Goal: Task Accomplishment & Management: Use online tool/utility

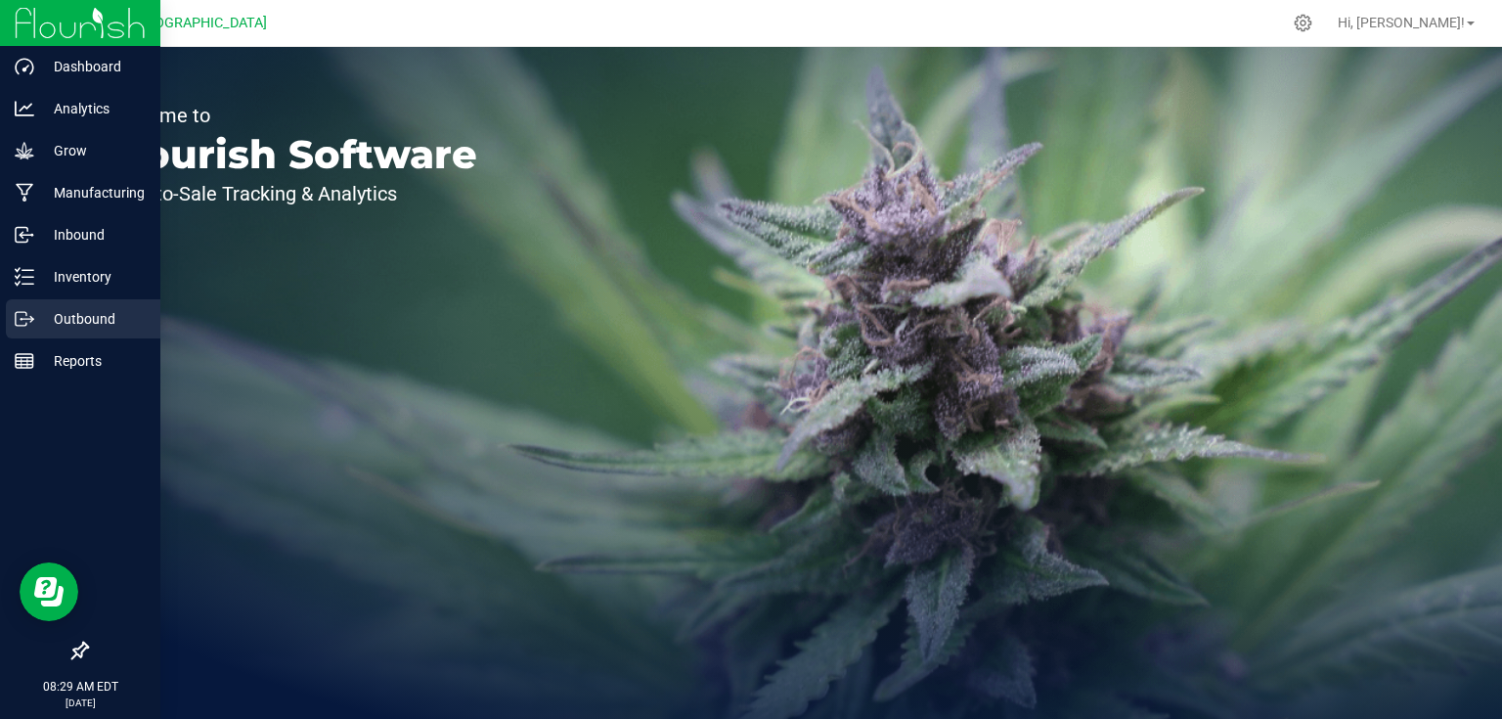
click at [82, 333] on div "Outbound" at bounding box center [83, 318] width 155 height 39
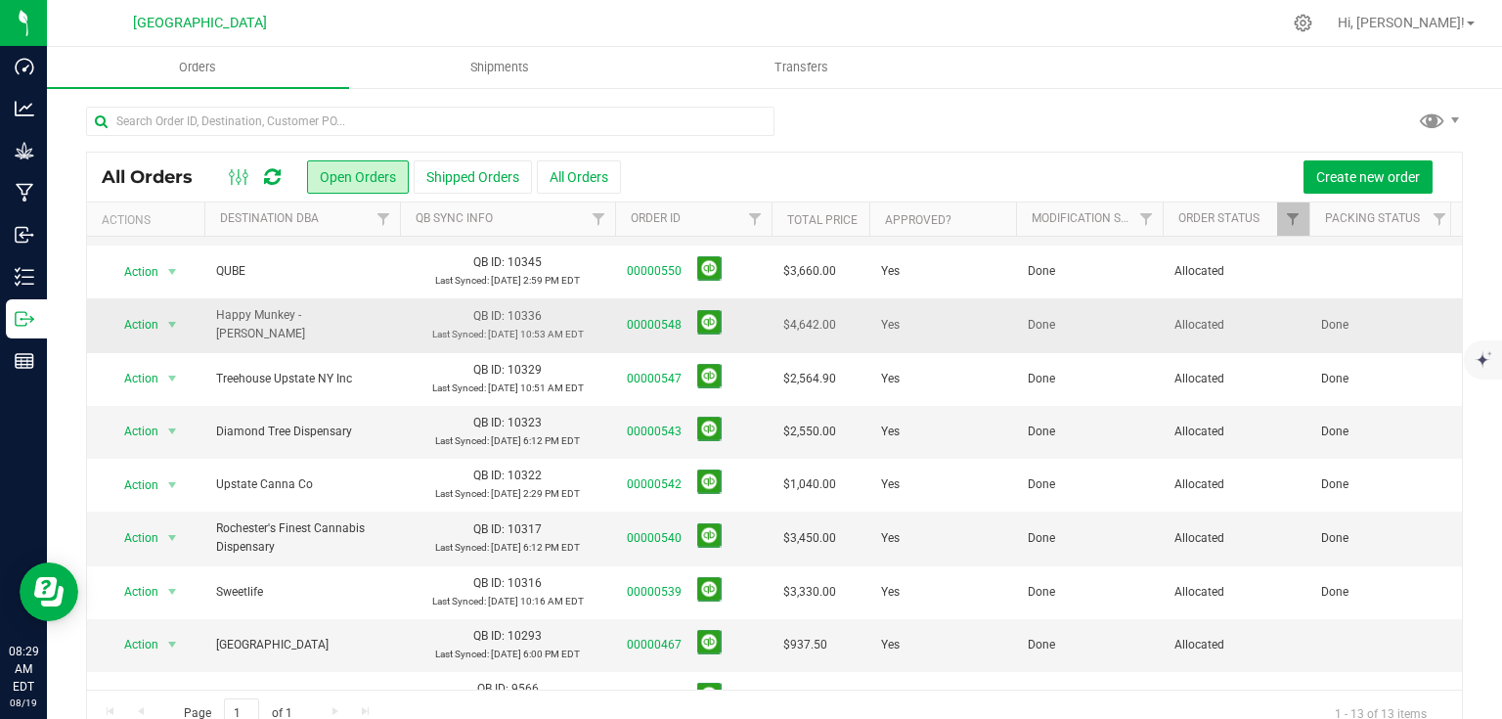
scroll to position [239, 0]
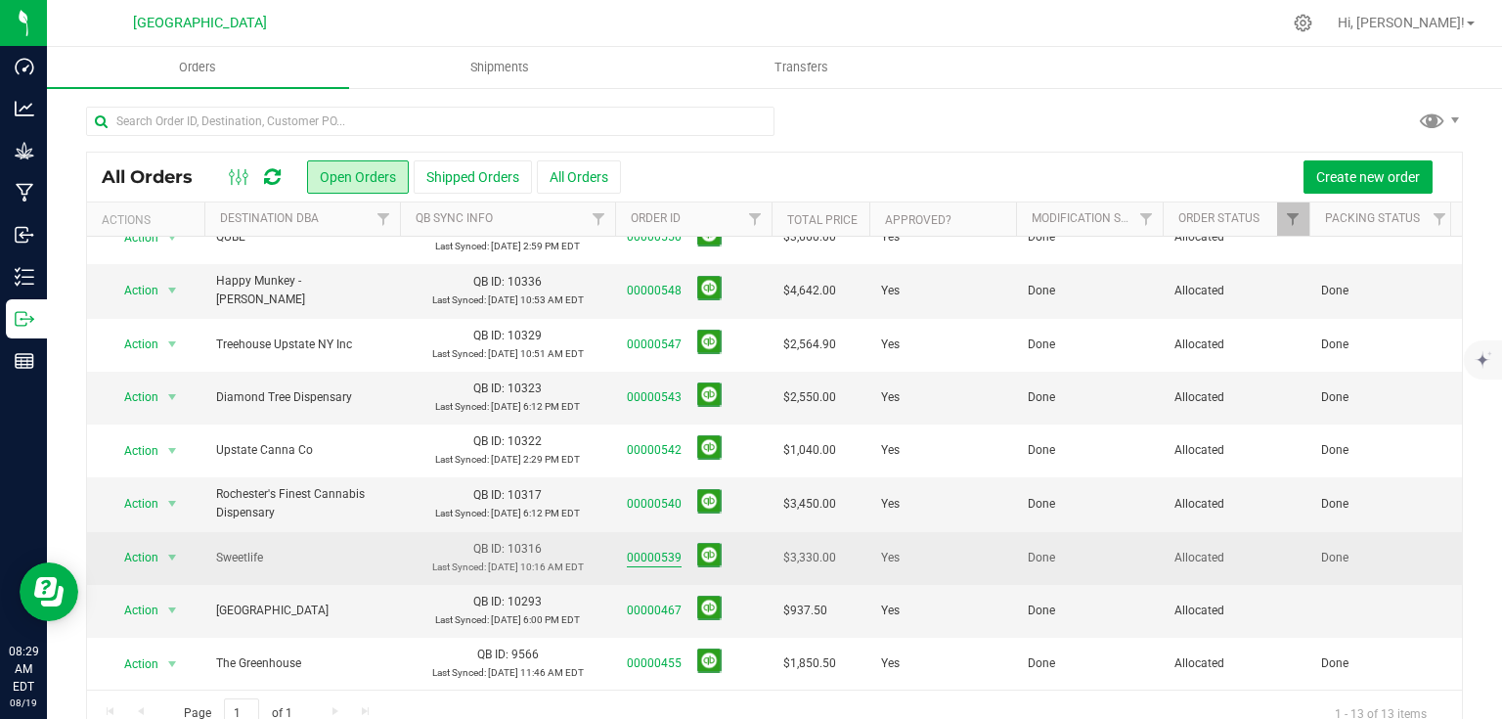
click at [654, 552] on link "00000539" at bounding box center [654, 558] width 55 height 19
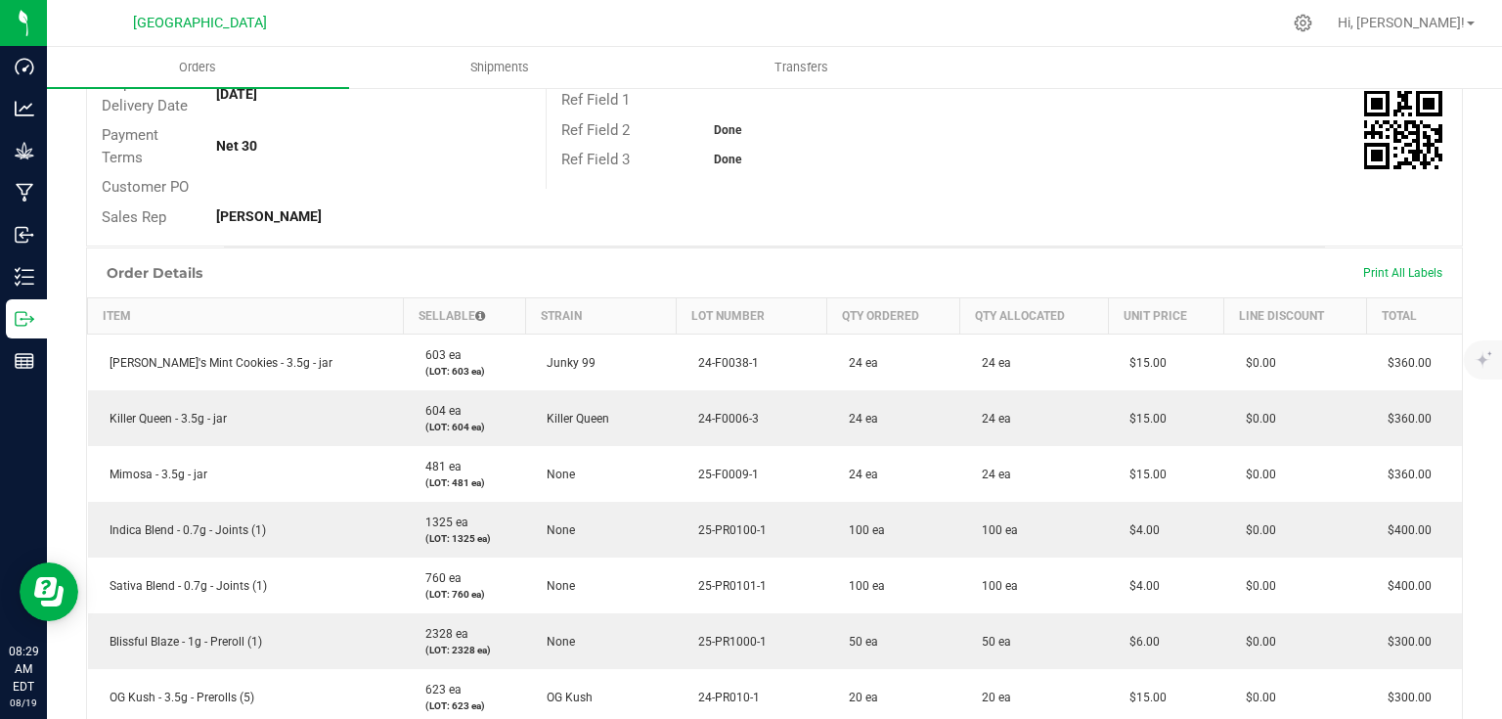
scroll to position [469, 0]
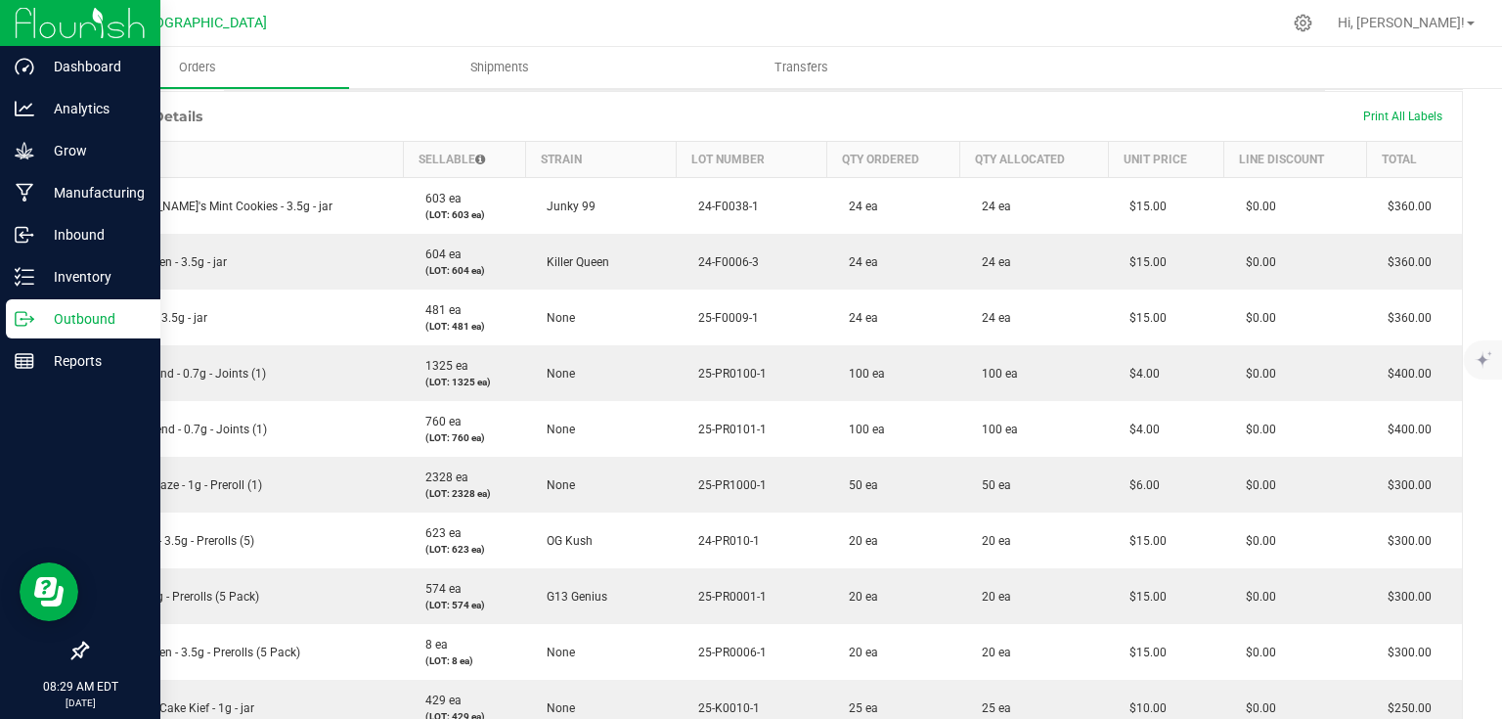
click at [44, 23] on img at bounding box center [80, 23] width 131 height 46
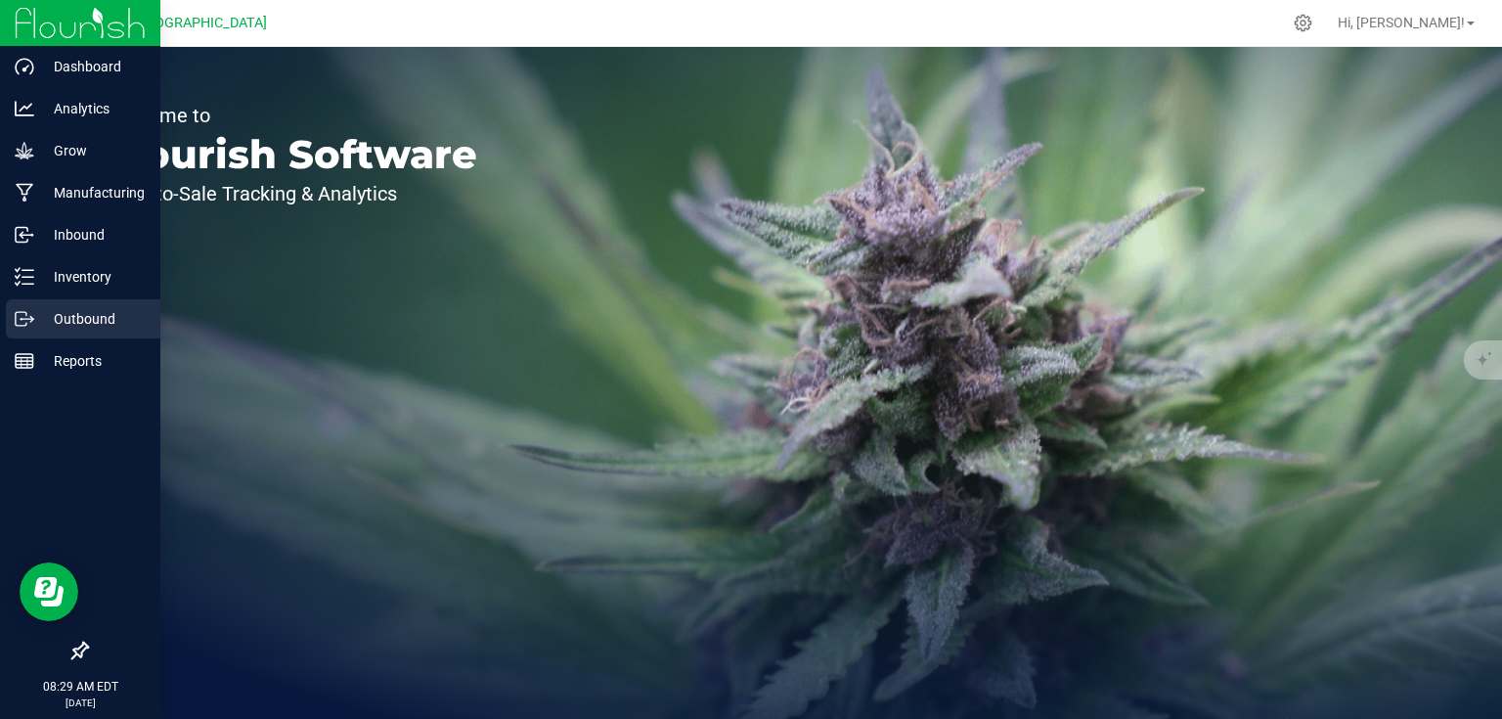
click at [89, 313] on p "Outbound" at bounding box center [92, 318] width 117 height 23
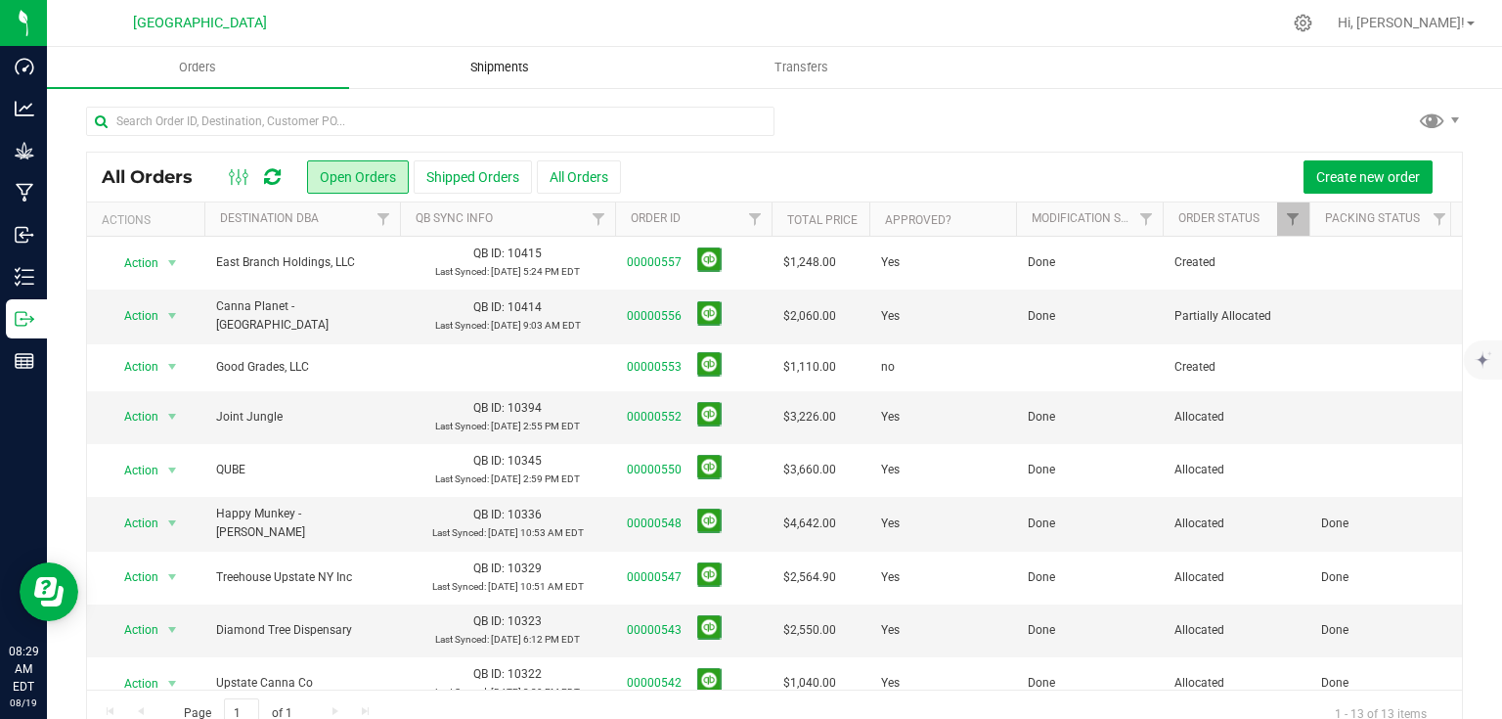
click at [503, 74] on span "Shipments" at bounding box center [499, 68] width 111 height 18
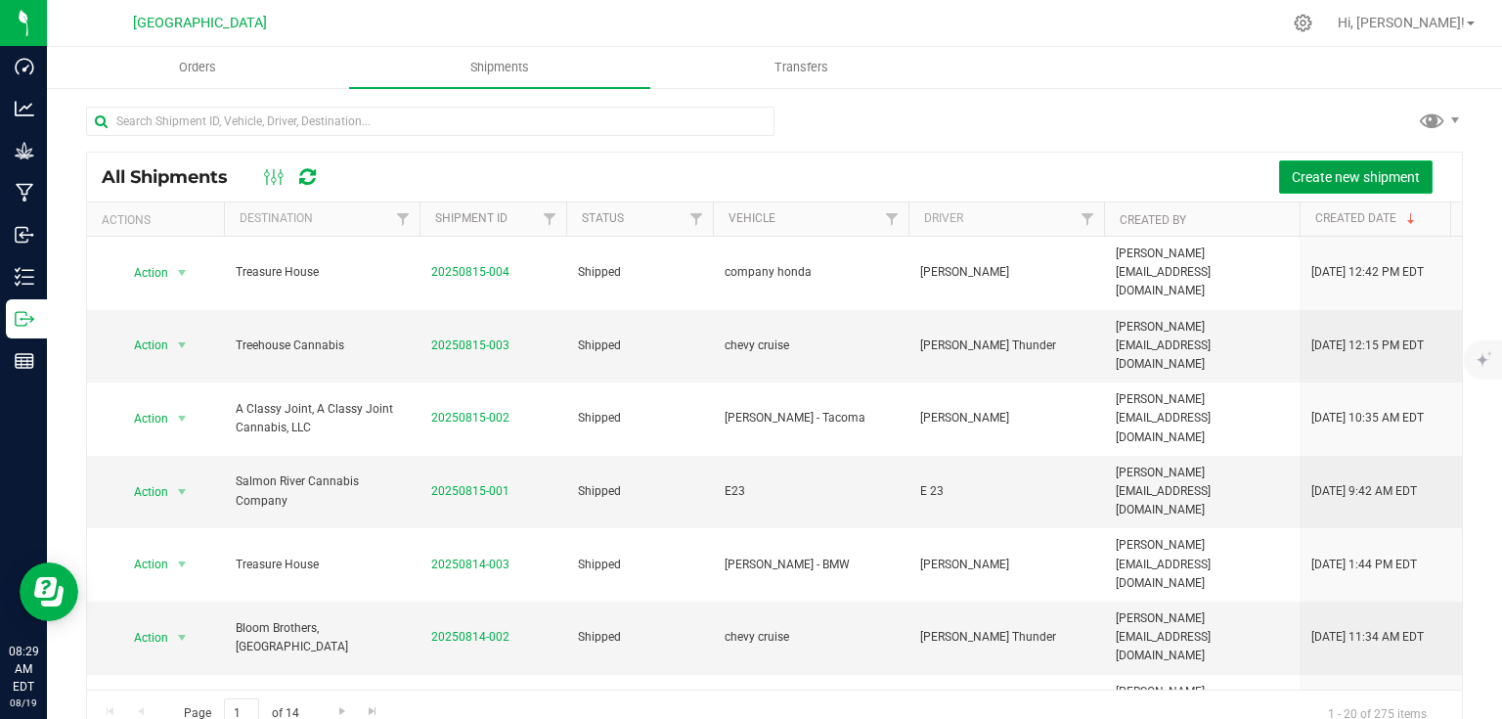
click at [1315, 182] on span "Create new shipment" at bounding box center [1356, 177] width 128 height 16
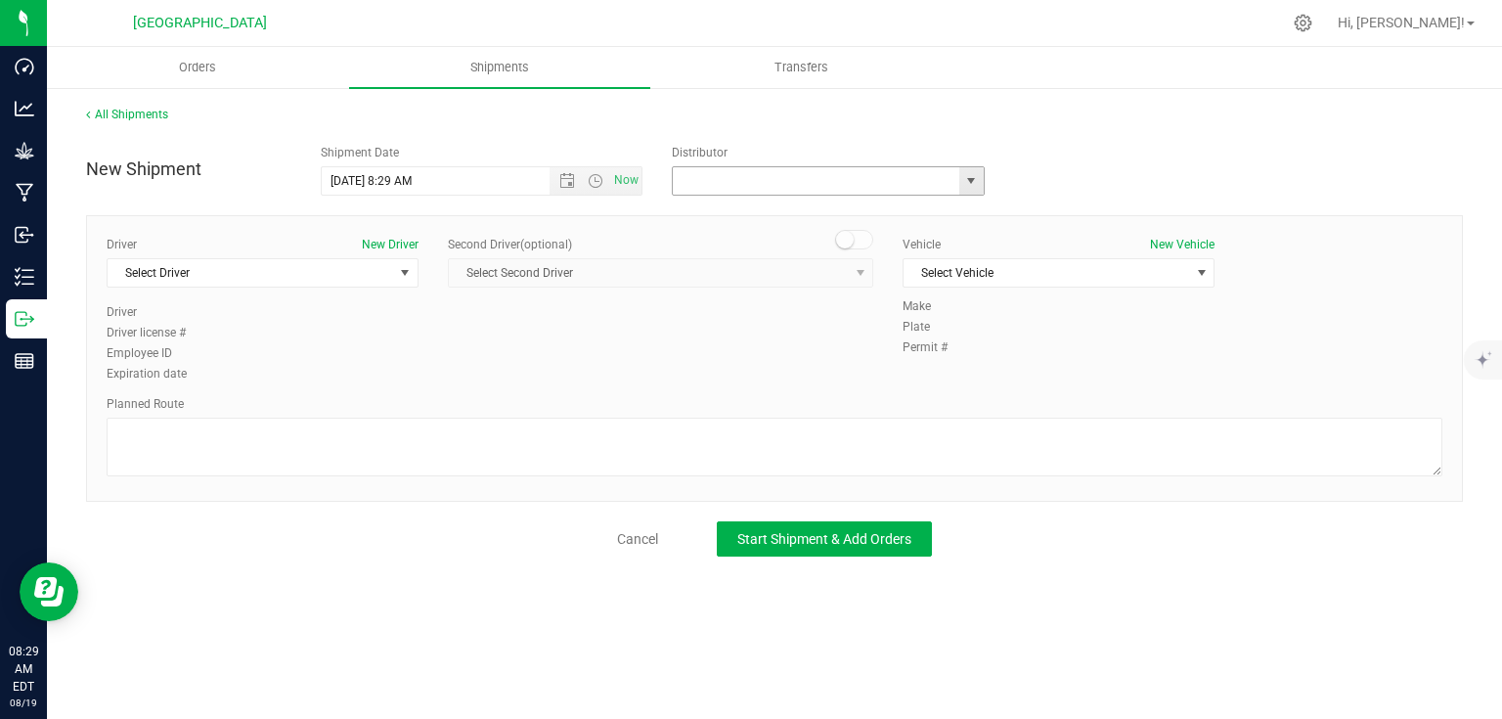
click at [748, 176] on input "text" at bounding box center [812, 180] width 278 height 27
type input "h"
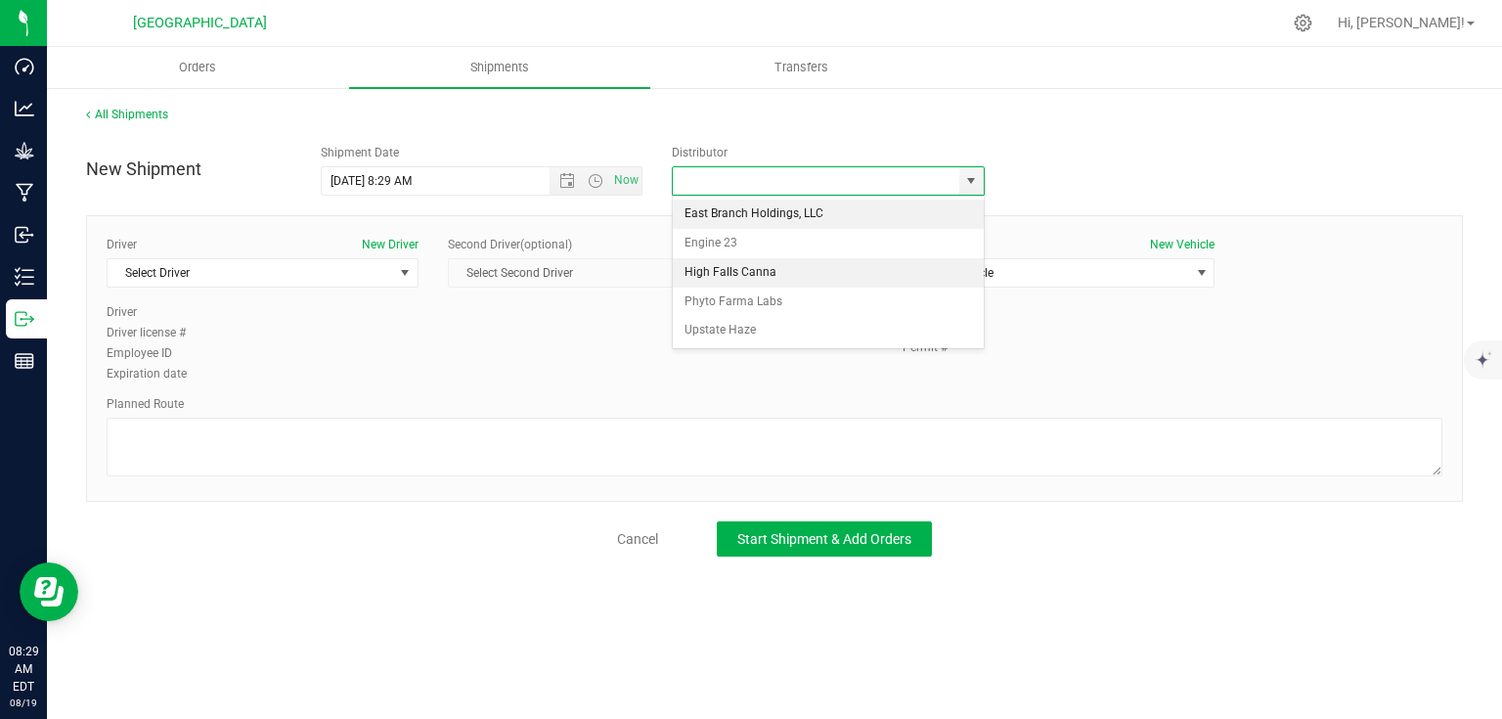
click at [784, 278] on li "High Falls Canna" at bounding box center [828, 272] width 311 height 29
type input "High Falls Canna"
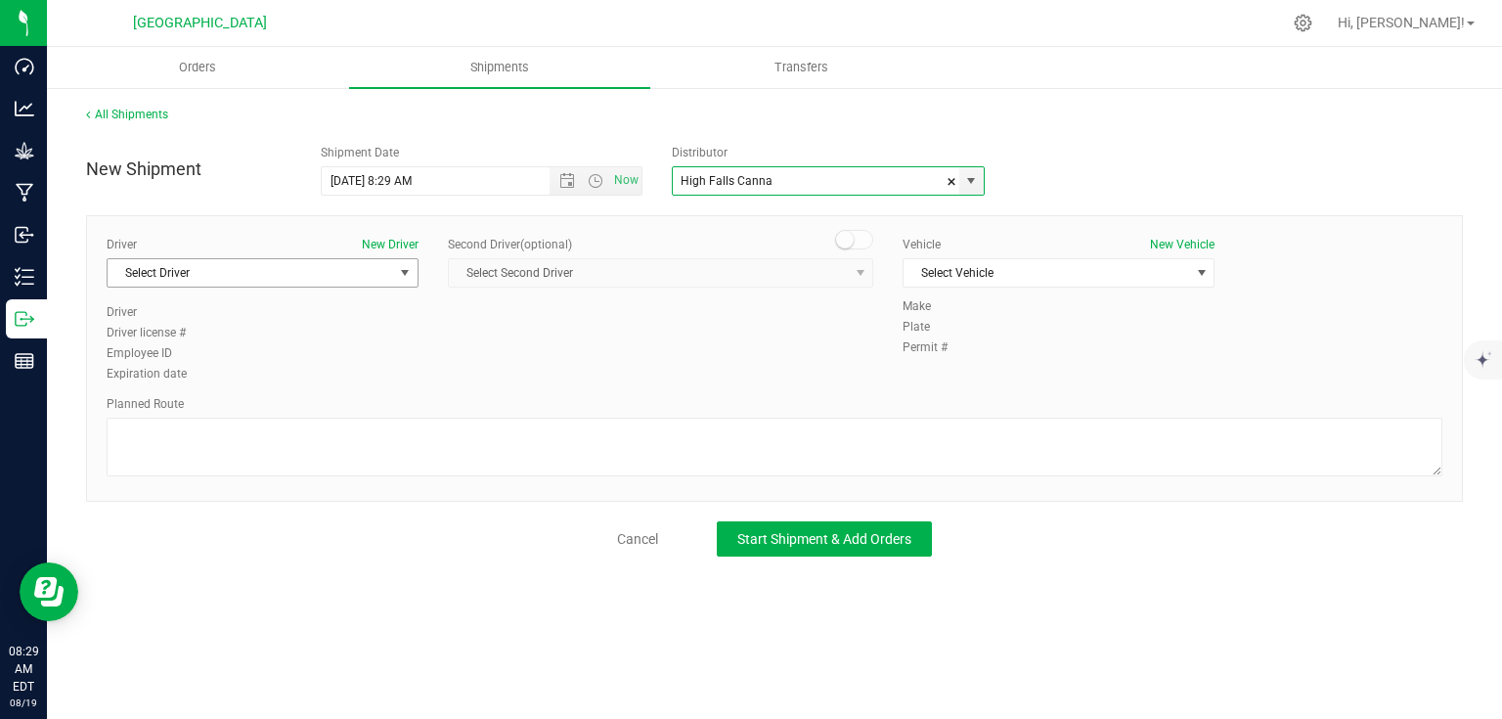
click at [350, 278] on span "Select Driver" at bounding box center [251, 272] width 286 height 27
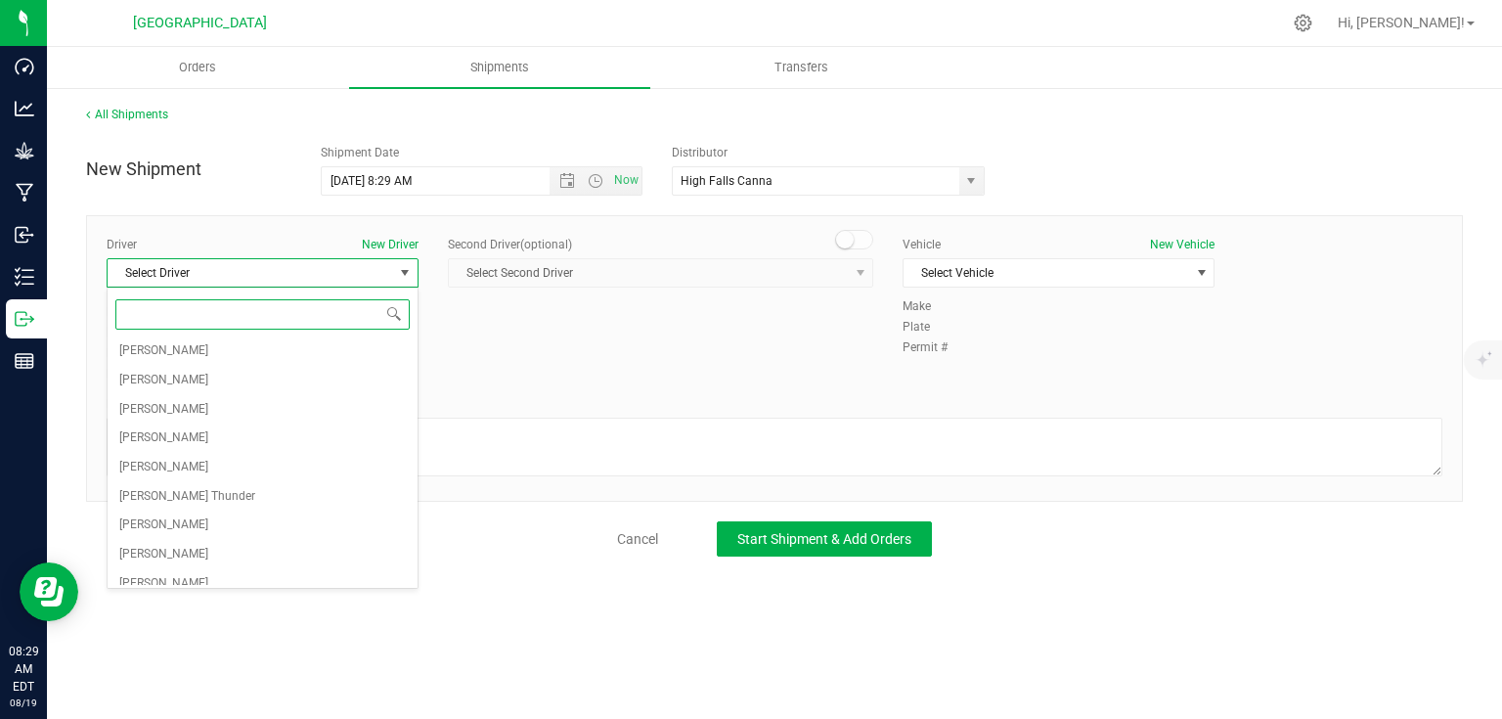
scroll to position [298, 0]
click at [161, 566] on span "Rick Weissman" at bounding box center [163, 578] width 89 height 25
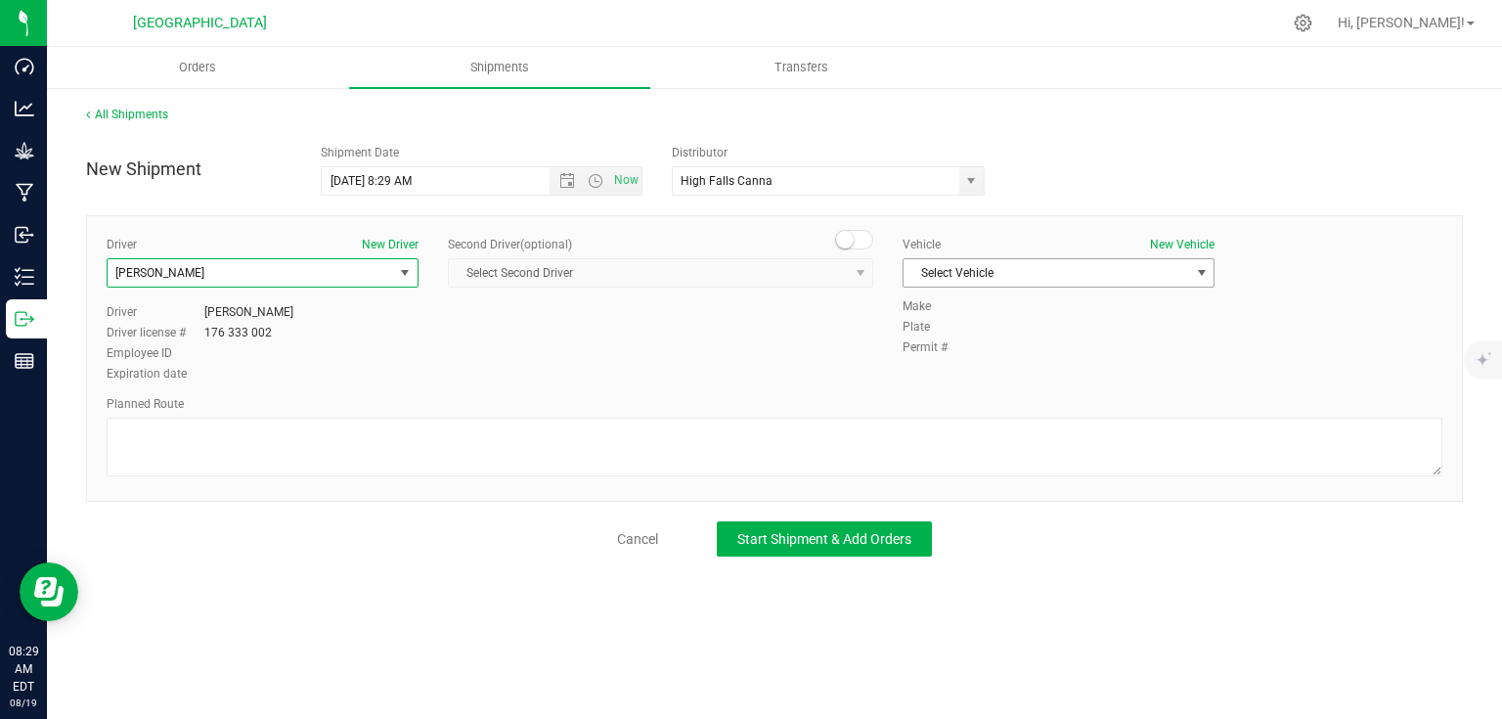
click at [986, 273] on span "Select Vehicle" at bounding box center [1047, 272] width 286 height 27
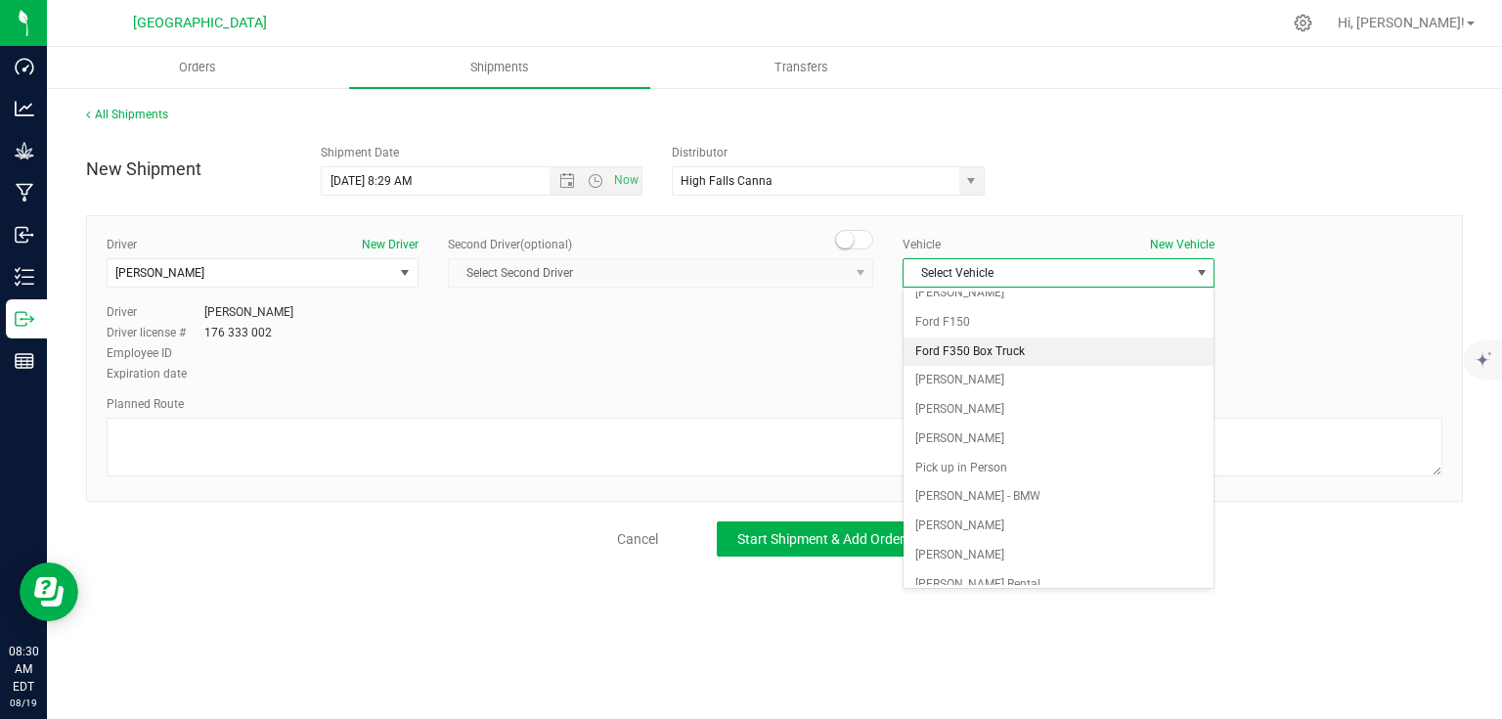
scroll to position [516, 0]
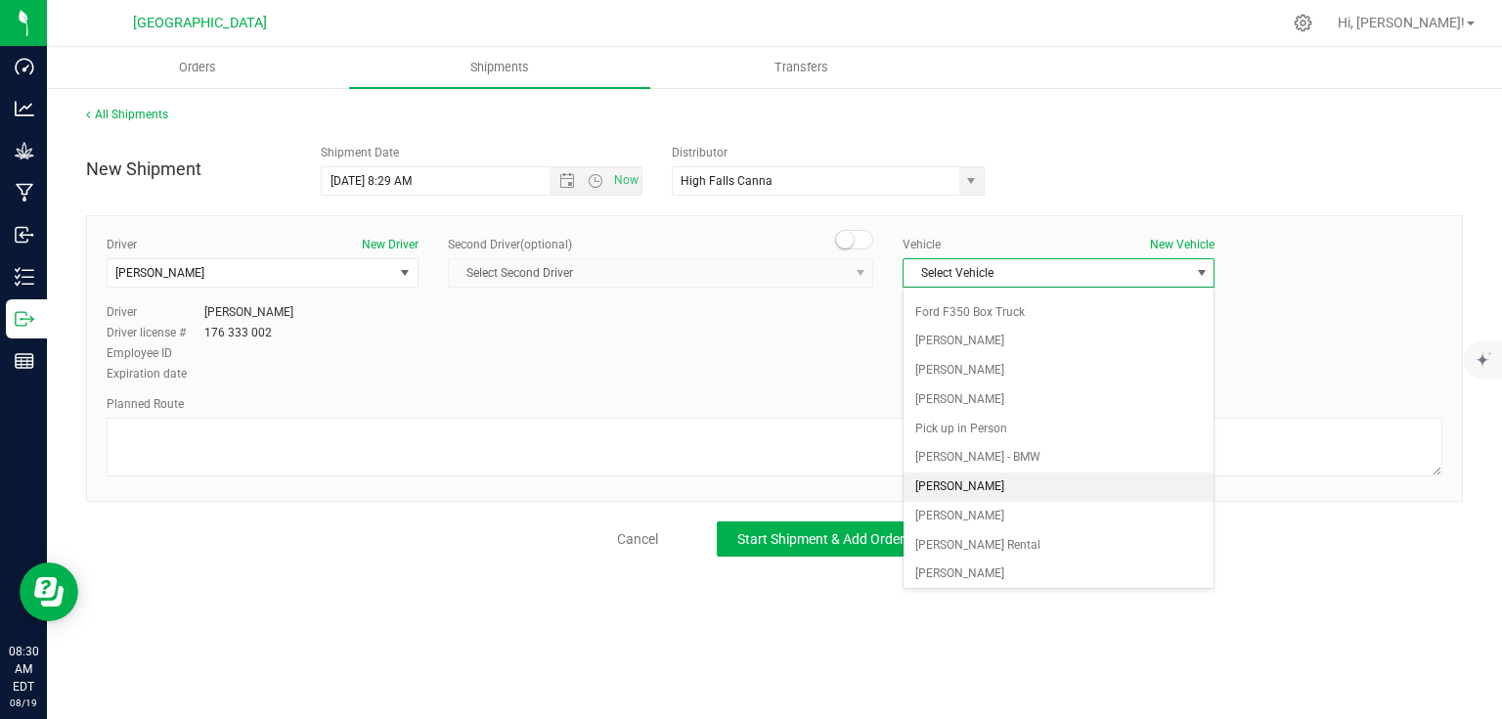
click at [969, 473] on li "Rick - Subaru" at bounding box center [1059, 486] width 310 height 29
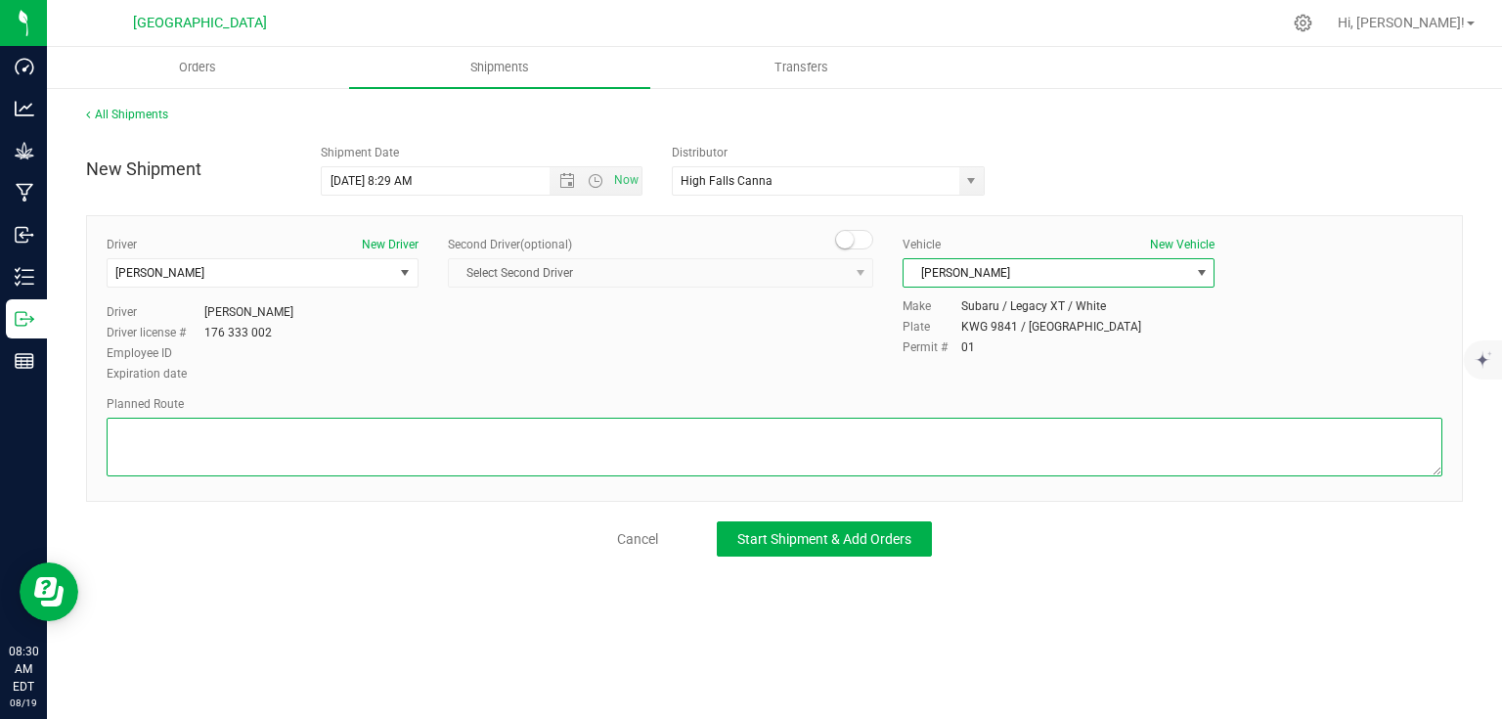
click at [634, 454] on textarea at bounding box center [775, 447] width 1336 height 59
type textarea "Follow GPS"
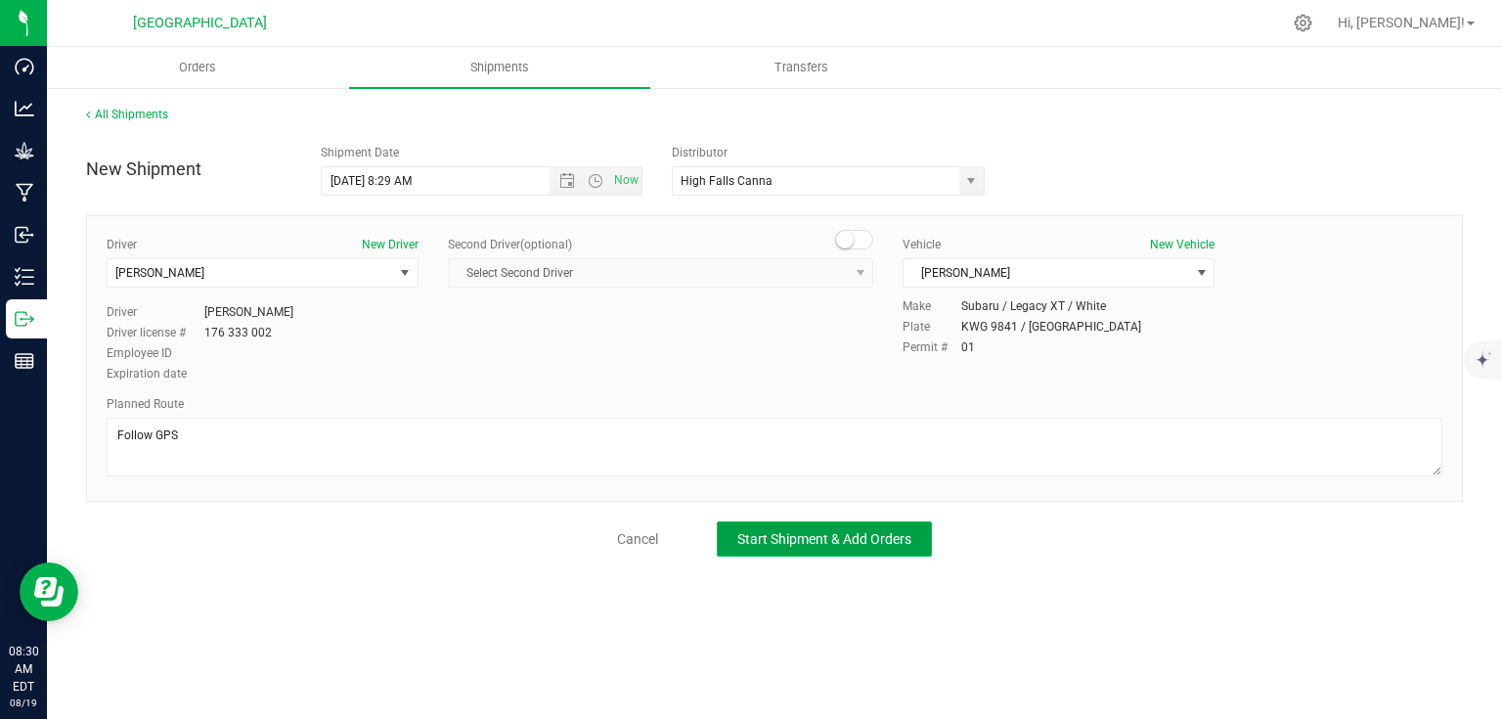
click at [890, 541] on span "Start Shipment & Add Orders" at bounding box center [824, 539] width 174 height 16
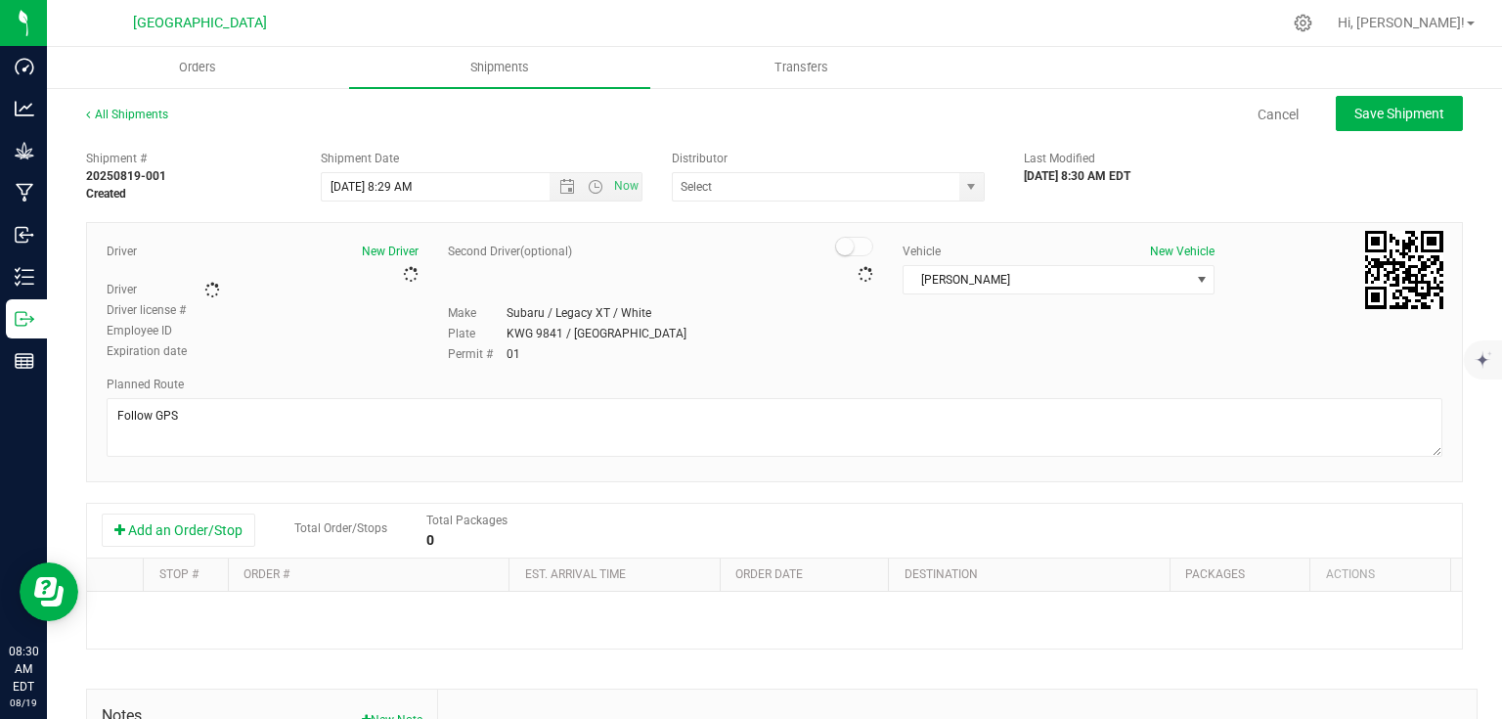
type input "High Falls Canna"
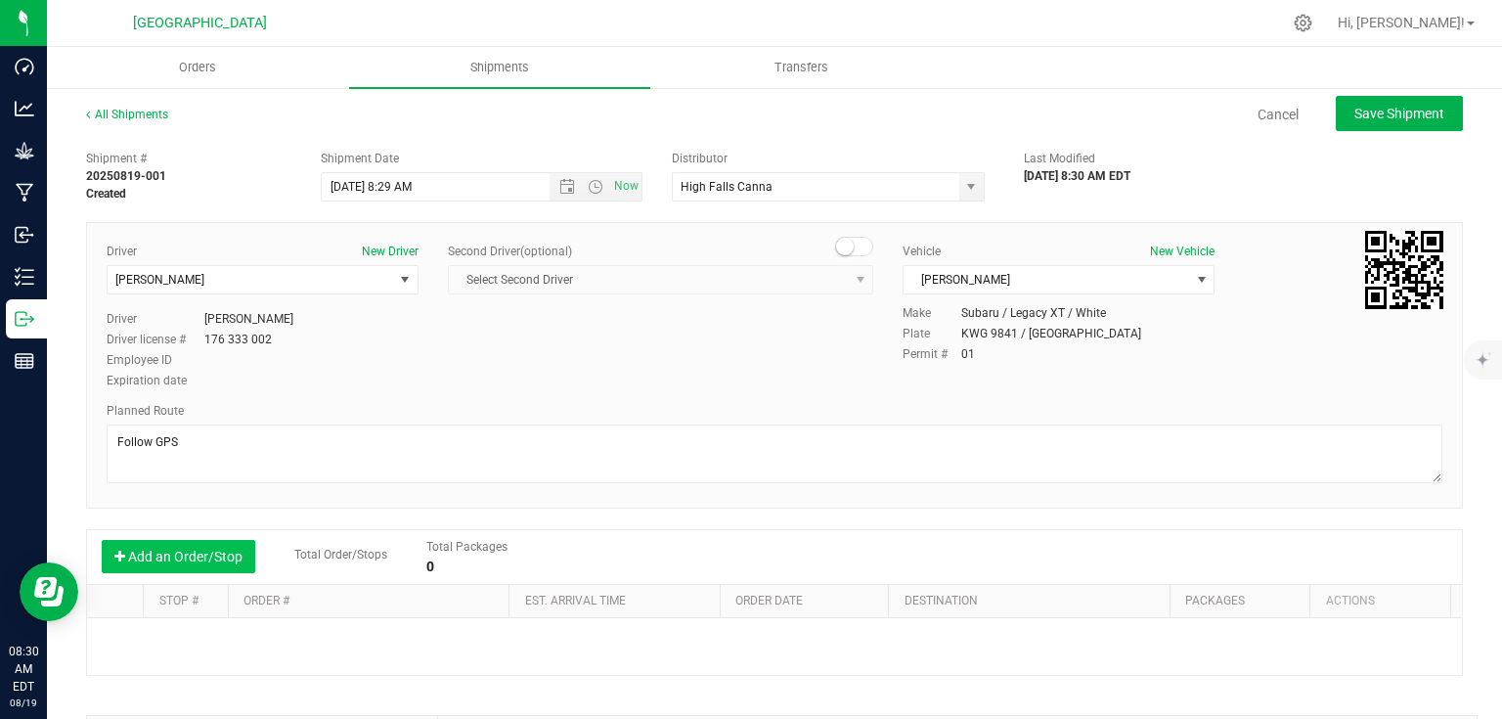
click at [238, 554] on button "Add an Order/Stop" at bounding box center [179, 556] width 154 height 33
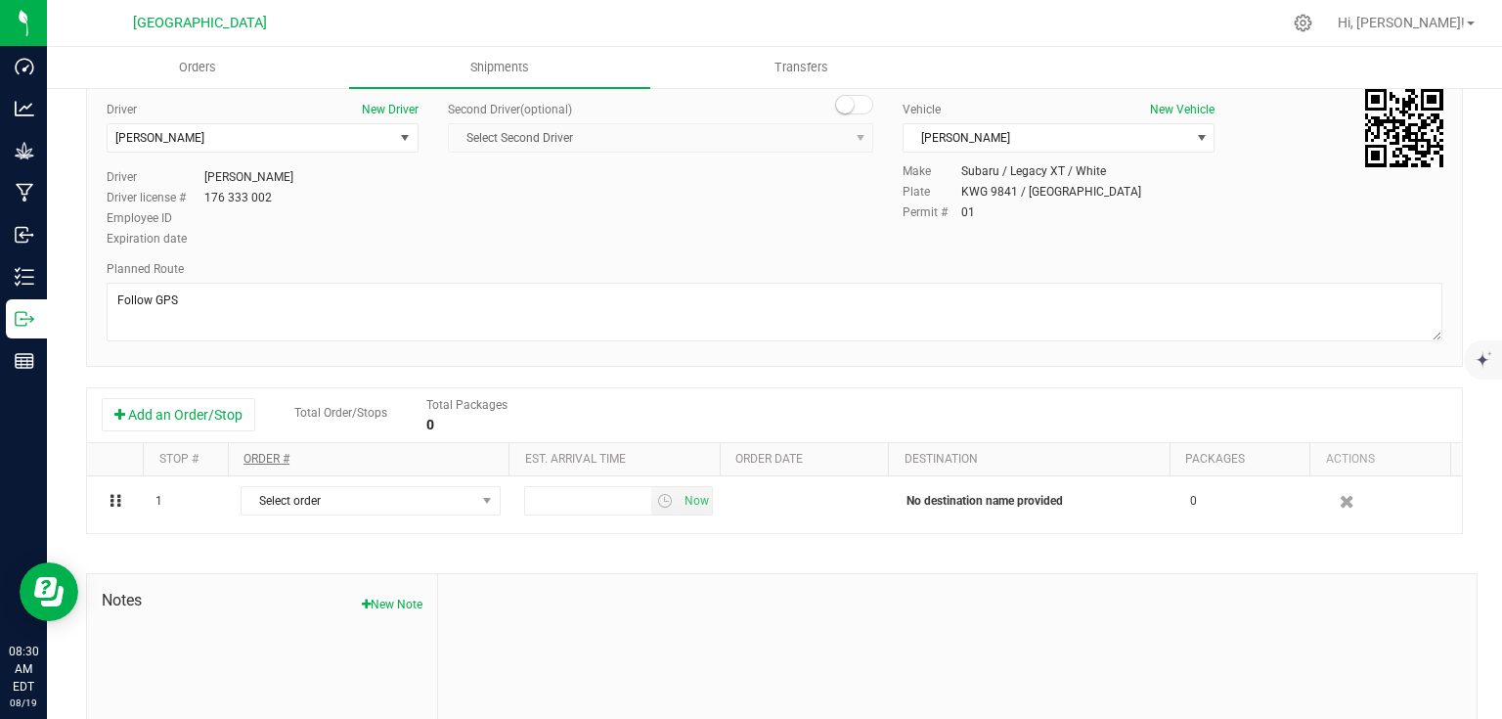
scroll to position [156, 0]
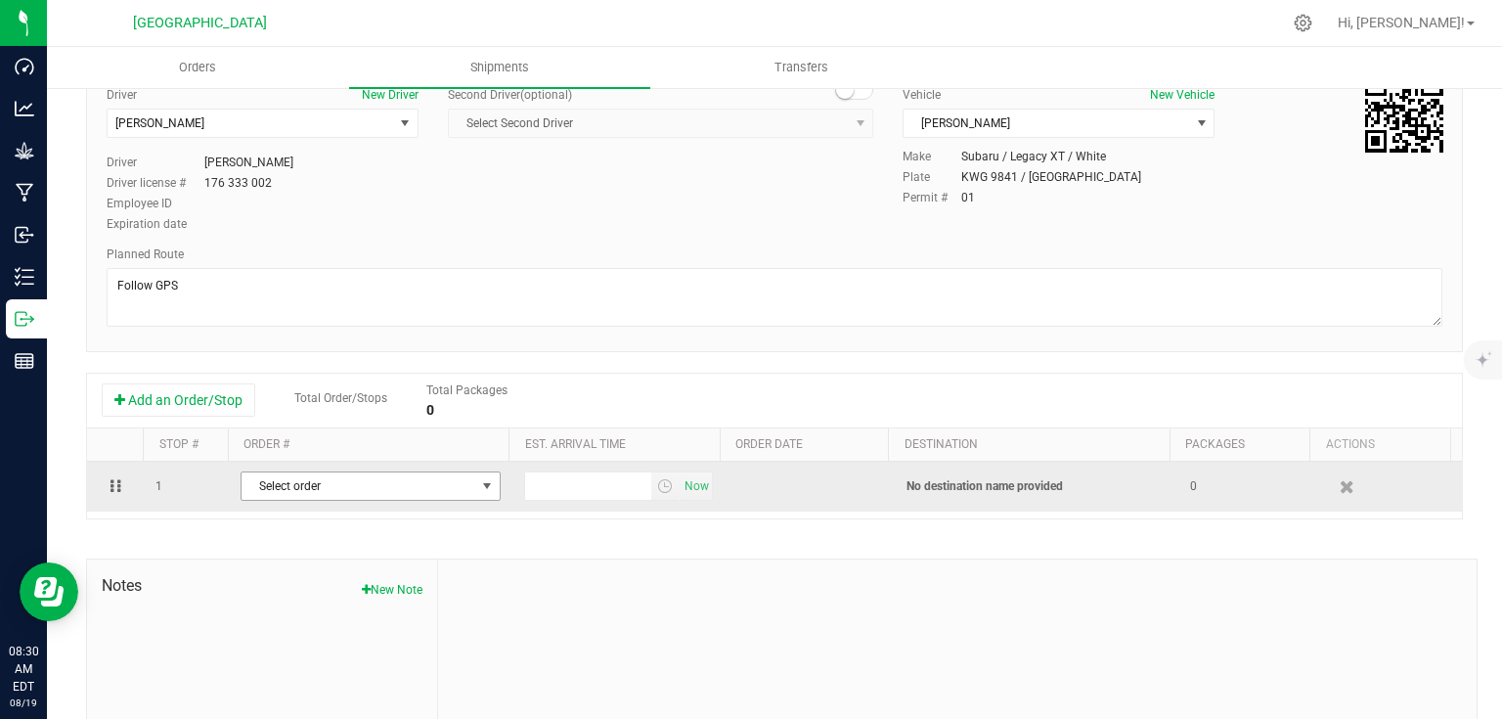
click at [370, 486] on span "Select order" at bounding box center [359, 485] width 234 height 27
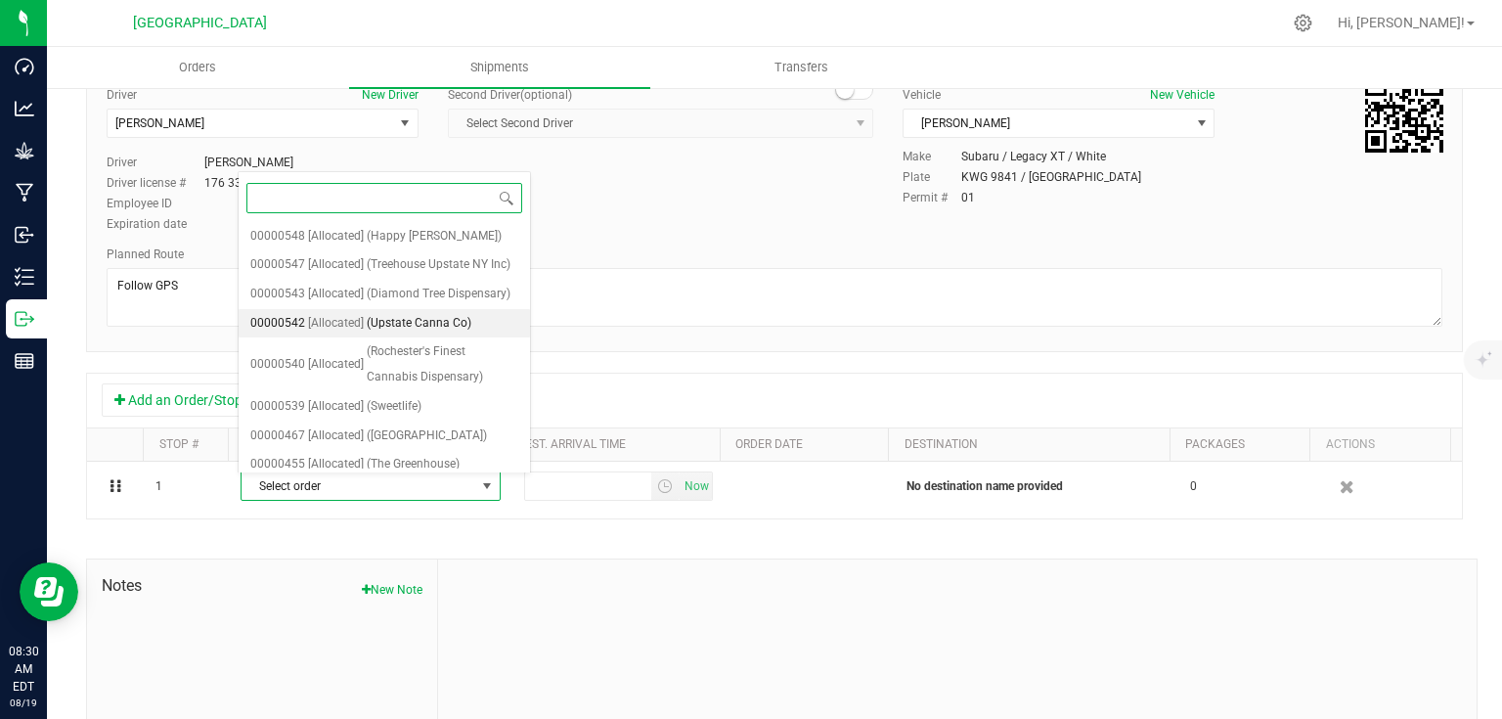
scroll to position [202, 0]
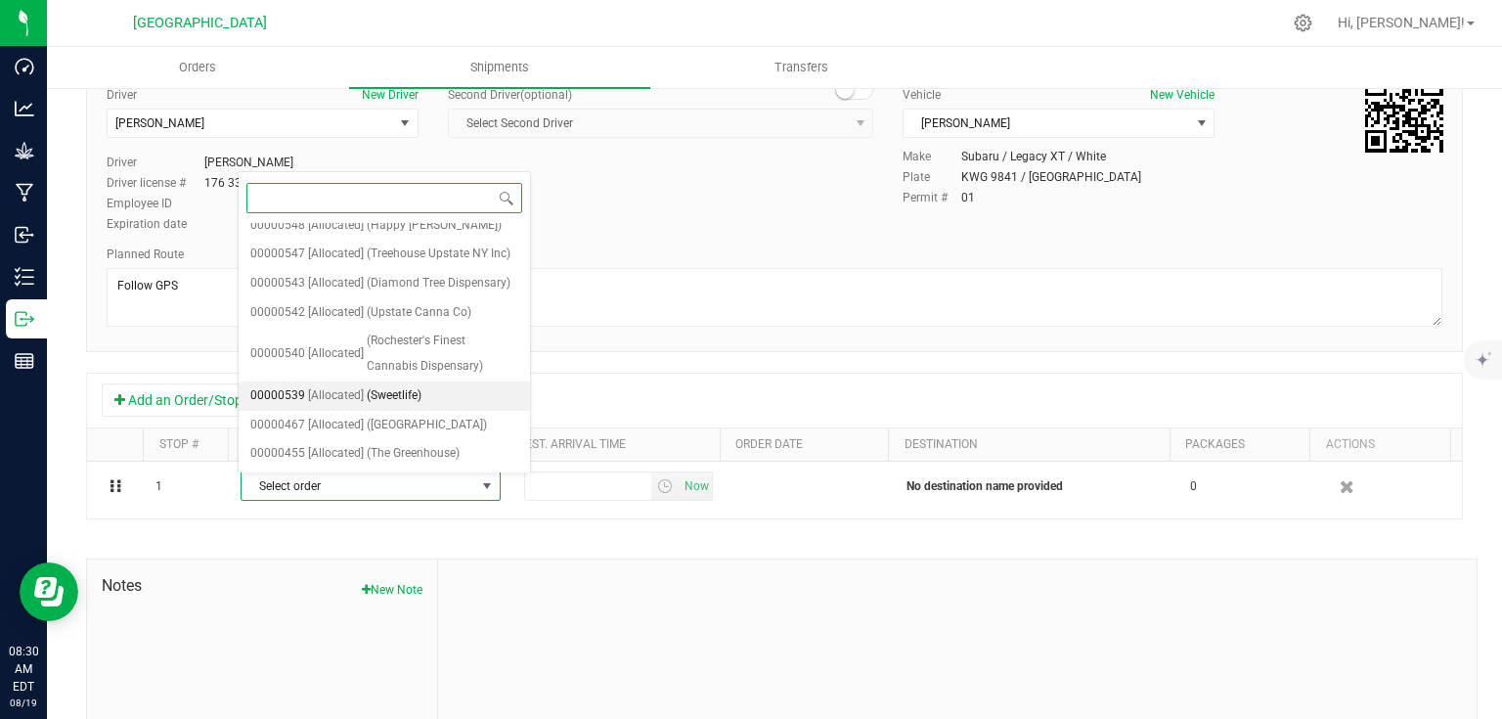
click at [395, 391] on span "(Sweetlife)" at bounding box center [394, 395] width 55 height 25
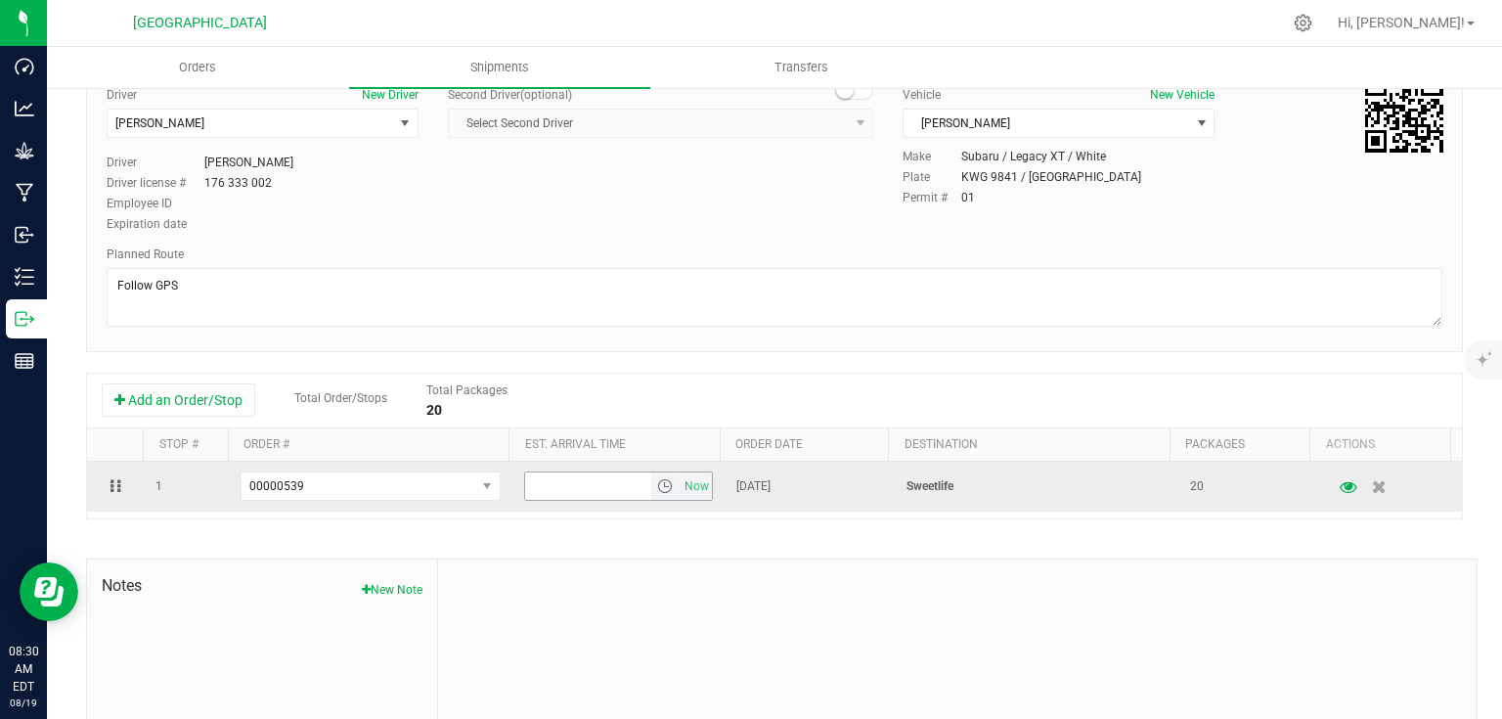
click at [657, 491] on span "select" at bounding box center [665, 486] width 16 height 16
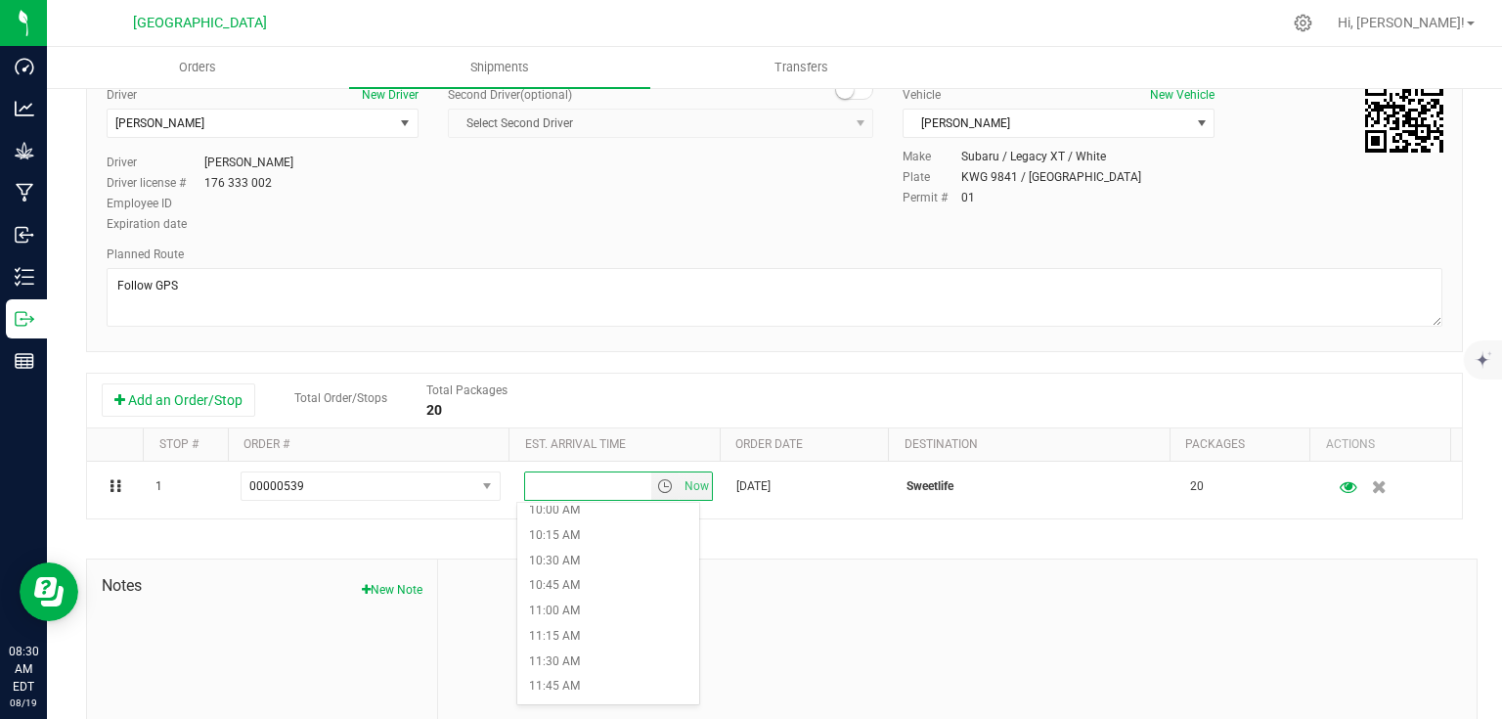
scroll to position [1095, 0]
click at [596, 630] on li "12:00 PM" at bounding box center [608, 629] width 182 height 25
click at [662, 580] on div at bounding box center [957, 690] width 1039 height 262
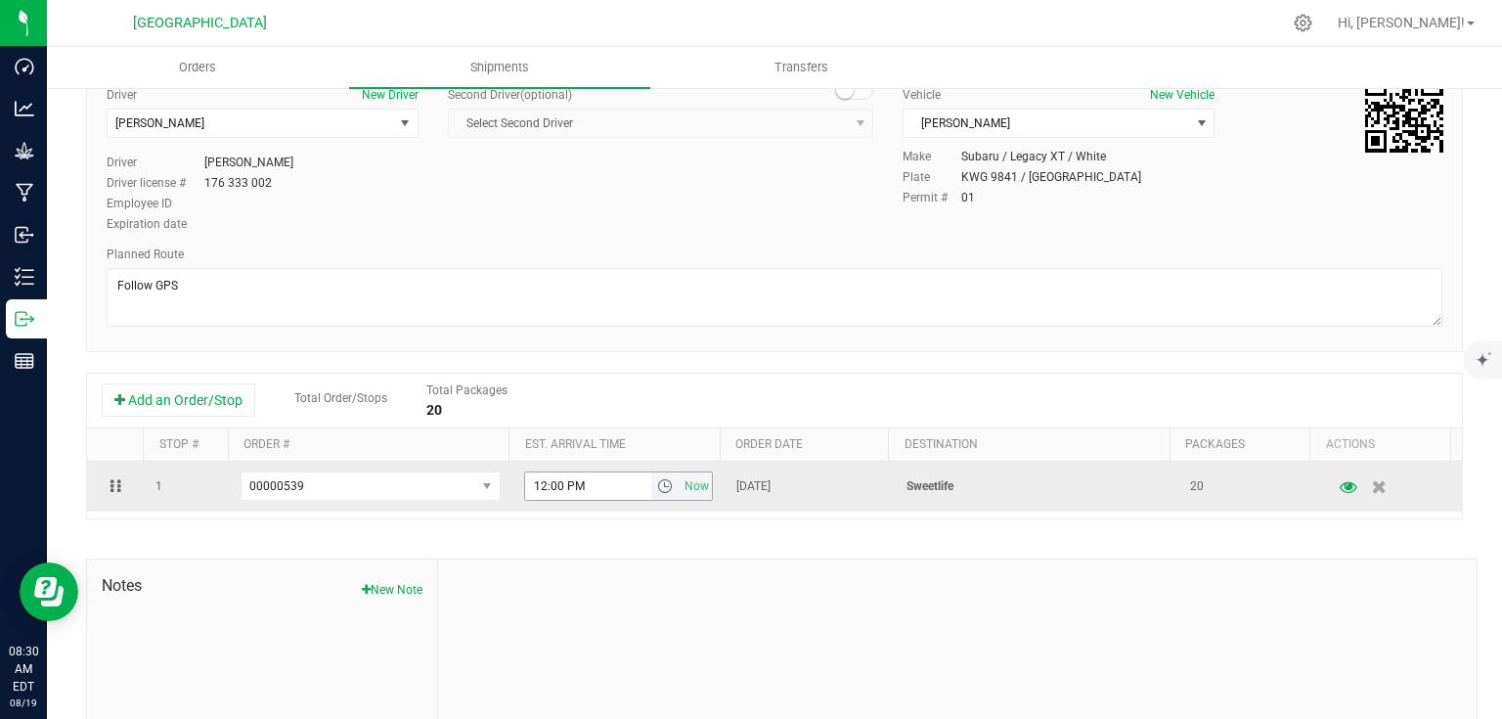
click at [657, 485] on span "select" at bounding box center [665, 486] width 16 height 16
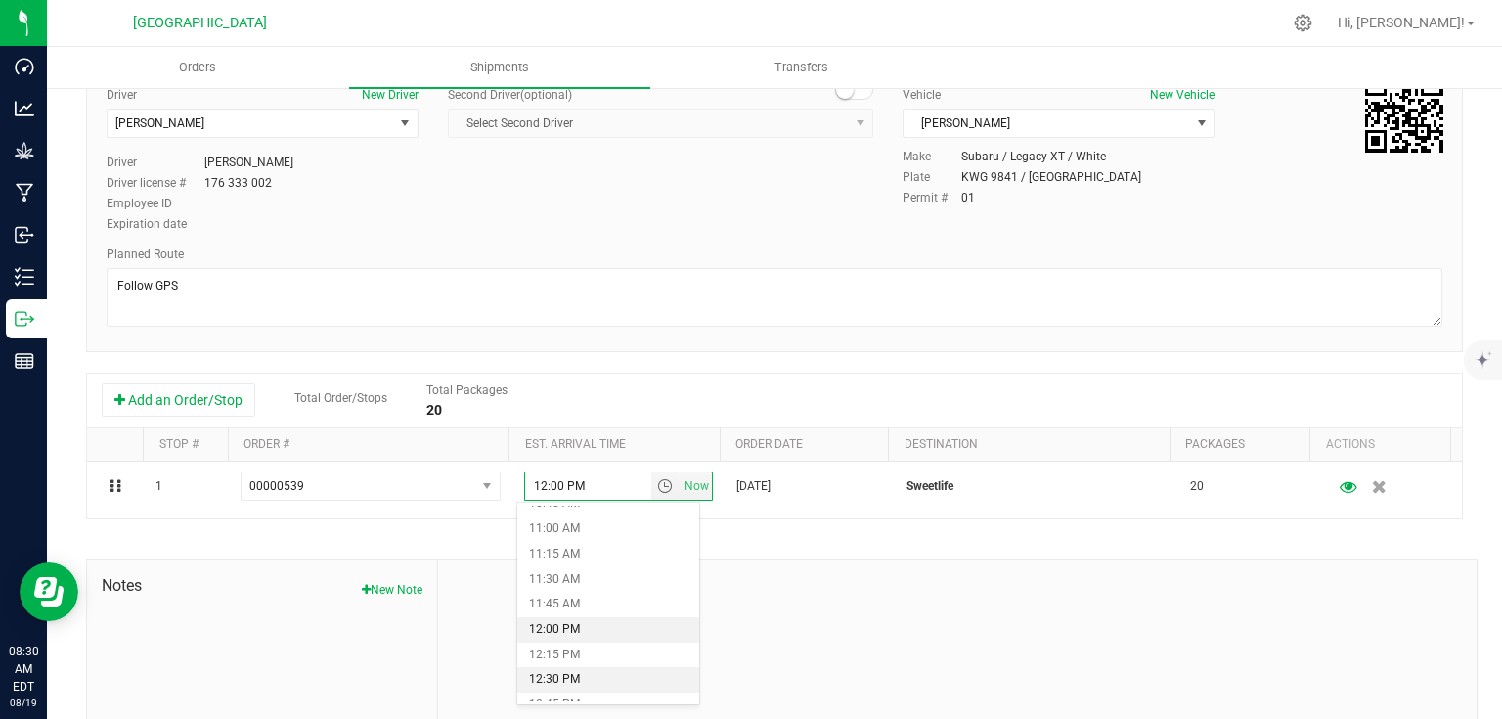
click at [579, 677] on li "12:30 PM" at bounding box center [608, 679] width 182 height 25
click at [683, 578] on div at bounding box center [957, 690] width 1039 height 262
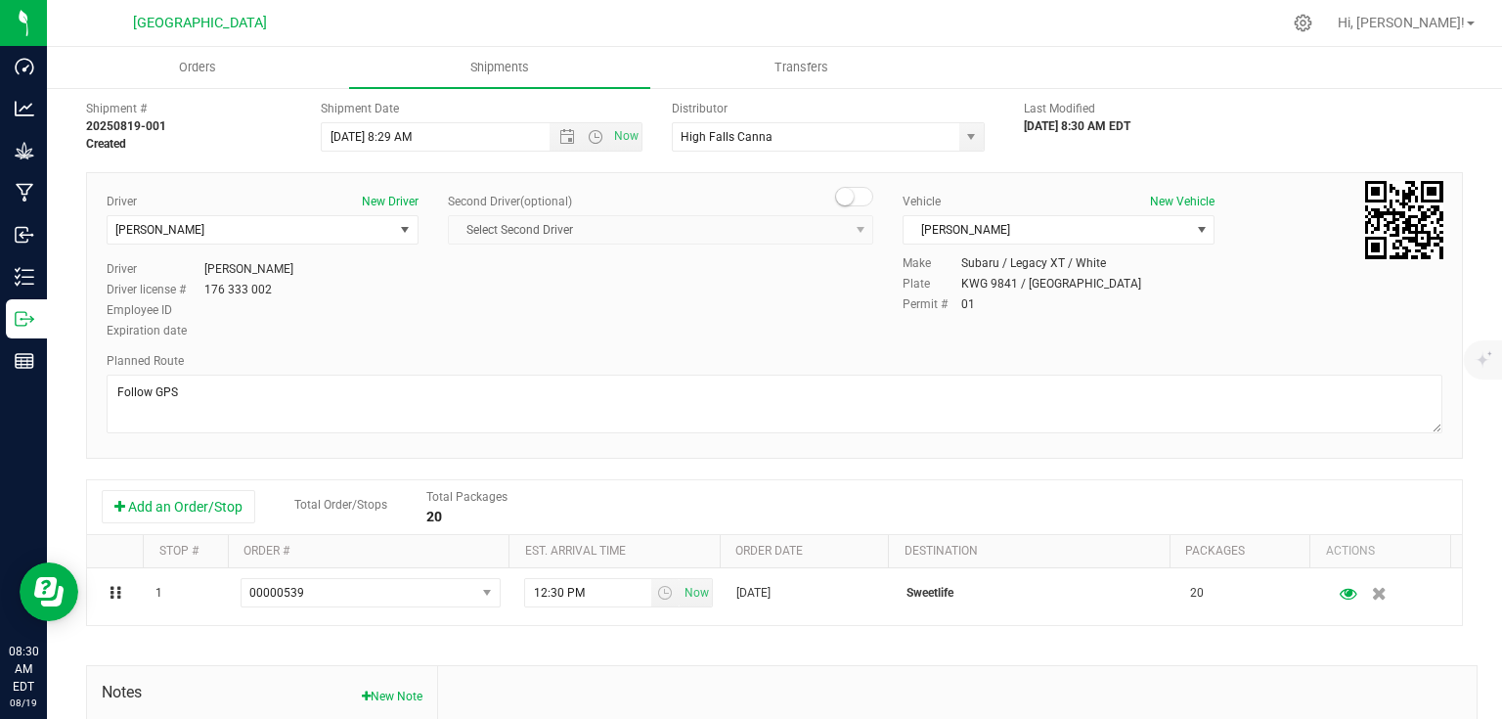
scroll to position [0, 0]
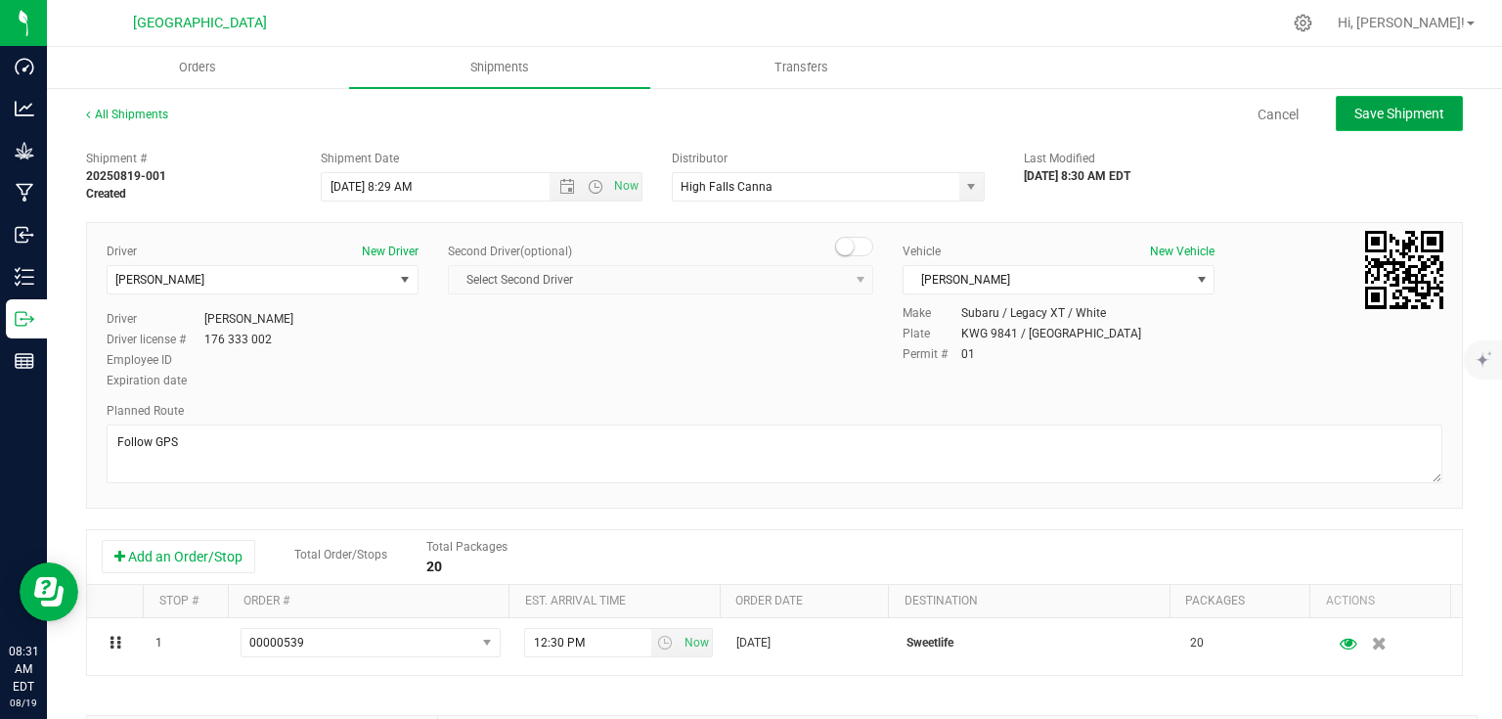
click at [1416, 117] on span "Save Shipment" at bounding box center [1400, 114] width 90 height 16
type input "8/19/2025 12:29 PM"
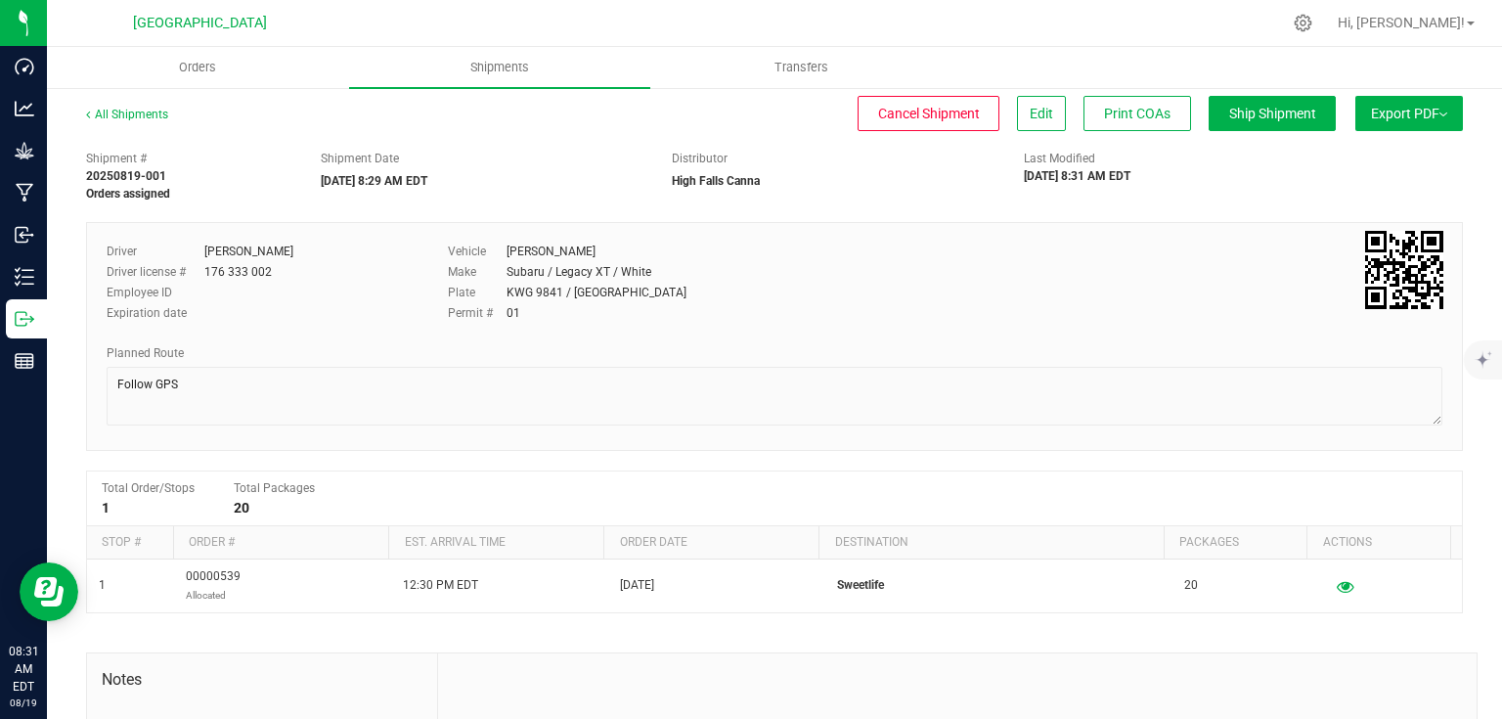
click at [1410, 102] on button "Export PDF" at bounding box center [1410, 113] width 108 height 35
click at [1377, 221] on div "NY Manifest" at bounding box center [1408, 215] width 180 height 14
click at [1046, 122] on button "Edit" at bounding box center [1041, 113] width 49 height 35
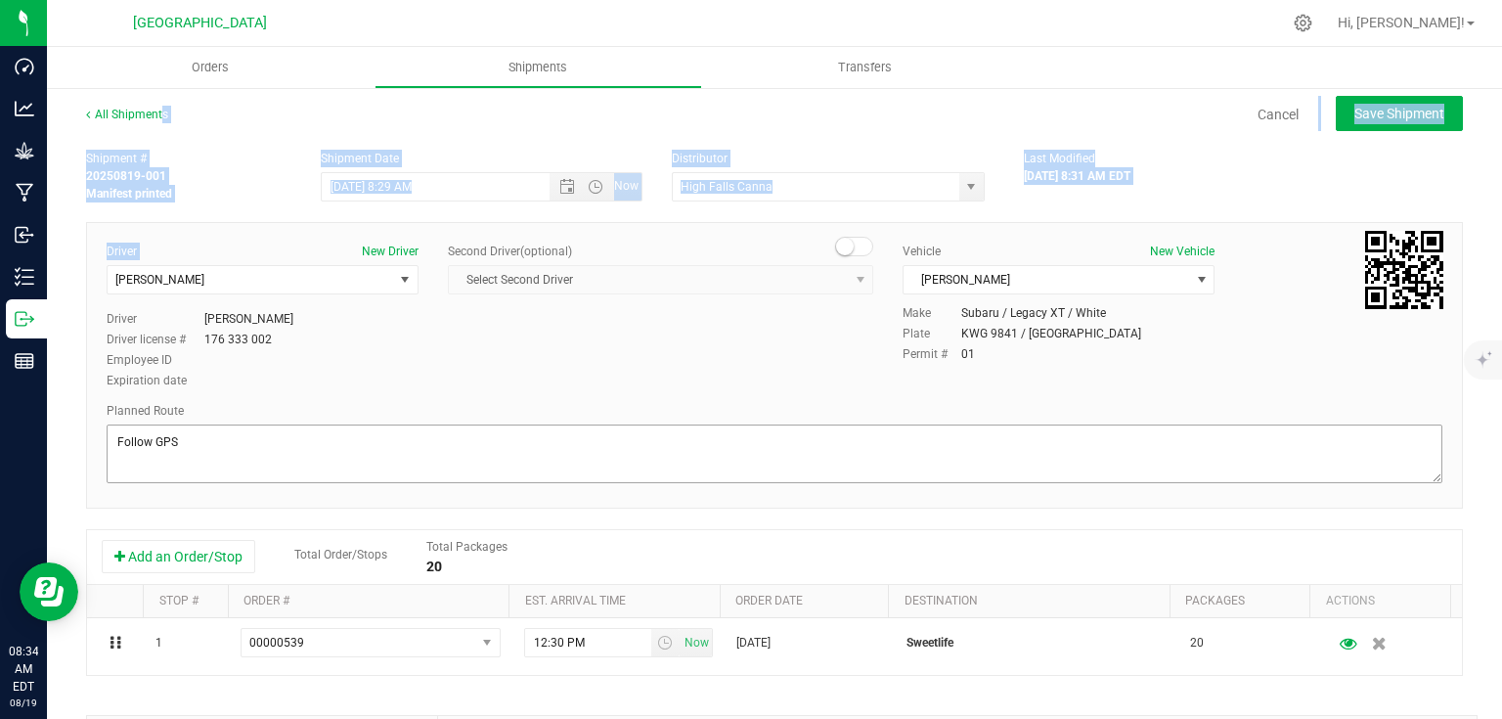
click at [956, 436] on div "All Shipments Cancel Save Shipment Shipment # 20250819-001 Manifest printed Shi…" at bounding box center [774, 542] width 1377 height 873
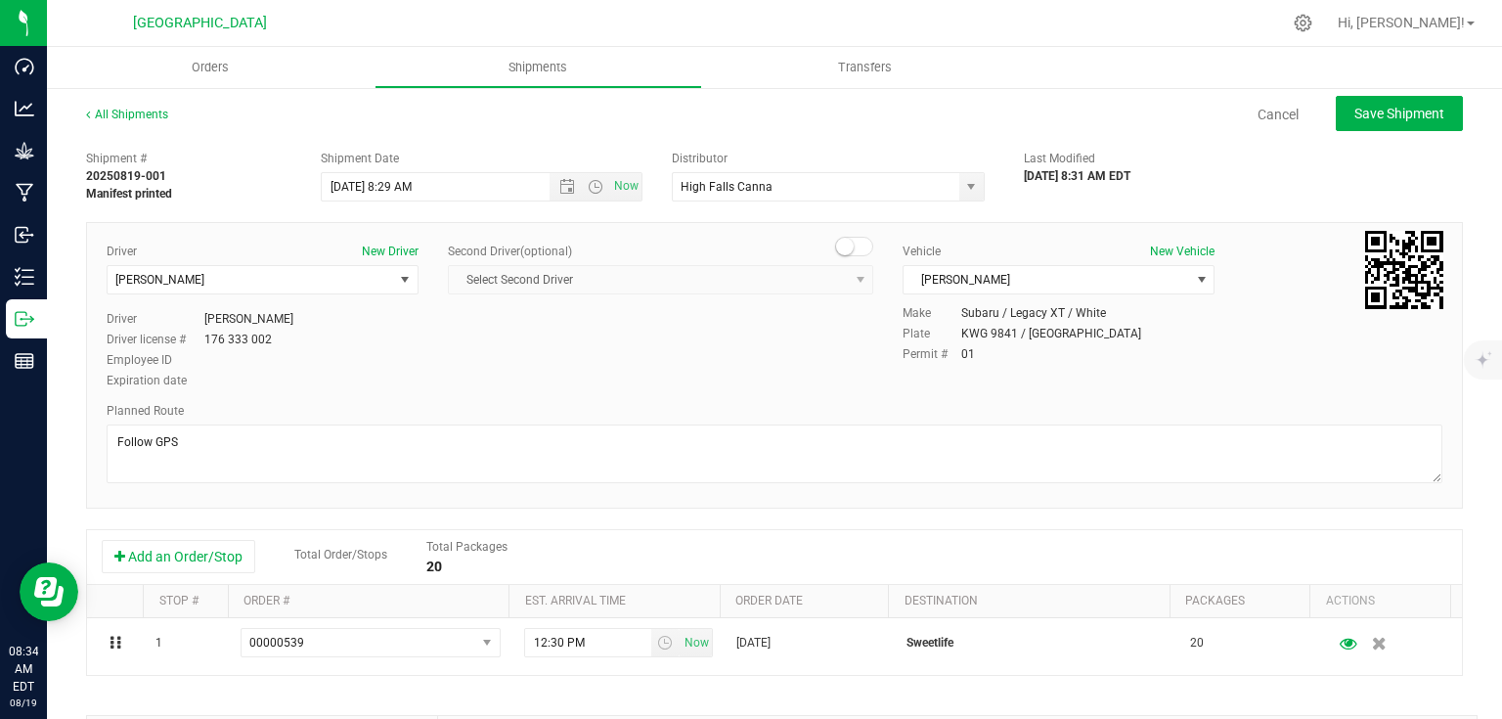
click at [1296, 542] on div "Add an Order/Stop Total Order/Stops Total Packages 20" at bounding box center [775, 557] width 1346 height 34
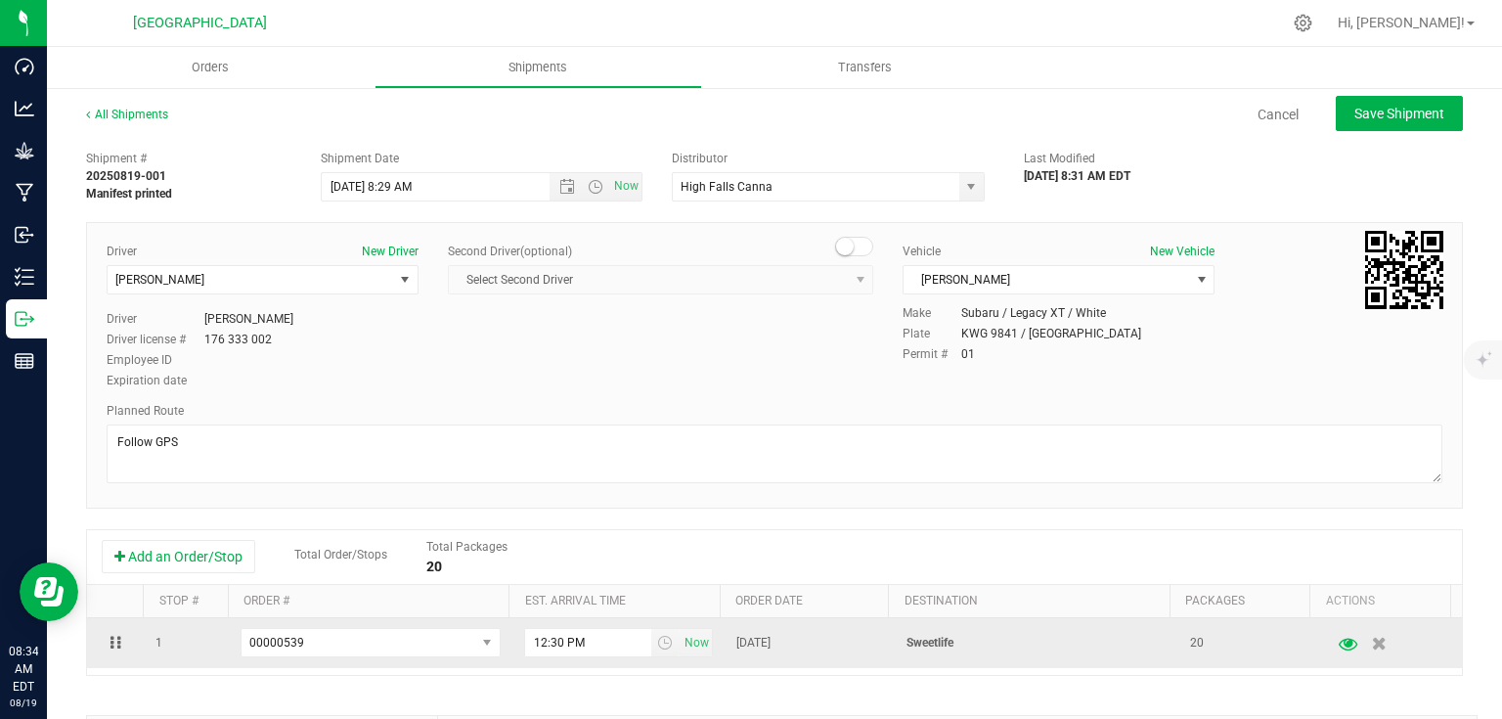
click at [1339, 645] on icon "button" at bounding box center [1348, 643] width 19 height 14
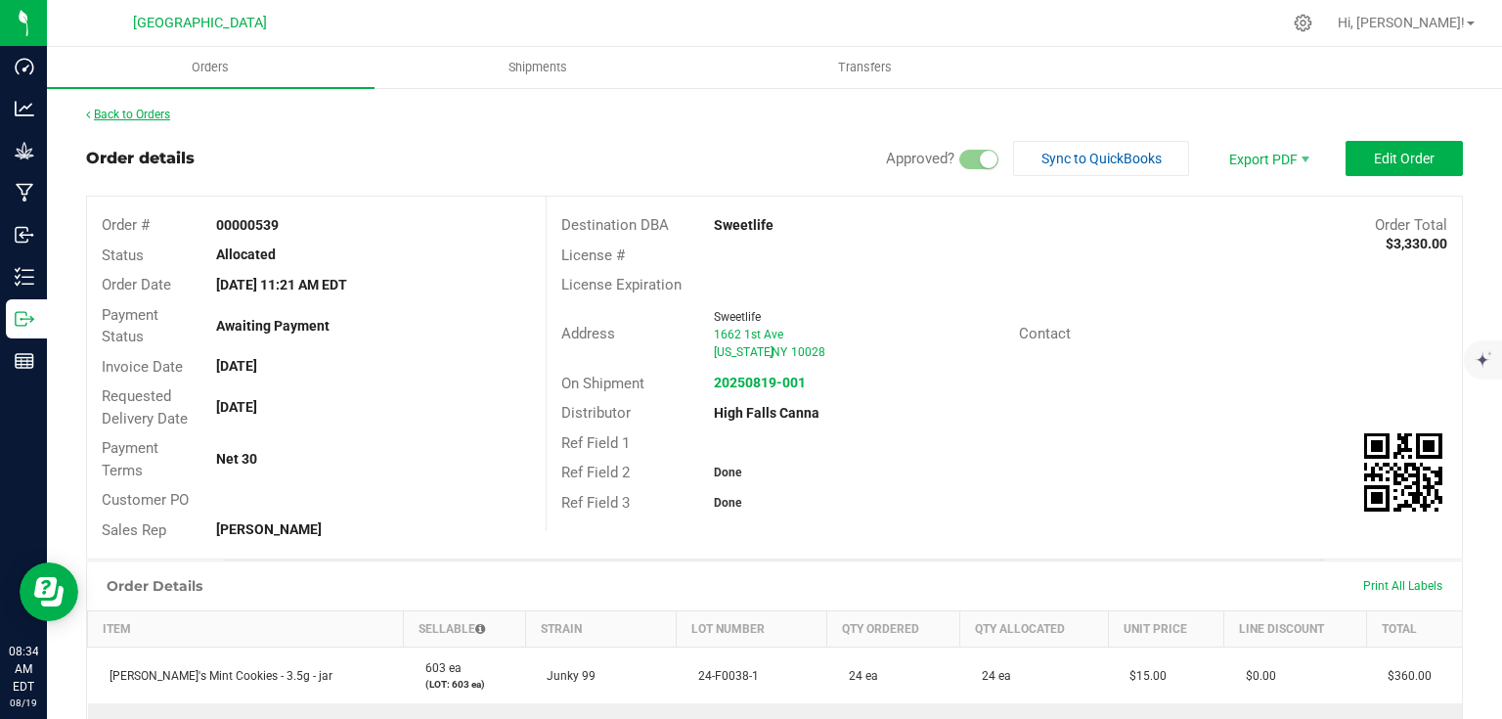
click at [147, 117] on link "Back to Orders" at bounding box center [128, 115] width 84 height 14
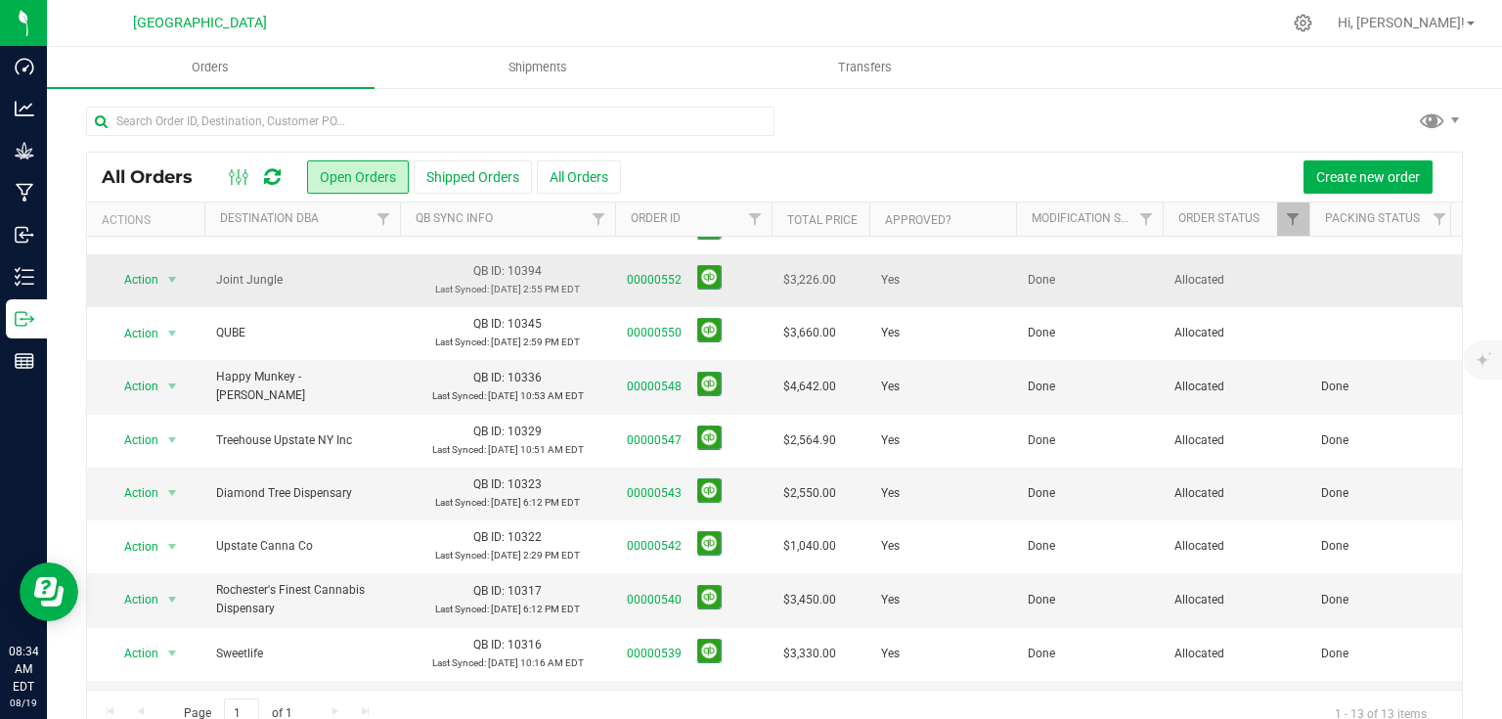
scroll to position [239, 0]
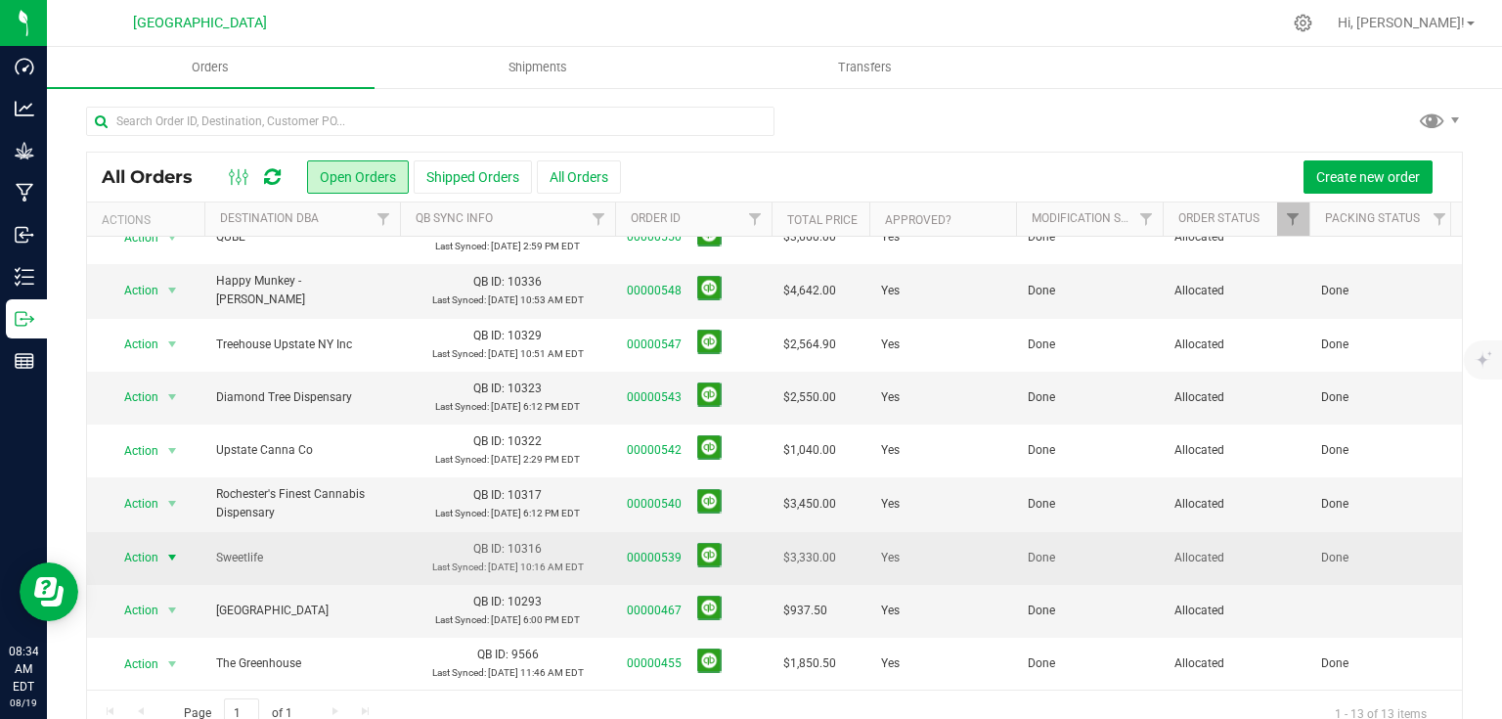
click at [167, 550] on span "select" at bounding box center [172, 558] width 16 height 16
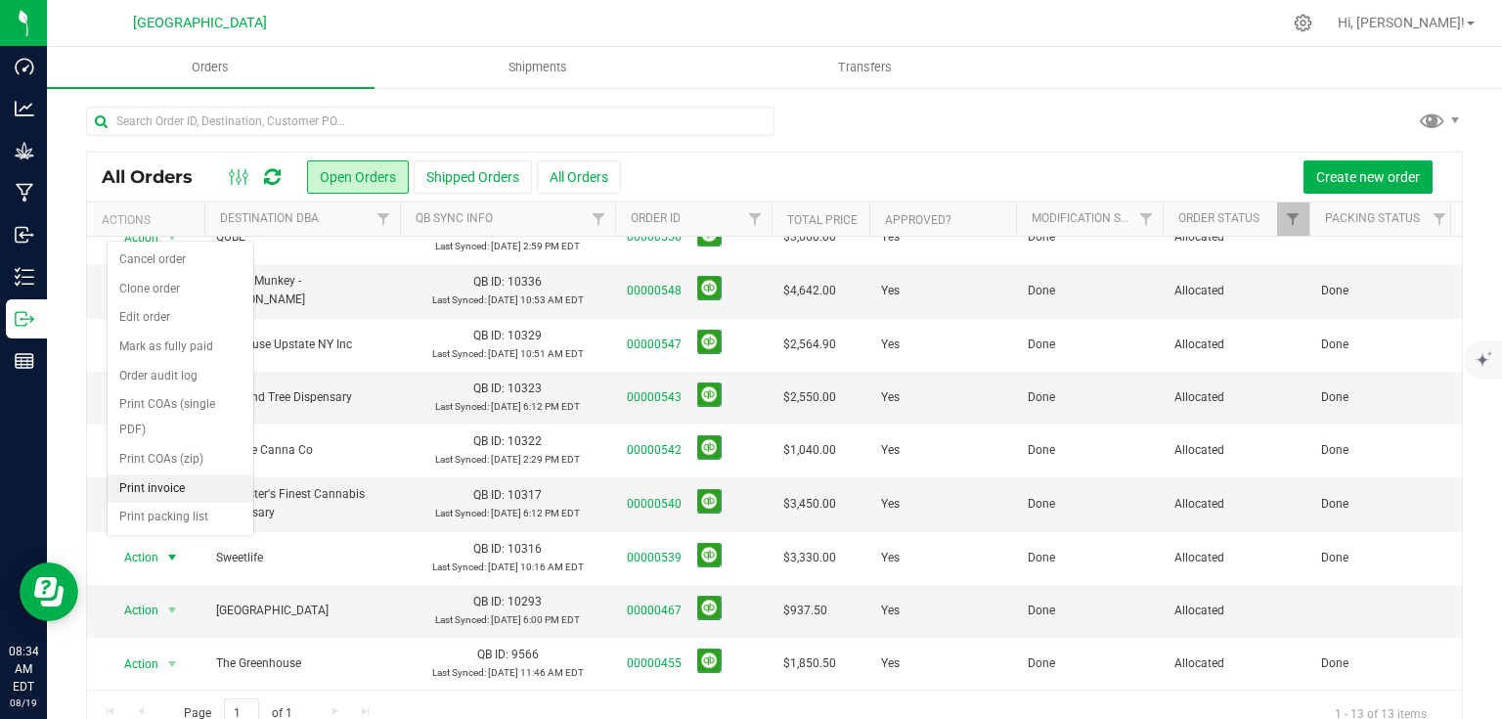
click at [186, 484] on li "Print invoice" at bounding box center [181, 488] width 146 height 29
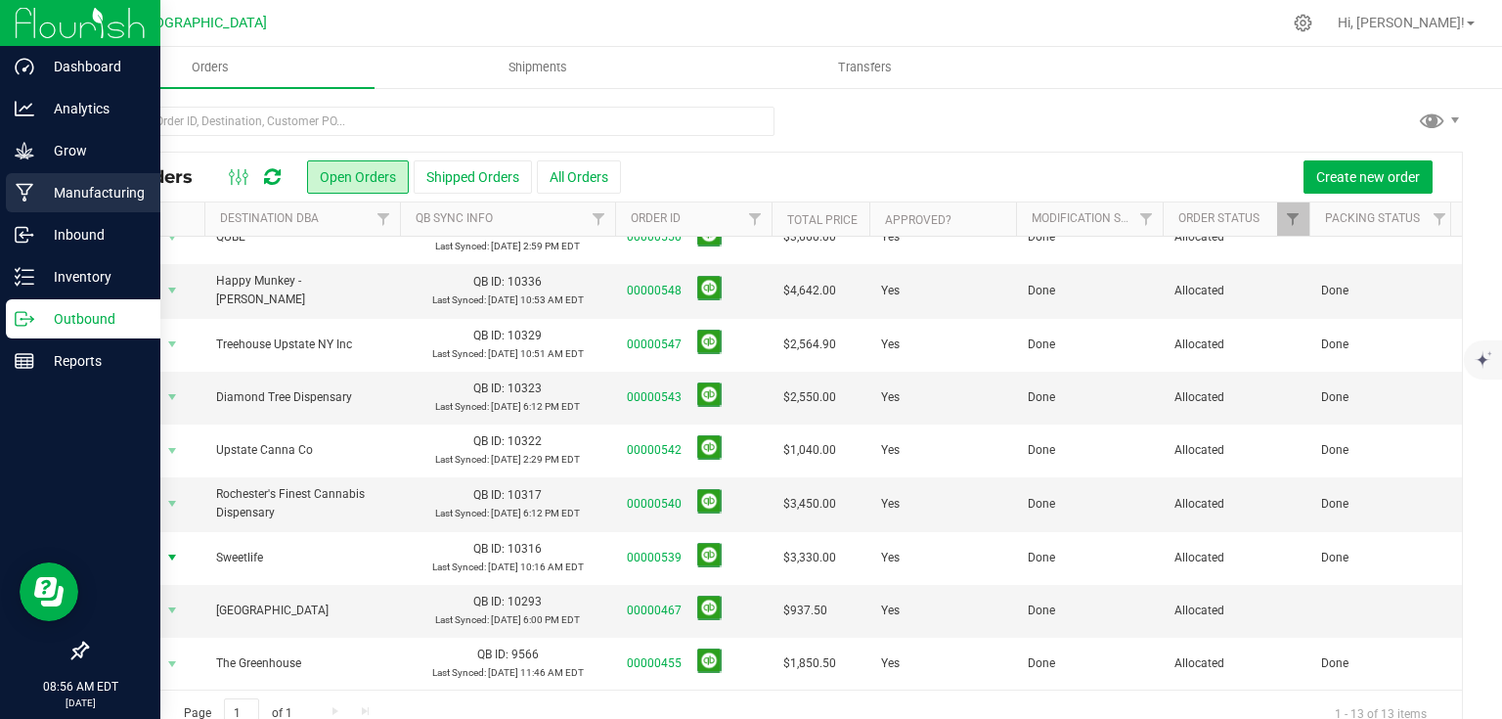
click at [27, 189] on icon at bounding box center [25, 193] width 19 height 20
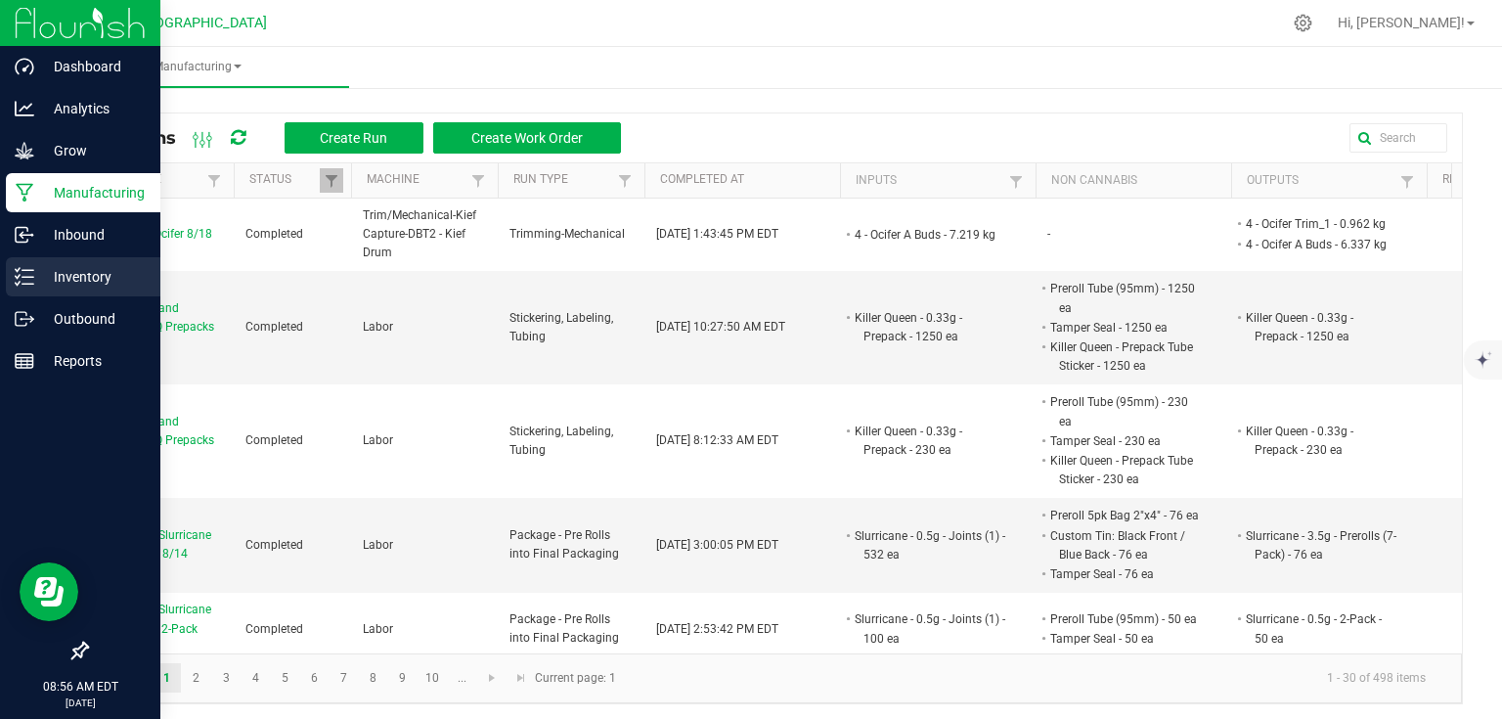
click at [48, 268] on p "Inventory" at bounding box center [92, 276] width 117 height 23
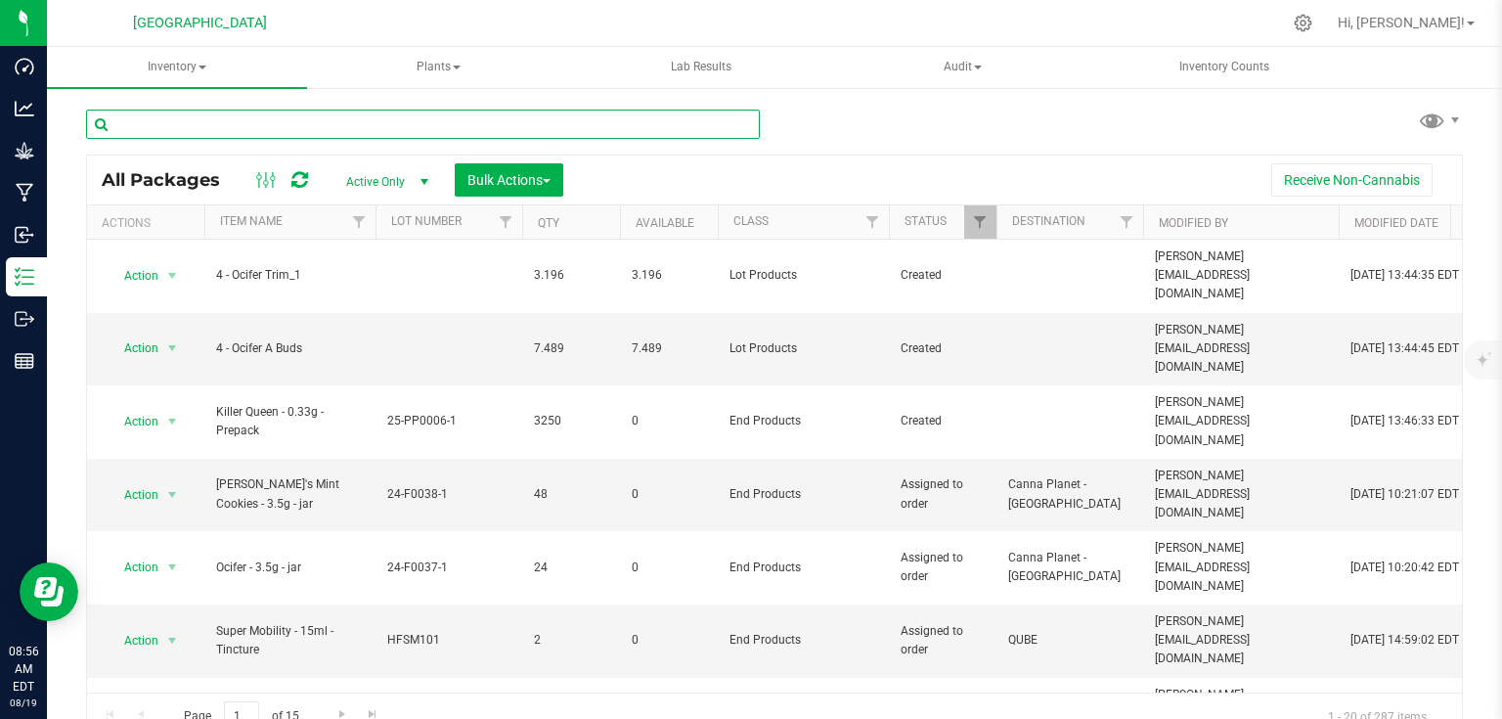
click at [320, 117] on input "text" at bounding box center [423, 124] width 674 height 29
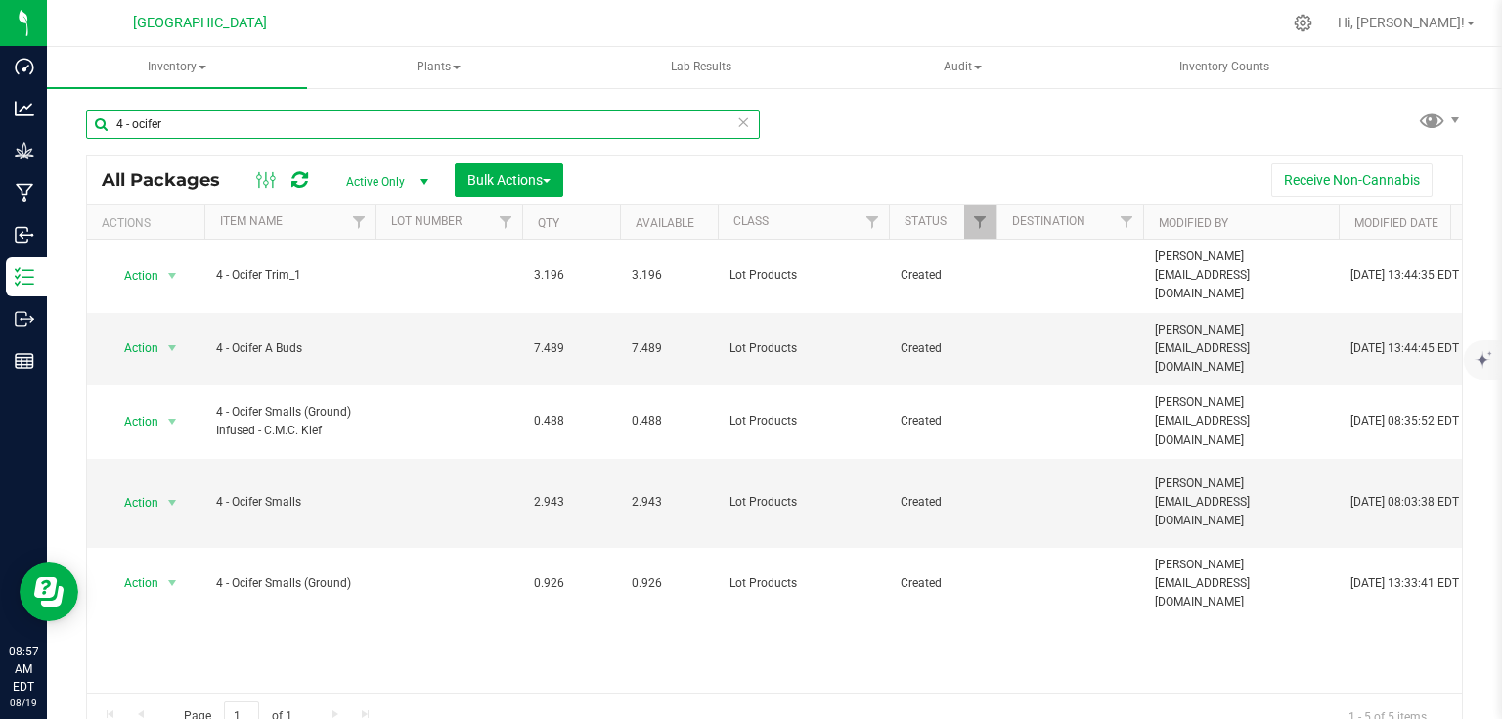
click at [409, 129] on input "4 - ocifer" at bounding box center [423, 124] width 674 height 29
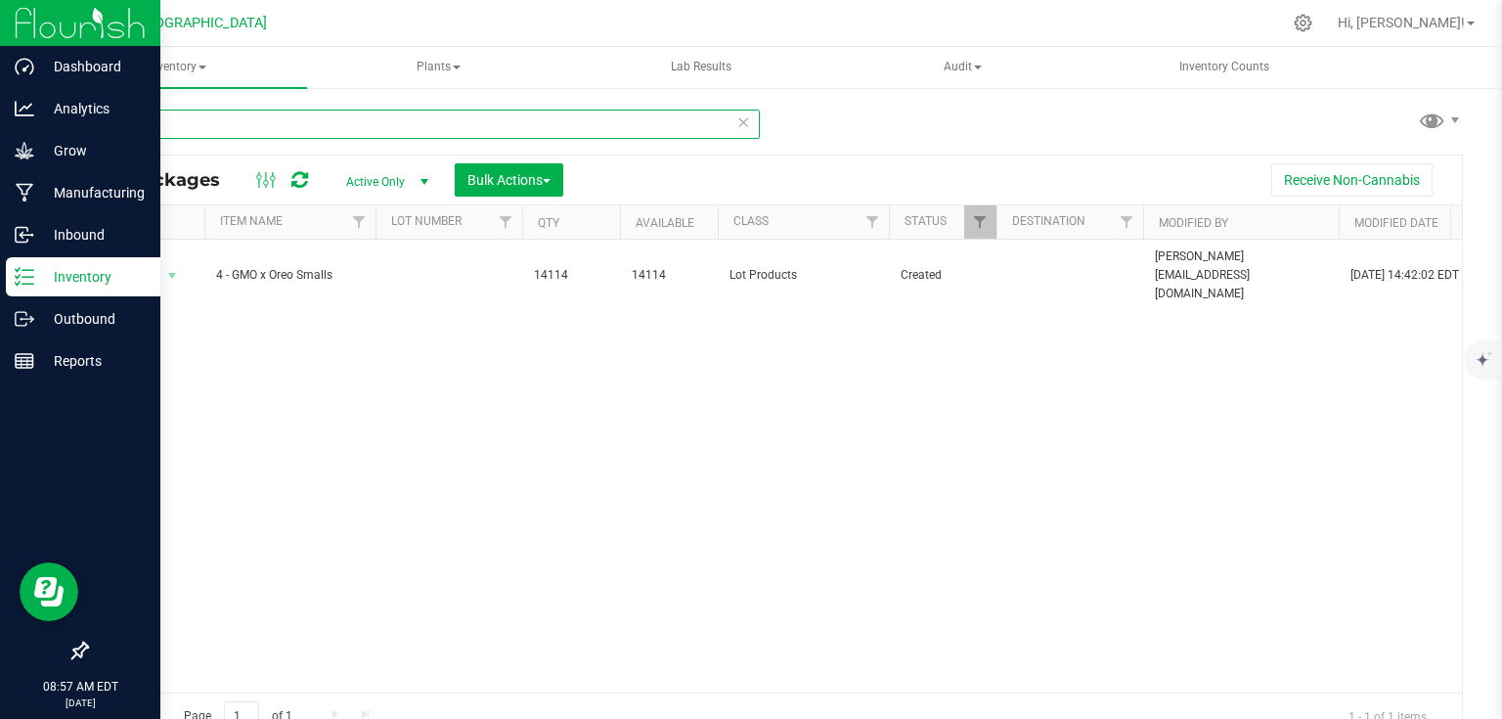
type input "4 - gmo"
click at [46, 35] on img at bounding box center [80, 23] width 131 height 46
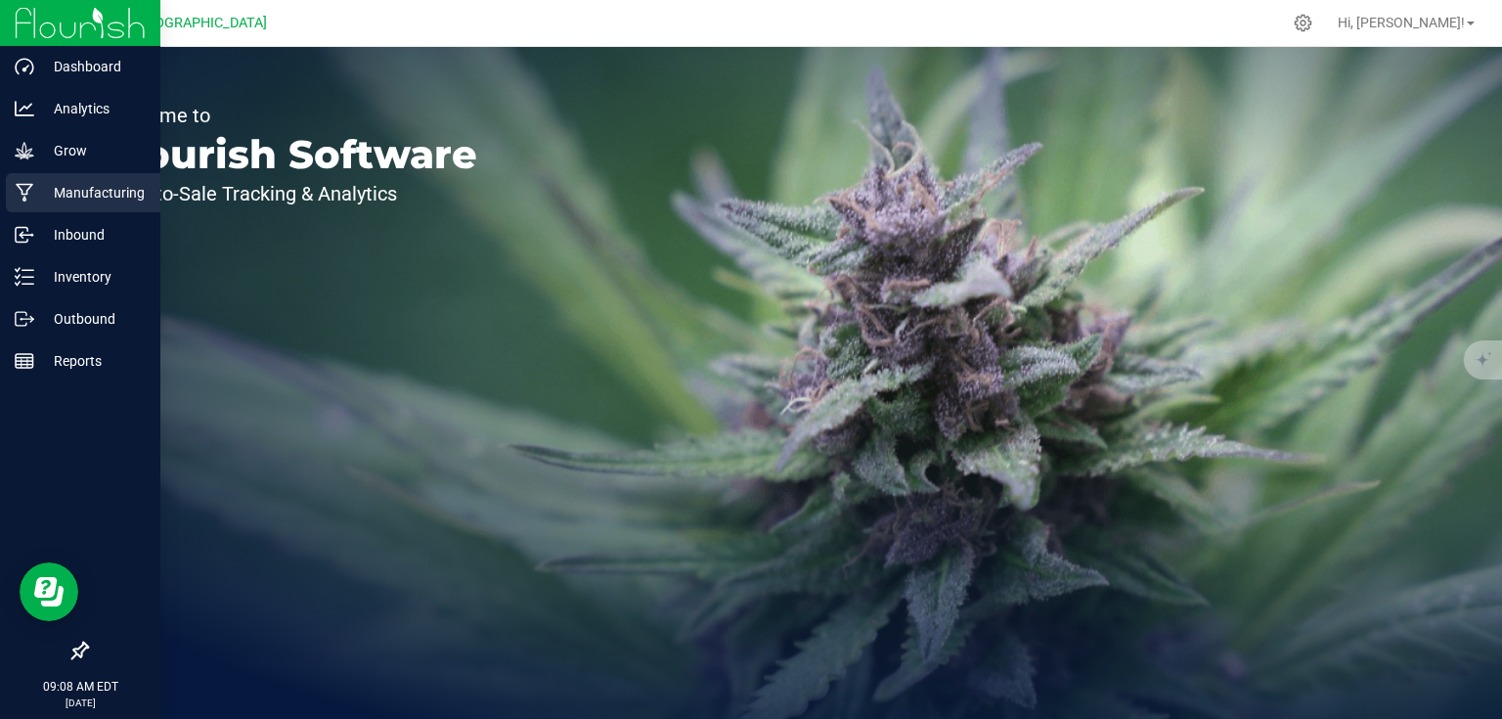
click at [94, 208] on div "Manufacturing" at bounding box center [83, 192] width 155 height 39
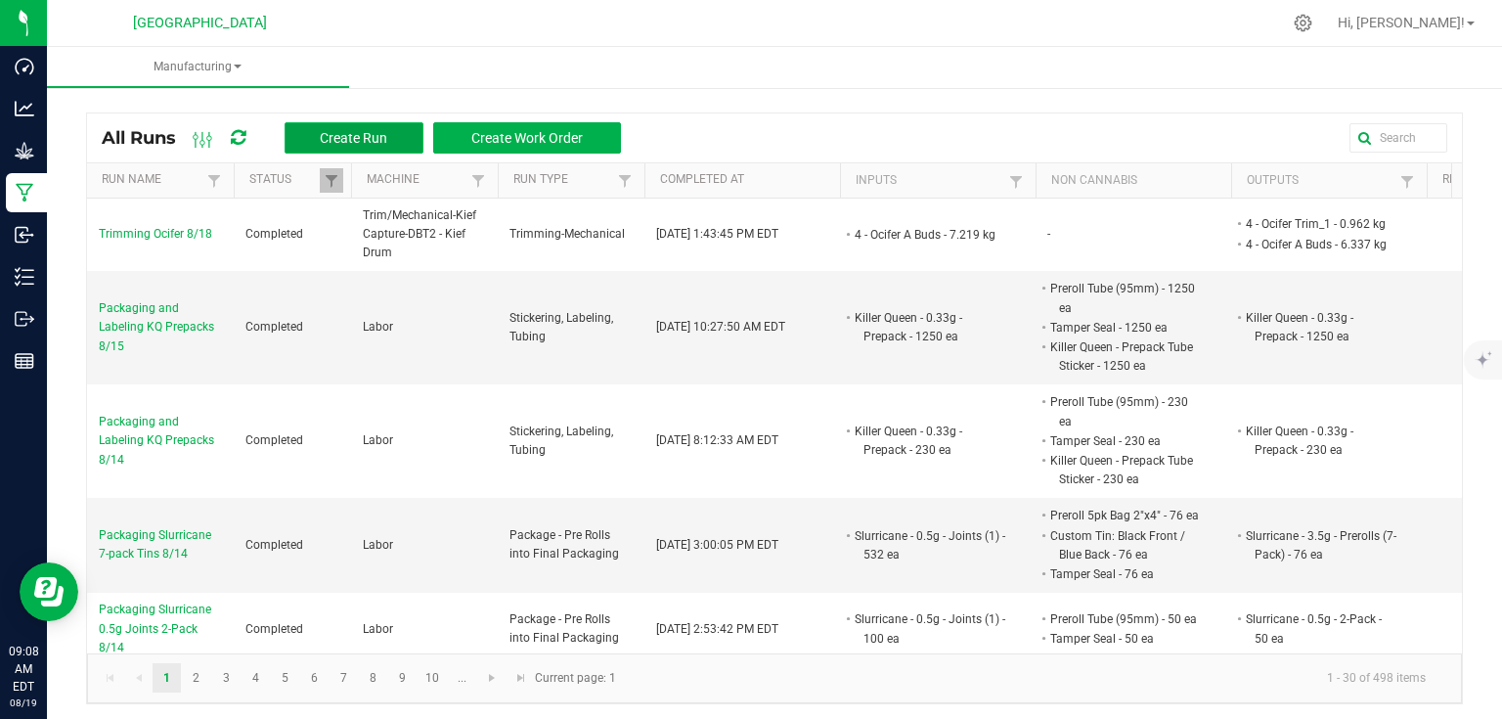
click at [357, 144] on span "Create Run" at bounding box center [353, 138] width 67 height 16
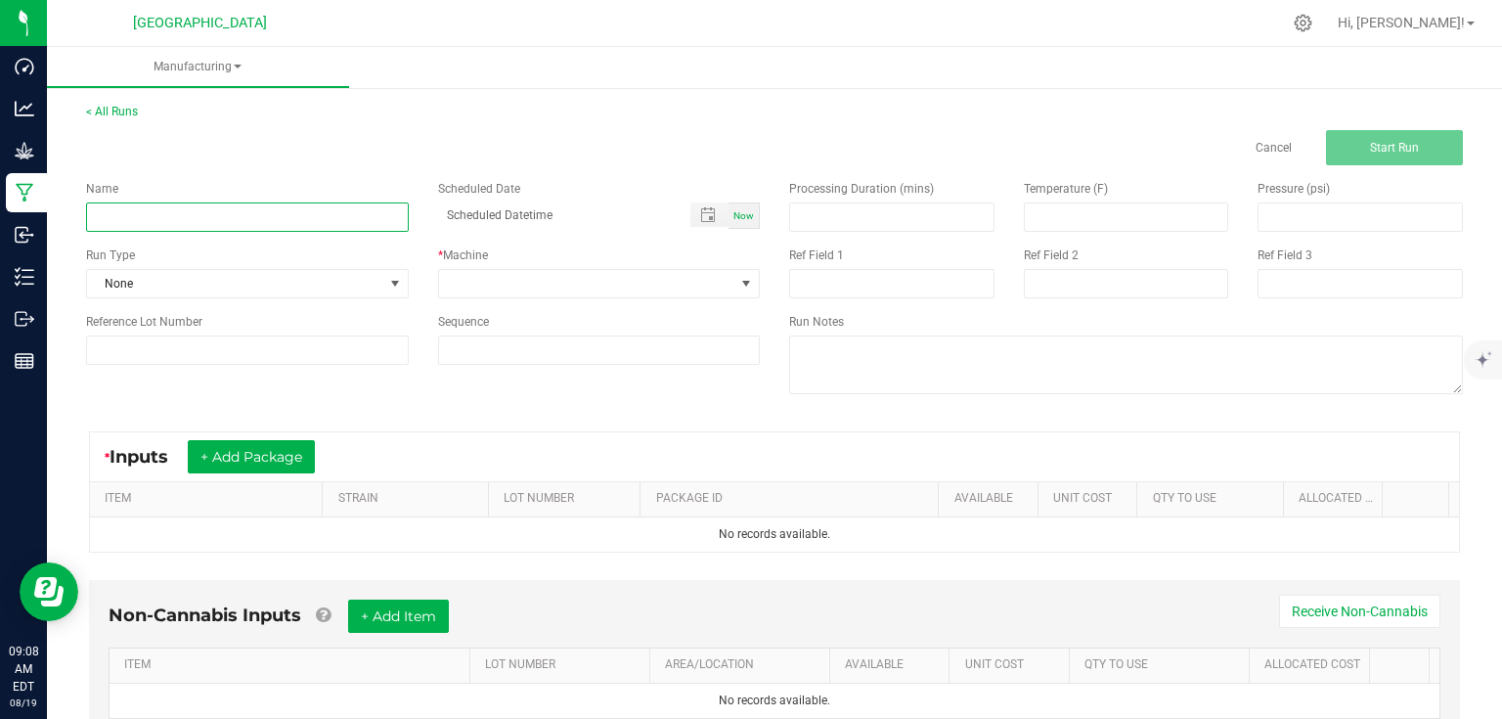
click at [323, 207] on input at bounding box center [247, 216] width 323 height 29
click at [347, 175] on div "Name Scheduled Date Now Run Type None * Machine Reference Lot Number Sequence" at bounding box center [422, 272] width 703 height 214
click at [397, 165] on div "Name Scheduled Date Now Run Type None * Machine Reference Lot Number Sequence" at bounding box center [422, 272] width 703 height 214
click at [403, 167] on div "Name Scheduled Date Now Run Type None * Machine Reference Lot Number Sequence" at bounding box center [422, 272] width 703 height 214
click at [1314, 18] on icon at bounding box center [1303, 23] width 21 height 21
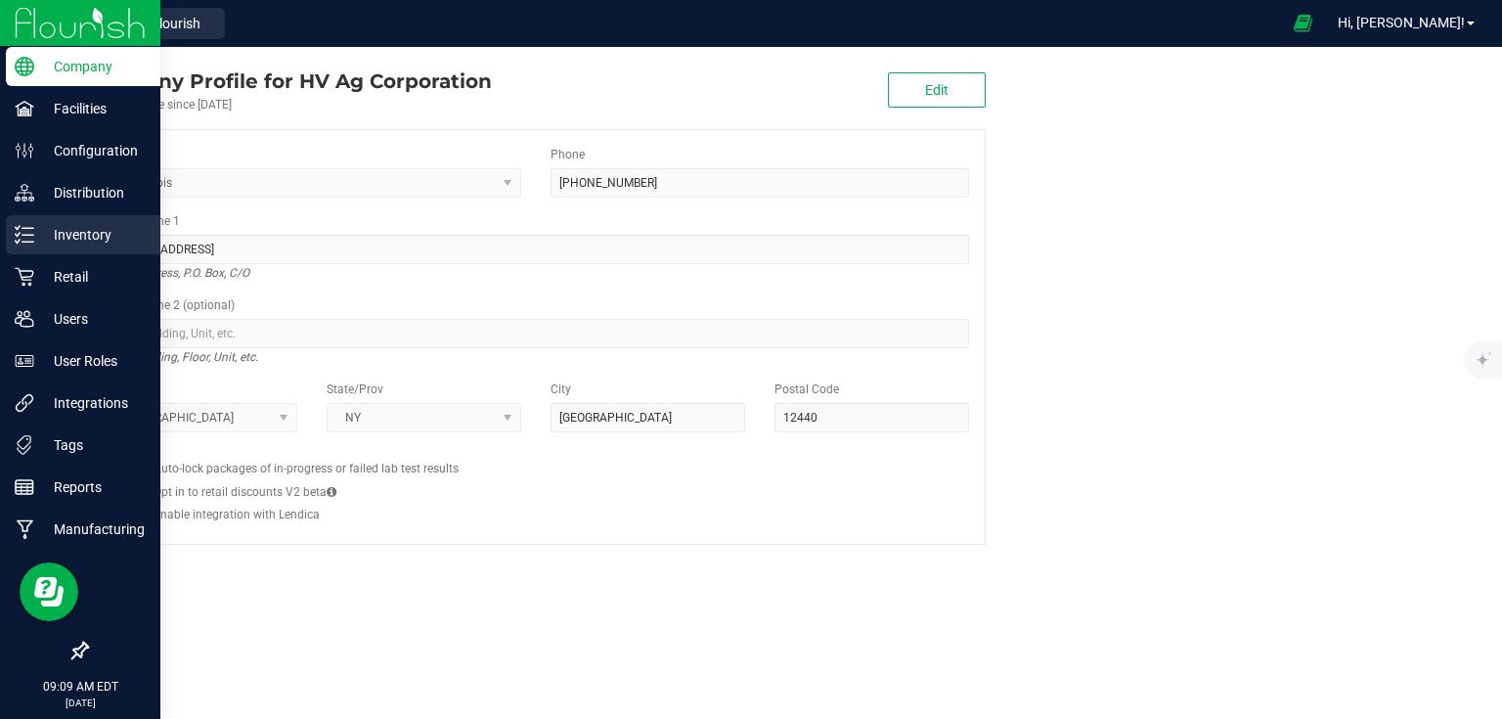
click at [39, 239] on p "Inventory" at bounding box center [92, 234] width 117 height 23
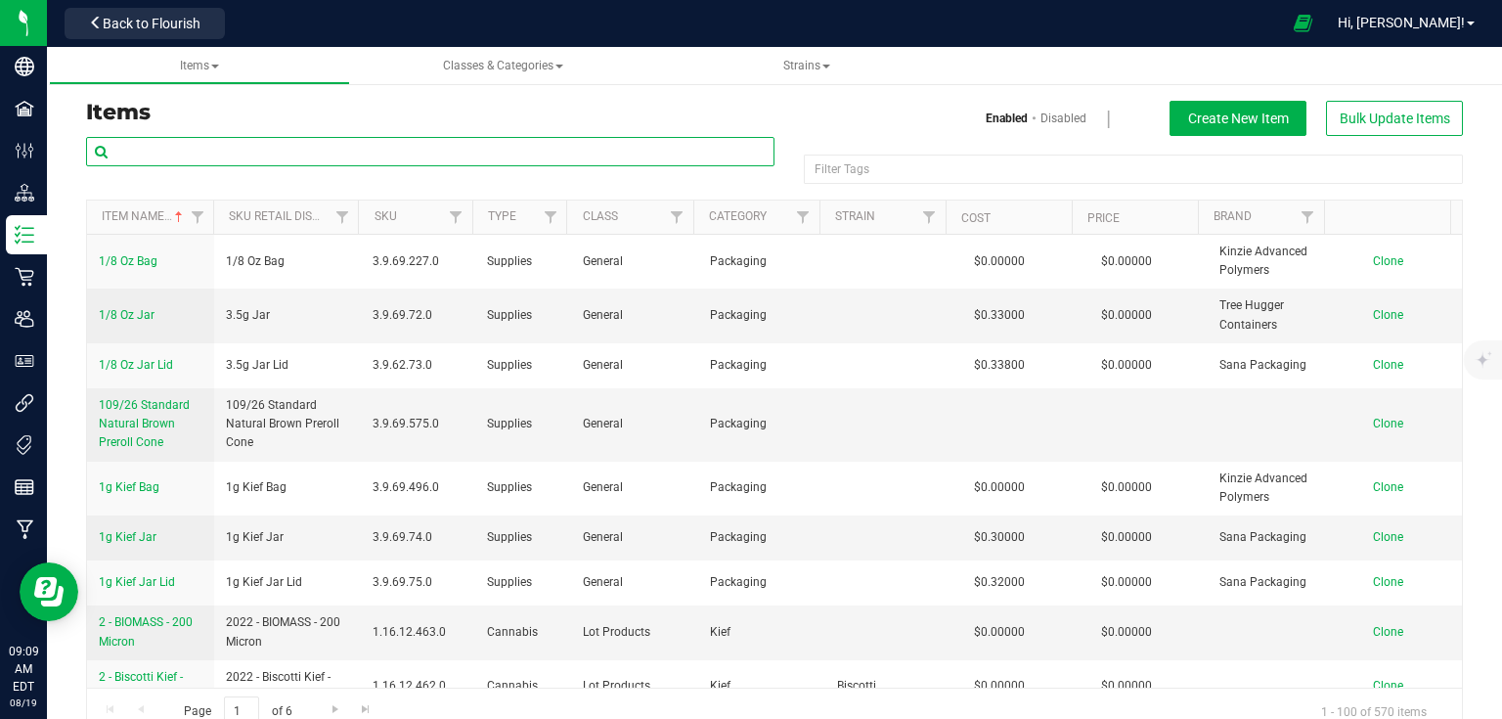
click at [222, 152] on input "text" at bounding box center [430, 151] width 689 height 29
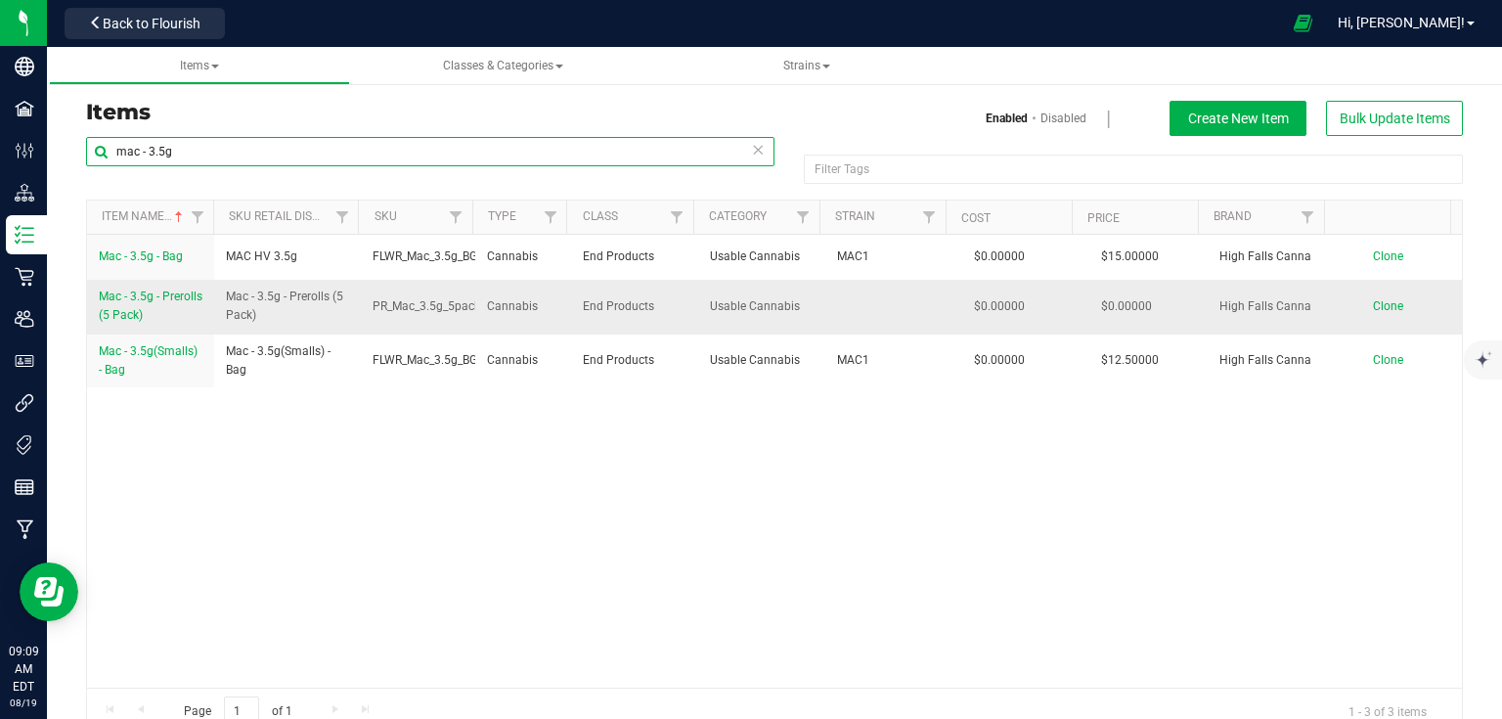
type input "mac - 3.5g"
click at [140, 300] on span "Mac - 3.5g - Prerolls (5 Pack)" at bounding box center [151, 306] width 104 height 32
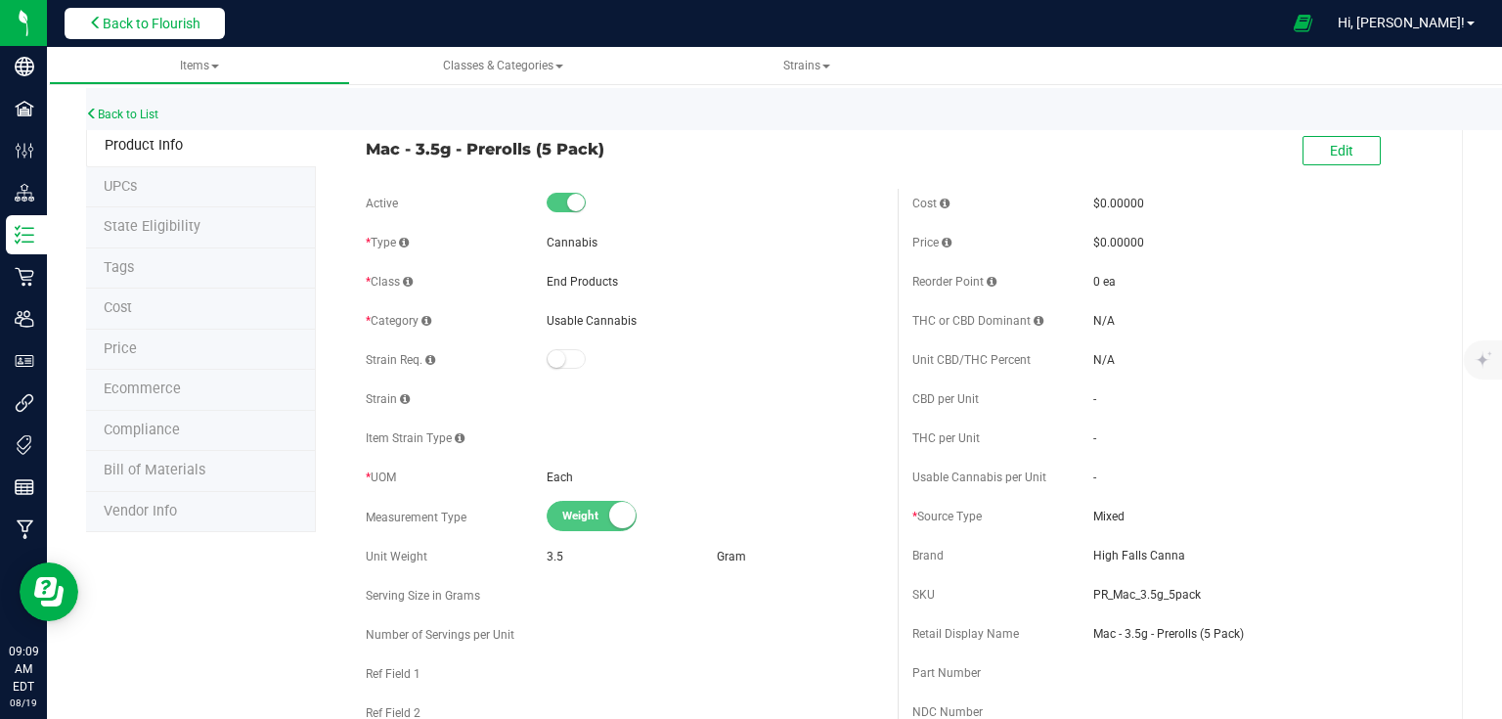
click at [203, 12] on button "Back to Flourish" at bounding box center [145, 23] width 160 height 31
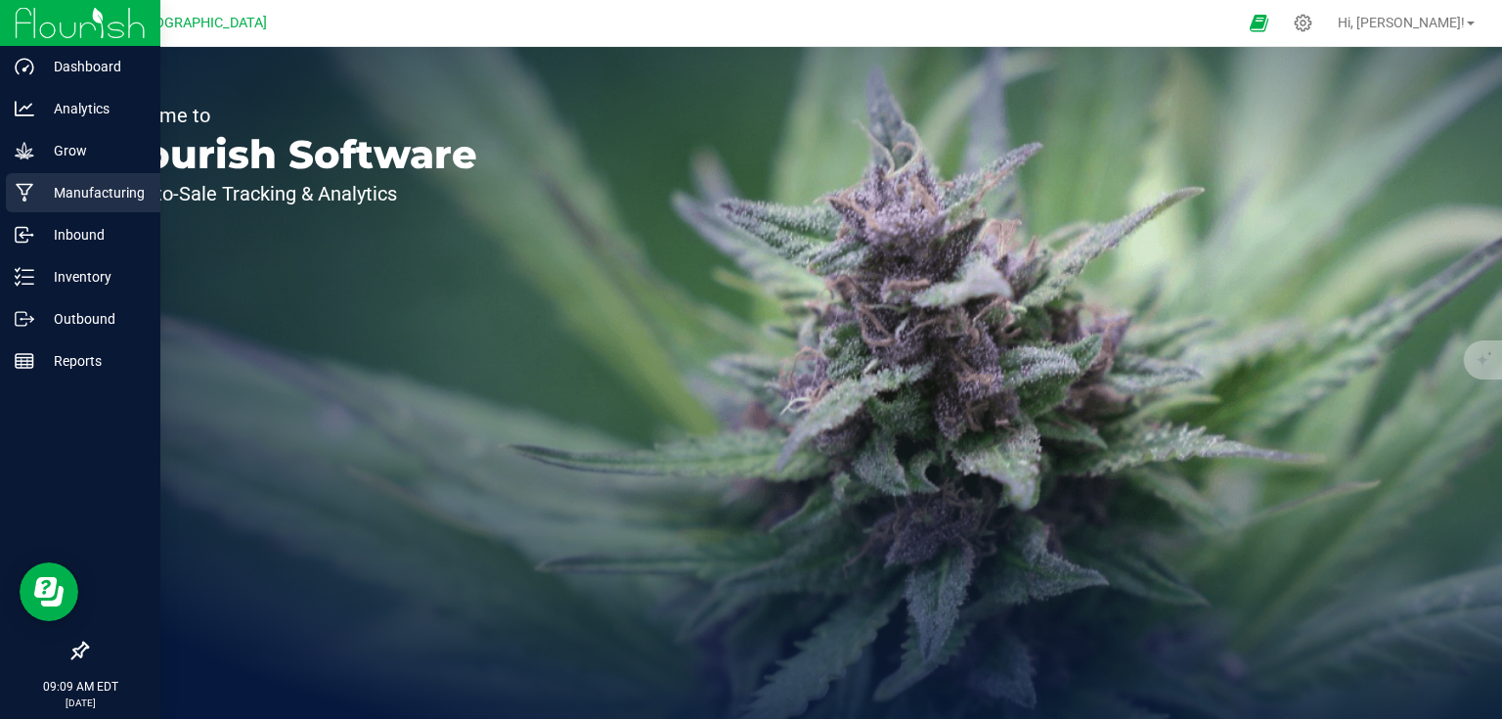
click at [43, 183] on p "Manufacturing" at bounding box center [92, 192] width 117 height 23
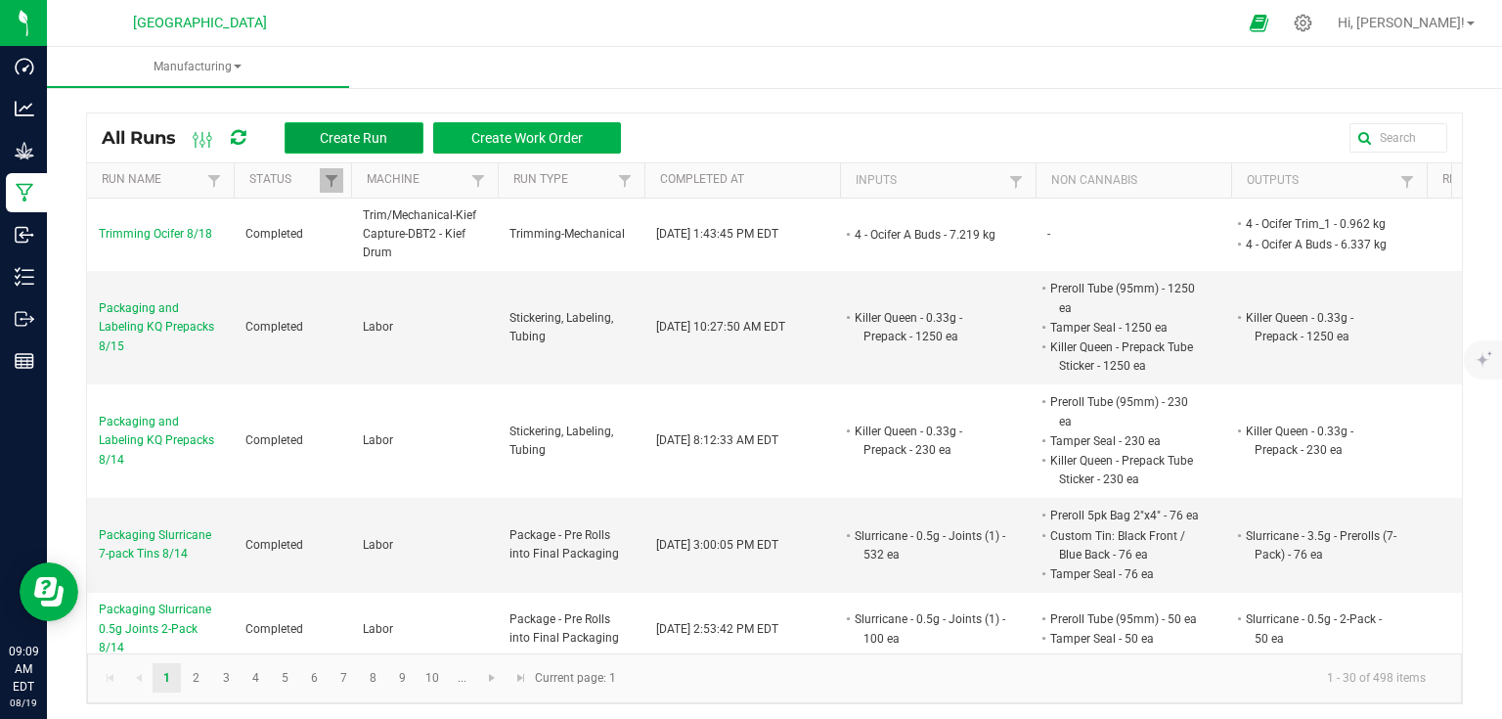
click at [335, 126] on button "Create Run" at bounding box center [354, 137] width 139 height 31
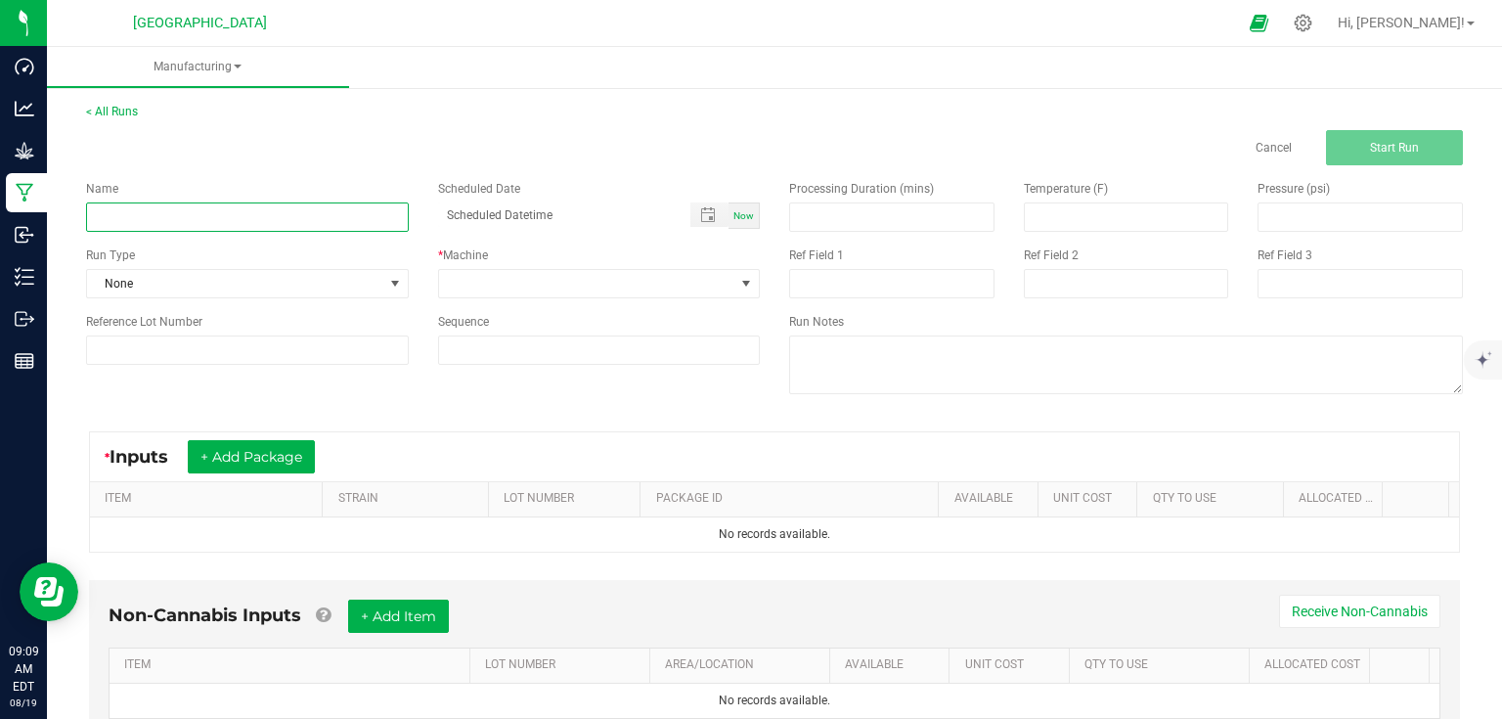
click at [298, 211] on input at bounding box center [247, 216] width 323 height 29
type input "Packaging and Labeling Mac 5-Packs 8/18"
click at [368, 290] on span "None" at bounding box center [235, 283] width 296 height 27
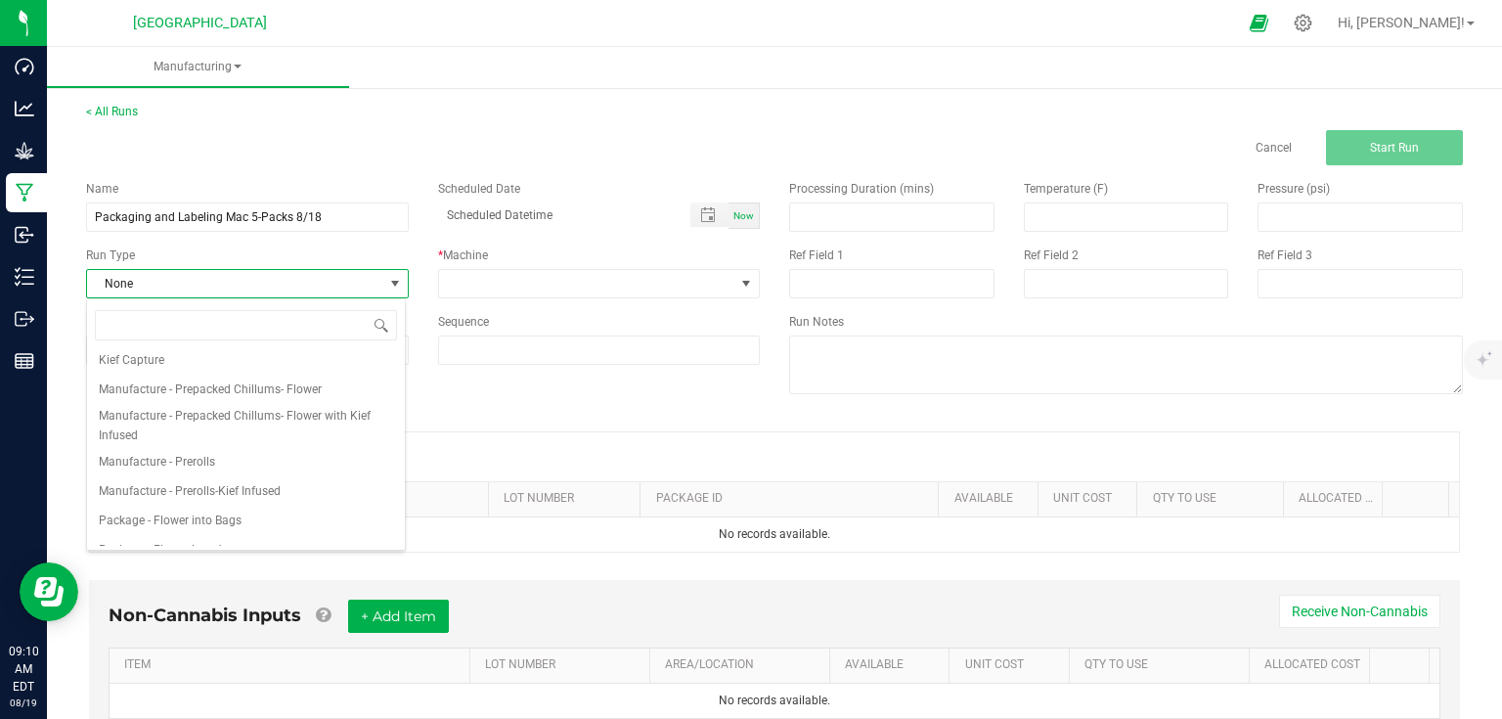
scroll to position [300, 0]
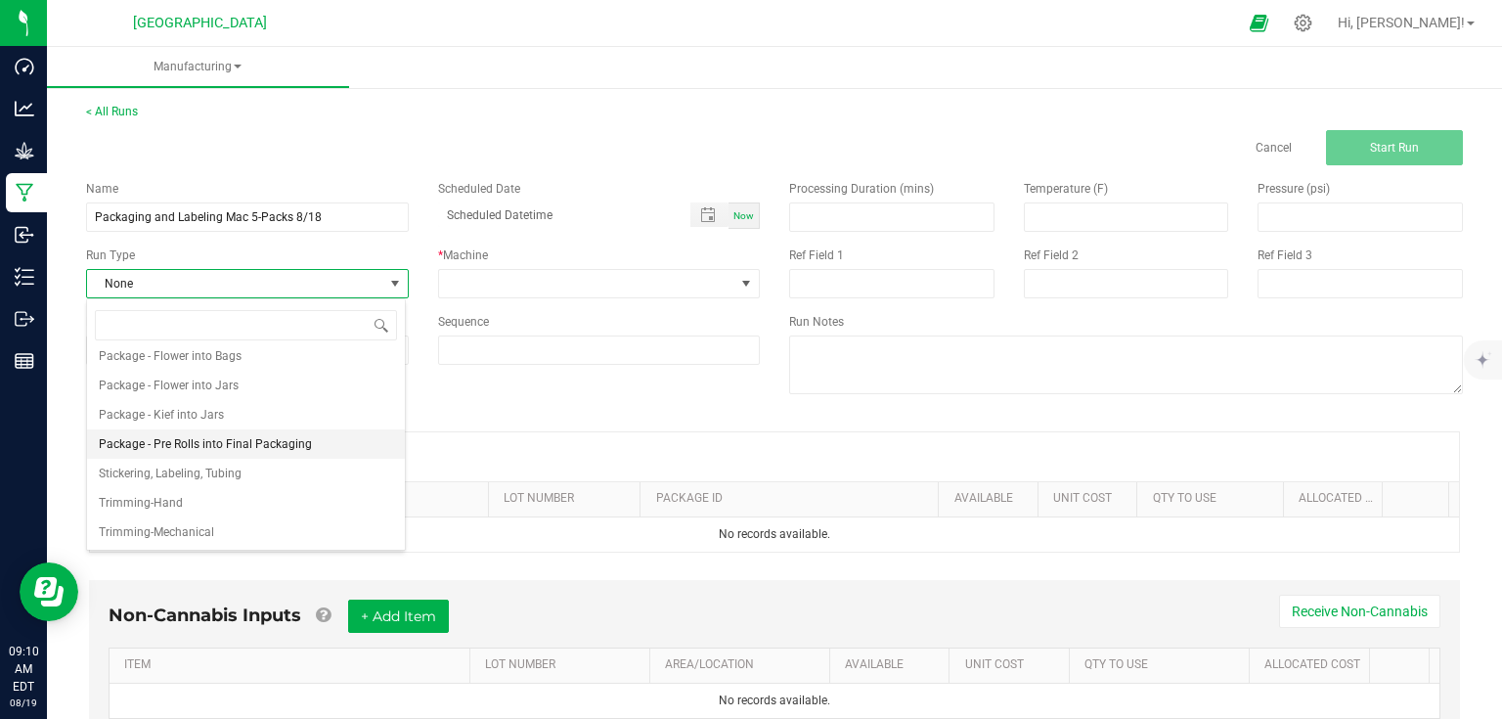
click at [219, 450] on span "Package - Pre Rolls into Final Packaging" at bounding box center [205, 444] width 213 height 20
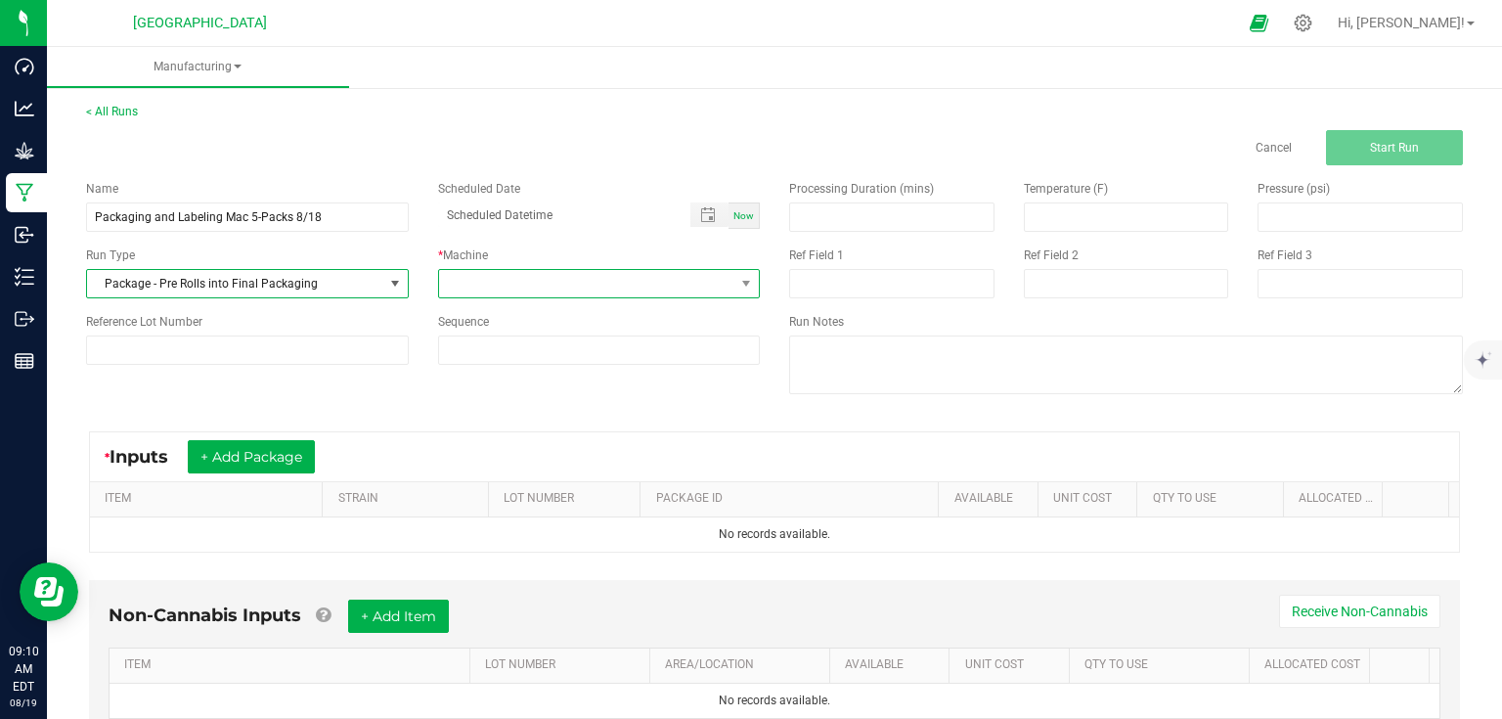
click at [501, 297] on span at bounding box center [599, 283] width 323 height 29
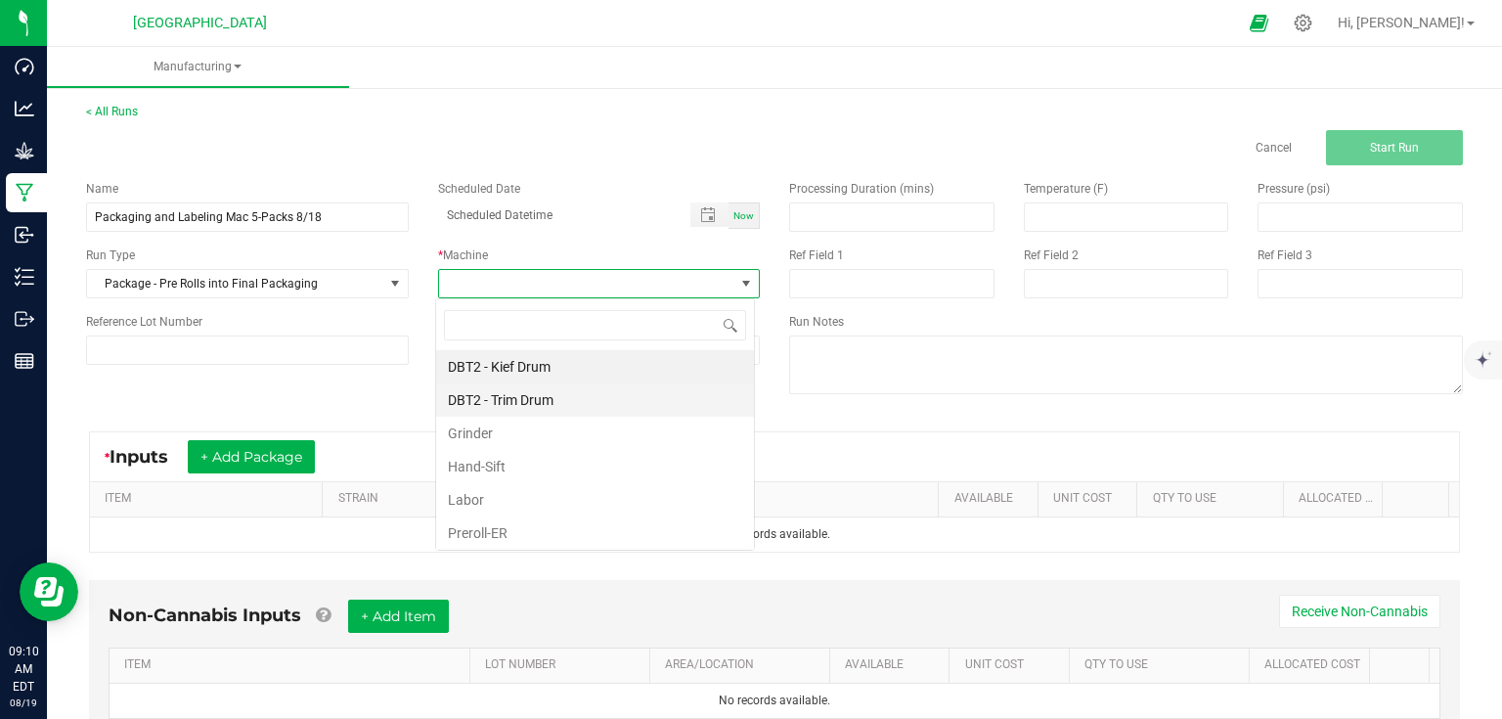
scroll to position [28, 319]
click at [476, 495] on li "Labor" at bounding box center [595, 499] width 318 height 33
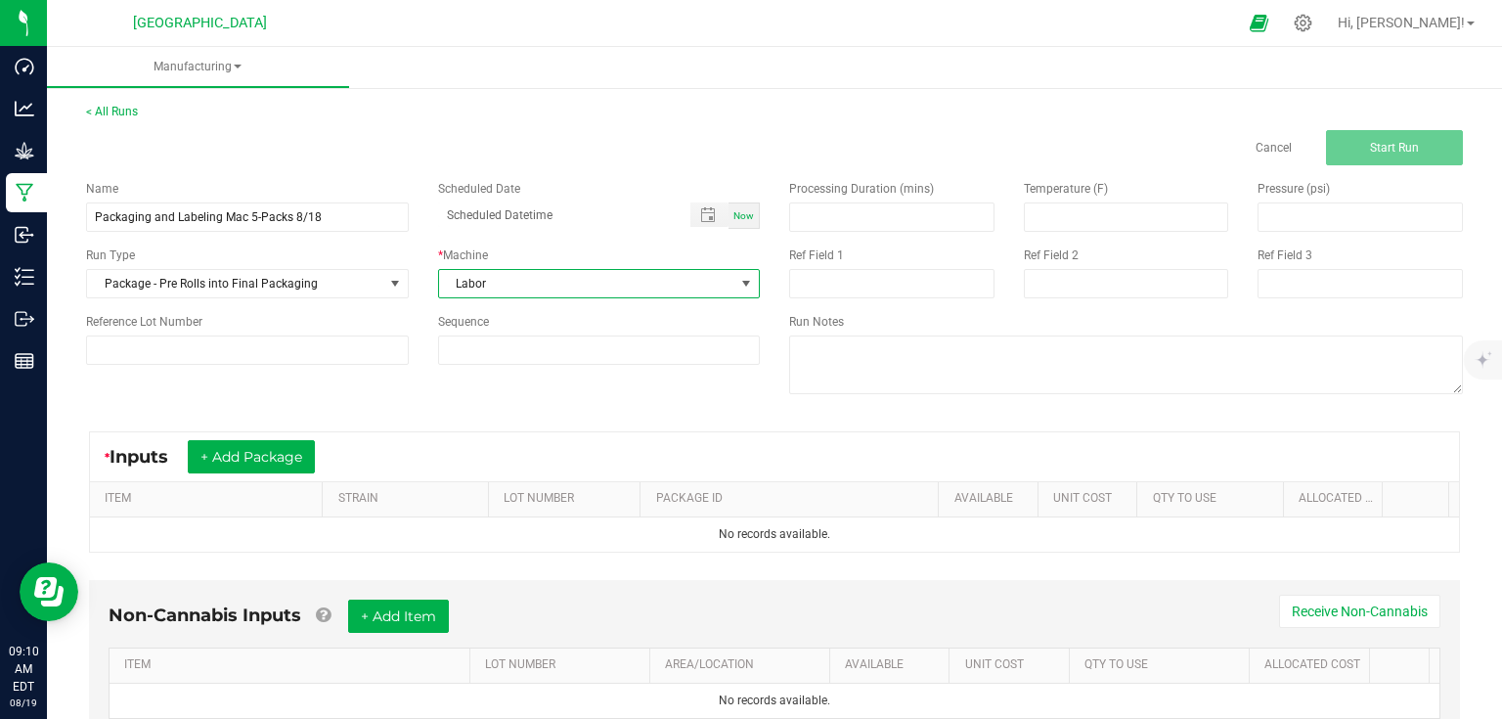
click at [293, 368] on div "Name Packaging and Labeling Mac 5-Packs 8/18 Scheduled Date Now Run Type Packag…" at bounding box center [422, 272] width 703 height 214
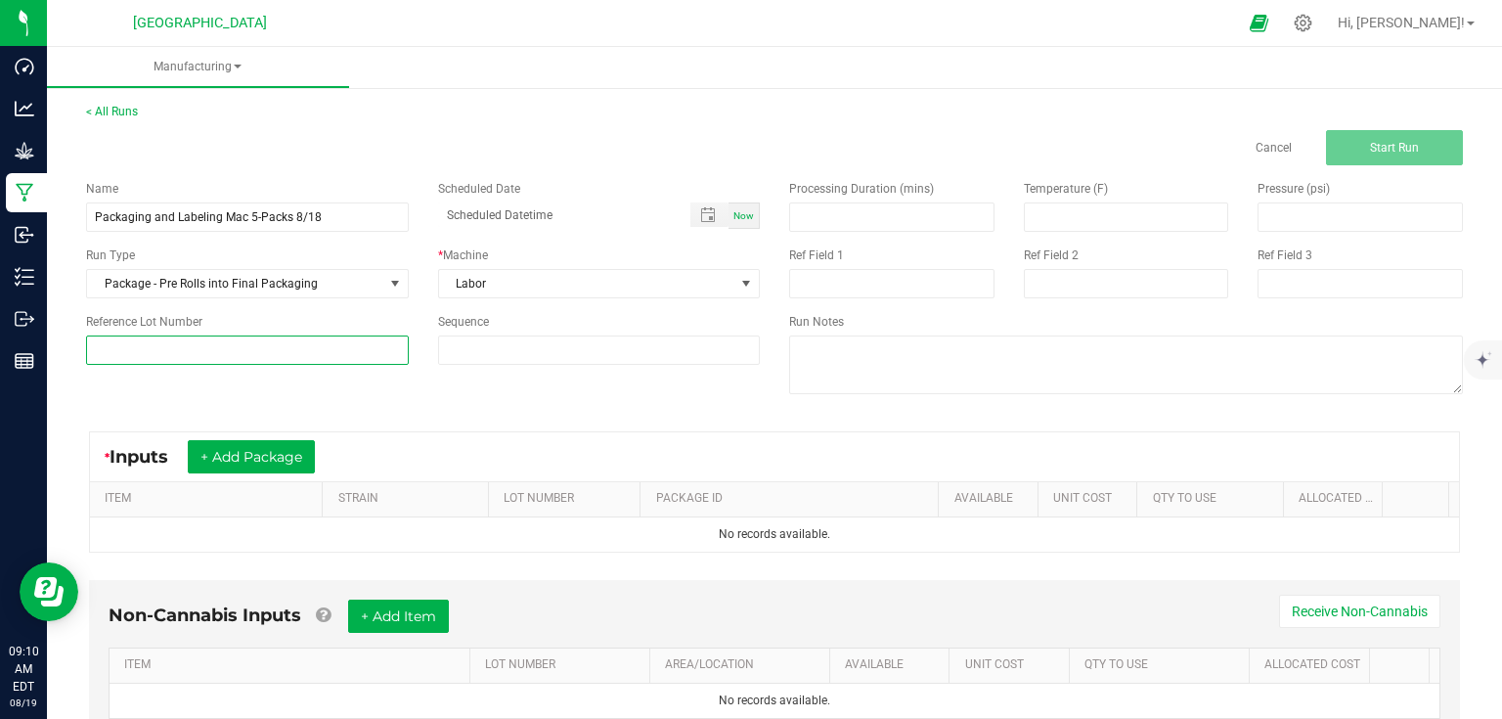
click at [313, 356] on input at bounding box center [247, 349] width 323 height 29
type input "25-PR000-2"
click at [860, 215] on input at bounding box center [891, 216] width 203 height 27
type input "300.00"
click at [368, 376] on div "Name Packaging and Labeling Mac 5-Packs 8/18 Scheduled Date Now Run Type Packag…" at bounding box center [422, 272] width 703 height 214
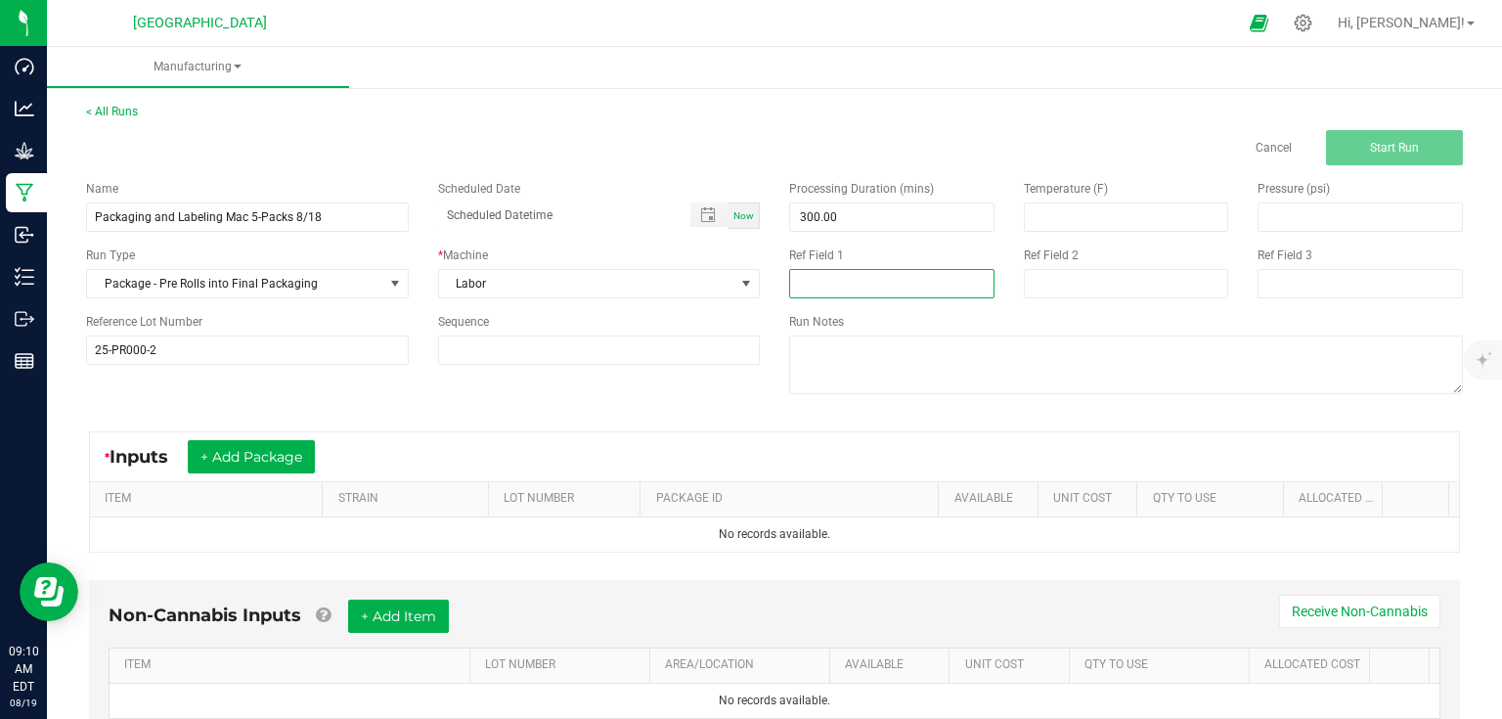
click at [859, 295] on input at bounding box center [891, 283] width 205 height 29
type input "32 rejects"
click at [606, 353] on input at bounding box center [599, 349] width 321 height 27
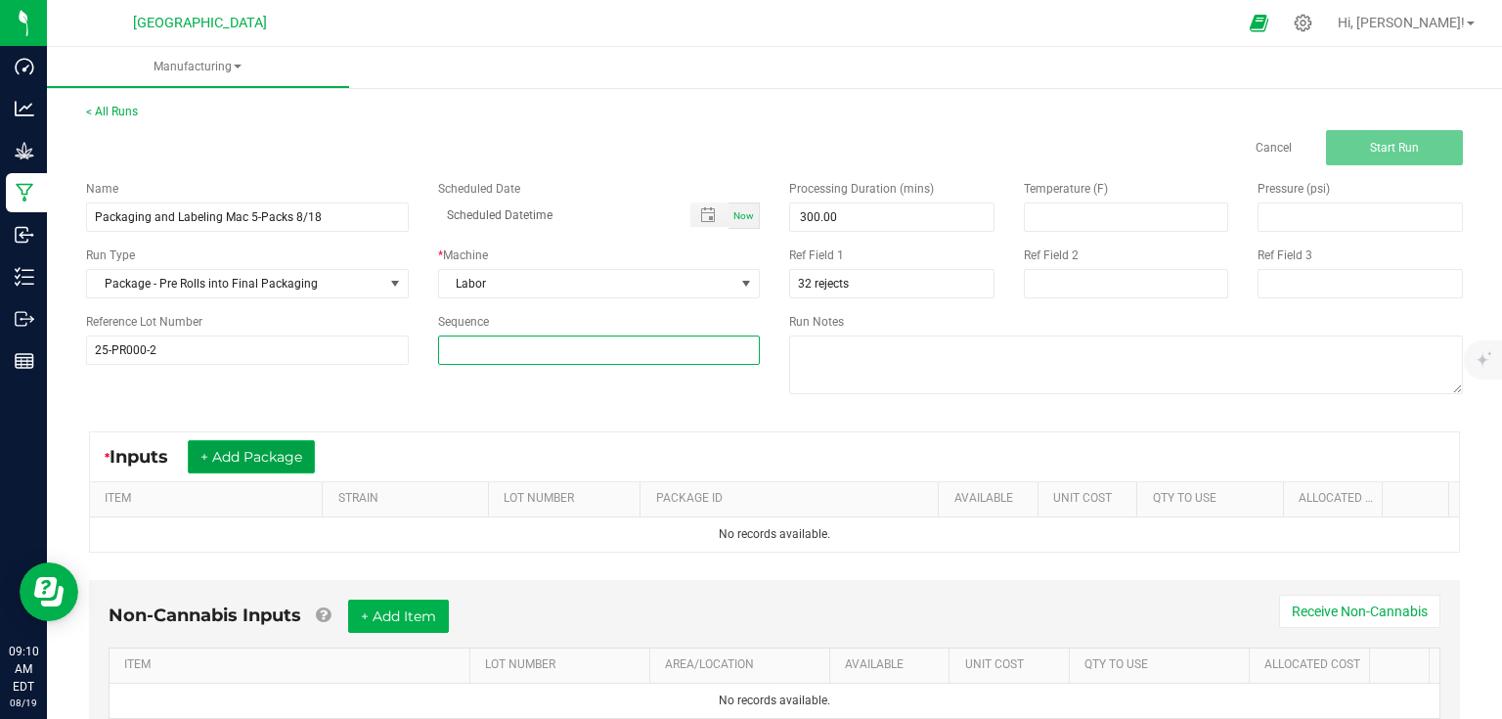
click at [267, 448] on button "+ Add Package" at bounding box center [251, 456] width 127 height 33
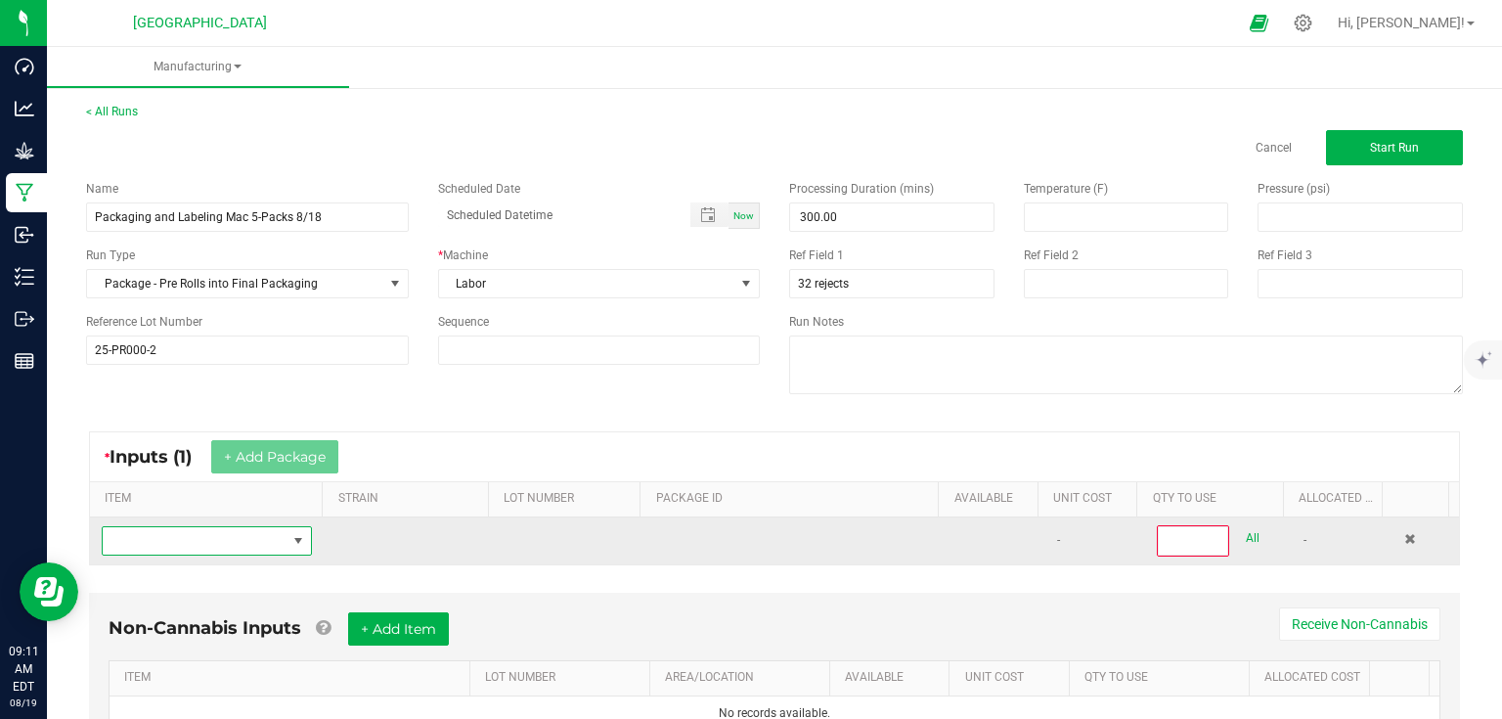
click at [245, 546] on span "NO DATA FOUND" at bounding box center [195, 540] width 184 height 27
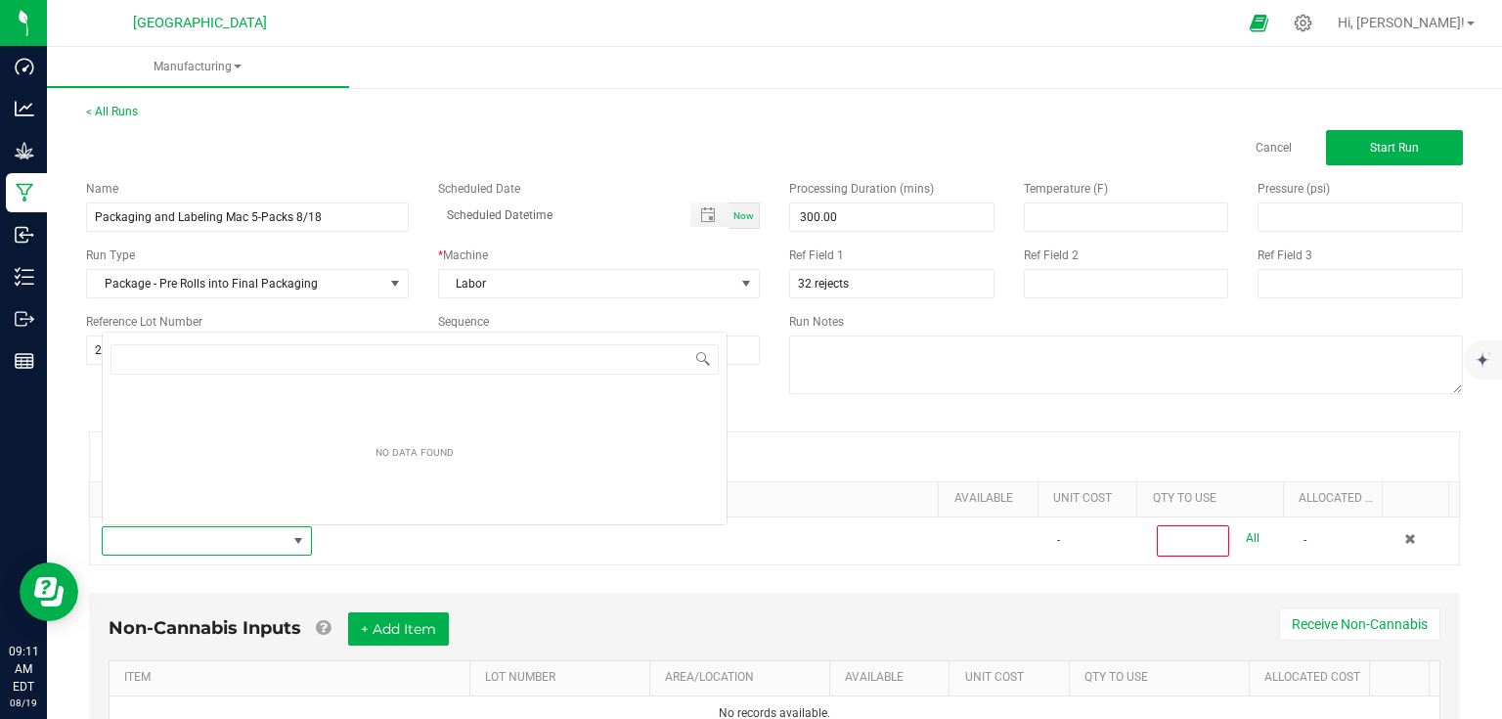
scroll to position [28, 203]
type input "mac -"
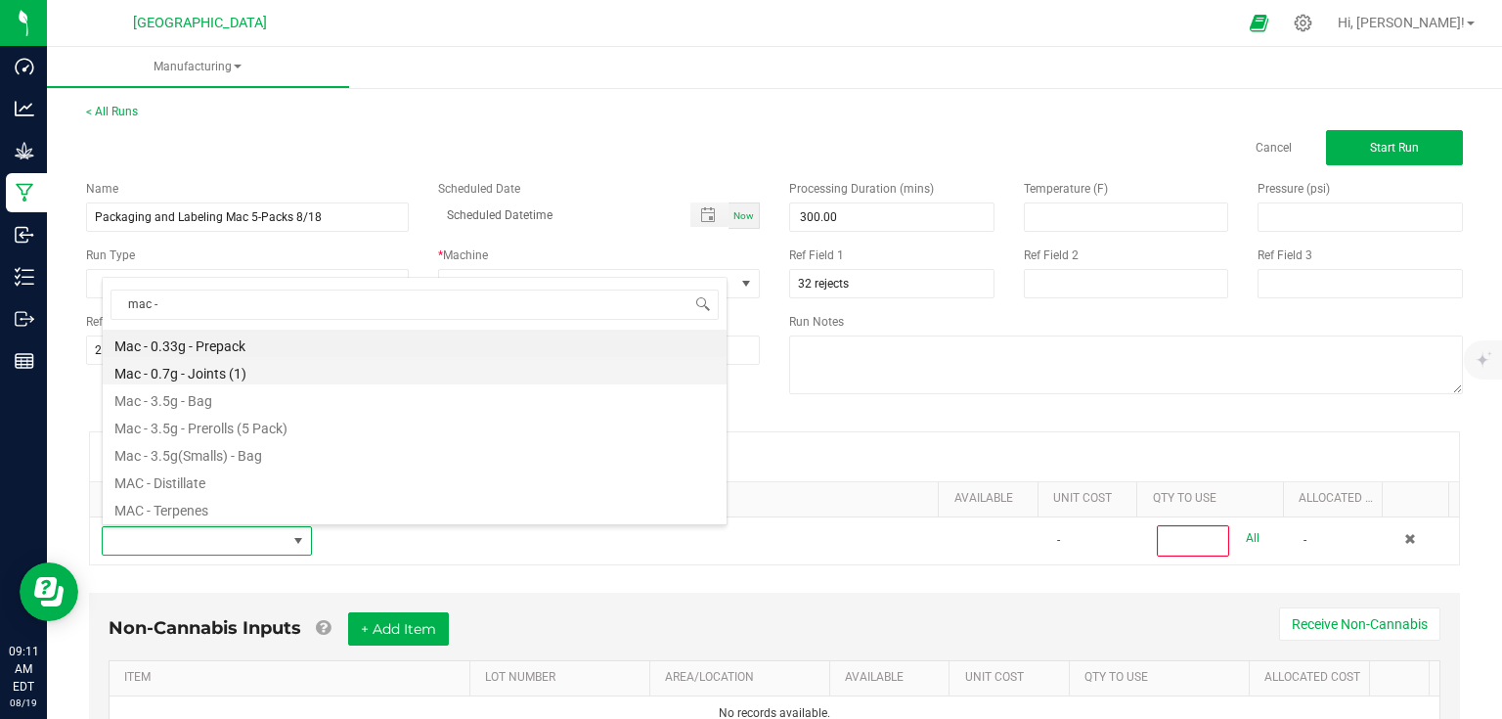
click at [242, 380] on li "Mac - 0.7g - Joints (1)" at bounding box center [415, 370] width 624 height 27
type input "0"
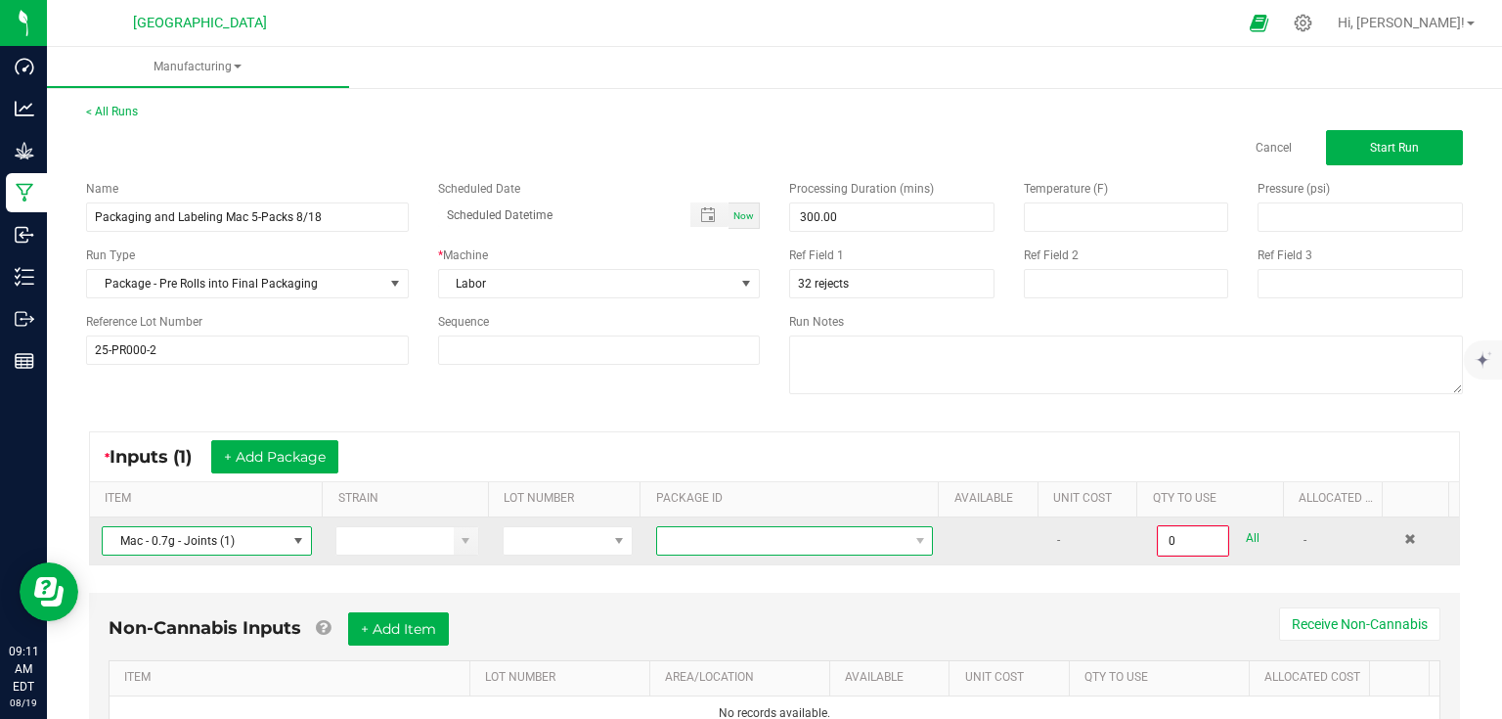
click at [728, 538] on span "NO DATA FOUND" at bounding box center [782, 540] width 250 height 27
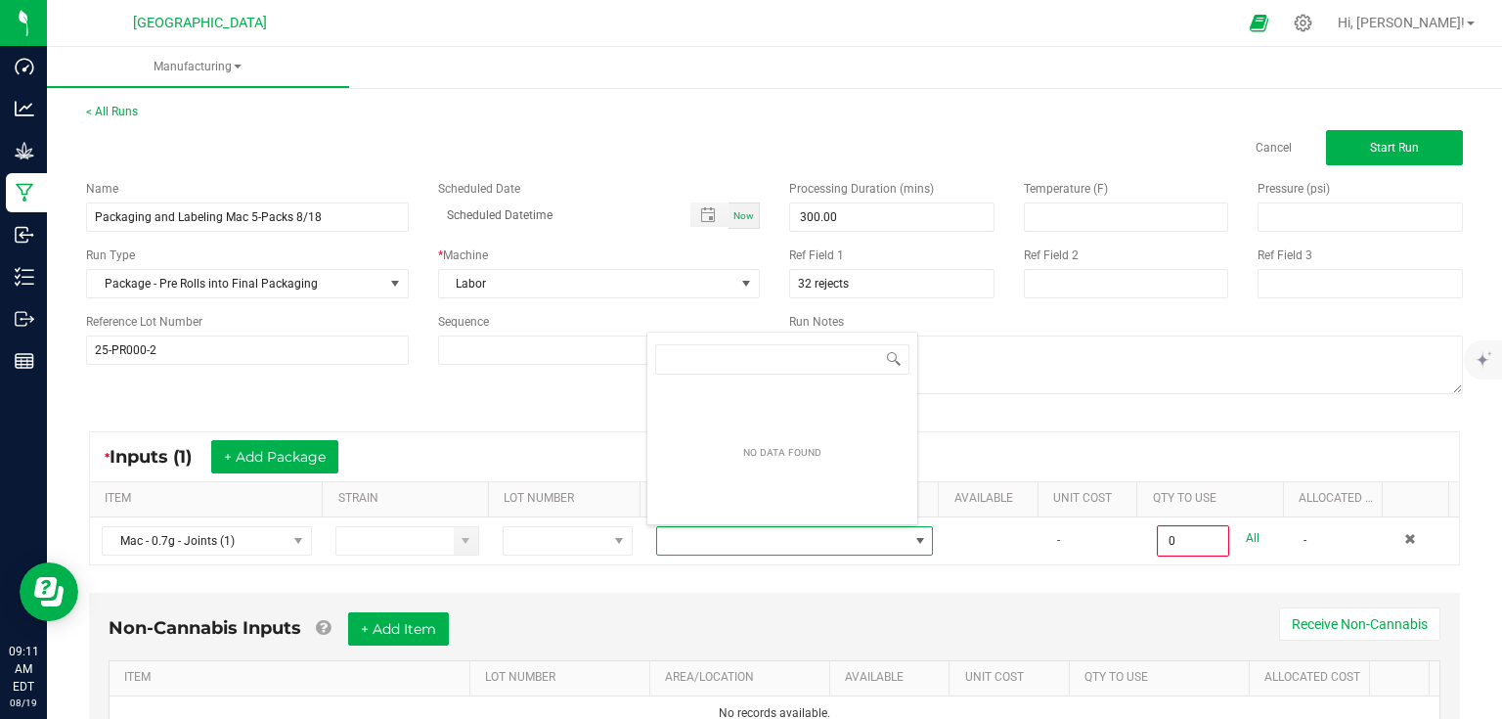
click at [732, 563] on div "* Inputs (1) + Add Package ITEM STRAIN LOT NUMBER PACKAGE ID AVAILABLE Unit Cos…" at bounding box center [774, 498] width 1406 height 169
click at [1403, 141] on span "Start Run" at bounding box center [1394, 148] width 49 height 14
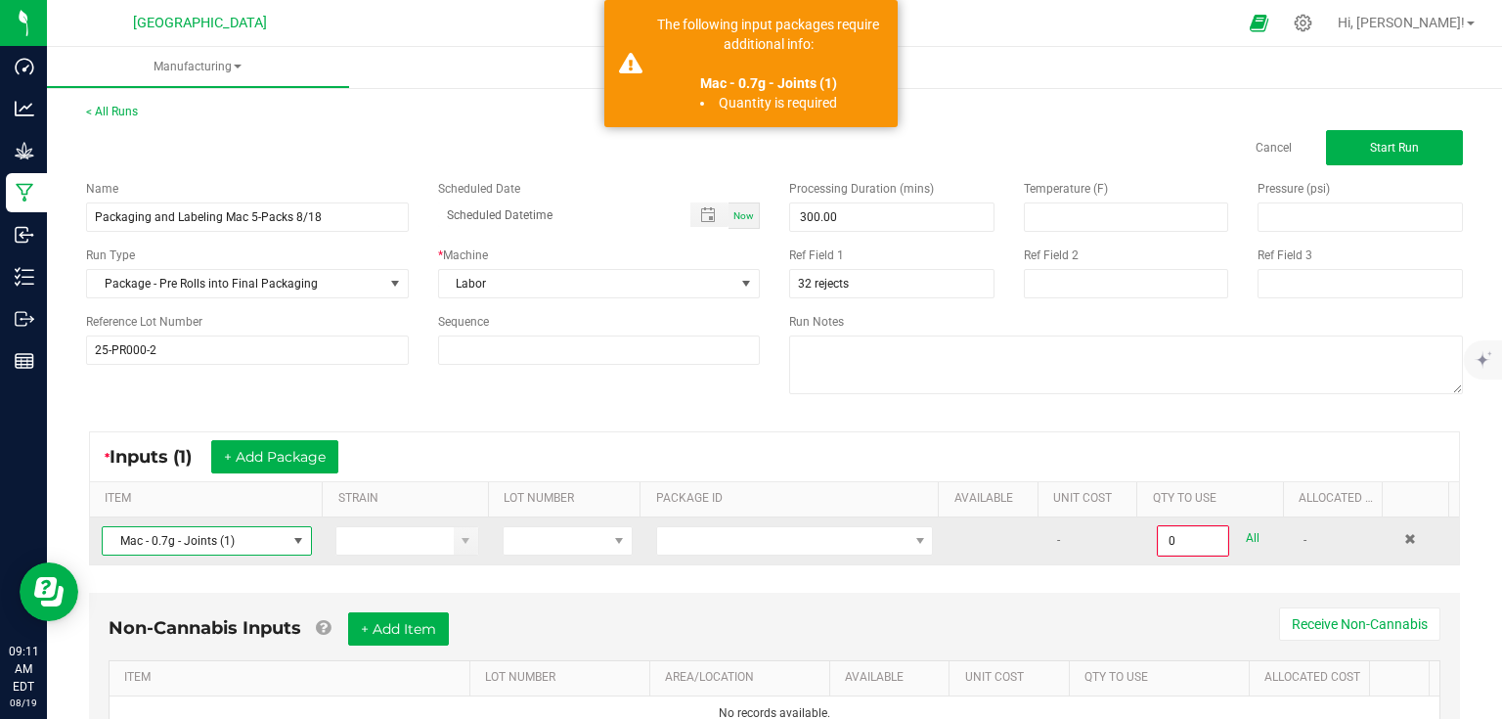
click at [290, 542] on span at bounding box center [298, 541] width 16 height 16
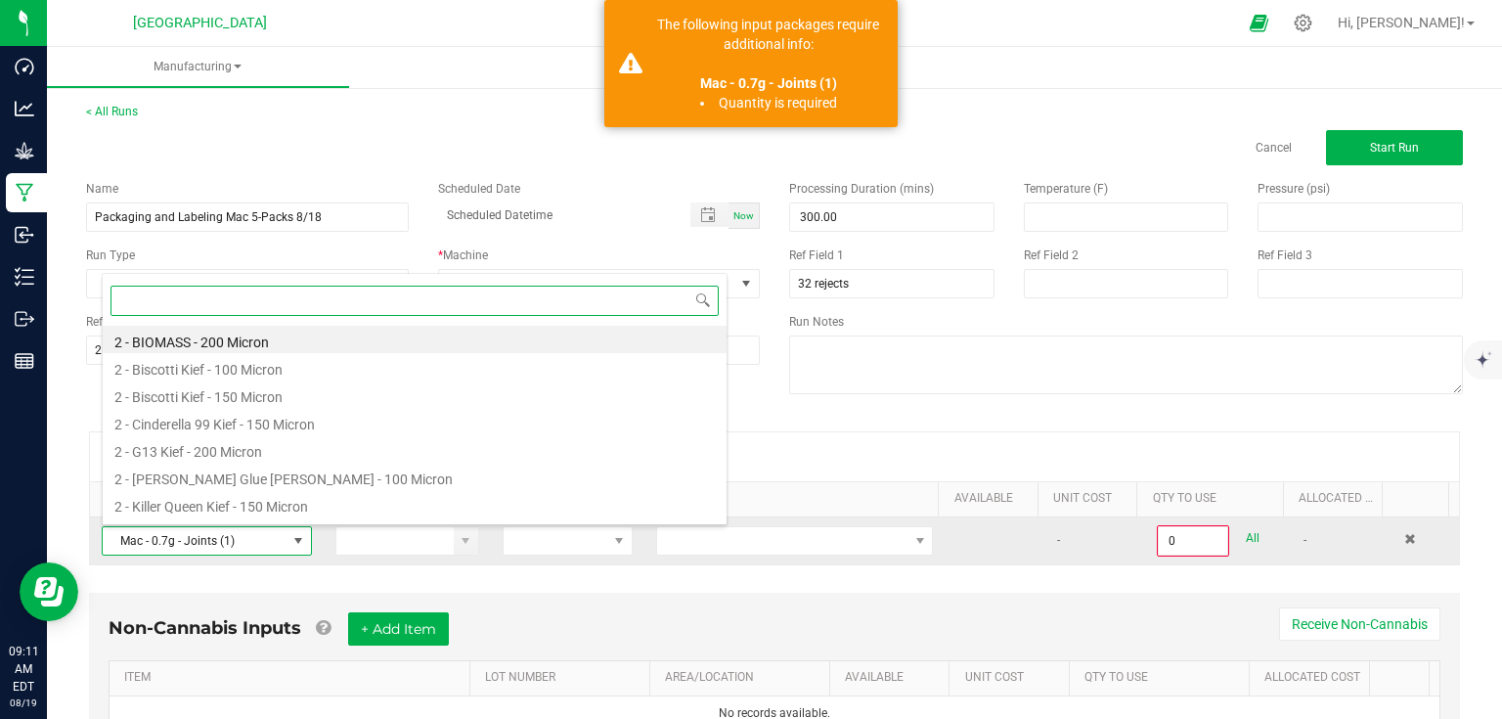
scroll to position [28, 203]
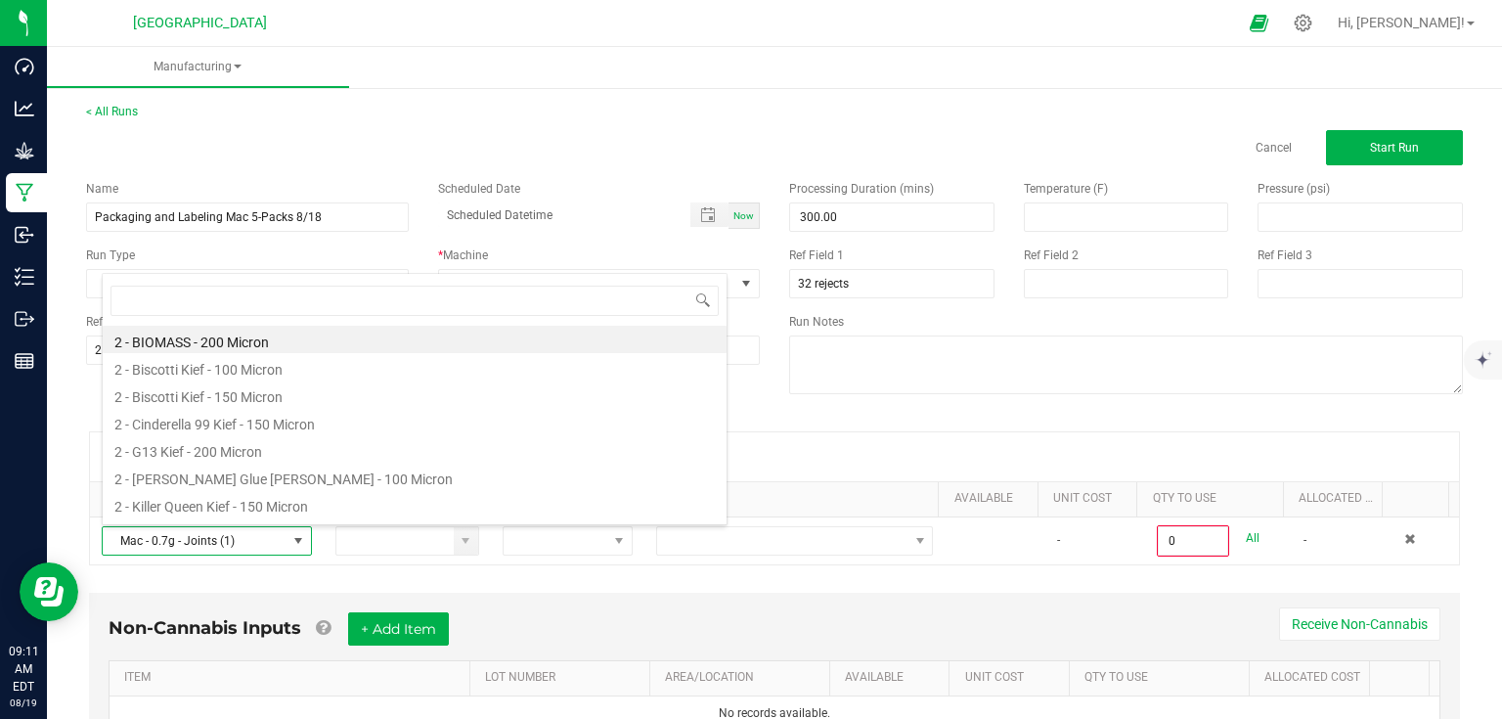
click at [877, 331] on div "Run Notes" at bounding box center [1126, 356] width 703 height 86
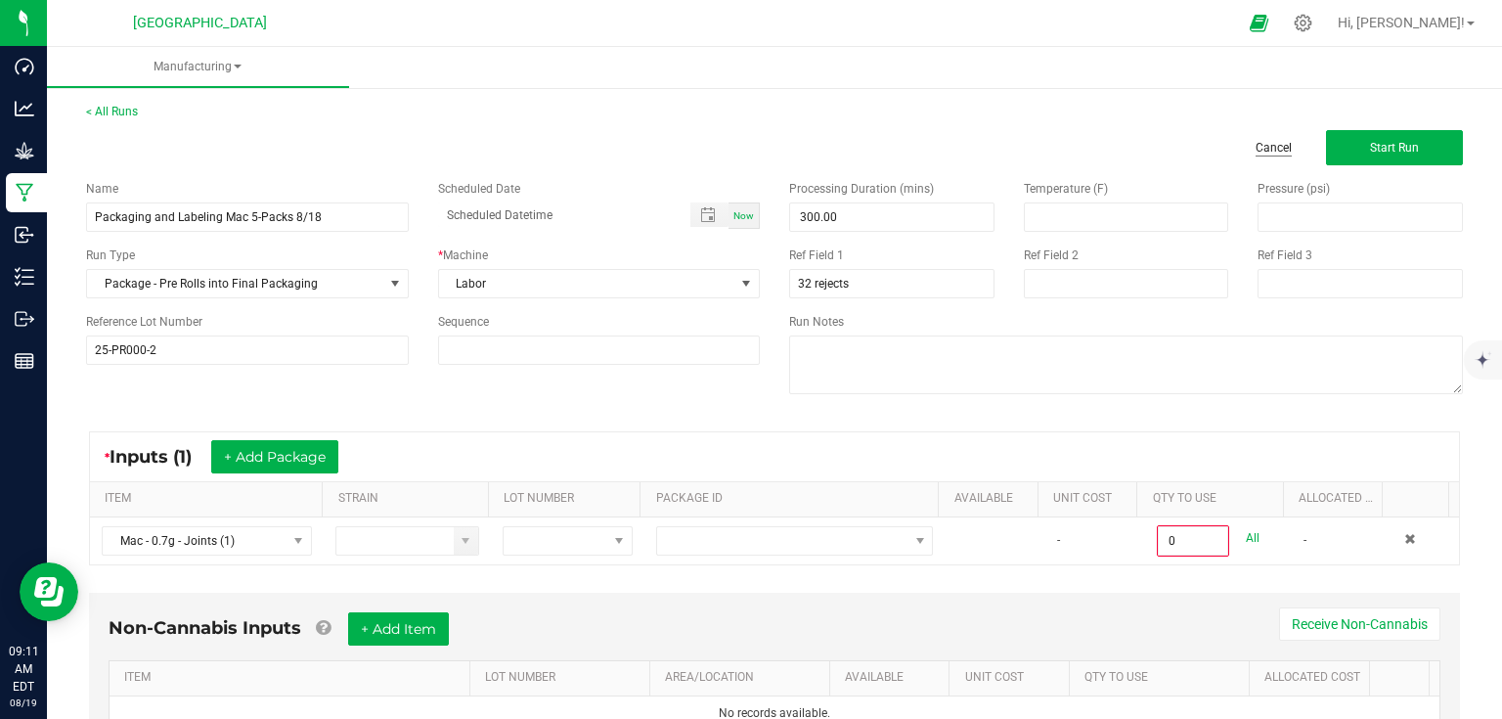
click at [1256, 154] on link "Cancel" at bounding box center [1274, 148] width 36 height 17
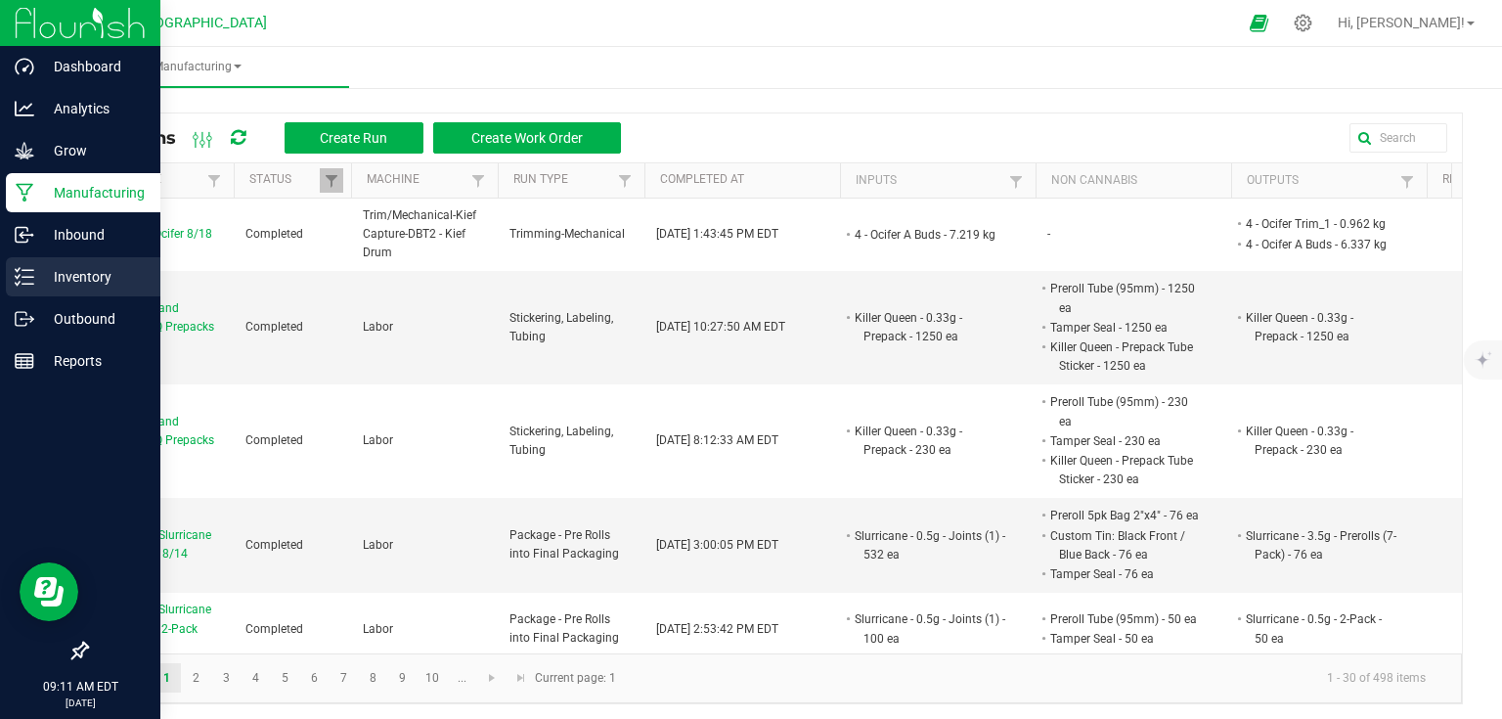
click at [22, 284] on line at bounding box center [27, 284] width 11 height 0
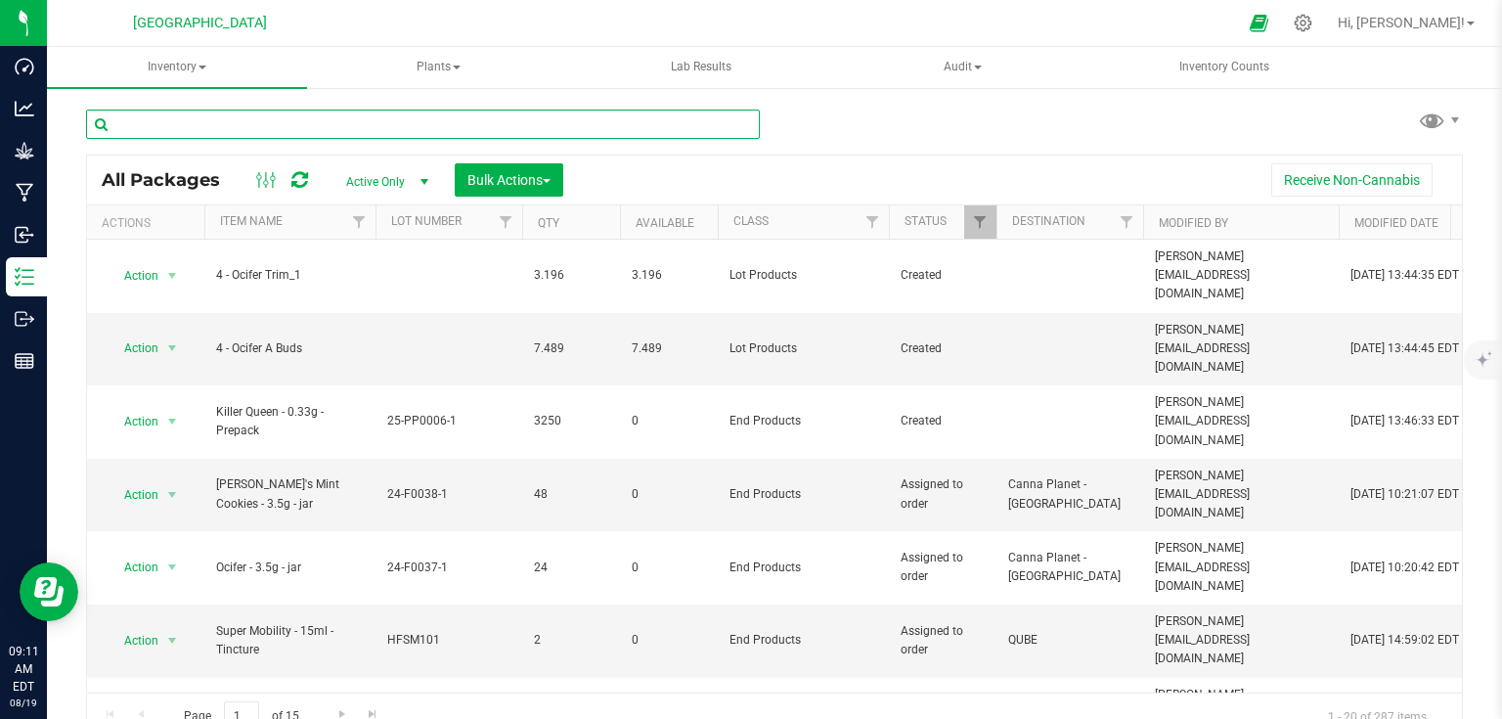
click at [372, 116] on input "text" at bounding box center [423, 124] width 674 height 29
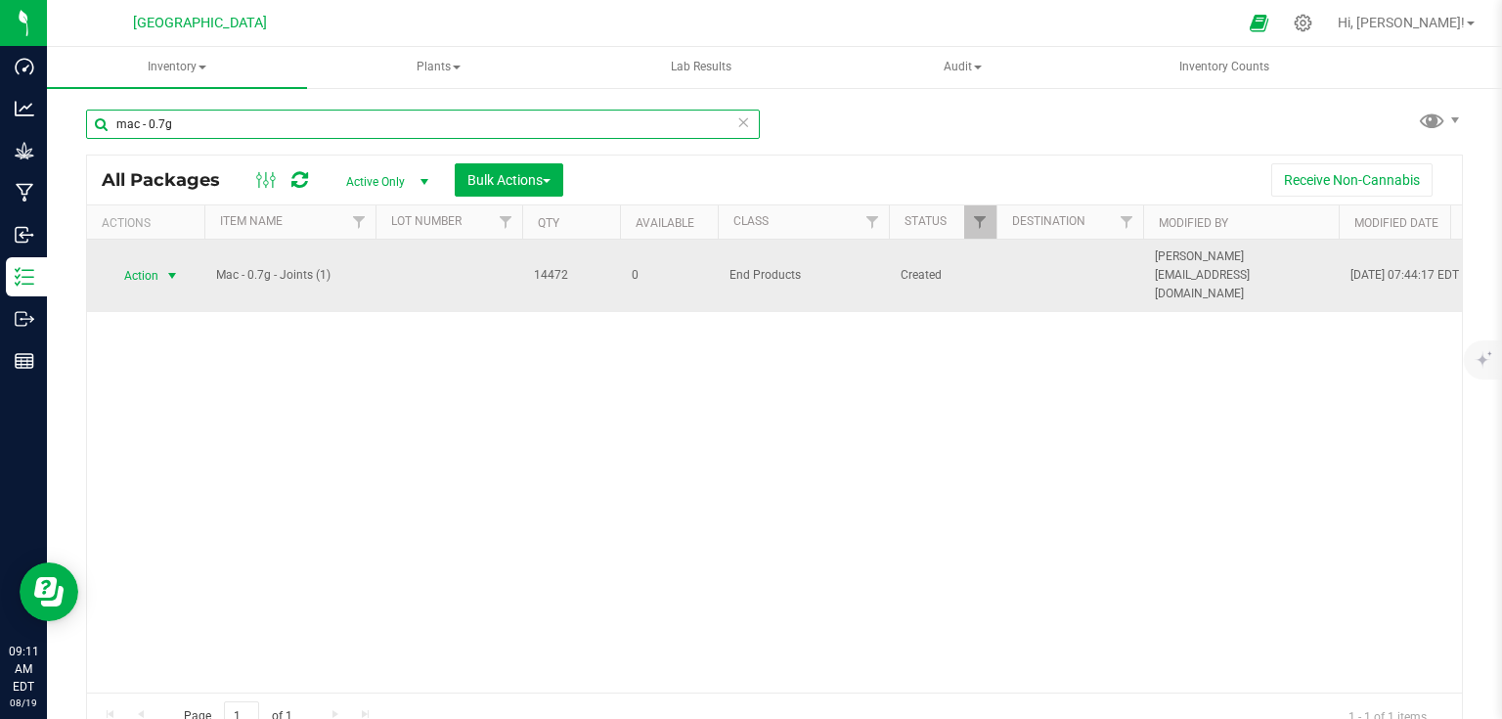
type input "mac - 0.7g"
click at [177, 268] on span "select" at bounding box center [172, 276] width 16 height 16
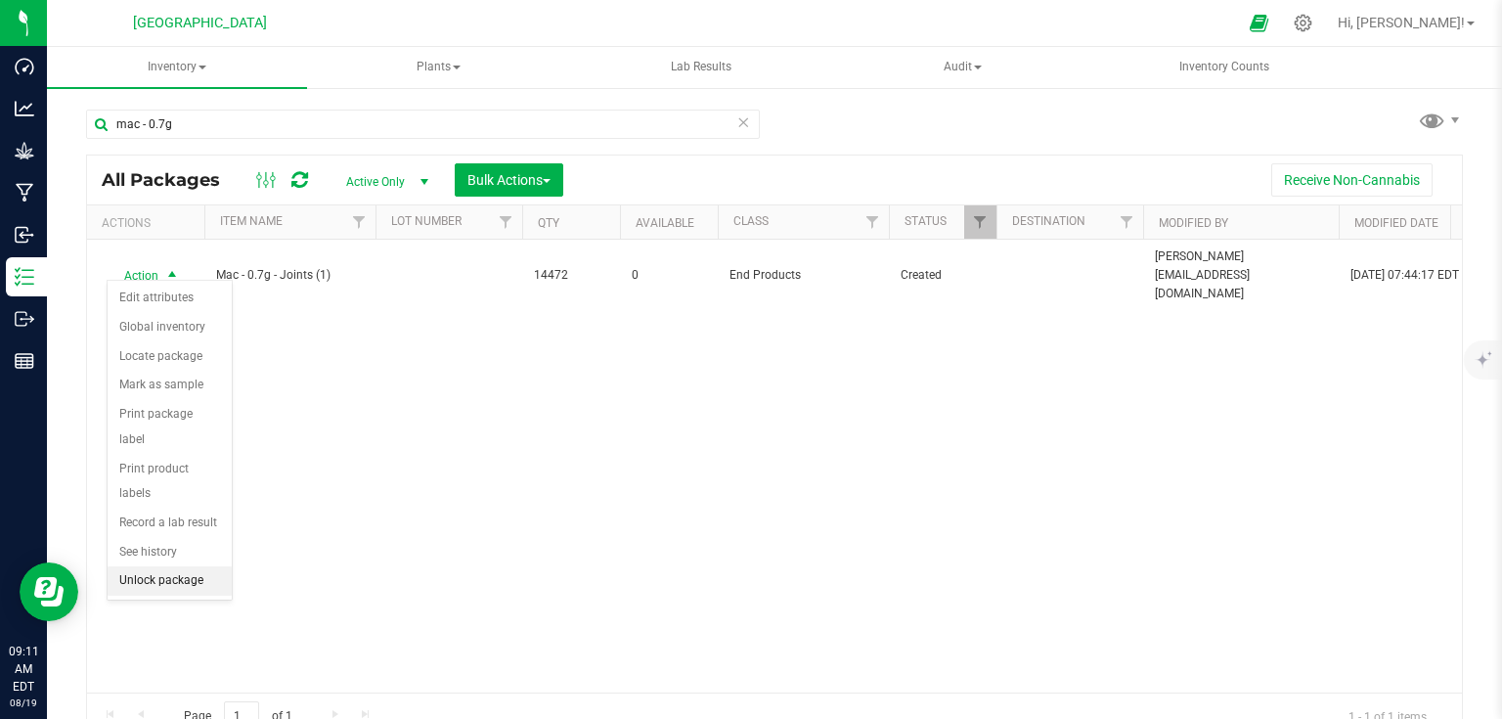
click at [151, 566] on li "Unlock package" at bounding box center [170, 580] width 124 height 29
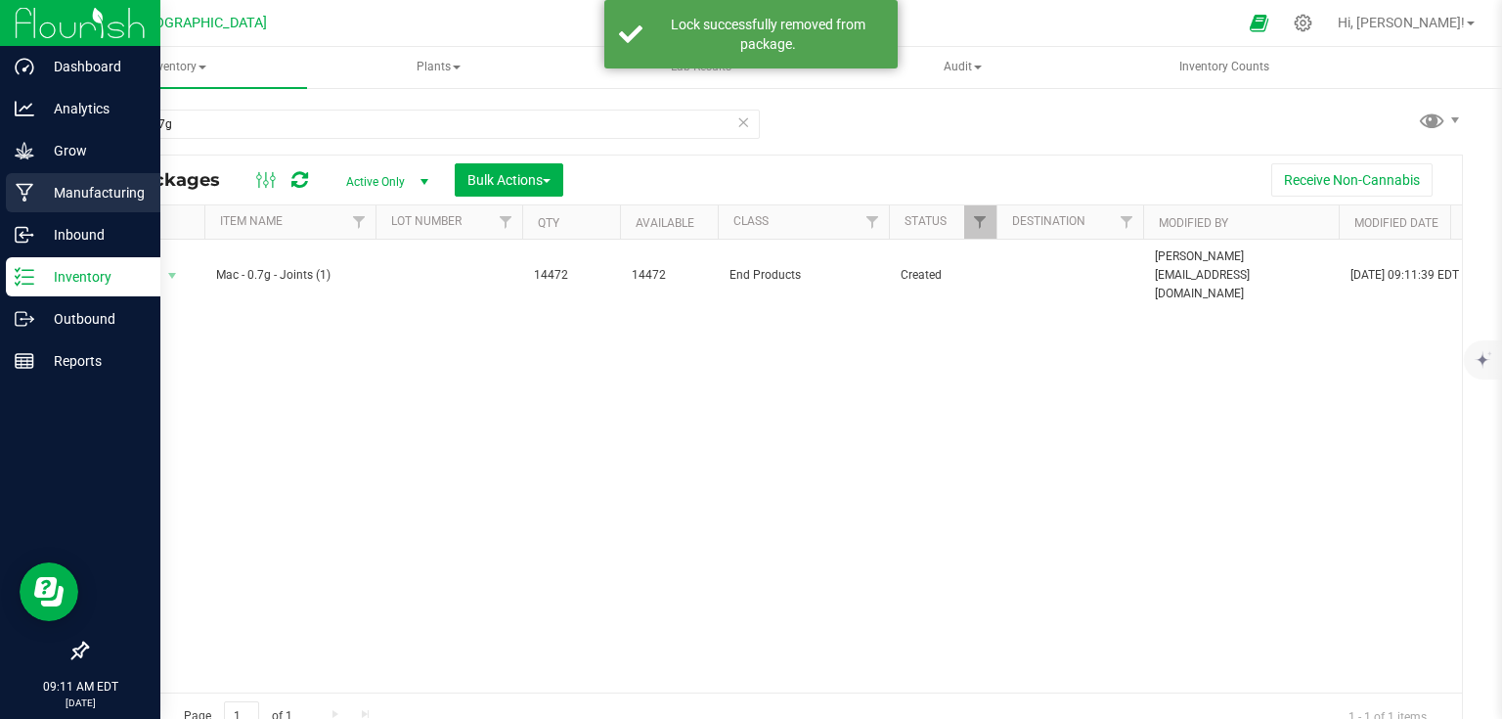
click at [25, 192] on icon at bounding box center [25, 193] width 19 height 20
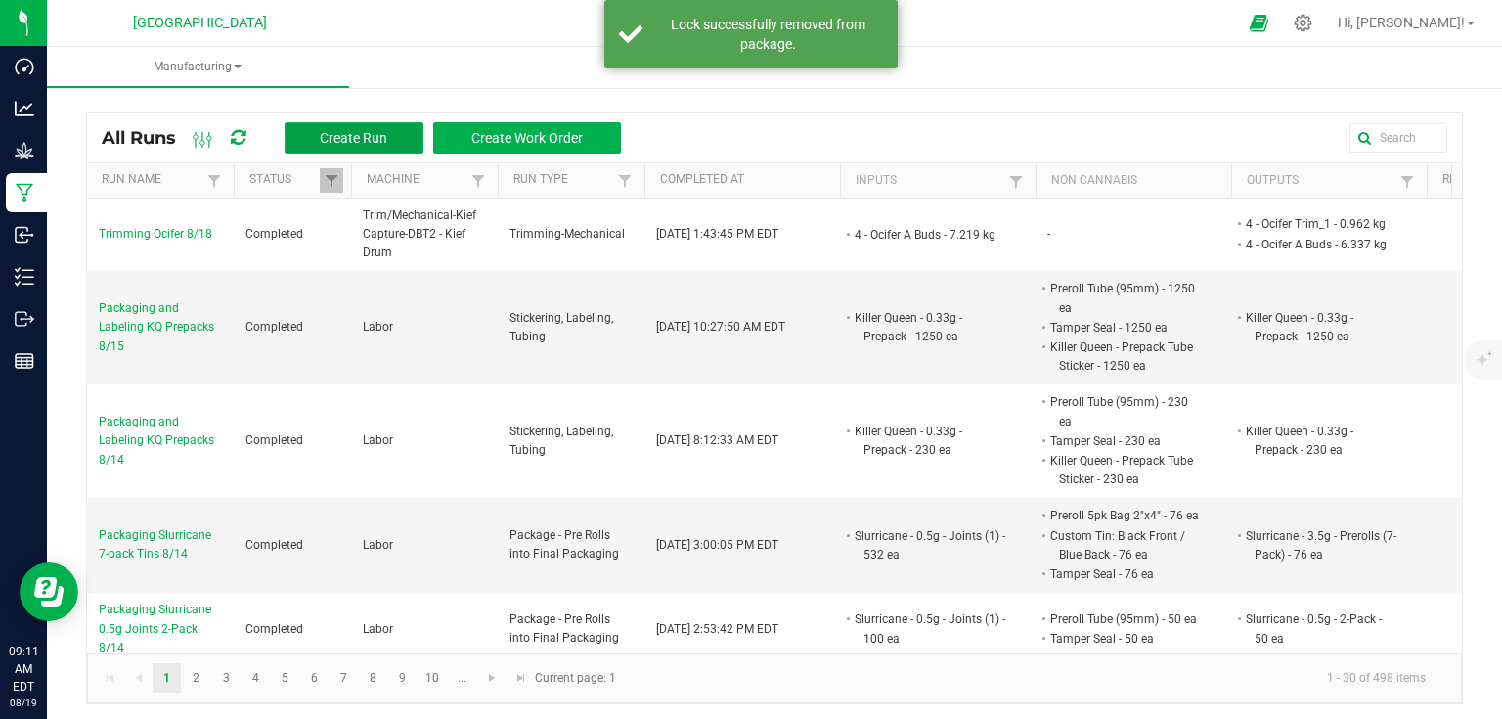
click at [313, 134] on button "Create Run" at bounding box center [354, 137] width 139 height 31
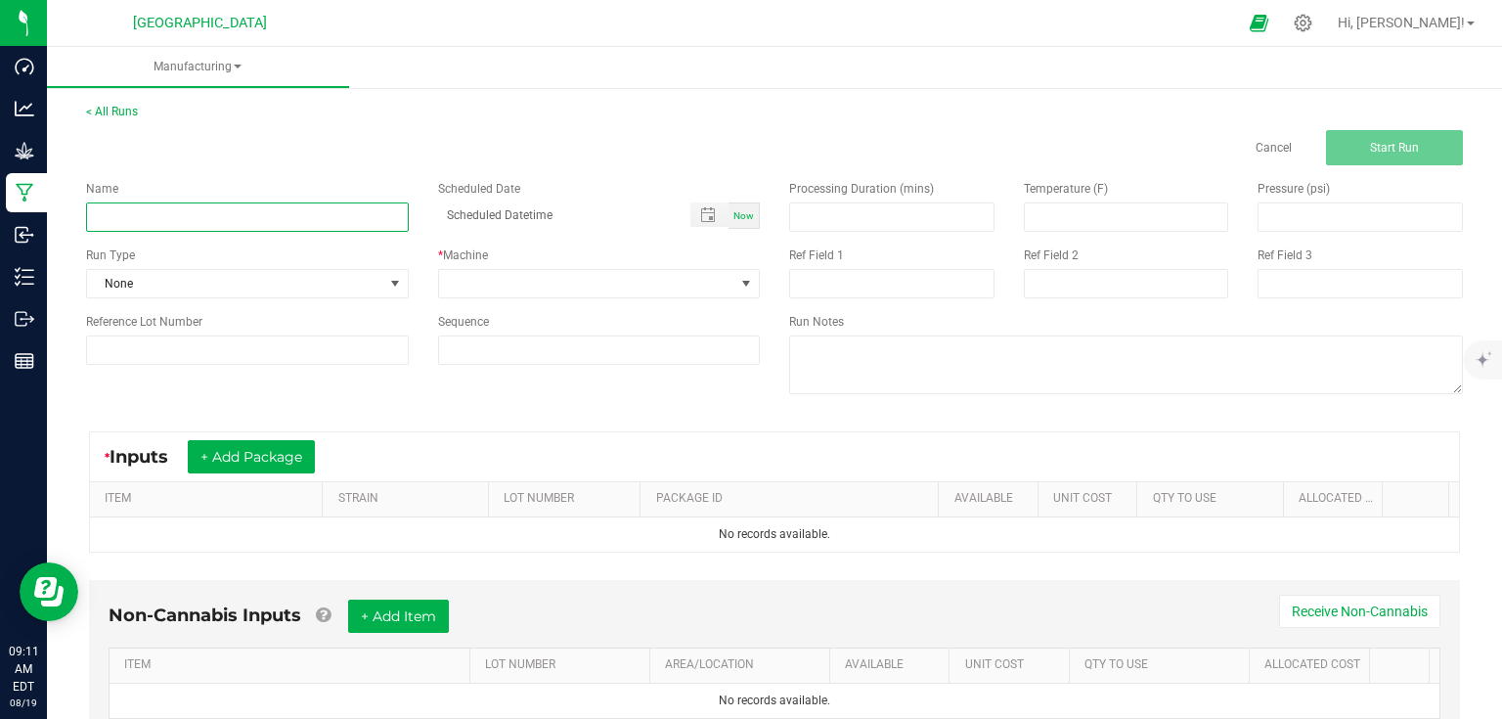
click at [310, 220] on input at bounding box center [247, 216] width 323 height 29
type input "Packaging and Labeling Mac 5-packs 8/18"
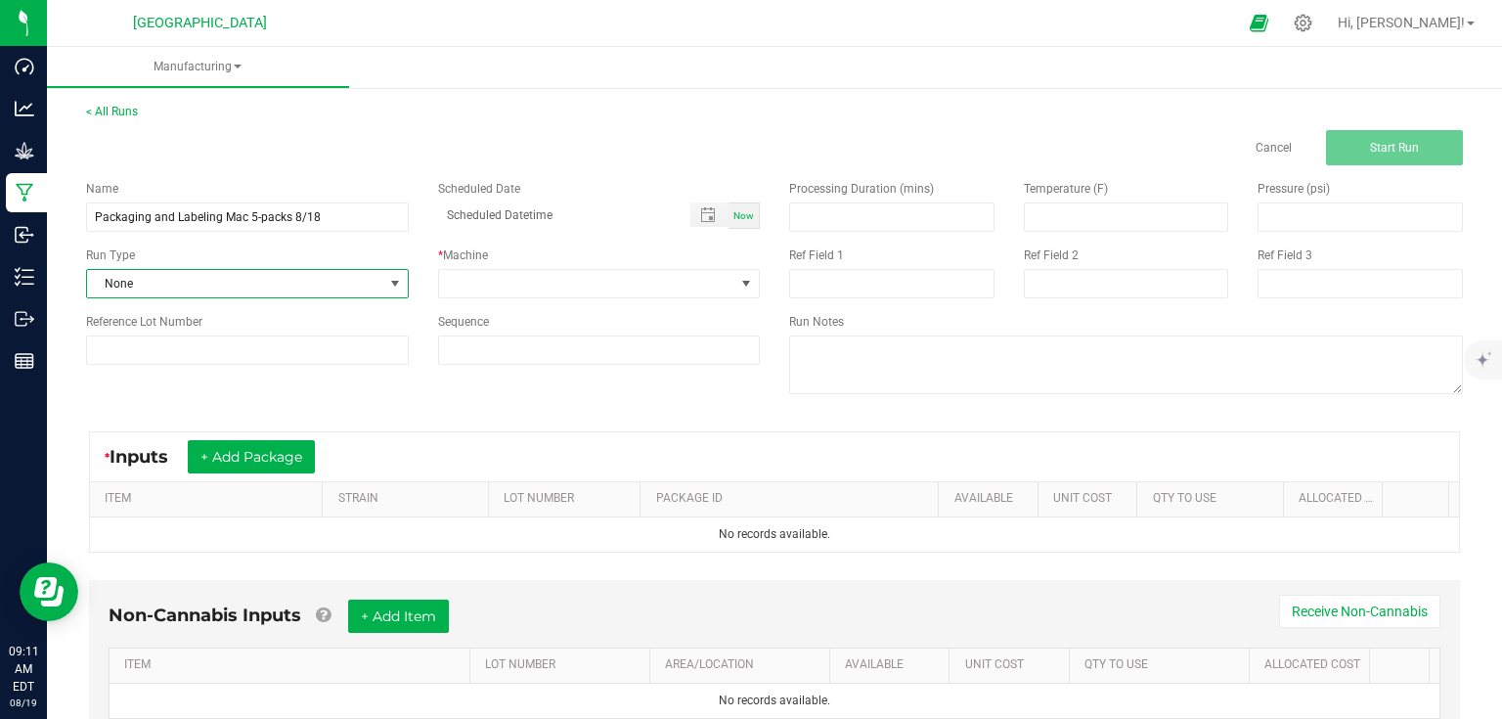
click at [372, 289] on span "None" at bounding box center [235, 283] width 296 height 27
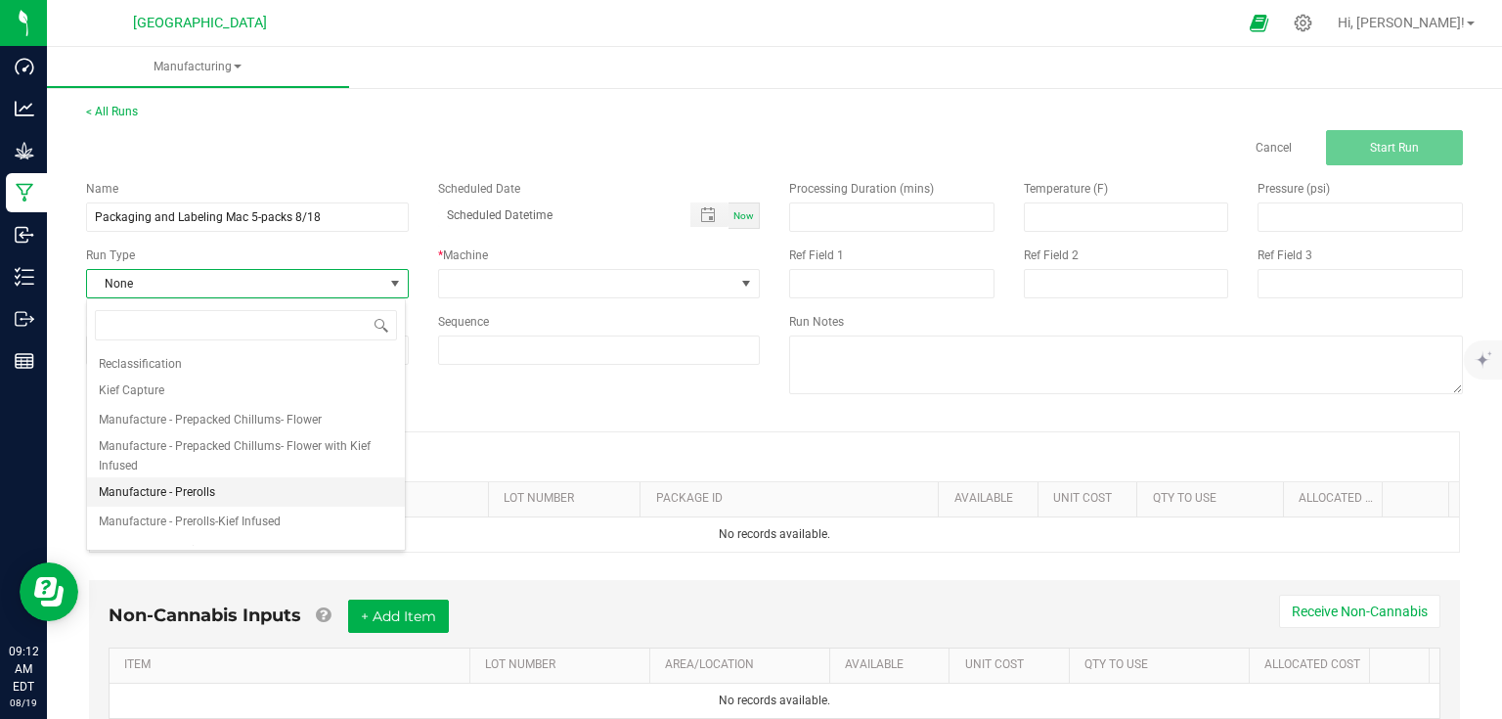
scroll to position [300, 0]
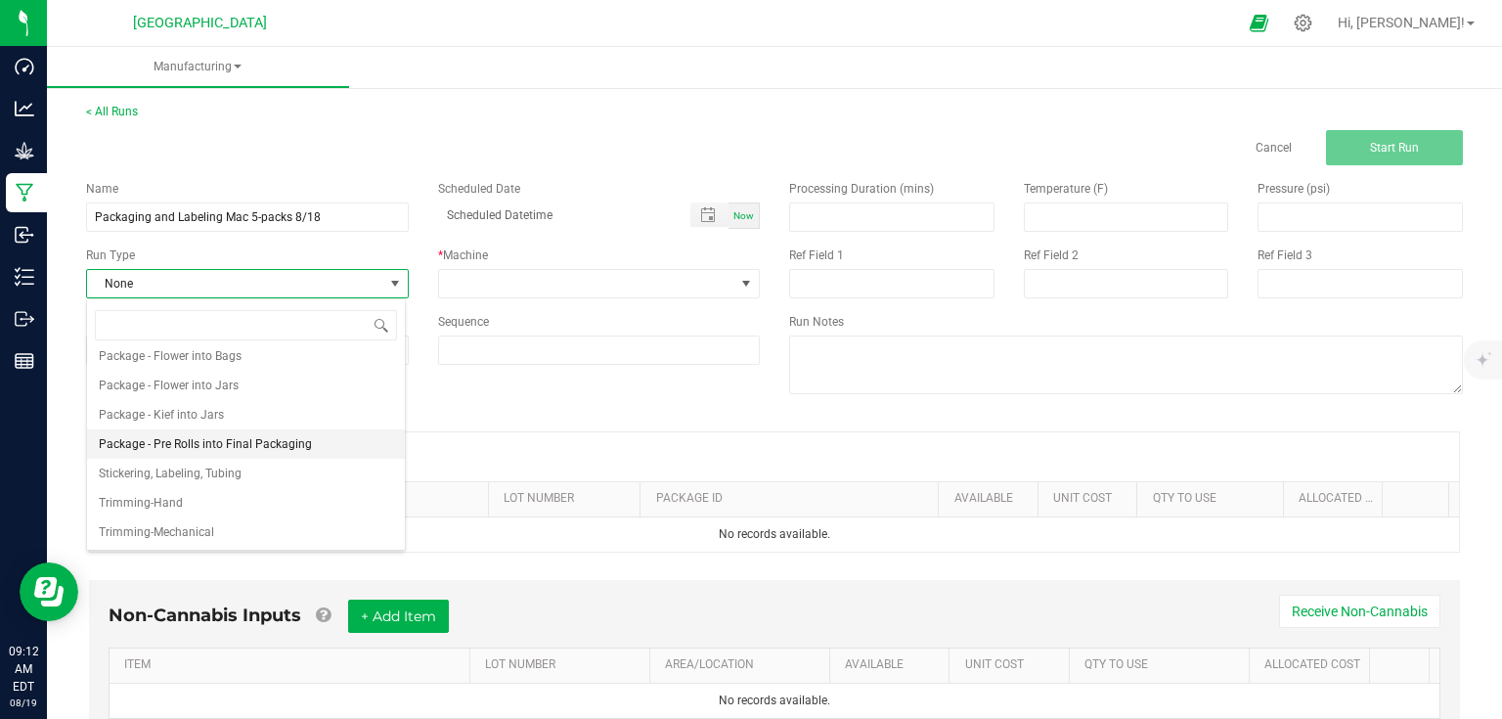
click at [268, 438] on span "Package - Pre Rolls into Final Packaging" at bounding box center [205, 444] width 213 height 20
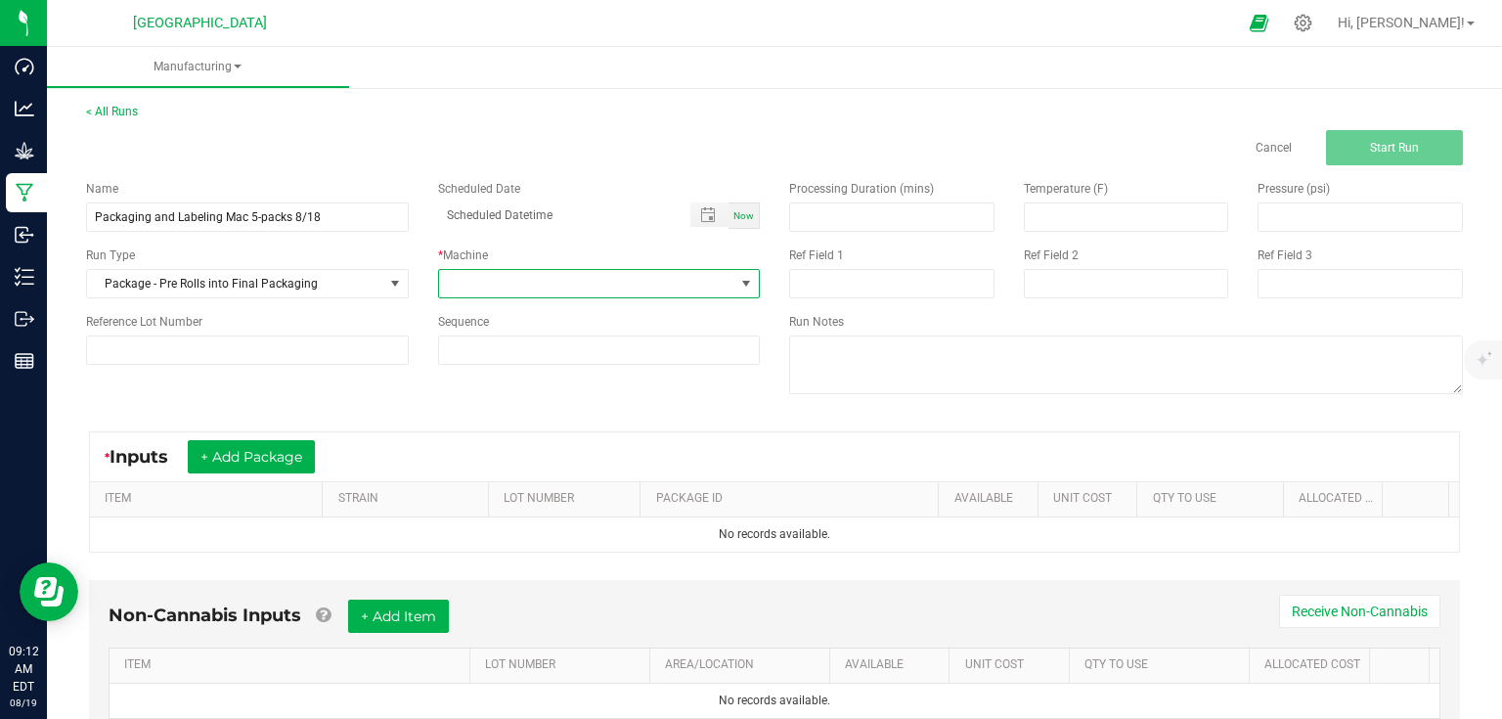
click at [466, 290] on span at bounding box center [587, 283] width 296 height 27
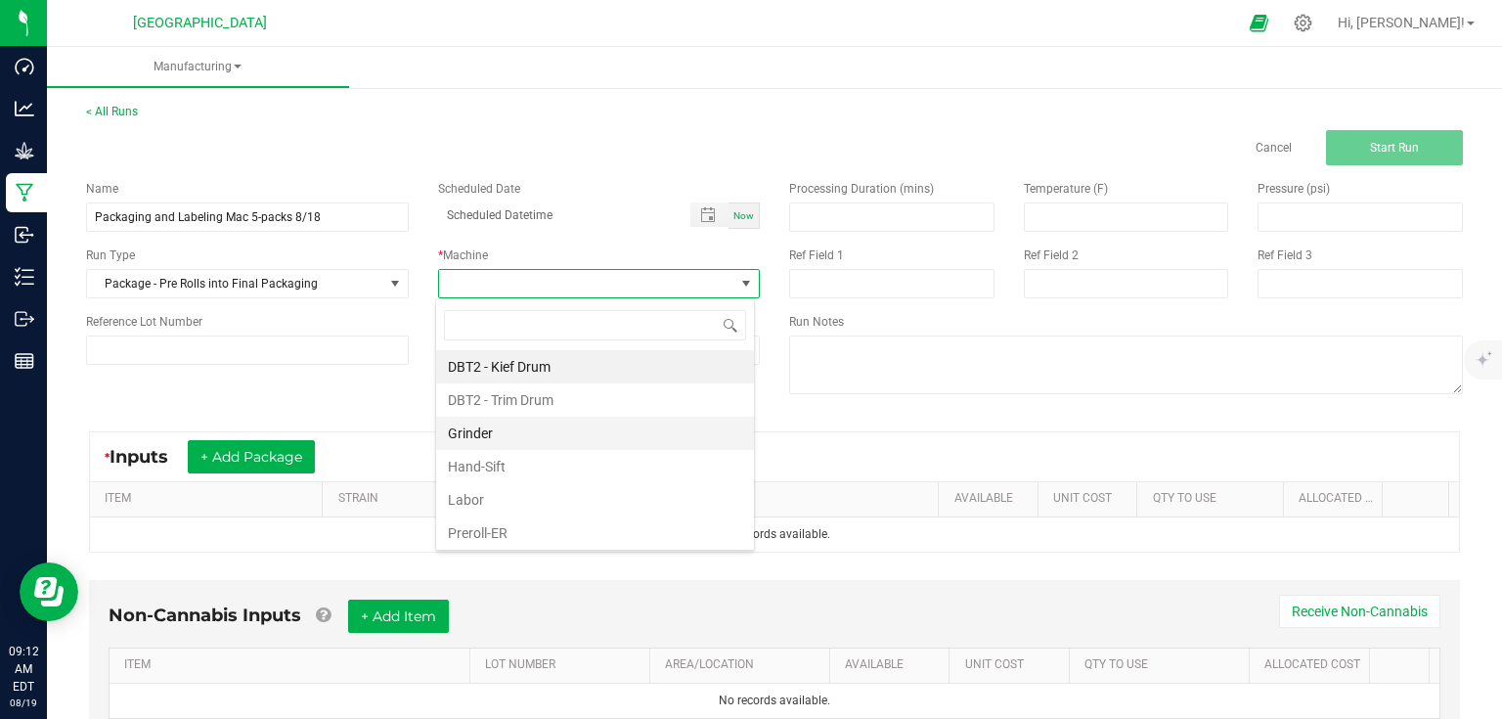
scroll to position [28, 319]
drag, startPoint x: 468, startPoint y: 496, endPoint x: 534, endPoint y: 430, distance: 93.4
click at [468, 496] on li "Labor" at bounding box center [595, 499] width 318 height 33
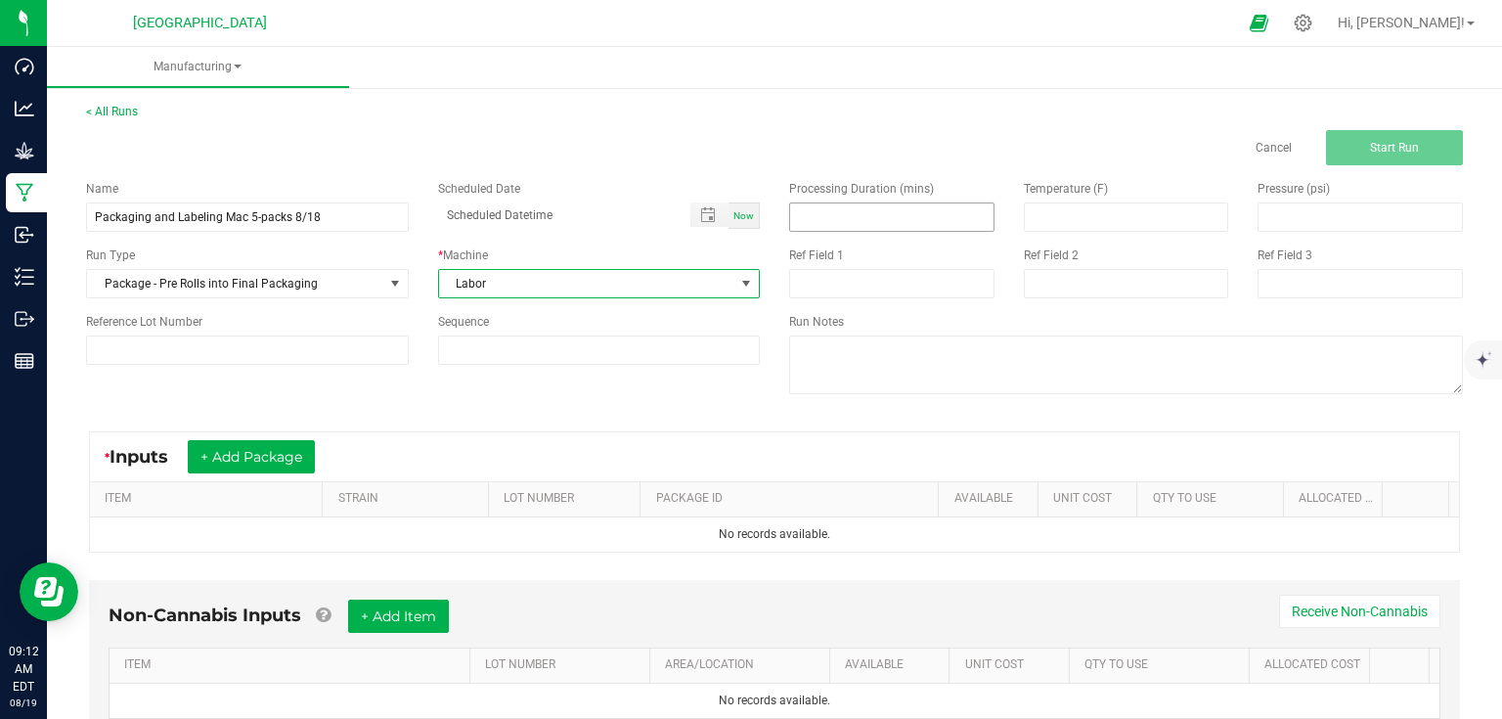
click at [837, 222] on input at bounding box center [891, 216] width 203 height 27
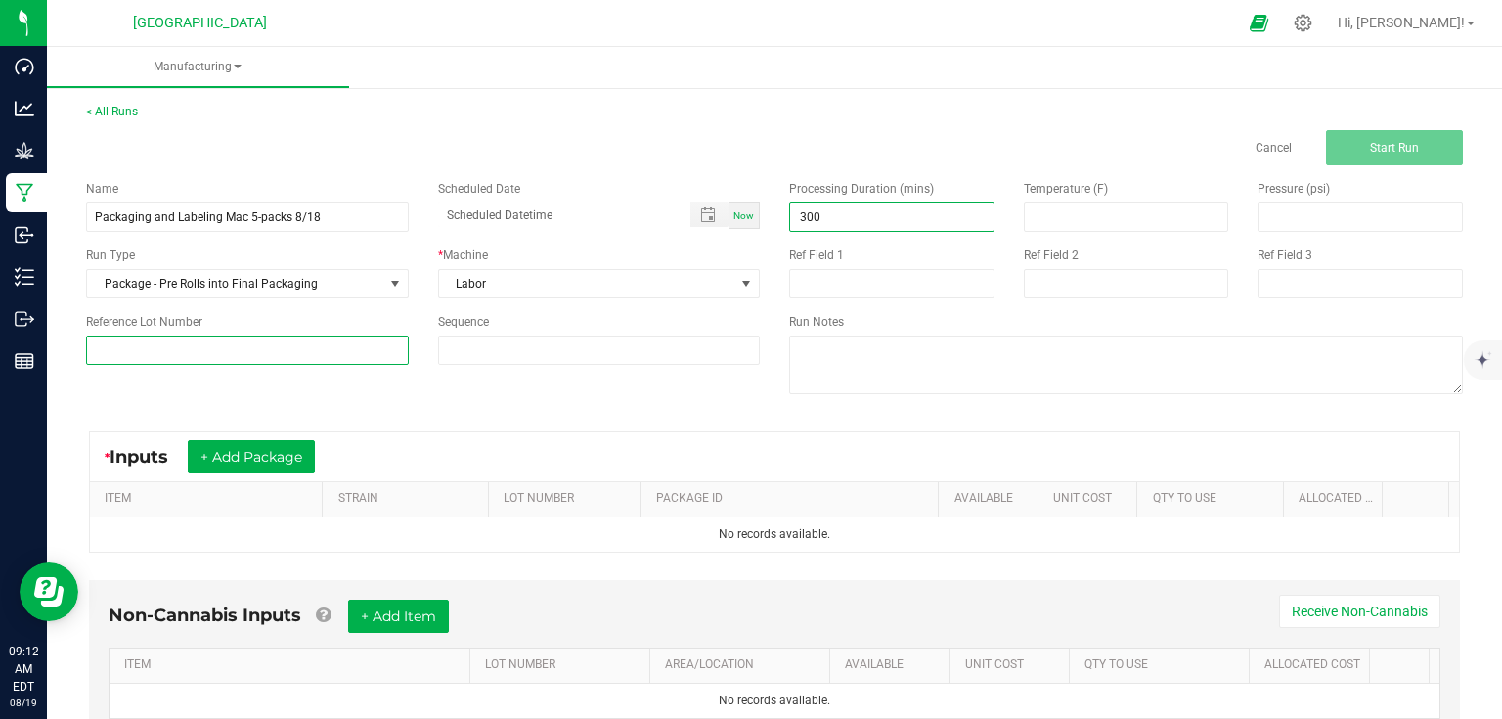
type input "300.00"
click at [378, 340] on input at bounding box center [247, 349] width 323 height 29
type input "25-PR000-2"
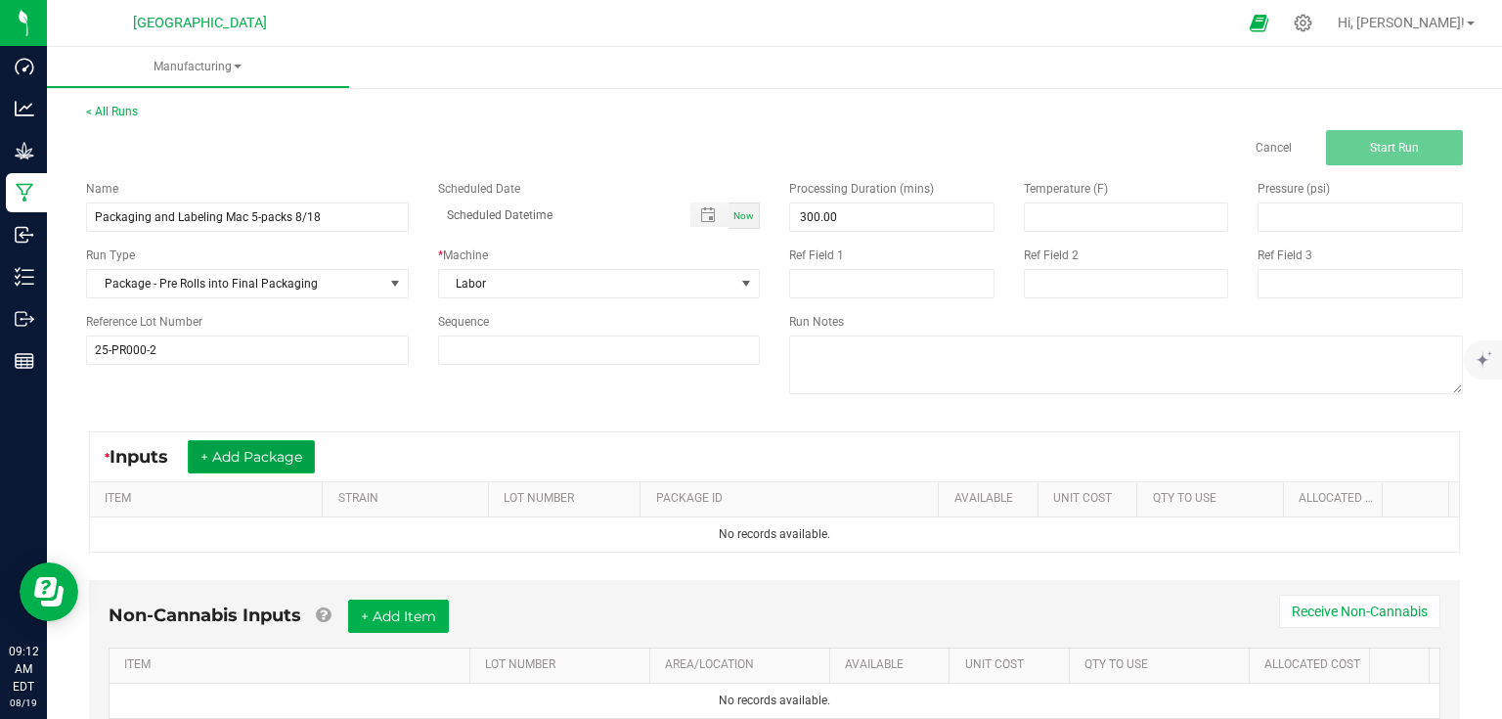
click at [277, 466] on button "+ Add Package" at bounding box center [251, 456] width 127 height 33
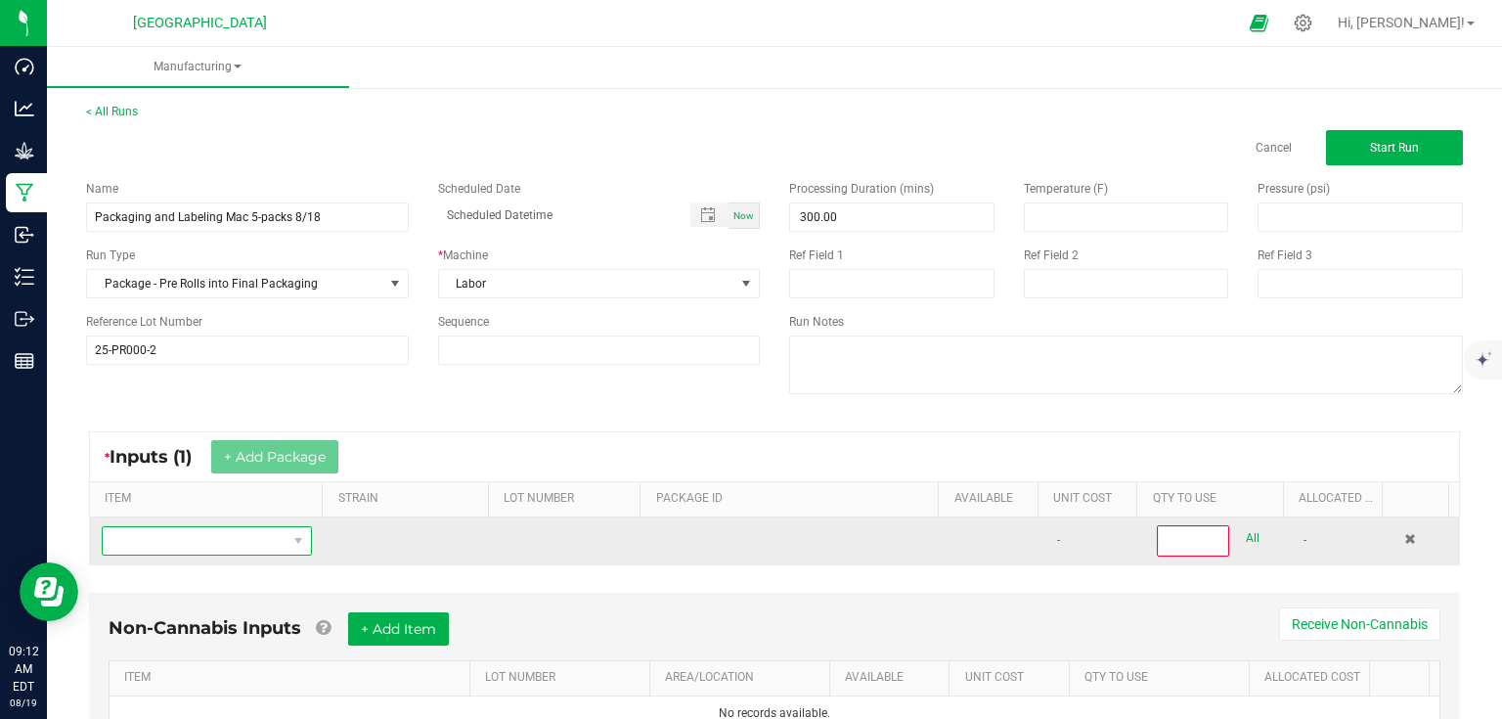
click at [231, 543] on span "NO DATA FOUND" at bounding box center [195, 540] width 184 height 27
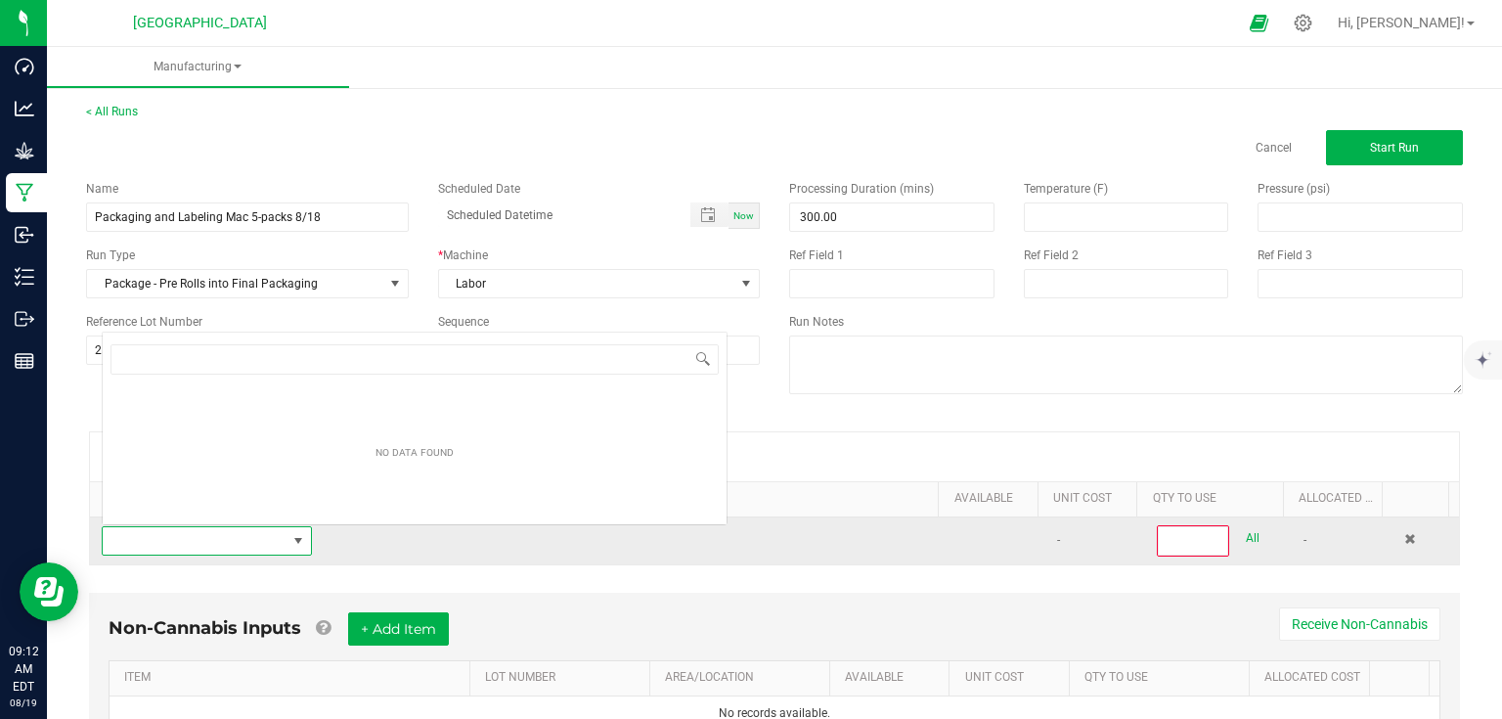
scroll to position [28, 203]
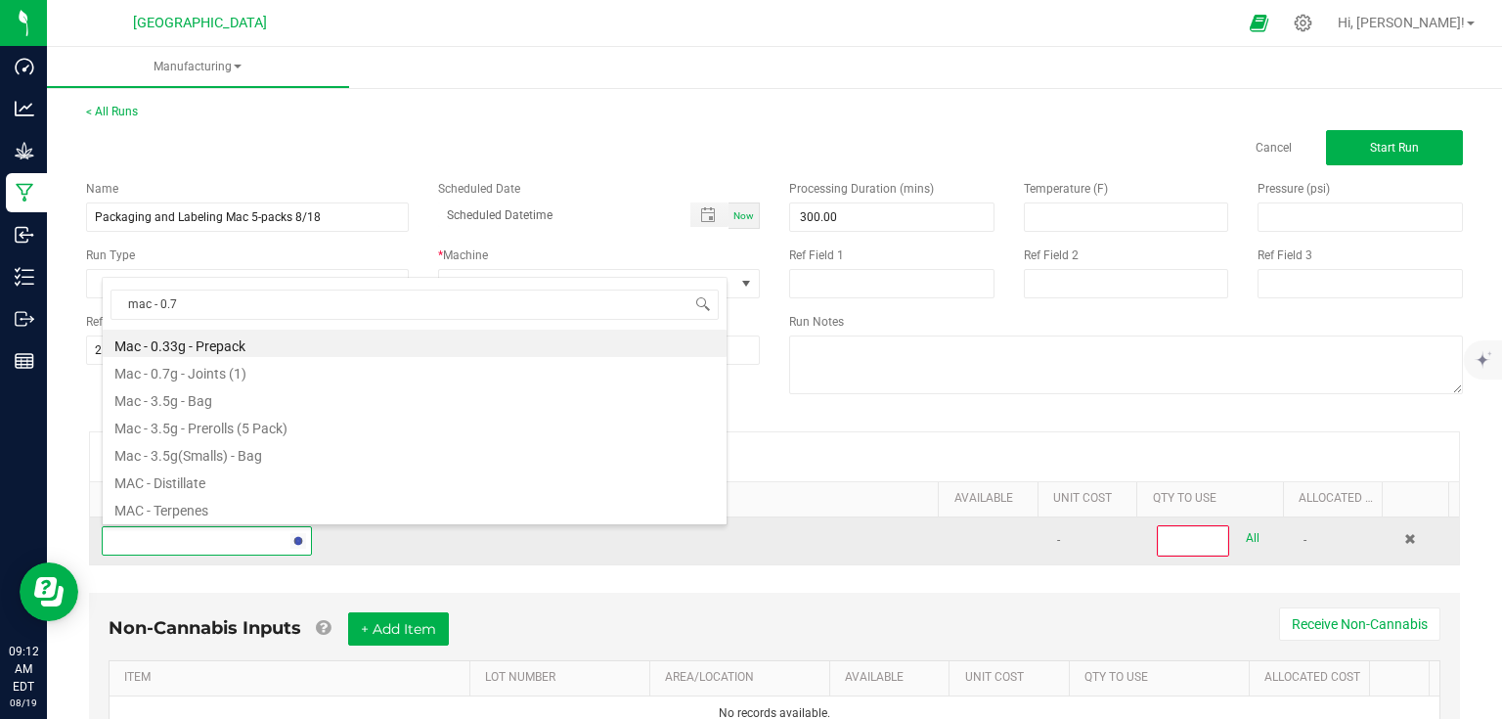
type input "mac - 0.7g"
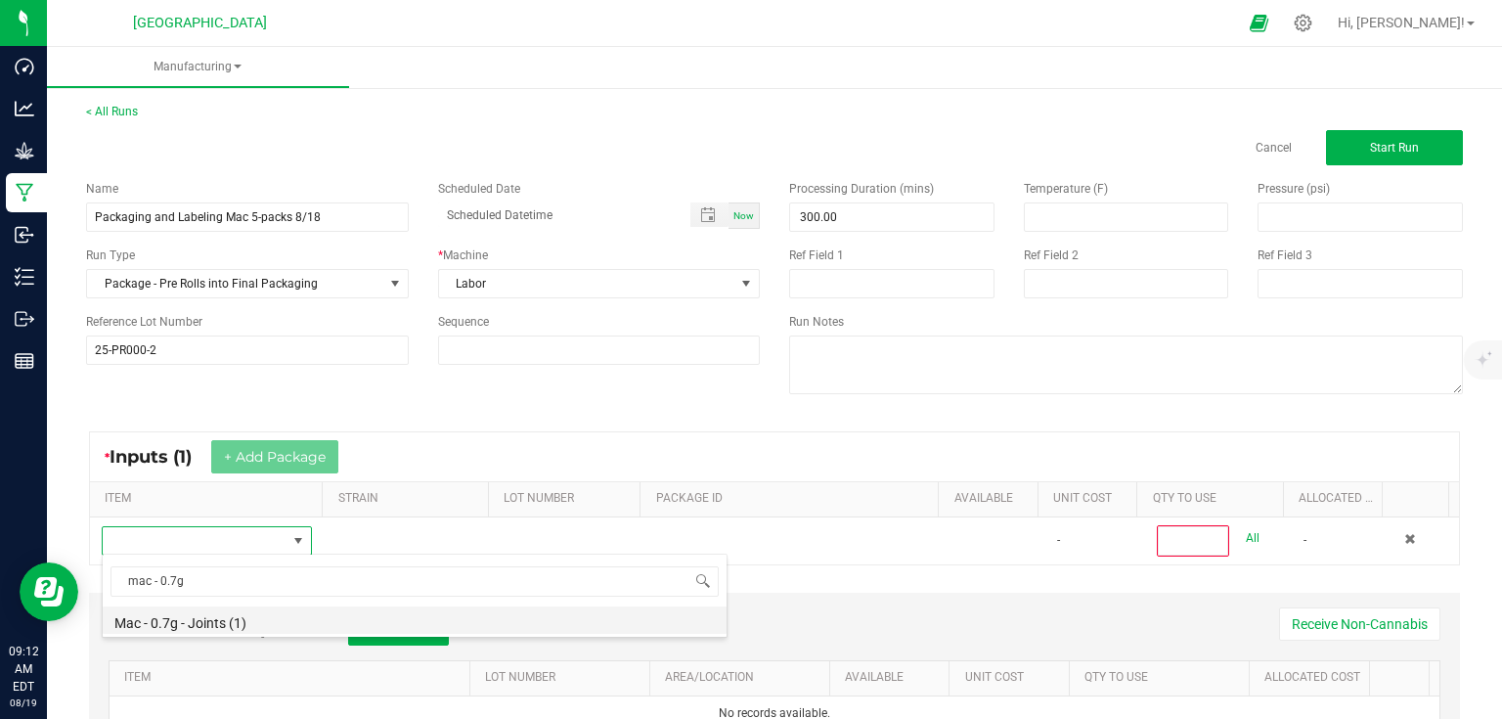
click at [339, 609] on li "Mac - 0.7g - Joints (1)" at bounding box center [415, 619] width 624 height 27
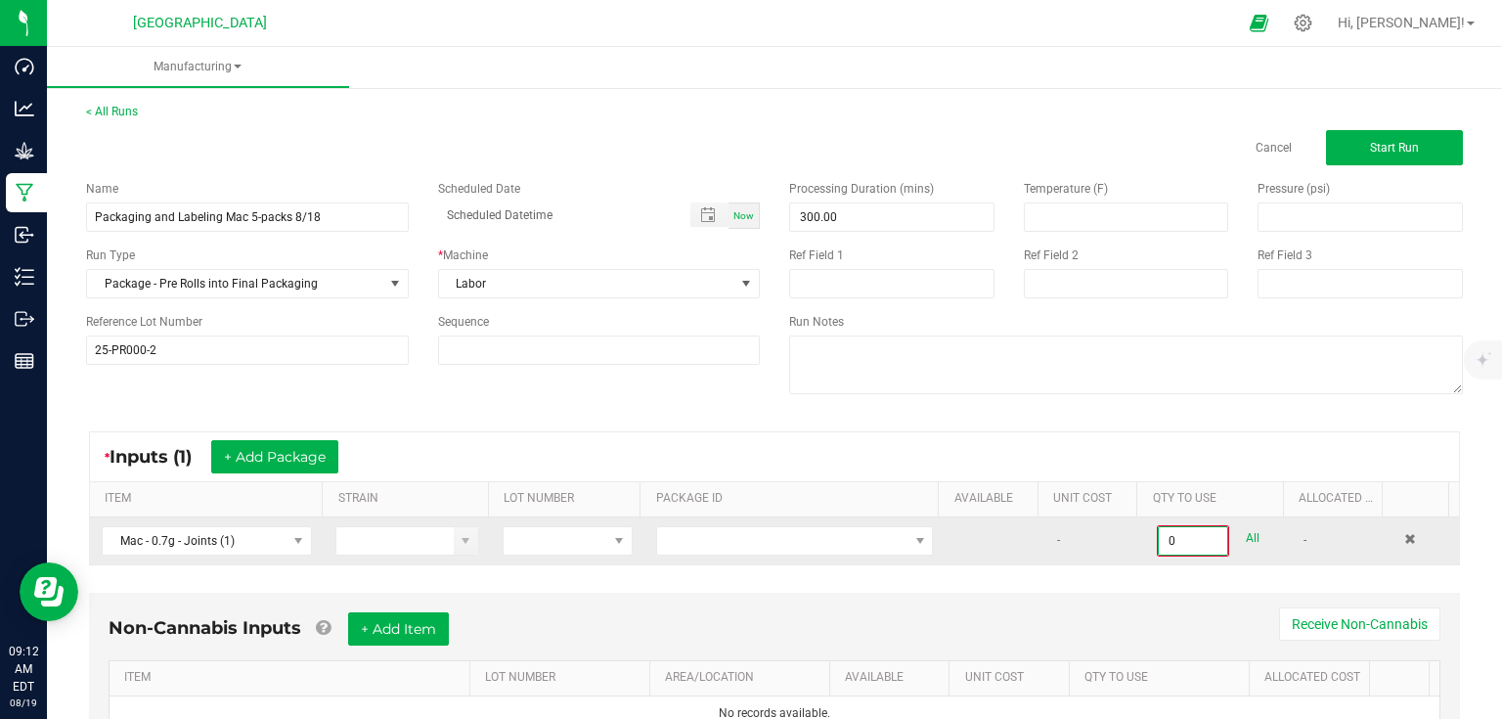
click at [1170, 528] on input "0" at bounding box center [1193, 540] width 68 height 27
click at [771, 542] on span at bounding box center [782, 540] width 250 height 27
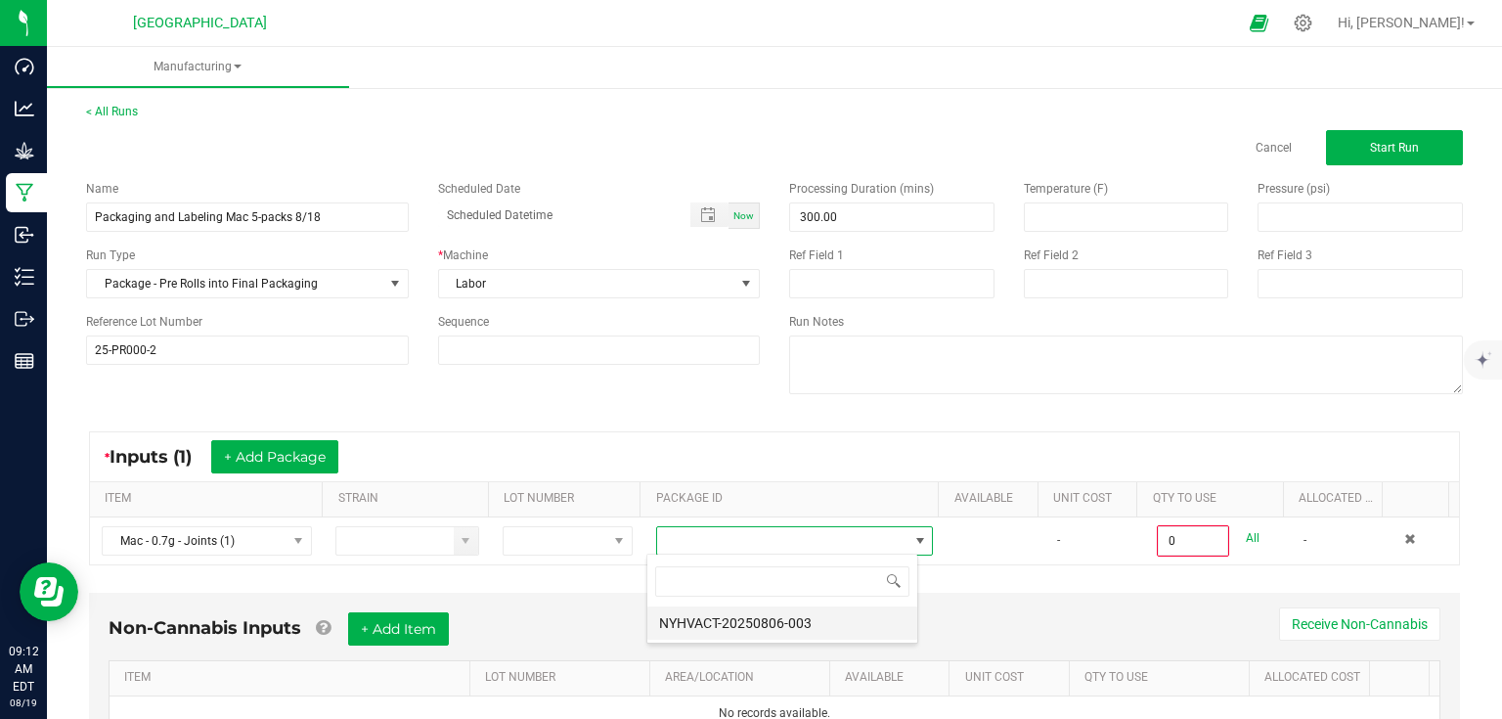
click at [747, 615] on li "NYHVACT-20250806-003" at bounding box center [782, 622] width 270 height 33
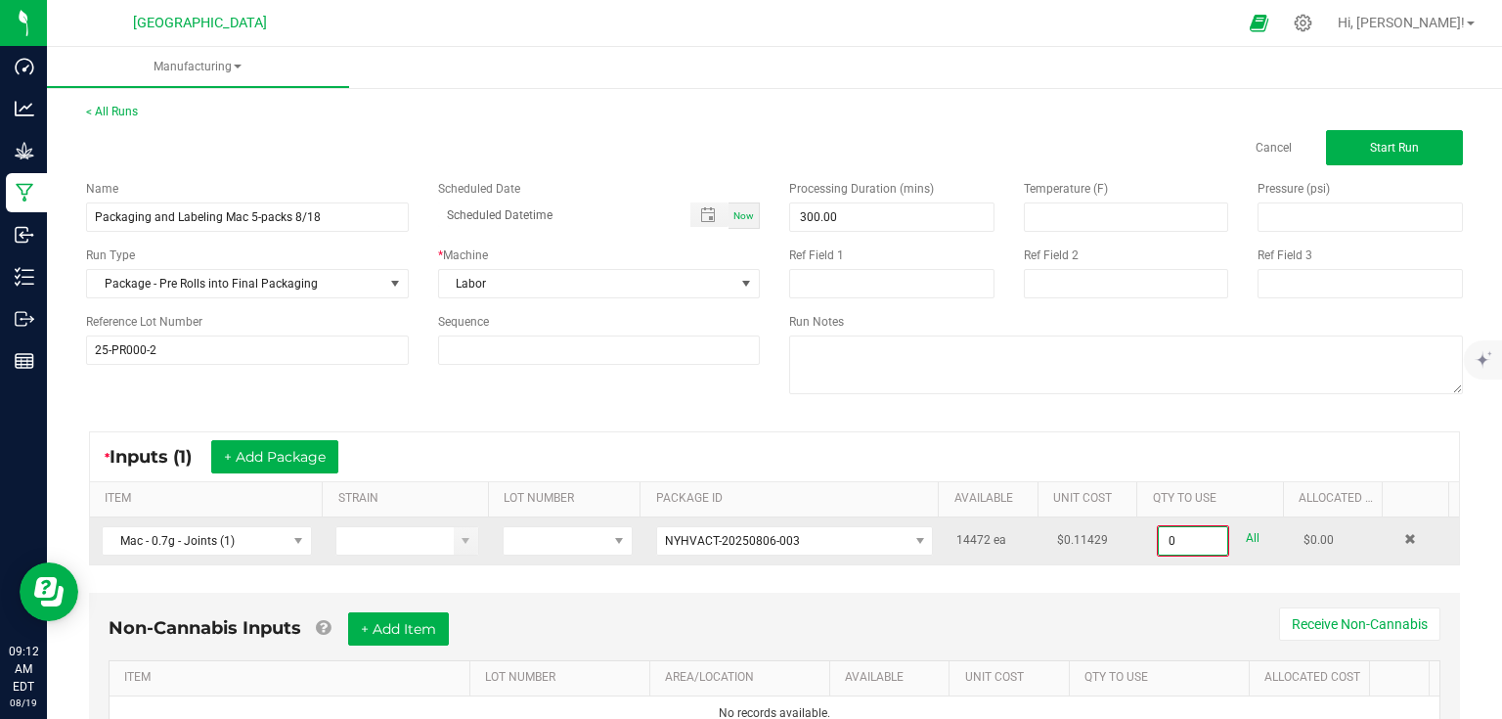
click at [1185, 537] on input "0" at bounding box center [1193, 540] width 68 height 27
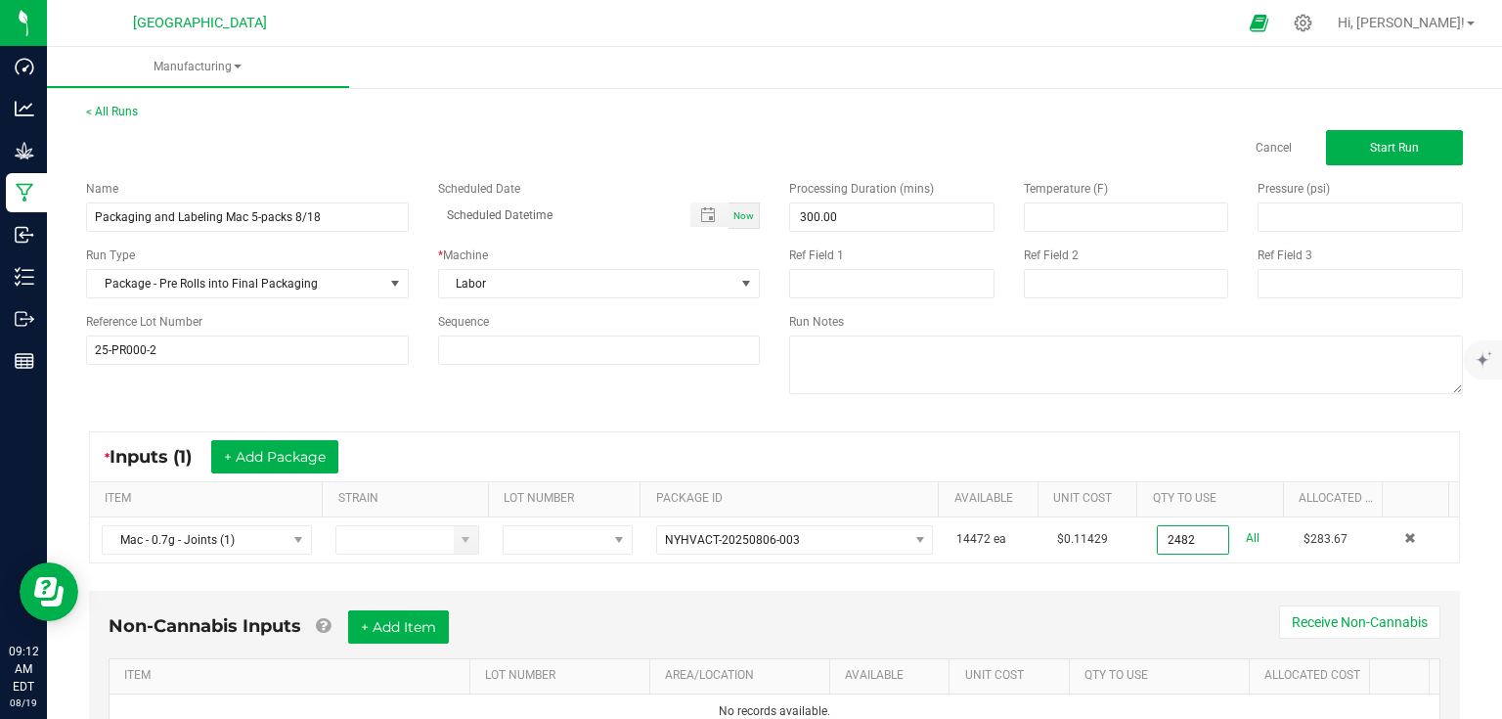
type input "2482 ea"
click at [1170, 575] on div "* Inputs (1) + Add Package ITEM STRAIN LOT NUMBER PACKAGE ID AVAILABLE Unit Cos…" at bounding box center [774, 497] width 1406 height 167
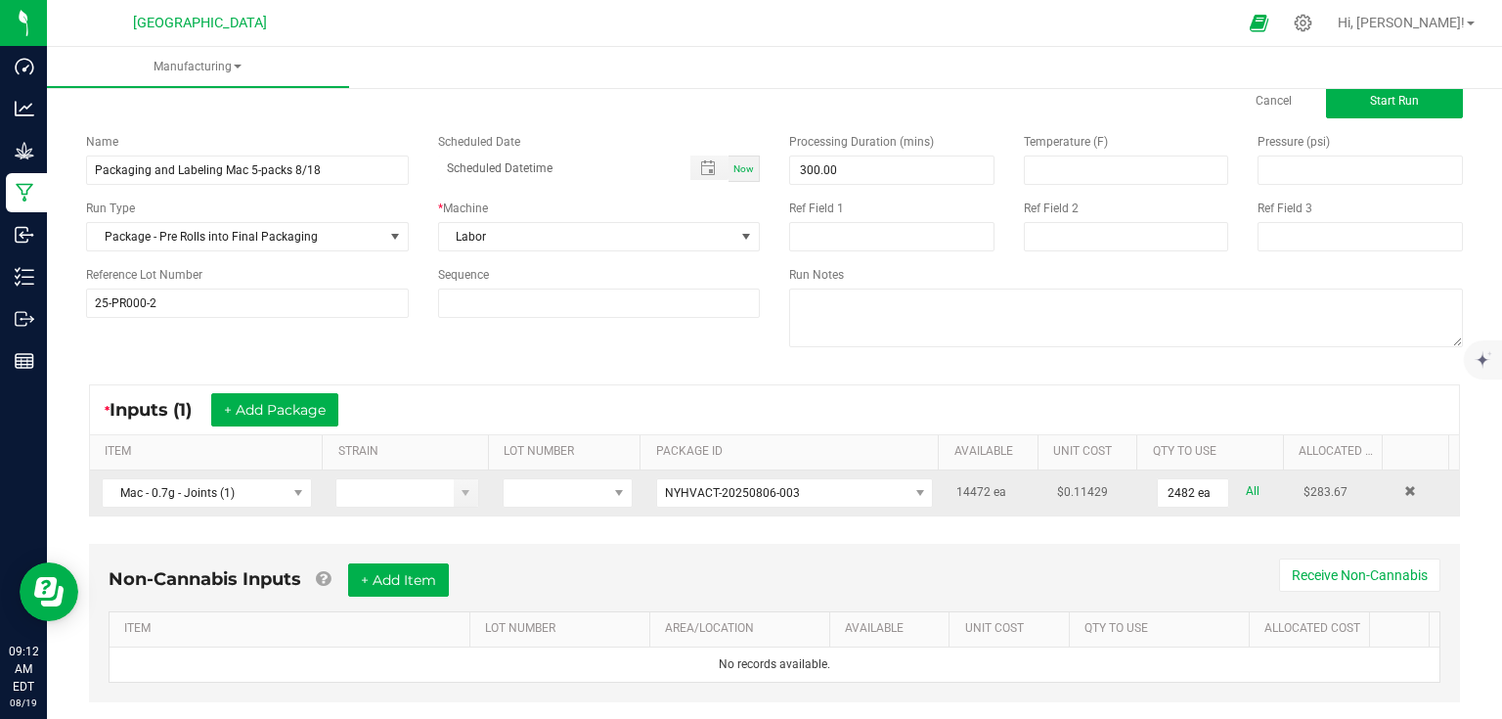
scroll to position [83, 0]
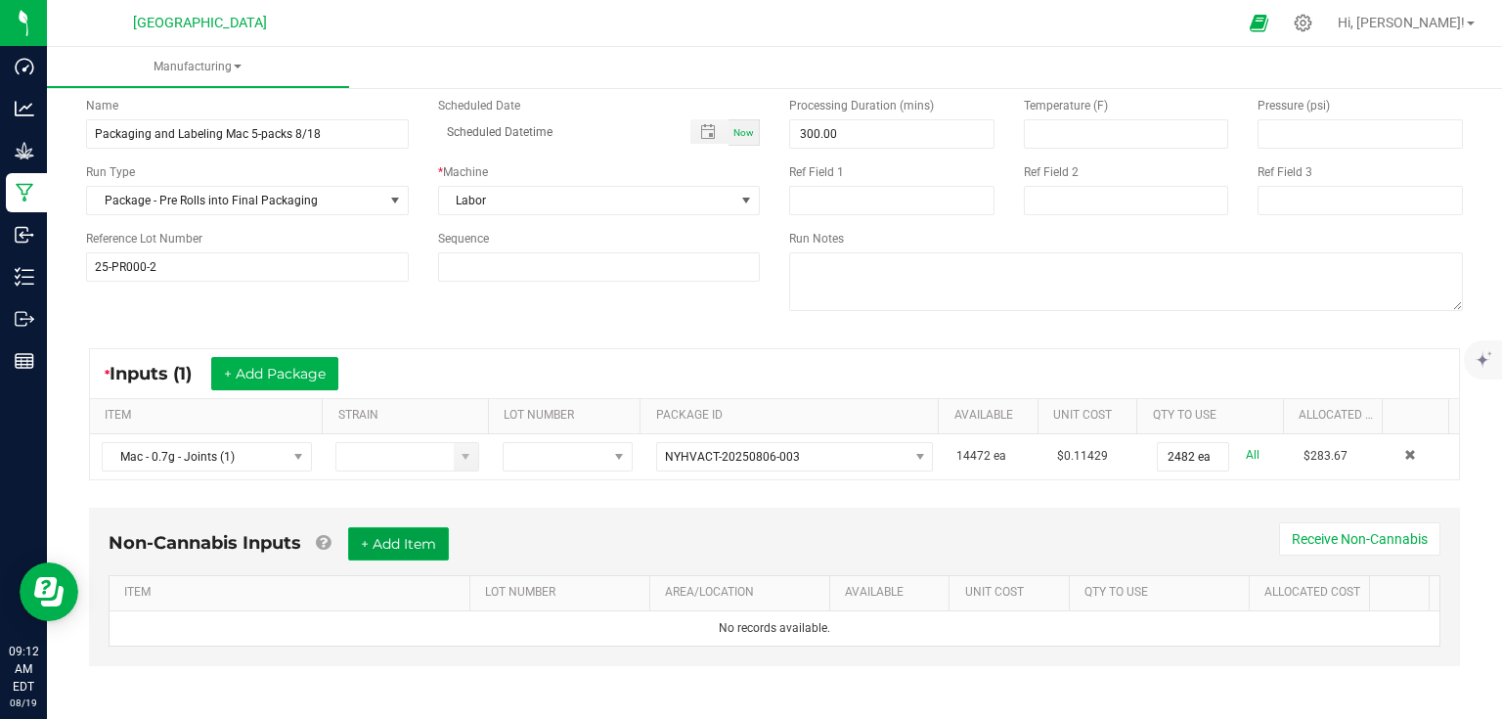
click at [413, 544] on button "+ Add Item" at bounding box center [398, 543] width 101 height 33
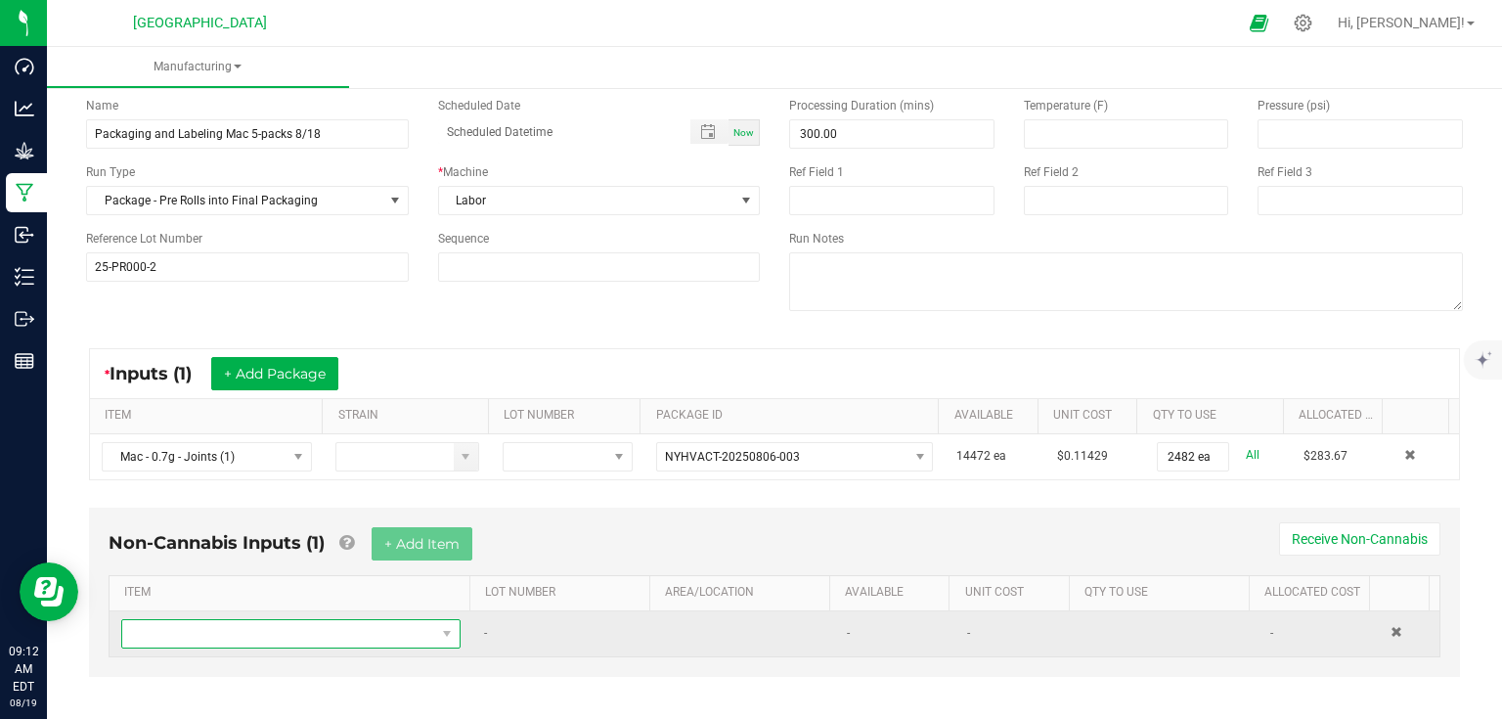
click at [329, 620] on span "NO DATA FOUND" at bounding box center [278, 633] width 313 height 27
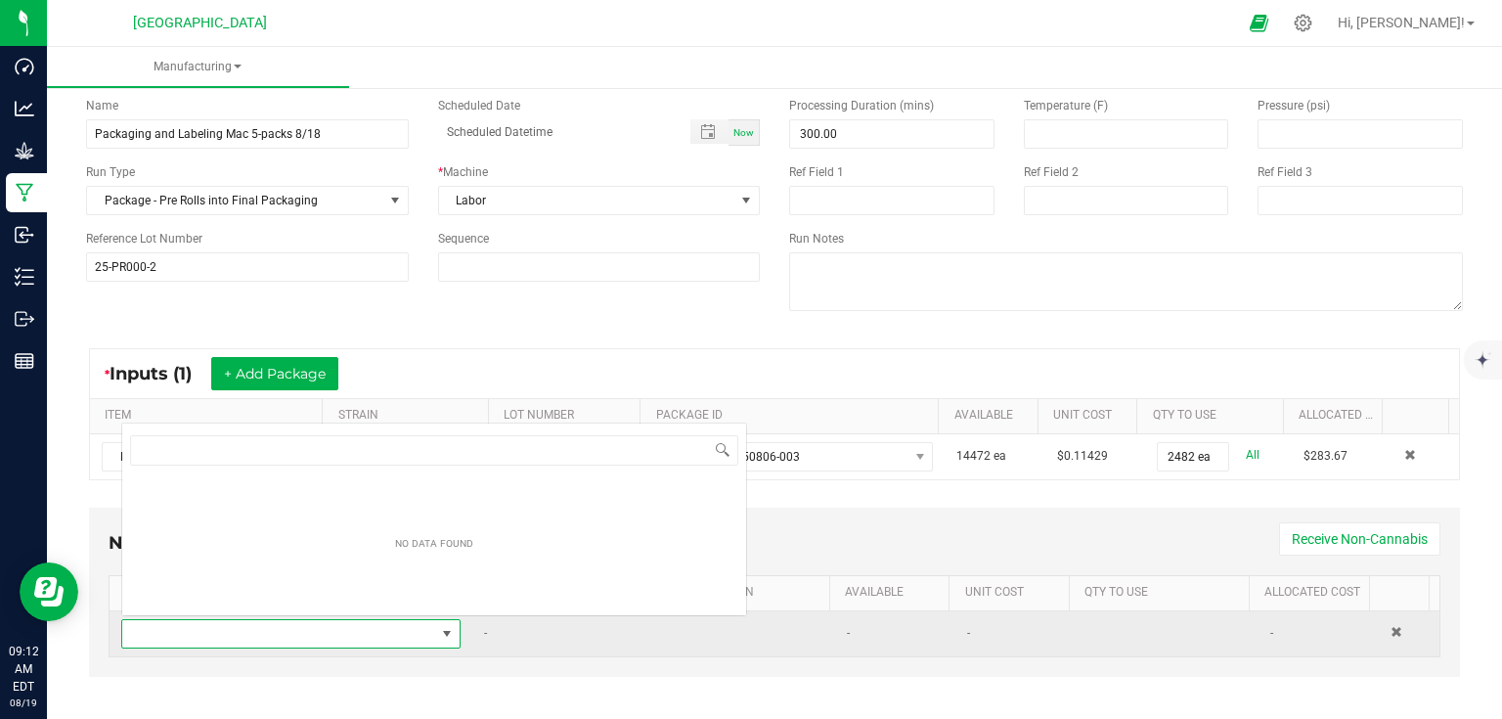
scroll to position [28, 329]
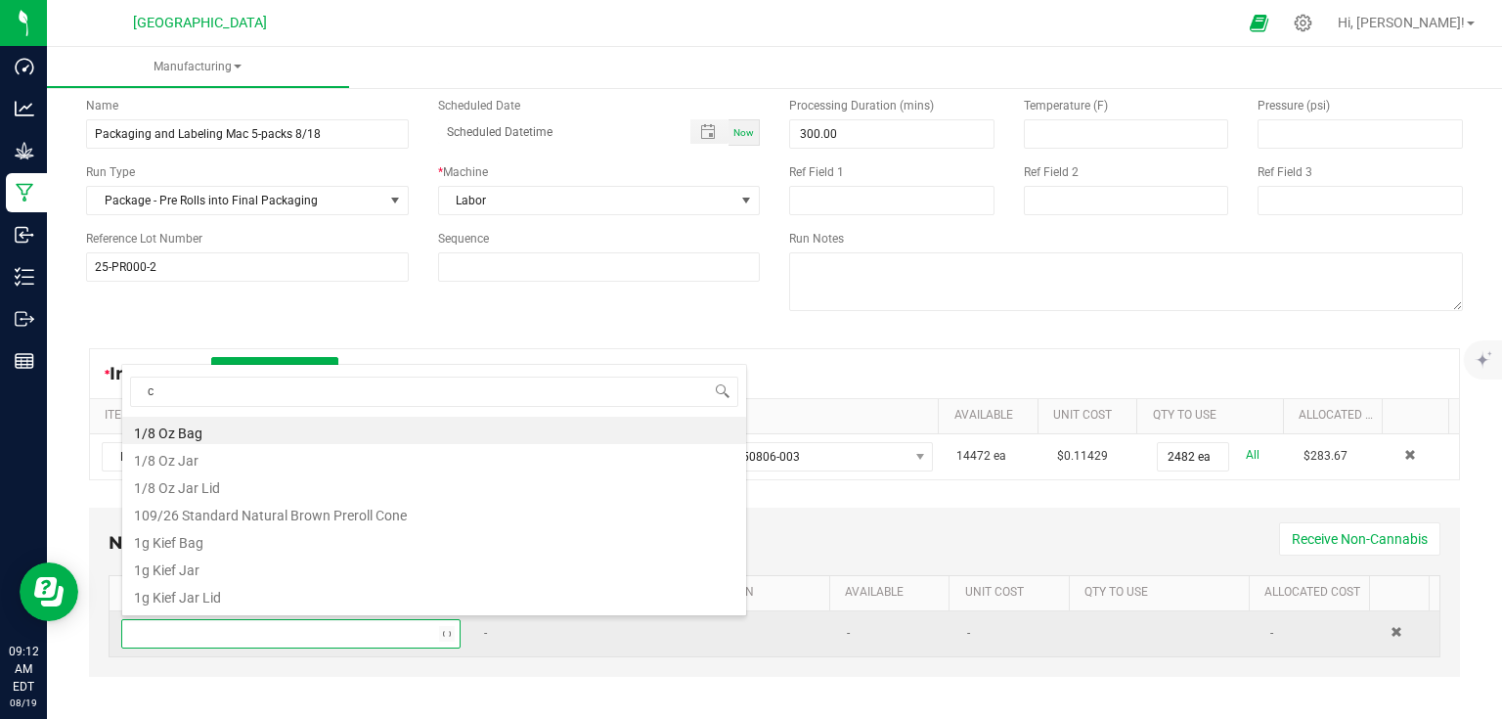
type input "cu"
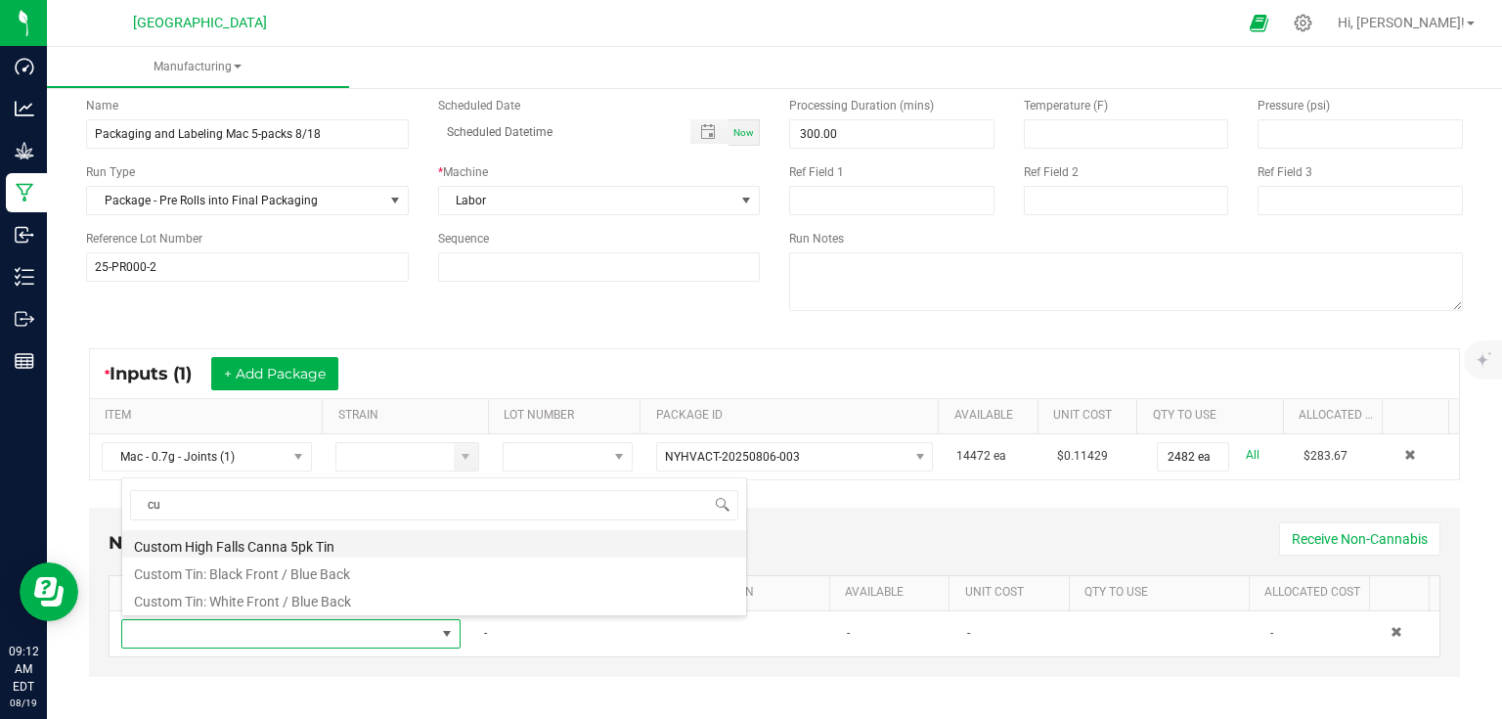
click at [240, 538] on li "Custom High Falls Canna 5pk Tin" at bounding box center [434, 543] width 624 height 27
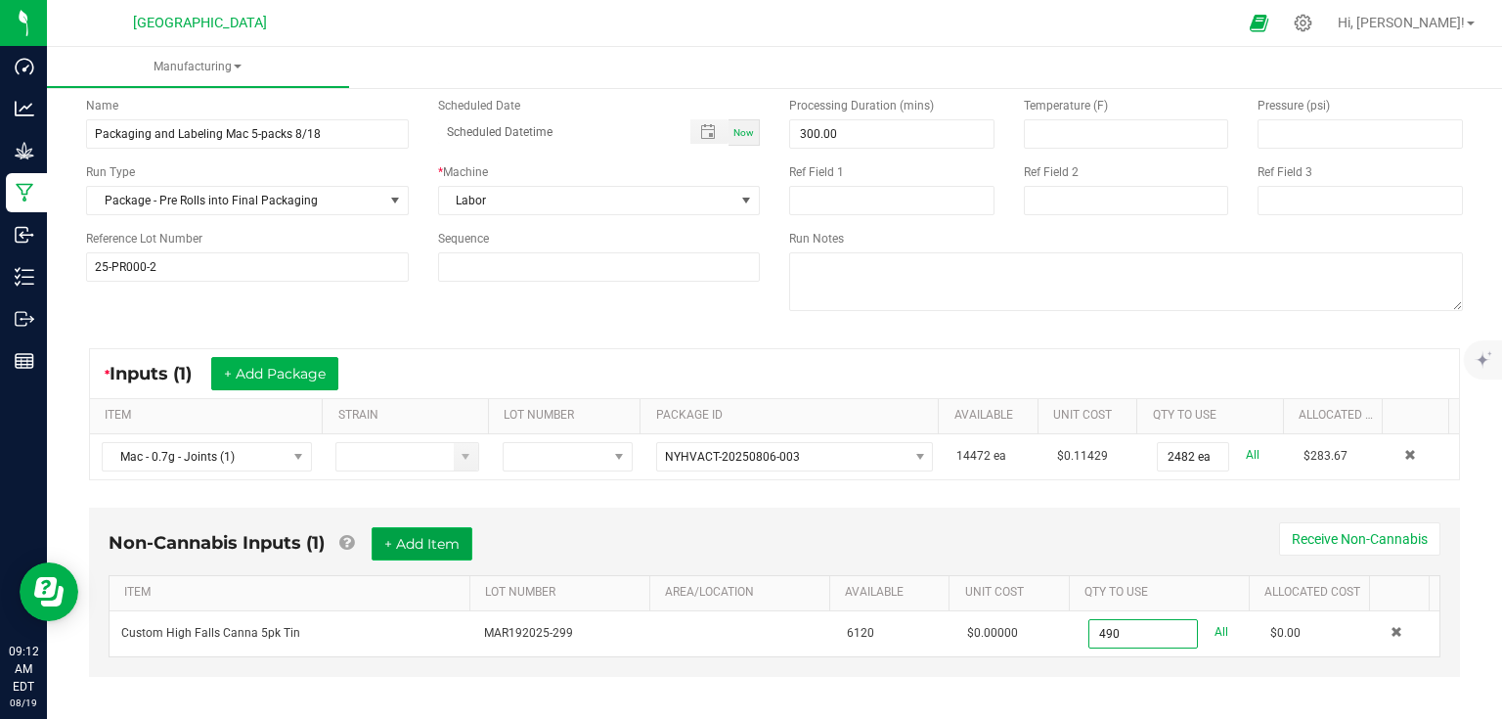
type input "490 ea"
click at [427, 536] on button "+ Add Item" at bounding box center [422, 543] width 101 height 33
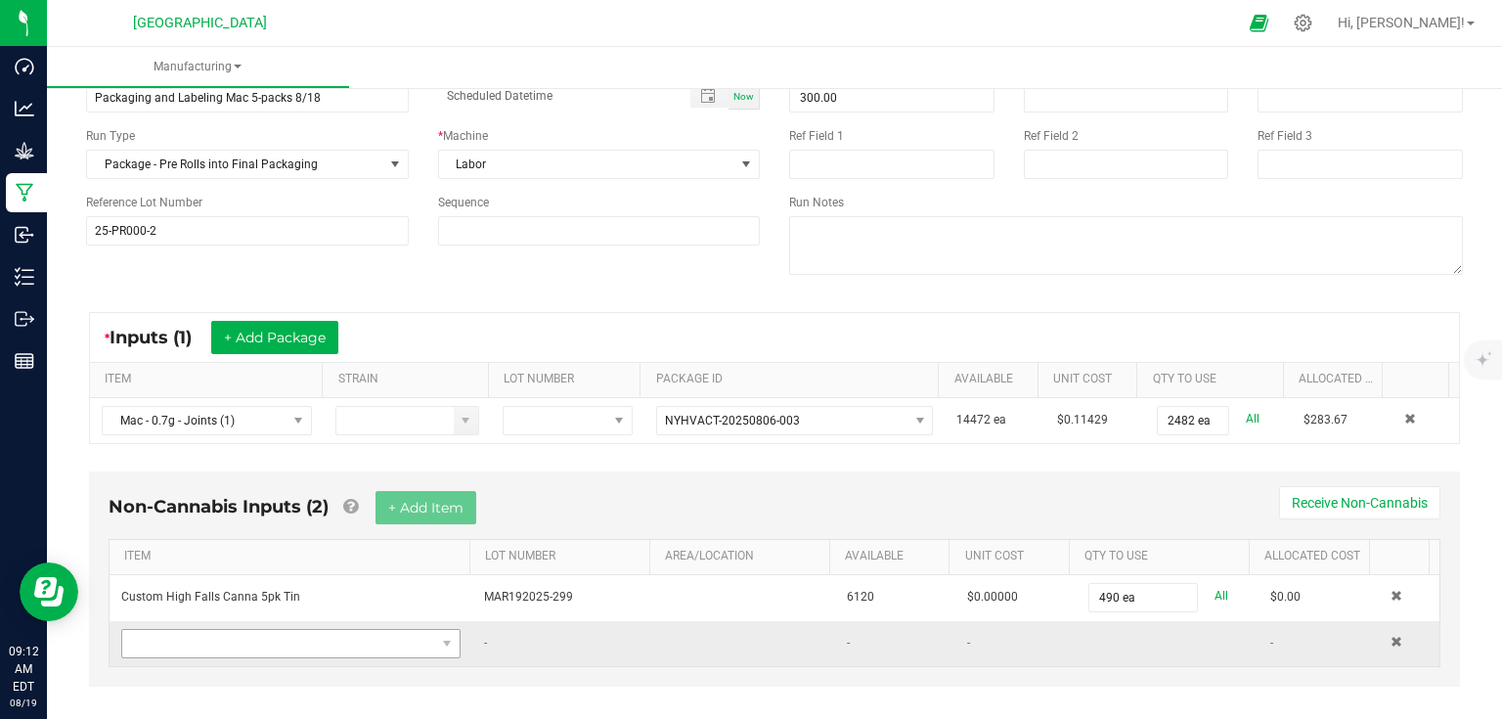
scroll to position [139, 0]
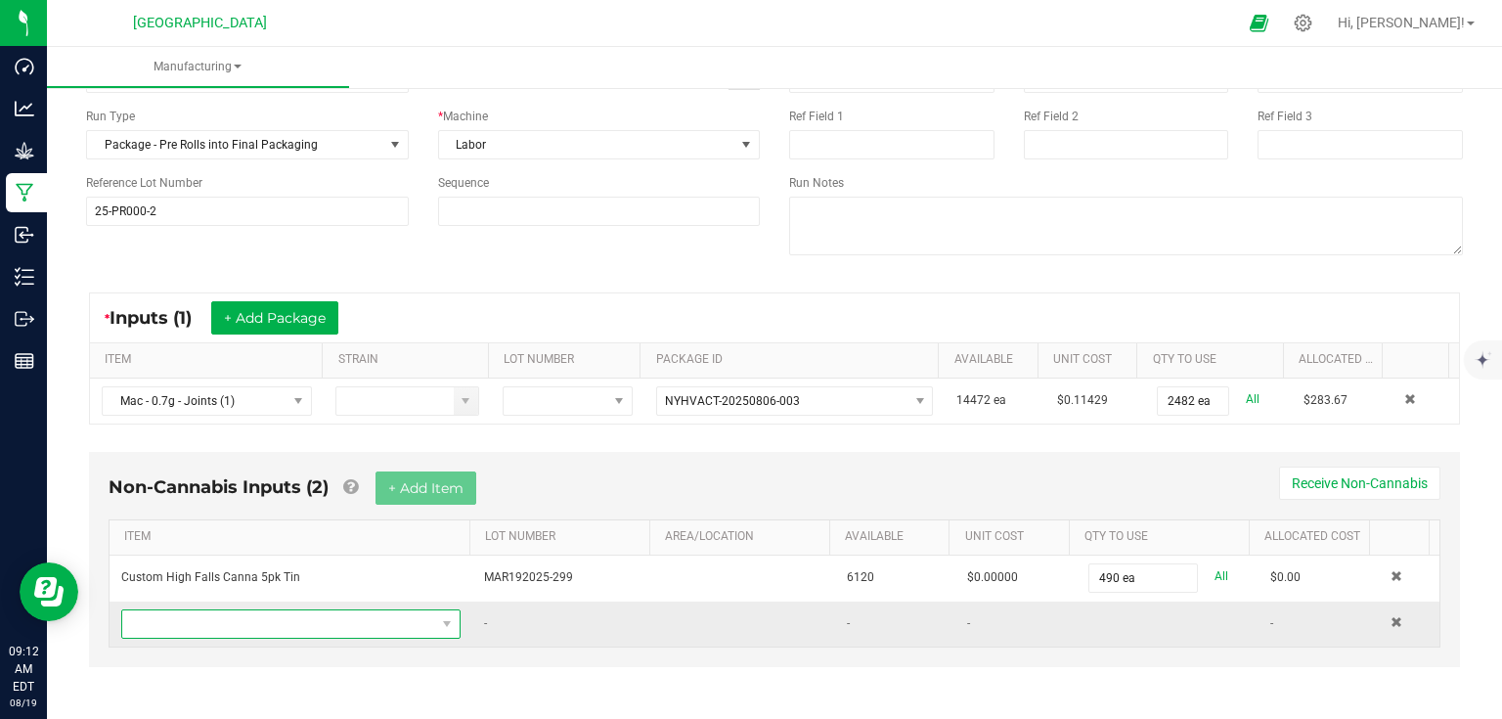
click at [344, 611] on span "NO DATA FOUND" at bounding box center [278, 623] width 313 height 27
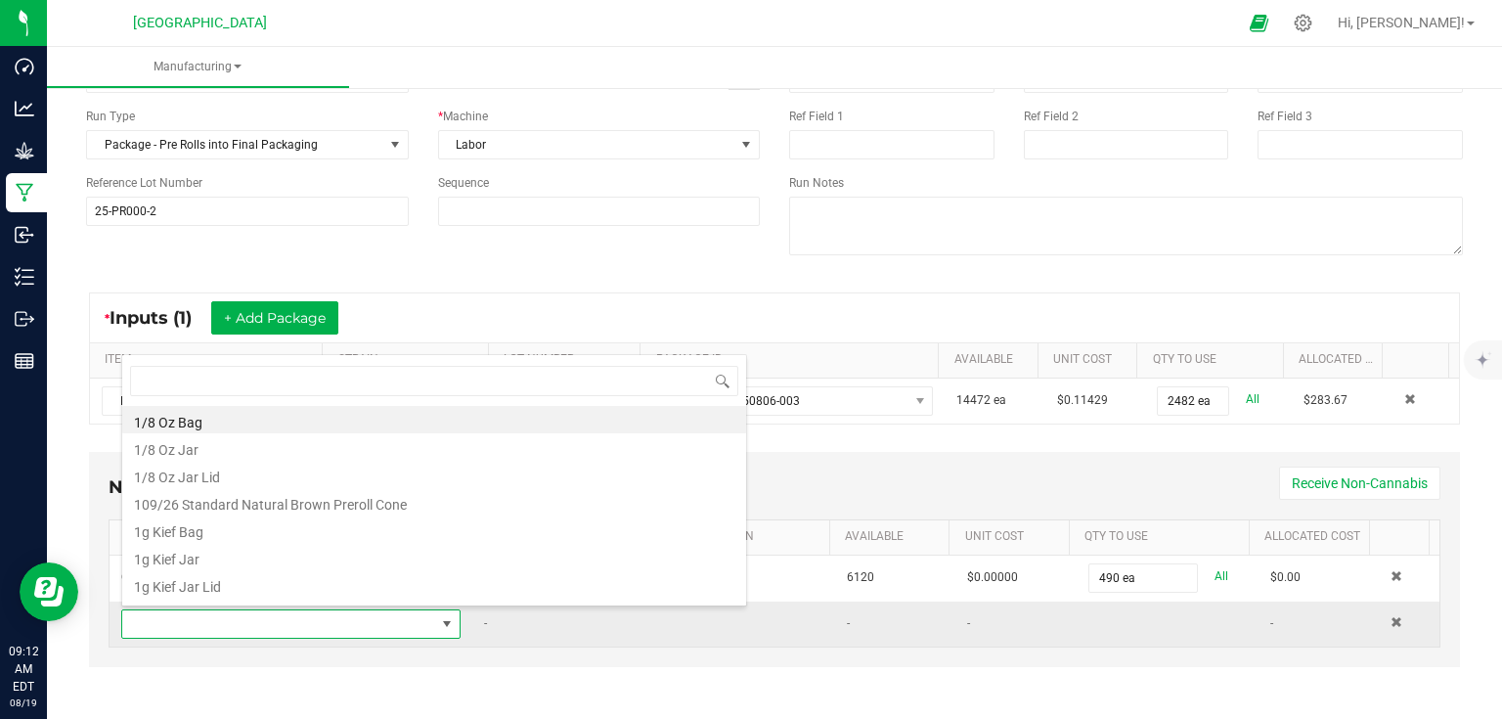
scroll to position [28, 329]
type input "tam"
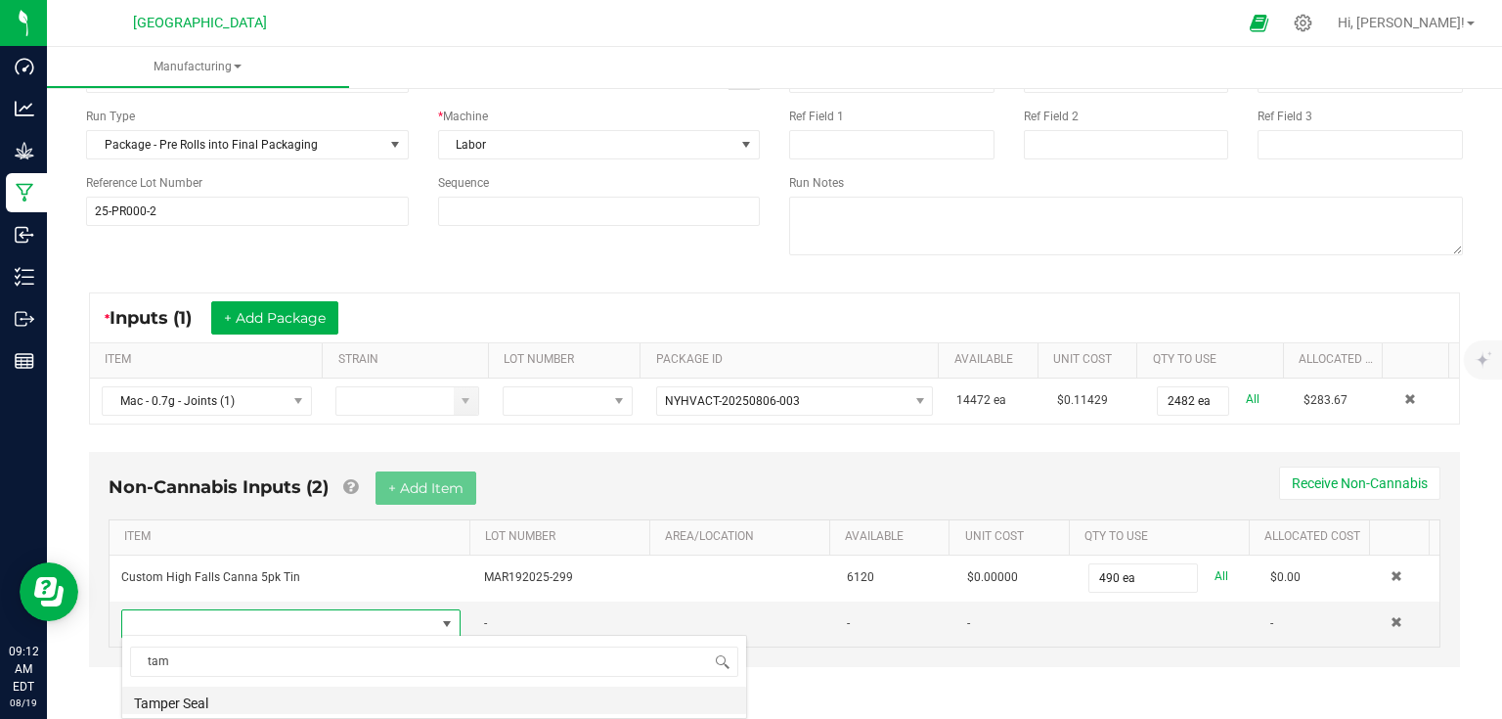
click at [234, 693] on li "Tamper Seal" at bounding box center [434, 700] width 624 height 27
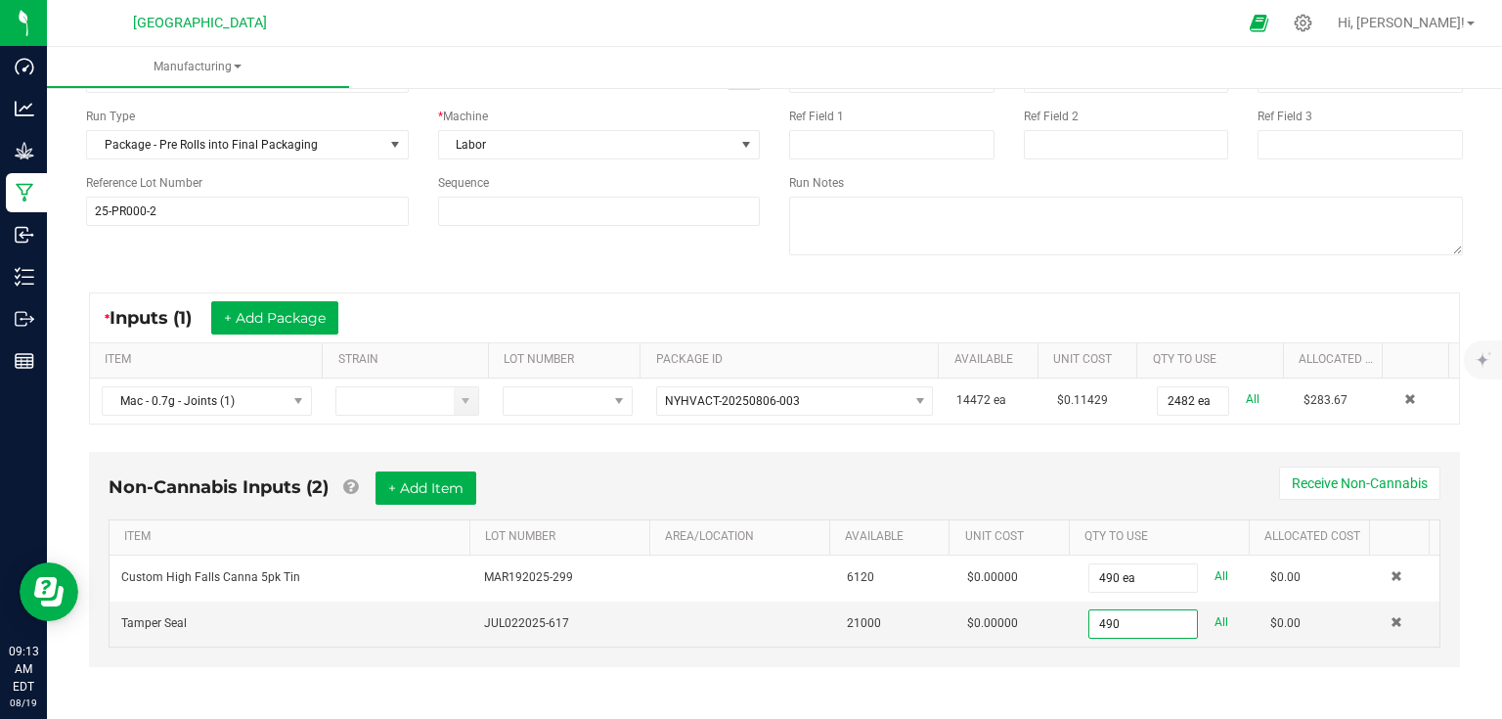
type input "490 ea"
click at [463, 489] on button "+ Add Item" at bounding box center [426, 487] width 101 height 33
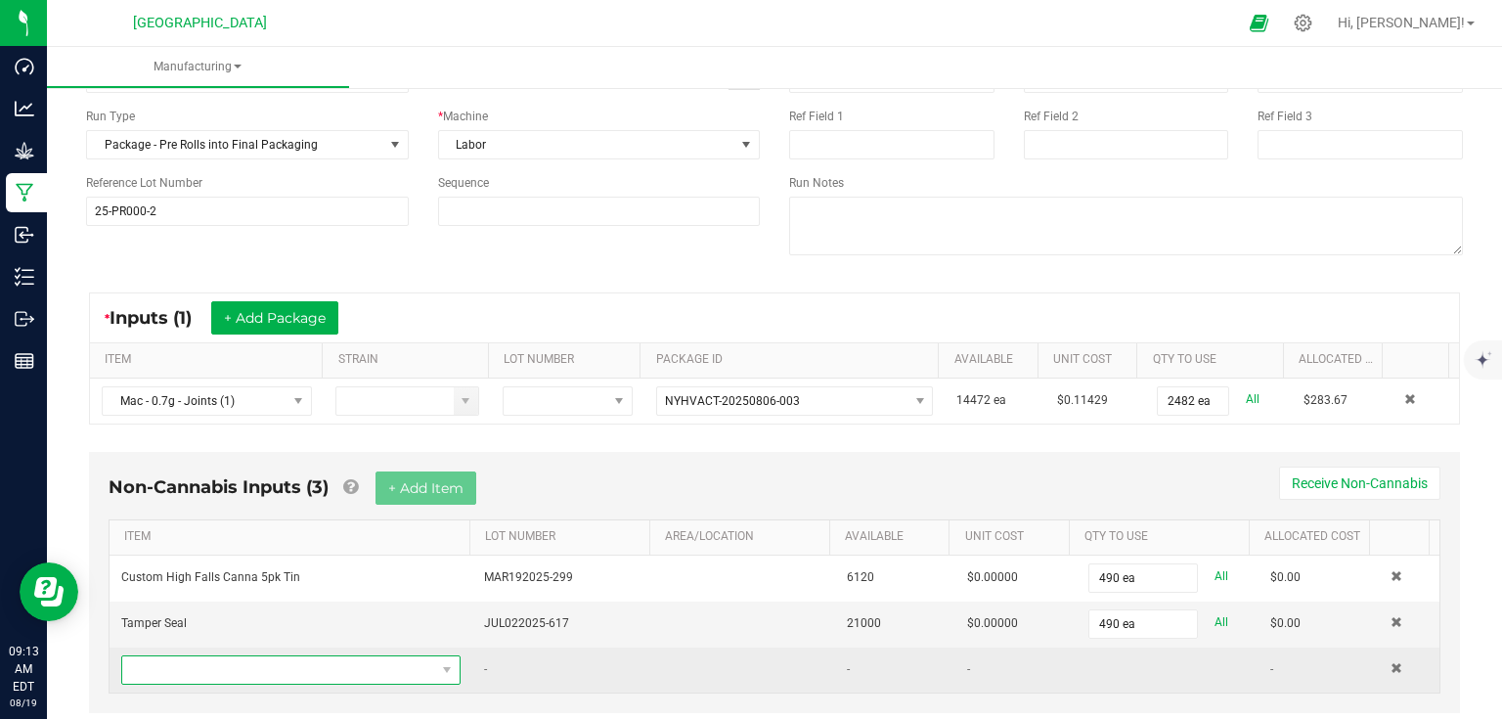
click at [325, 667] on span "NO DATA FOUND" at bounding box center [278, 669] width 313 height 27
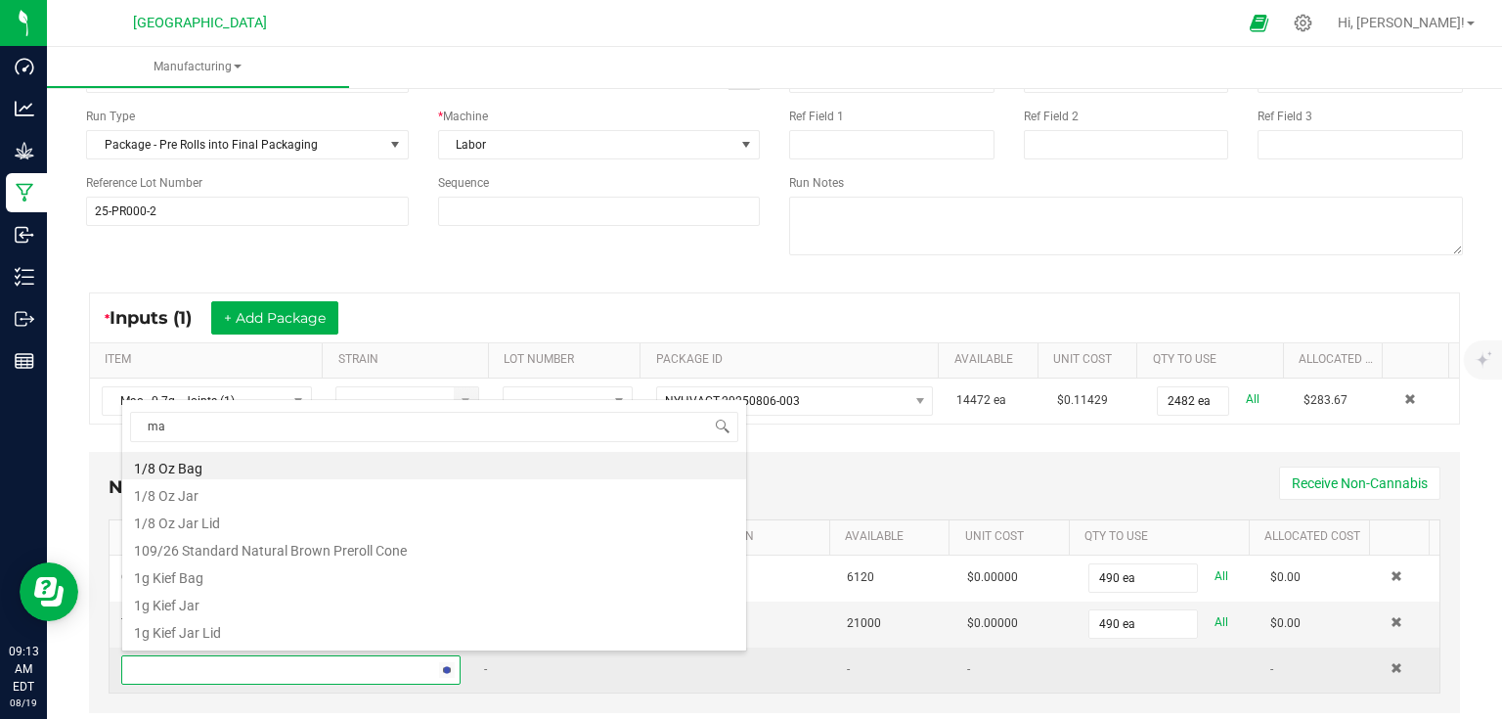
type input "mac"
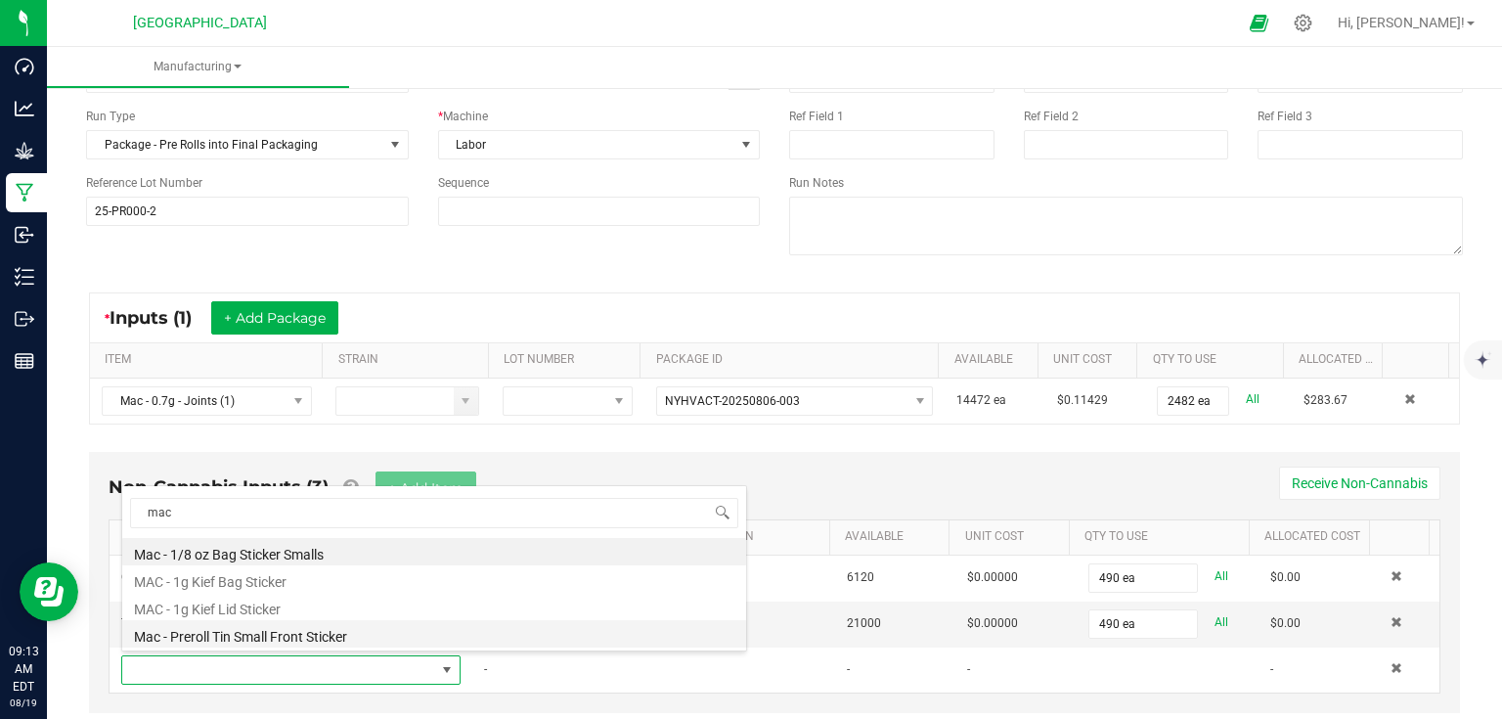
click at [291, 638] on li "Mac - Preroll Tin Small Front Sticker" at bounding box center [434, 633] width 624 height 27
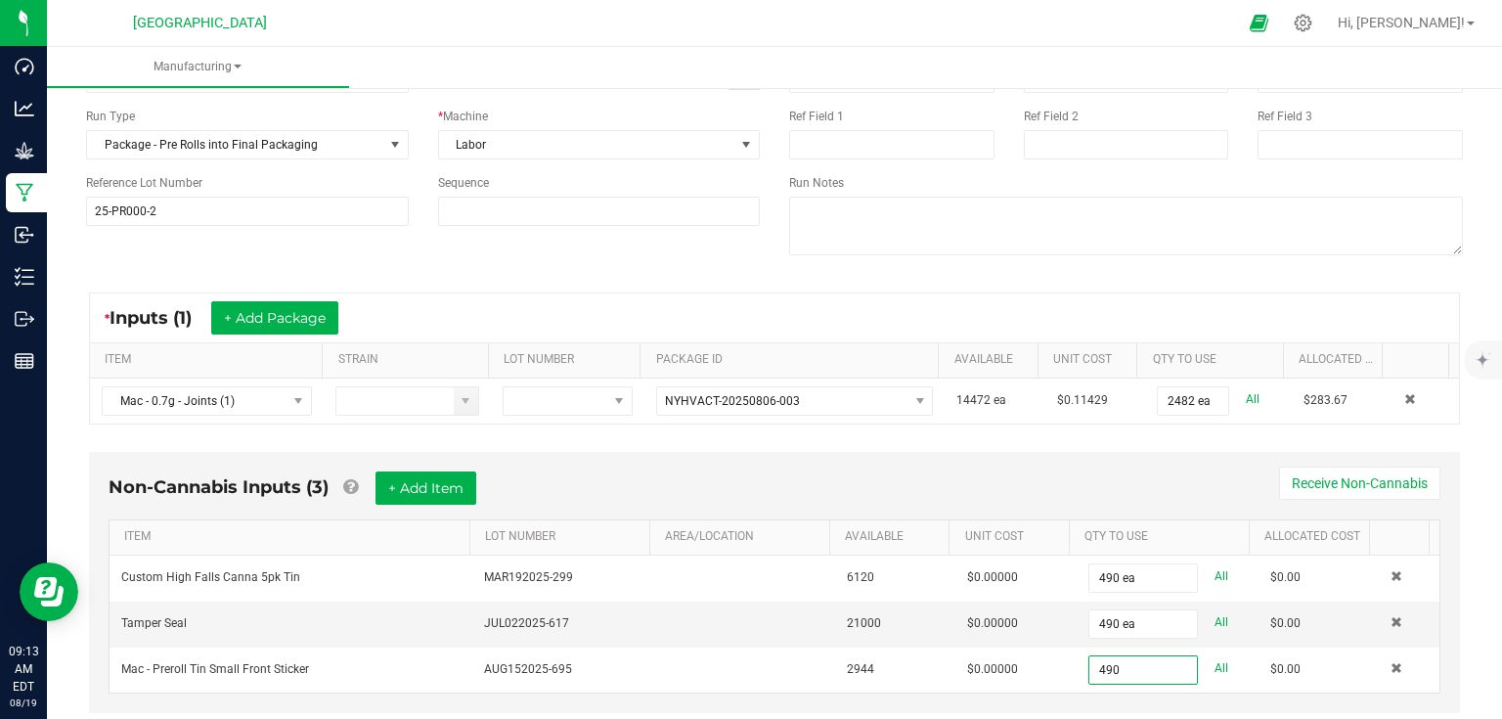
type input "490 ea"
click at [1005, 475] on div "Non-Cannabis Inputs (3) + Add Item Receive Non-Cannabis" at bounding box center [775, 495] width 1332 height 48
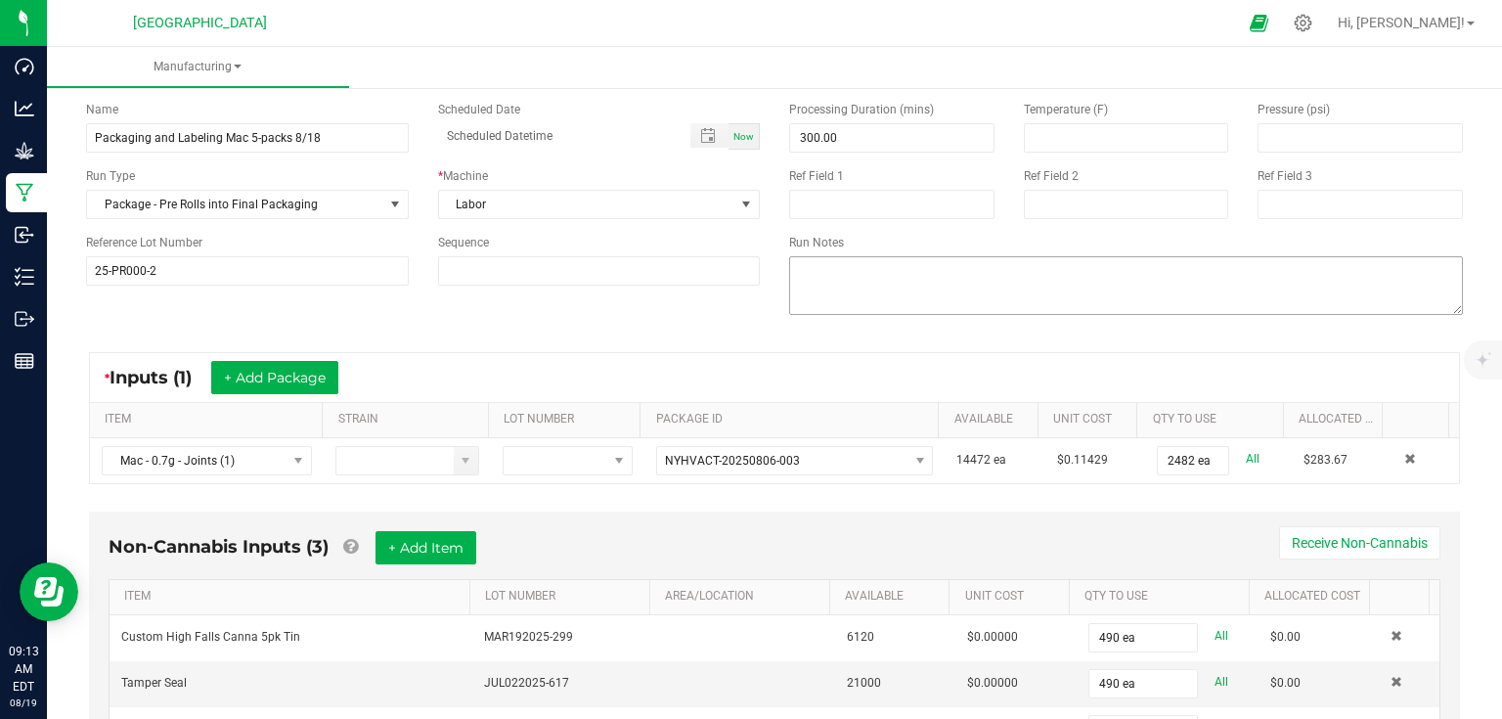
scroll to position [0, 0]
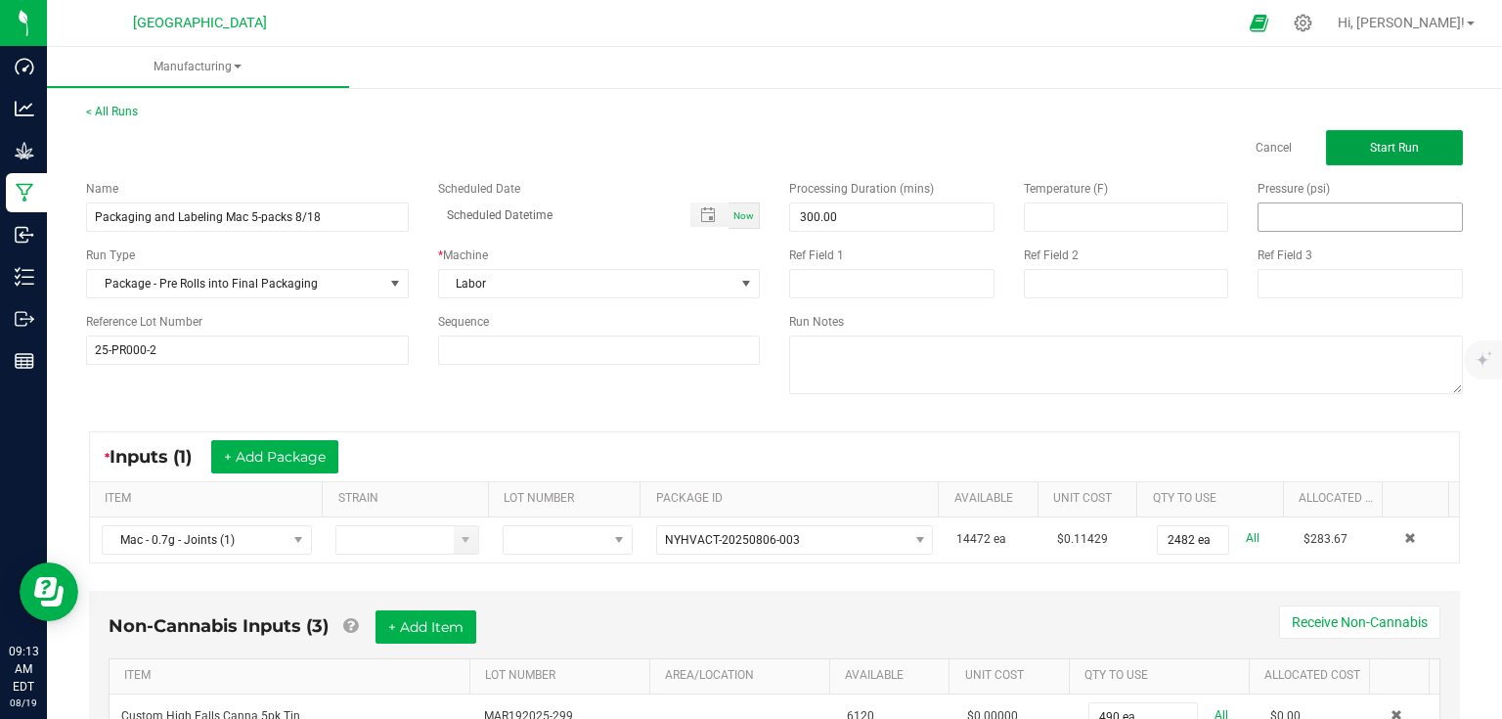
drag, startPoint x: 1399, startPoint y: 147, endPoint x: 1287, endPoint y: 201, distance: 124.2
click at [1399, 146] on span "Start Run" at bounding box center [1394, 148] width 49 height 14
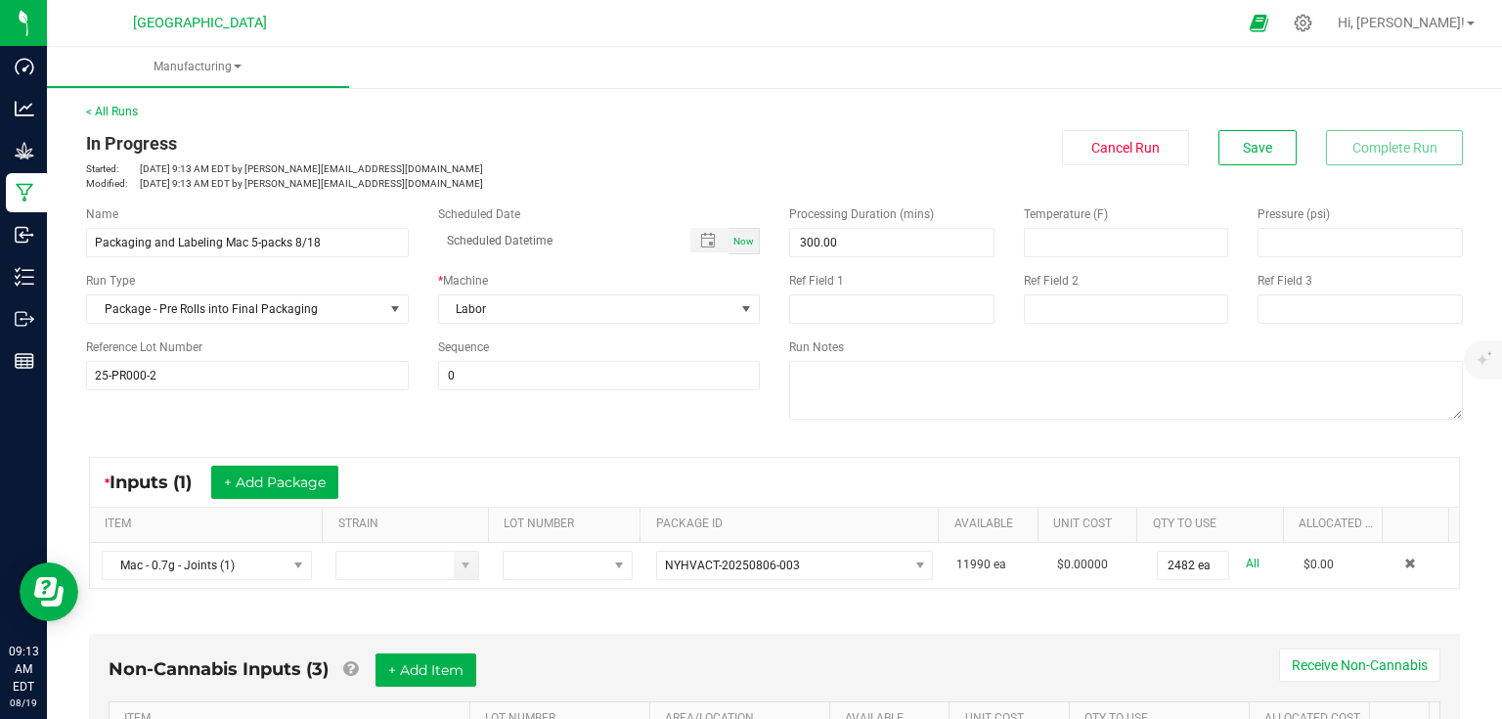
scroll to position [548, 0]
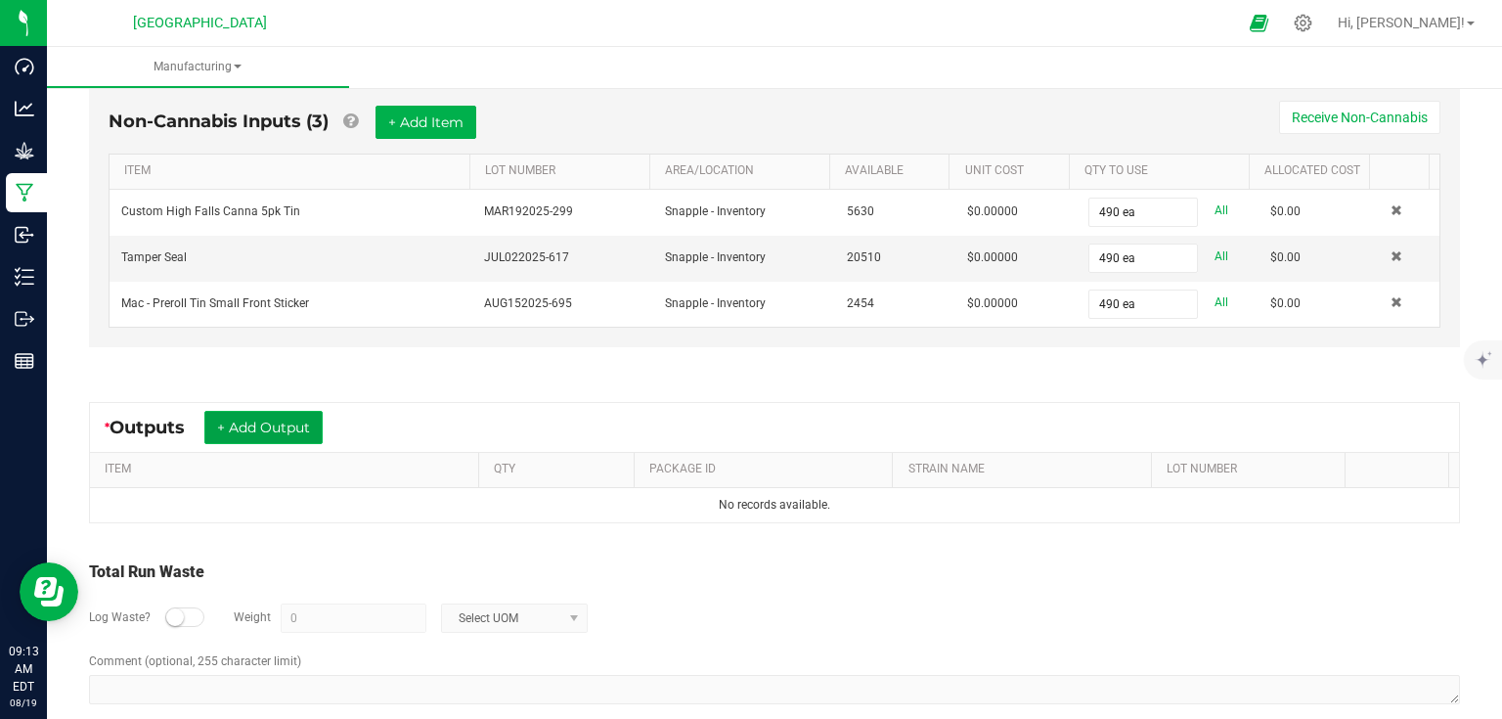
click at [290, 430] on button "+ Add Output" at bounding box center [263, 427] width 118 height 33
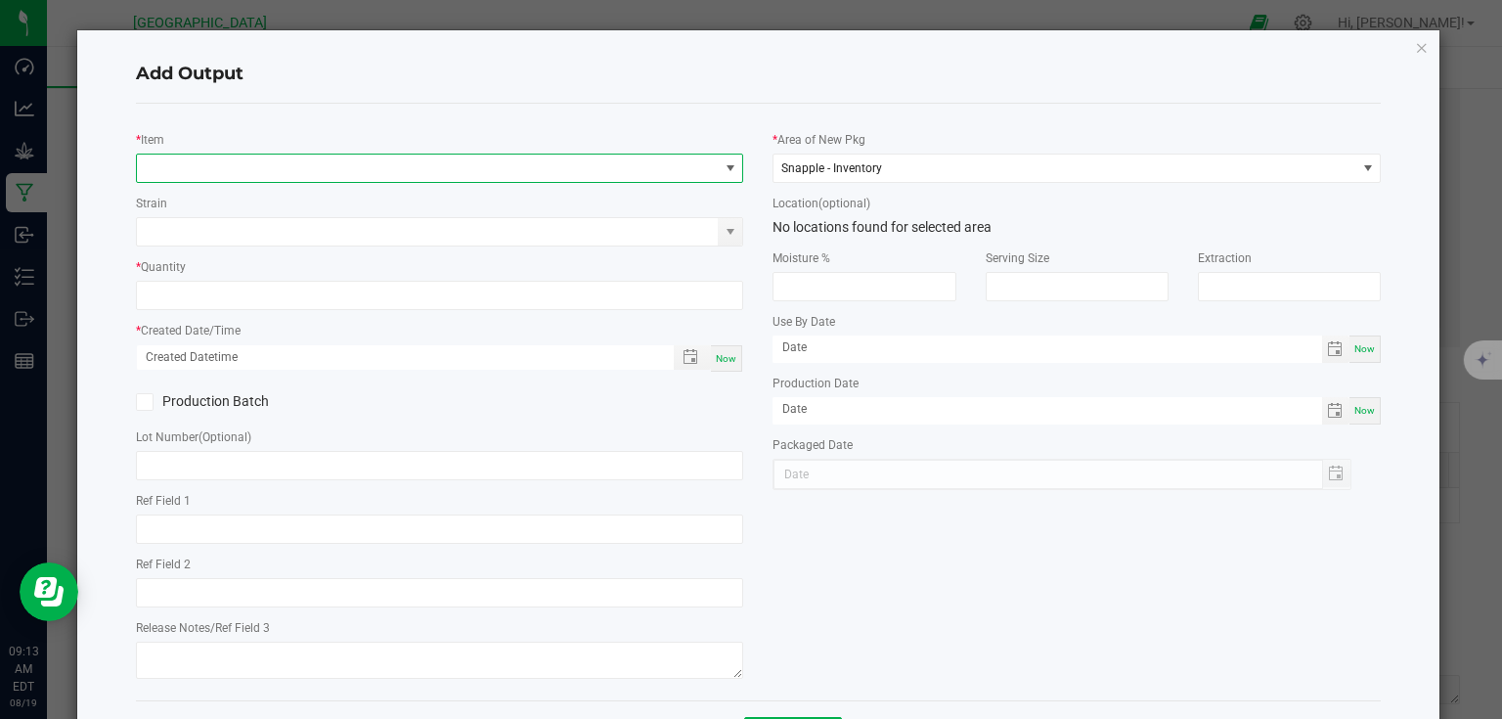
click at [242, 156] on span "NO DATA FOUND" at bounding box center [428, 168] width 582 height 27
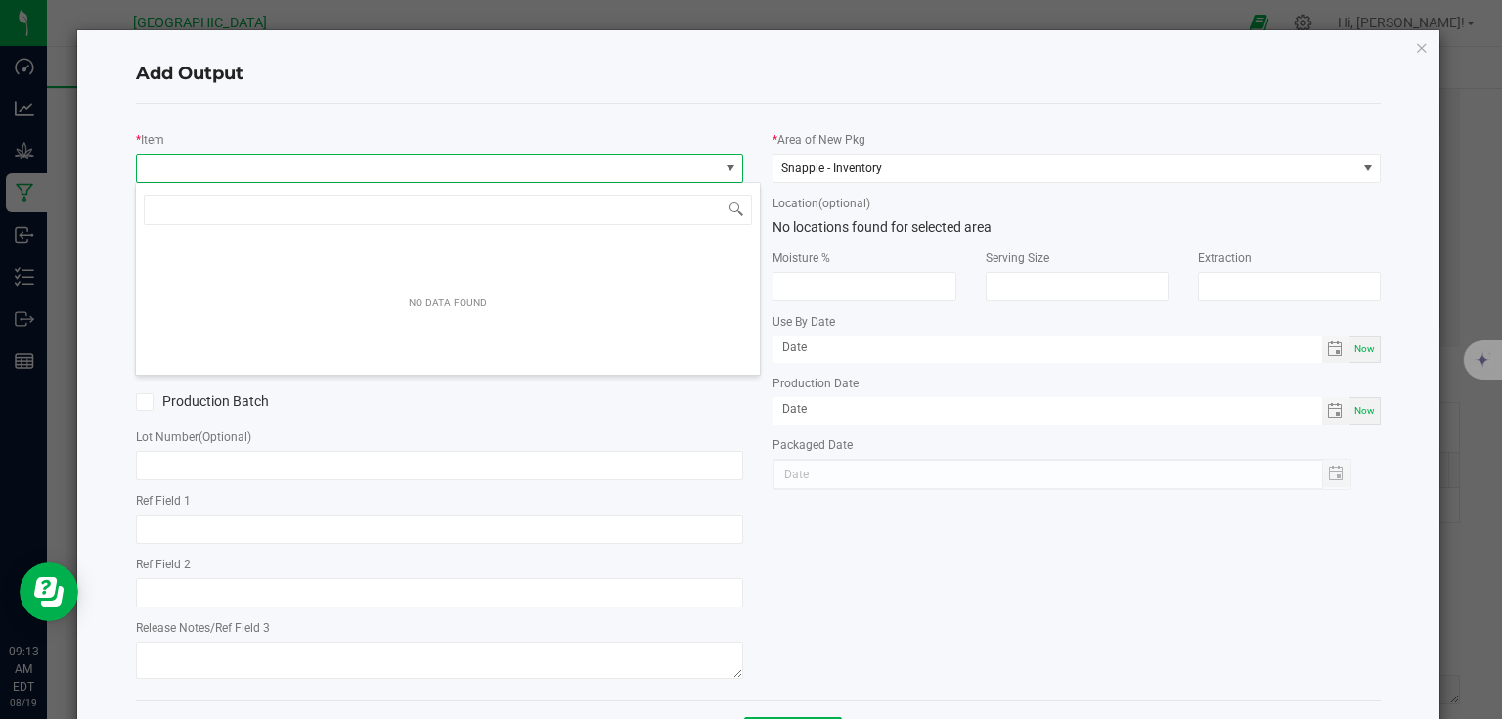
scroll to position [28, 602]
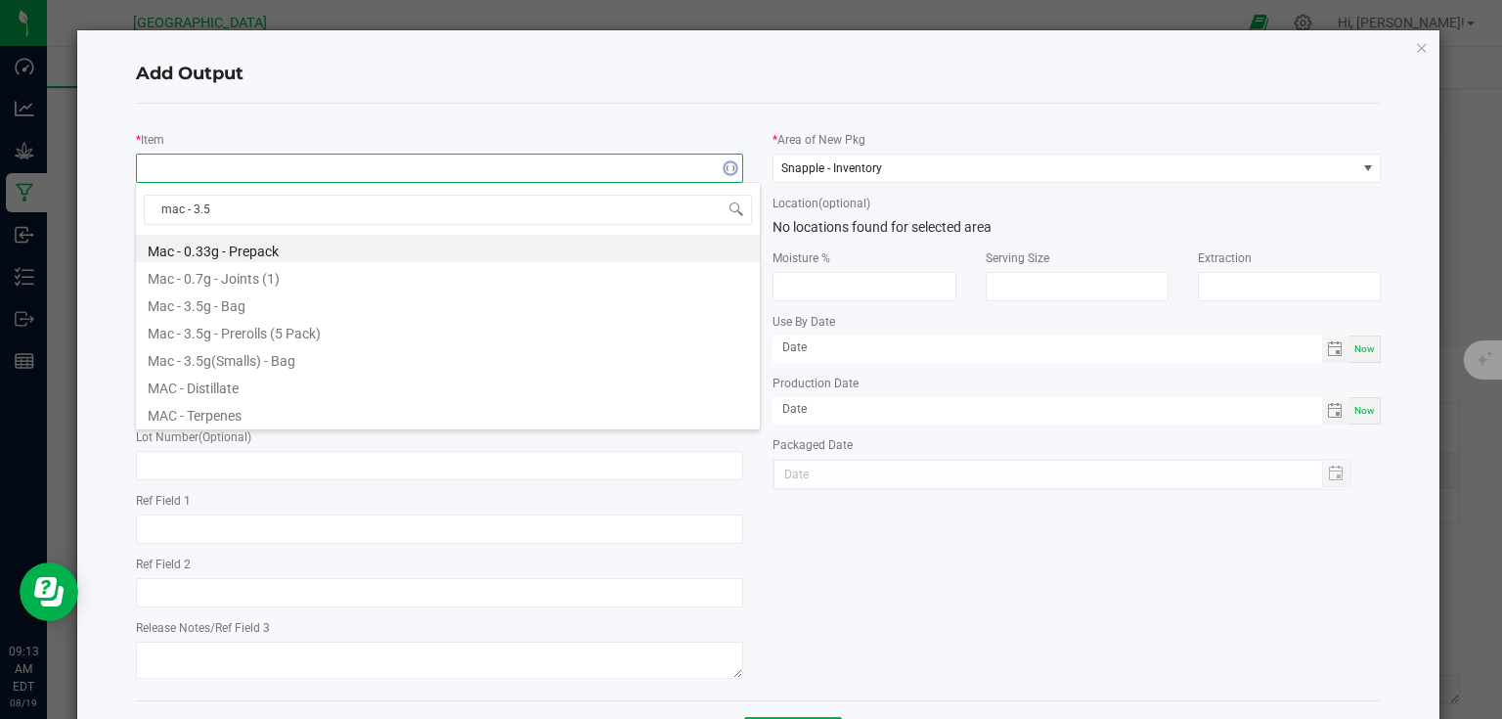
type input "mac - 3.5g"
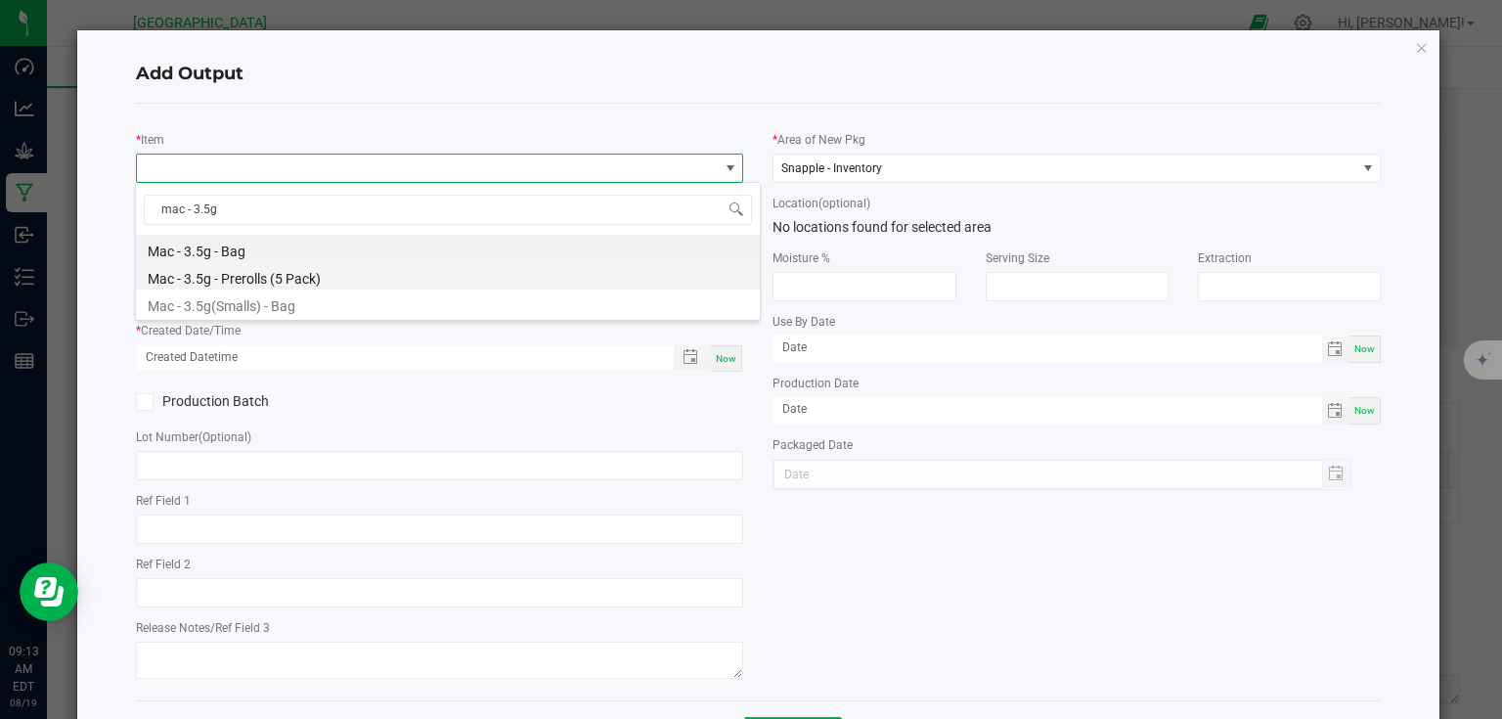
click at [257, 274] on li "Mac - 3.5g - Prerolls (5 Pack)" at bounding box center [448, 275] width 624 height 27
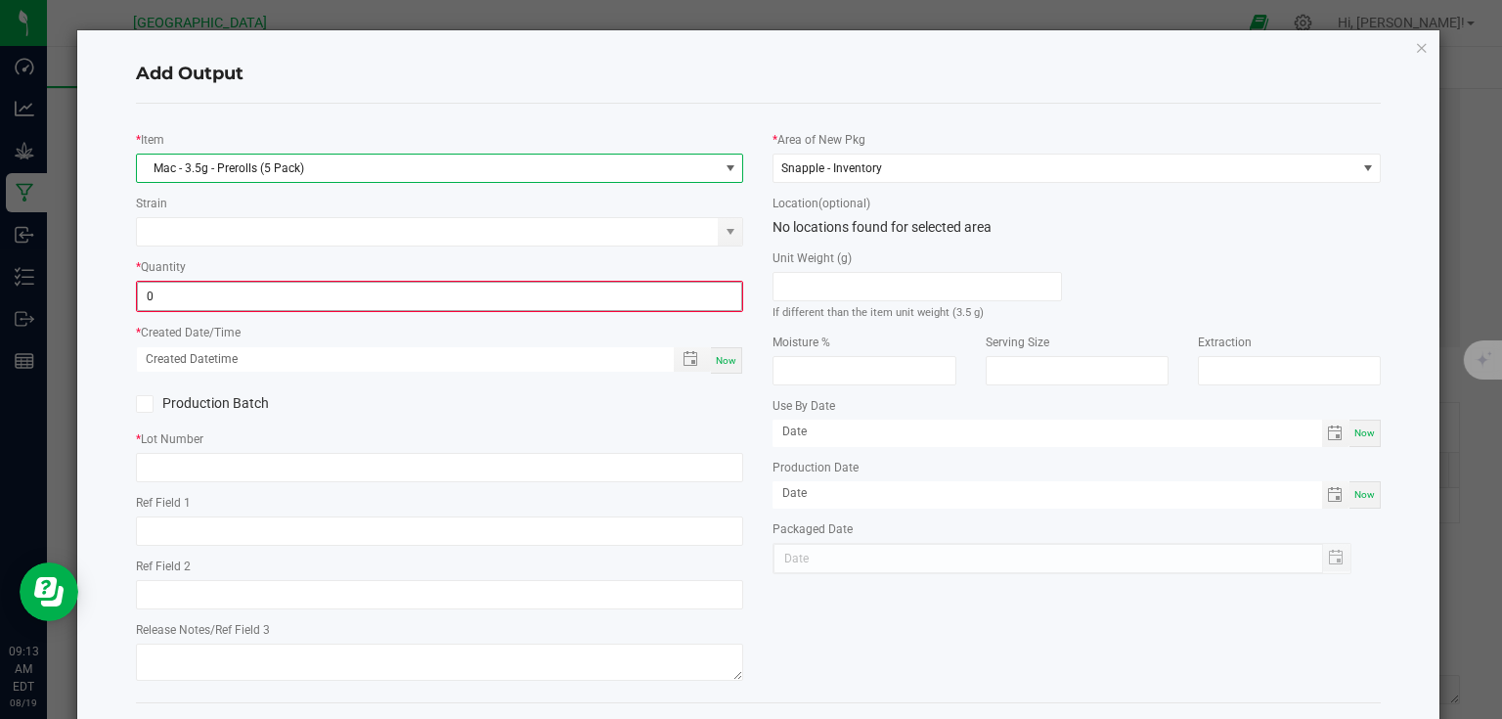
click at [259, 295] on input "0" at bounding box center [440, 296] width 604 height 27
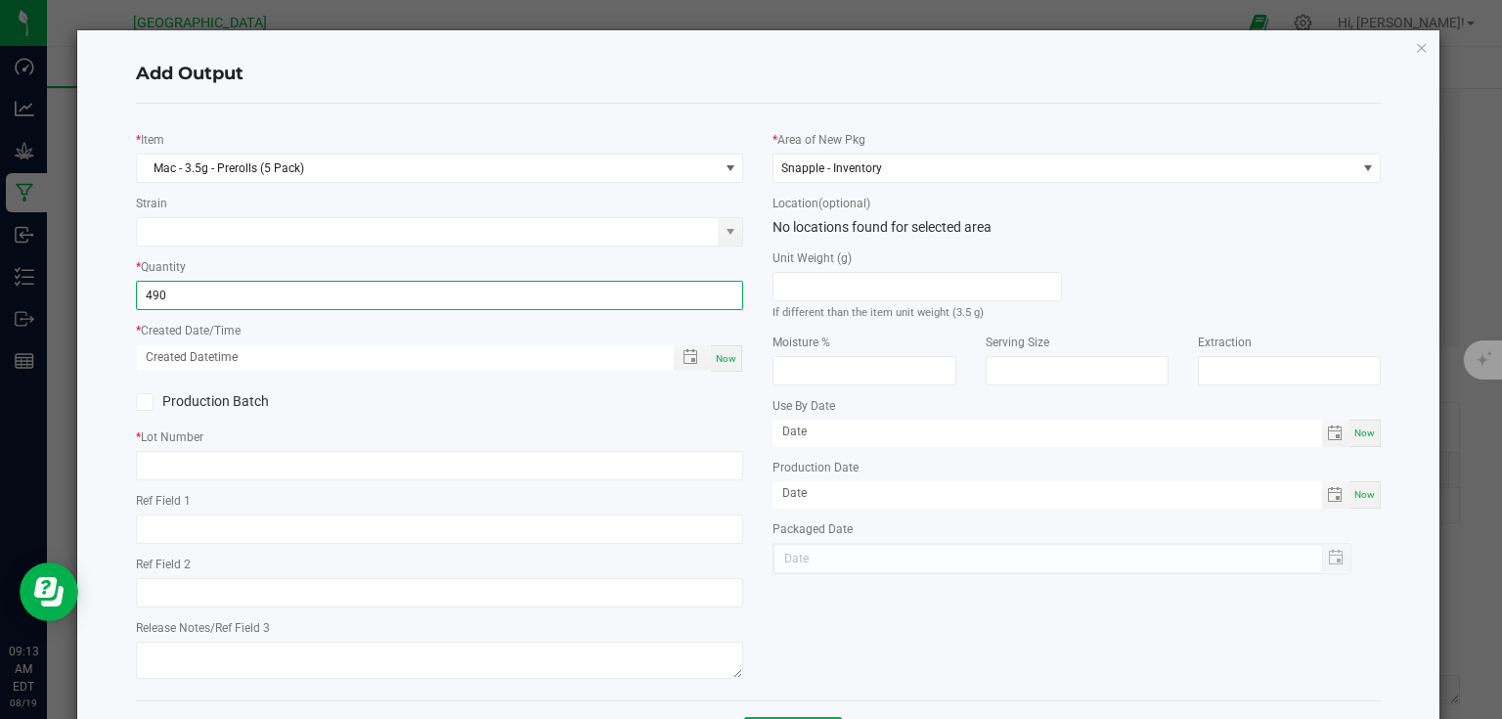
type input "490 ea"
click at [735, 352] on div "Now" at bounding box center [726, 358] width 31 height 26
type input "08/19/2025 9:13 AM"
type input "[DATE]"
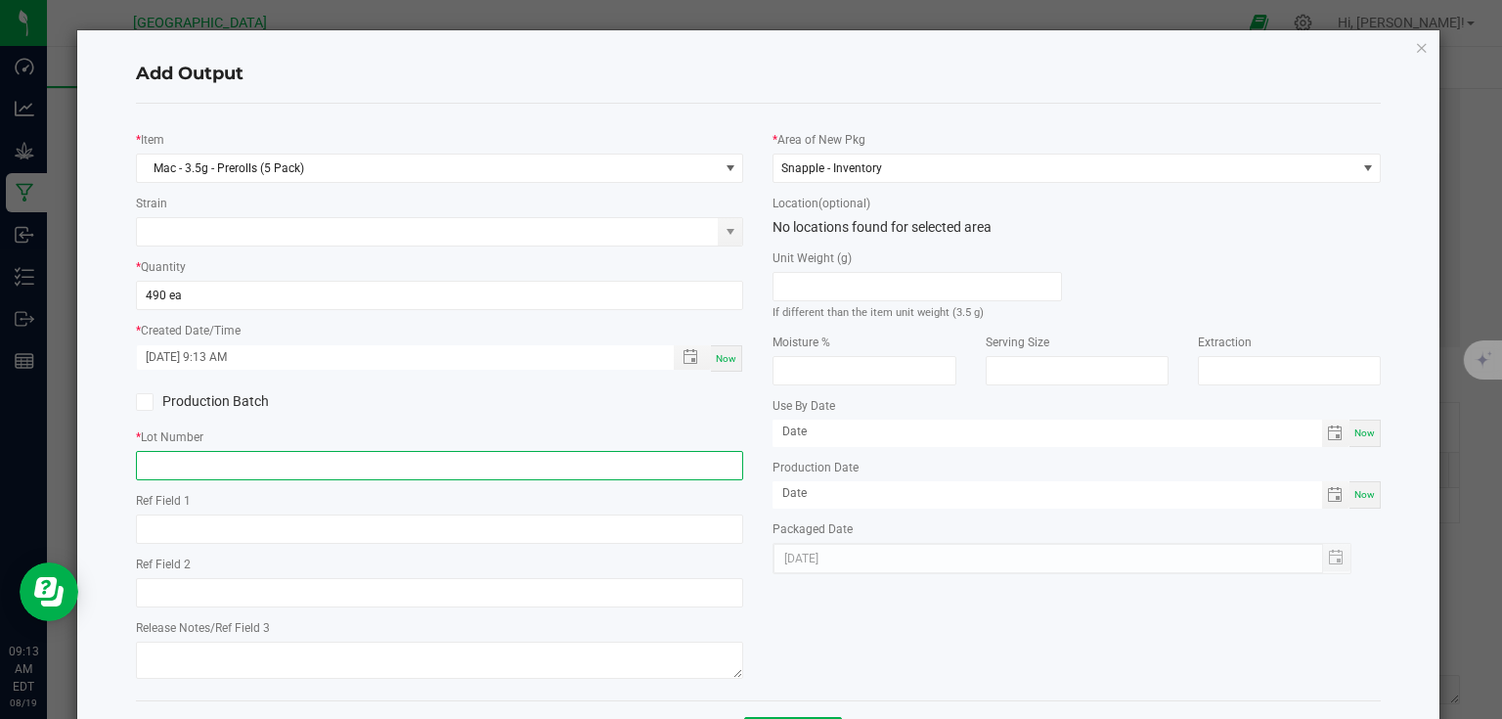
click at [642, 471] on input "text" at bounding box center [440, 465] width 608 height 29
click at [692, 432] on div "* Lot Number 254-PR000-2" at bounding box center [440, 453] width 608 height 54
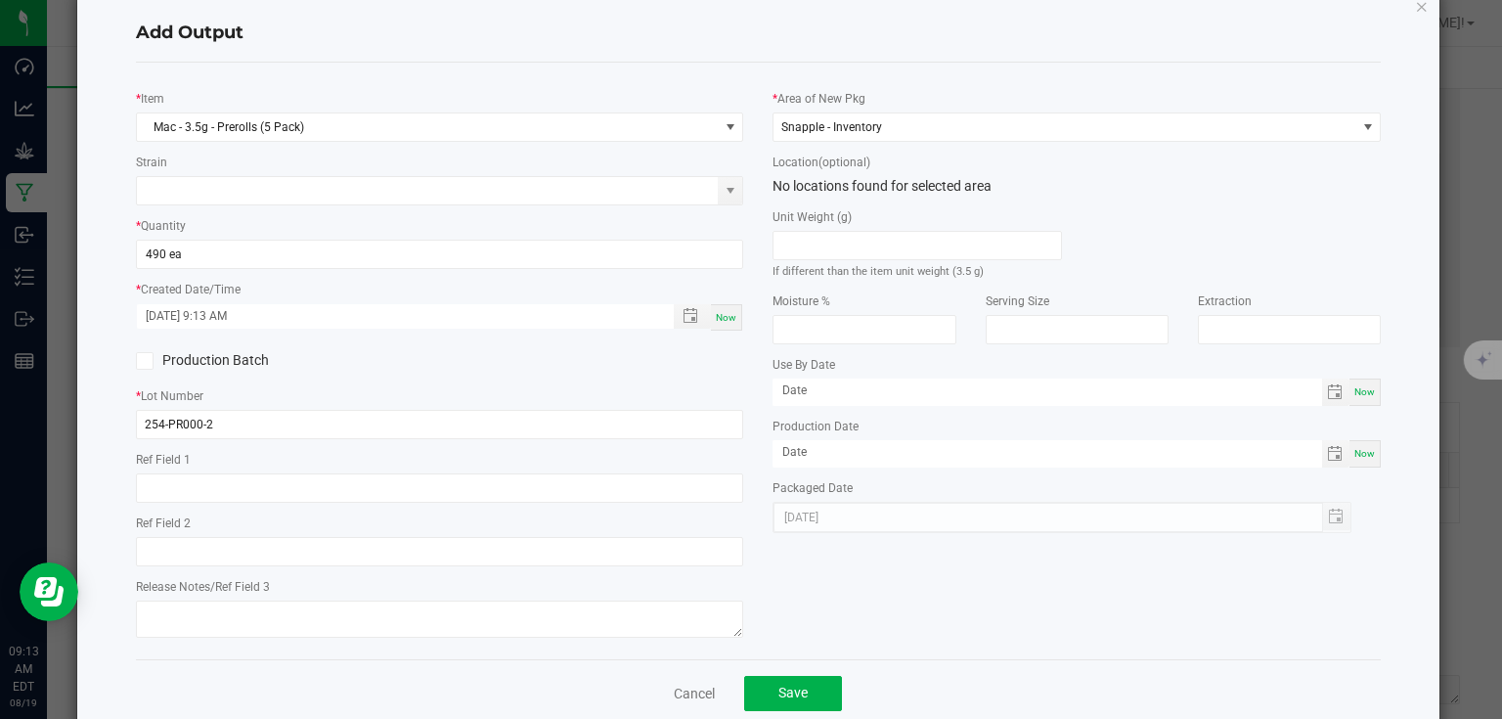
scroll to position [79, 0]
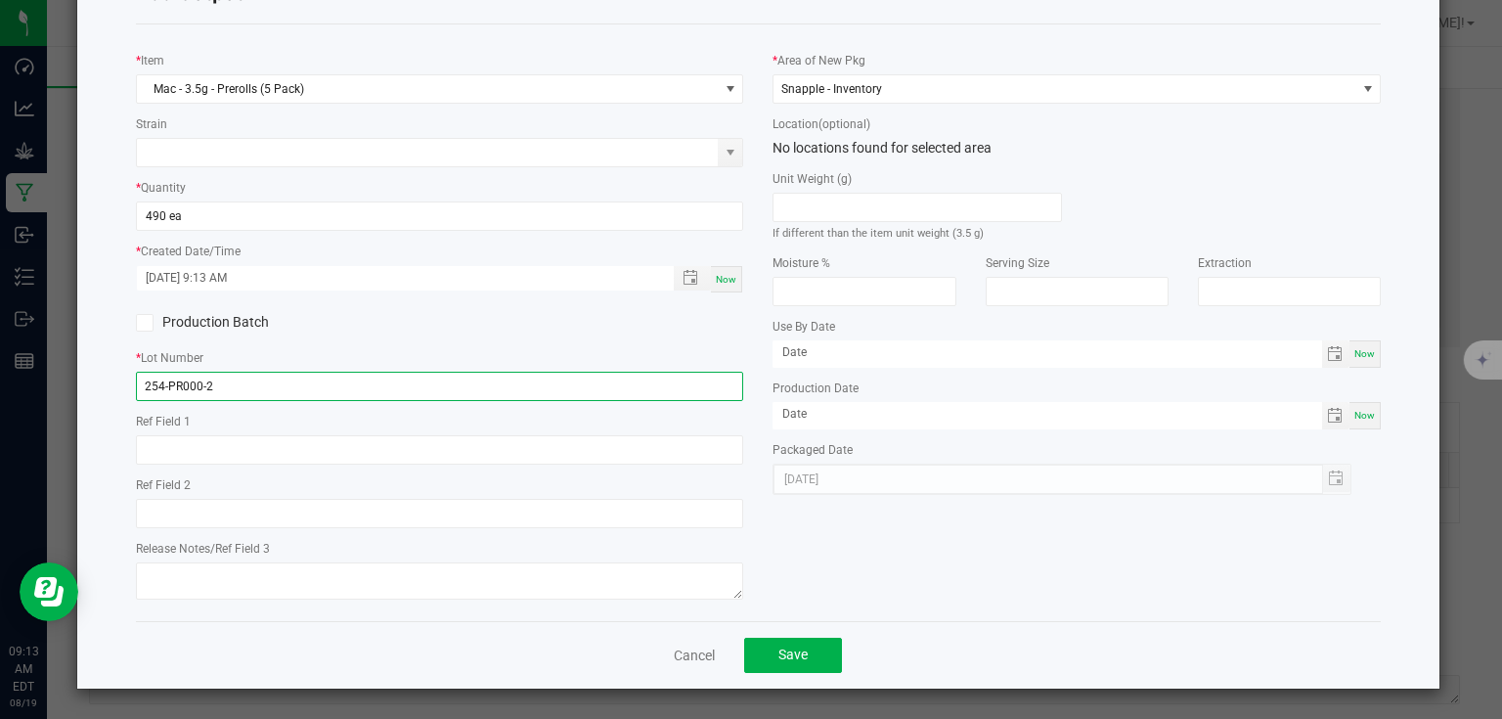
click at [160, 381] on input "254-PR000-2" at bounding box center [440, 386] width 608 height 29
type input "25-PR000-2"
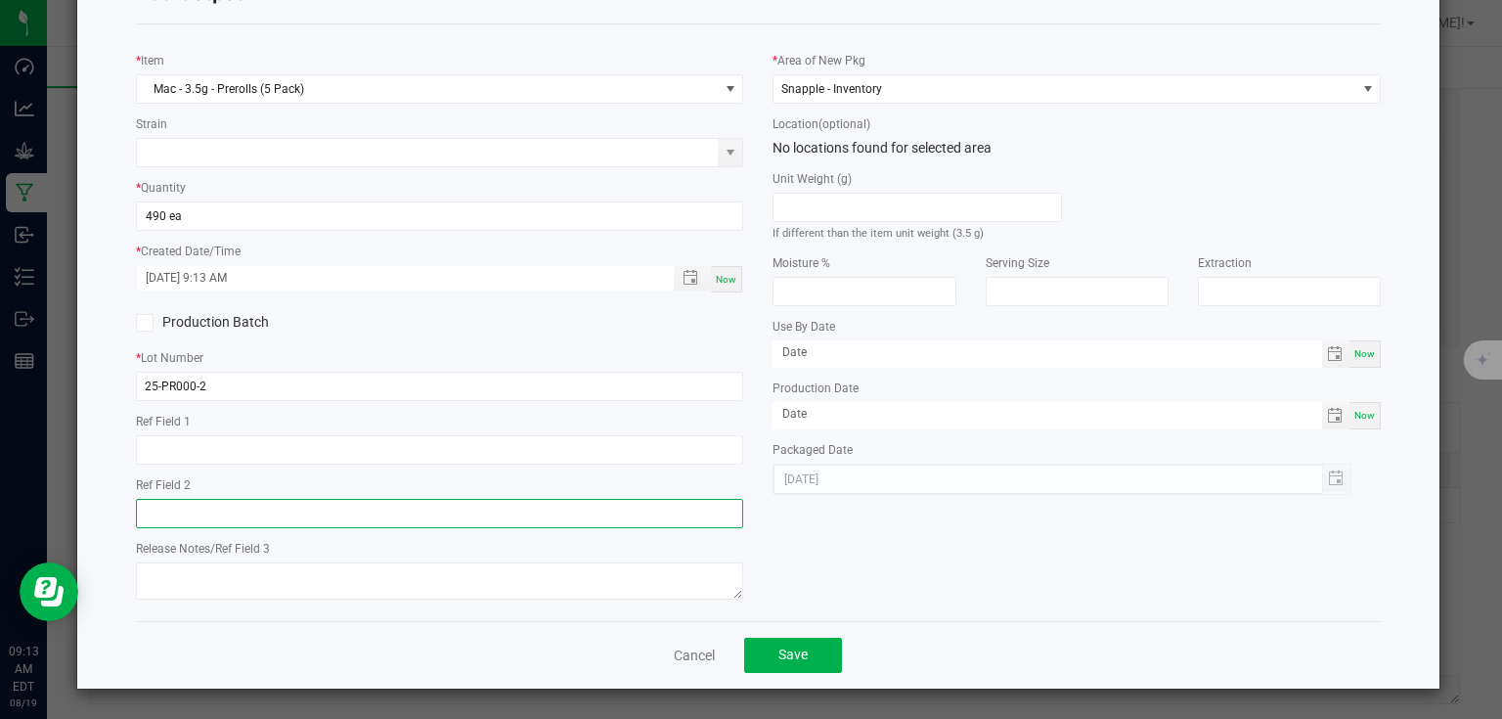
click at [384, 499] on input "text" at bounding box center [440, 513] width 608 height 29
click at [787, 662] on span "Save" at bounding box center [793, 655] width 29 height 16
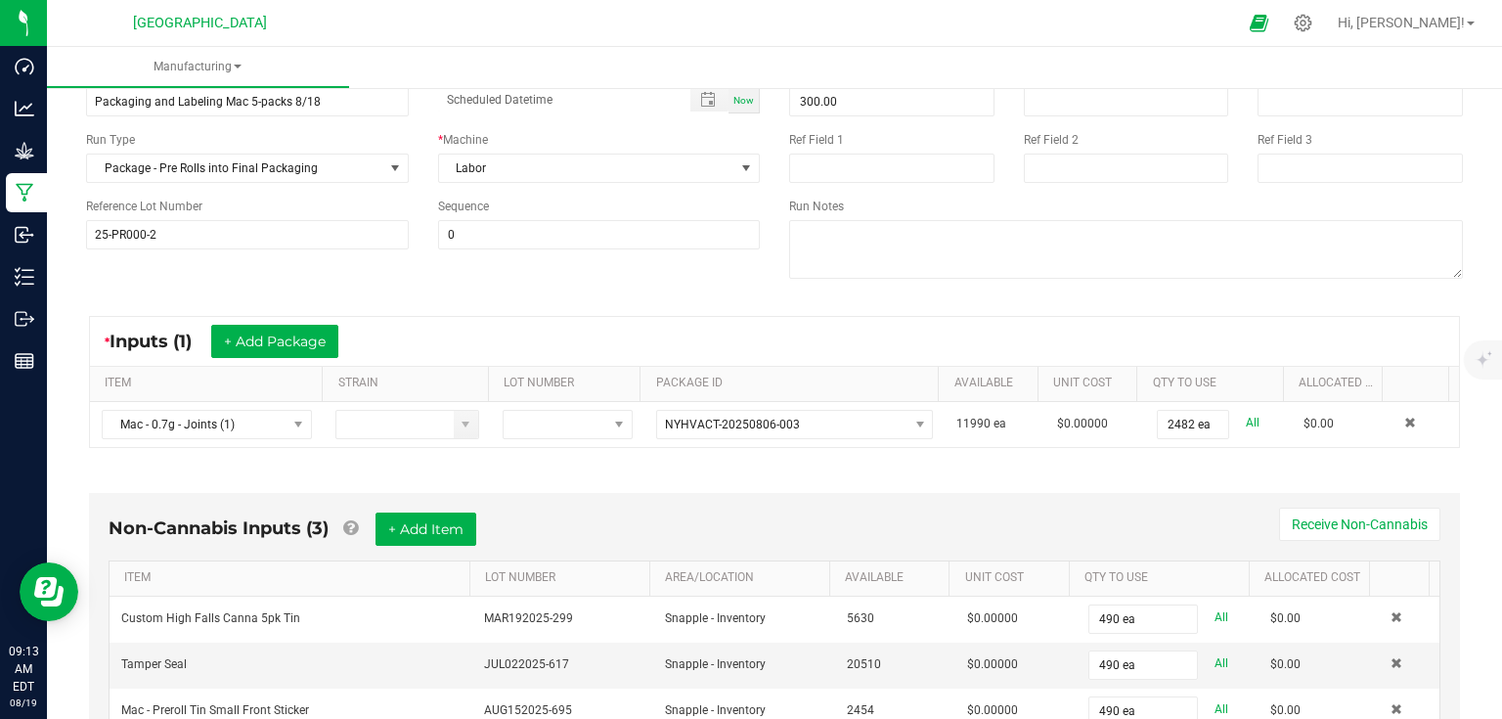
scroll to position [0, 0]
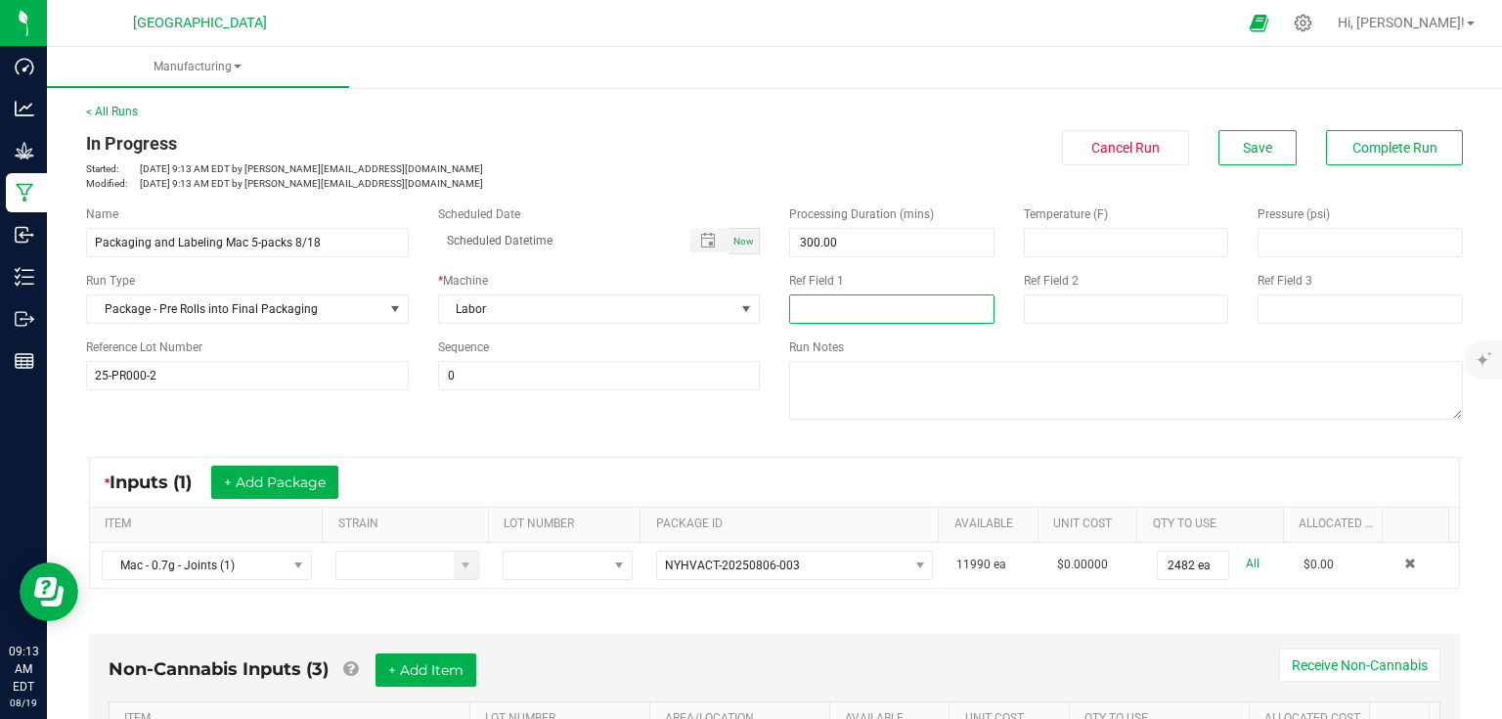
click at [826, 299] on input at bounding box center [891, 308] width 205 height 29
type input "32 REJECTS"
click at [1389, 156] on button "Complete Run" at bounding box center [1394, 147] width 137 height 35
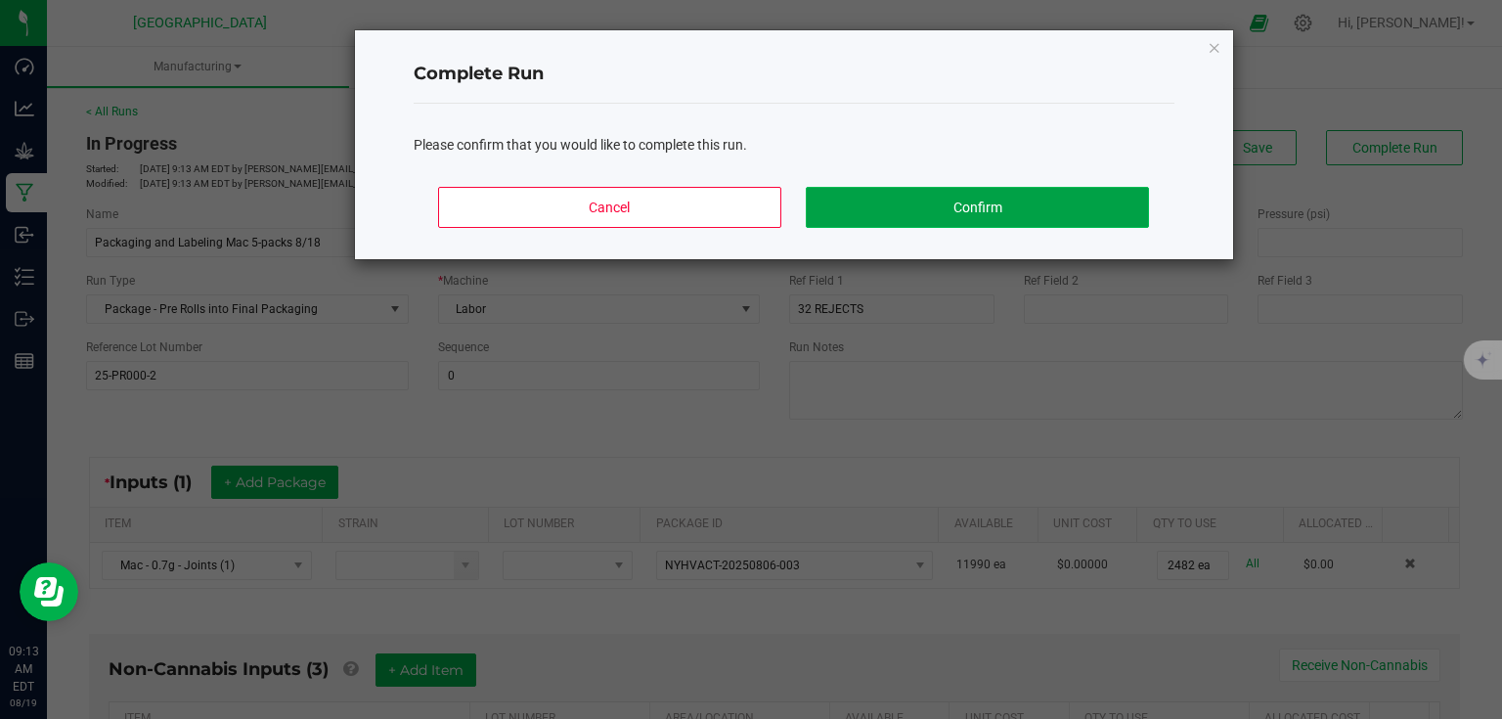
click at [916, 215] on button "Confirm" at bounding box center [977, 207] width 342 height 41
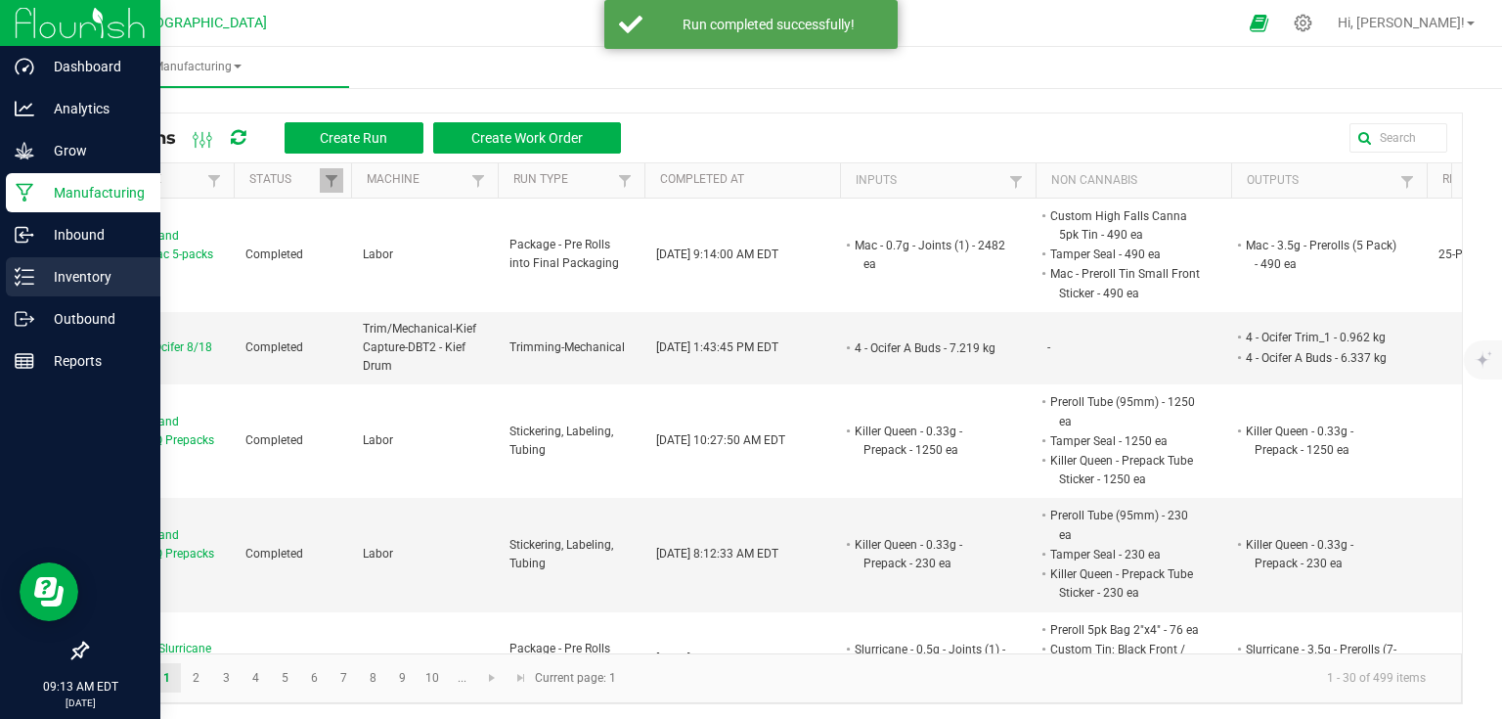
click at [35, 282] on p "Inventory" at bounding box center [92, 276] width 117 height 23
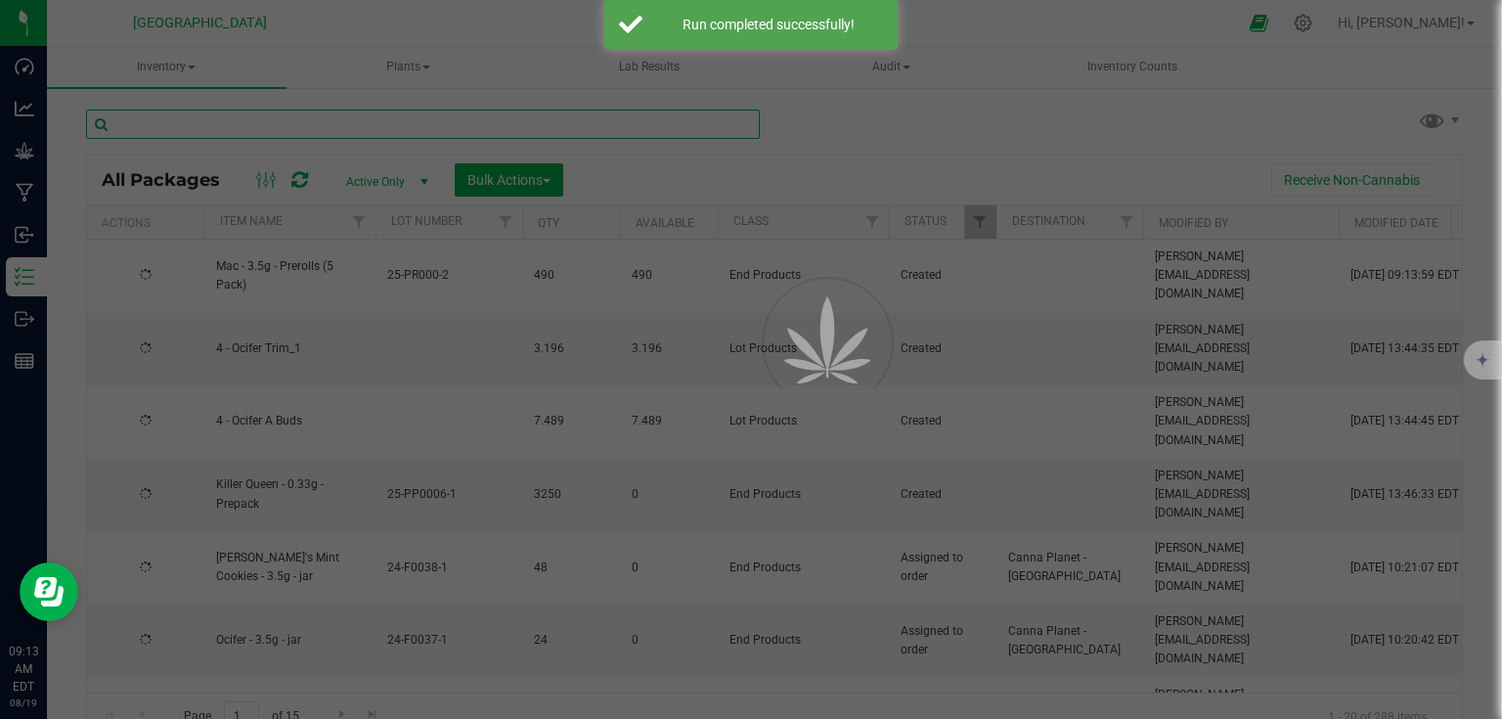
click at [274, 123] on input "text" at bounding box center [423, 124] width 674 height 29
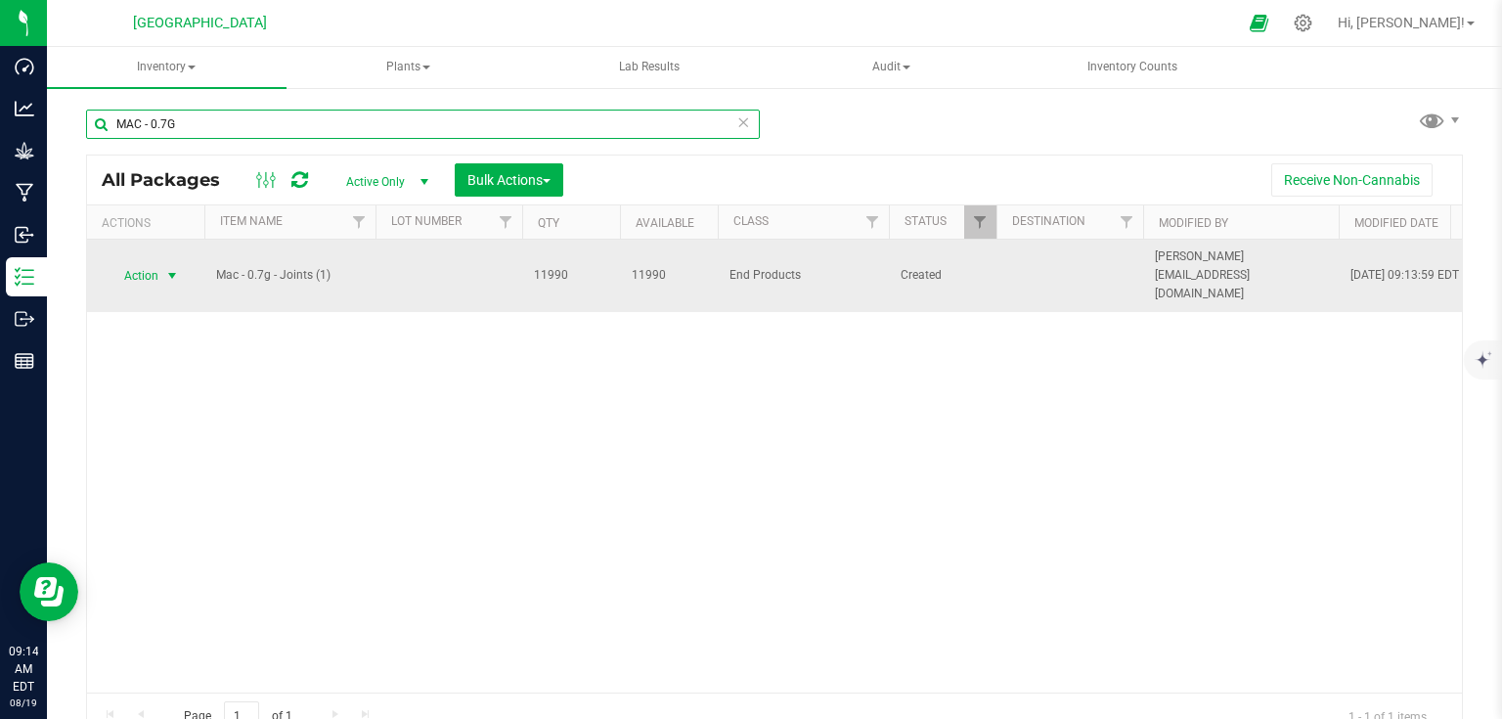
type input "MAC - 0.7G"
click at [153, 268] on span "Action" at bounding box center [133, 275] width 53 height 27
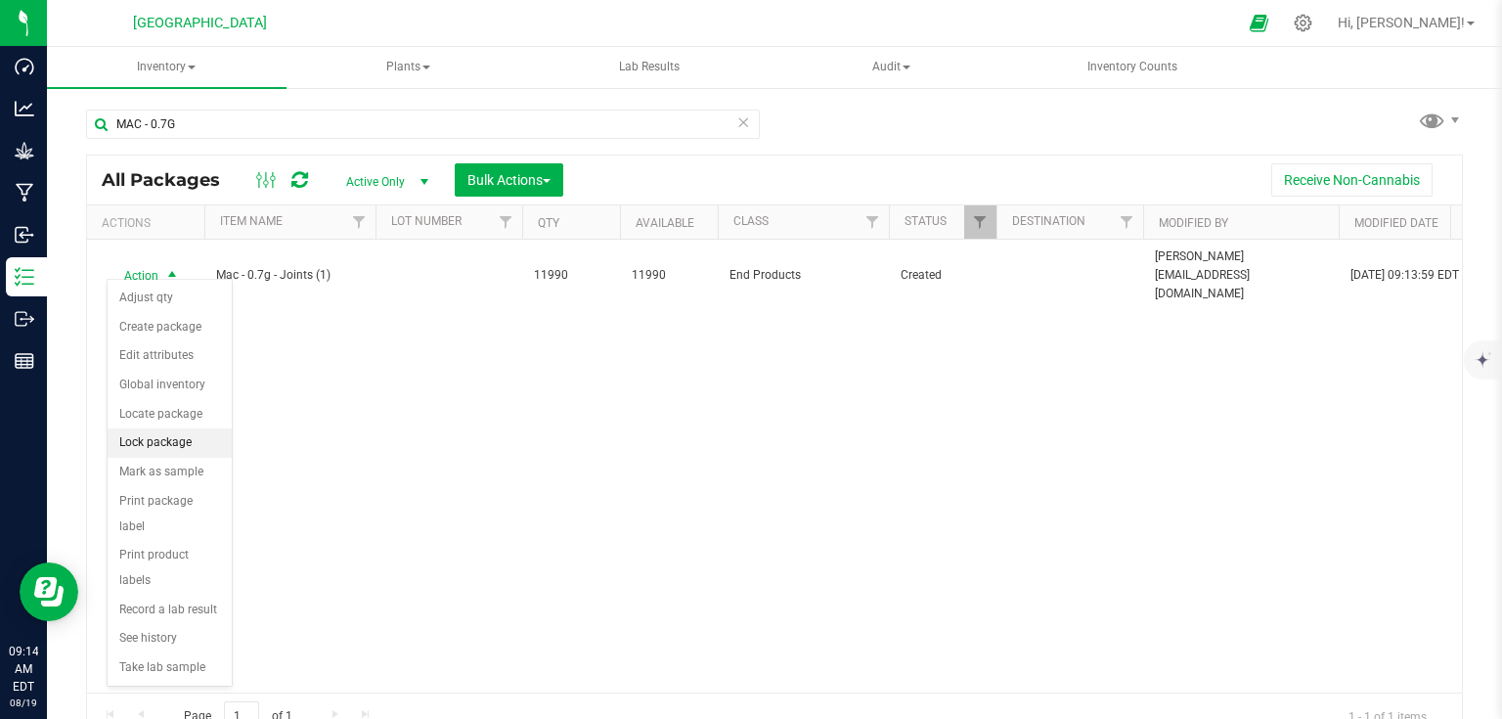
click at [184, 444] on li "Lock package" at bounding box center [170, 442] width 124 height 29
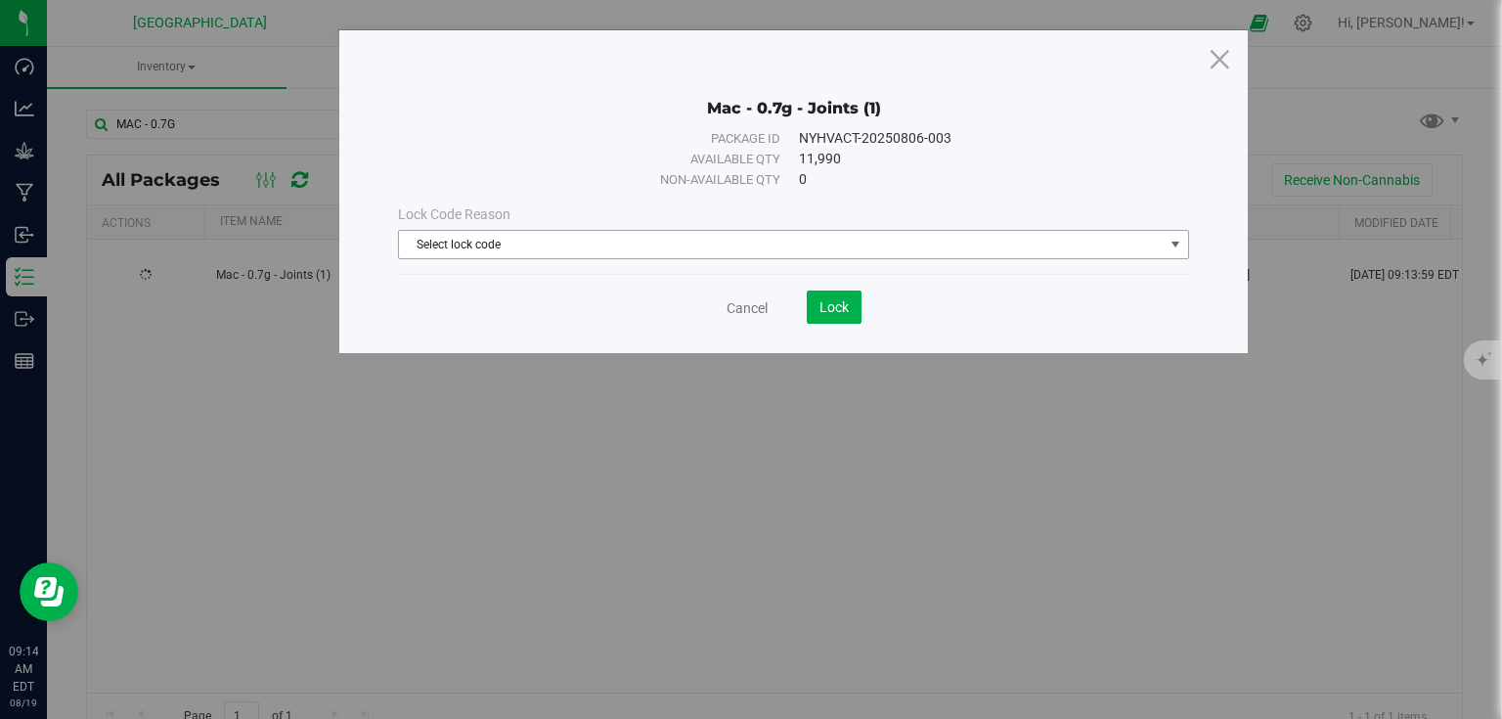
click at [665, 246] on span "Select lock code" at bounding box center [781, 244] width 765 height 27
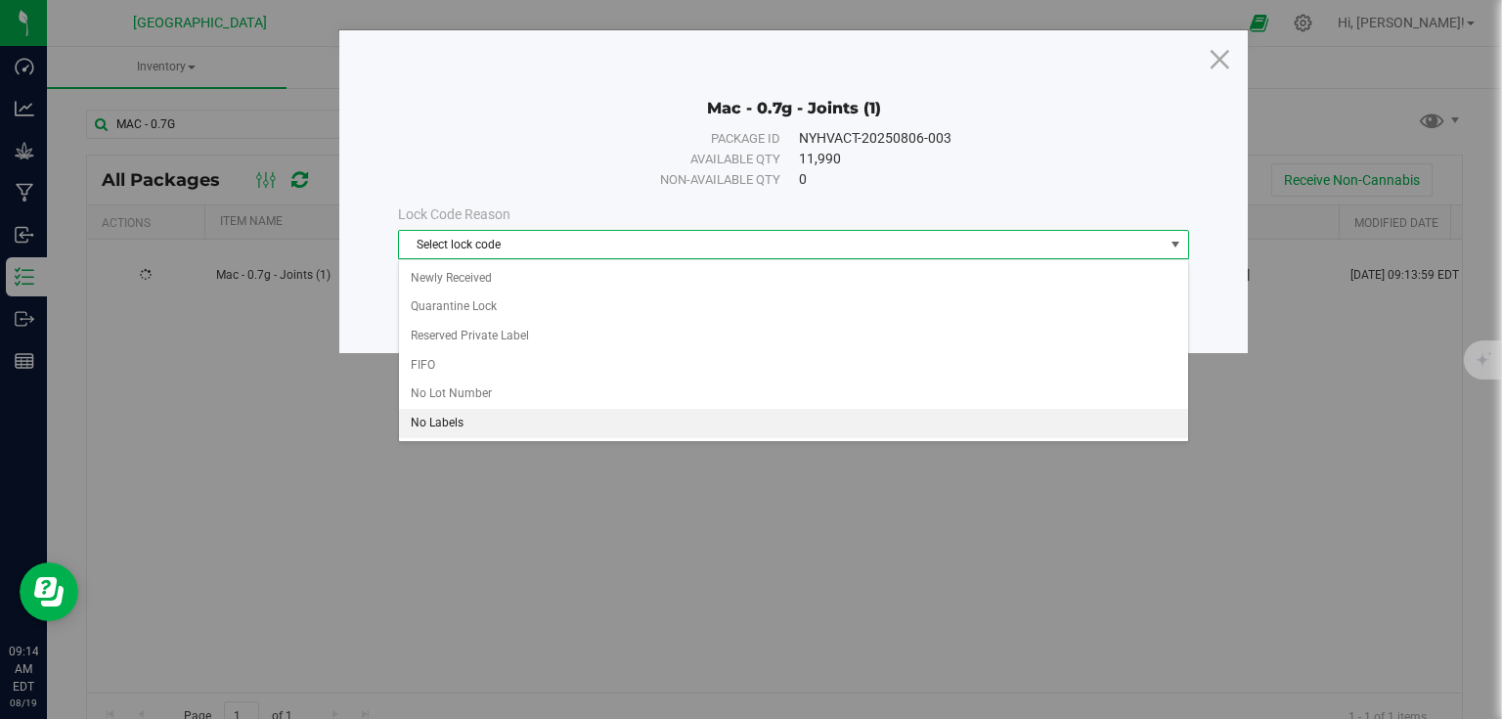
click at [450, 419] on li "No Labels" at bounding box center [793, 423] width 789 height 29
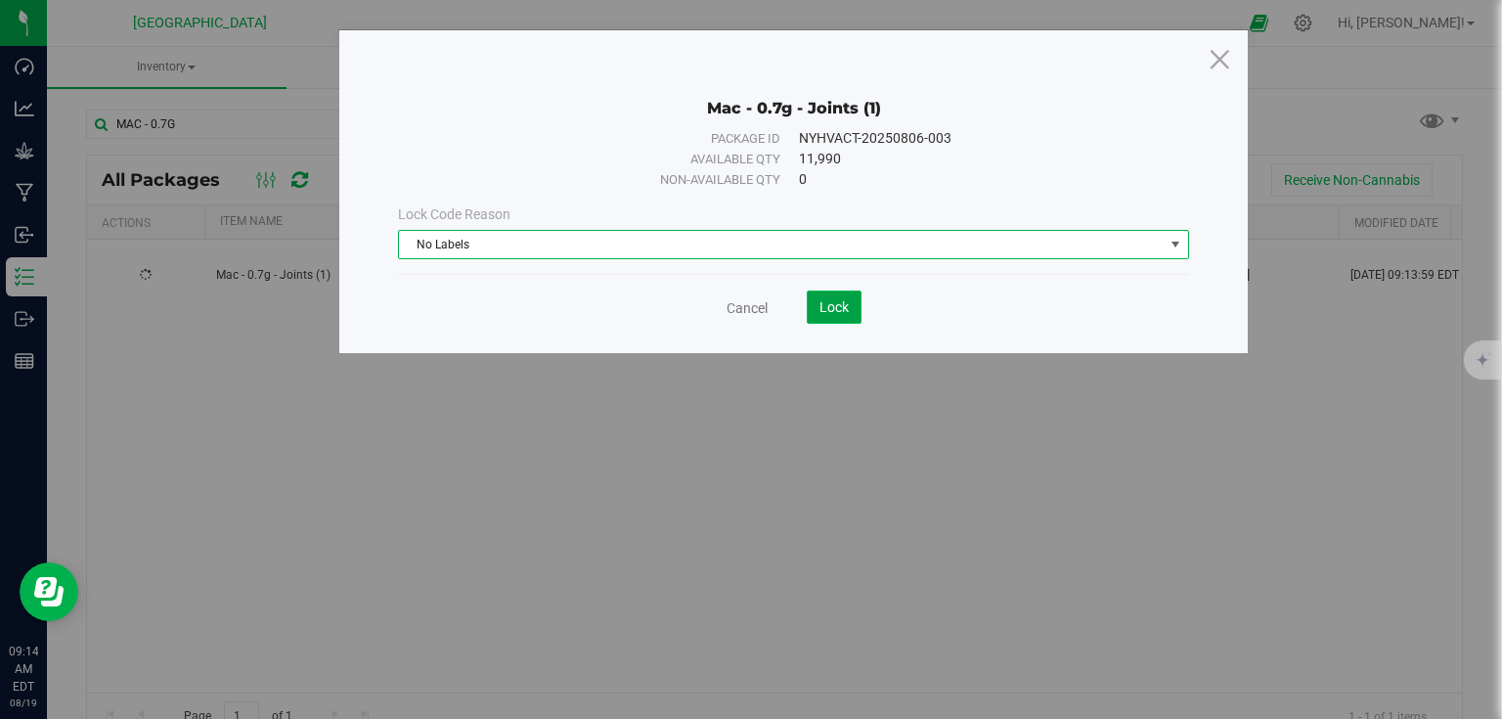
click at [807, 299] on button "Lock" at bounding box center [834, 306] width 55 height 33
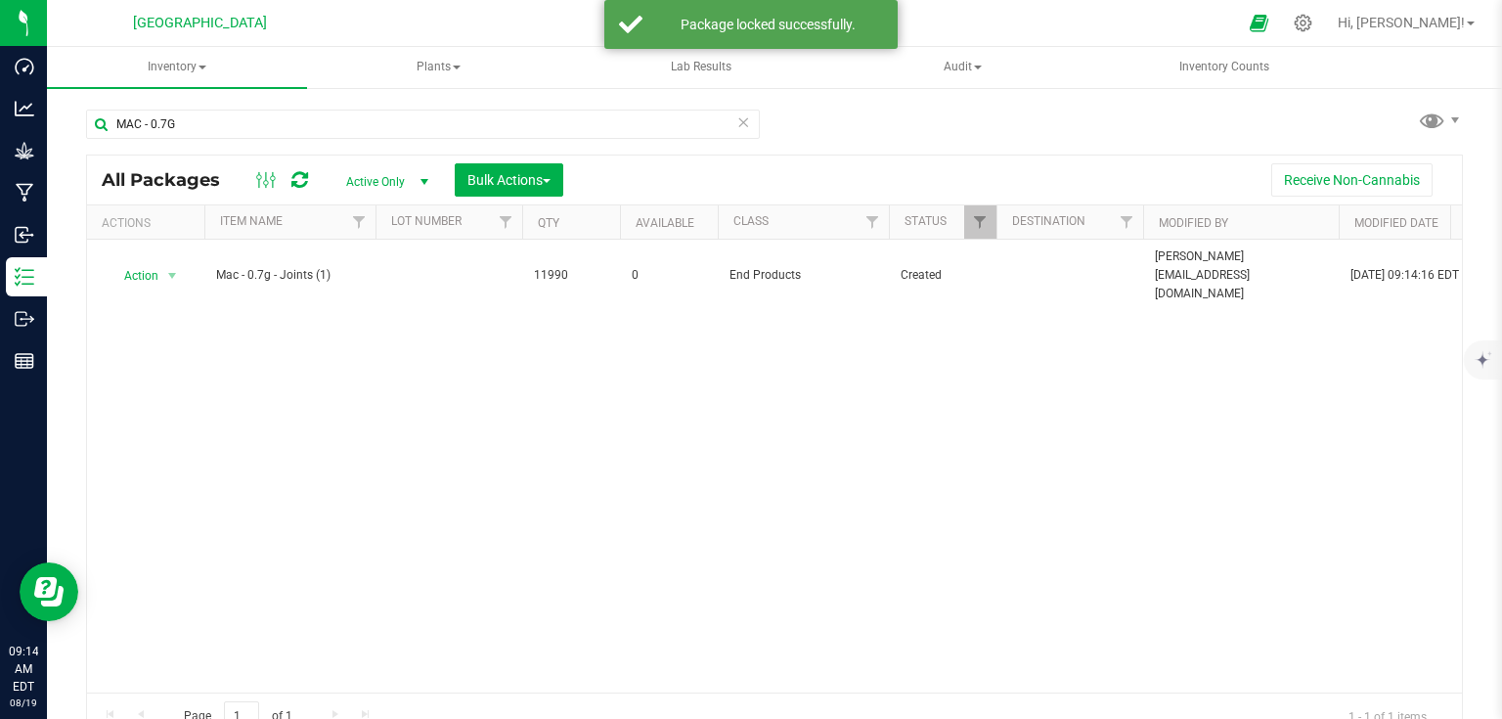
click at [742, 130] on icon at bounding box center [743, 121] width 14 height 23
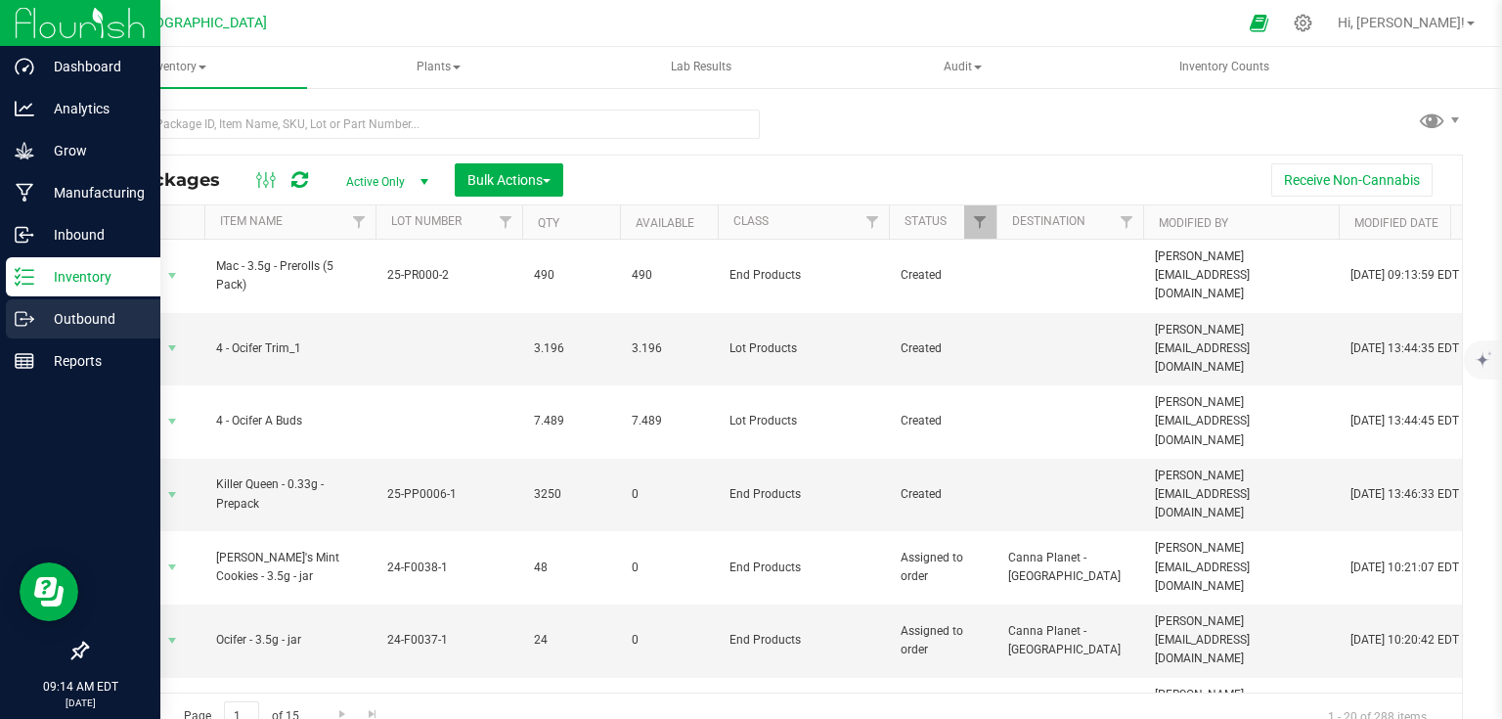
click at [58, 332] on div "Outbound" at bounding box center [83, 318] width 155 height 39
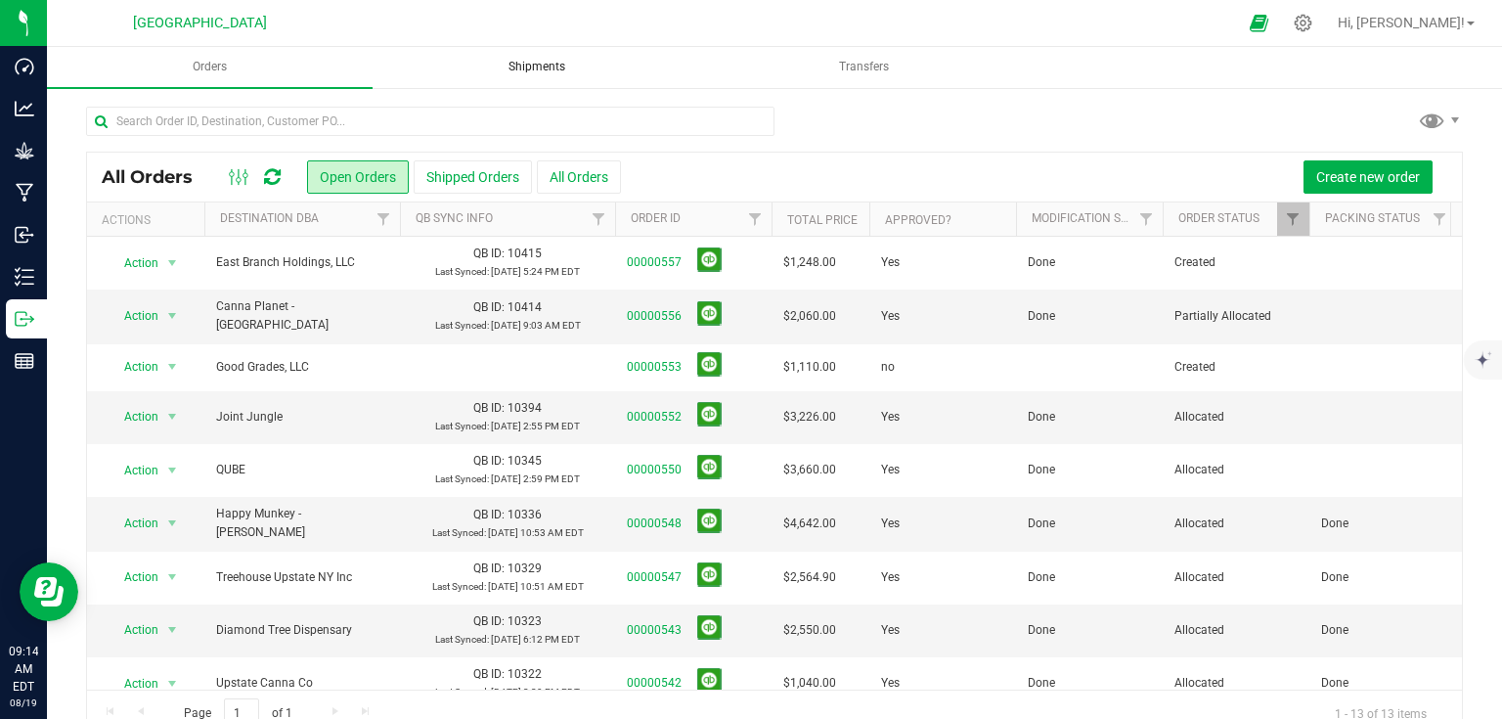
click at [542, 57] on uib-tab-heading "Shipments" at bounding box center [538, 67] width 324 height 39
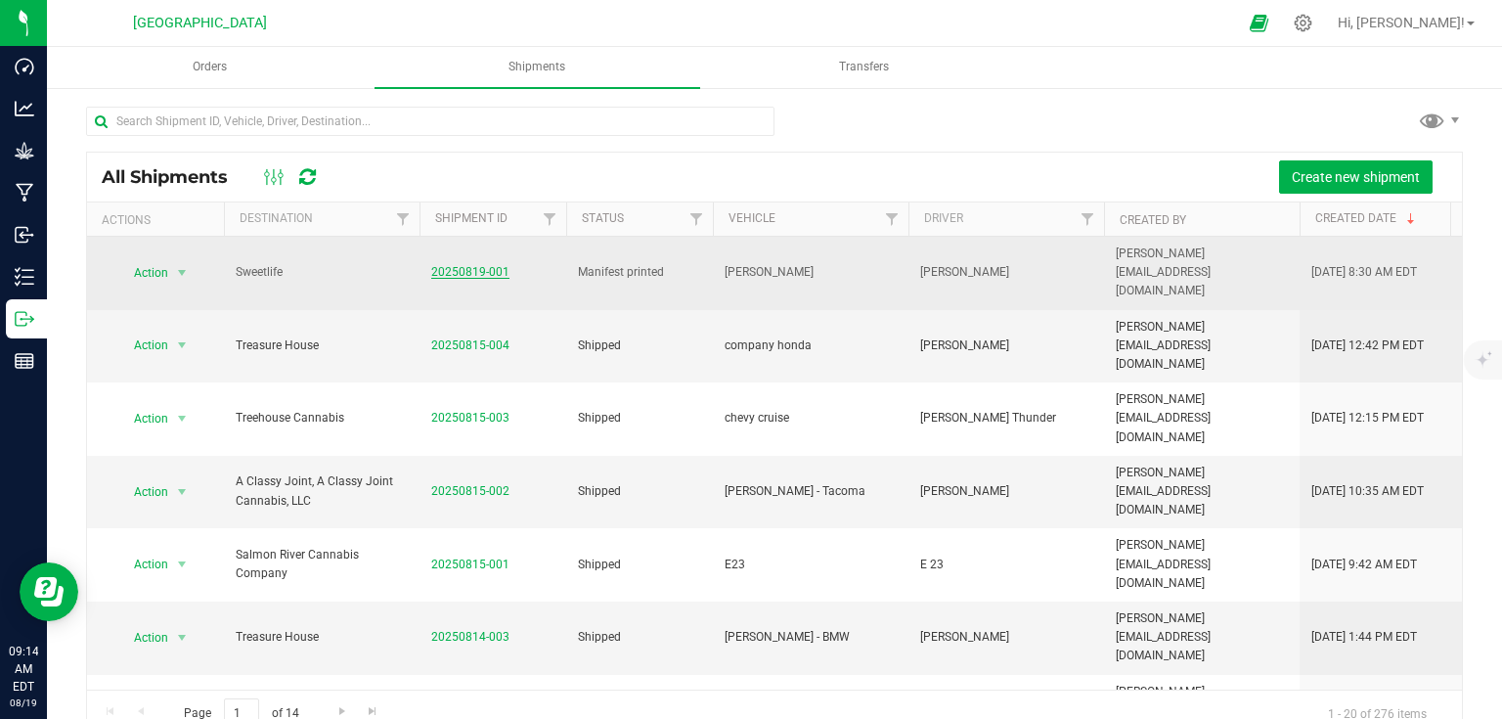
click at [473, 265] on link "20250819-001" at bounding box center [470, 272] width 78 height 14
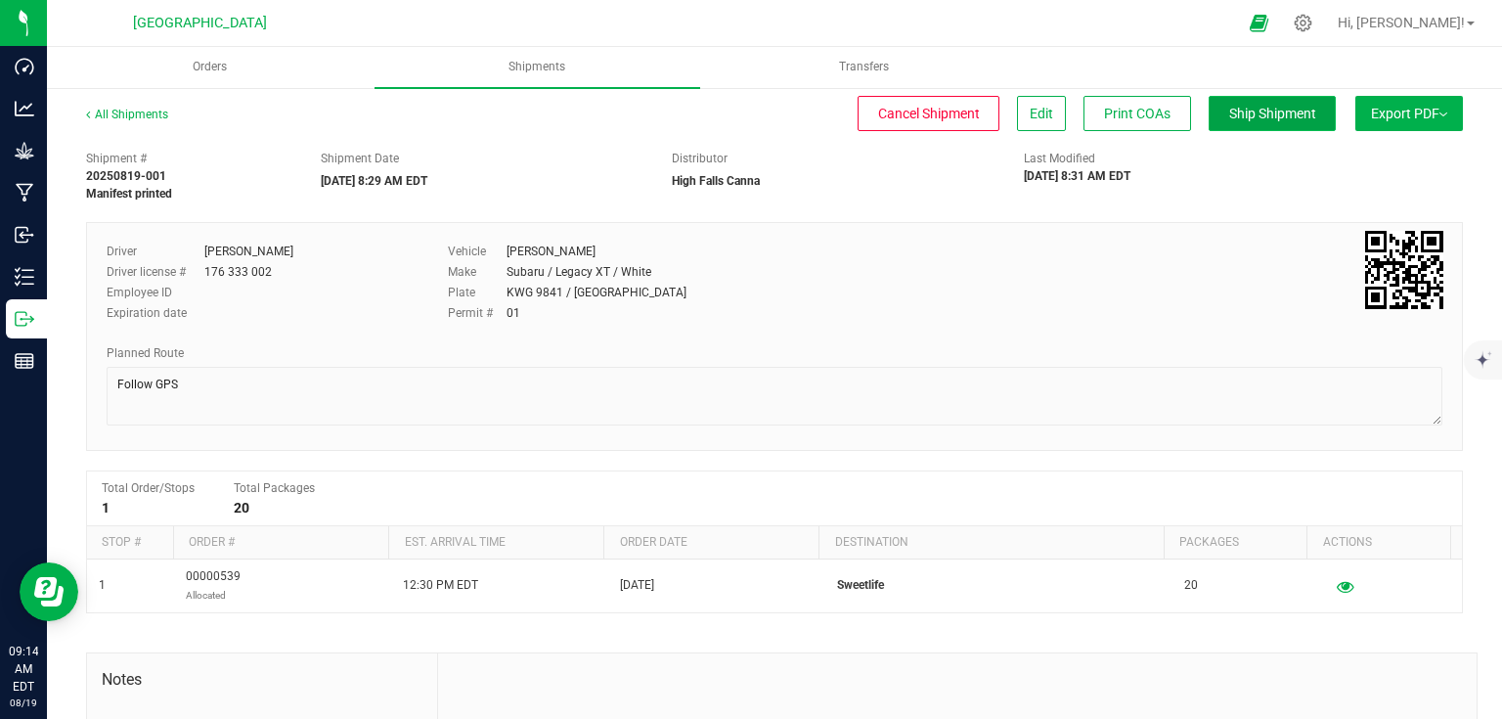
click at [1257, 109] on span "Ship Shipment" at bounding box center [1272, 114] width 87 height 16
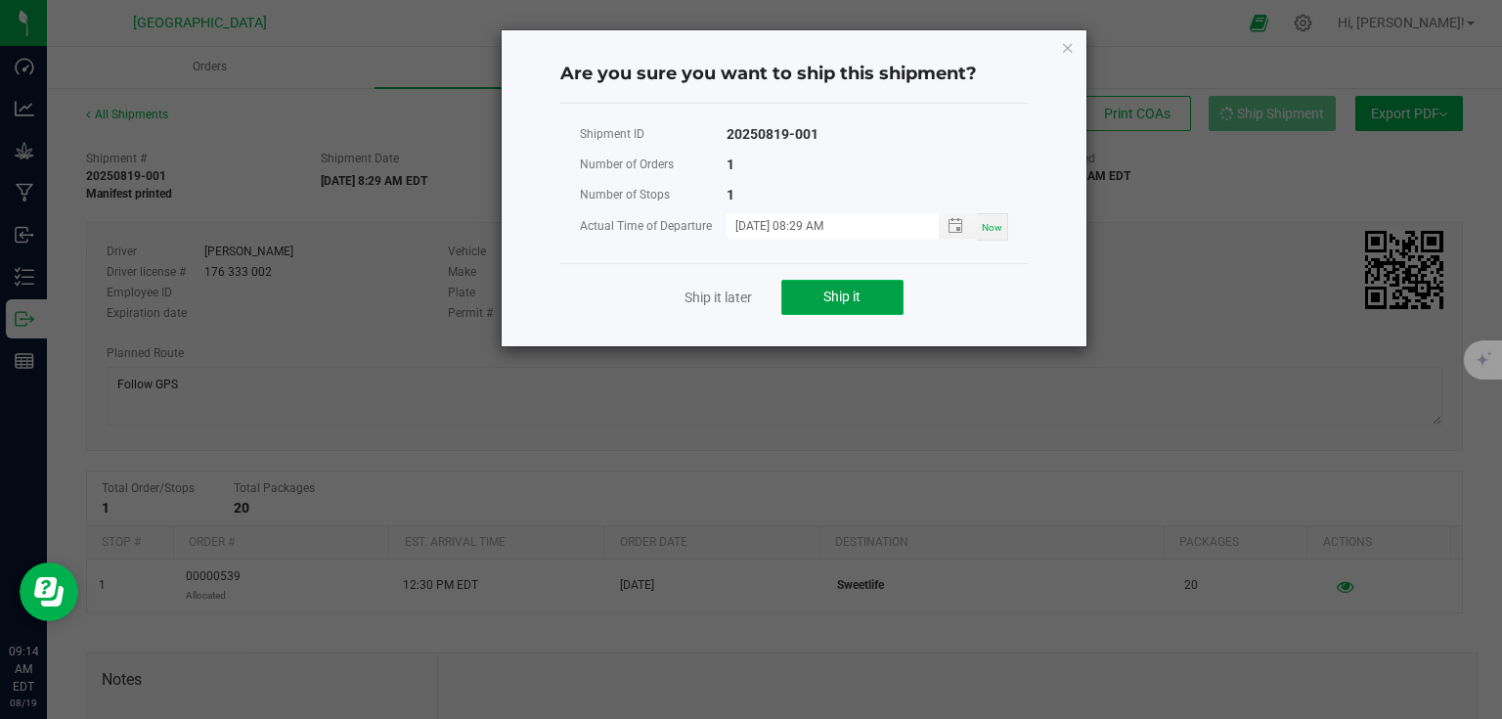
click at [884, 297] on button "Ship it" at bounding box center [842, 297] width 122 height 35
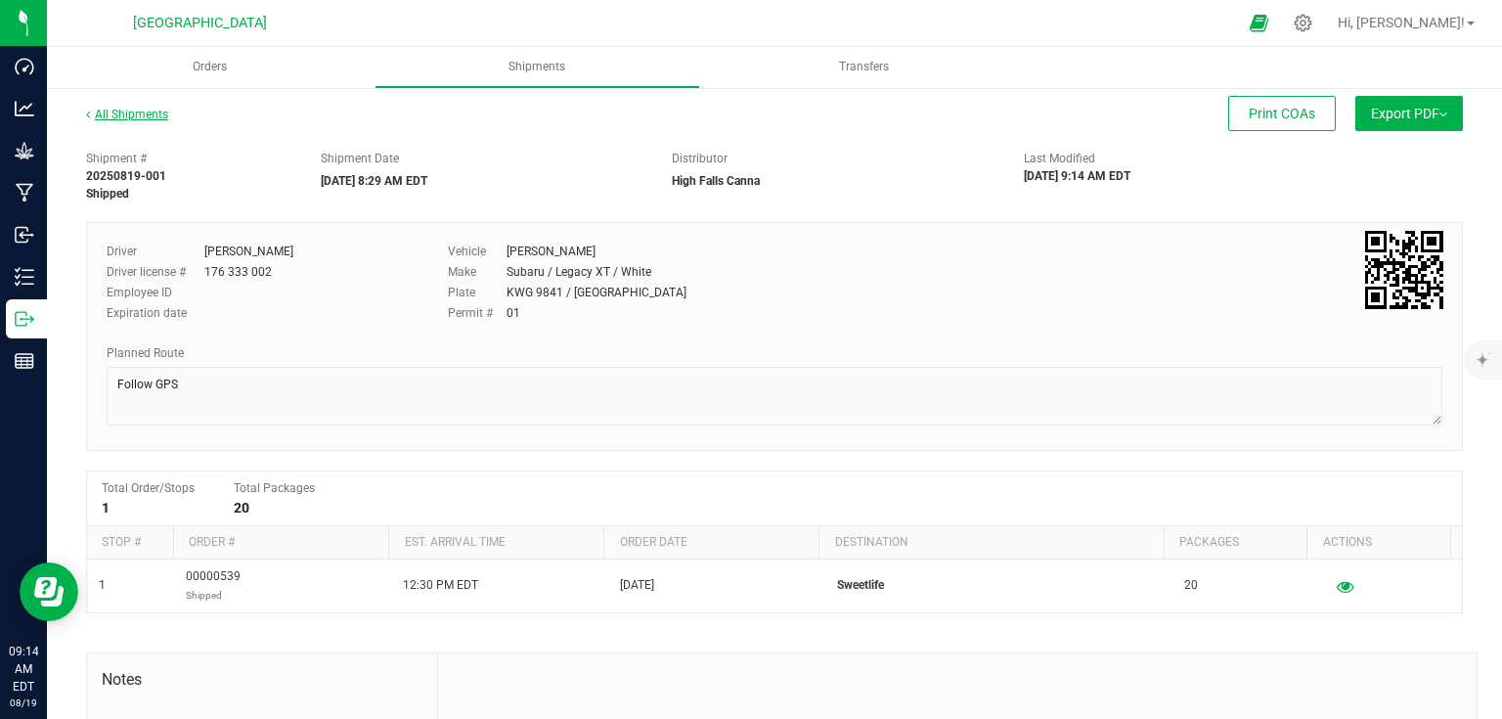
click at [135, 117] on link "All Shipments" at bounding box center [127, 115] width 82 height 14
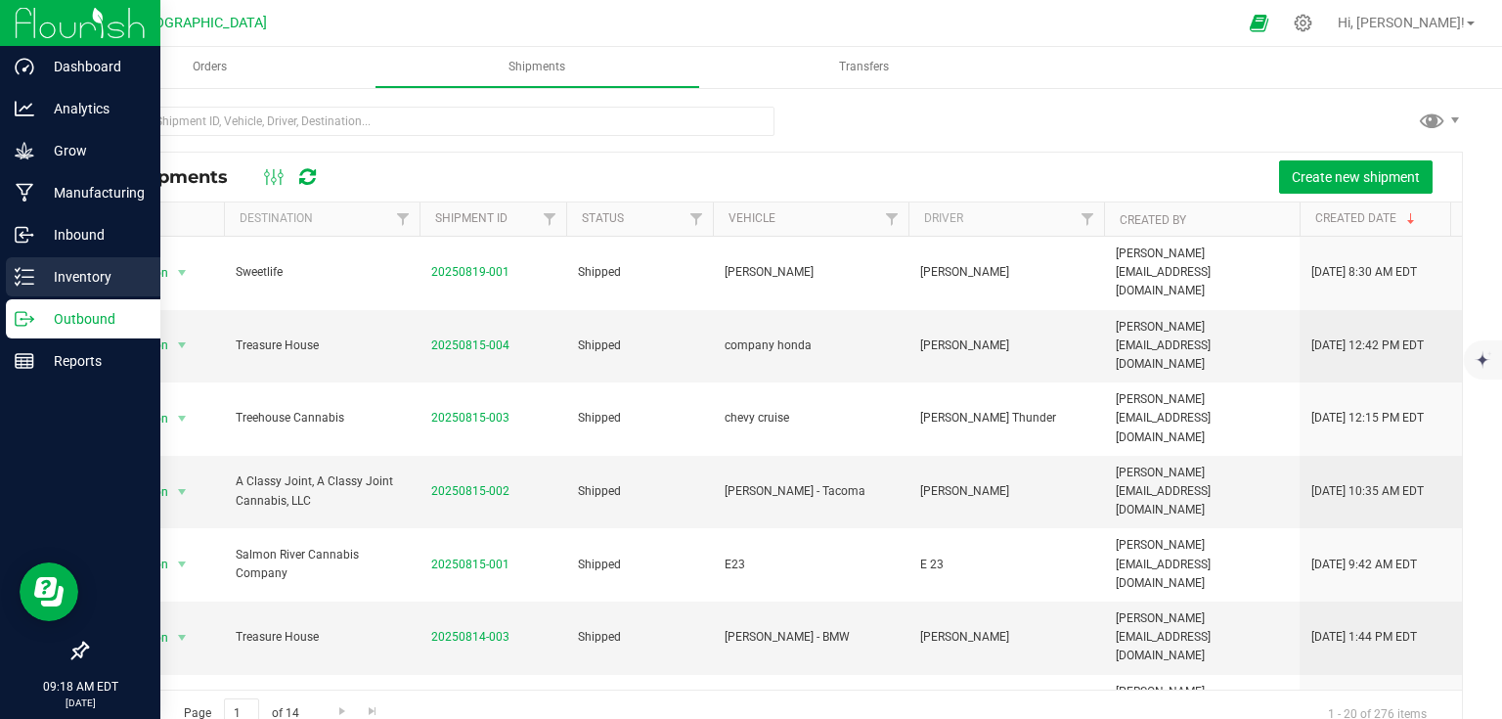
click at [72, 265] on p "Inventory" at bounding box center [92, 276] width 117 height 23
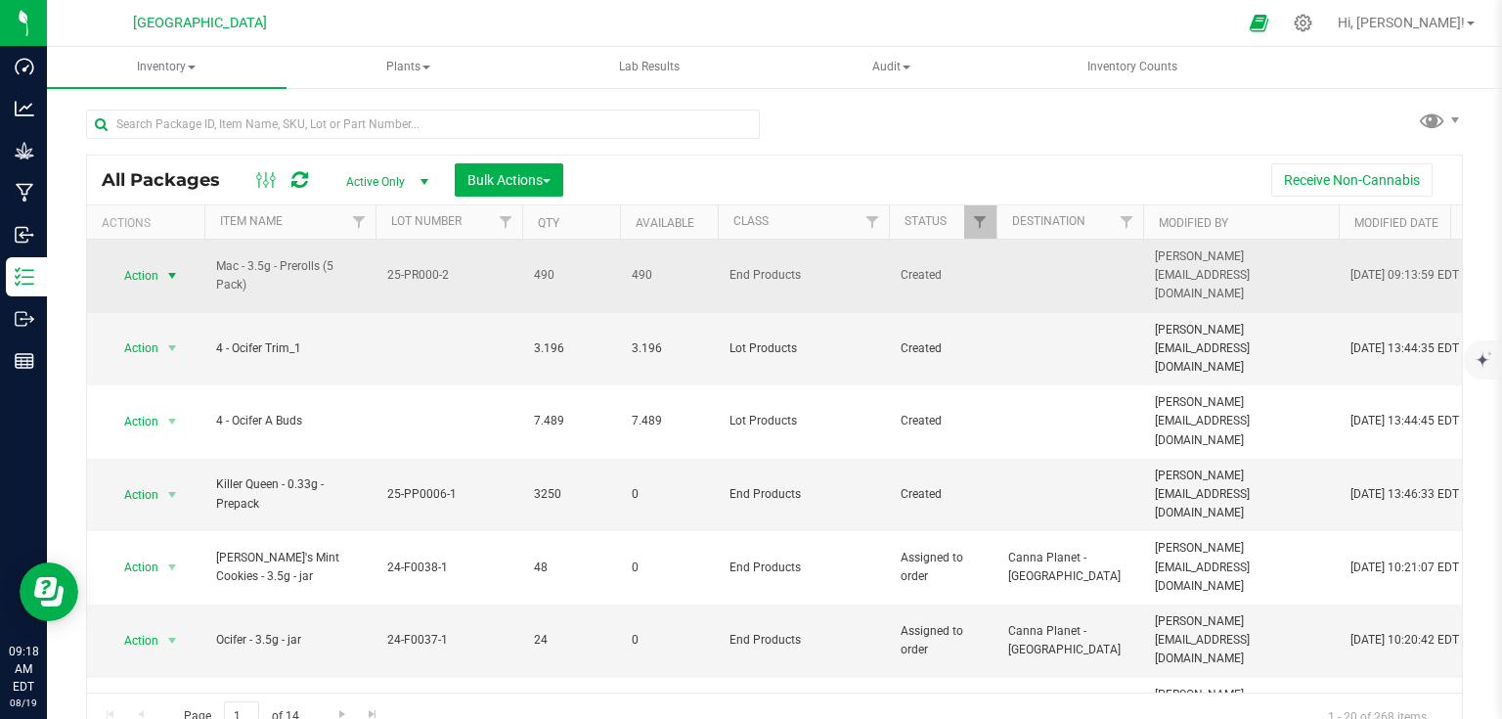
click at [177, 268] on span "select" at bounding box center [172, 276] width 16 height 16
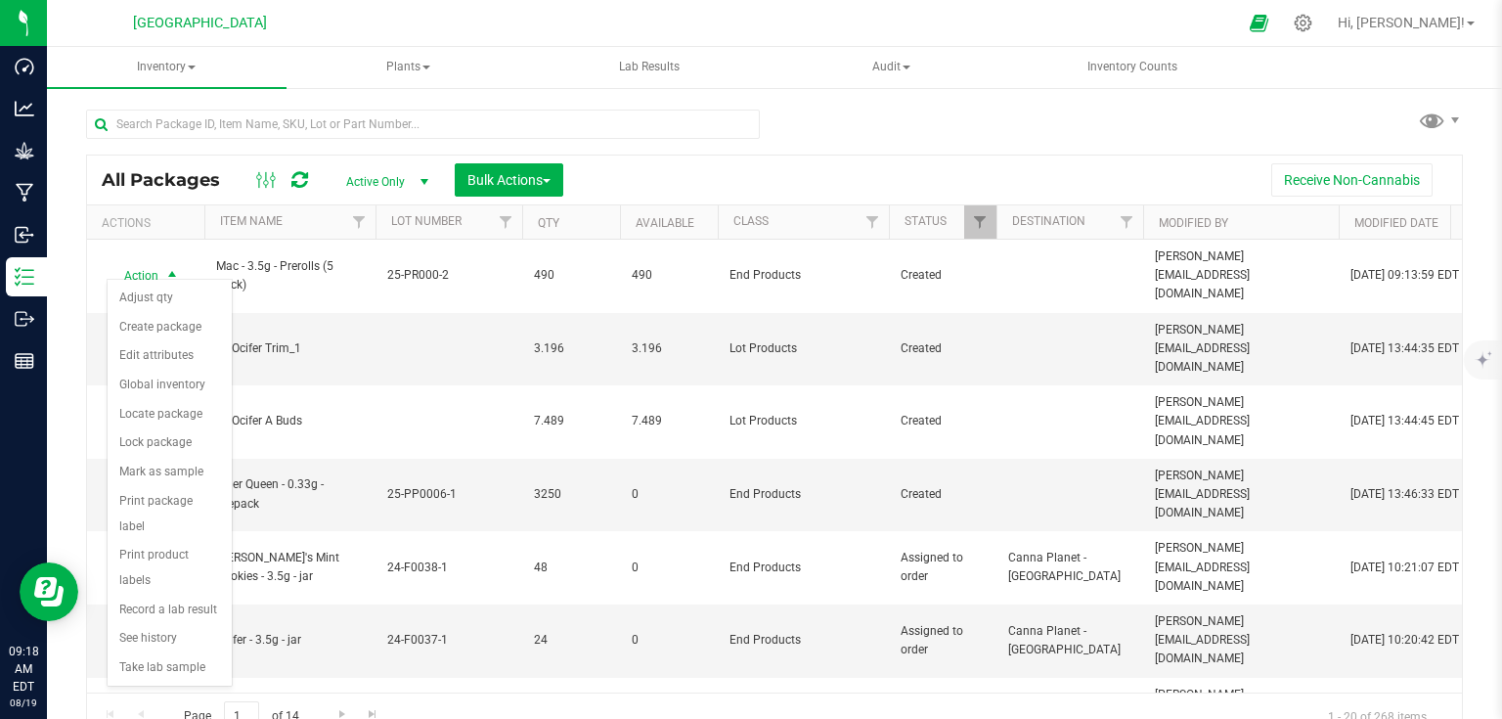
click at [654, 171] on div "Receive Non-Cannabis" at bounding box center [1013, 179] width 870 height 33
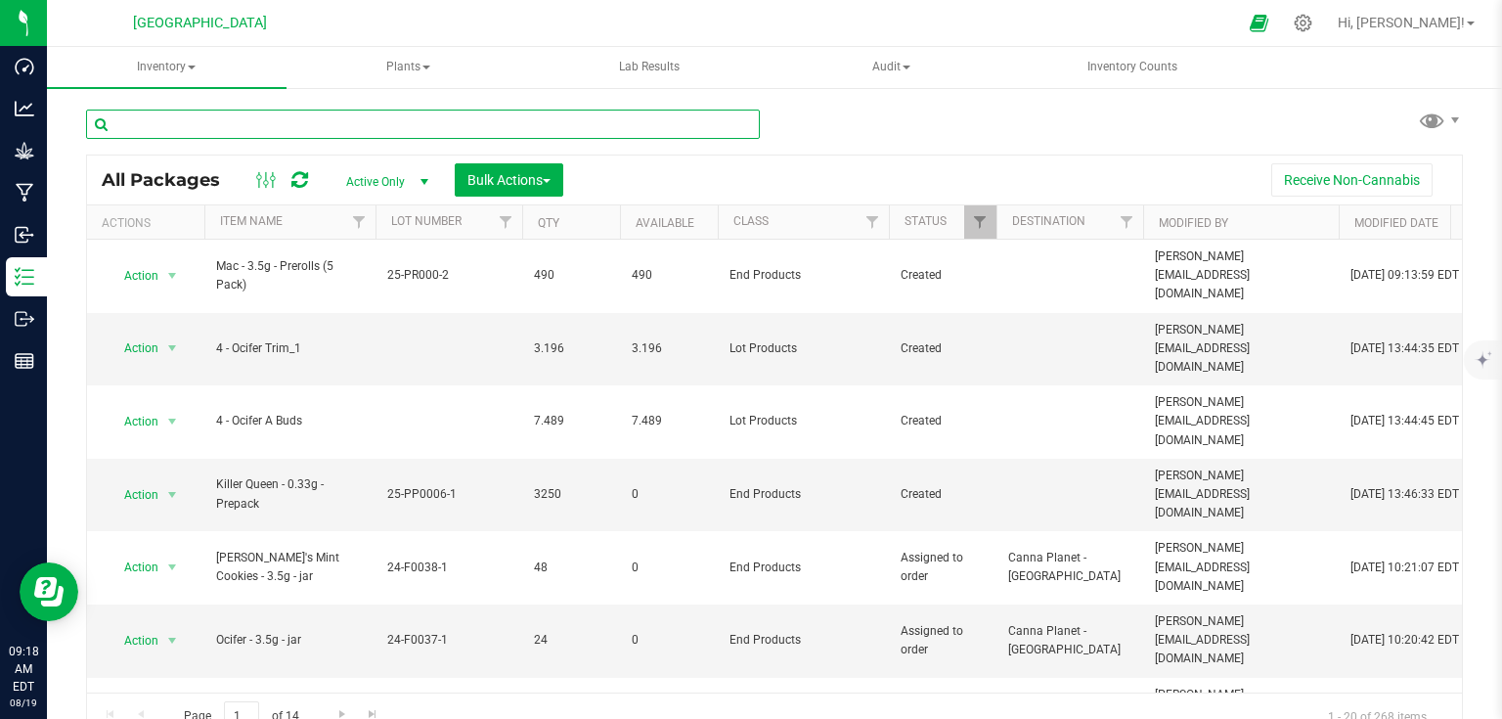
click at [333, 111] on input "text" at bounding box center [423, 124] width 674 height 29
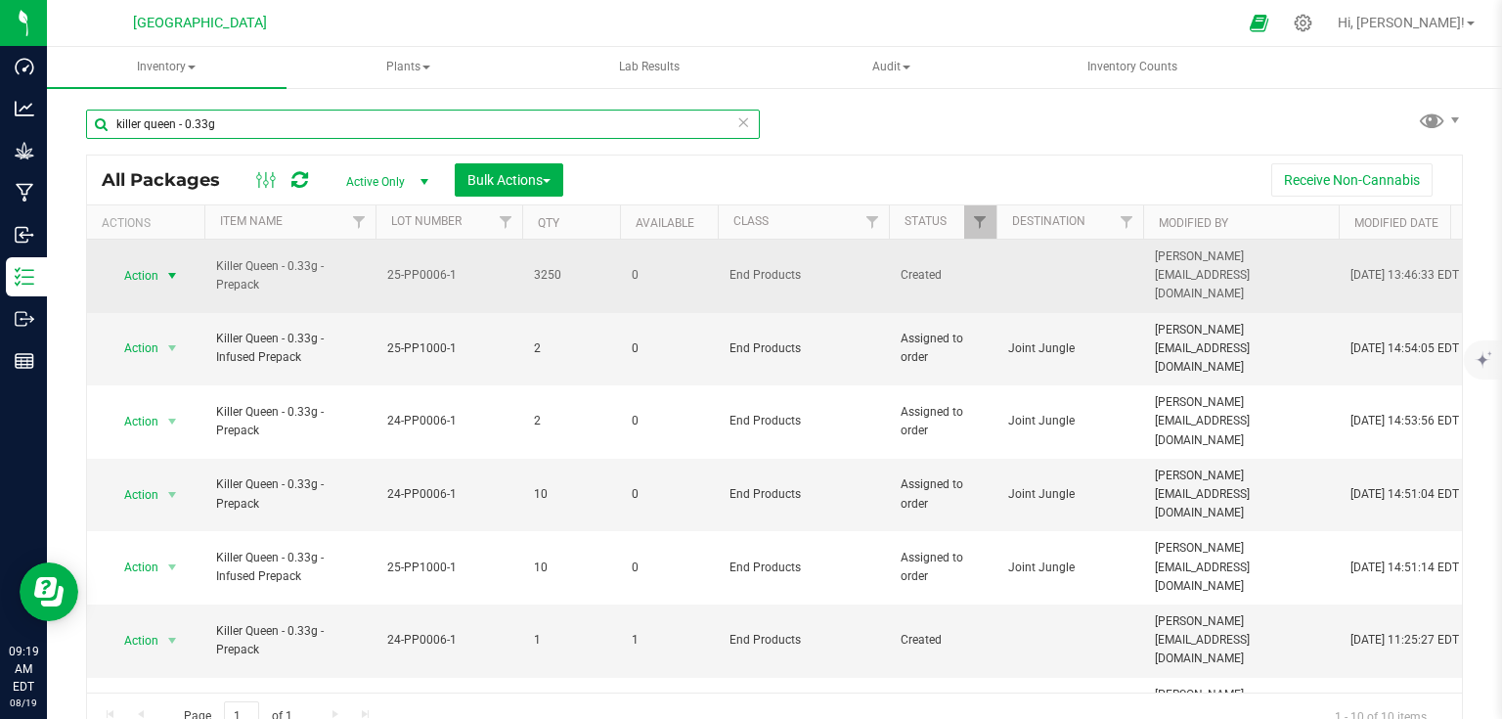
type input "killer queen - 0.33g"
click at [177, 263] on span "select" at bounding box center [172, 275] width 24 height 27
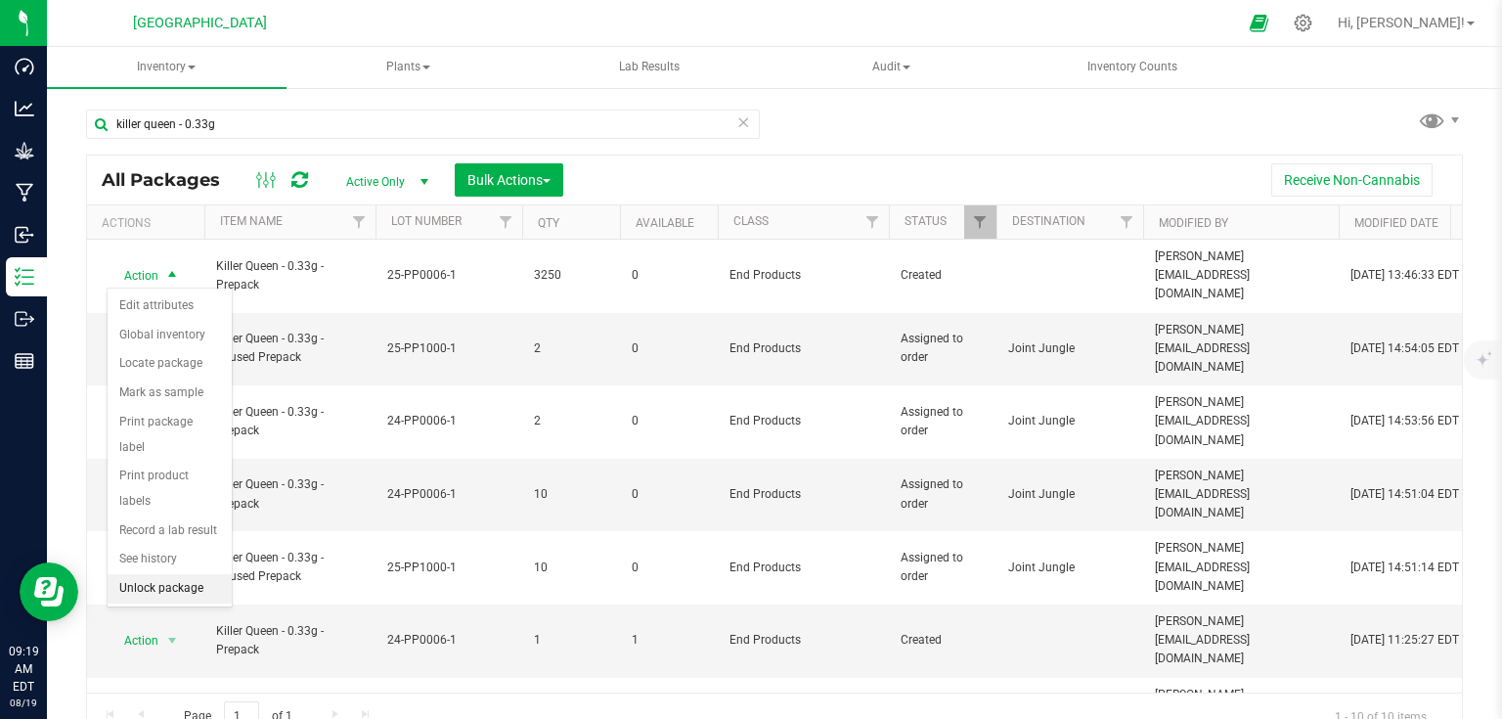
click at [178, 574] on li "Unlock package" at bounding box center [170, 588] width 124 height 29
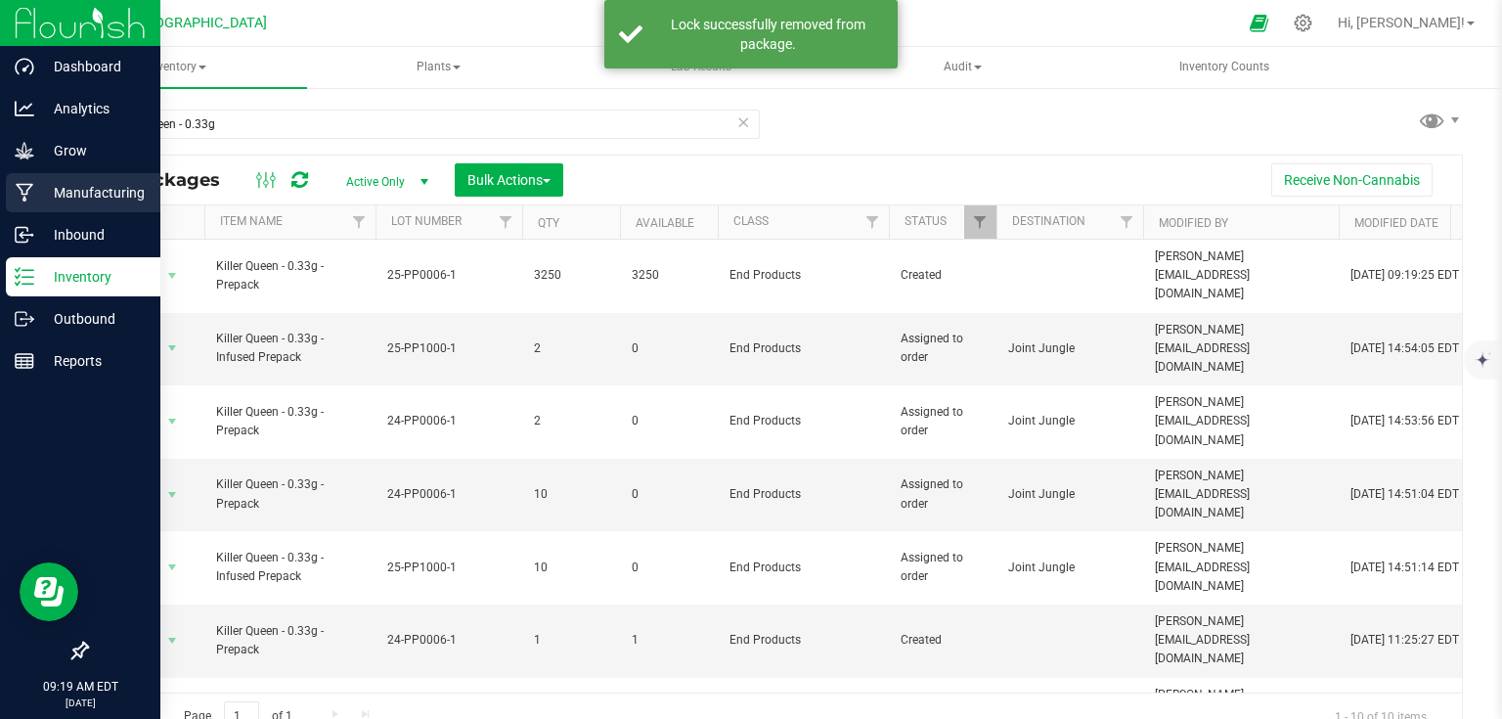
click at [34, 184] on p "Manufacturing" at bounding box center [92, 192] width 117 height 23
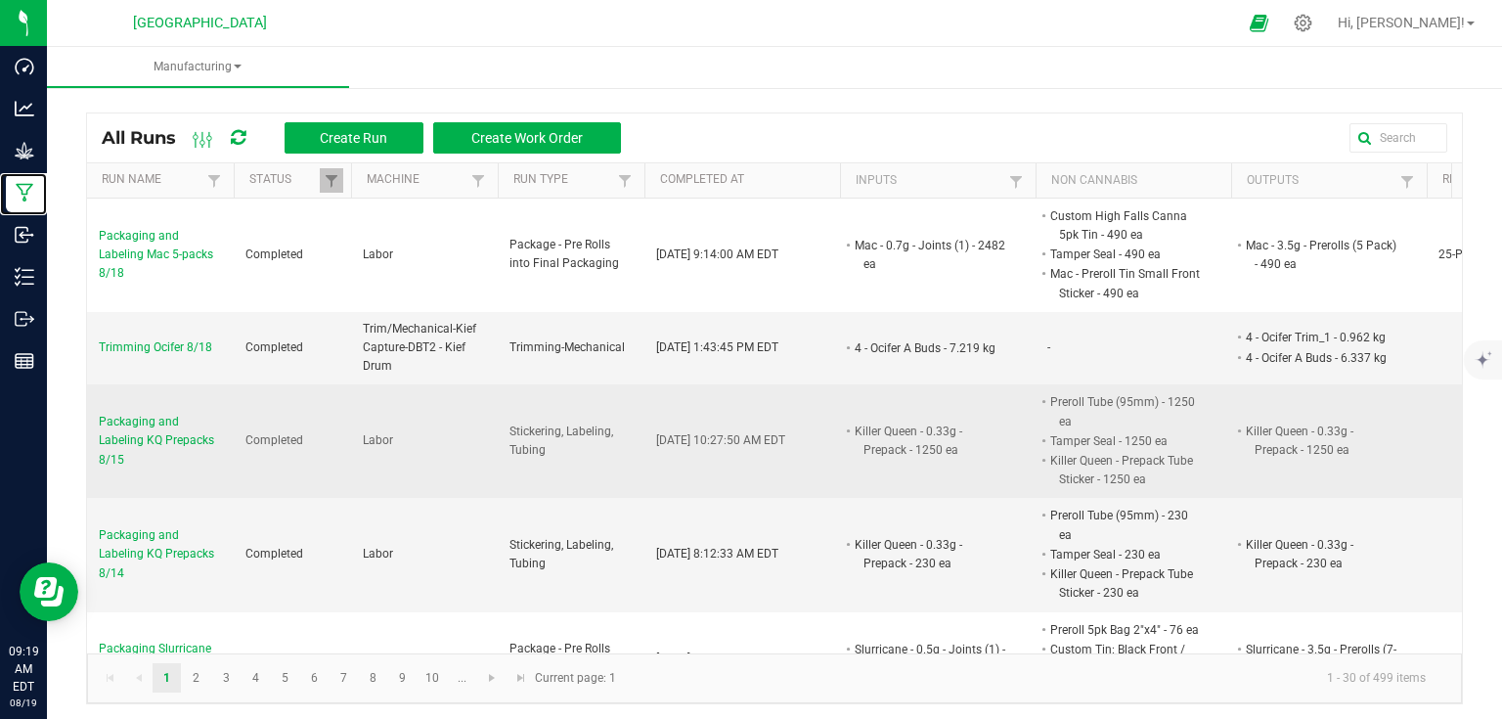
scroll to position [156, 0]
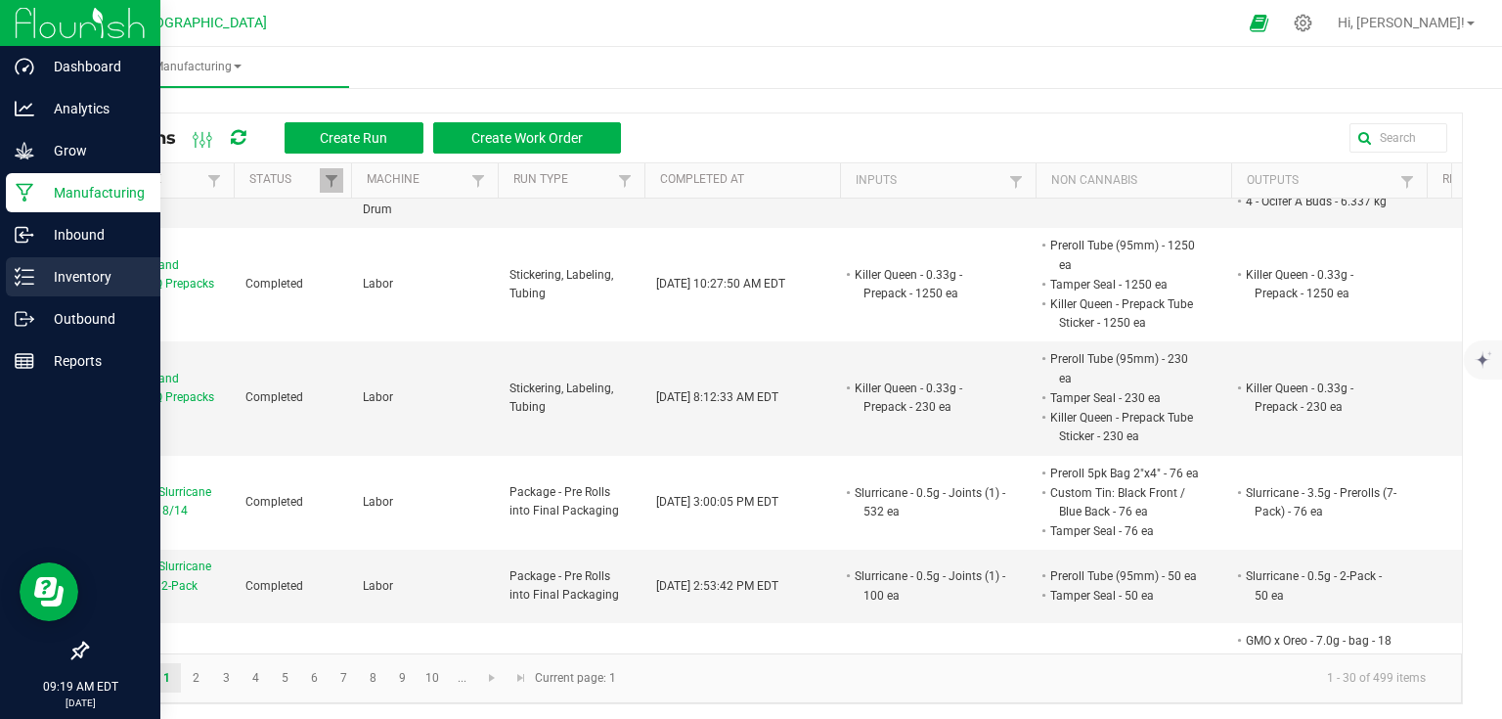
click at [34, 287] on p "Inventory" at bounding box center [92, 276] width 117 height 23
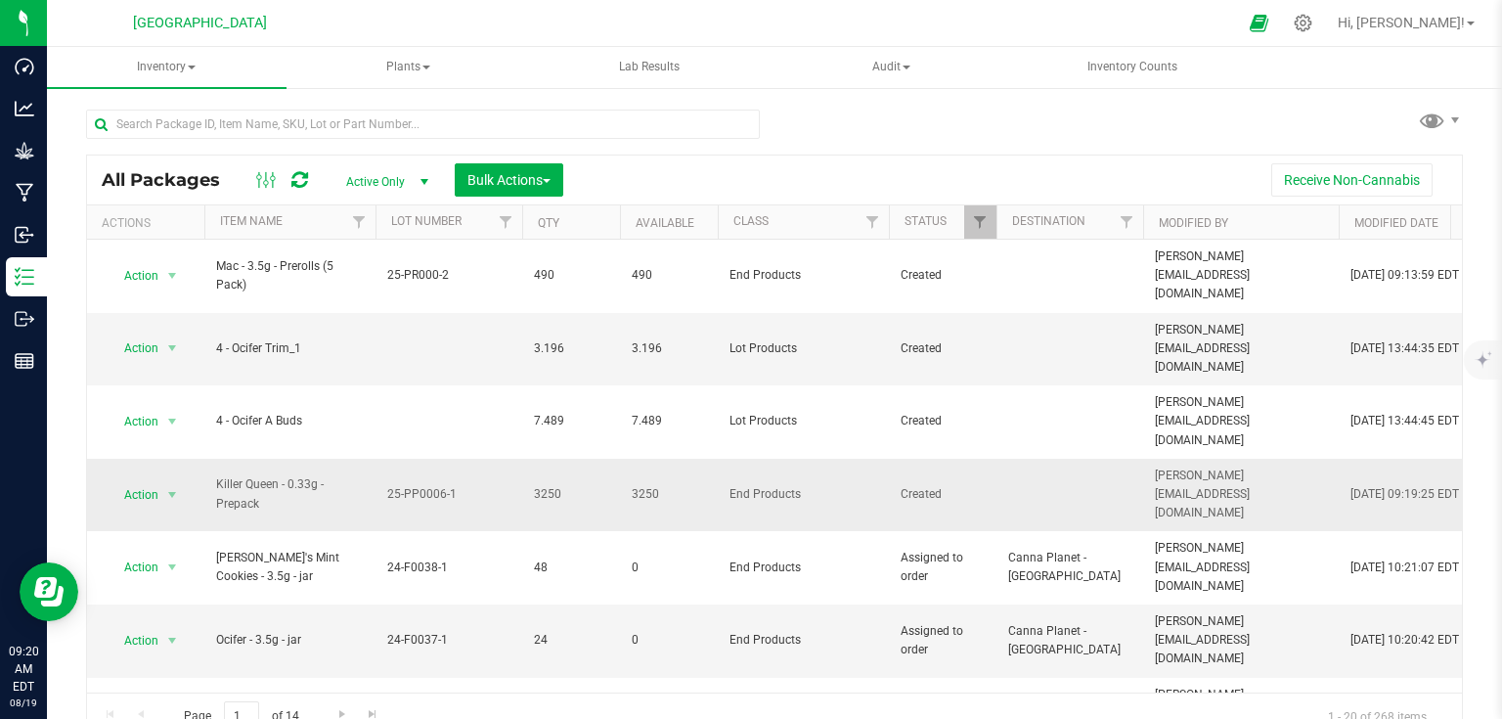
click at [185, 459] on td "Action Action Adjust qty Create package Edit attributes Global inventory Locate…" at bounding box center [145, 495] width 117 height 73
click at [180, 481] on span "select" at bounding box center [172, 494] width 24 height 27
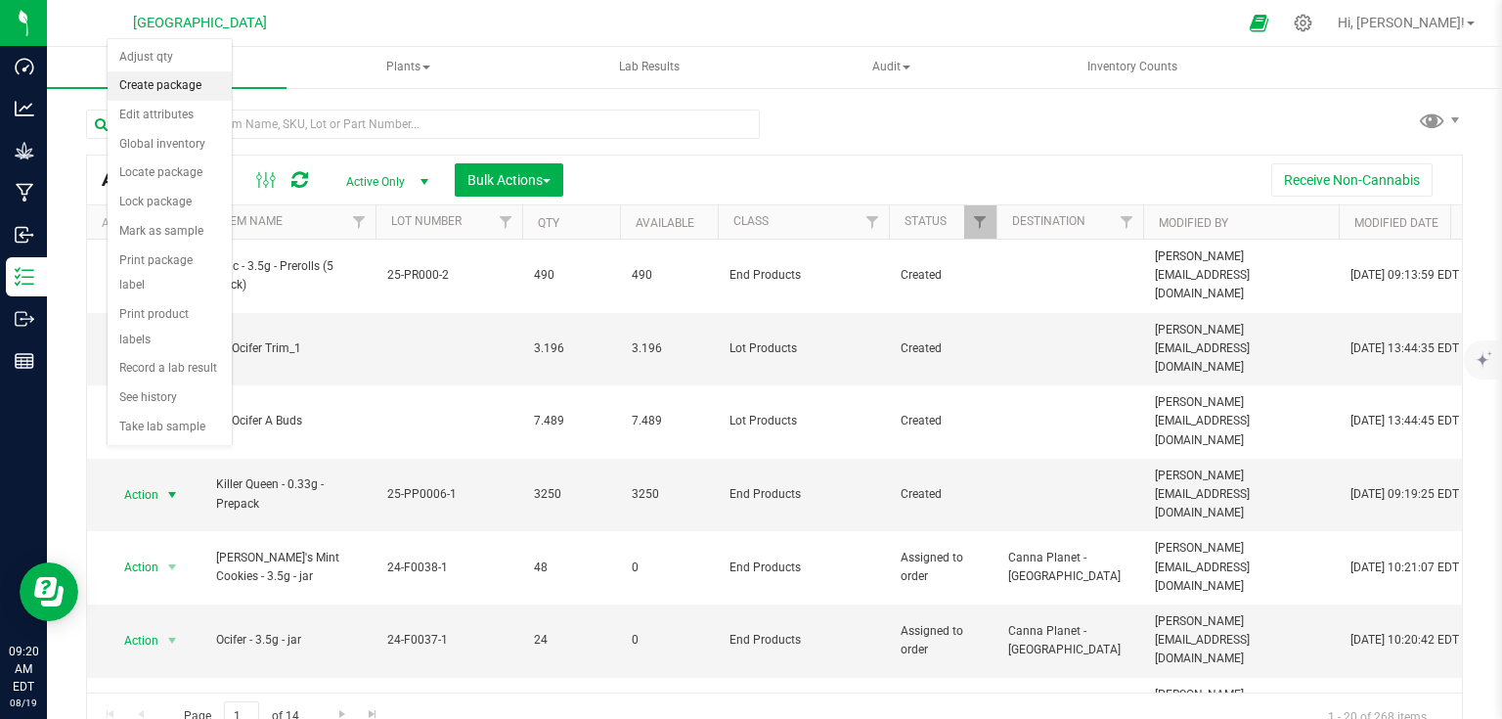
click at [188, 89] on li "Create package" at bounding box center [170, 85] width 124 height 29
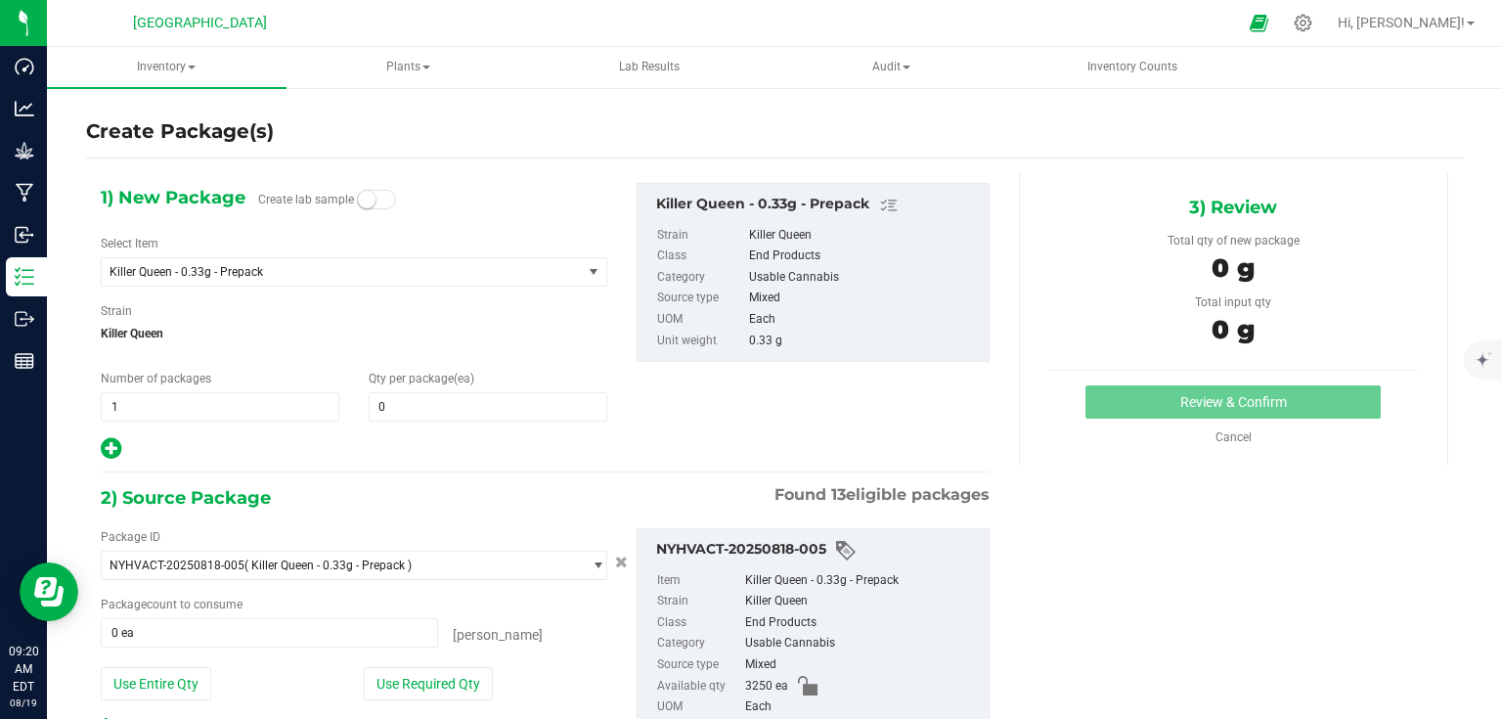
scroll to position [107, 0]
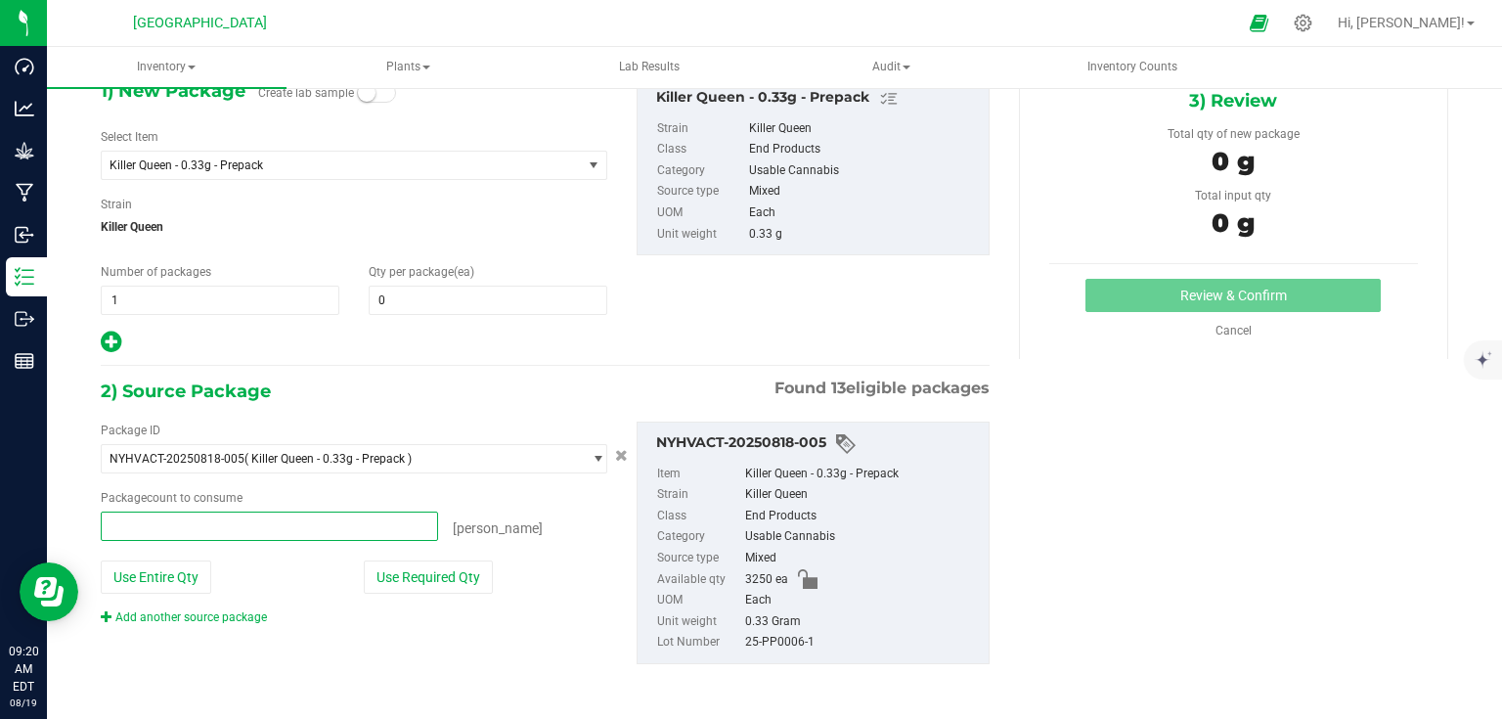
click at [383, 520] on span at bounding box center [269, 526] width 337 height 29
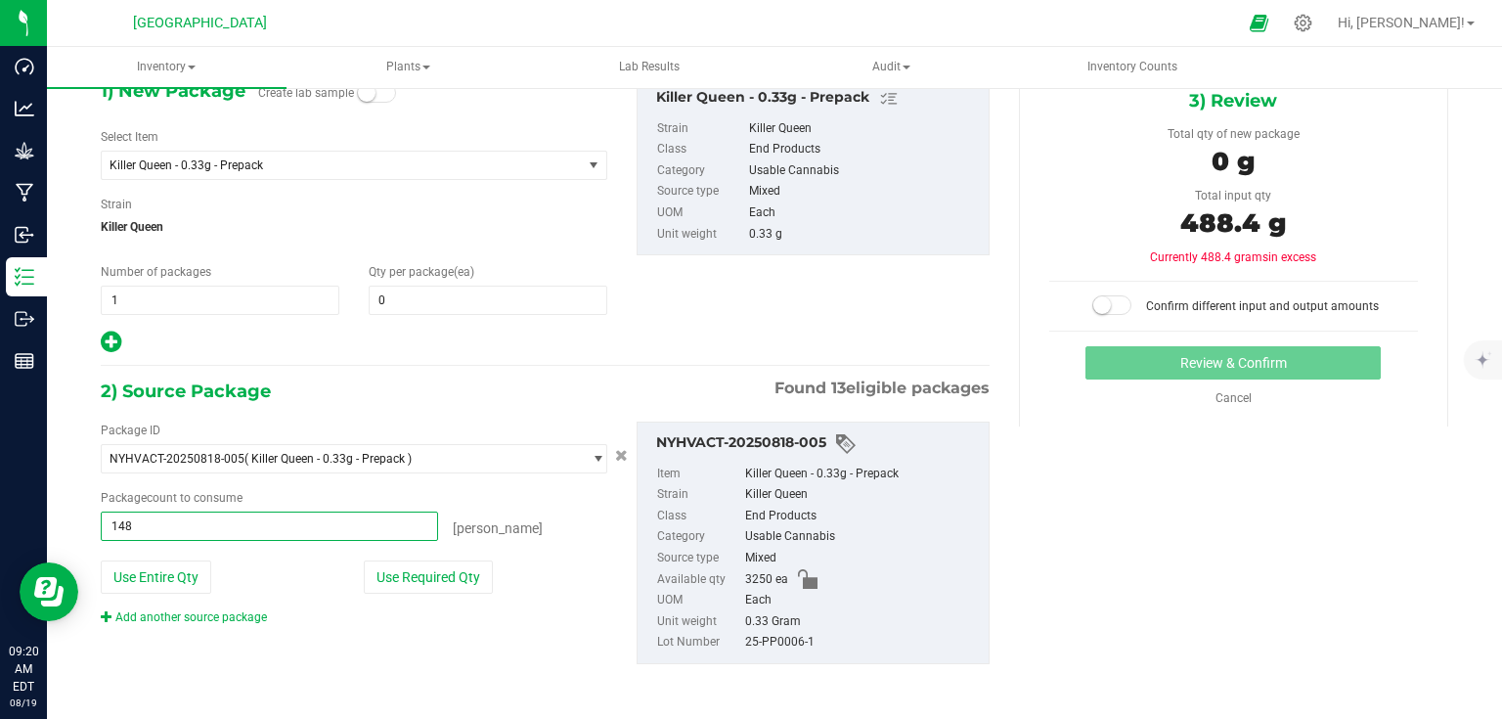
type input "1480"
type input "1480 ea"
click at [470, 290] on span "0 0" at bounding box center [488, 300] width 239 height 29
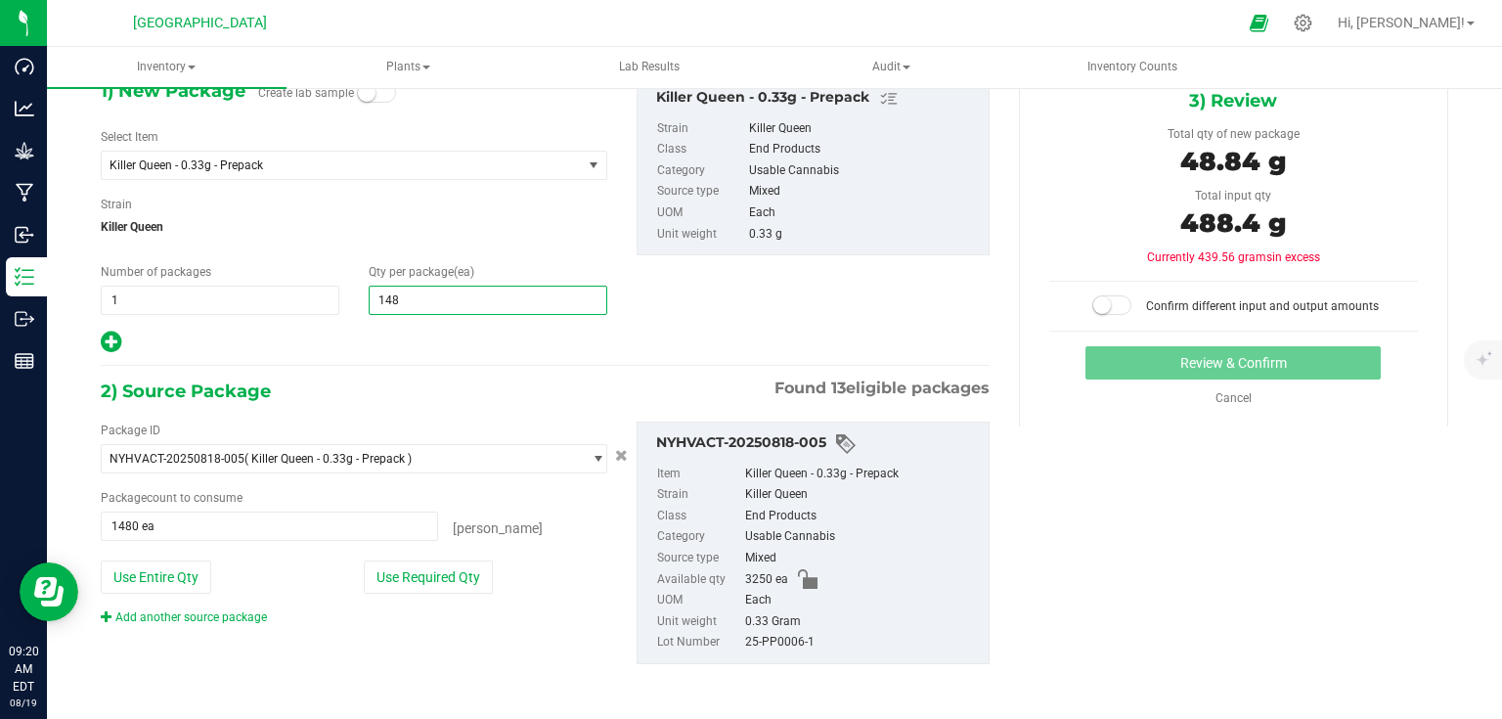
type input "1480"
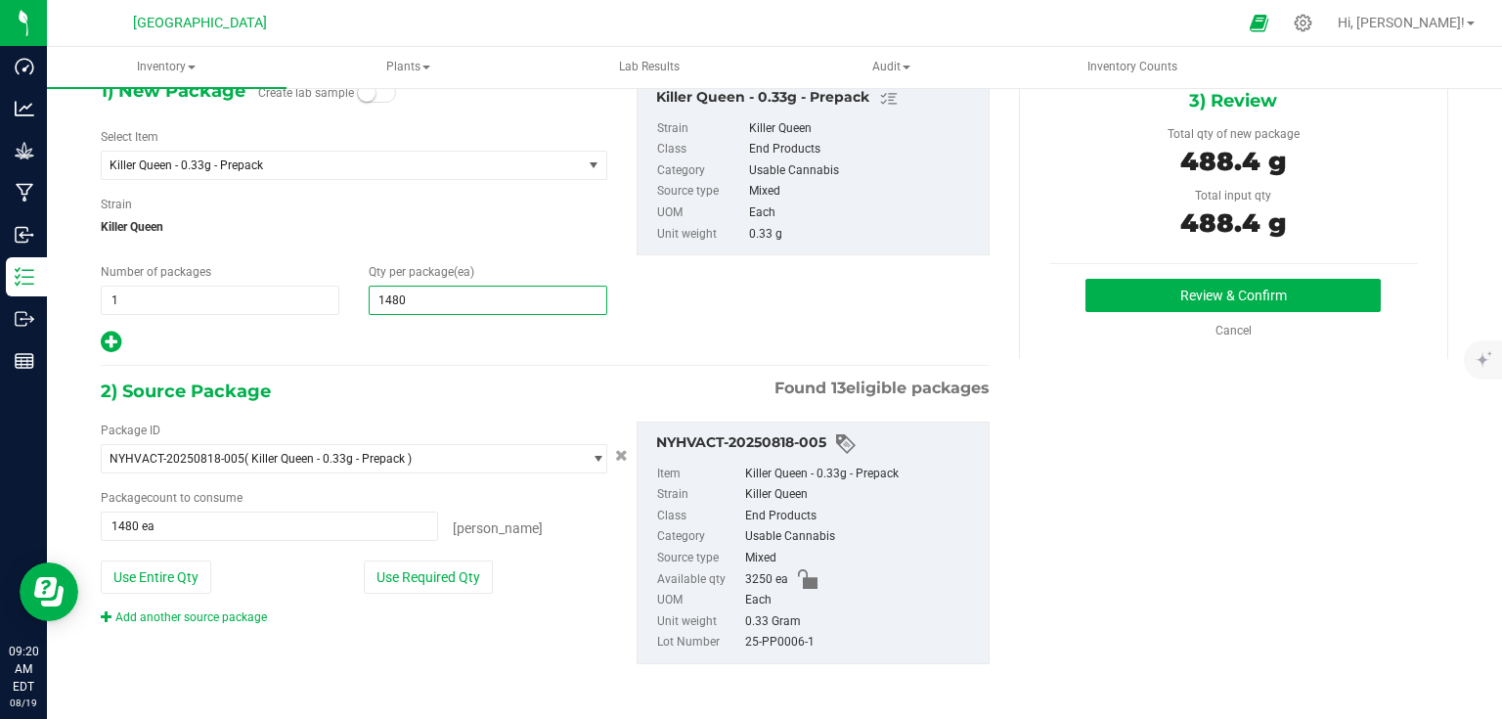
type input "1,480"
click at [622, 229] on div "Killer Queen - 0.33g - Prepack Strain Killer Queen Class End Products Category …" at bounding box center [813, 166] width 382 height 180
click at [1221, 282] on button "Review & Confirm" at bounding box center [1233, 295] width 295 height 33
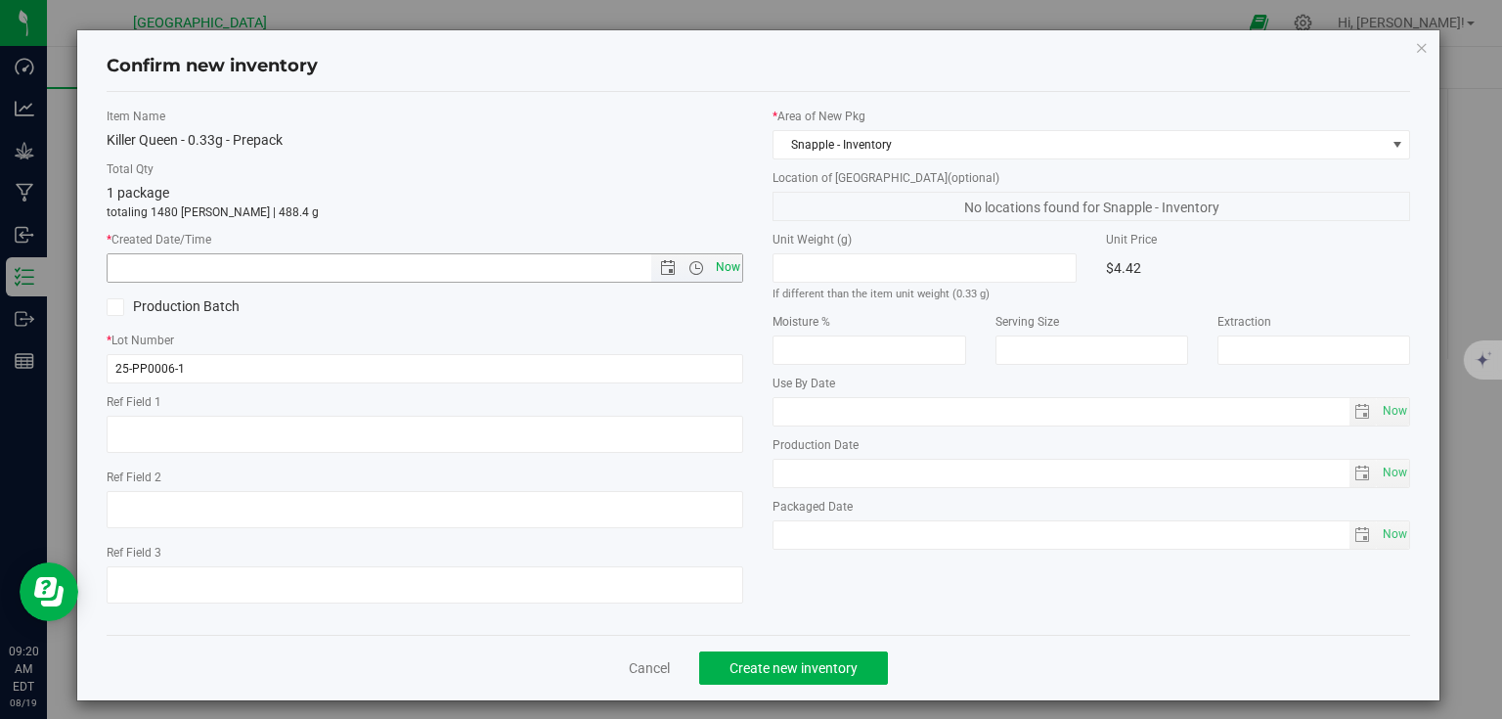
click at [724, 265] on span "Now" at bounding box center [727, 267] width 33 height 28
type input "8/19/2025 9:20 AM"
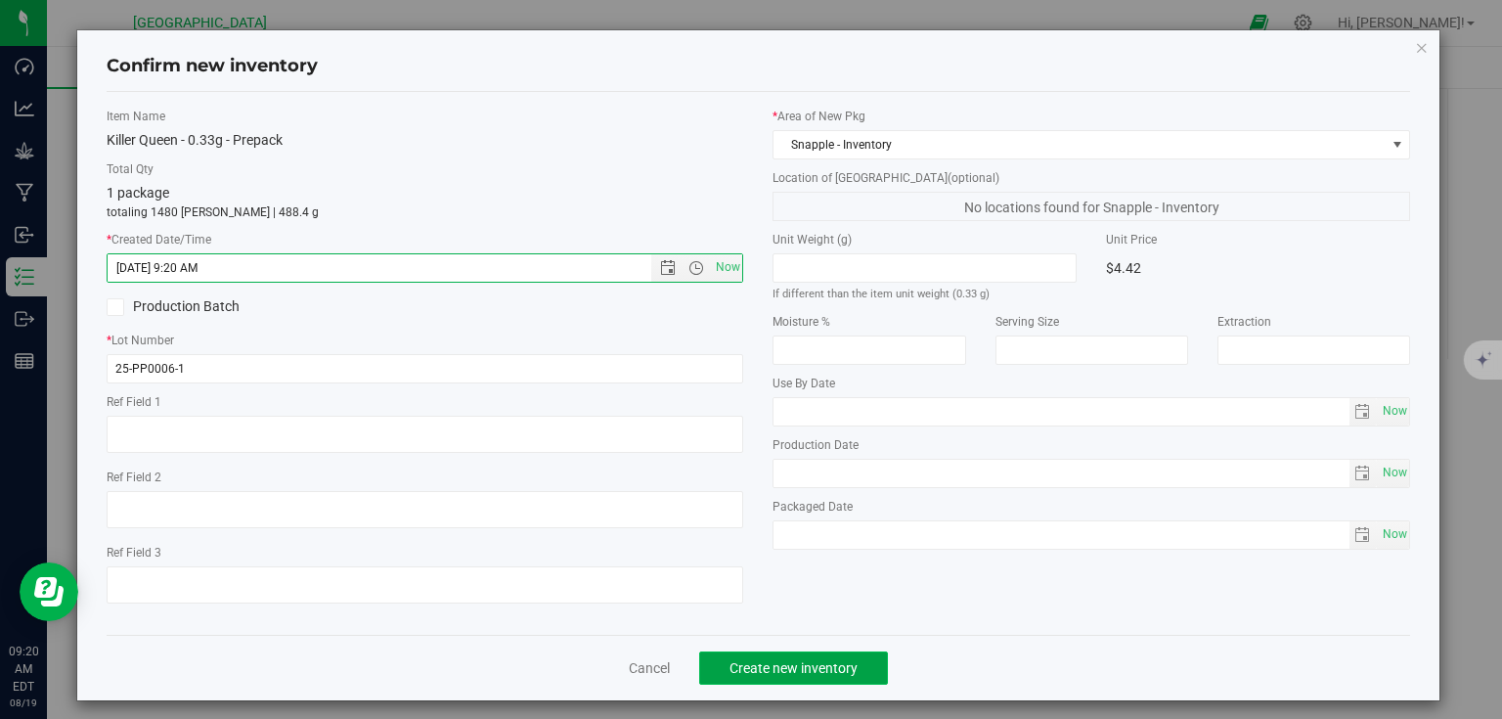
click at [814, 656] on button "Create new inventory" at bounding box center [793, 667] width 189 height 33
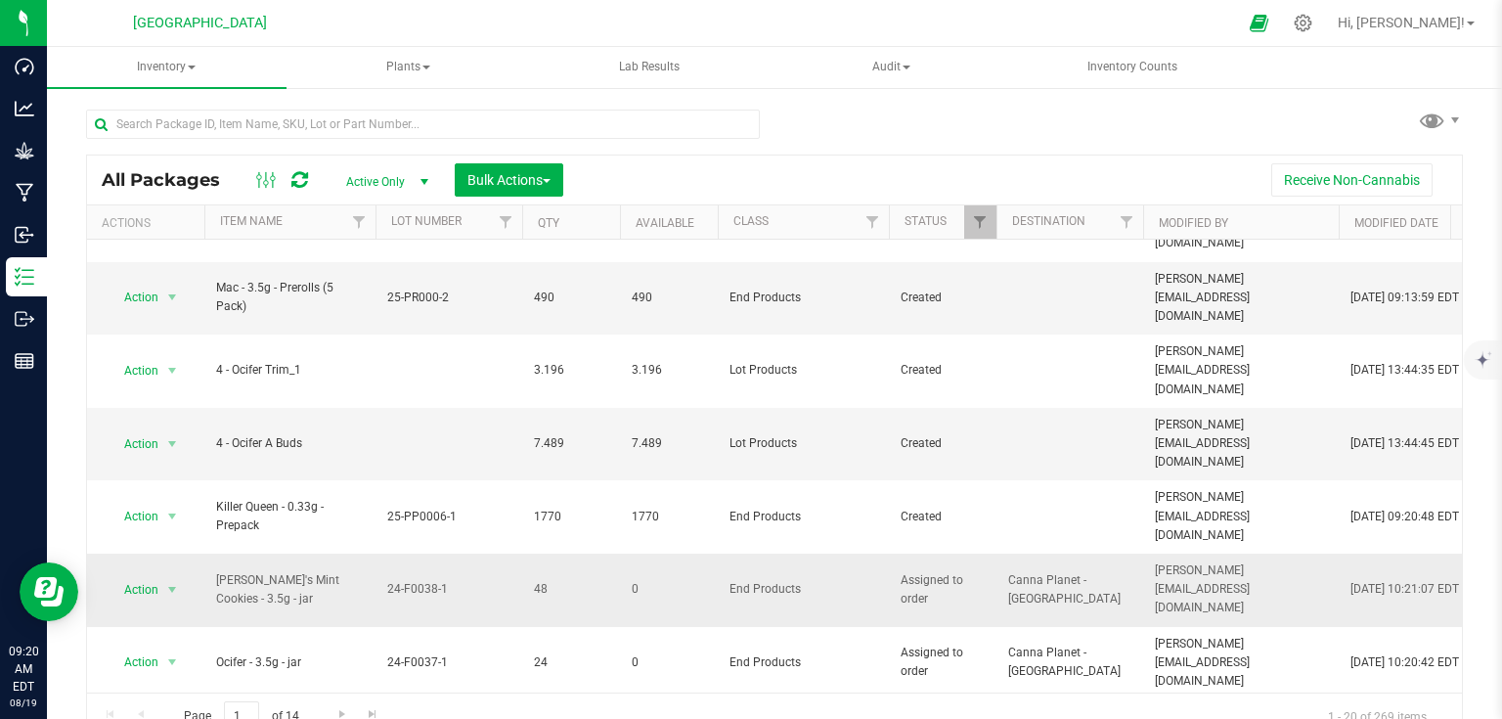
scroll to position [78, 0]
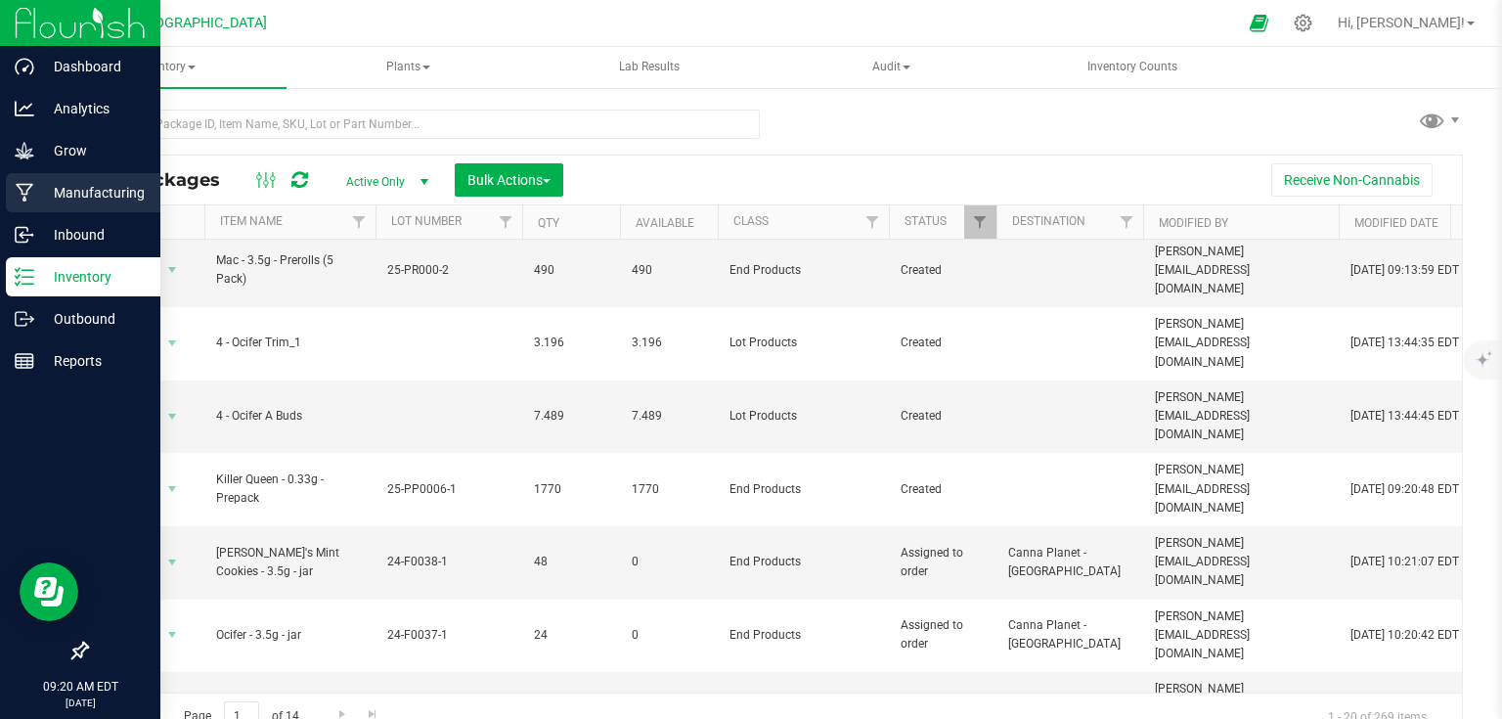
click at [9, 201] on div "Manufacturing" at bounding box center [83, 192] width 155 height 39
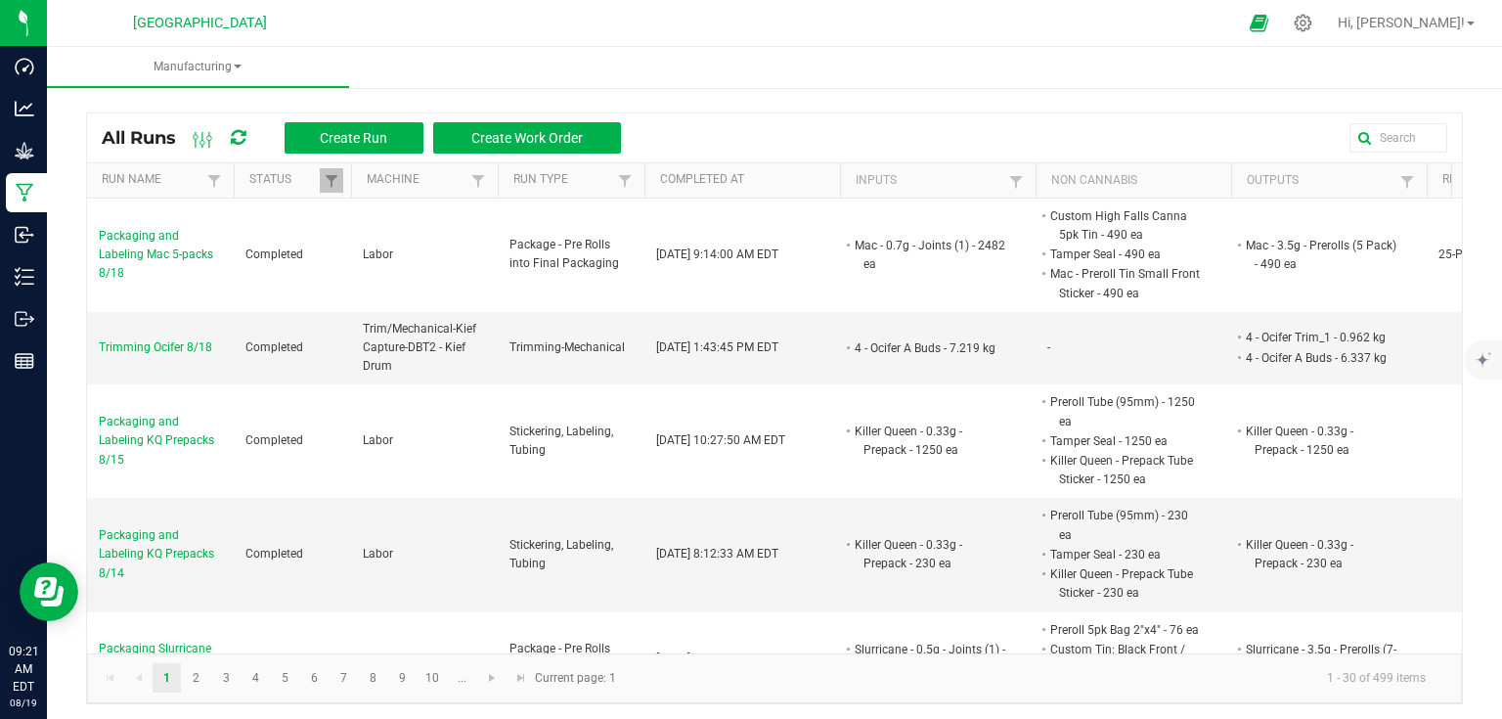
click at [371, 118] on div "All Runs Create Run Create Work Order" at bounding box center [774, 137] width 1375 height 49
click at [370, 125] on button "Create Run" at bounding box center [354, 137] width 139 height 31
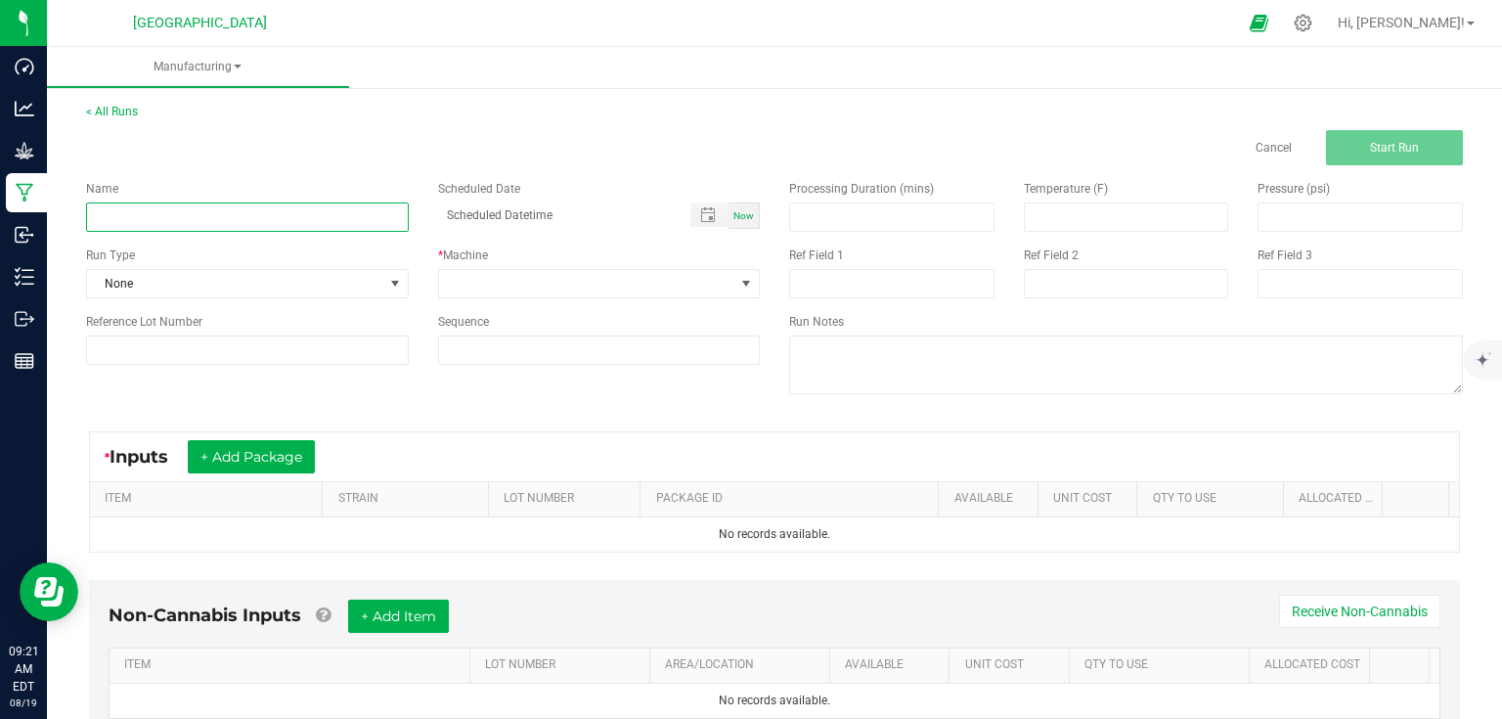
click at [286, 218] on input at bounding box center [247, 216] width 323 height 29
click at [278, 450] on button "+ Add Package" at bounding box center [251, 456] width 127 height 33
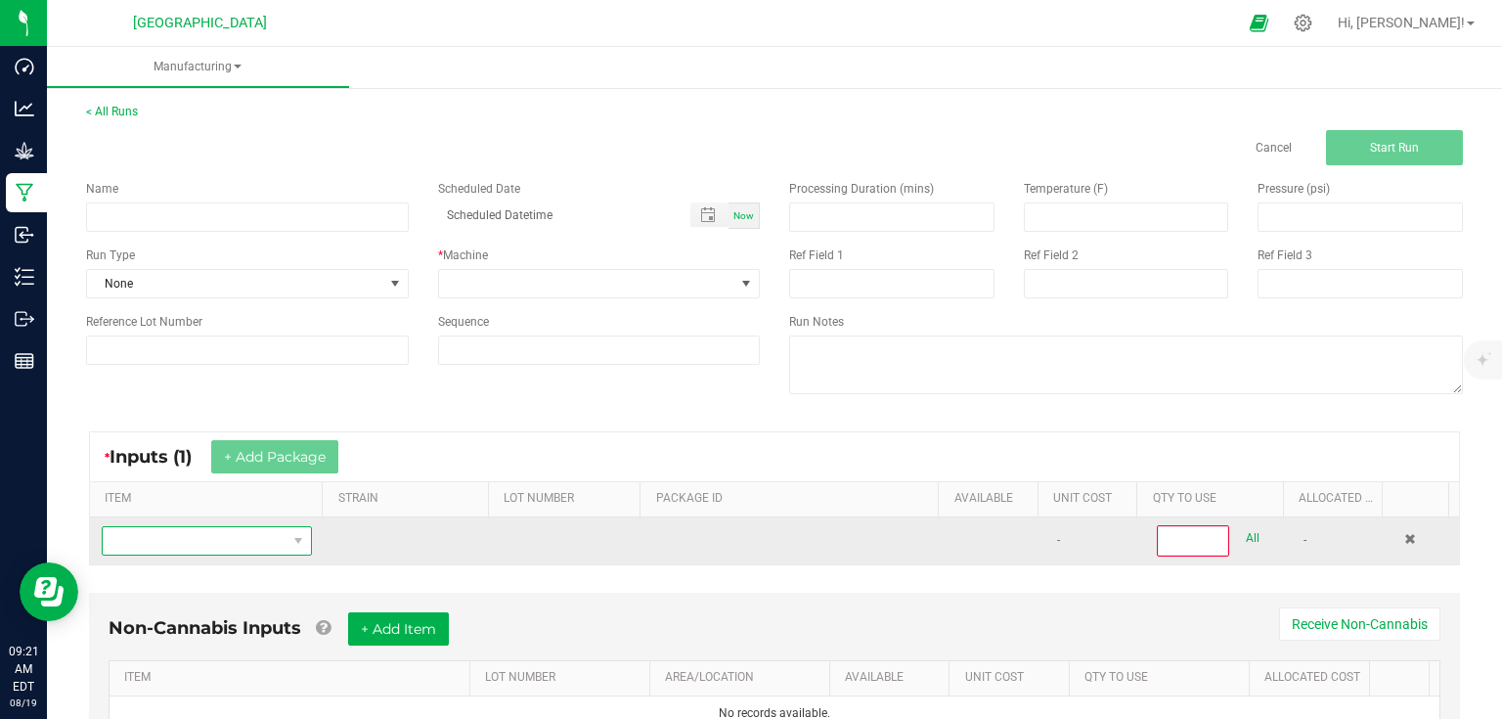
click at [211, 536] on span "NO DATA FOUND" at bounding box center [195, 540] width 184 height 27
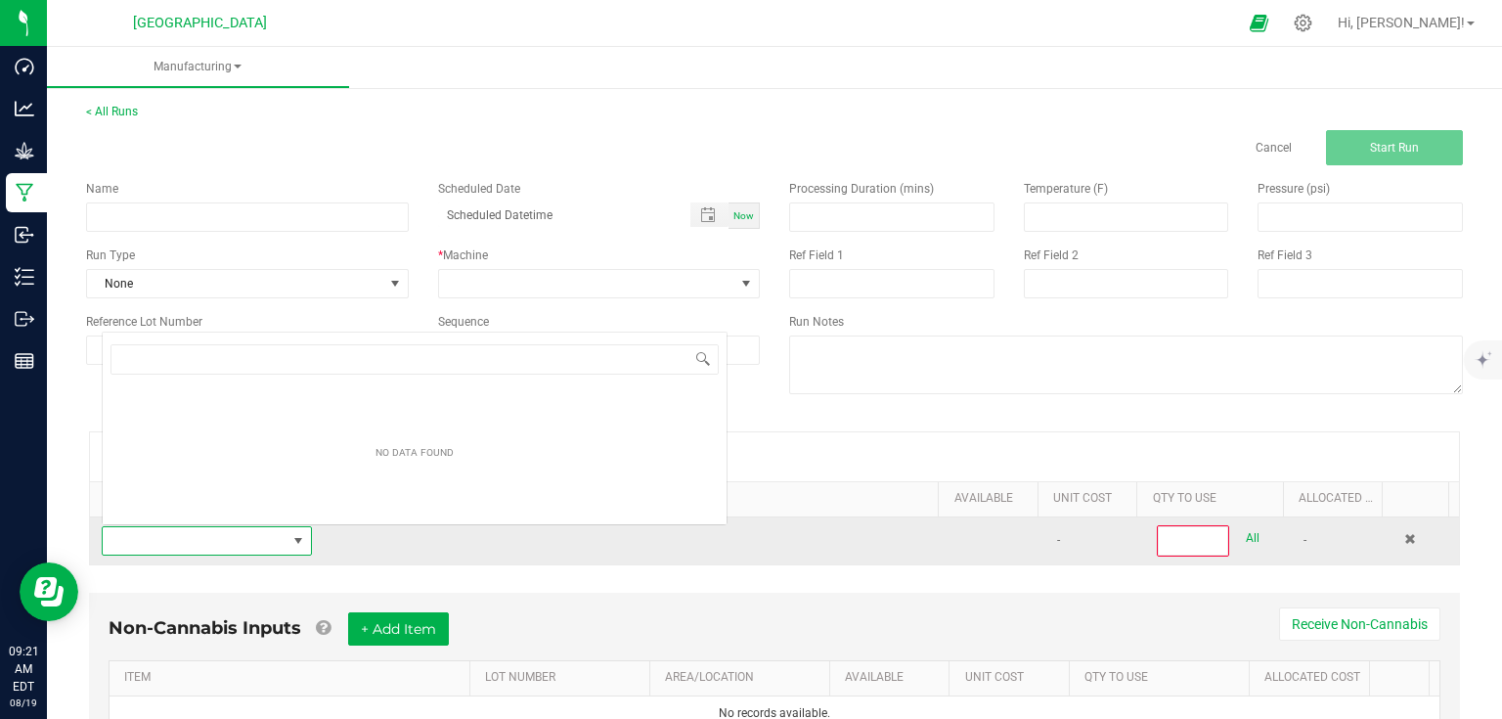
scroll to position [28, 203]
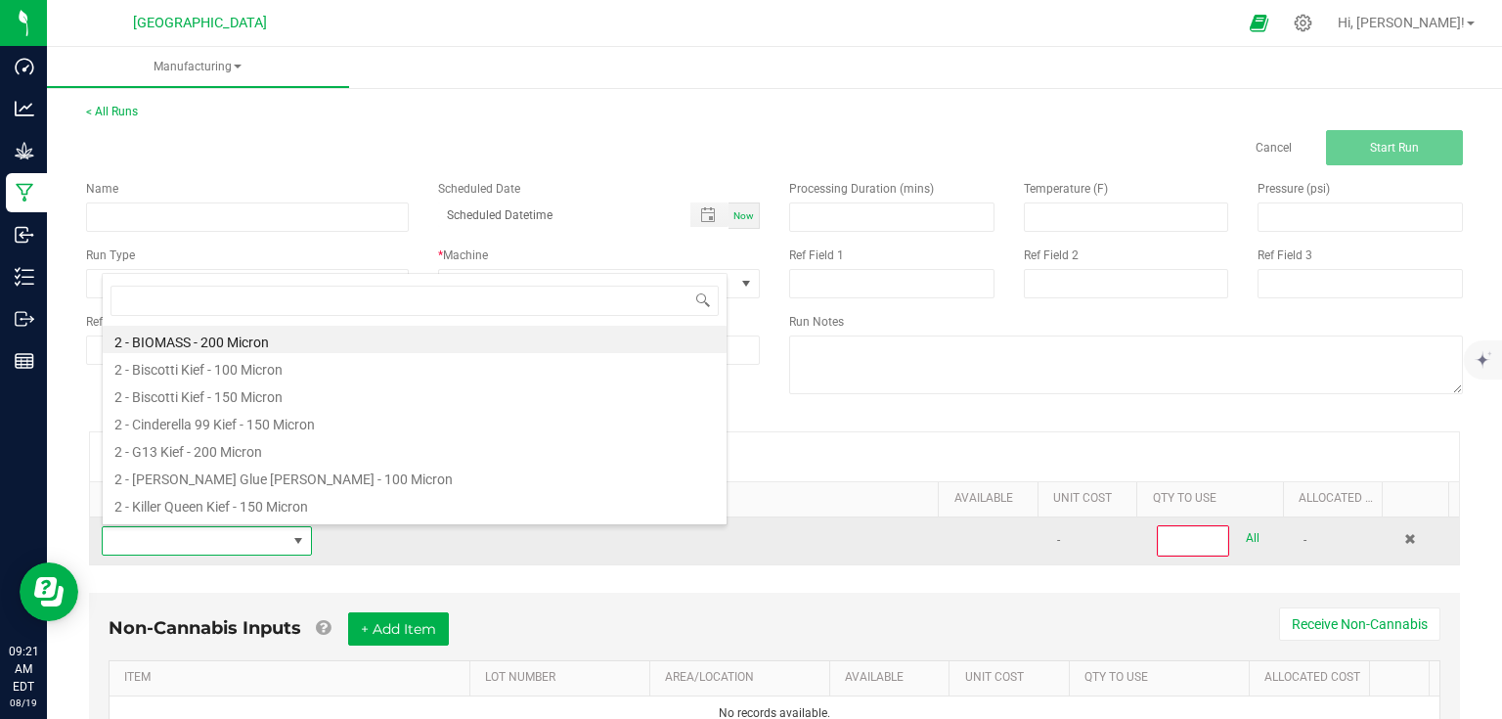
type input "4"
type input "killer queen - 0.33"
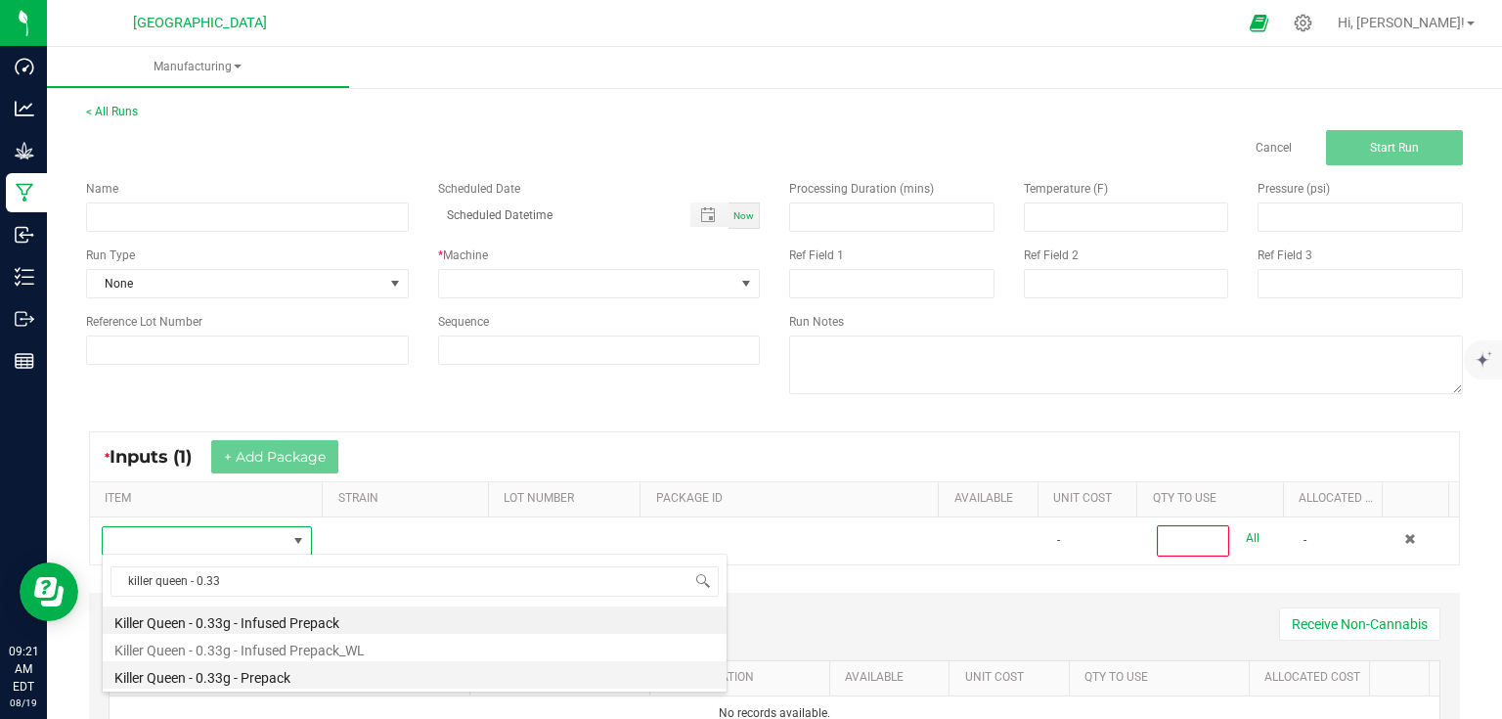
click at [241, 663] on li "Killer Queen - 0.33g - Prepack" at bounding box center [415, 674] width 624 height 27
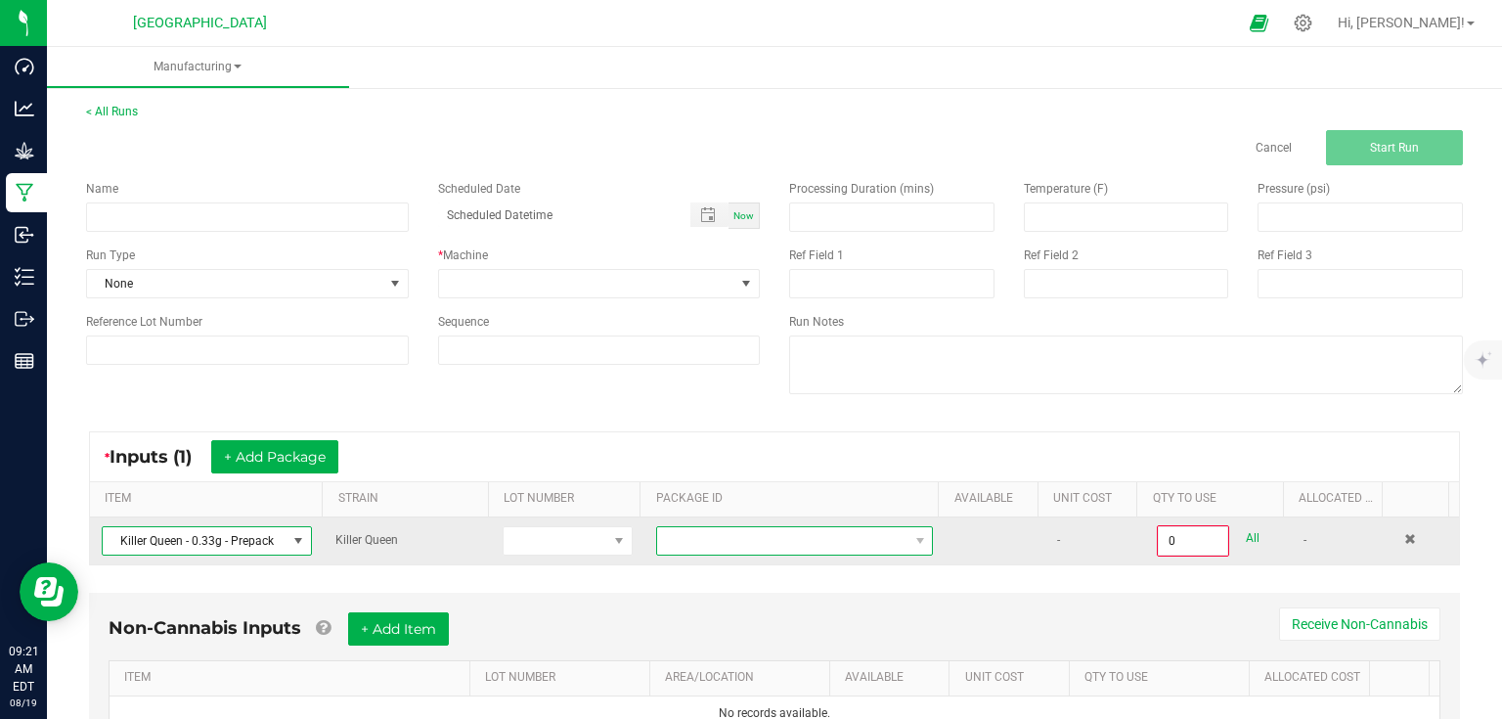
click at [728, 535] on span at bounding box center [782, 540] width 250 height 27
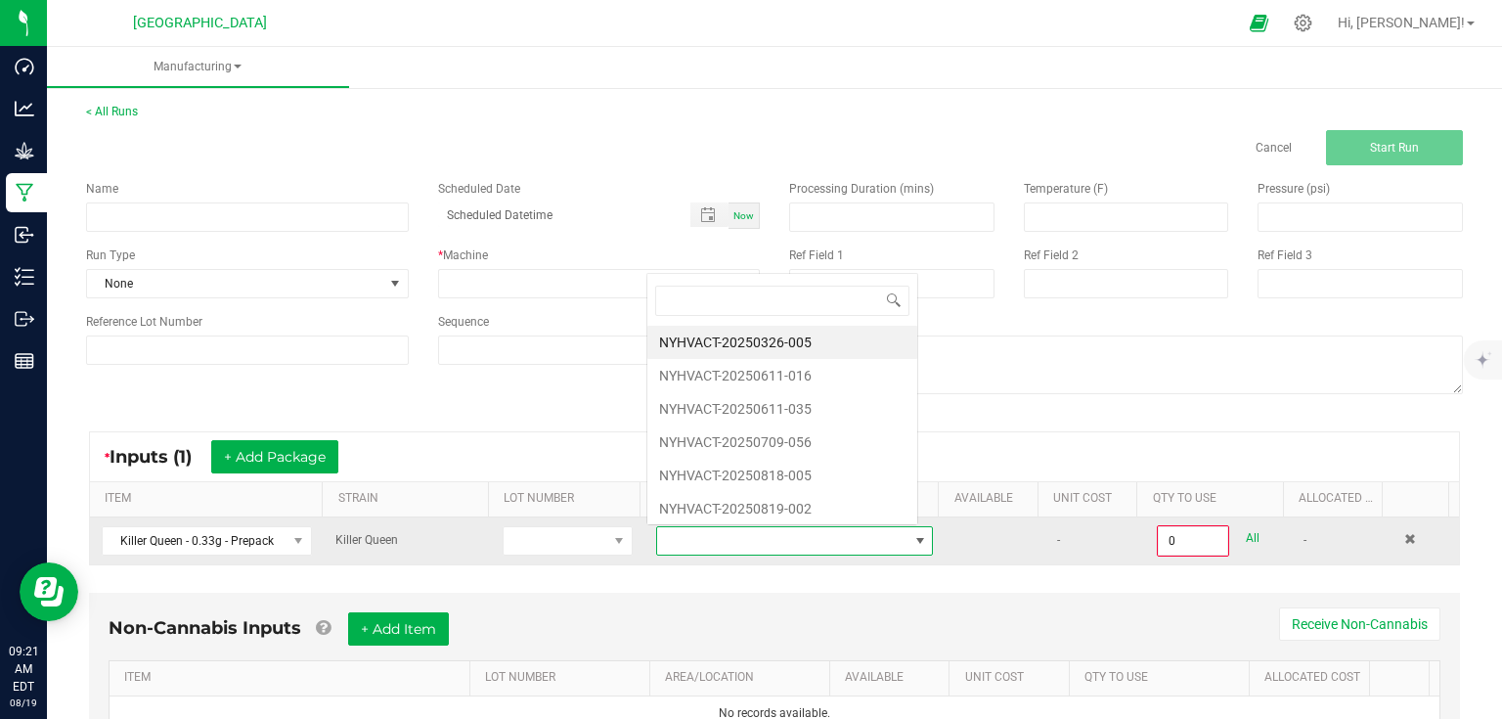
scroll to position [28, 270]
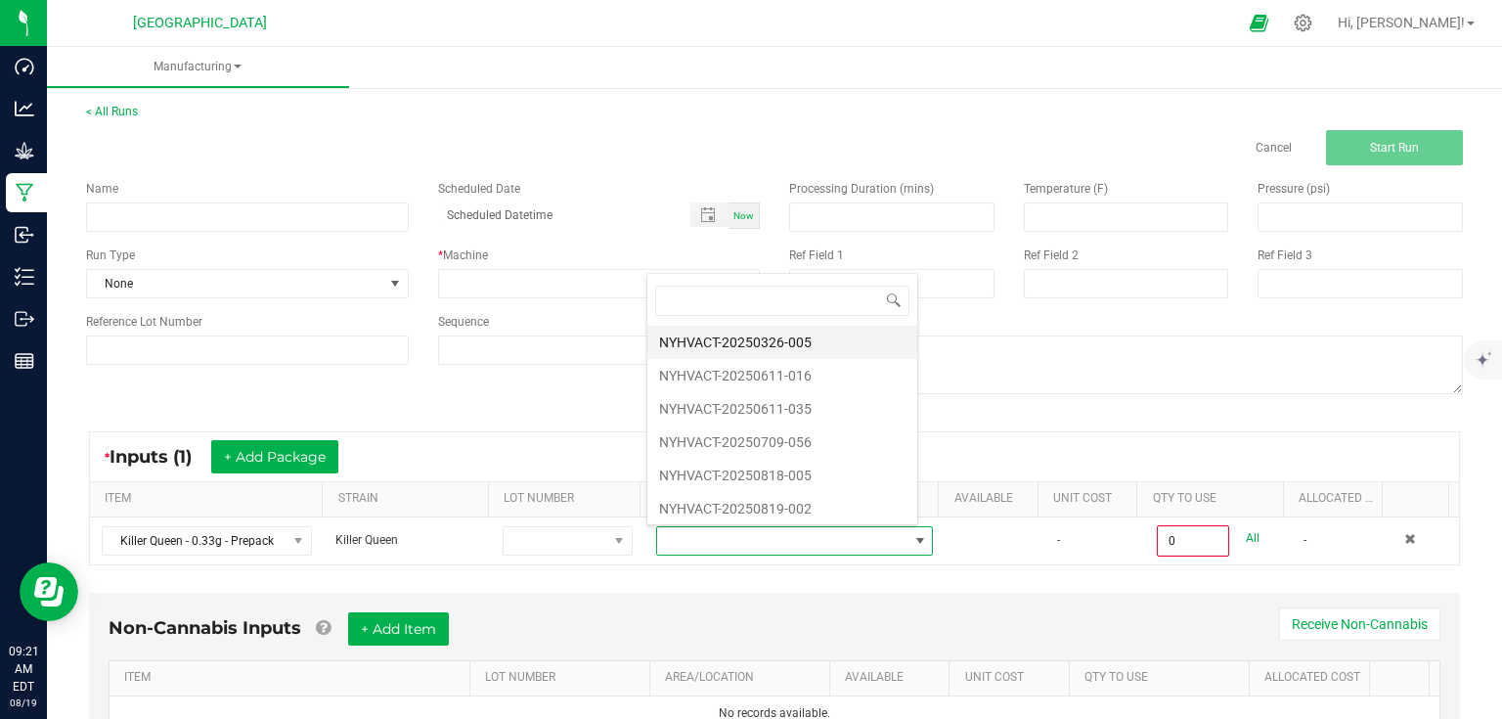
click at [767, 343] on li "NYHVACT-20250326-005" at bounding box center [782, 342] width 270 height 33
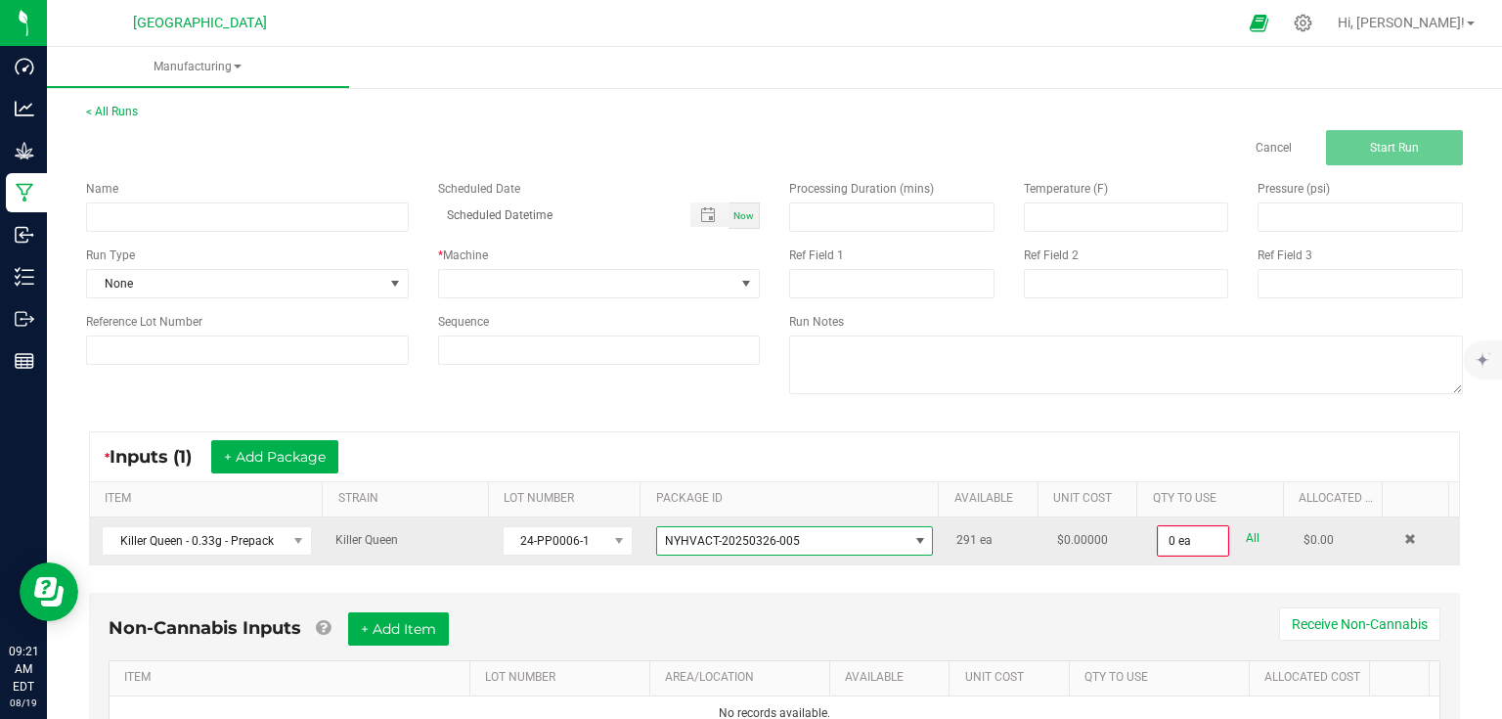
click at [763, 537] on span "NYHVACT-20250326-005" at bounding box center [732, 541] width 135 height 14
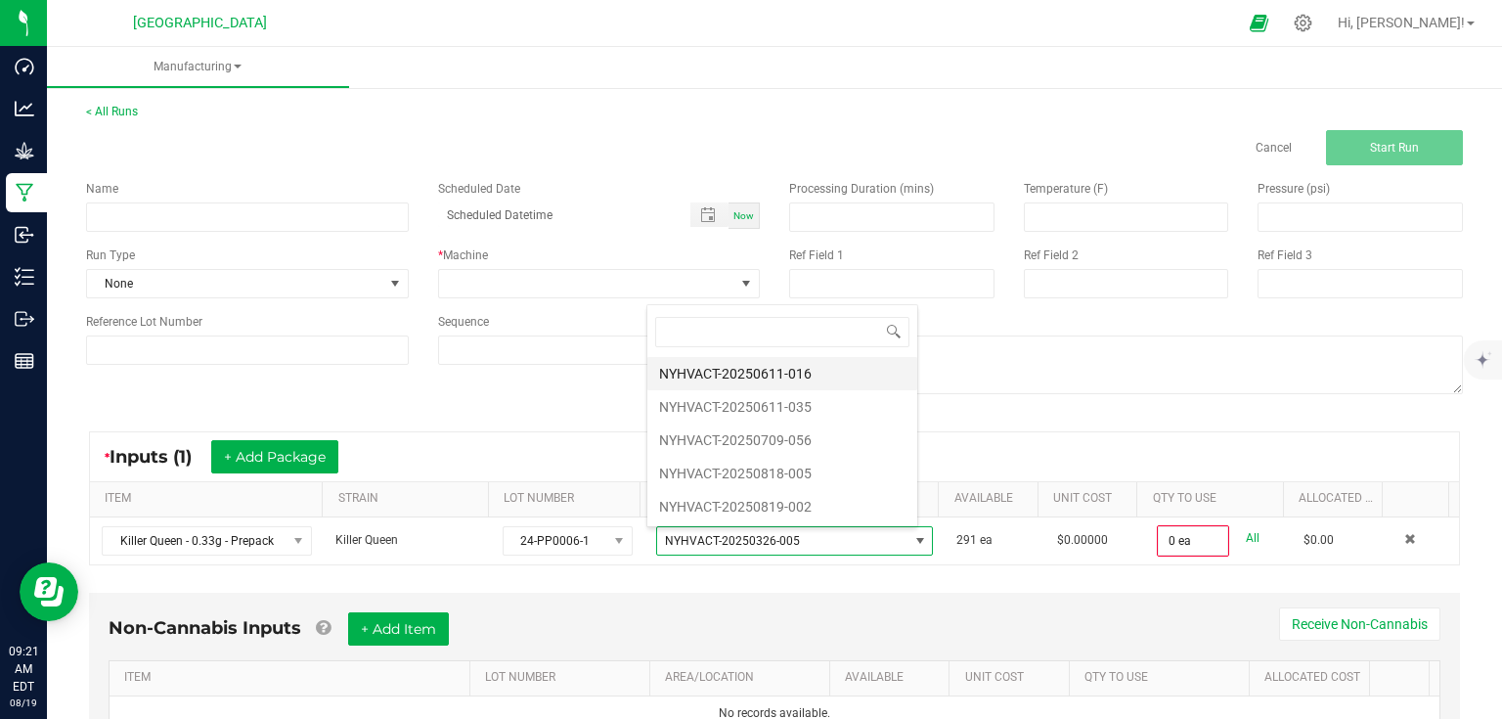
click at [759, 379] on li "NYHVACT-20250611-016" at bounding box center [782, 373] width 270 height 33
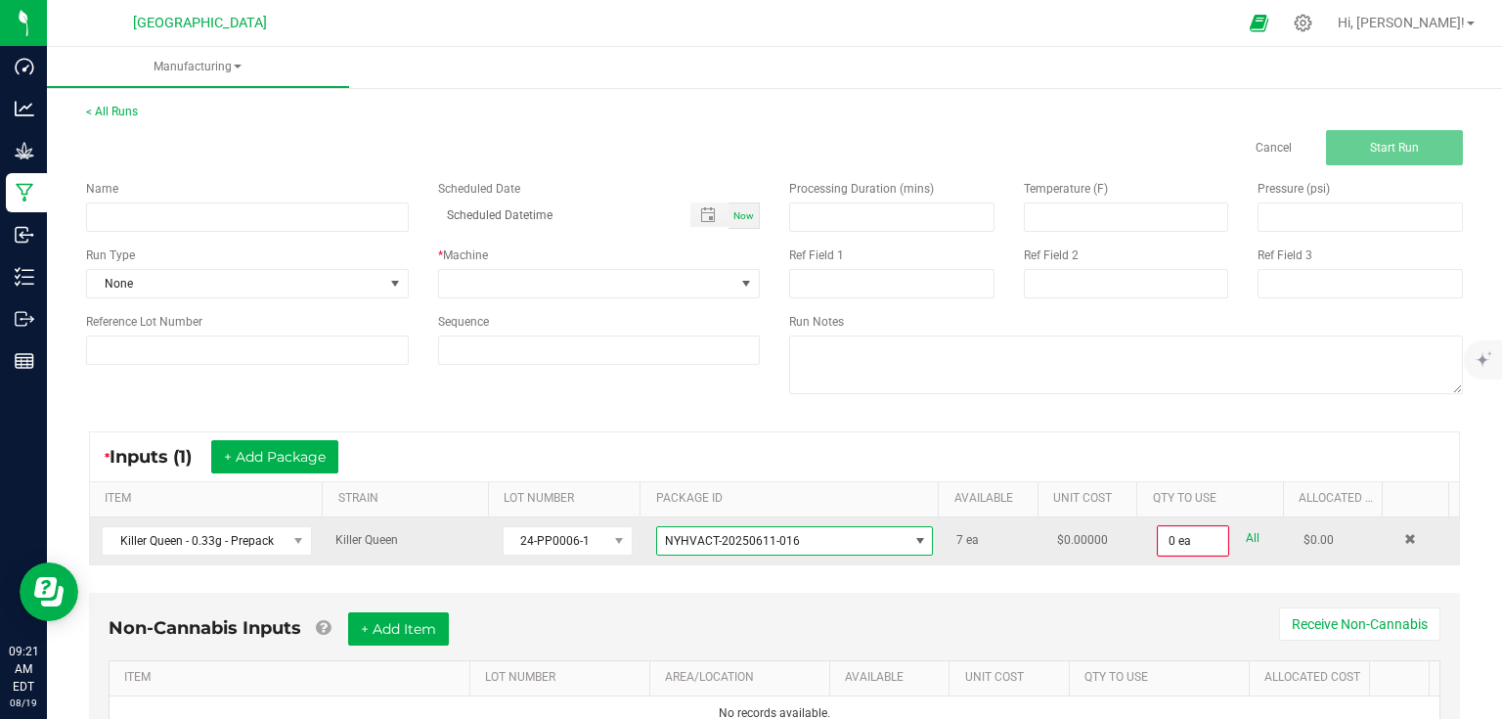
click at [751, 537] on span "NYHVACT-20250611-016" at bounding box center [732, 541] width 135 height 14
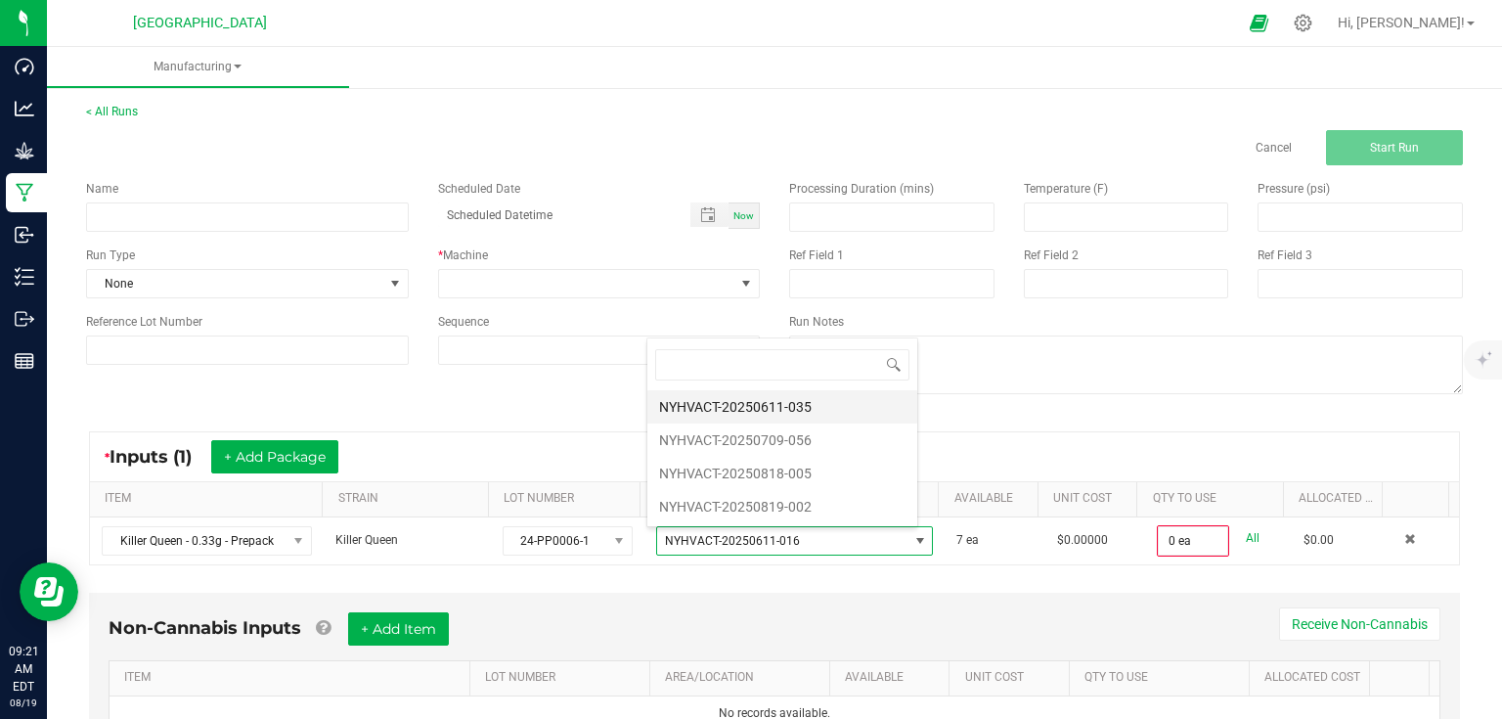
click at [764, 399] on li "NYHVACT-20250611-035" at bounding box center [782, 406] width 270 height 33
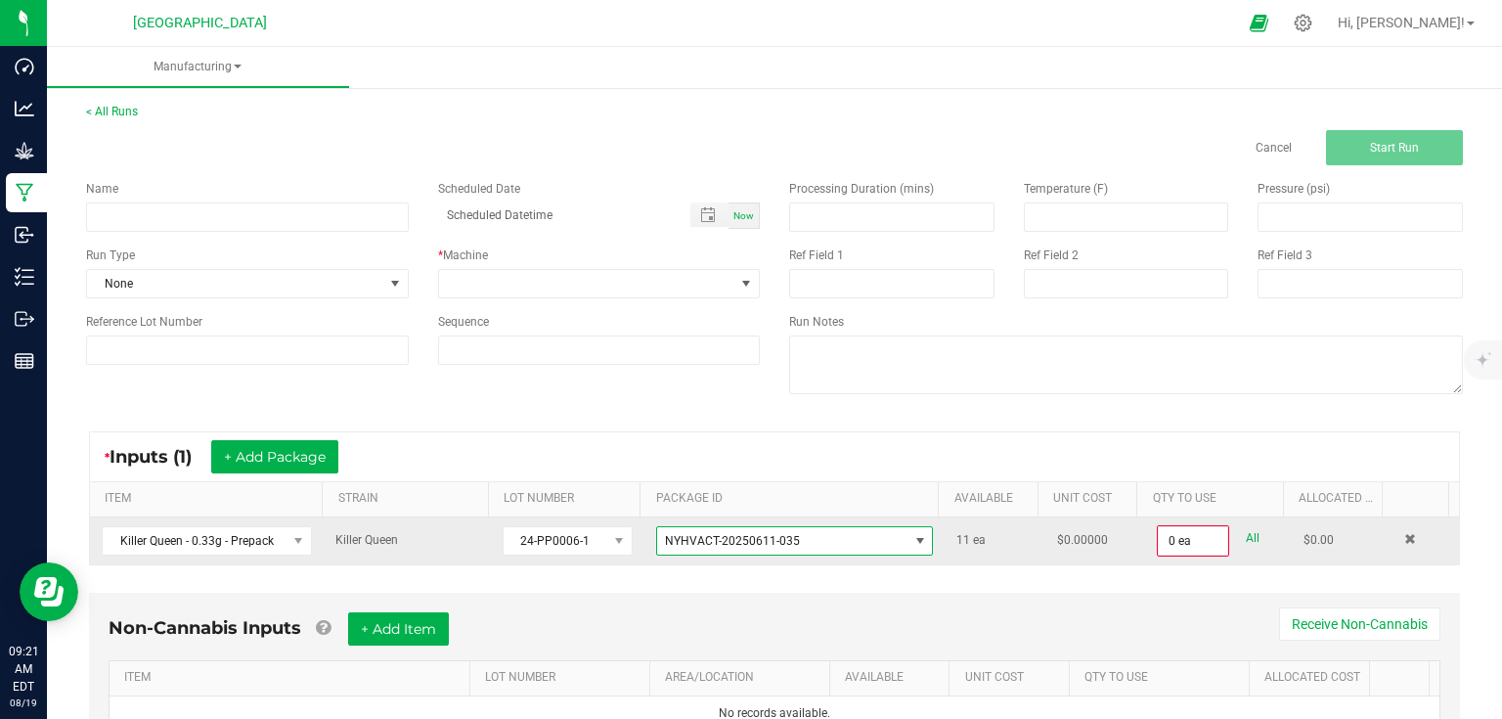
click at [754, 535] on span "NYHVACT-20250611-035" at bounding box center [732, 541] width 135 height 14
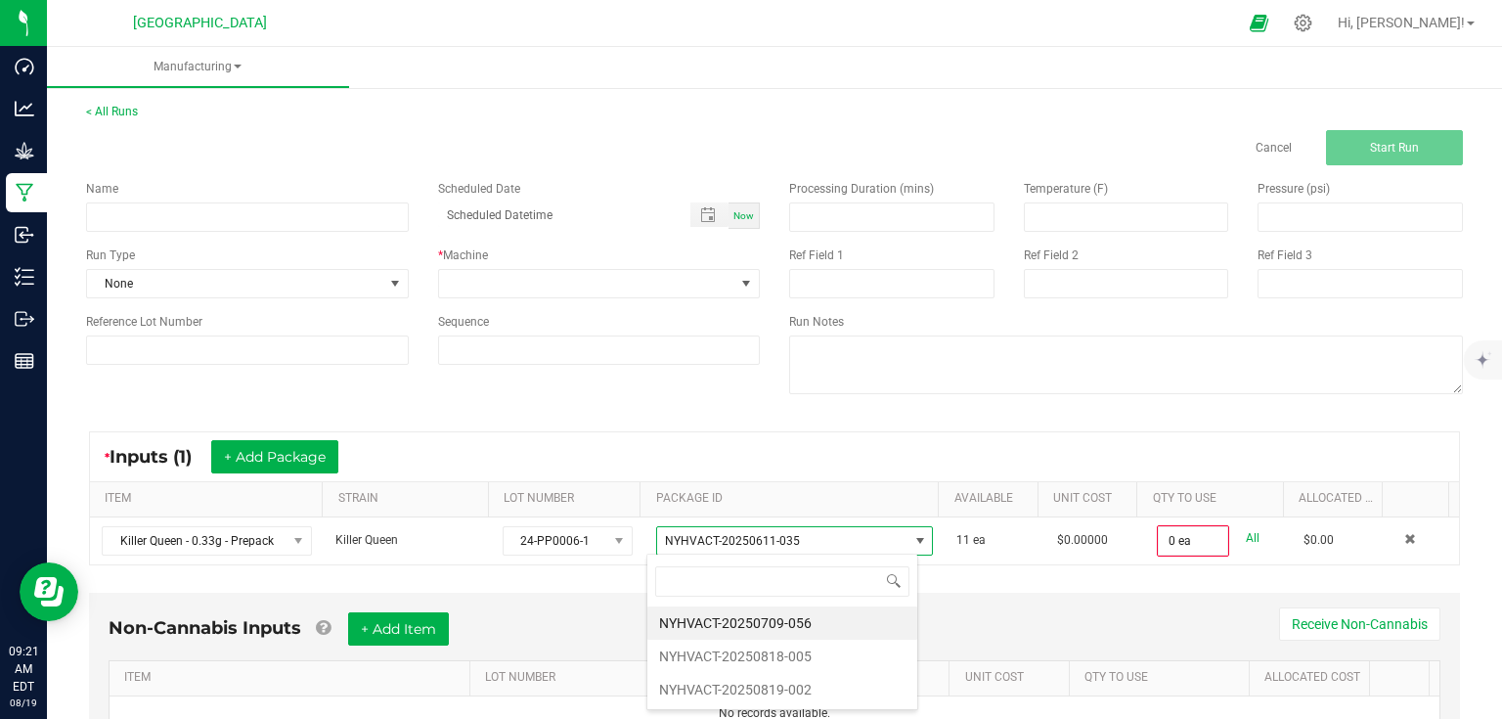
scroll to position [28, 271]
click at [747, 628] on li "NYHVACT-20250709-056" at bounding box center [782, 622] width 270 height 33
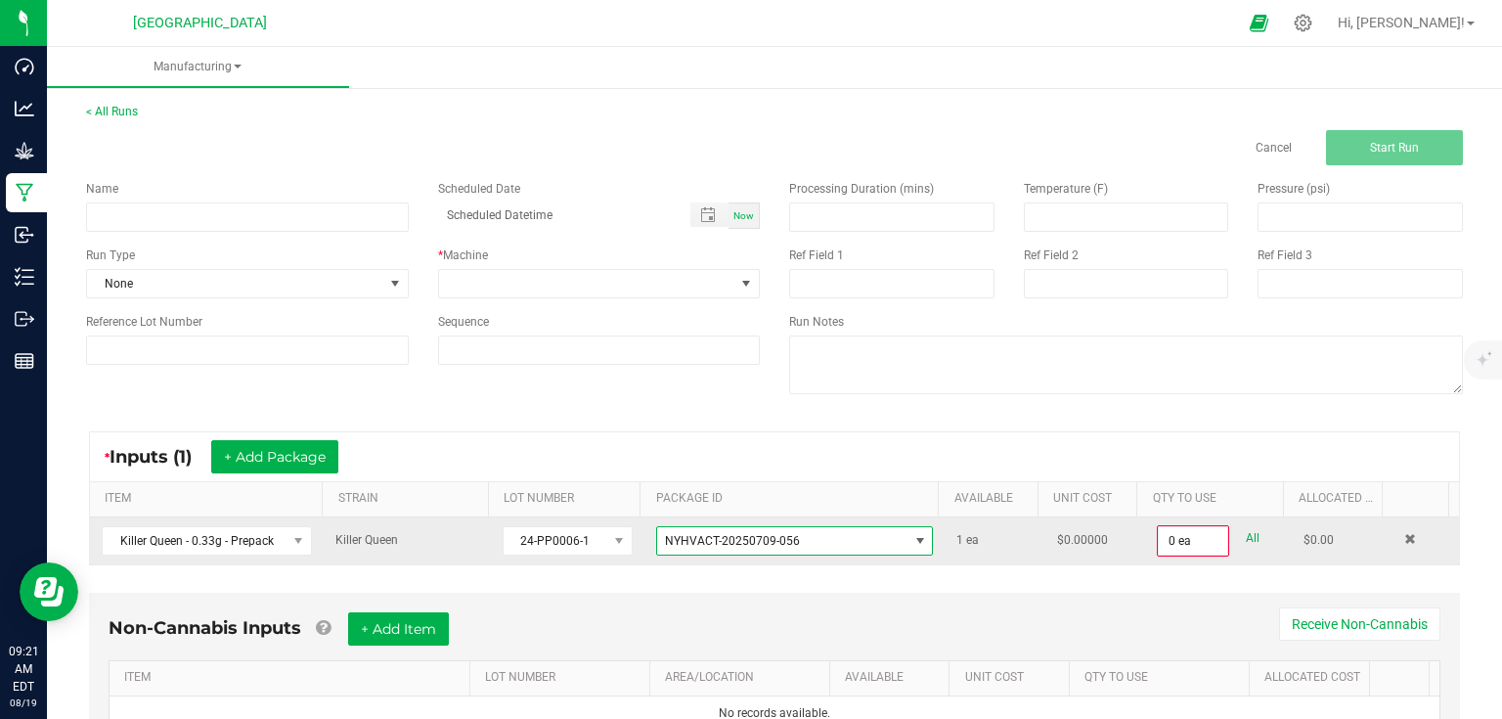
click at [764, 542] on span "NYHVACT-20250709-056" at bounding box center [732, 541] width 135 height 14
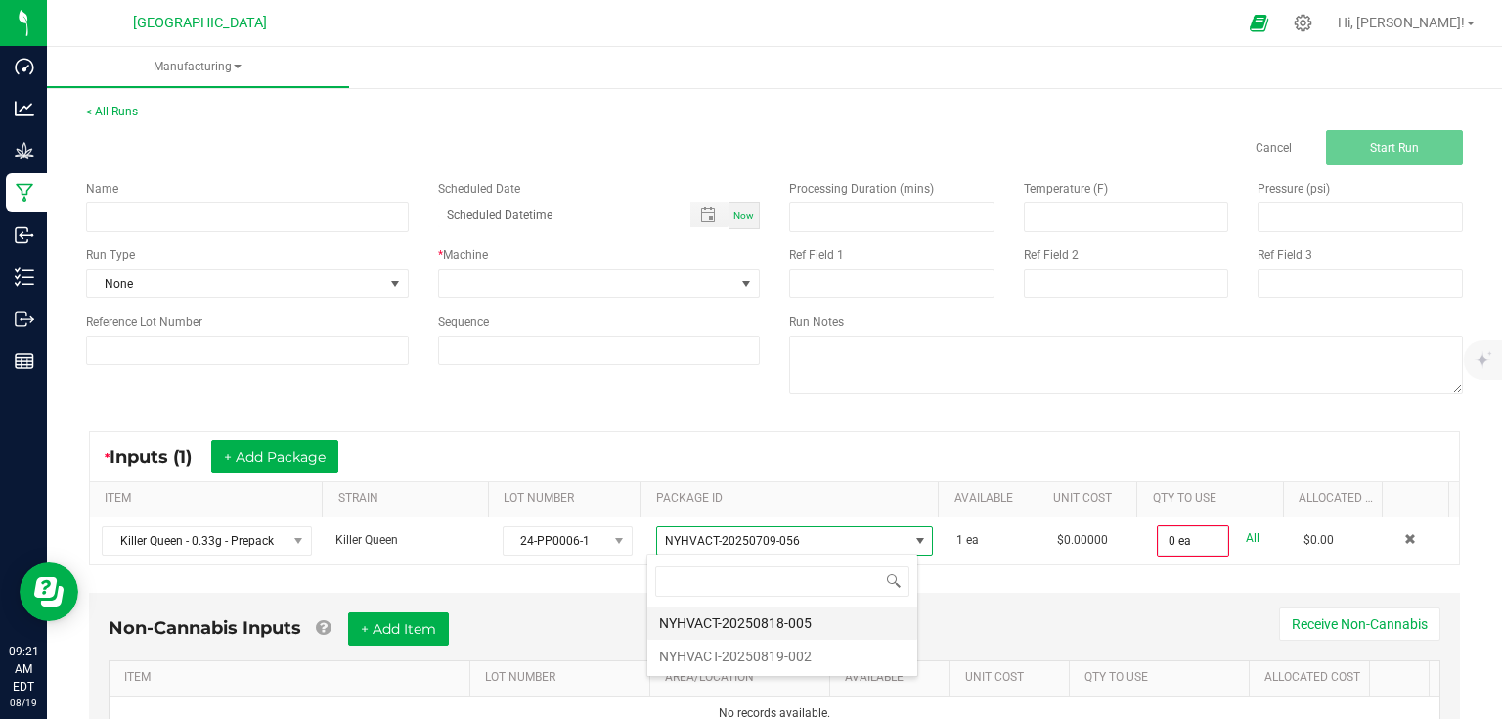
click at [738, 633] on li "NYHVACT-20250818-005" at bounding box center [782, 622] width 270 height 33
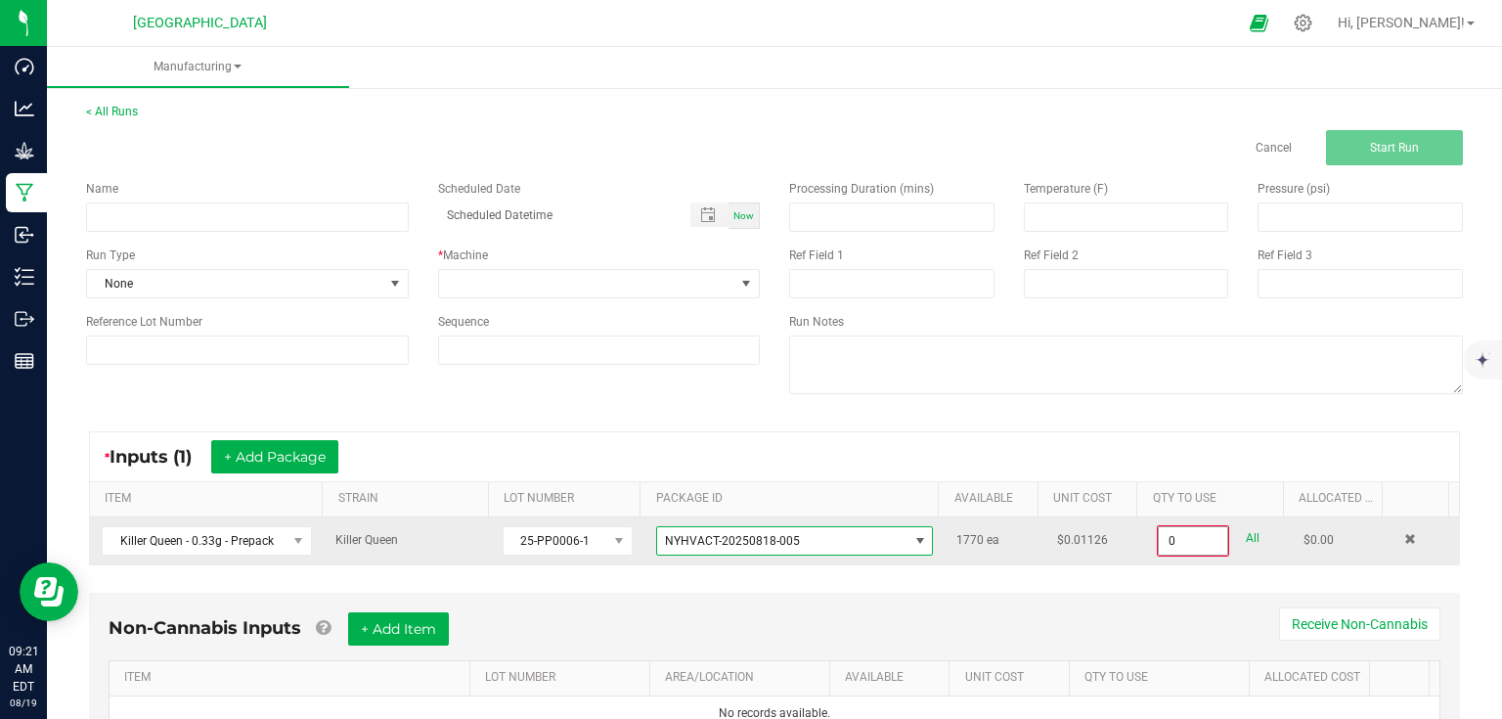
click at [1203, 540] on input "0" at bounding box center [1193, 540] width 68 height 27
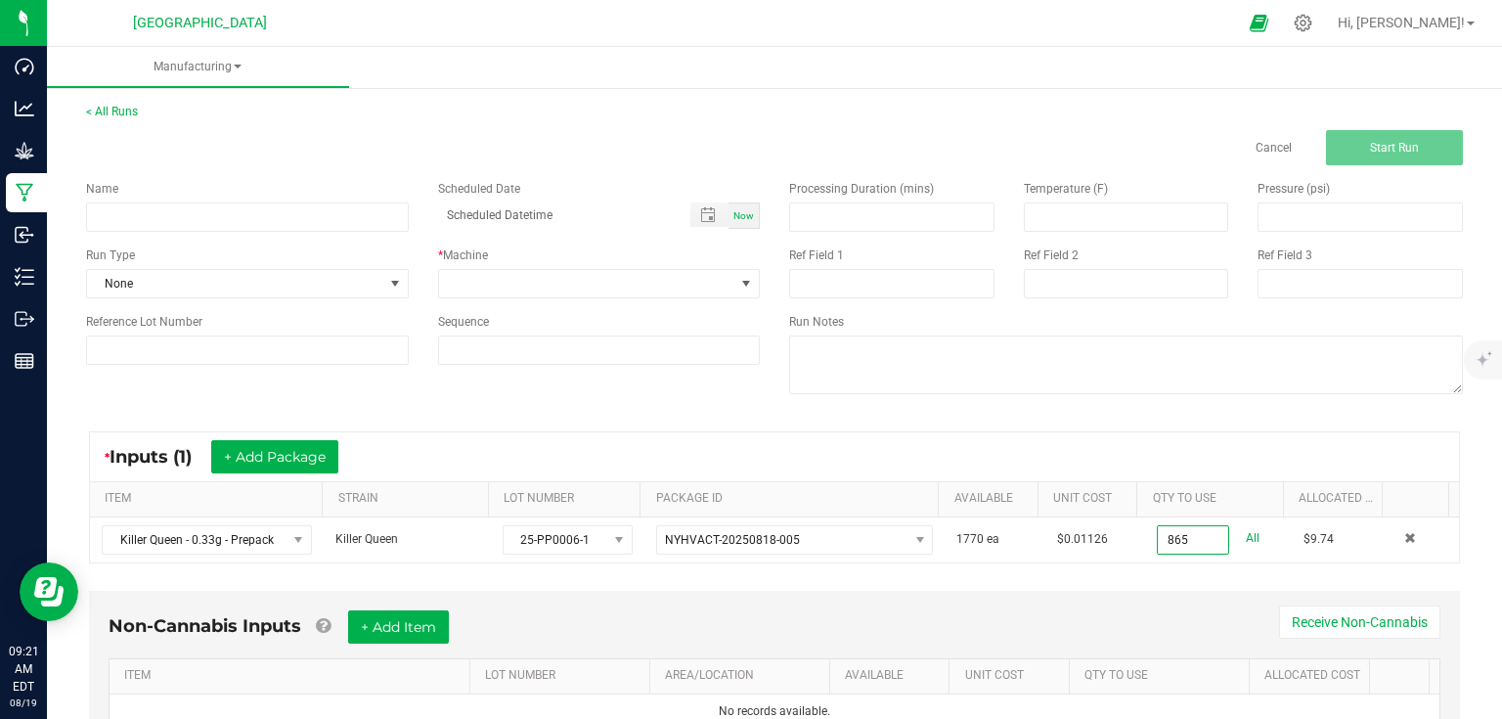
type input "865 ea"
click at [1142, 584] on div "Non-Cannabis Inputs + Add Item Receive Non-Cannabis ITEM LOT NUMBER AREA/LOCATI…" at bounding box center [774, 683] width 1406 height 205
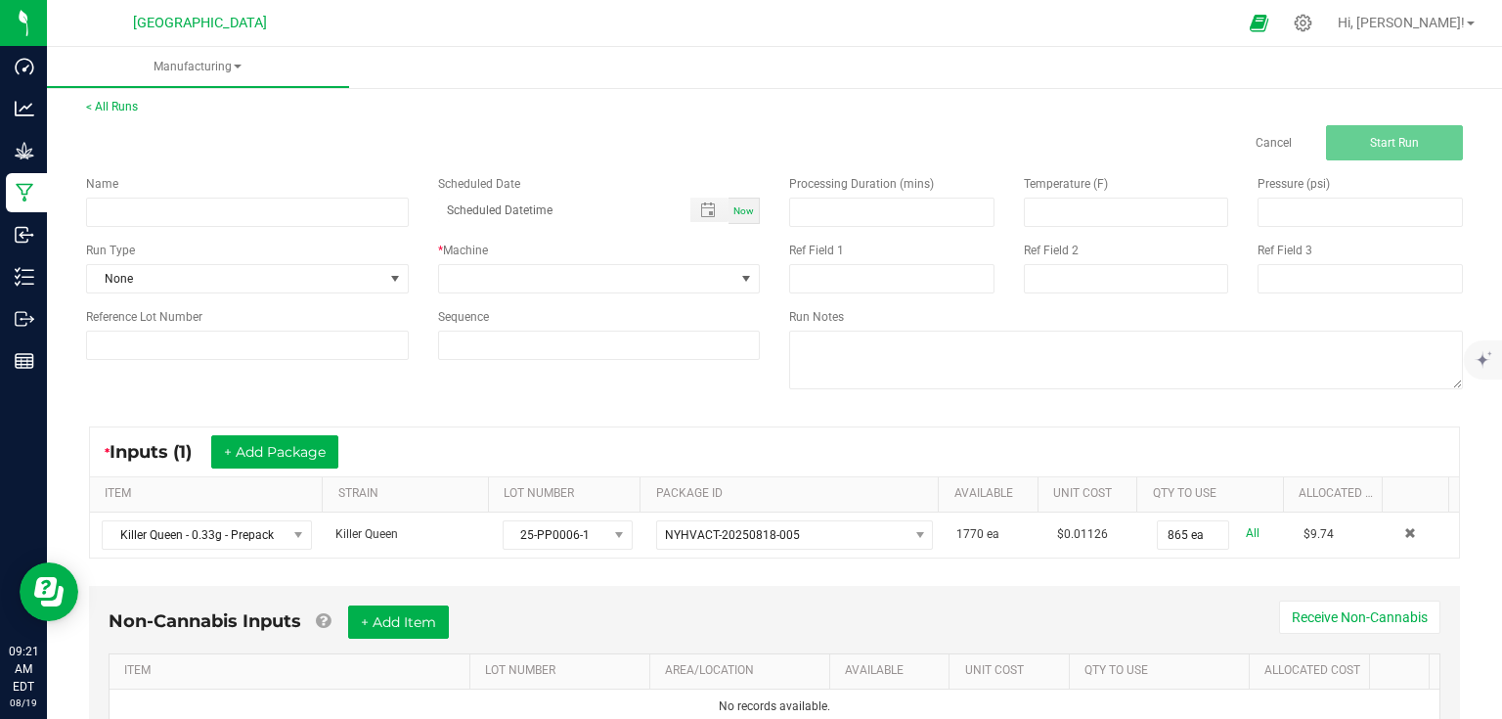
scroll to position [0, 0]
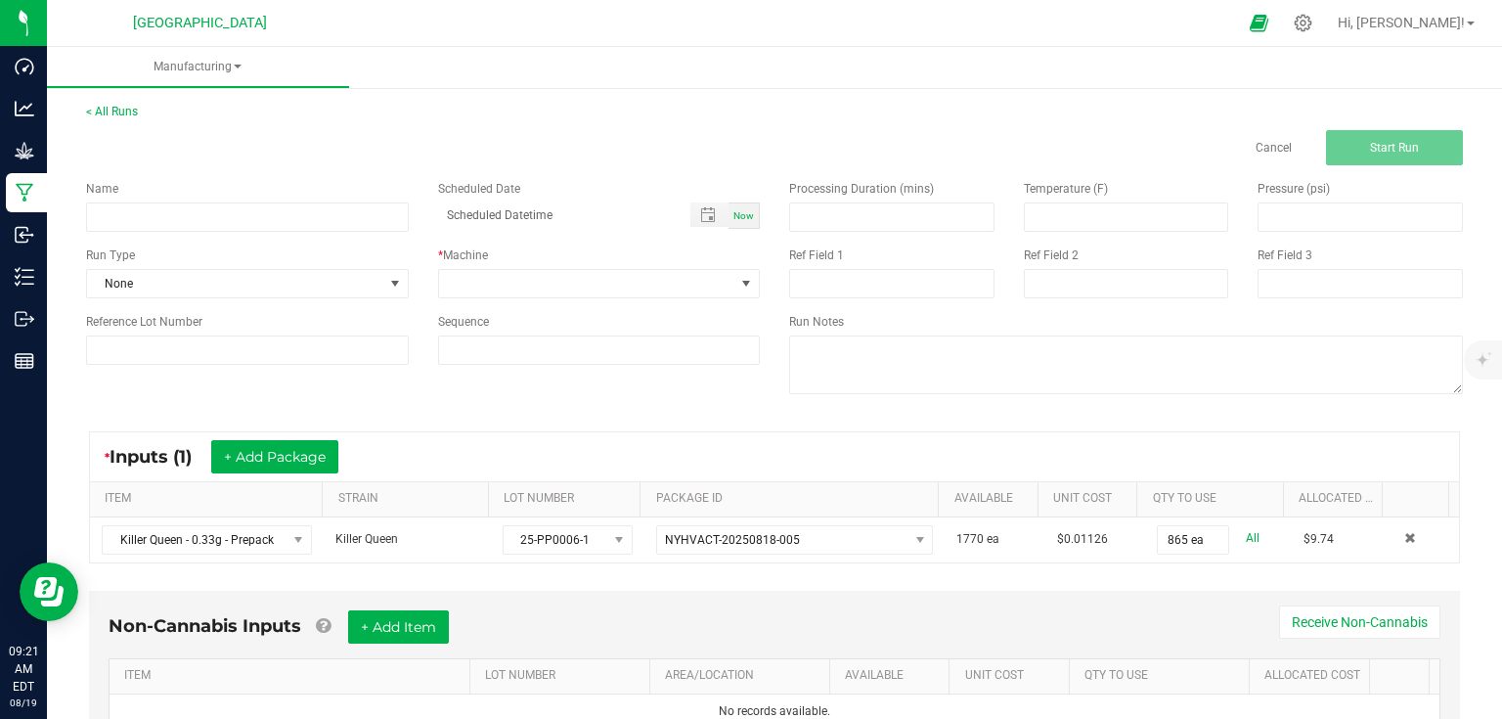
click at [1174, 414] on div "* Inputs (1) + Add Package ITEM STRAIN LOT NUMBER PACKAGE ID AVAILABLE Unit Cos…" at bounding box center [774, 497] width 1406 height 167
click at [540, 295] on span at bounding box center [587, 283] width 296 height 27
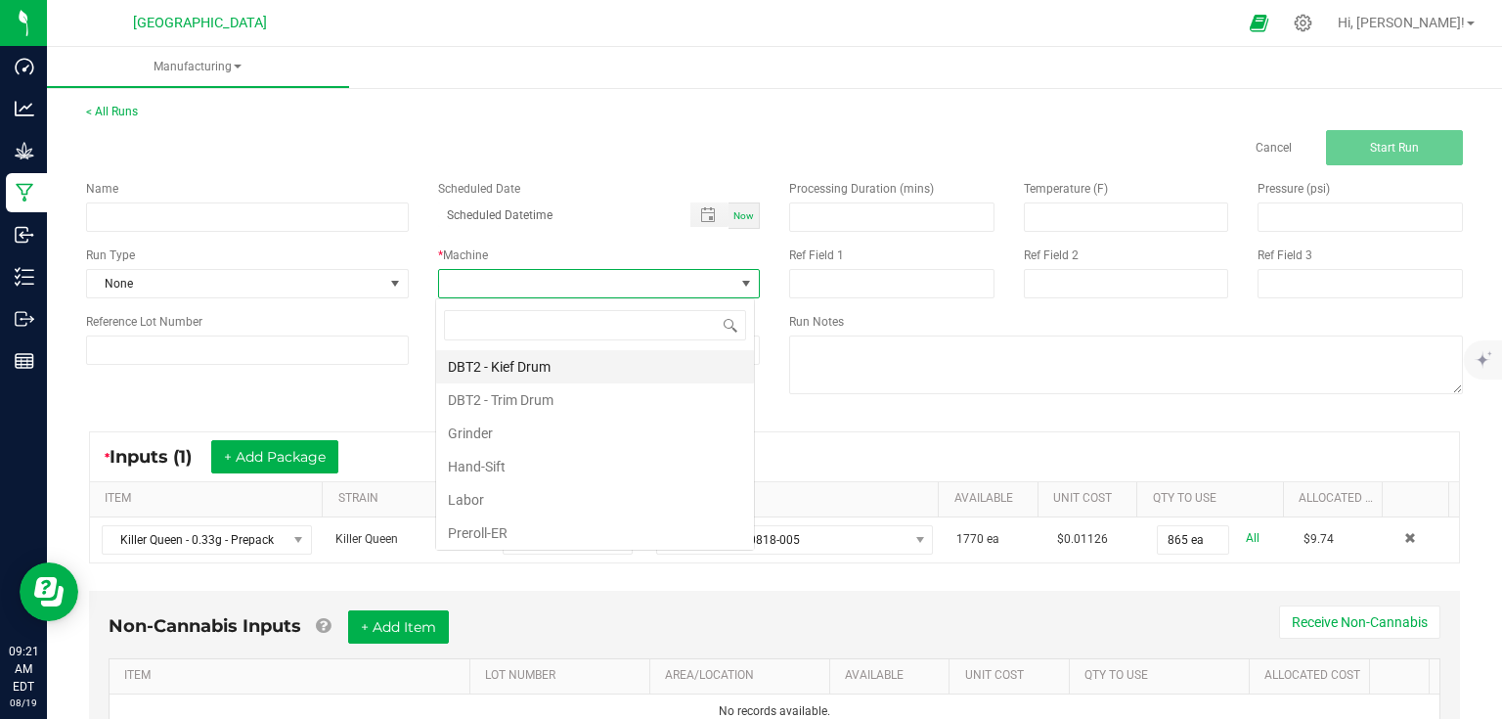
scroll to position [28, 319]
click at [488, 502] on li "Labor" at bounding box center [595, 499] width 318 height 33
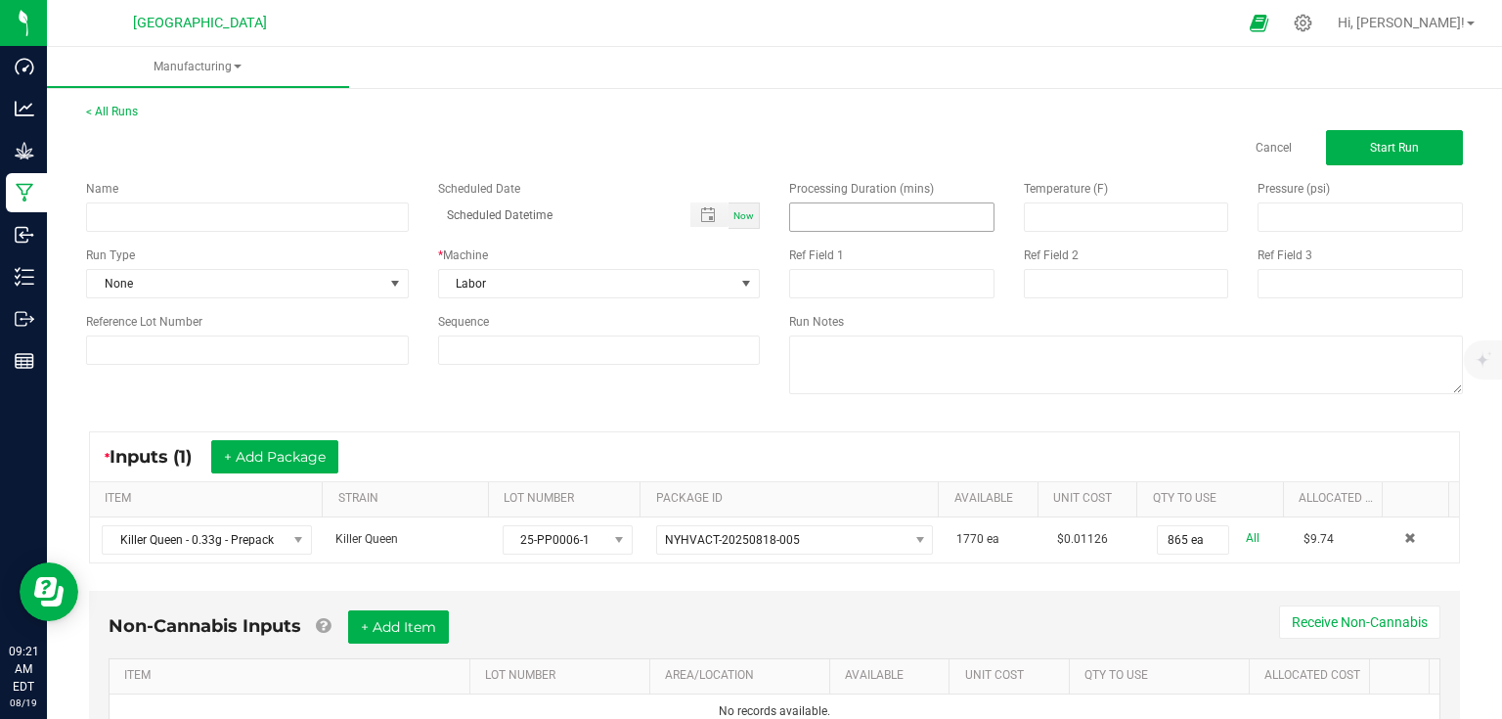
click at [902, 231] on span at bounding box center [891, 216] width 205 height 29
type input "210.00"
click at [273, 224] on input at bounding box center [247, 216] width 323 height 29
type input "Packaging and Labeling Killer Queen Prepacks 8/18"
click at [348, 275] on span "None" at bounding box center [235, 283] width 296 height 27
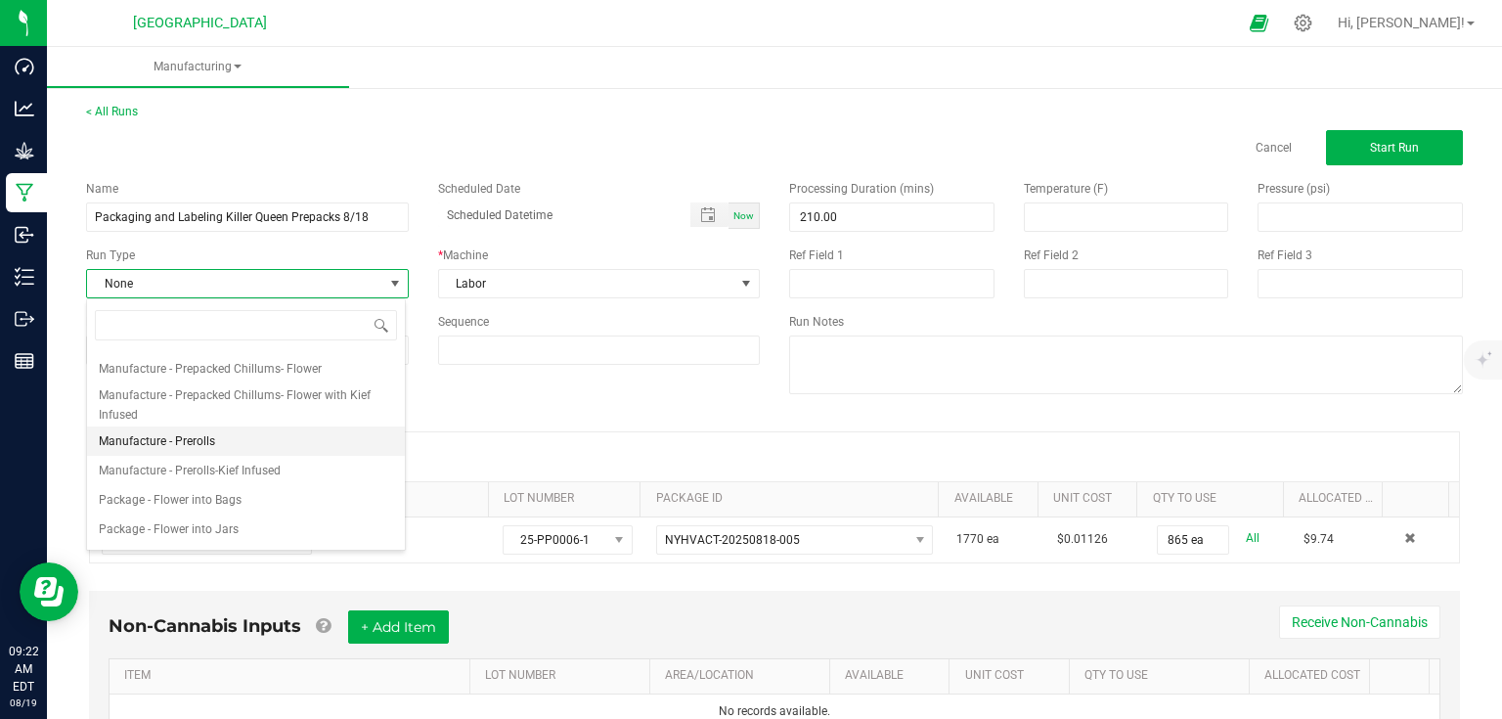
scroll to position [235, 0]
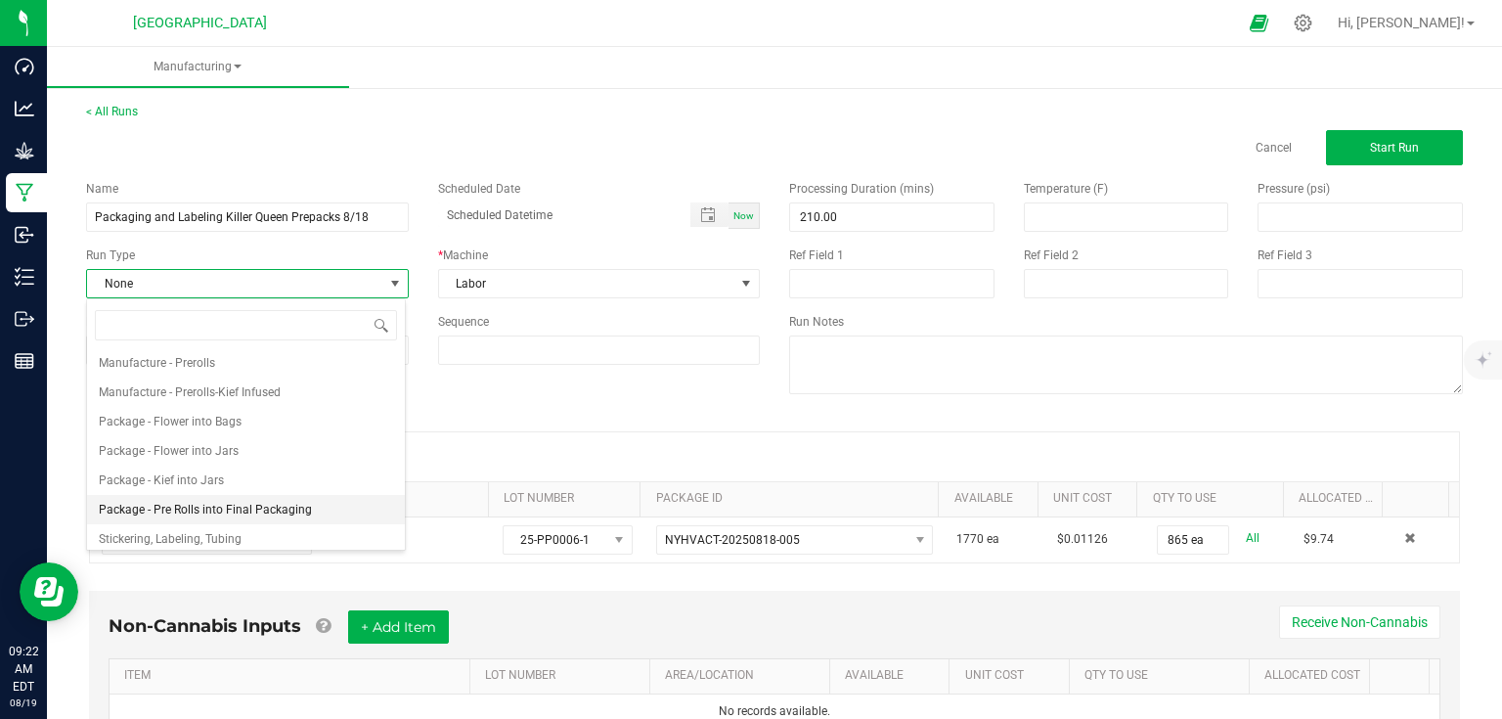
click at [290, 507] on span "Package - Pre Rolls into Final Packaging" at bounding box center [205, 510] width 213 height 20
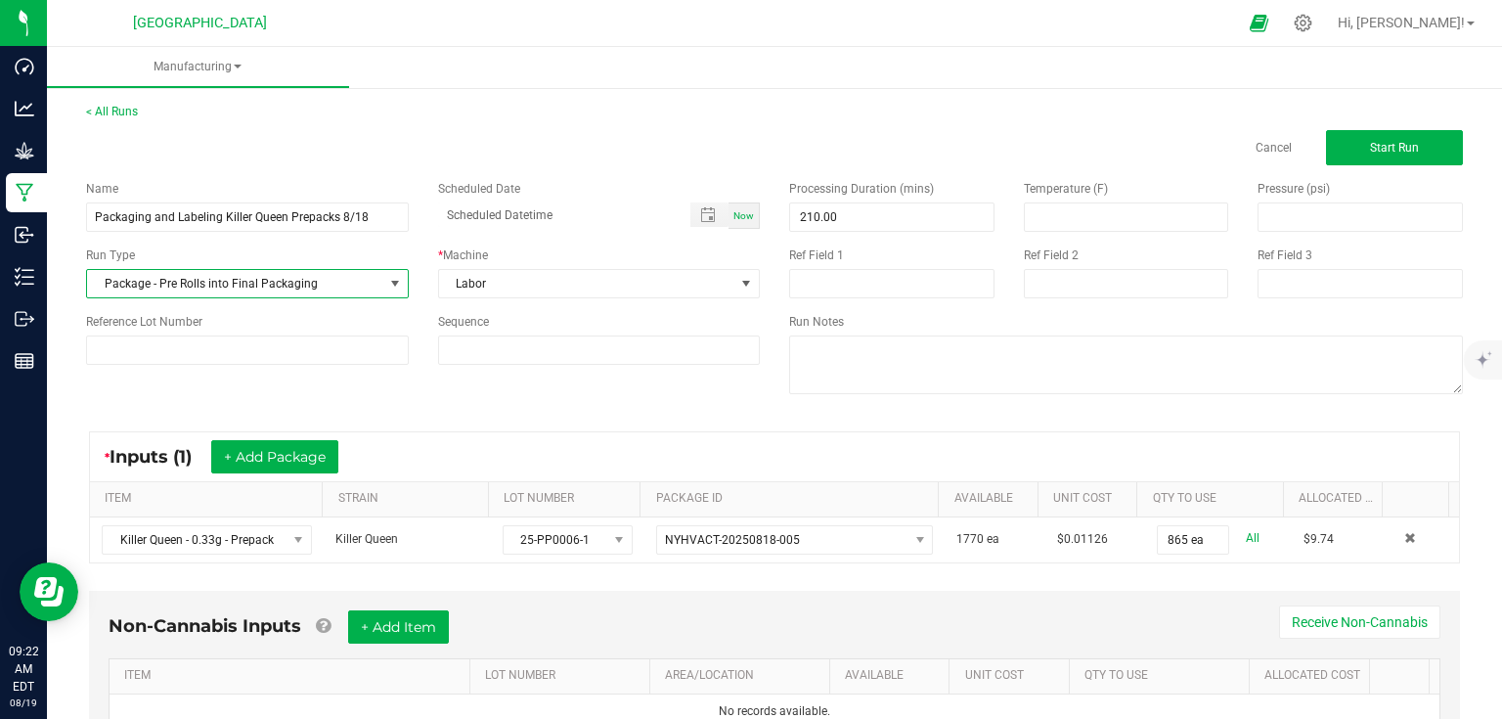
click at [404, 279] on span at bounding box center [394, 283] width 24 height 27
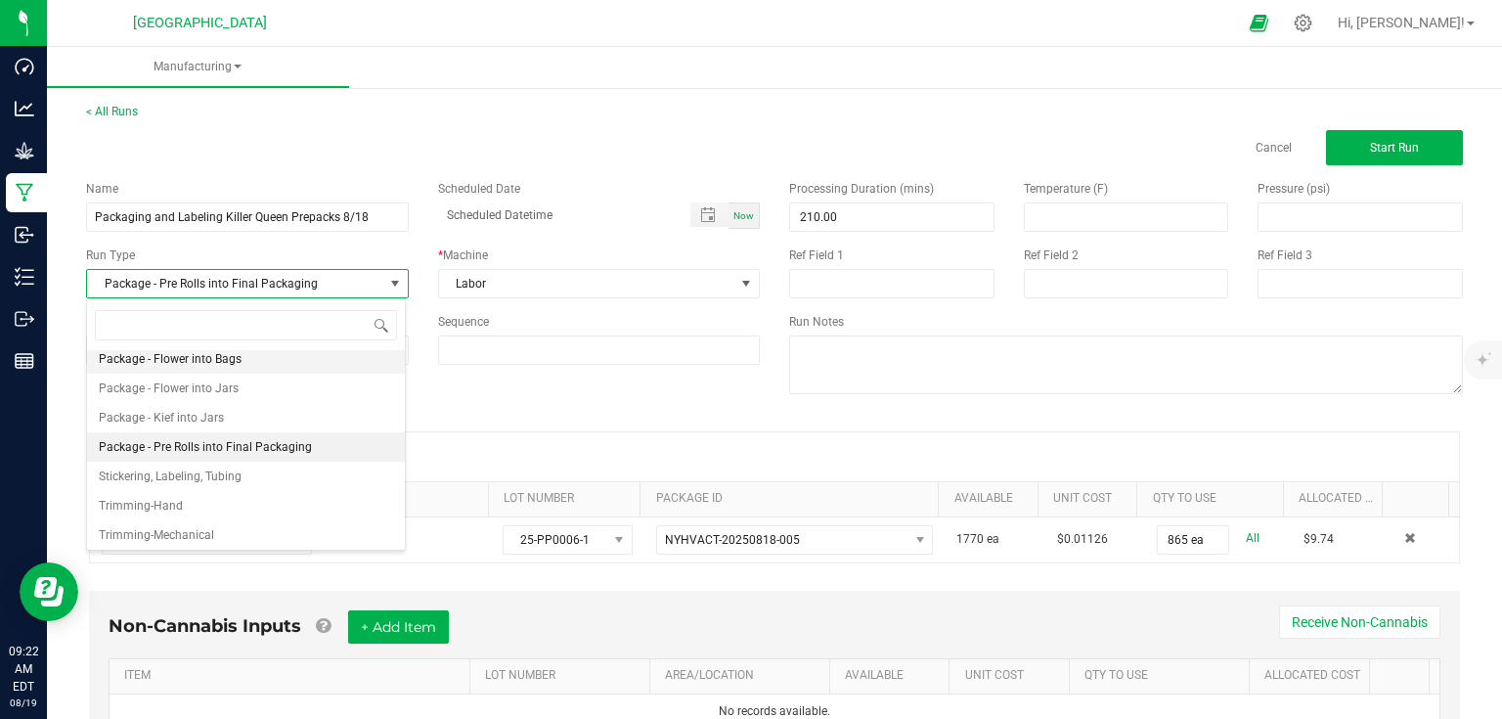
scroll to position [300, 0]
click at [258, 481] on li "Stickering, Labeling, Tubing" at bounding box center [246, 473] width 318 height 29
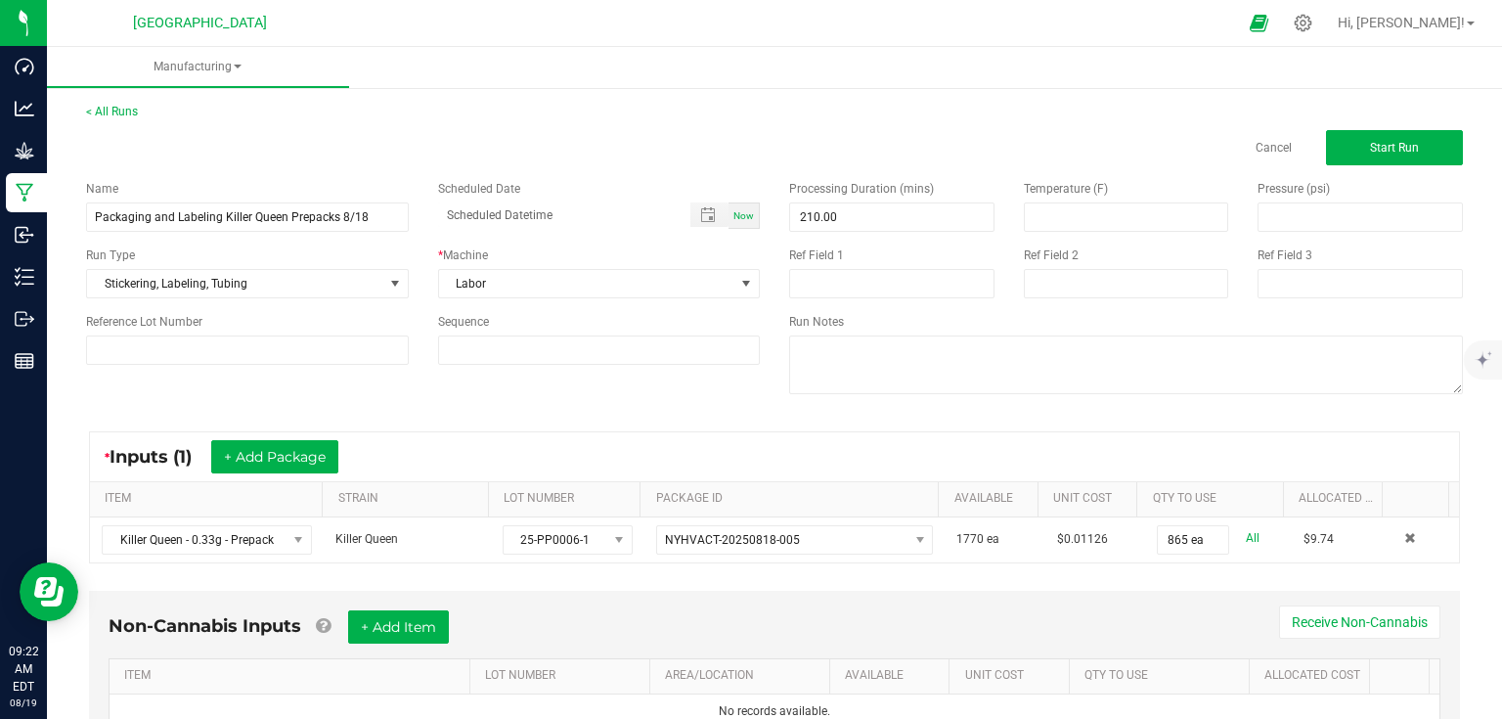
click at [390, 397] on div "Name Packaging and Labeling Killer Queen Prepacks 8/18 Scheduled Date Now Run T…" at bounding box center [774, 289] width 1406 height 248
click at [1335, 154] on button "Start Run" at bounding box center [1394, 147] width 137 height 35
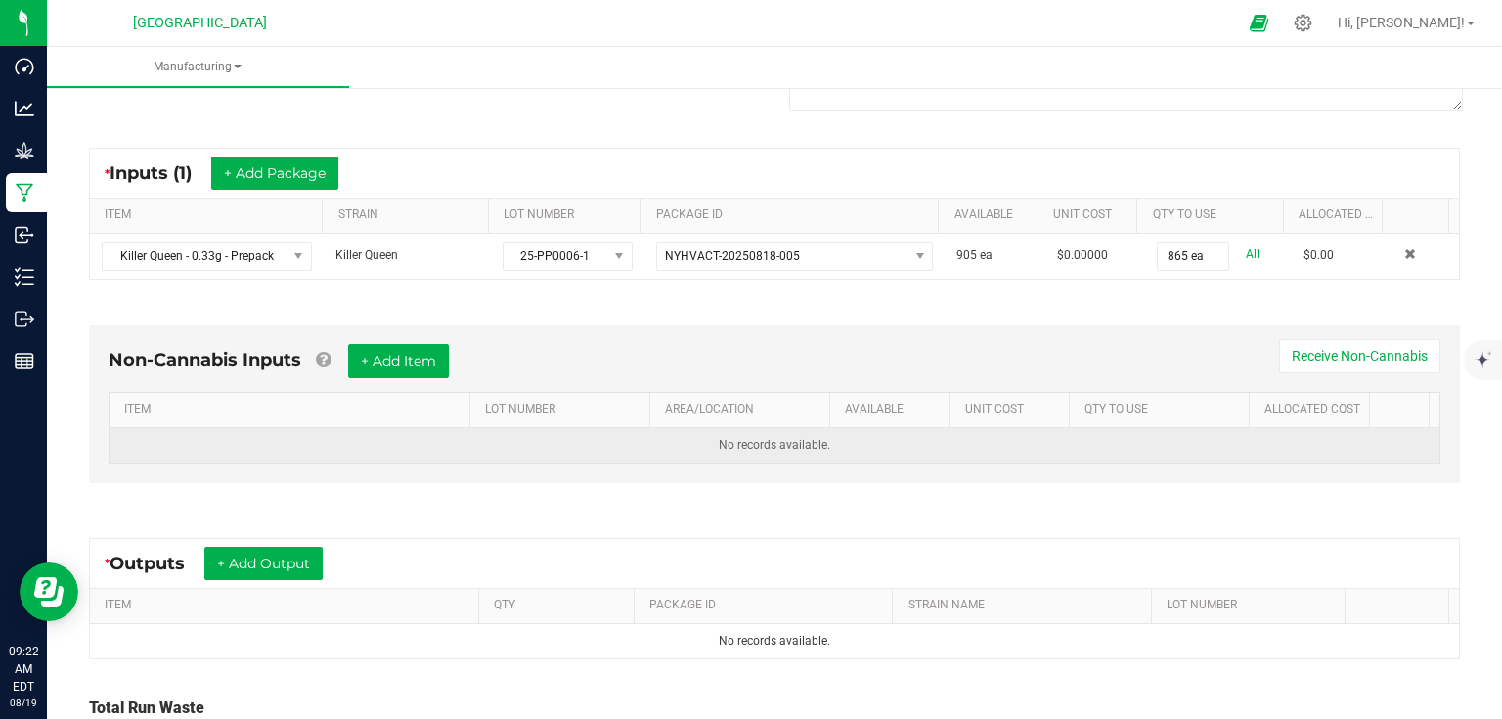
scroll to position [313, 0]
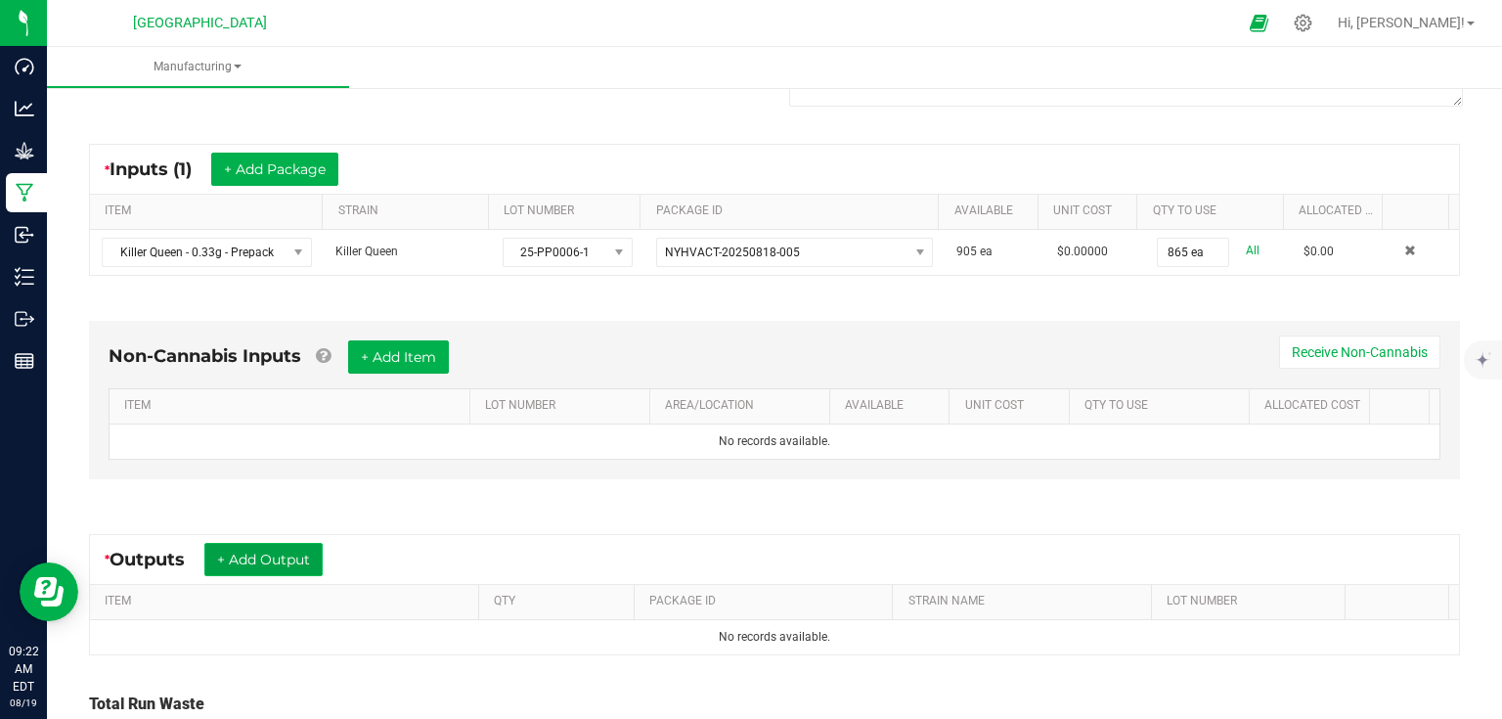
click at [298, 545] on button "+ Add Output" at bounding box center [263, 559] width 118 height 33
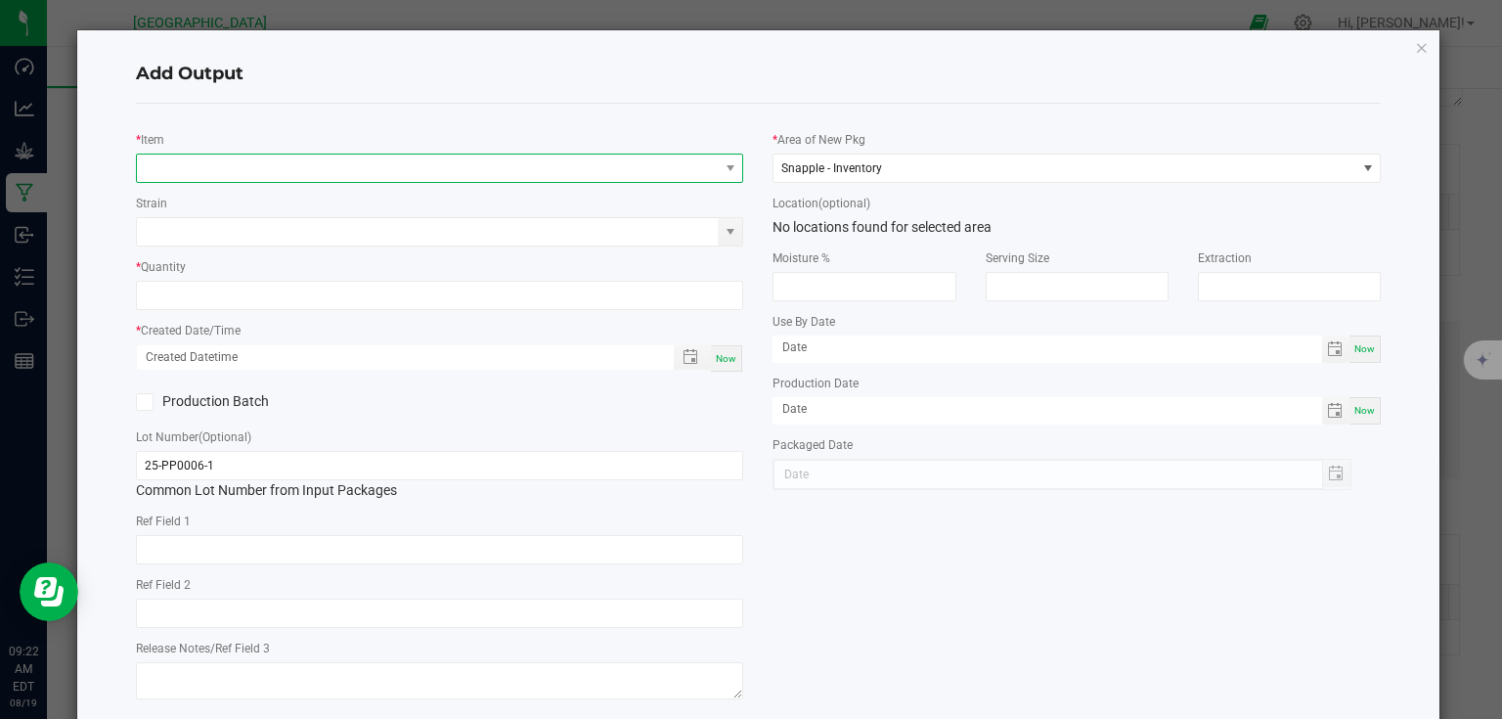
click at [338, 158] on span "NO DATA FOUND" at bounding box center [428, 168] width 582 height 27
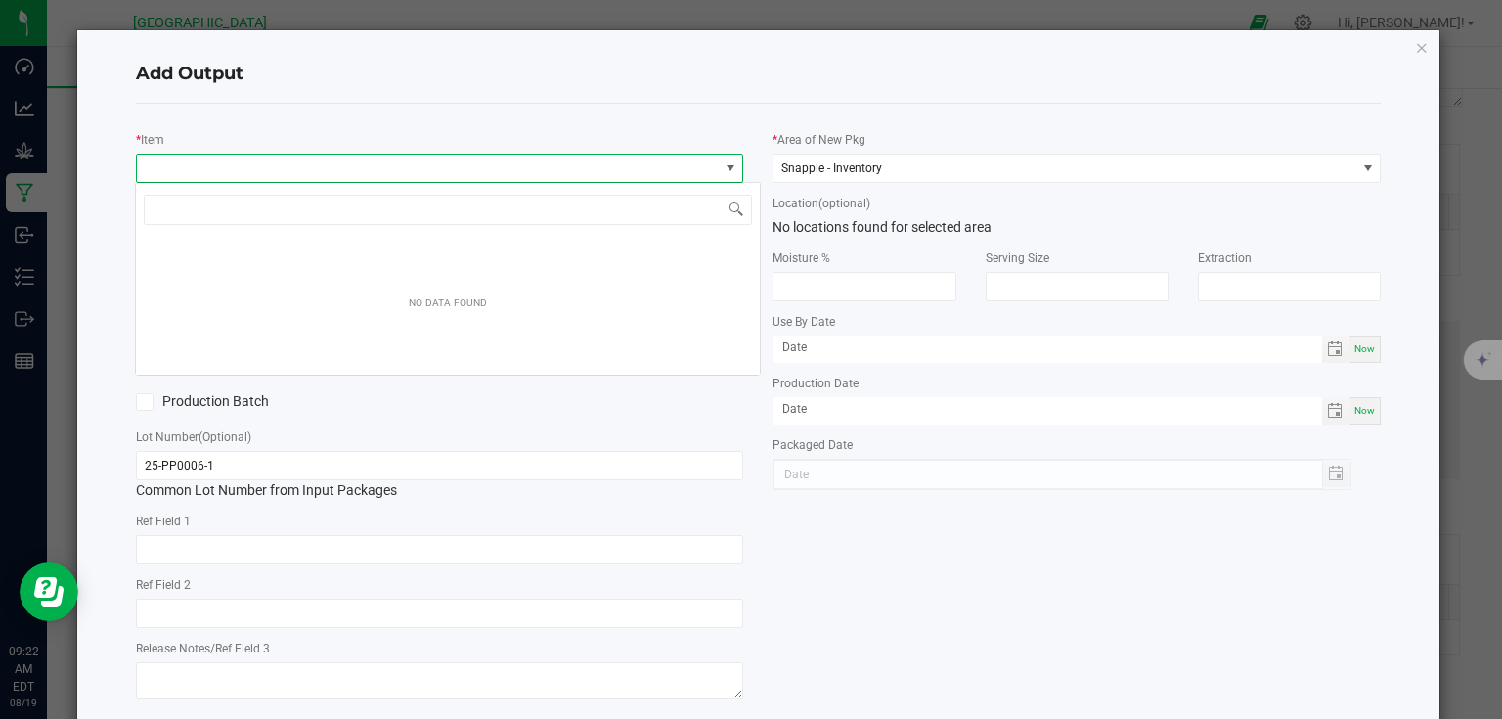
scroll to position [28, 602]
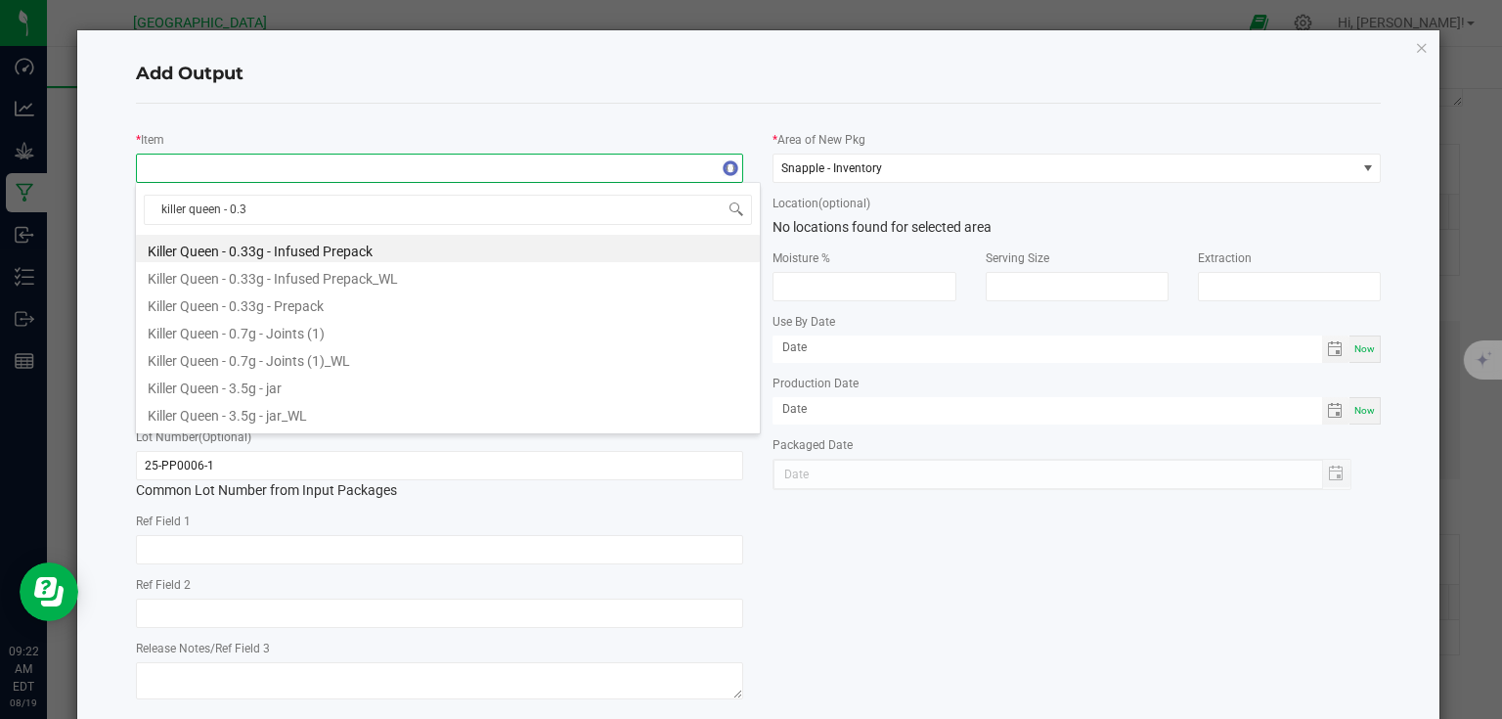
type input "killer queen - 0.33"
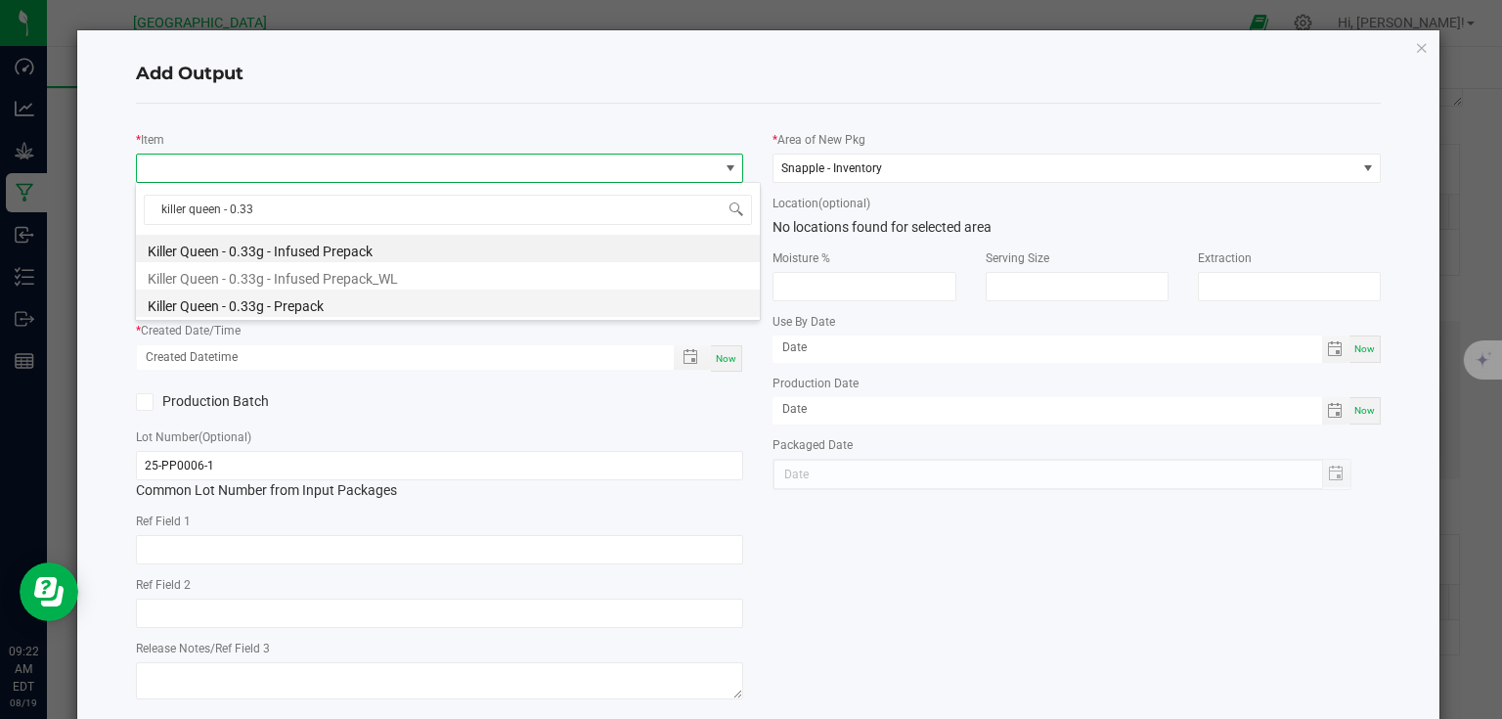
click at [313, 293] on li "Killer Queen - 0.33g - Prepack" at bounding box center [448, 303] width 624 height 27
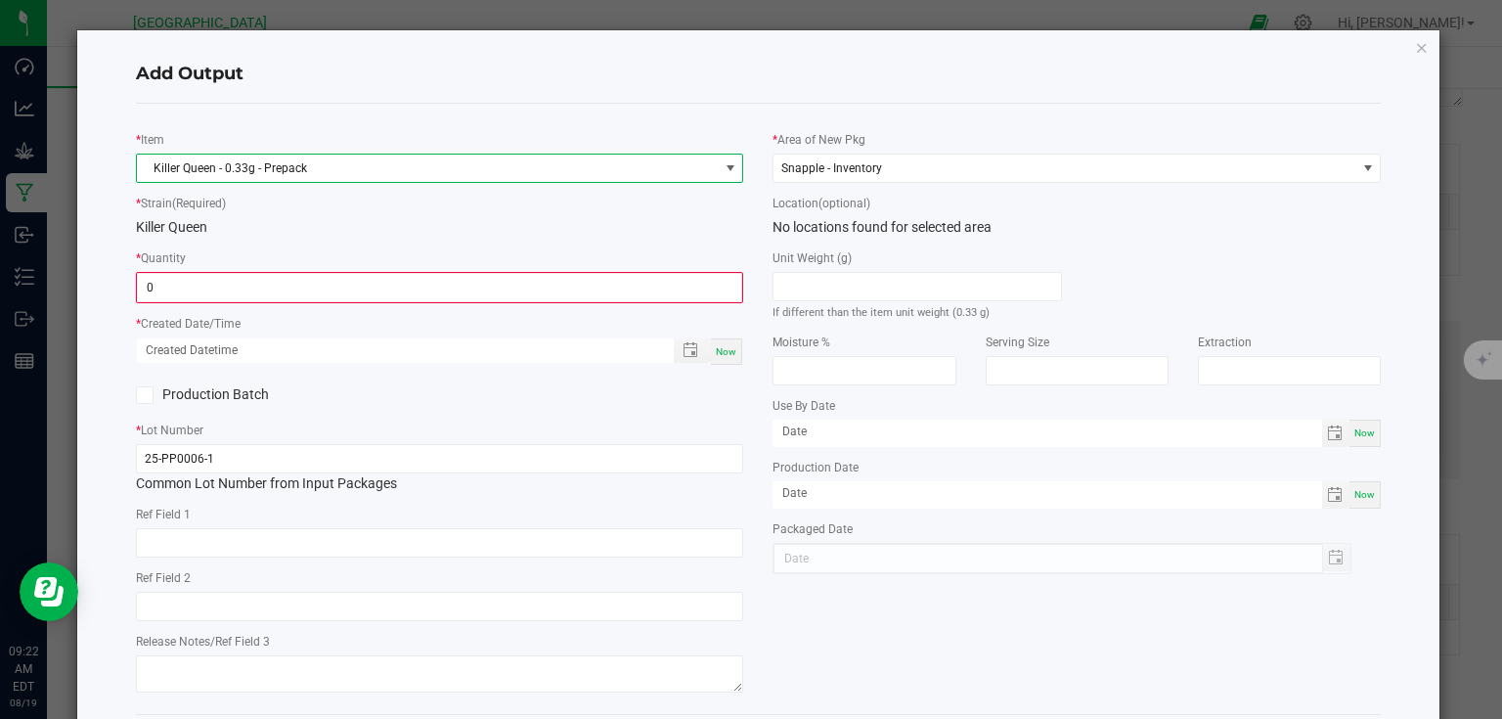
click at [313, 293] on input "0" at bounding box center [440, 287] width 604 height 27
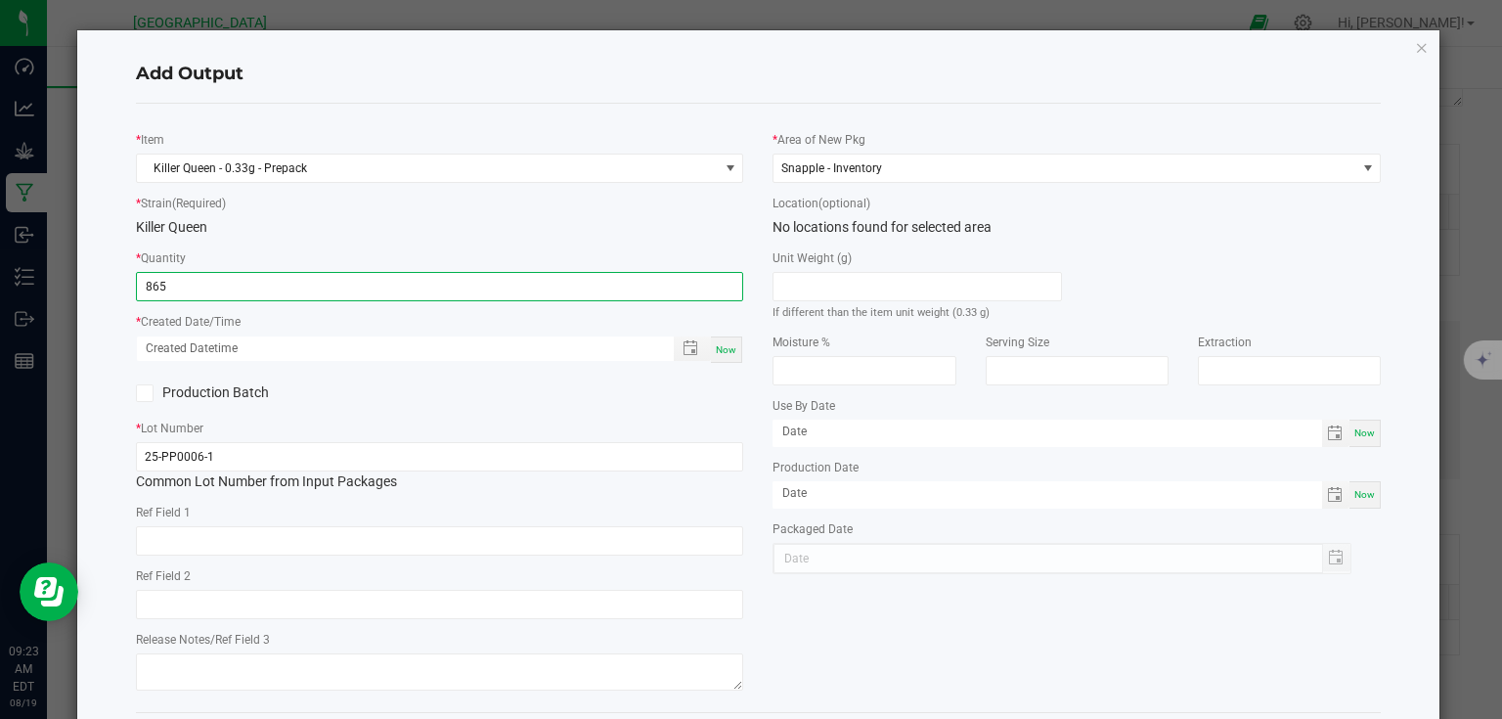
type input "865 ea"
click at [726, 352] on span "Now" at bounding box center [726, 349] width 21 height 11
type input "08/19/2025 9:23 AM"
type input "[DATE]"
click at [678, 409] on div "* Item Killer Queen - 0.33g - Prepack * Strain (Required) Killer Queen * Quanti…" at bounding box center [440, 407] width 638 height 577
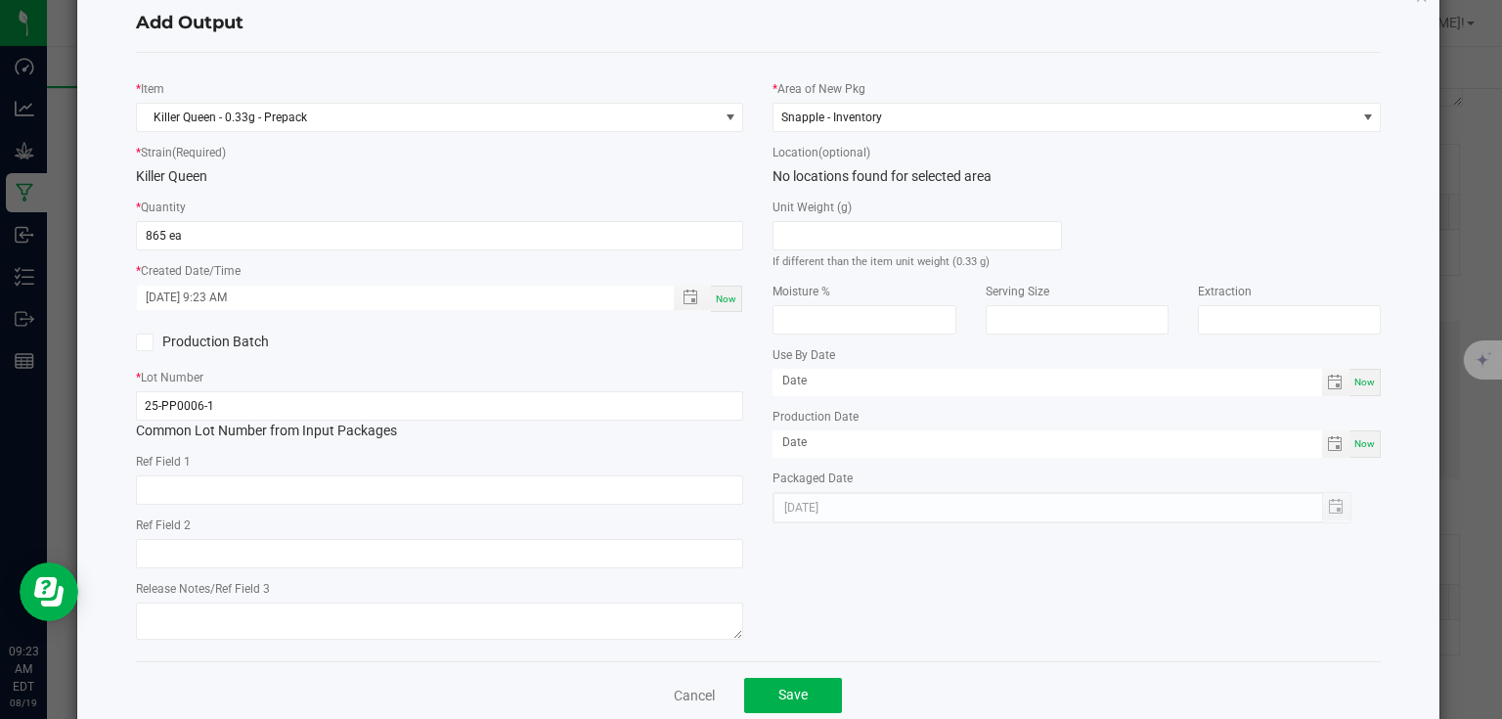
scroll to position [91, 0]
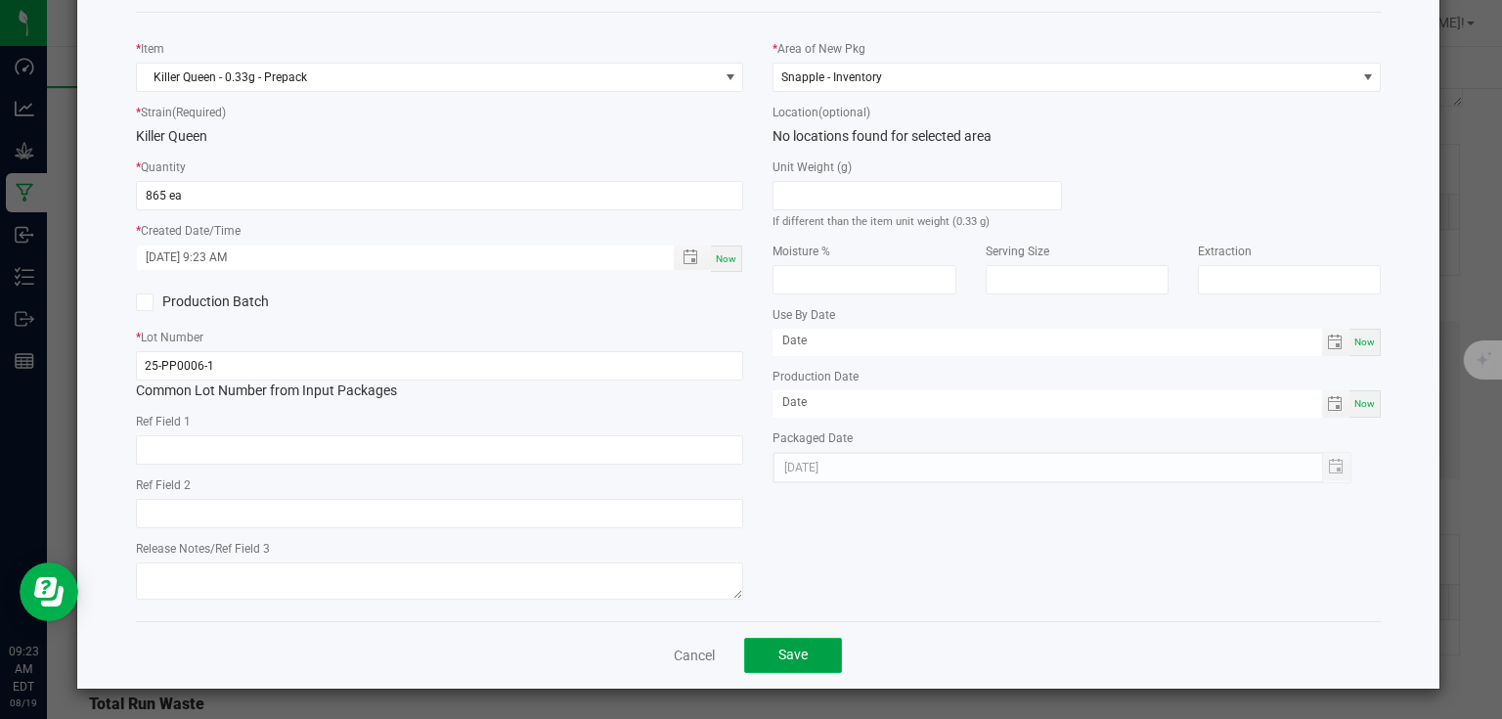
click at [790, 644] on button "Save" at bounding box center [793, 655] width 98 height 35
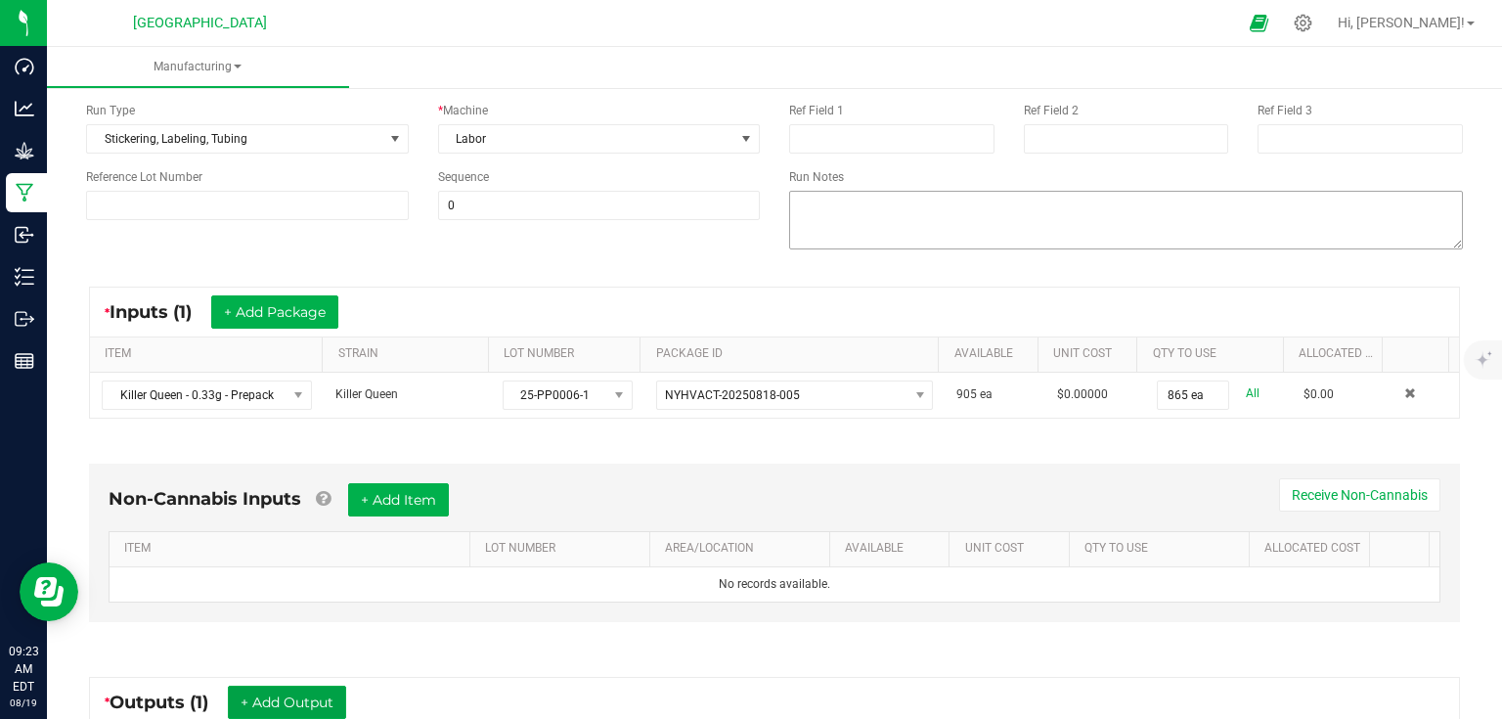
scroll to position [0, 0]
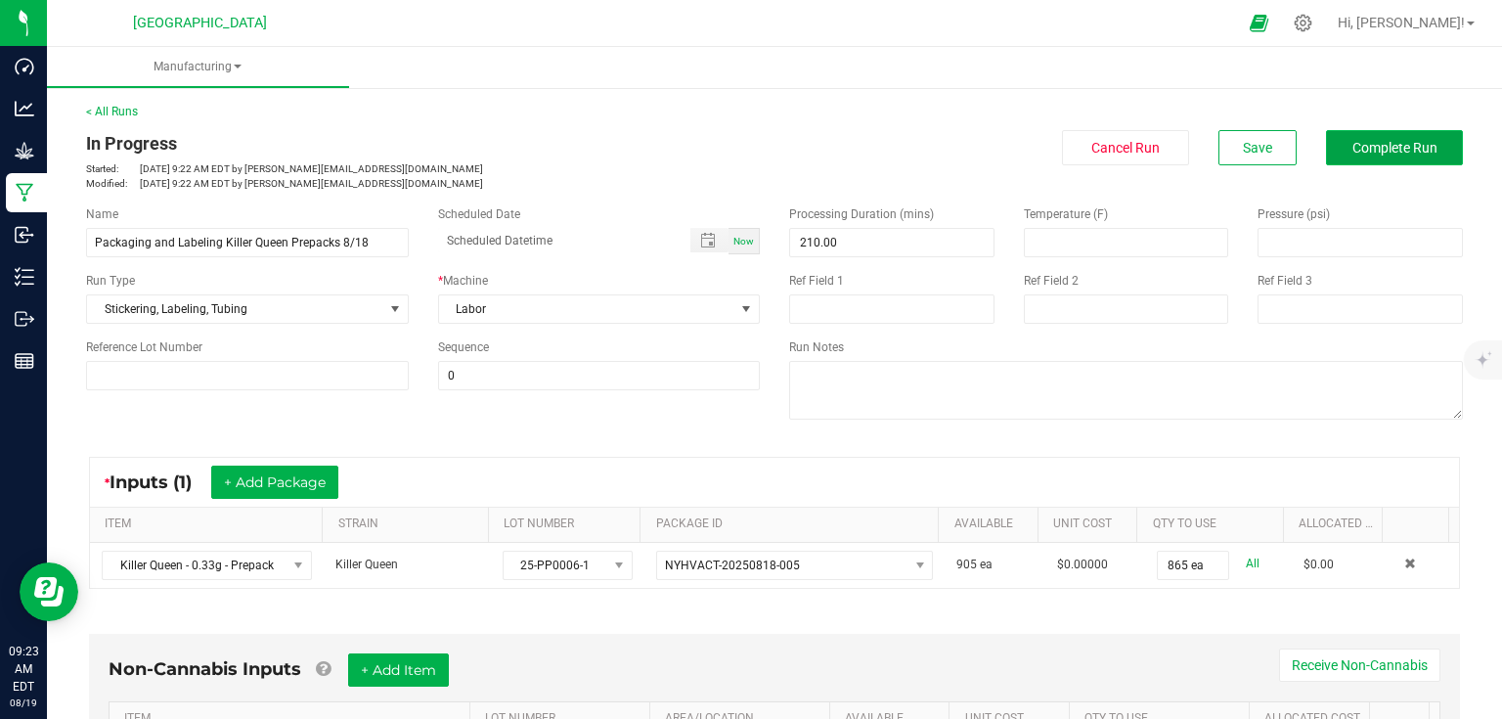
click at [1355, 164] on button "Complete Run" at bounding box center [1394, 147] width 137 height 35
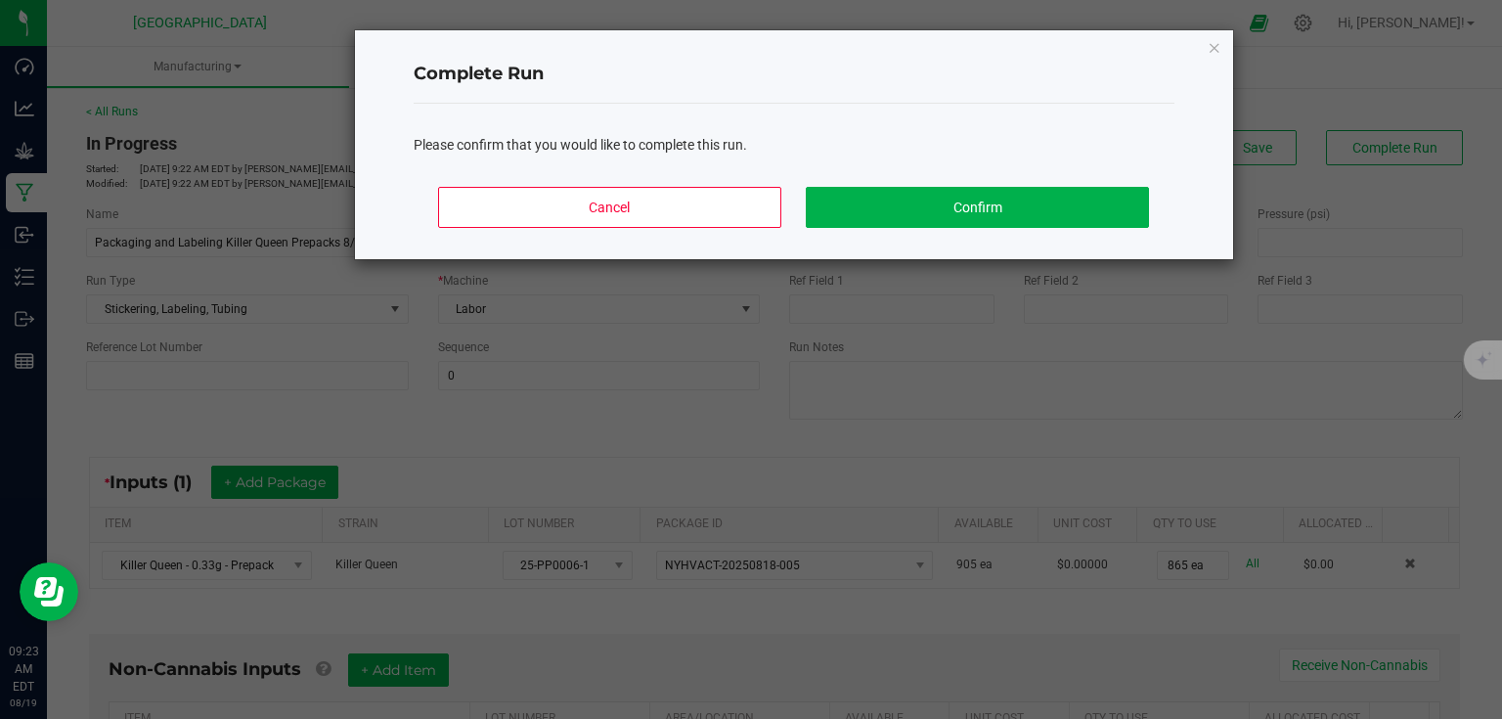
click at [1078, 228] on div "Cancel Confirm" at bounding box center [794, 215] width 761 height 88
click at [1078, 219] on button "Confirm" at bounding box center [977, 207] width 342 height 41
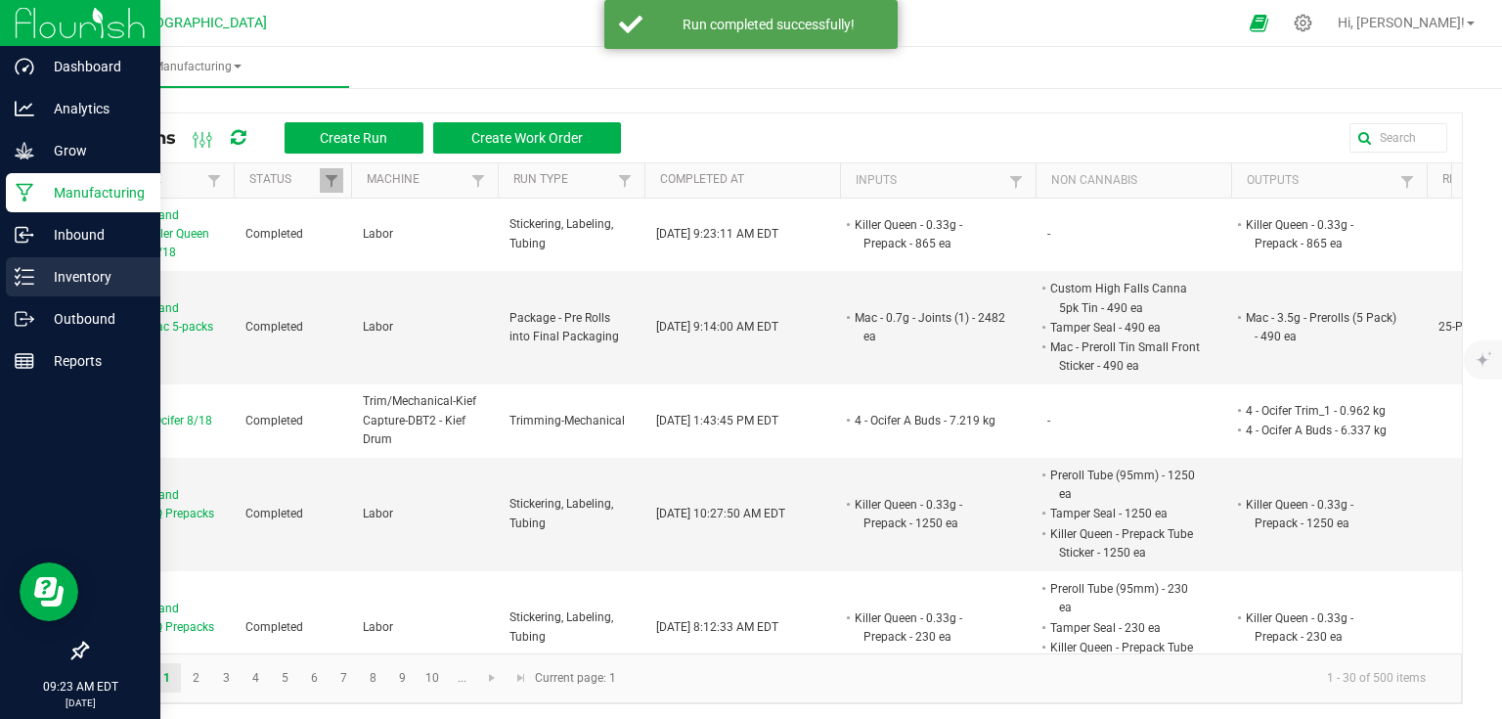
click at [35, 288] on p "Inventory" at bounding box center [92, 276] width 117 height 23
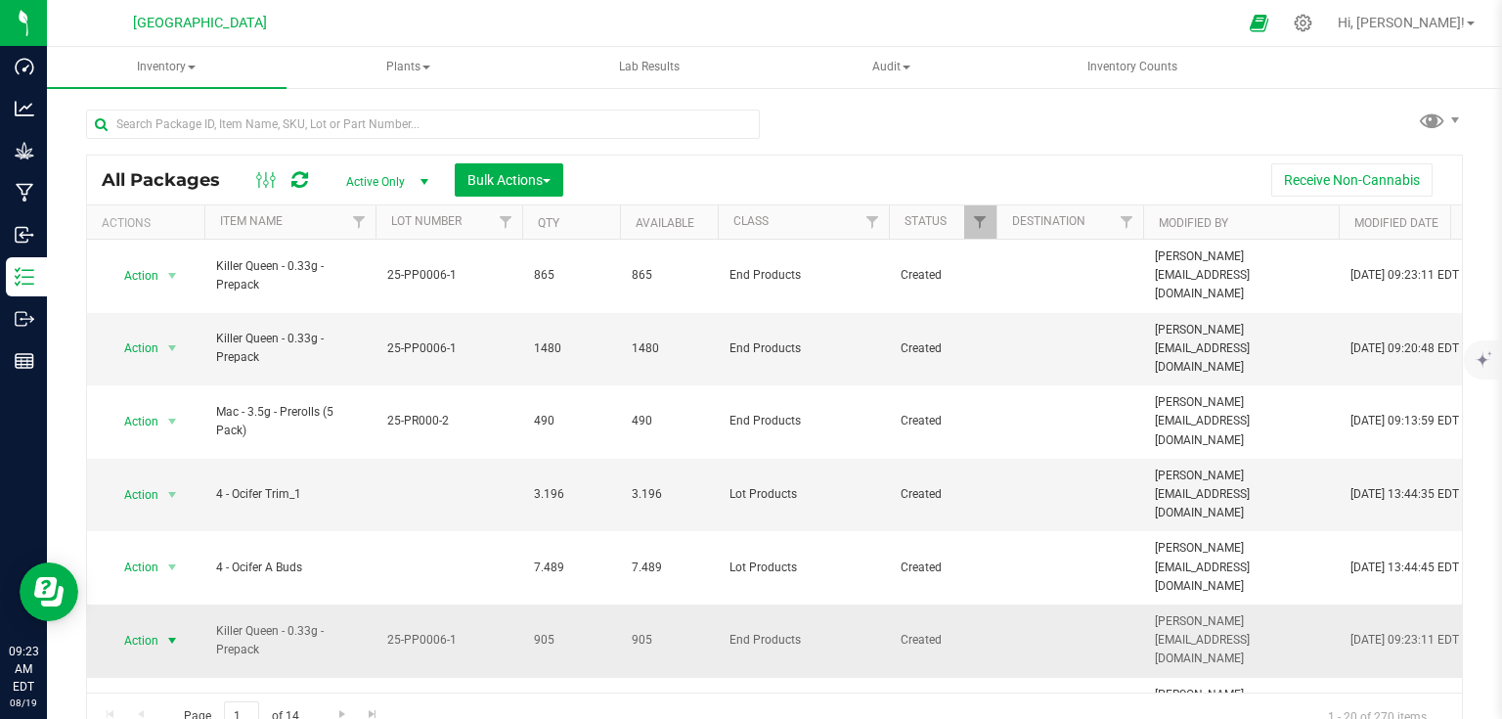
click at [168, 633] on span "select" at bounding box center [172, 641] width 16 height 16
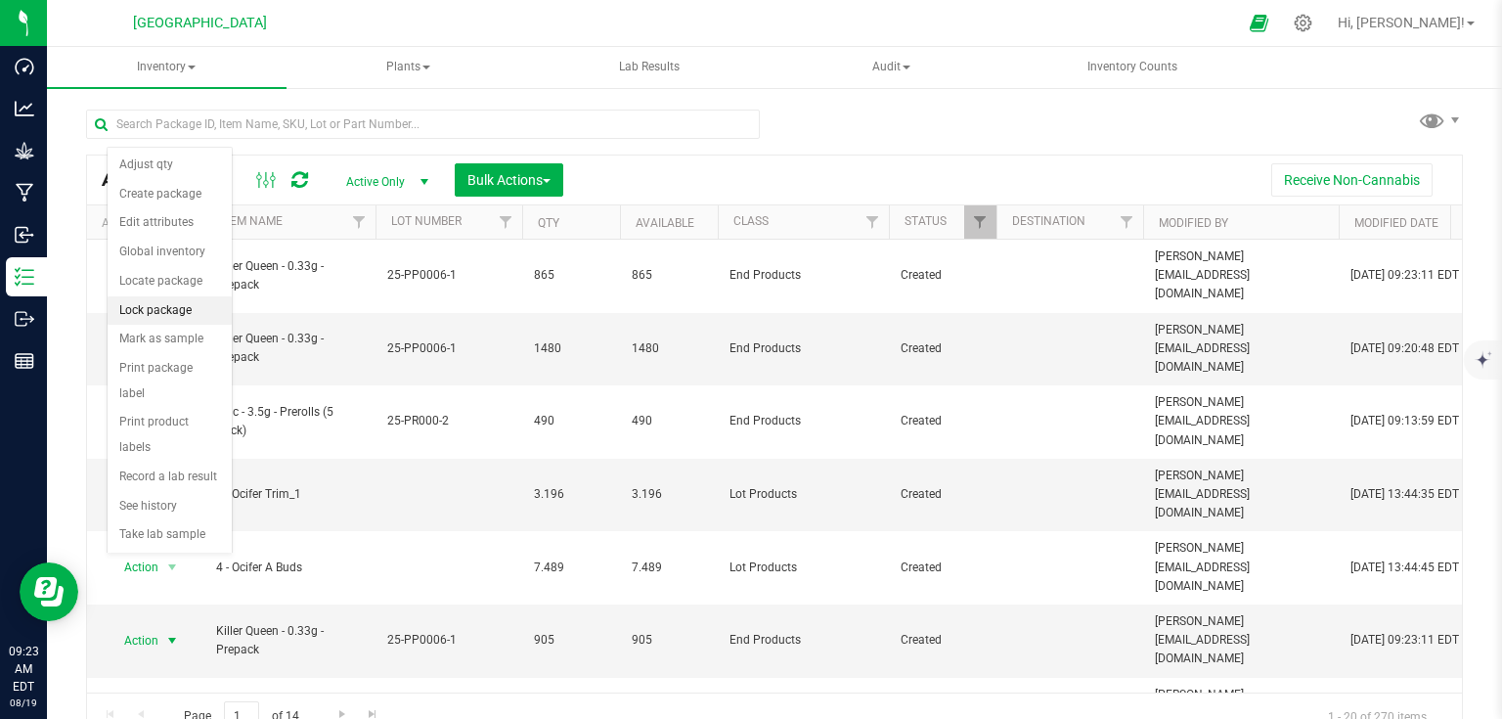
click at [145, 309] on li "Lock package" at bounding box center [170, 310] width 124 height 29
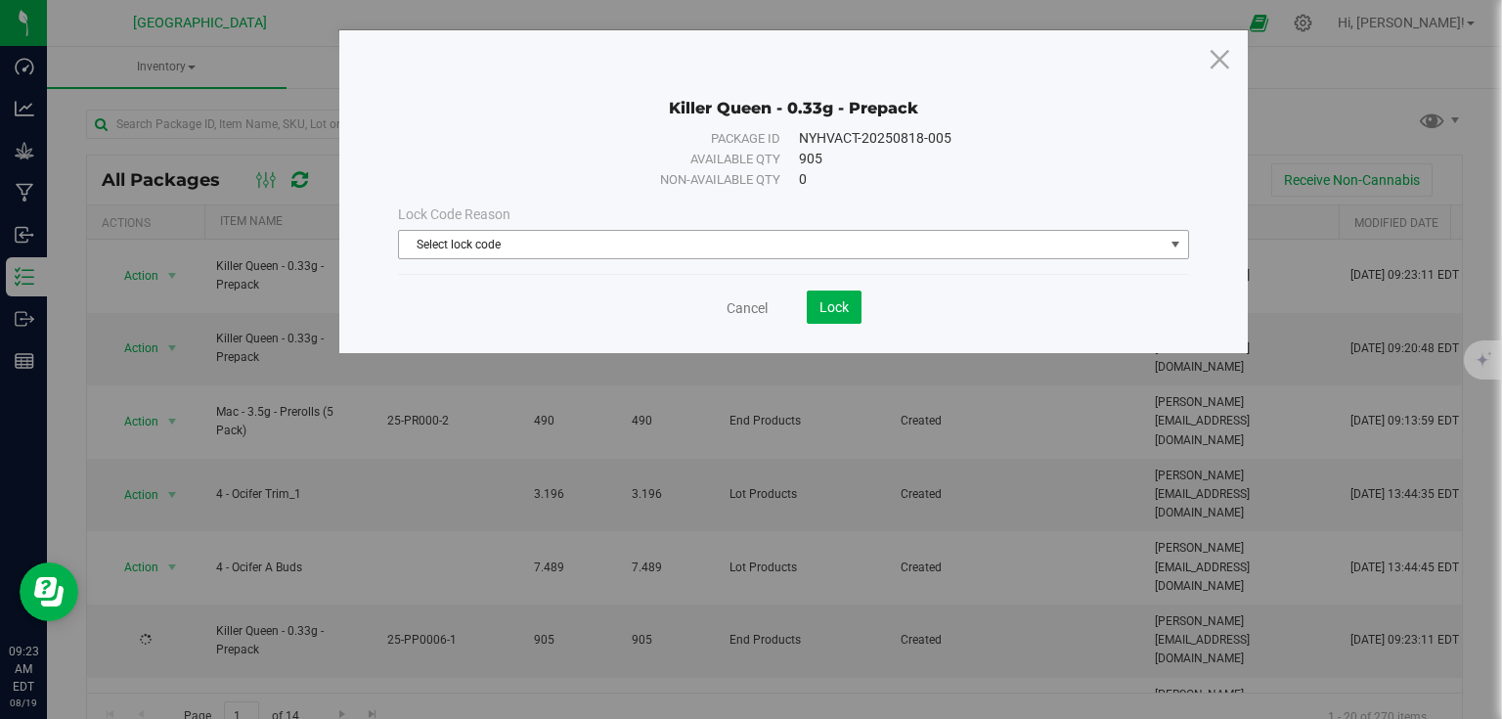
click at [540, 240] on span "Select lock code" at bounding box center [781, 244] width 765 height 27
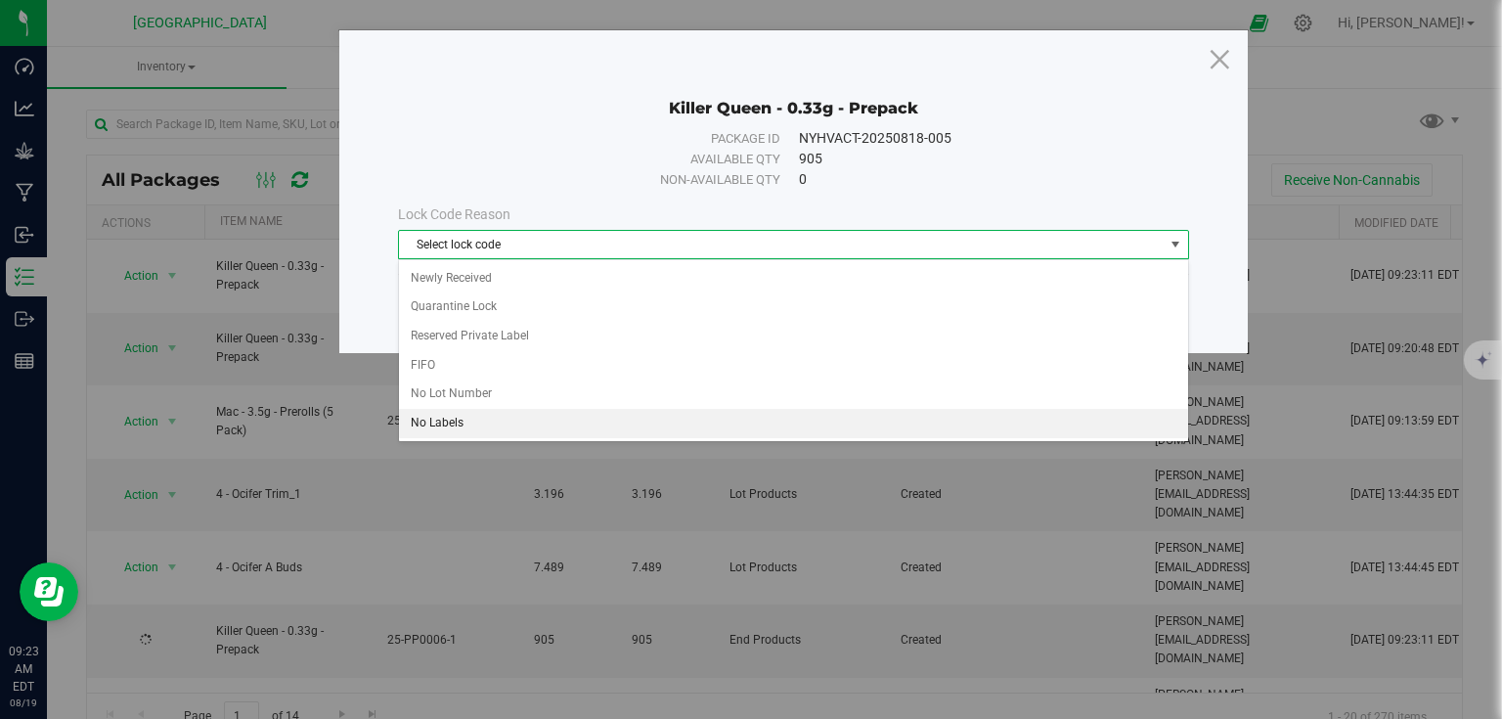
click at [458, 424] on li "No Labels" at bounding box center [793, 423] width 789 height 29
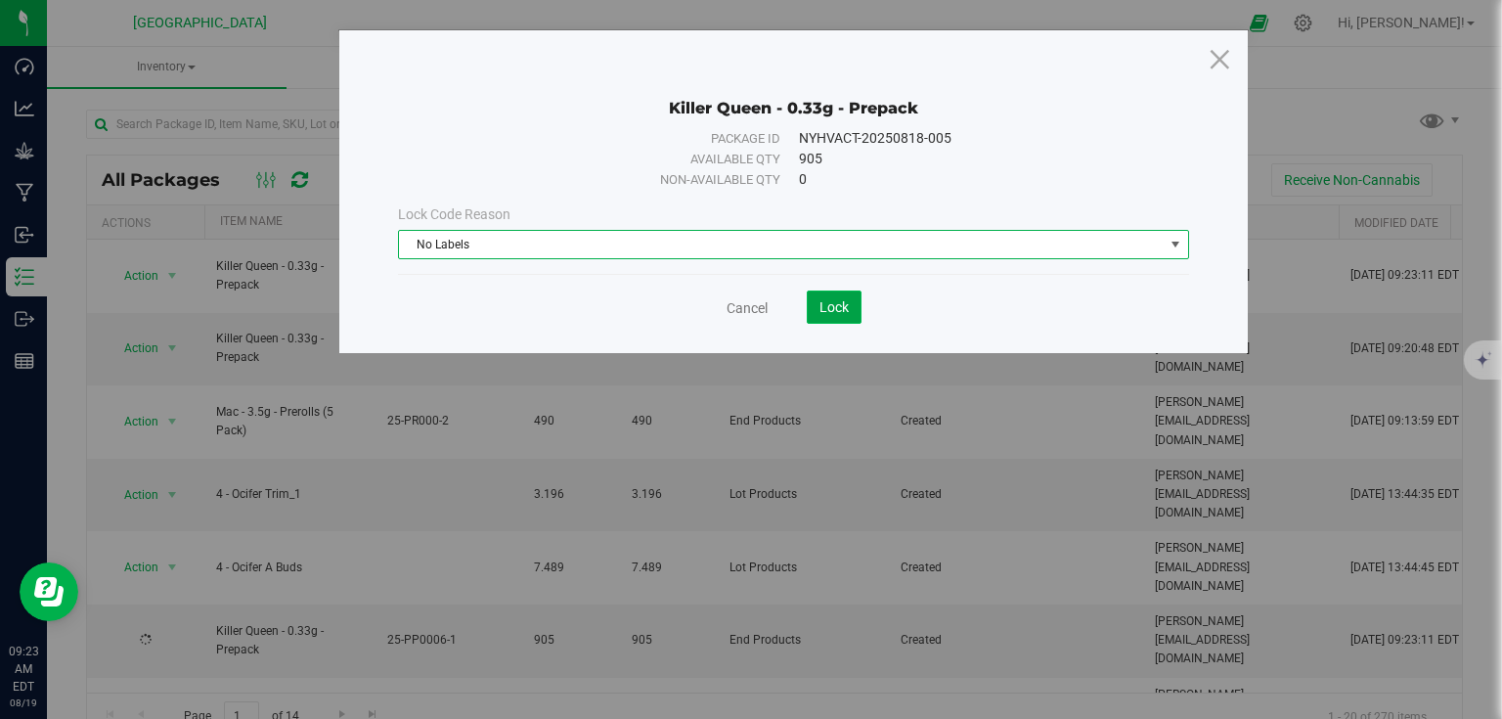
click at [815, 316] on button "Lock" at bounding box center [834, 306] width 55 height 33
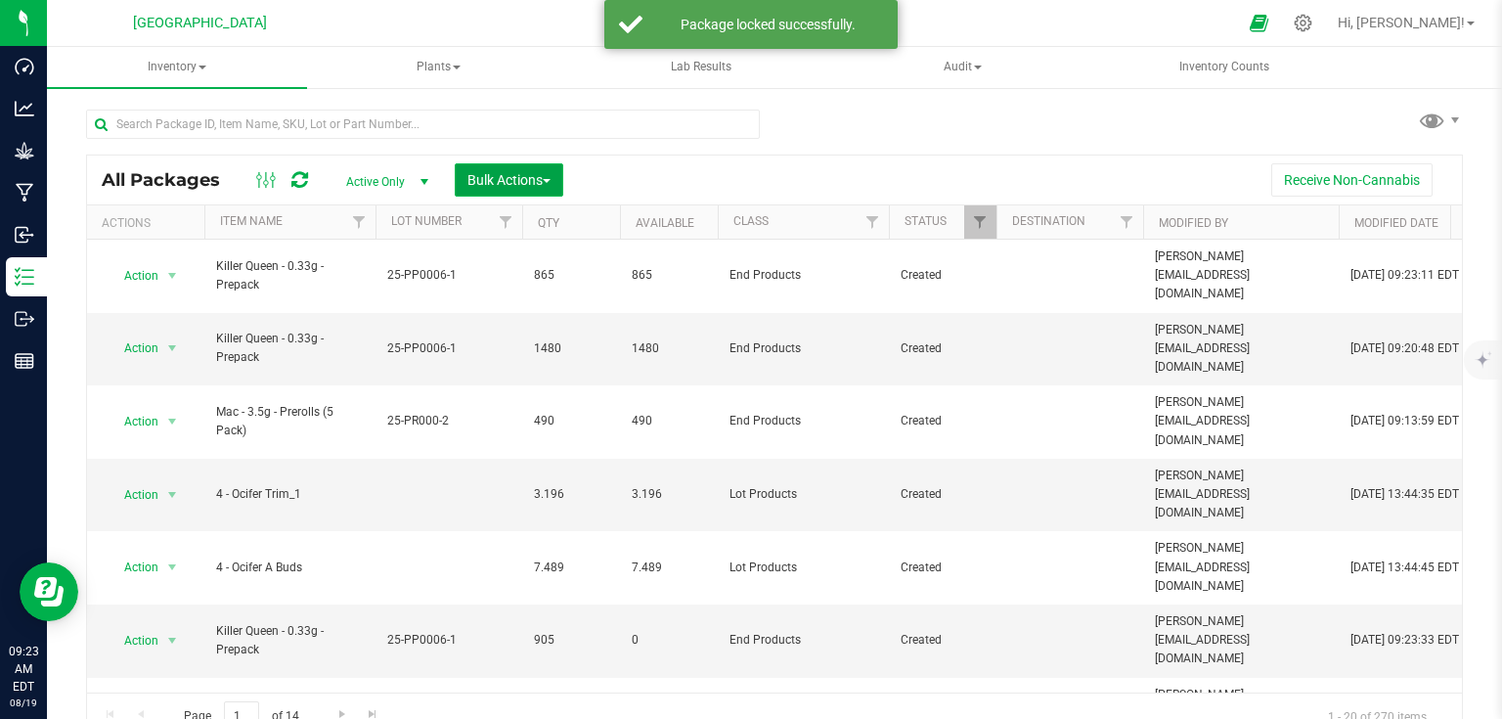
click at [468, 176] on span "Bulk Actions" at bounding box center [509, 180] width 83 height 16
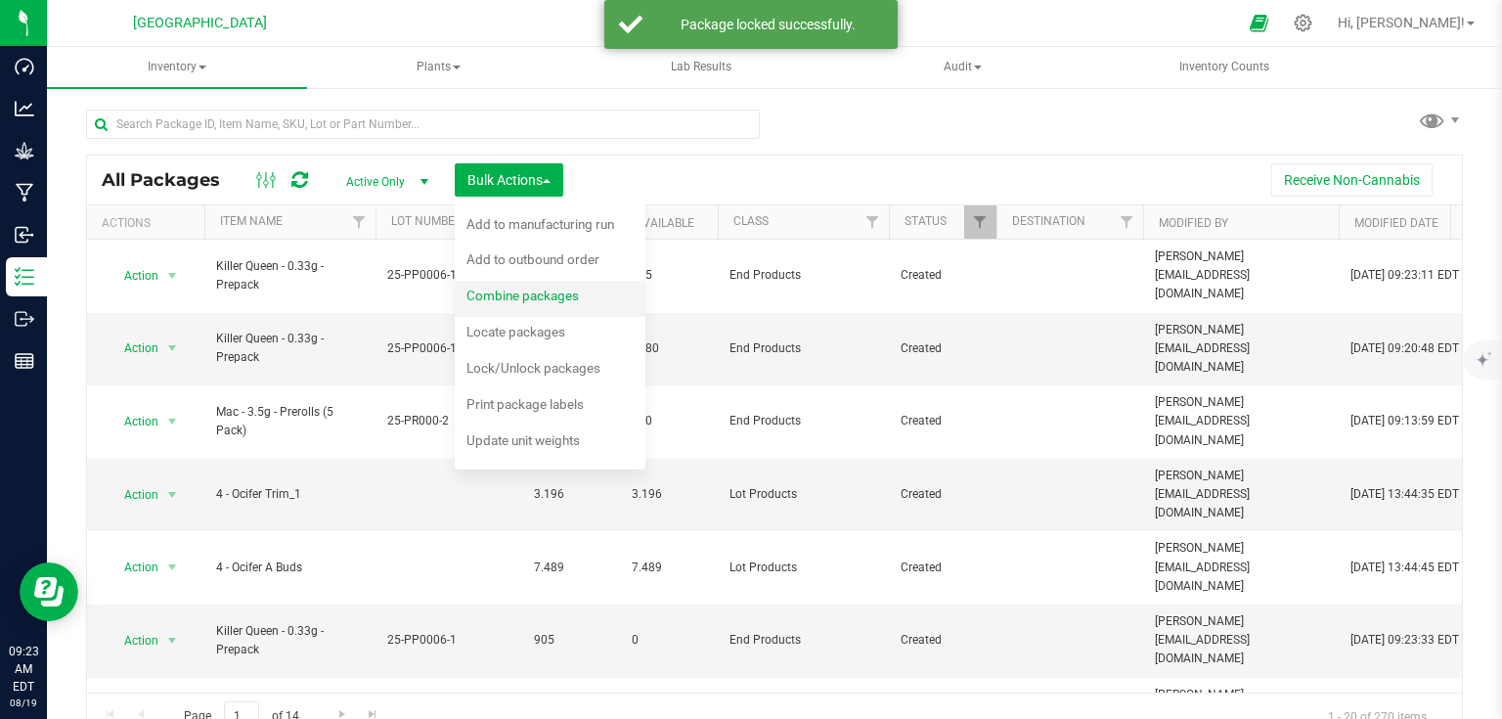
click at [480, 288] on span "Combine packages" at bounding box center [523, 296] width 112 height 16
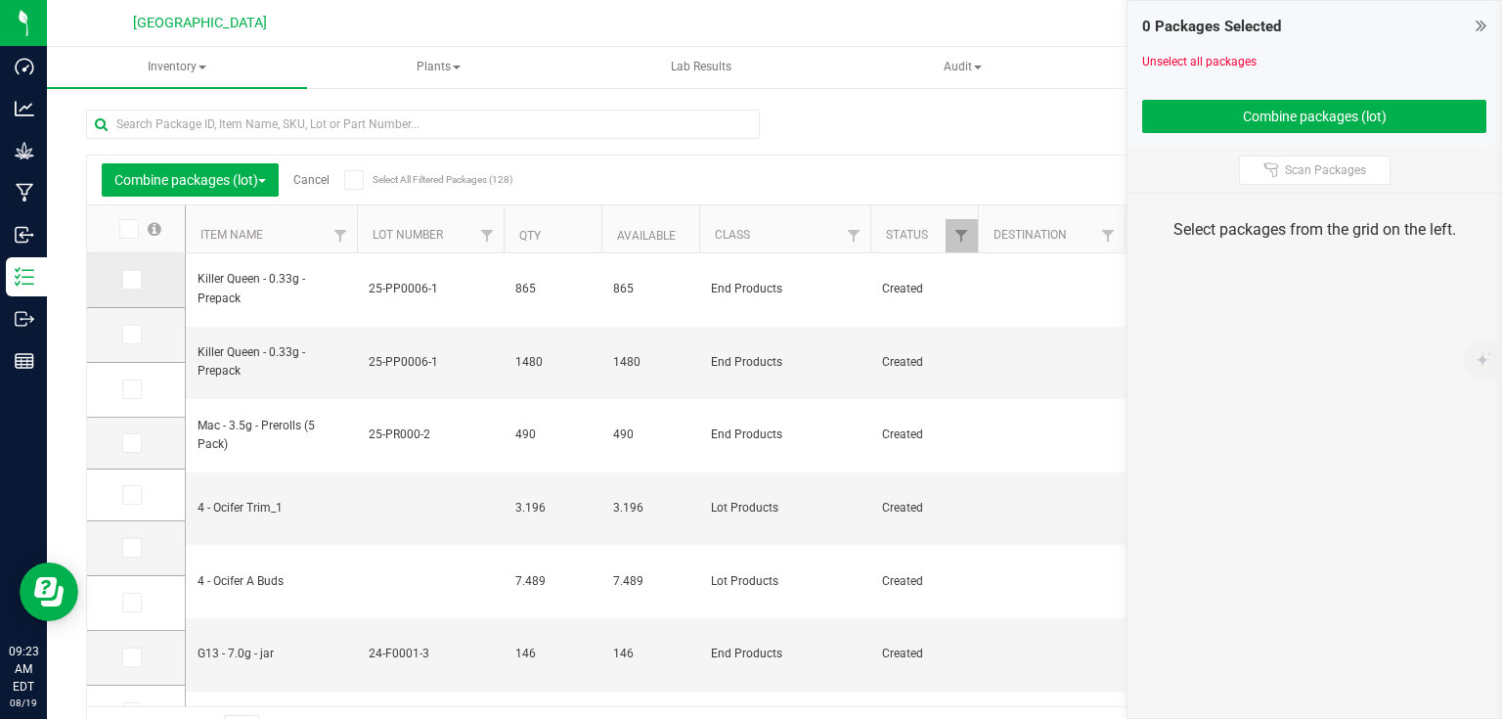
click at [129, 280] on icon at bounding box center [130, 280] width 13 height 0
click at [0, 0] on input "checkbox" at bounding box center [0, 0] width 0 height 0
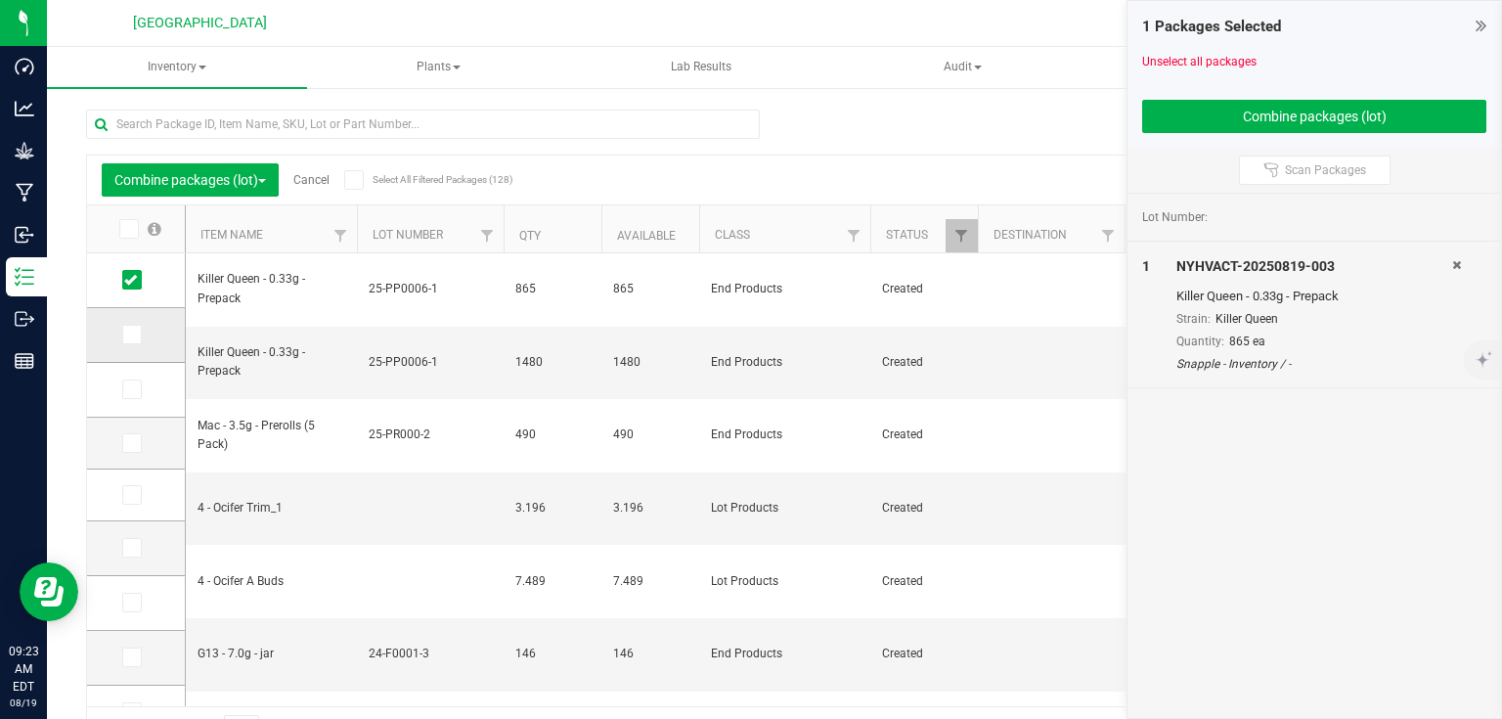
click at [141, 332] on span at bounding box center [132, 335] width 20 height 20
click at [0, 0] on input "checkbox" at bounding box center [0, 0] width 0 height 0
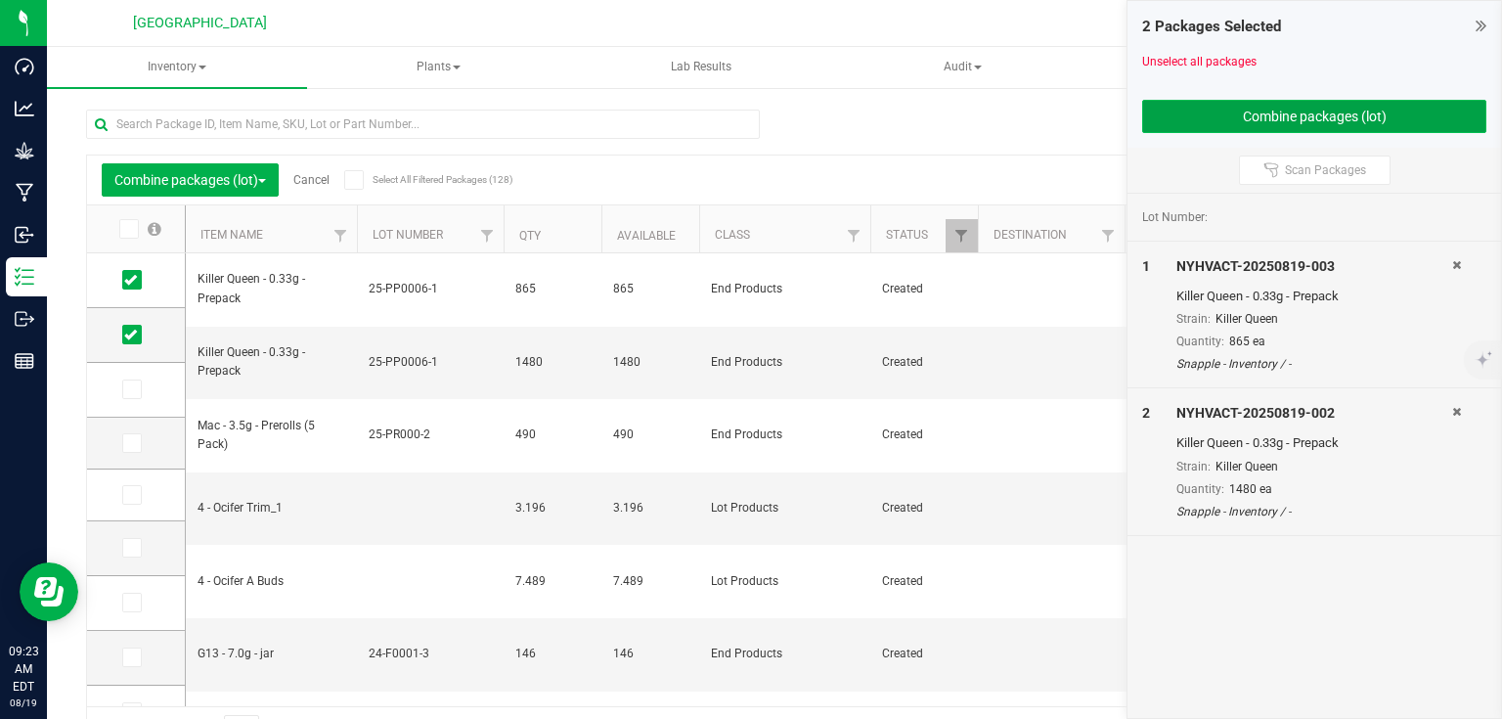
click at [1215, 115] on button "Combine packages (lot)" at bounding box center [1314, 116] width 344 height 33
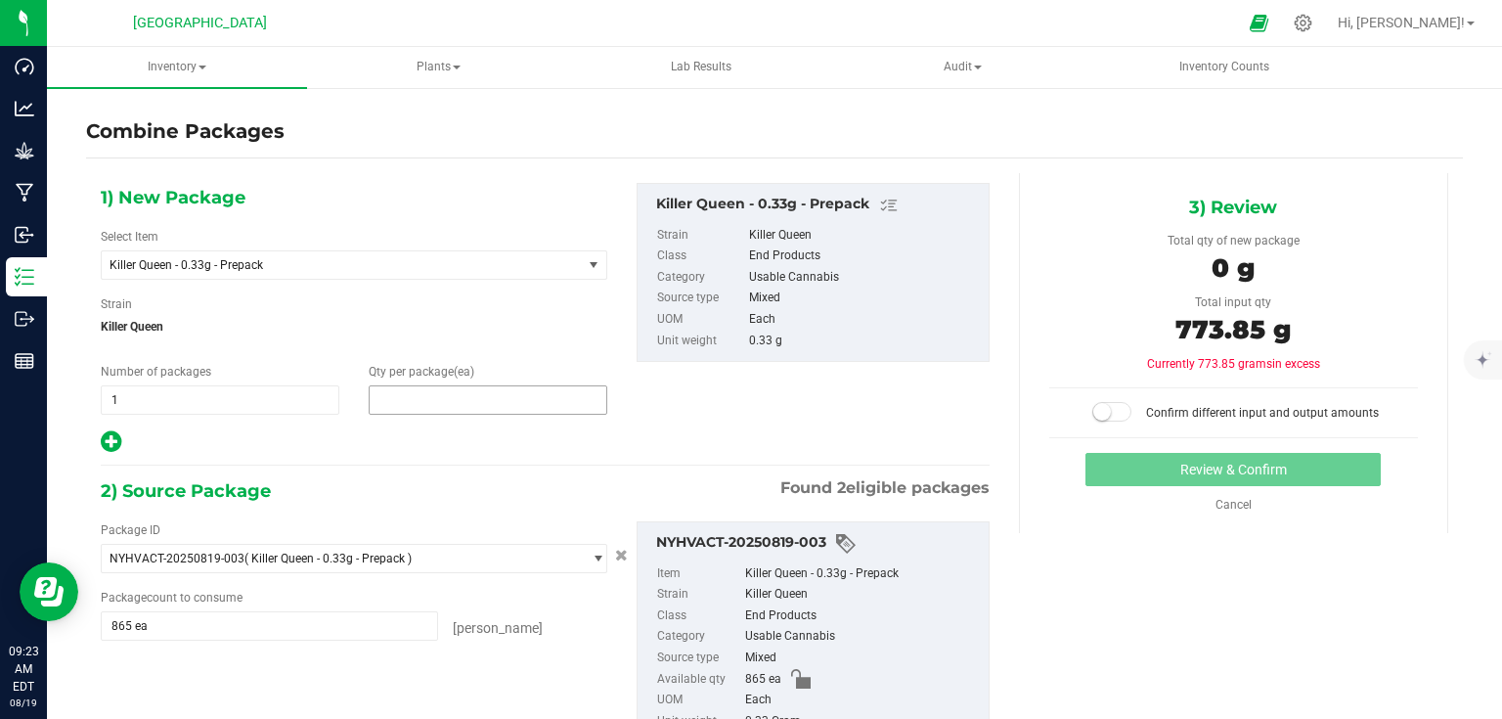
click at [484, 391] on span at bounding box center [488, 399] width 239 height 29
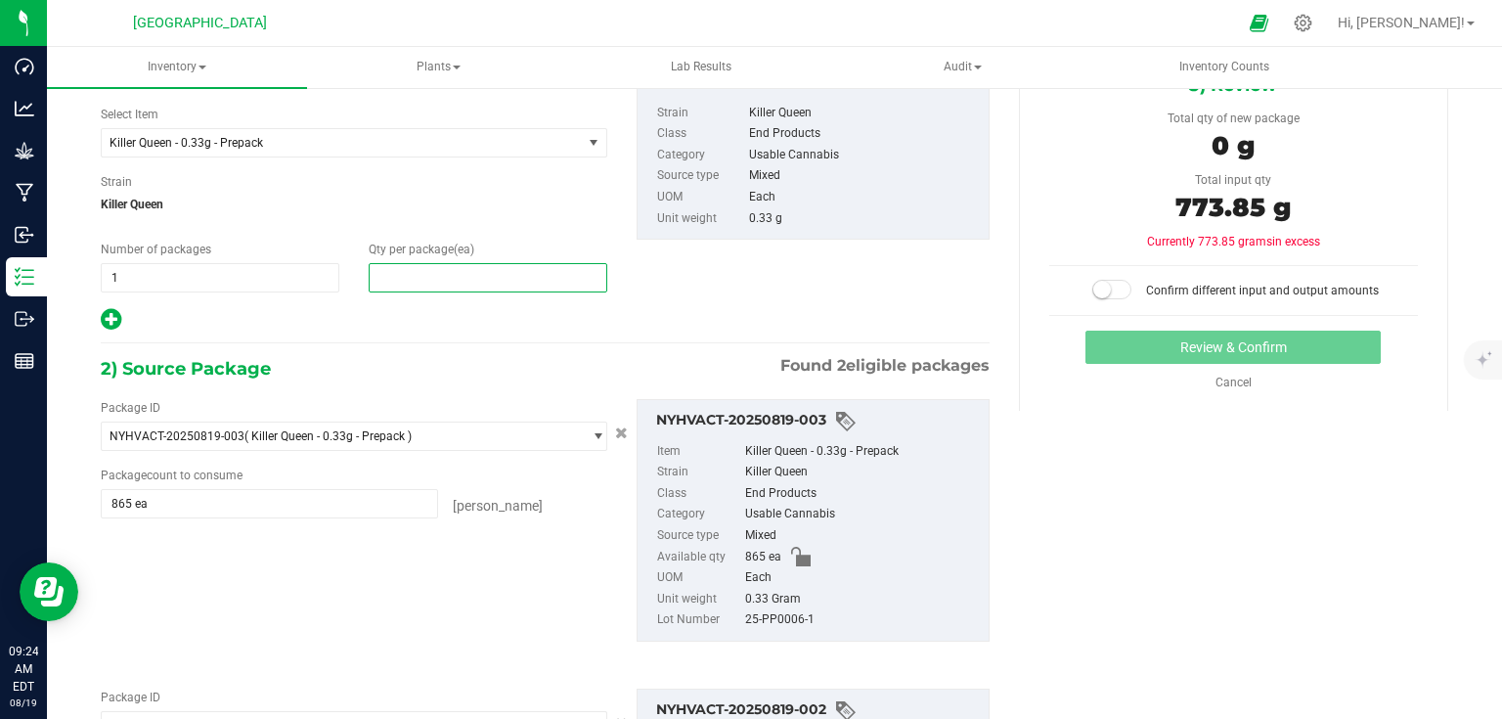
scroll to position [75, 0]
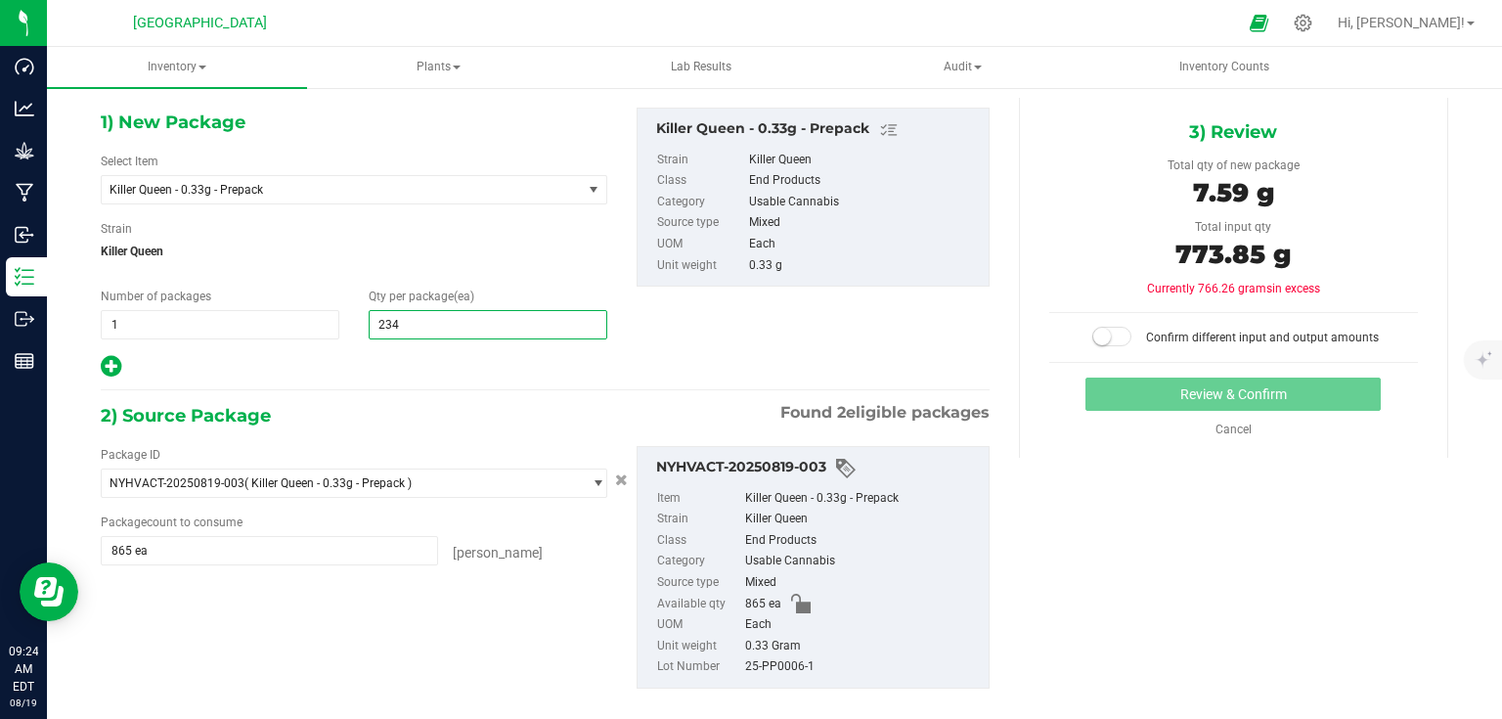
type input "2345"
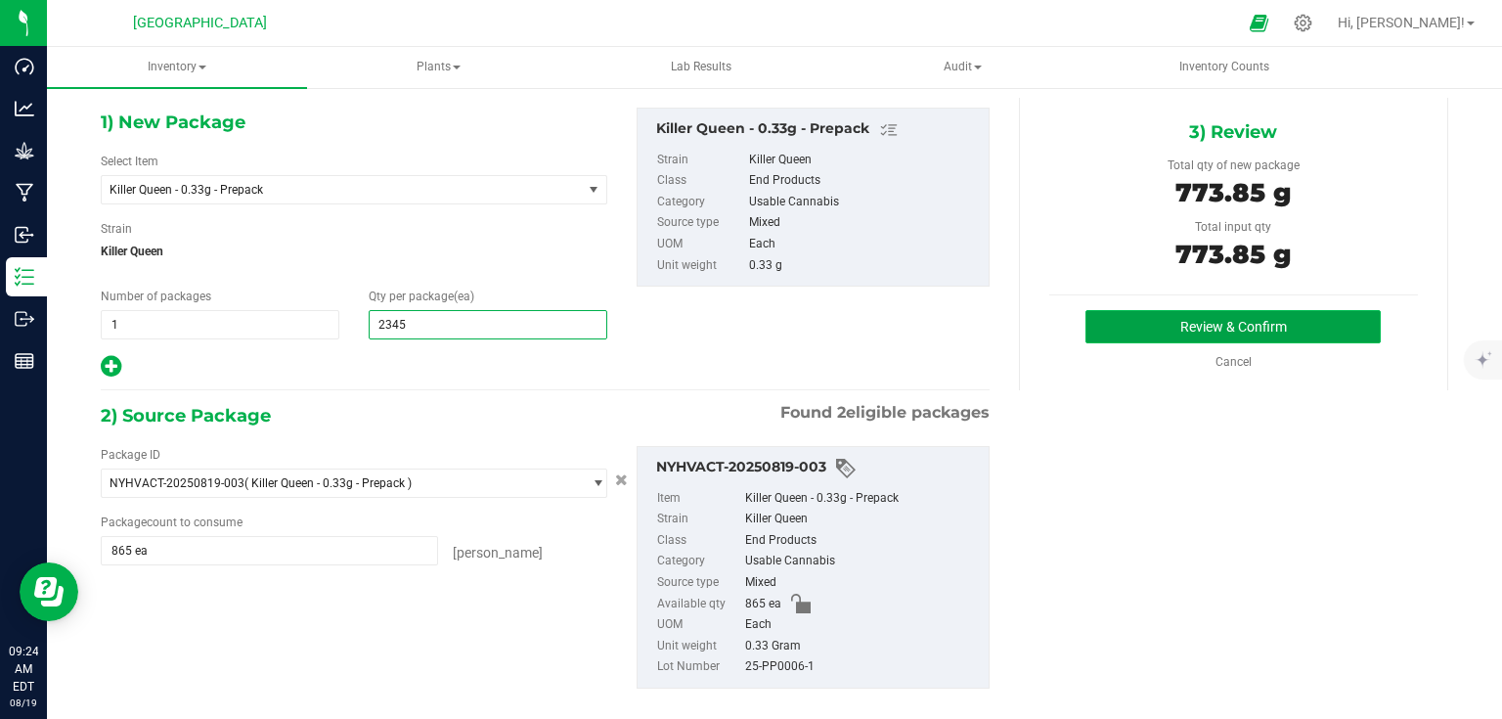
type input "2,345"
click at [1144, 322] on button "Review & Confirm" at bounding box center [1233, 326] width 295 height 33
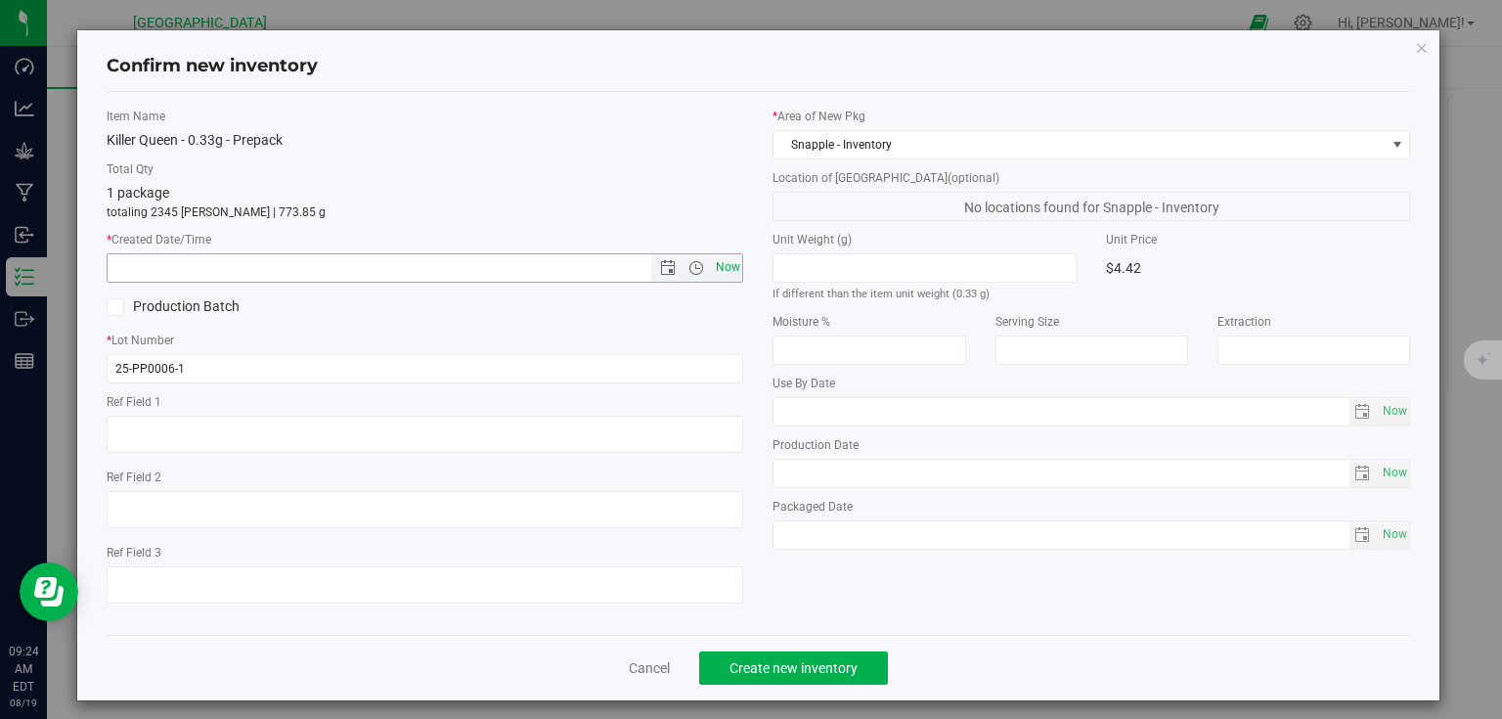
click at [727, 266] on span "Now" at bounding box center [727, 267] width 33 height 28
type input "8/19/2025 9:24 AM"
click at [761, 656] on button "Create new inventory" at bounding box center [793, 667] width 189 height 33
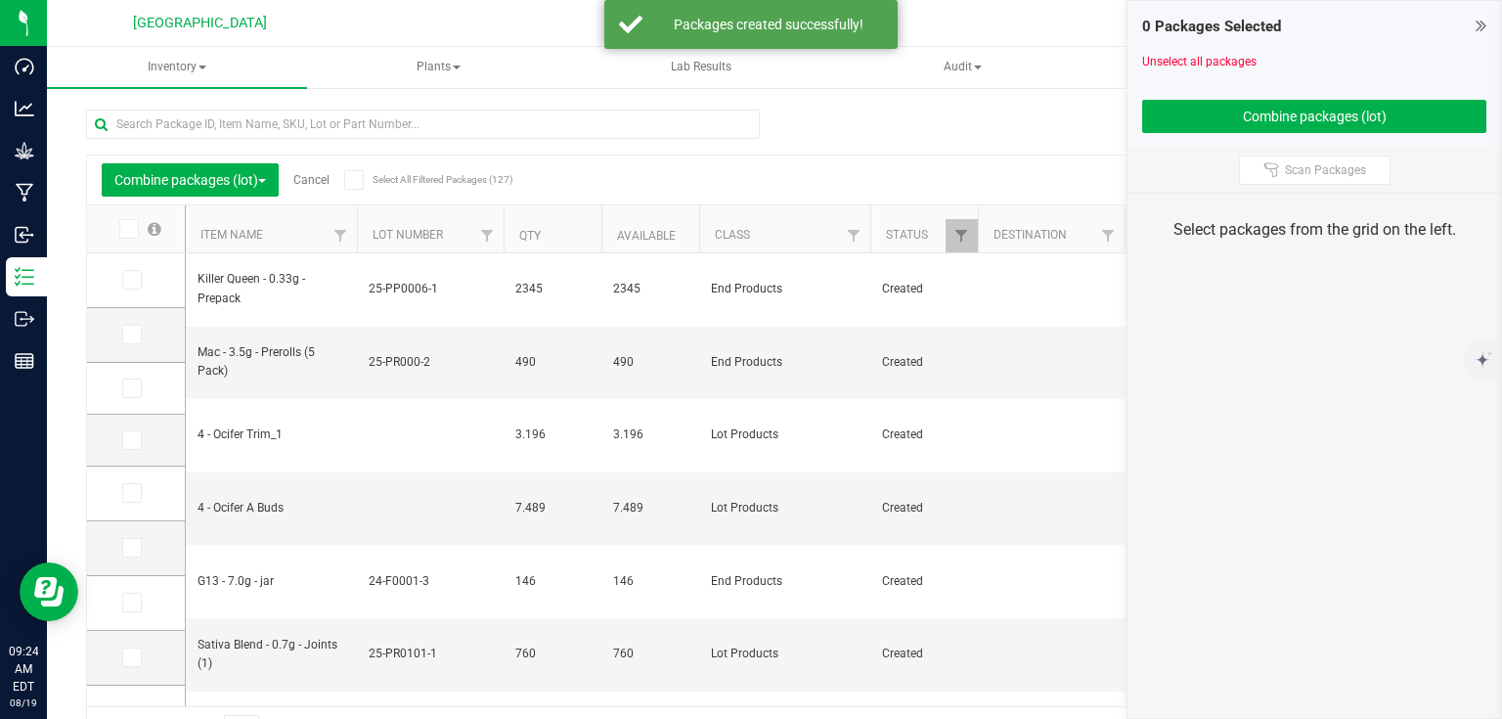
click at [1477, 36] on span at bounding box center [1481, 25] width 11 height 29
click at [1487, 25] on div "0 Packages Selected Unselect all packages Combine packages (lot)" at bounding box center [1315, 74] width 374 height 147
click at [1483, 25] on icon at bounding box center [1481, 26] width 11 height 20
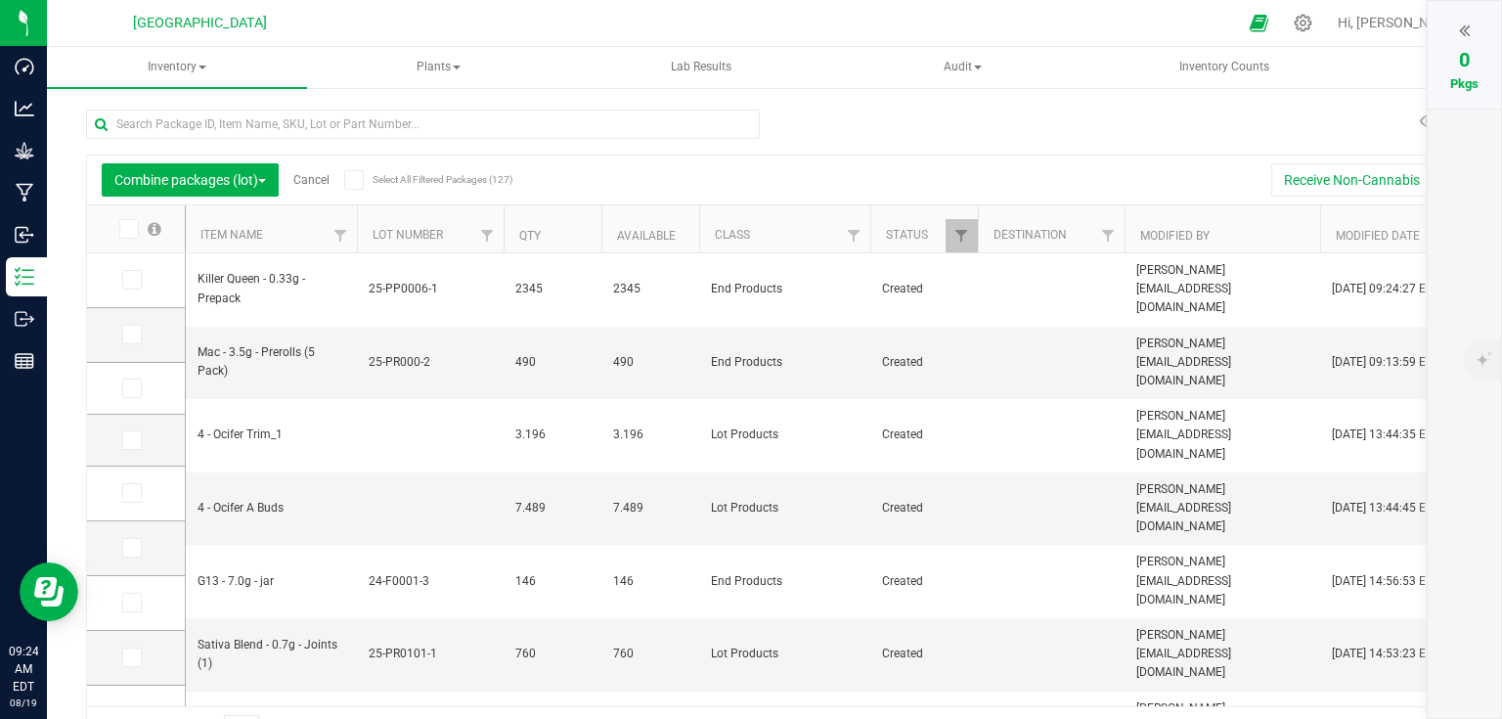
click at [308, 177] on link "Cancel" at bounding box center [311, 180] width 36 height 14
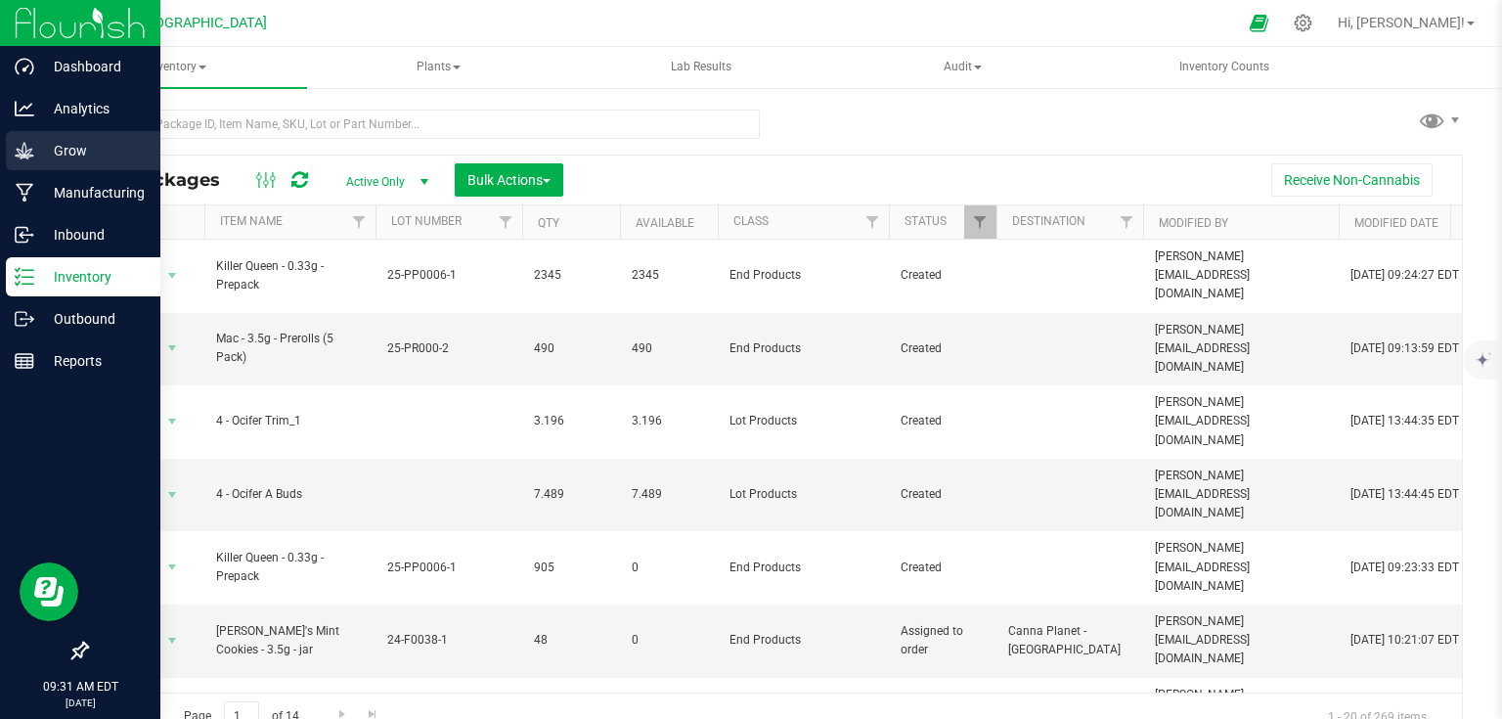
click at [59, 149] on p "Grow" at bounding box center [92, 150] width 117 height 23
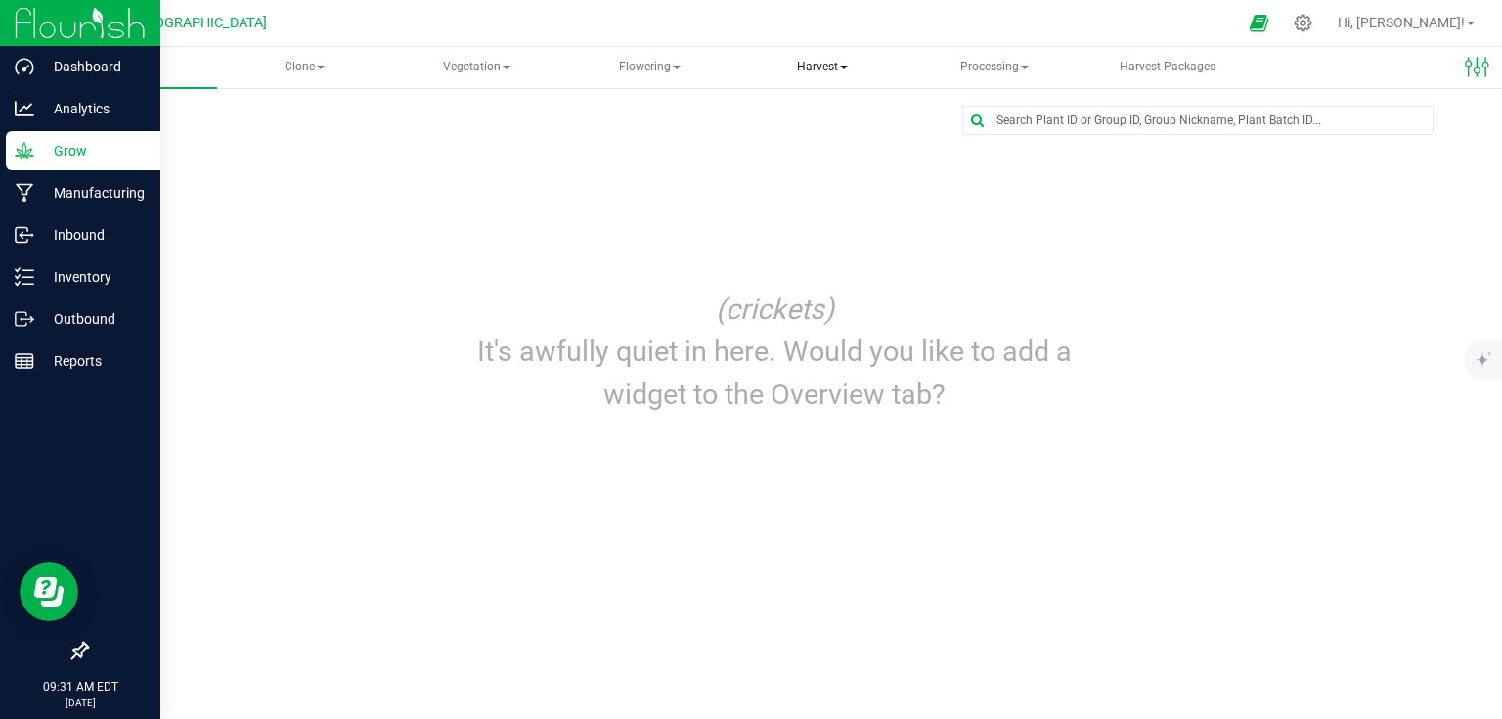
click at [820, 72] on span "Harvest" at bounding box center [822, 67] width 168 height 39
click at [830, 115] on span "Harvests" at bounding box center [818, 117] width 109 height 17
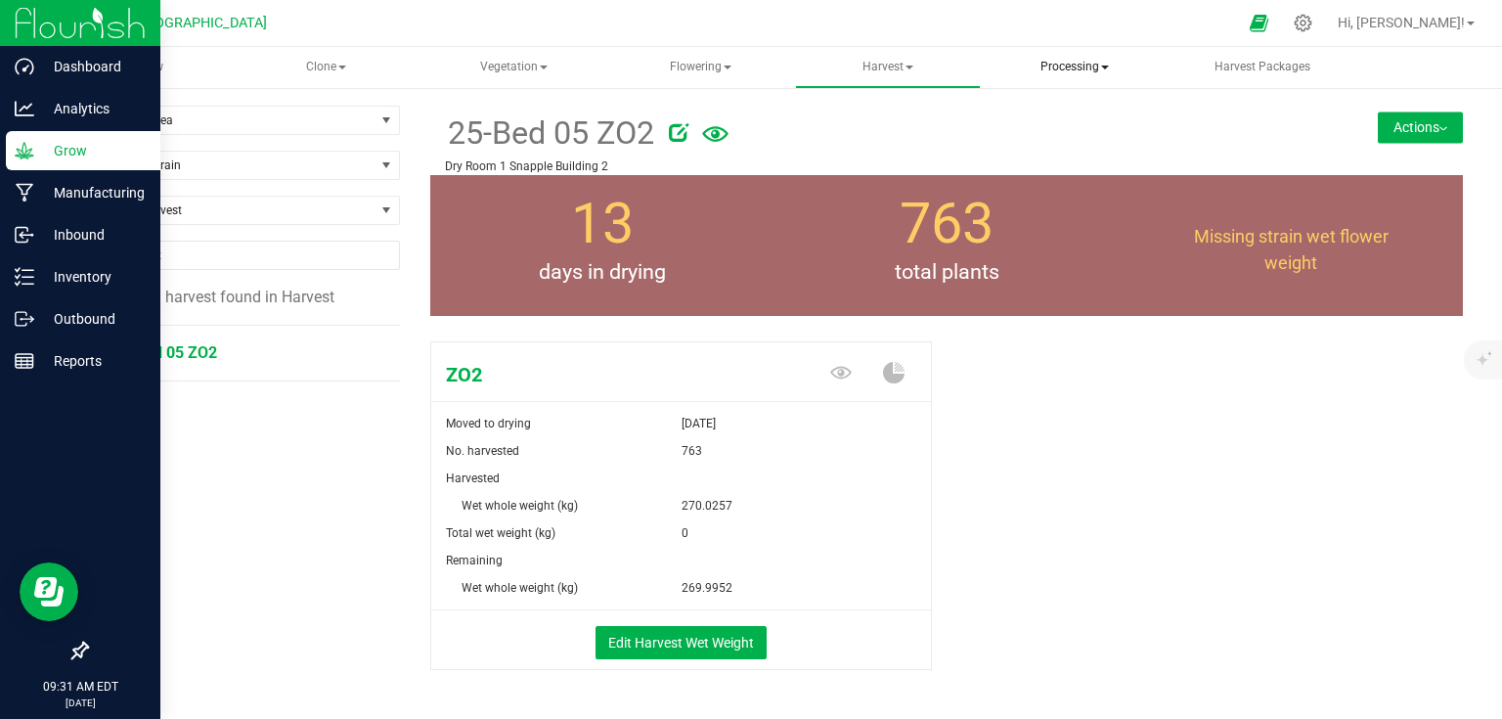
click at [1098, 68] on span "Processing" at bounding box center [1075, 67] width 183 height 39
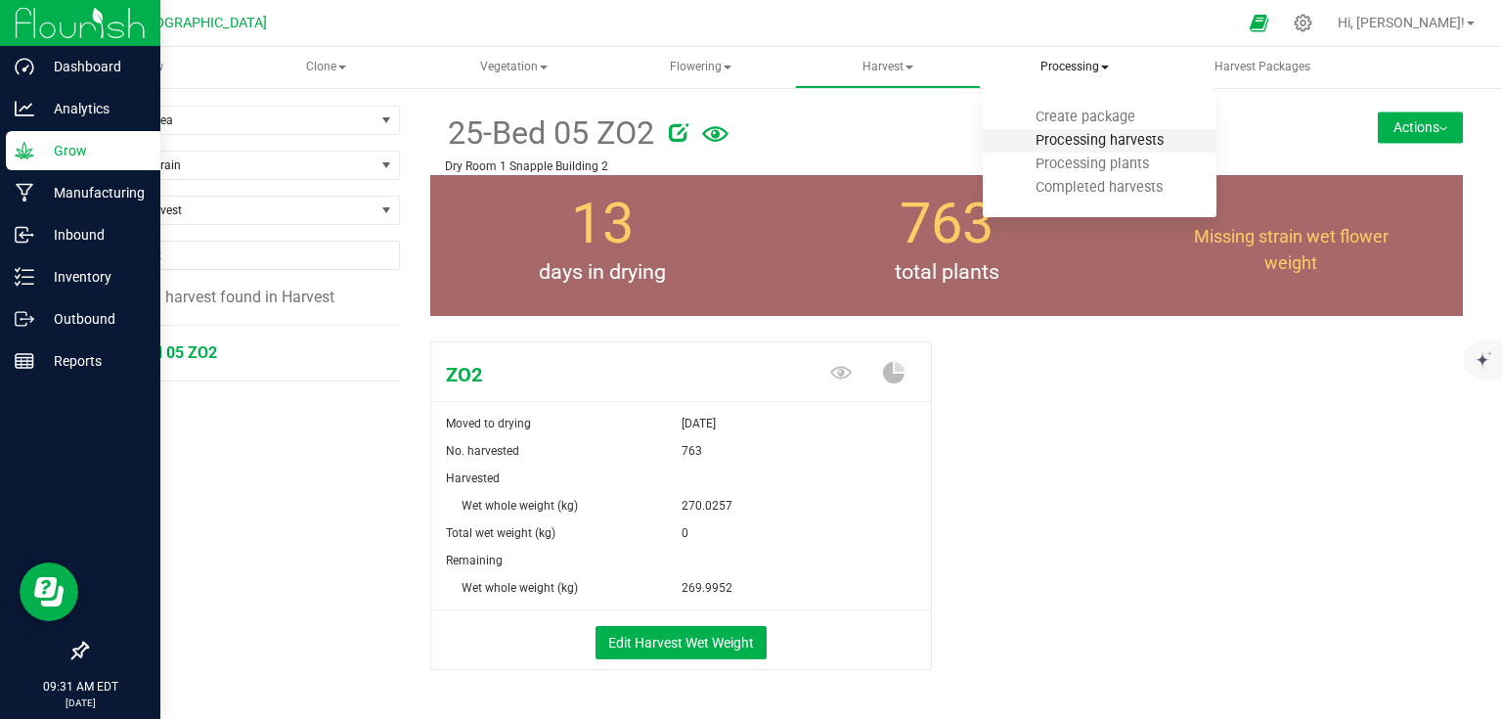
click at [1088, 133] on span "Processing harvests" at bounding box center [1099, 140] width 181 height 17
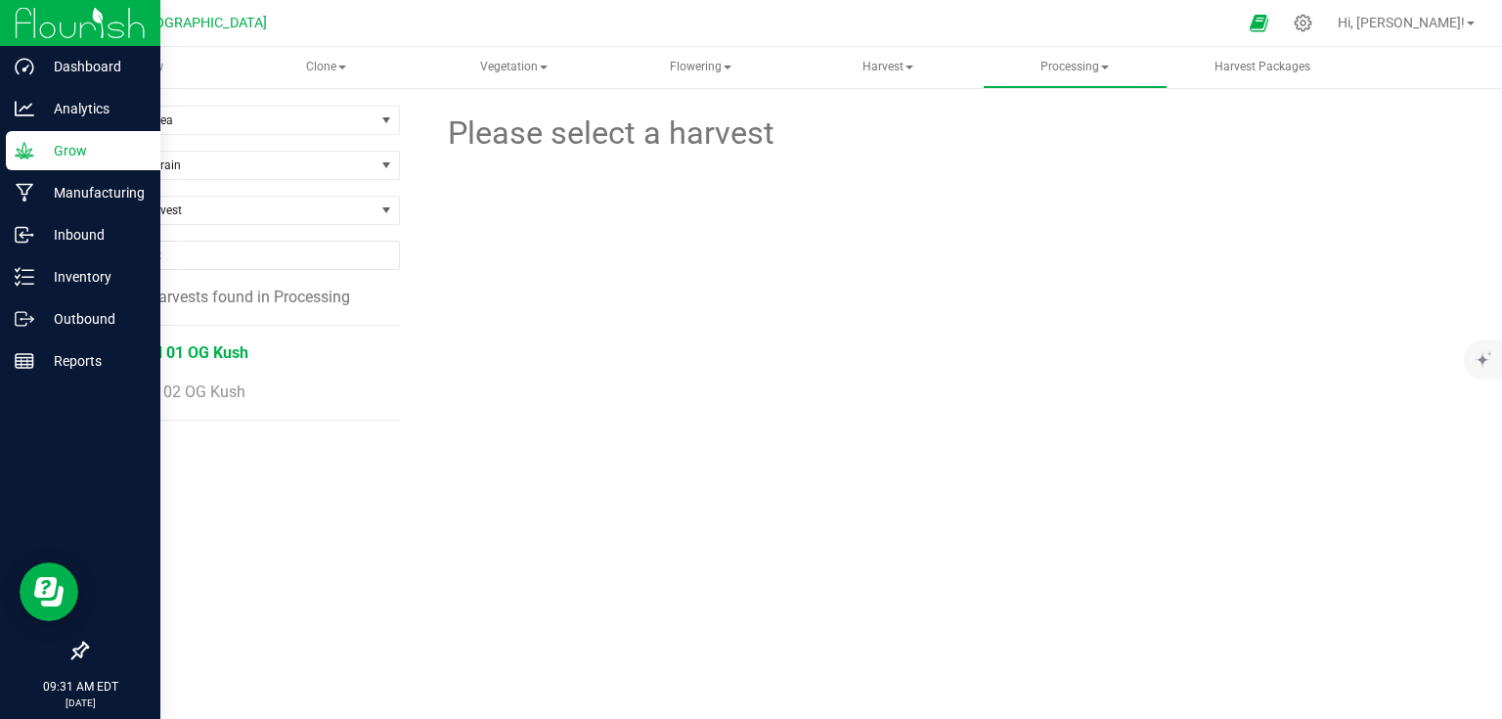
click at [192, 348] on span "25-Bed 01 OG Kush" at bounding box center [179, 352] width 137 height 19
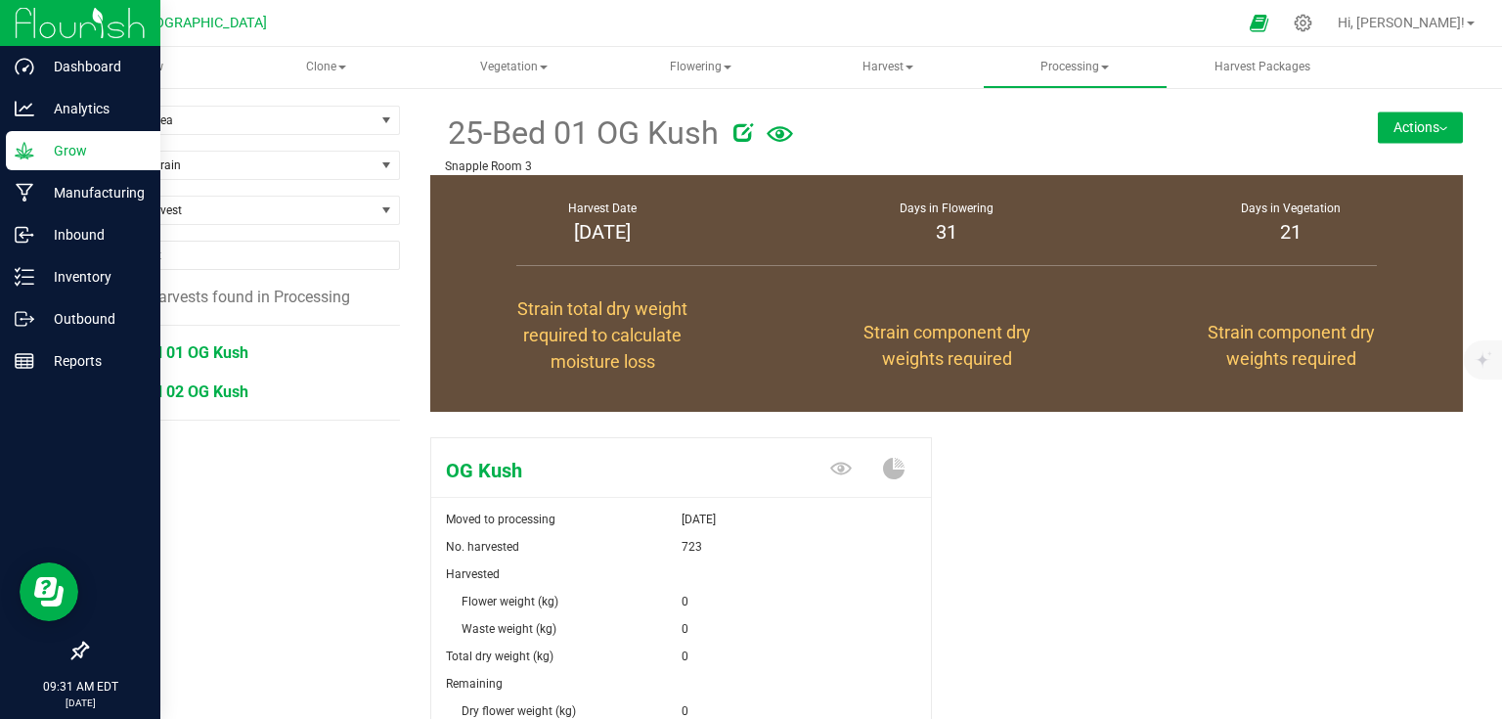
click at [223, 399] on span "25-Bed 02 OG Kush" at bounding box center [179, 391] width 137 height 19
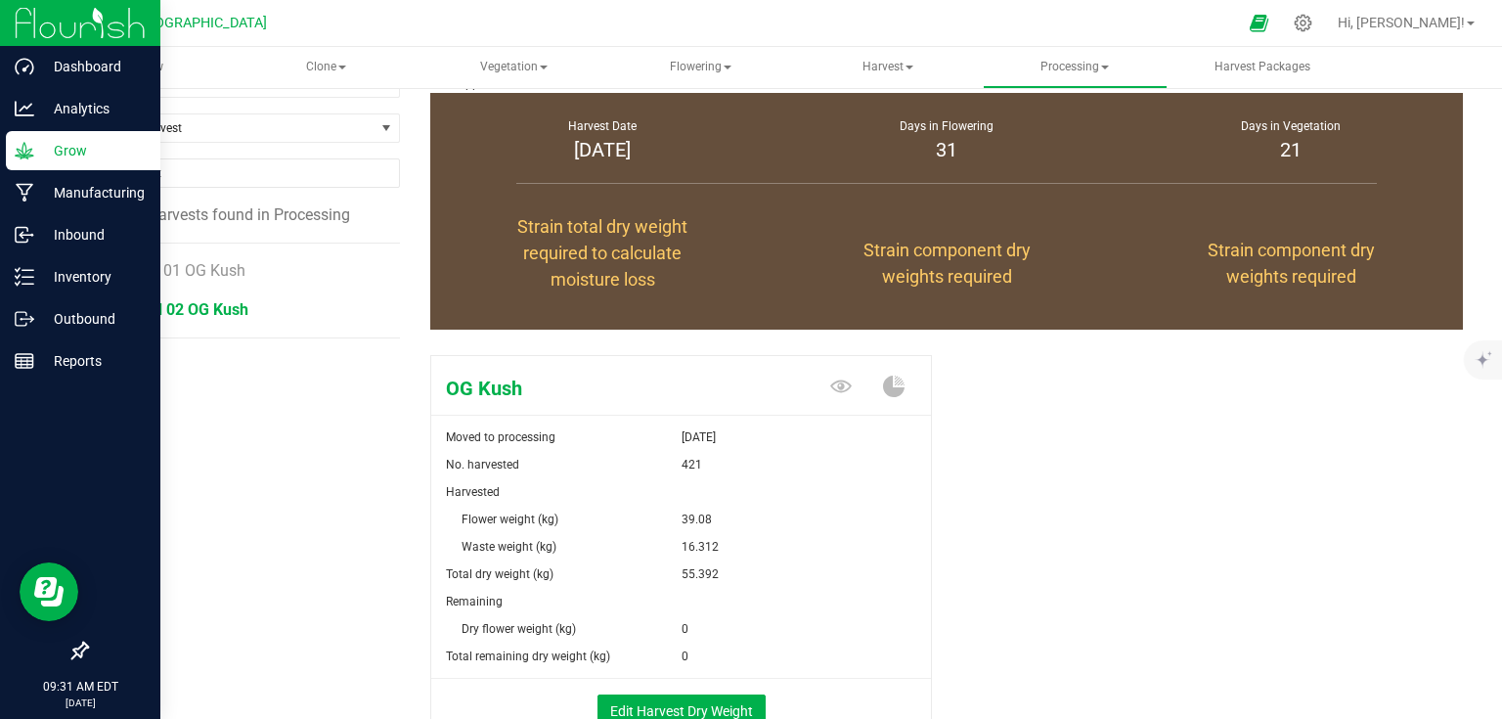
scroll to position [156, 0]
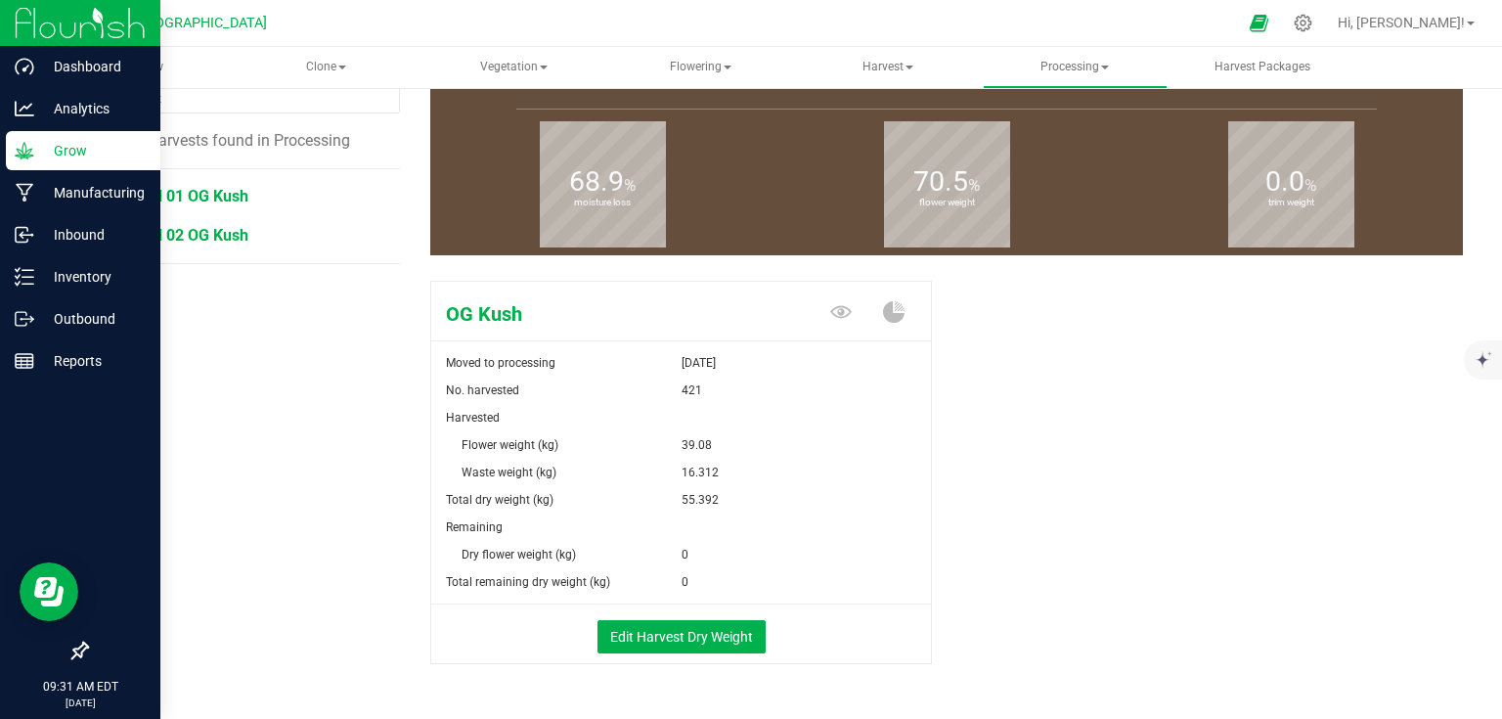
click at [223, 190] on span "25-Bed 01 OG Kush" at bounding box center [179, 196] width 137 height 19
click at [658, 633] on button "Edit Harvest Dry Weight" at bounding box center [682, 636] width 168 height 33
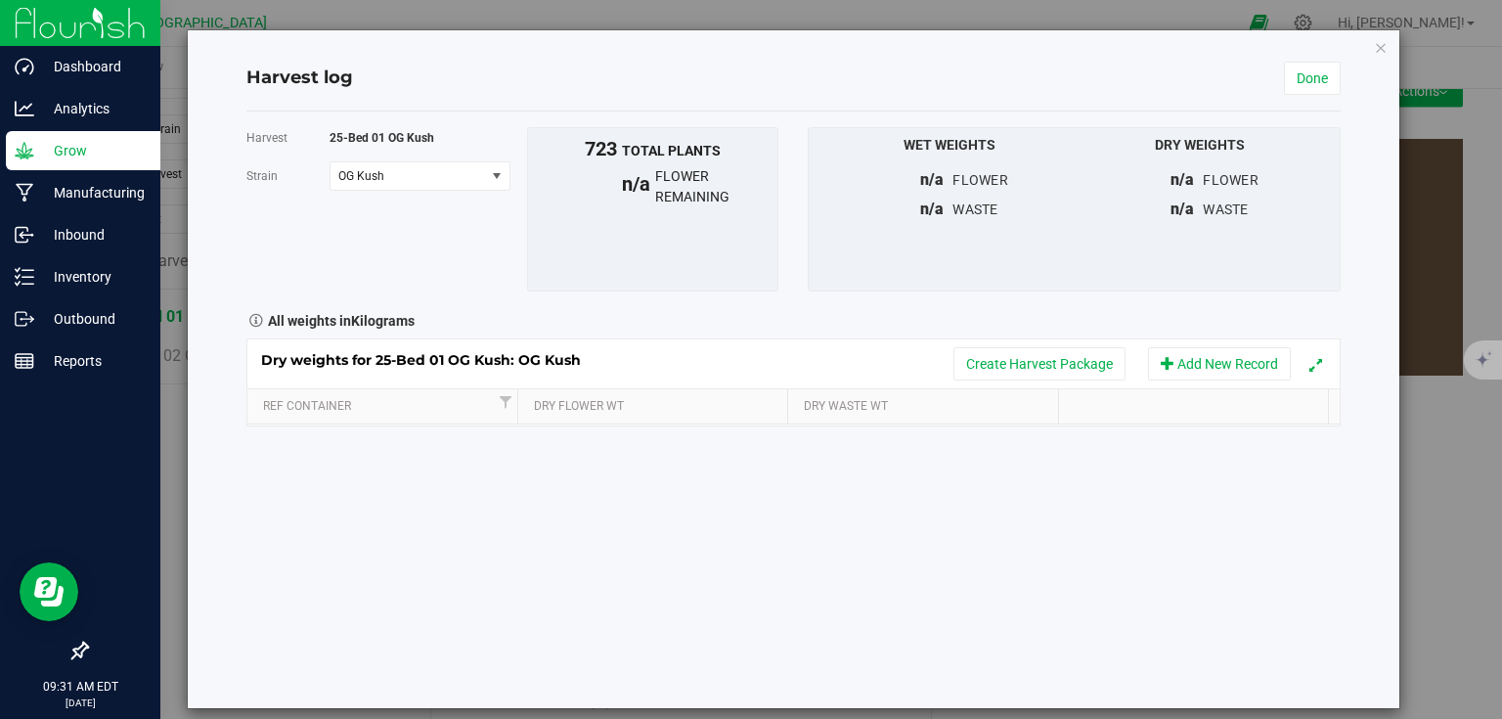
scroll to position [156, 0]
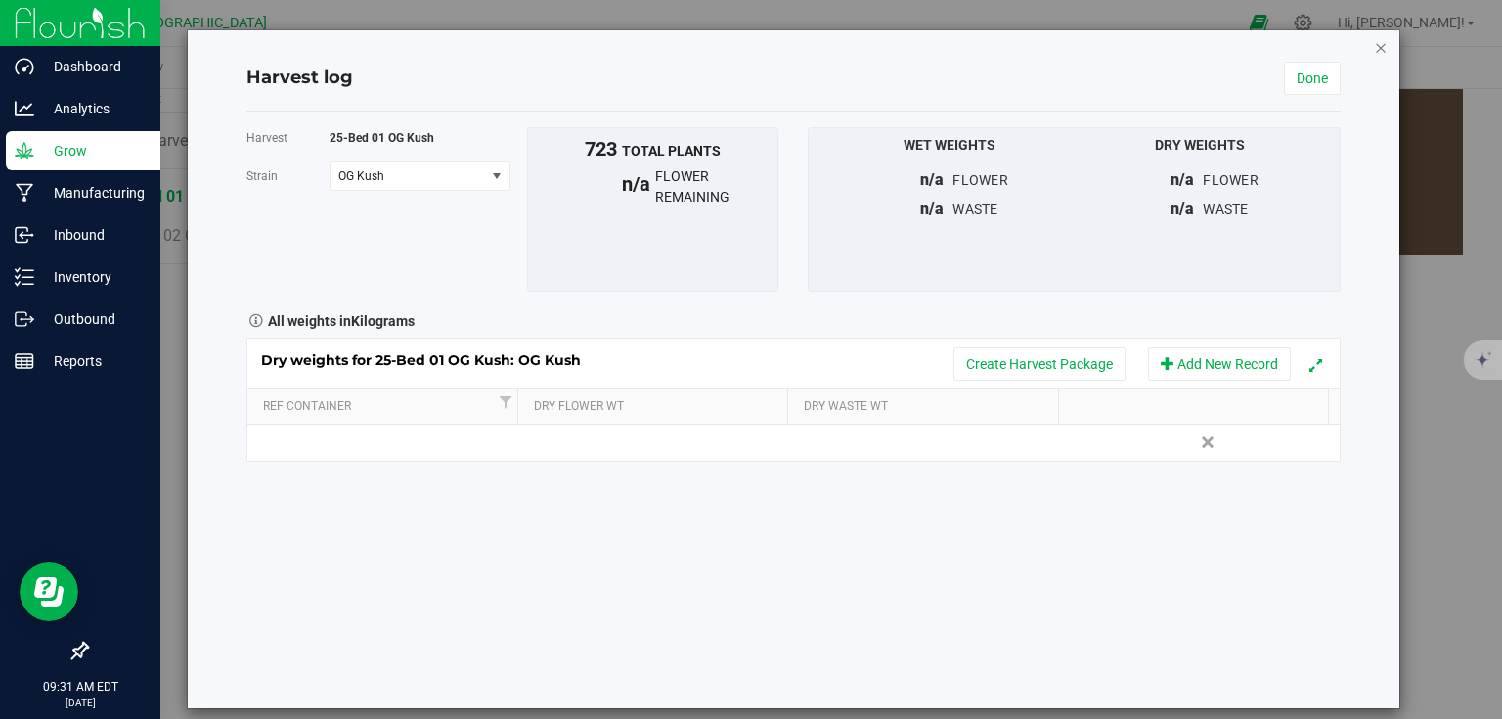
click at [1374, 50] on icon "button" at bounding box center [1381, 46] width 14 height 23
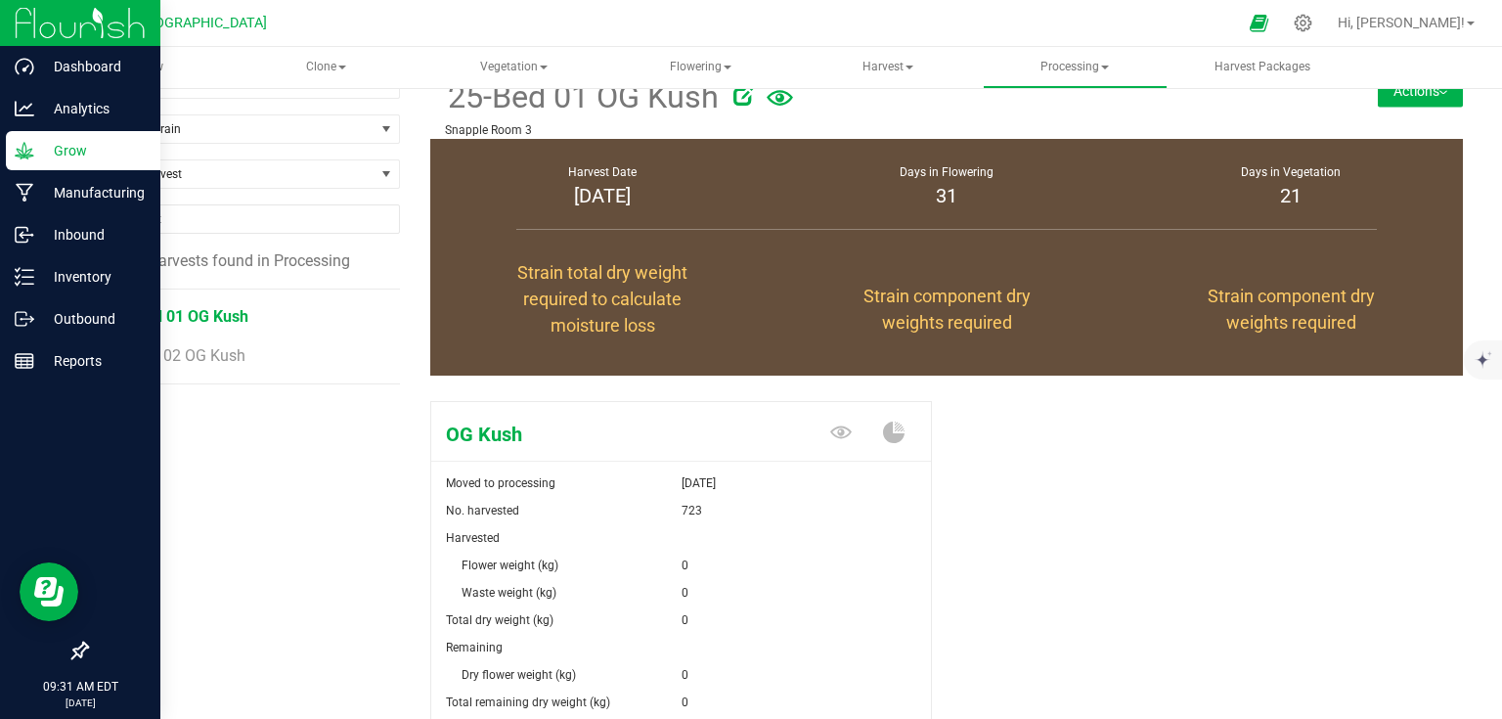
scroll to position [156, 0]
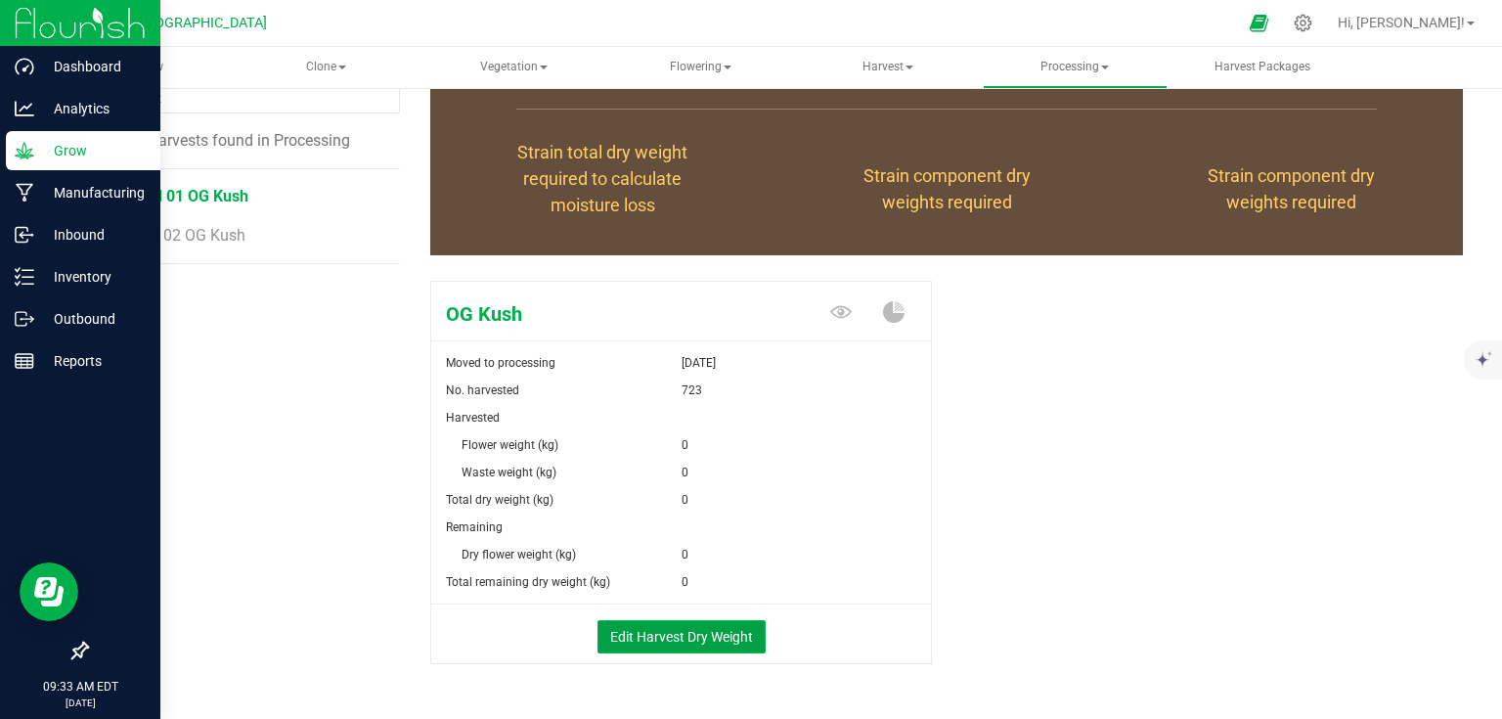
click at [703, 630] on button "Edit Harvest Dry Weight" at bounding box center [682, 636] width 168 height 33
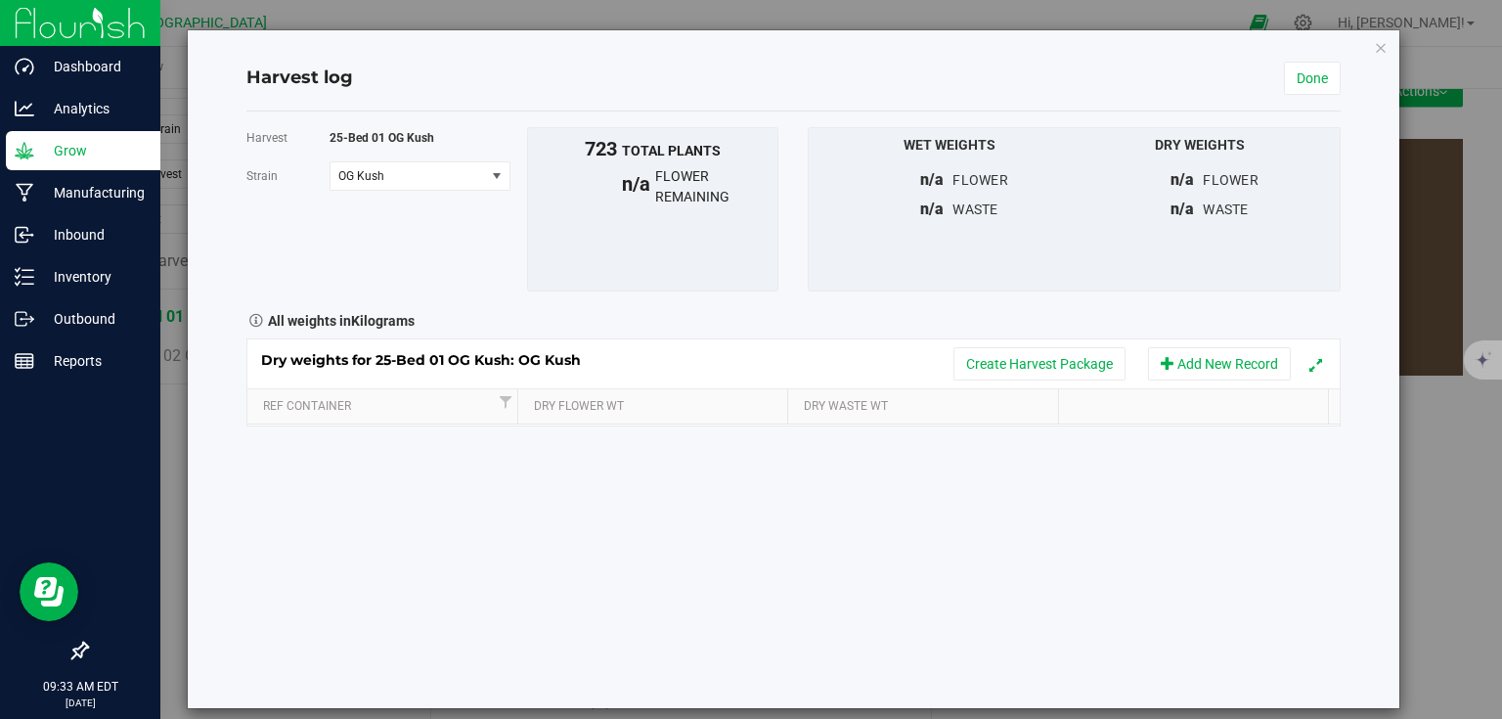
scroll to position [156, 0]
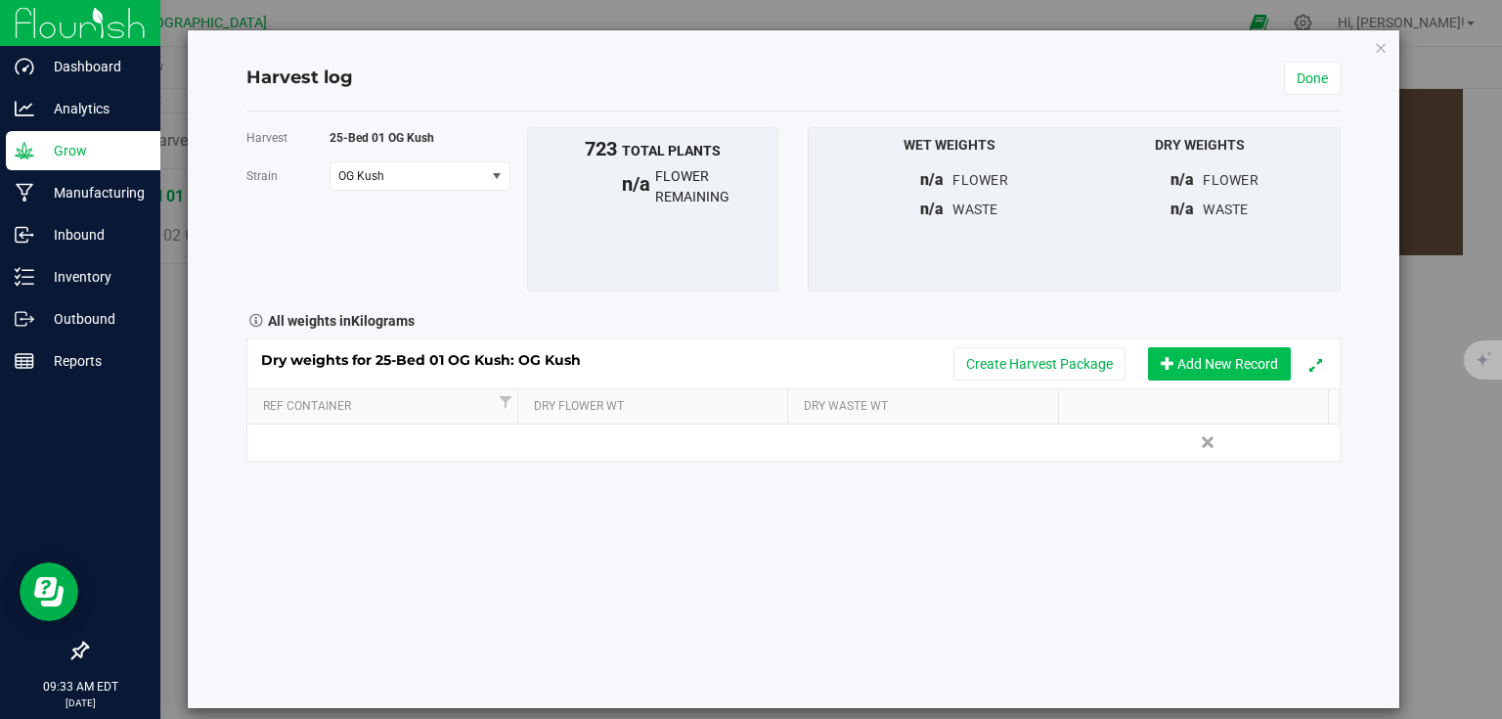
click at [1174, 368] on button "Add New Record" at bounding box center [1219, 363] width 143 height 33
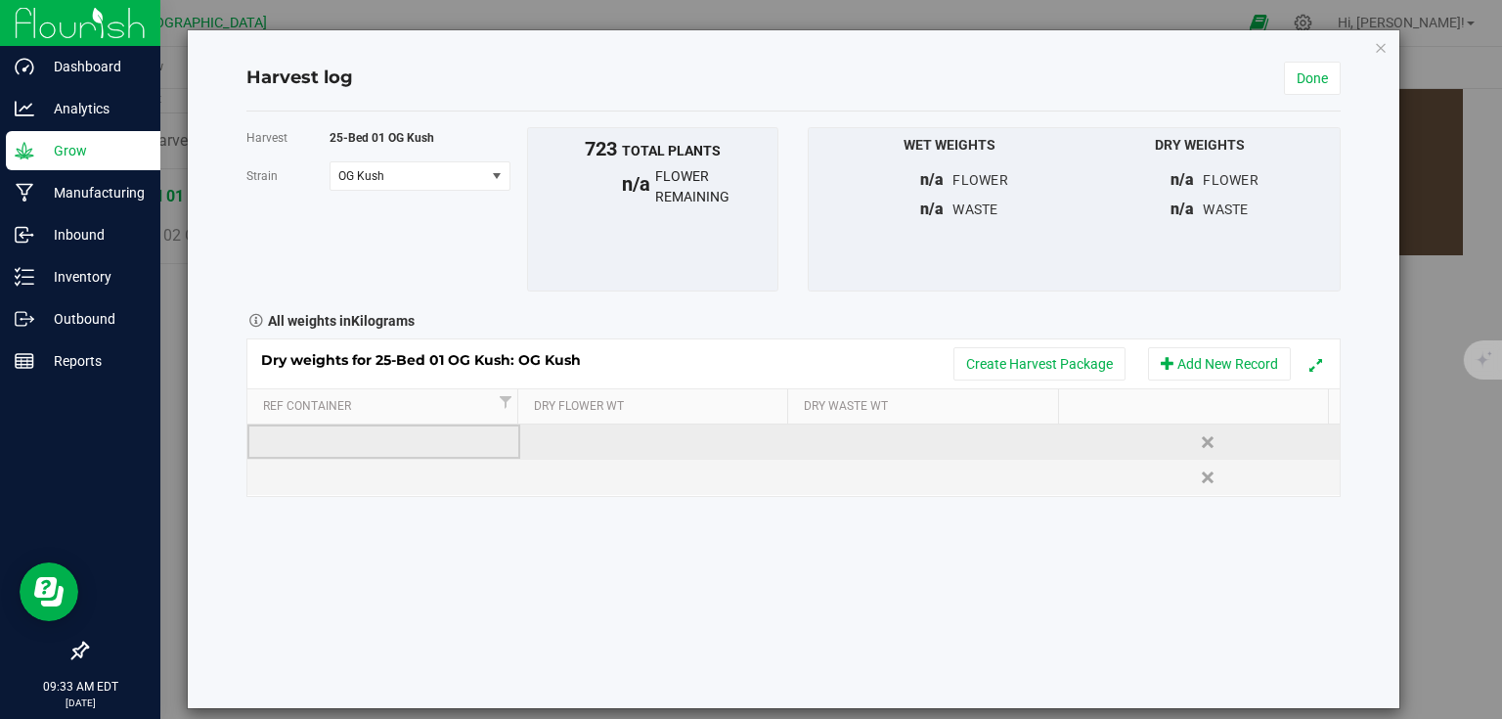
click at [362, 428] on td at bounding box center [383, 441] width 273 height 35
type input "T"
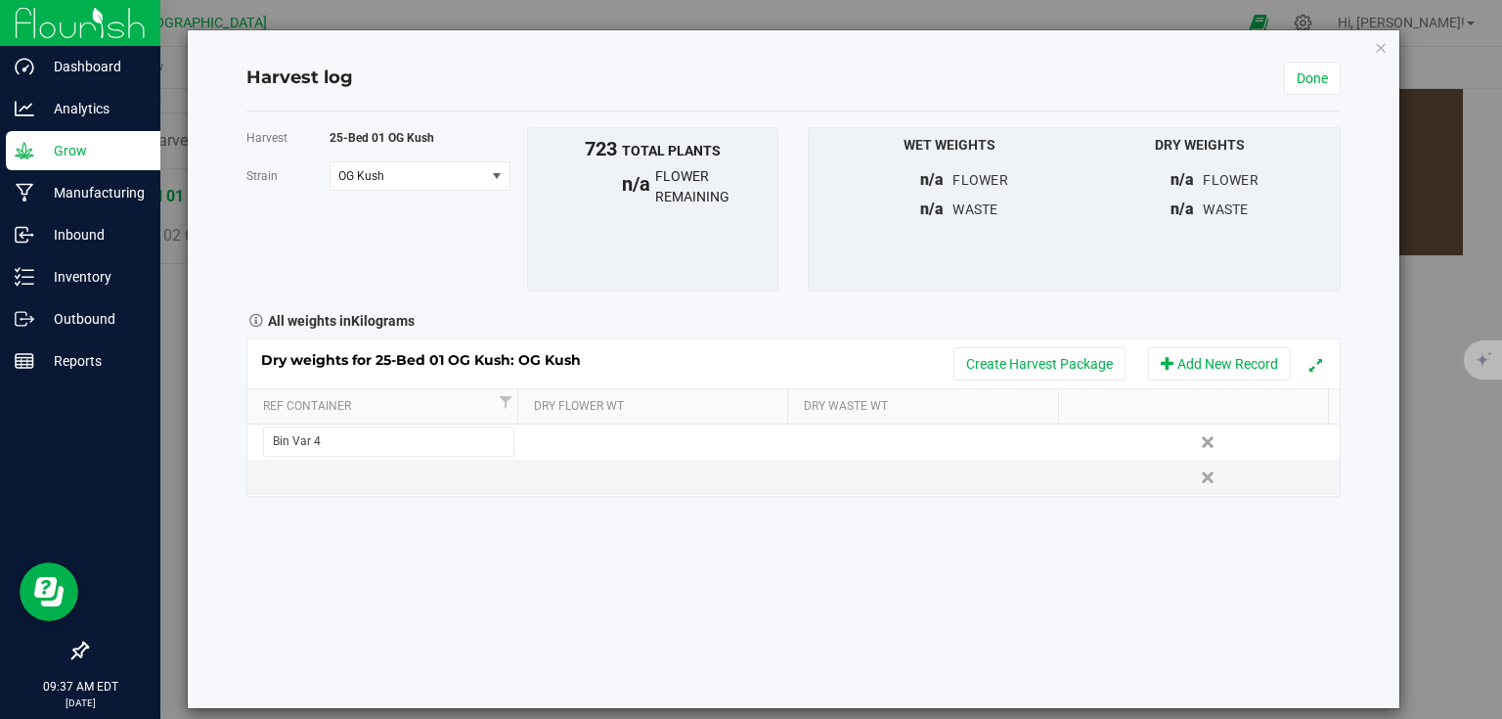
type input "Bin Var 42"
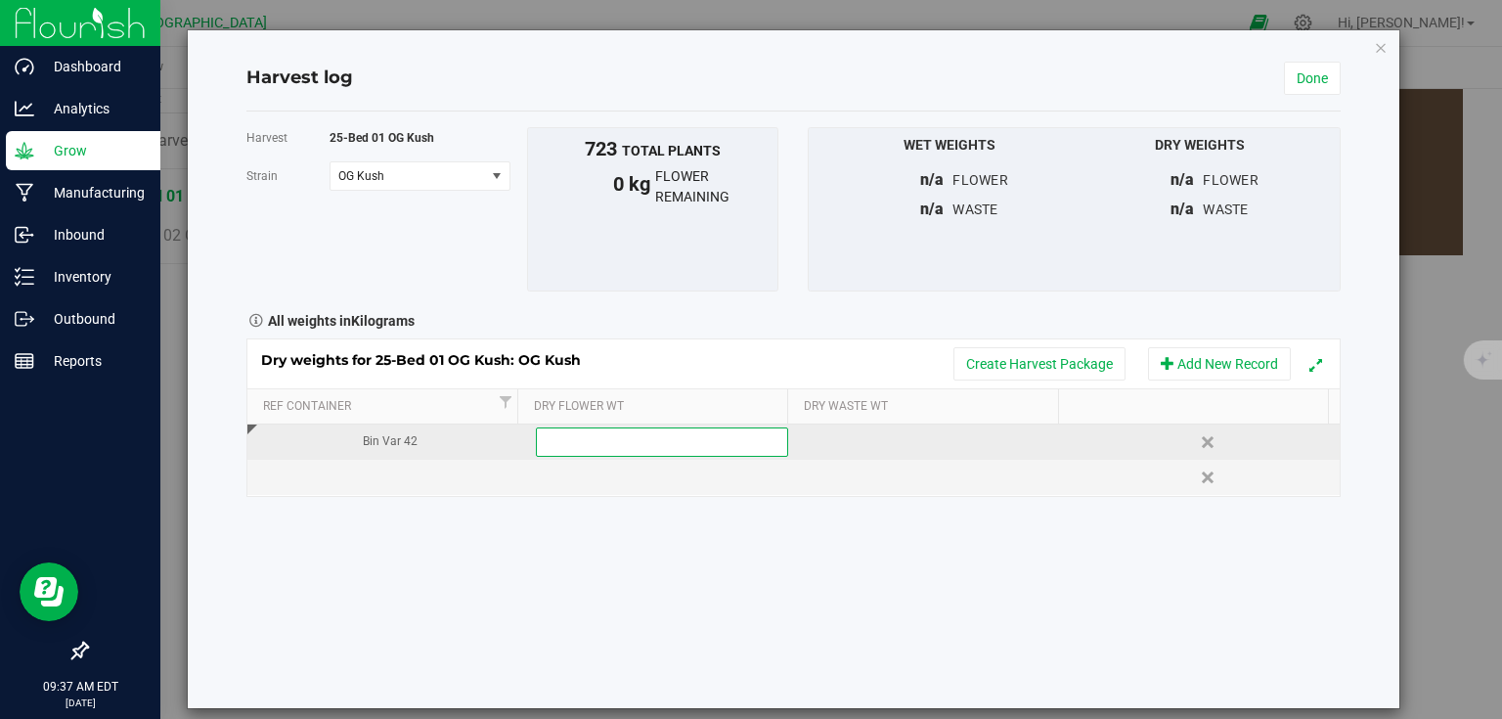
click at [387, 438] on div "Bin Var 42" at bounding box center [390, 441] width 258 height 19
click at [293, 442] on input "Bin Var 42" at bounding box center [389, 441] width 252 height 30
click at [299, 440] on input "Bin Var 42" at bounding box center [389, 441] width 252 height 30
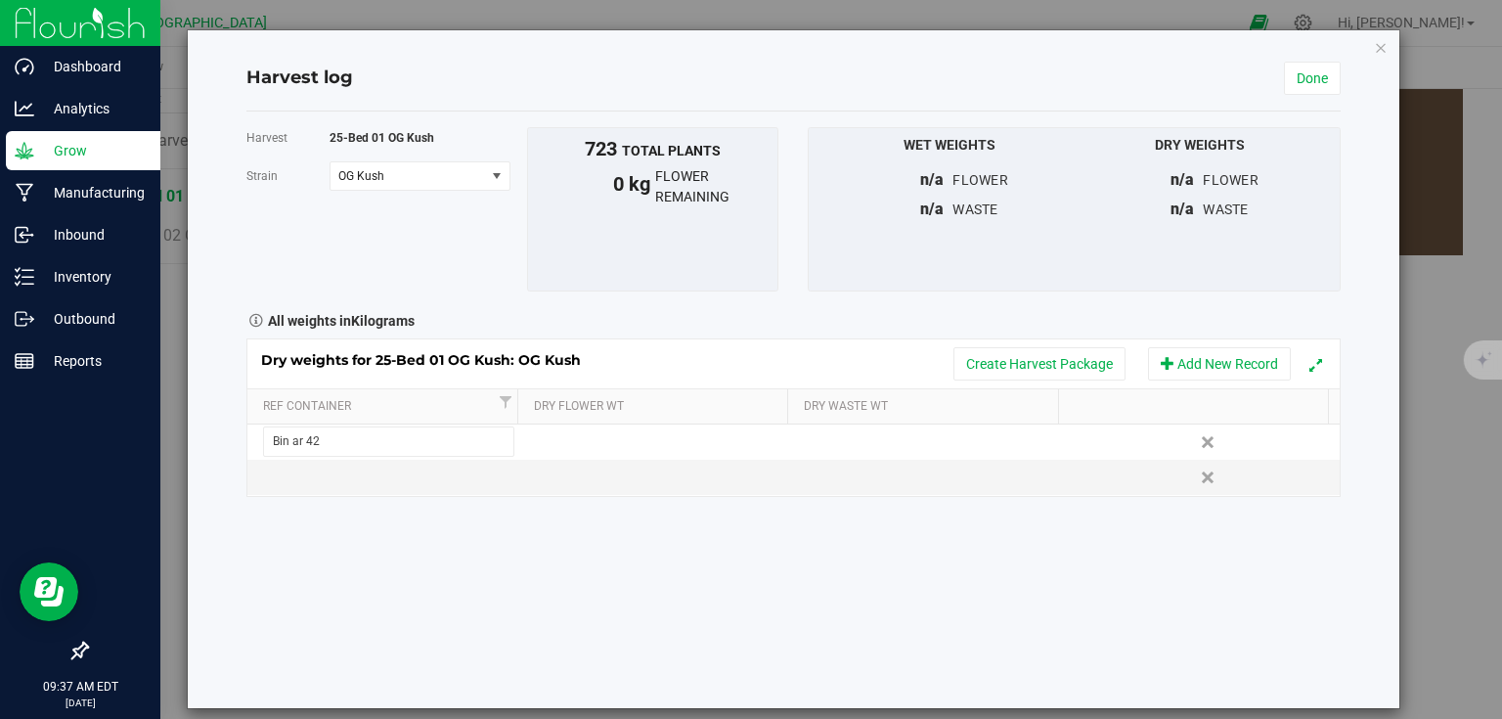
type input "Bin Bar 42"
type input "755"
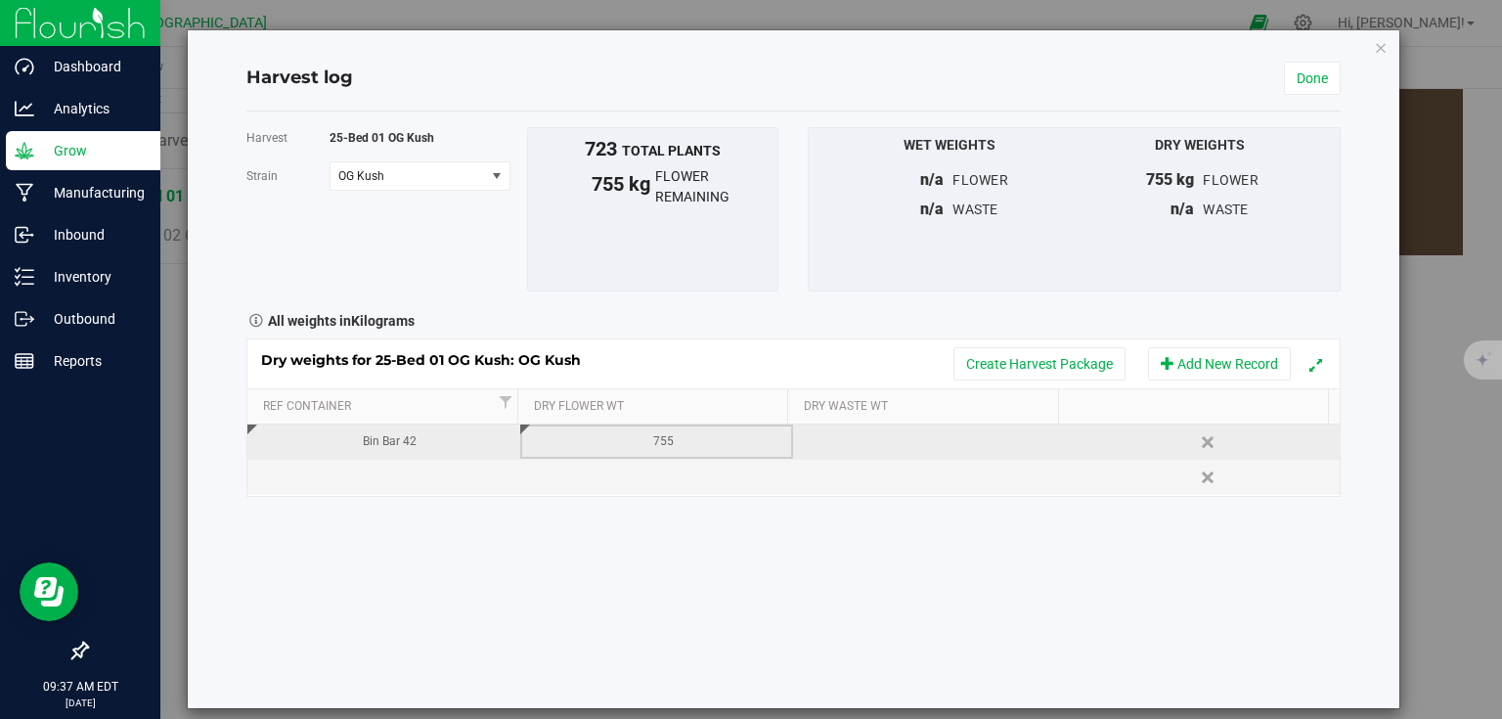
click at [695, 440] on div "755" at bounding box center [663, 441] width 258 height 19
type input "7"
type input "0.755"
type input "0.244"
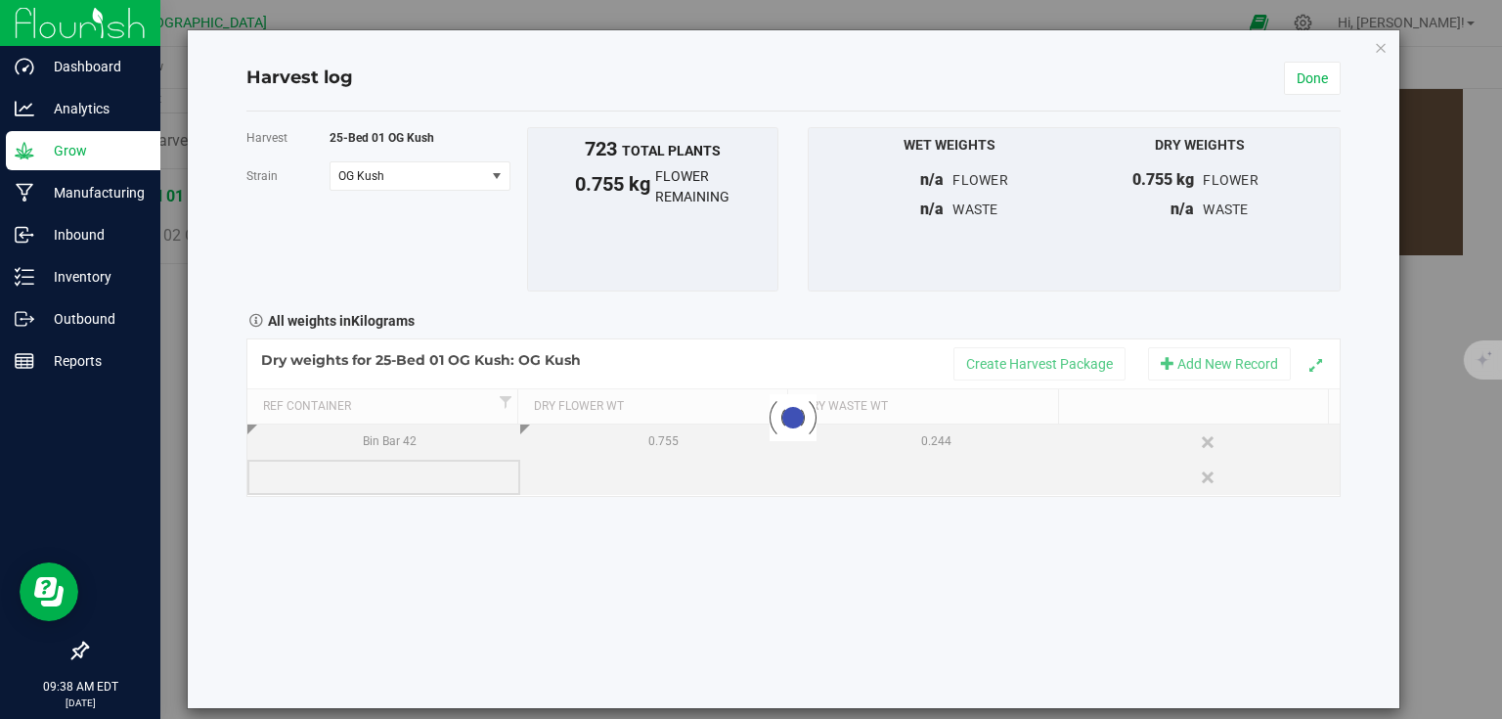
click at [410, 473] on div "Loading... Dry weights for 25-Bed 01 OG Kush: OG Kush Create Harvest Package Ad…" at bounding box center [793, 417] width 1094 height 158
click at [410, 473] on td at bounding box center [383, 477] width 273 height 35
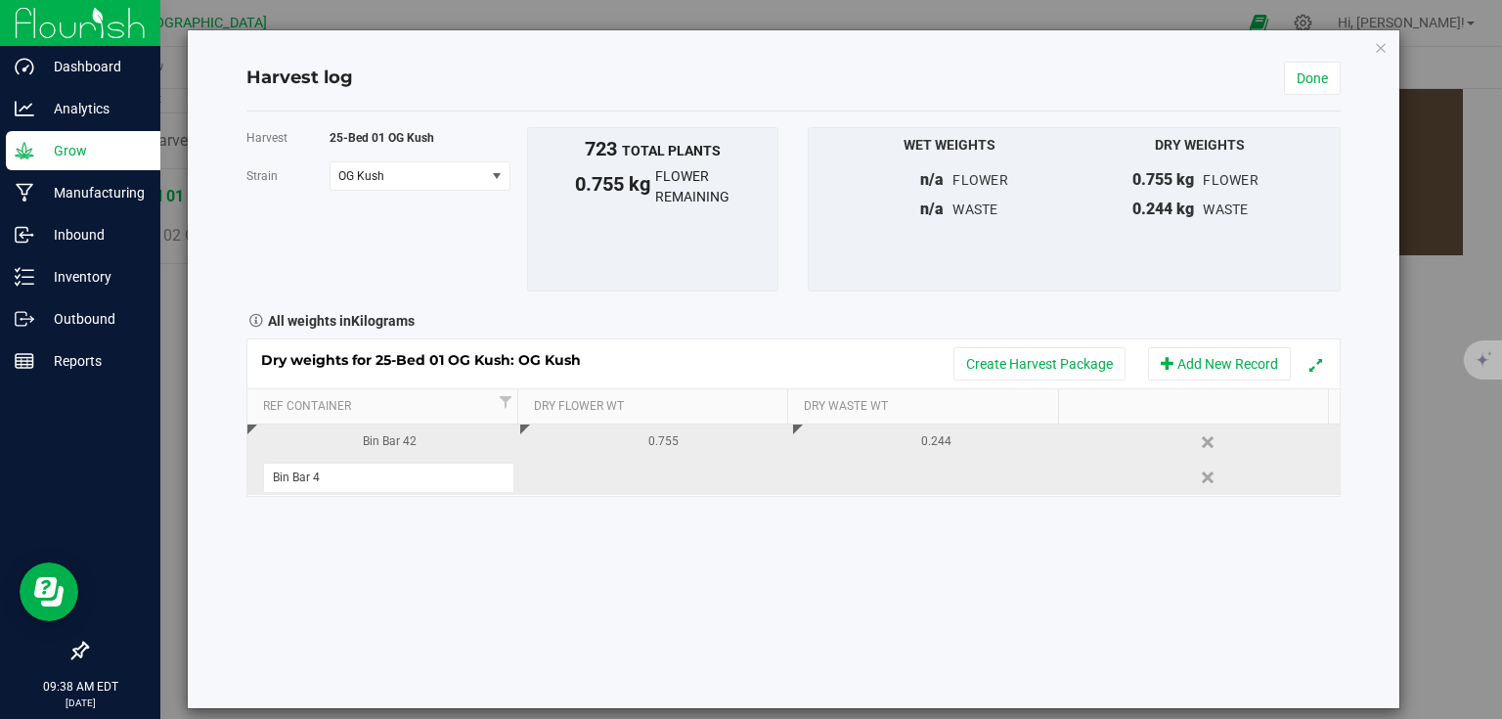
type input "Bin Bar 43"
type input "1.077"
type input "0.339"
click at [1217, 359] on button "Add New Record" at bounding box center [1219, 363] width 143 height 33
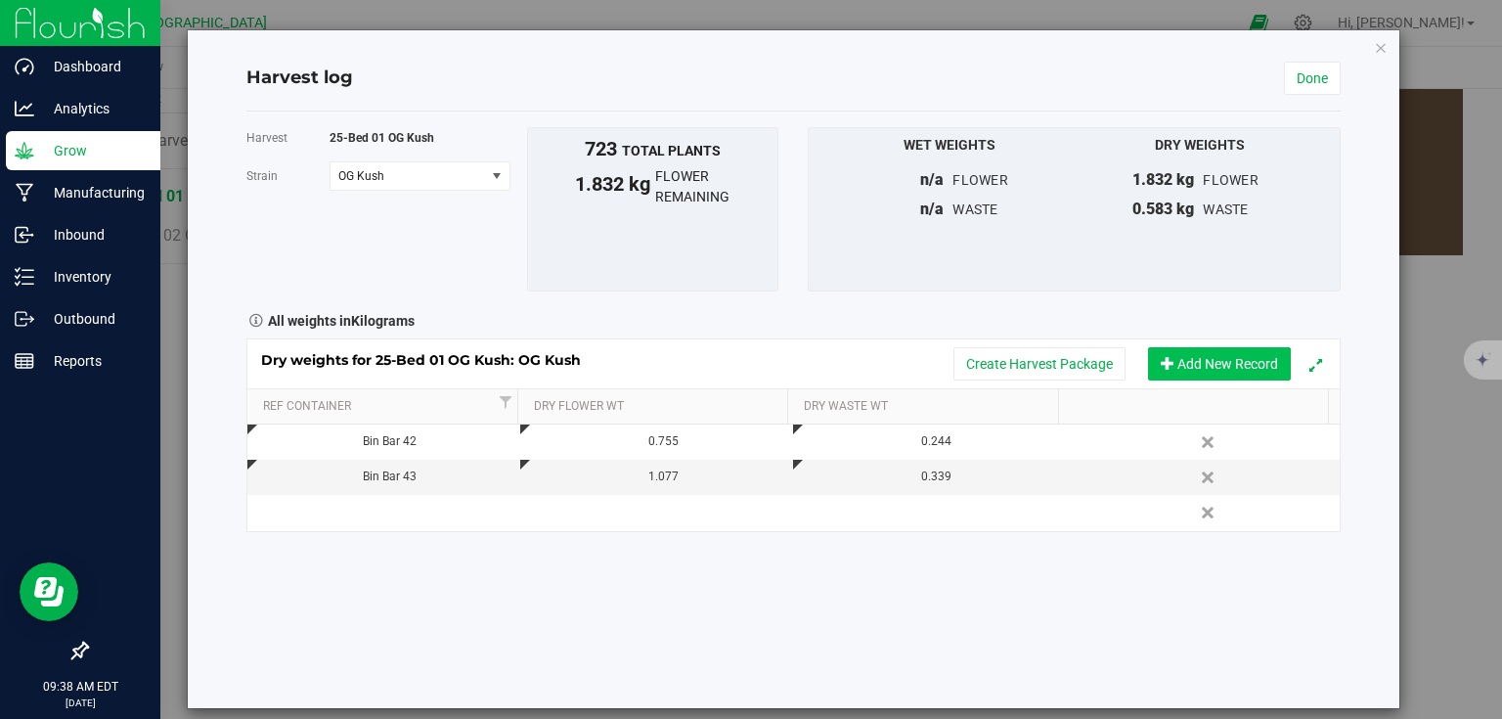
click at [1217, 359] on button "Add New Record" at bounding box center [1219, 363] width 143 height 33
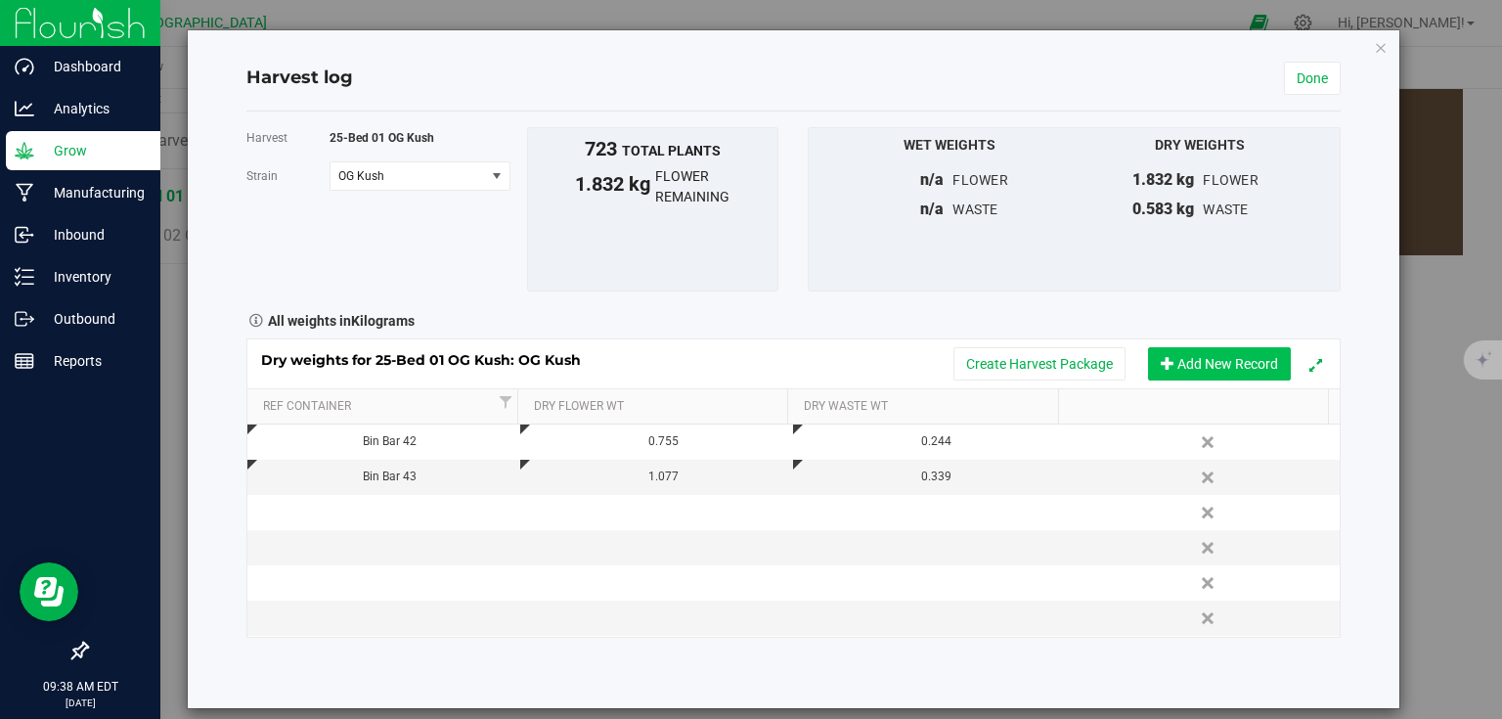
click at [1217, 359] on button "Add New Record" at bounding box center [1219, 363] width 143 height 33
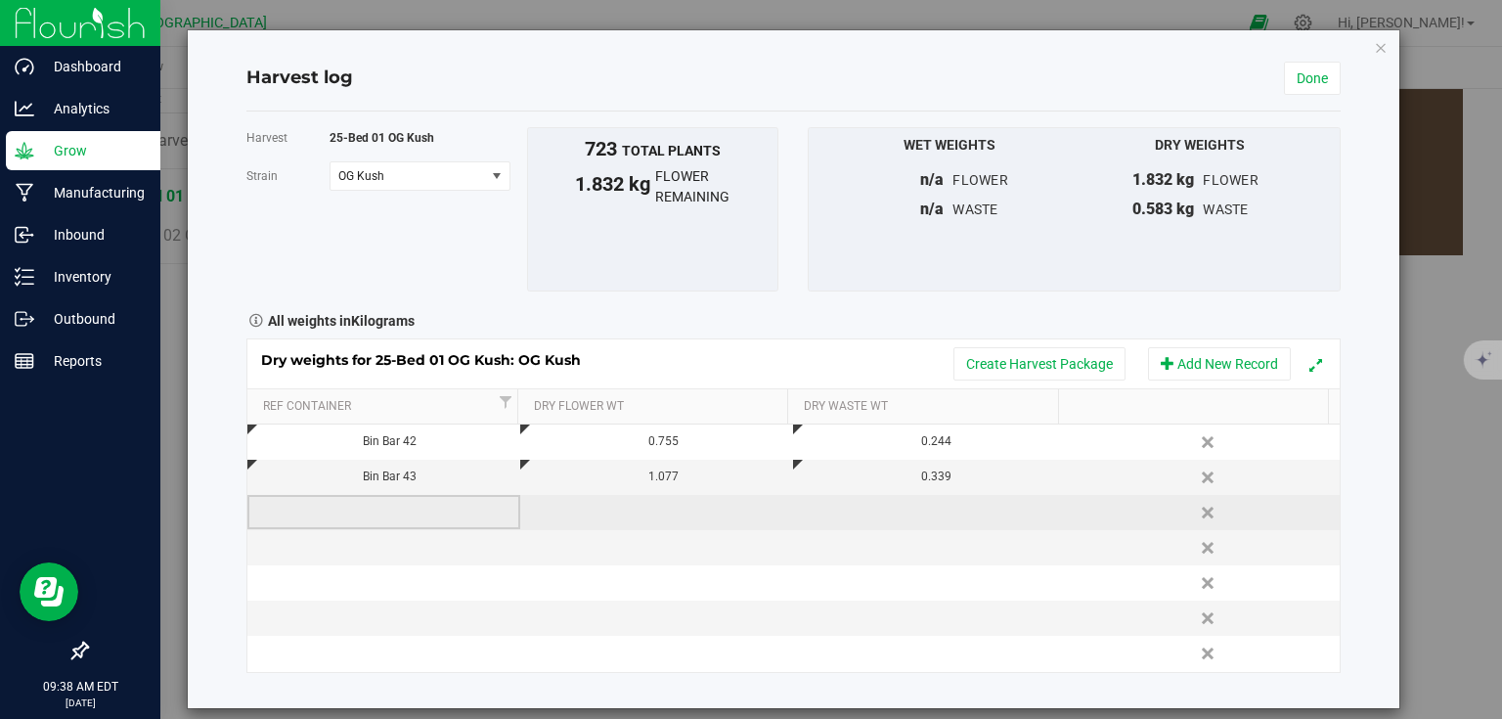
click at [442, 520] on td at bounding box center [383, 512] width 273 height 35
type input "Bin Bar 44"
type input "0.847"
type input "0.355"
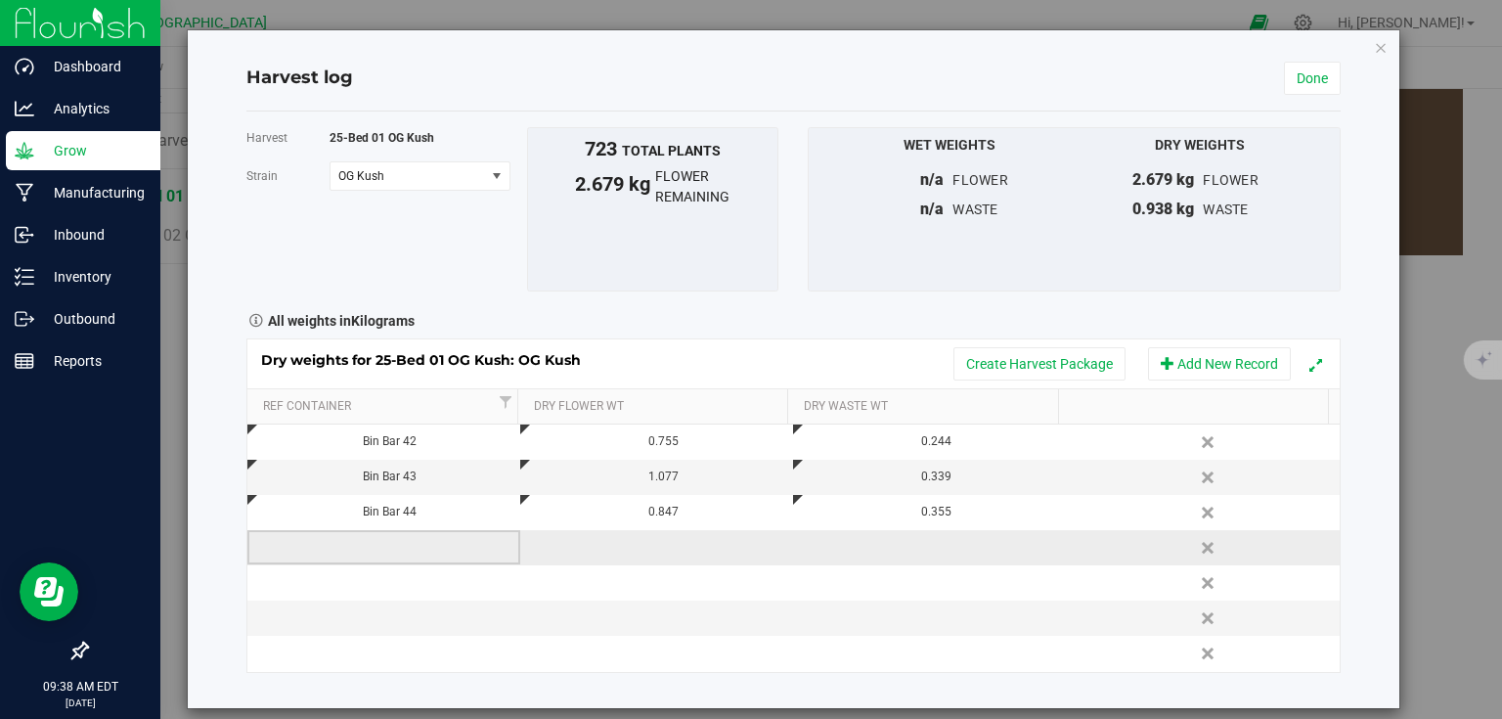
click at [431, 550] on td at bounding box center [383, 547] width 273 height 35
type input "Bin Bar"
click at [431, 550] on div "Bin Bar" at bounding box center [390, 547] width 258 height 19
type input "Bin Bar 45"
type input "1.068"
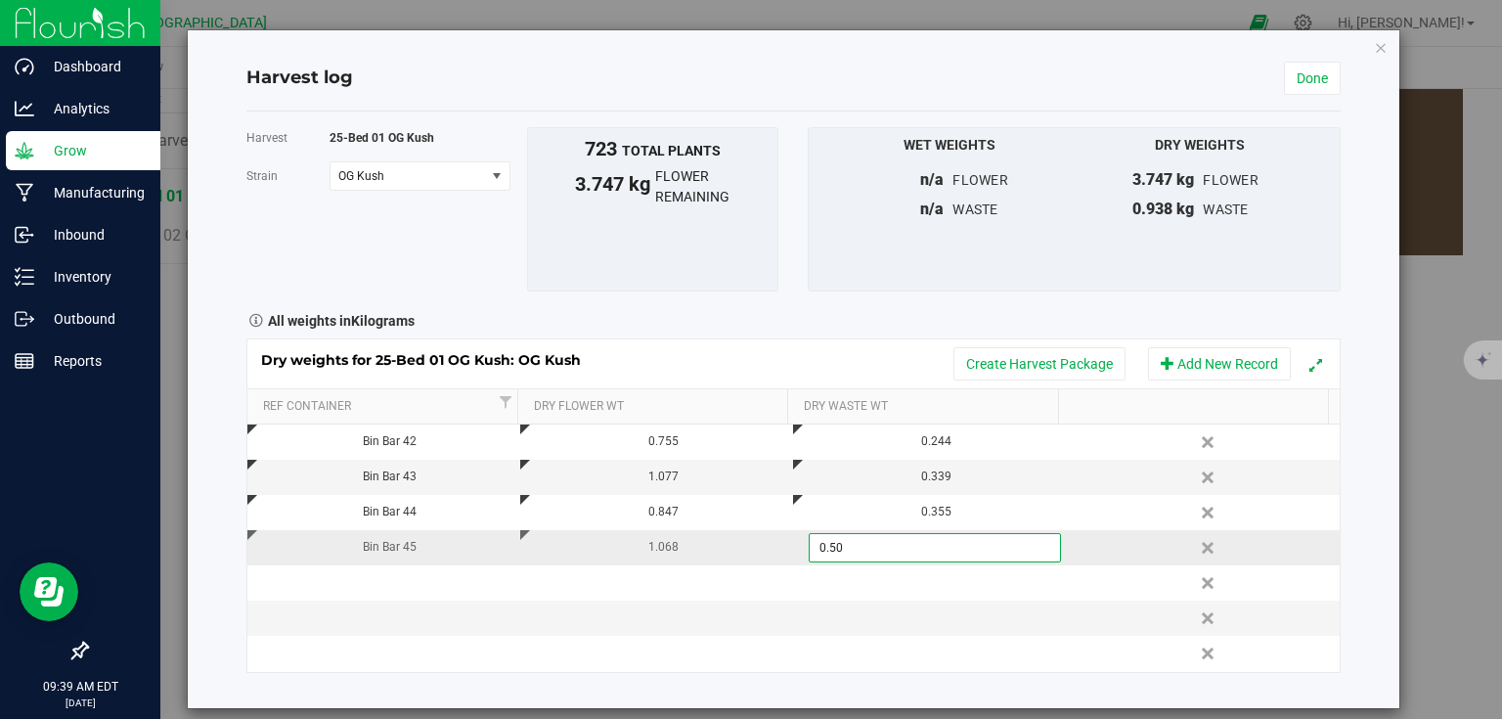
type input "0.502"
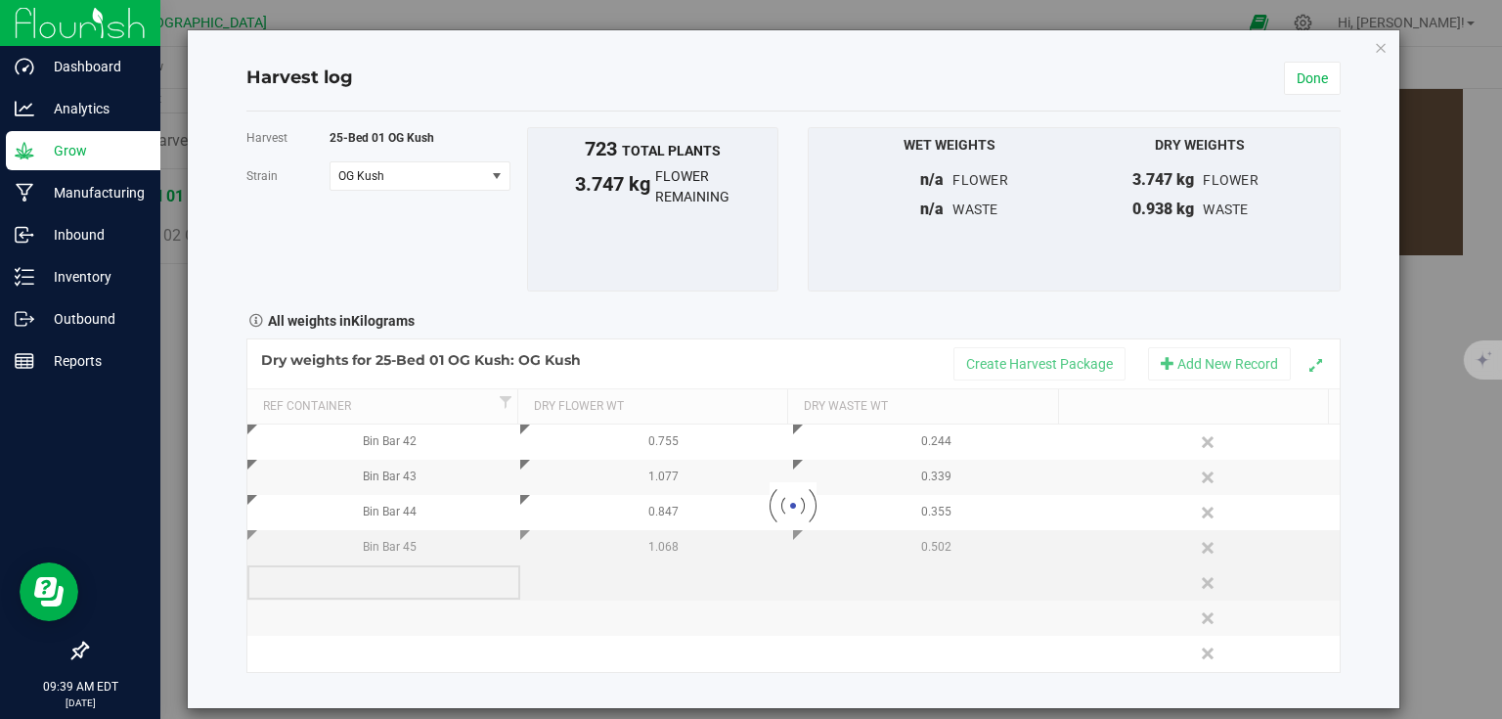
click at [411, 596] on div "Loading... Dry weights for 25-Bed 01 OG Kush: OG Kush Create Harvest Package Ad…" at bounding box center [793, 505] width 1094 height 334
click at [418, 583] on td at bounding box center [383, 582] width 273 height 35
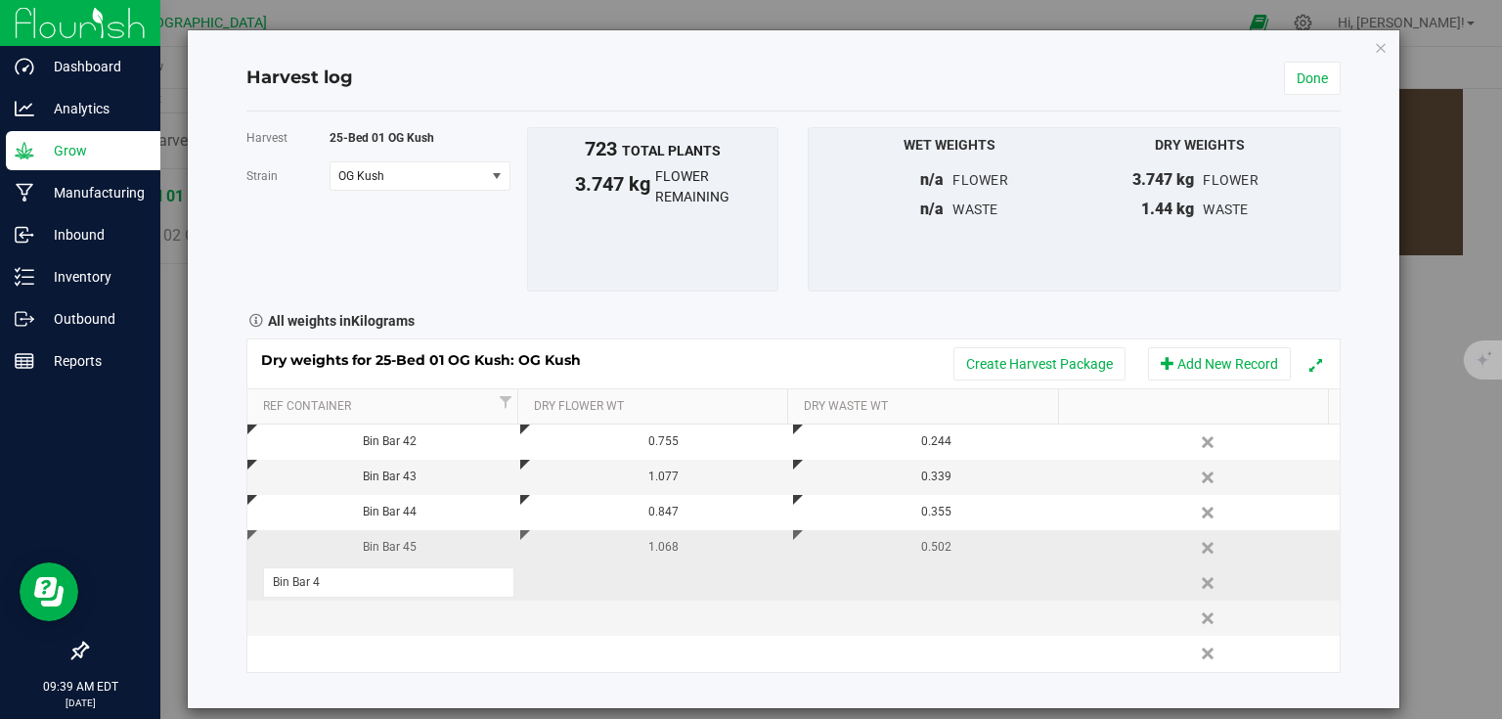
type input "Bin Bar 46"
type input "0.898"
type input "0.307"
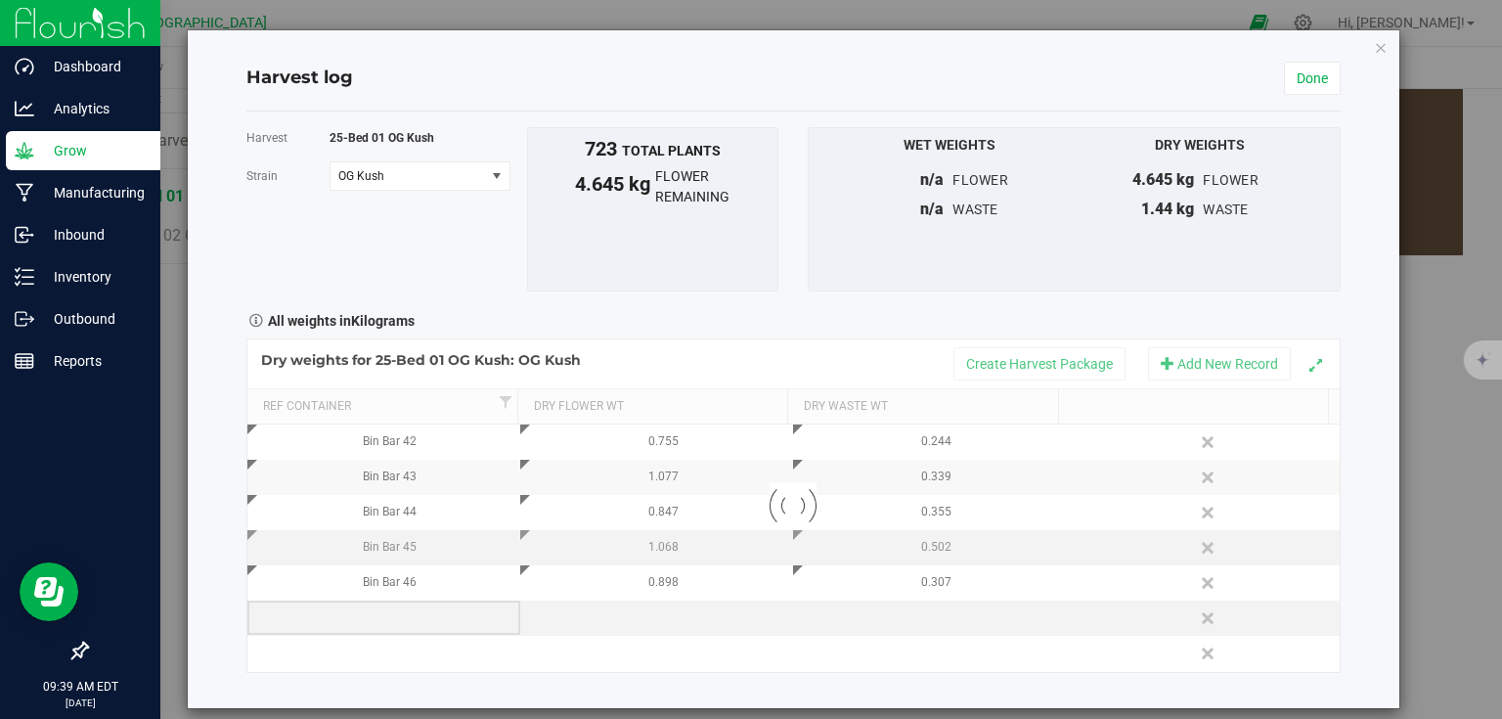
click at [387, 618] on div "Loading... Dry weights for 25-Bed 01 OG Kush: OG Kush Create Harvest Package Ad…" at bounding box center [793, 505] width 1094 height 334
click at [387, 618] on td at bounding box center [383, 618] width 273 height 35
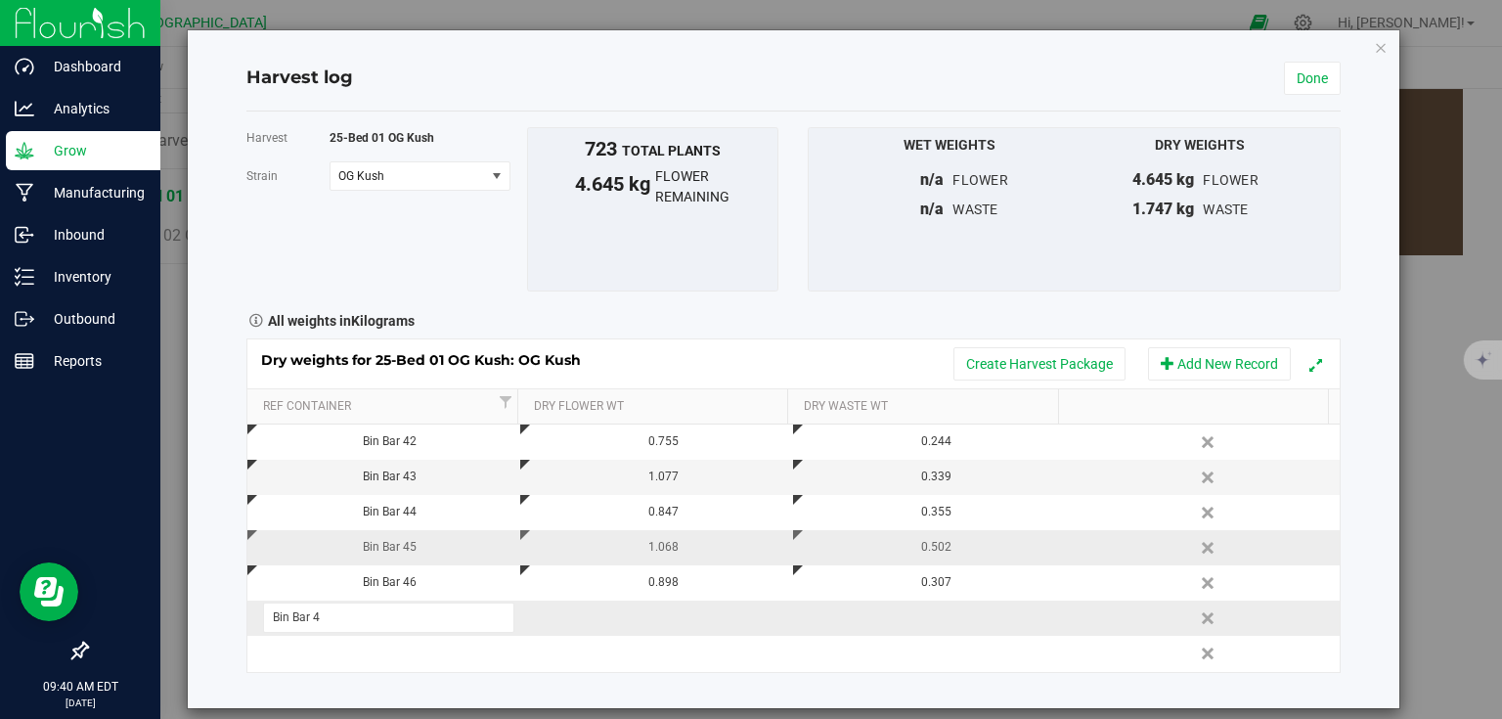
type input "Bin Bar 47"
type input "0.606"
type input "0.248"
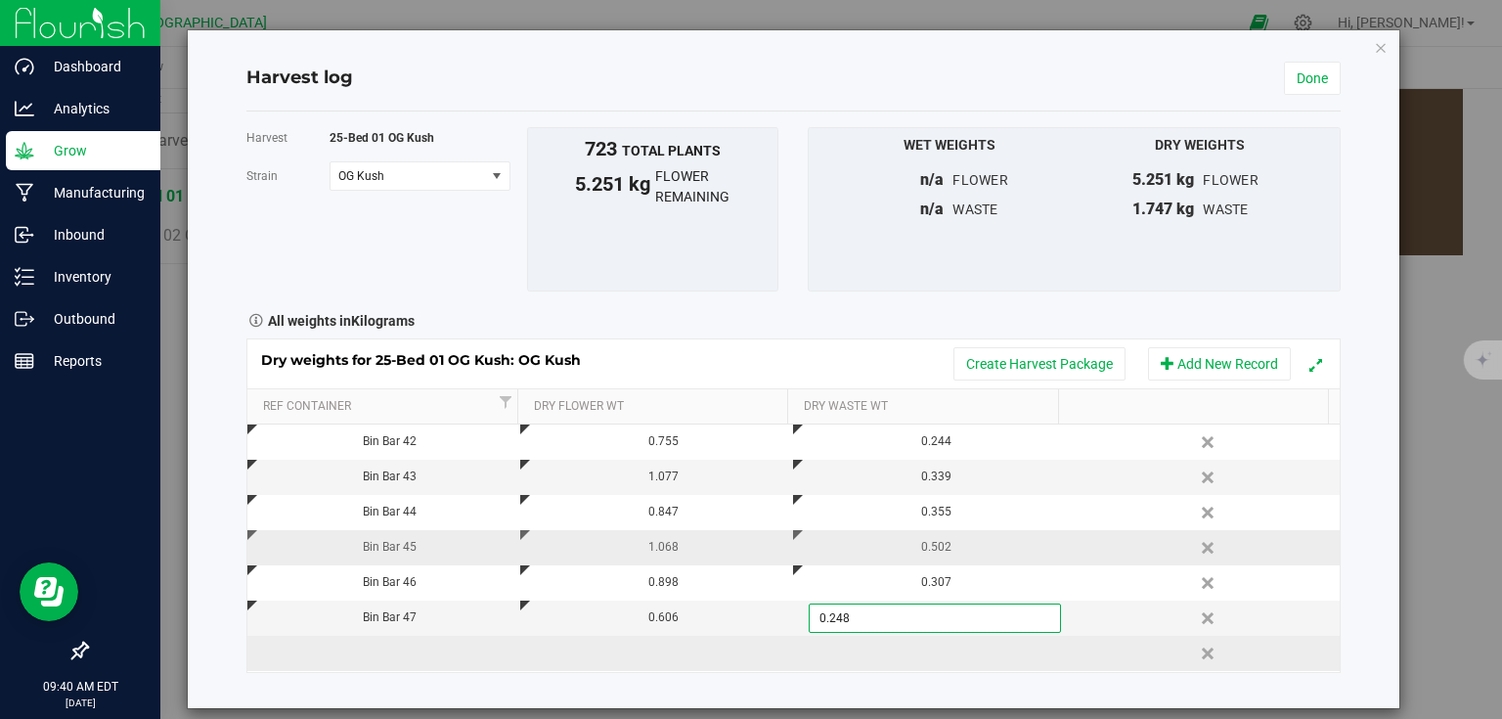
click at [404, 657] on div "Dry weights for 25-Bed 01 OG Kush: OG Kush Create Harvest Package Add New Recor…" at bounding box center [793, 505] width 1094 height 334
click at [404, 657] on td at bounding box center [383, 653] width 273 height 35
type input "Bin Bar 48"
type input "0.917"
type input "0.290"
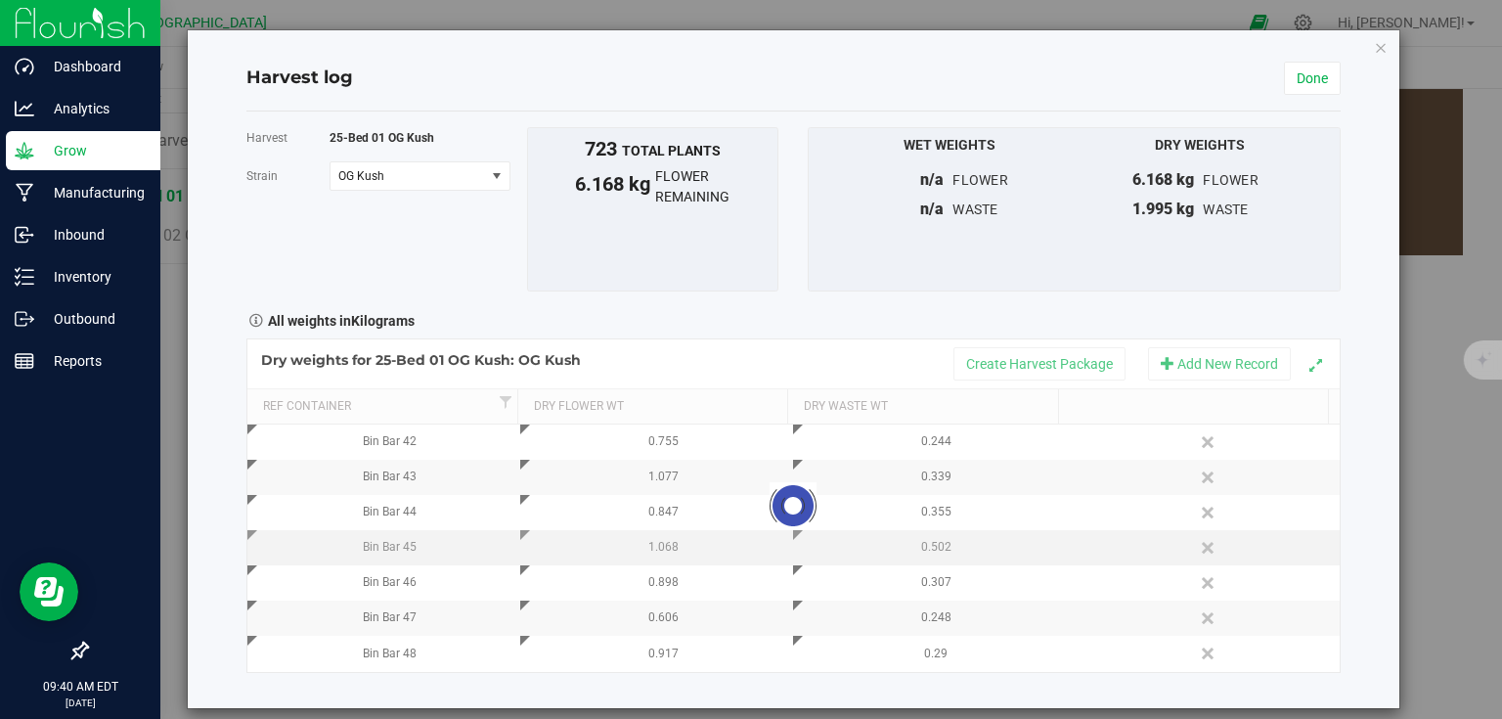
click at [1339, 456] on div "Harvest log Done Harvest 25-Bed 01 OG Kush [GEOGRAPHIC_DATA] OG Kush Select str…" at bounding box center [794, 369] width 1212 height 678
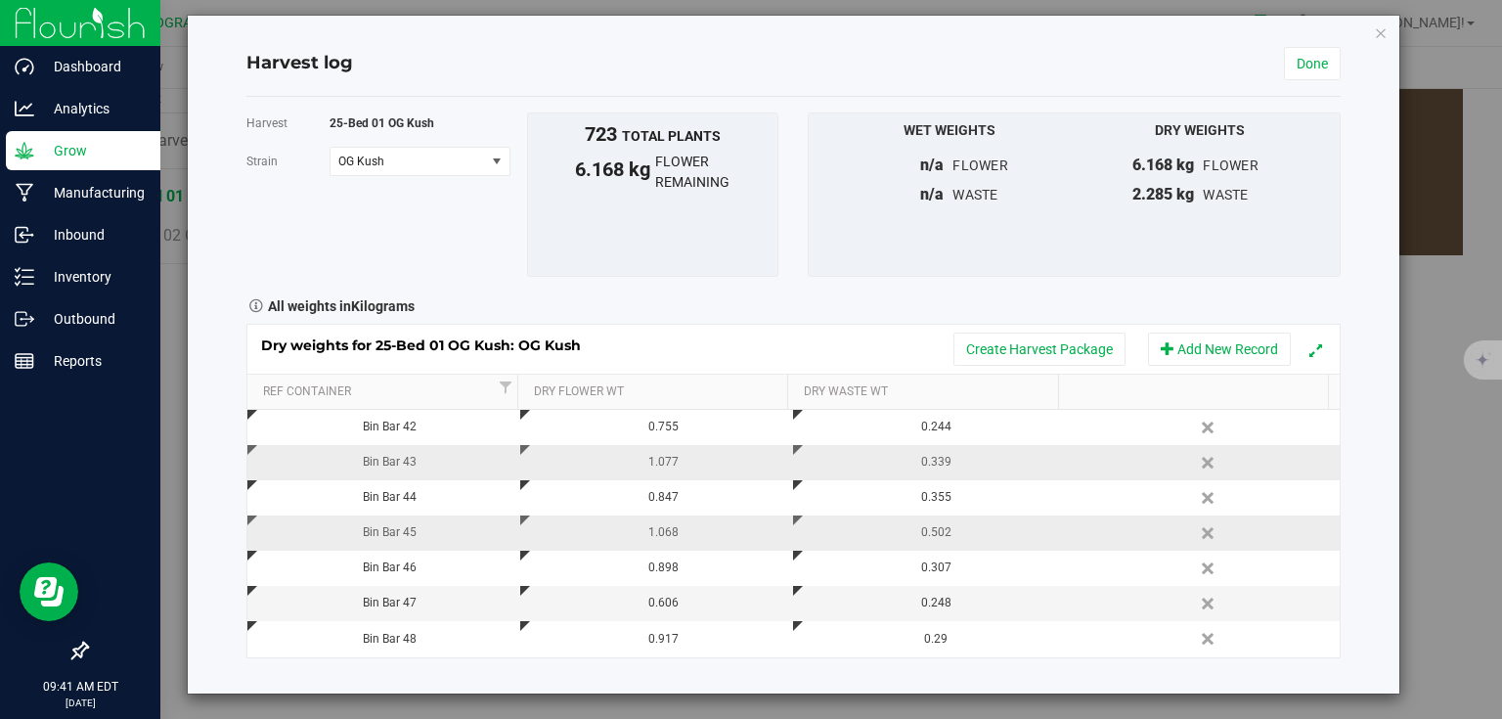
scroll to position [19, 0]
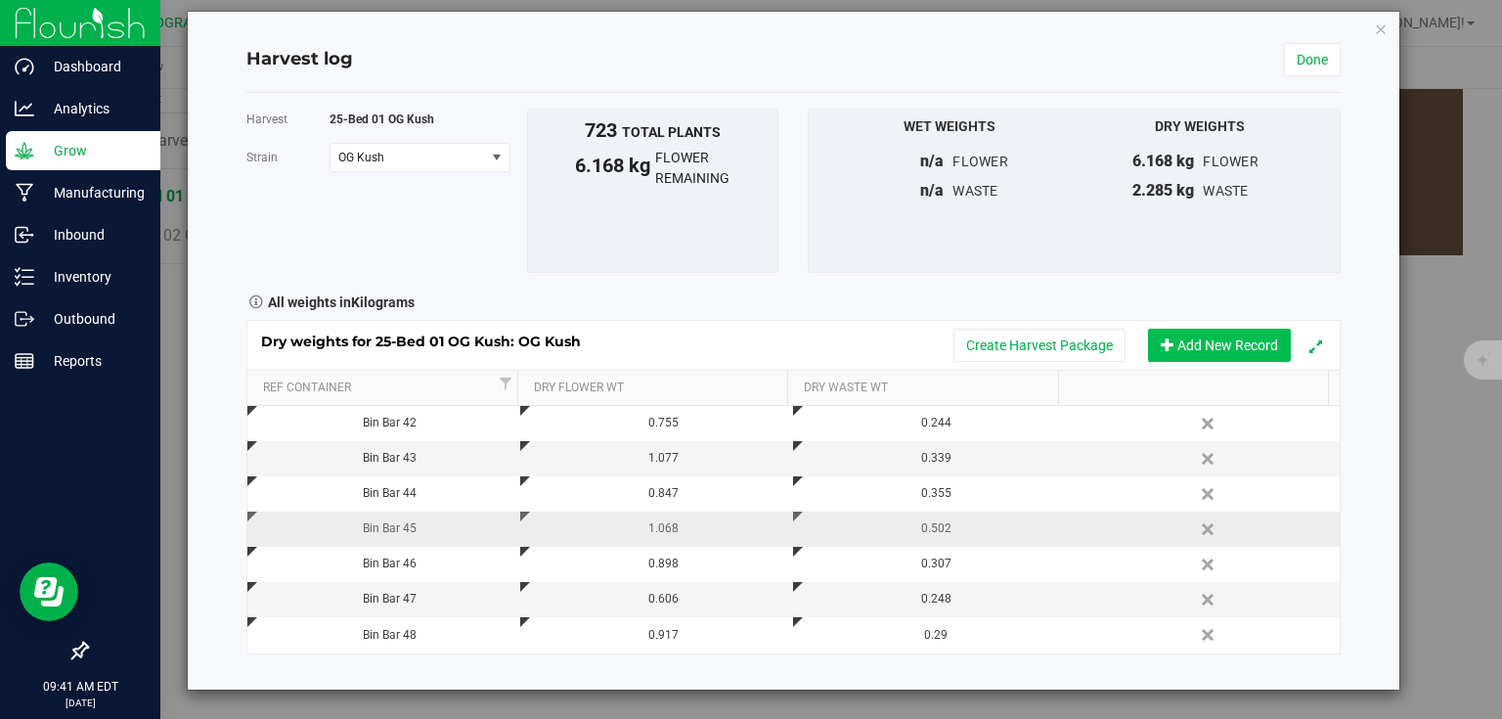
click at [1249, 345] on button "Add New Record" at bounding box center [1219, 345] width 143 height 33
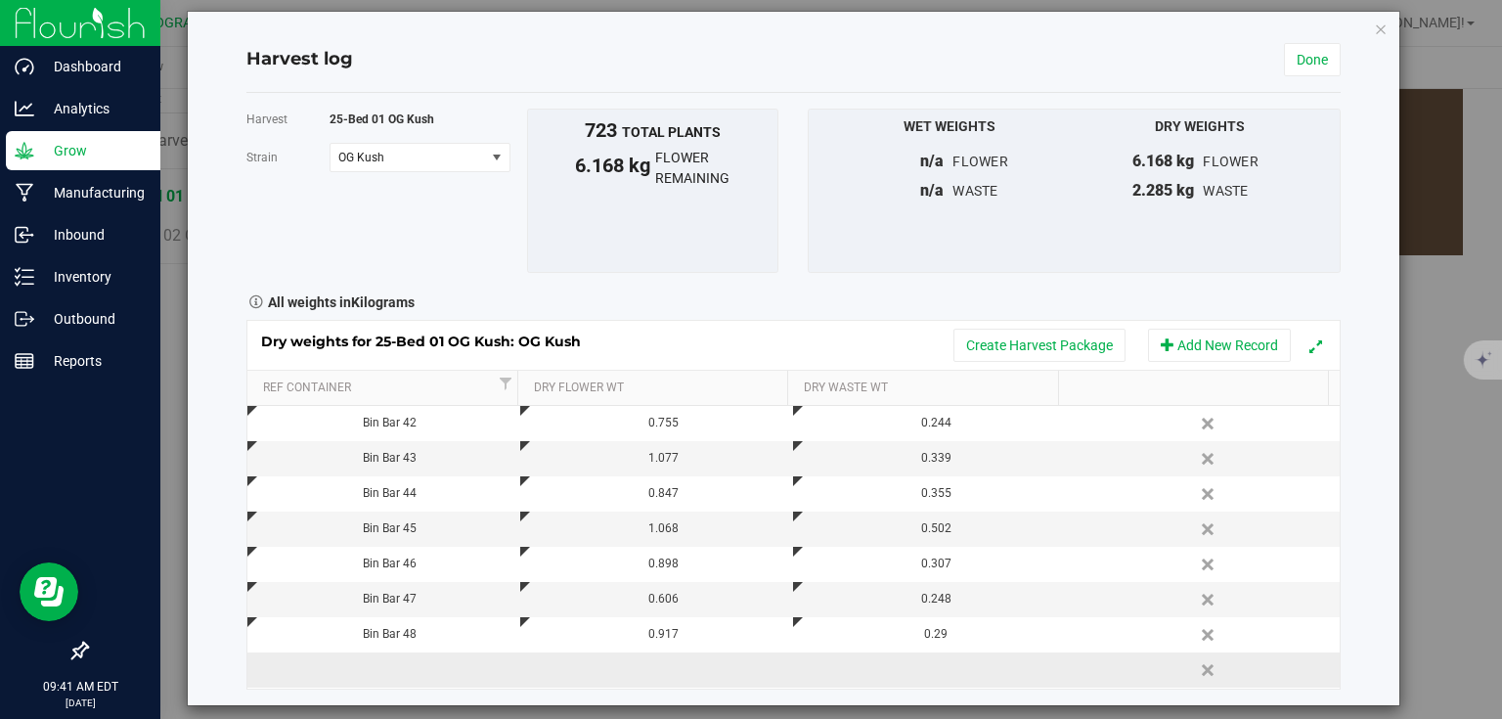
click at [424, 662] on td at bounding box center [383, 669] width 273 height 35
type input "Bin Bar 49"
type input "0.648"
type input "0.192"
click at [1350, 496] on div "Harvest log Done Harvest 25-Bed 01 OG Kush [GEOGRAPHIC_DATA] OG Kush Select str…" at bounding box center [794, 358] width 1212 height 693
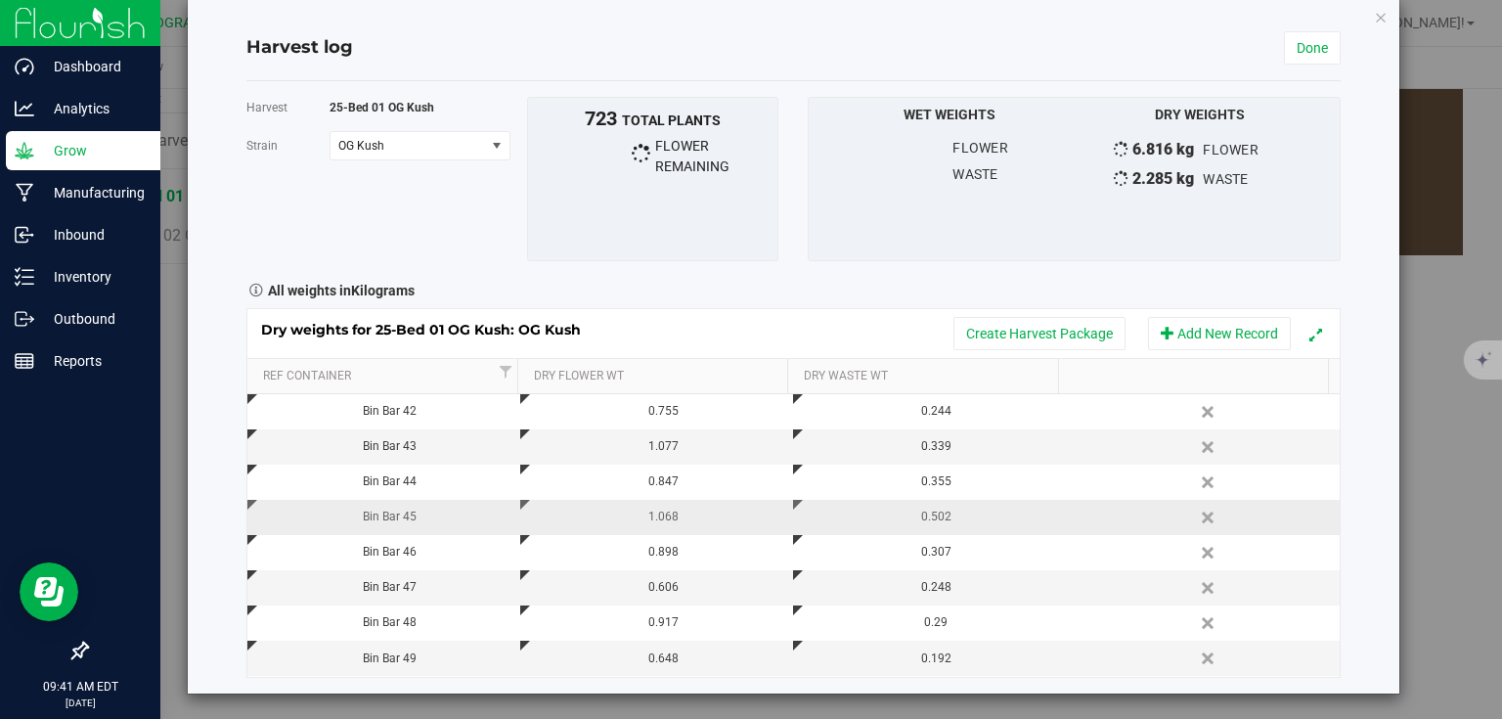
scroll to position [33, 0]
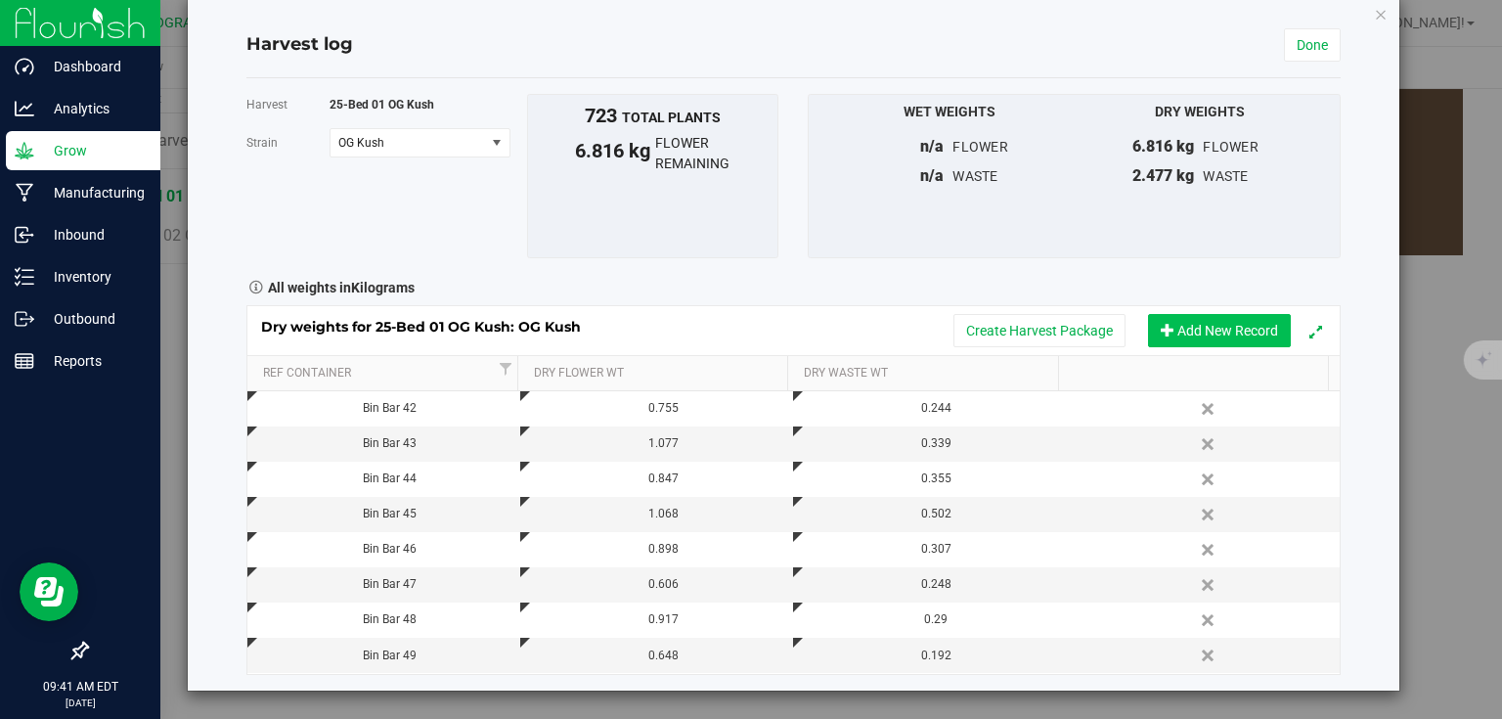
click at [1195, 324] on button "Add New Record" at bounding box center [1219, 330] width 143 height 33
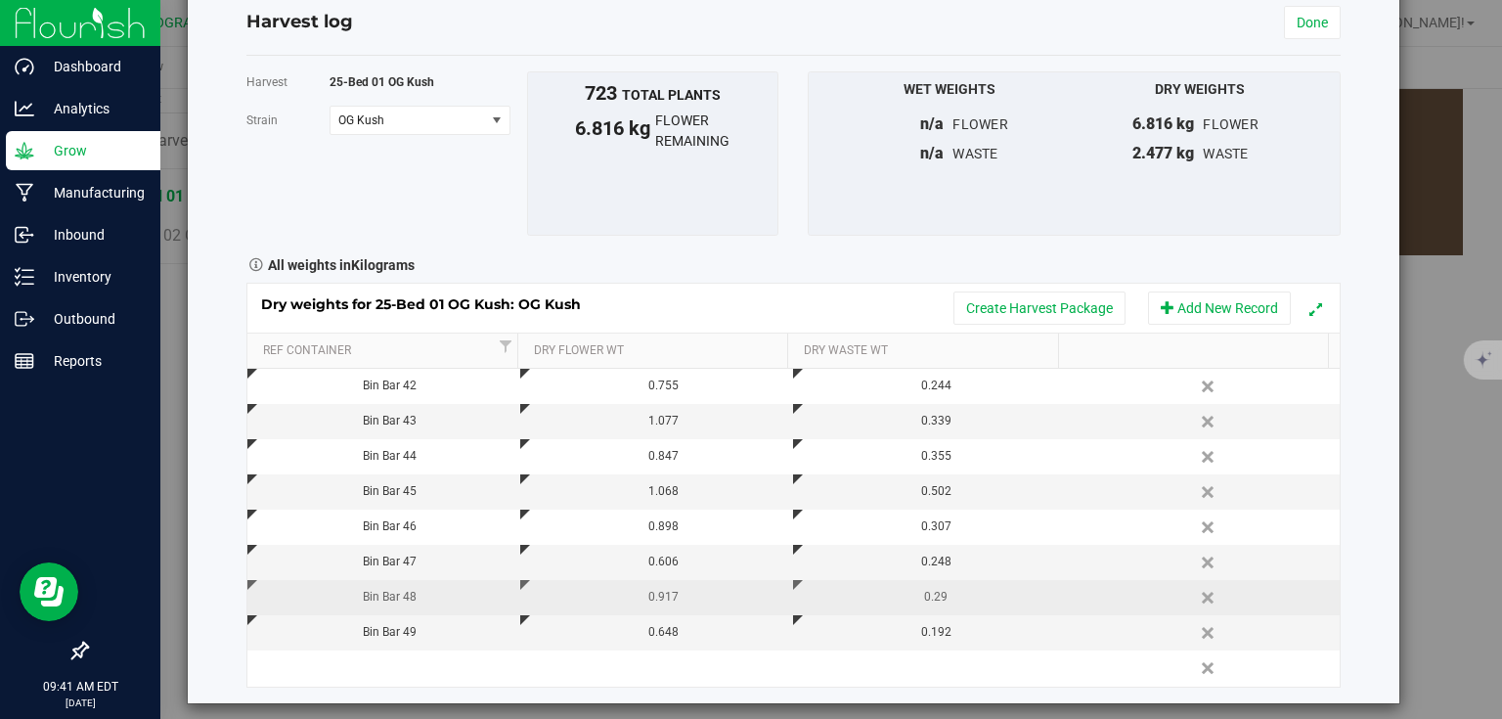
scroll to position [68, 0]
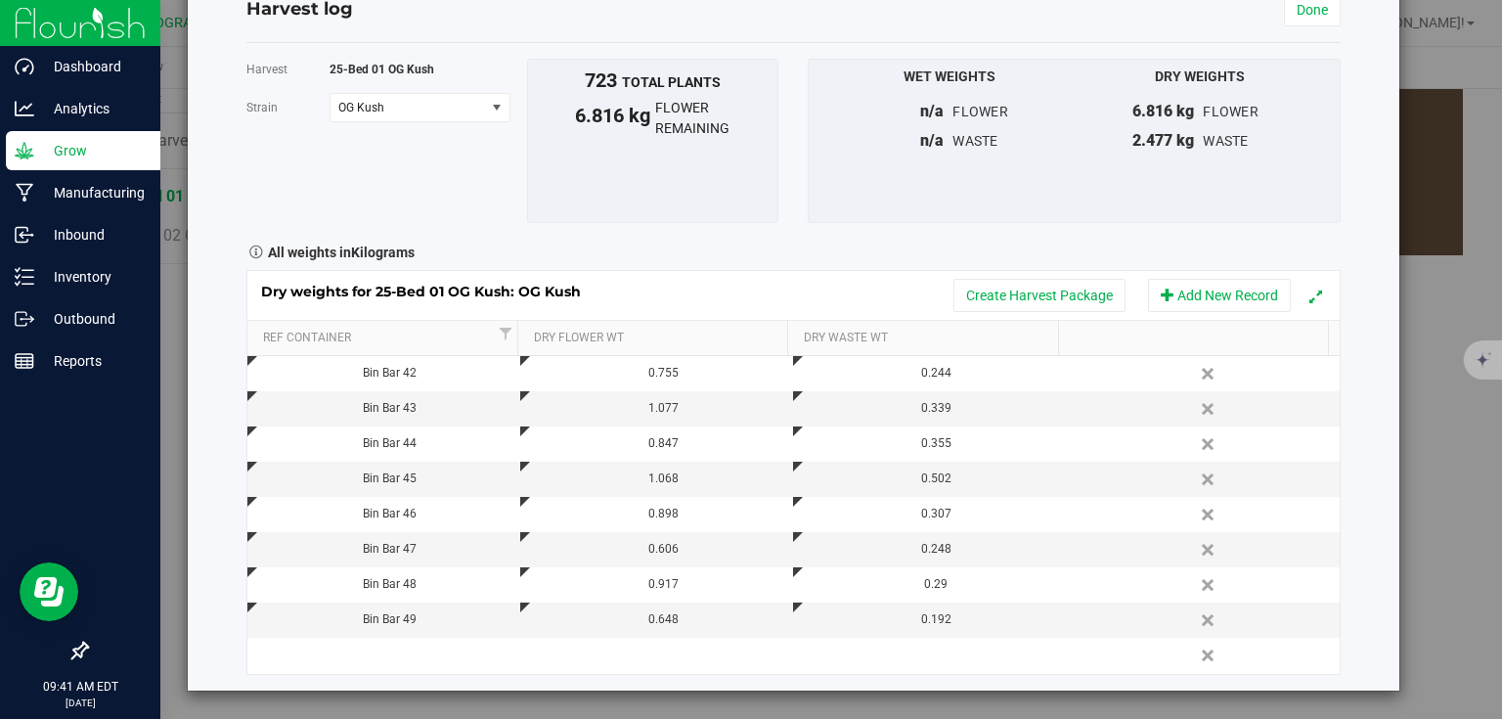
click at [389, 671] on div "Dry weights for 25-Bed 01 OG Kush: OG Kush Create Harvest Package Add New Recor…" at bounding box center [793, 472] width 1094 height 405
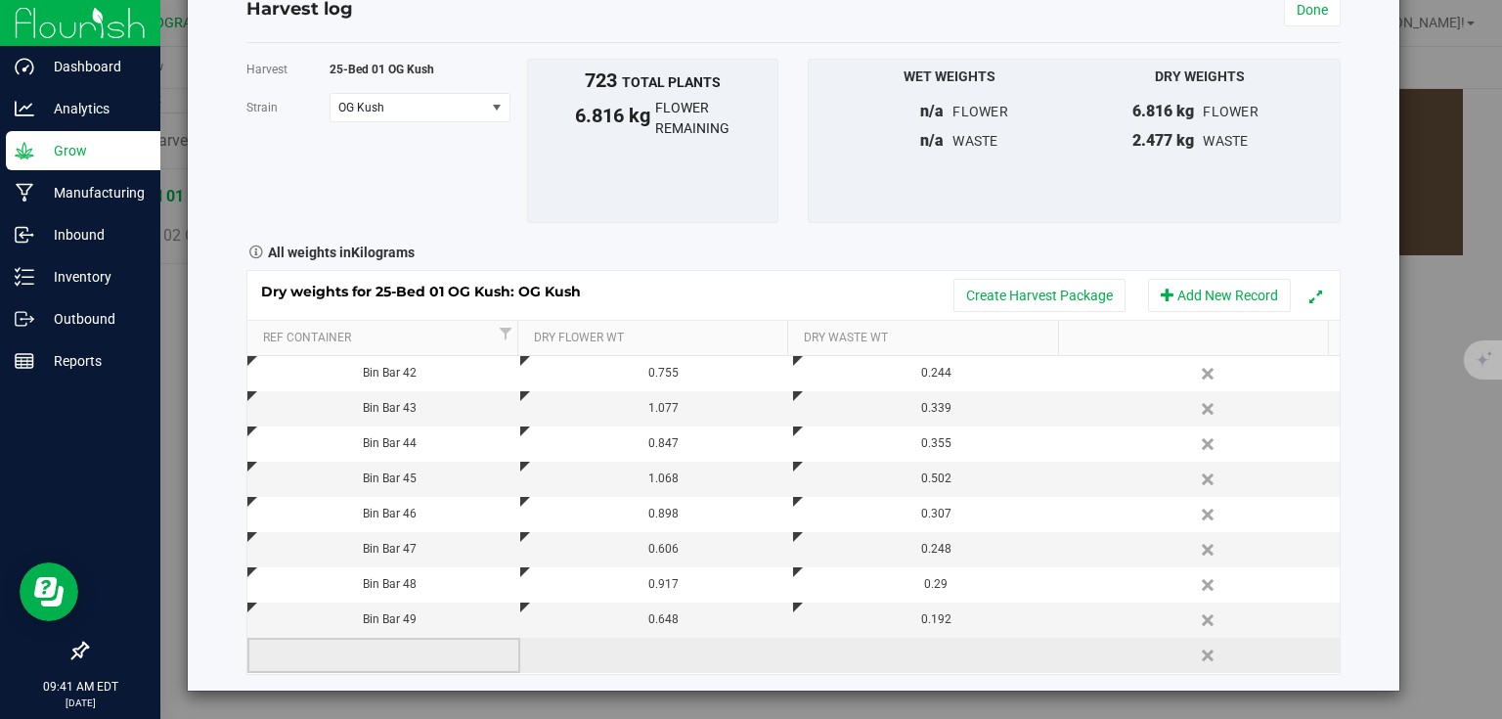
click at [403, 650] on td at bounding box center [383, 655] width 273 height 35
type input "Bin Bar 50"
type input "0.940"
type input "0.319"
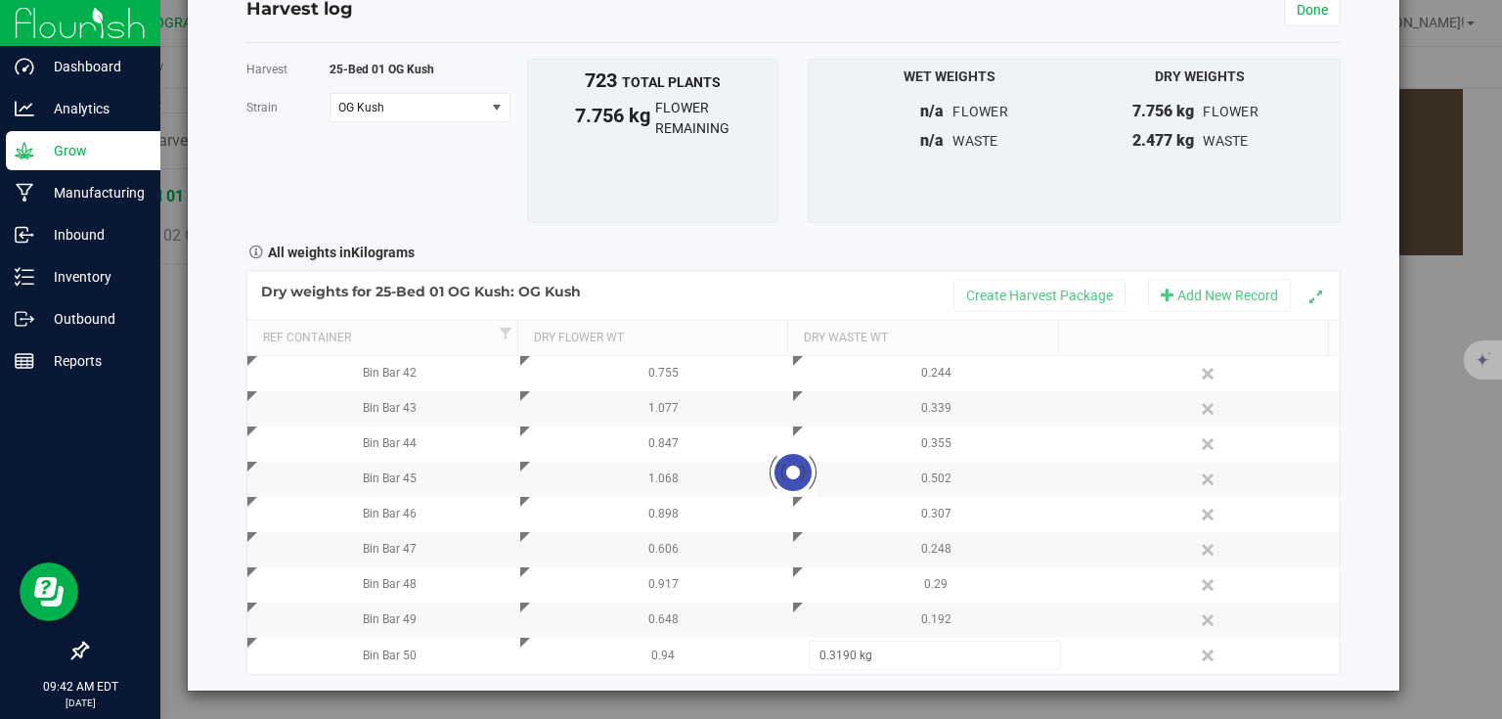
click at [1346, 407] on div "Harvest log Done Harvest 25-Bed 01 OG Kush [GEOGRAPHIC_DATA] OG Kush Select str…" at bounding box center [794, 326] width 1212 height 729
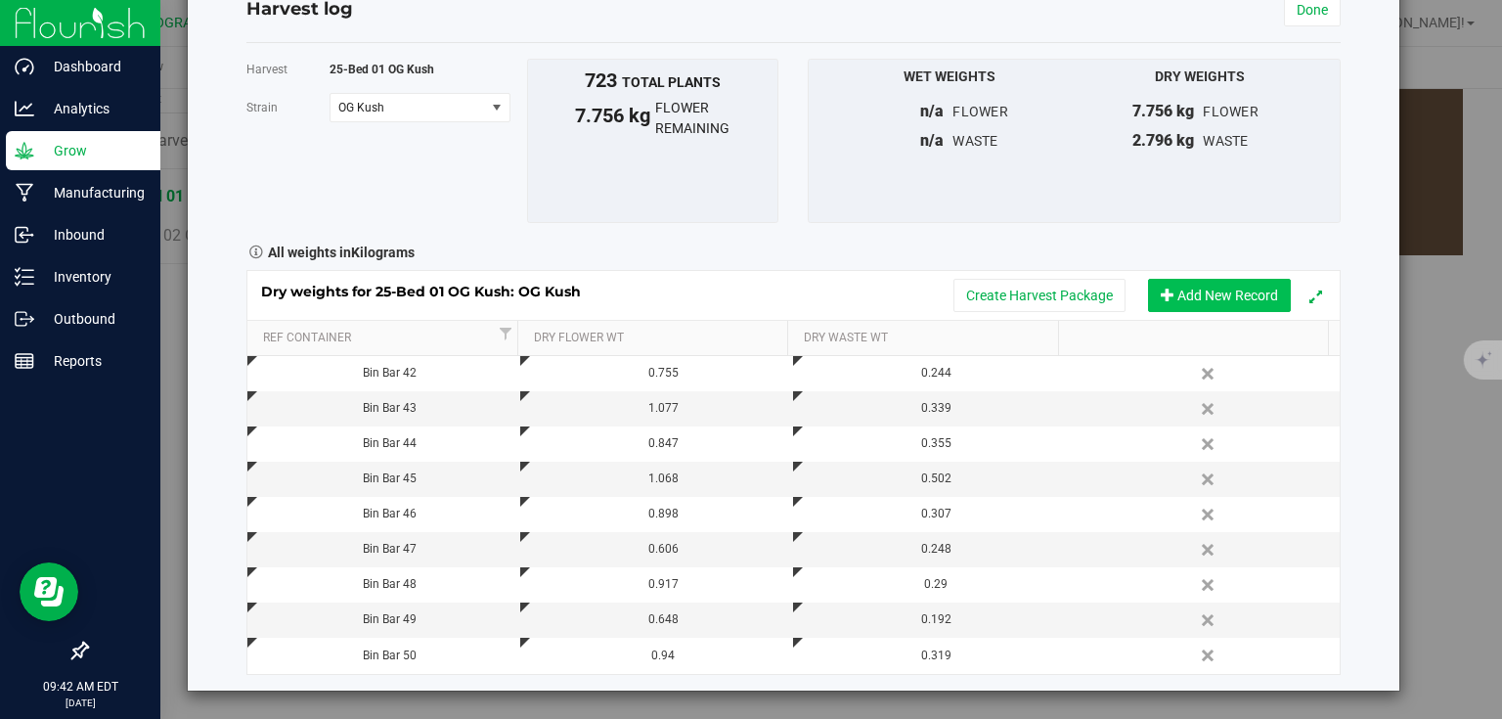
click at [1182, 293] on button "Add New Record" at bounding box center [1219, 295] width 143 height 33
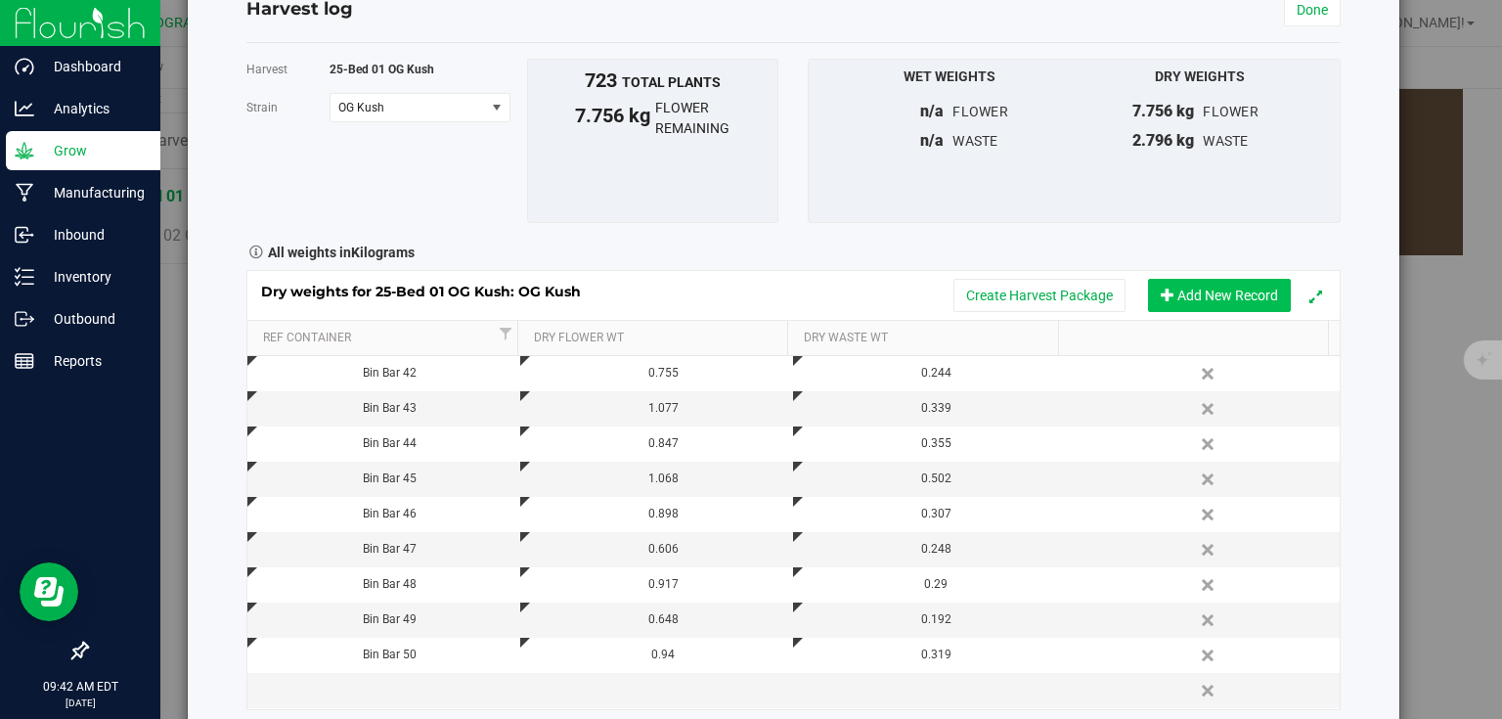
click at [1182, 293] on button "Add New Record" at bounding box center [1219, 295] width 143 height 33
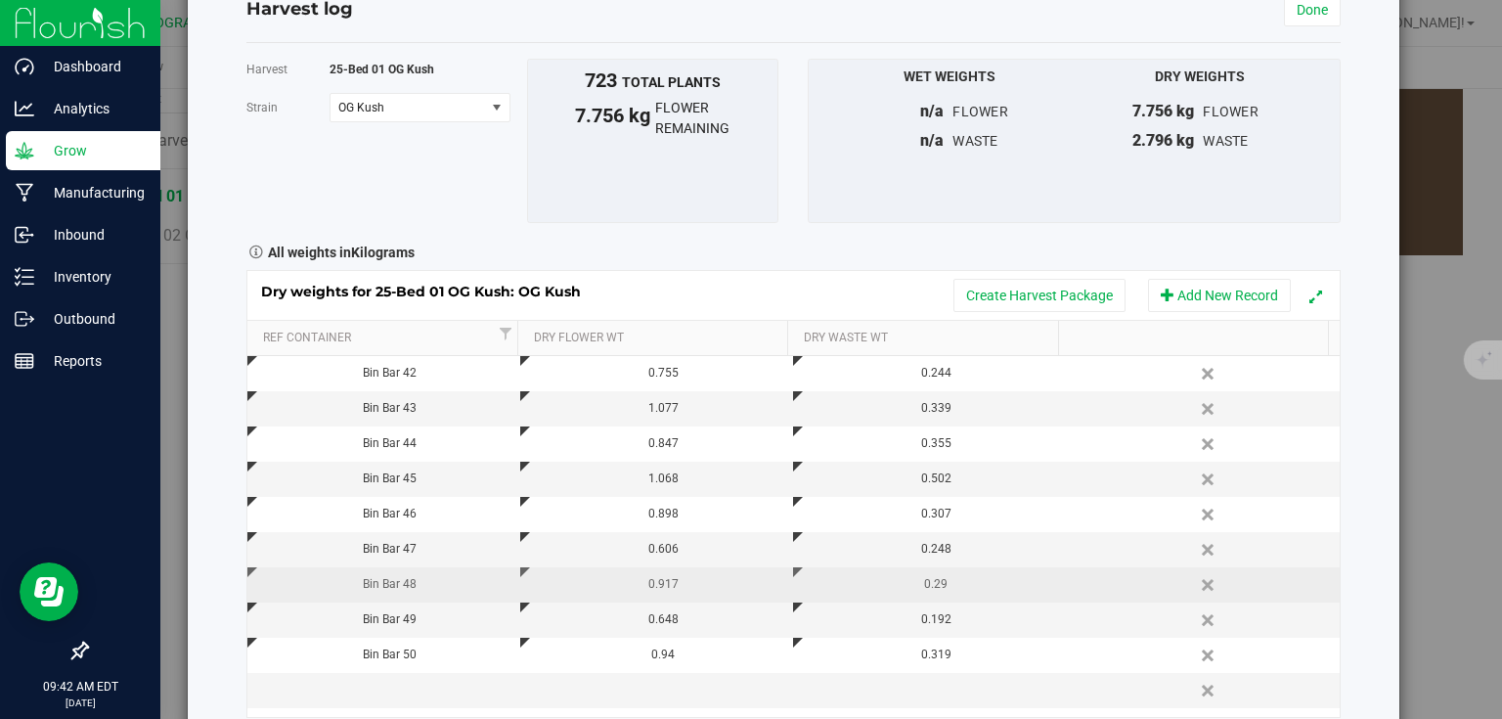
scroll to position [168, 0]
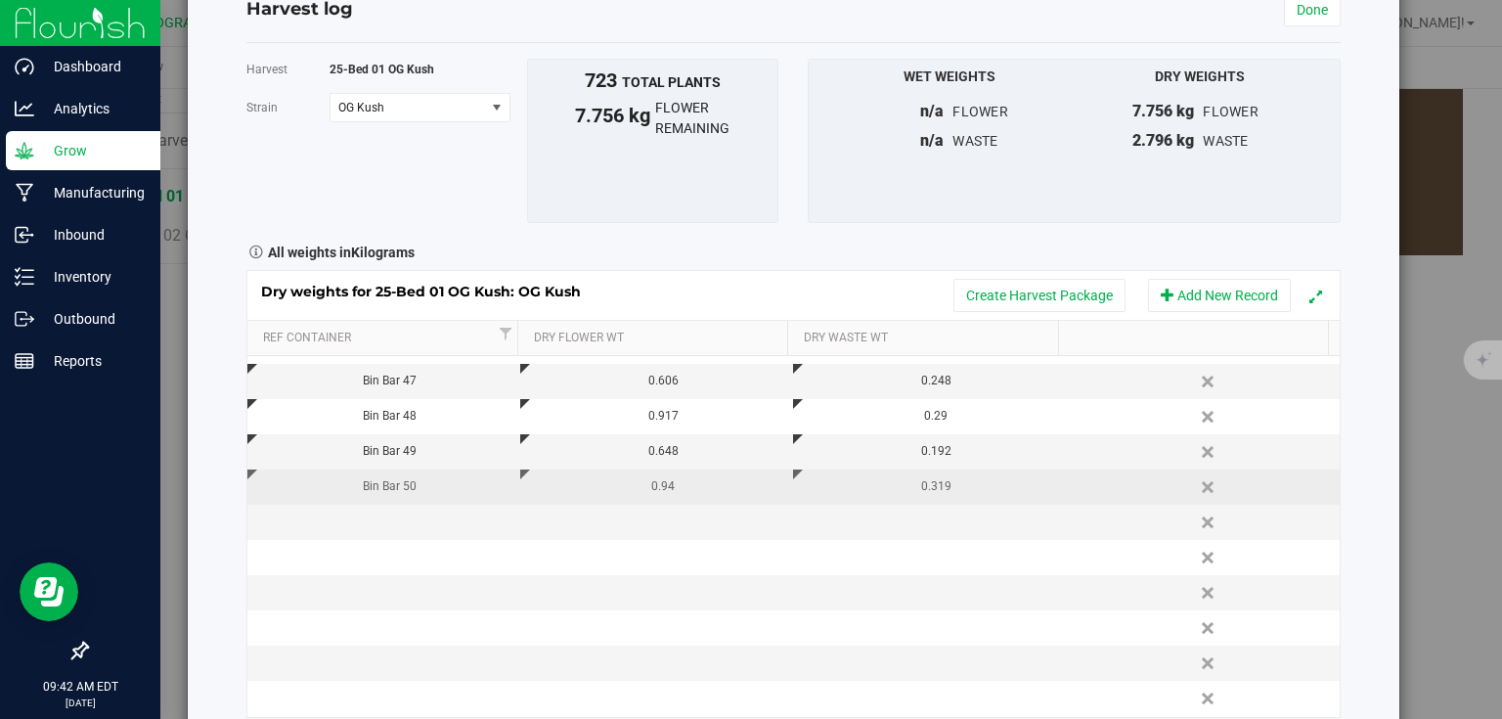
click at [392, 500] on td "Bin Bar 50" at bounding box center [383, 486] width 273 height 35
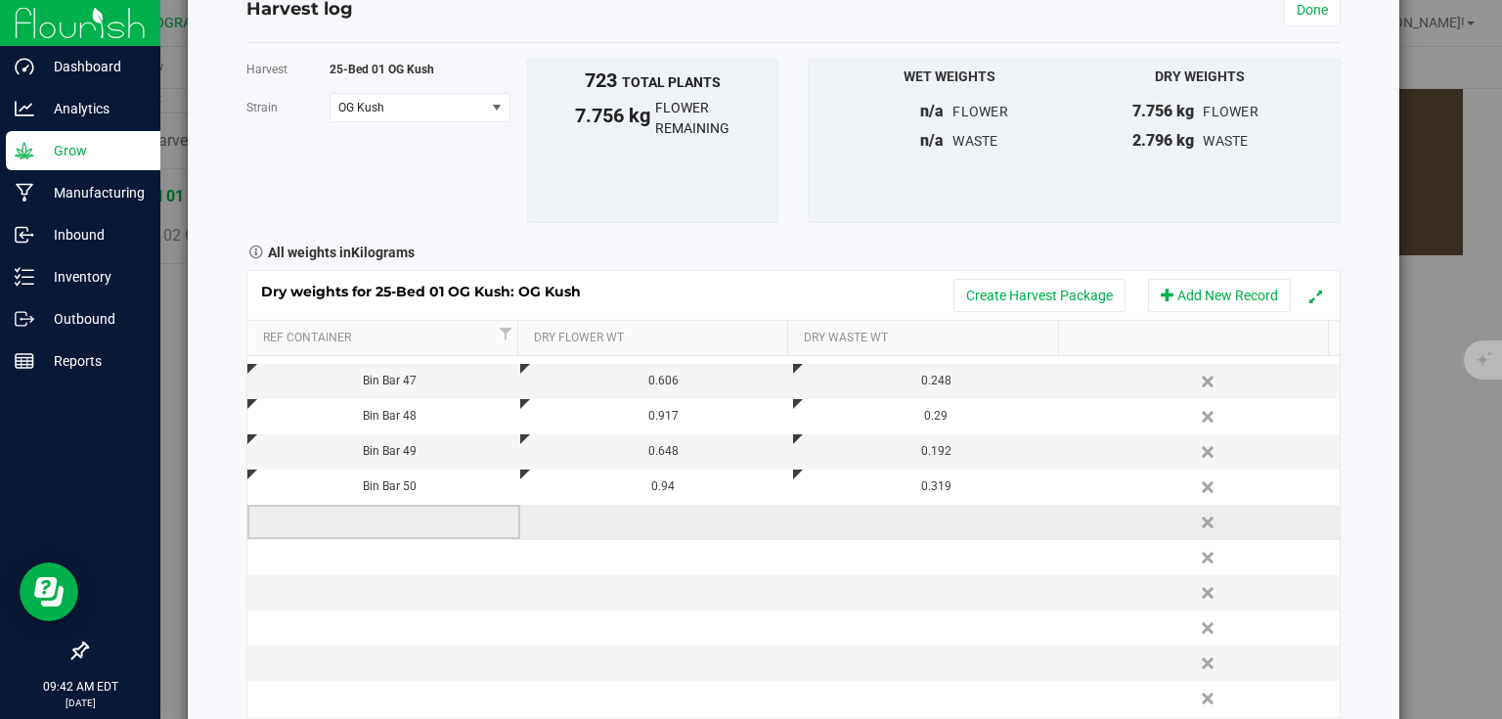
click at [383, 509] on td at bounding box center [383, 522] width 273 height 35
type input "Bin Bar 51"
type input "0.558"
type input "0.441"
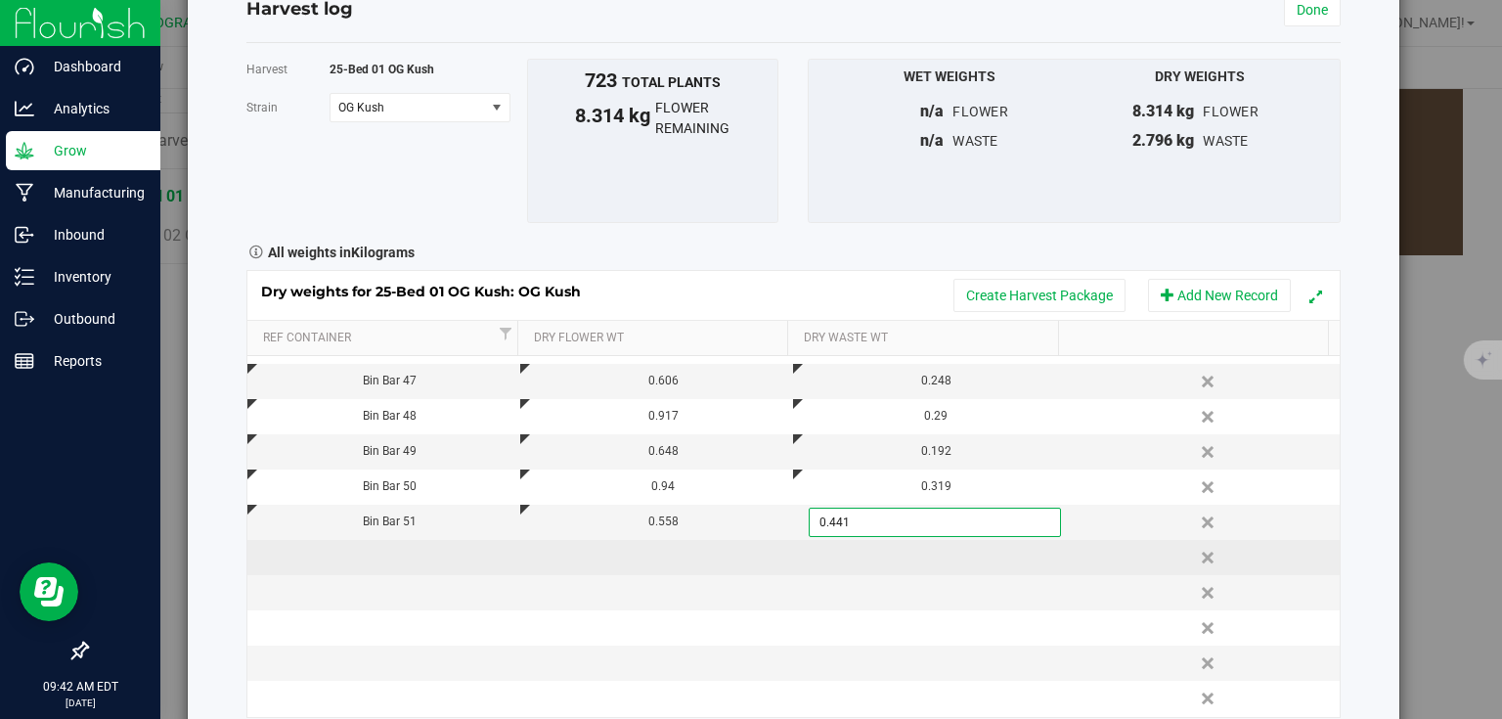
click at [387, 557] on div "Dry weights for 25-Bed 01 OG Kush: OG Kush Create Harvest Package Add New Recor…" at bounding box center [793, 493] width 1094 height 447
click at [387, 557] on td at bounding box center [383, 557] width 273 height 35
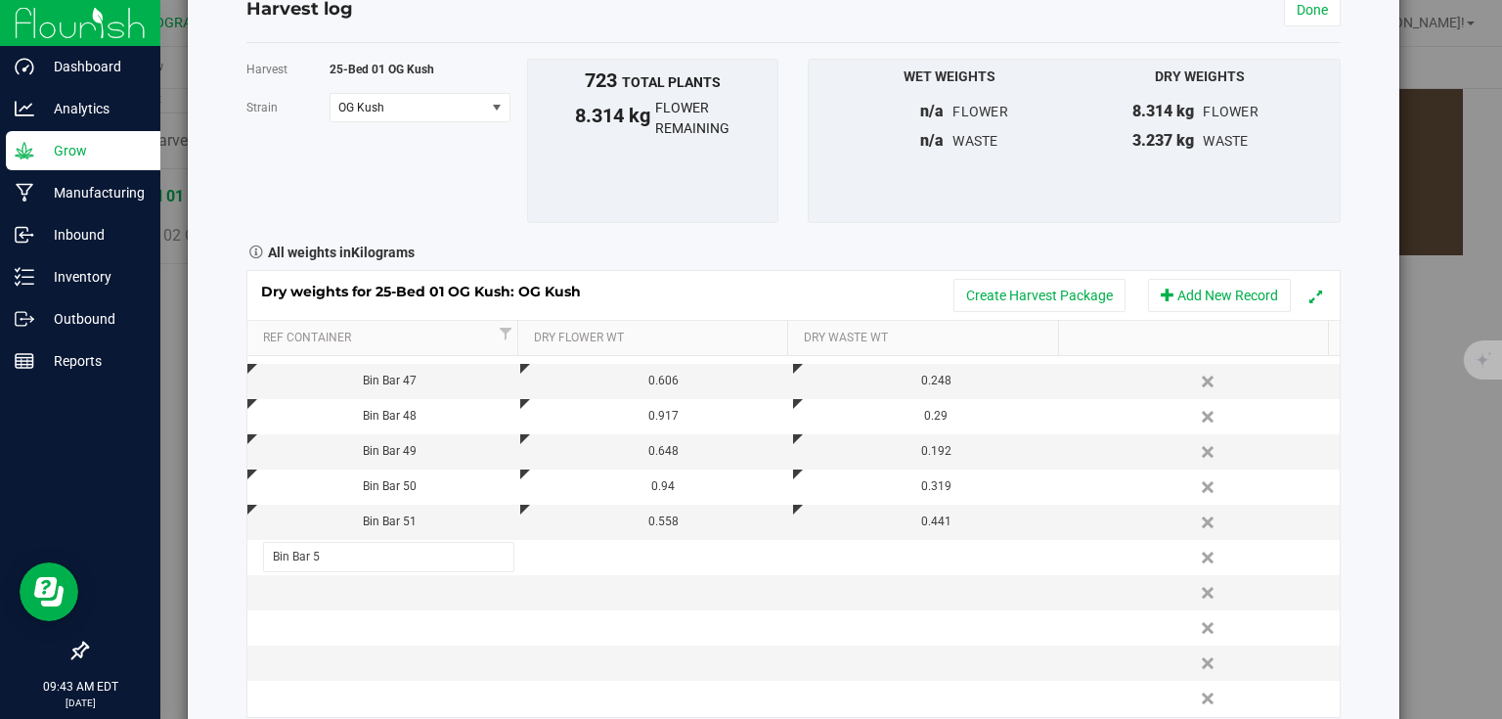
type input "Bin Bar 52"
type input "1.018"
type input "0.367"
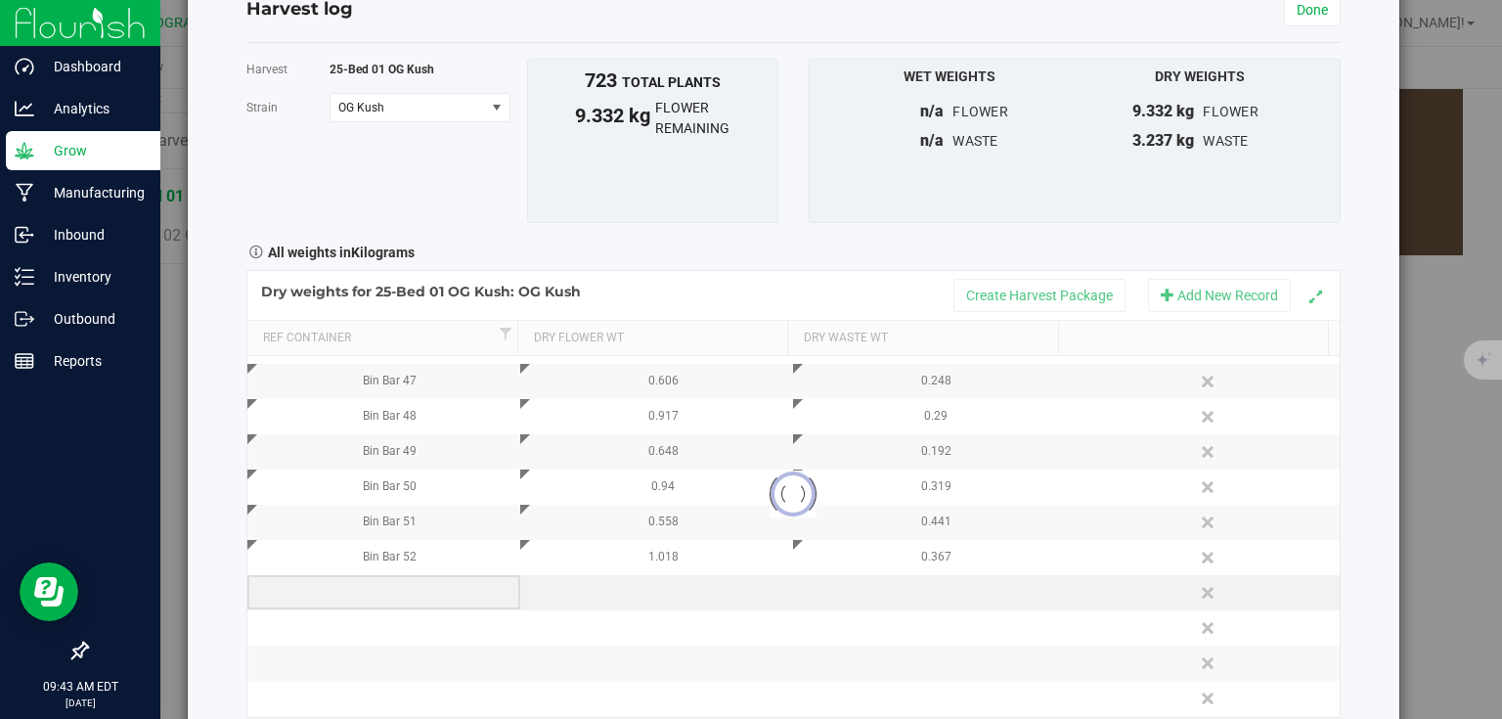
click at [375, 583] on div "Loading... Dry weights for 25-Bed 01 OG Kush: OG Kush Create Harvest Package Ad…" at bounding box center [793, 493] width 1094 height 447
click at [372, 582] on td at bounding box center [383, 592] width 273 height 35
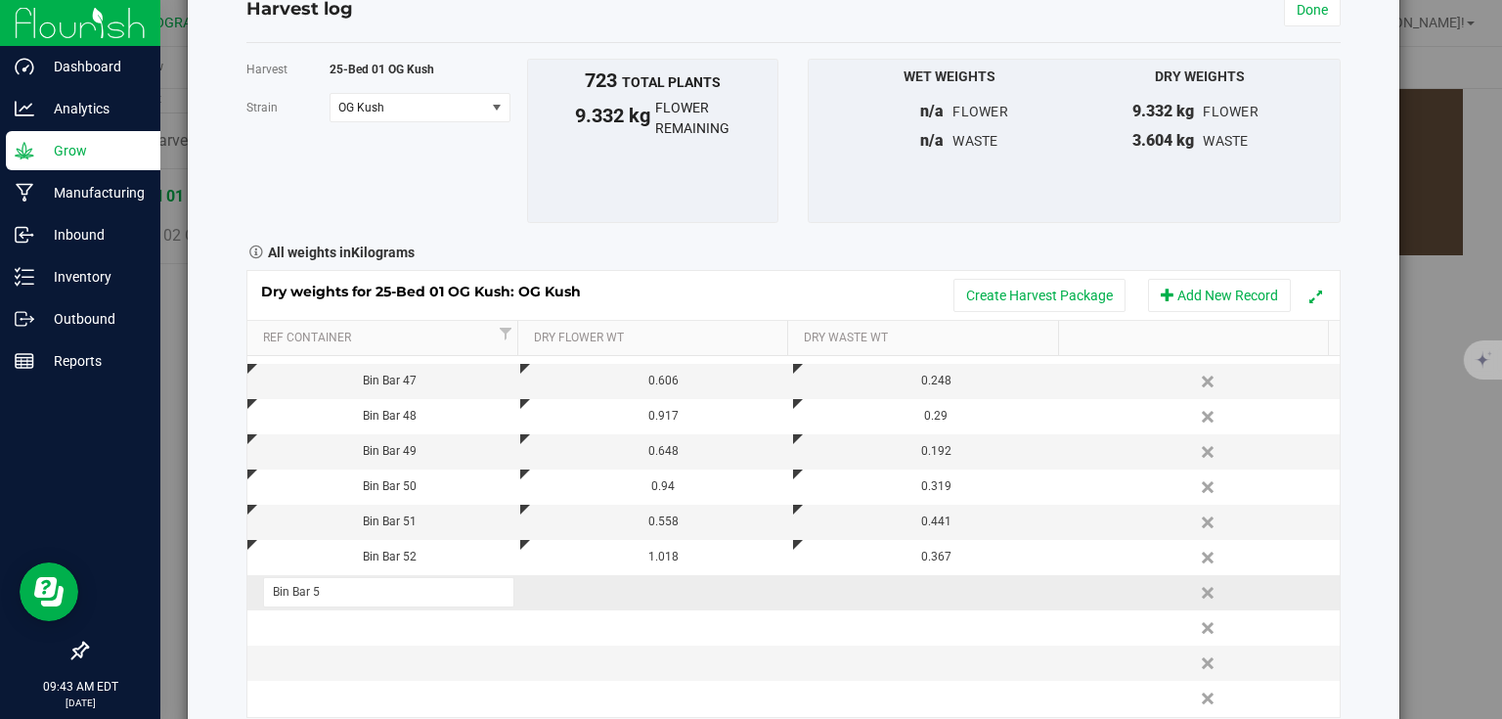
type input "Bin Bar 53"
type input "0.894"
type input "0.325"
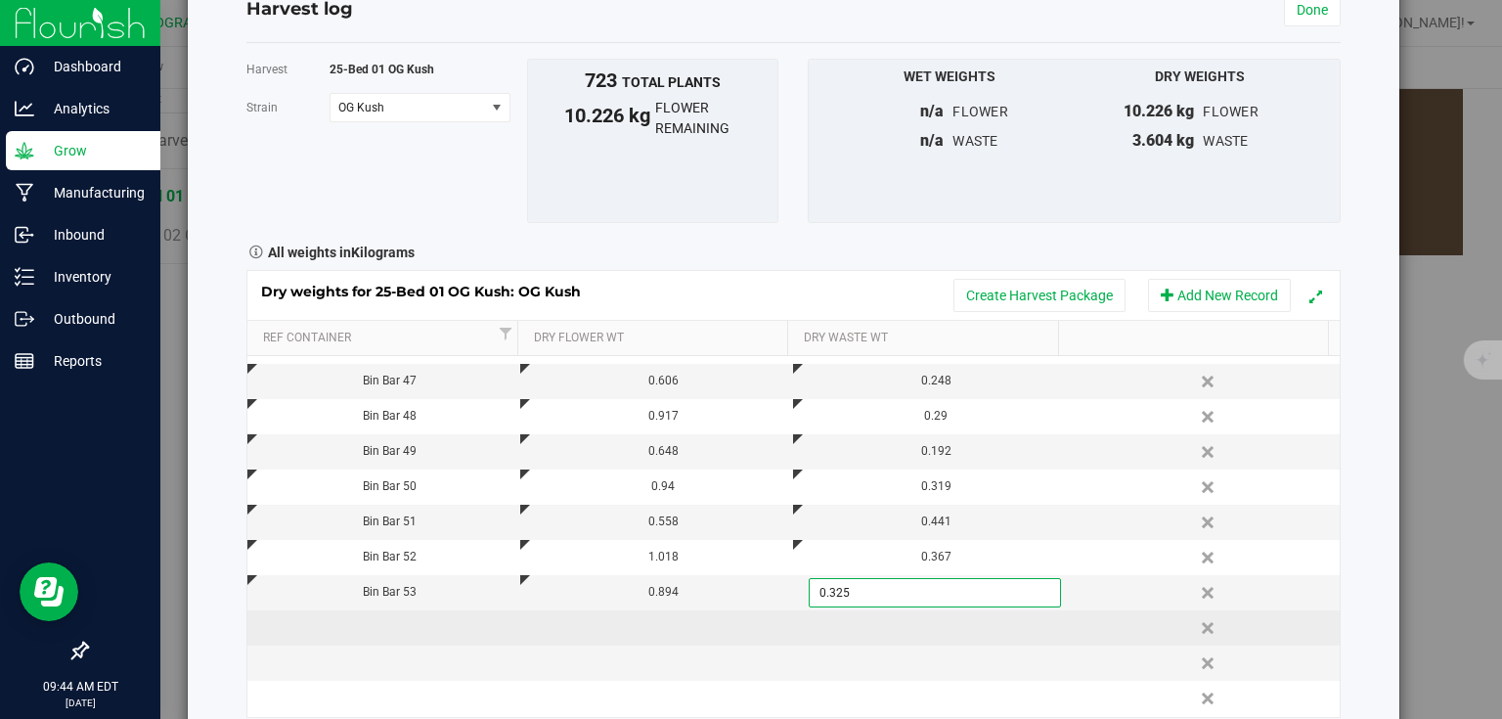
type input "0.3250 kg"
click at [360, 610] on div "Dry weights for 25-Bed 01 OG Kush: OG Kush Create Harvest Package Add New Recor…" at bounding box center [793, 493] width 1094 height 447
click at [386, 629] on td at bounding box center [383, 627] width 273 height 35
type input "Bin Bar 54"
type input "0.765"
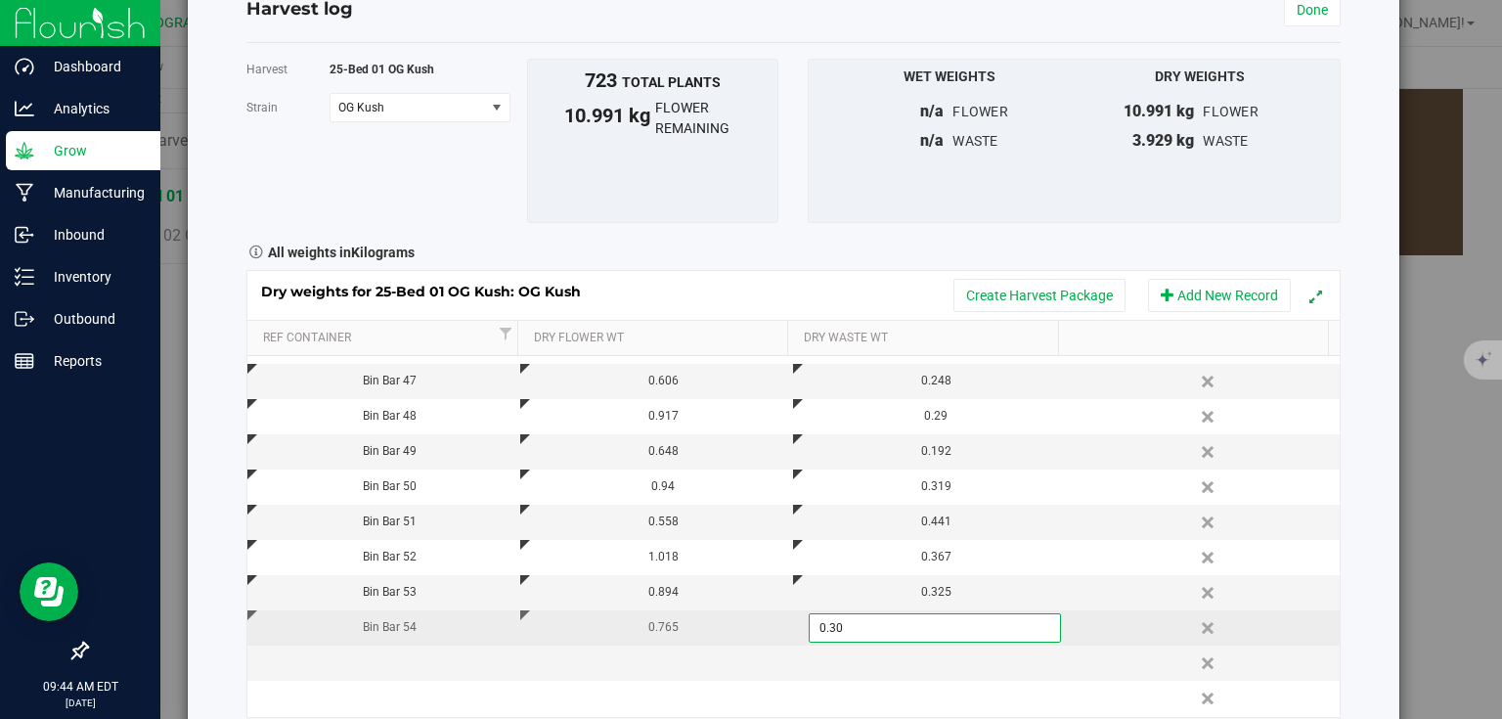
type input "0.300"
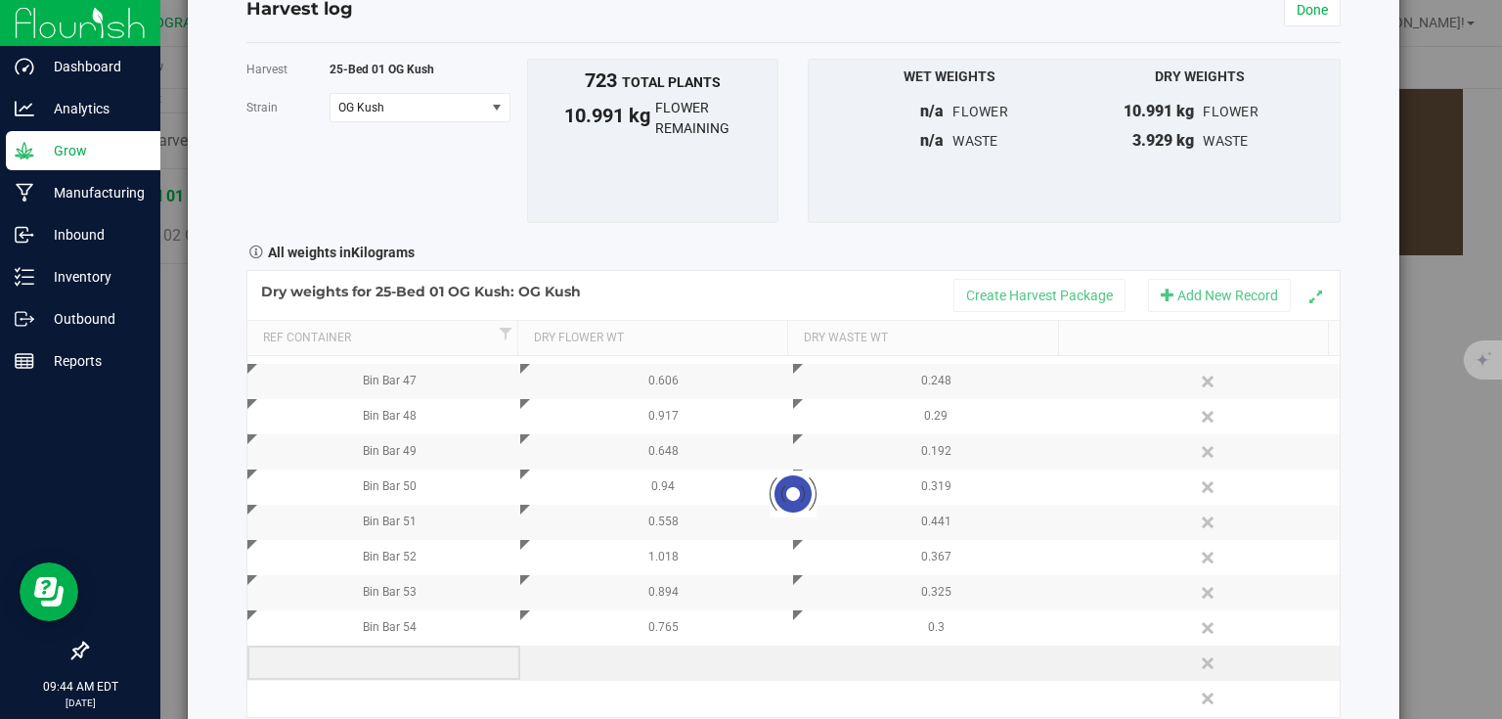
click at [386, 663] on div "Loading... Dry weights for 25-Bed 01 OG Kush: OG Kush Create Harvest Package Ad…" at bounding box center [793, 493] width 1094 height 447
click at [383, 668] on td at bounding box center [383, 663] width 273 height 35
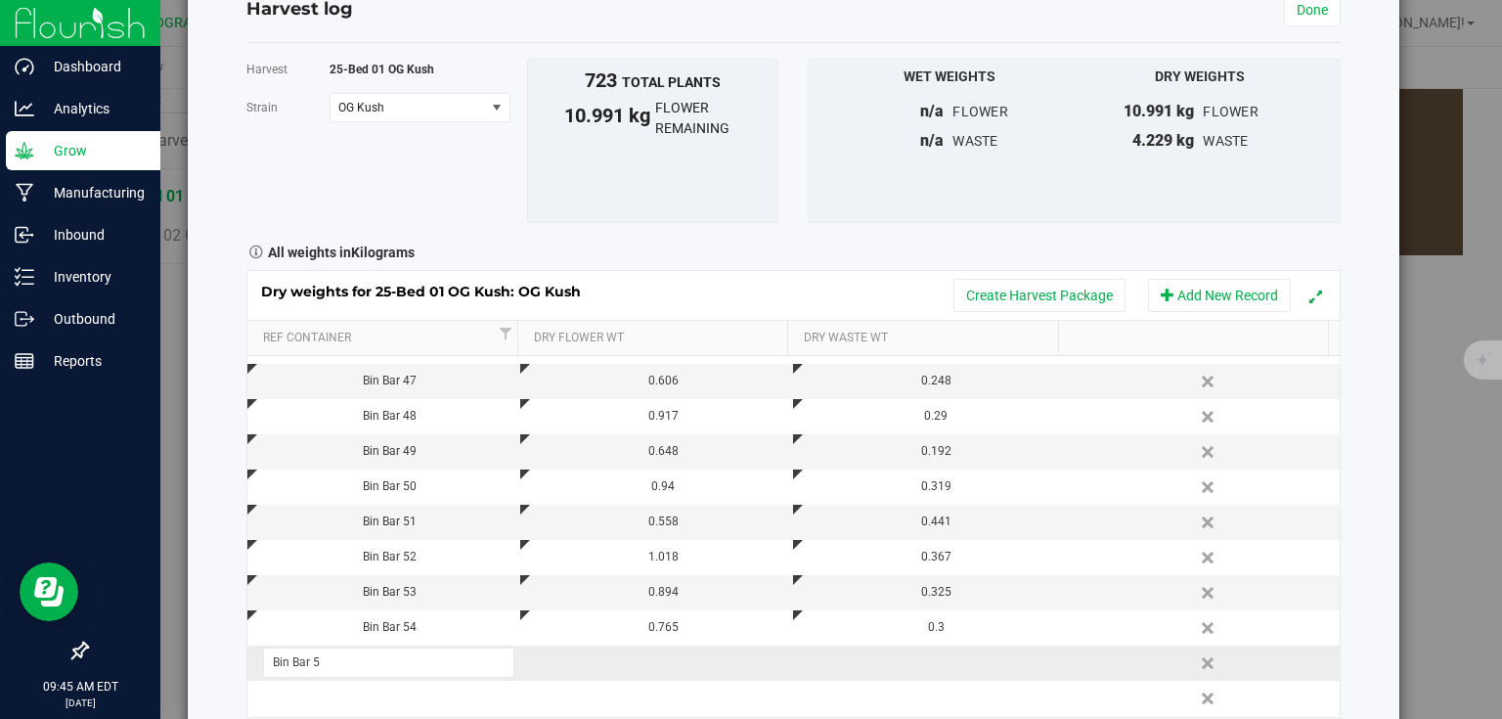
type input "Bin Bar 55"
type input "0.719"
type input "0.241"
click at [1338, 520] on div "Harvest log Done Harvest 25-Bed 01 OG Kush [GEOGRAPHIC_DATA] OG Kush Select str…" at bounding box center [794, 348] width 1212 height 772
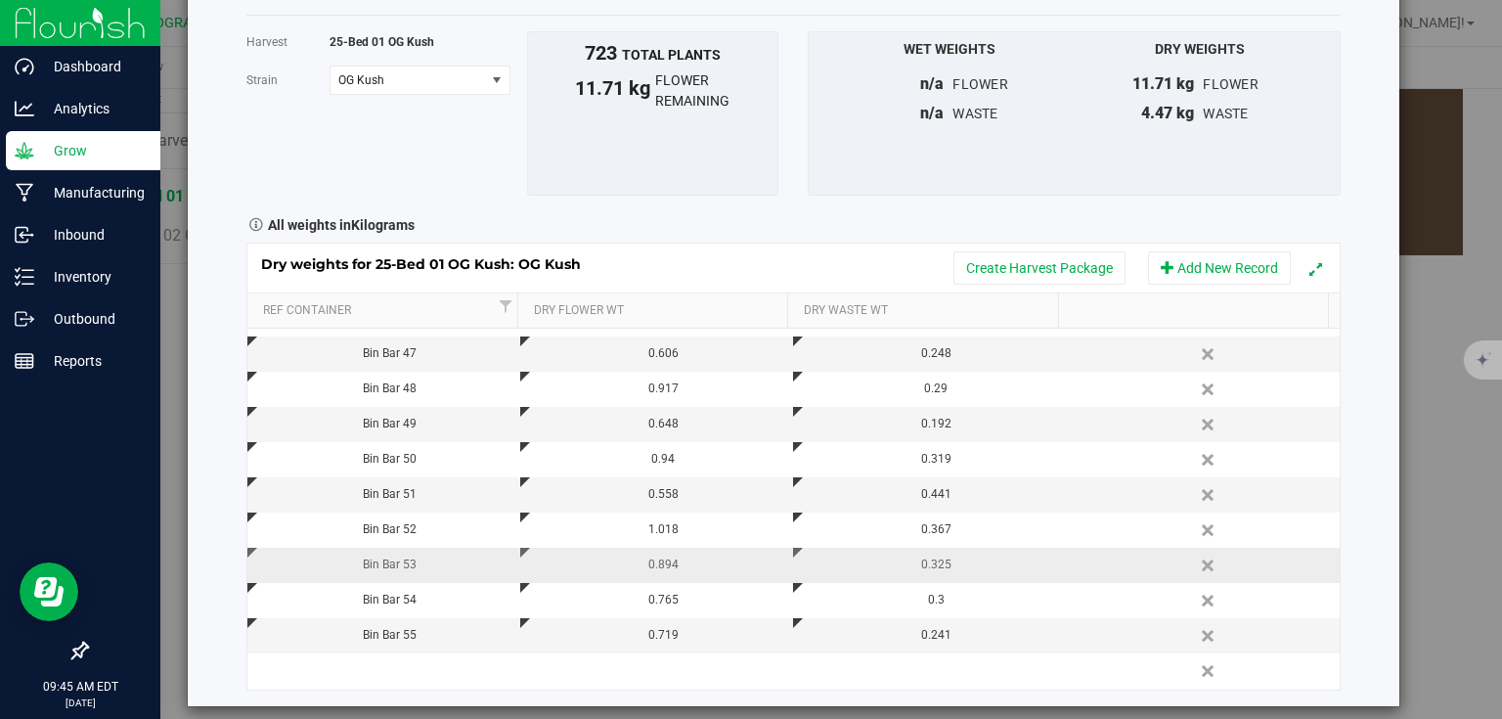
scroll to position [111, 0]
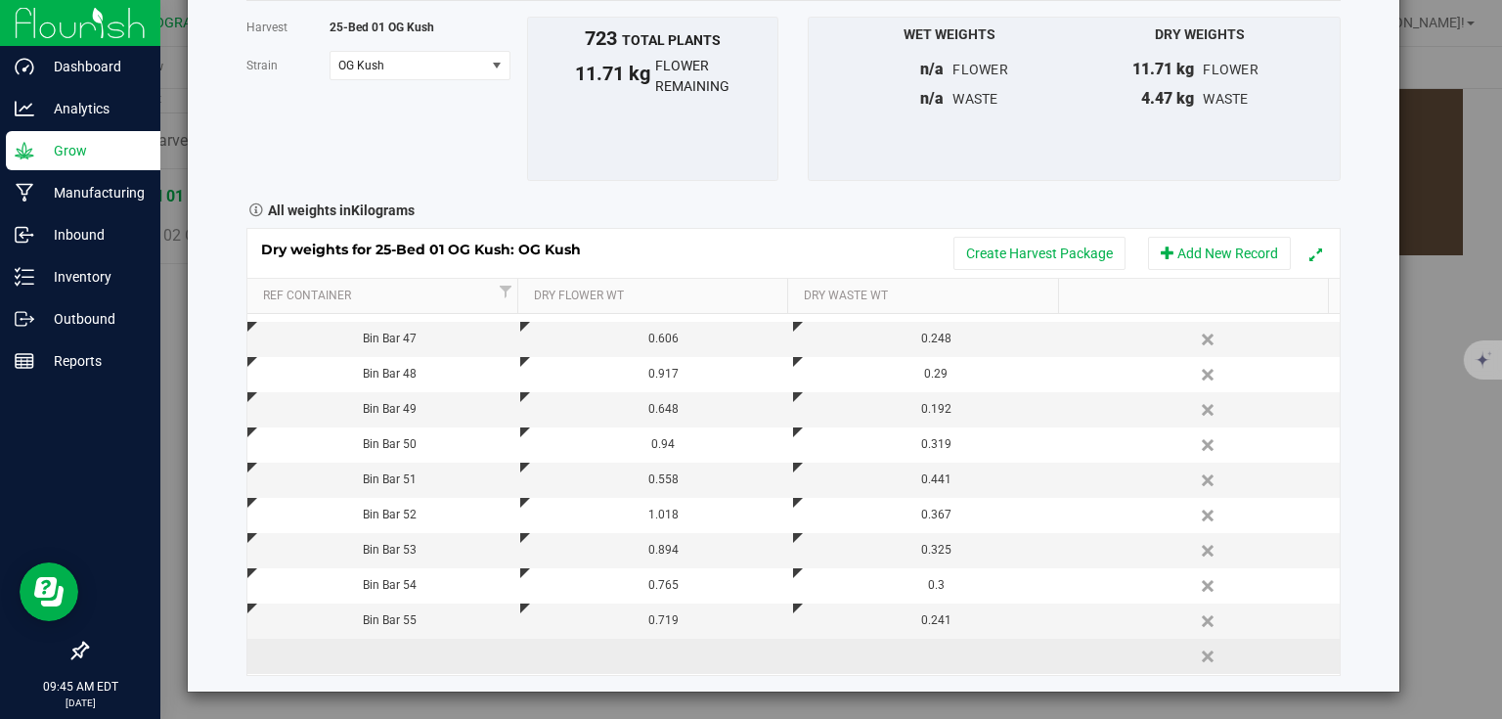
click at [437, 656] on td at bounding box center [383, 656] width 273 height 35
type input "Bin Bar 56"
type input "0.740"
type input "0.238"
click at [1339, 394] on div "Harvest log Done Harvest 25-Bed 01 OG Kush [GEOGRAPHIC_DATA] OG Kush Select str…" at bounding box center [794, 306] width 1212 height 772
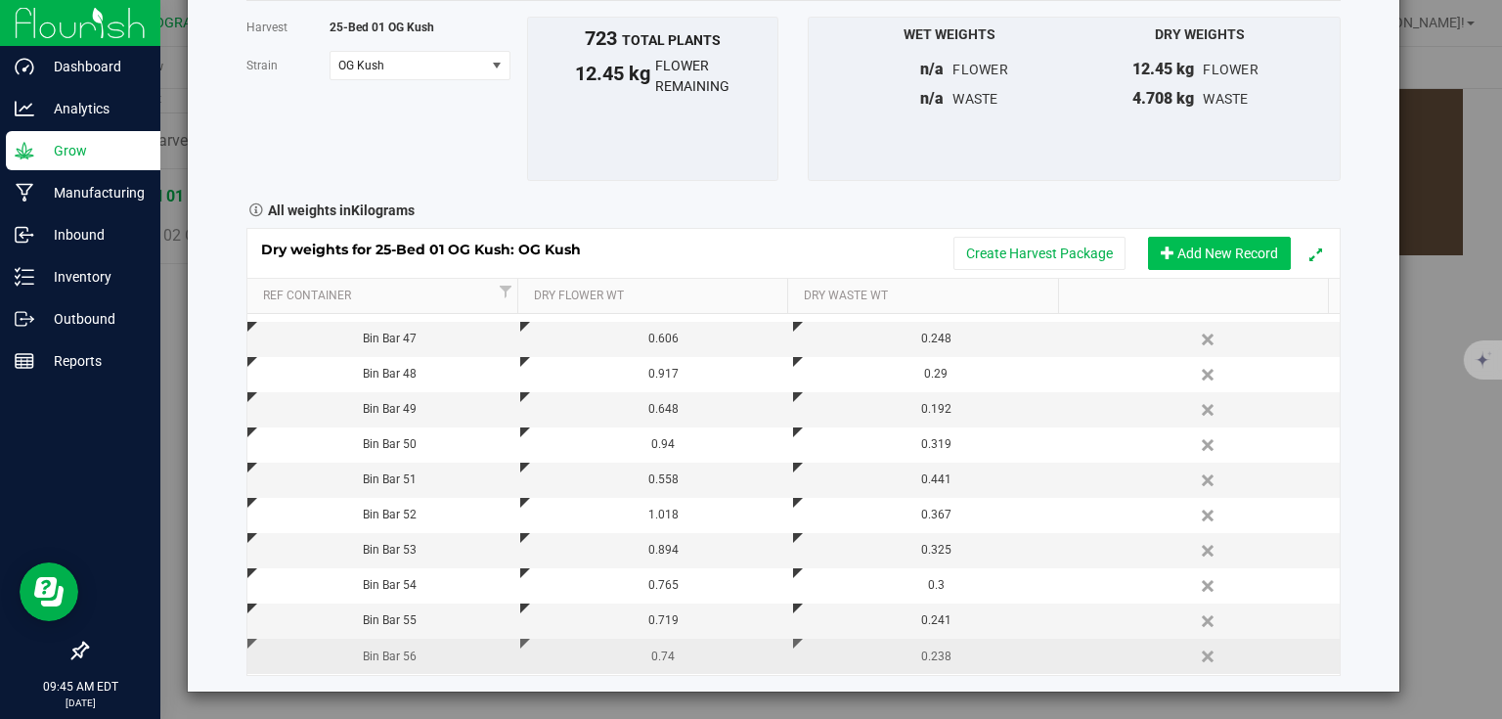
click at [1228, 251] on button "Add New Record" at bounding box center [1219, 253] width 143 height 33
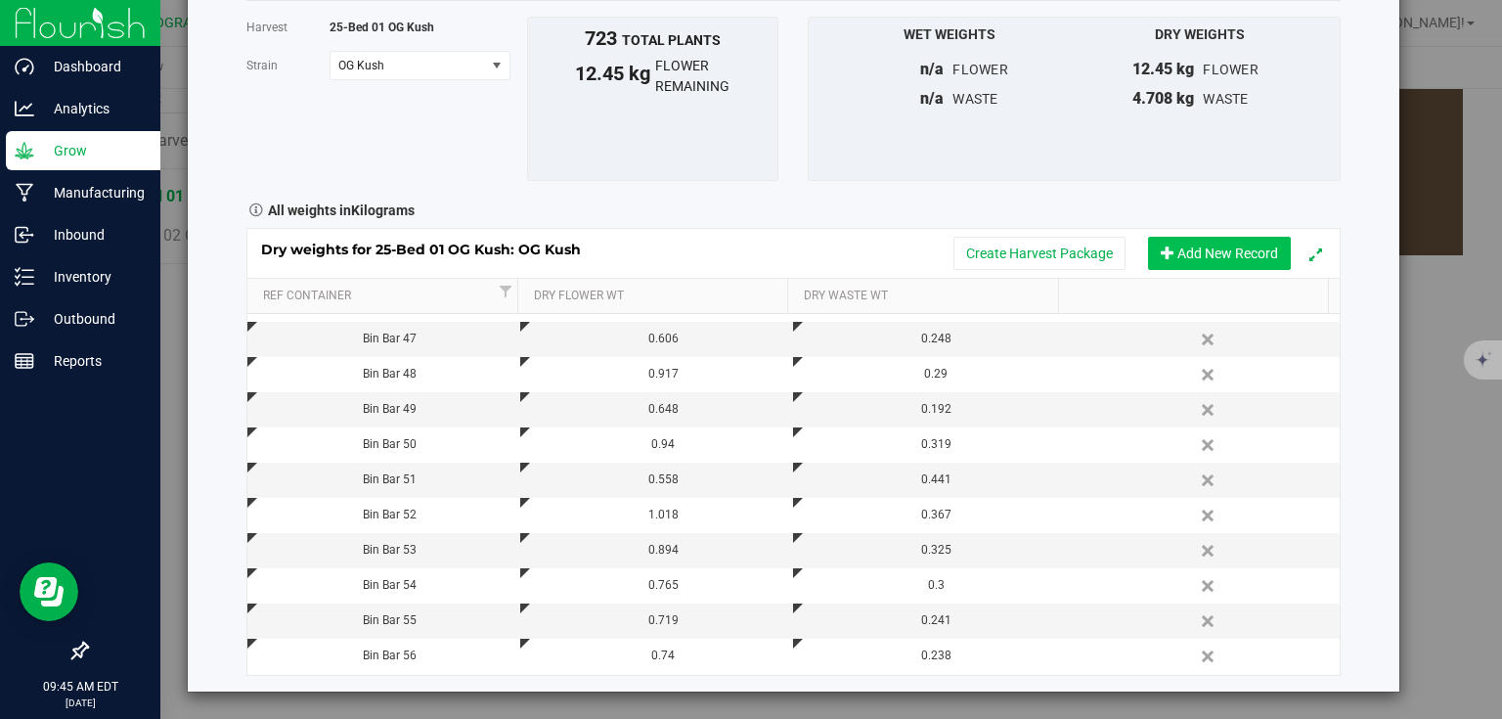
click at [1228, 251] on button "Add New Record" at bounding box center [1219, 253] width 143 height 33
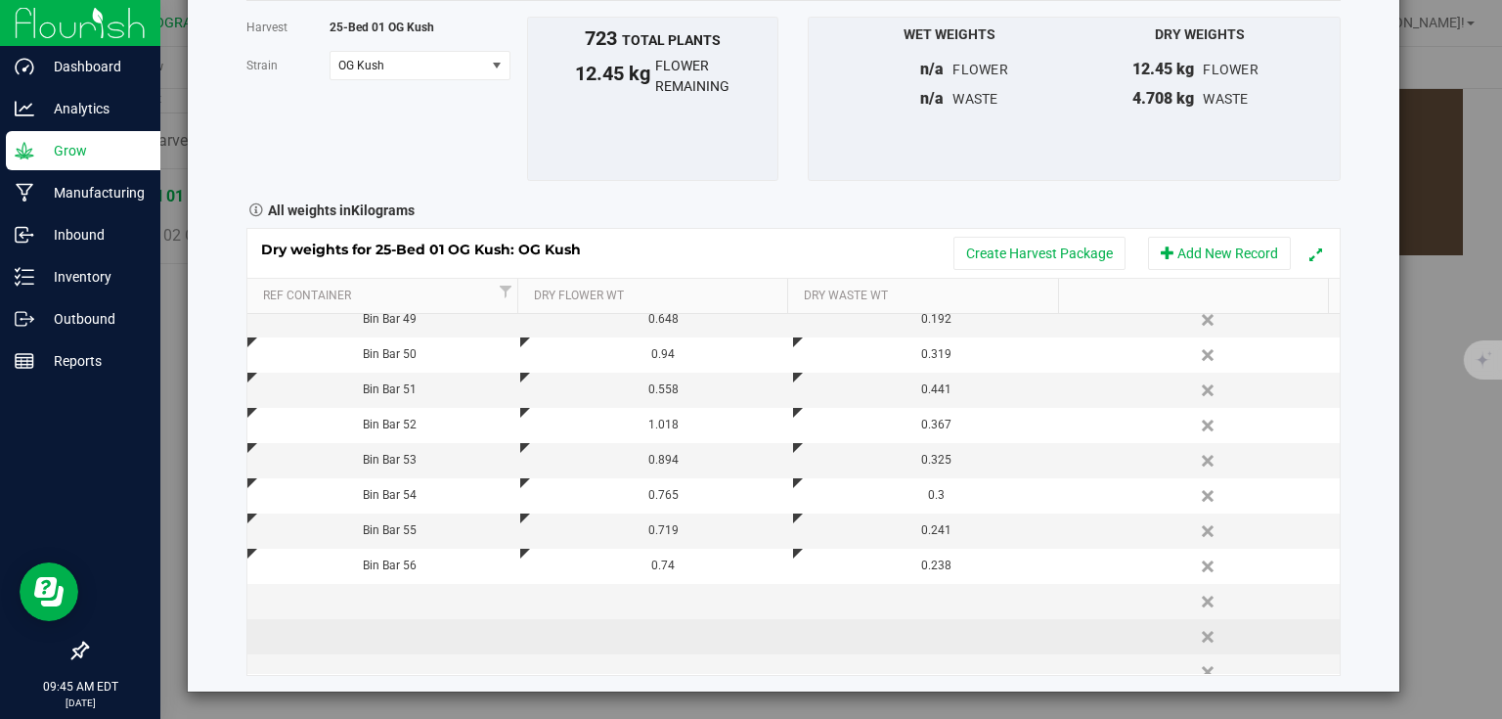
scroll to position [309, 0]
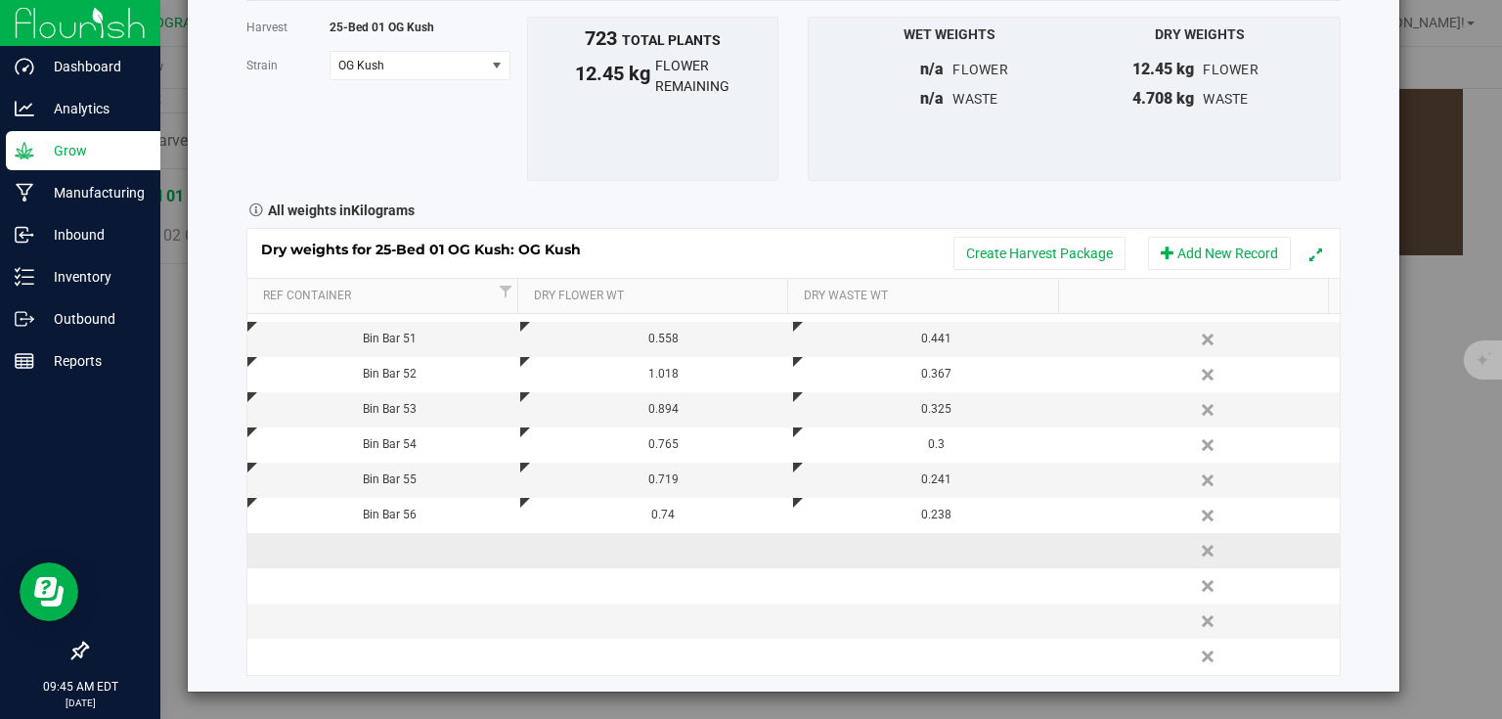
click at [428, 546] on td at bounding box center [383, 550] width 273 height 35
type input "Bin Bar 57"
type input "0.684"
type input "0.215"
type input "0.2150 kg"
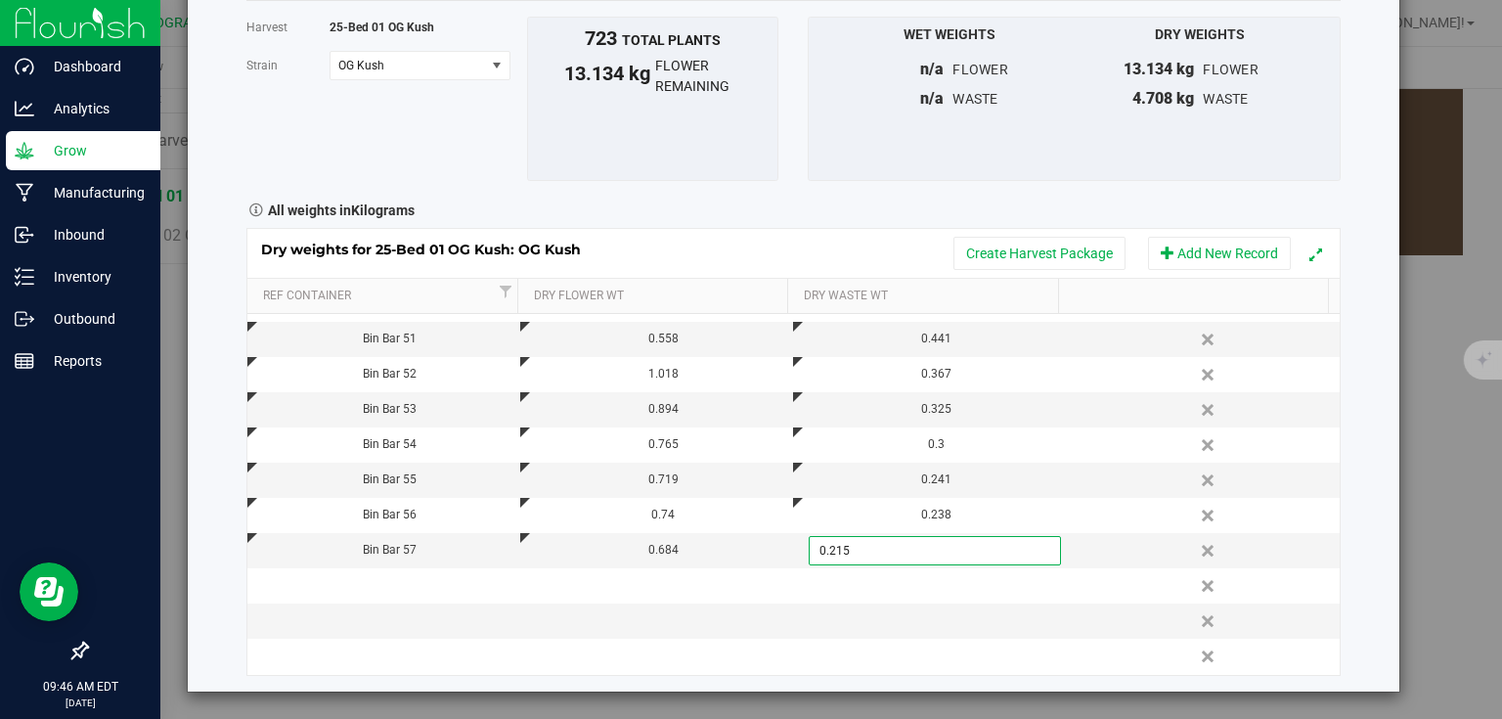
click at [1347, 485] on div "Harvest log Done Harvest 25-Bed 01 OG Kush [GEOGRAPHIC_DATA] OG Kush Select str…" at bounding box center [794, 306] width 1212 height 772
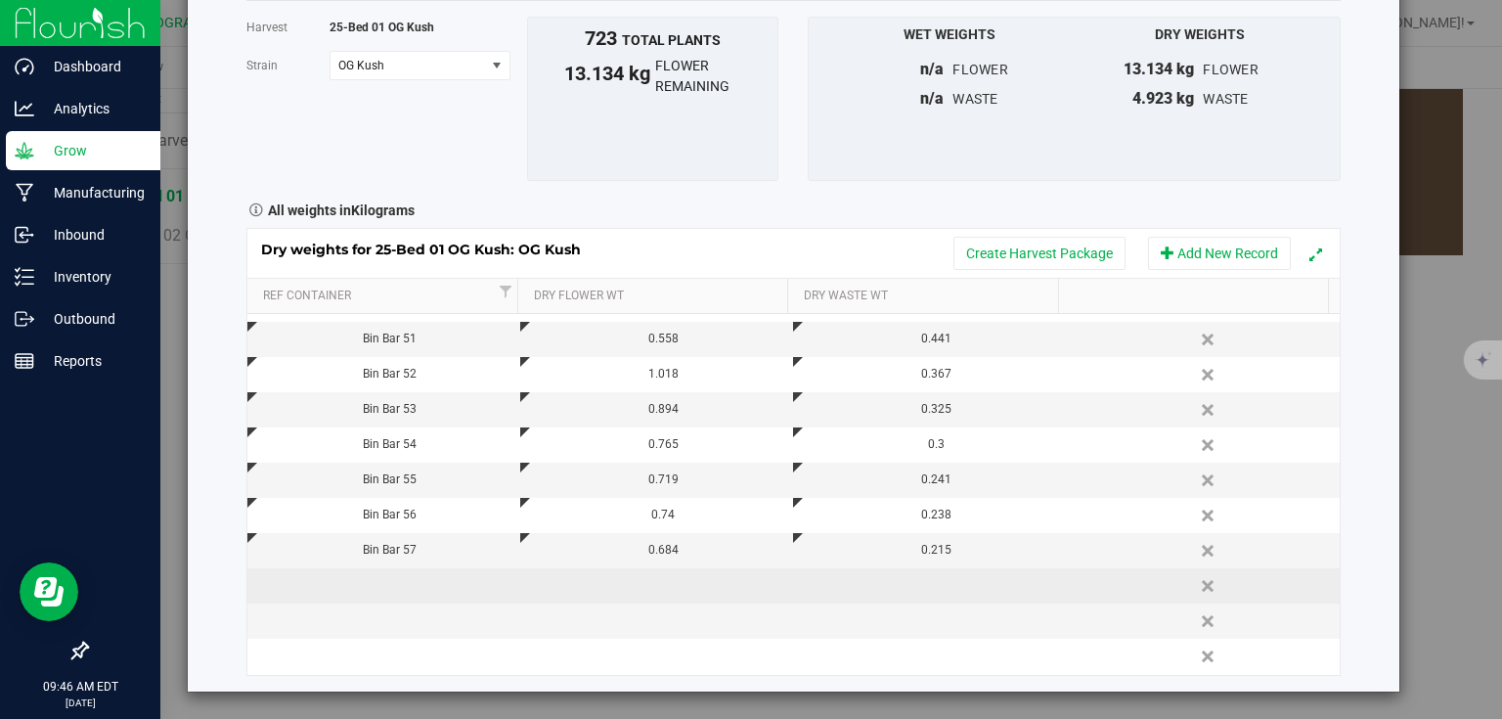
click at [400, 583] on td at bounding box center [383, 585] width 273 height 35
type input "Bin Bar 58"
type input "0.943"
type input "0.293"
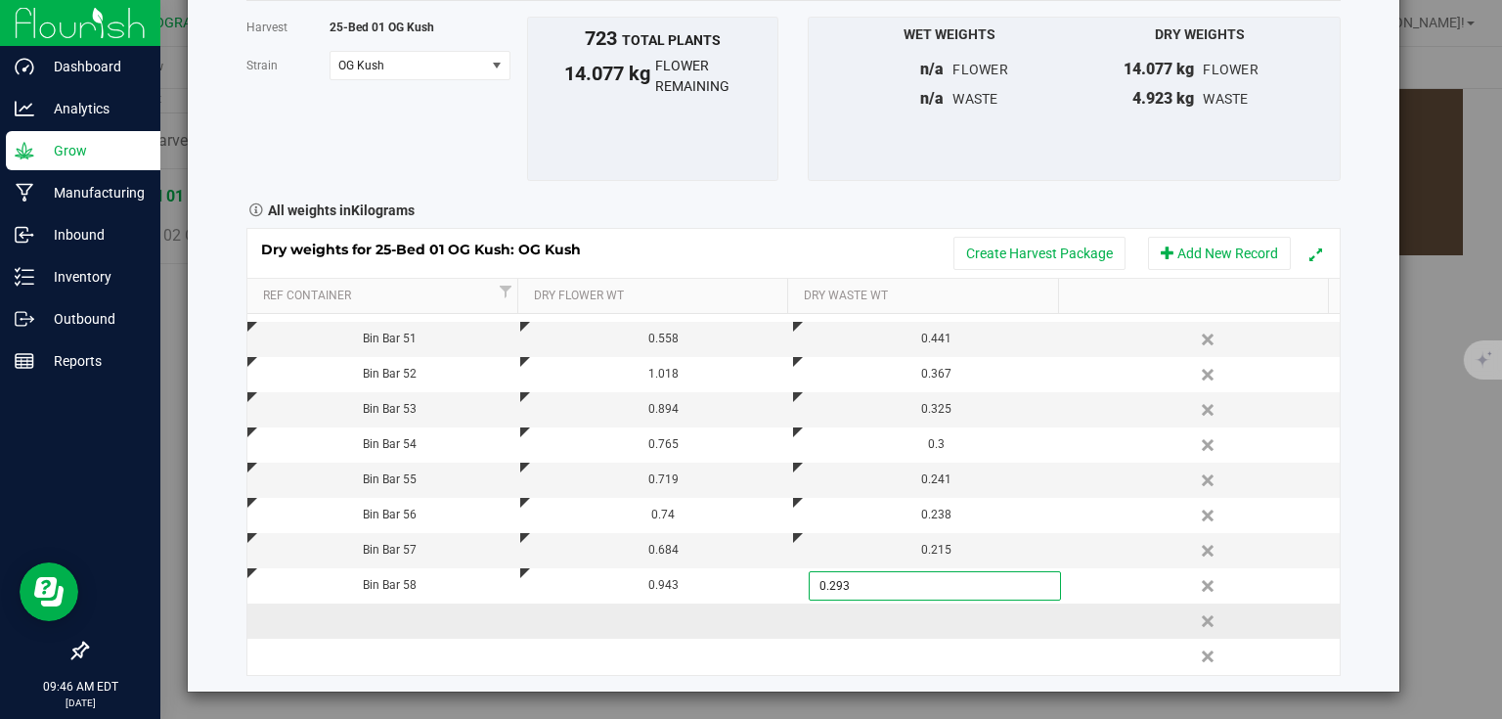
click at [412, 612] on div "Dry weights for 25-Bed 01 OG Kush: OG Kush Create Harvest Package Add New Recor…" at bounding box center [793, 451] width 1094 height 447
click at [412, 612] on td at bounding box center [383, 620] width 273 height 35
type input "Bin Bar 59"
type input "0.710"
type input "0.255"
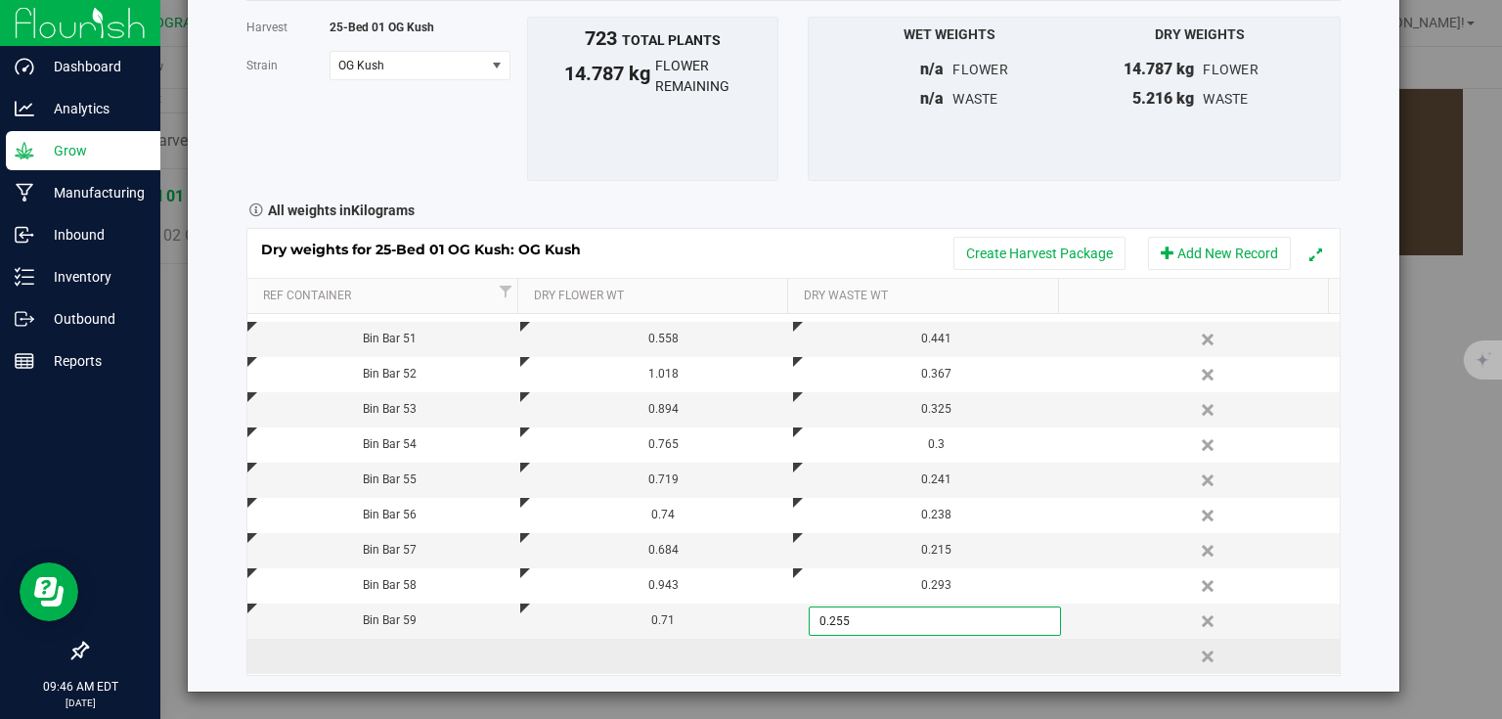
click at [396, 665] on div "Dry weights for 25-Bed 01 OG Kush: OG Kush Create Harvest Package Add New Recor…" at bounding box center [793, 451] width 1094 height 447
click at [399, 664] on td at bounding box center [383, 656] width 273 height 35
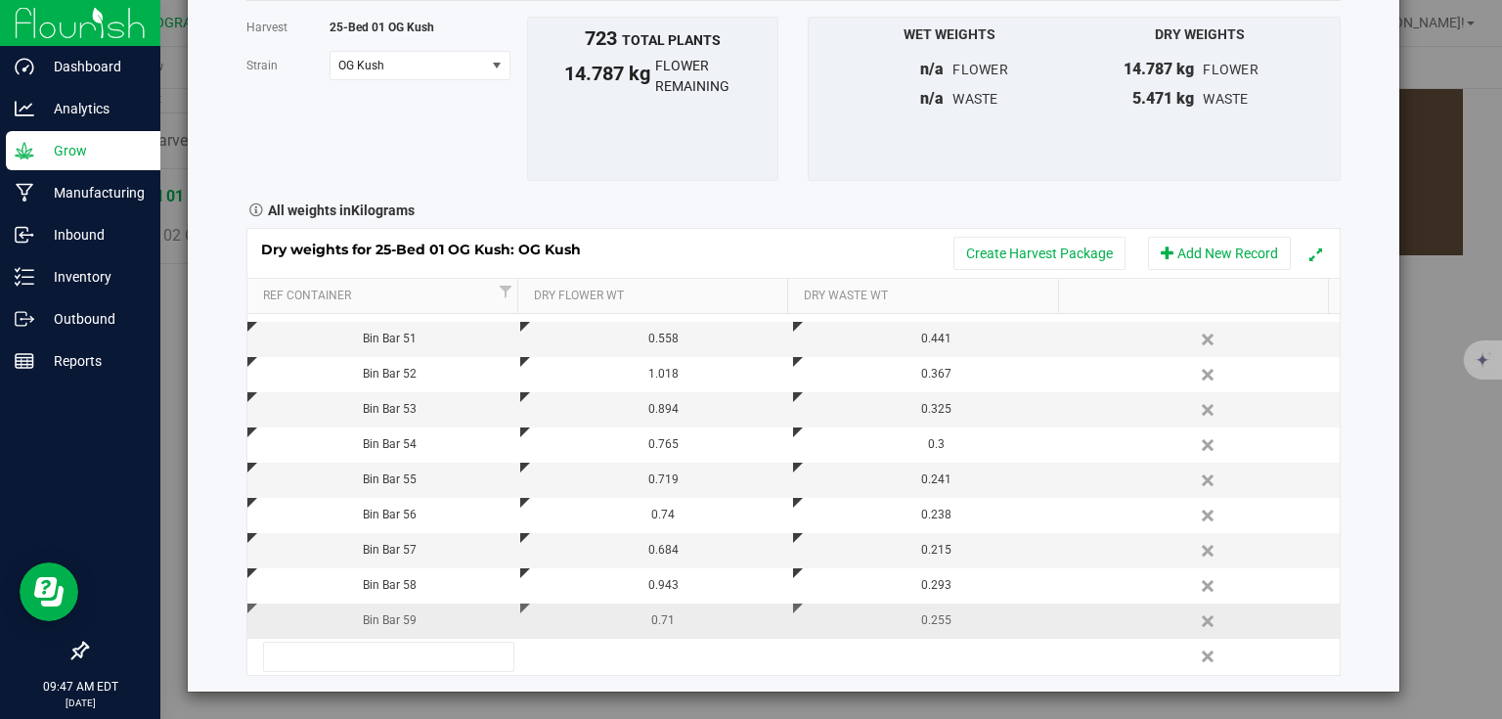
click at [444, 623] on div "Bin Bar 59" at bounding box center [390, 620] width 258 height 19
click at [1195, 620] on link "Delete" at bounding box center [1209, 620] width 29 height 25
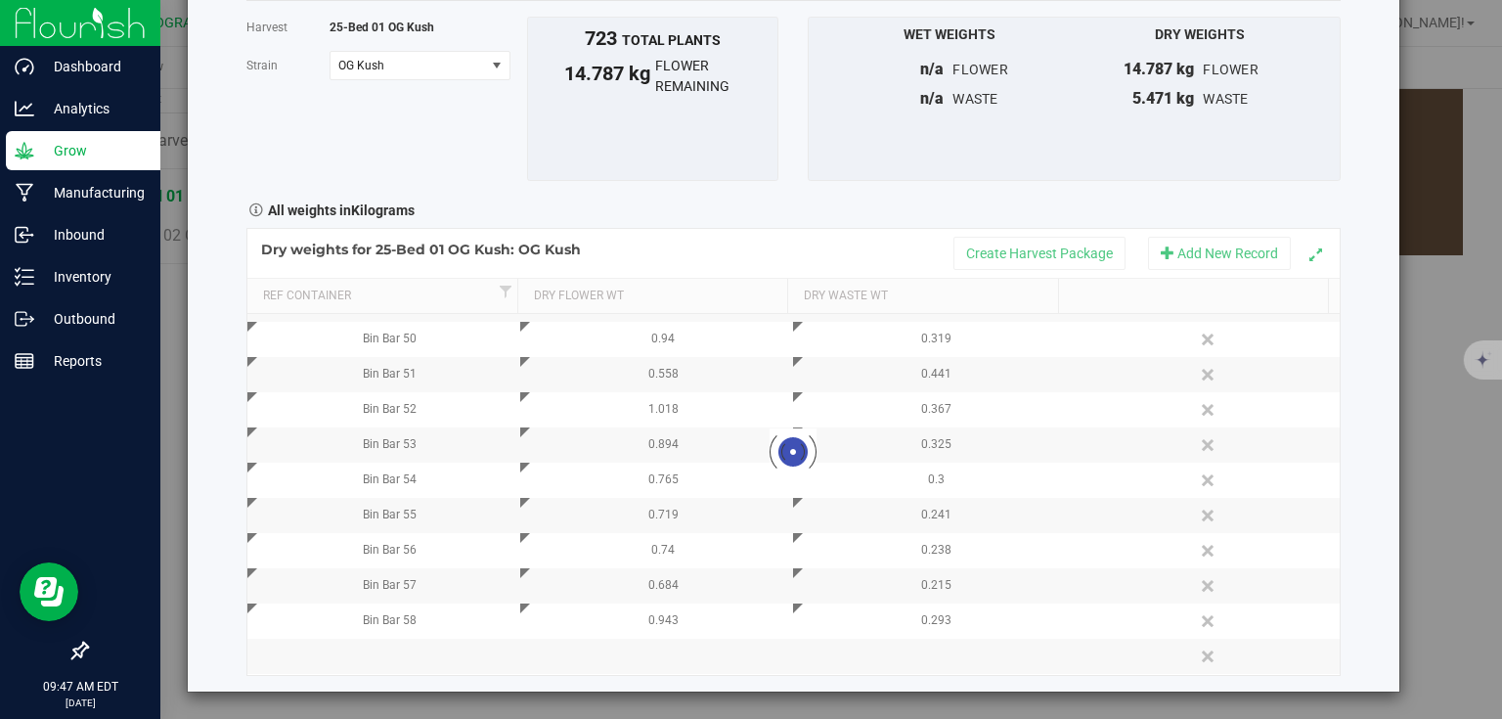
scroll to position [274, 0]
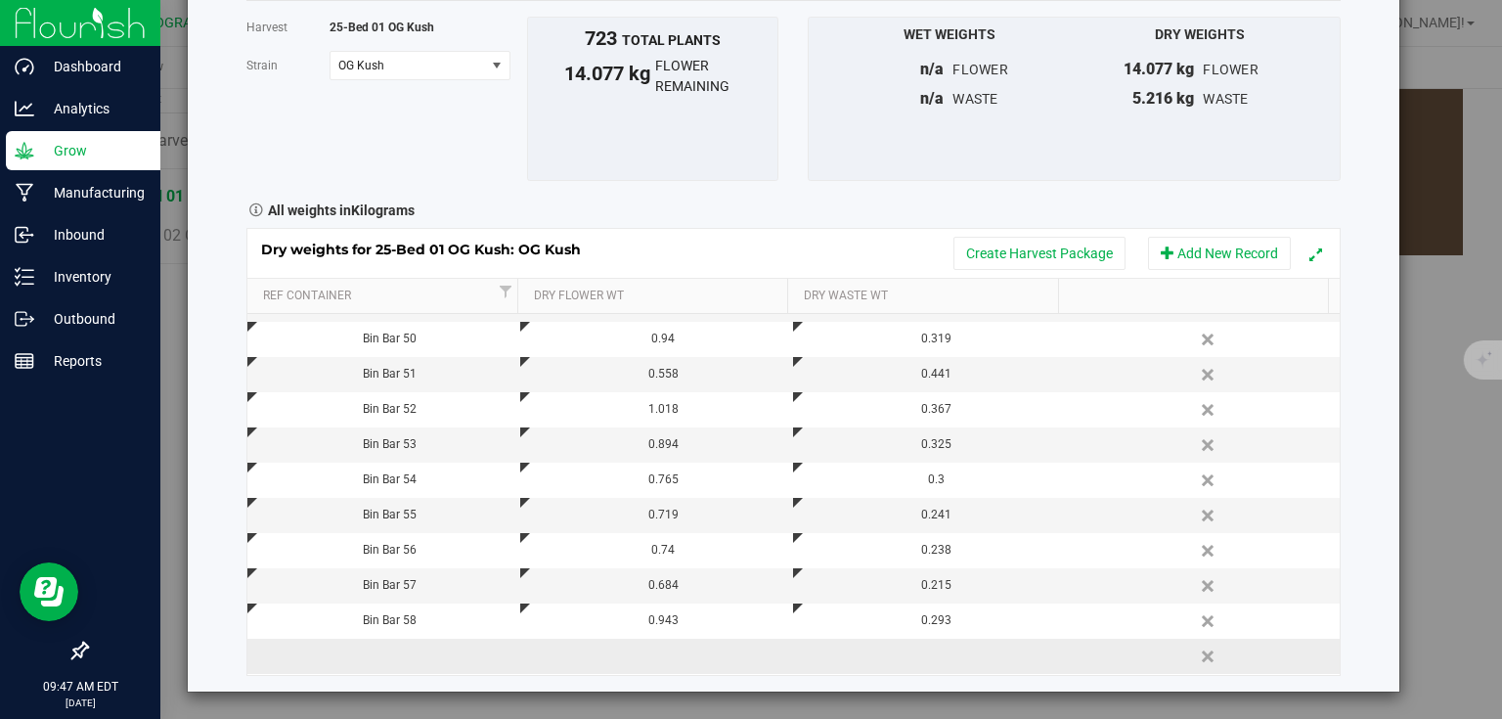
click at [423, 647] on td at bounding box center [383, 656] width 273 height 35
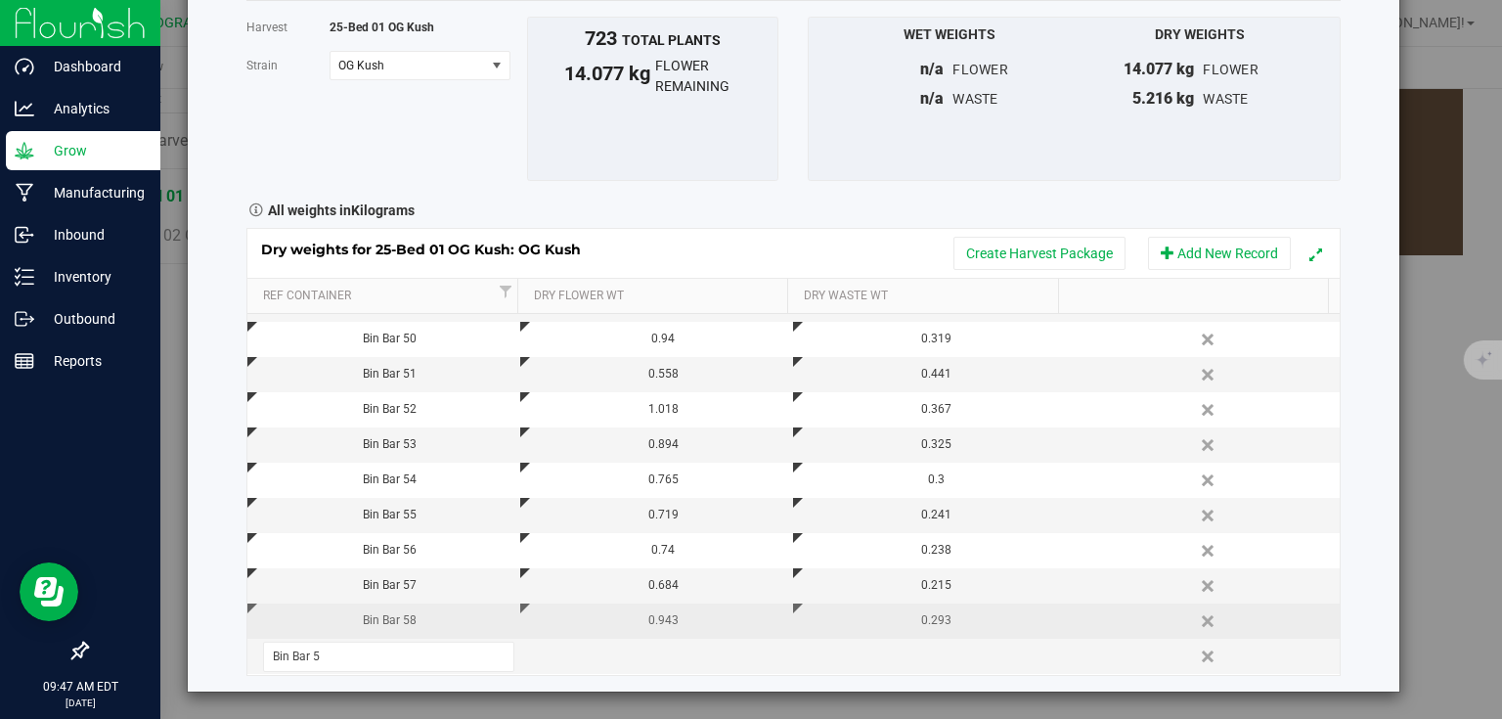
type input "Bin Bar 59"
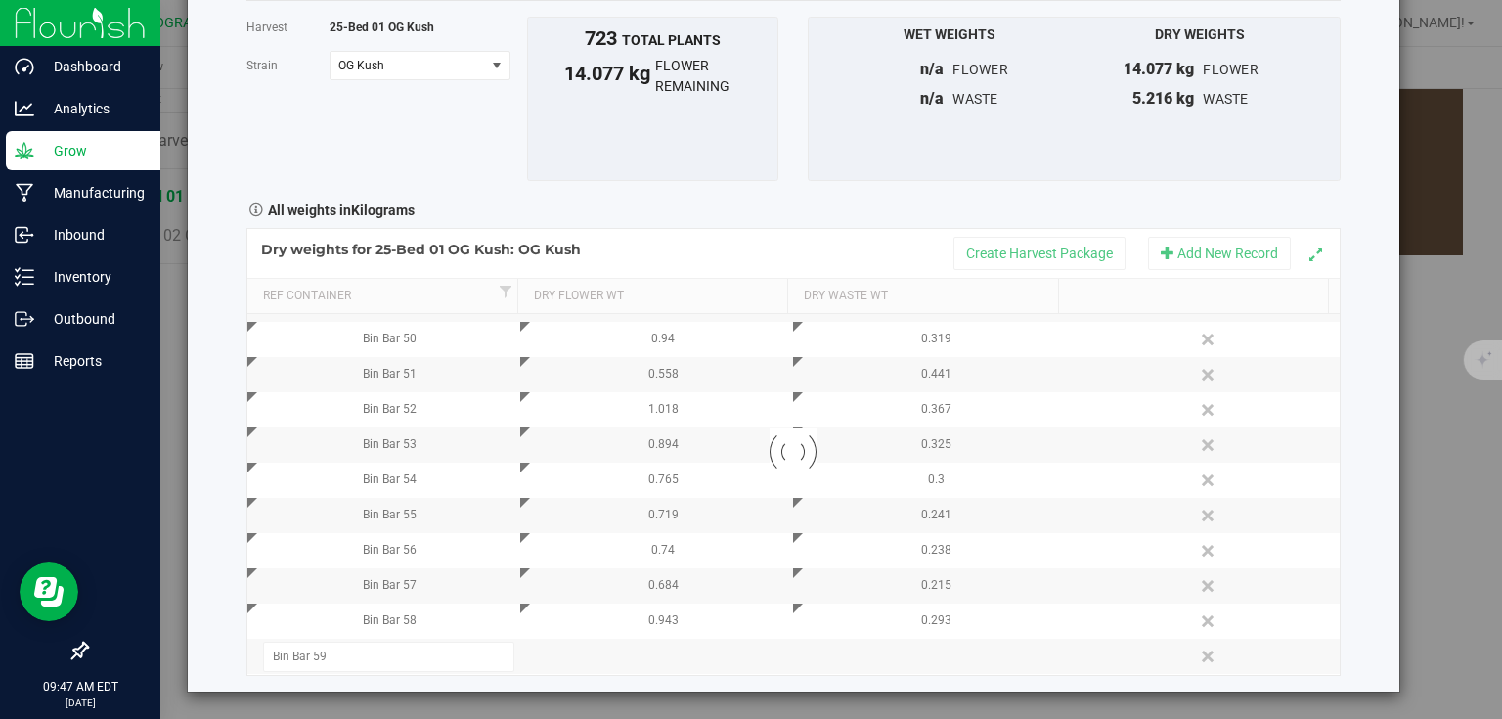
click at [1342, 598] on div "Harvest log Done Harvest 25-Bed 01 OG Kush [GEOGRAPHIC_DATA] OG Kush Select str…" at bounding box center [794, 306] width 1212 height 772
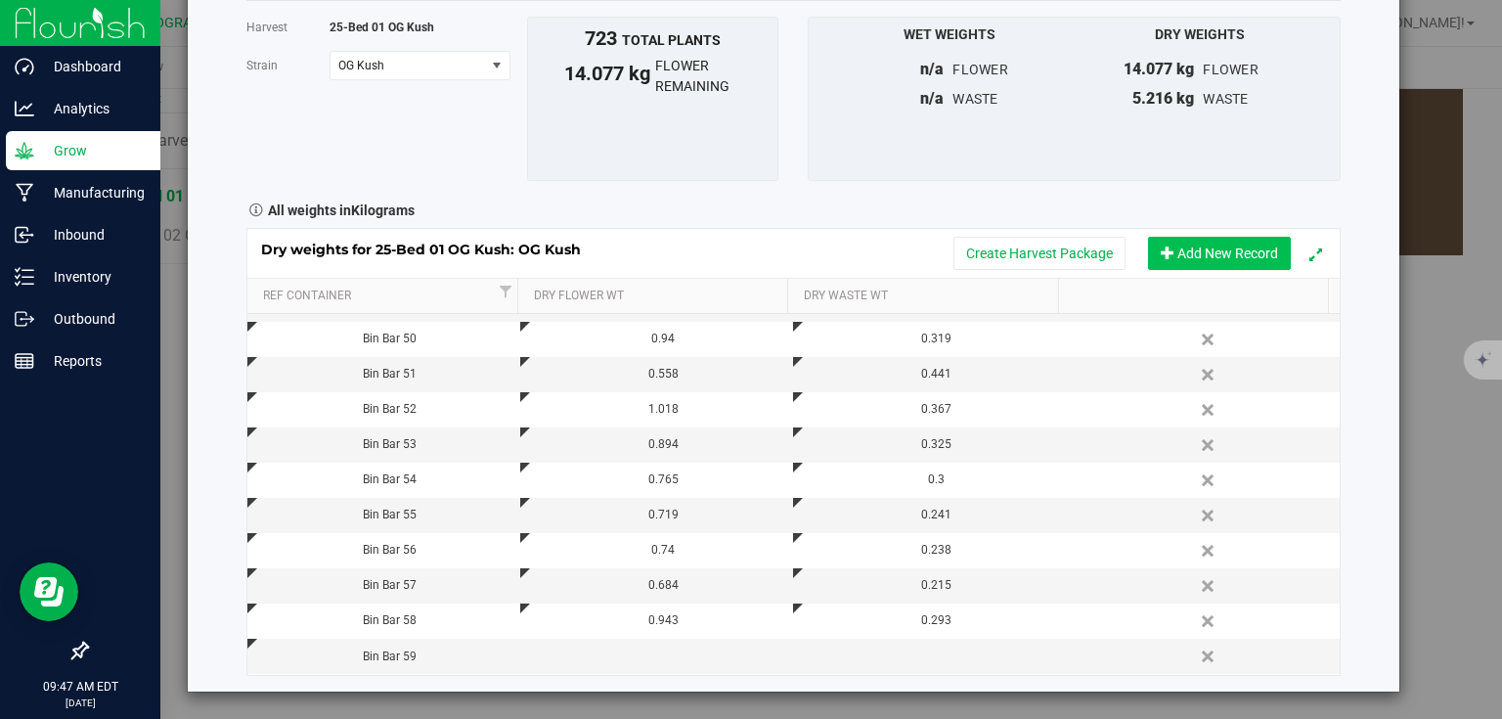
click at [1220, 256] on button "Add New Record" at bounding box center [1219, 253] width 143 height 33
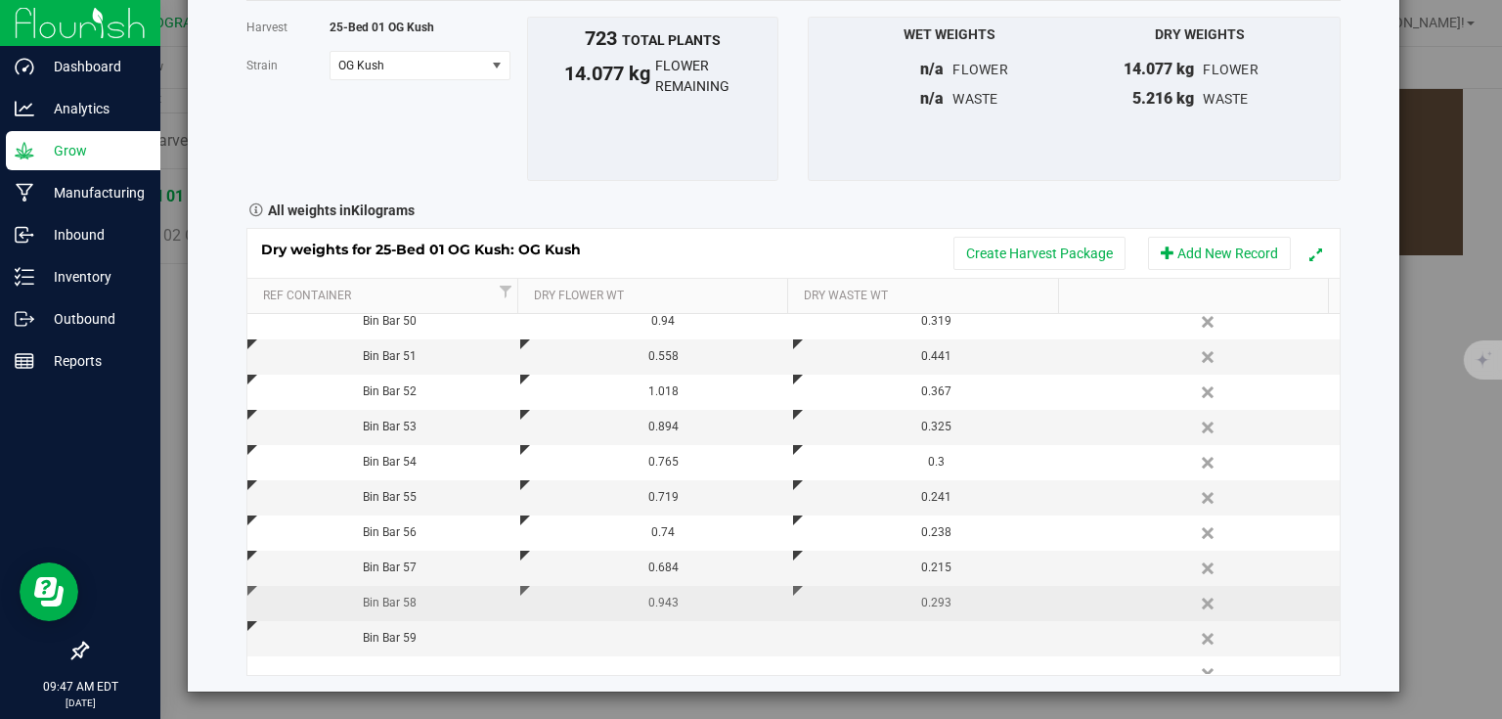
scroll to position [309, 0]
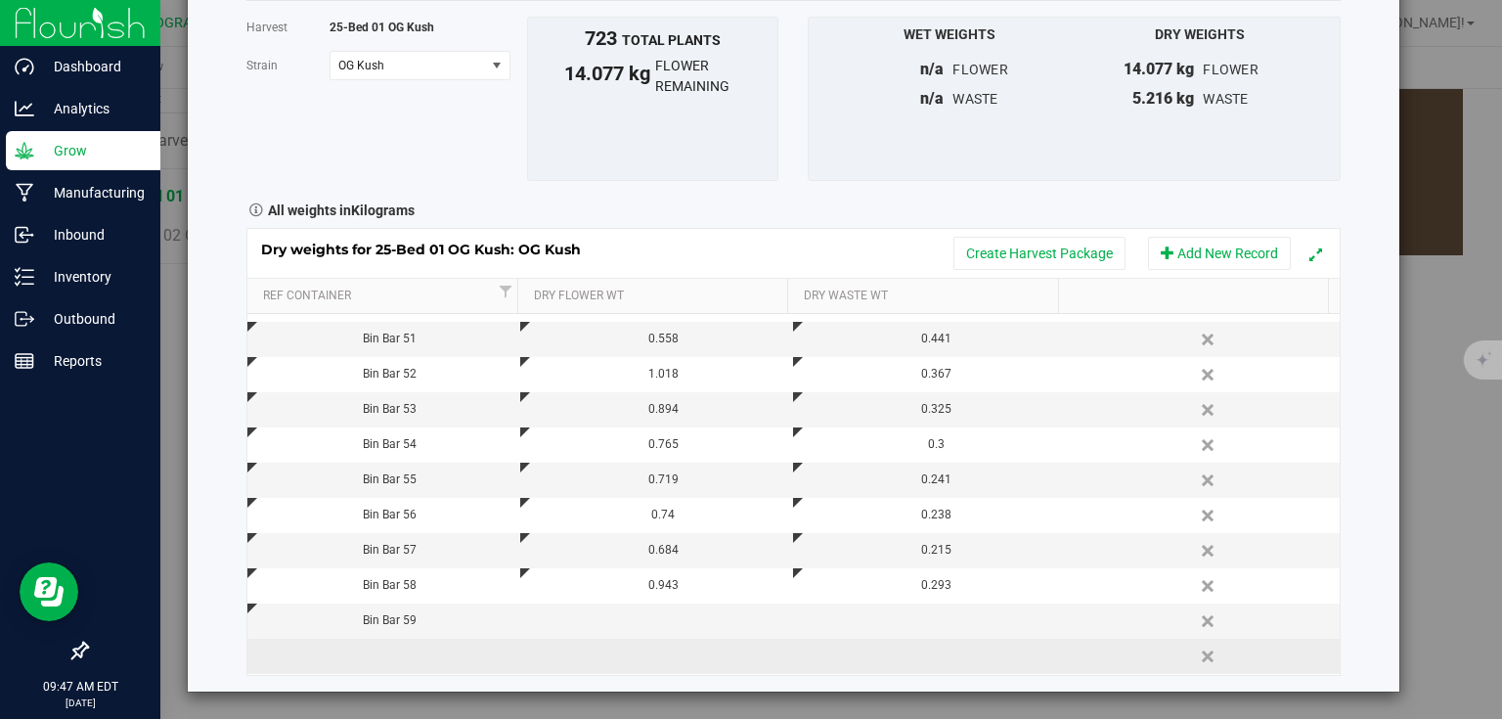
click at [419, 664] on td at bounding box center [383, 656] width 273 height 35
type input "Bin Bar 60"
type input "0.710"
type input "0.255"
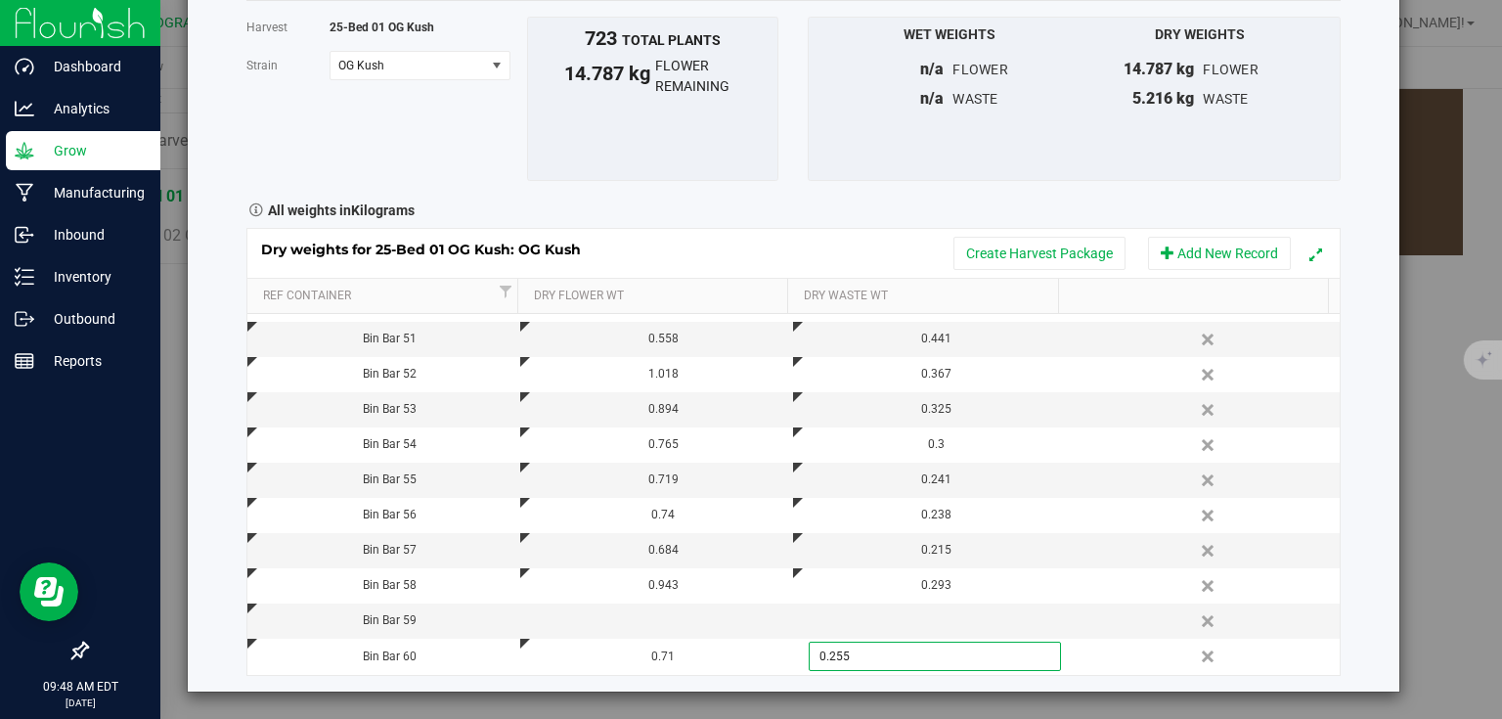
click at [1378, 326] on div "Harvest log Done Harvest 25-Bed 01 OG Kush [GEOGRAPHIC_DATA] OG Kush Select str…" at bounding box center [794, 306] width 1212 height 772
click at [1244, 258] on button "Add New Record" at bounding box center [1219, 253] width 143 height 33
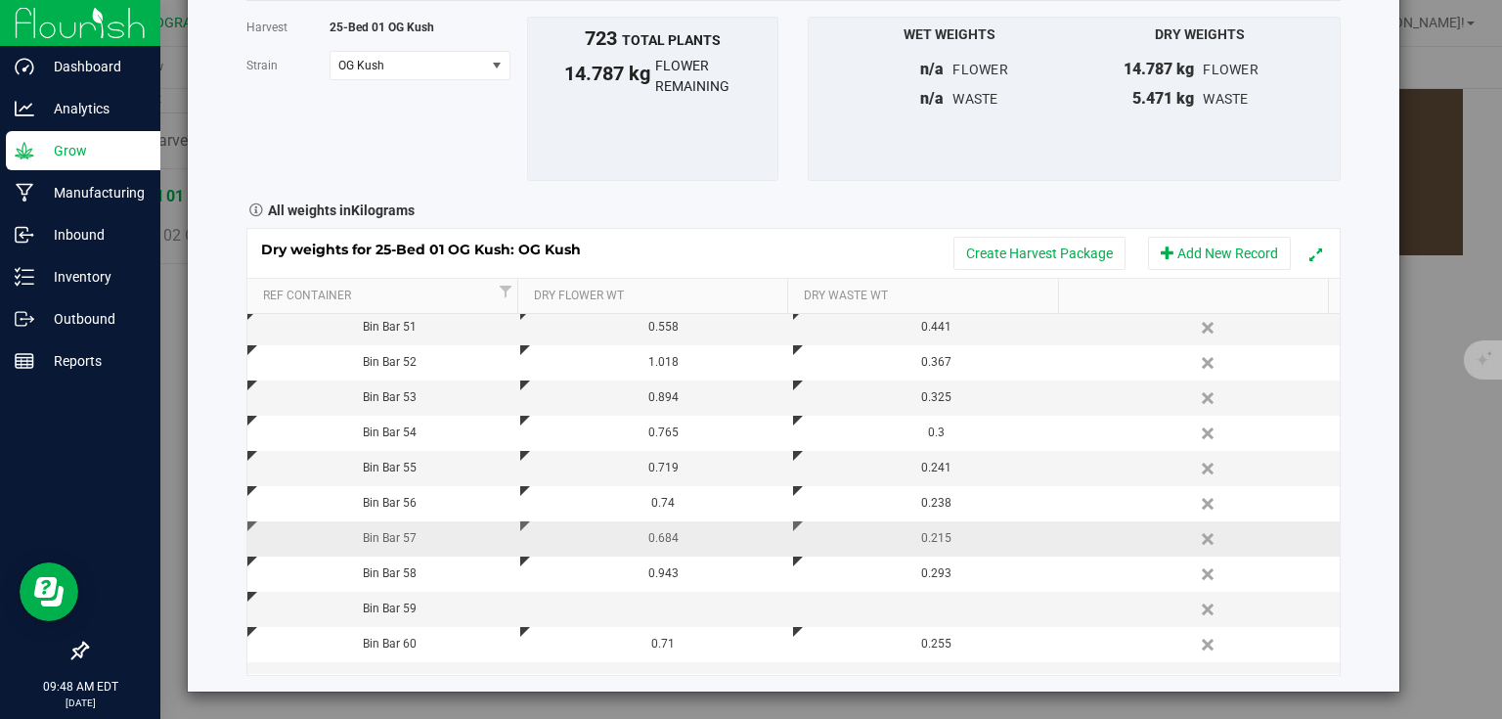
scroll to position [344, 0]
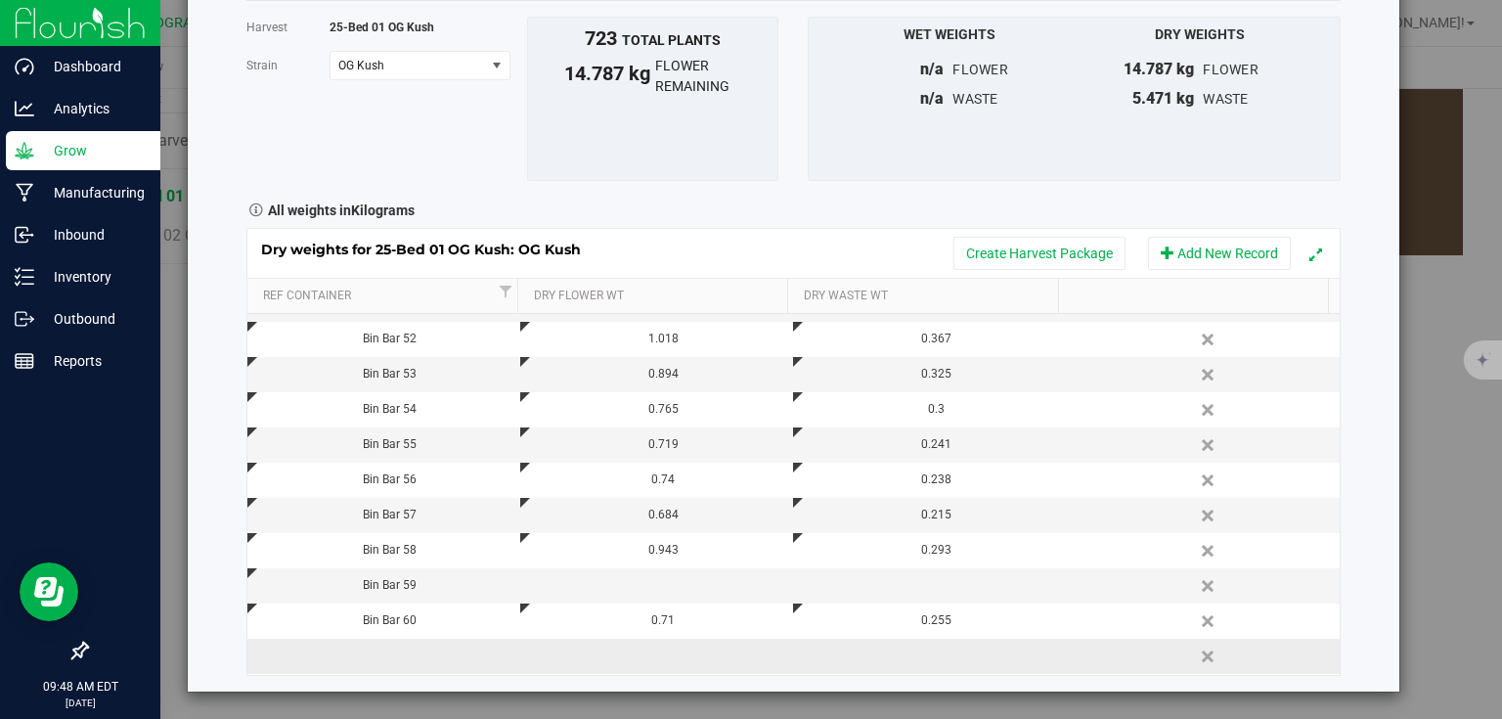
click at [409, 649] on td at bounding box center [383, 656] width 273 height 35
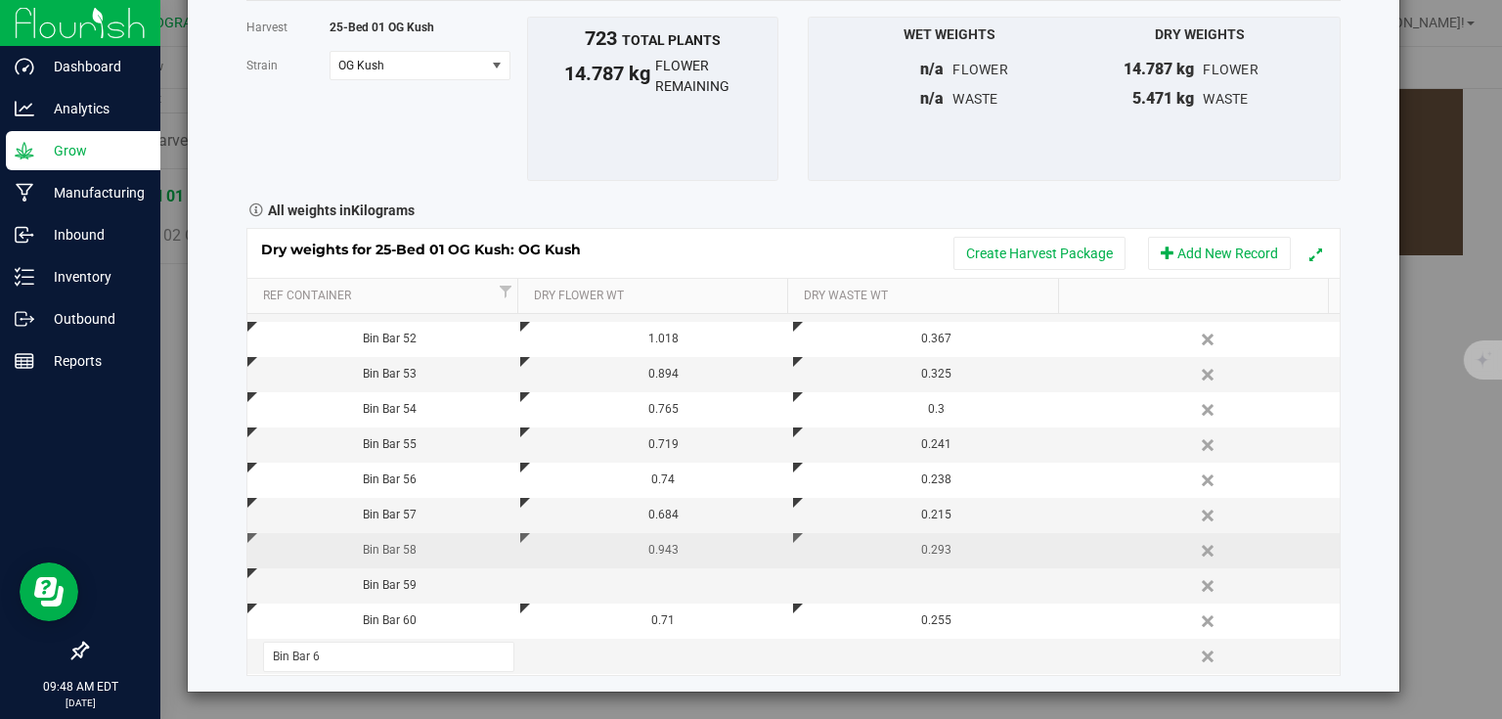
type input "Bin Bar 61"
type input "0.654"
type input "0.224"
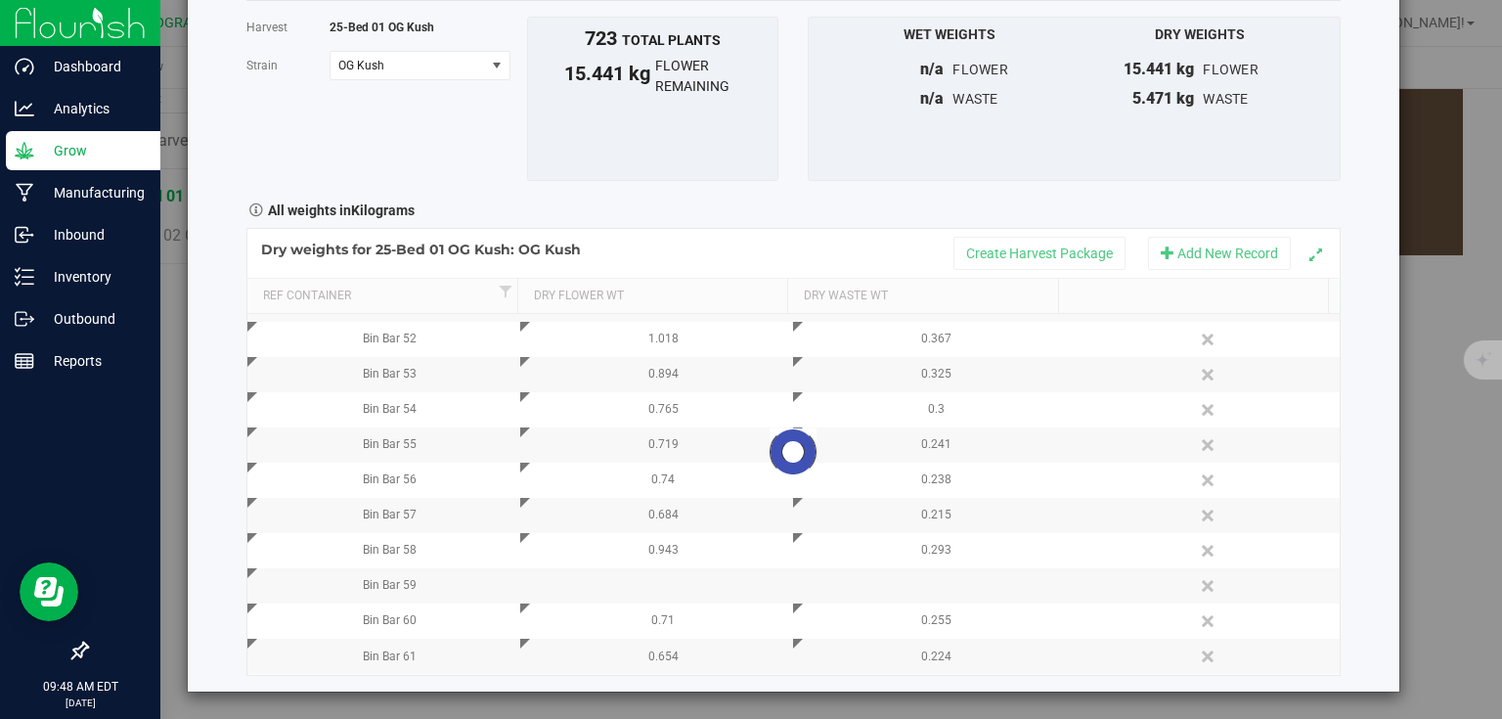
click at [1354, 463] on div "Harvest log Done Harvest 25-Bed 01 OG Kush [GEOGRAPHIC_DATA] OG Kush Select str…" at bounding box center [794, 306] width 1212 height 772
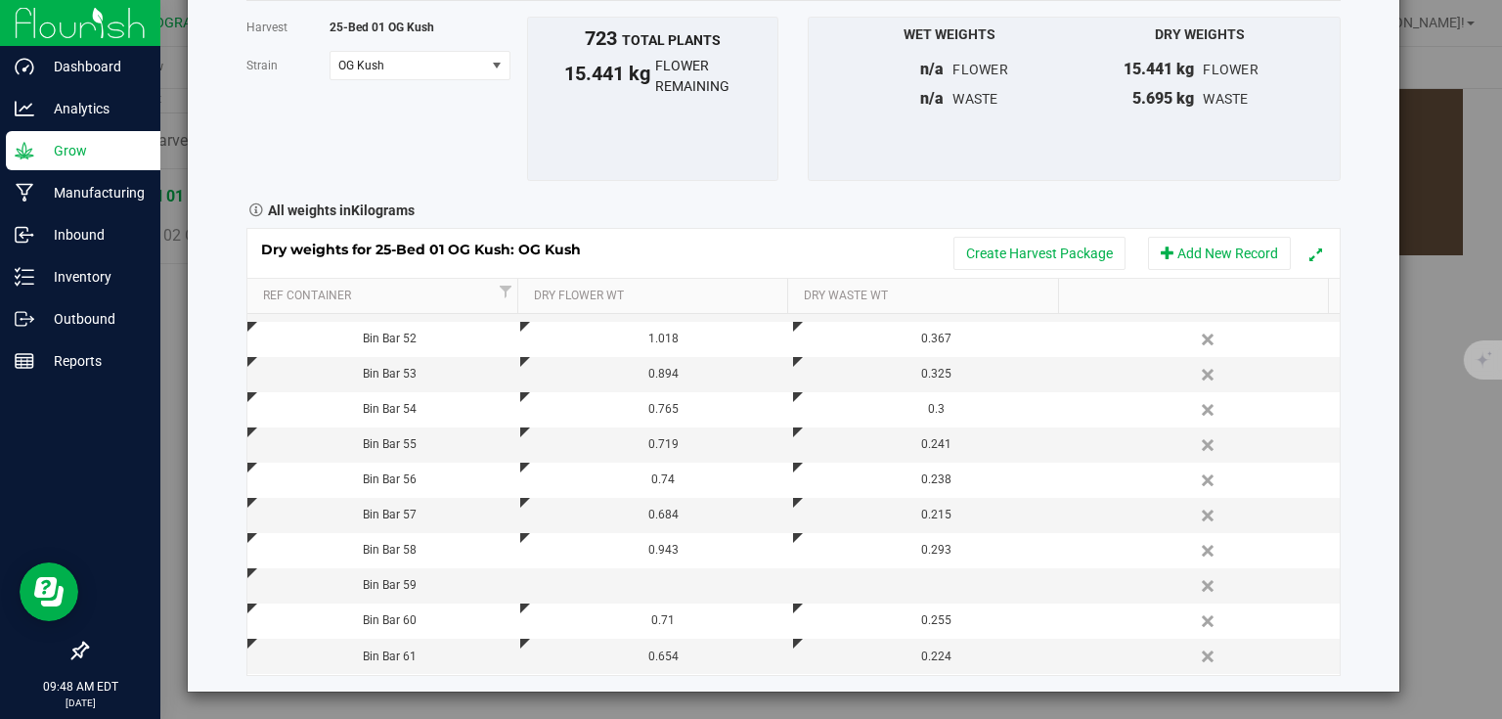
click at [1252, 270] on div "Dry weights for 25-Bed 01 OG Kush: OG Kush Create Harvest Package Add New Record" at bounding box center [793, 253] width 1093 height 49
click at [1254, 247] on button "Add New Record" at bounding box center [1219, 253] width 143 height 33
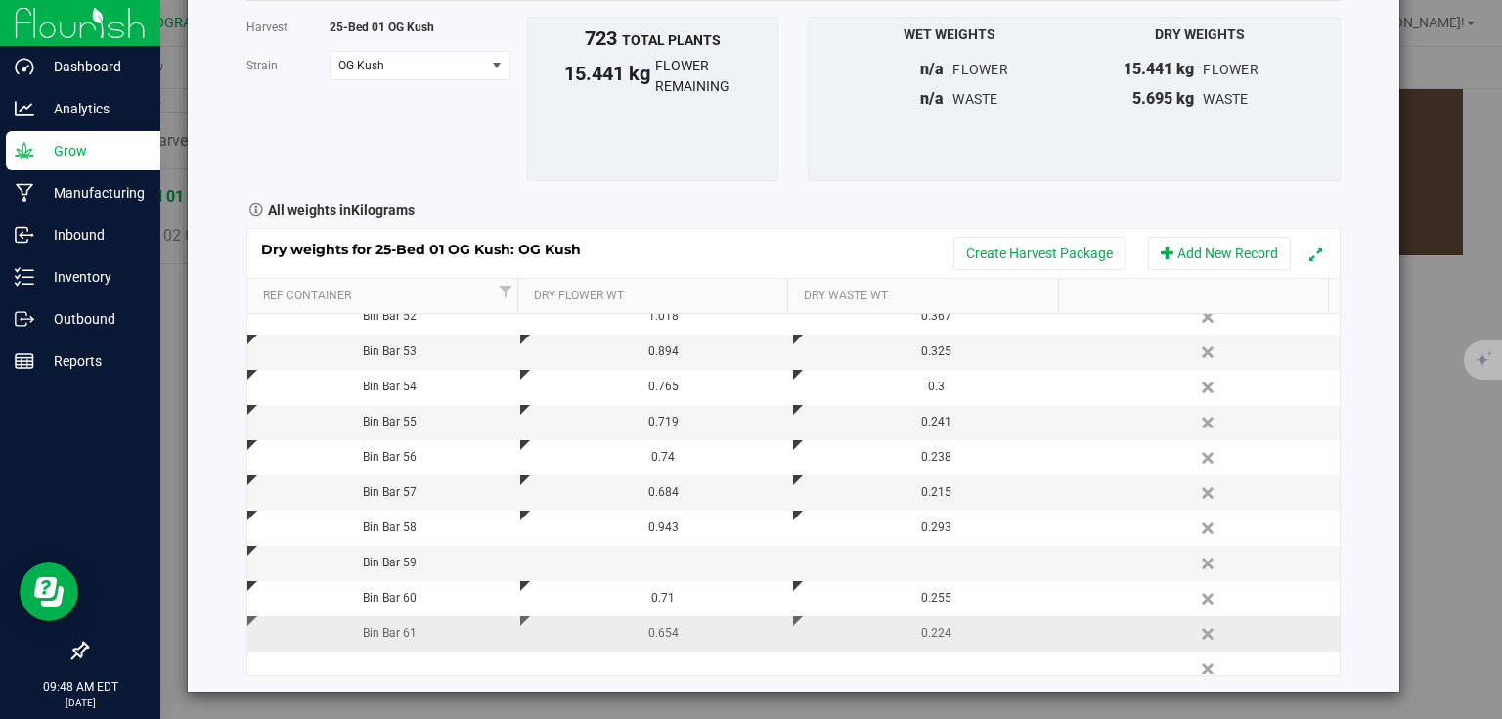
scroll to position [379, 0]
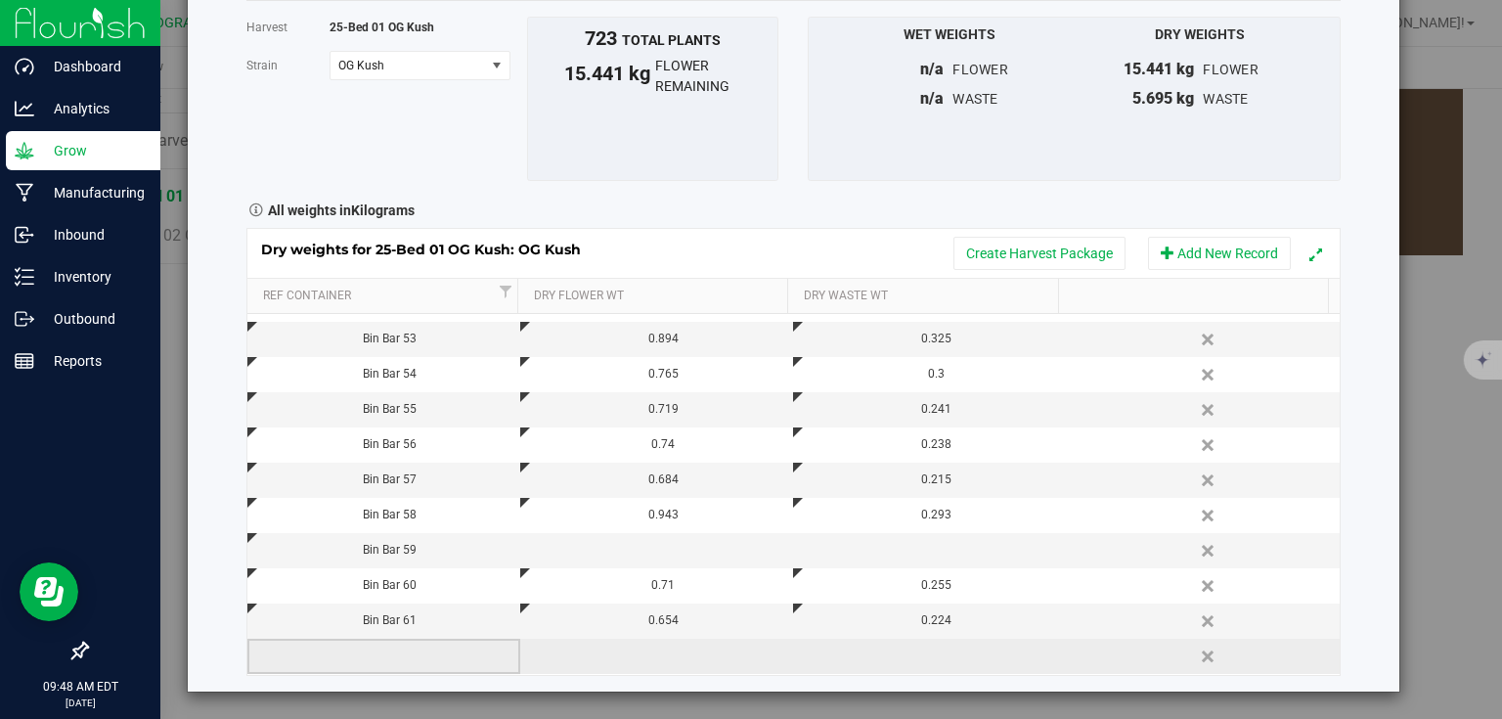
click at [407, 668] on td at bounding box center [383, 656] width 273 height 35
type input "Bin Bar 62"
click at [677, 639] on div "Dry weights for 25-Bed 01 OG Kush: OG Kush Create Harvest Package Add New Recor…" at bounding box center [793, 451] width 1094 height 447
click at [680, 646] on td at bounding box center [656, 656] width 273 height 35
type input "0.740"
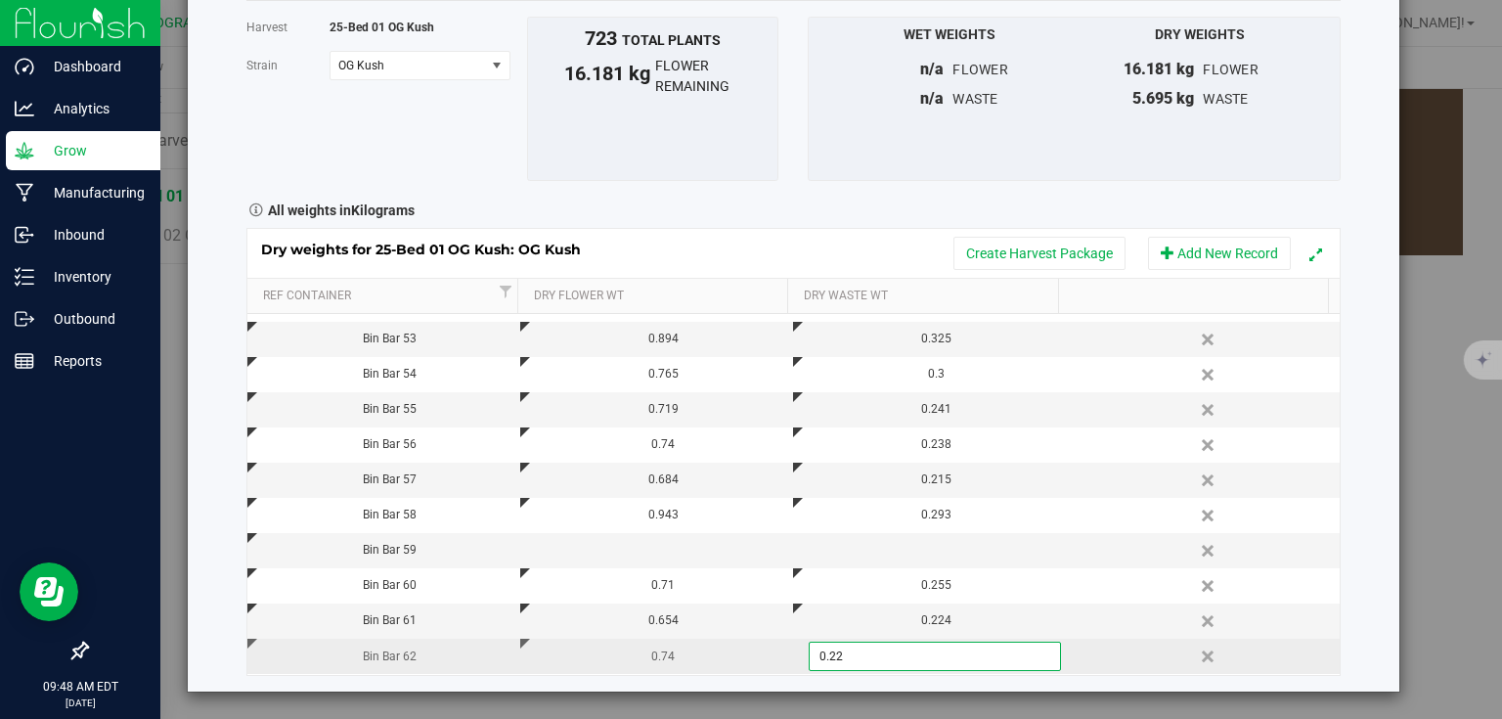
type input "0.229"
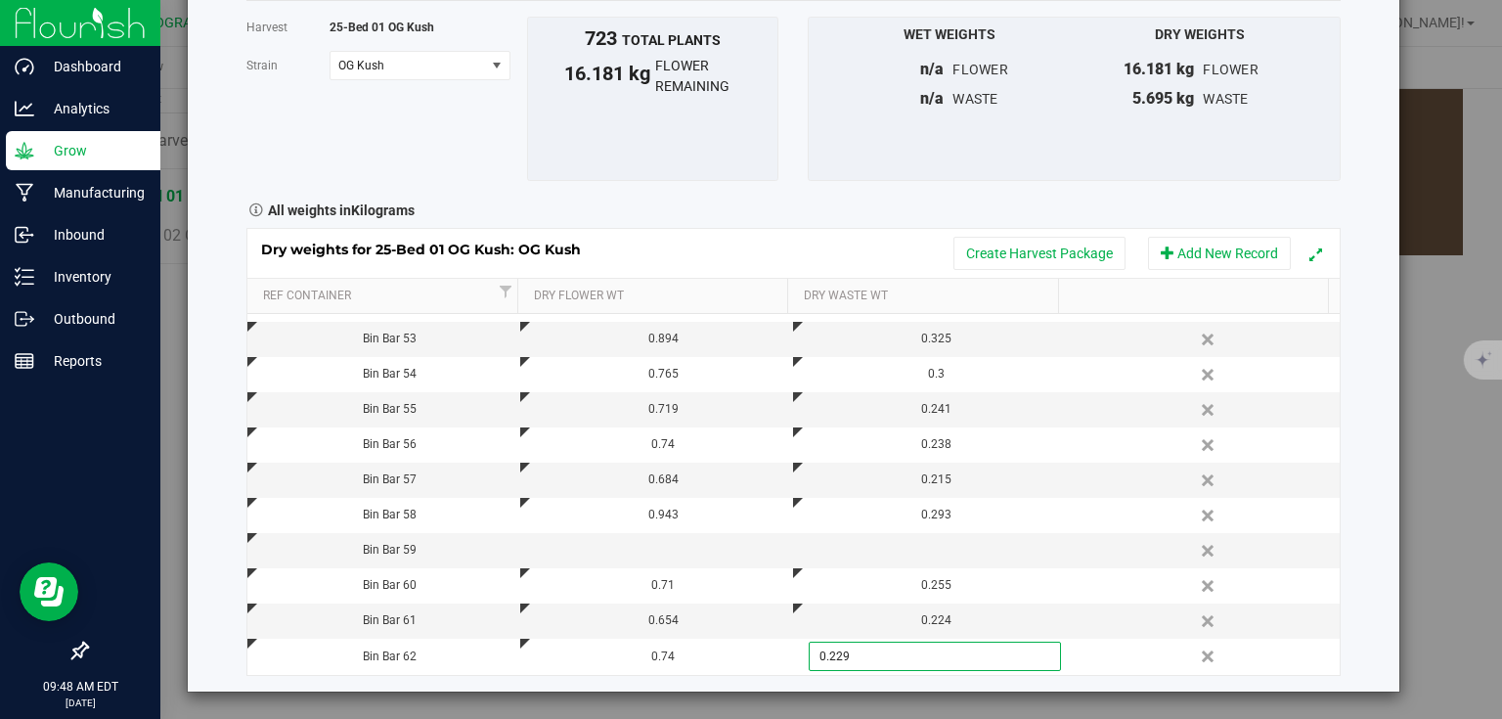
click at [1348, 513] on div "Harvest log Done Harvest 25-Bed 01 OG Kush [GEOGRAPHIC_DATA] OG Kush Select str…" at bounding box center [794, 306] width 1212 height 772
click at [1211, 247] on button "Add New Record" at bounding box center [1219, 253] width 143 height 33
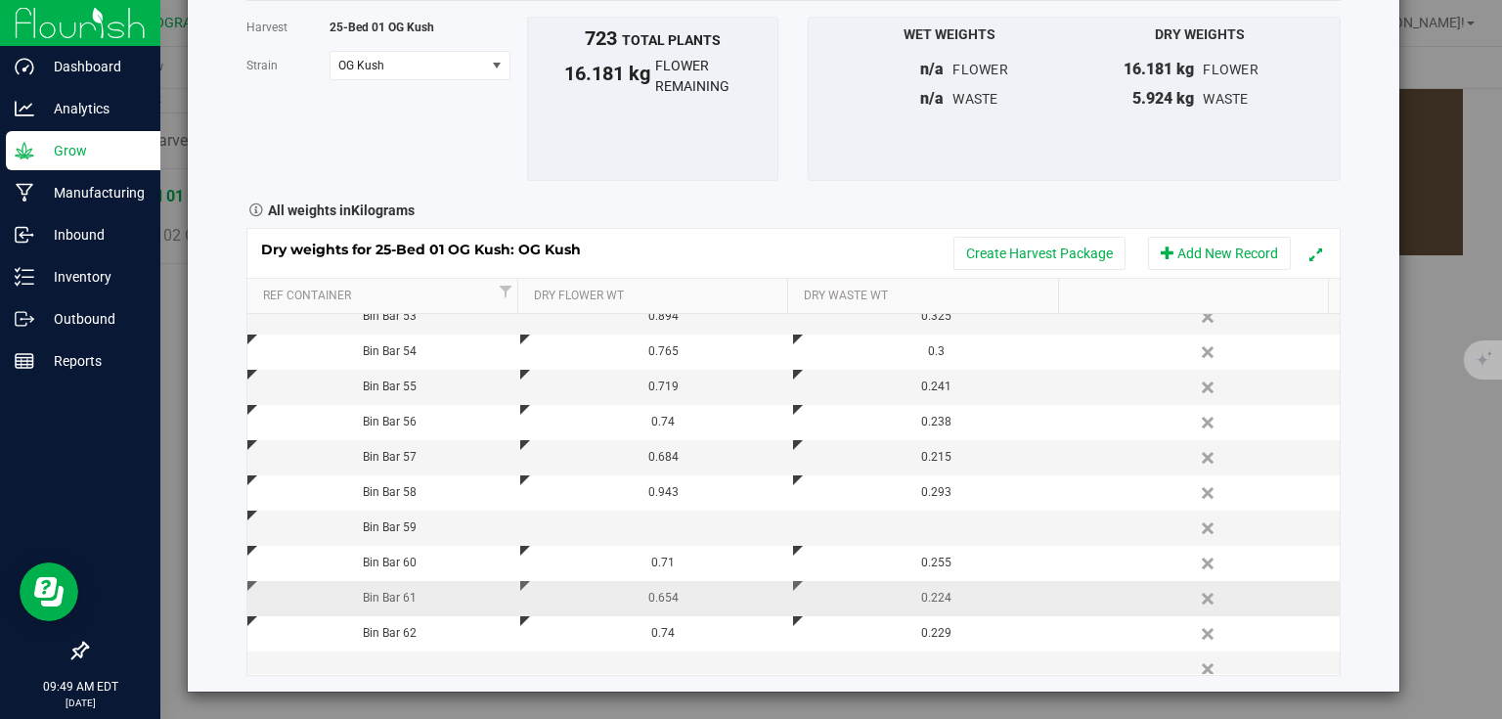
scroll to position [415, 0]
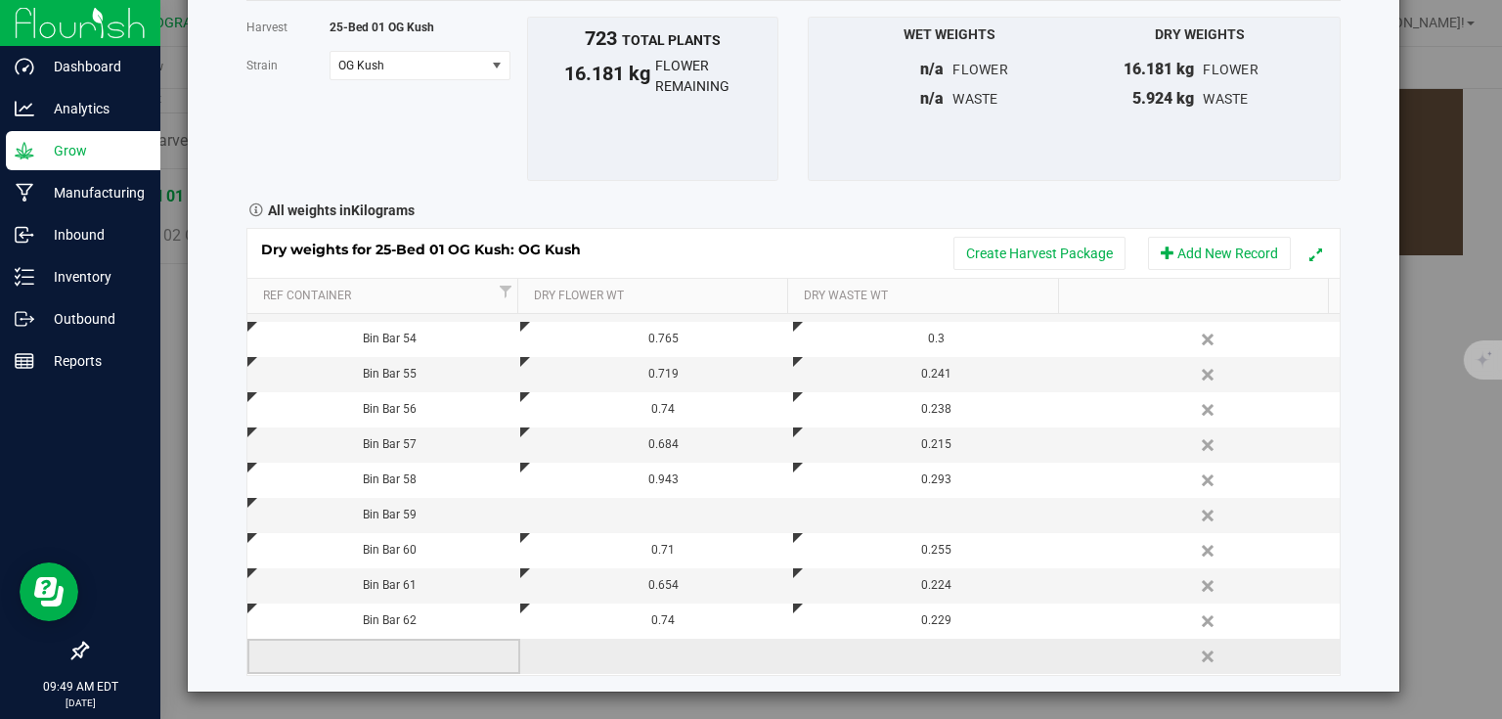
click at [385, 641] on td at bounding box center [383, 656] width 273 height 35
type input "Bin Bar 63"
type input "0.859"
type input "0.247"
click at [1372, 415] on div "Harvest log Done Harvest 25-Bed 01 OG Kush [GEOGRAPHIC_DATA] OG Kush Select str…" at bounding box center [794, 306] width 1212 height 772
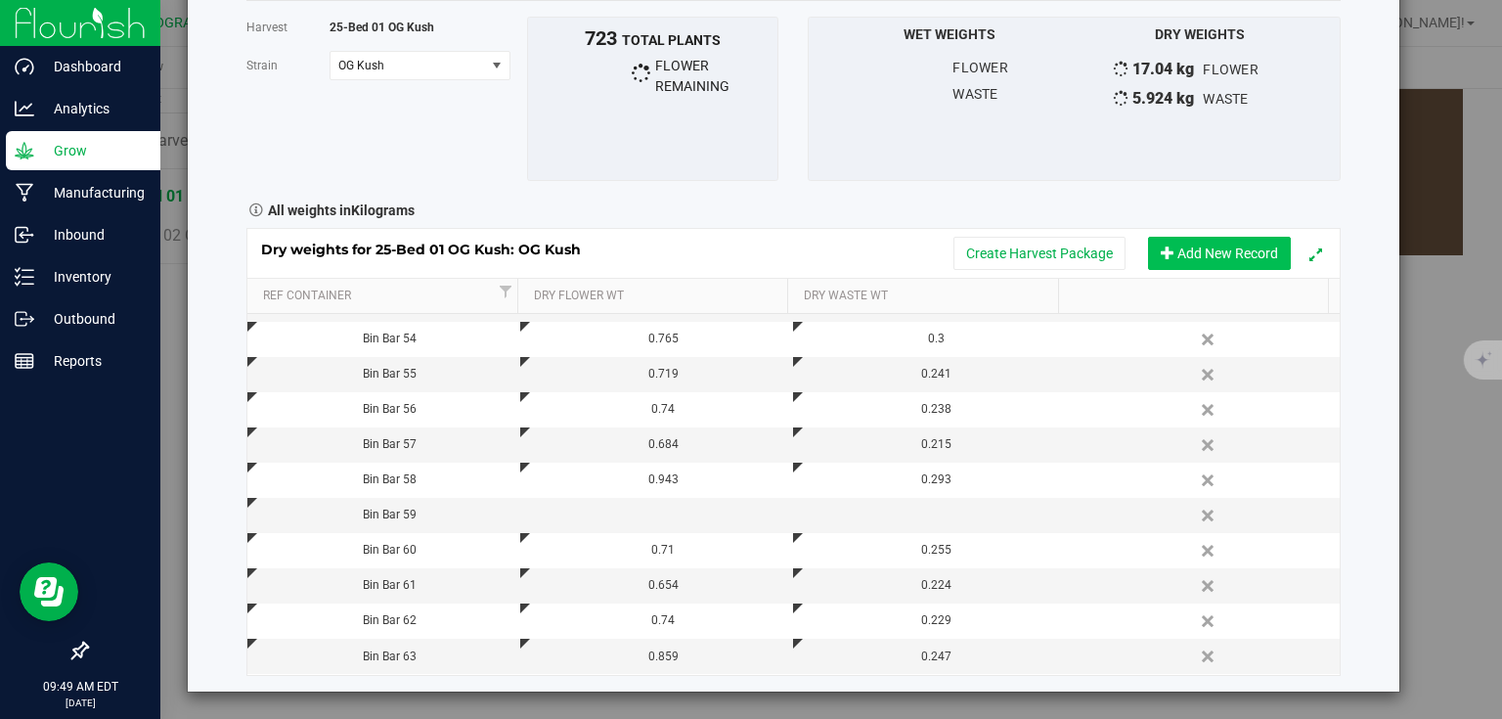
click at [1174, 260] on button "Add New Record" at bounding box center [1219, 253] width 143 height 33
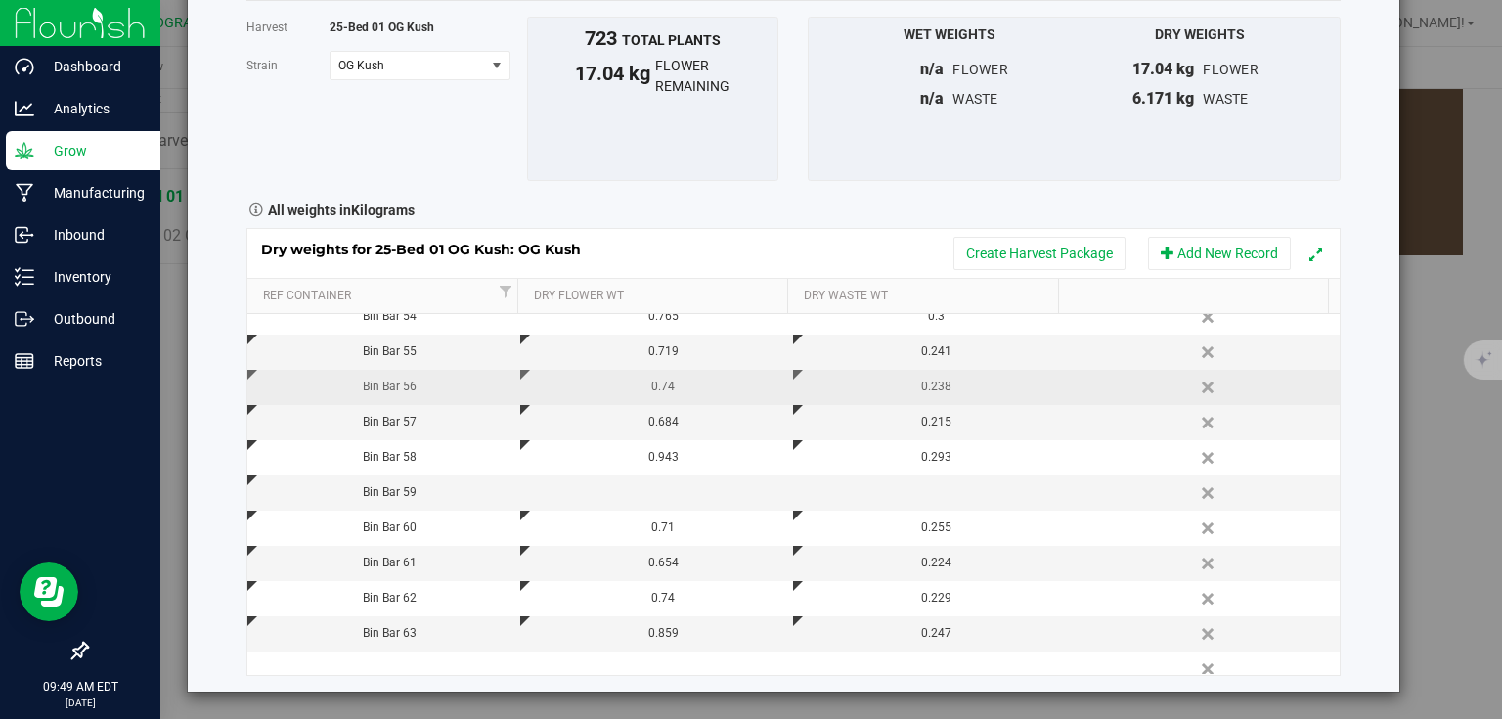
scroll to position [450, 0]
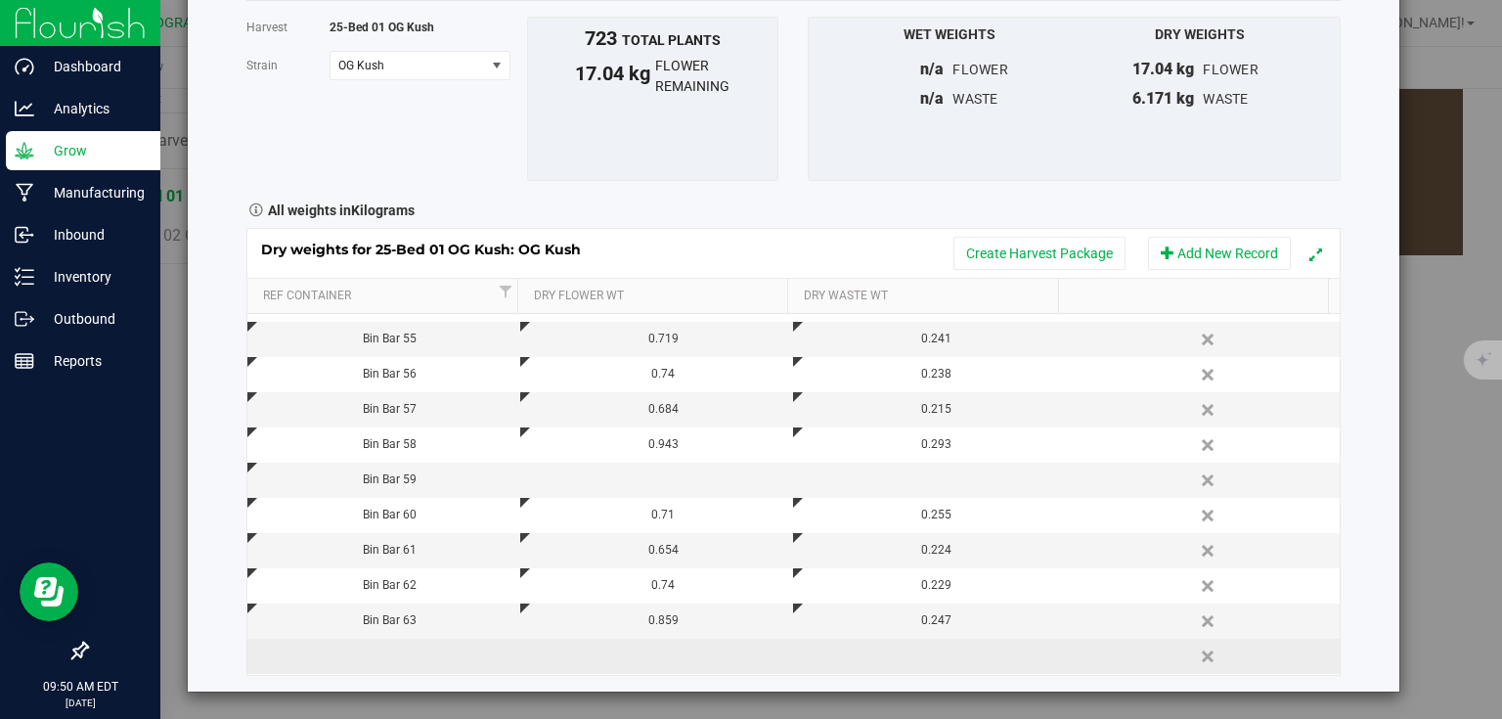
click at [414, 654] on td at bounding box center [383, 656] width 273 height 35
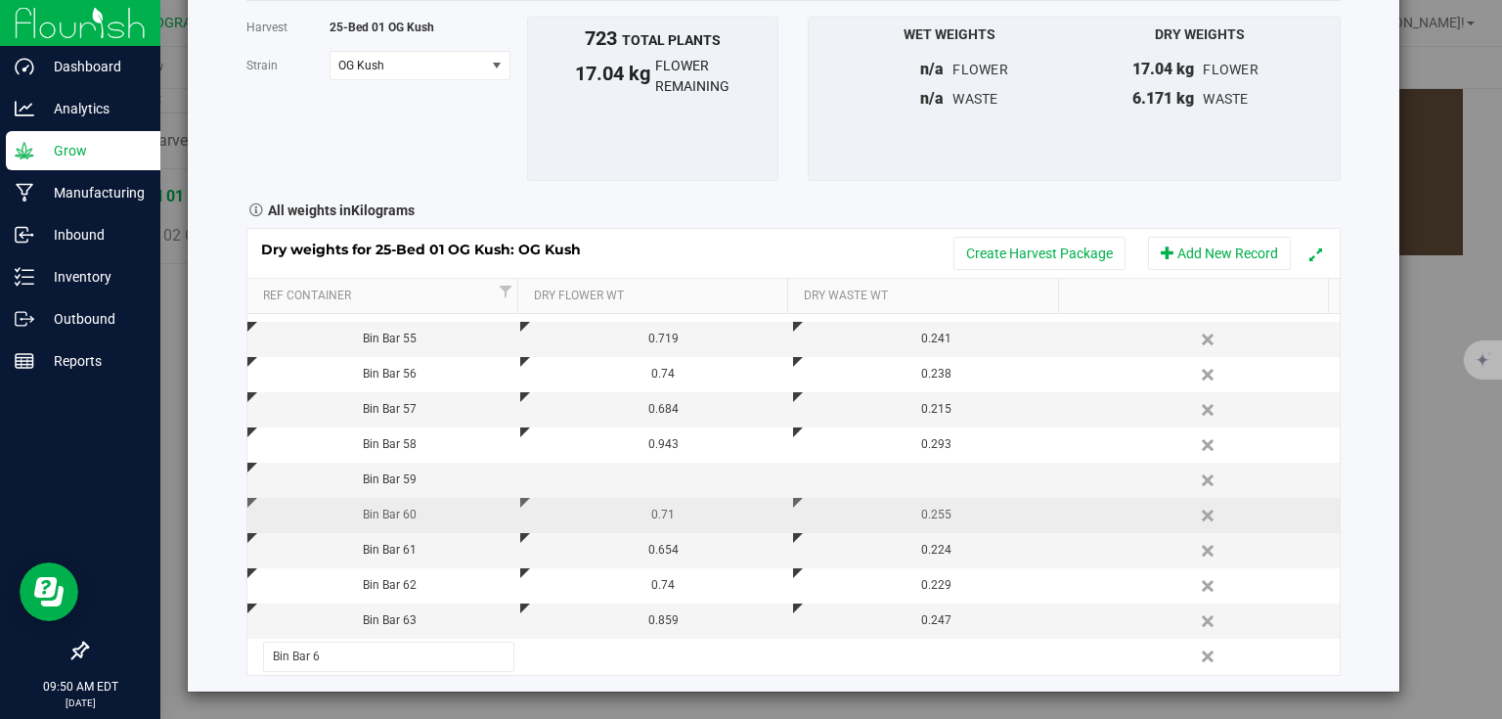
type input "Bin Bar 64"
type input "0.975"
type input "0.307"
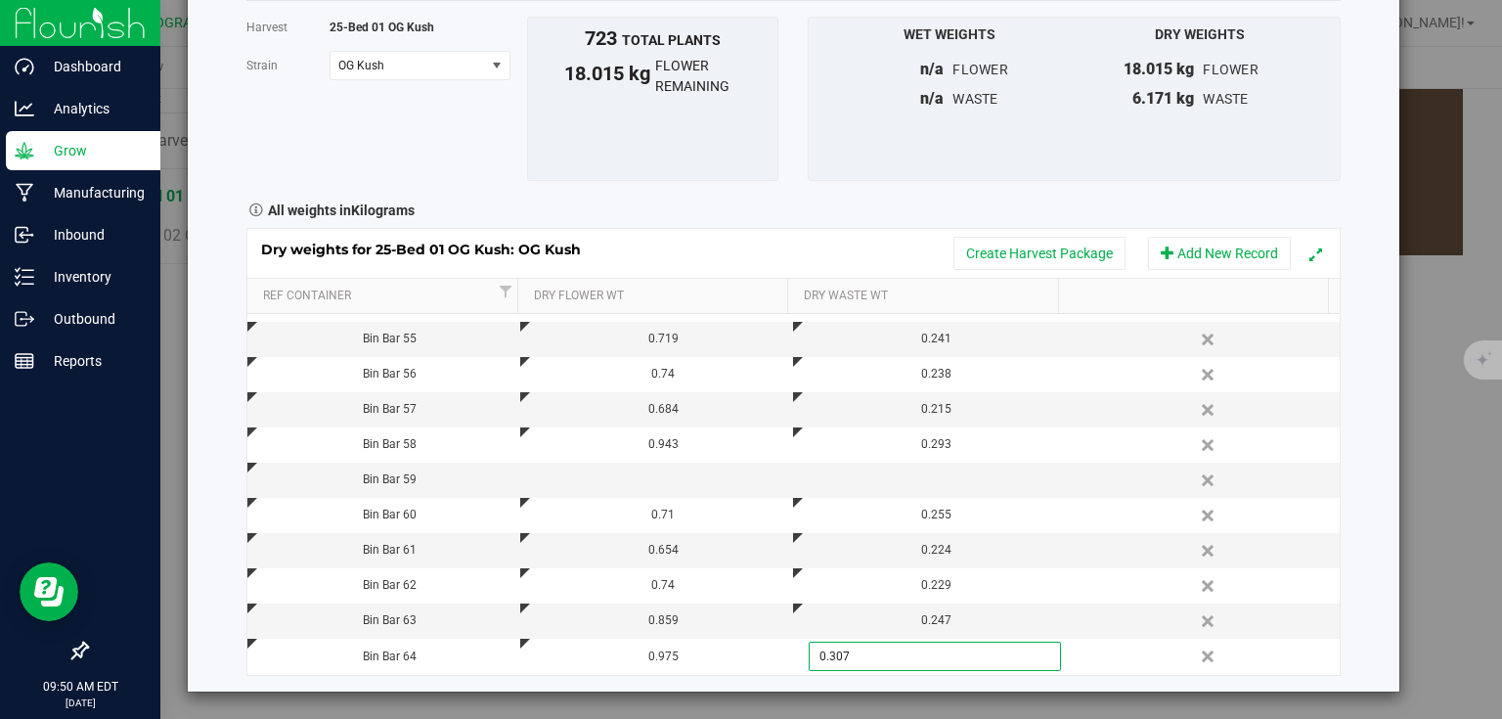
click at [1393, 415] on div "Harvest log Done Harvest 25-Bed 01 OG Kush [GEOGRAPHIC_DATA] OG Kush Select str…" at bounding box center [758, 359] width 1517 height 719
click at [1222, 265] on button "Add New Record" at bounding box center [1219, 253] width 143 height 33
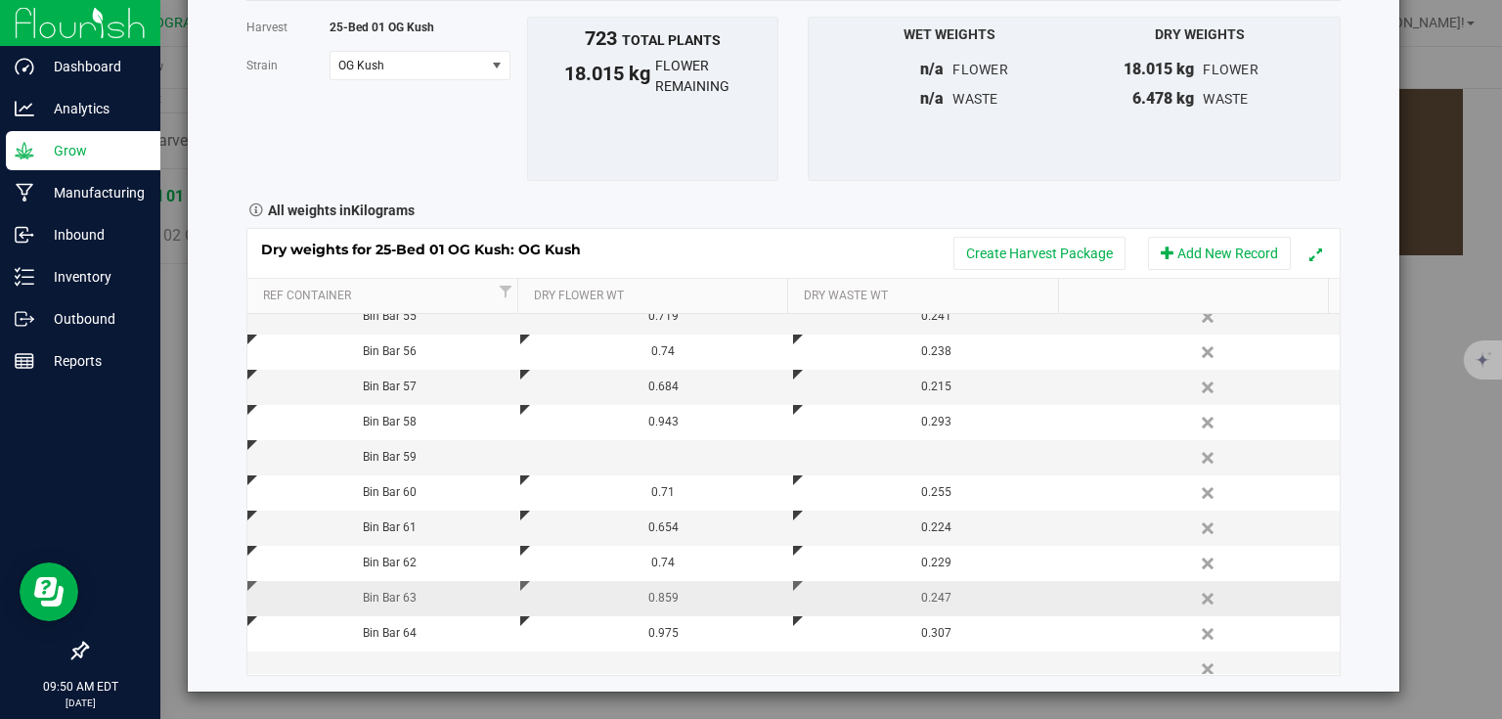
scroll to position [485, 0]
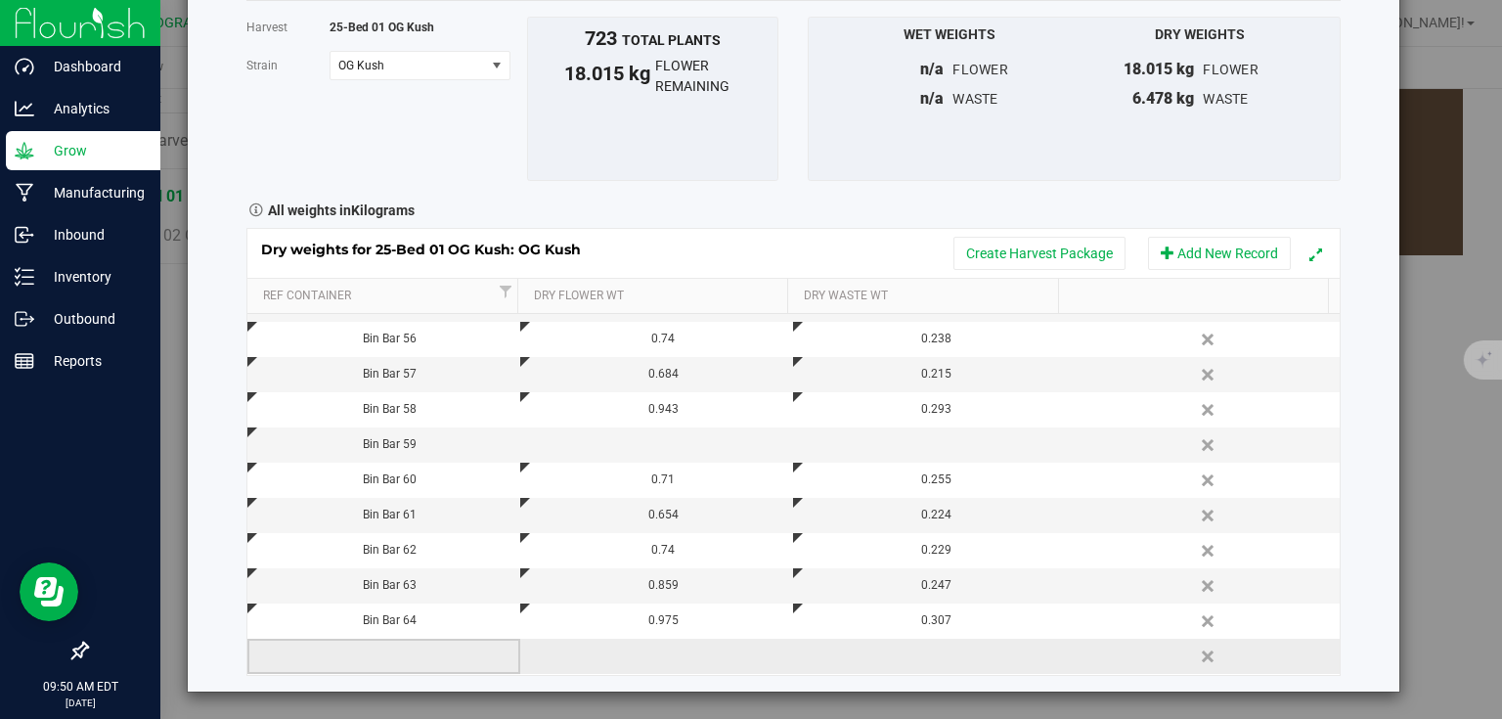
click at [408, 649] on td at bounding box center [383, 656] width 273 height 35
type input "Bin Bar 65"
type input "0.639"
type input "0.348"
click at [1361, 437] on div "Harvest log Done Harvest 25-Bed 01 OG Kush [GEOGRAPHIC_DATA] OG Kush Select str…" at bounding box center [794, 306] width 1212 height 772
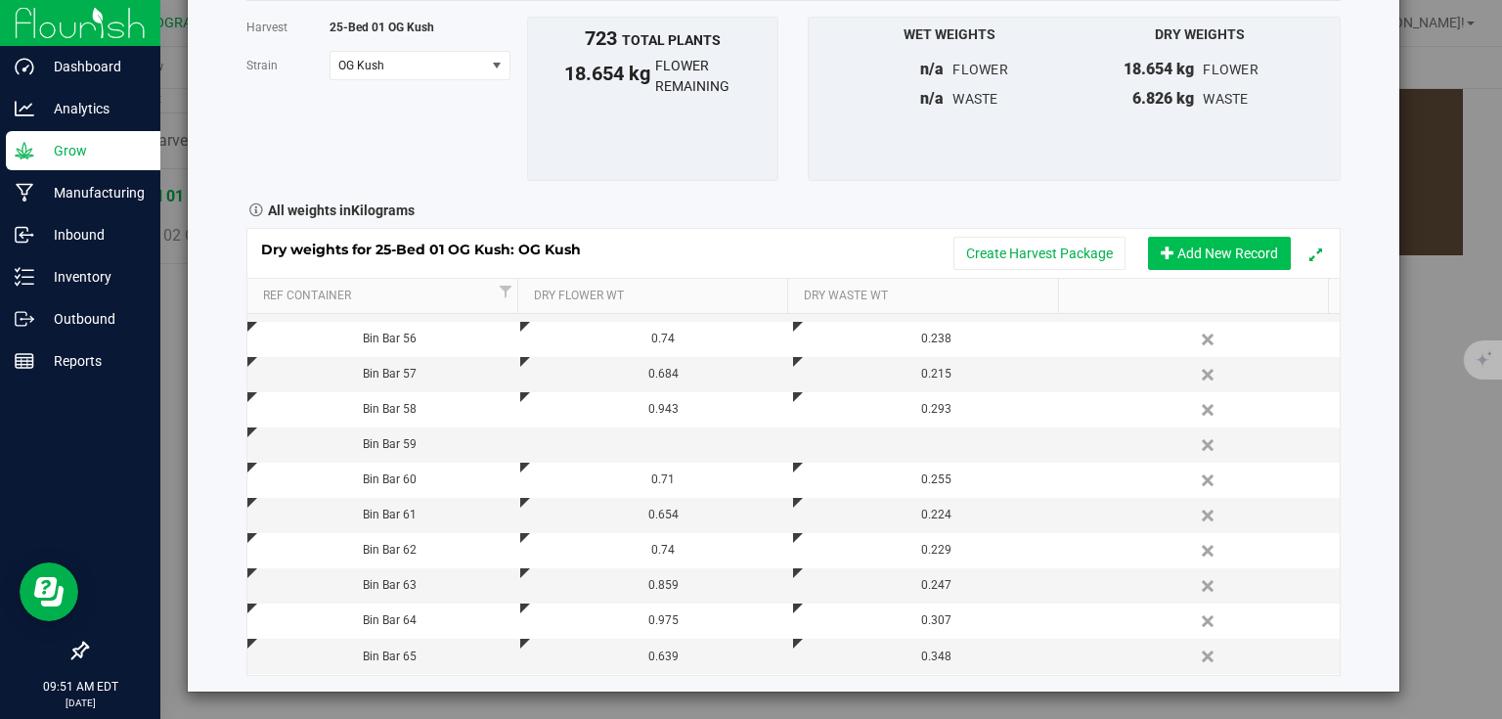
click at [1215, 248] on button "Add New Record" at bounding box center [1219, 253] width 143 height 33
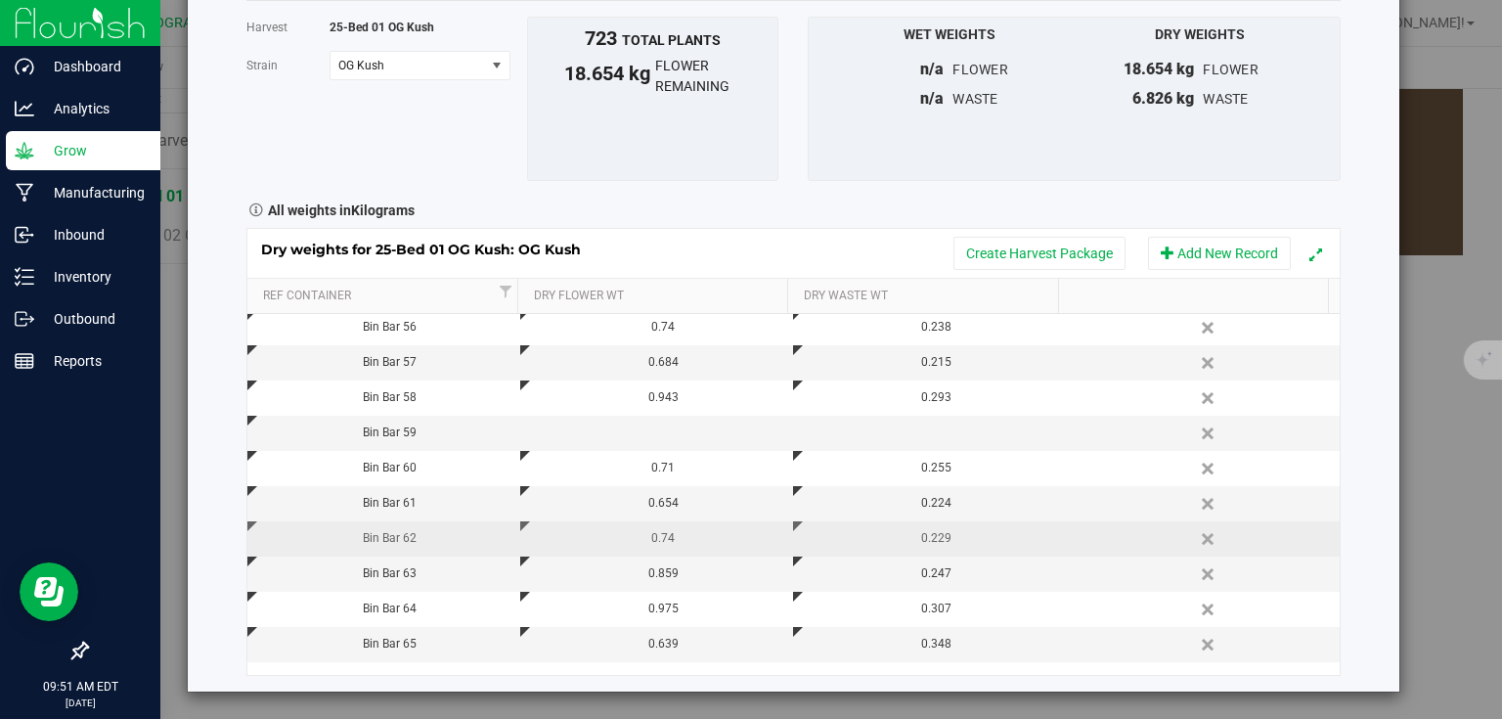
scroll to position [520, 0]
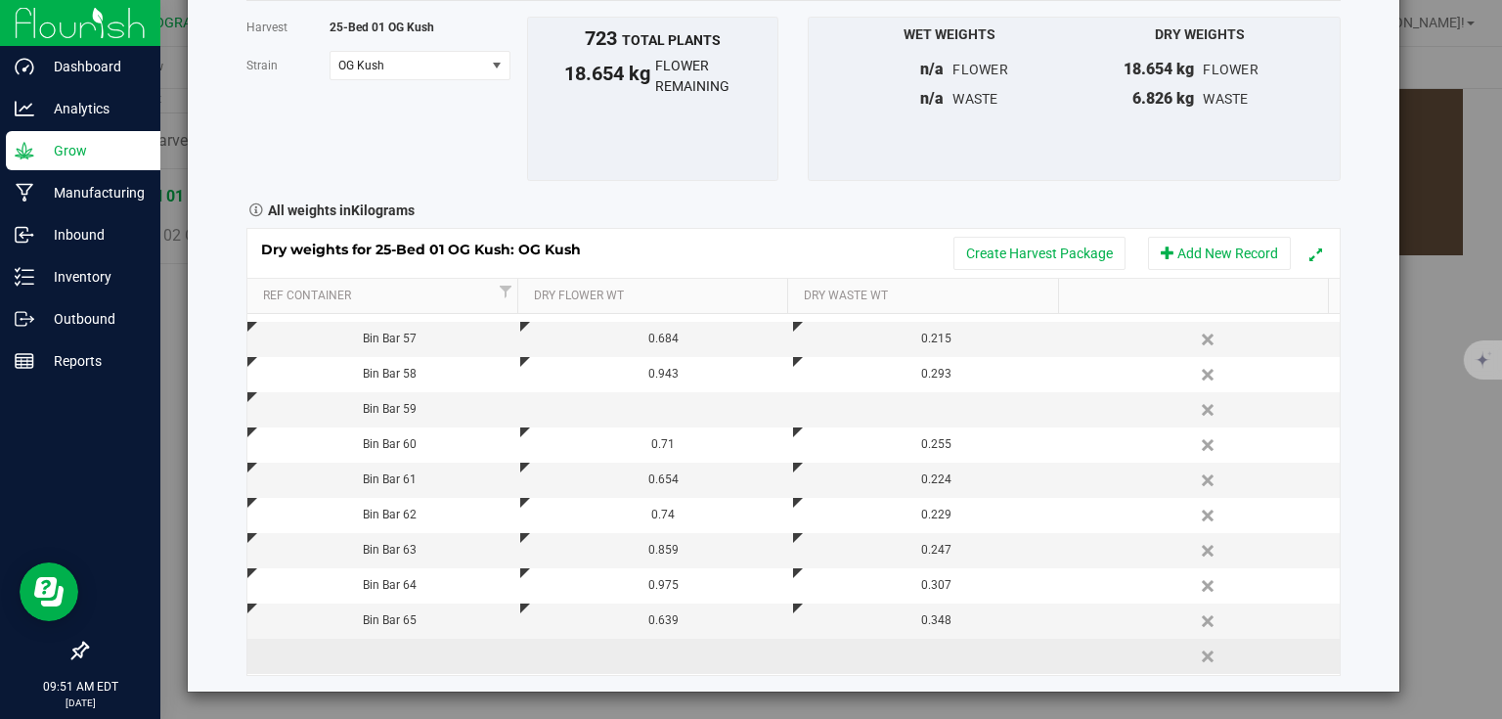
click at [434, 647] on td at bounding box center [383, 656] width 273 height 35
type input "Bin Bar 66"
type input "1.342"
type input "0.433"
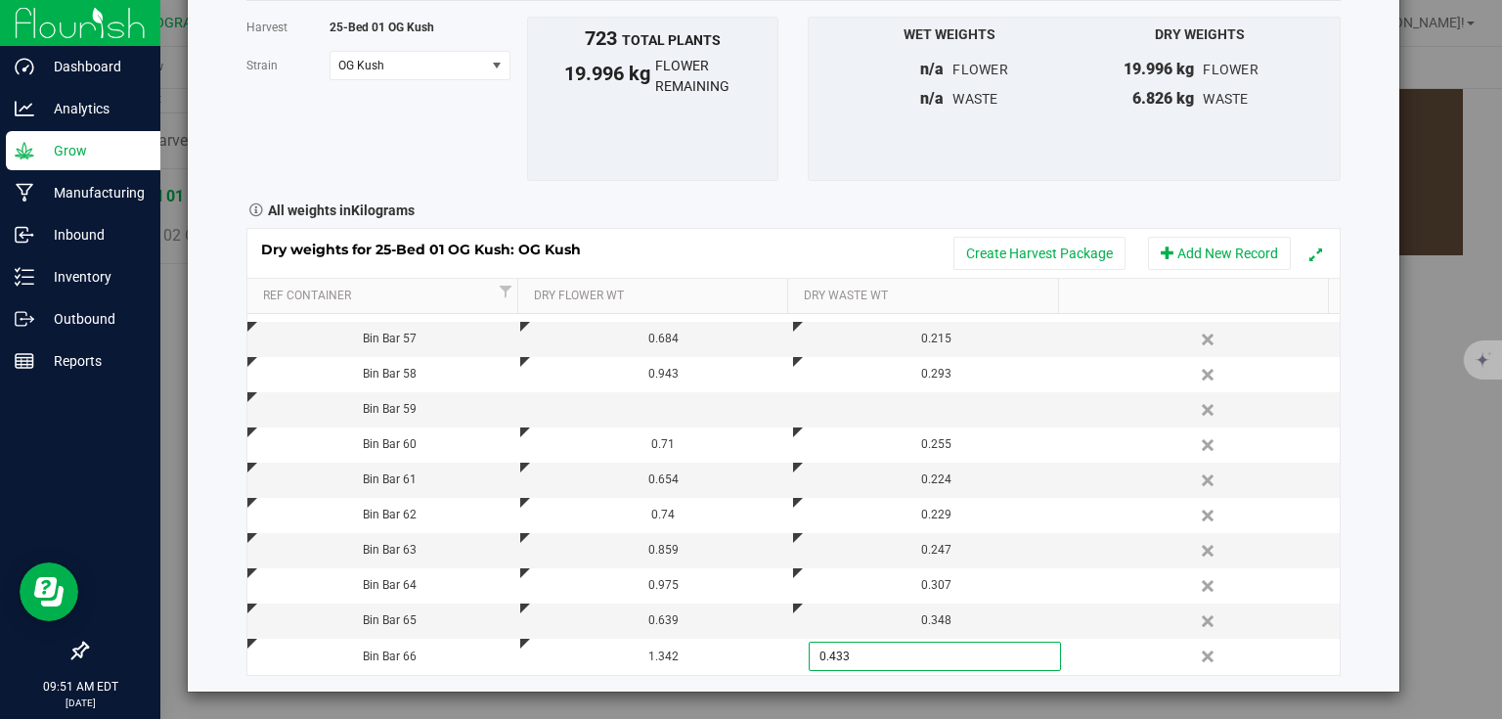
click at [1372, 462] on div "Harvest log Done Harvest 25-Bed 01 OG Kush [GEOGRAPHIC_DATA] OG Kush Select str…" at bounding box center [794, 306] width 1212 height 772
click at [1161, 249] on span "Add New Record" at bounding box center [1168, 252] width 14 height 14
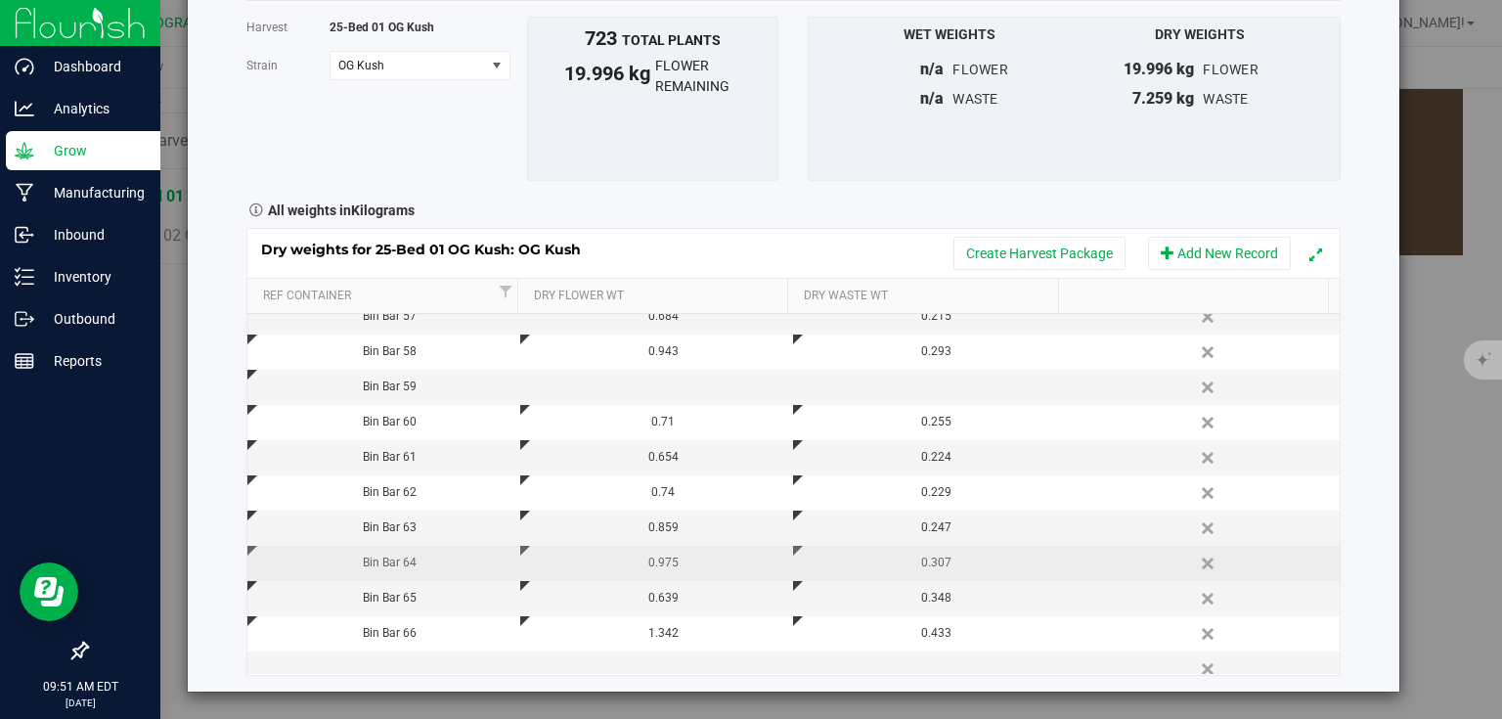
scroll to position [556, 0]
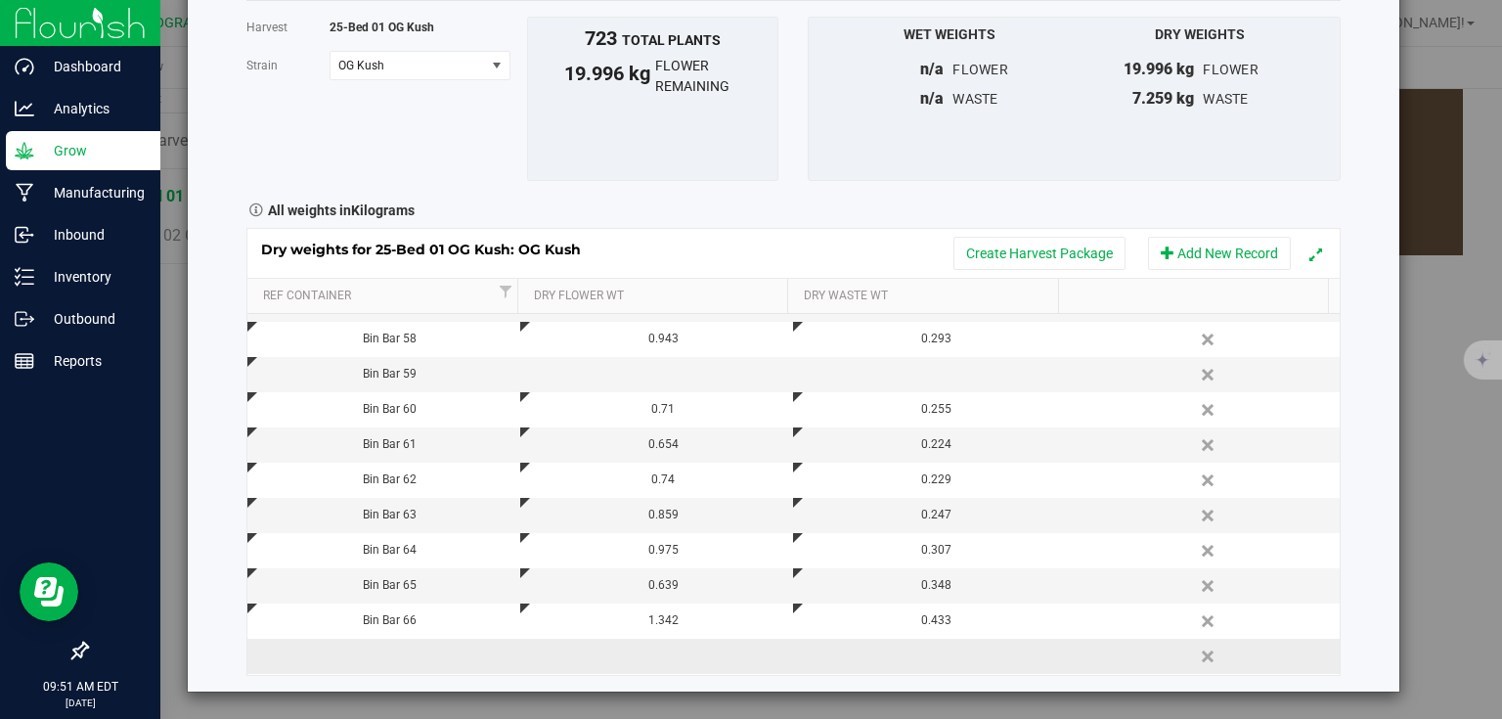
click at [390, 658] on td at bounding box center [383, 656] width 273 height 35
type input "Bin Bar 67"
type input "1.617"
type input "0.667"
type input "0.6670 kg"
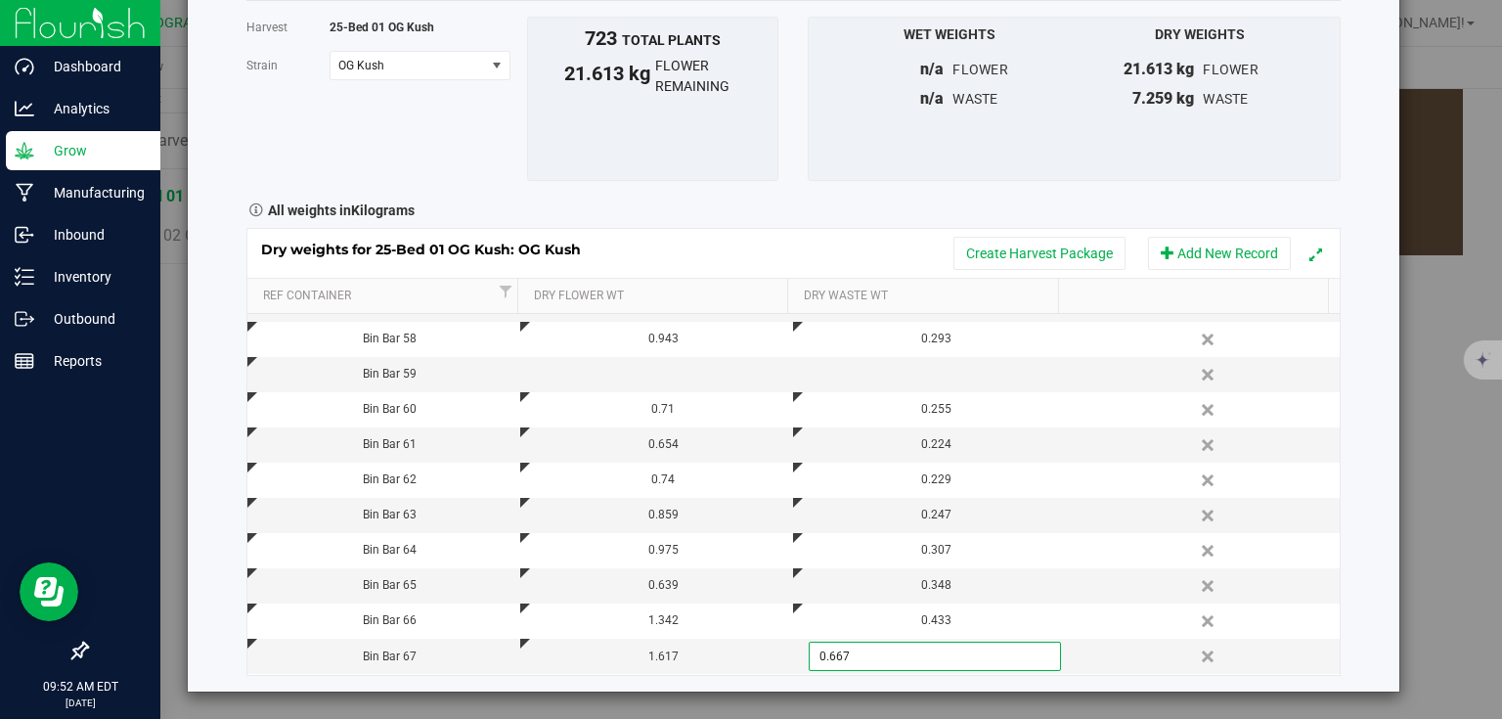
click at [1391, 423] on div "Harvest log Done Harvest 25-Bed 01 OG Kush [GEOGRAPHIC_DATA] OG Kush Select str…" at bounding box center [758, 359] width 1517 height 719
click at [1236, 248] on button "Add New Record" at bounding box center [1219, 253] width 143 height 33
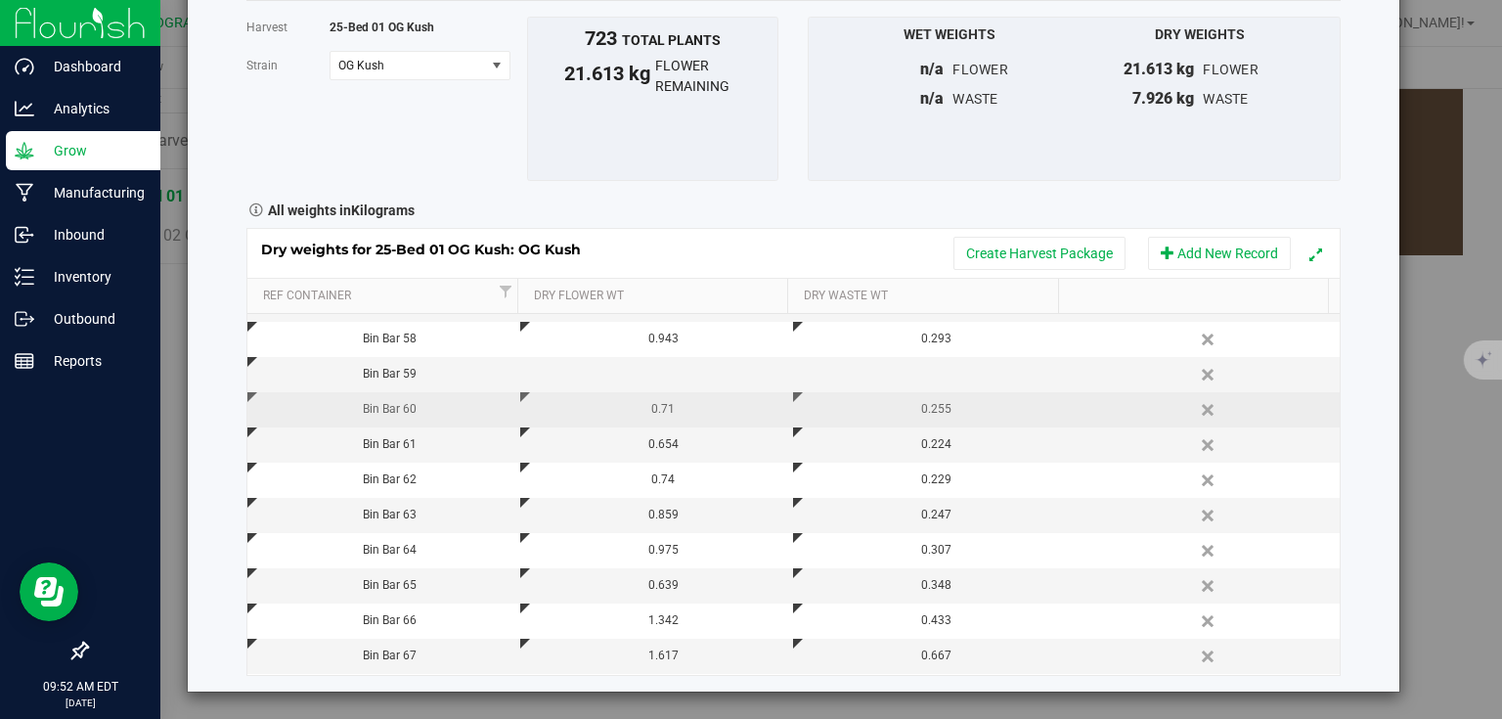
scroll to position [591, 0]
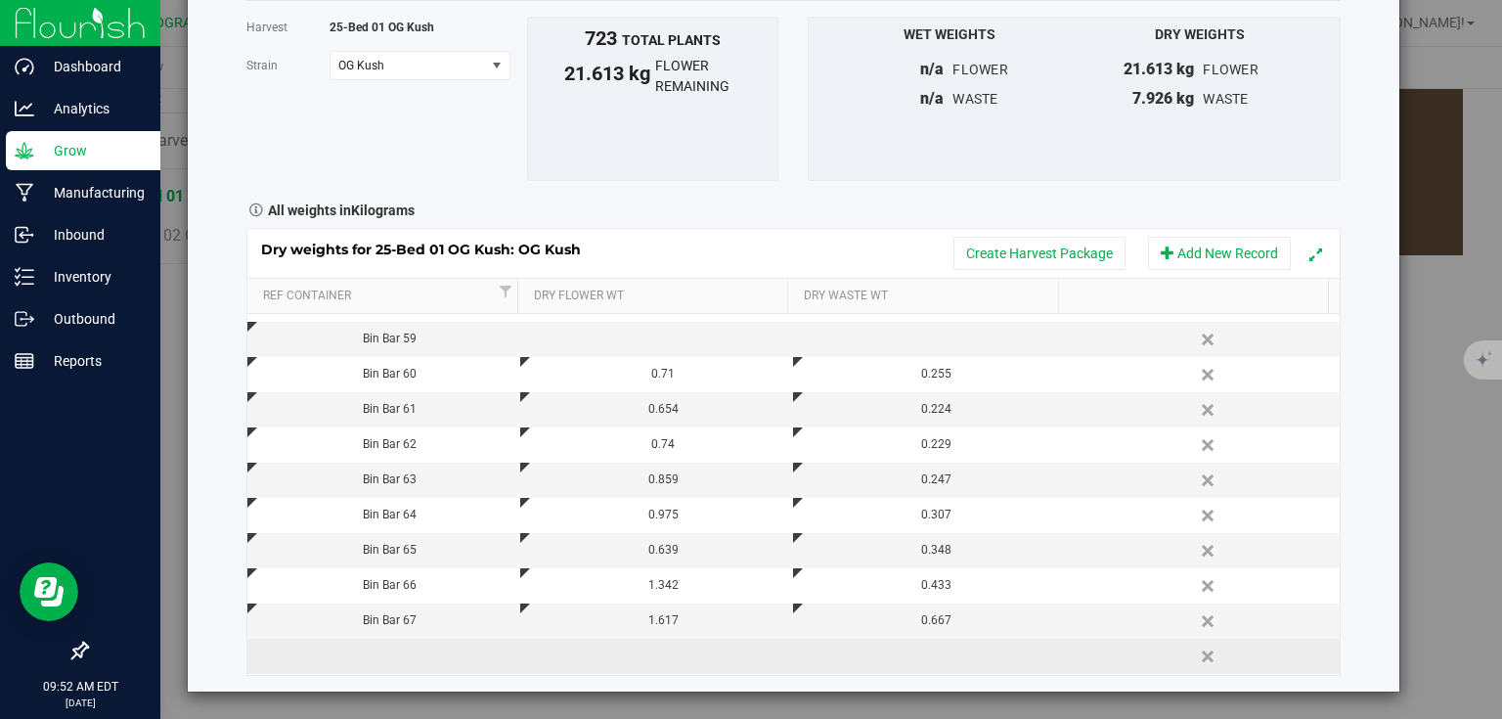
click at [373, 657] on td at bounding box center [383, 656] width 273 height 35
type input "Bin Bar 68"
type input "0.917"
type input "0.274"
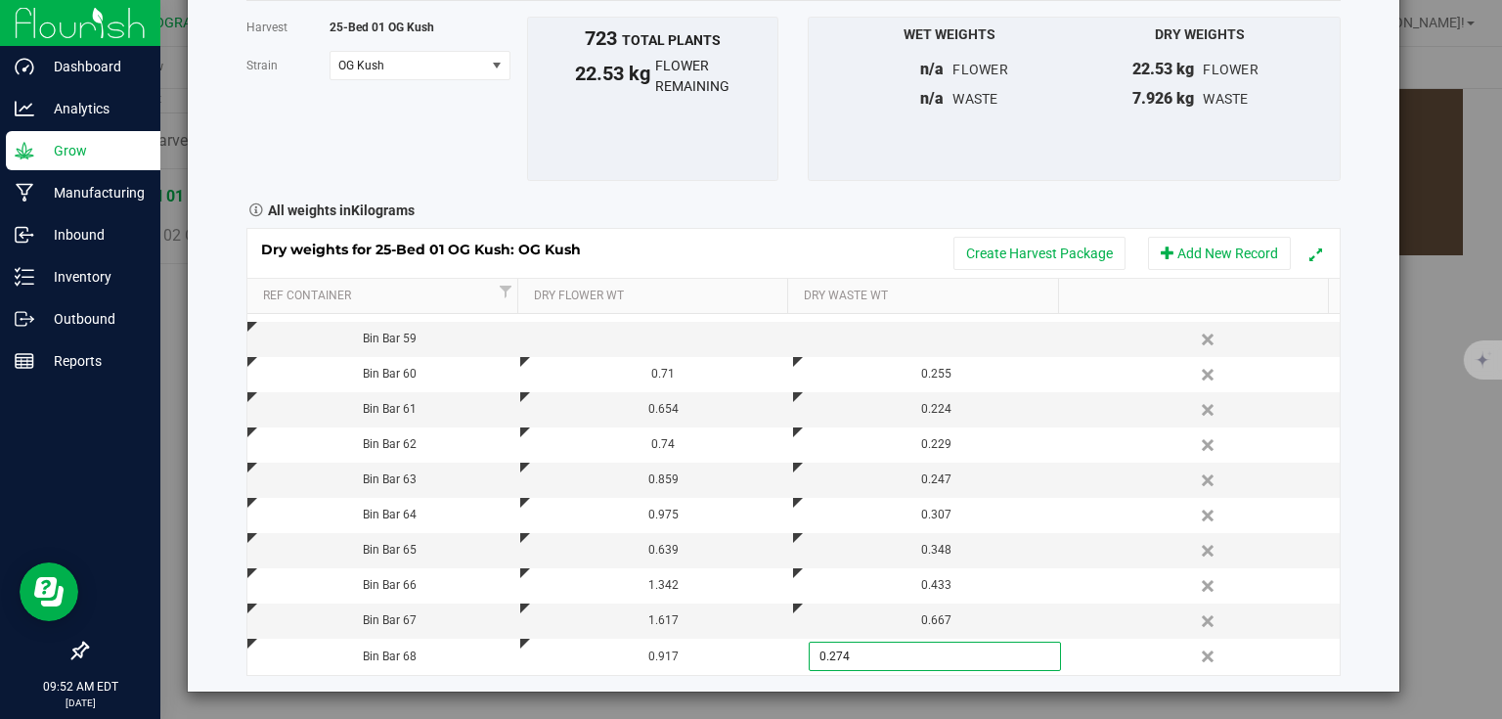
click at [1365, 325] on div "Harvest log Done Harvest 25-Bed 01 OG Kush [GEOGRAPHIC_DATA] OG Kush Select str…" at bounding box center [794, 306] width 1212 height 772
click at [1232, 238] on button "Add New Record" at bounding box center [1219, 253] width 143 height 33
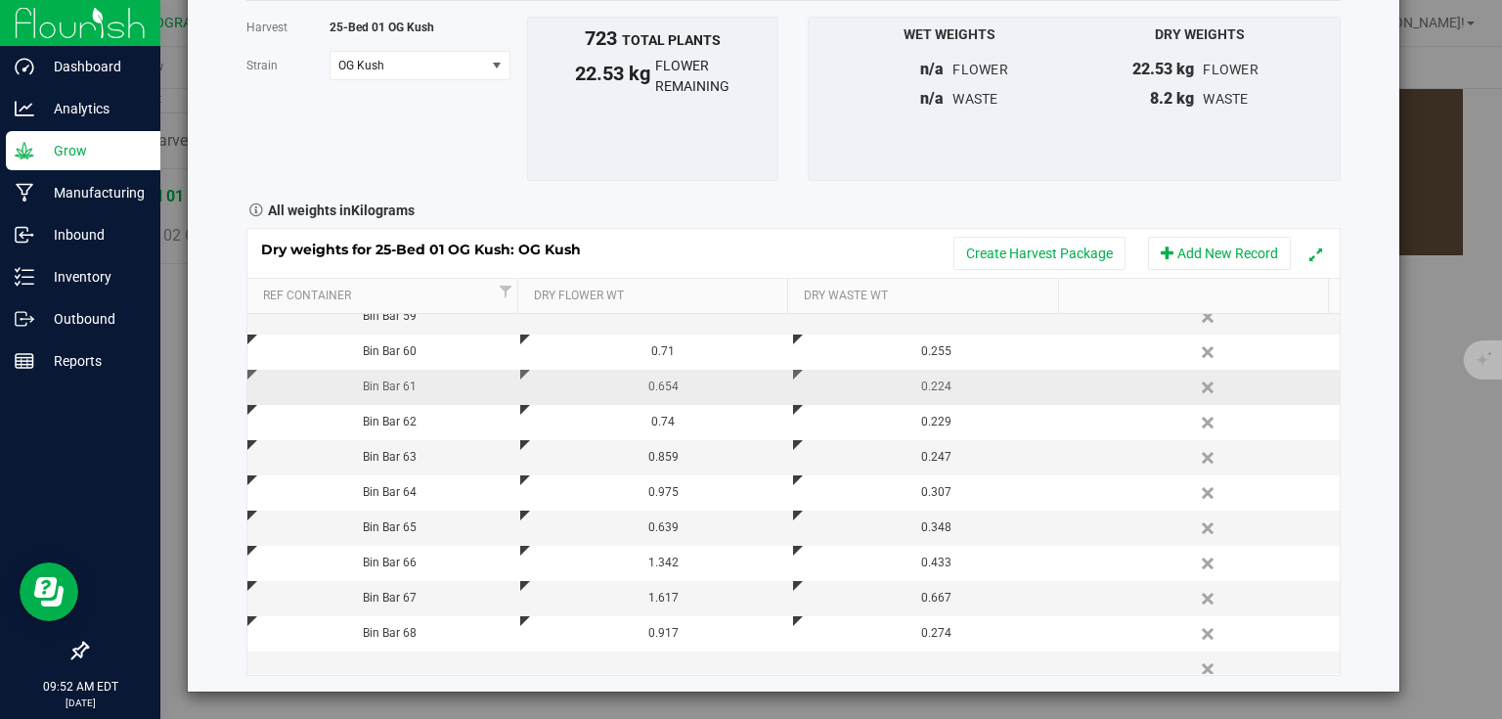
scroll to position [626, 0]
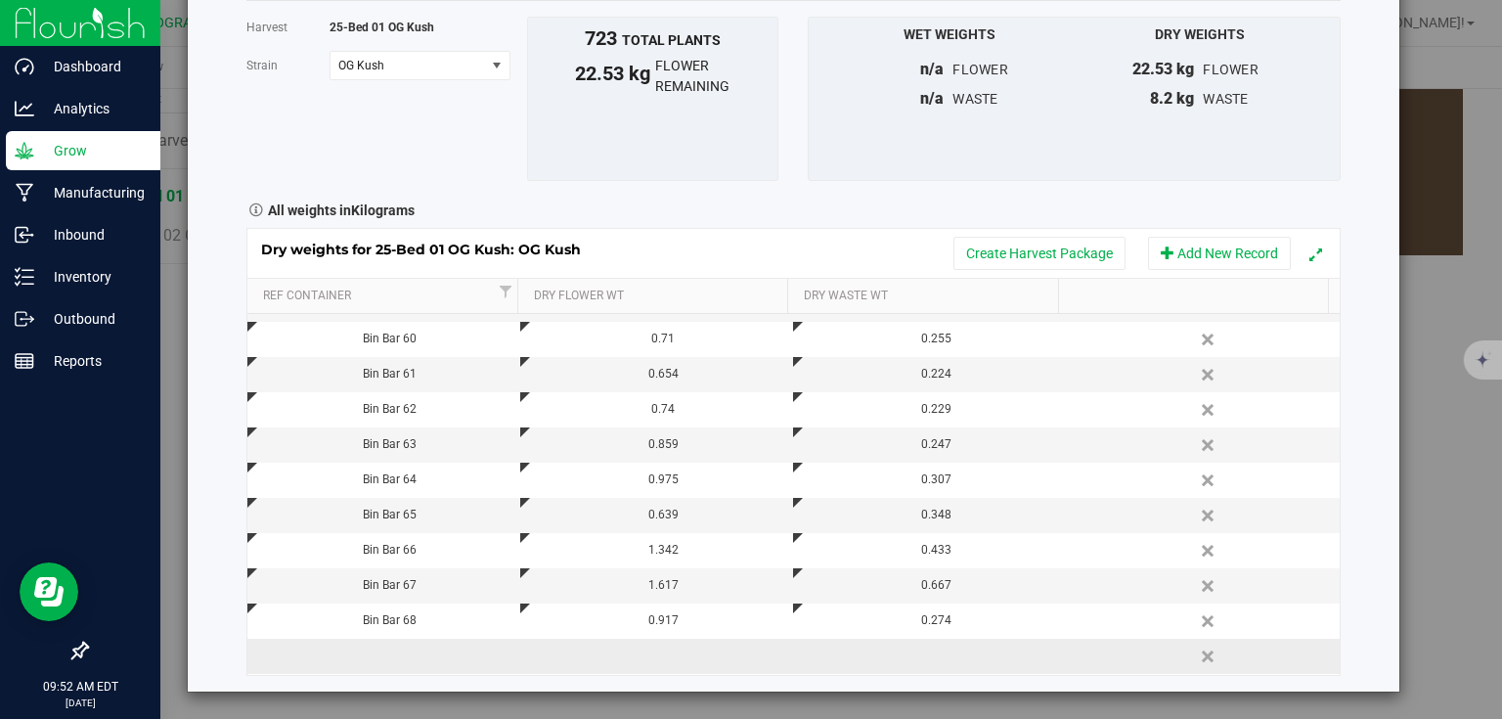
click at [444, 653] on td at bounding box center [383, 656] width 273 height 35
type input "Bin Bar 69"
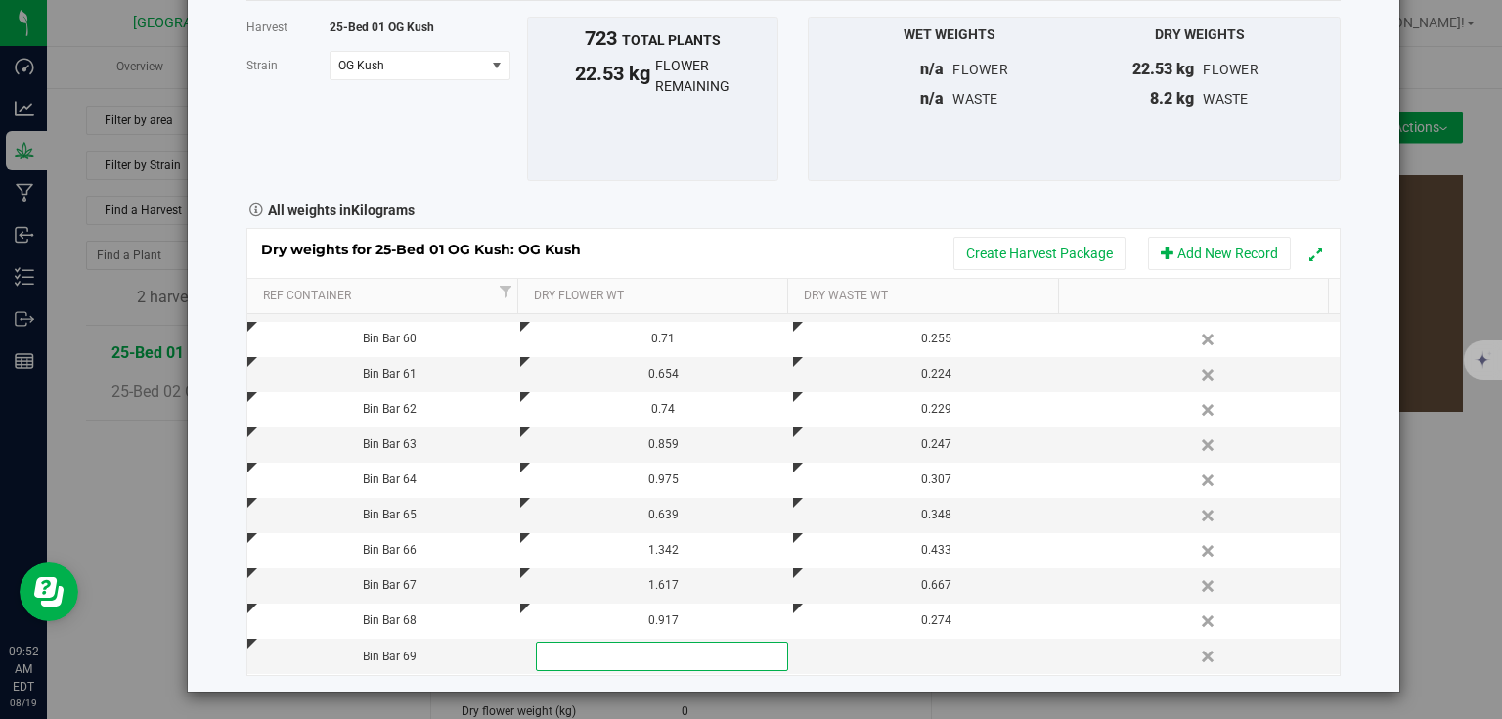
scroll to position [156, 0]
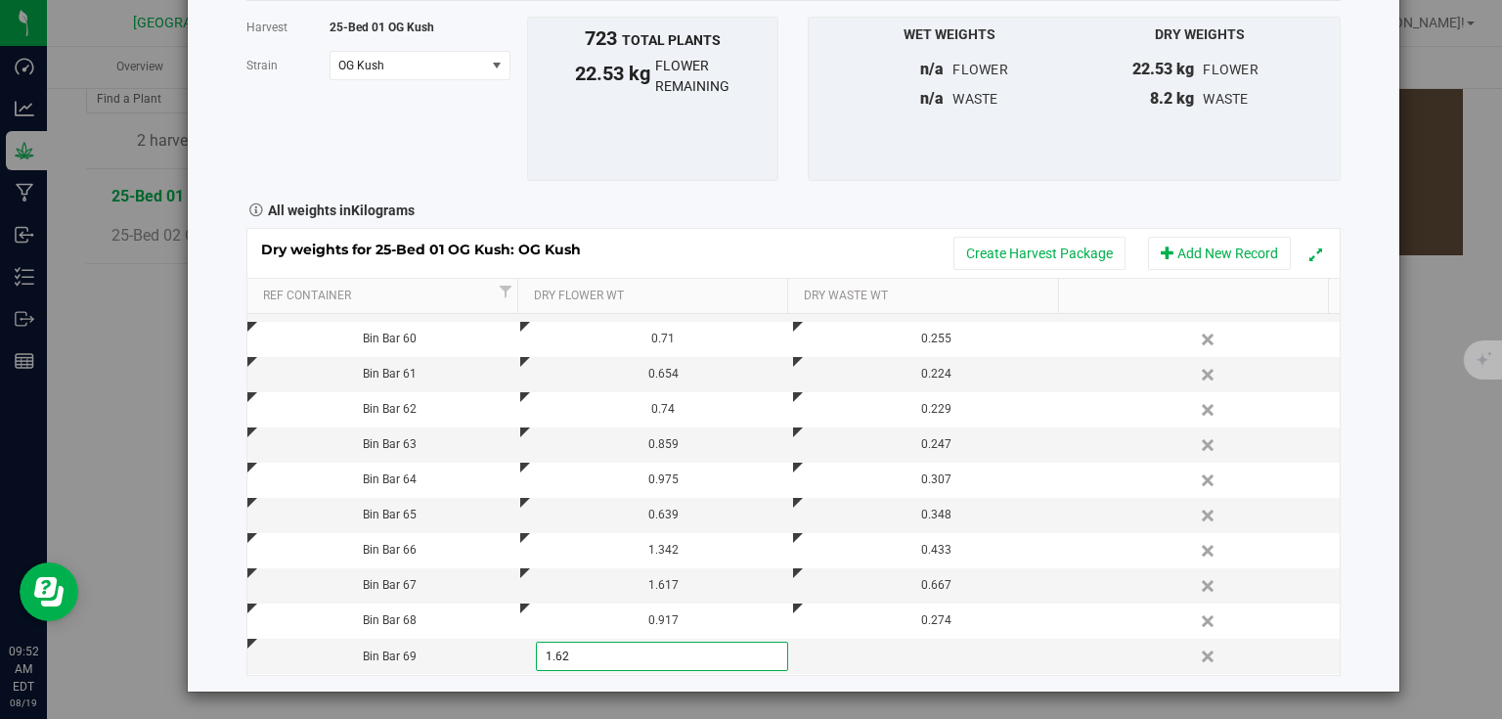
type input "1.626"
type input "0.641"
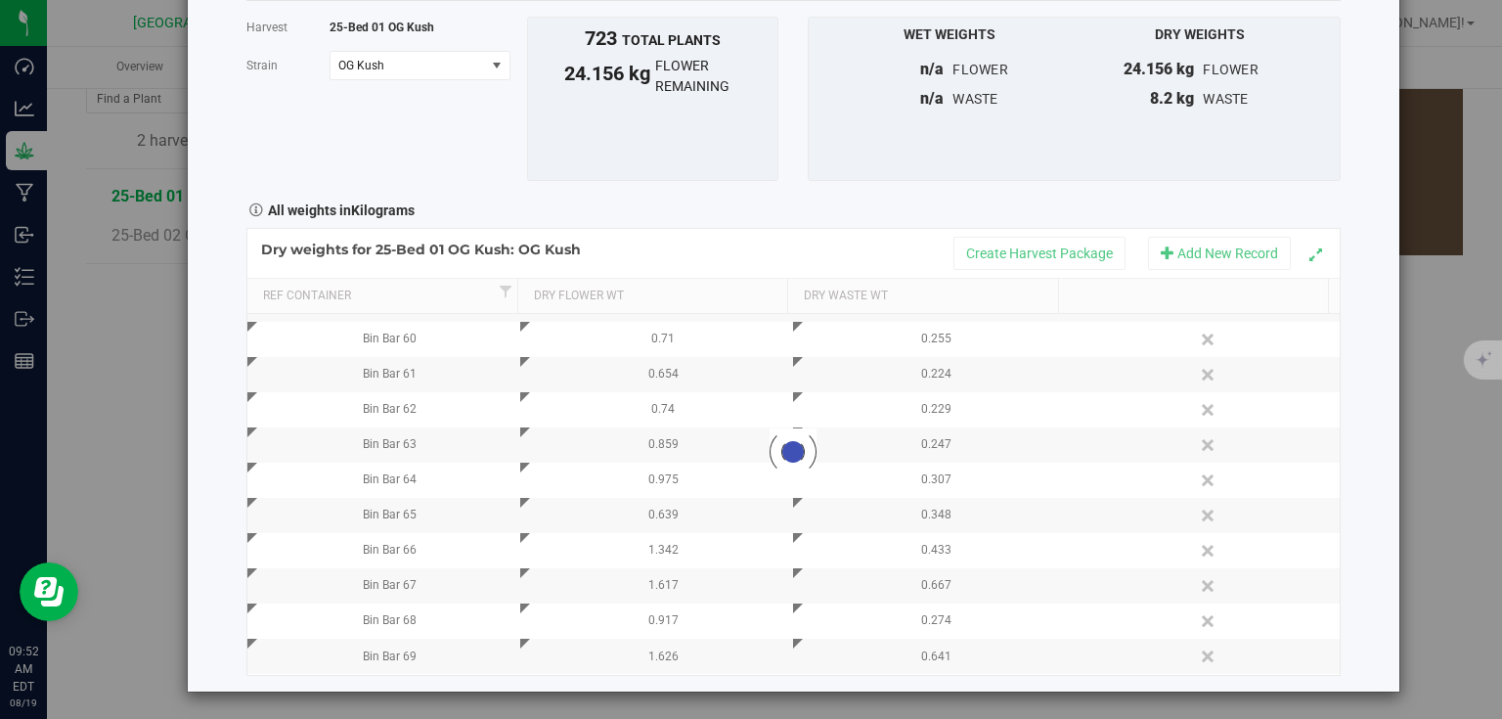
click at [1365, 493] on div "Harvest log Done Harvest 25-Bed 01 OG Kush [GEOGRAPHIC_DATA] OG Kush Select str…" at bounding box center [794, 306] width 1212 height 772
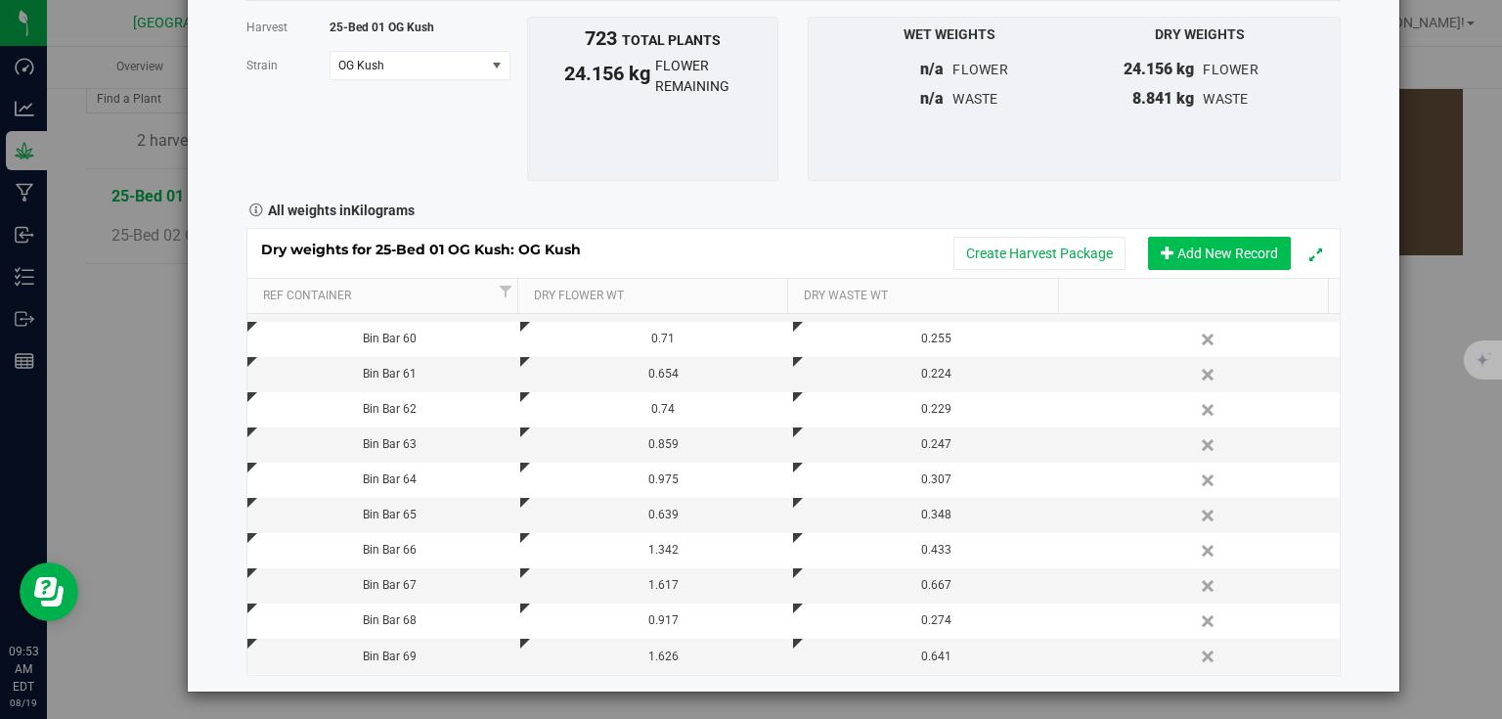
click at [1240, 240] on button "Add New Record" at bounding box center [1219, 253] width 143 height 33
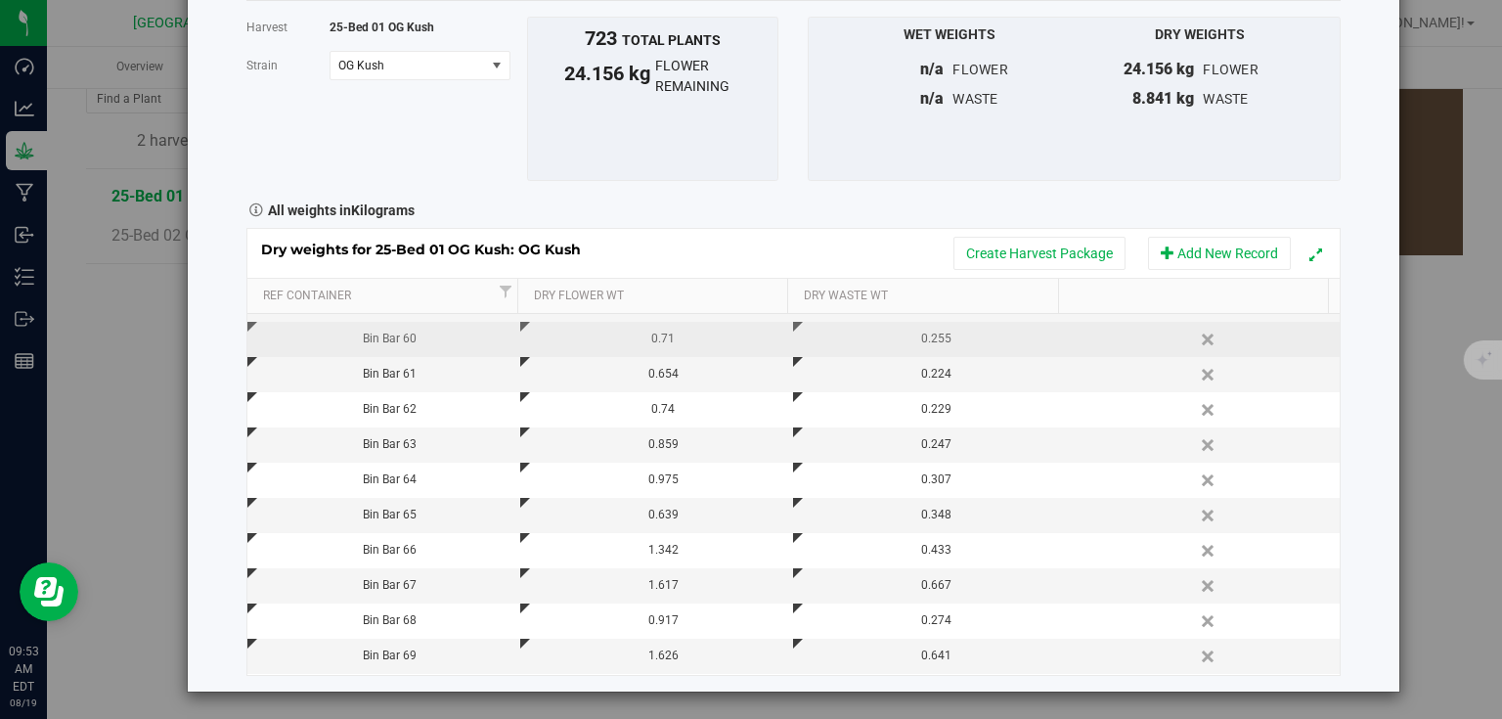
scroll to position [661, 0]
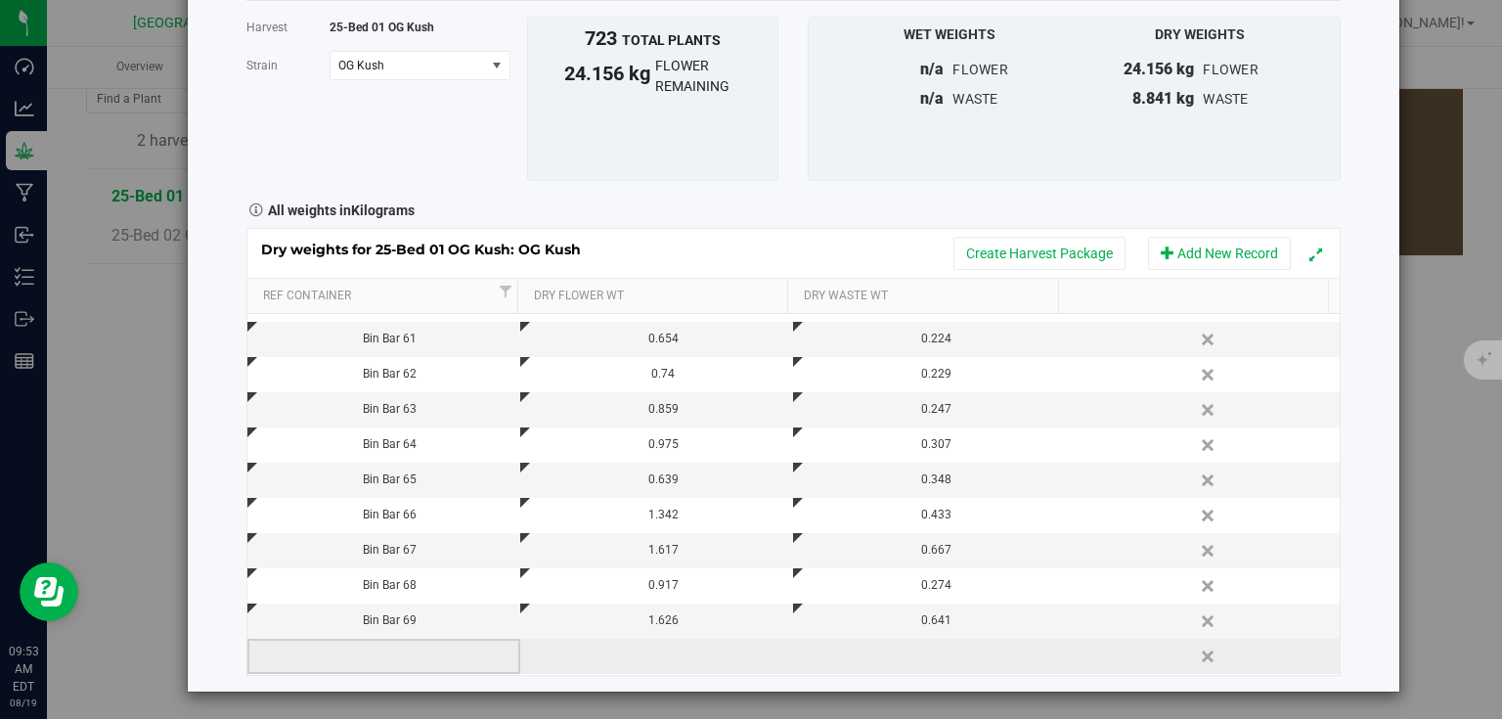
click at [439, 645] on td at bounding box center [383, 656] width 273 height 35
type input "Bin Bar 70"
type input "1.463"
type input "0.591"
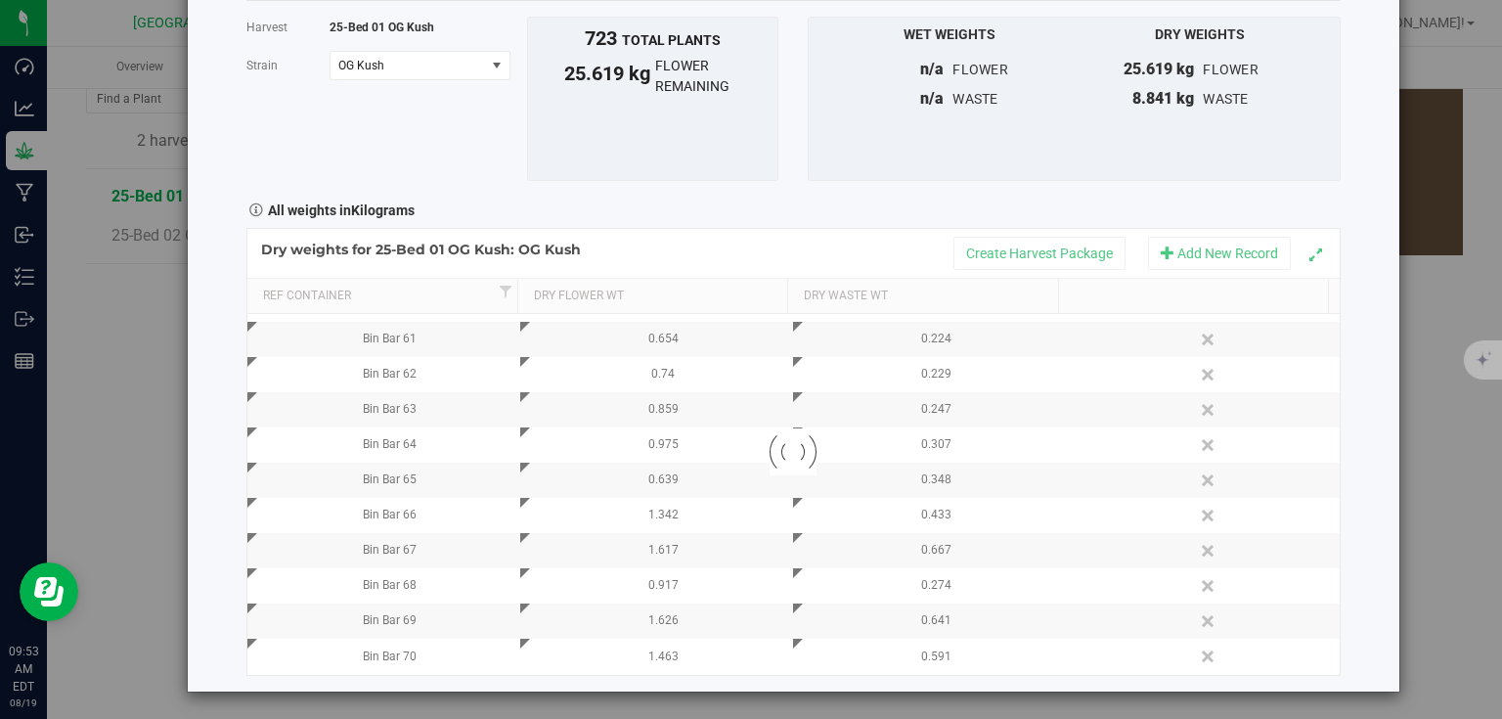
click at [1360, 434] on div "Harvest log Done Harvest 25-Bed 01 OG Kush [GEOGRAPHIC_DATA] OG Kush Select str…" at bounding box center [794, 306] width 1212 height 772
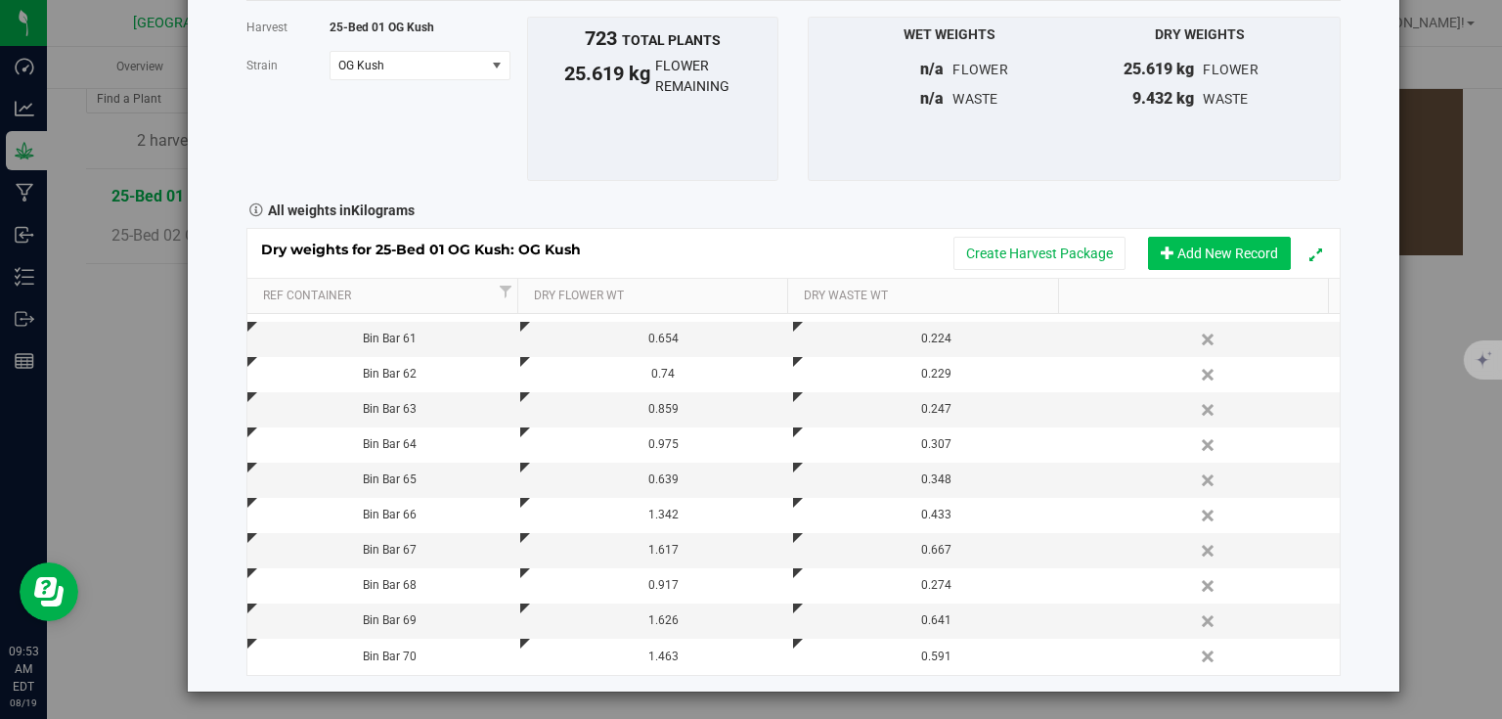
click at [1232, 264] on button "Add New Record" at bounding box center [1219, 253] width 143 height 33
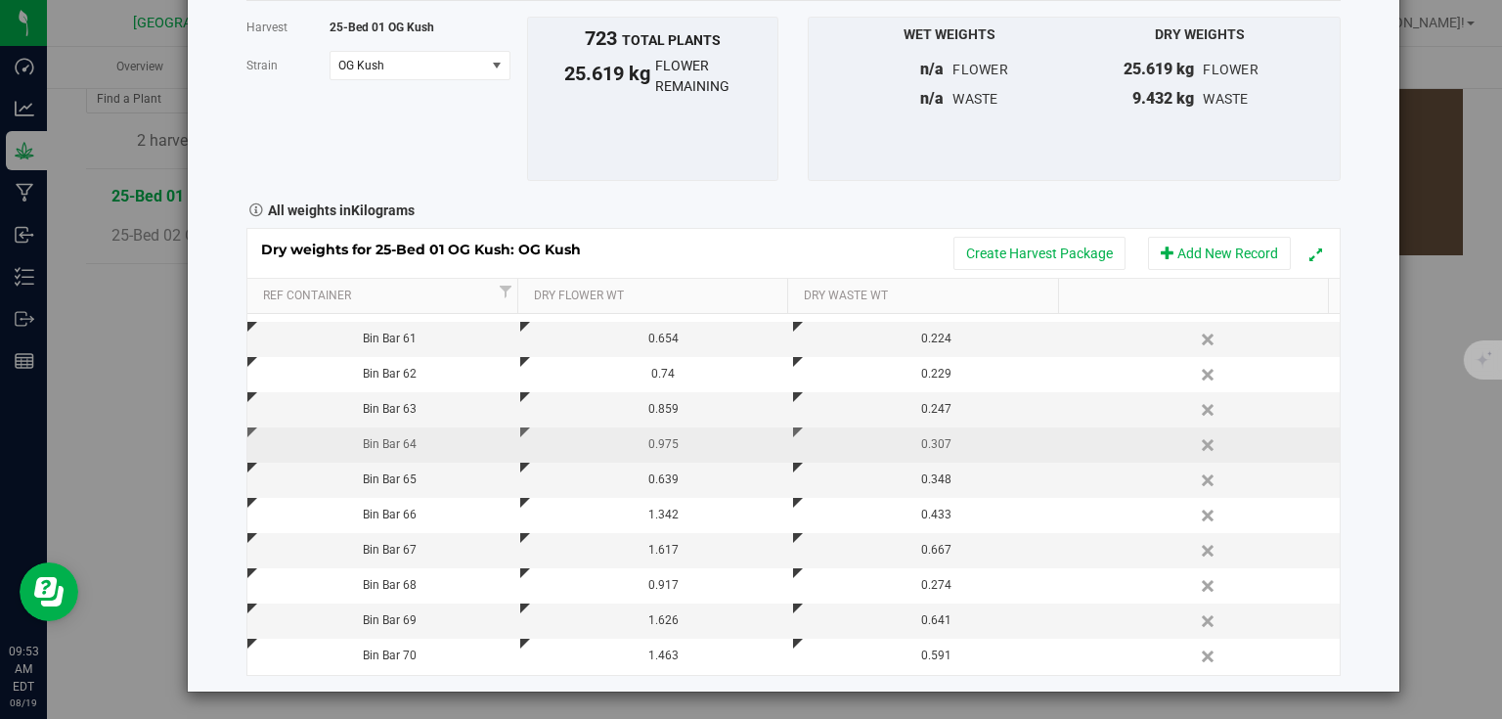
scroll to position [696, 0]
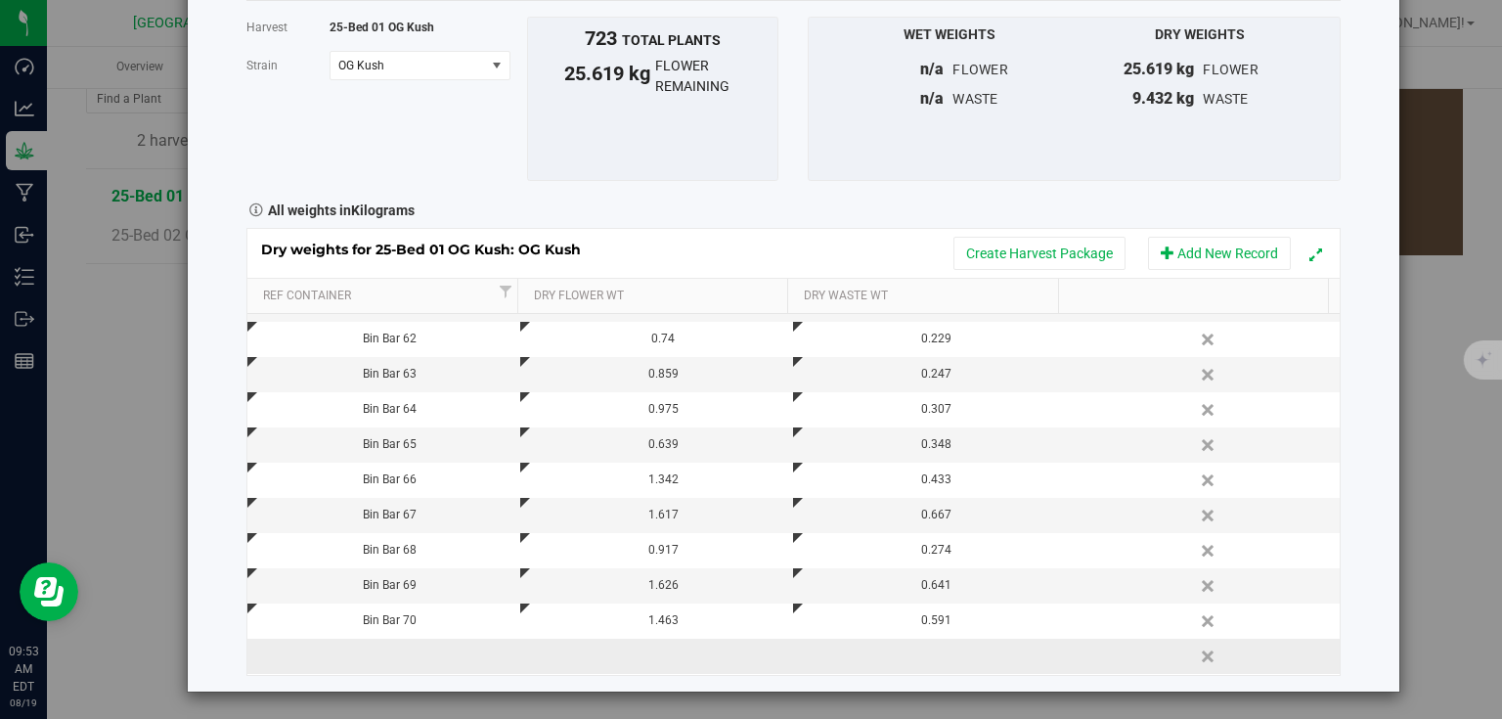
click at [434, 658] on td at bounding box center [383, 656] width 273 height 35
type input "Bin Bar 71"
type input "1.577"
type input "0.532"
click at [1373, 449] on div "Harvest log Done Harvest 25-Bed 01 OG Kush [GEOGRAPHIC_DATA] OG Kush Select str…" at bounding box center [794, 306] width 1212 height 772
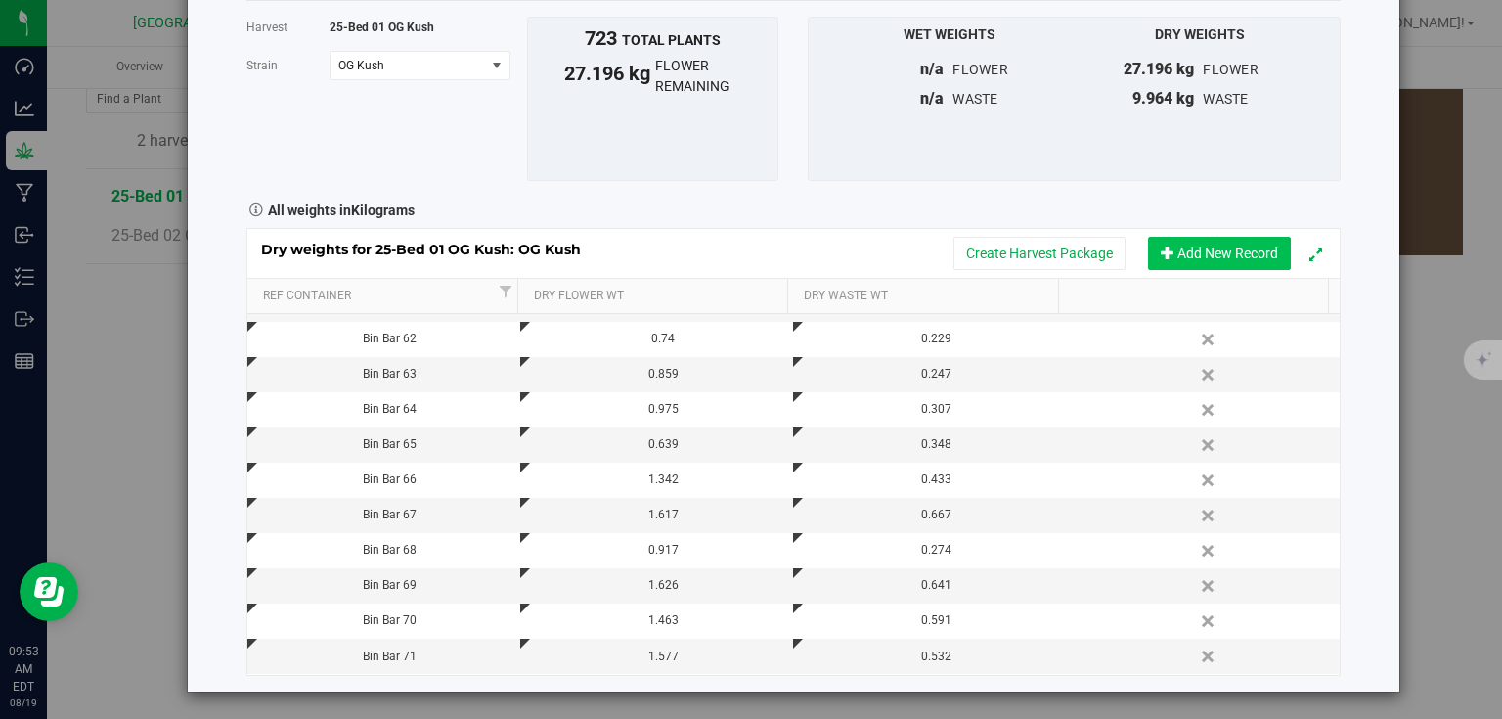
click at [1232, 254] on button "Add New Record" at bounding box center [1219, 253] width 143 height 33
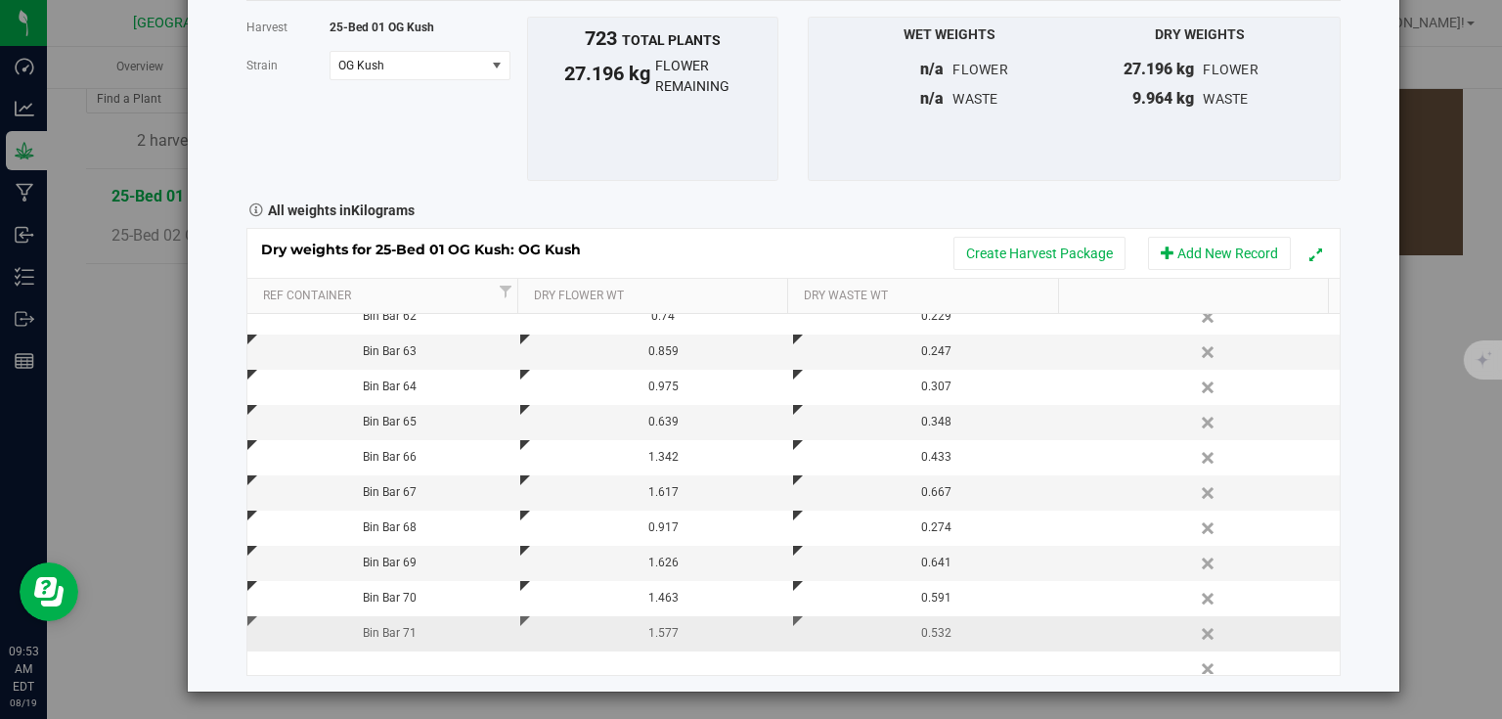
scroll to position [732, 0]
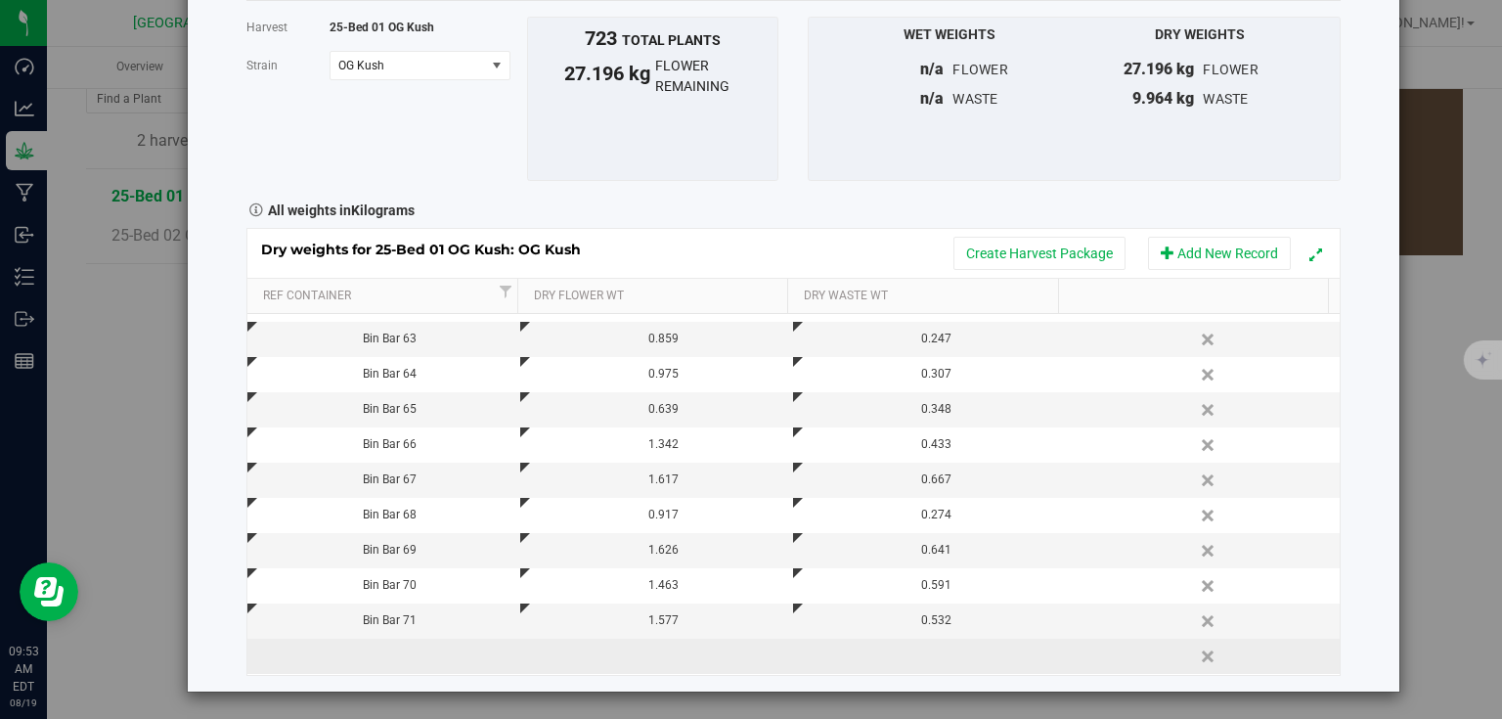
click at [411, 650] on td at bounding box center [383, 656] width 273 height 35
type input "Bin Bar 72"
type input "1.474"
type input "0.504"
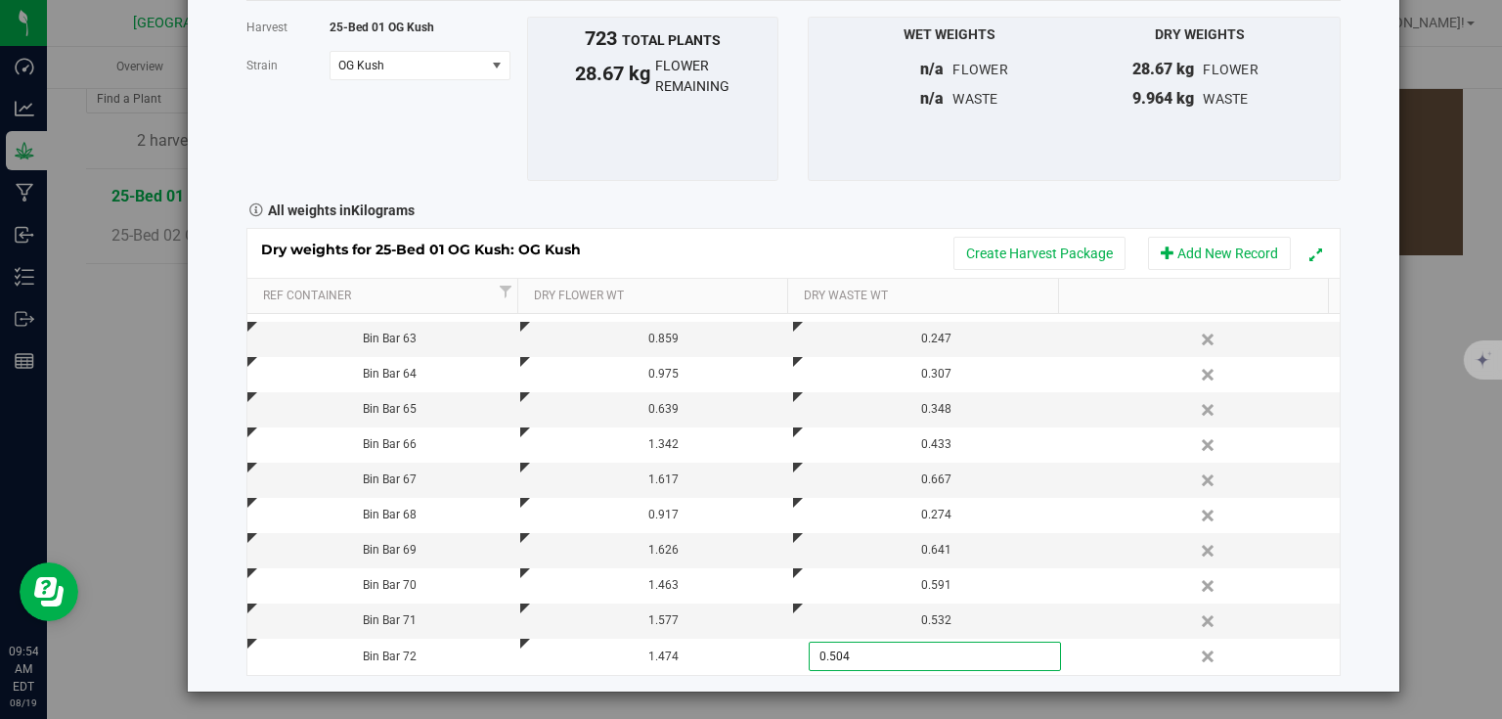
click at [1346, 444] on div "Harvest log Done Harvest 25-Bed 01 OG Kush [GEOGRAPHIC_DATA] OG Kush Select str…" at bounding box center [794, 306] width 1212 height 772
click at [1245, 254] on button "Add New Record" at bounding box center [1219, 253] width 143 height 33
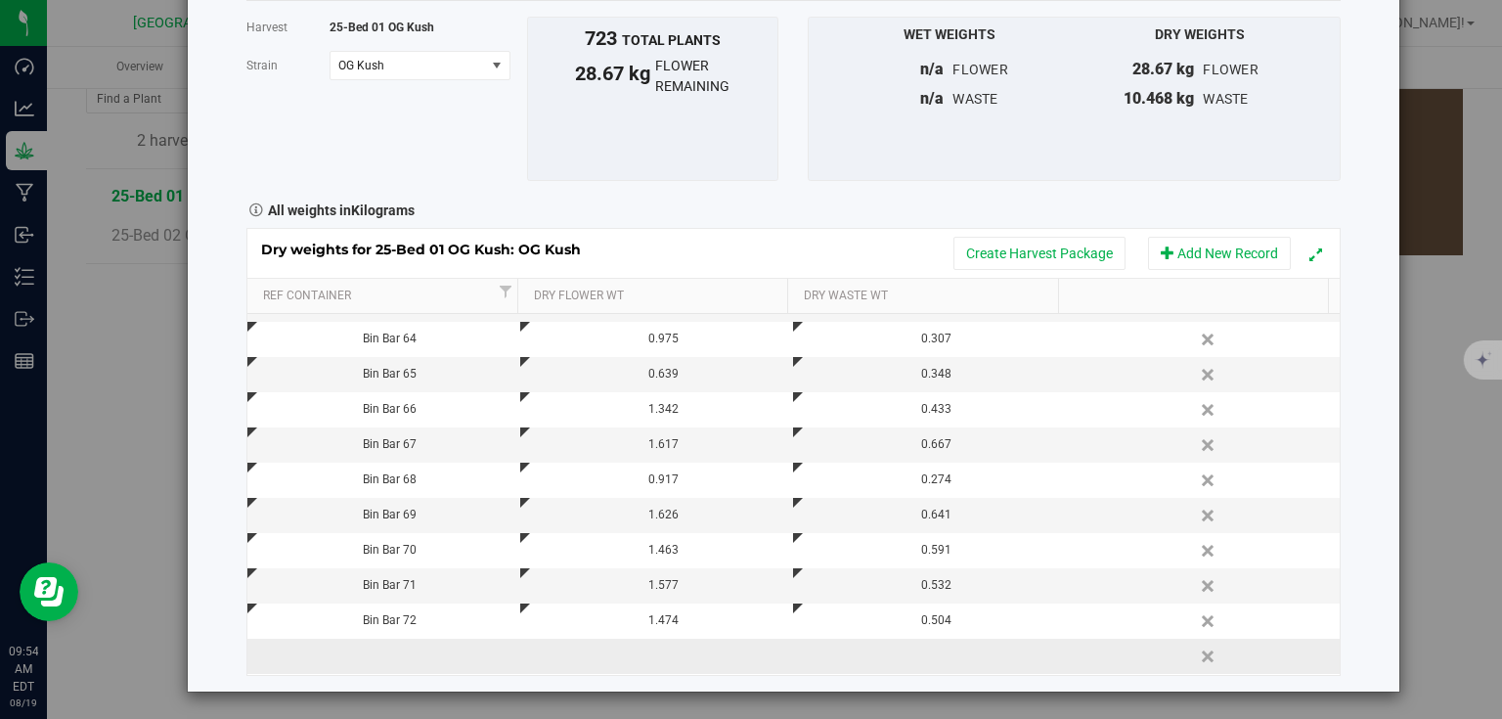
click at [390, 650] on td at bounding box center [383, 656] width 273 height 35
type input "Bin Bar"
click at [657, 660] on div "Loading... Dry weights for 25-Bed 01 OG Kush: OG Kush Create Harvest Package Ad…" at bounding box center [793, 451] width 1094 height 447
click at [462, 642] on td "Bin Bar" at bounding box center [383, 656] width 273 height 35
type input "Bin Bar 73"
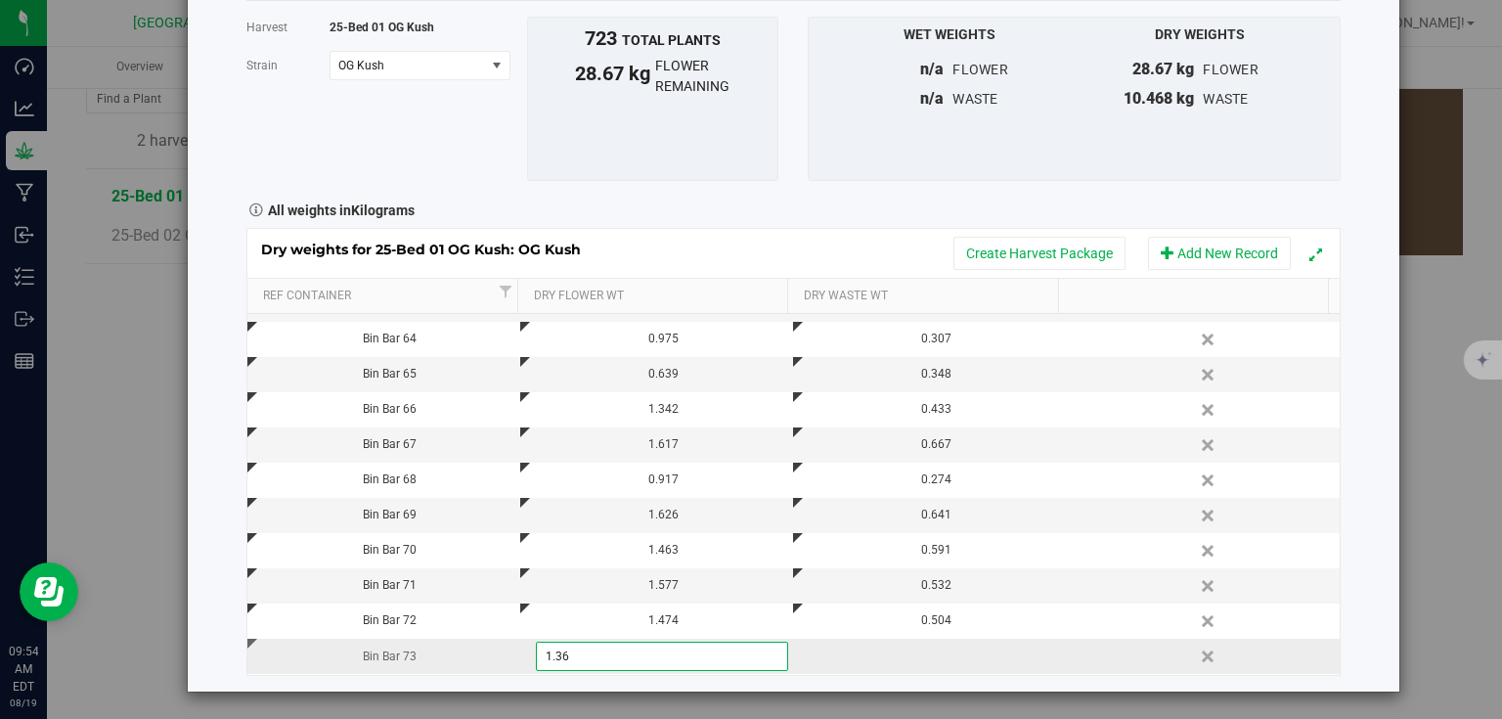
type input "1.363"
type input "0.594"
type input "0.5940 kg"
click at [1371, 459] on div "Harvest log Done Harvest 25-Bed 01 OG Kush [GEOGRAPHIC_DATA] OG Kush Select str…" at bounding box center [794, 306] width 1212 height 772
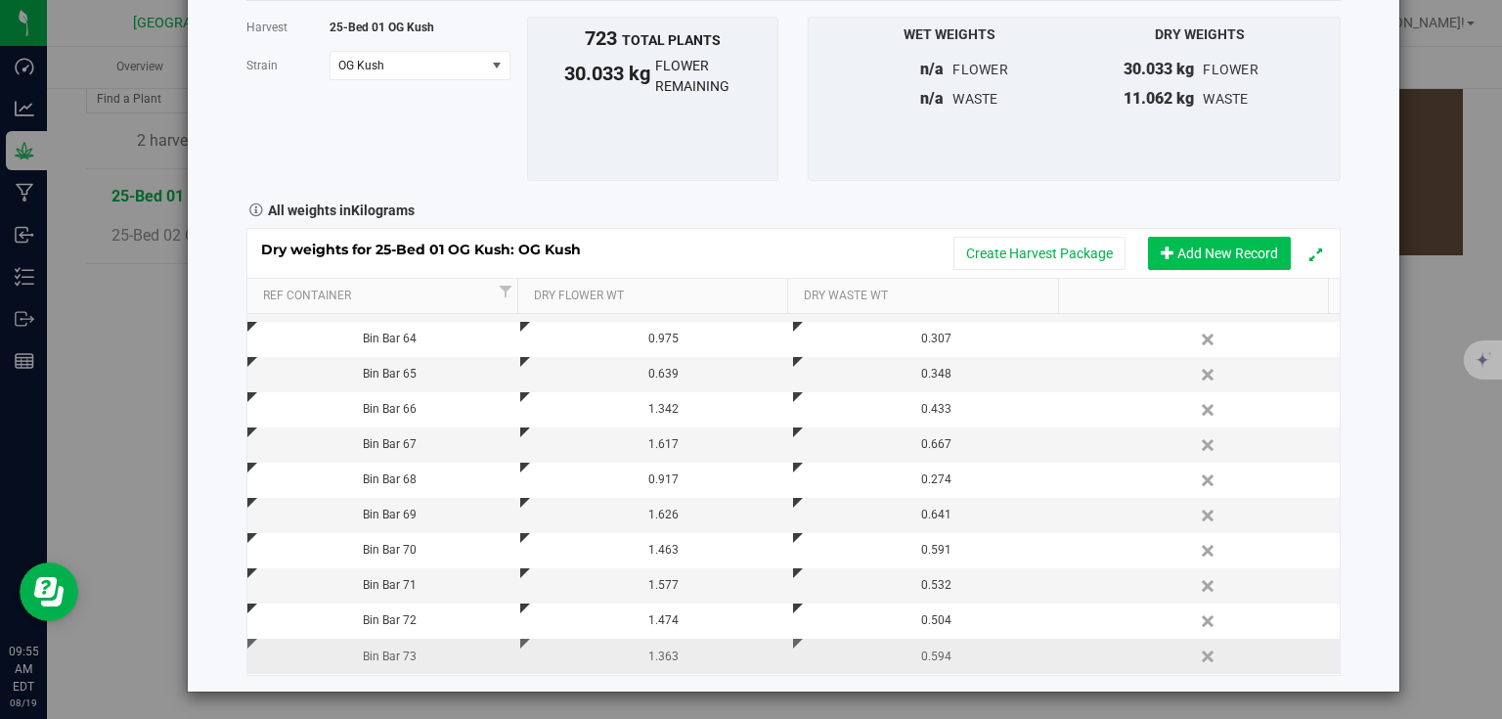
click at [1240, 240] on button "Add New Record" at bounding box center [1219, 253] width 143 height 33
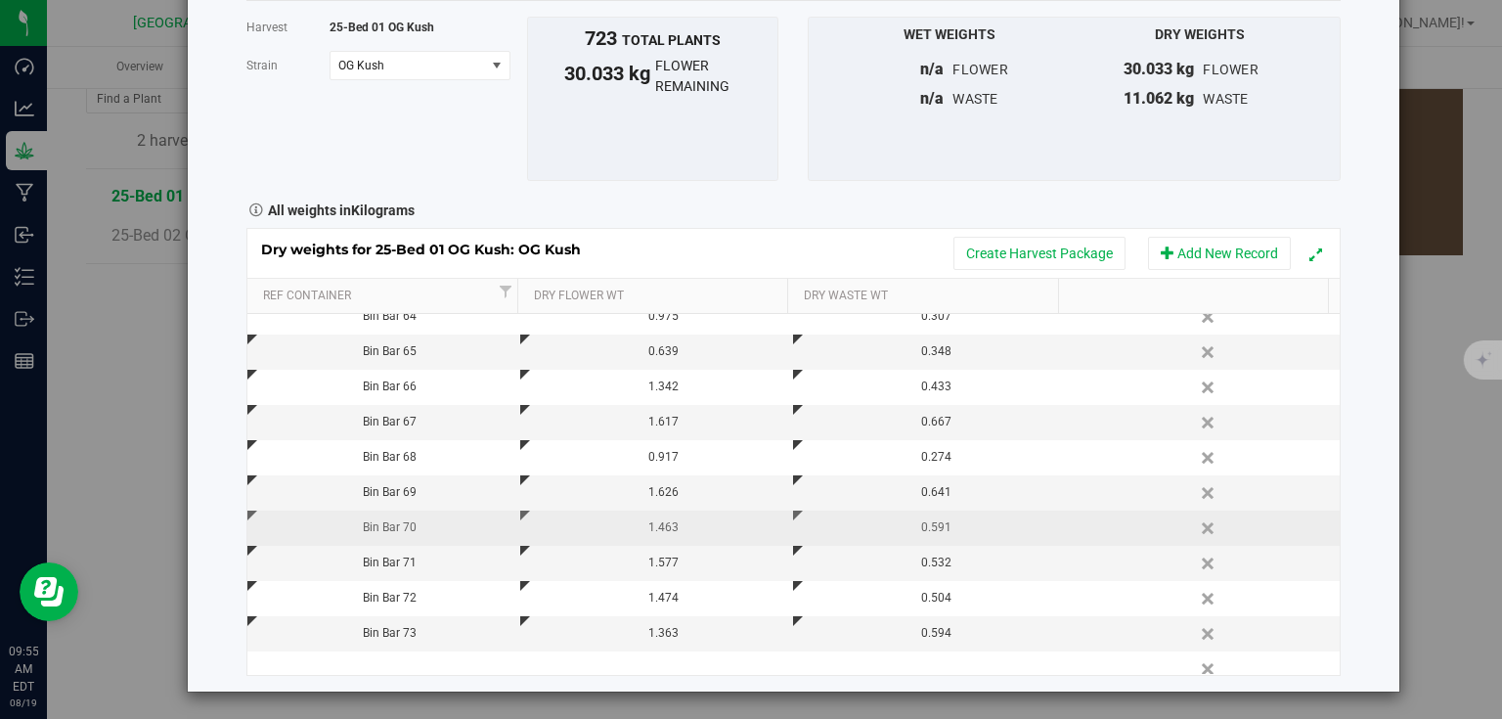
scroll to position [802, 0]
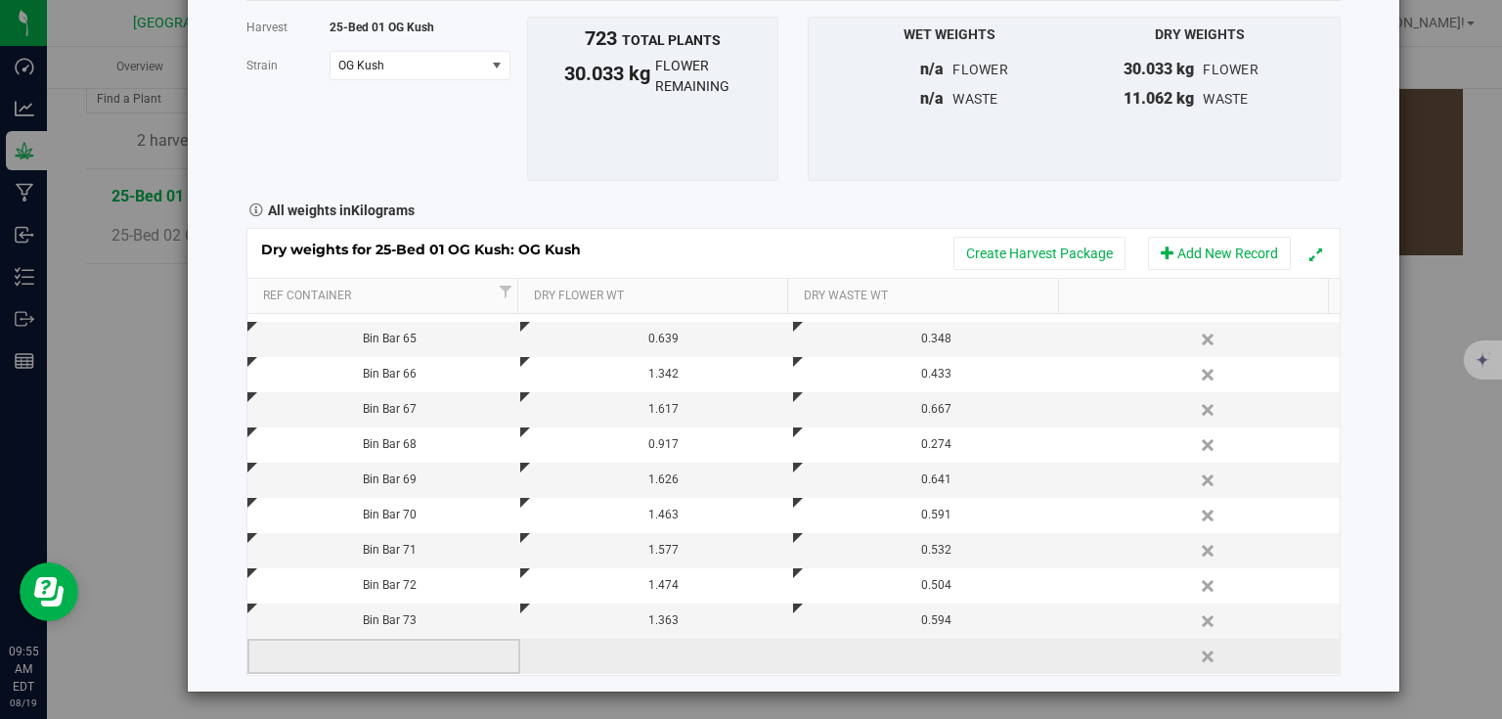
click at [400, 641] on td at bounding box center [383, 656] width 273 height 35
type input "Bin Bar 74"
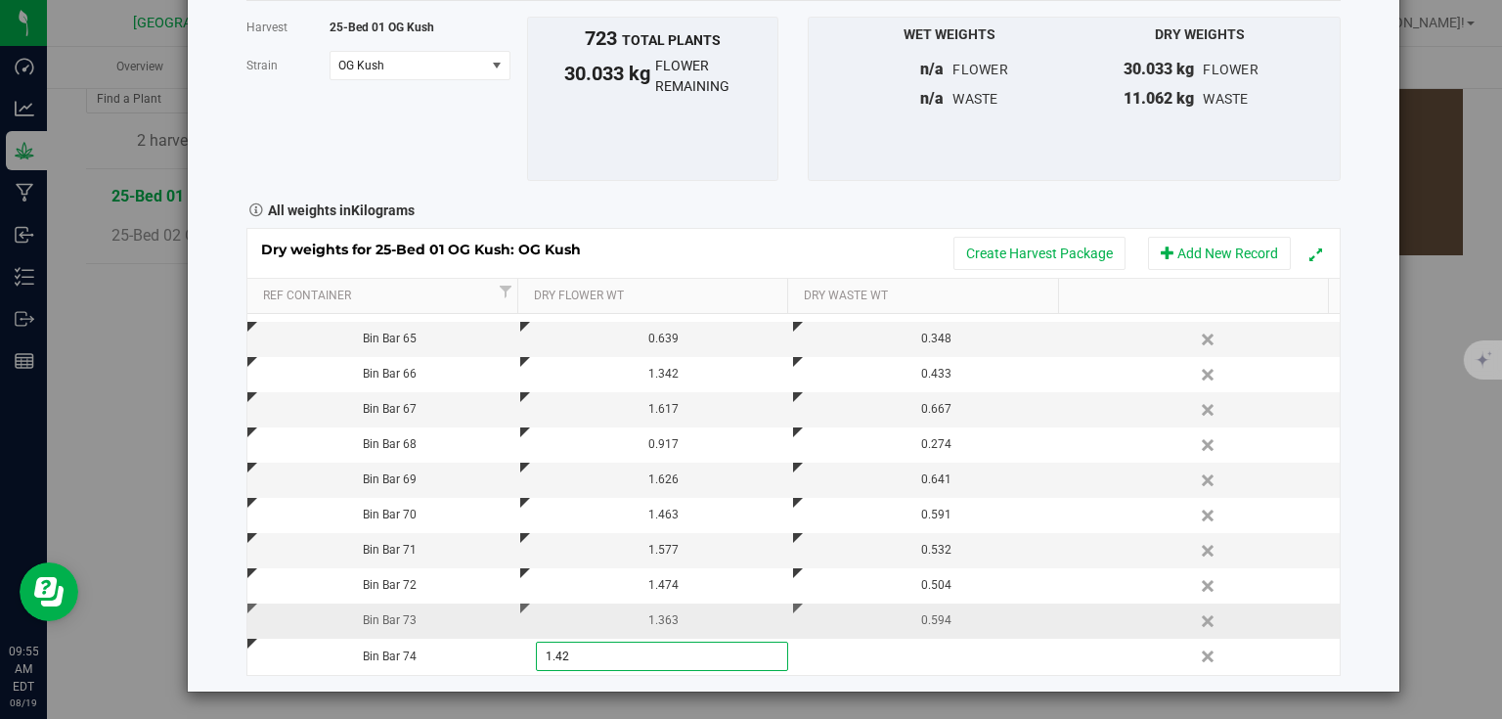
type input "1.421"
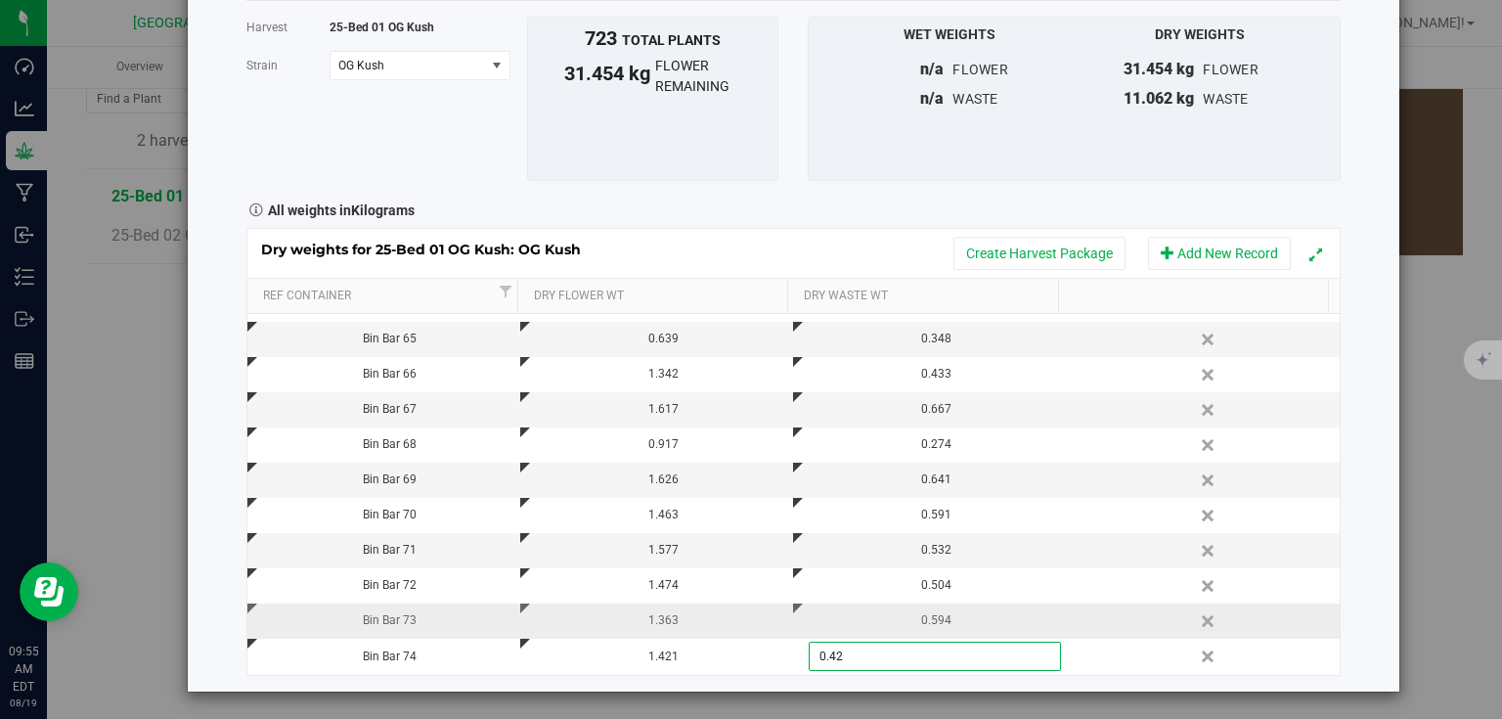
type input "0.424"
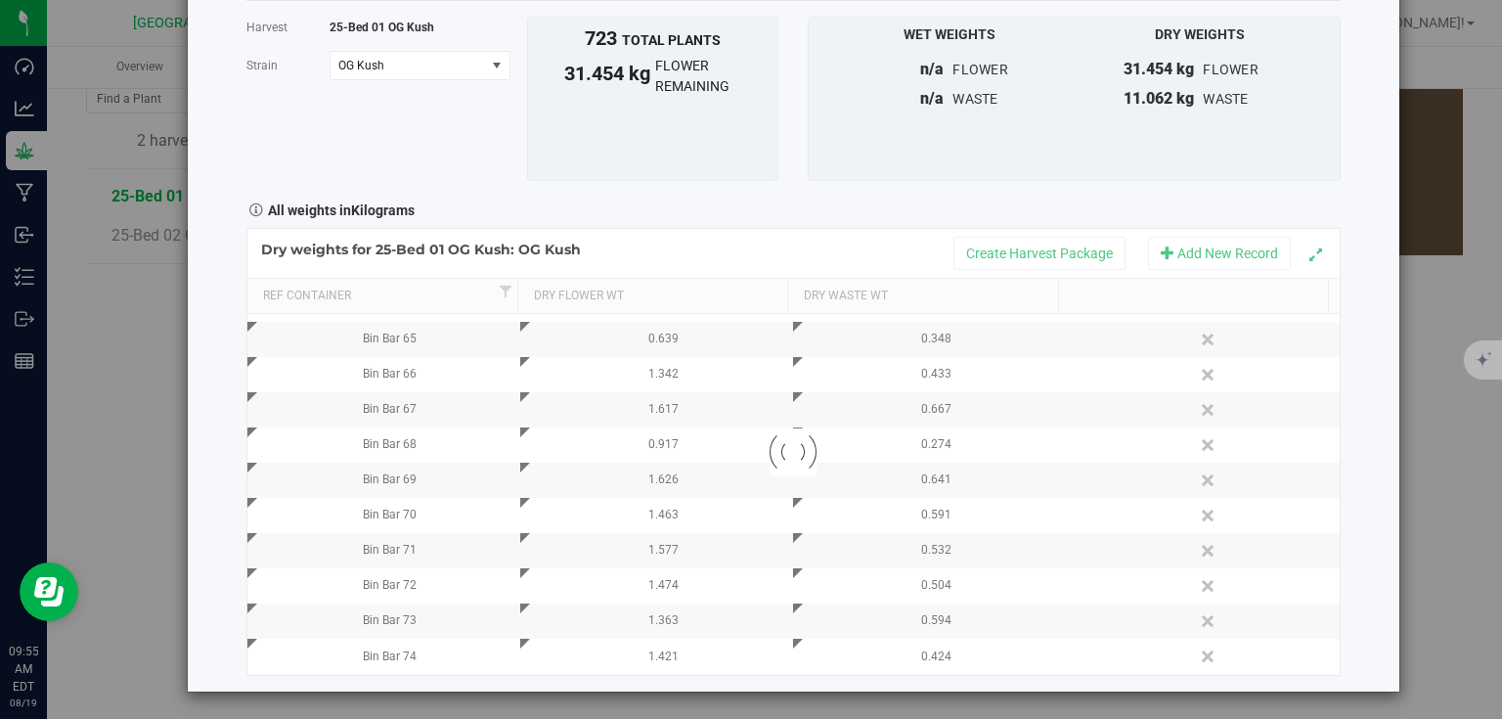
click at [1332, 383] on div "Harvest log Done Harvest 25-Bed 01 OG Kush [GEOGRAPHIC_DATA] OG Kush Select str…" at bounding box center [794, 306] width 1212 height 772
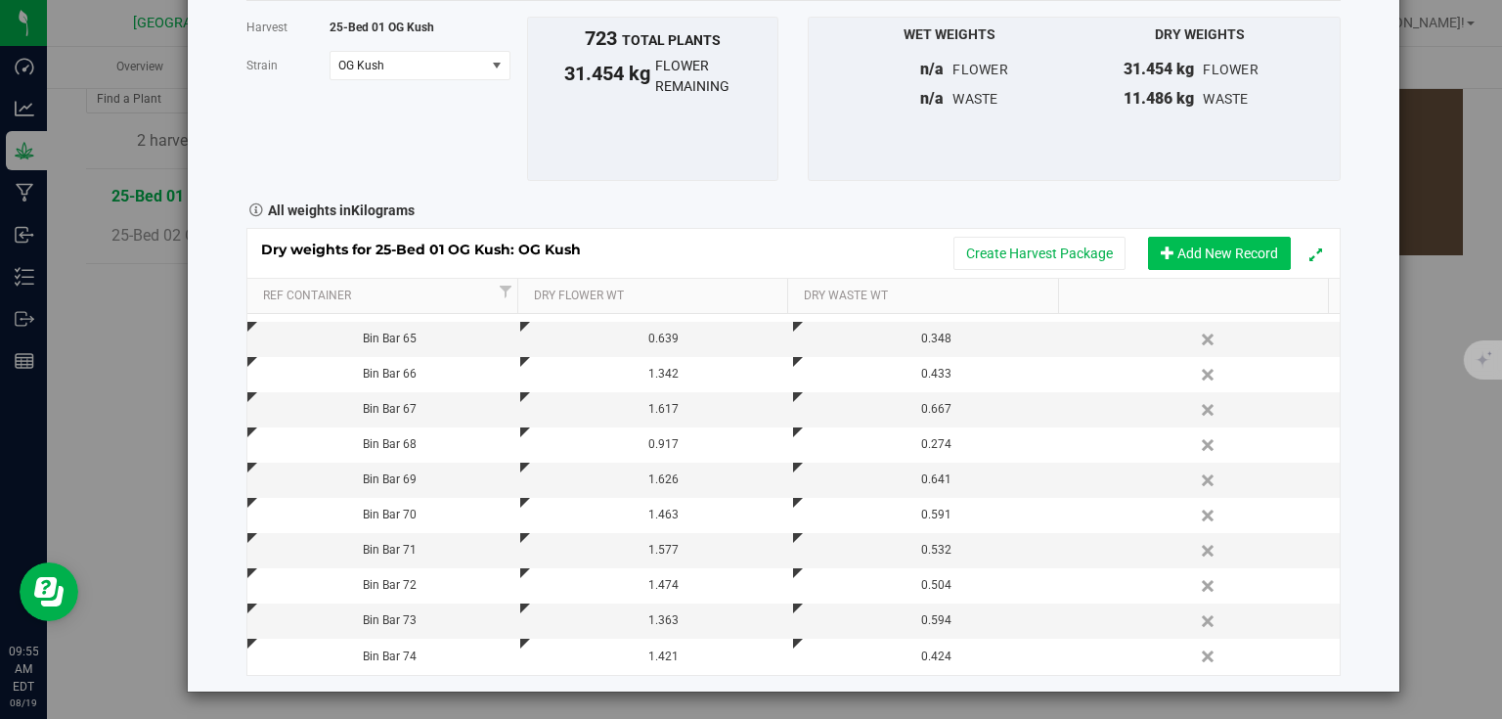
click at [1234, 248] on button "Add New Record" at bounding box center [1219, 253] width 143 height 33
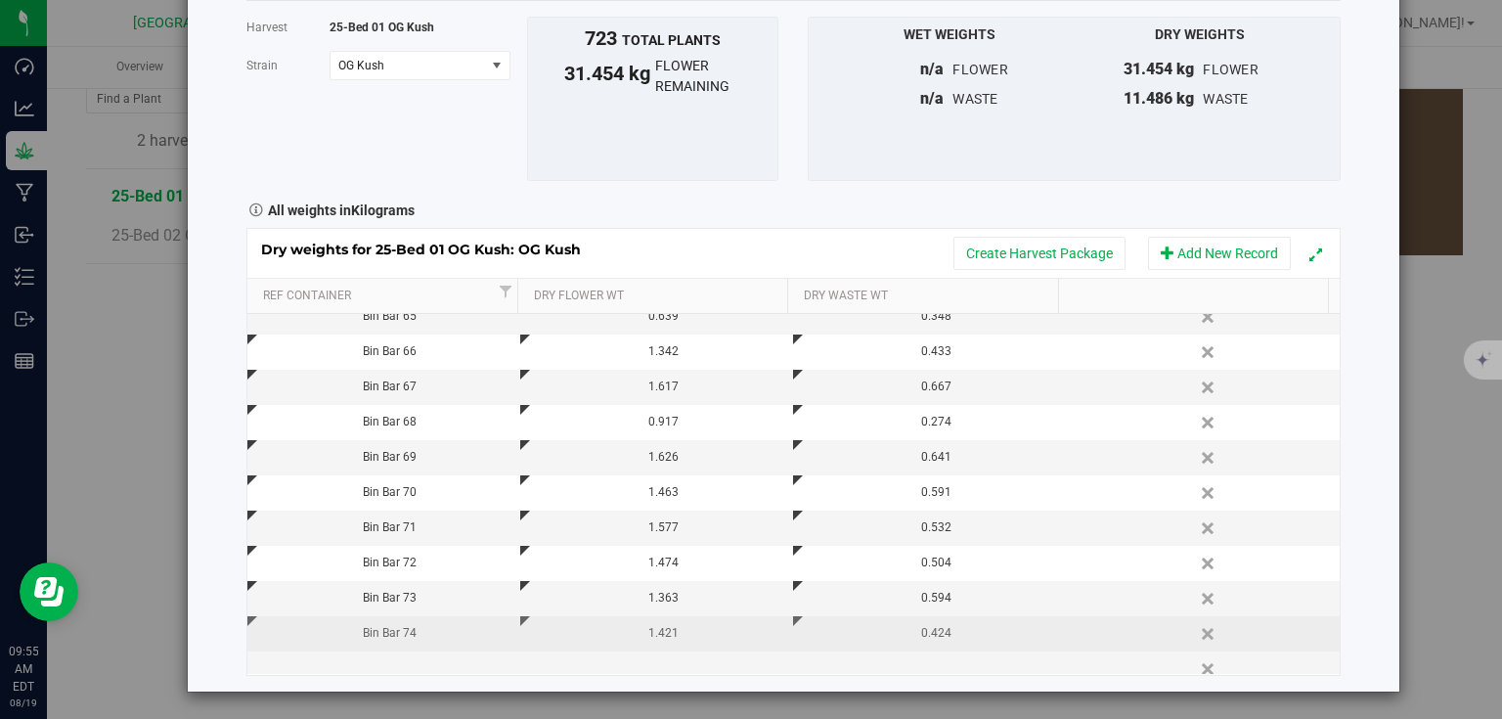
scroll to position [837, 0]
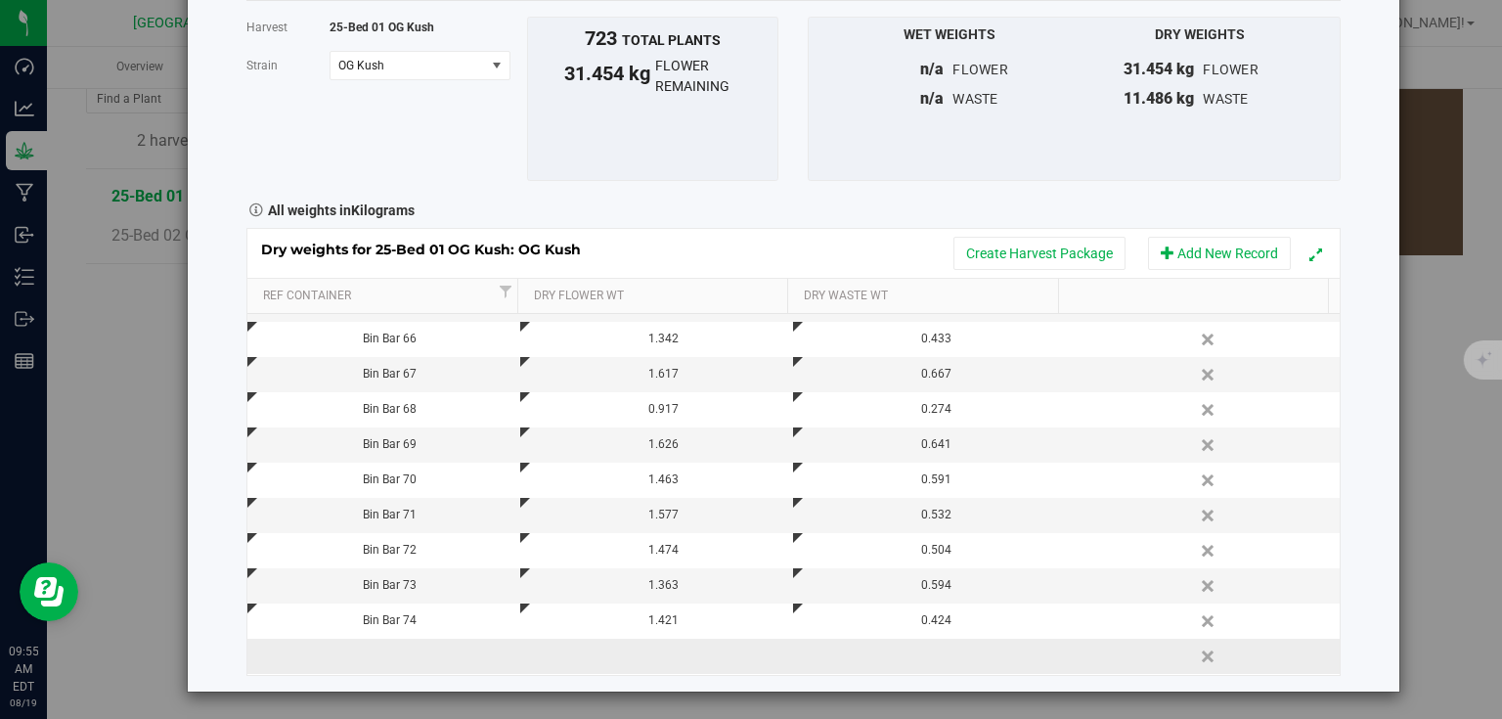
click at [415, 653] on td at bounding box center [383, 656] width 273 height 35
type input "Bin Bar 75"
type input "1.468"
type input "0.423"
click at [1359, 352] on div "Harvest log Done Harvest 25-Bed 01 OG Kush [GEOGRAPHIC_DATA] OG Kush Select str…" at bounding box center [794, 306] width 1212 height 772
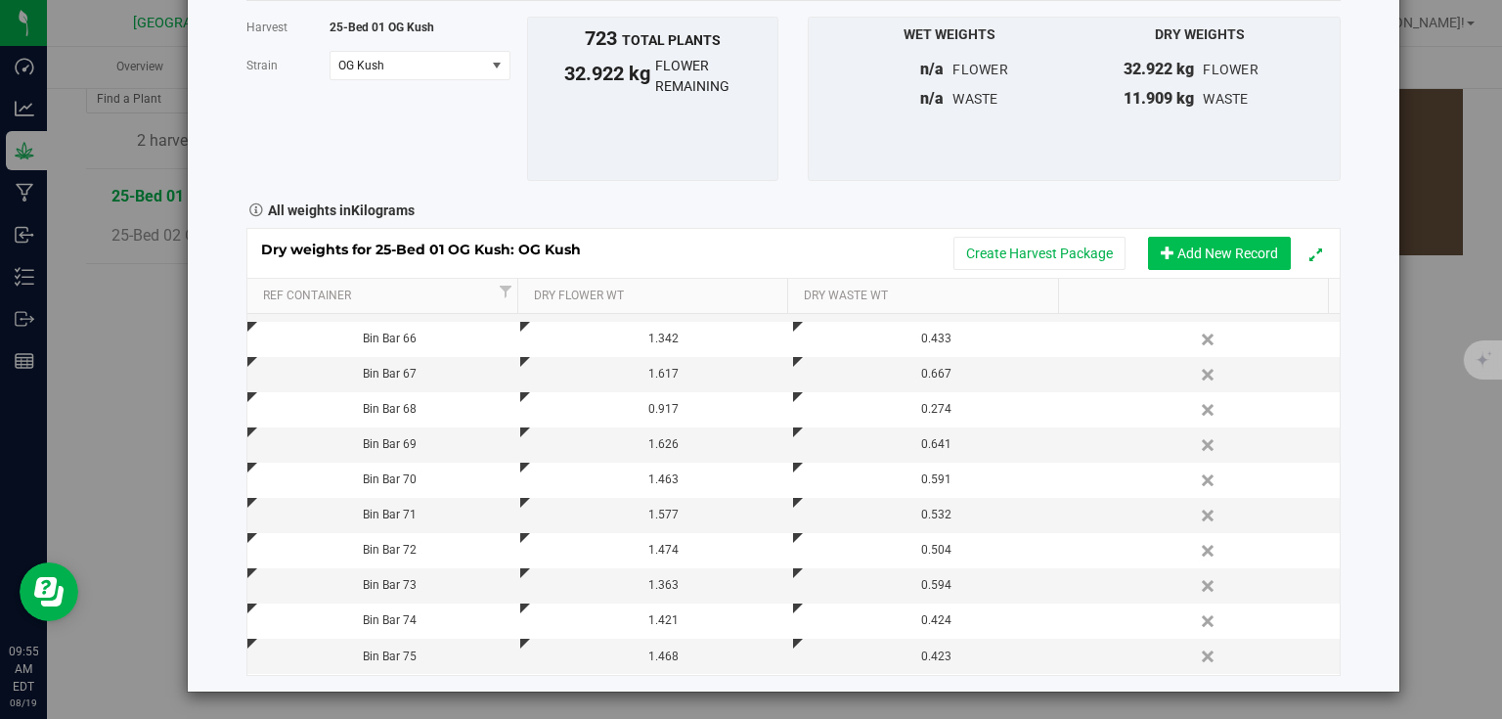
click at [1185, 250] on button "Add New Record" at bounding box center [1219, 253] width 143 height 33
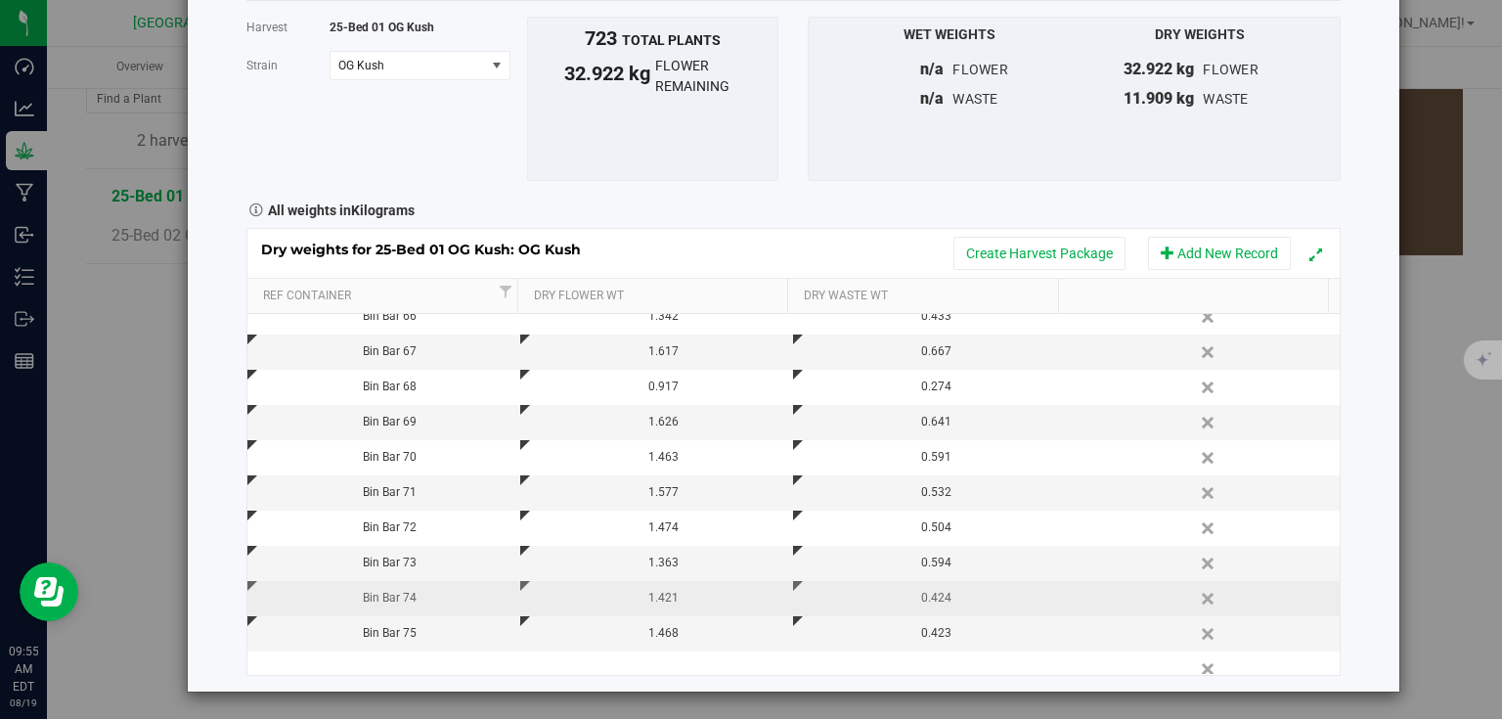
scroll to position [872, 0]
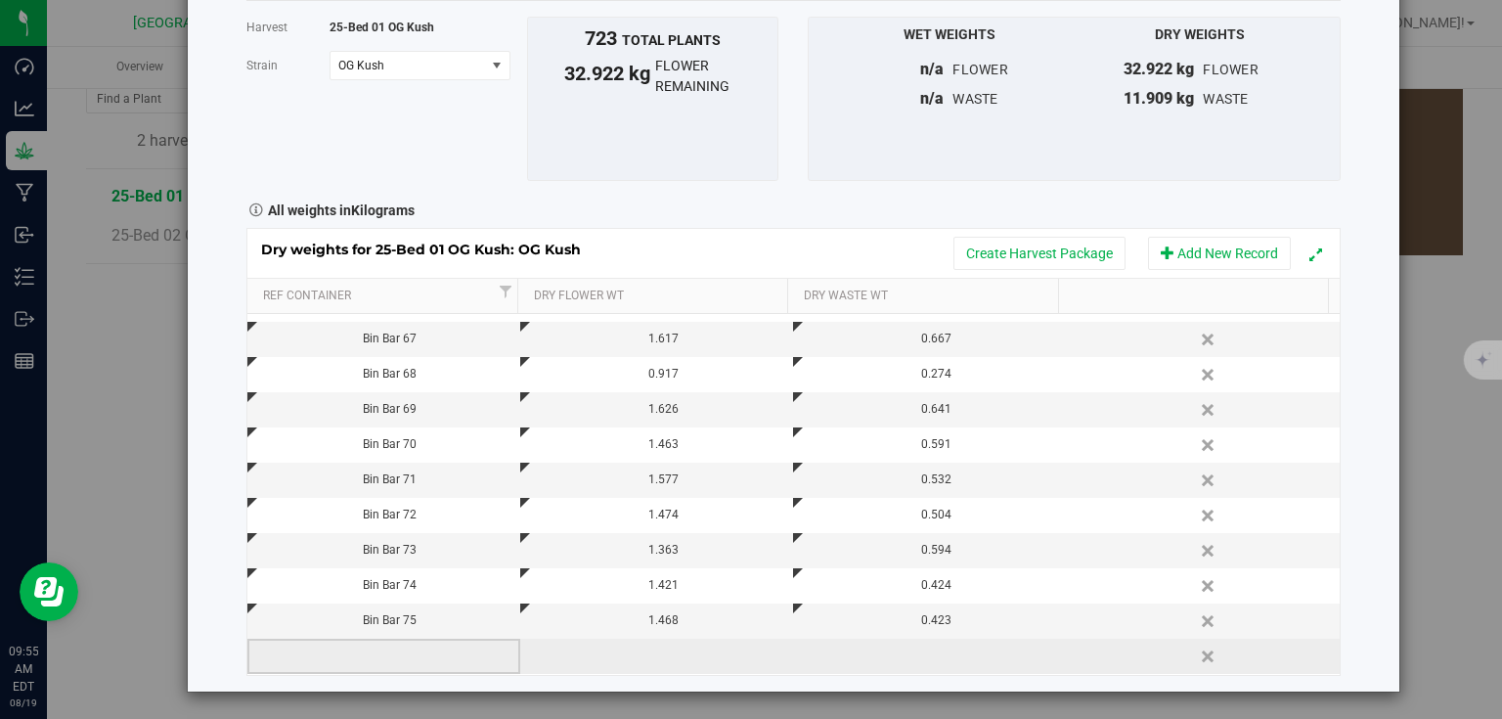
click at [392, 655] on td at bounding box center [383, 656] width 273 height 35
type input "Bin Bar 76"
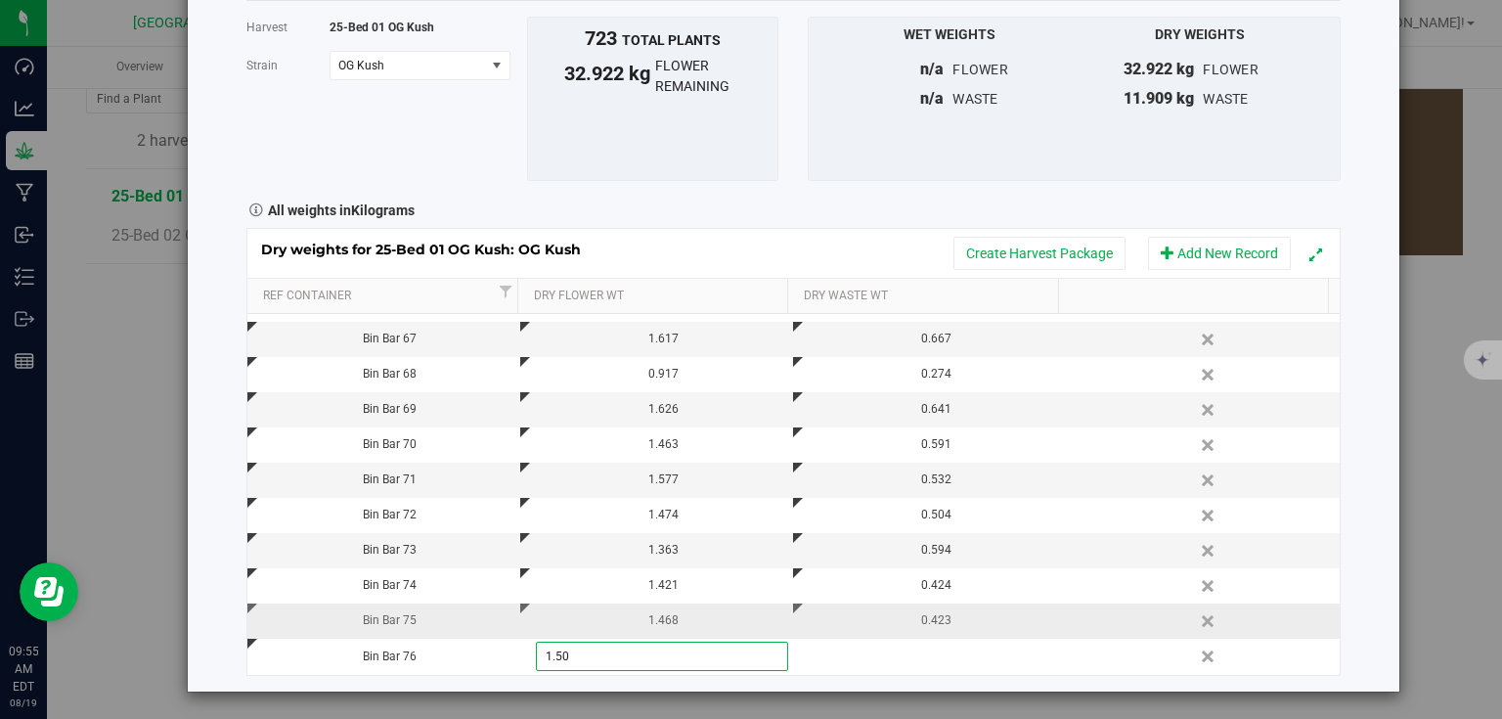
type input "1.508"
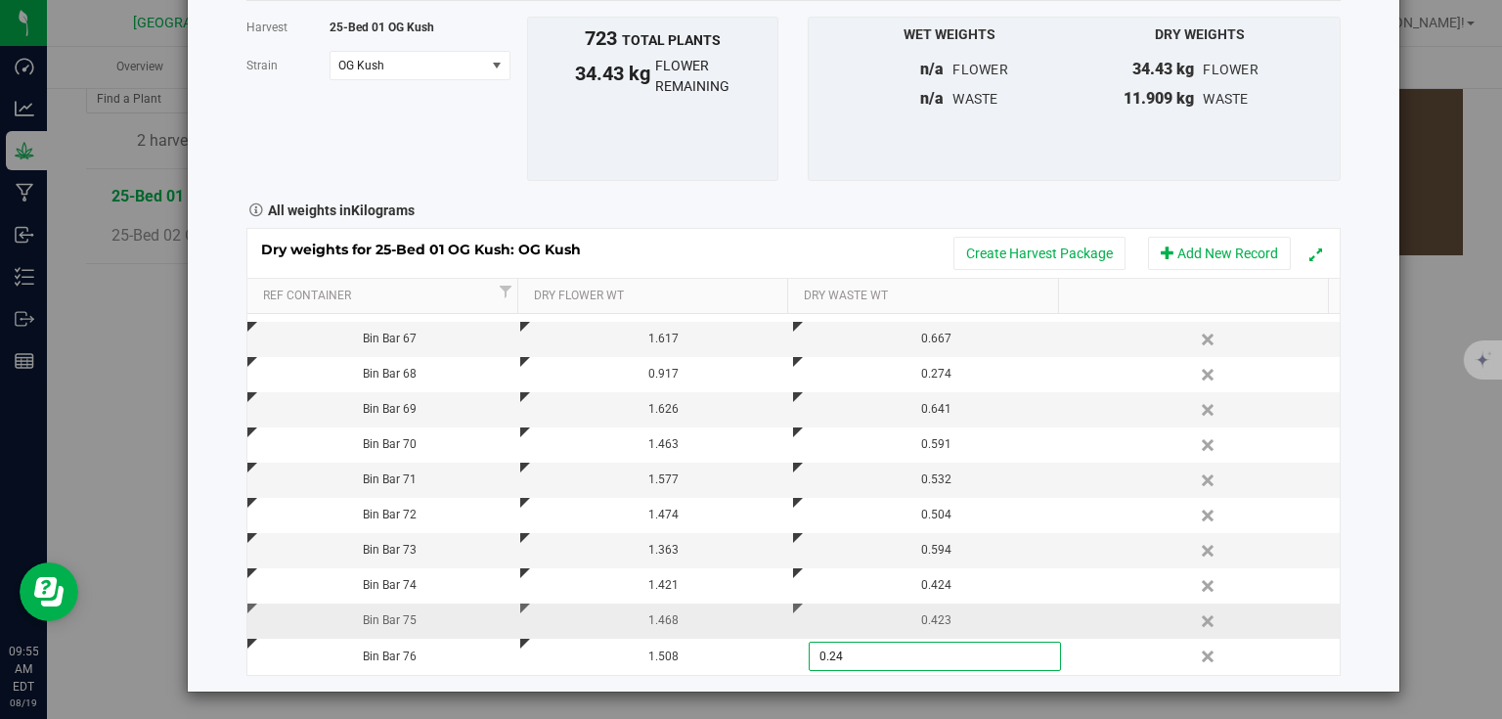
type input "0.247"
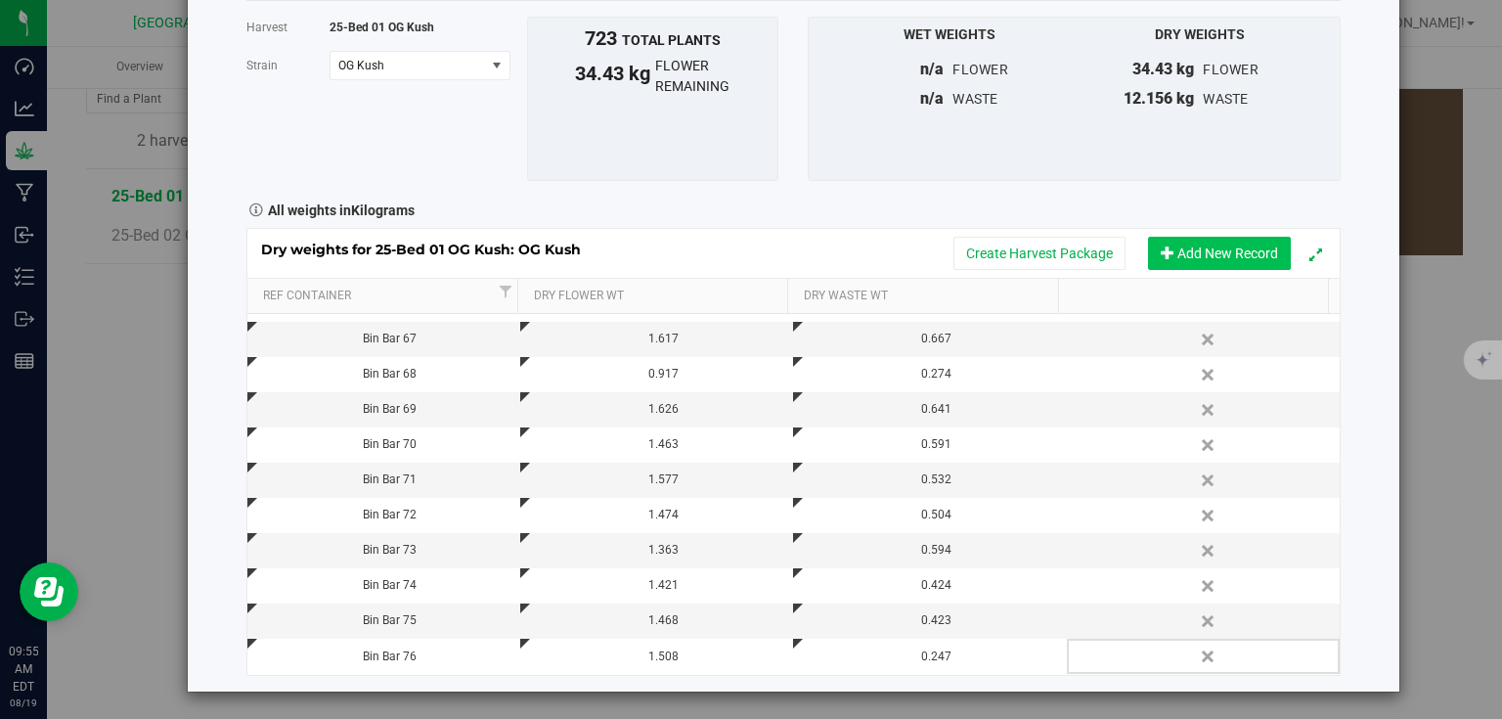
click at [1236, 257] on button "Add New Record" at bounding box center [1219, 253] width 143 height 33
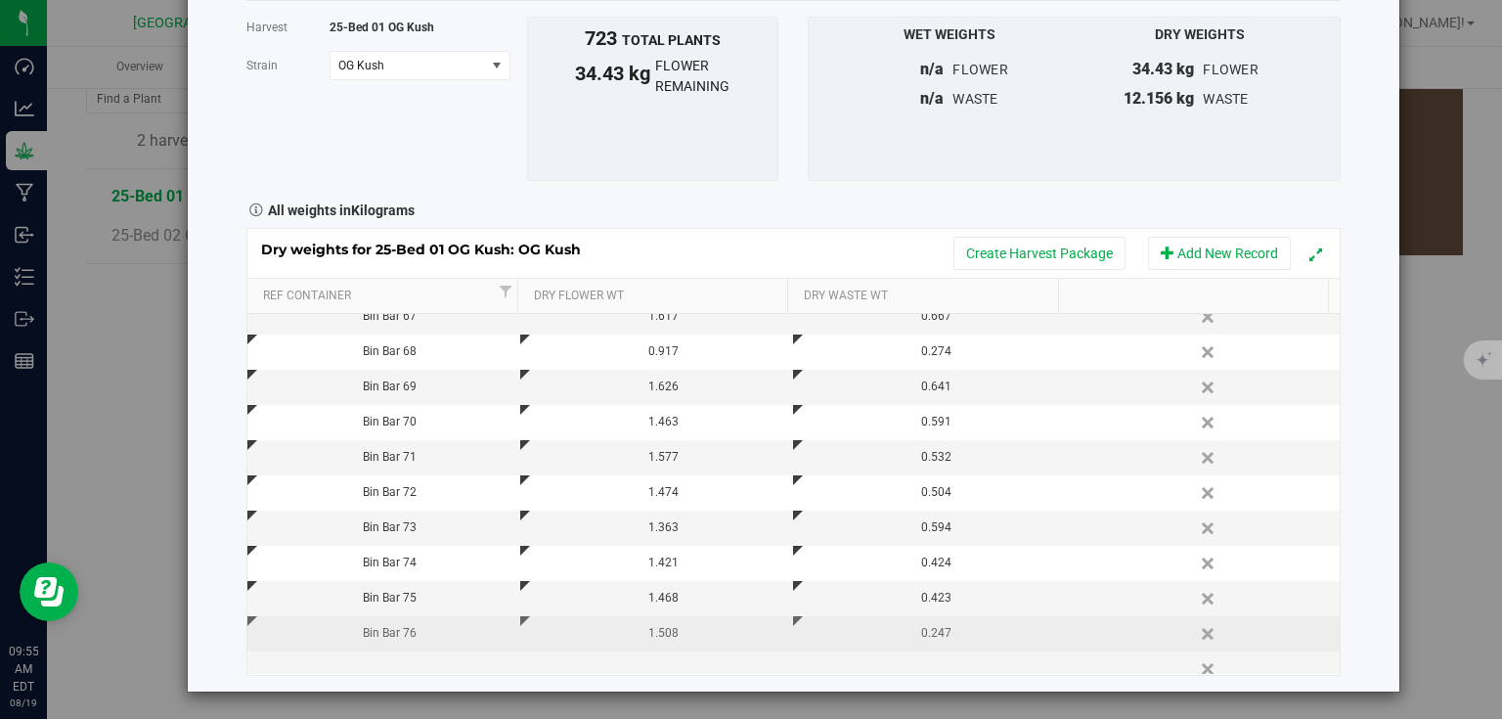
scroll to position [908, 0]
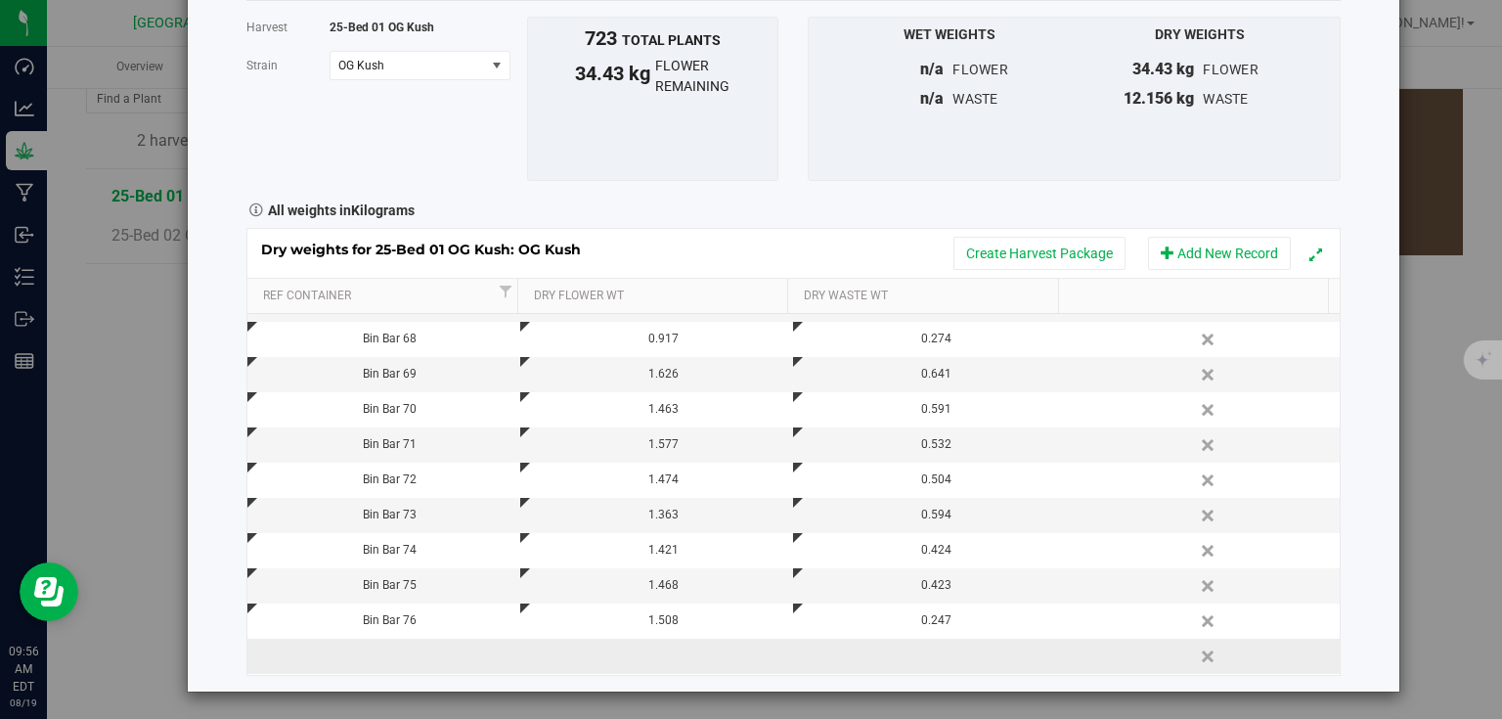
click at [432, 652] on td at bounding box center [383, 656] width 273 height 35
type input "Bin Bar 77"
type input "0.853"
type input "0.418"
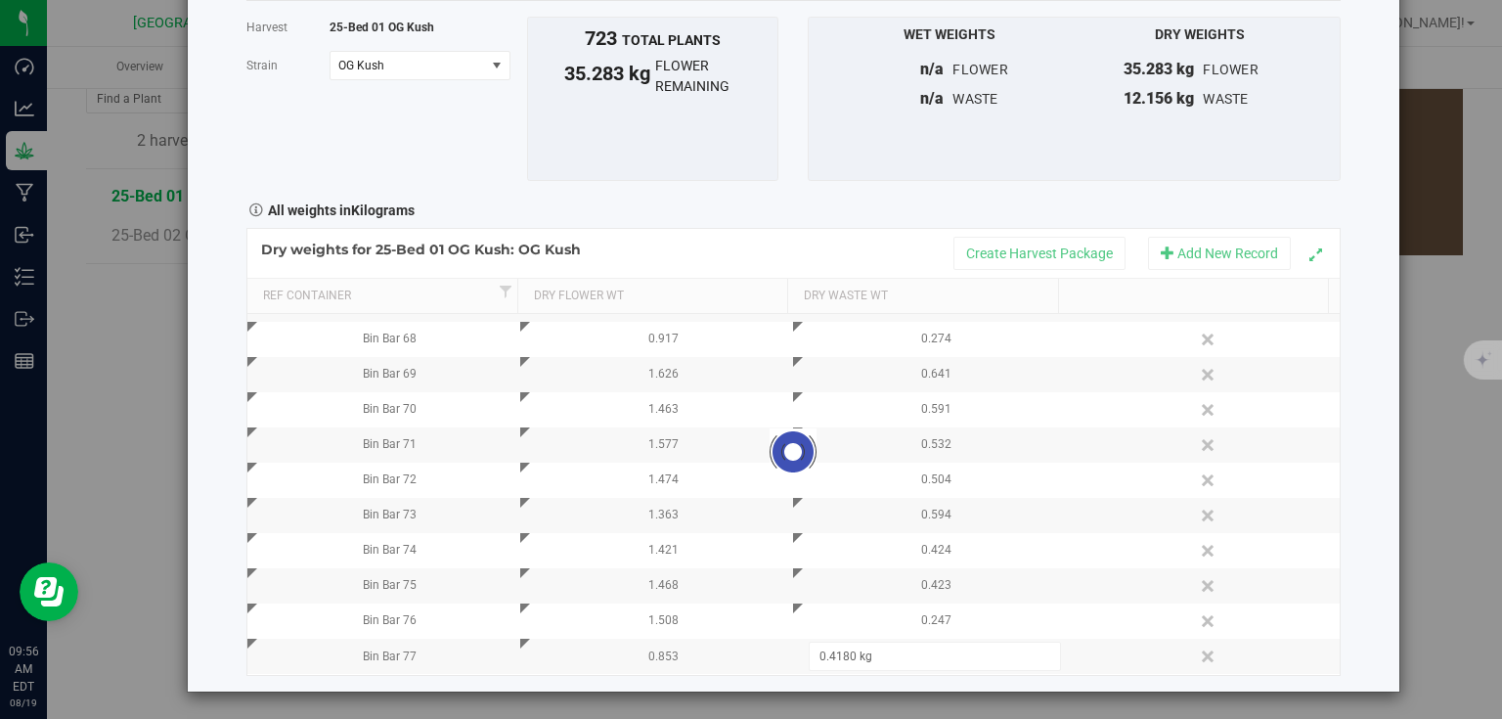
click at [1377, 415] on div "Harvest log Done Harvest 25-Bed 01 OG Kush [GEOGRAPHIC_DATA] OG Kush Select str…" at bounding box center [794, 306] width 1212 height 772
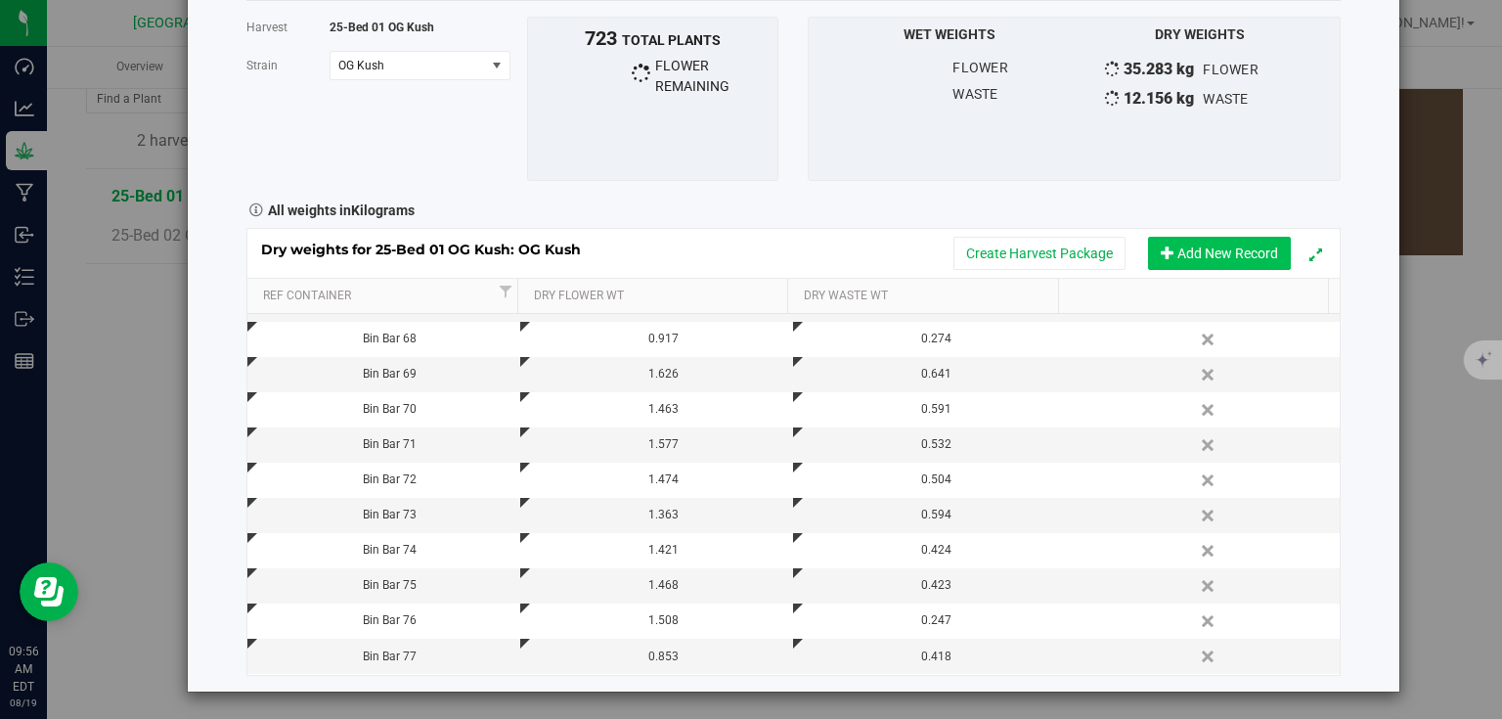
click at [1210, 248] on button "Add New Record" at bounding box center [1219, 253] width 143 height 33
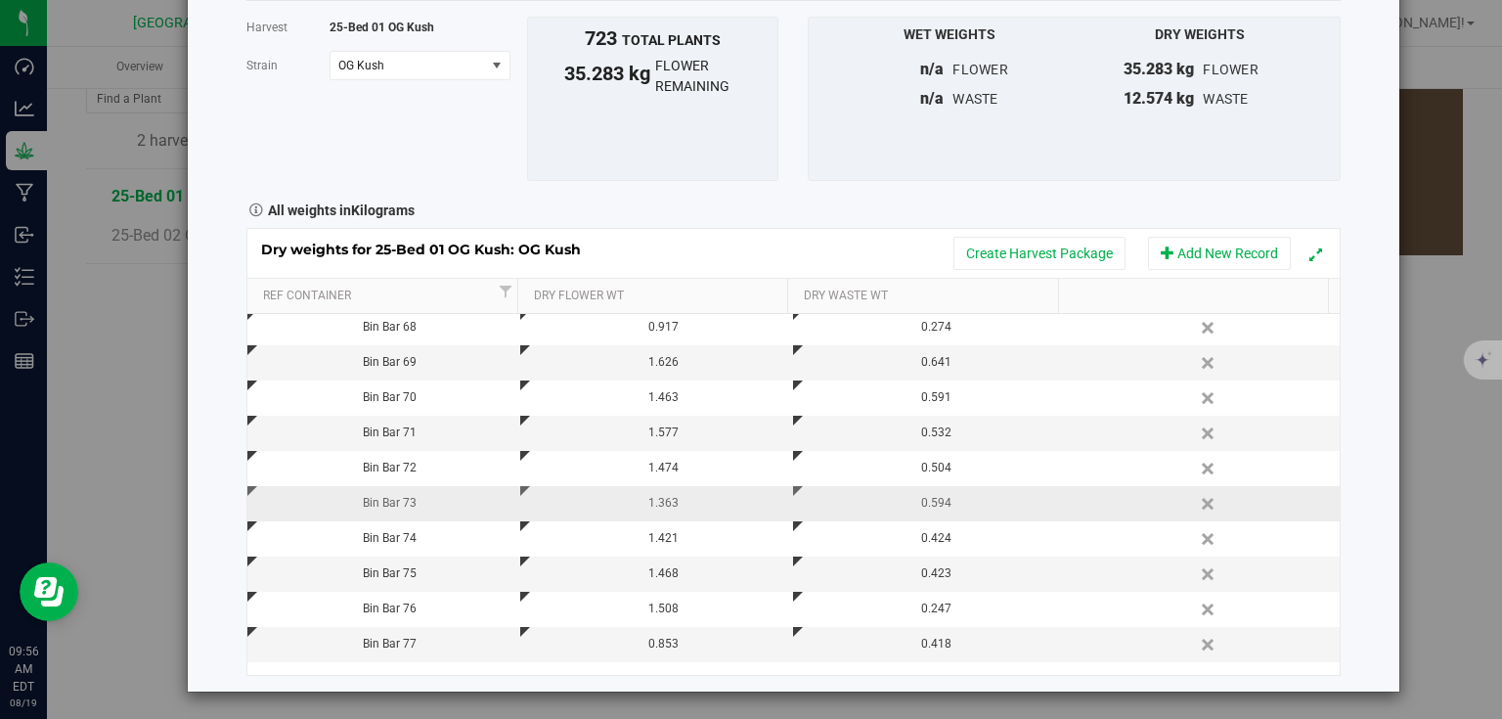
scroll to position [943, 0]
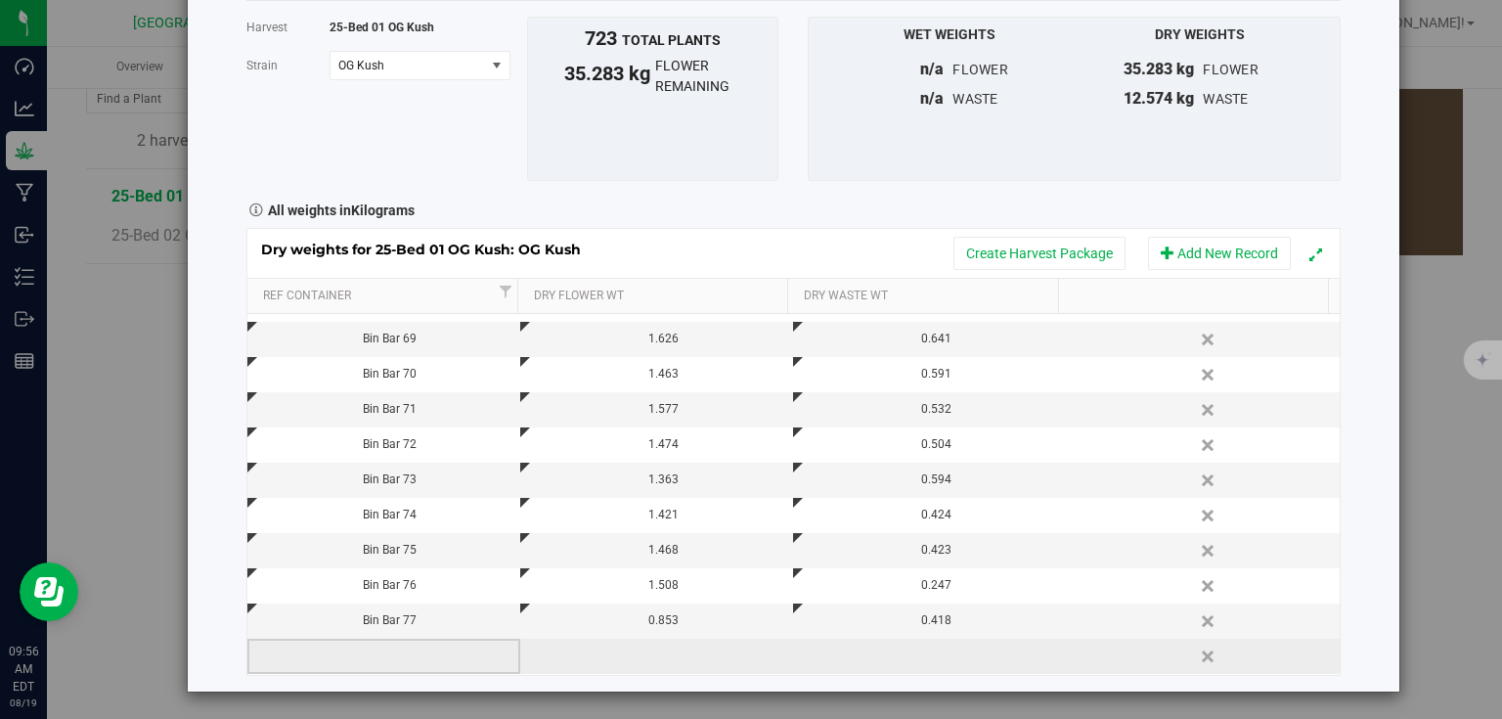
click at [393, 657] on td at bounding box center [383, 656] width 273 height 35
type input "Bin Bar 77"
click at [415, 650] on div "Bin Bar 77" at bounding box center [390, 656] width 258 height 19
type input "Bin Bar 78"
click at [679, 648] on div "Dry weights for 25-Bed 01 OG Kush: OG Kush Create Harvest Package Add New Recor…" at bounding box center [793, 451] width 1094 height 447
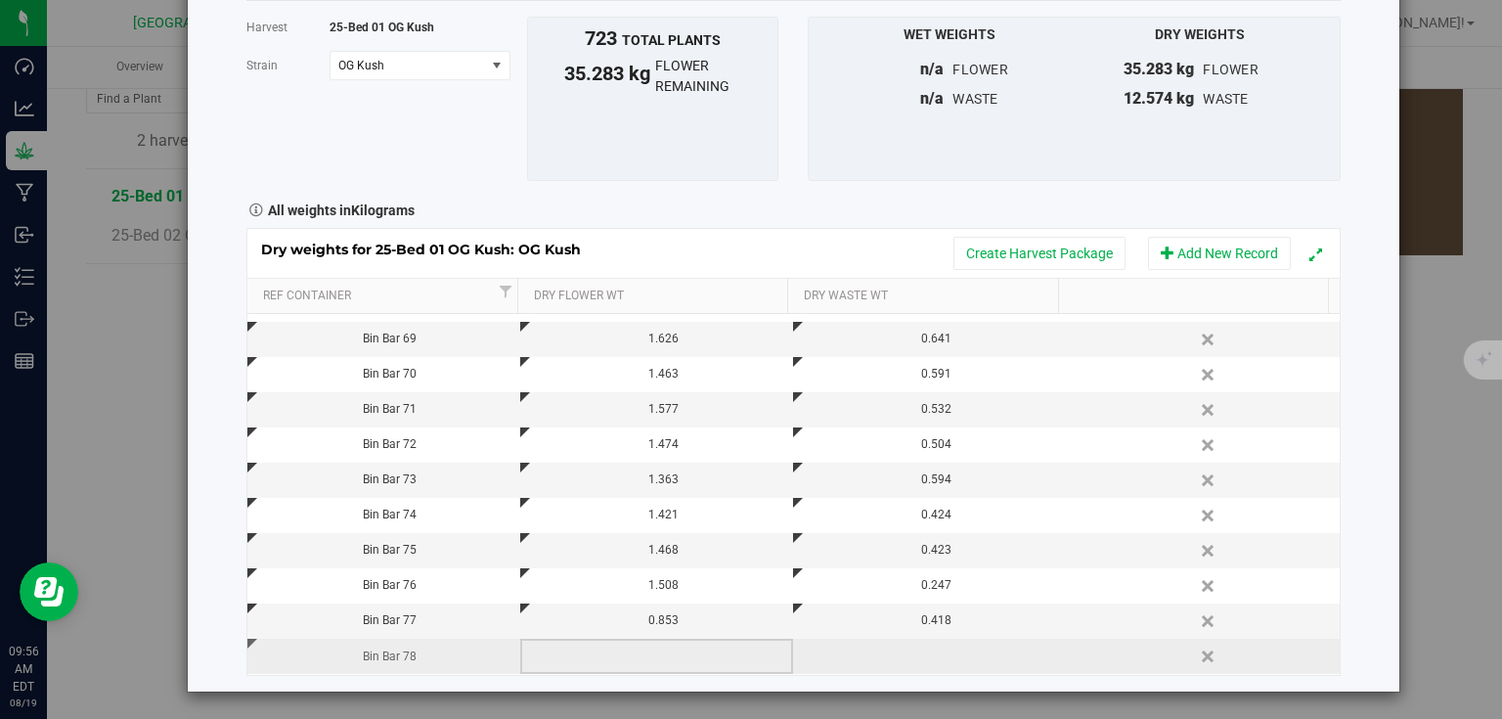
click at [679, 648] on td at bounding box center [656, 656] width 273 height 35
type input "1.507"
type input "0.517"
click at [1344, 499] on div "Harvest log Done Harvest 25-Bed 01 OG Kush [GEOGRAPHIC_DATA] OG Kush Select str…" at bounding box center [794, 306] width 1212 height 772
click at [1235, 263] on button "Add New Record" at bounding box center [1219, 253] width 143 height 33
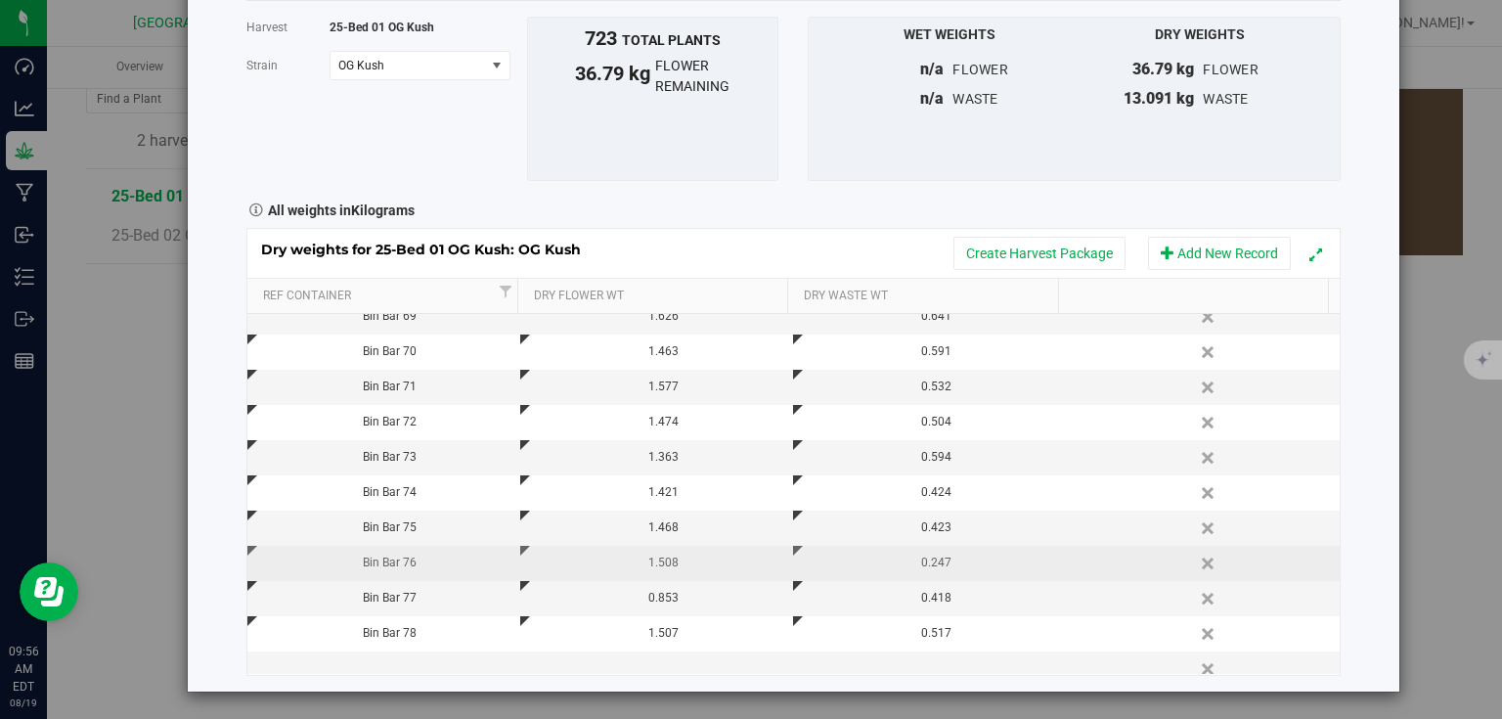
scroll to position [978, 0]
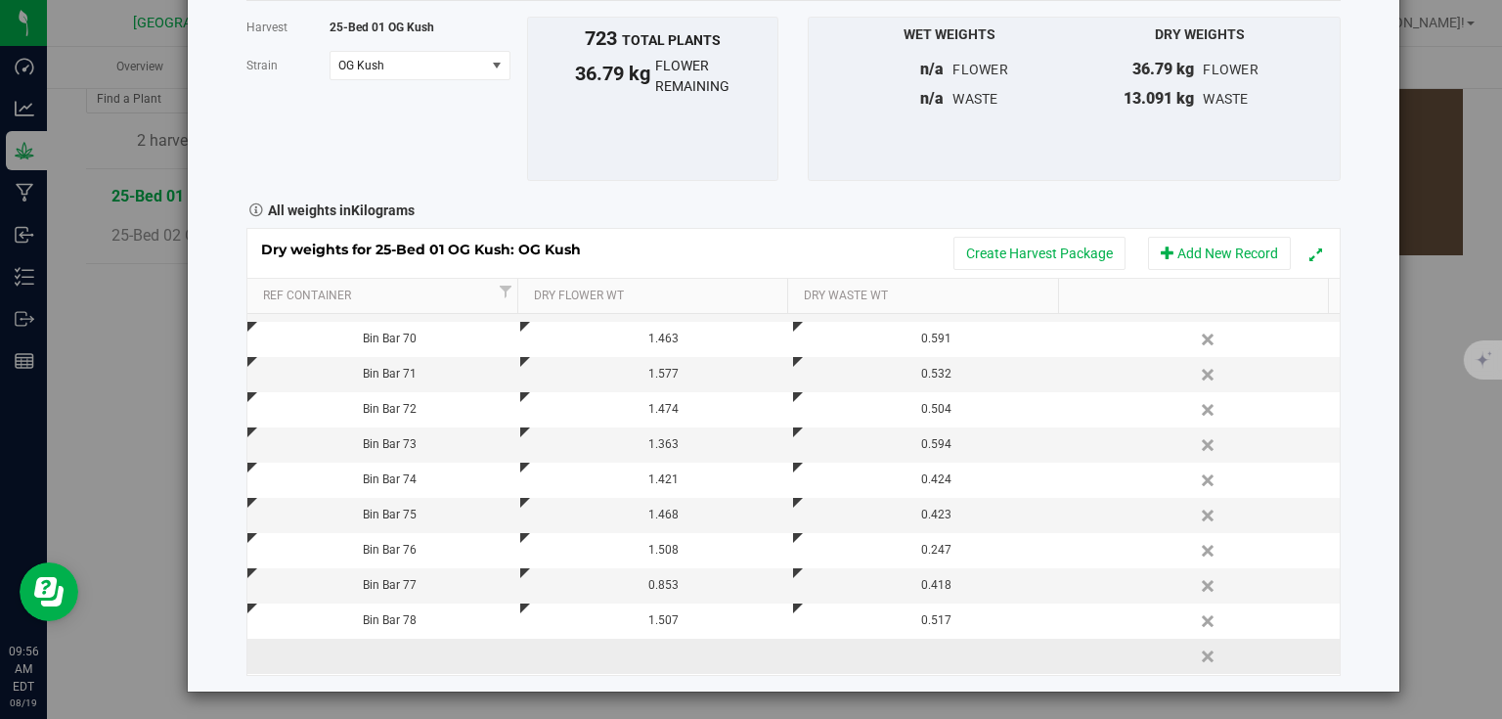
click at [430, 659] on td at bounding box center [383, 656] width 273 height 35
type input "Bin Bar 78"
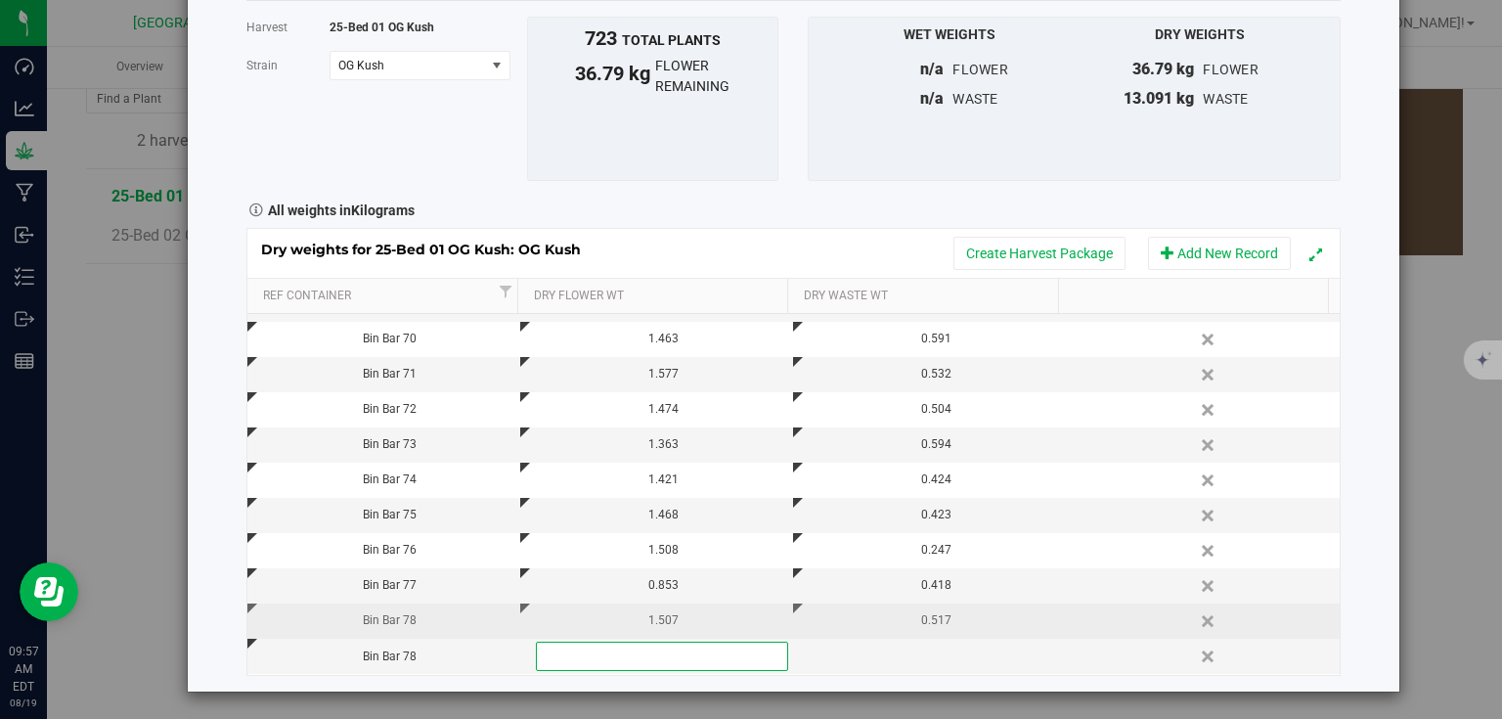
click at [426, 627] on div "Bin Bar 78" at bounding box center [390, 620] width 258 height 19
click at [426, 647] on div "Bin Bar 78" at bounding box center [390, 656] width 258 height 19
click at [414, 656] on input "Bin Bar 78" at bounding box center [389, 657] width 252 height 30
type input "Bin Bar 79"
type input "1.485"
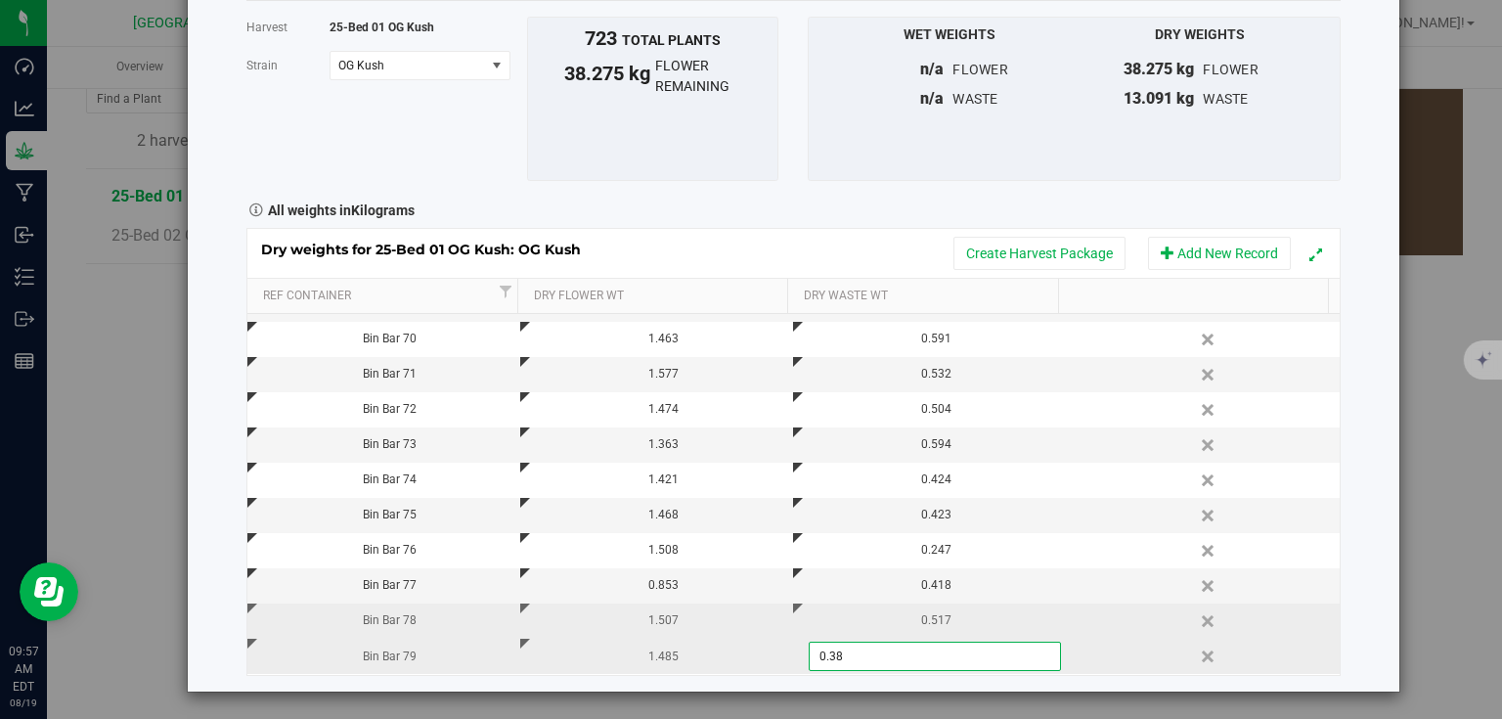
type input "0.381"
click at [1379, 430] on div "Harvest log Done Harvest 25-Bed 01 OG Kush [GEOGRAPHIC_DATA] OG Kush Select str…" at bounding box center [794, 306] width 1212 height 772
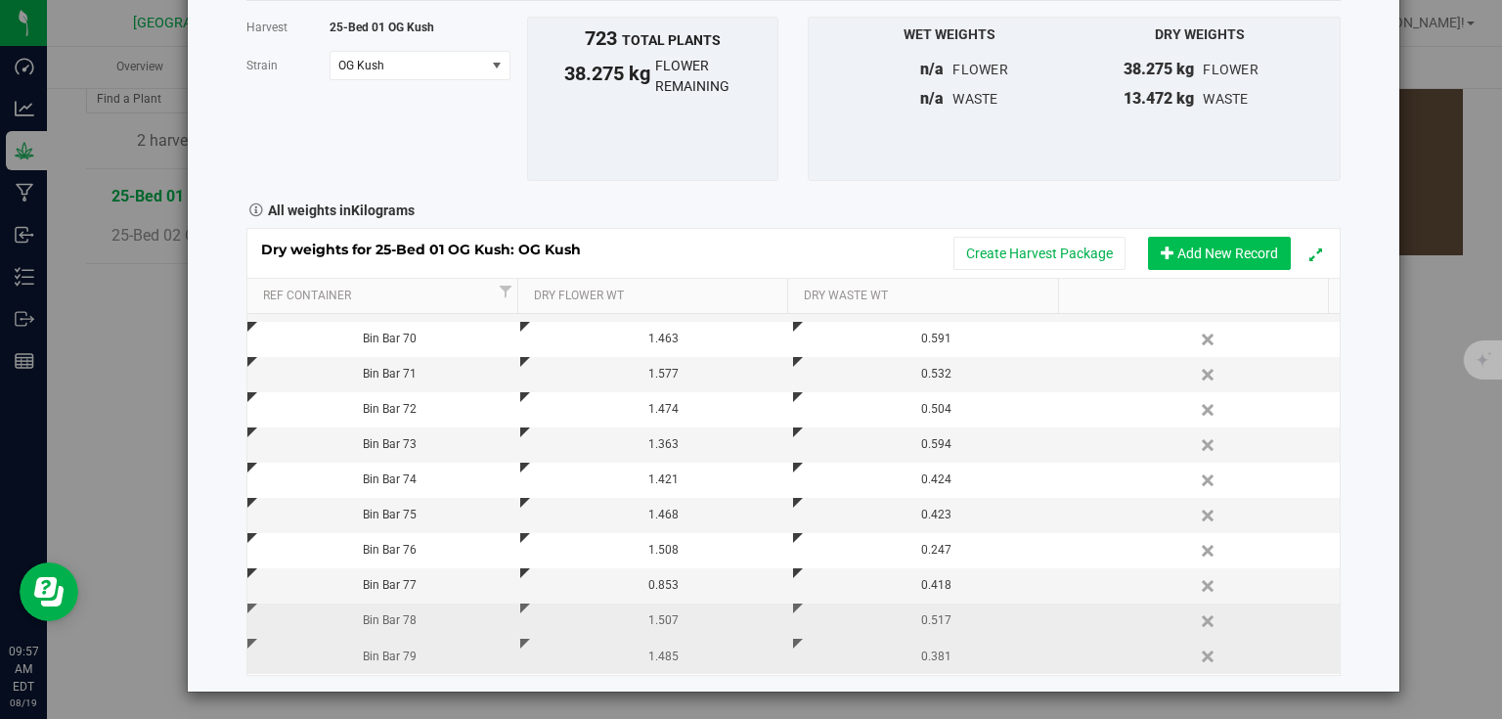
click at [1247, 249] on button "Add New Record" at bounding box center [1219, 253] width 143 height 33
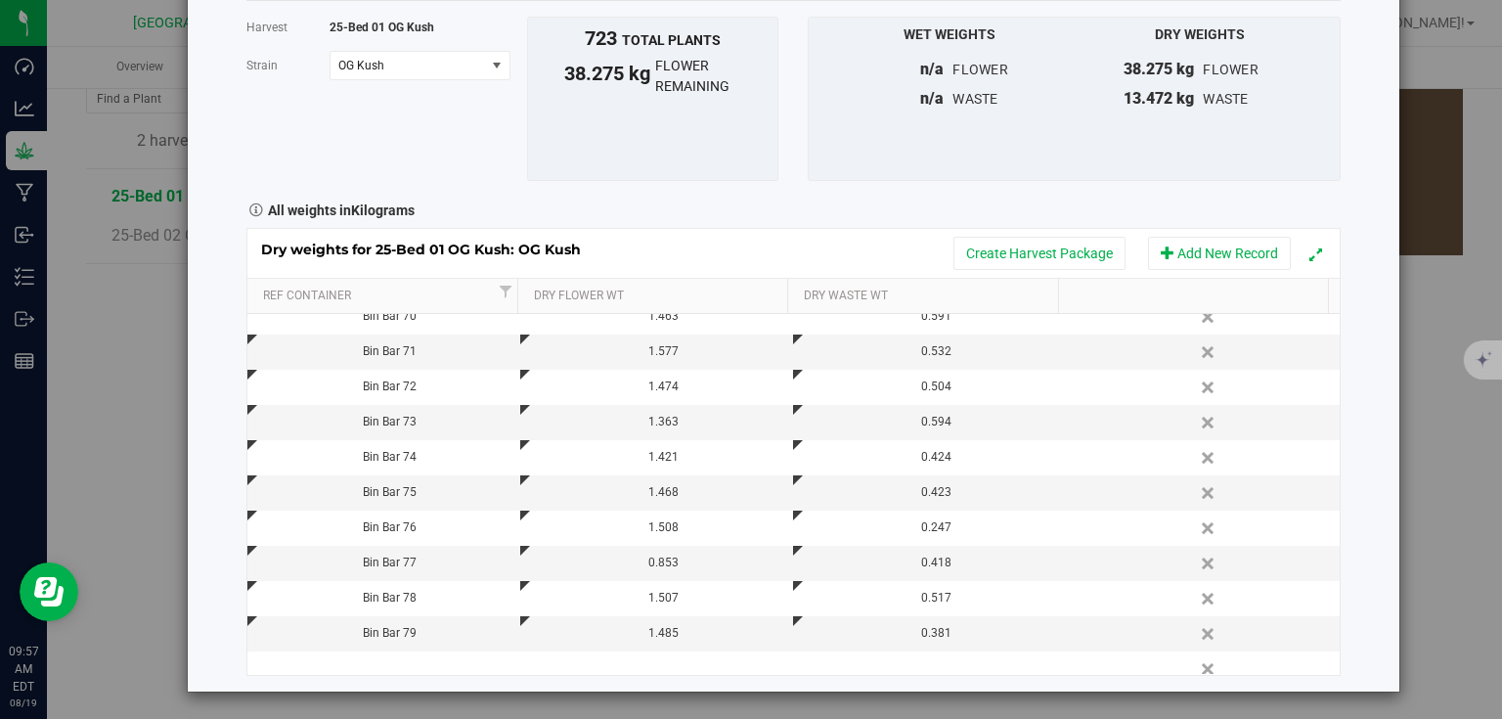
scroll to position [1013, 0]
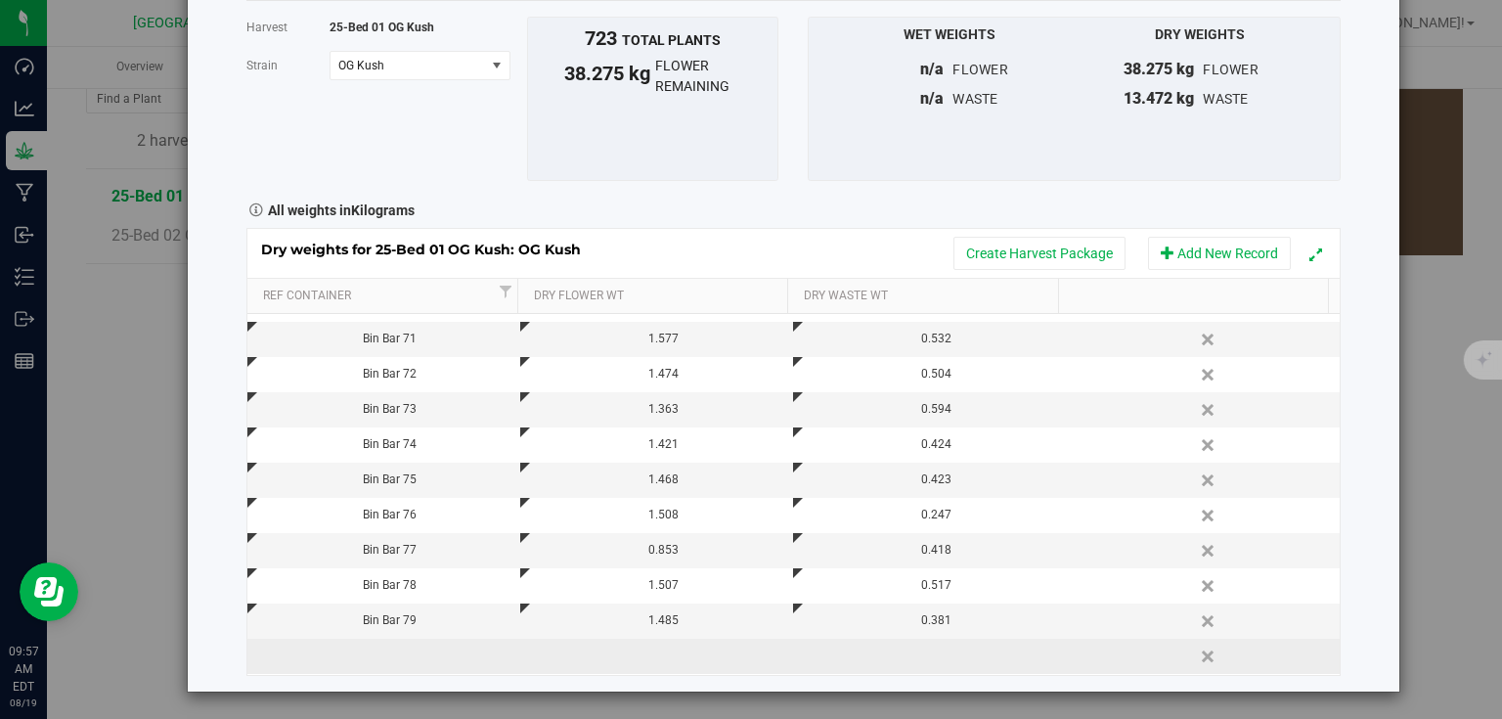
click at [360, 661] on td at bounding box center [383, 656] width 273 height 35
type input "Bin Bar 80"
type input "1.554"
type input "0.559"
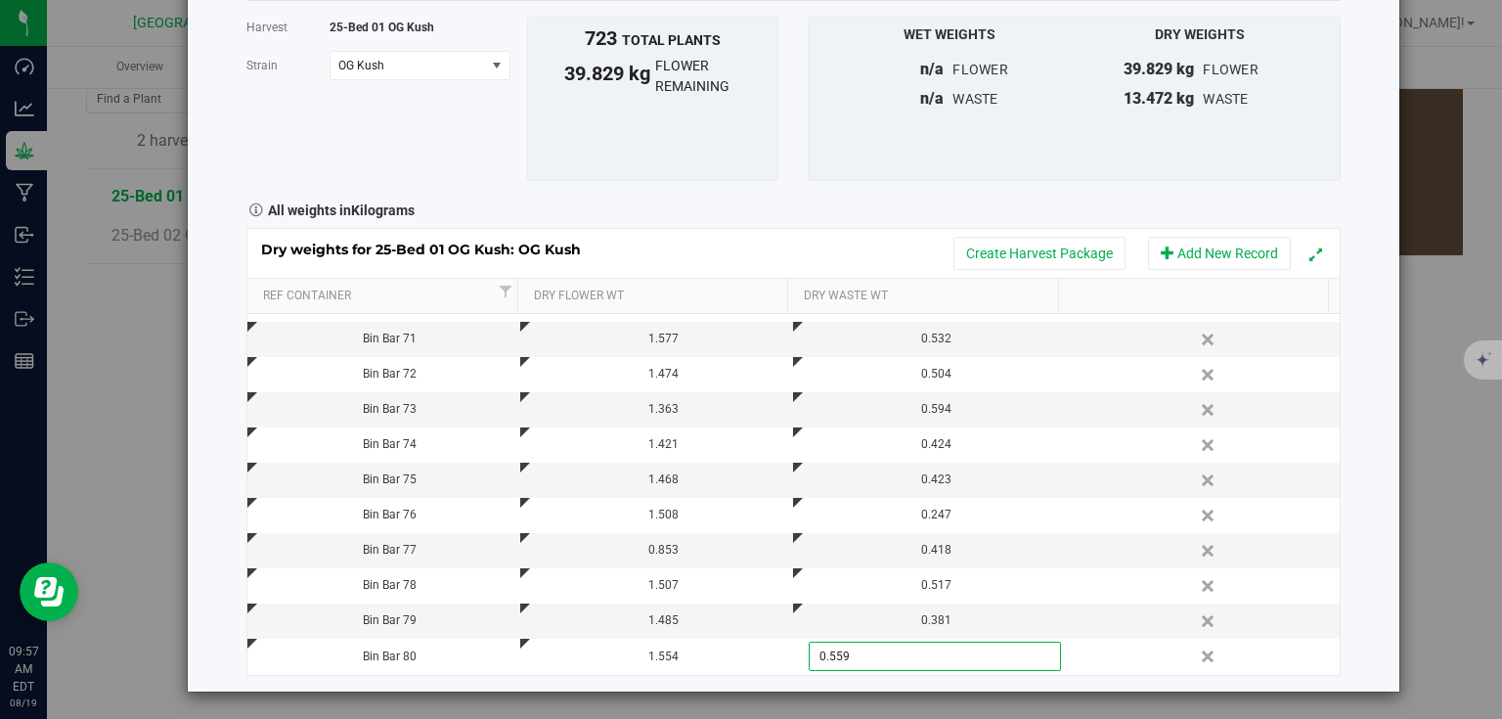
click at [1354, 354] on div "Harvest log Done Harvest 25-Bed 01 OG Kush [GEOGRAPHIC_DATA] OG Kush Select str…" at bounding box center [794, 306] width 1212 height 772
click at [1231, 250] on button "Add New Record" at bounding box center [1219, 253] width 143 height 33
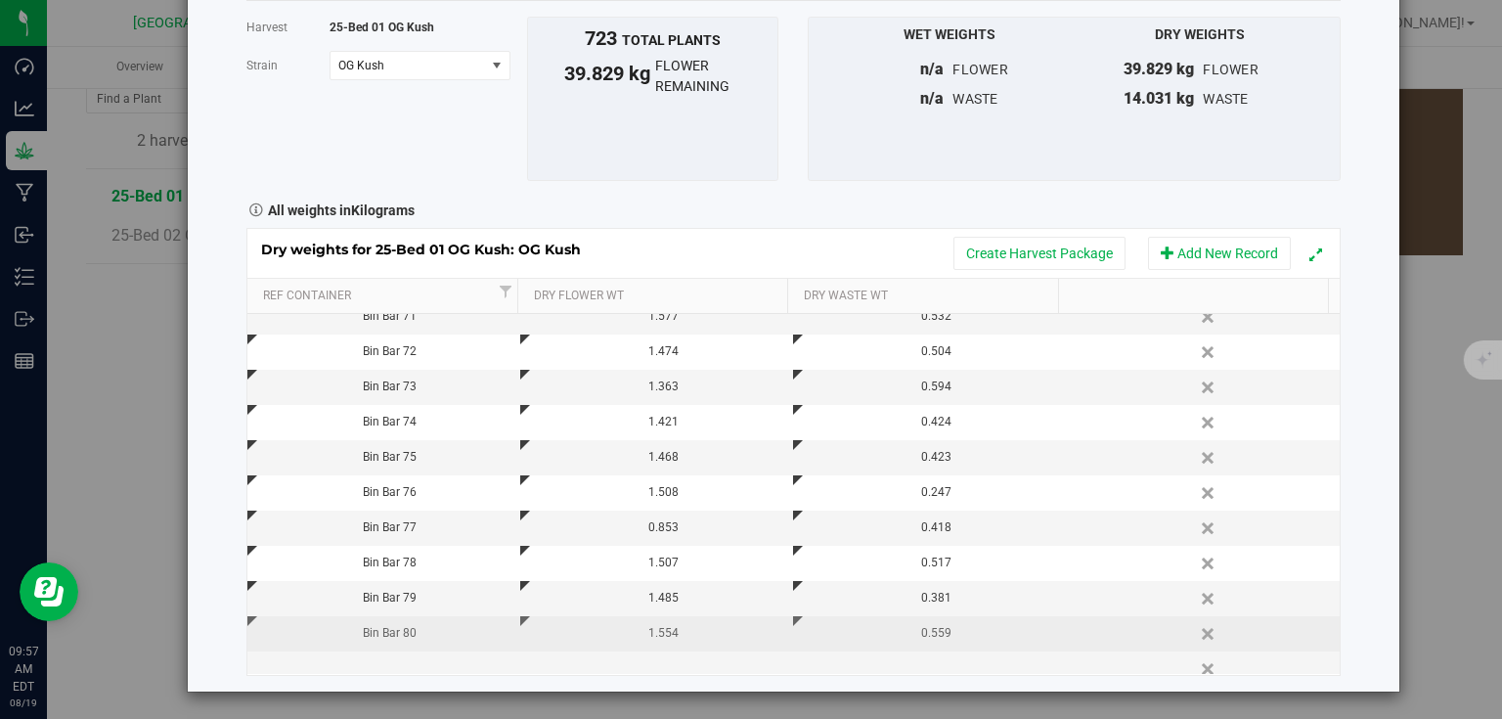
scroll to position [1048, 0]
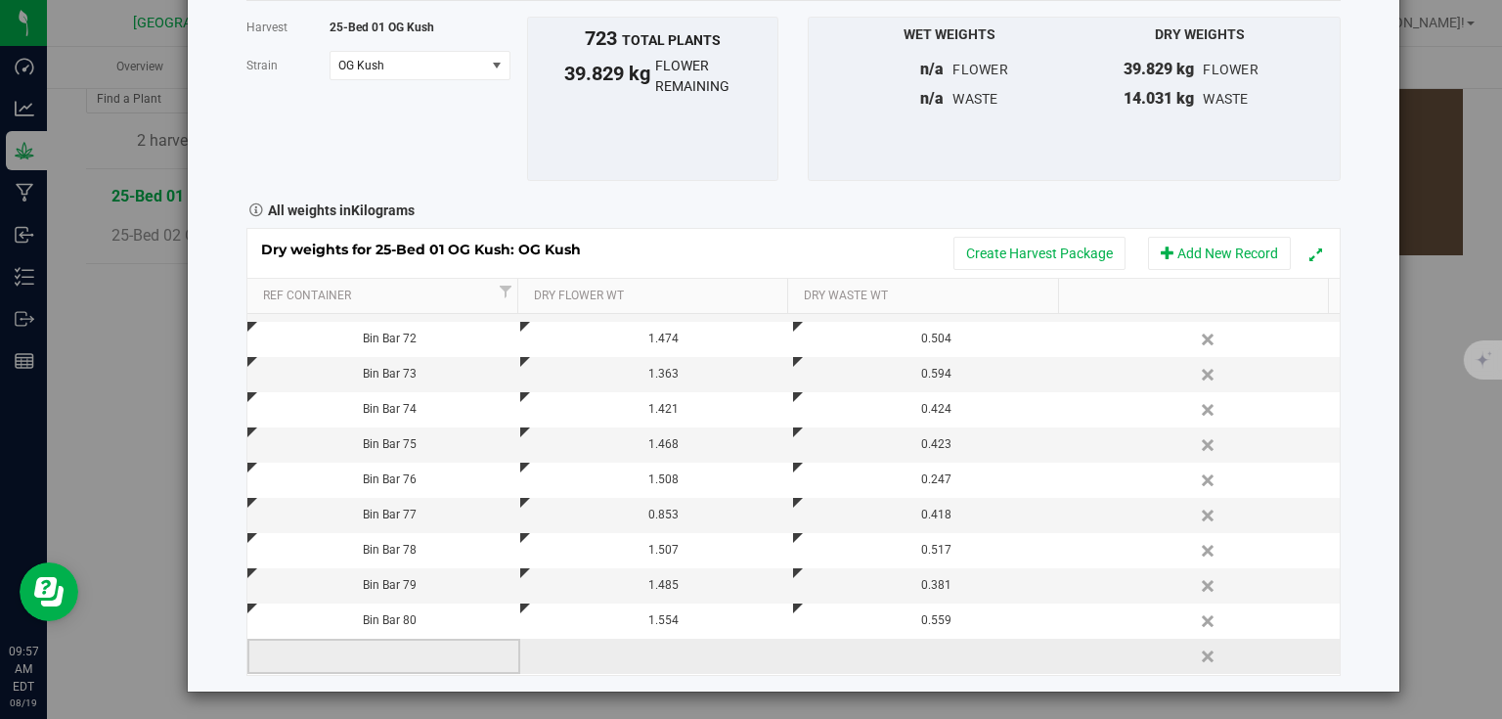
click at [397, 667] on td at bounding box center [383, 656] width 273 height 35
type input "Bin Bar 81"
type input "1.493"
type input "0.589"
click at [1369, 382] on div "Harvest log Done Harvest 25-Bed 01 OG Kush [GEOGRAPHIC_DATA] OG Kush Select str…" at bounding box center [794, 306] width 1212 height 772
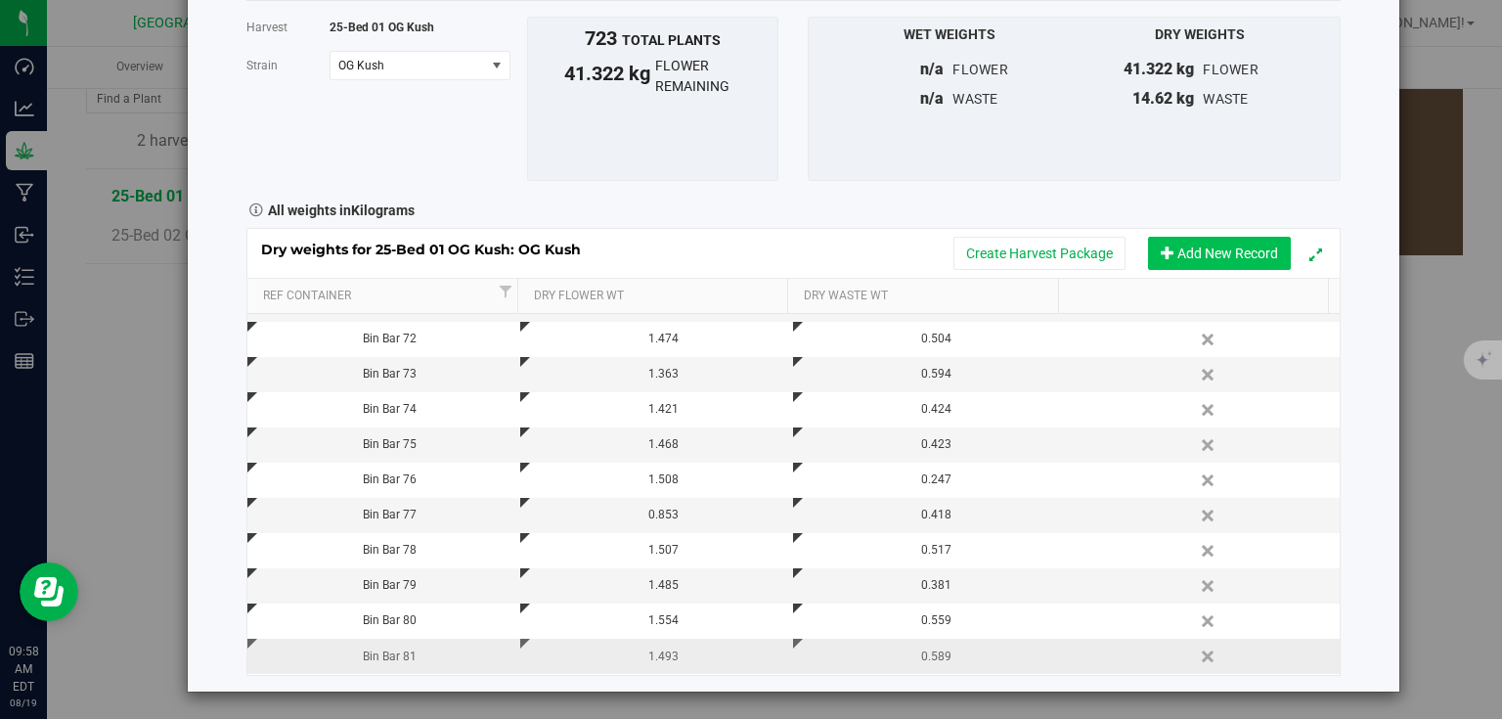
click at [1215, 253] on button "Add New Record" at bounding box center [1219, 253] width 143 height 33
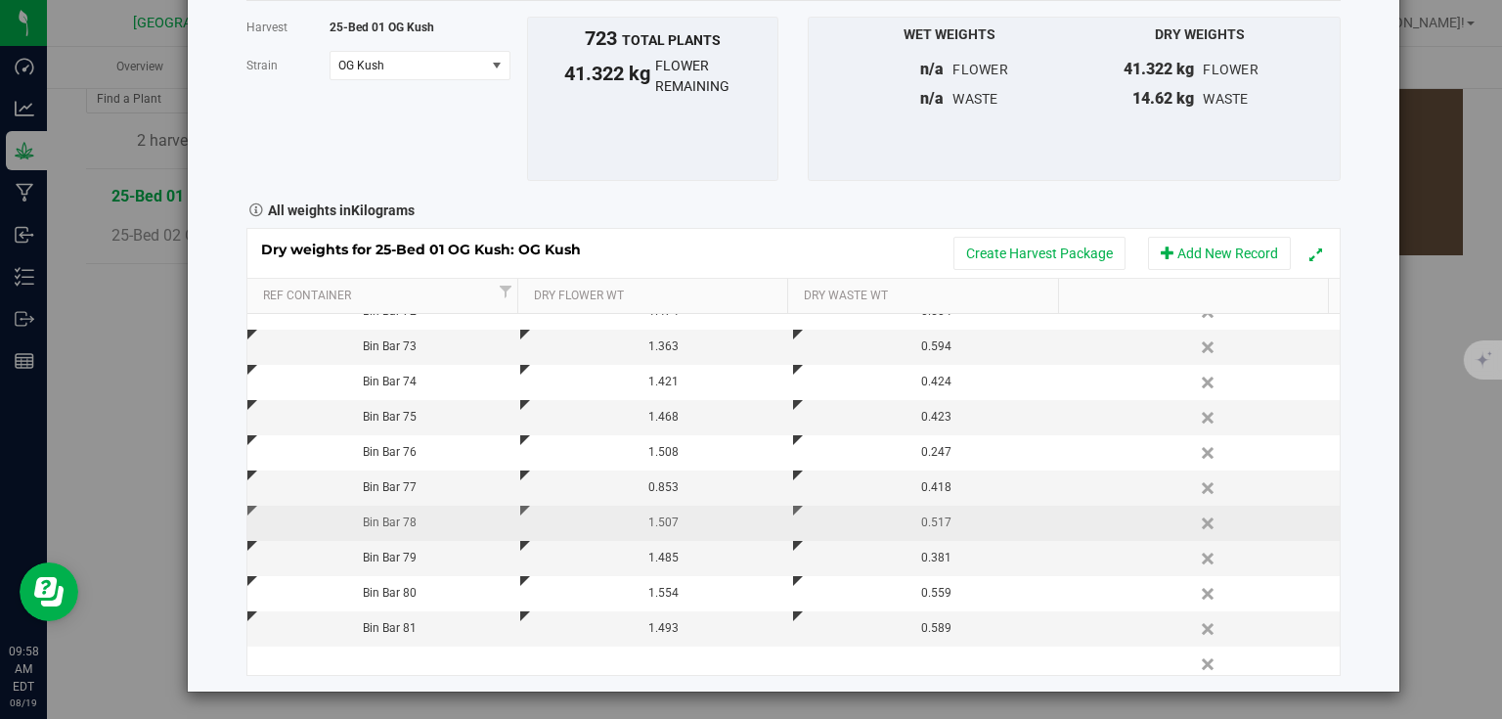
scroll to position [1084, 0]
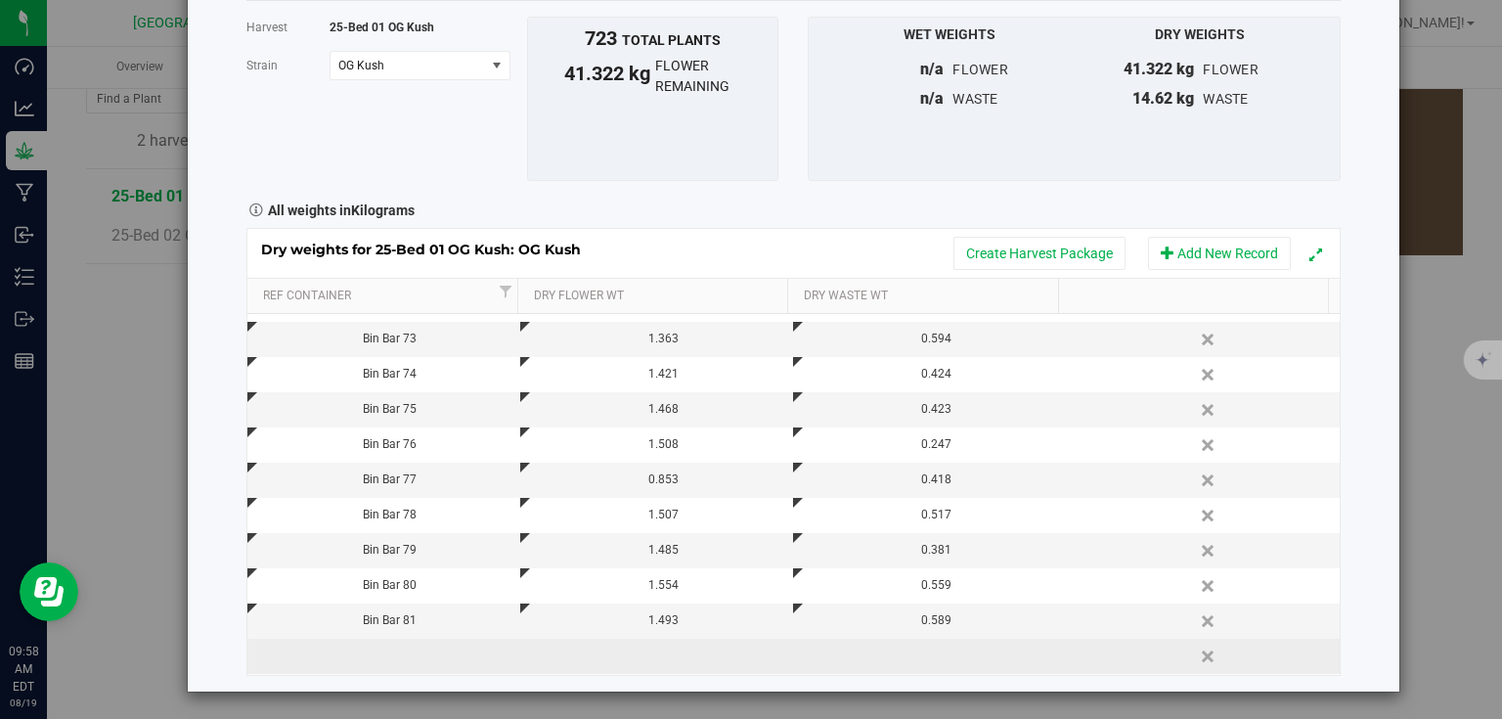
click at [443, 644] on td at bounding box center [383, 656] width 273 height 35
type input "Bin Bar 82"
type input "1.702"
type input "0.300"
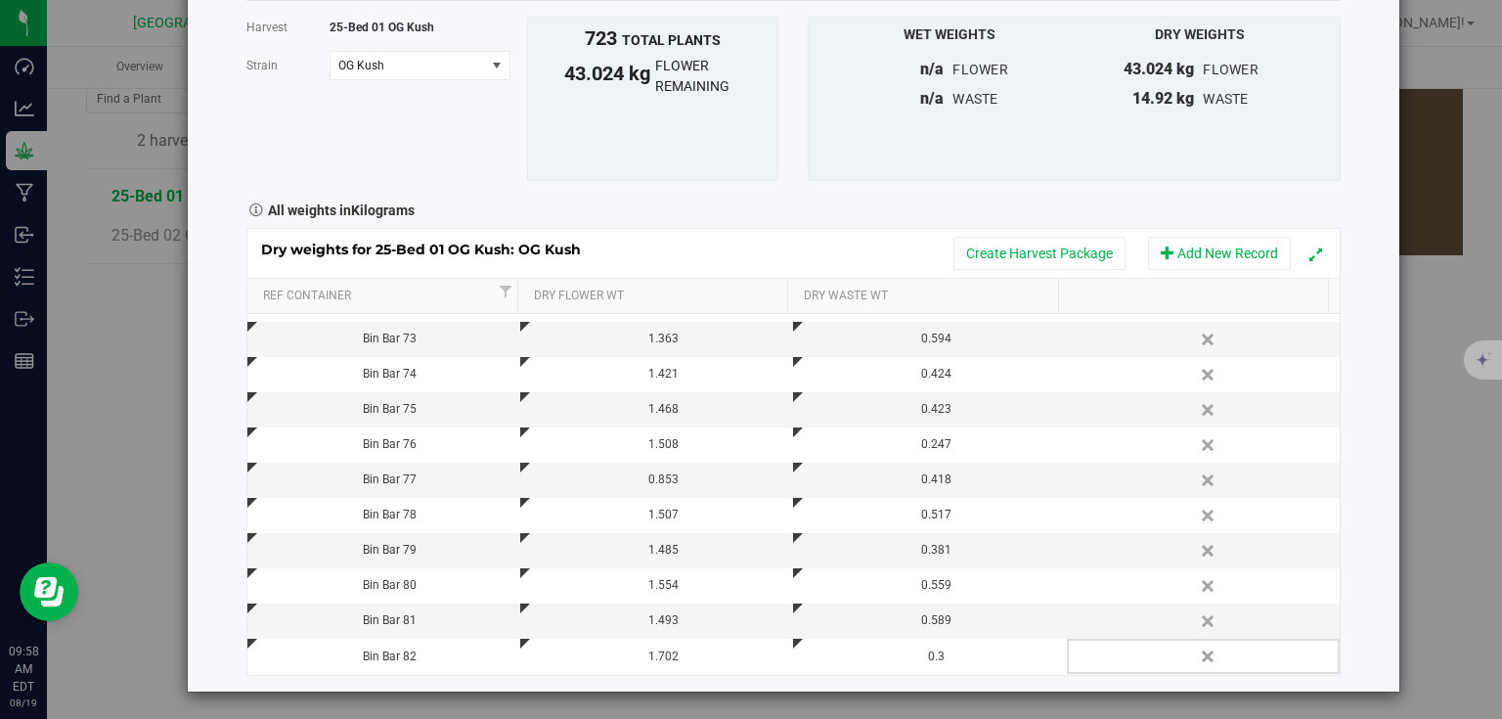
click at [1365, 478] on div "Harvest log Done Harvest 25-Bed 01 OG Kush [GEOGRAPHIC_DATA] OG Kush Select str…" at bounding box center [794, 306] width 1212 height 772
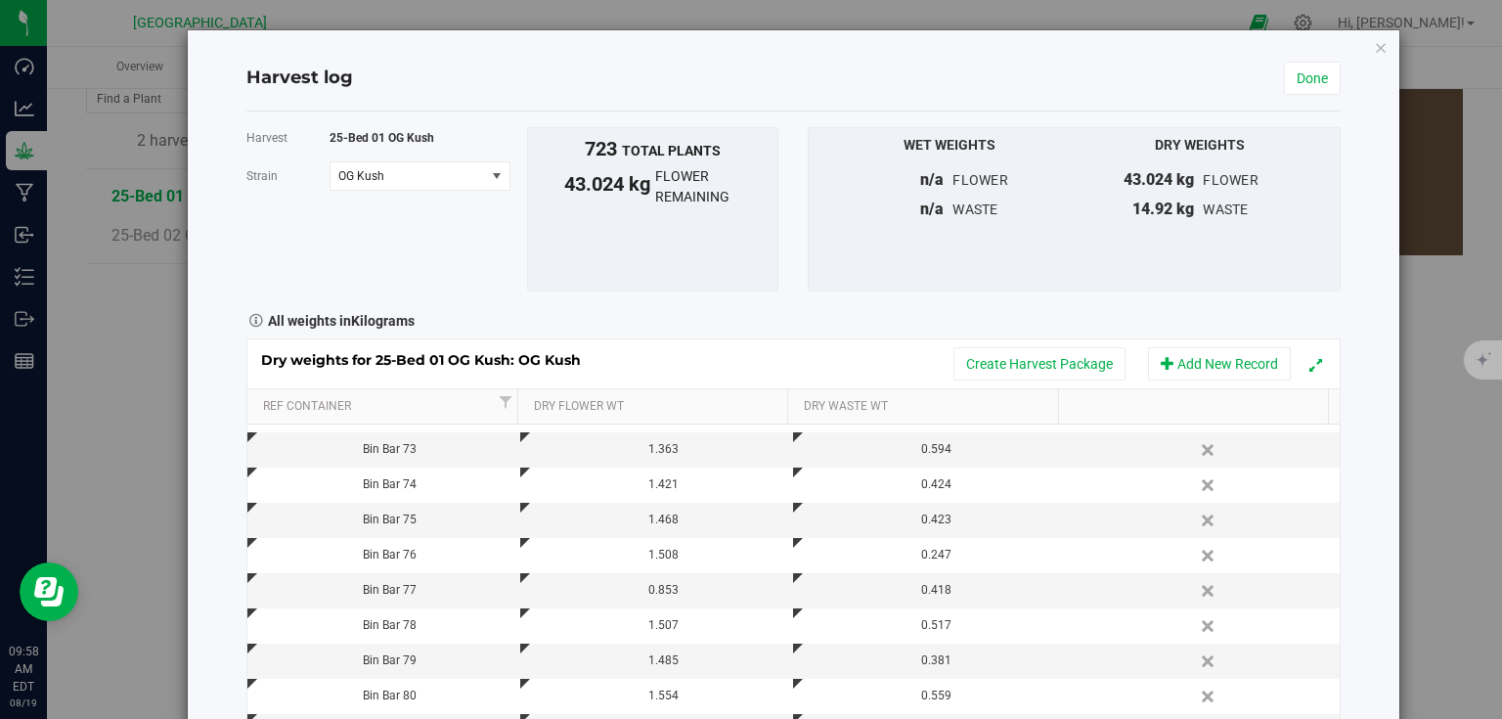
scroll to position [111, 0]
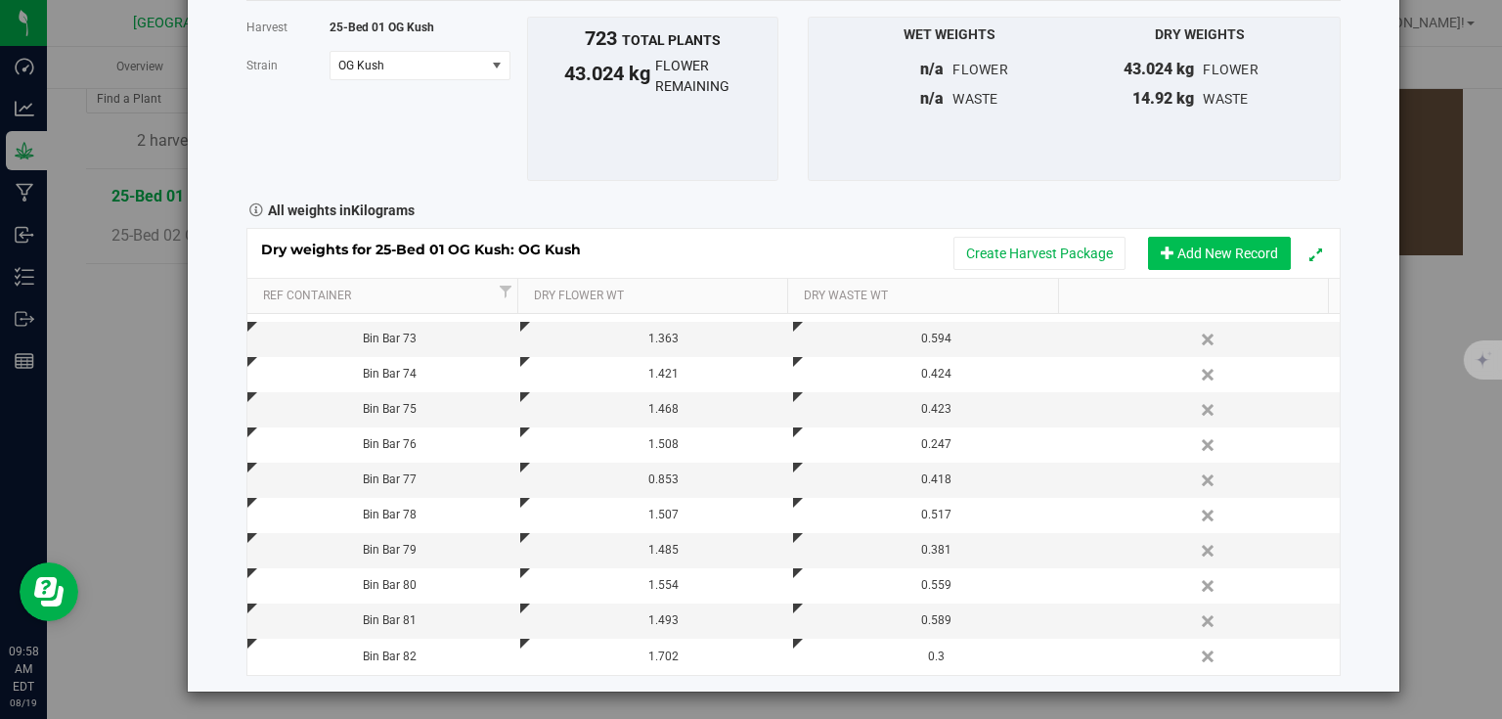
click at [1224, 262] on button "Add New Record" at bounding box center [1219, 253] width 143 height 33
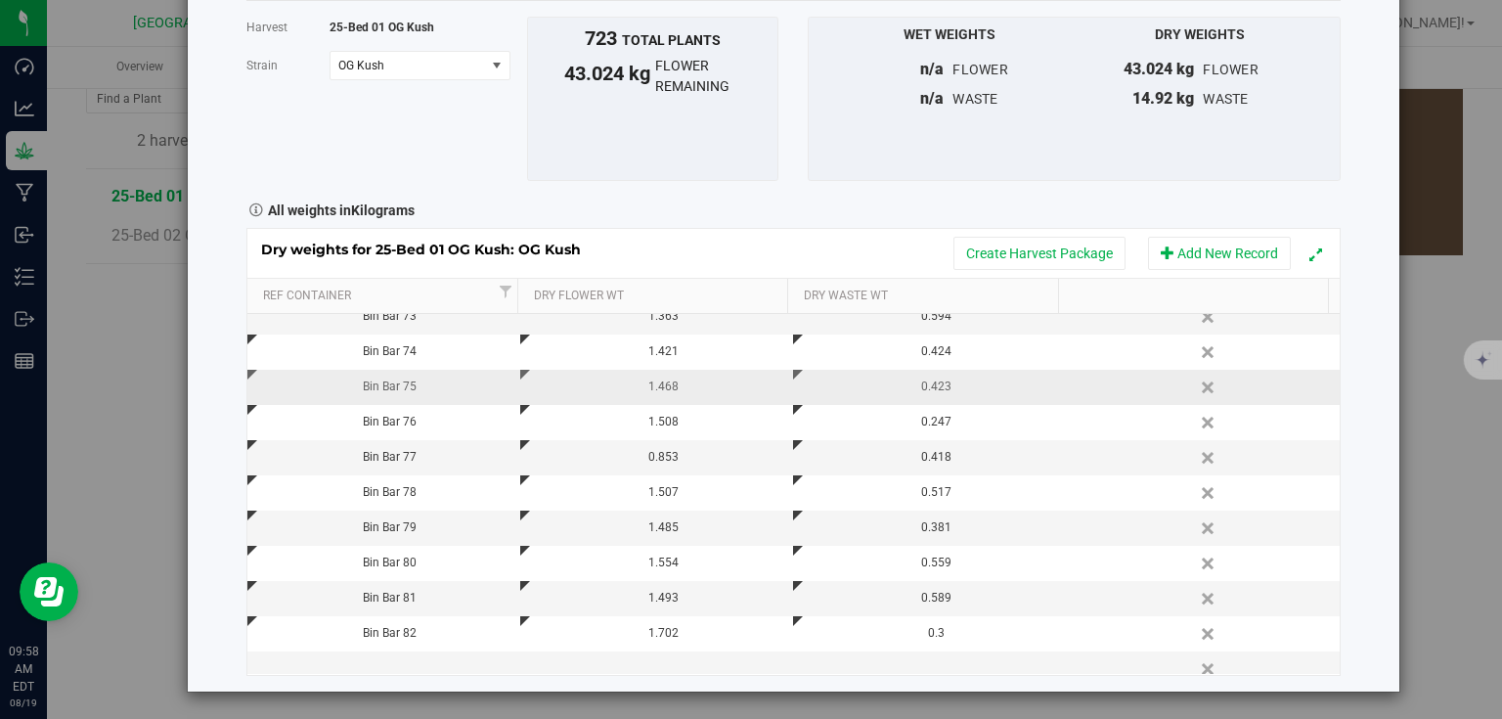
scroll to position [1119, 0]
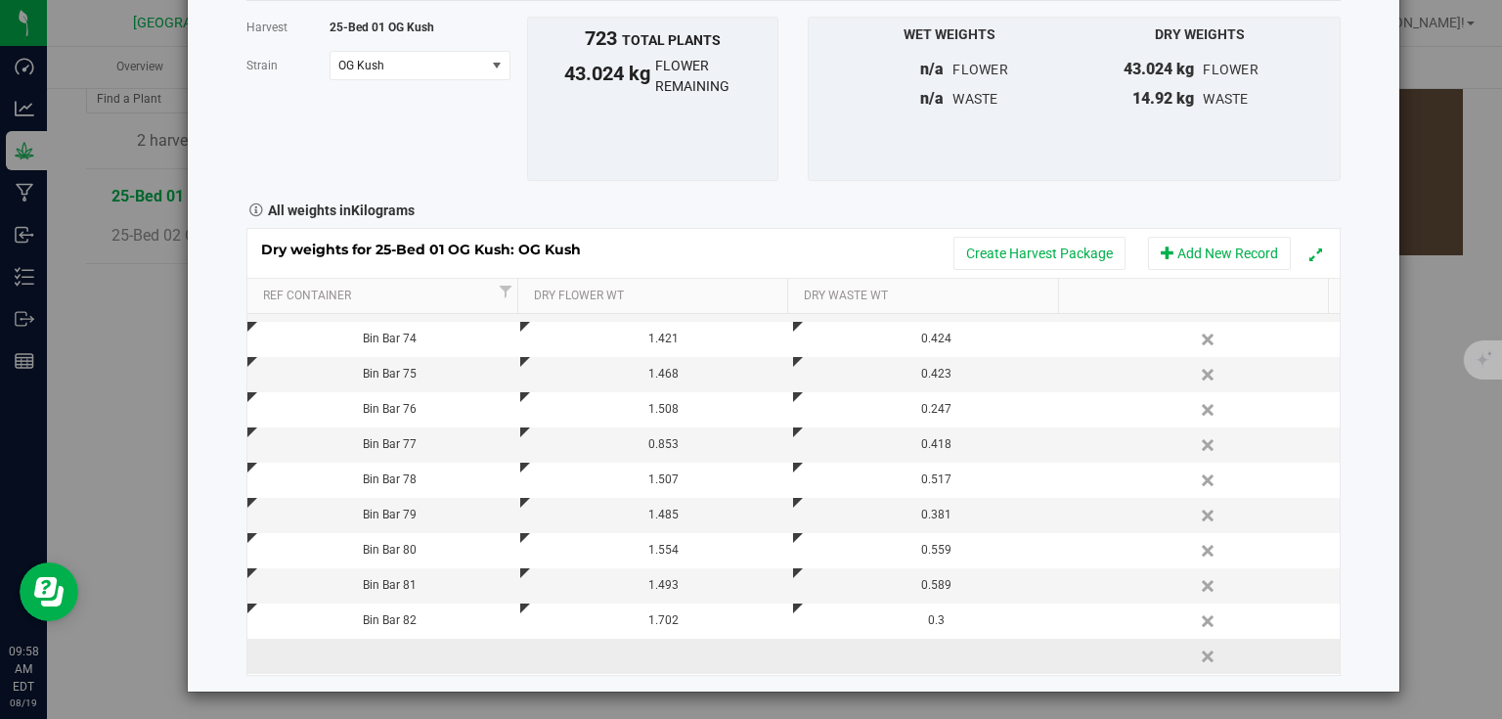
click at [395, 653] on td at bounding box center [383, 656] width 273 height 35
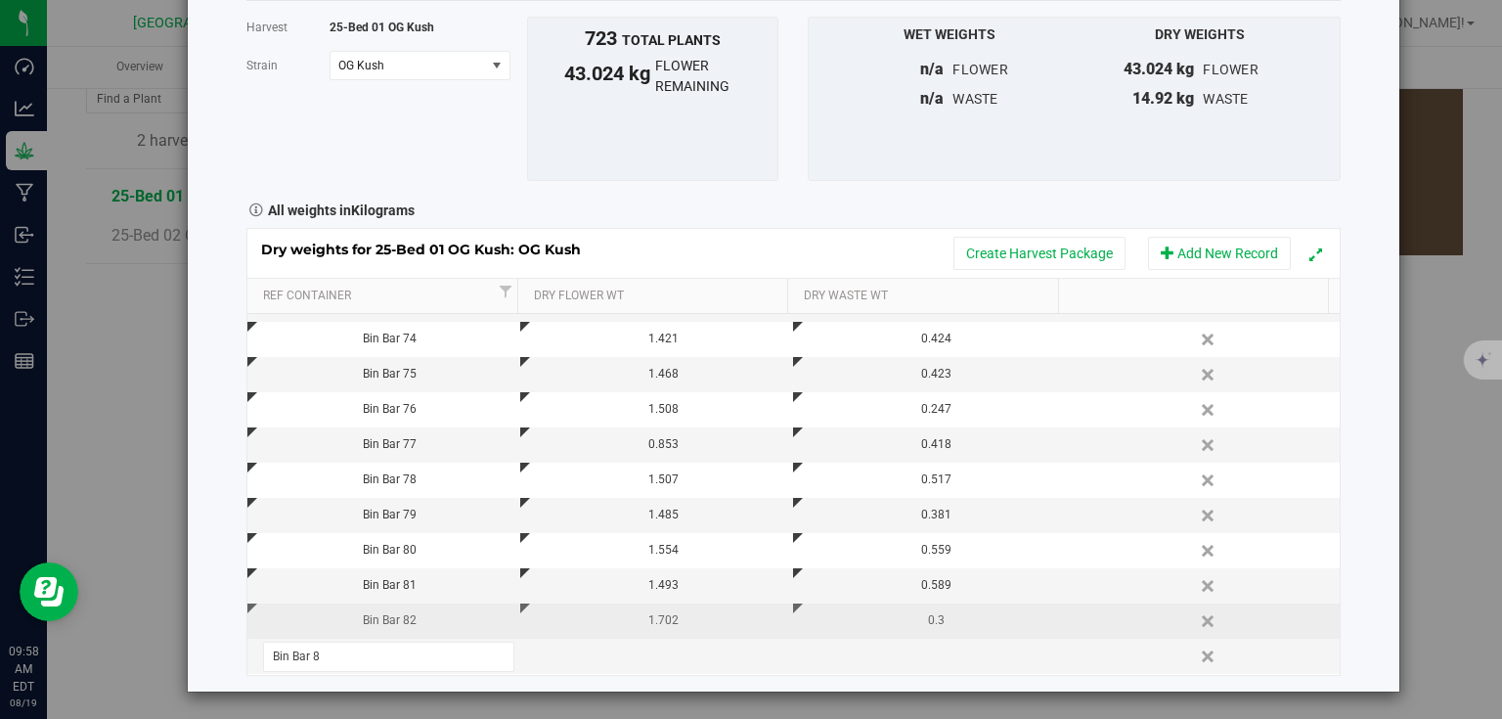
type input "Bin Bar 84"
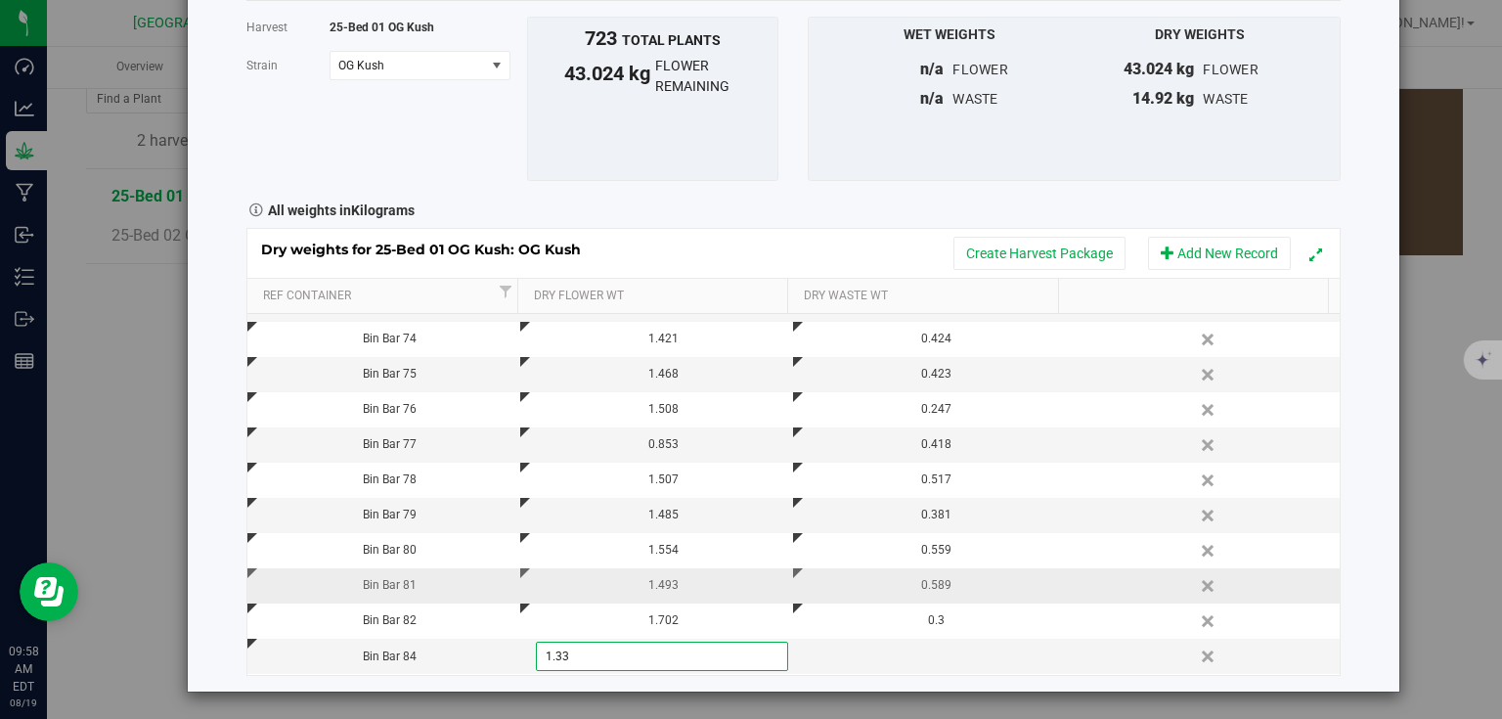
type input "1.332"
type input "0.462"
click at [1371, 410] on div "Harvest log Done Harvest 25-Bed 01 OG Kush [GEOGRAPHIC_DATA] OG Kush Select str…" at bounding box center [794, 306] width 1212 height 772
click at [1199, 255] on button "Add New Record" at bounding box center [1219, 253] width 143 height 33
click at [1186, 245] on button "Add New Record" at bounding box center [1219, 253] width 143 height 33
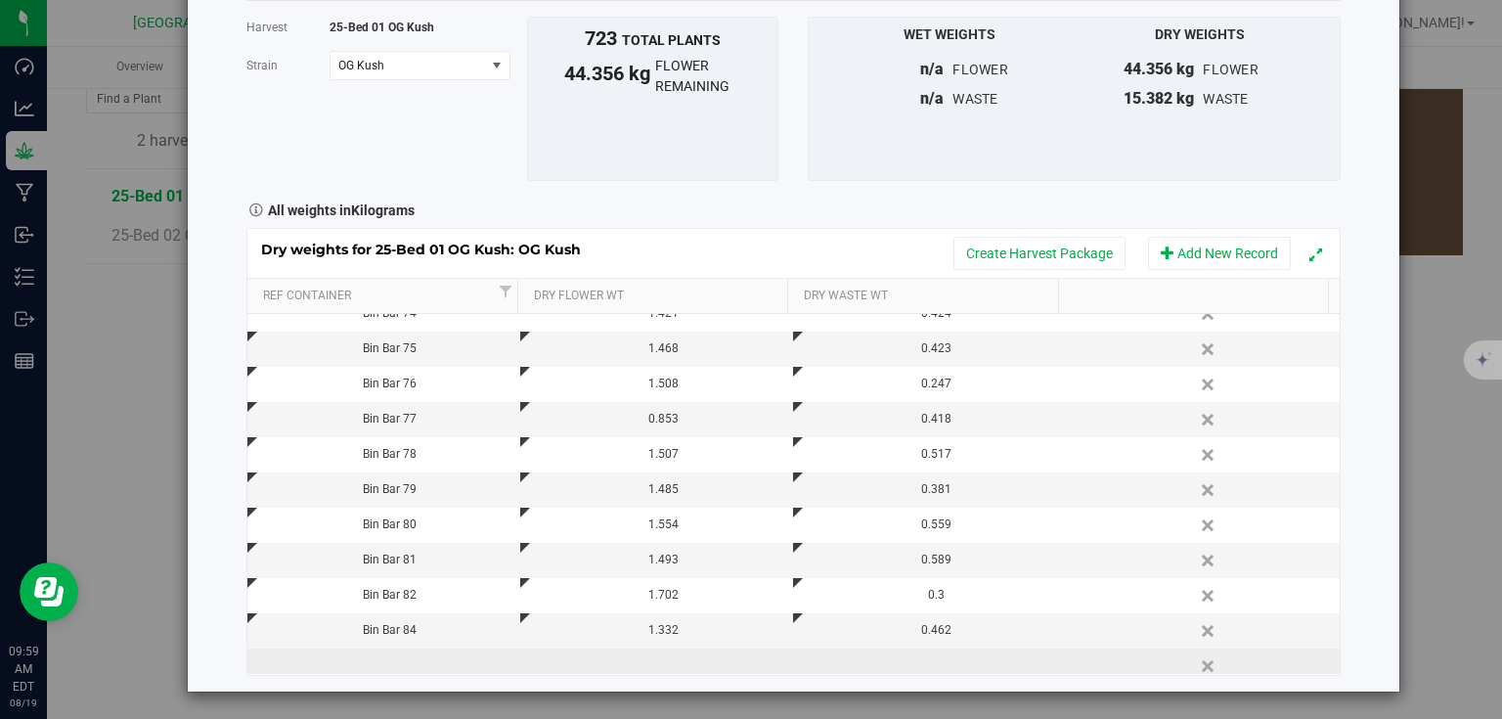
scroll to position [1189, 0]
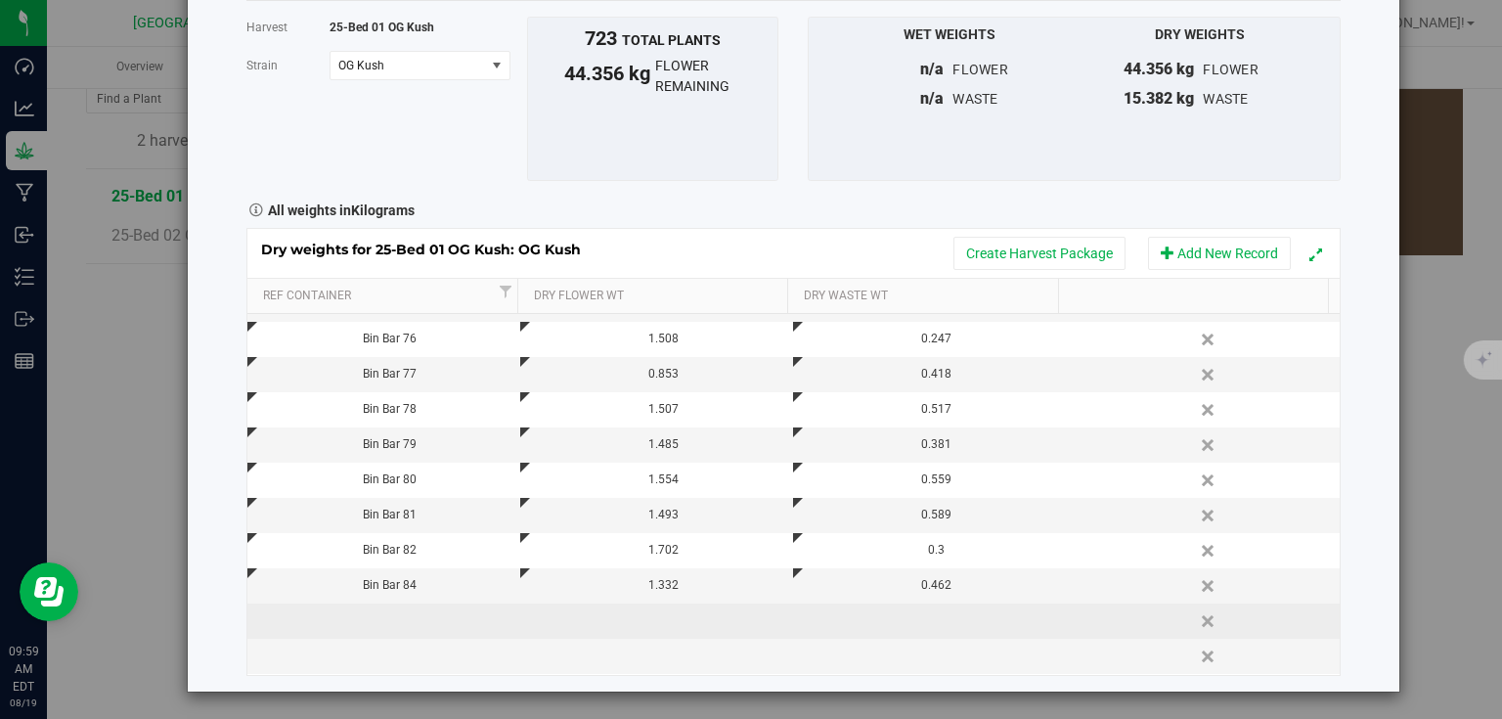
click at [425, 621] on td at bounding box center [383, 620] width 273 height 35
type input "Bin Bar 85"
type input "0.963"
type input "0.396"
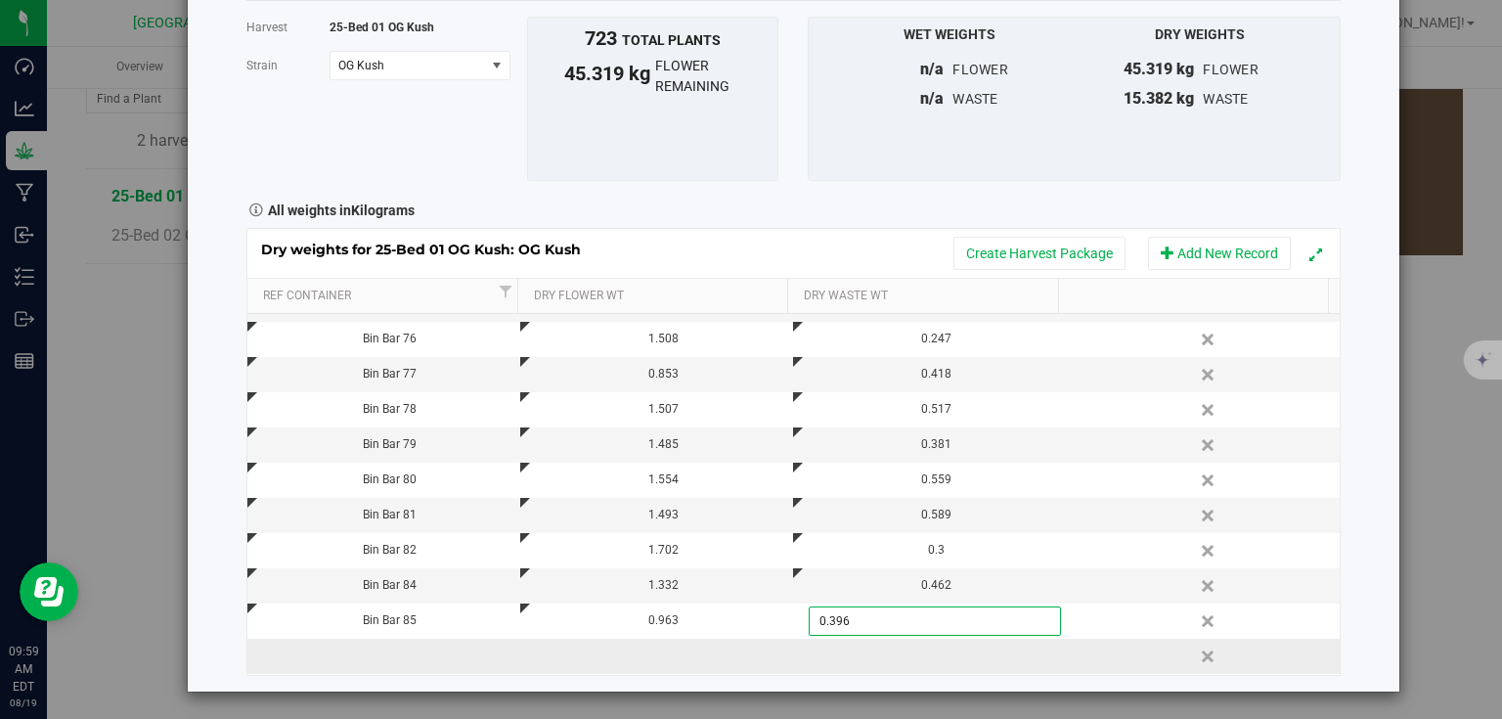
click at [478, 671] on div "Dry weights for 25-Bed 01 OG Kush: OG Kush Create Harvest Package Add New Recor…" at bounding box center [793, 451] width 1094 height 447
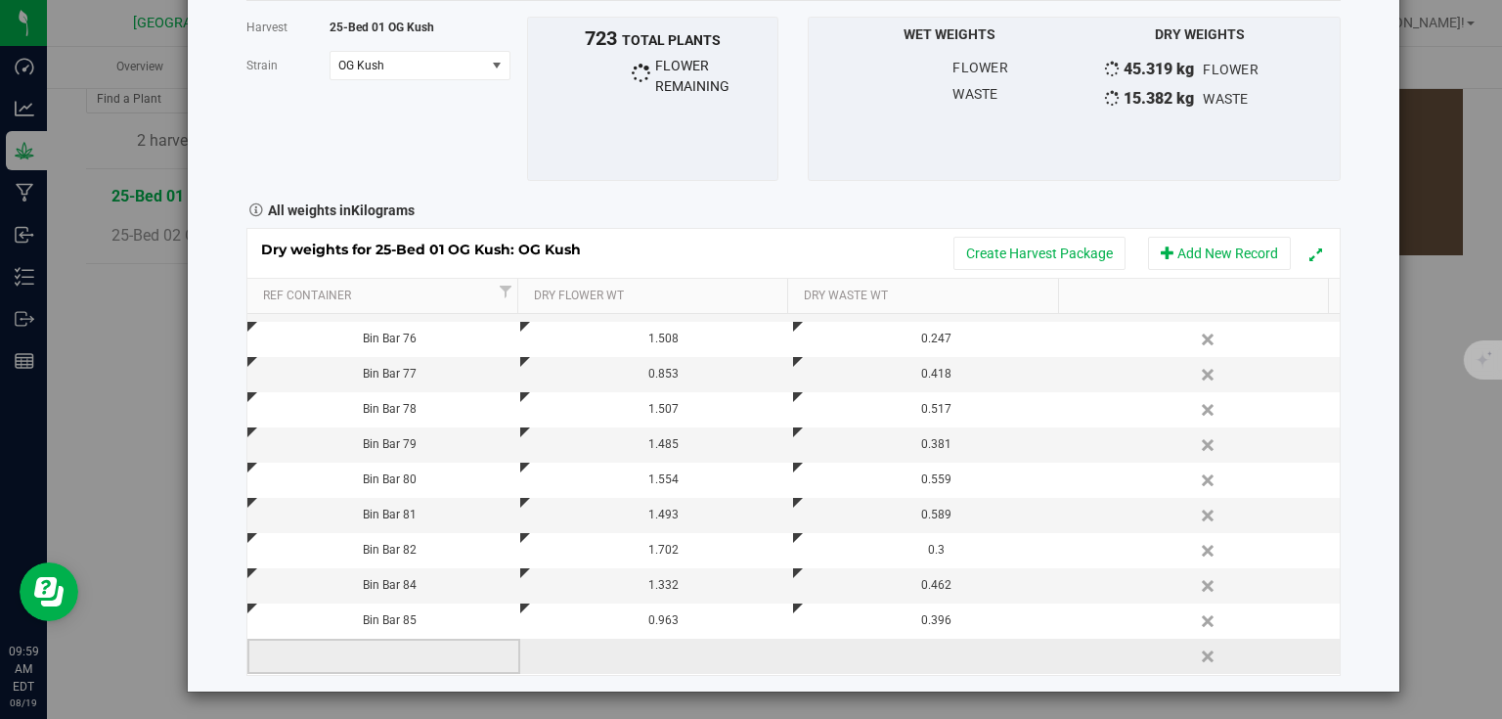
click at [469, 652] on td at bounding box center [383, 656] width 273 height 35
type input "Bin Bar 86"
type input "1.267"
type input "0.613"
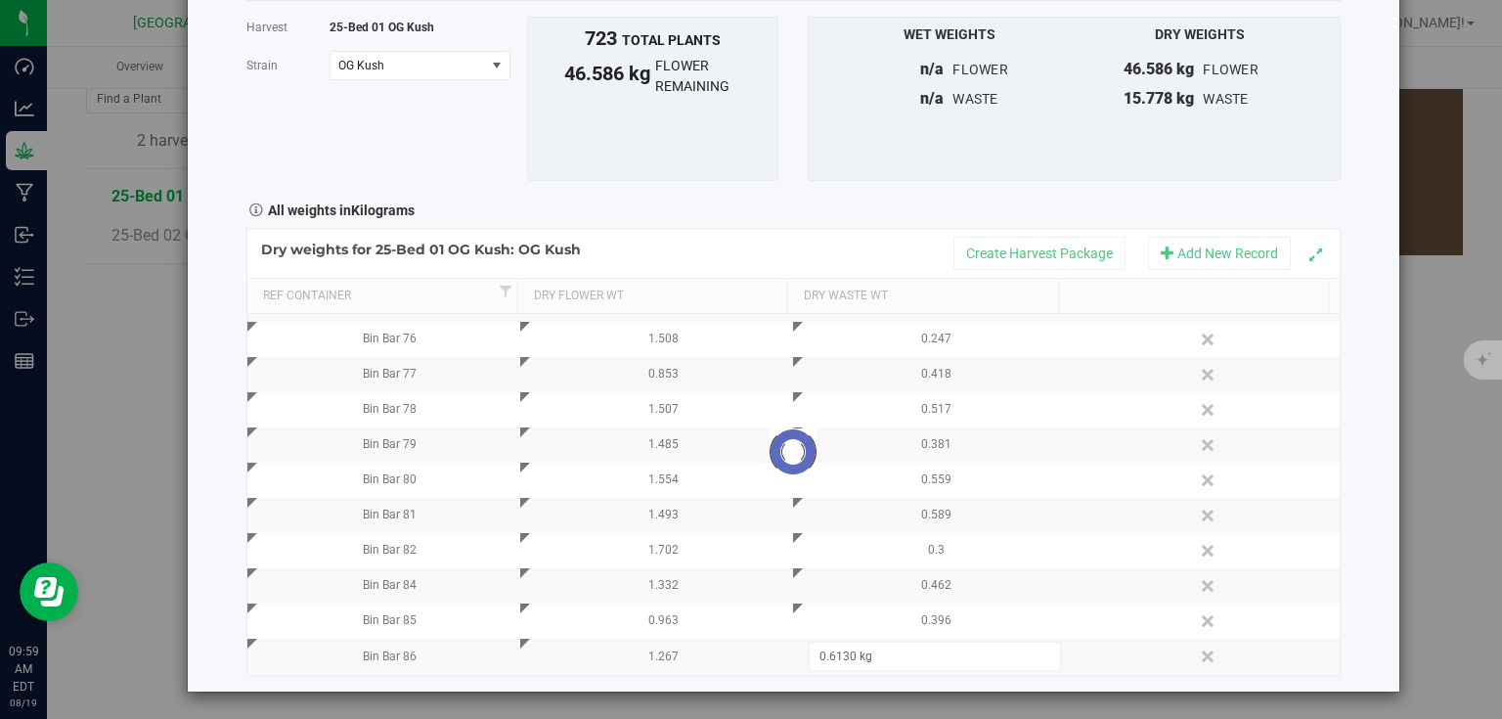
click at [1360, 502] on div "Harvest log Done Harvest 25-Bed 01 OG Kush [GEOGRAPHIC_DATA] OG Kush Select str…" at bounding box center [794, 306] width 1212 height 772
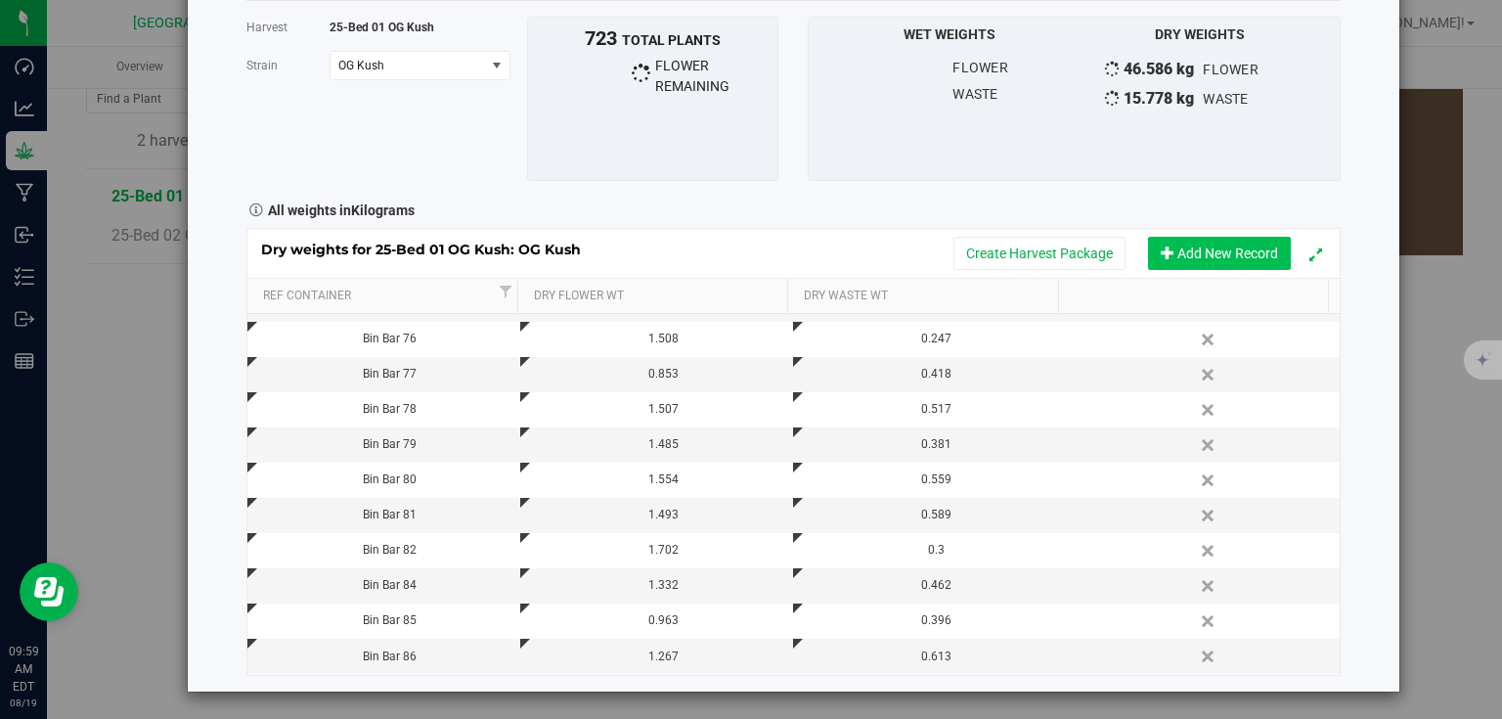
click at [1241, 254] on button "Add New Record" at bounding box center [1219, 253] width 143 height 33
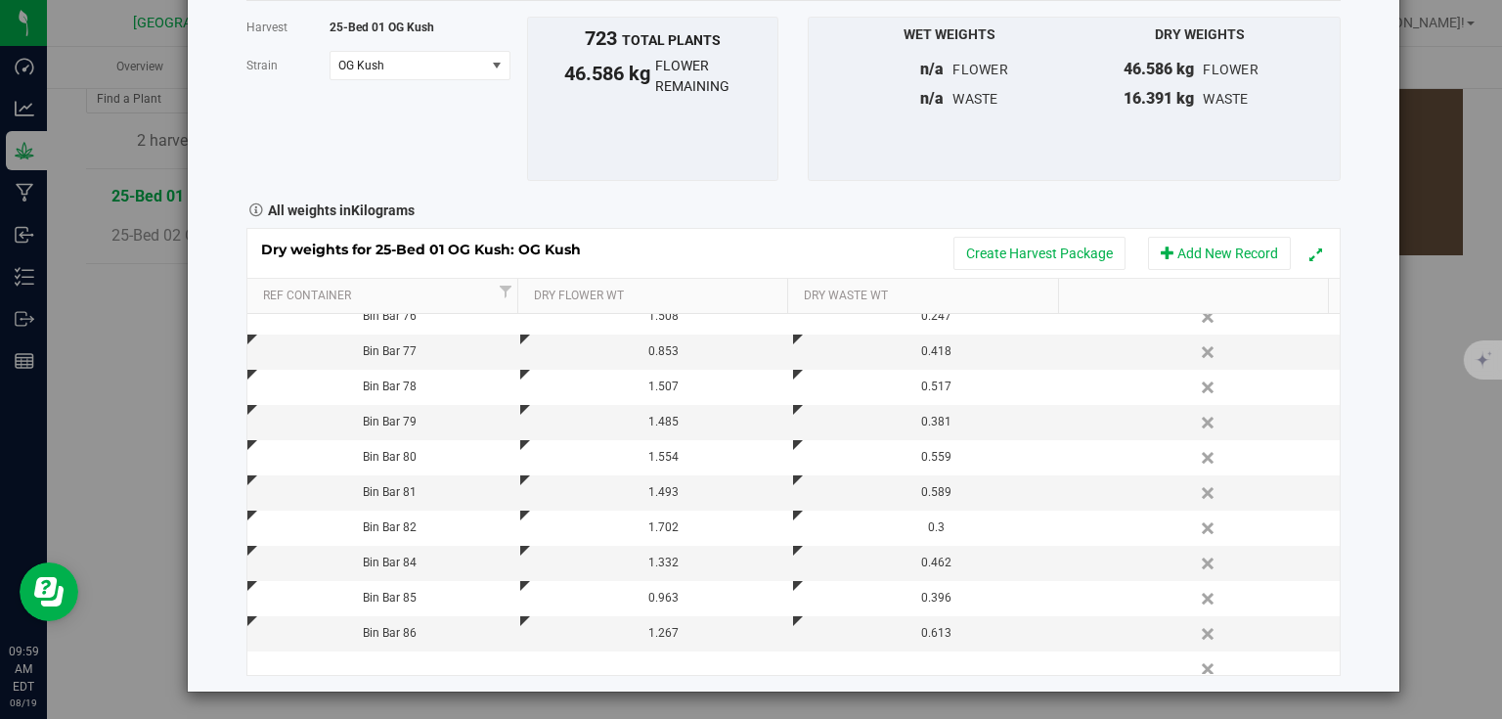
scroll to position [1225, 0]
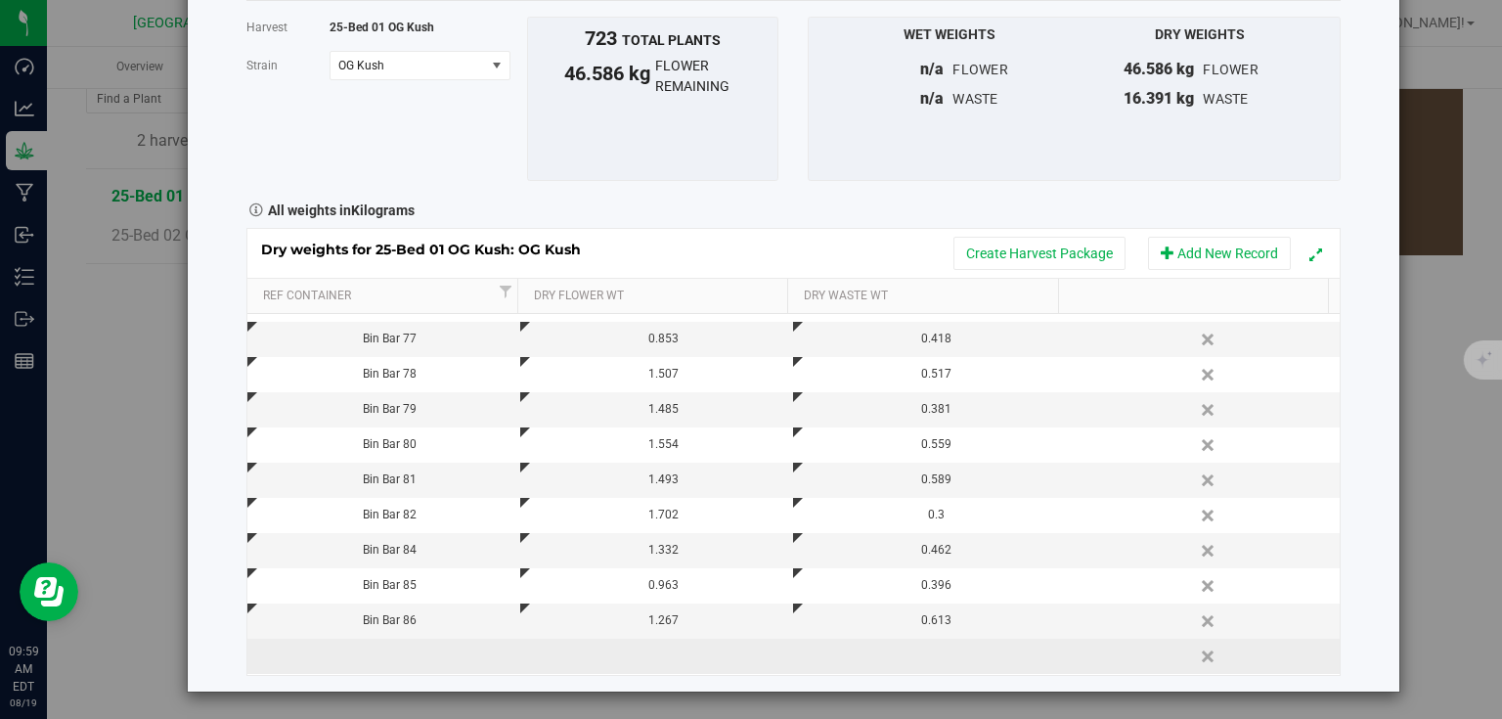
click at [423, 662] on td at bounding box center [383, 656] width 273 height 35
type input "Bin Bar 87"
type input "0.994"
type input "0.394"
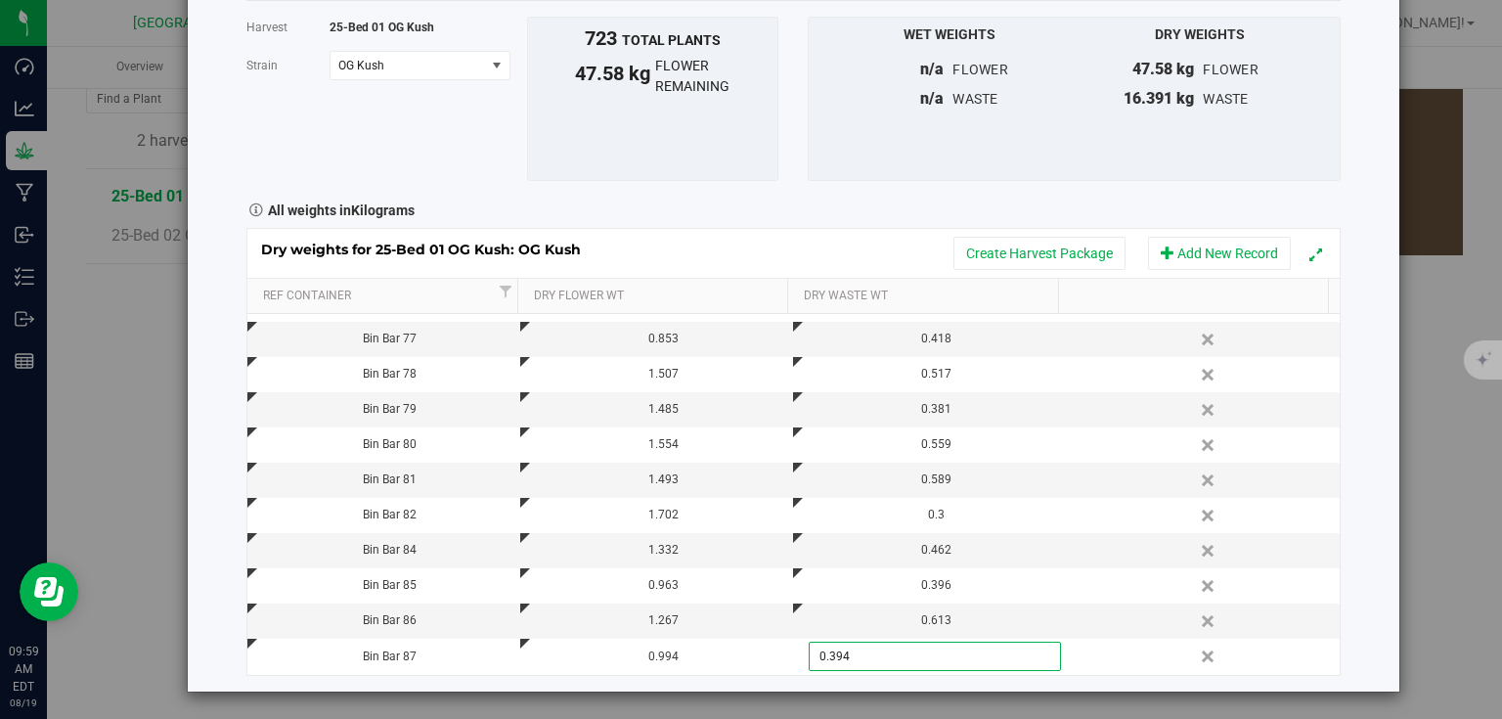
type input "0.3940 kg"
click at [1367, 548] on div "Harvest log Done Harvest 25-Bed 01 OG Kush [GEOGRAPHIC_DATA] OG Kush Select str…" at bounding box center [794, 306] width 1212 height 772
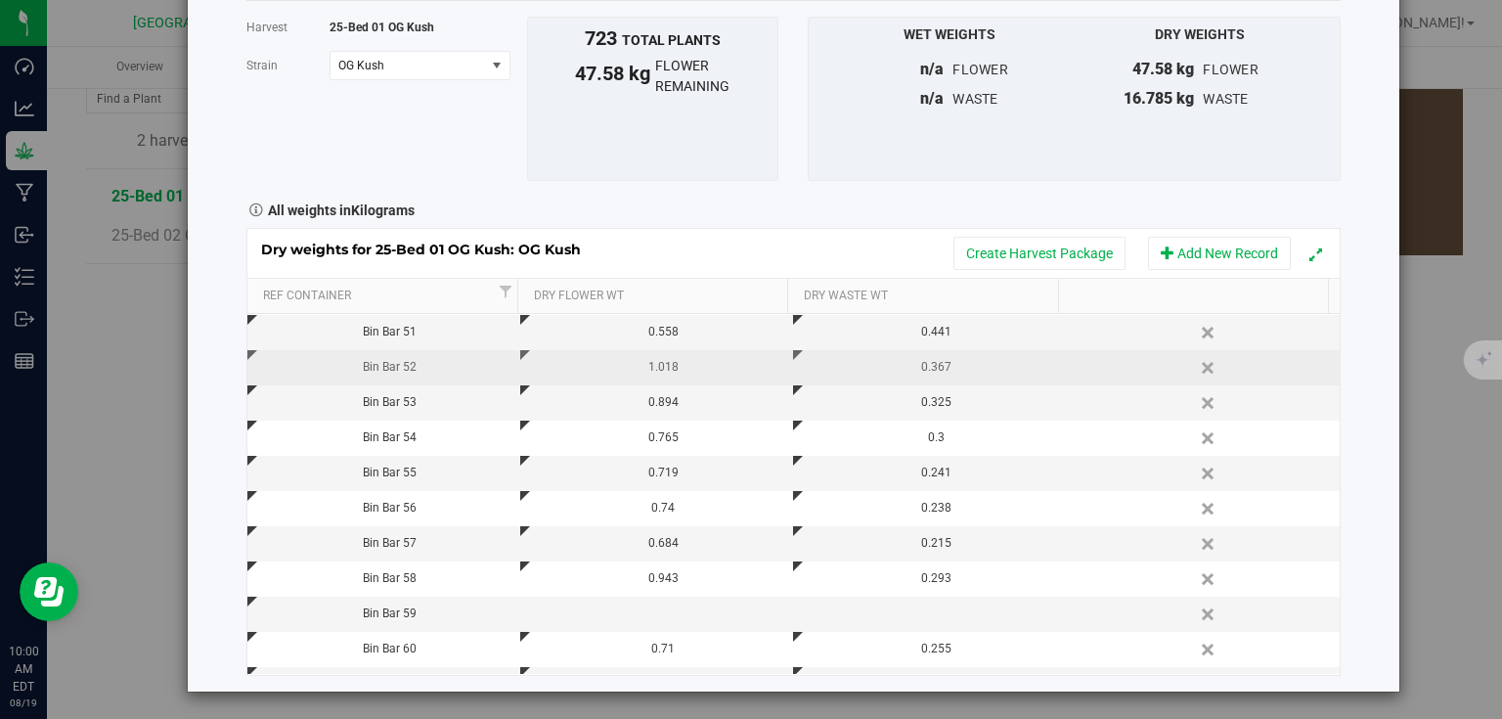
scroll to position [391, 0]
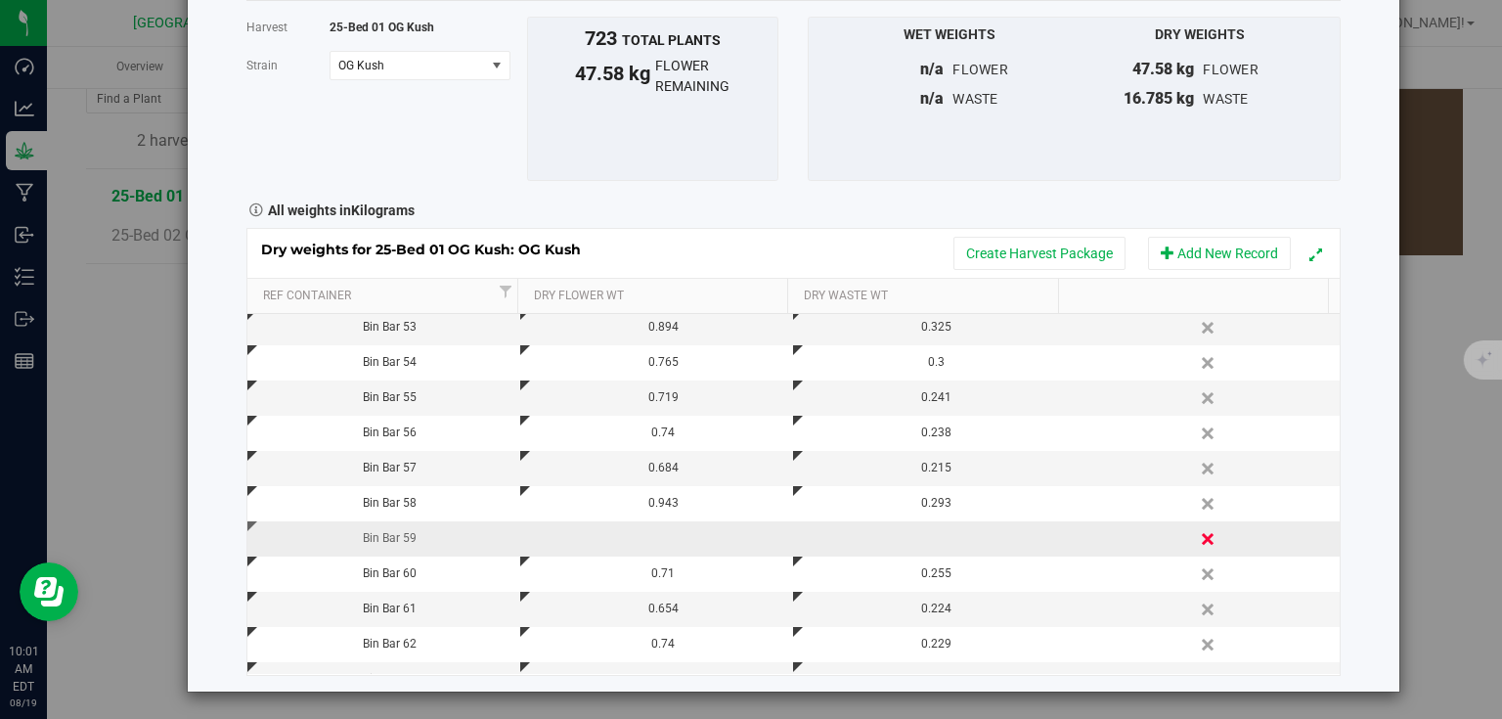
click at [1195, 532] on link "Delete" at bounding box center [1209, 538] width 29 height 25
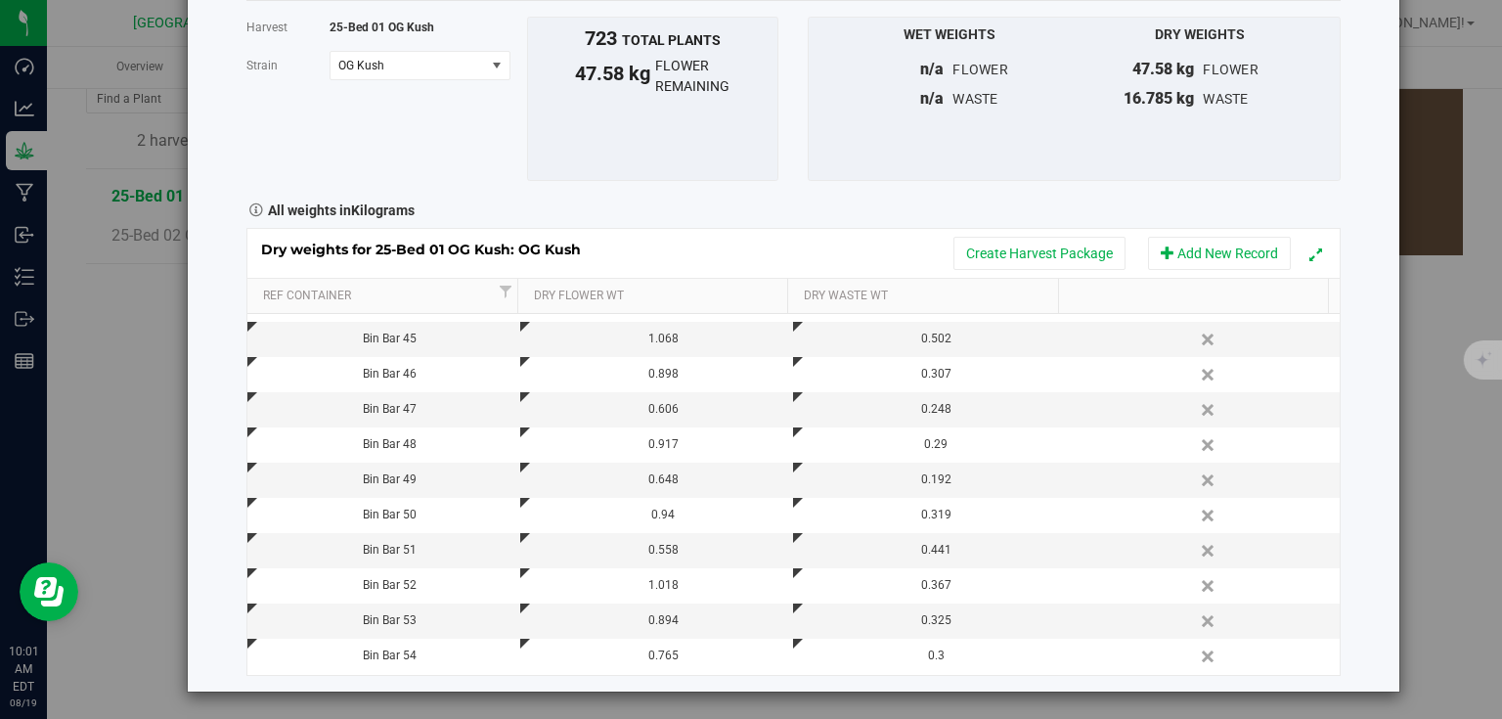
scroll to position [0, 0]
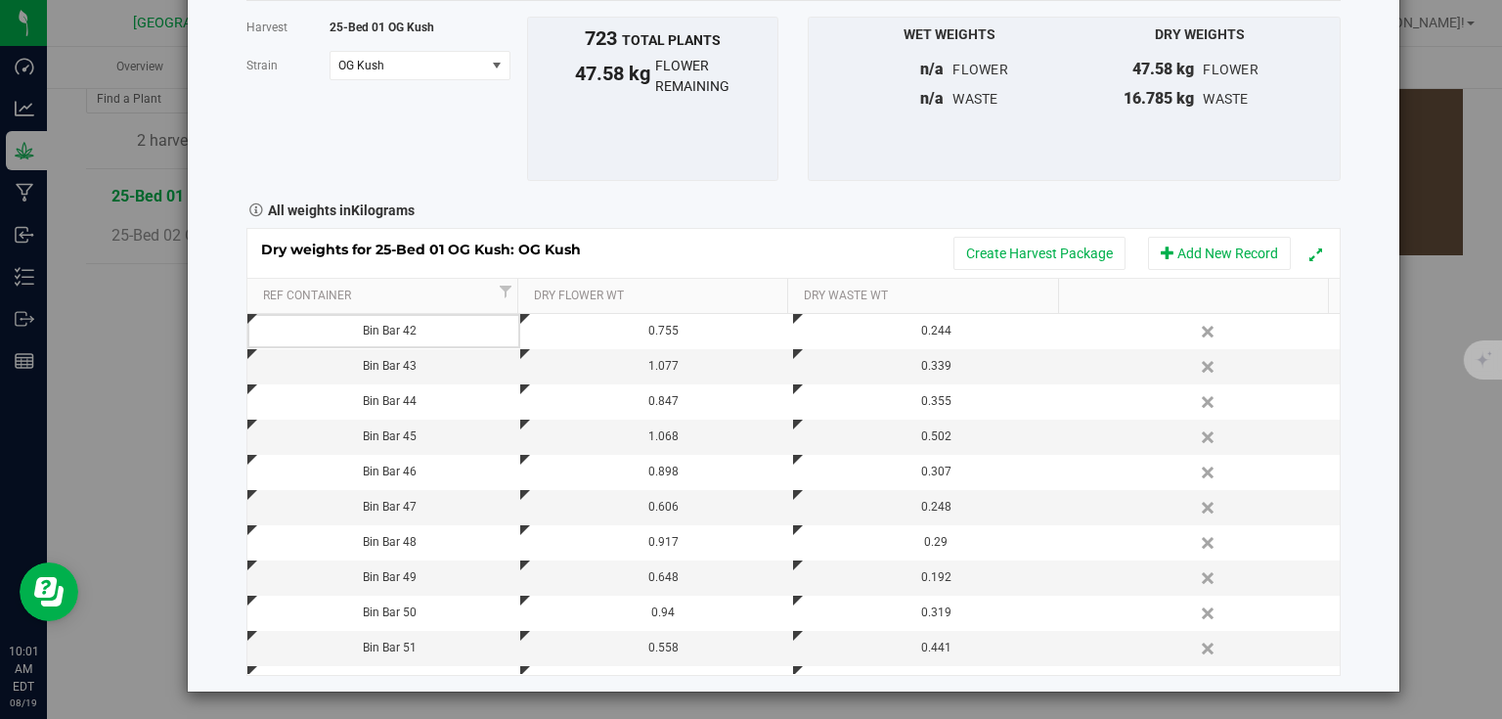
click at [1358, 250] on div "Harvest log Done Harvest 25-Bed 01 OG Kush [GEOGRAPHIC_DATA] OG Kush Select str…" at bounding box center [794, 306] width 1212 height 772
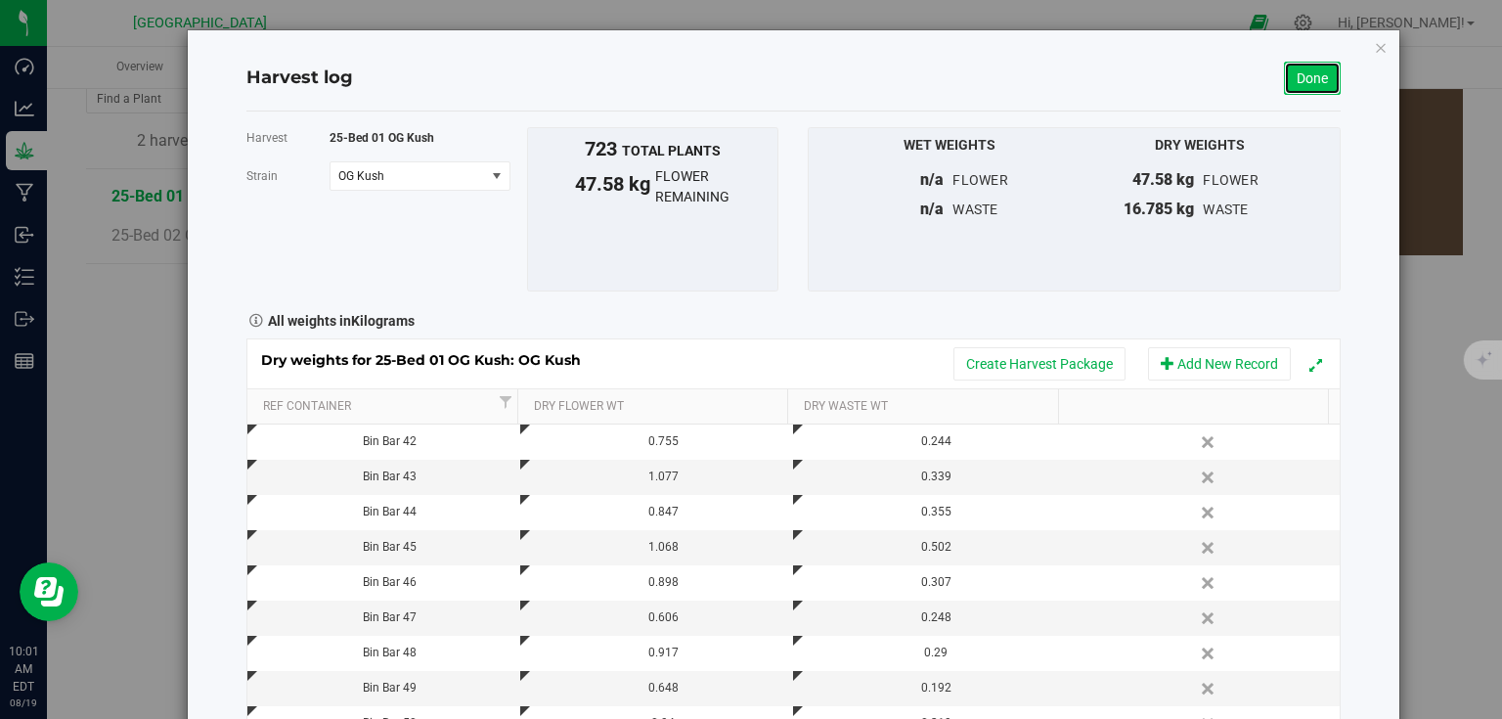
click at [1311, 87] on link "Done" at bounding box center [1312, 78] width 57 height 33
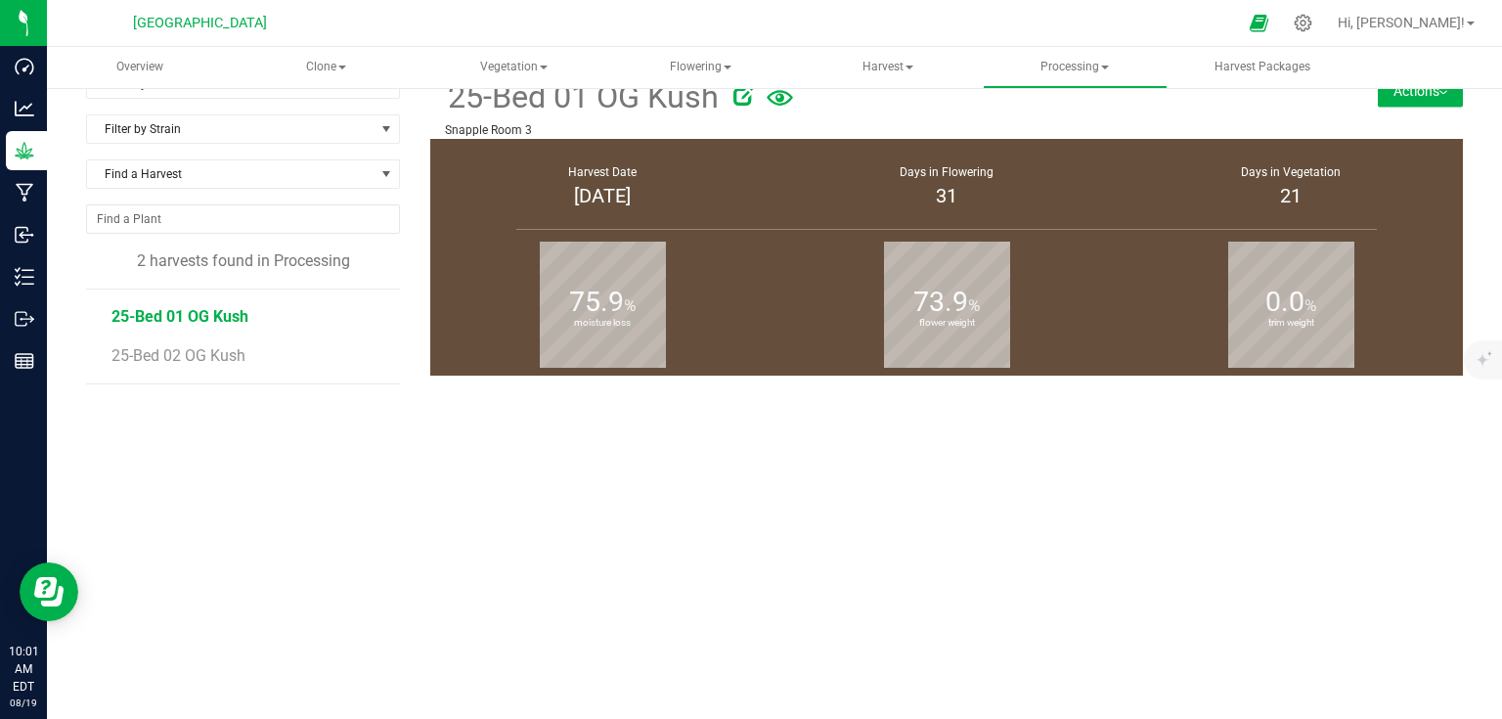
scroll to position [156, 0]
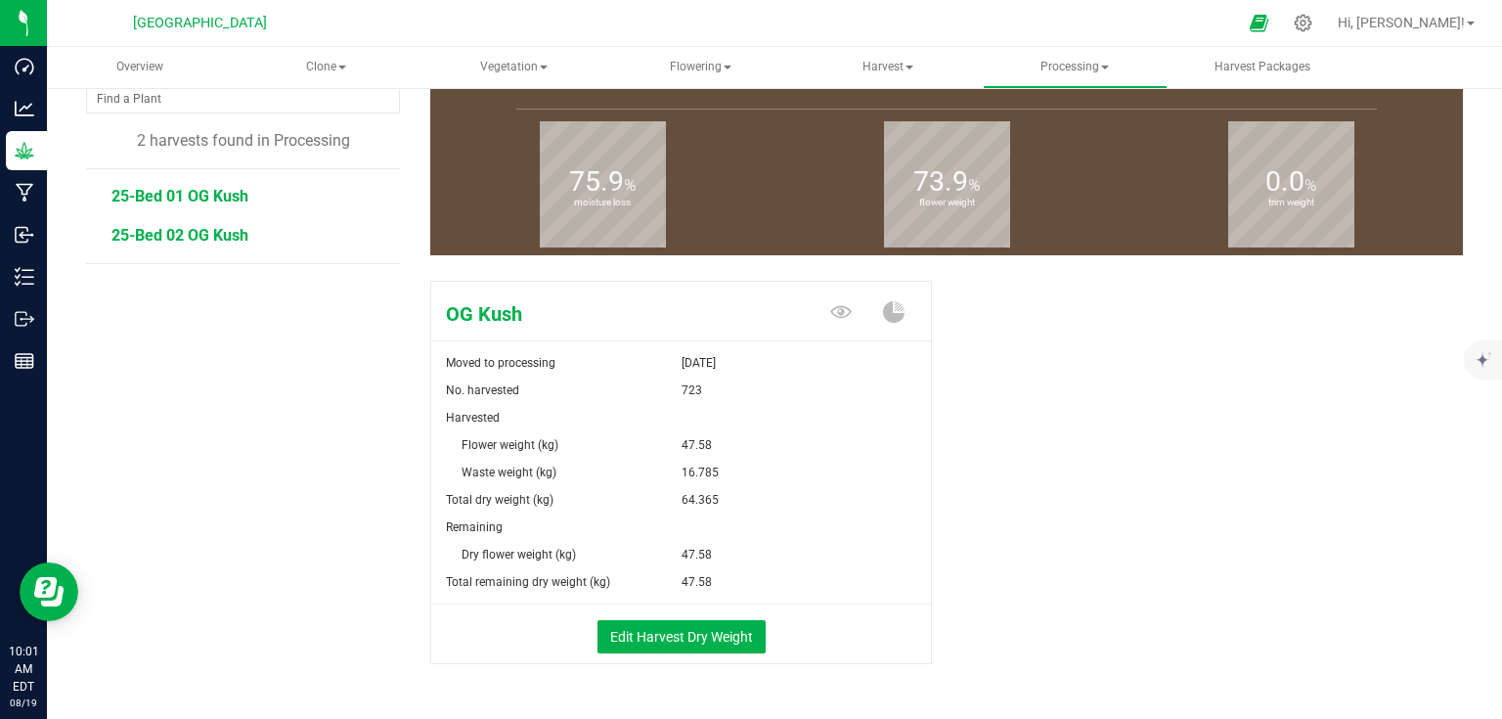
click at [208, 240] on span "25-Bed 02 OG Kush" at bounding box center [179, 235] width 137 height 19
click at [223, 203] on span "25-Bed 01 OG Kush" at bounding box center [179, 196] width 137 height 19
click at [235, 237] on span "25-Bed 02 OG Kush" at bounding box center [179, 235] width 137 height 19
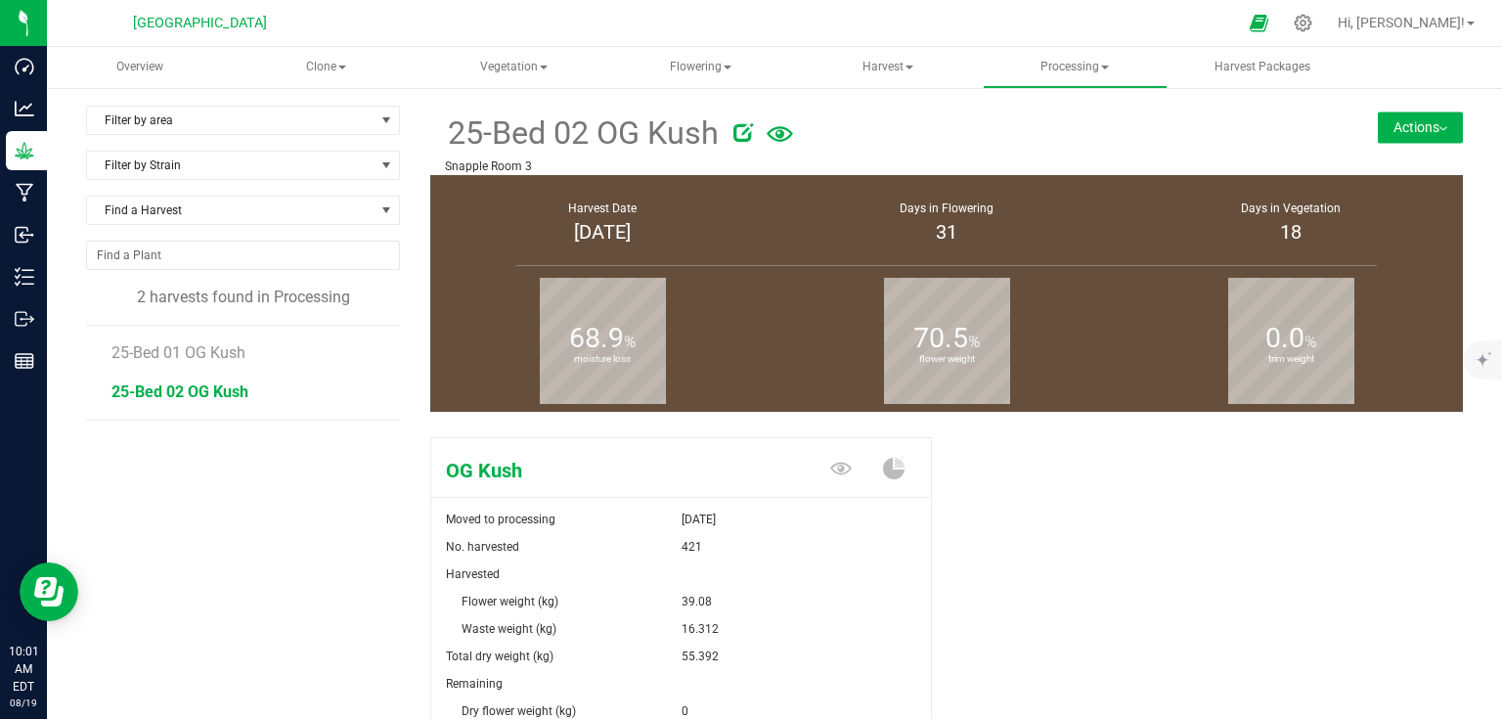
click at [1407, 136] on button "Actions" at bounding box center [1420, 126] width 85 height 31
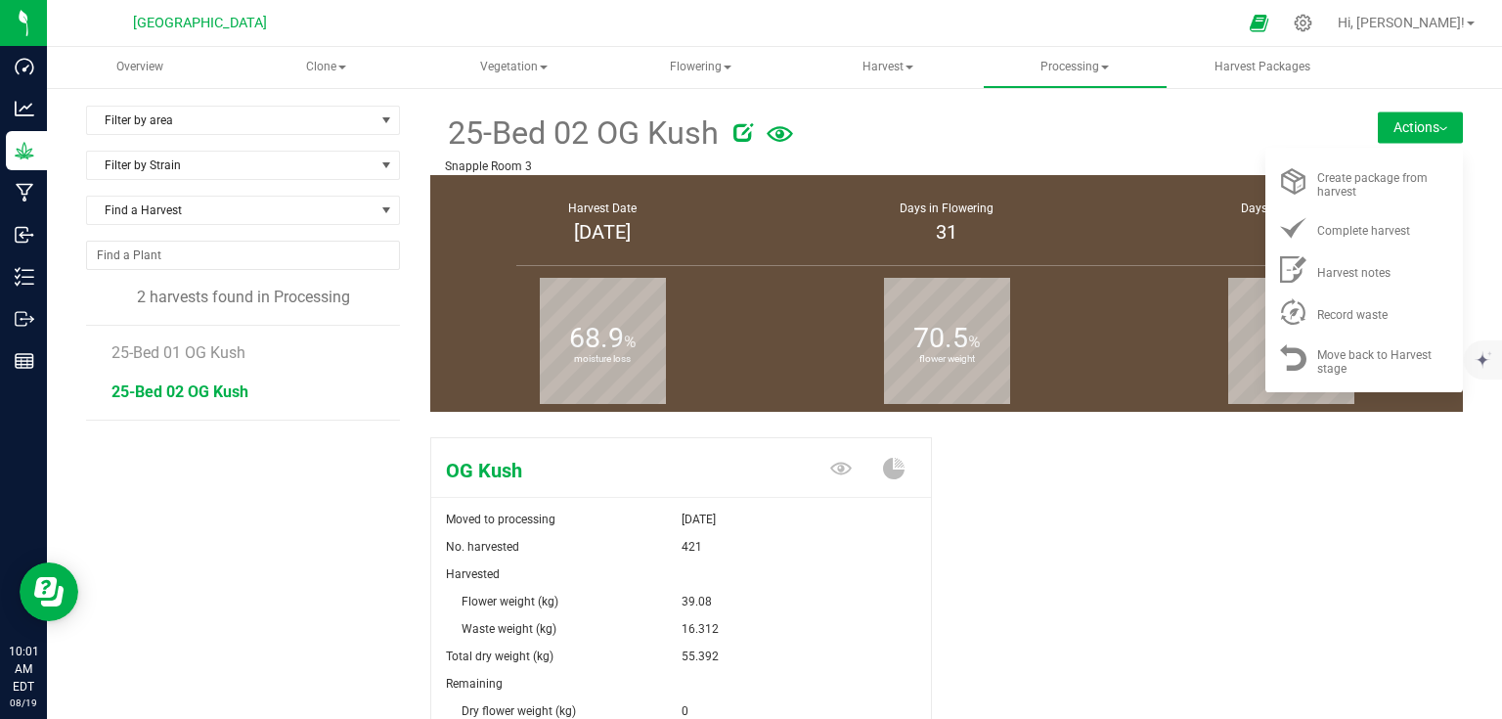
click at [1439, 131] on button "Actions" at bounding box center [1420, 126] width 85 height 31
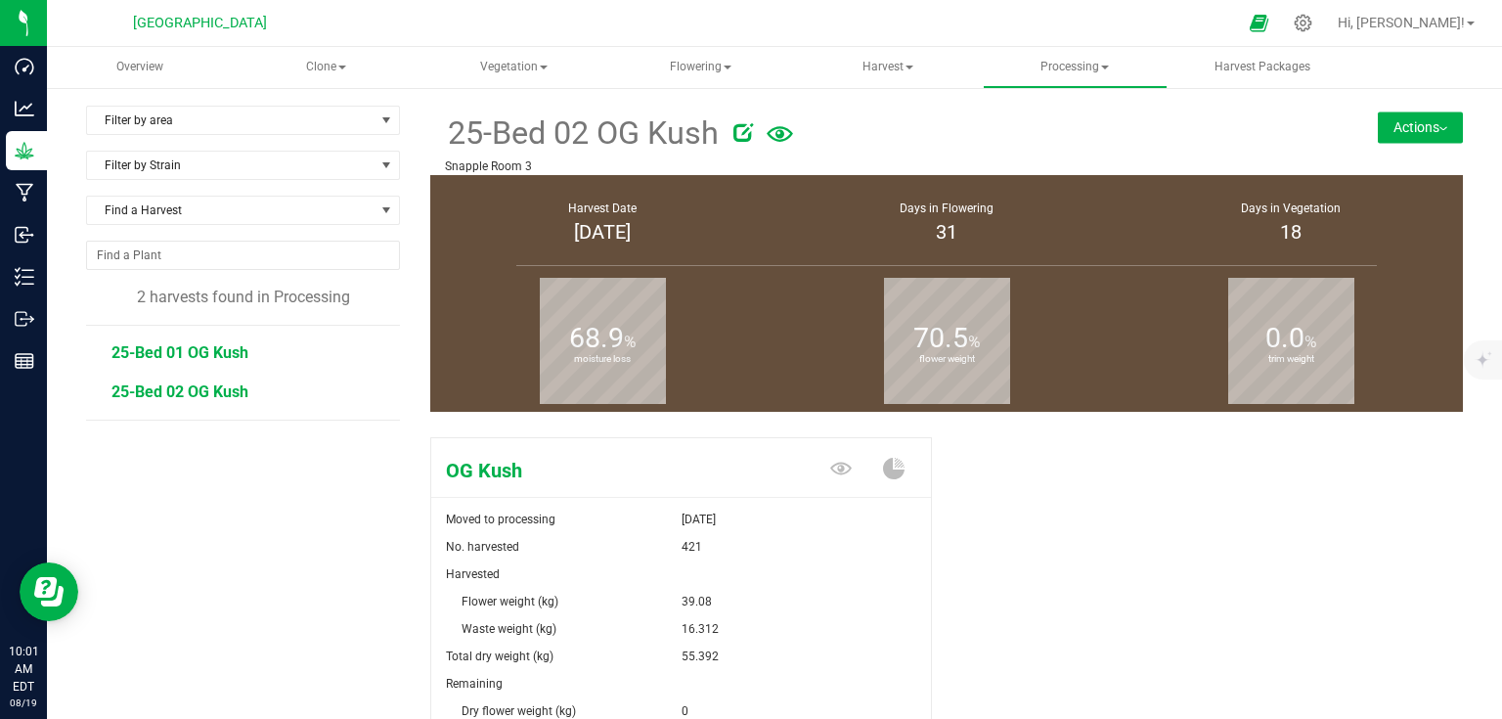
click at [165, 355] on span "25-Bed 01 OG Kush" at bounding box center [179, 352] width 137 height 19
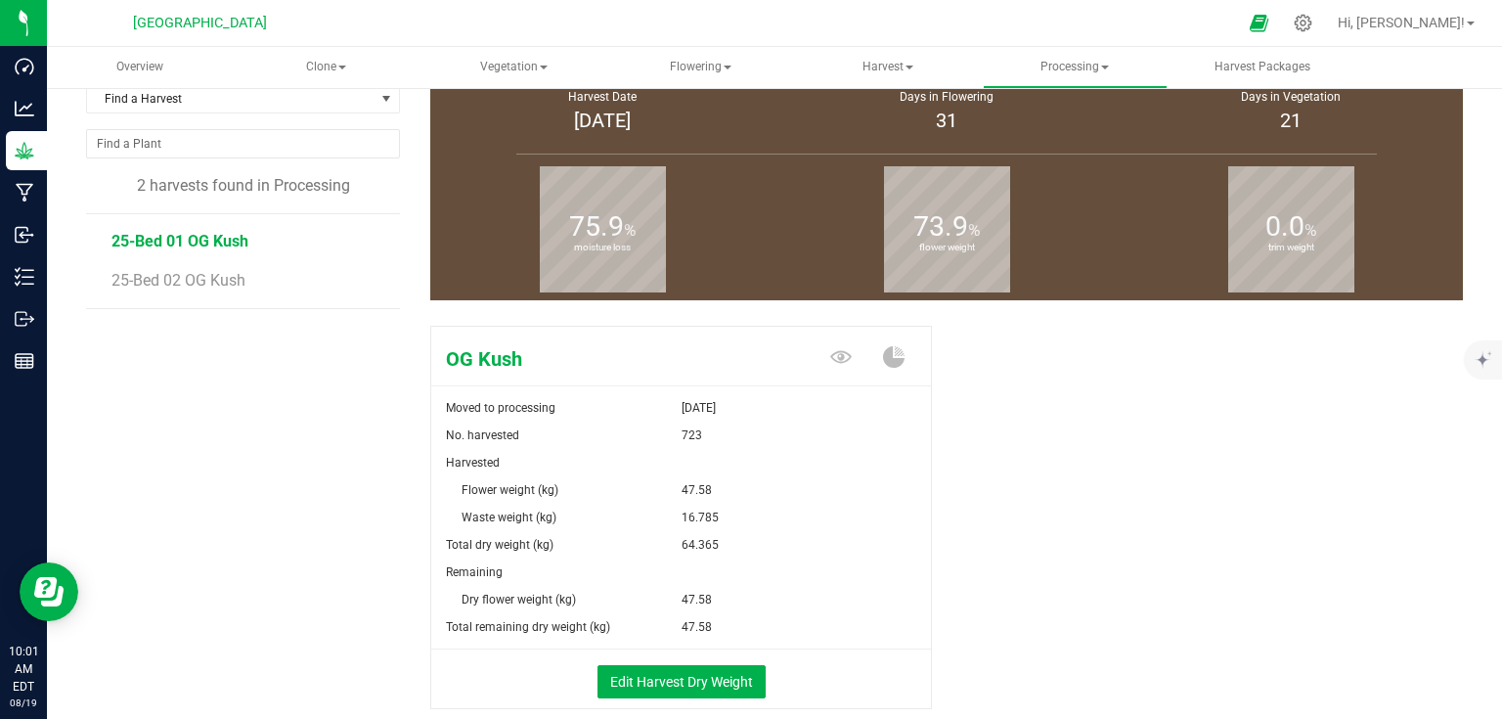
scroll to position [212, 0]
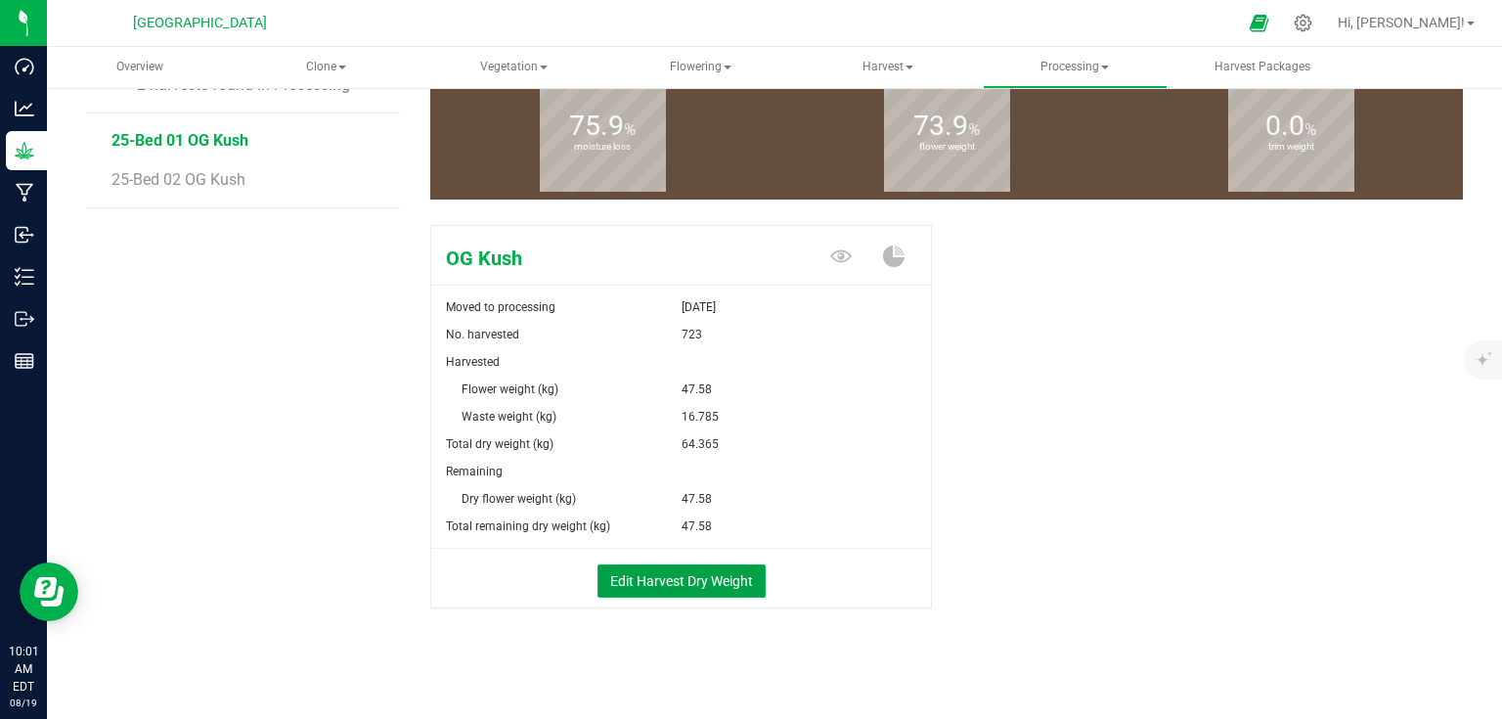
click at [700, 572] on button "Edit Harvest Dry Weight" at bounding box center [682, 580] width 168 height 33
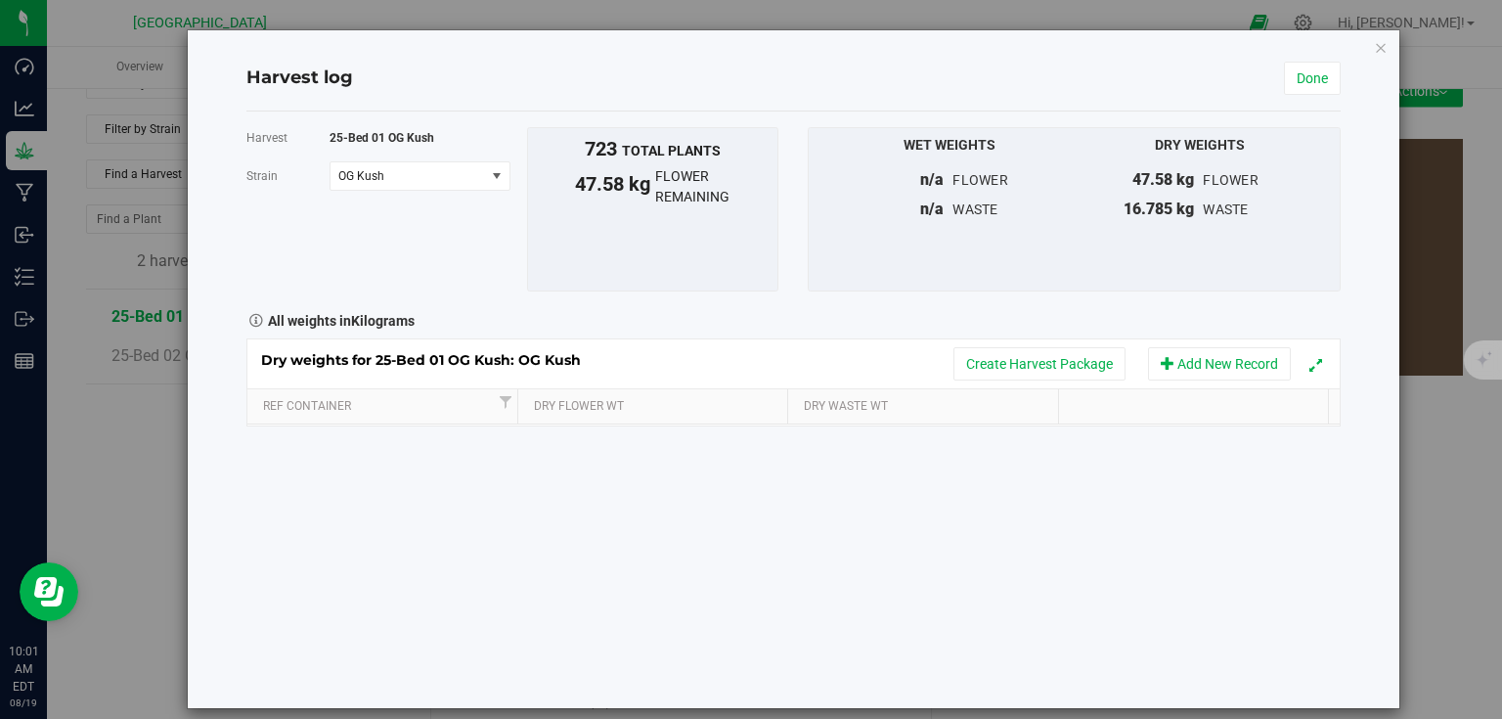
scroll to position [212, 0]
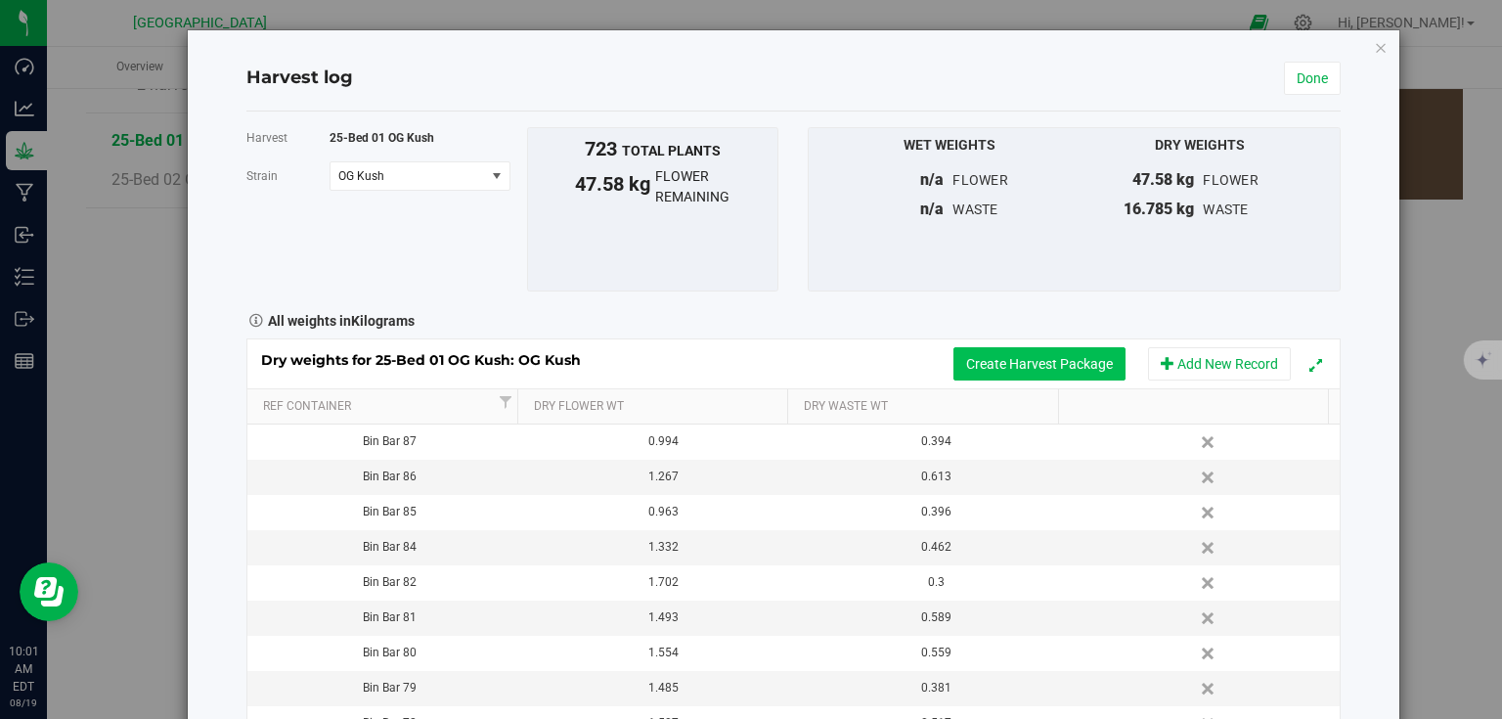
click at [1033, 364] on button "Create Harvest Package" at bounding box center [1040, 363] width 172 height 33
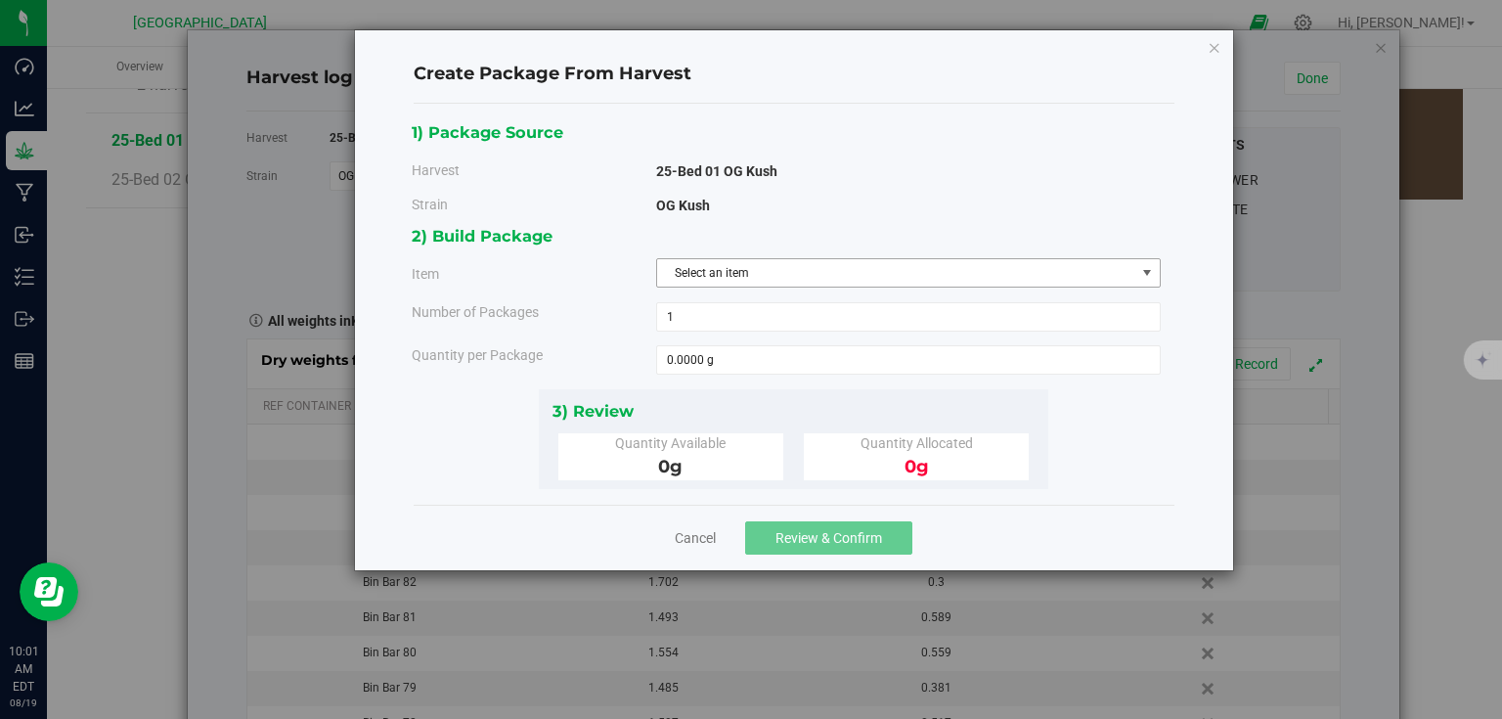
click at [839, 282] on span "Select an item" at bounding box center [896, 272] width 478 height 27
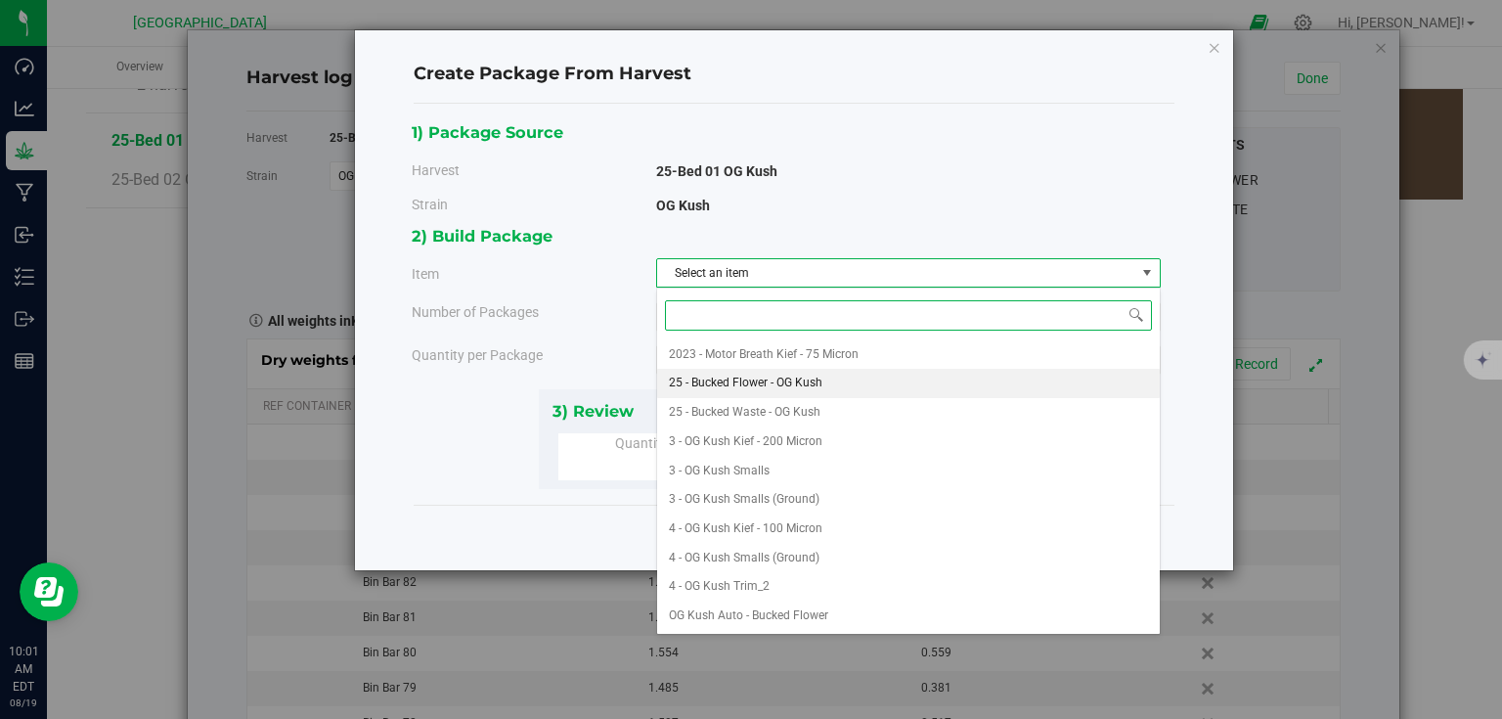
click at [782, 380] on span "25 - Bucked Flower - OG Kush" at bounding box center [746, 383] width 154 height 25
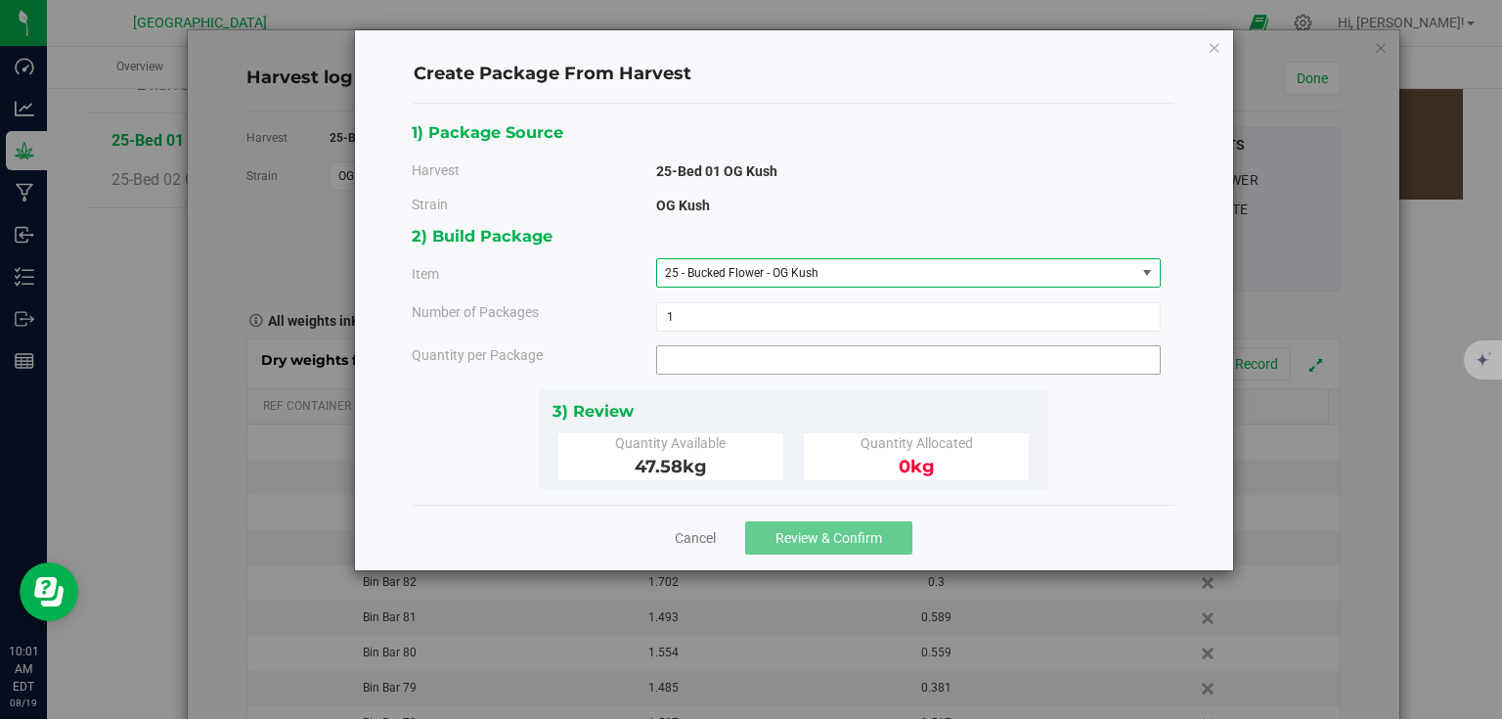
click at [799, 365] on span at bounding box center [908, 359] width 505 height 29
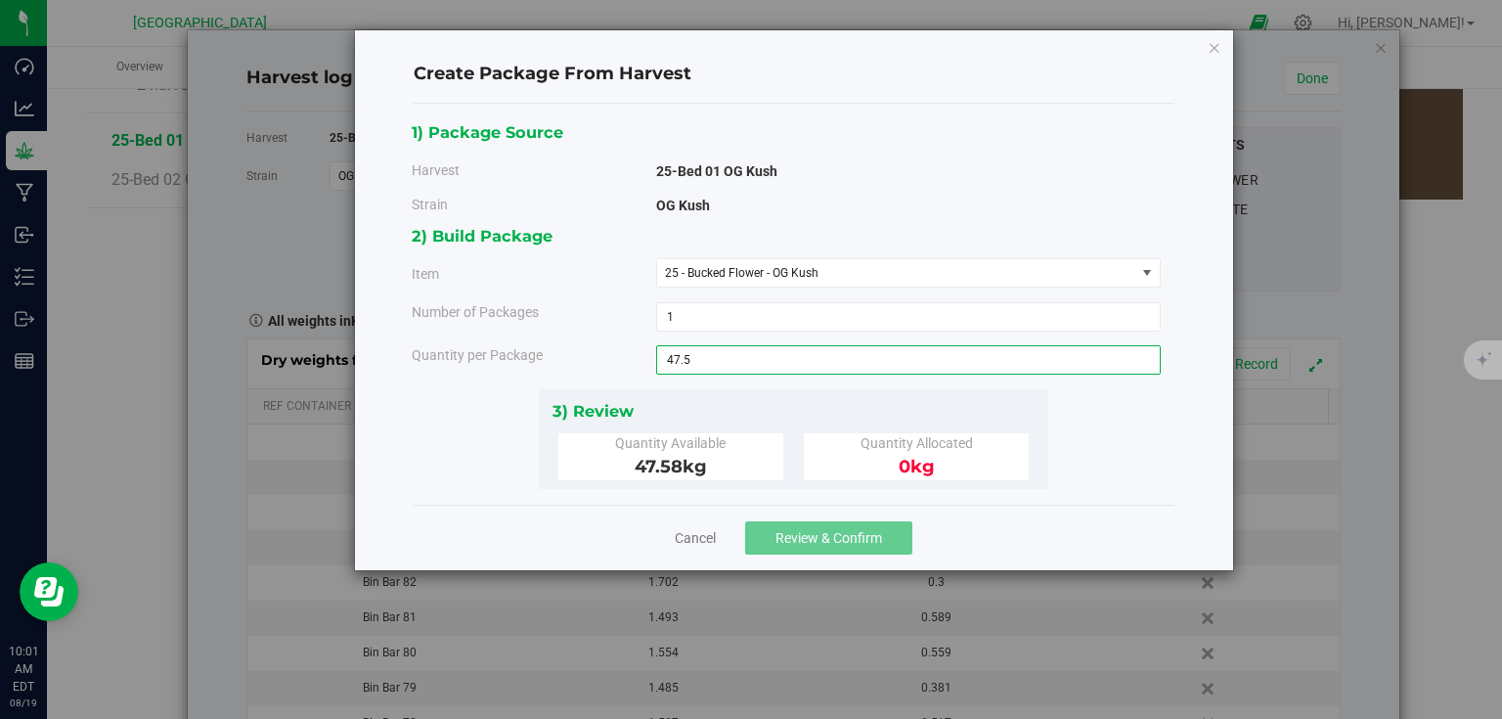
type input "47.58"
type input "47.5800 kg"
click at [832, 389] on div "3) Review Quantity Available 47.58 kg Quantity Allocated 0 kg" at bounding box center [794, 439] width 510 height 100
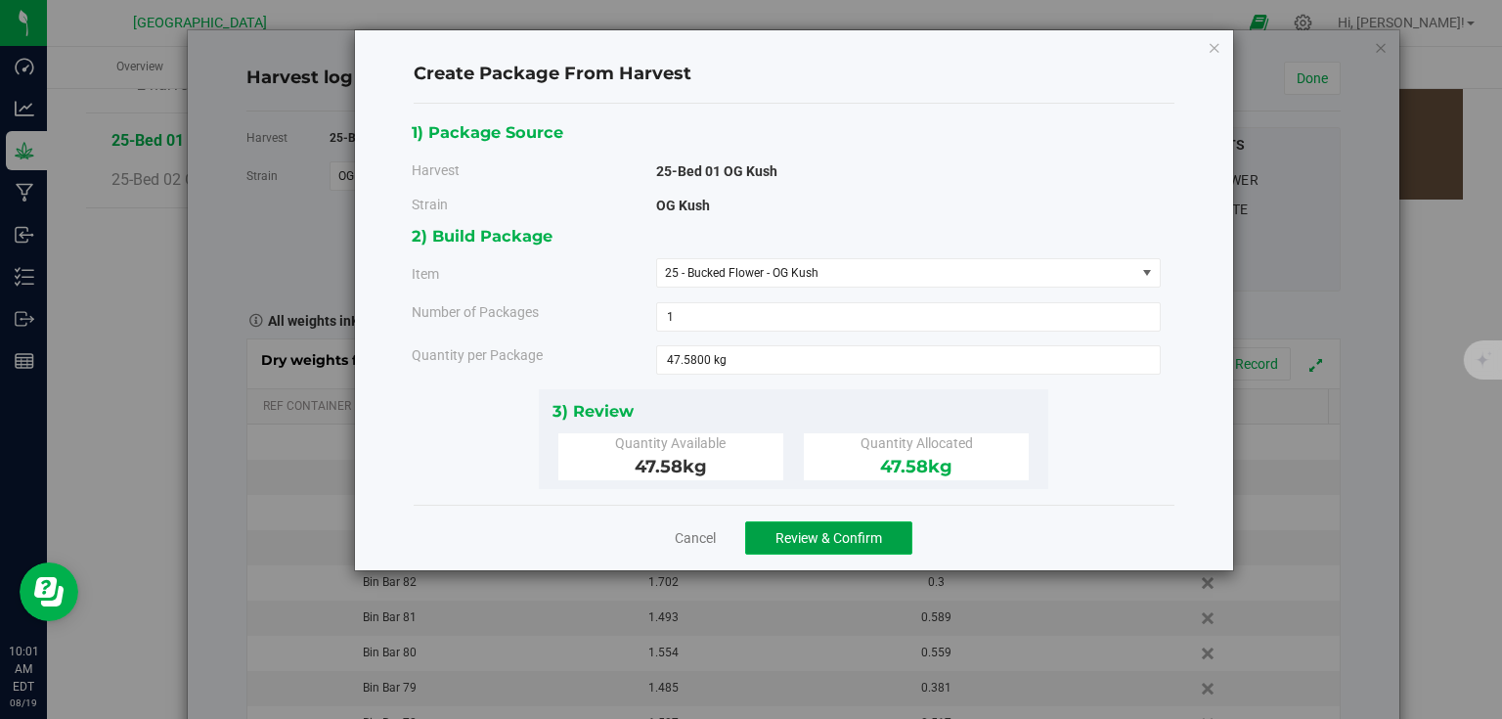
click at [853, 525] on button "Review & Confirm" at bounding box center [828, 537] width 167 height 33
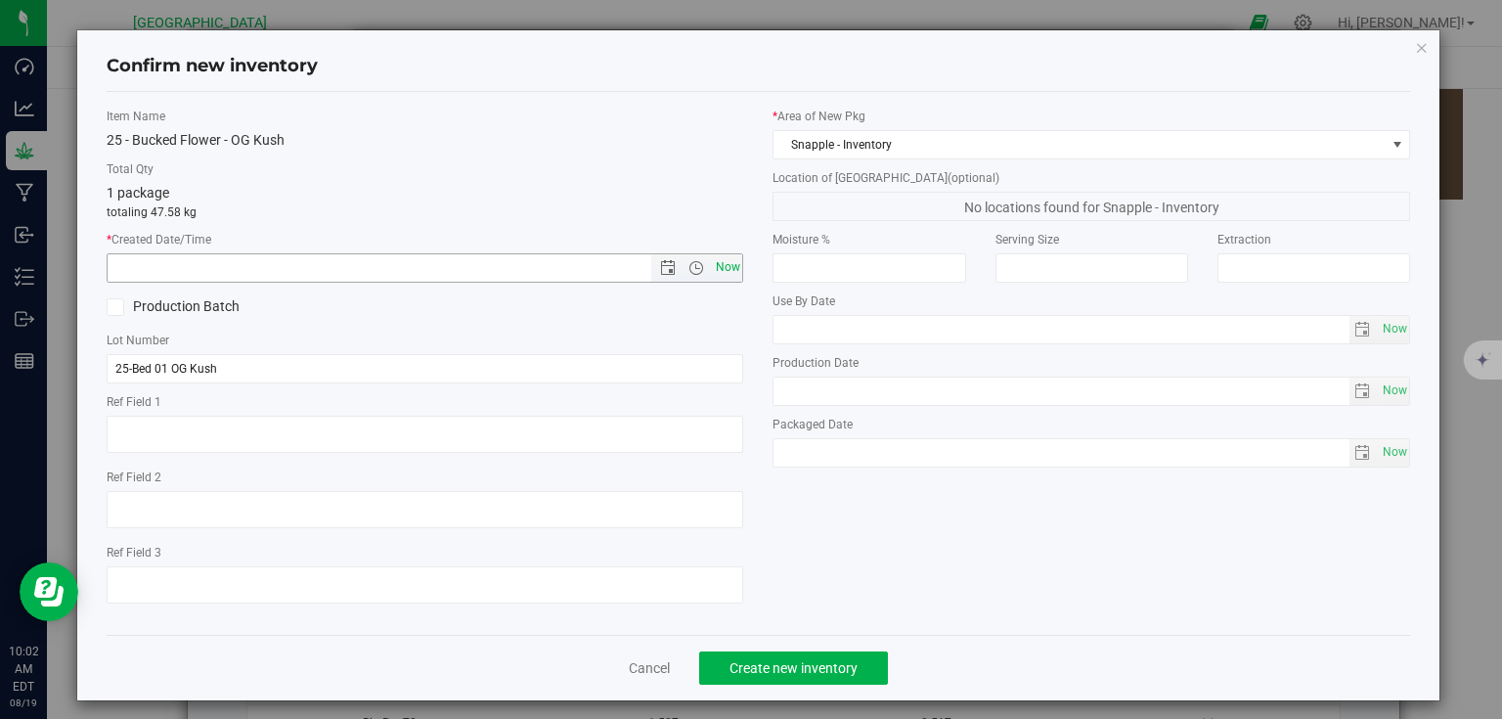
click at [721, 266] on span "Now" at bounding box center [727, 267] width 33 height 28
type input "[DATE] 10:02 AM"
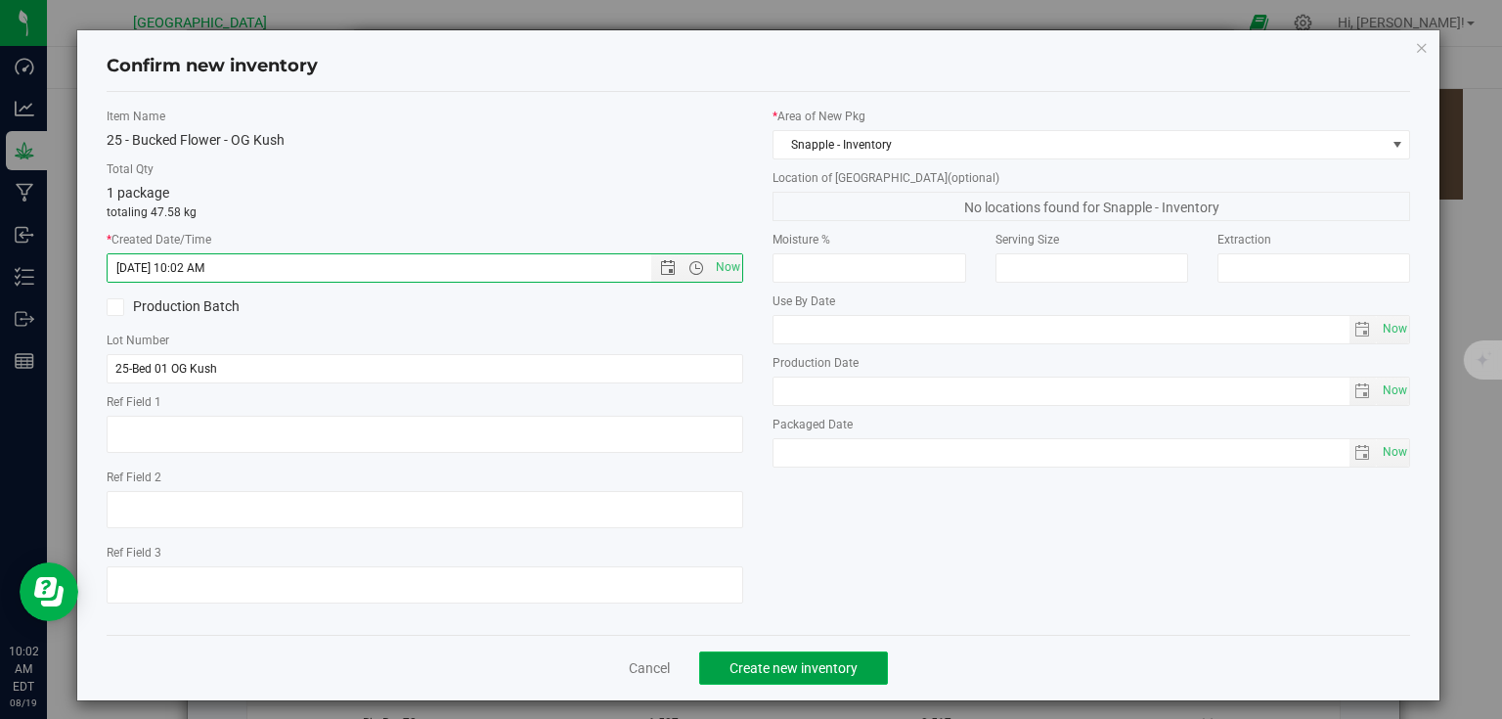
click at [828, 672] on span "Create new inventory" at bounding box center [794, 668] width 128 height 16
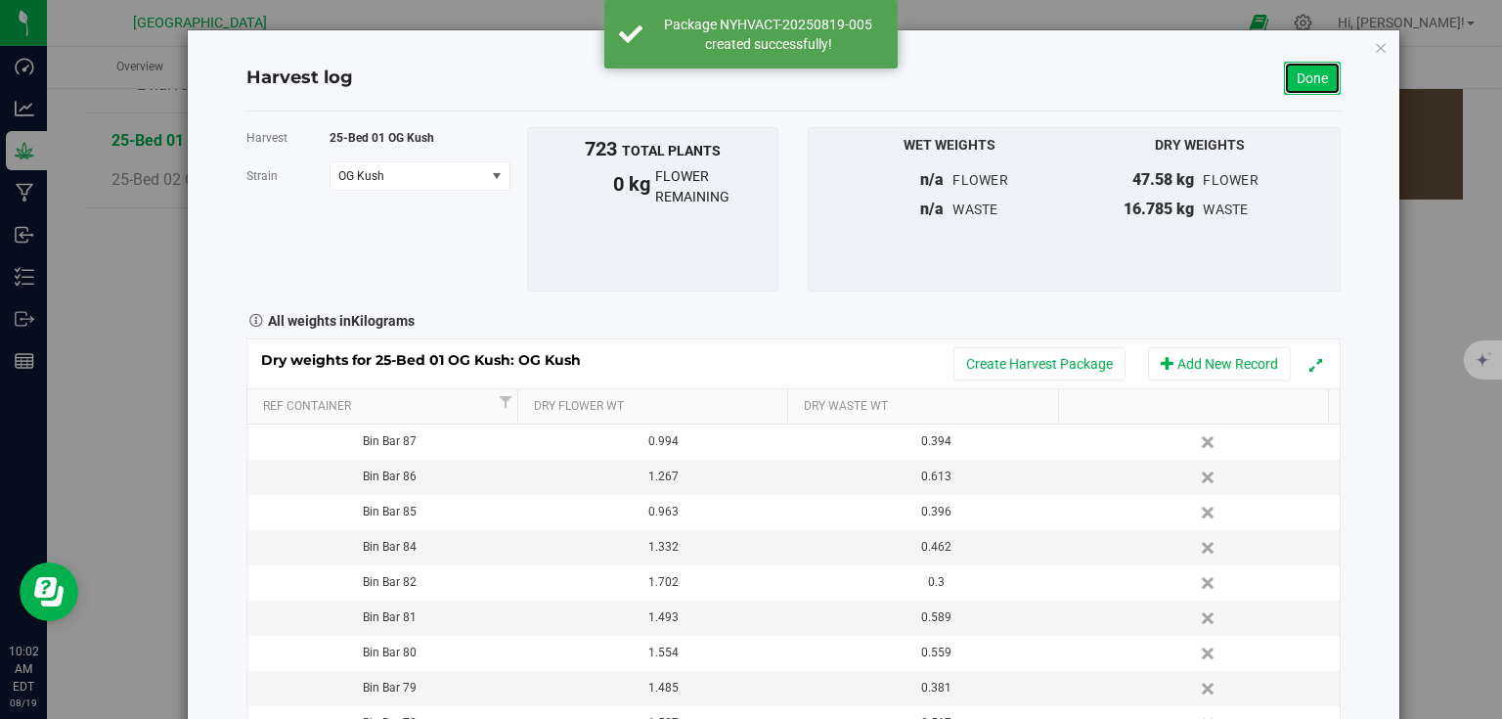
click at [1313, 87] on link "Done" at bounding box center [1312, 78] width 57 height 33
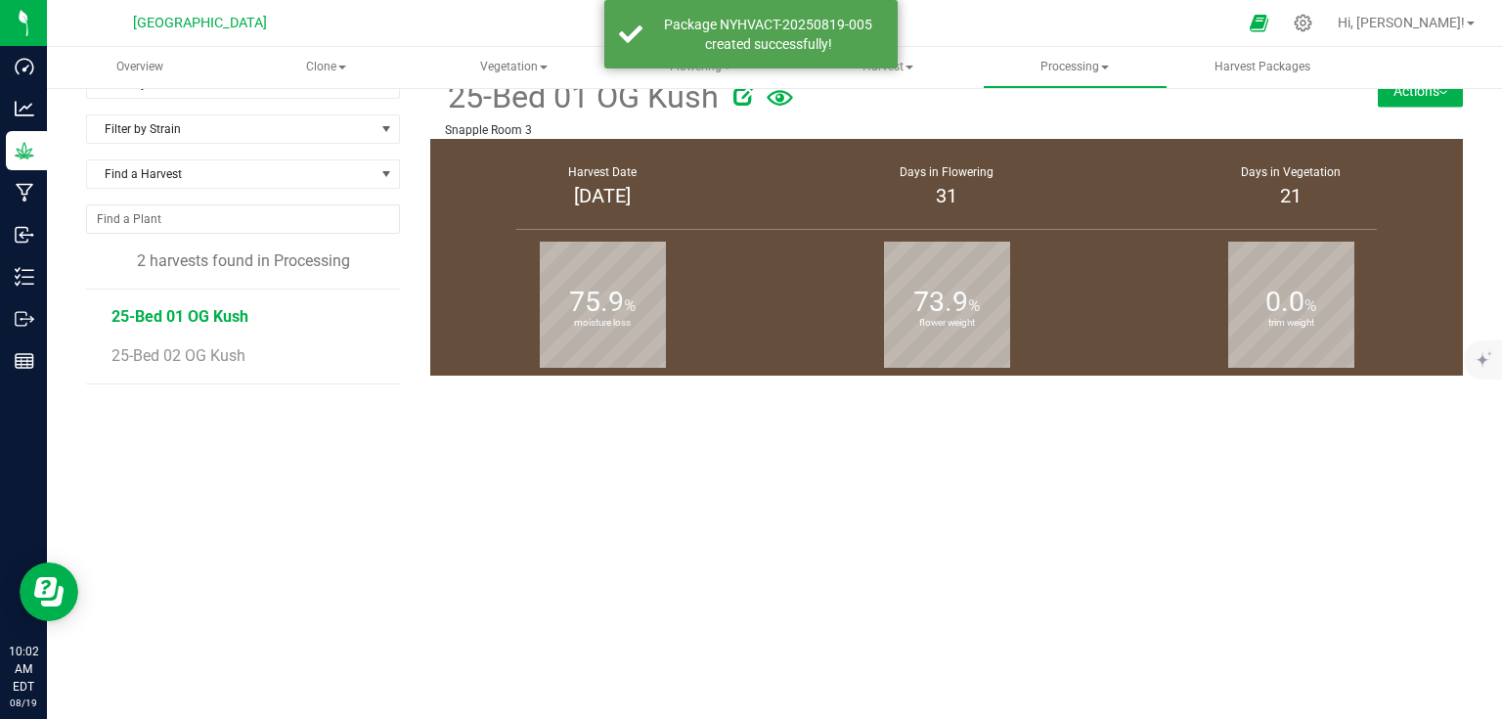
scroll to position [212, 0]
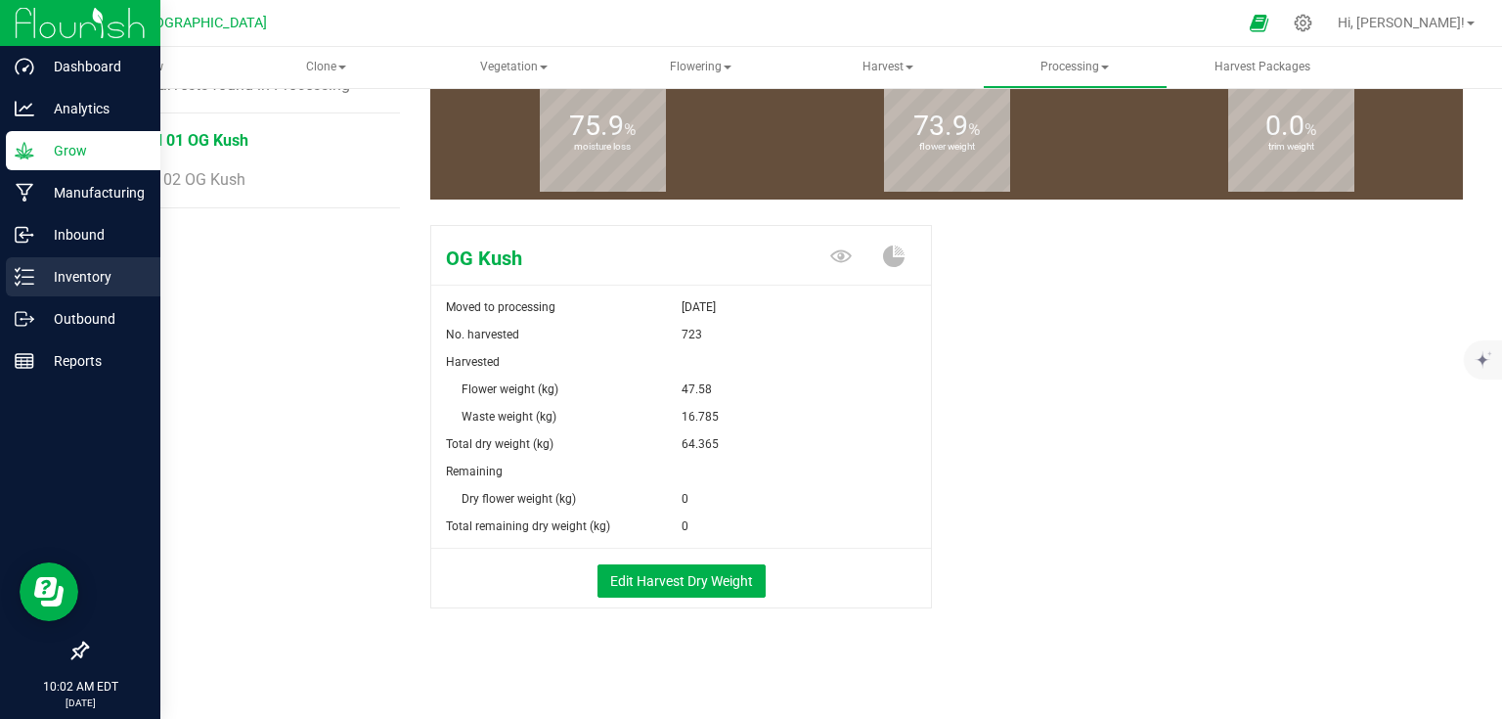
click at [34, 267] on p "Inventory" at bounding box center [92, 276] width 117 height 23
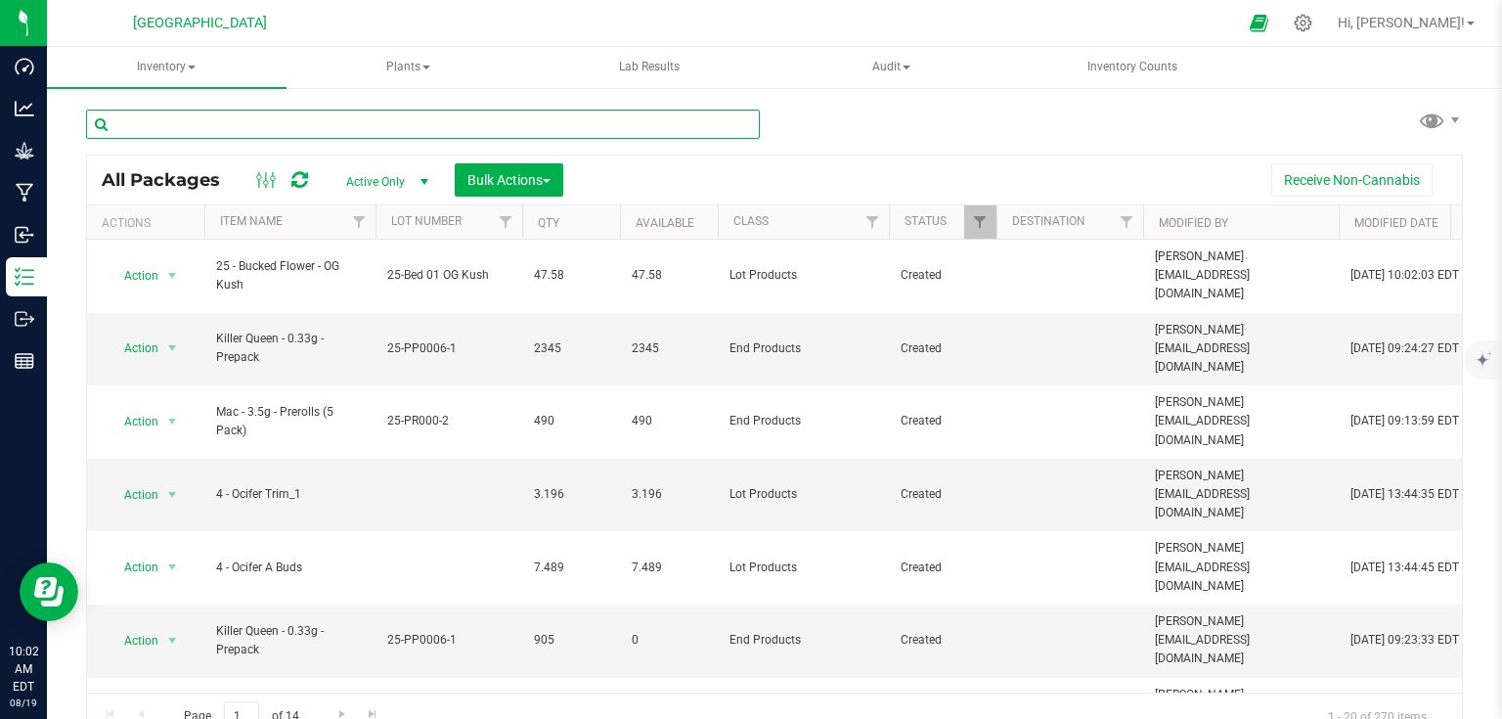
click at [220, 125] on input "text" at bounding box center [423, 124] width 674 height 29
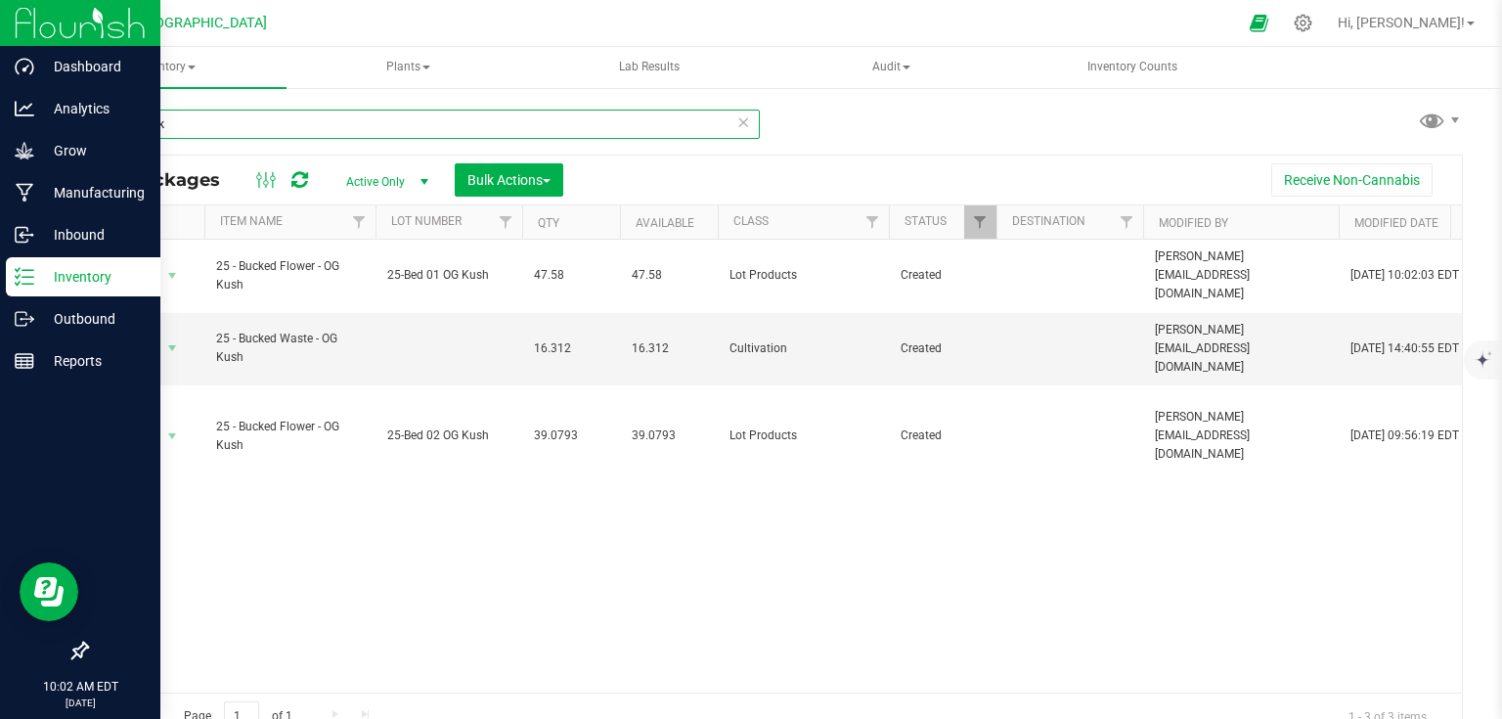
type input "25 - buck"
click at [59, 33] on img at bounding box center [80, 23] width 131 height 46
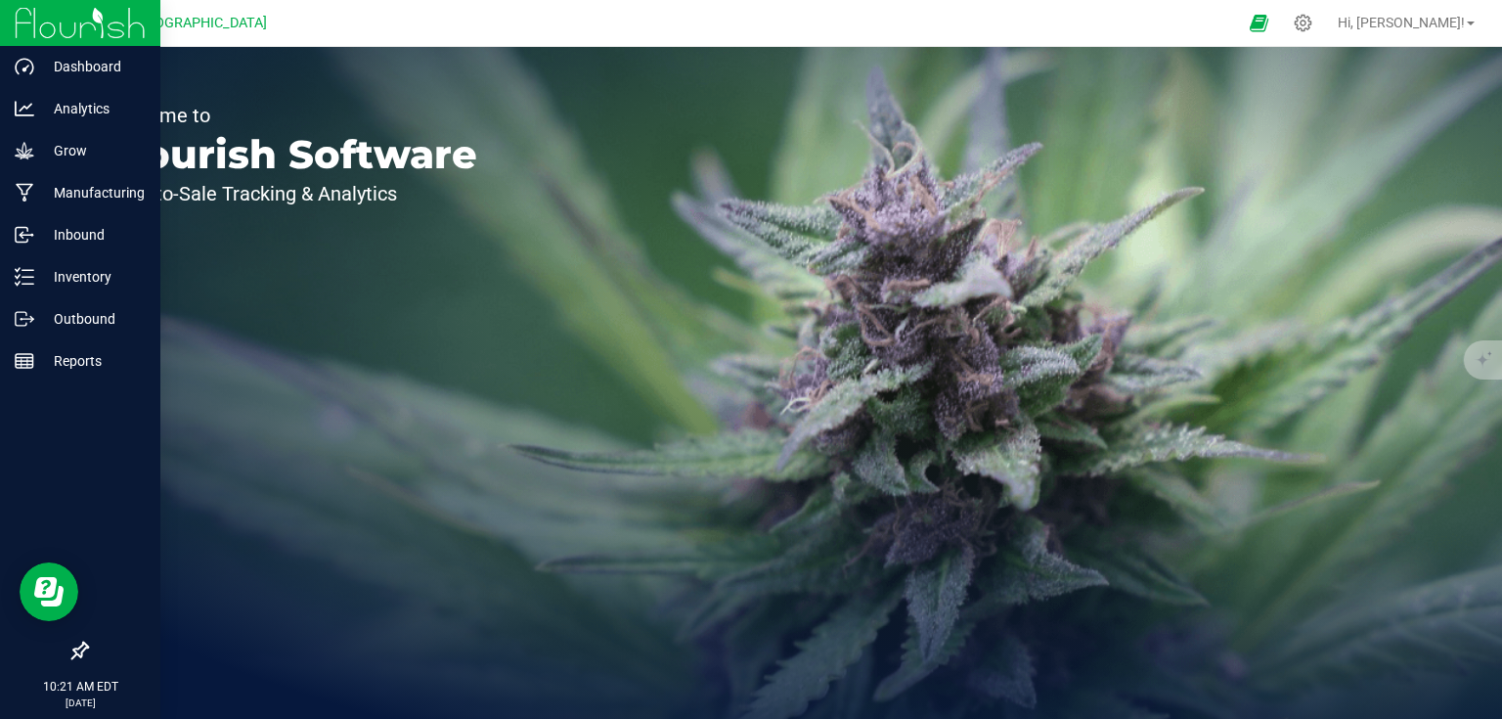
click at [67, 35] on img at bounding box center [80, 23] width 131 height 46
click at [27, 27] on img at bounding box center [80, 23] width 131 height 46
click at [61, 16] on img at bounding box center [80, 23] width 131 height 46
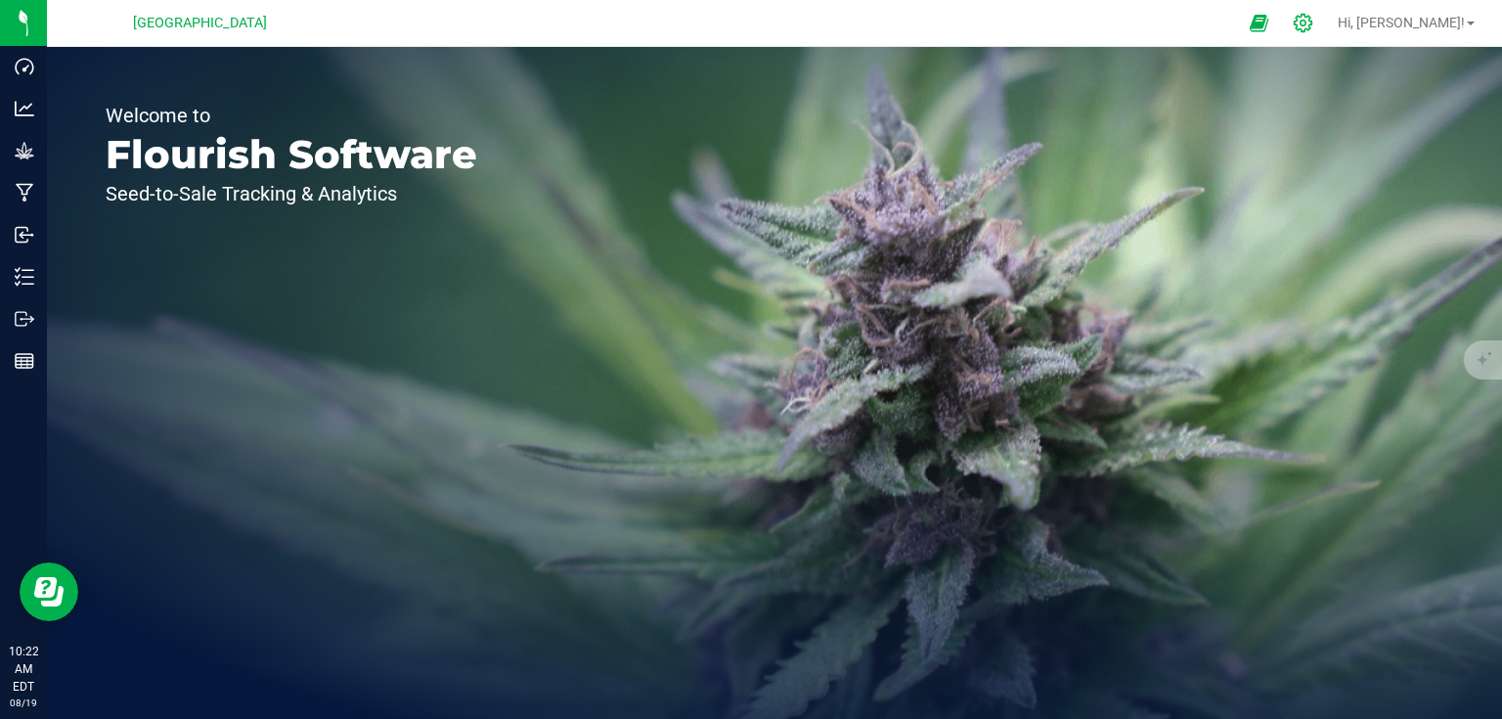
click at [1314, 28] on icon at bounding box center [1303, 23] width 21 height 21
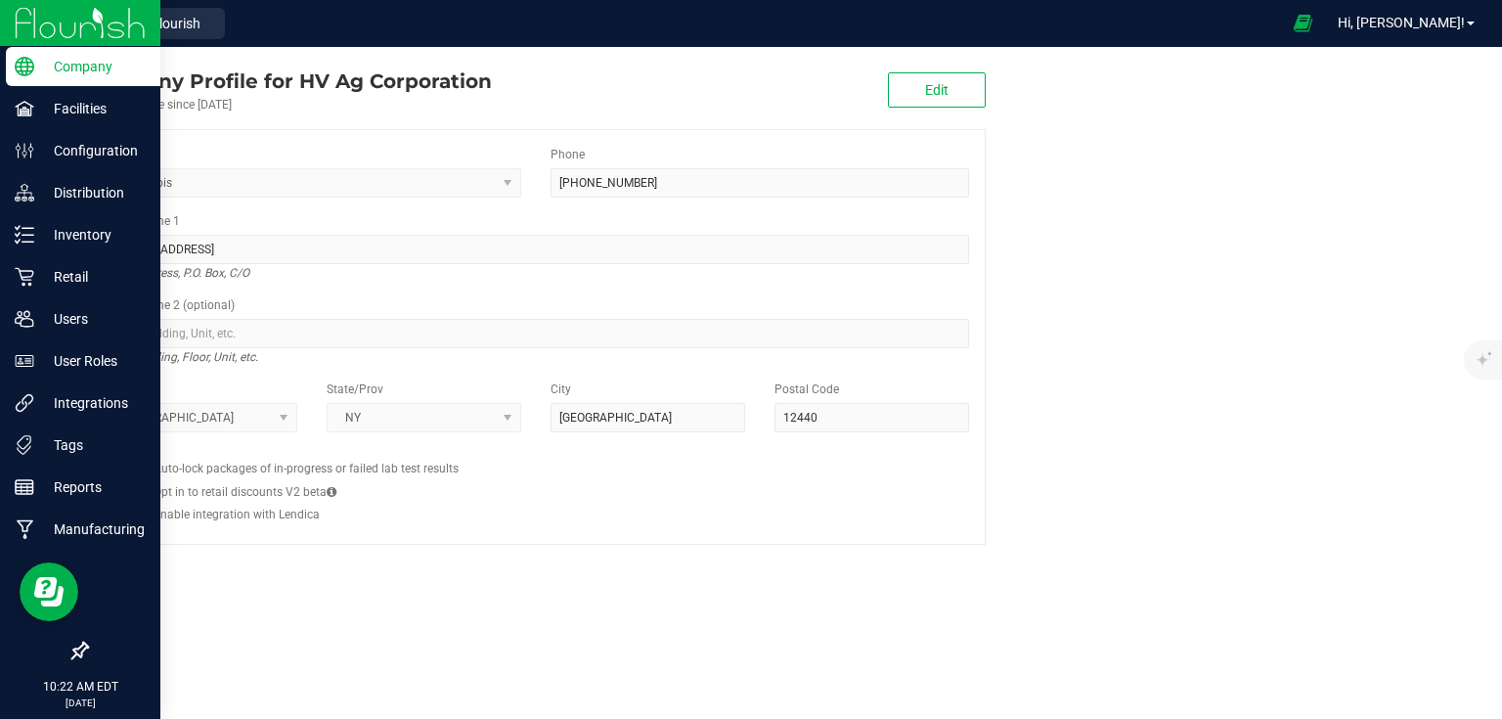
click at [28, 8] on img at bounding box center [80, 23] width 131 height 46
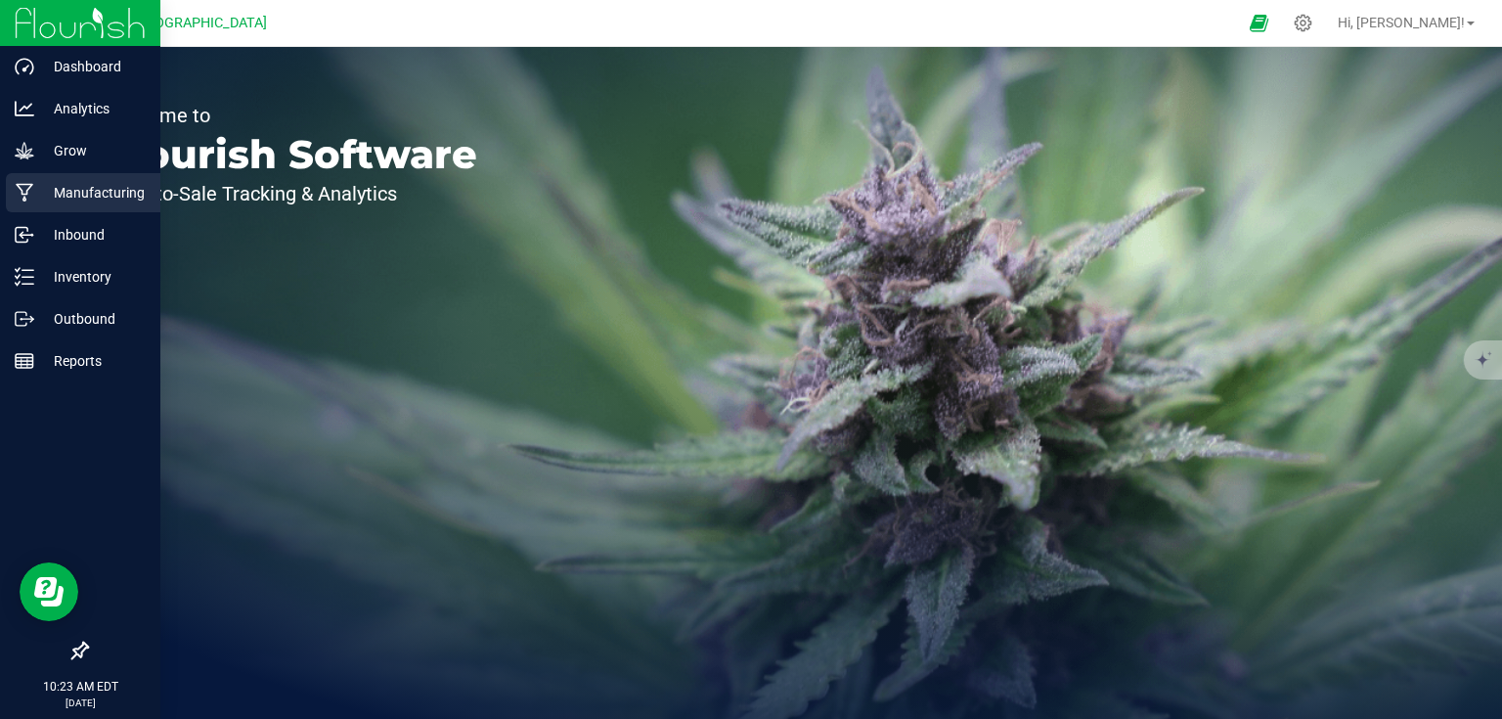
click at [106, 194] on p "Manufacturing" at bounding box center [92, 192] width 117 height 23
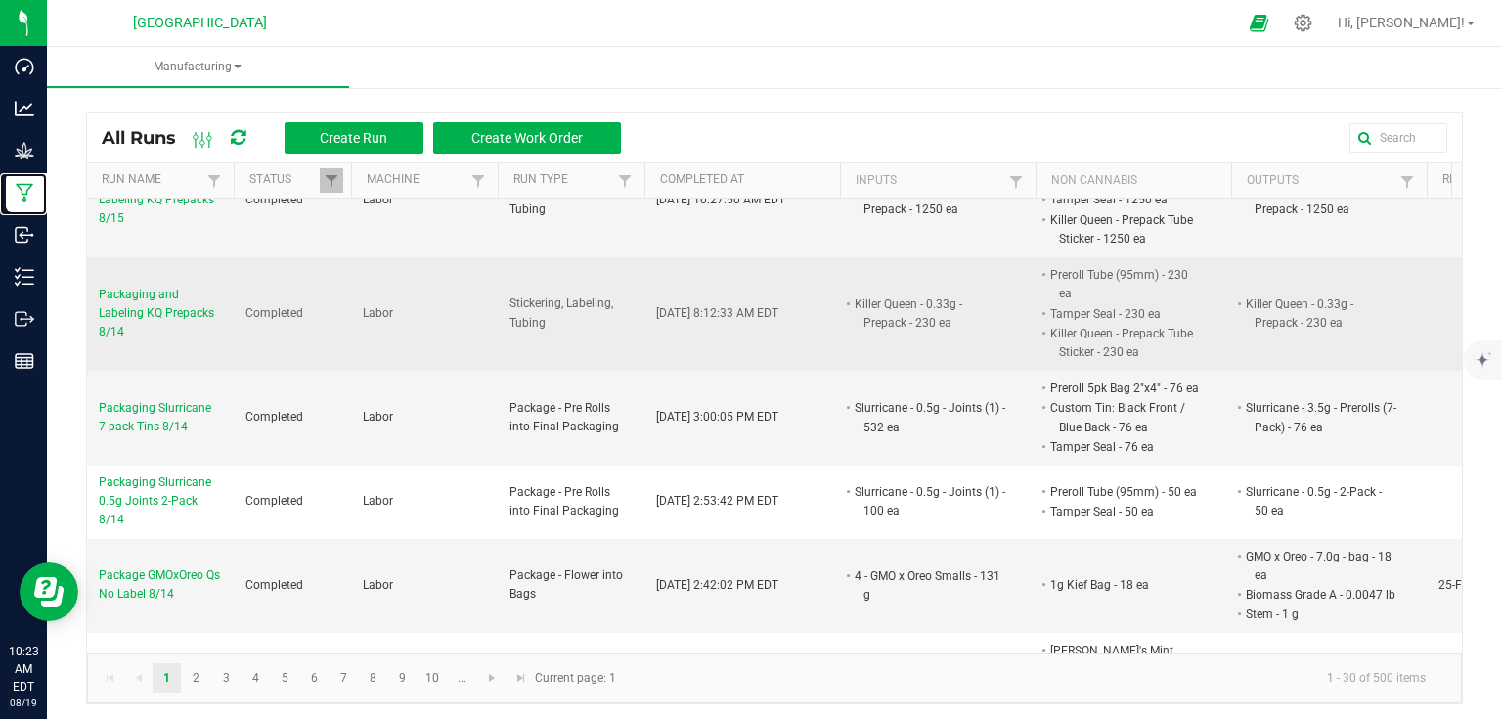
scroll to position [391, 0]
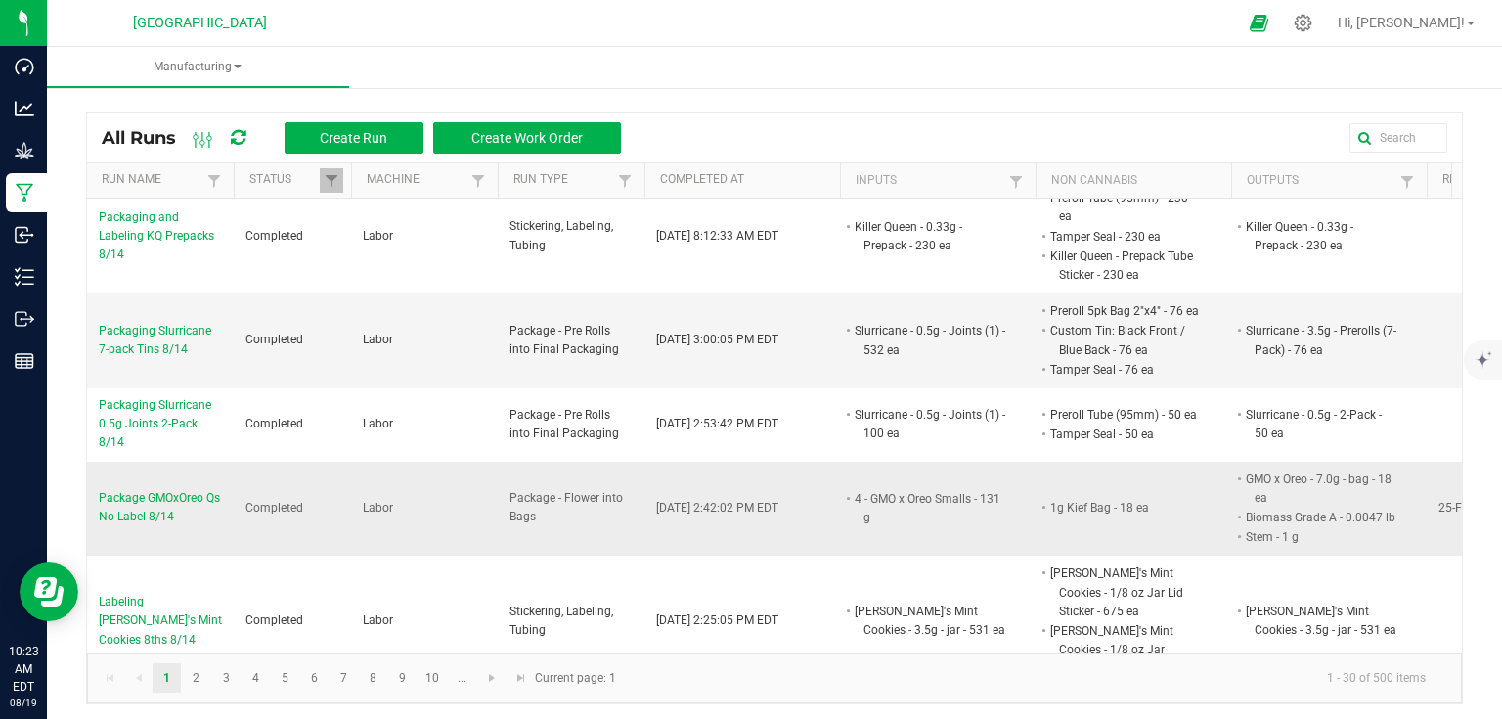
click at [175, 489] on span "Package GMOxOreo Qs No Label 8/14" at bounding box center [160, 507] width 123 height 37
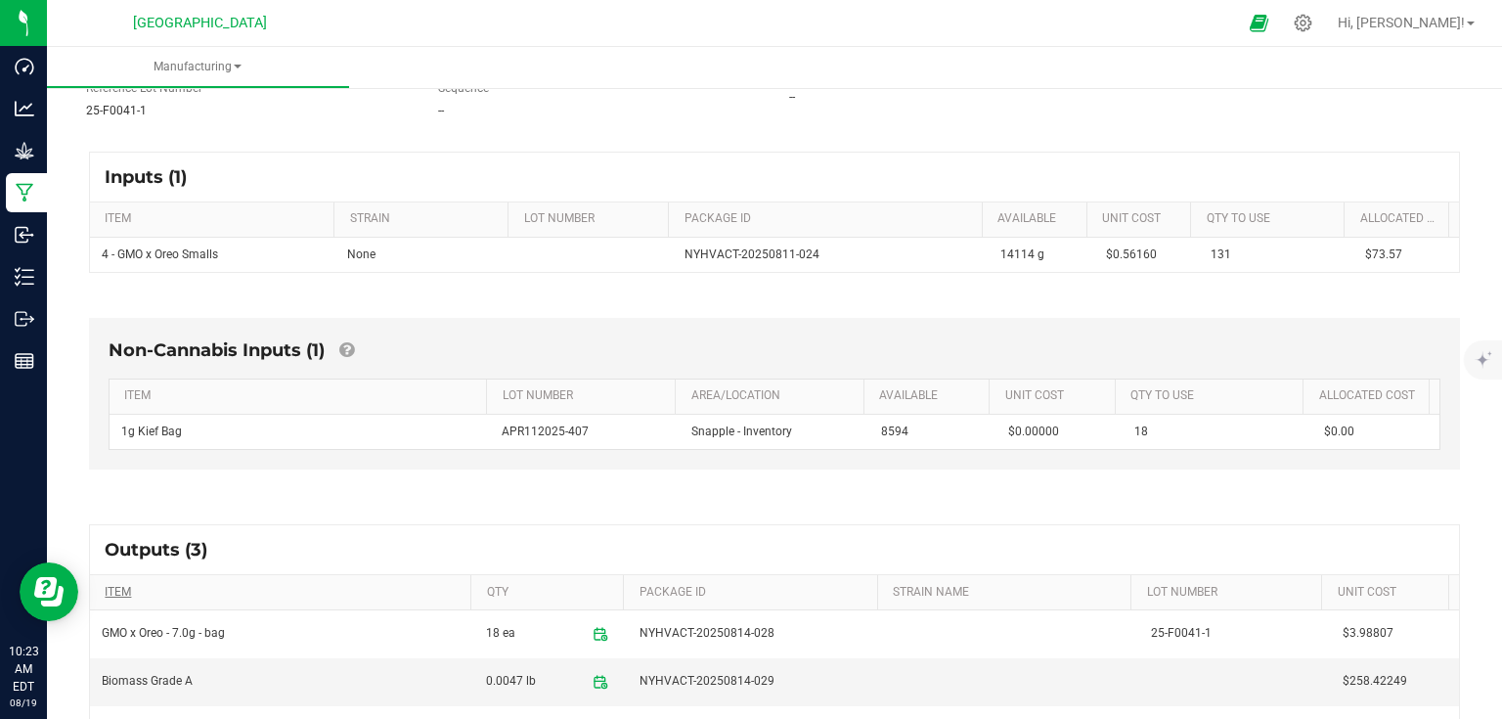
scroll to position [313, 0]
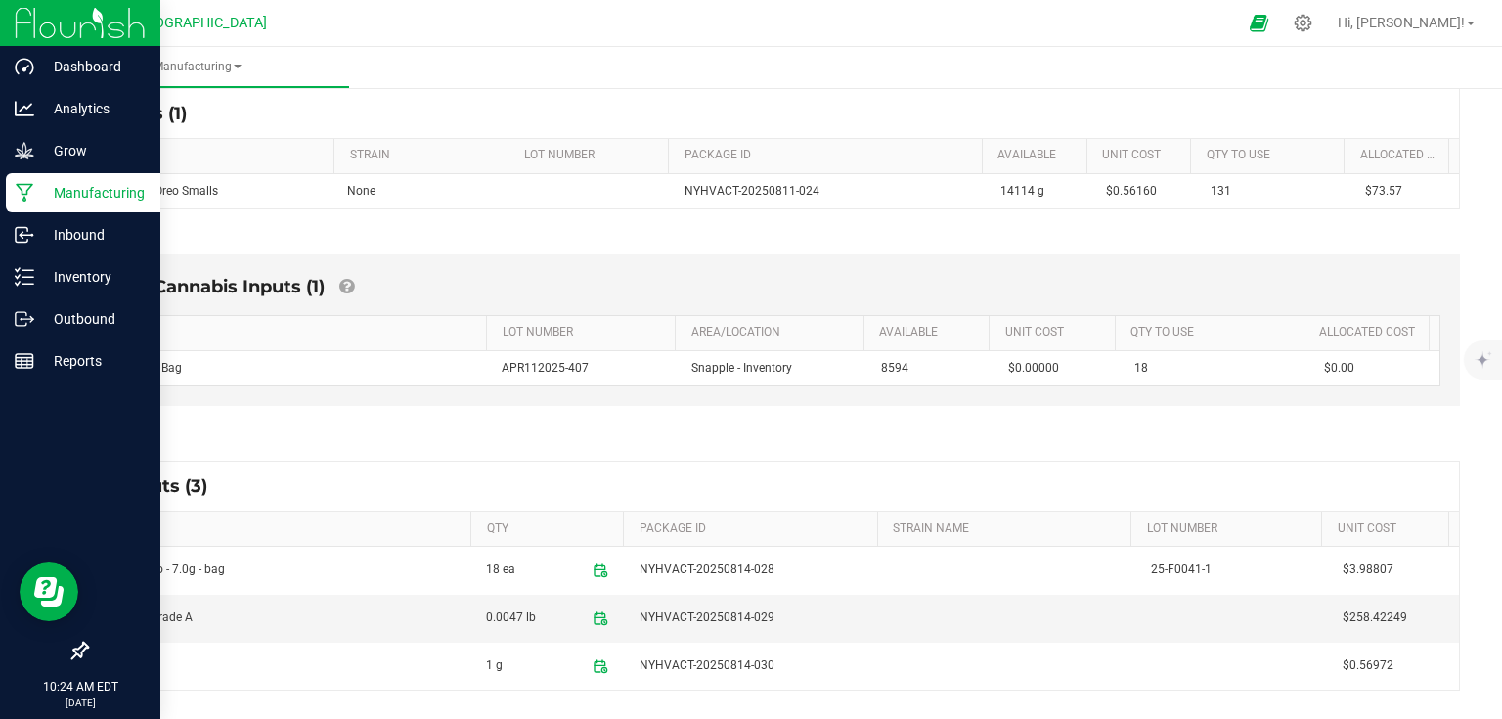
click at [129, 193] on p "Manufacturing" at bounding box center [92, 192] width 117 height 23
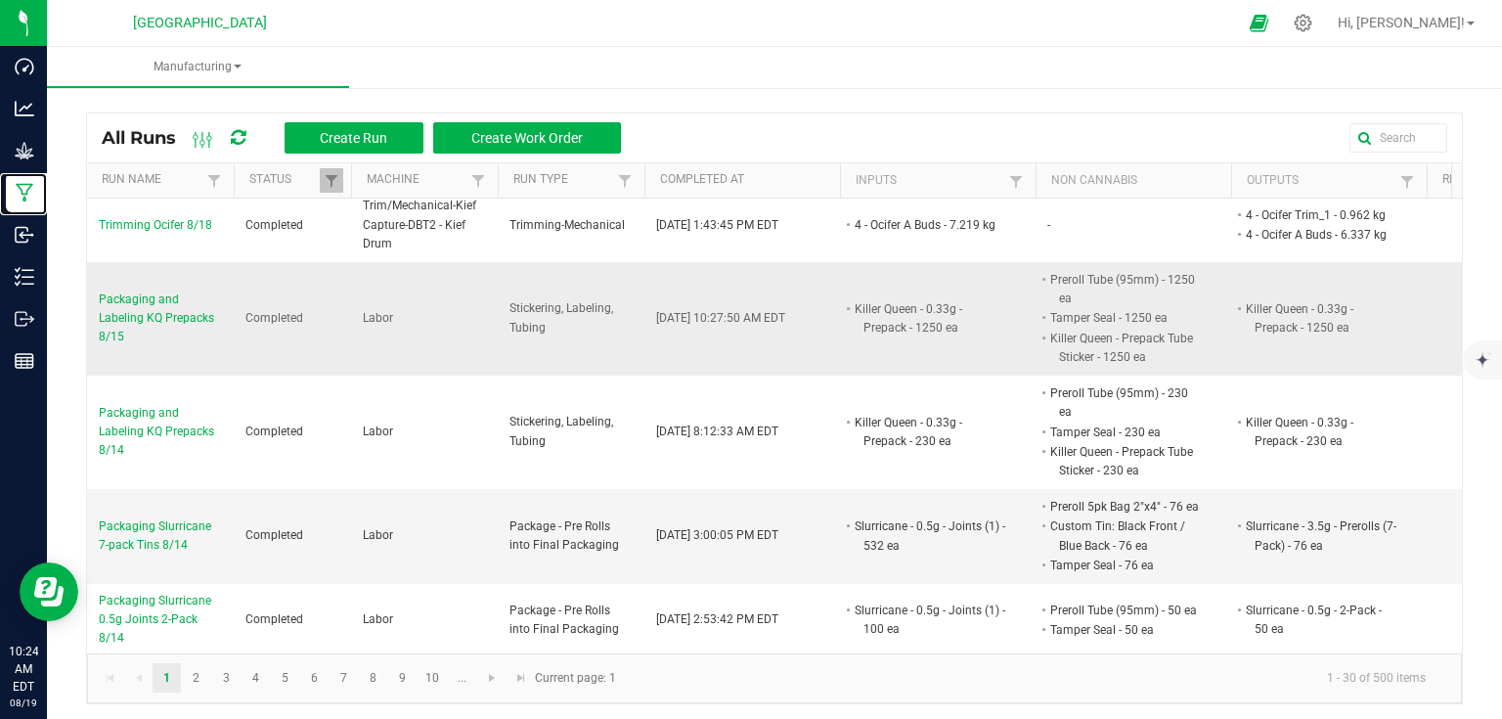
scroll to position [235, 0]
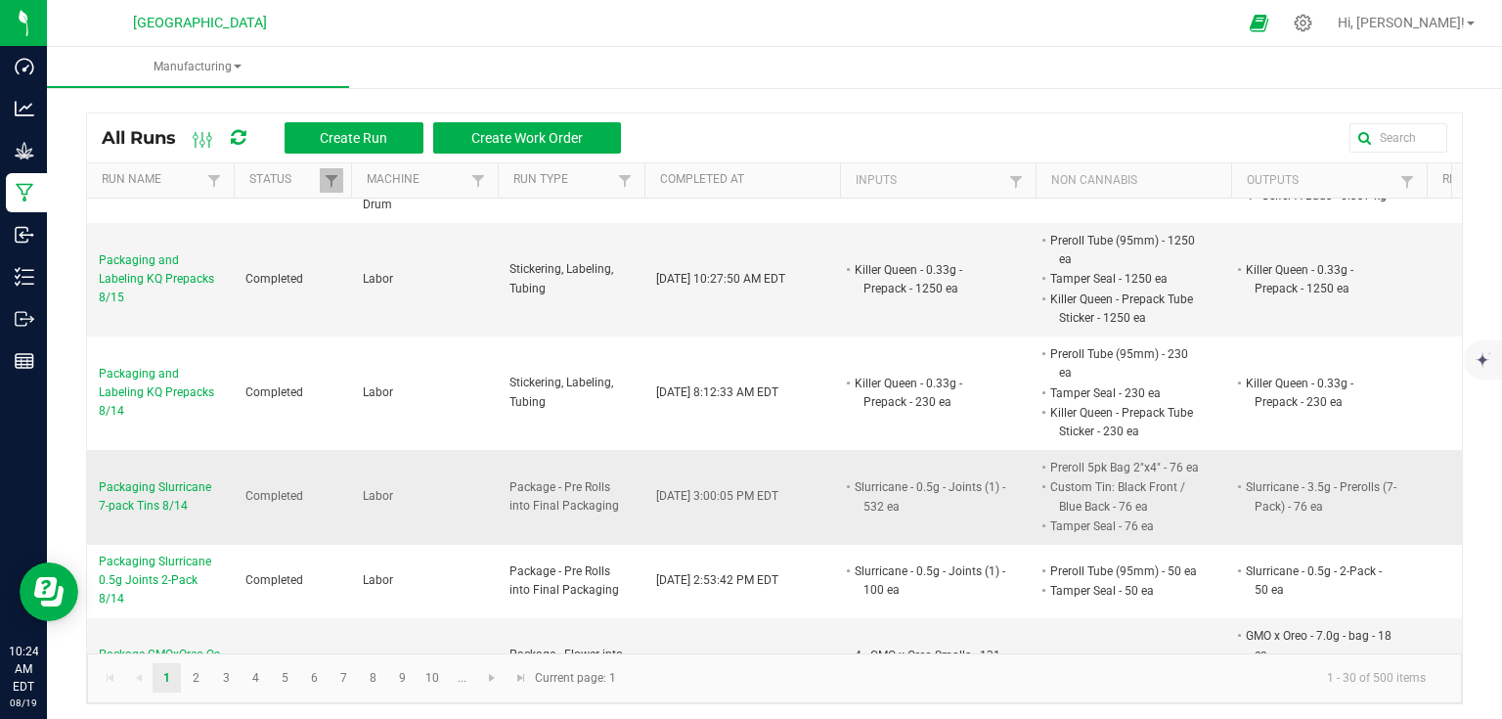
click at [192, 478] on span "Packaging Slurricane 7-pack Tins 8/14" at bounding box center [160, 496] width 123 height 37
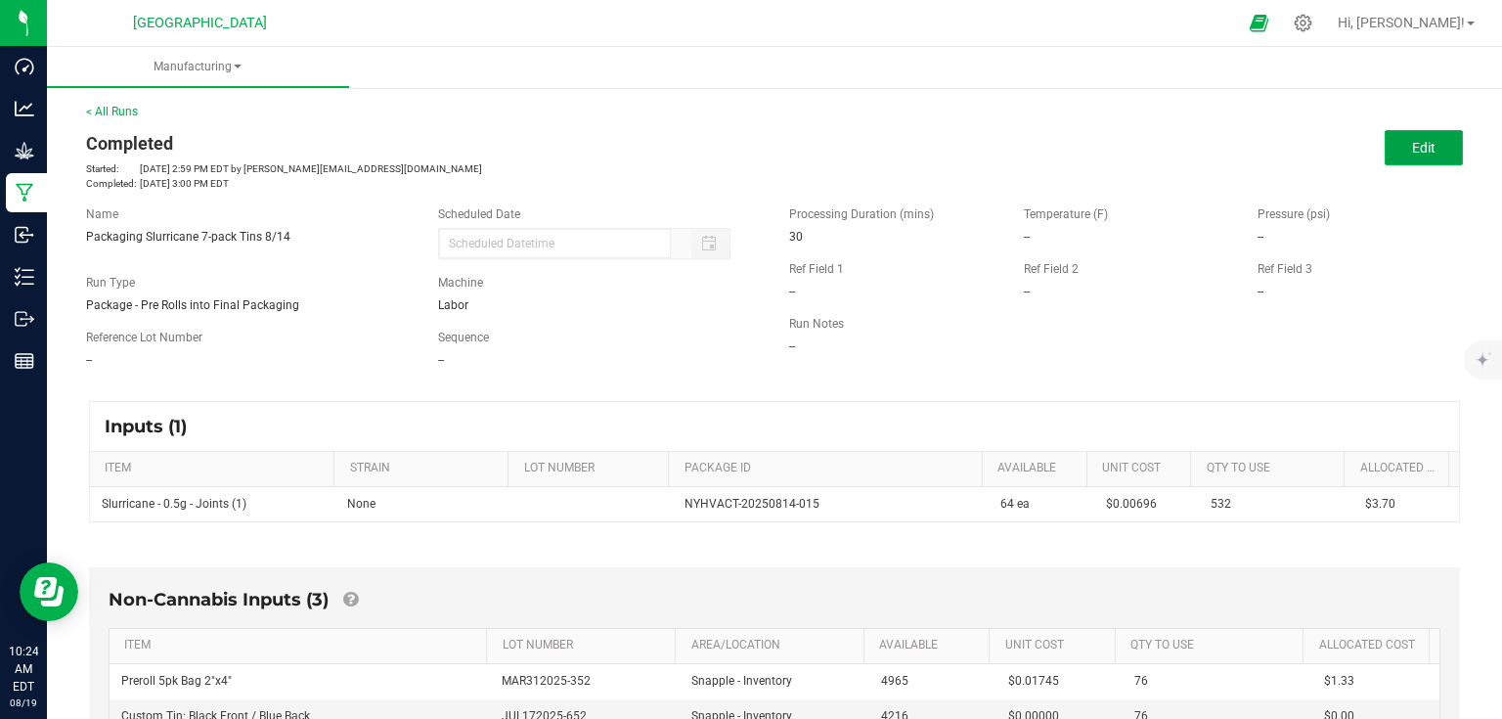
click at [1412, 147] on span "Edit" at bounding box center [1423, 148] width 23 height 16
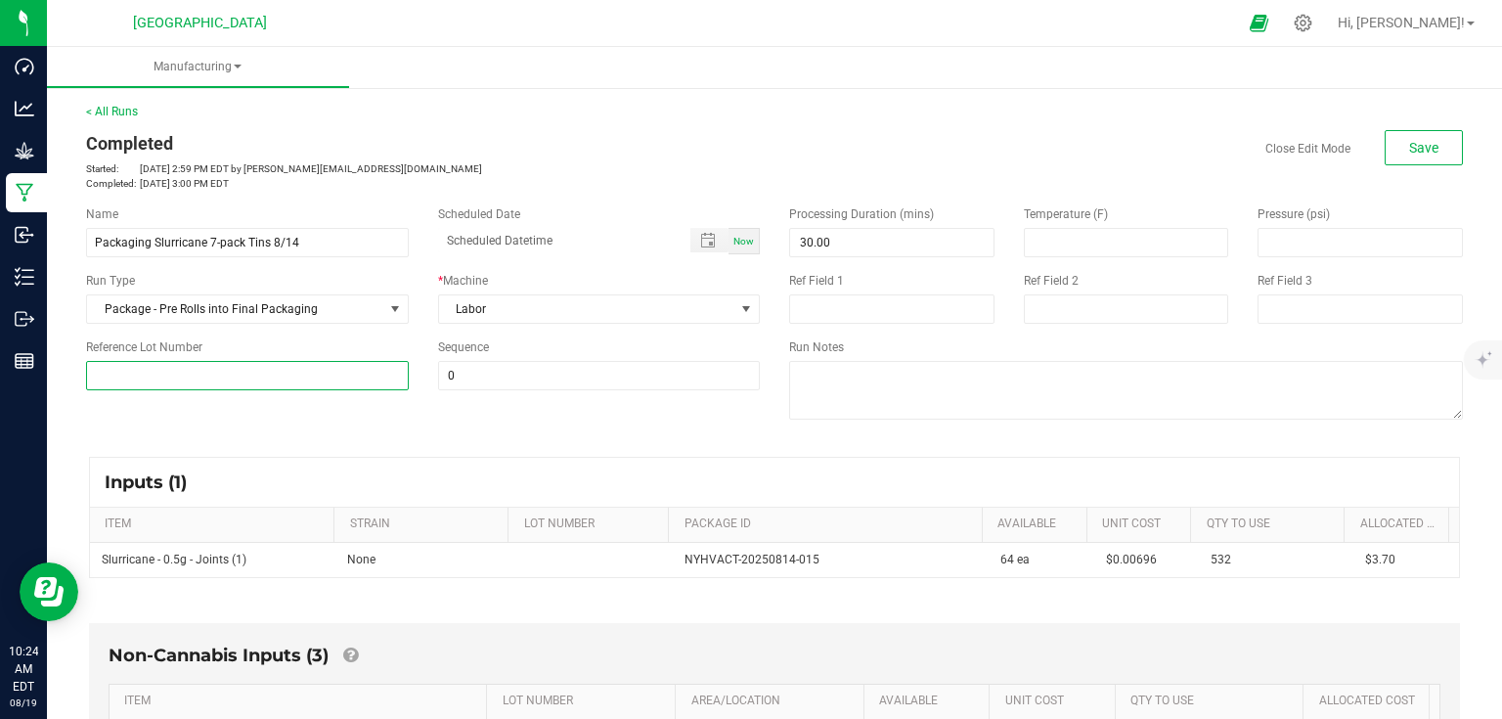
click at [270, 379] on input at bounding box center [247, 375] width 323 height 29
type input "25-PR1001-2"
click at [560, 429] on div "Name Packaging Slurricane 7-pack Tins 8/14 Scheduled Date Now Run Type Package …" at bounding box center [774, 315] width 1406 height 248
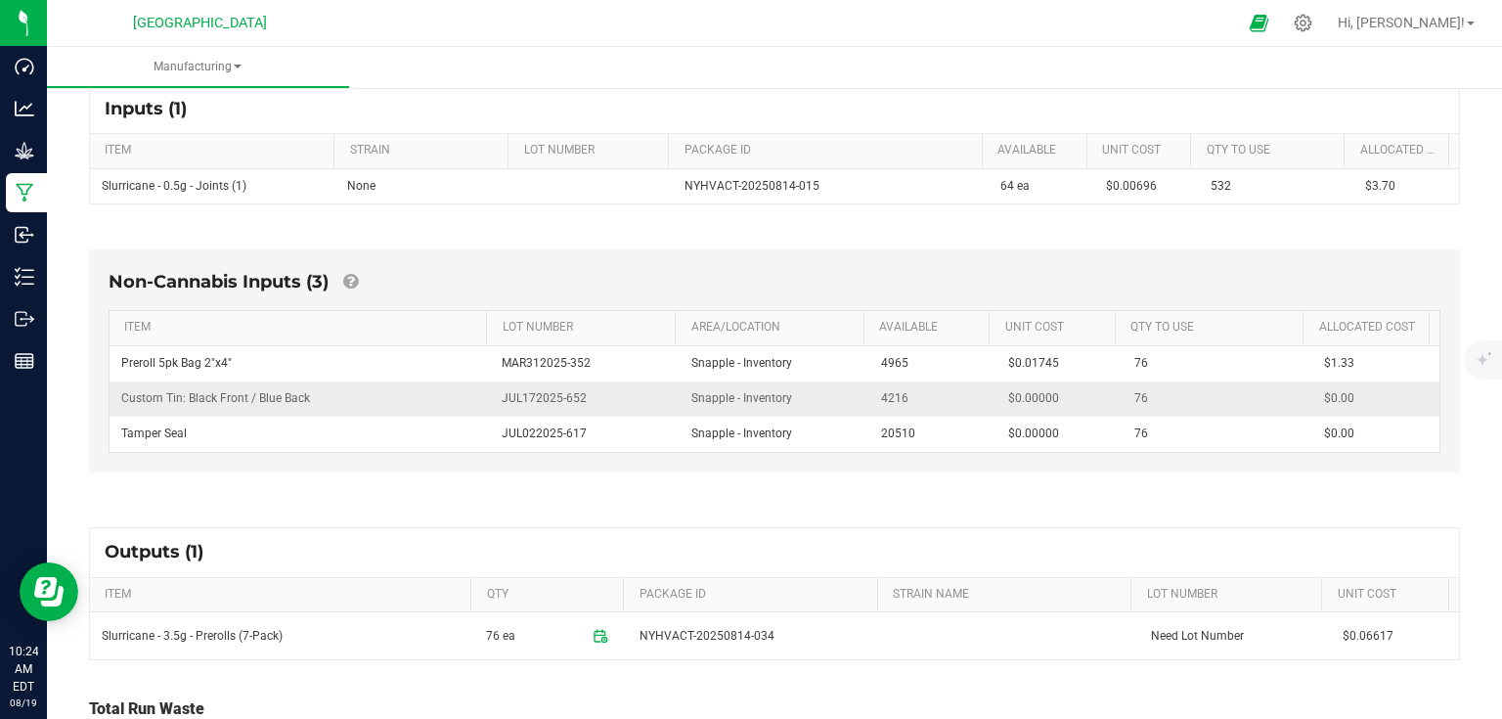
scroll to position [469, 0]
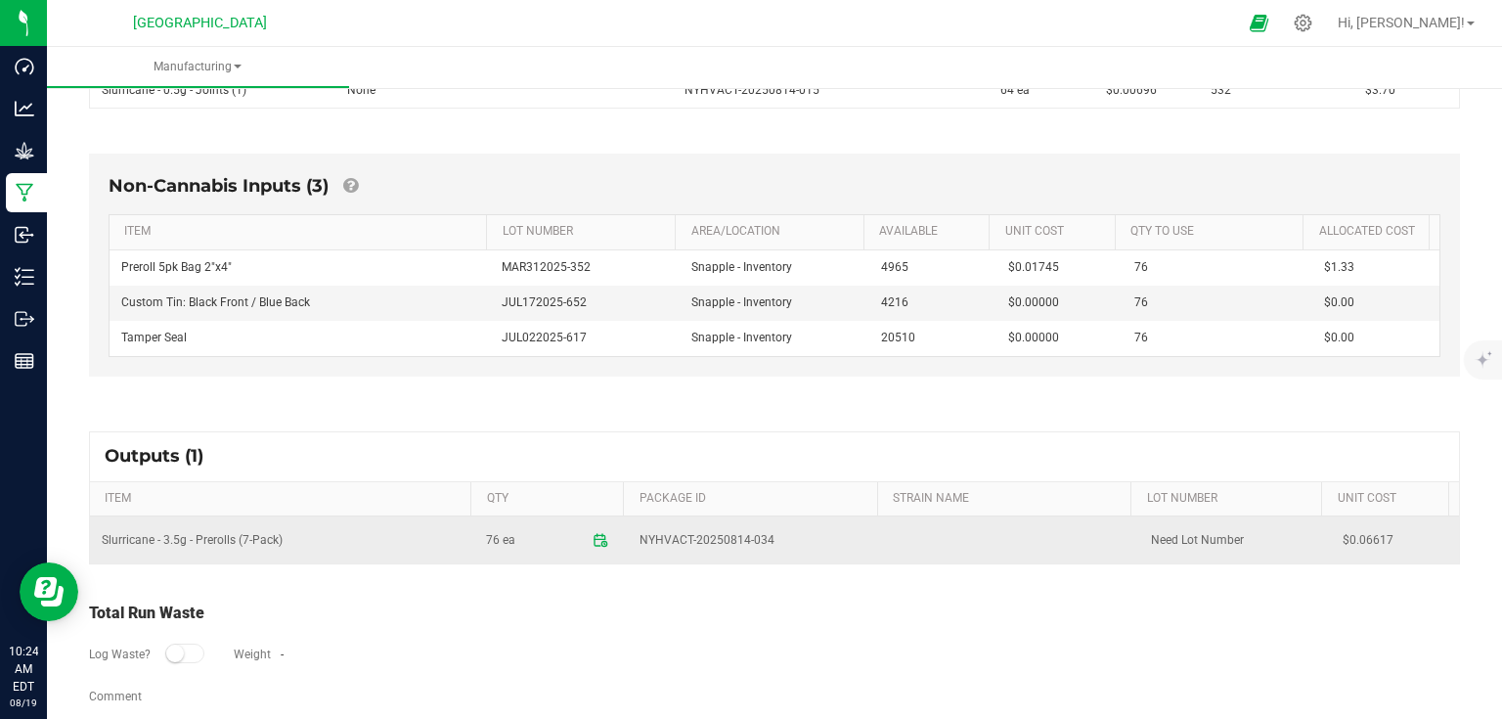
click at [1189, 533] on td "Need Lot Number" at bounding box center [1235, 539] width 192 height 47
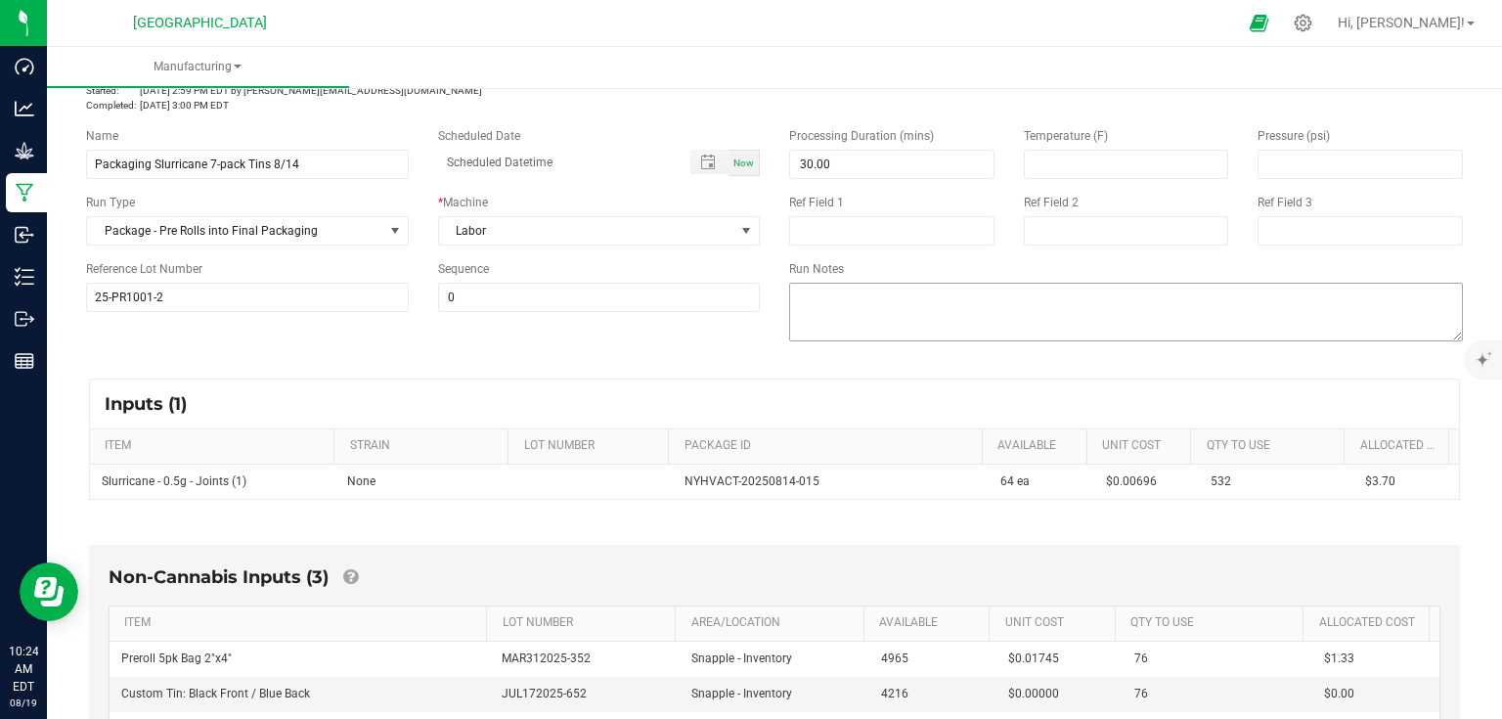
scroll to position [0, 0]
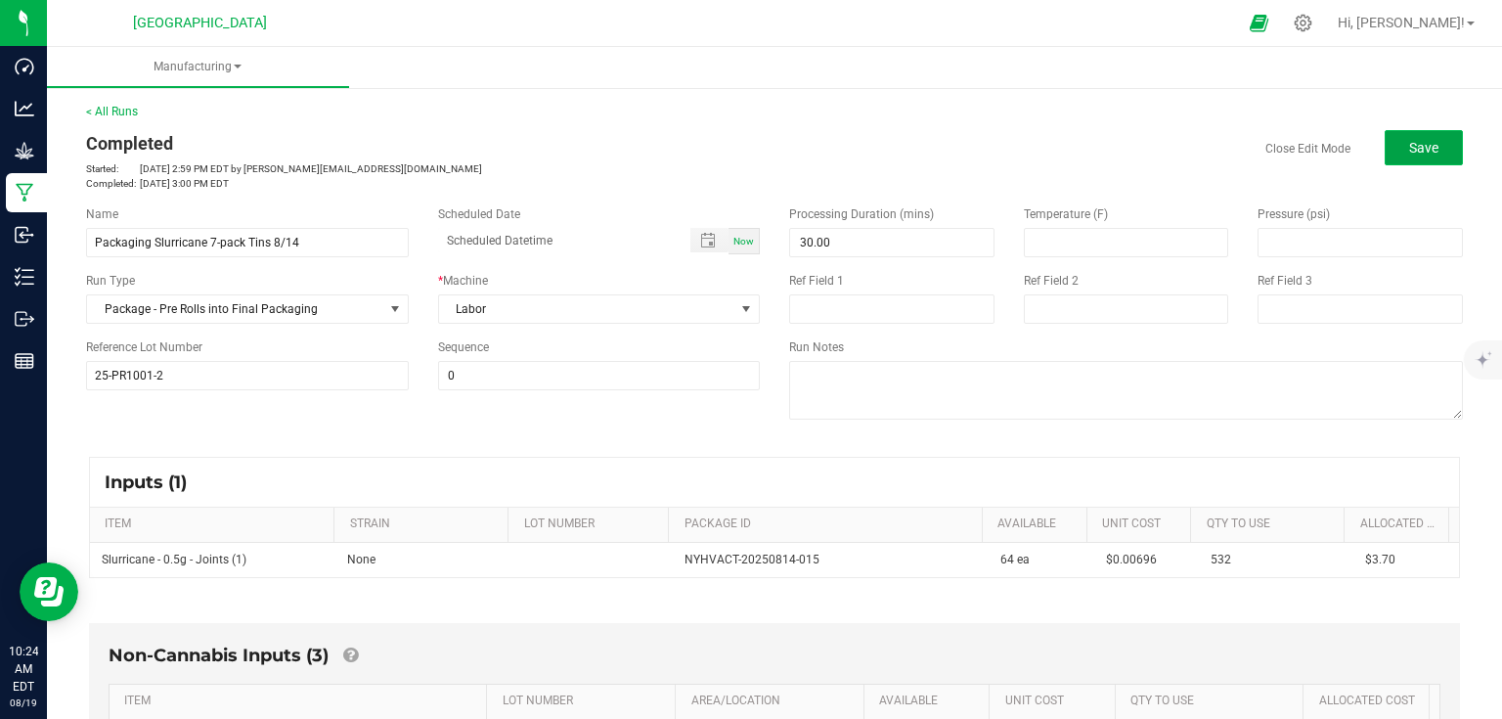
click at [1409, 146] on span "Save" at bounding box center [1423, 148] width 29 height 16
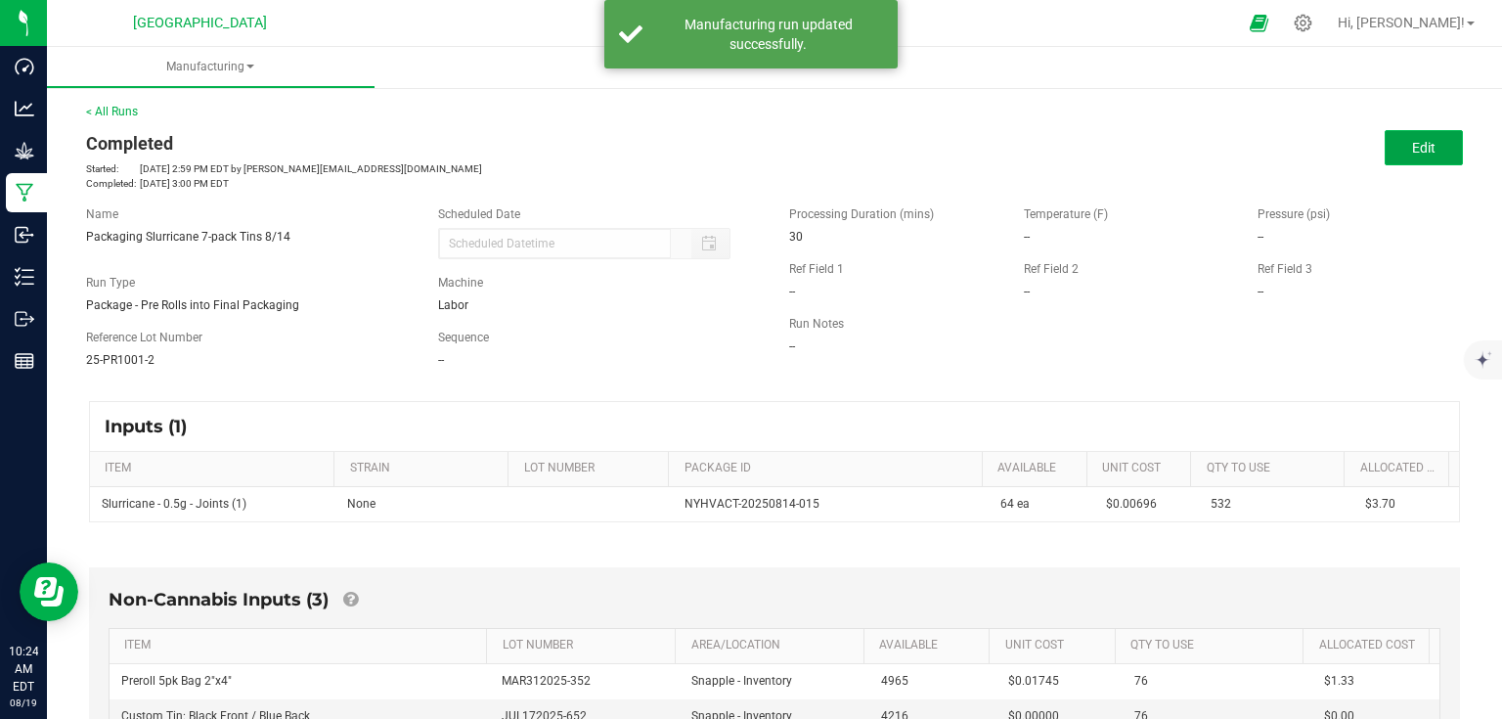
click at [1398, 153] on button "Edit" at bounding box center [1424, 147] width 78 height 35
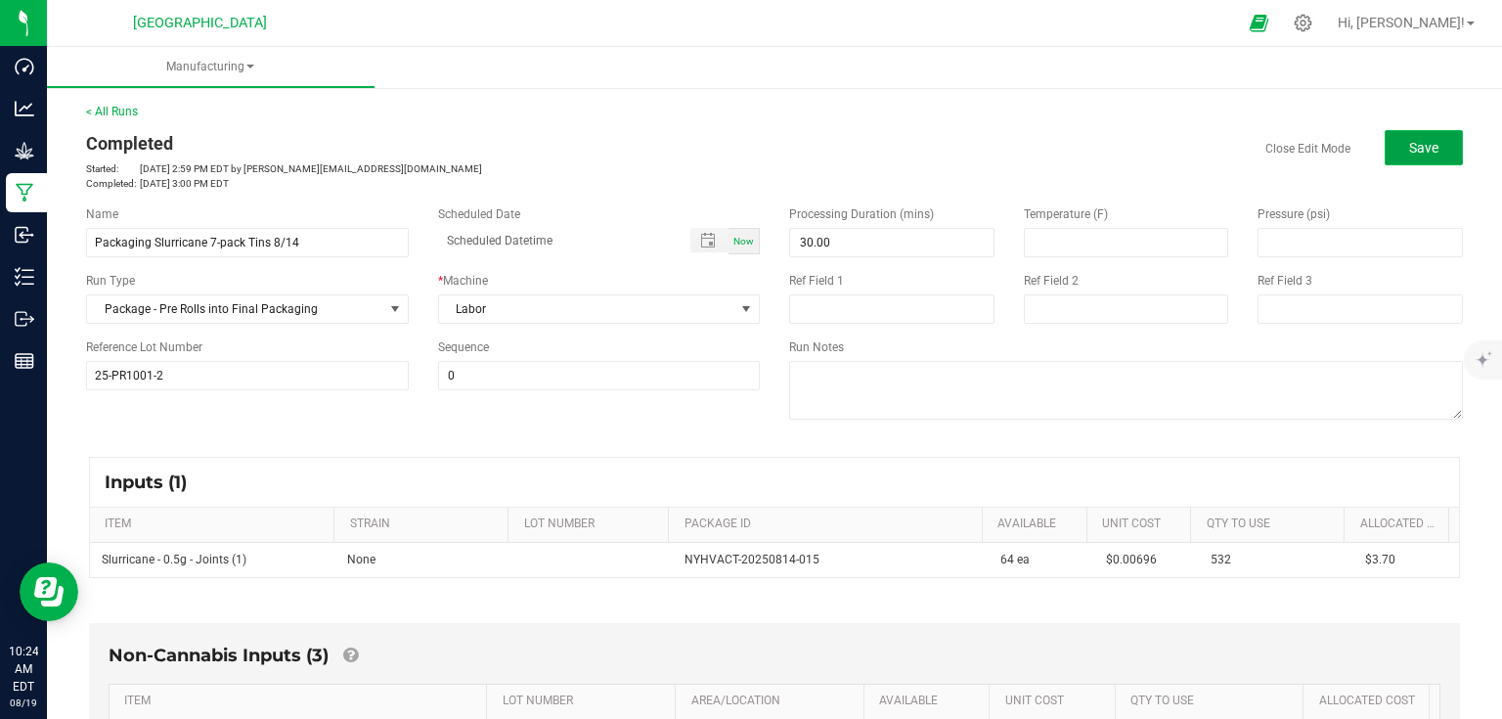
click at [1406, 161] on button "Save" at bounding box center [1424, 147] width 78 height 35
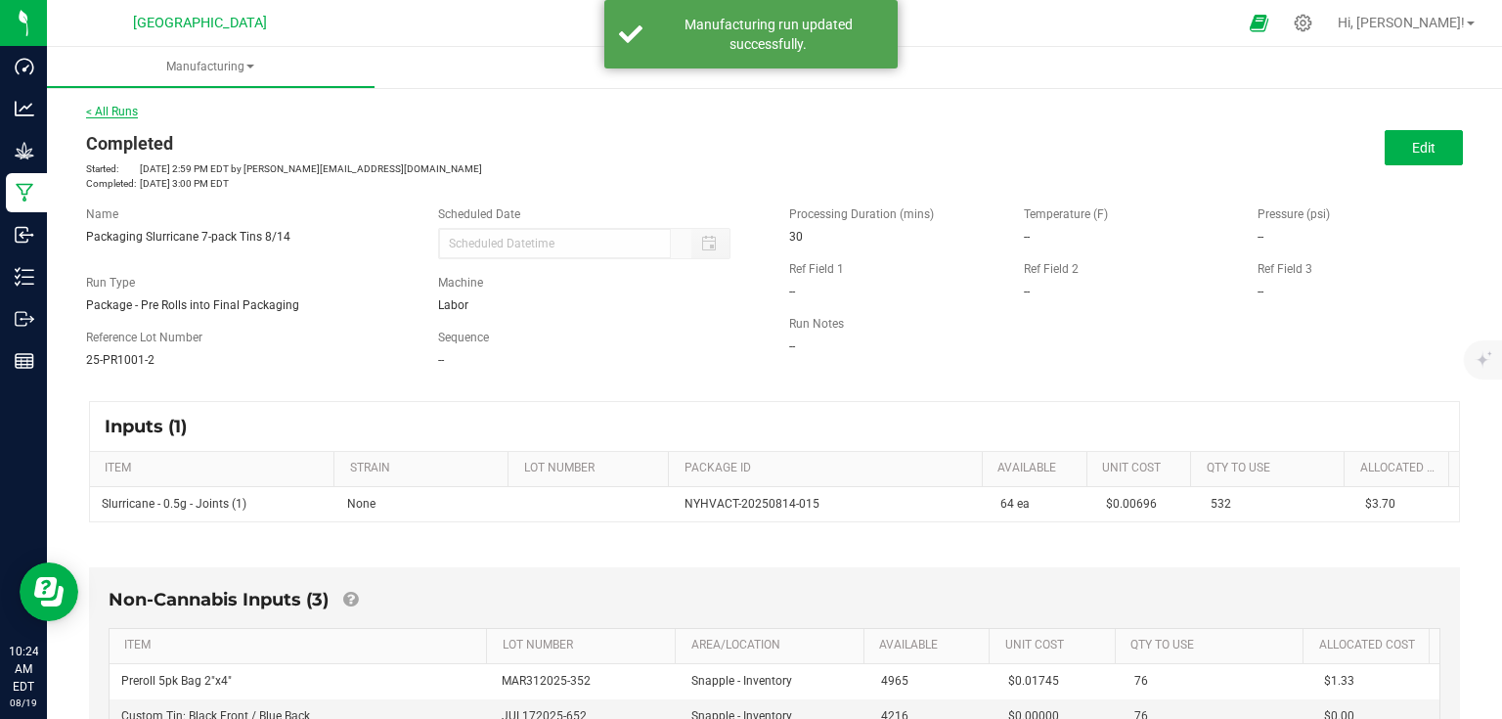
click at [113, 112] on link "< All Runs" at bounding box center [112, 112] width 52 height 14
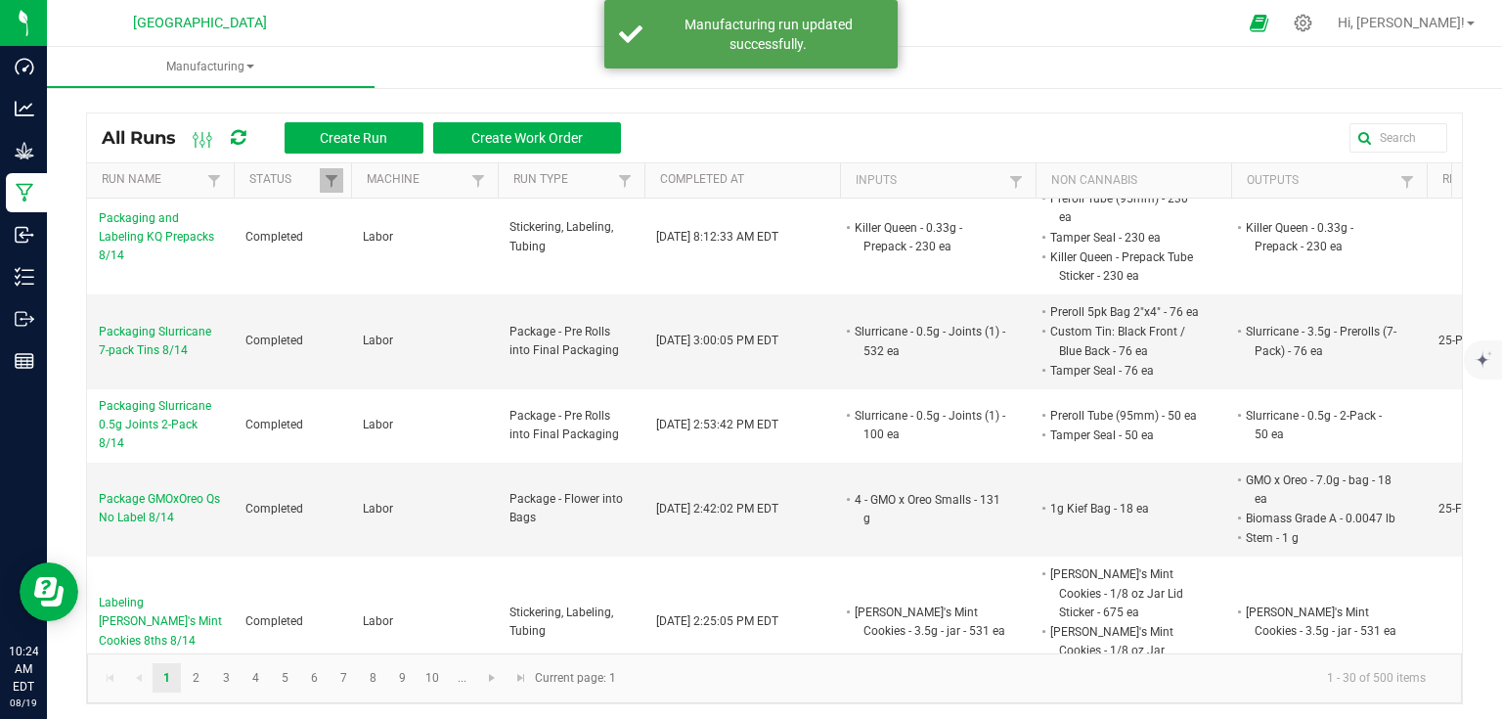
scroll to position [391, 0]
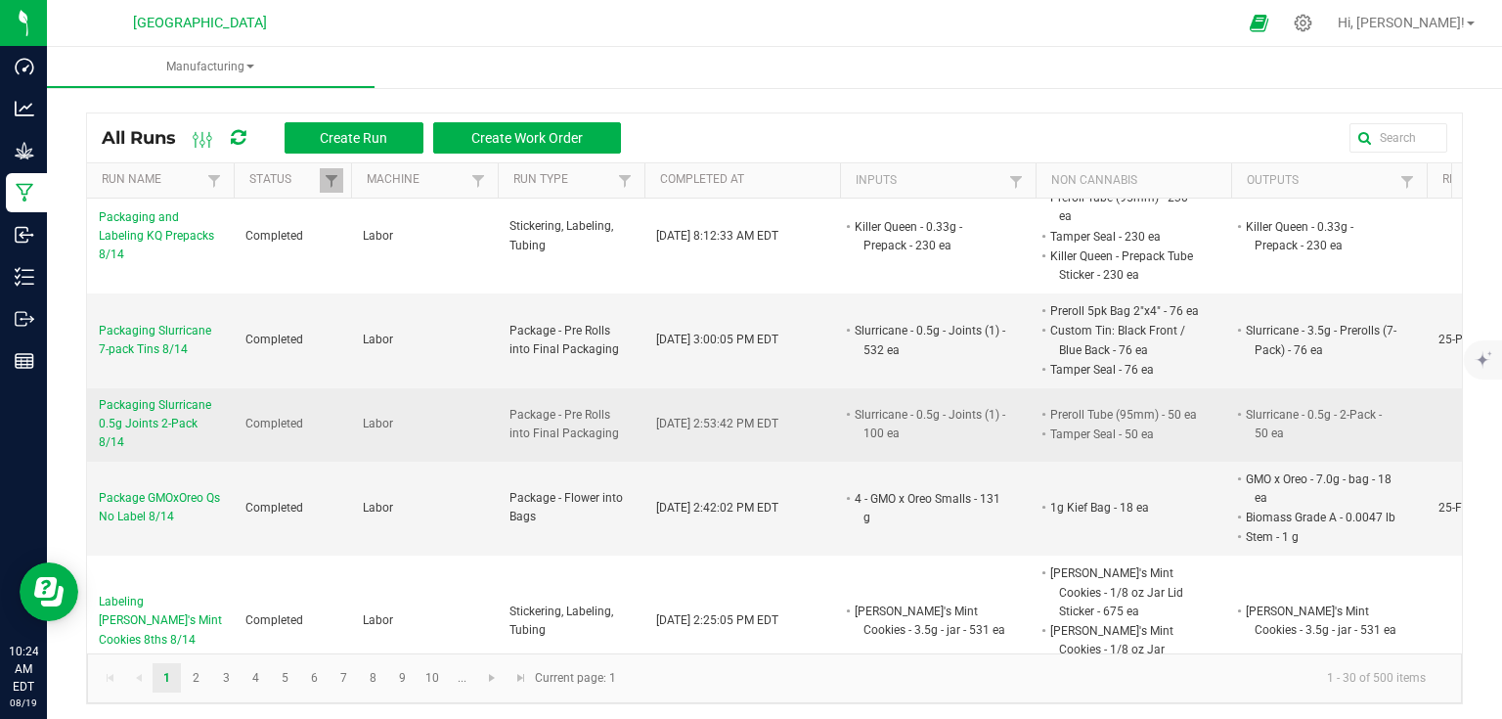
click at [164, 397] on span "Packaging Slurricane 0.5g Joints 2-Pack 8/14" at bounding box center [160, 424] width 123 height 57
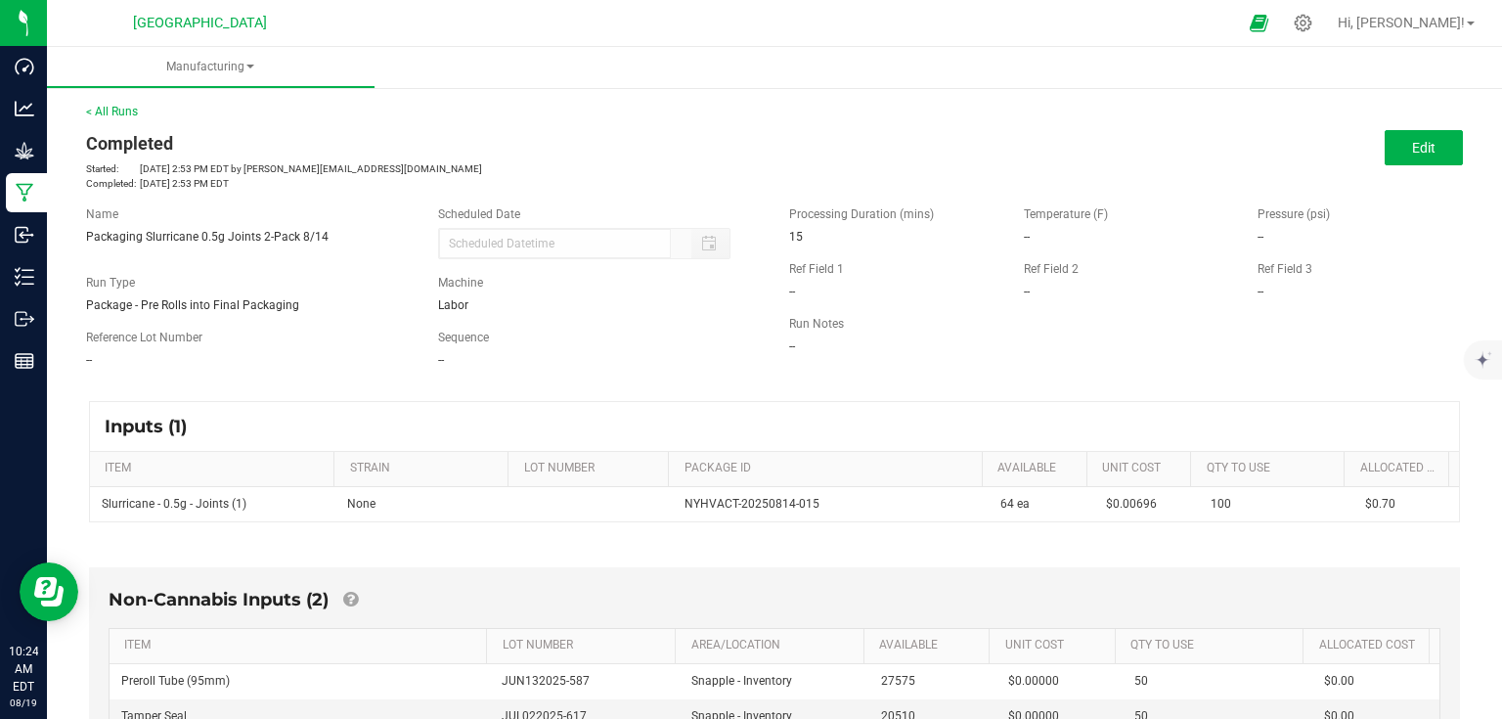
click at [1432, 165] on div "Completed Started: [DATE] 2:53 PM EDT by [PERSON_NAME][EMAIL_ADDRESS][DOMAIN_NA…" at bounding box center [774, 160] width 1406 height 61
click at [1401, 156] on button "Edit" at bounding box center [1424, 147] width 78 height 35
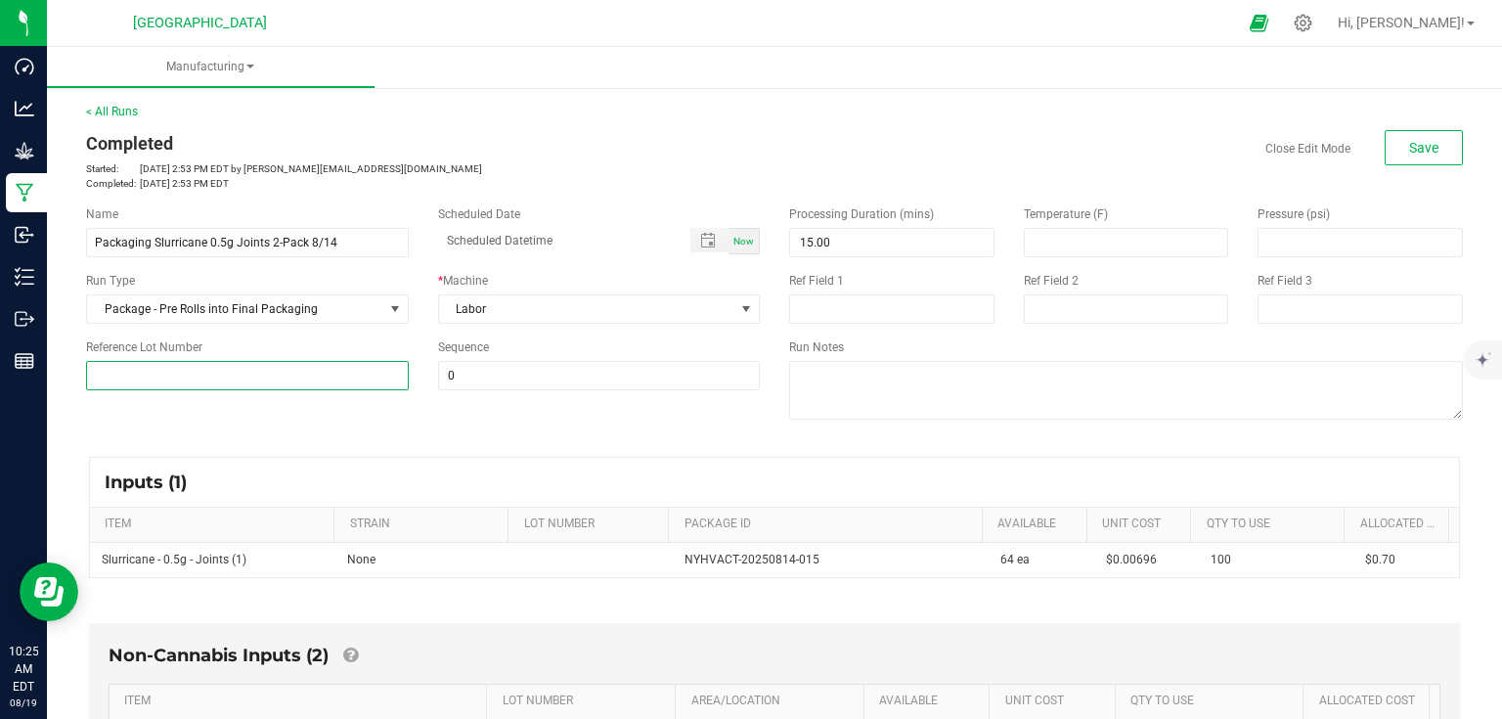
click at [221, 368] on input at bounding box center [247, 375] width 323 height 29
type input "25-PR1001-1"
click at [285, 423] on div "Name Packaging Slurricane 0.5g Joints 2-Pack 8/14 Scheduled Date Now Run Type P…" at bounding box center [774, 315] width 1406 height 248
click at [1395, 162] on button "Save" at bounding box center [1424, 147] width 78 height 35
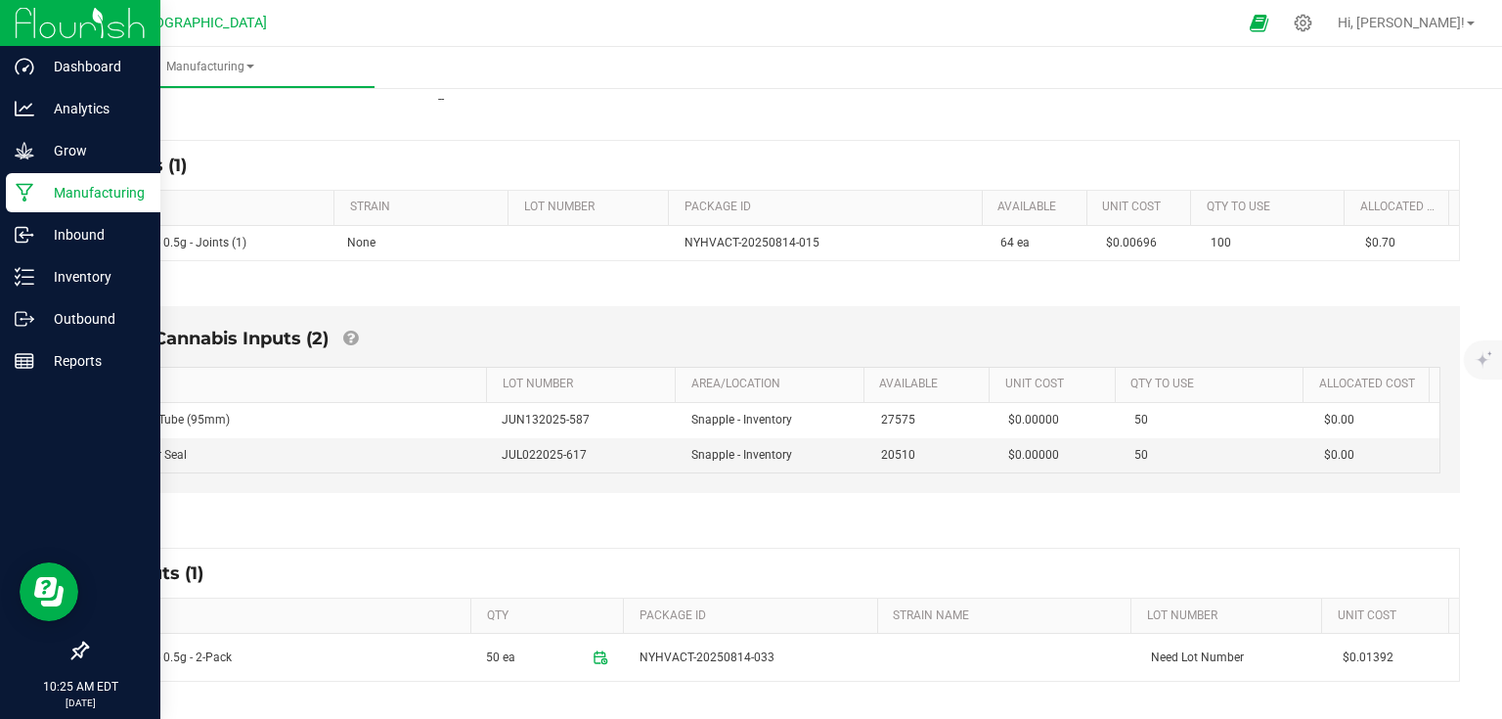
scroll to position [89, 0]
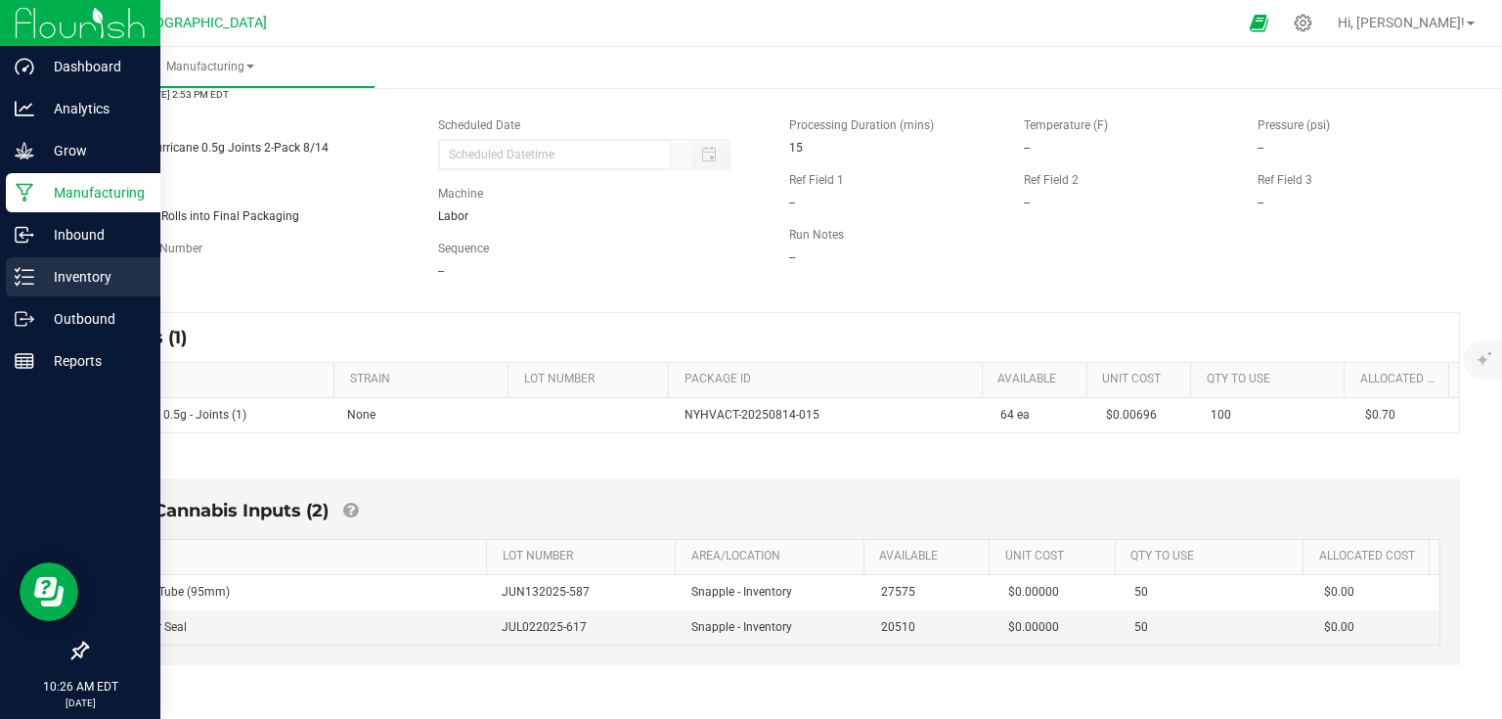
click at [43, 274] on p "Inventory" at bounding box center [92, 276] width 117 height 23
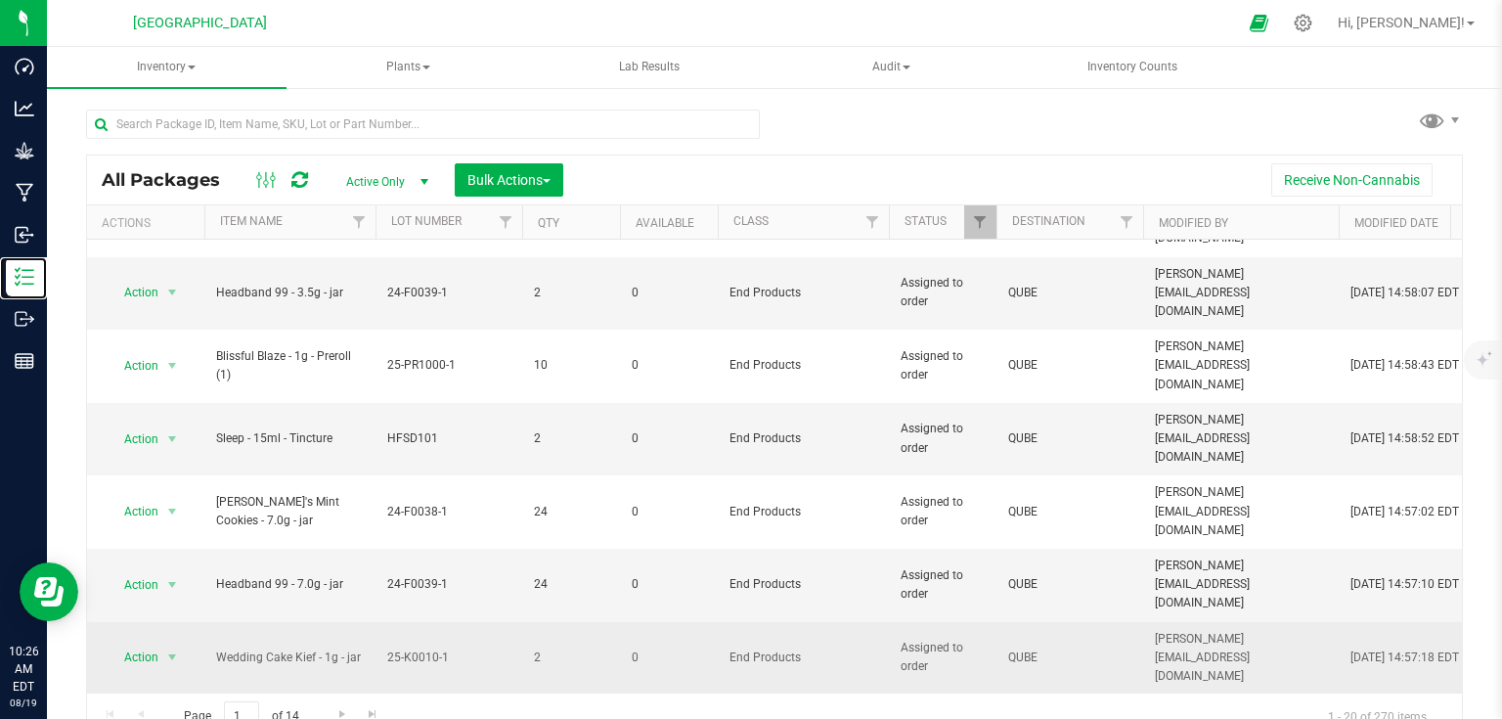
scroll to position [647, 0]
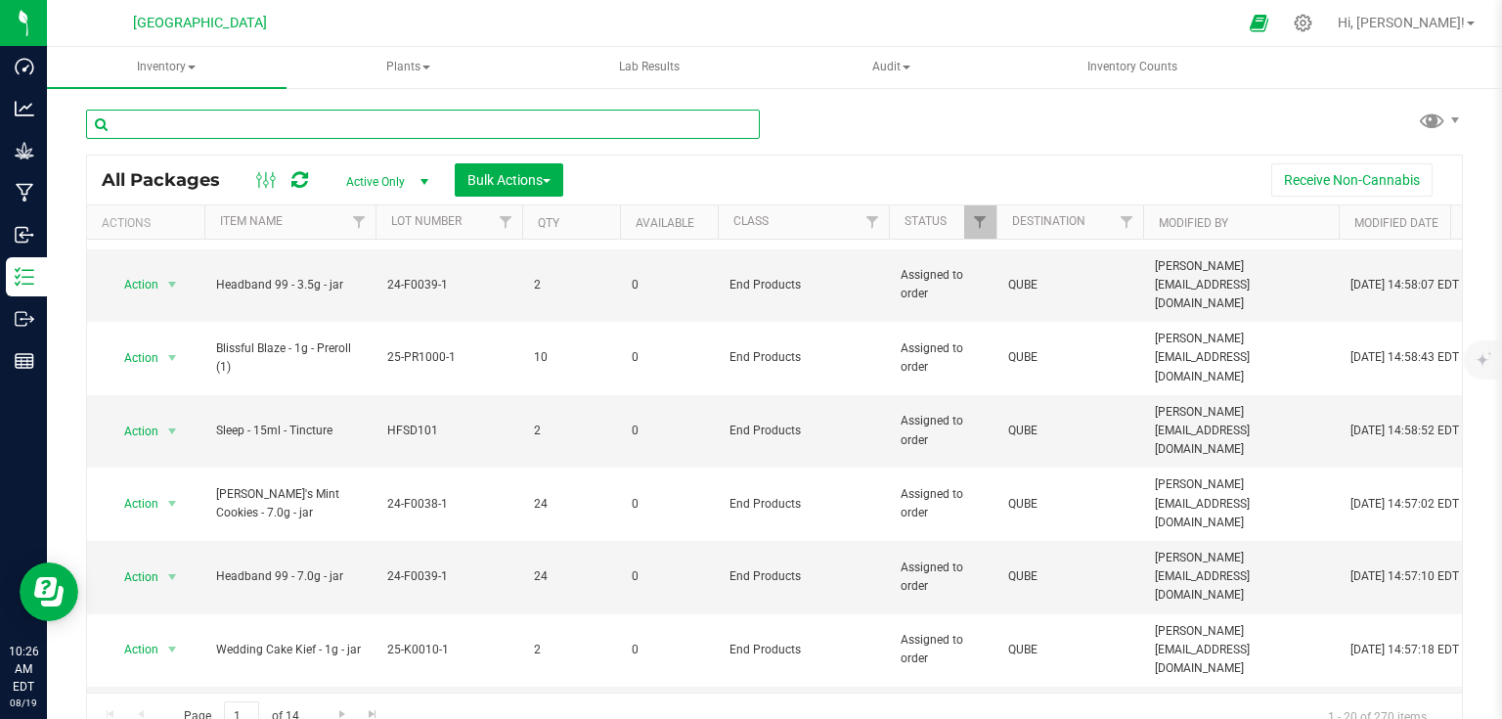
click at [289, 126] on input "text" at bounding box center [423, 124] width 674 height 29
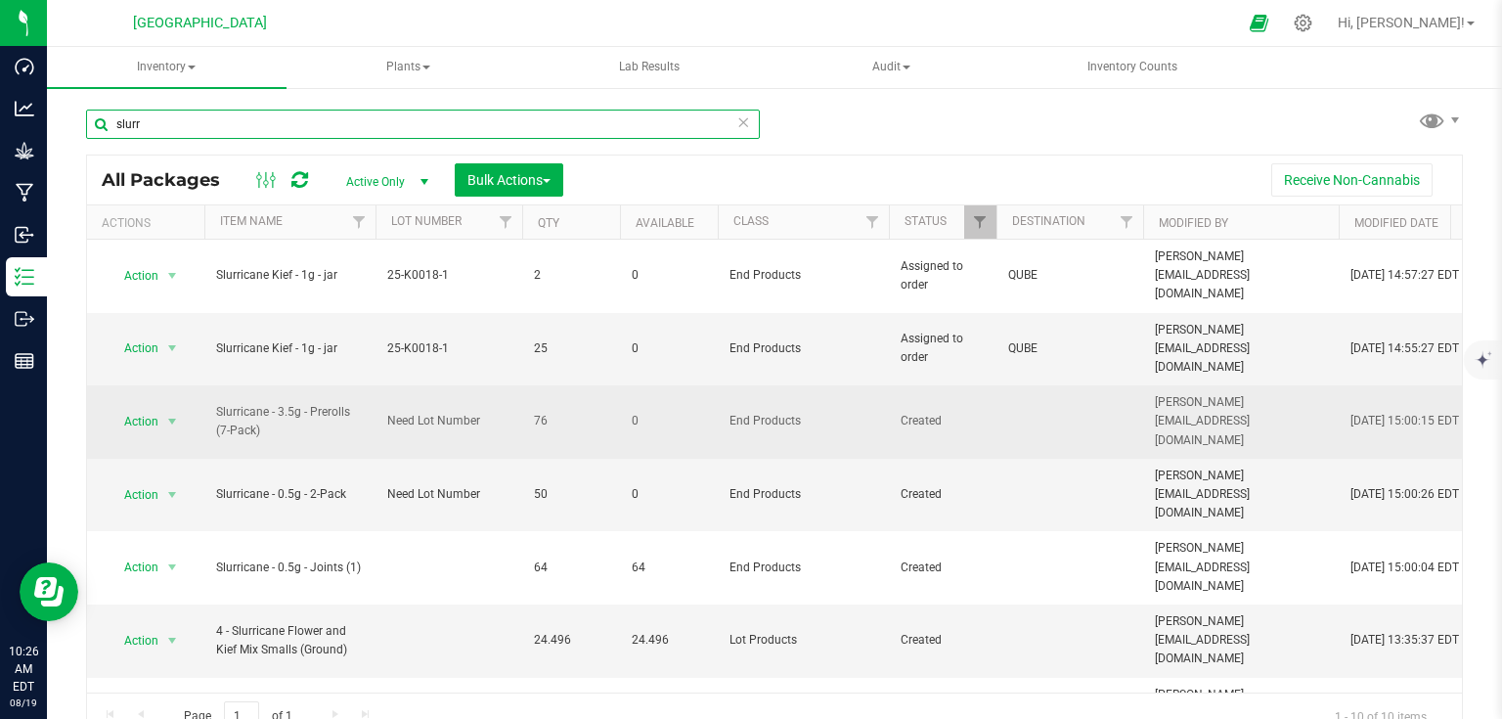
type input "slurr"
click at [435, 385] on td "Need Lot Number" at bounding box center [449, 421] width 147 height 73
type input "N"
type input "25-PR1001-2"
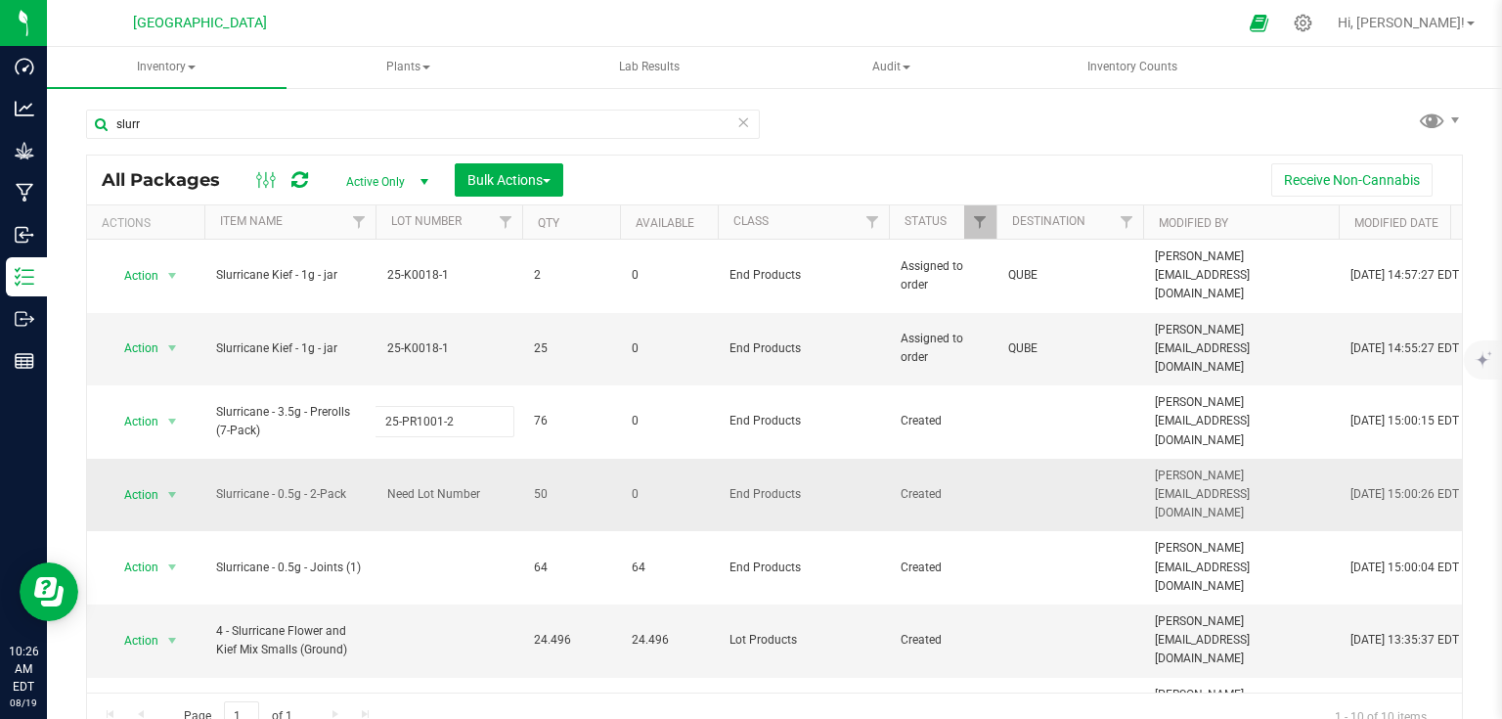
click at [442, 435] on div "All Packages Active Only Active Only Lab Samples Locked All Bulk Actions Add to…" at bounding box center [774, 448] width 1377 height 586
click at [464, 485] on span "Need Lot Number" at bounding box center [448, 494] width 123 height 19
type input "N"
type input "25-PR1001-1"
click at [807, 159] on div "All Packages Active Only Active Only Lab Samples Locked All Bulk Actions Add to…" at bounding box center [774, 448] width 1377 height 586
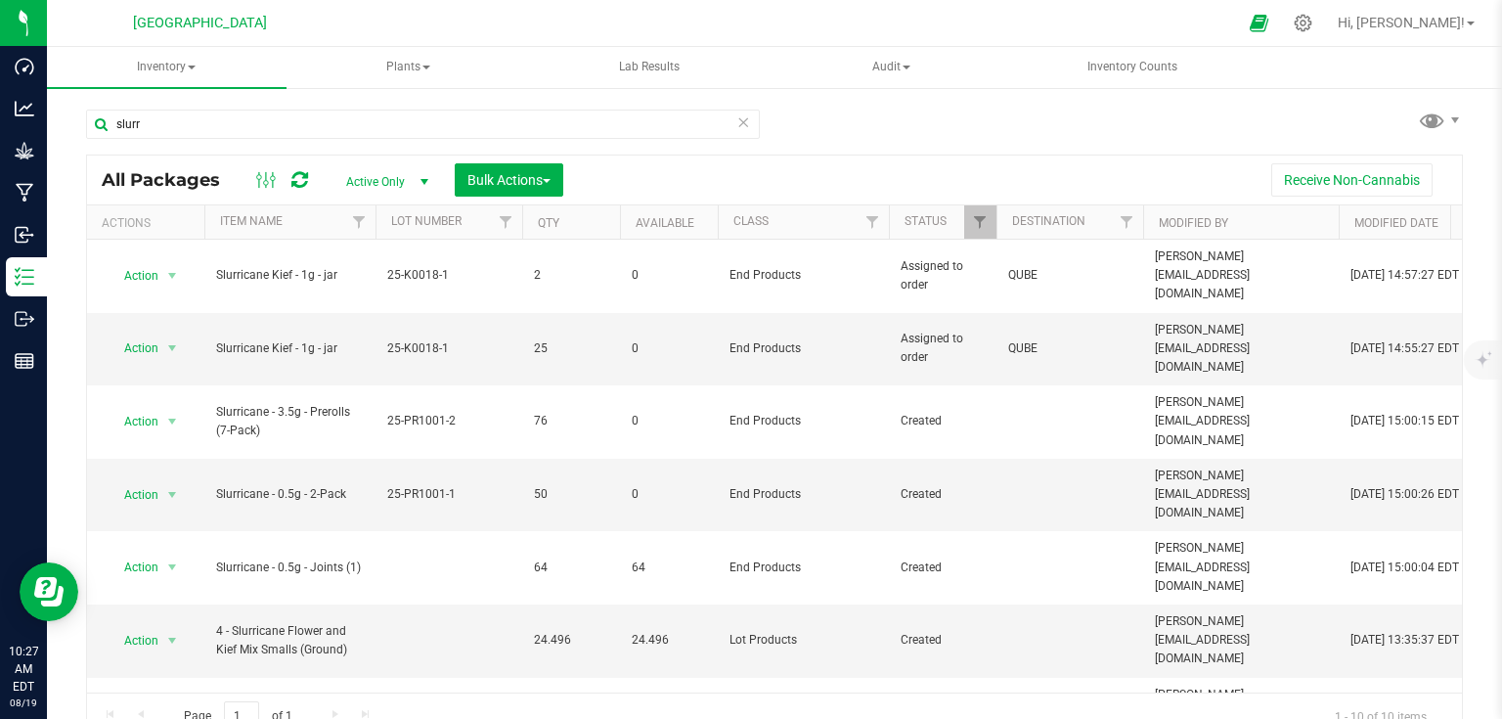
drag, startPoint x: 1299, startPoint y: 42, endPoint x: 1317, endPoint y: 43, distance: 18.6
drag, startPoint x: 1317, startPoint y: 43, endPoint x: 1381, endPoint y: 120, distance: 100.1
click at [1381, 120] on div "slurr All Packages Active Only Active Only Lab Samples Locked All Bulk Actions …" at bounding box center [774, 415] width 1377 height 649
click at [1328, 31] on div at bounding box center [1303, 23] width 49 height 42
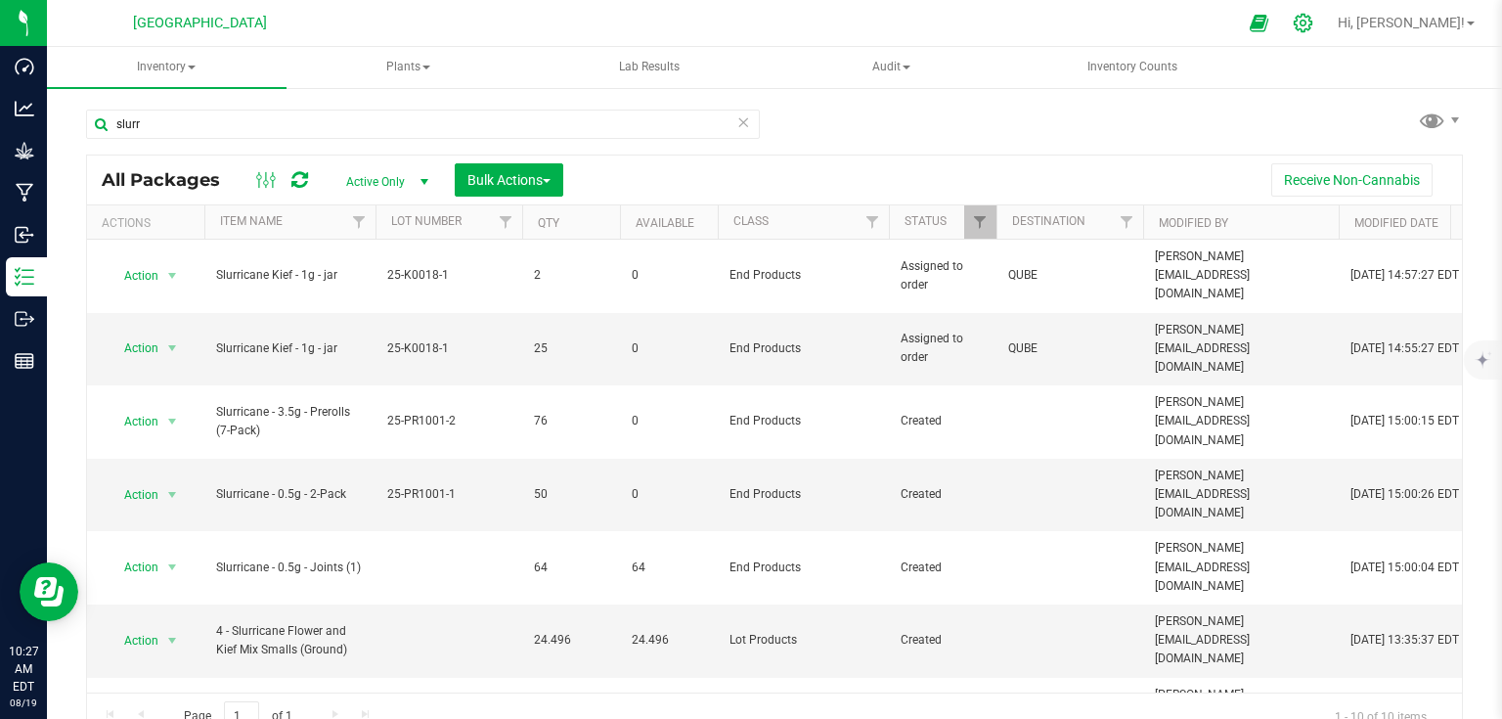
click at [1314, 23] on icon at bounding box center [1303, 23] width 21 height 21
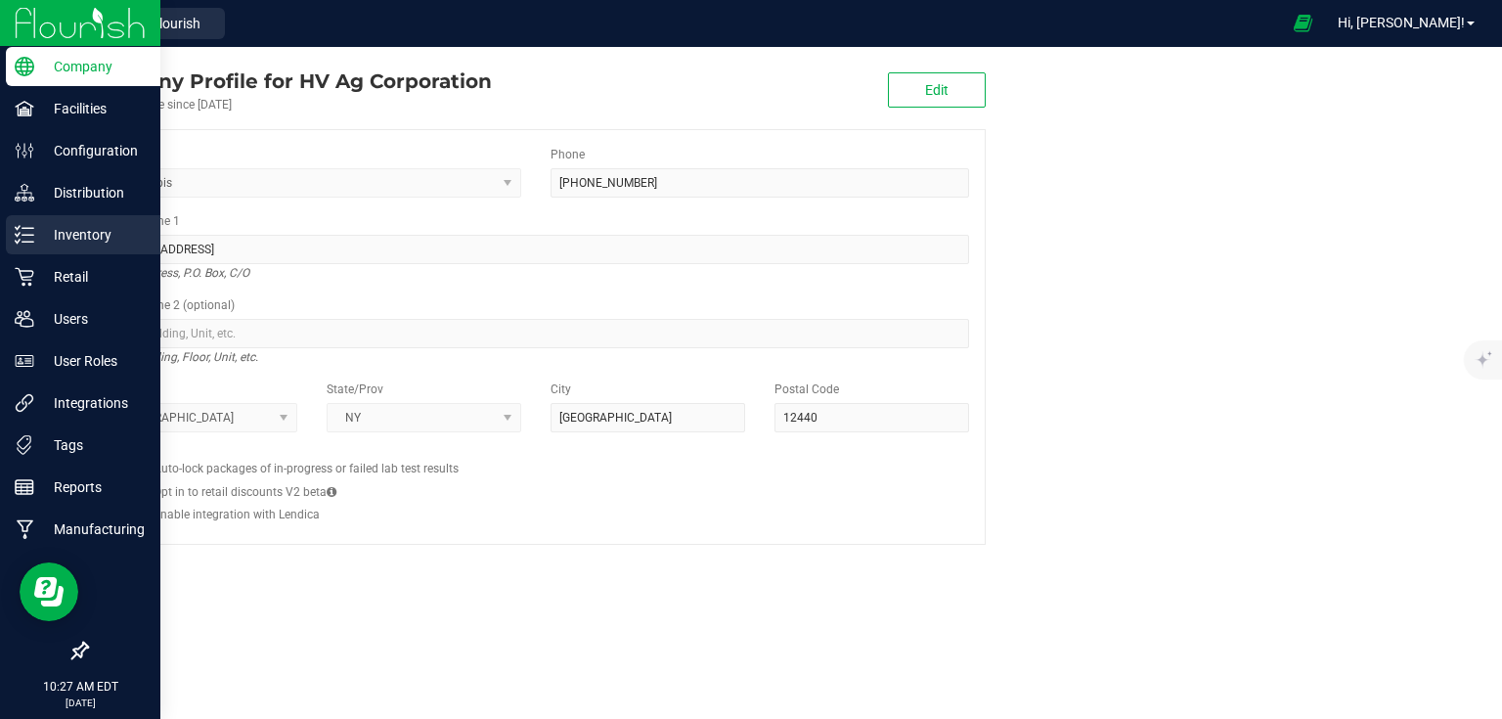
click at [39, 233] on p "Inventory" at bounding box center [92, 234] width 117 height 23
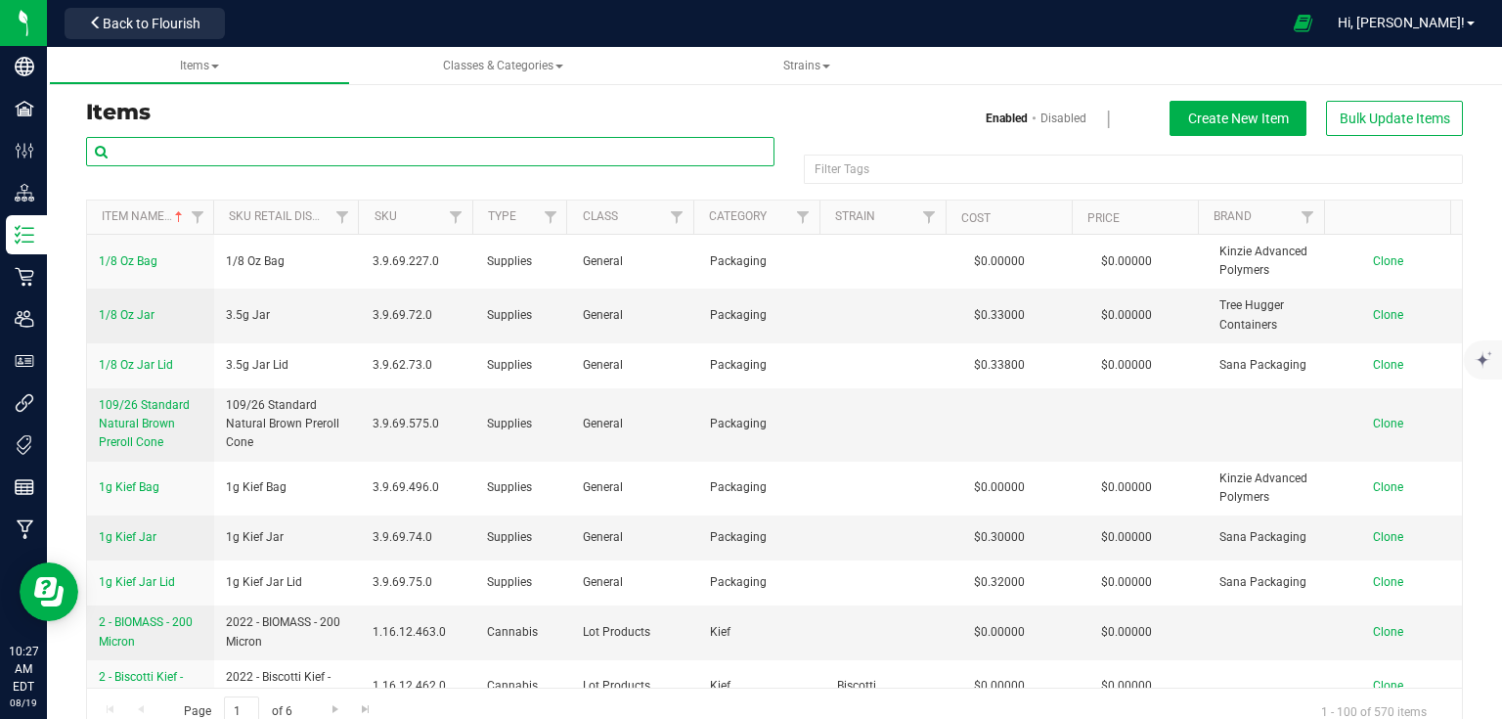
click at [415, 151] on input "text" at bounding box center [430, 151] width 689 height 29
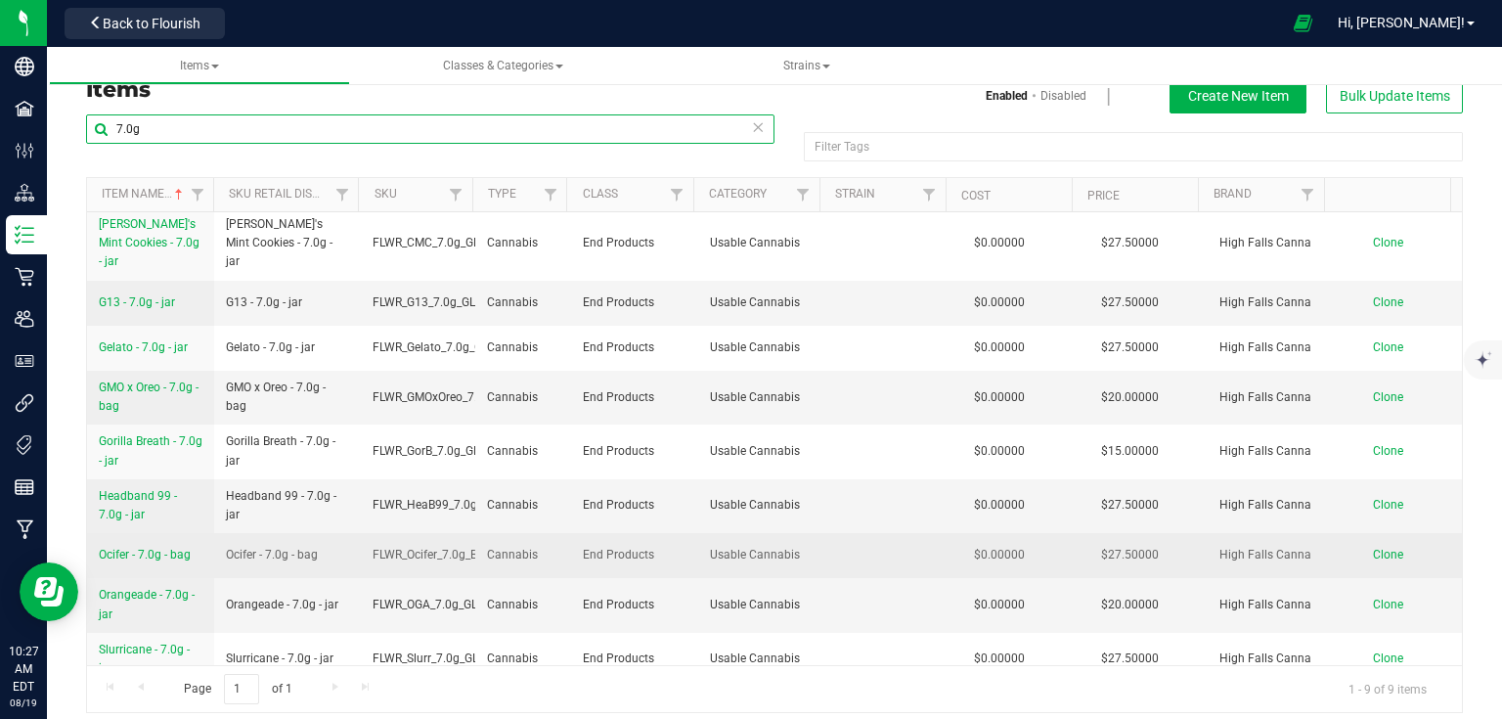
scroll to position [35, 0]
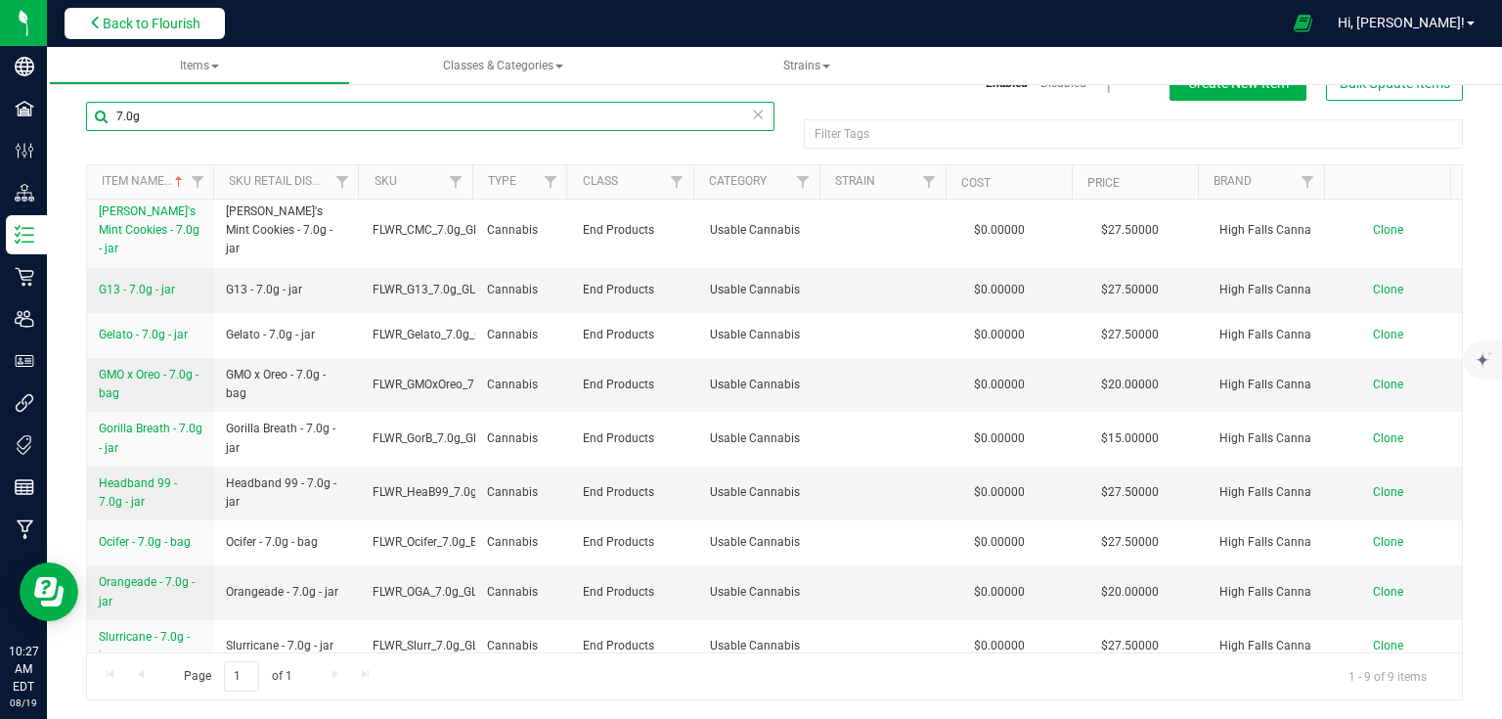
type input "7.0g"
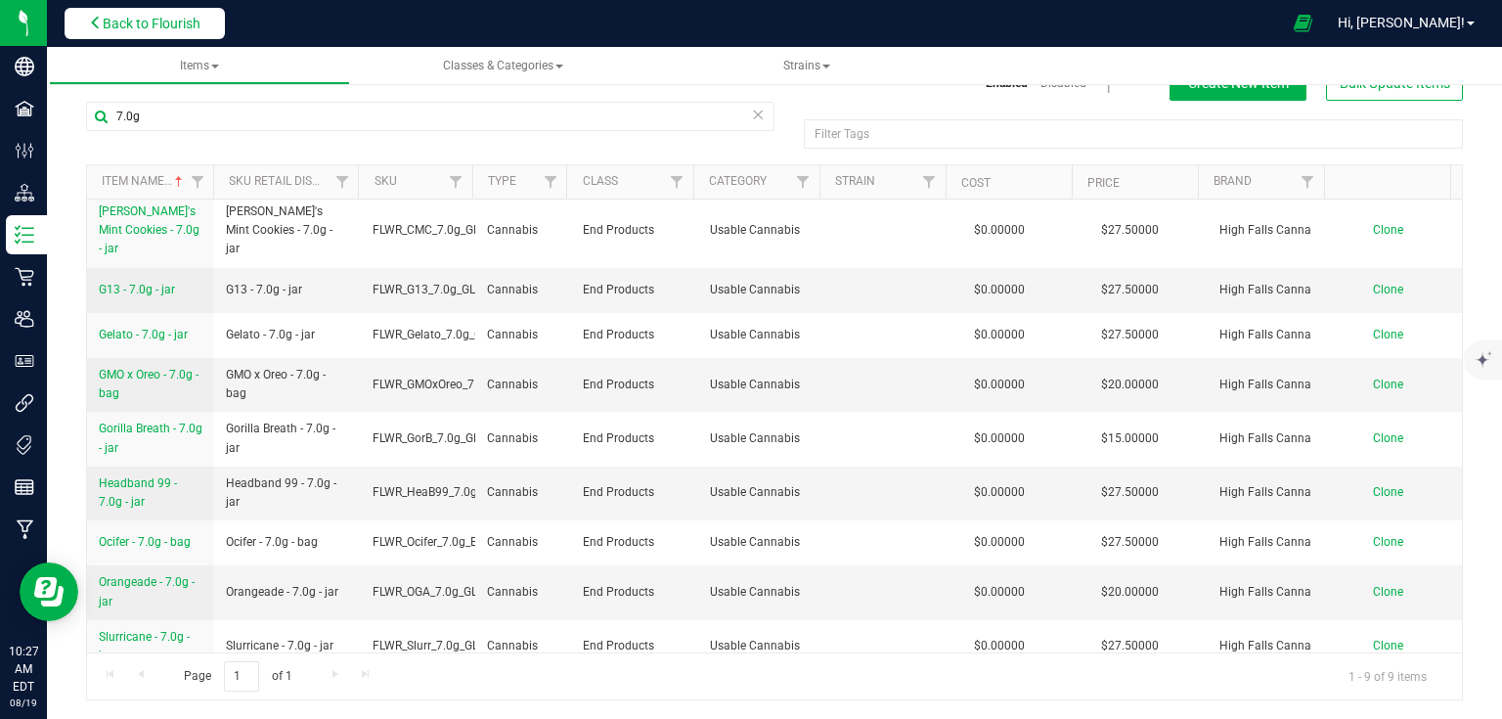
click at [156, 16] on span "Back to Flourish" at bounding box center [152, 24] width 98 height 16
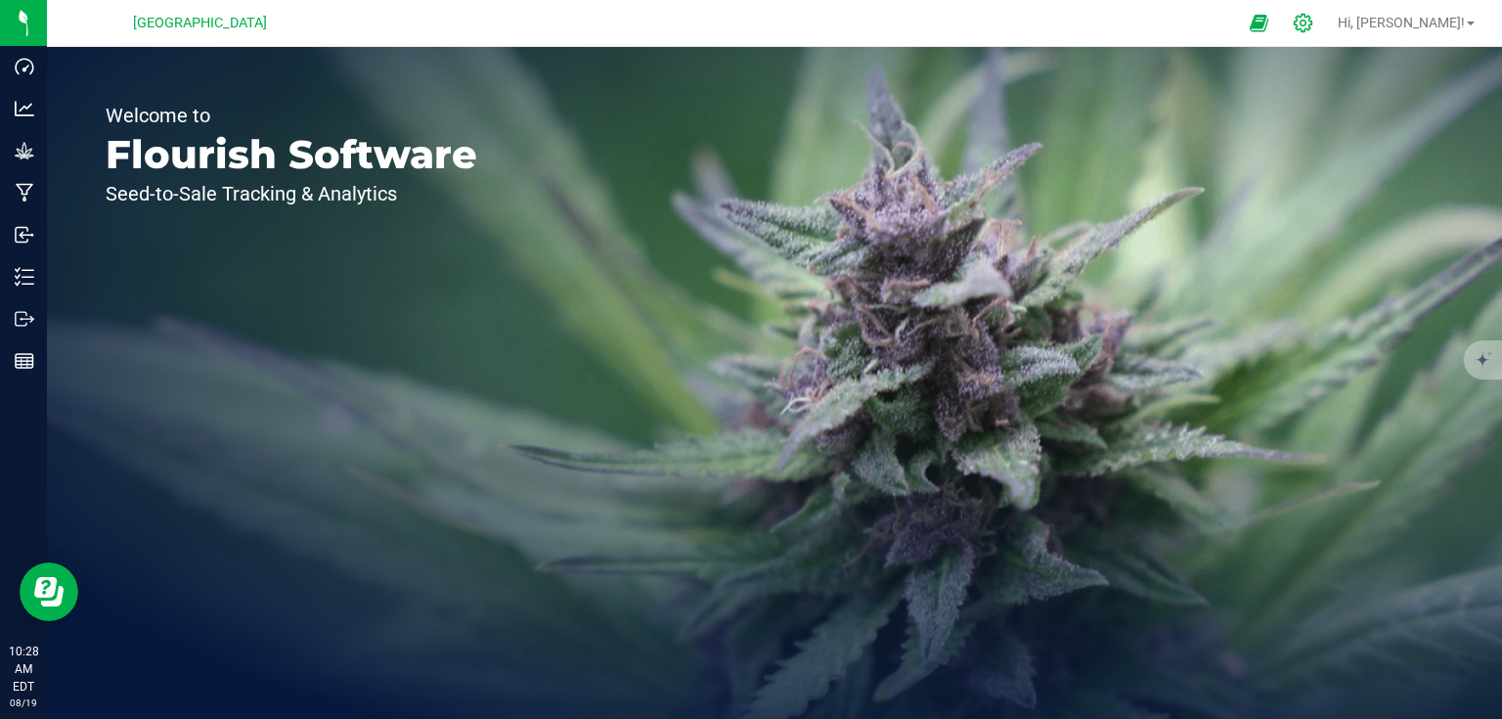
click at [1317, 26] on div at bounding box center [1303, 23] width 27 height 21
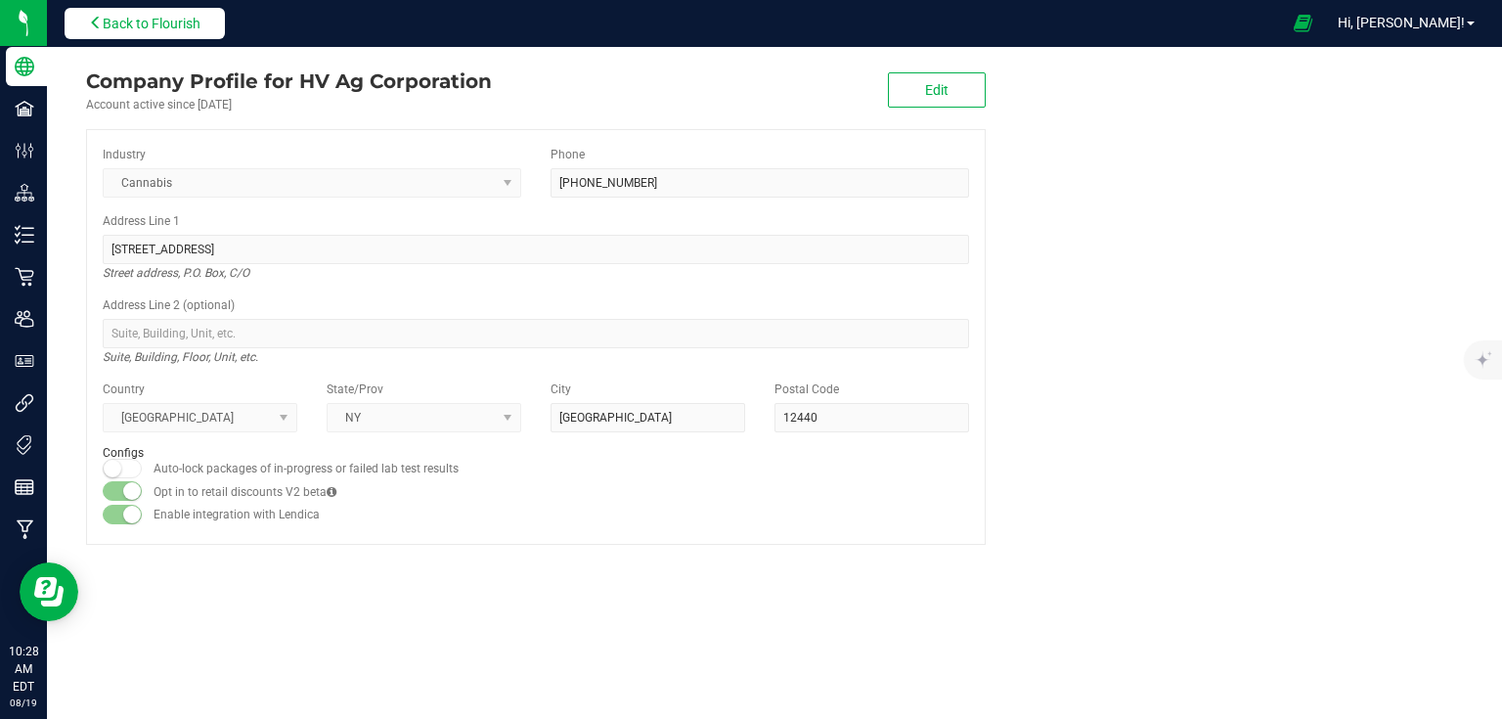
click at [151, 18] on span "Back to Flourish" at bounding box center [152, 24] width 98 height 16
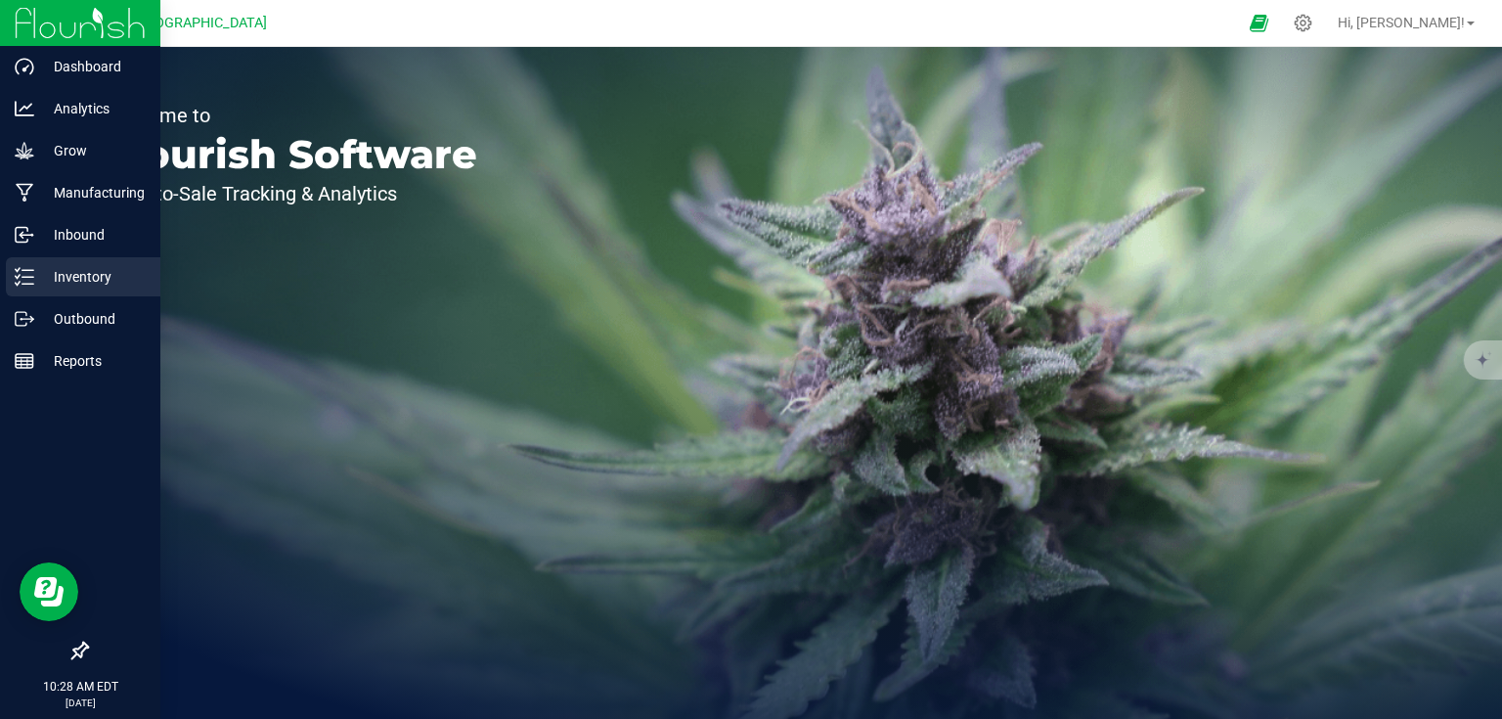
click at [43, 262] on div "Inventory" at bounding box center [83, 276] width 155 height 39
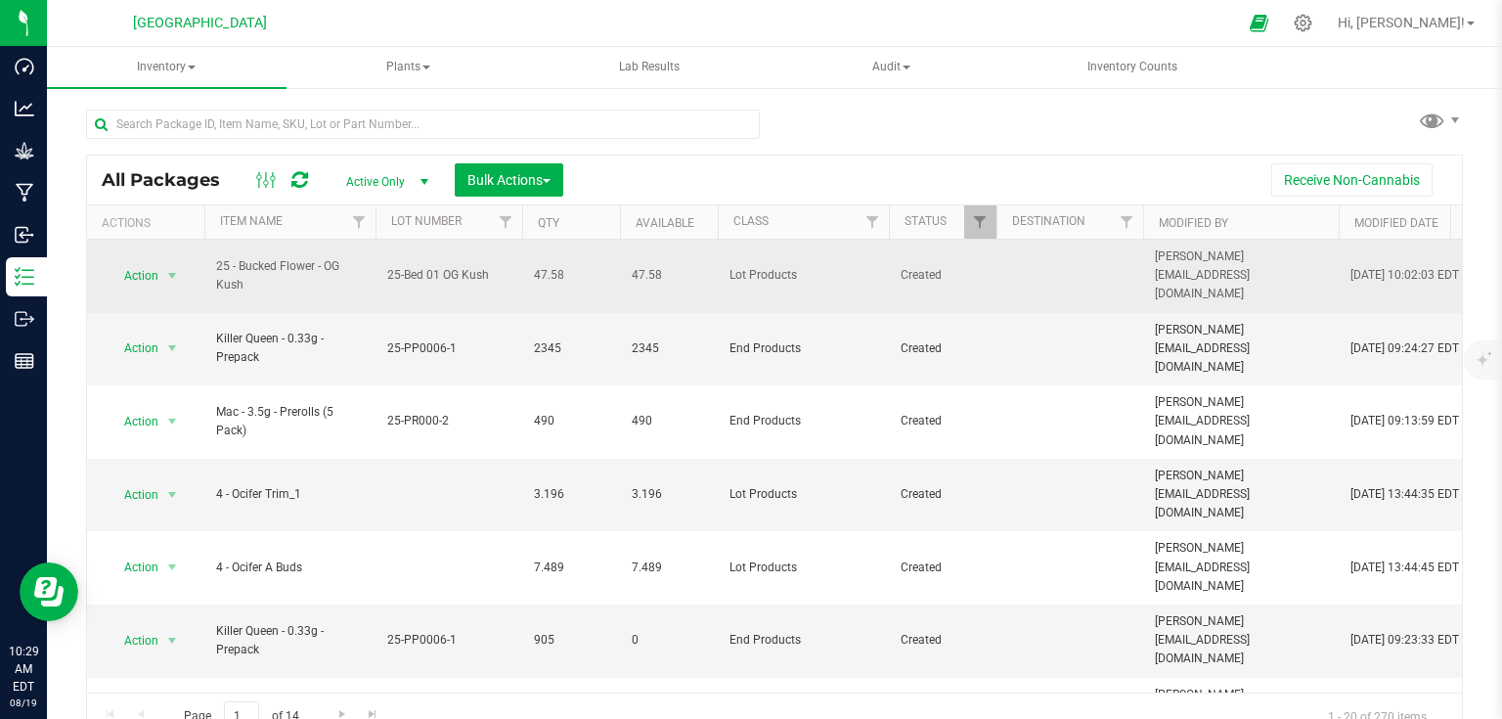
click at [184, 263] on div "Action Action Adjust qty Create package Edit attributes Global inventory Locate…" at bounding box center [146, 275] width 94 height 27
click at [187, 262] on div "Action Action Adjust qty Create package Edit attributes Global inventory Locate…" at bounding box center [146, 275] width 94 height 27
click at [149, 265] on span "Action" at bounding box center [133, 275] width 53 height 27
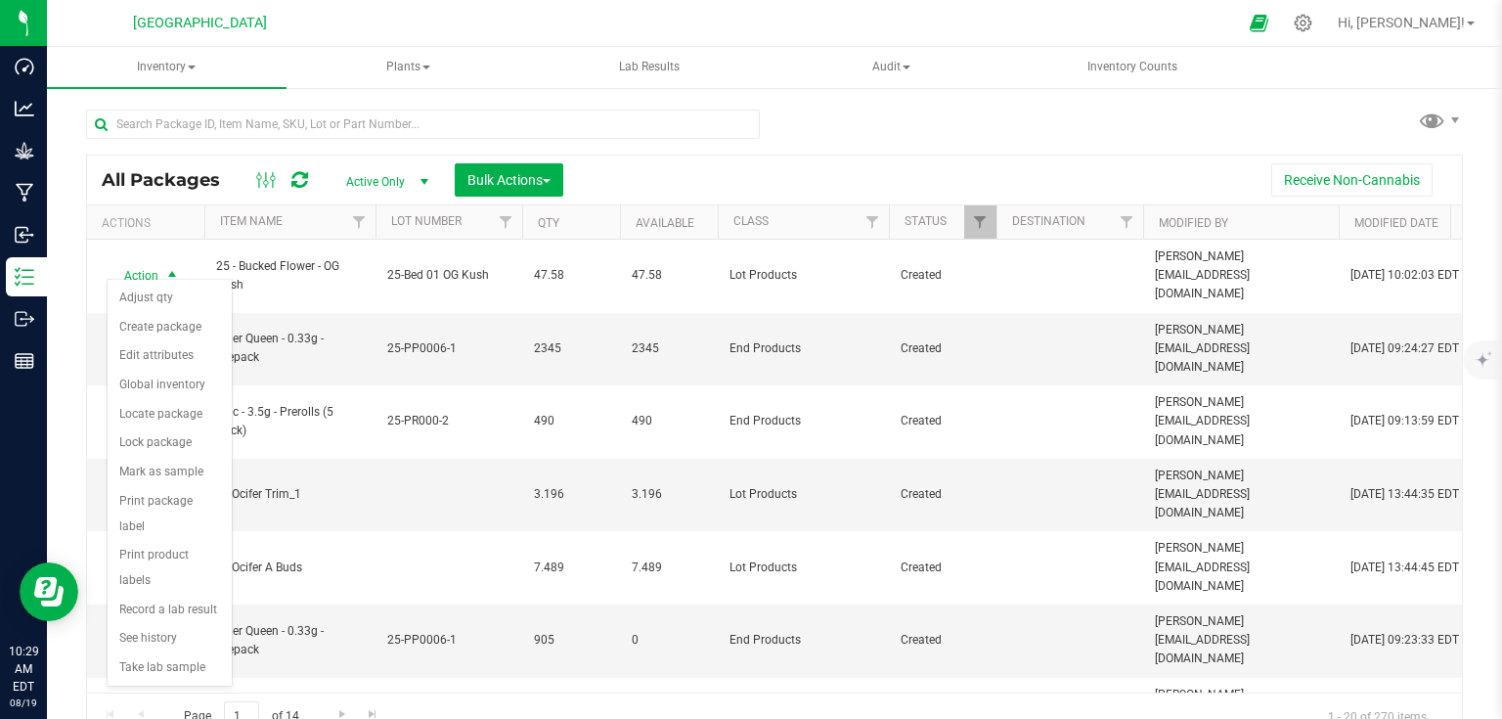
click at [622, 151] on div at bounding box center [423, 132] width 674 height 45
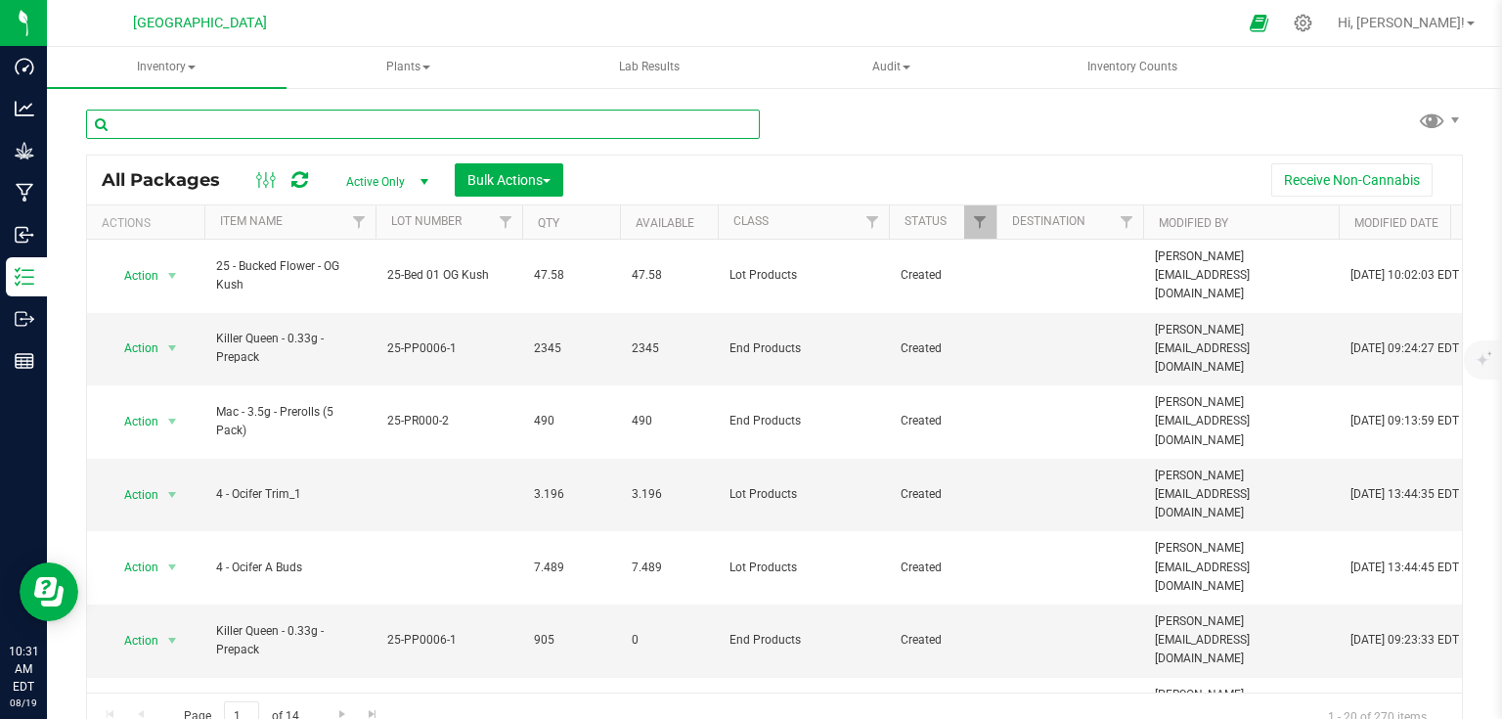
click at [334, 117] on input "text" at bounding box center [423, 124] width 674 height 29
click at [309, 130] on input "text" at bounding box center [423, 124] width 674 height 29
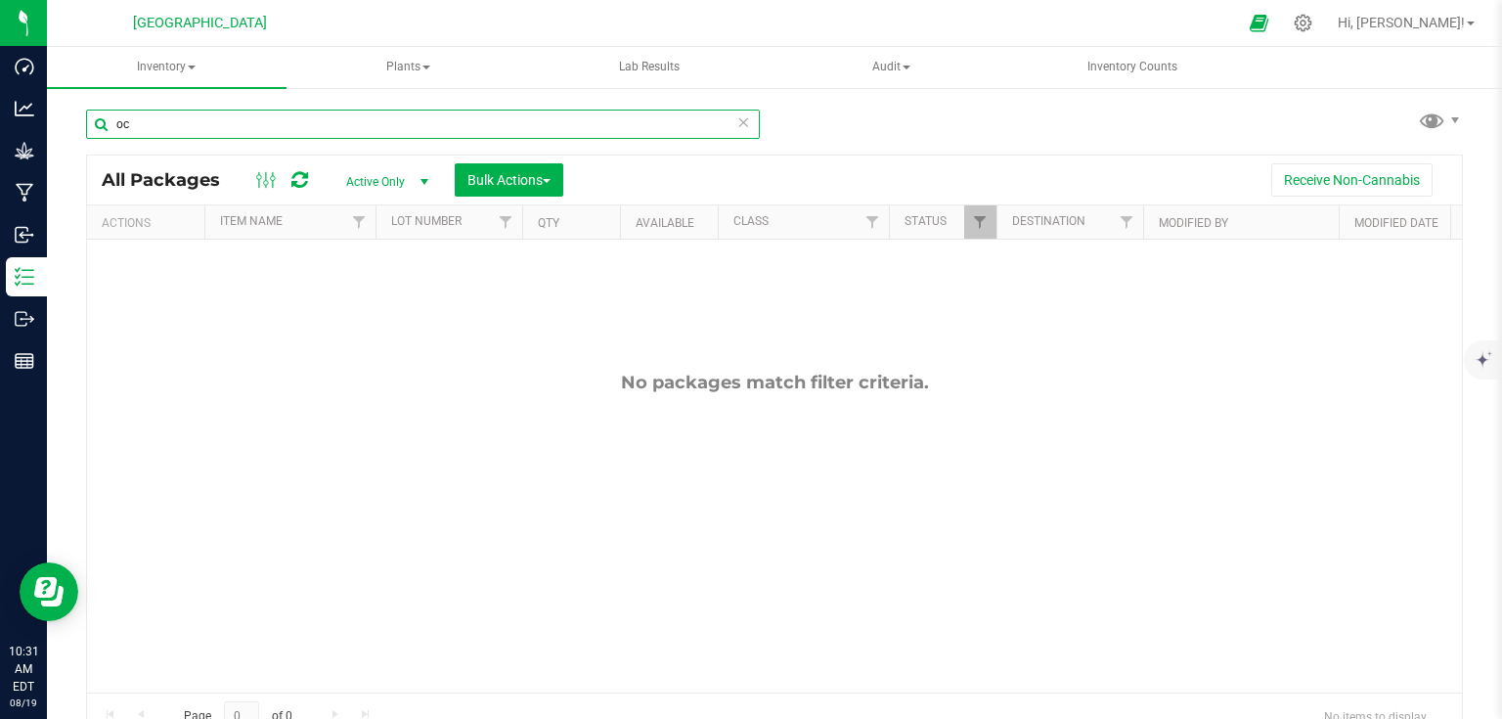
type input "o"
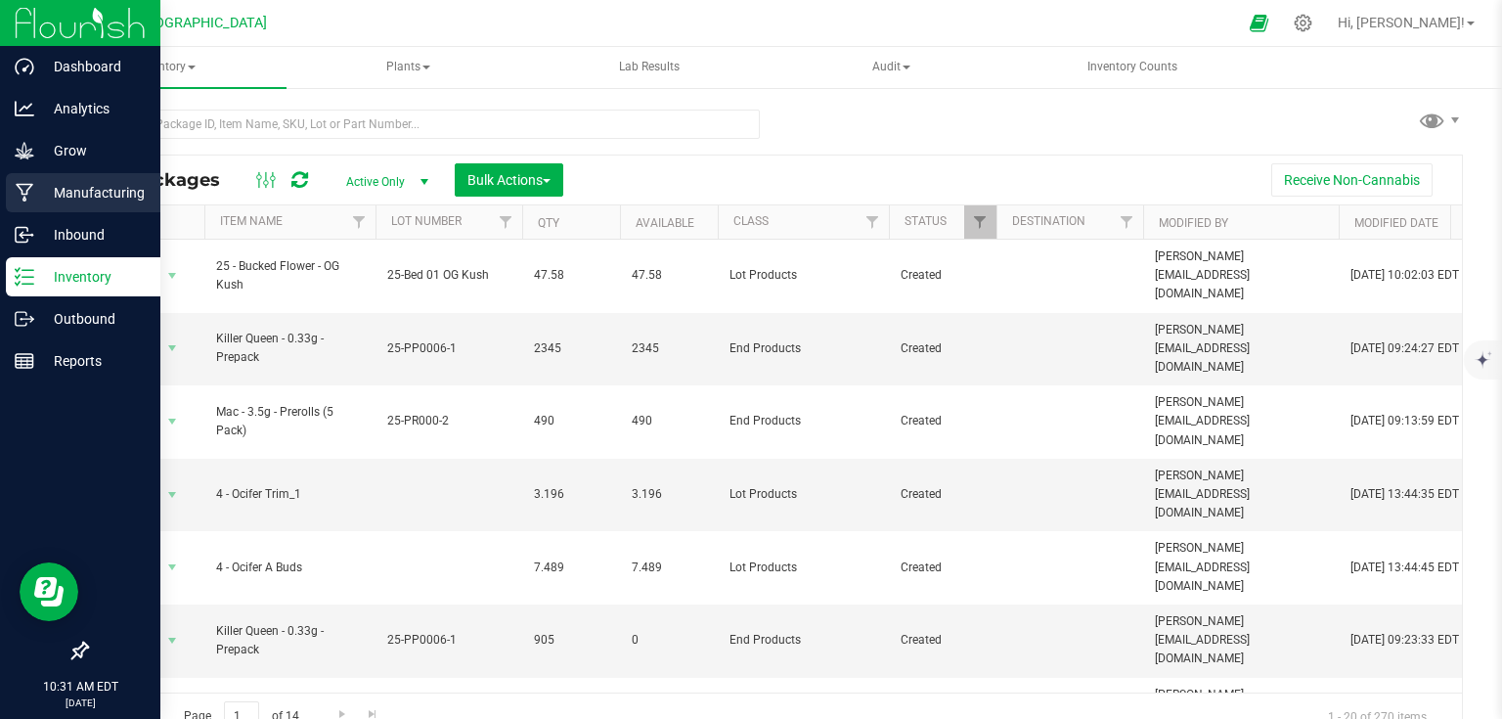
click at [116, 198] on p "Manufacturing" at bounding box center [92, 192] width 117 height 23
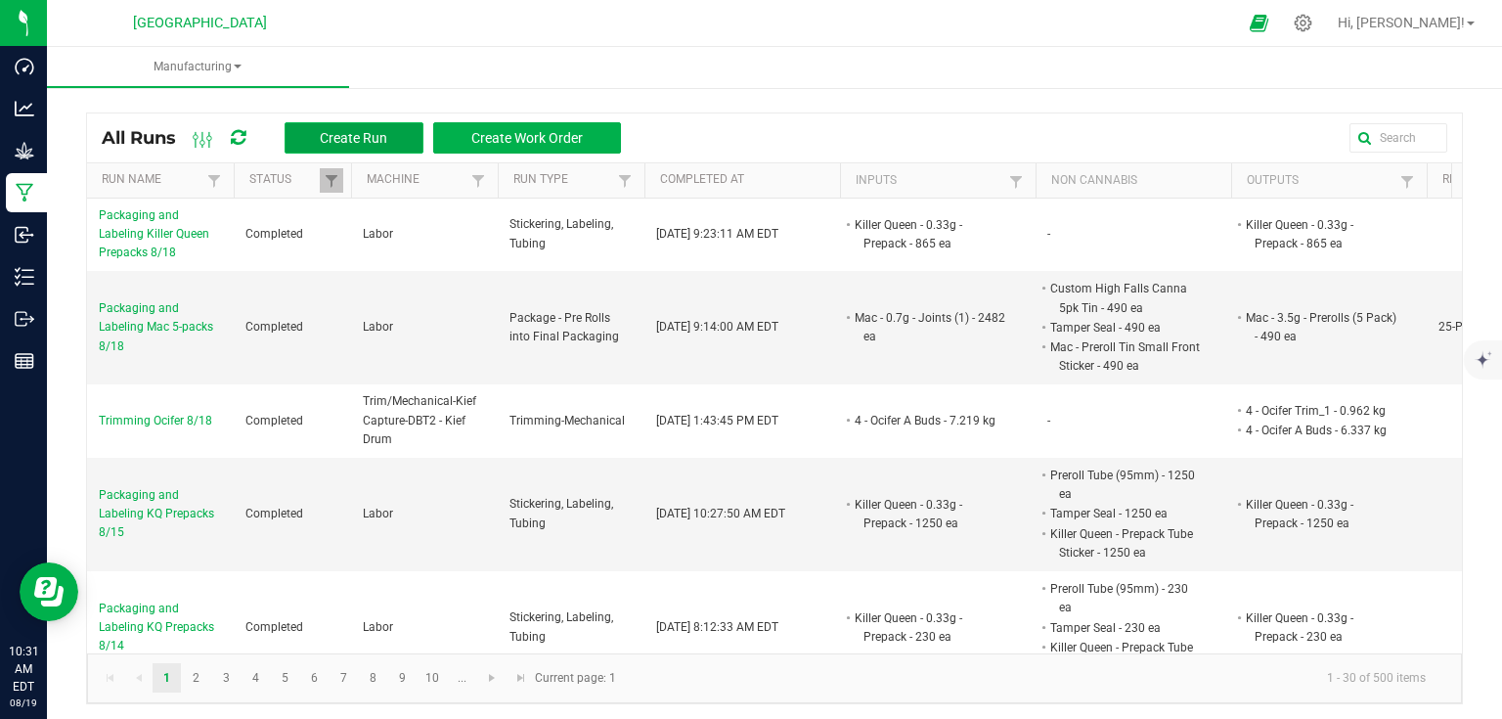
click at [371, 141] on span "Create Run" at bounding box center [353, 138] width 67 height 16
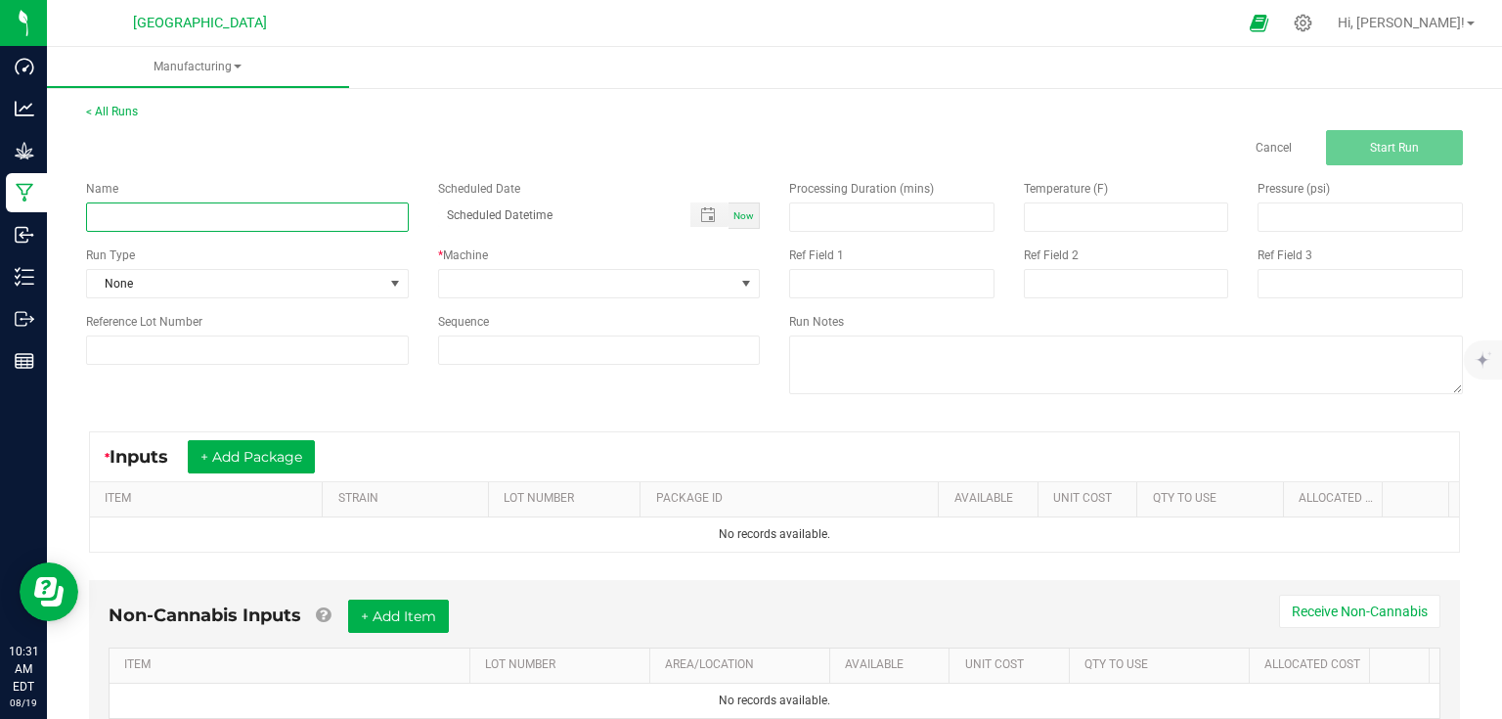
click at [368, 212] on input at bounding box center [247, 216] width 323 height 29
type input "Manufacturing Ocifer Quarters for Lab Samples"
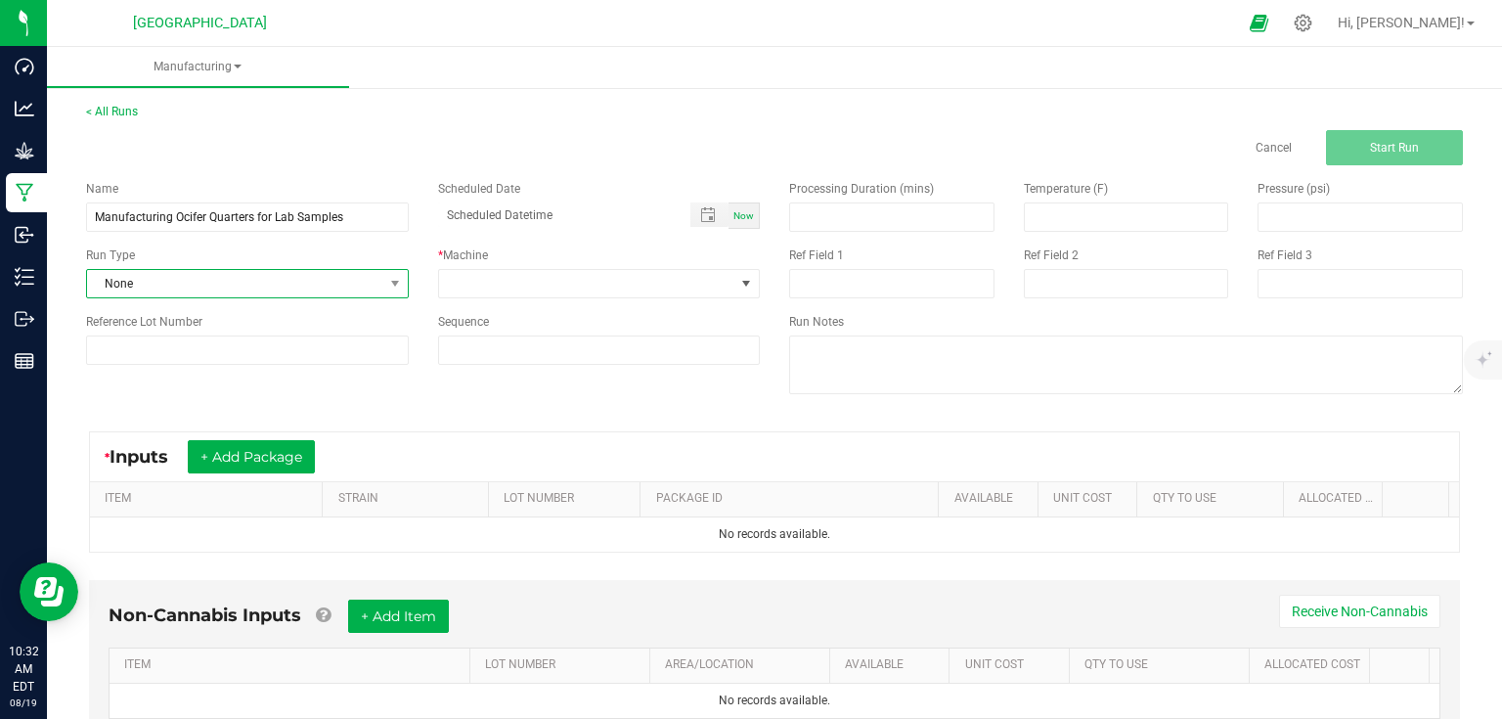
click at [349, 271] on span "None" at bounding box center [235, 283] width 296 height 27
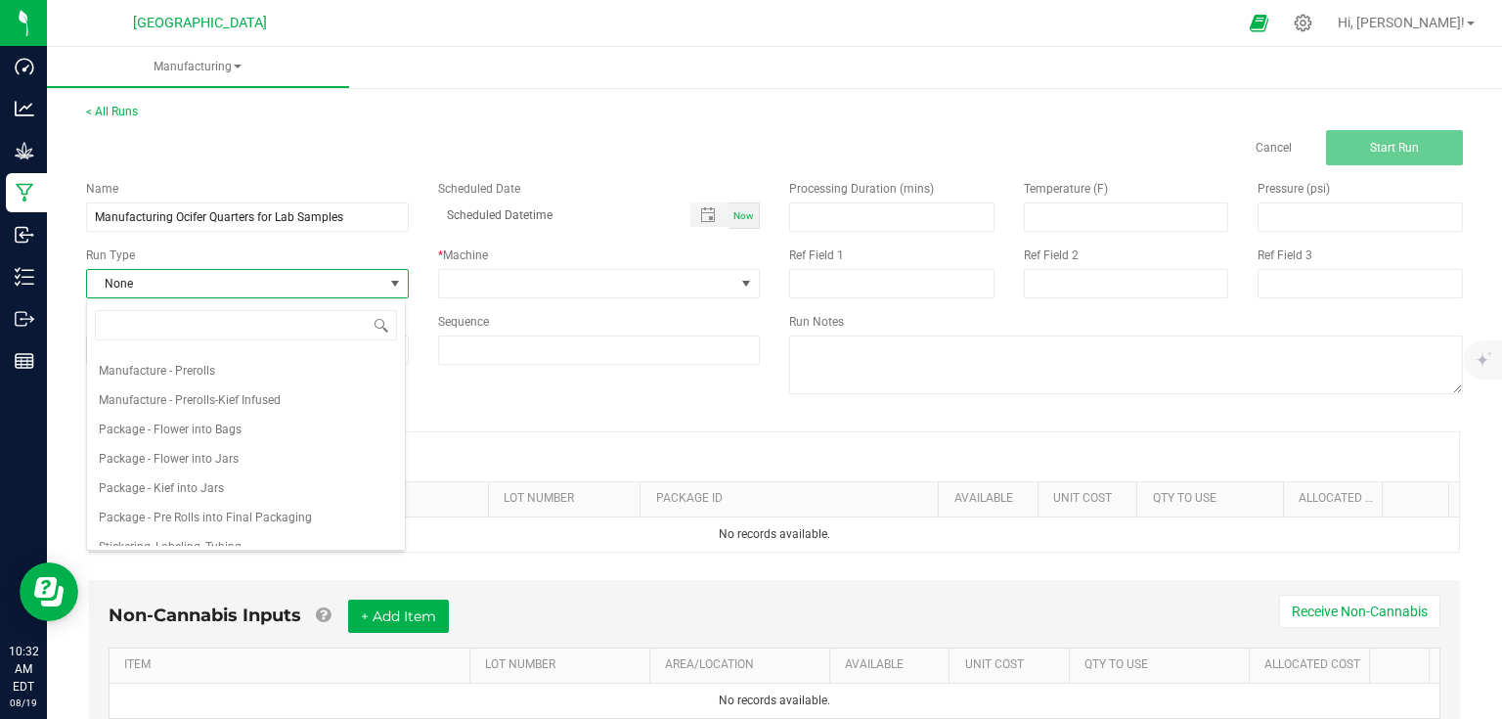
scroll to position [235, 0]
click at [190, 450] on span "Package - Flower into Jars" at bounding box center [169, 451] width 140 height 20
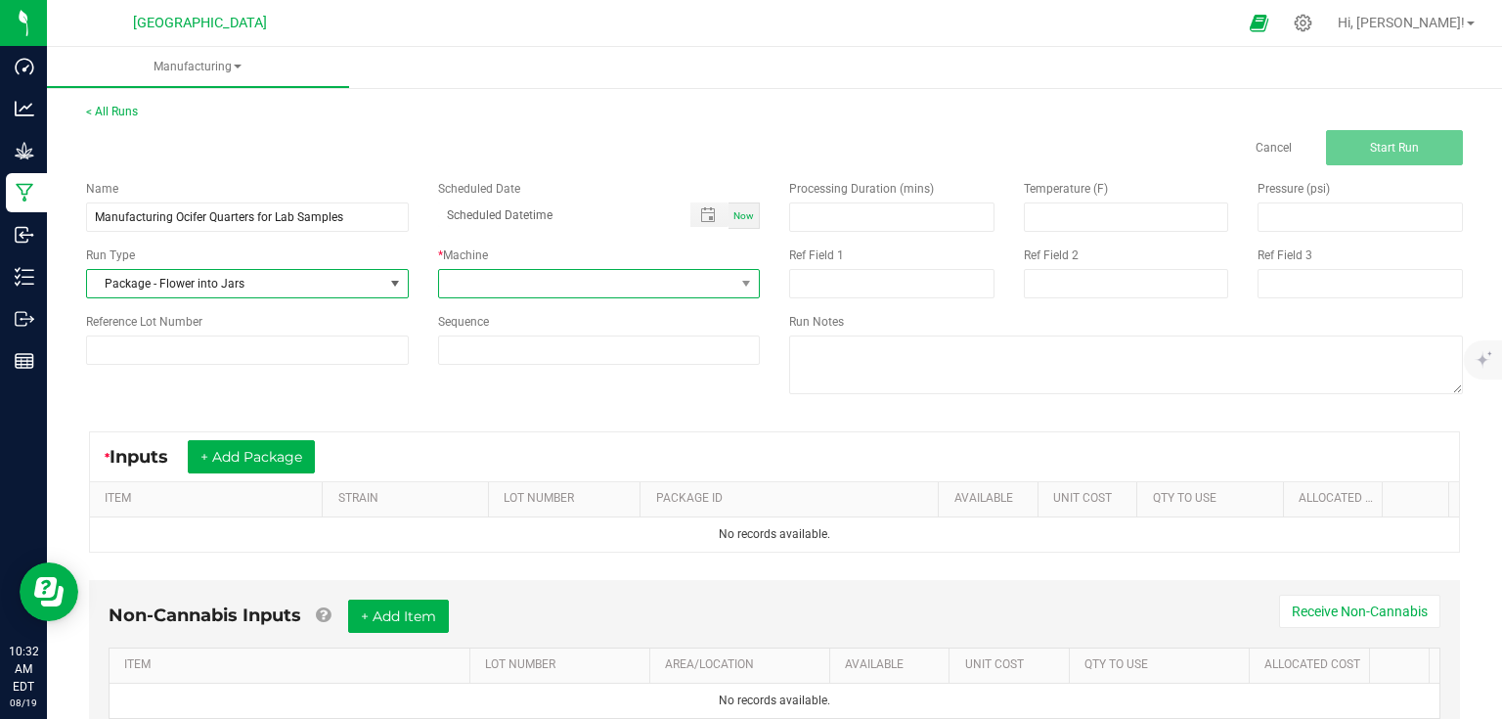
click at [654, 290] on span at bounding box center [587, 283] width 296 height 27
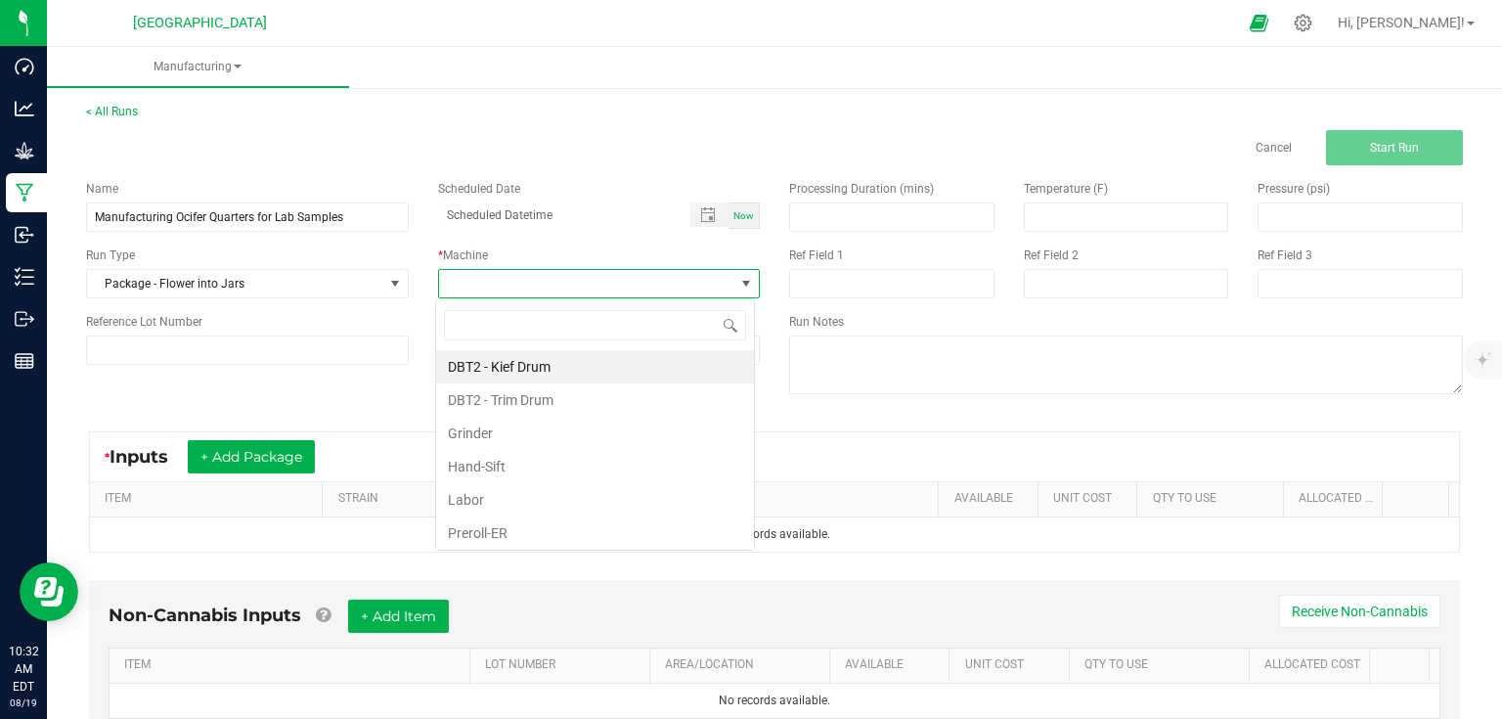
scroll to position [28, 319]
click at [450, 488] on li "Labor" at bounding box center [595, 499] width 318 height 33
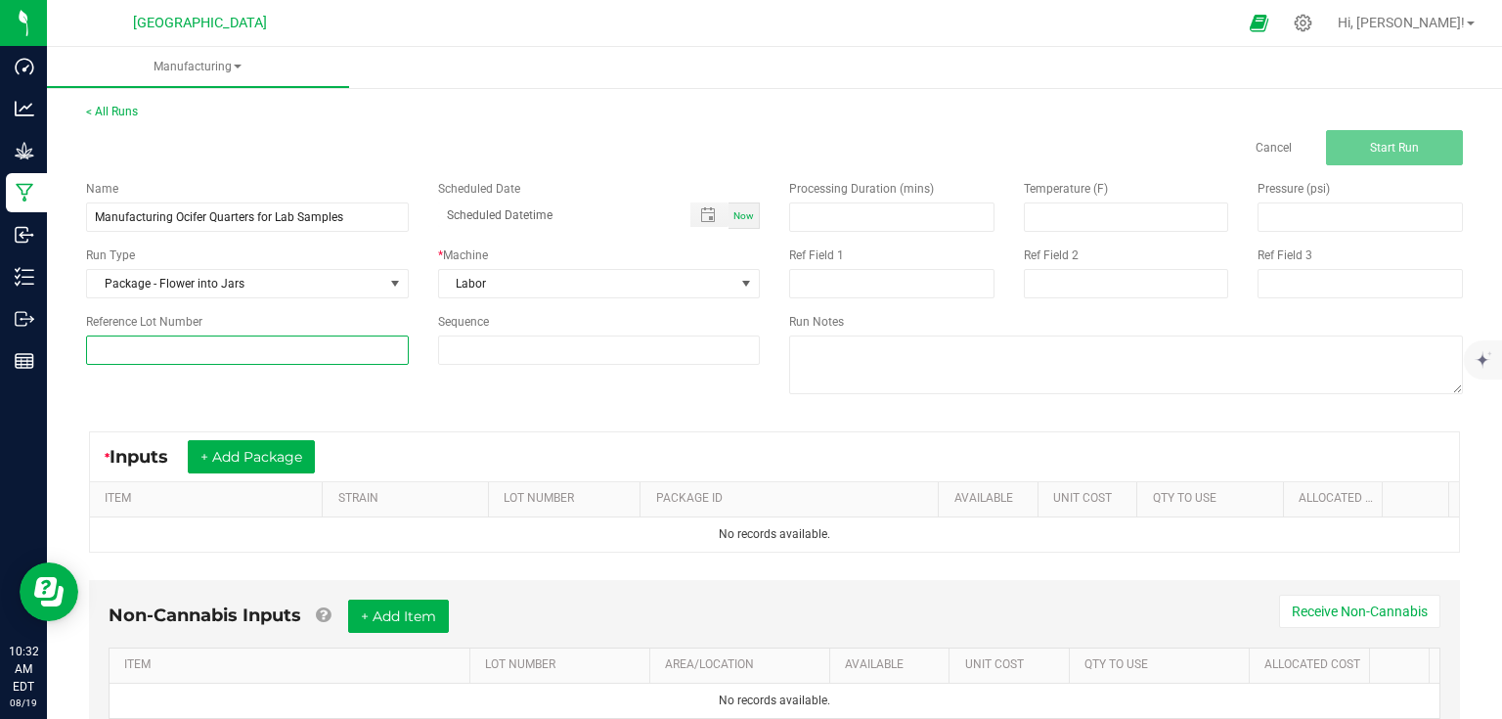
click at [382, 359] on input at bounding box center [247, 349] width 323 height 29
type input "25-F0037-1"
click at [513, 415] on div "* Inputs + Add Package ITEM STRAIN LOT NUMBER PACKAGE ID AVAILABLE Unit Cost QT…" at bounding box center [774, 492] width 1406 height 156
click at [293, 466] on button "+ Add Package" at bounding box center [251, 456] width 127 height 33
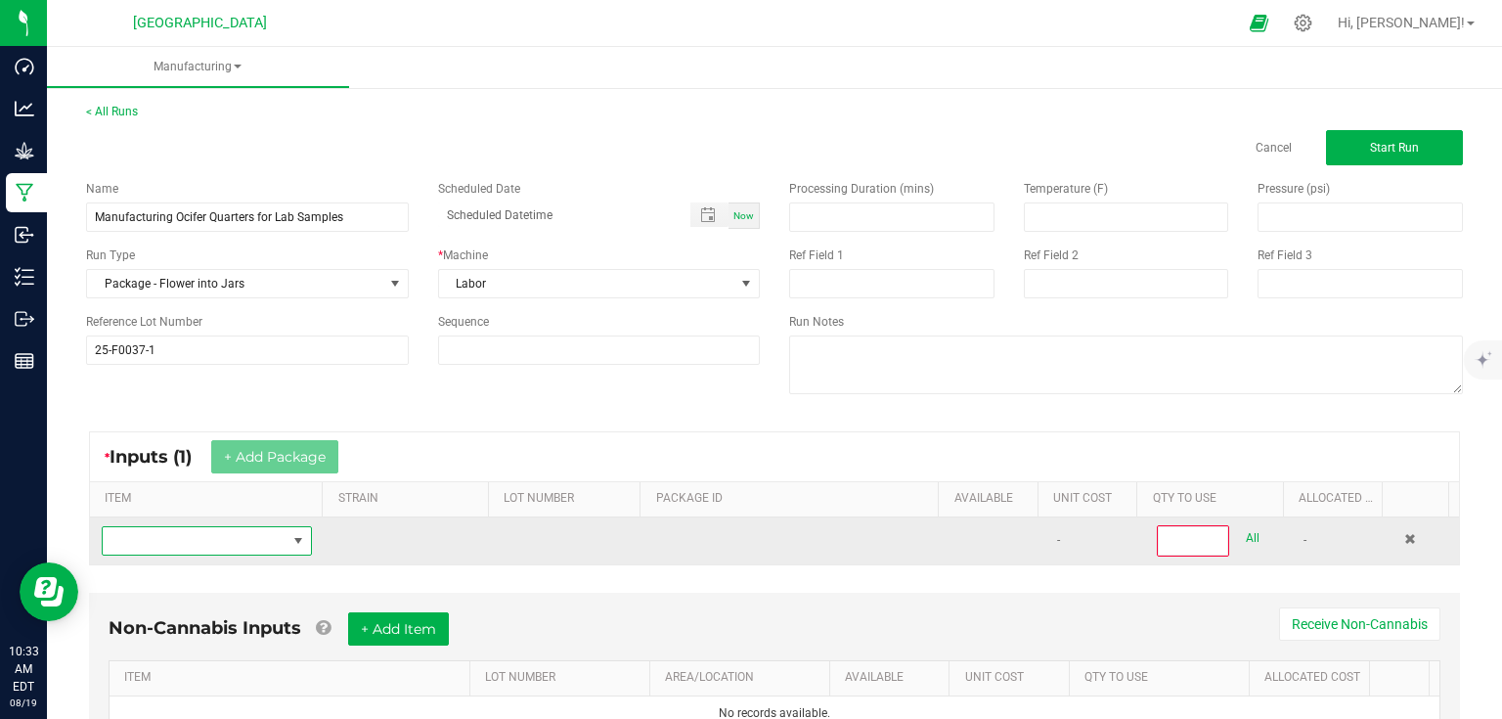
click at [290, 529] on span "NO DATA FOUND" at bounding box center [299, 540] width 24 height 27
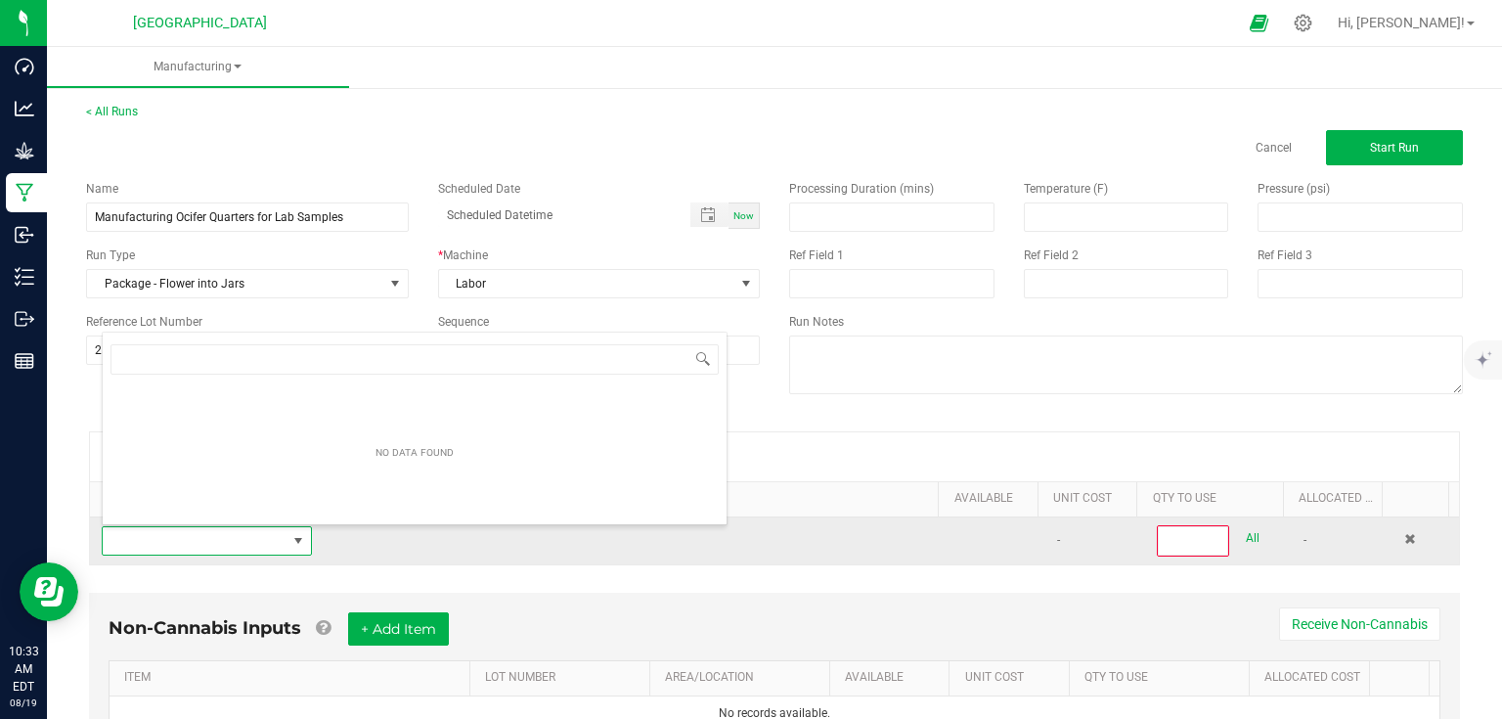
scroll to position [28, 203]
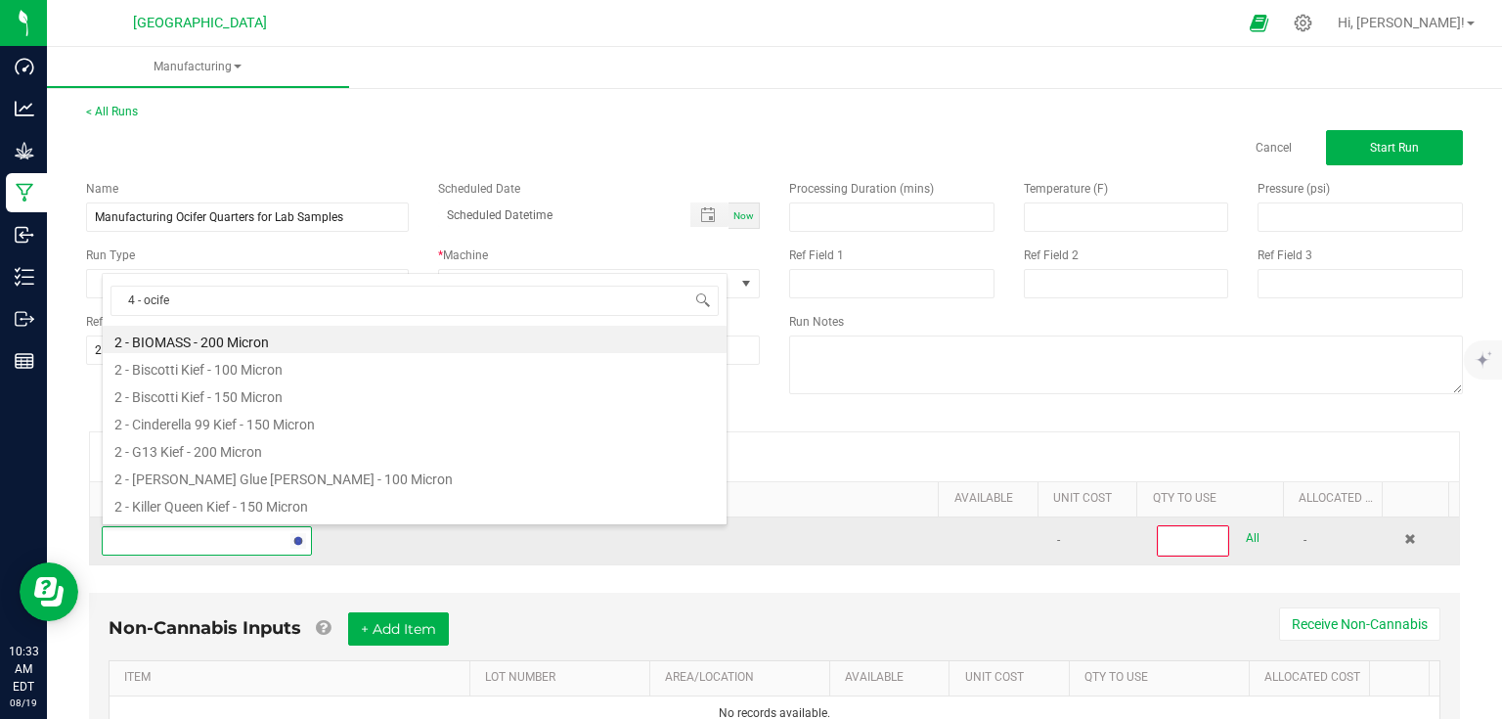
type input "4 - ocifer"
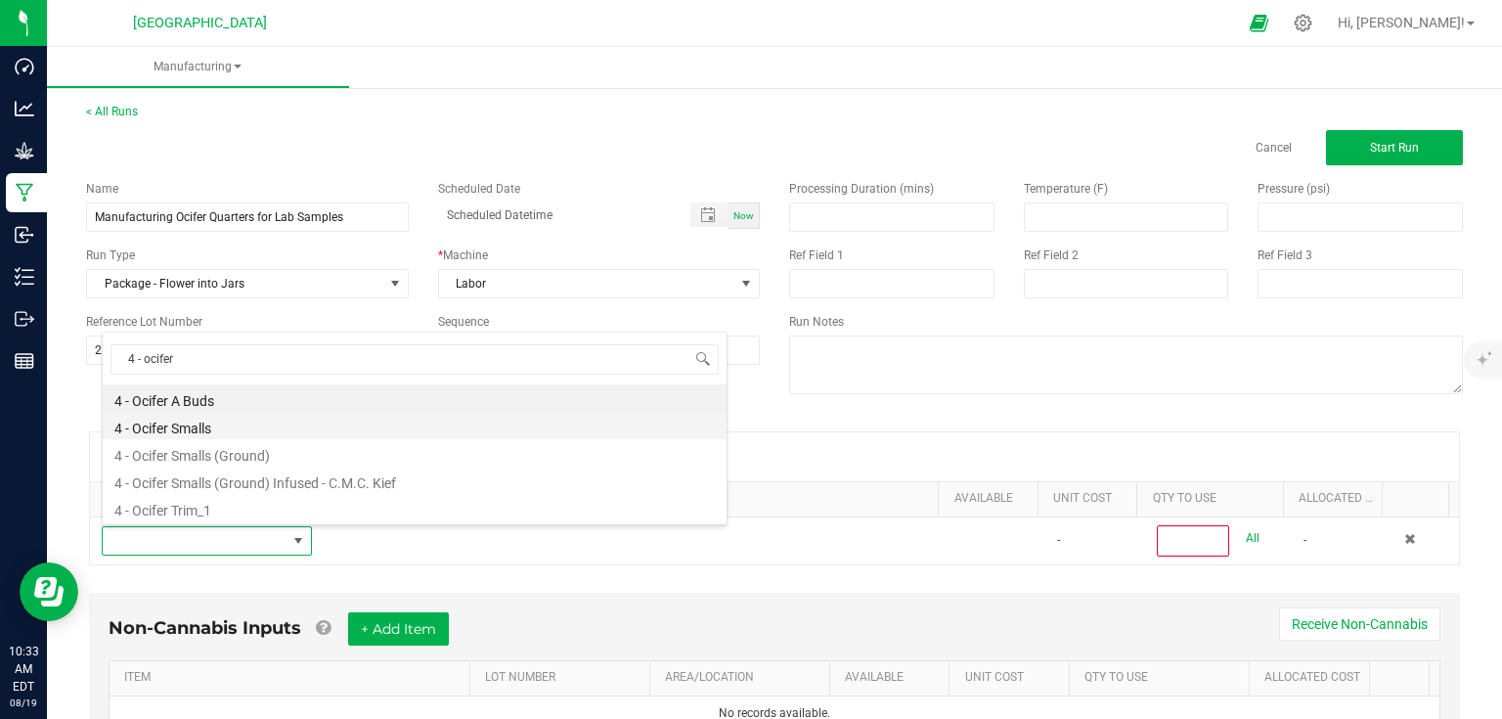
click at [215, 430] on li "4 - Ocifer Smalls" at bounding box center [415, 425] width 624 height 27
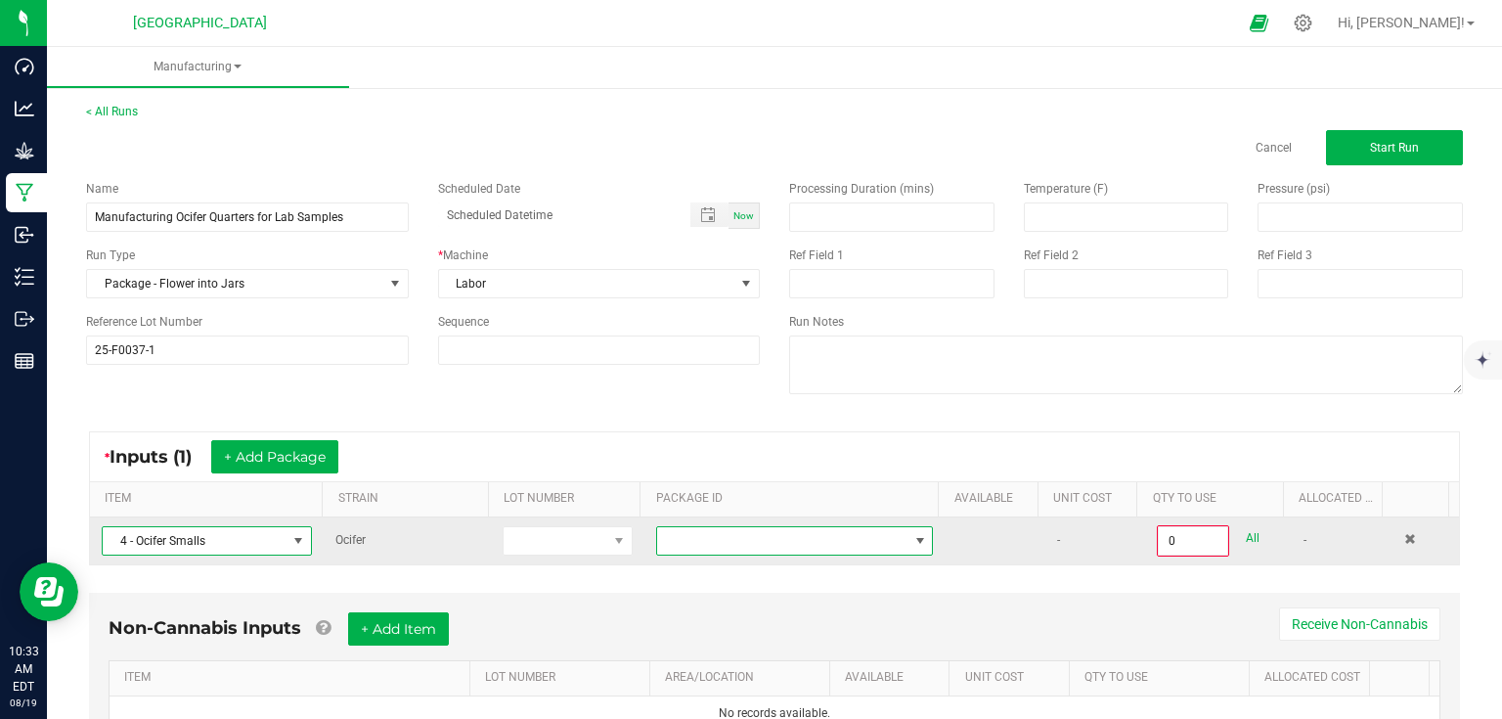
click at [810, 548] on span at bounding box center [782, 540] width 250 height 27
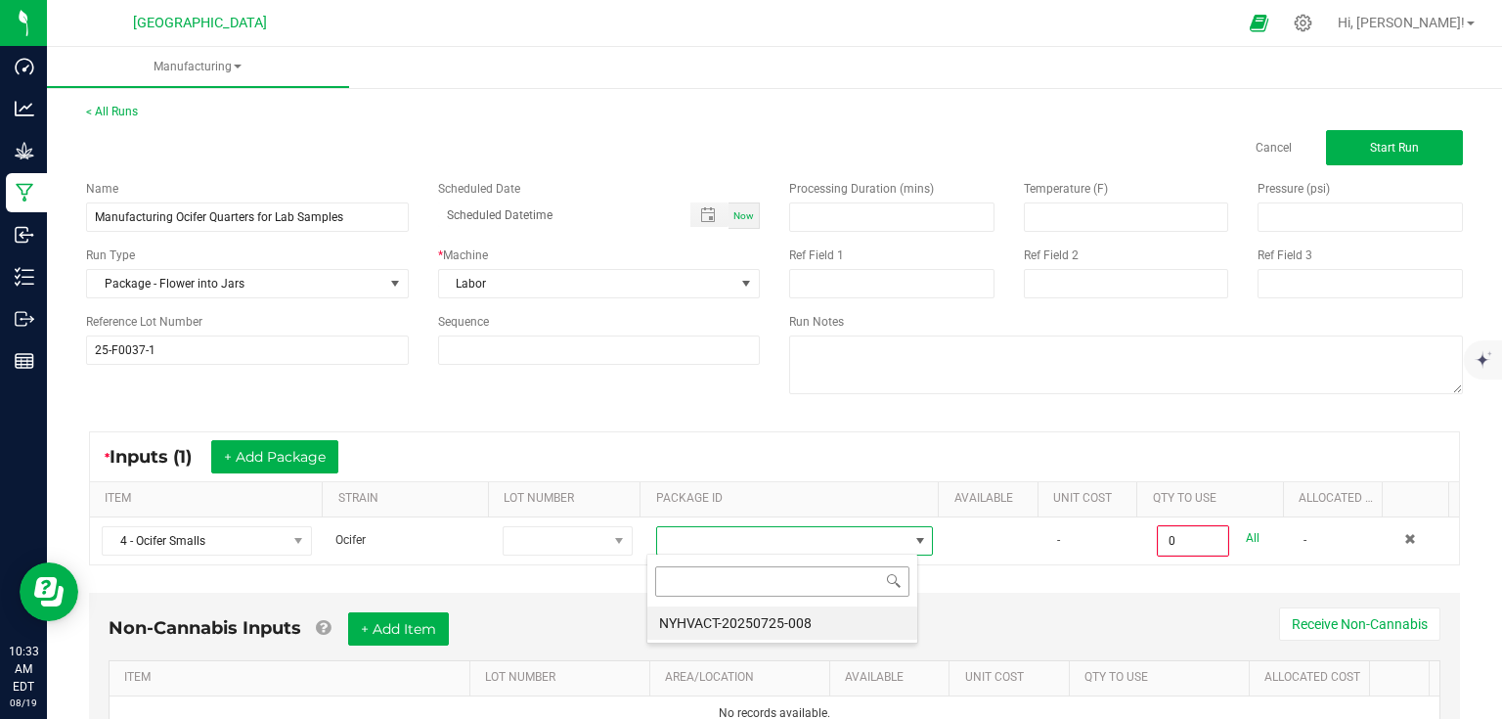
scroll to position [28, 271]
click at [789, 617] on li "NYHVACT-20250725-008" at bounding box center [782, 622] width 270 height 33
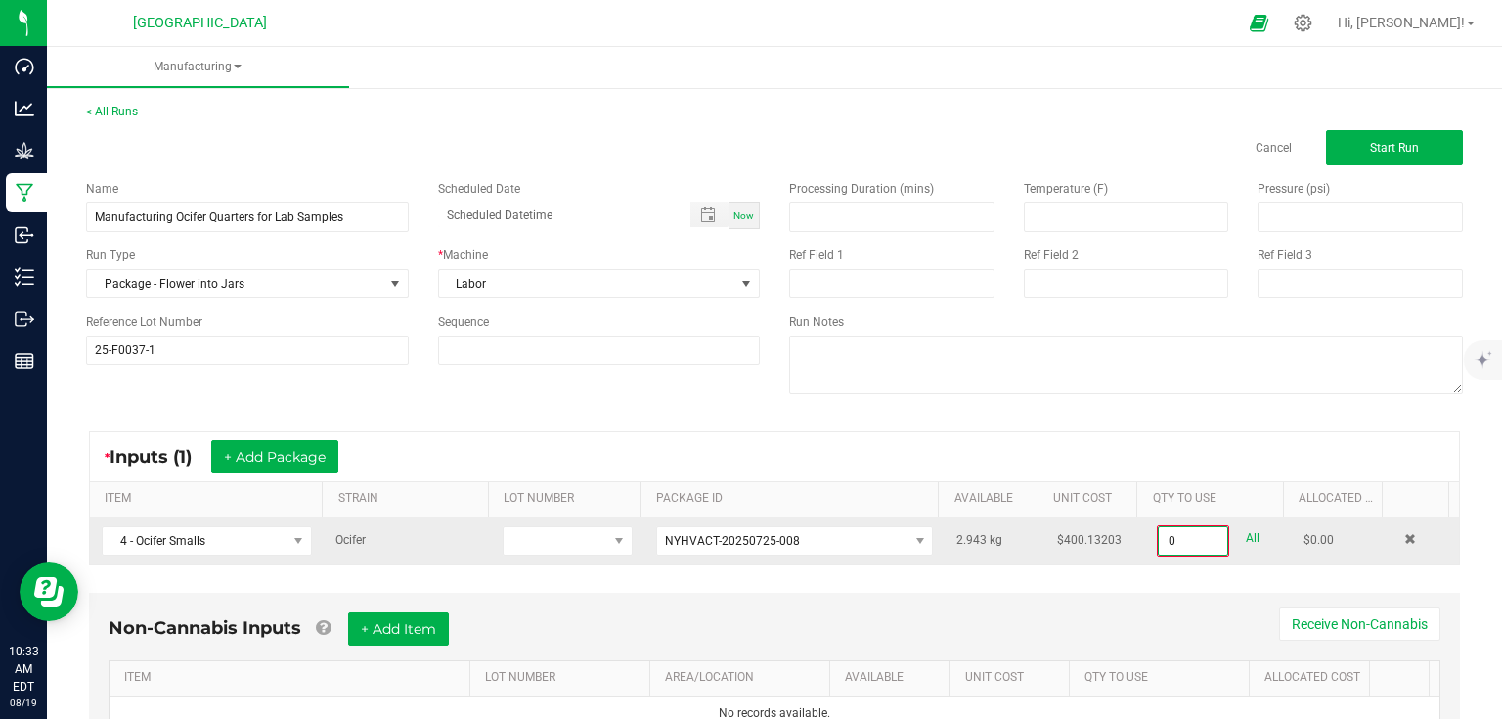
click at [1195, 540] on input "0" at bounding box center [1193, 540] width 68 height 27
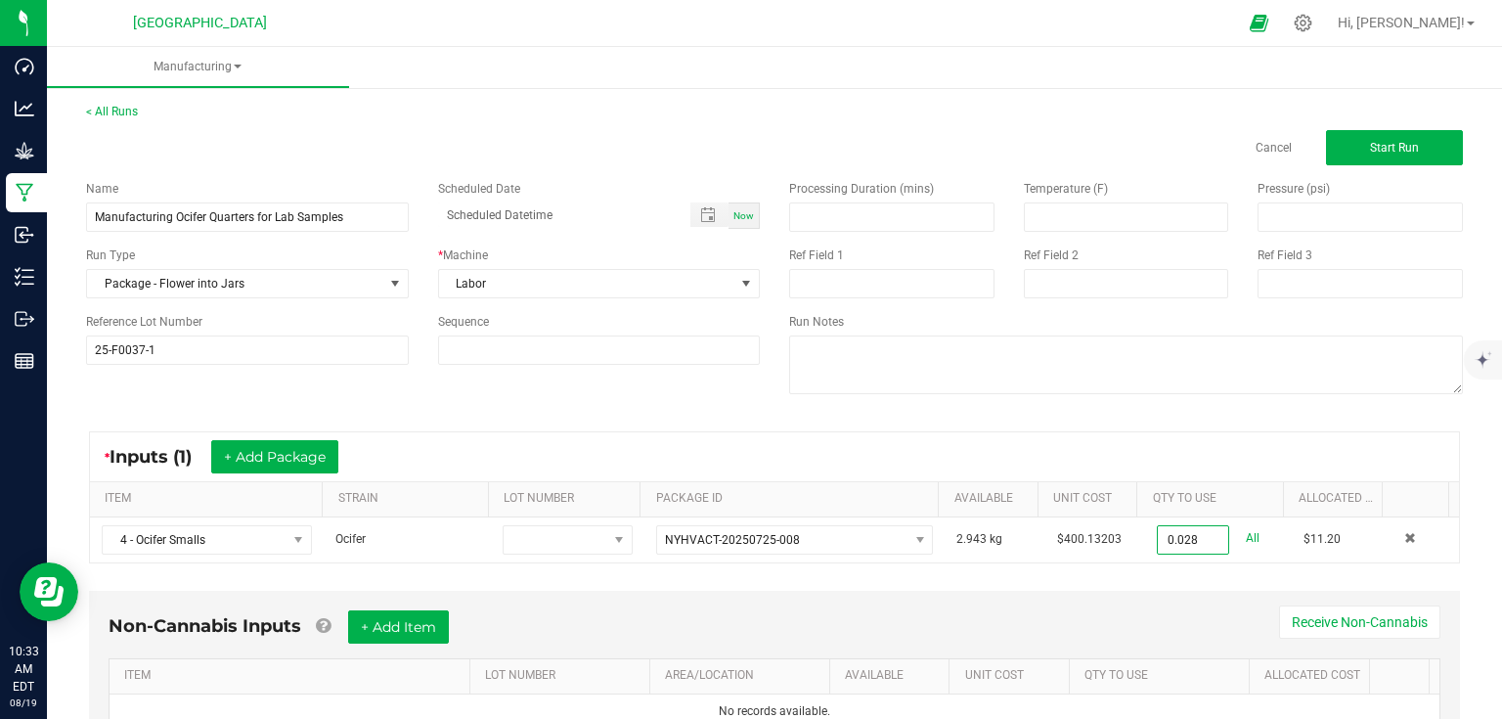
type input "0.0280 kg"
click at [1184, 569] on div "* Inputs (1) + Add Package ITEM STRAIN LOT NUMBER PACKAGE ID AVAILABLE Unit Cos…" at bounding box center [774, 497] width 1406 height 167
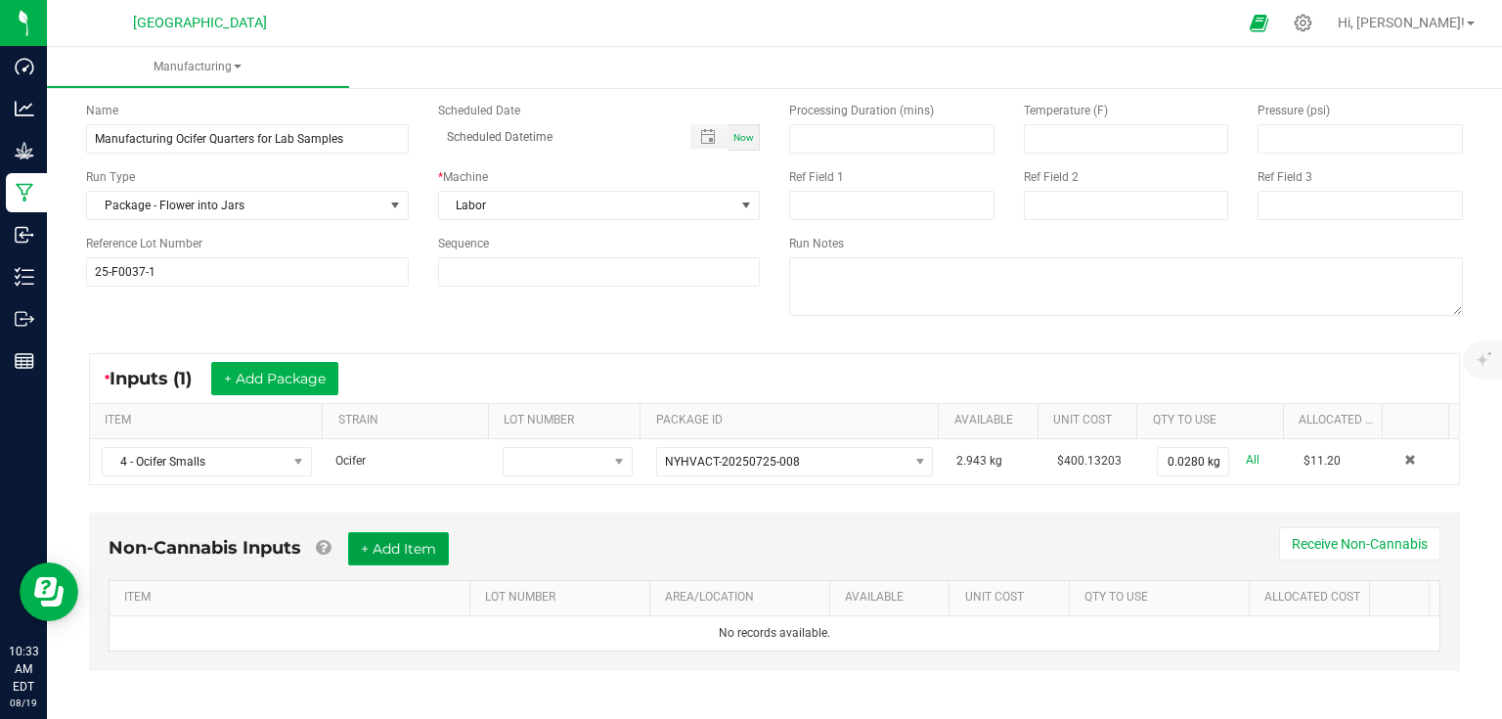
click at [431, 551] on button "+ Add Item" at bounding box center [398, 548] width 101 height 33
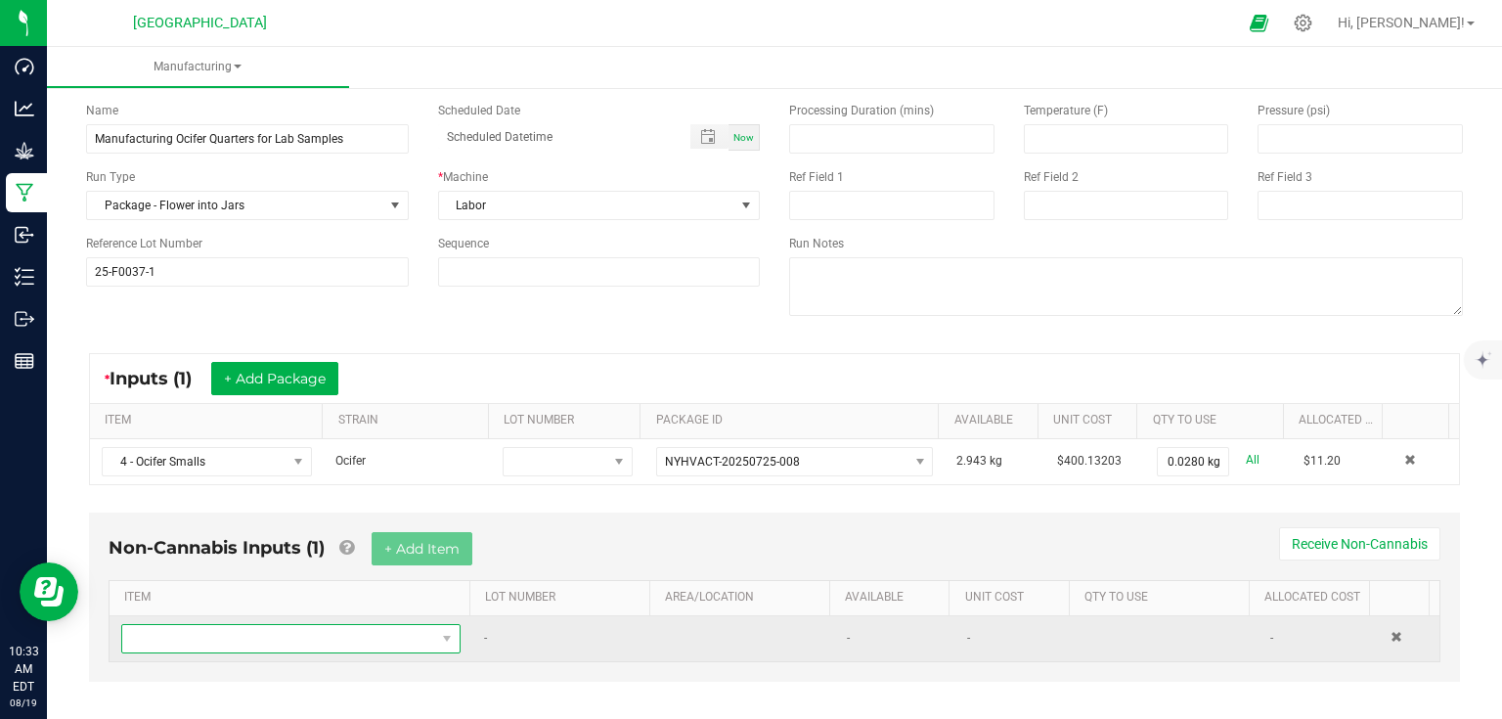
click at [308, 648] on span "NO DATA FOUND" at bounding box center [278, 638] width 313 height 27
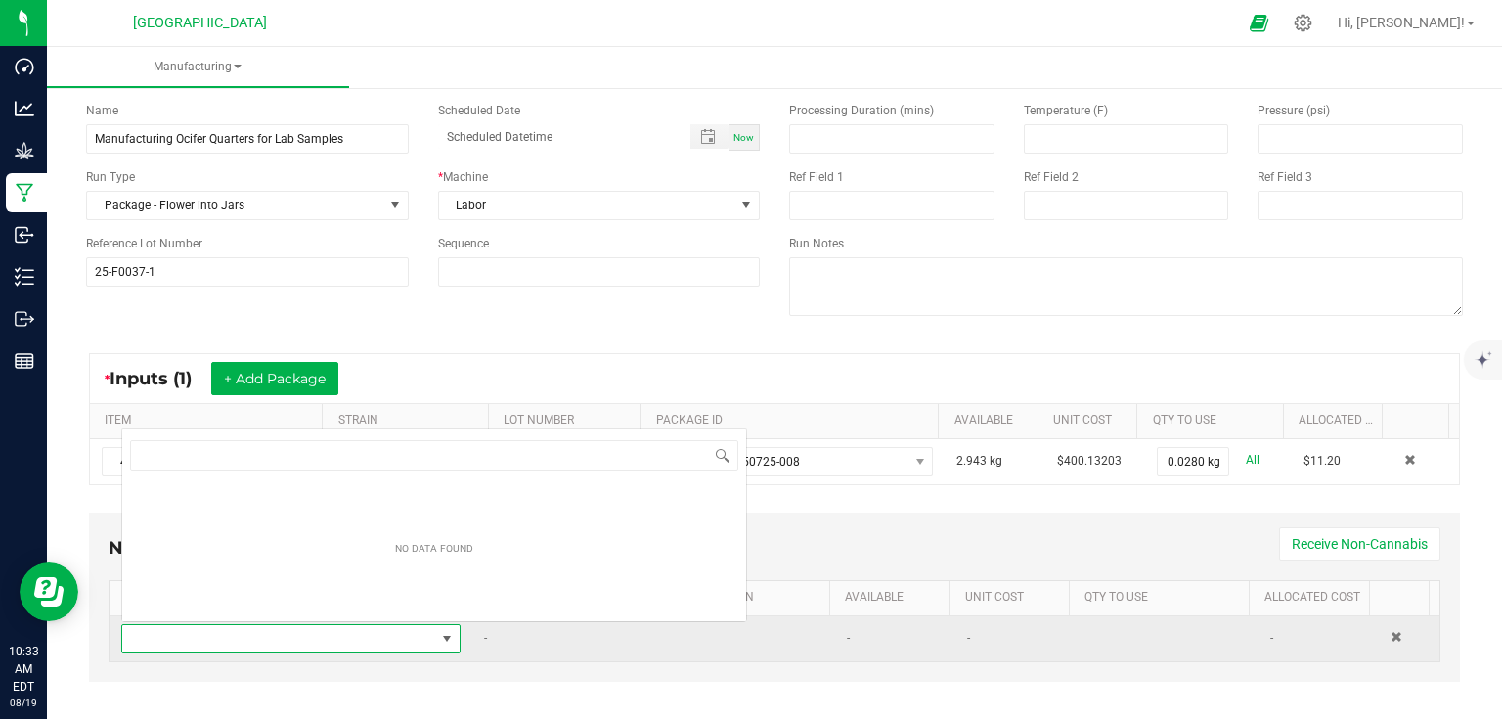
scroll to position [28, 329]
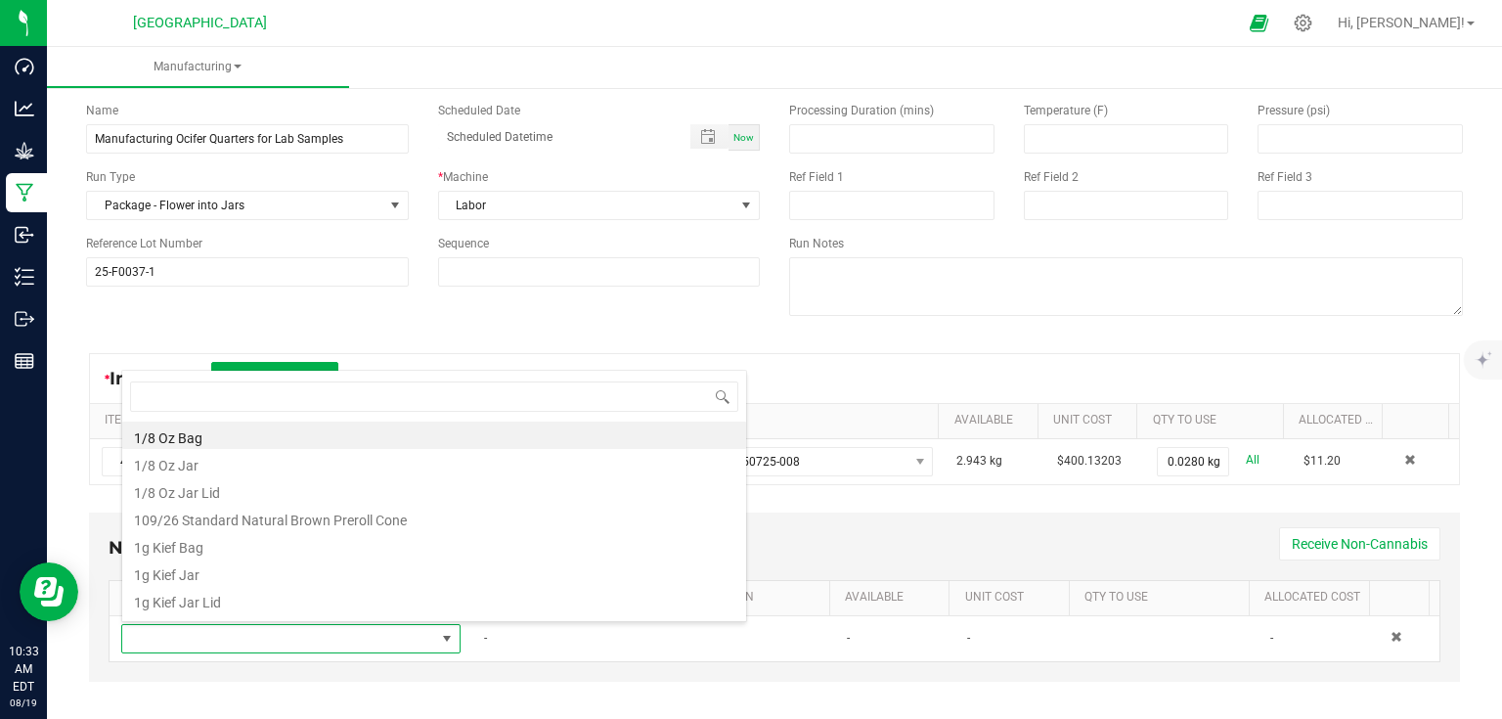
click at [814, 386] on div "* Inputs (1) + Add Package" at bounding box center [774, 378] width 1369 height 49
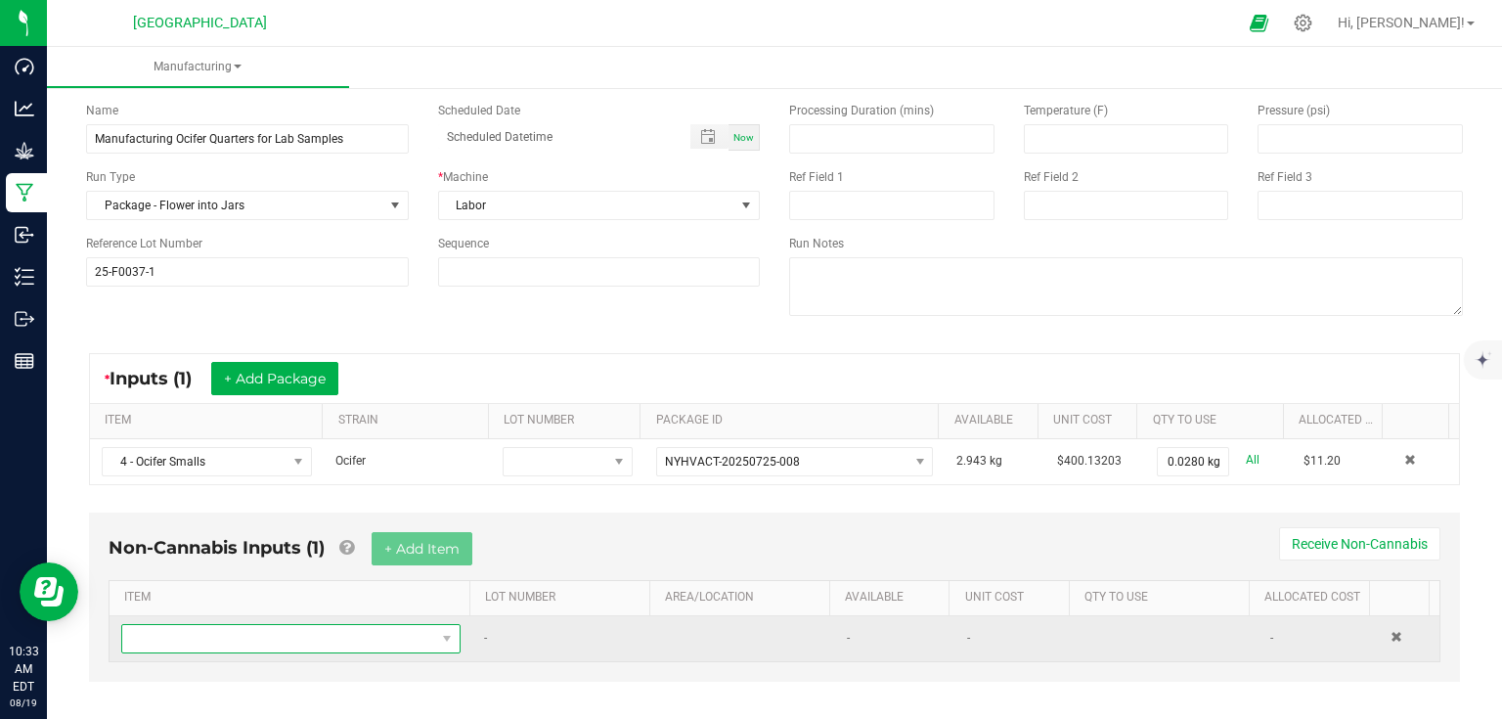
click at [228, 642] on span "NO DATA FOUND" at bounding box center [278, 638] width 313 height 27
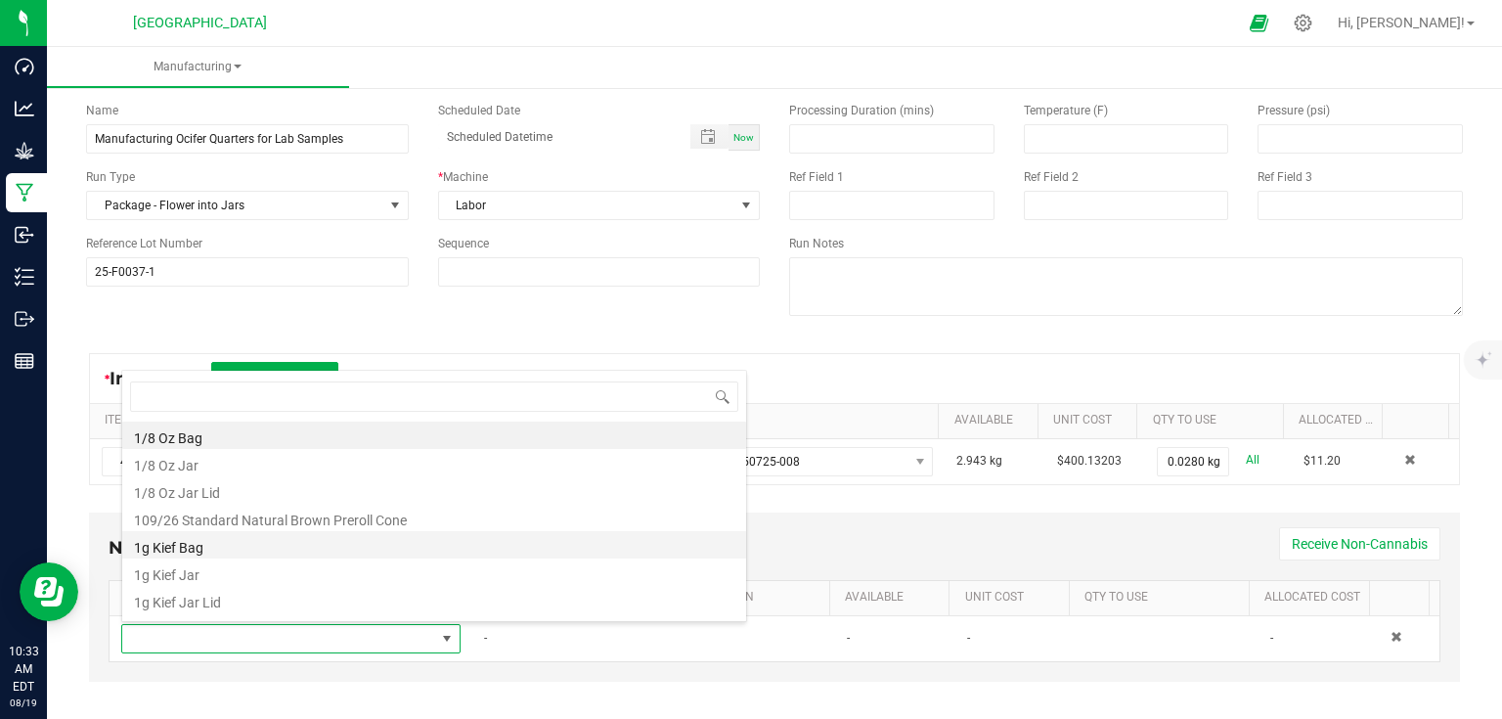
click at [275, 544] on li "1g Kief Bag" at bounding box center [434, 544] width 624 height 27
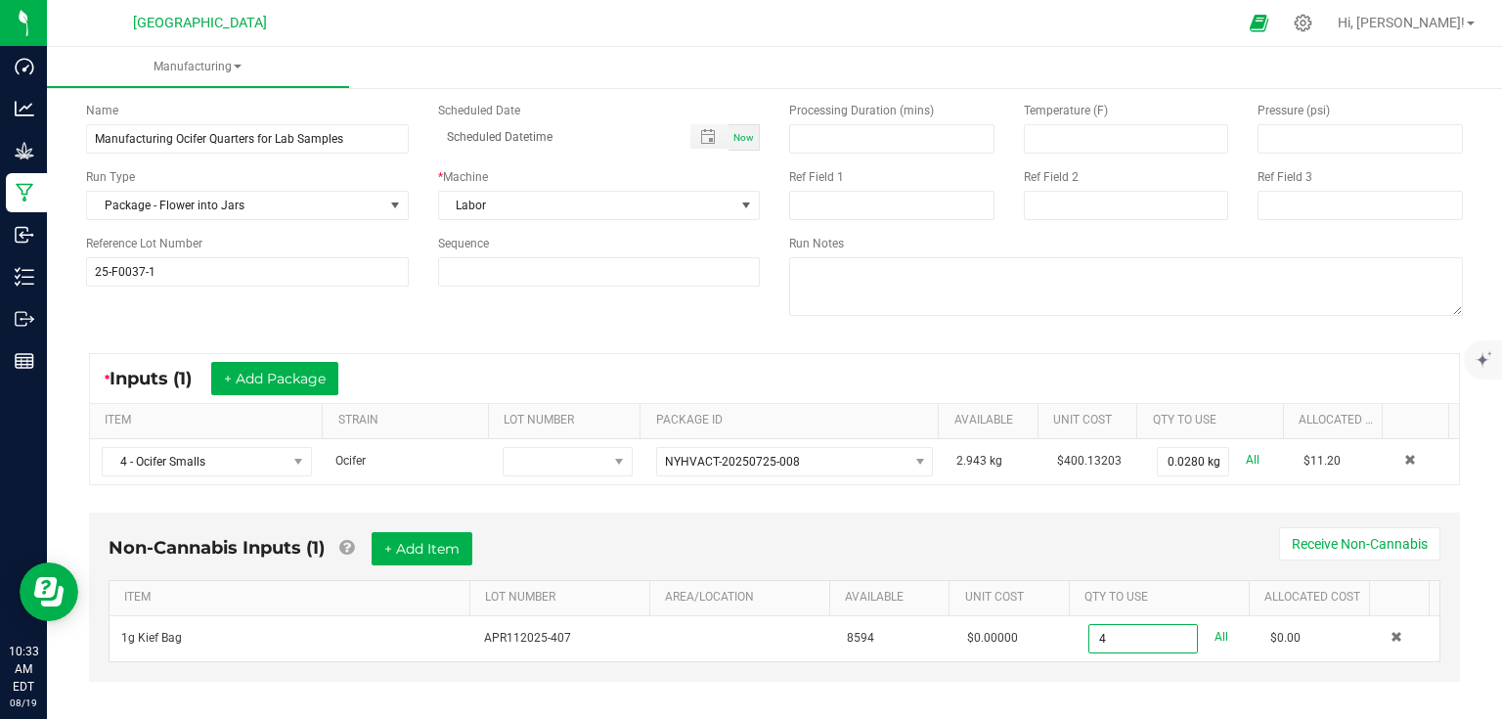
type input "4 ea"
click at [1046, 542] on div "Non-Cannabis Inputs (1) + Add Item Receive Non-Cannabis" at bounding box center [775, 556] width 1332 height 48
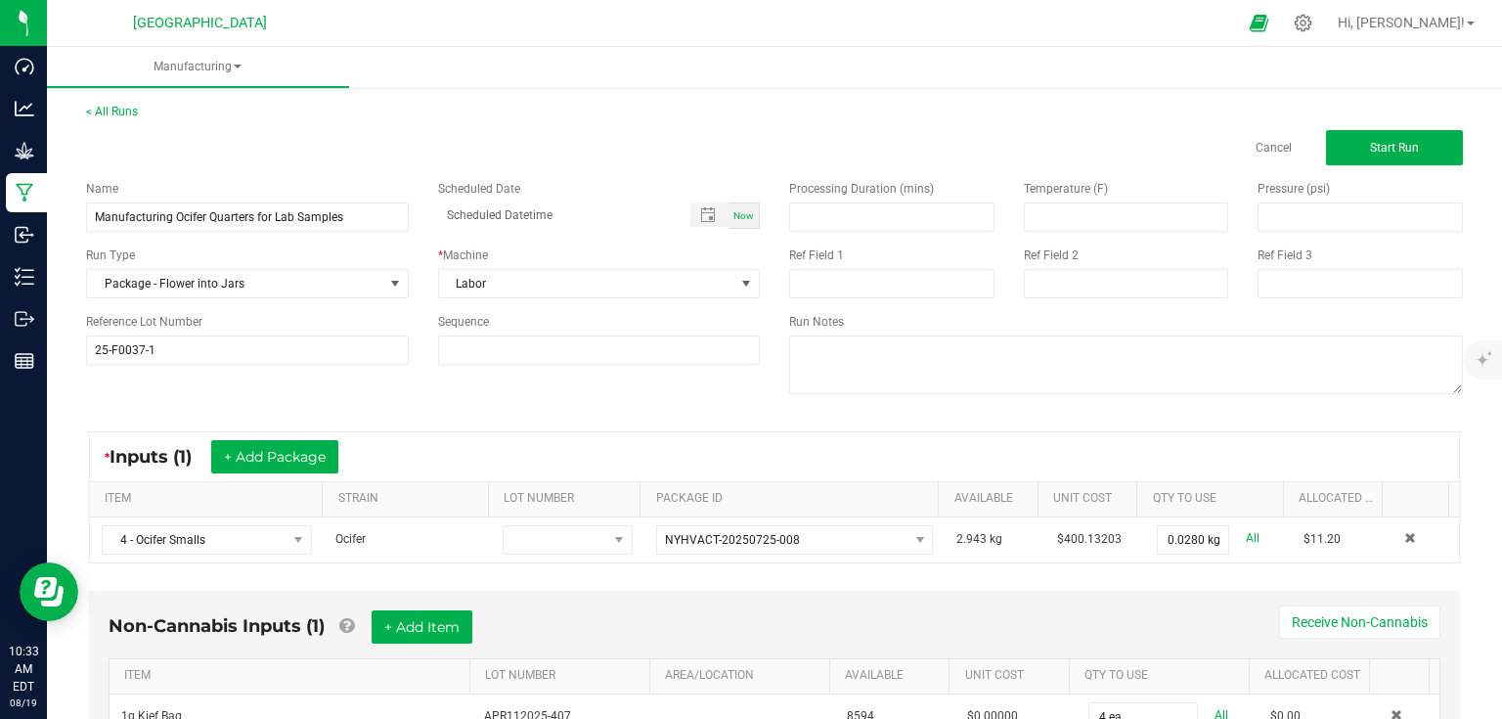
scroll to position [0, 0]
click at [1360, 133] on button "Start Run" at bounding box center [1394, 147] width 137 height 35
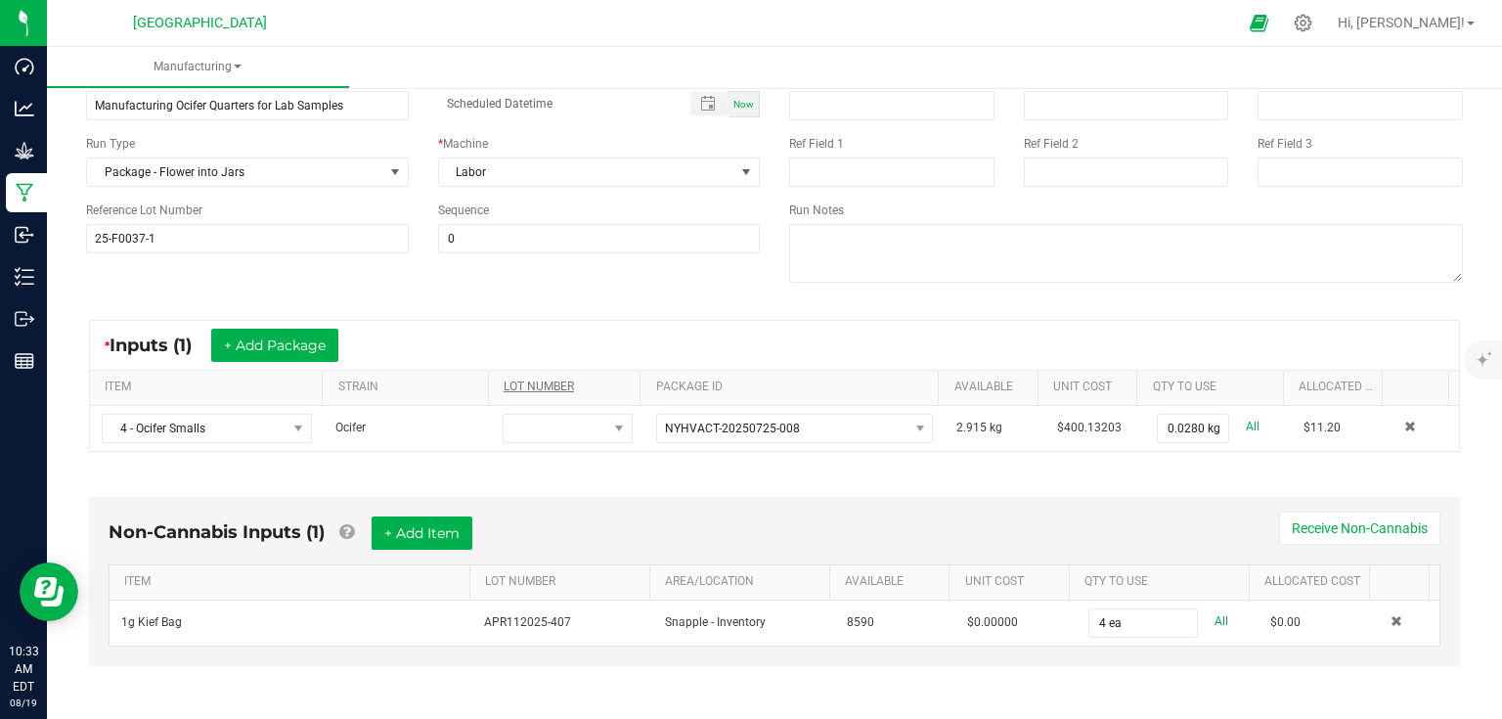
scroll to position [210, 0]
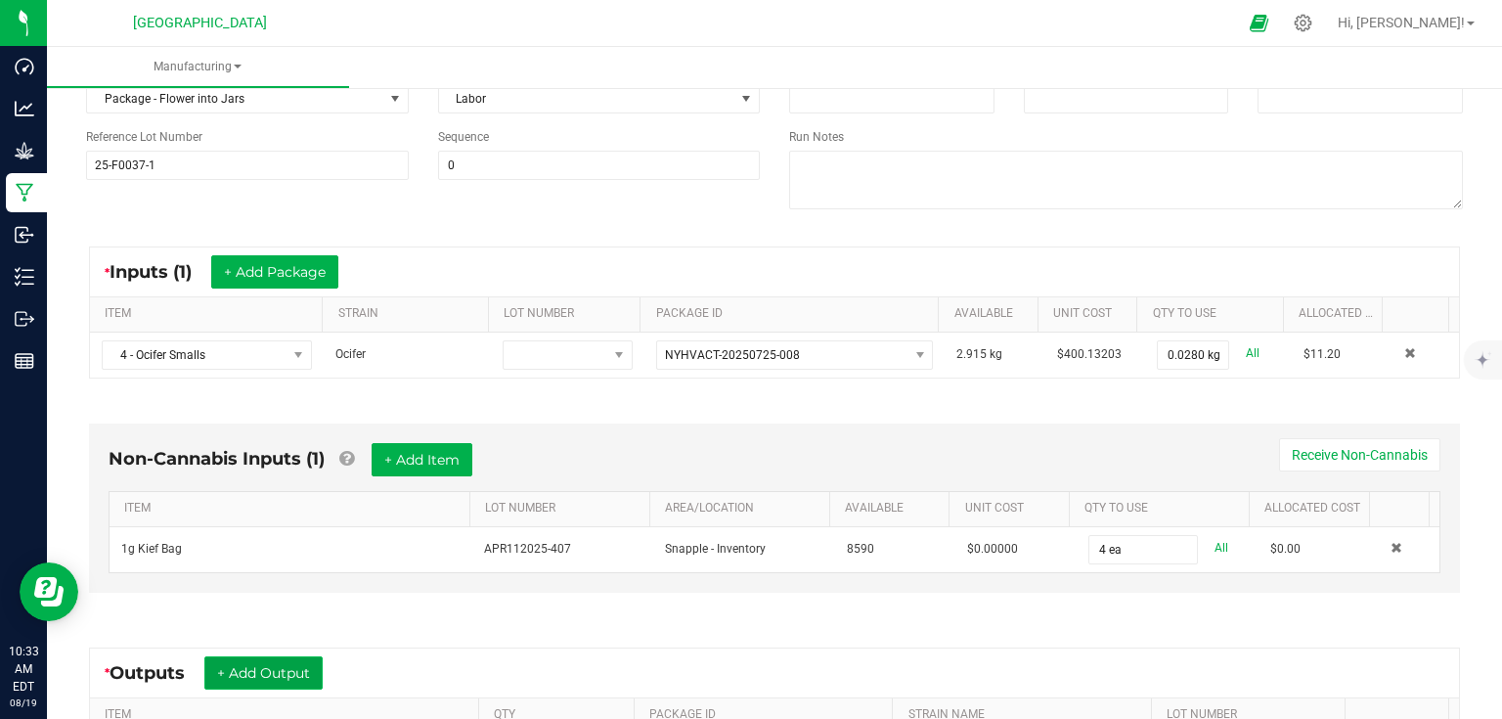
click at [297, 668] on button "+ Add Output" at bounding box center [263, 672] width 118 height 33
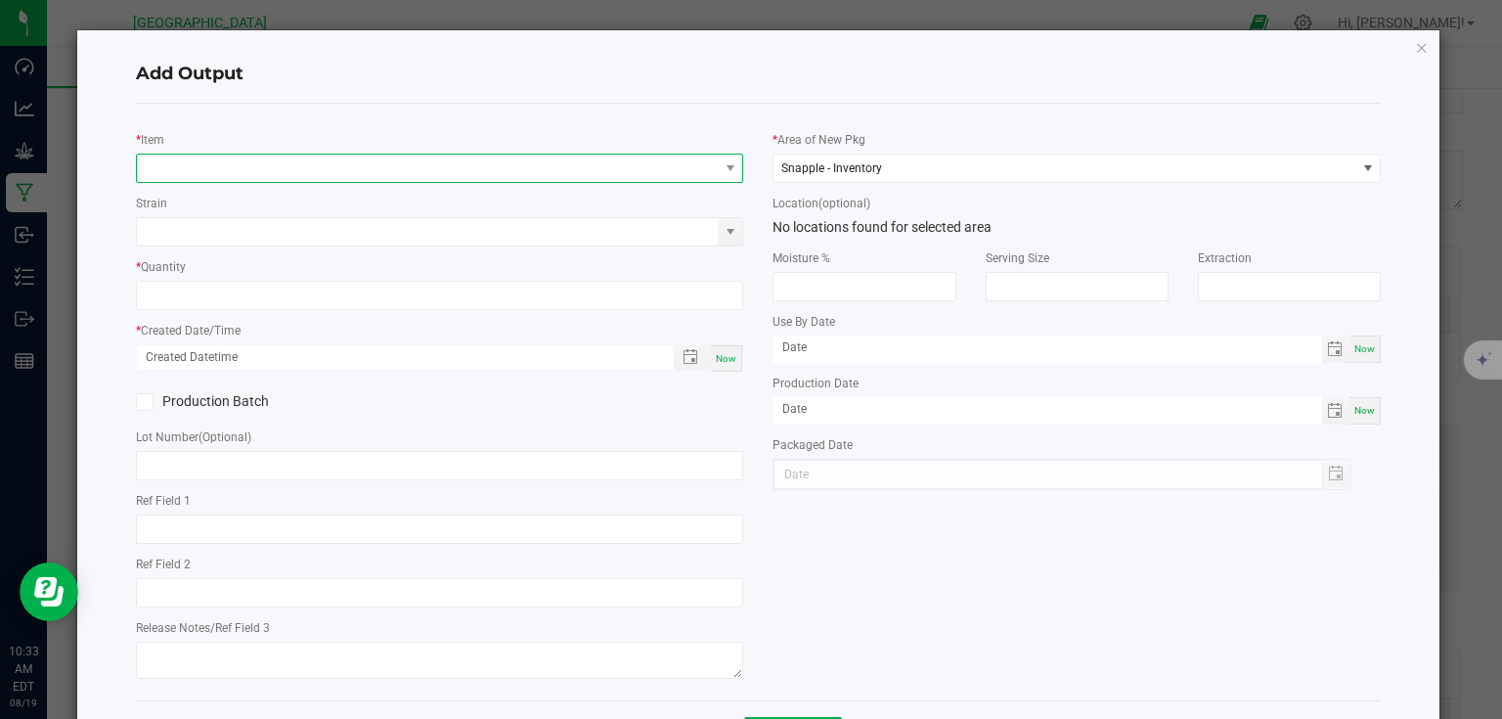
click at [381, 175] on span "NO DATA FOUND" at bounding box center [428, 168] width 582 height 27
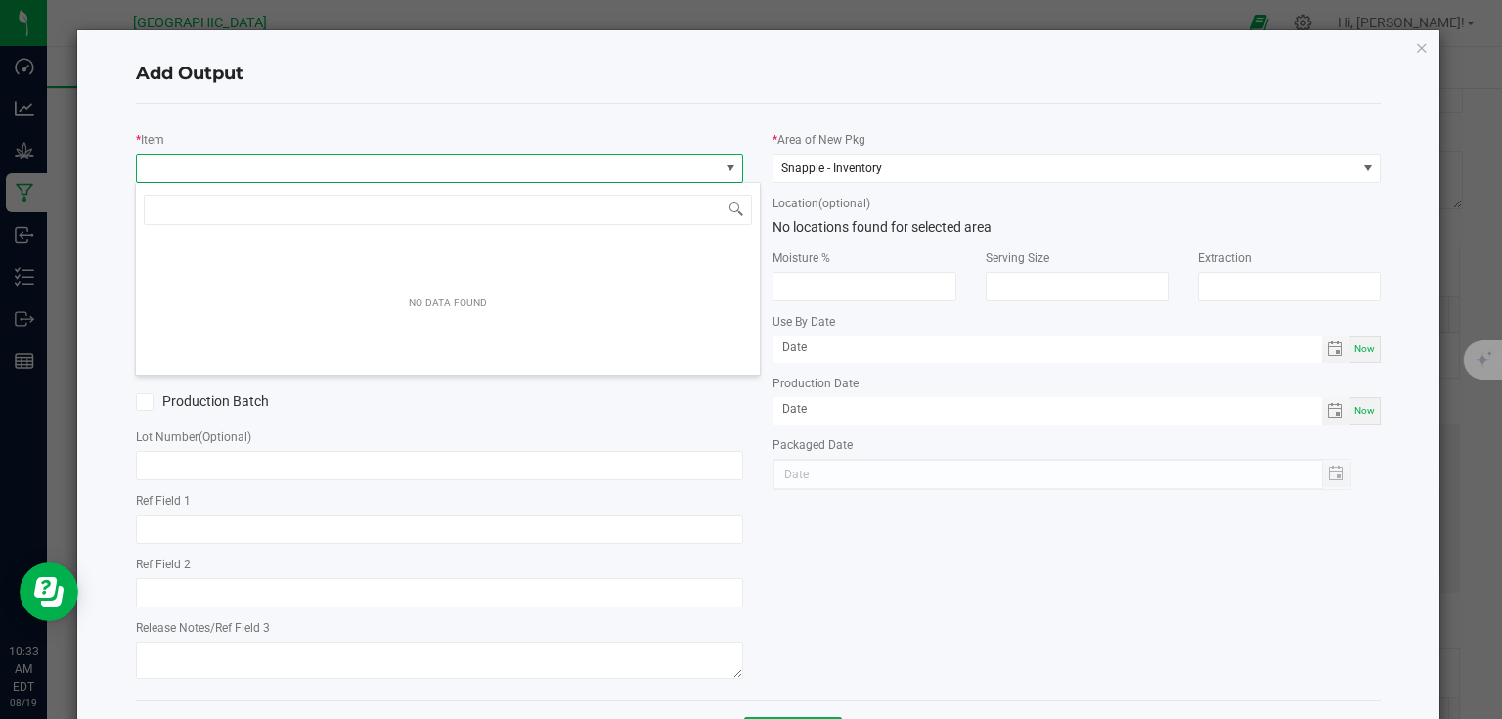
scroll to position [28, 602]
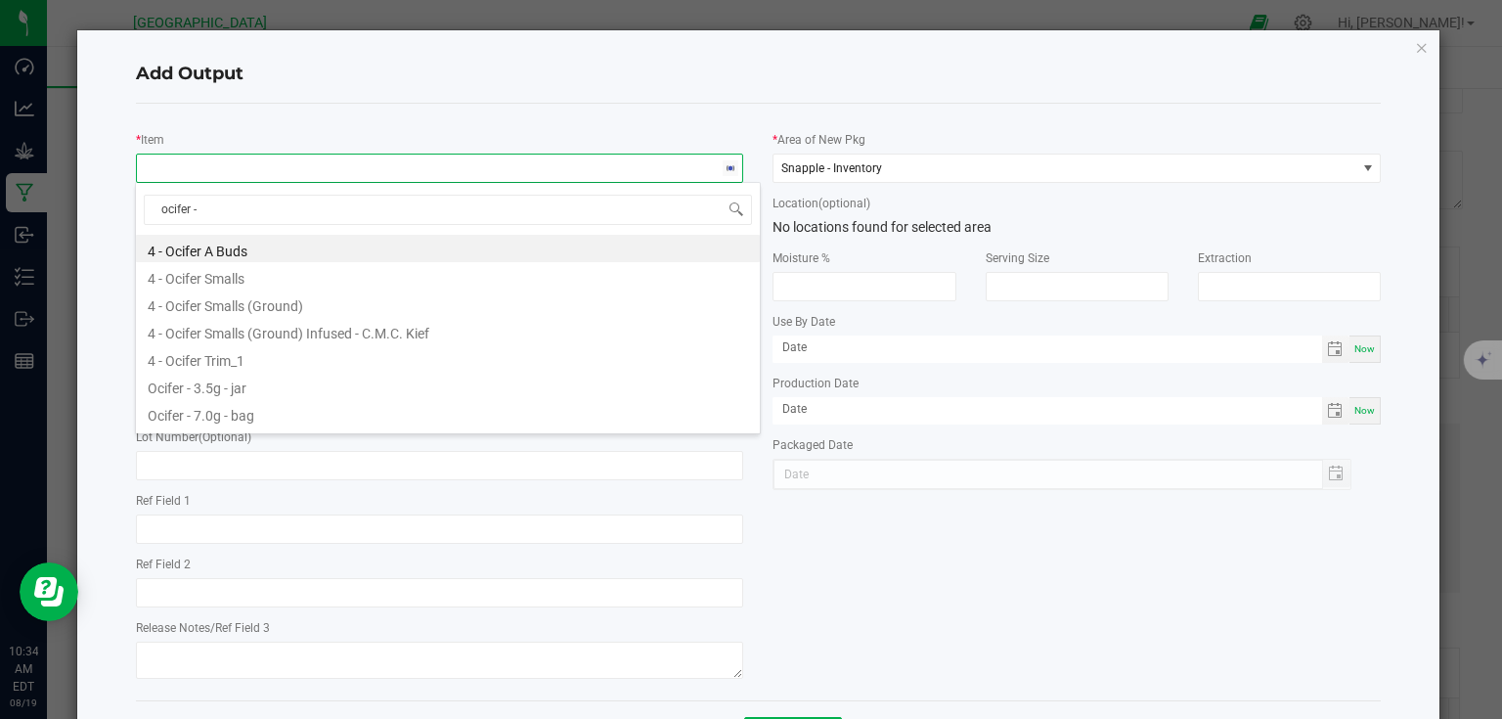
type input "ocifer -"
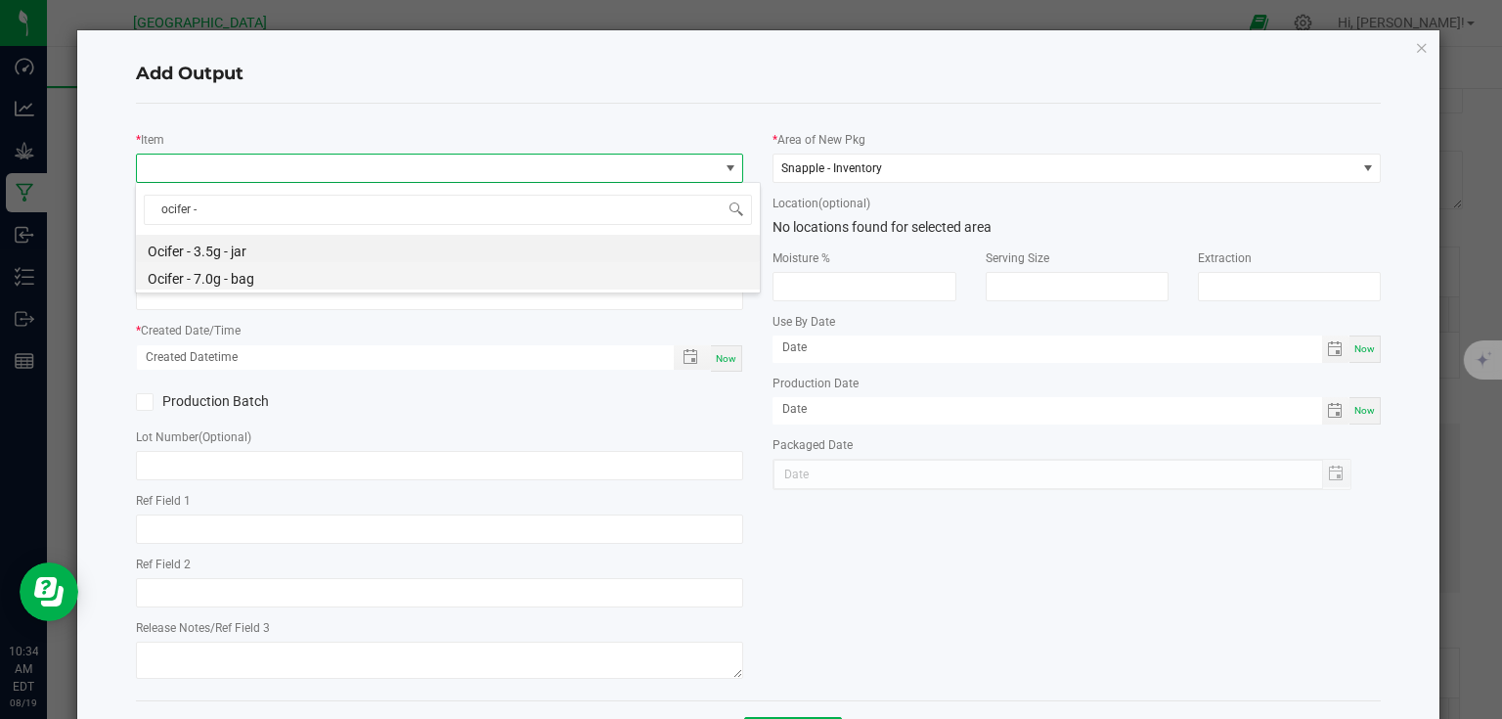
click at [209, 278] on li "Ocifer - 7.0g - bag" at bounding box center [448, 275] width 624 height 27
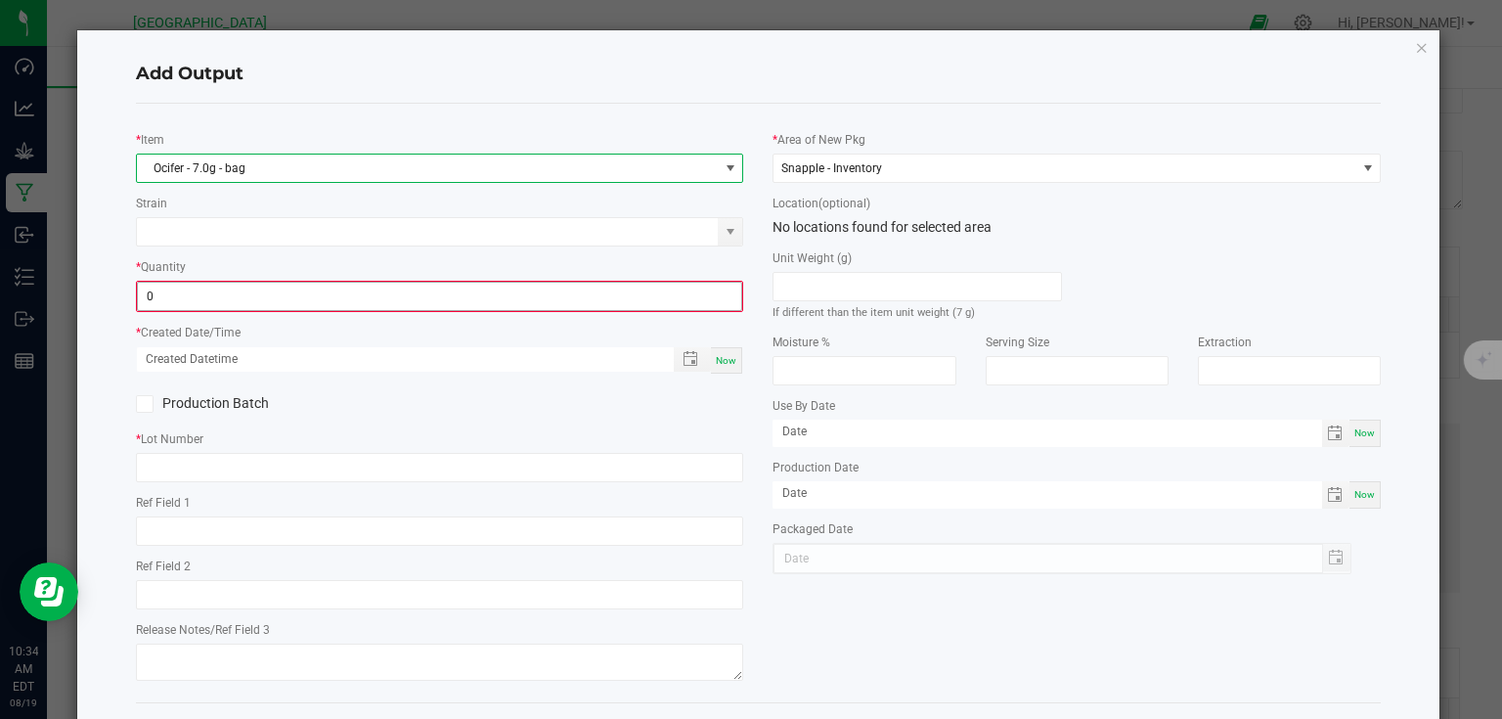
click at [210, 290] on input "0" at bounding box center [440, 296] width 604 height 27
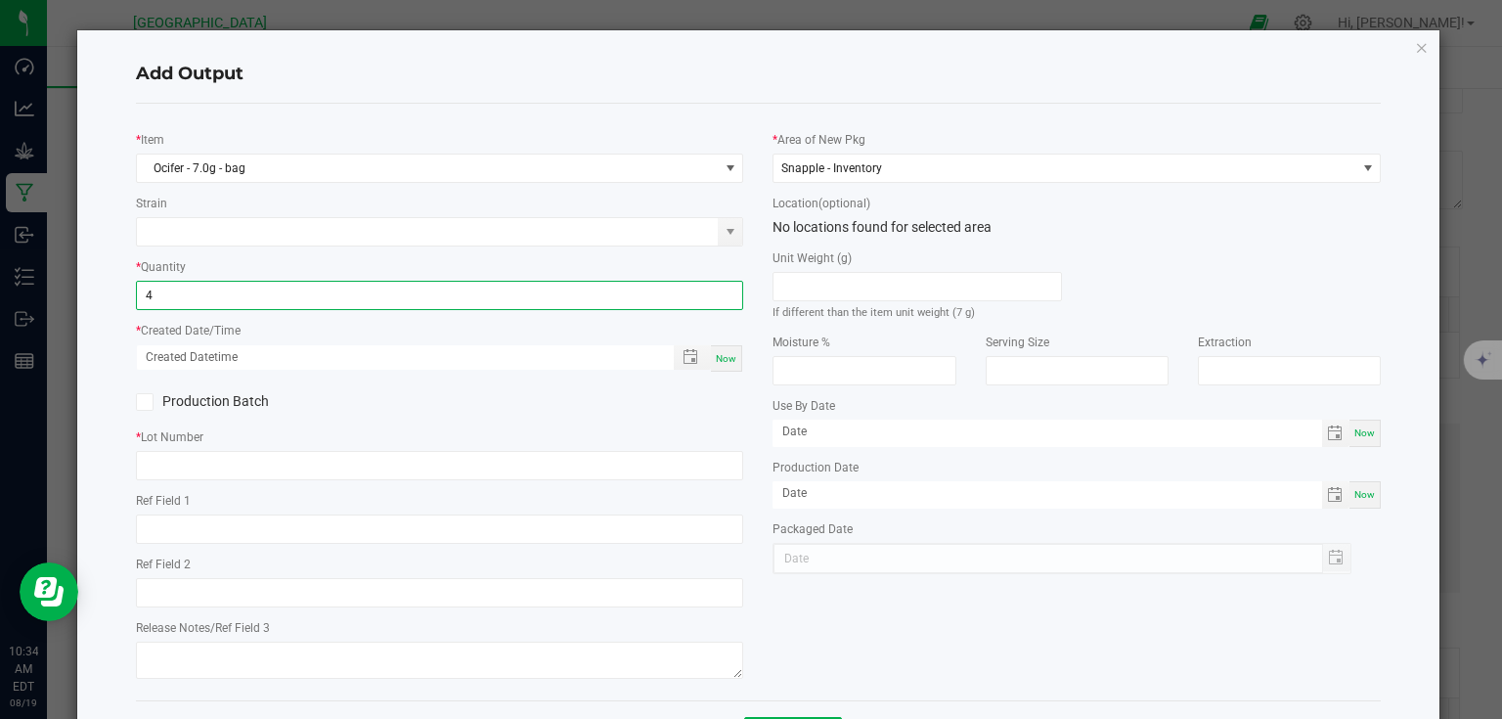
type input "4 ea"
click at [731, 364] on div "Now" at bounding box center [726, 358] width 31 height 26
type input "[DATE] 10:34 AM"
type input "[DATE]"
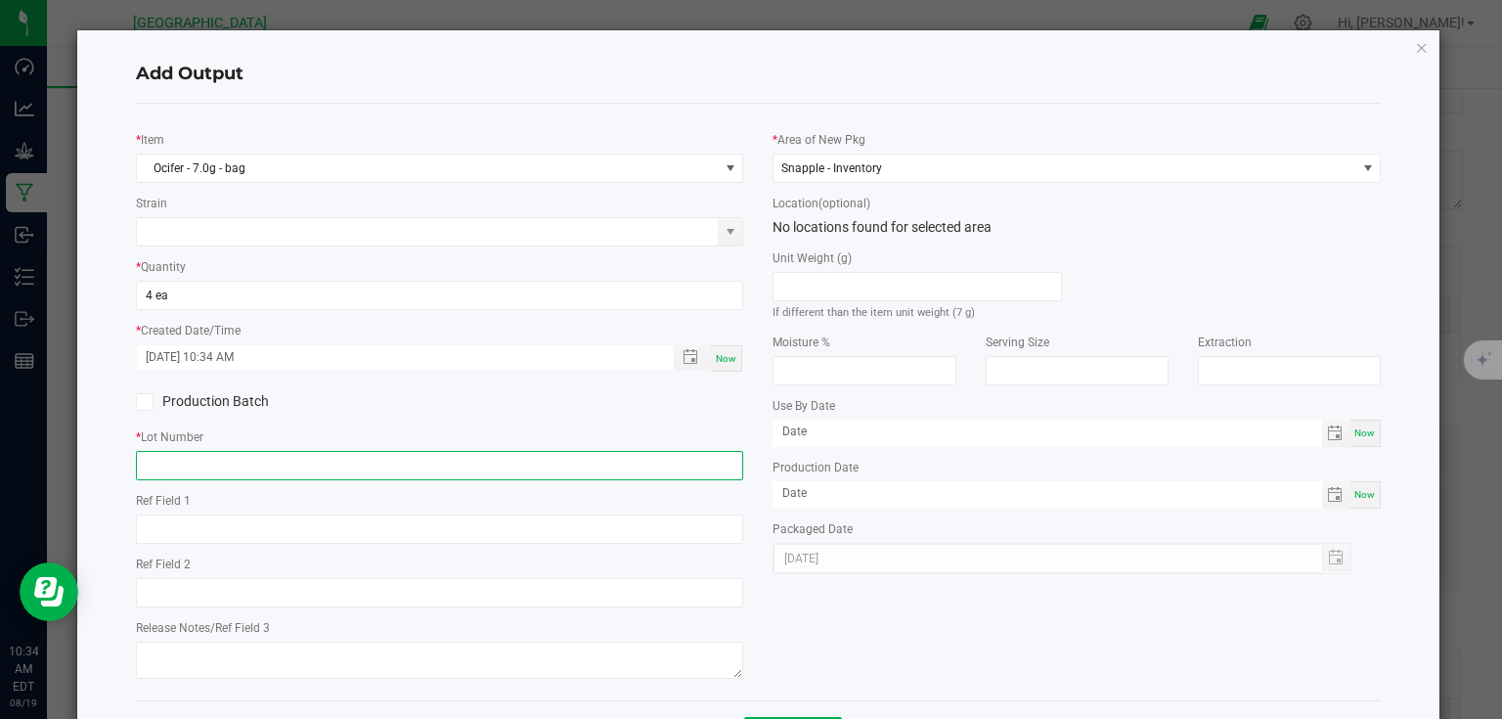
click at [673, 466] on input "text" at bounding box center [440, 465] width 608 height 29
type input "25-F0037-1"
click at [620, 424] on div "* Item Ocifer - 7.0g - bag Strain * Quantity 4 ea * Created Date/Time [DATE] 10…" at bounding box center [440, 401] width 638 height 565
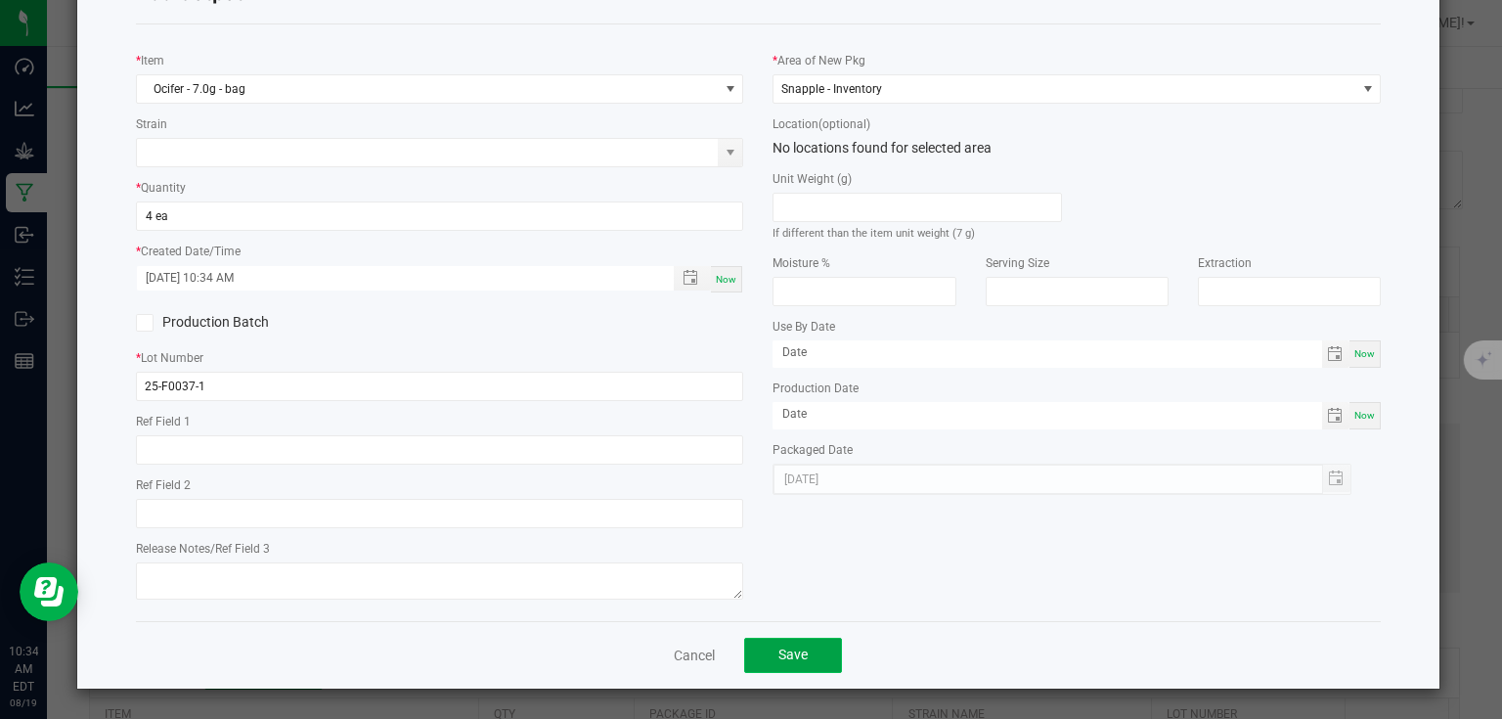
click at [758, 667] on button "Save" at bounding box center [793, 655] width 98 height 35
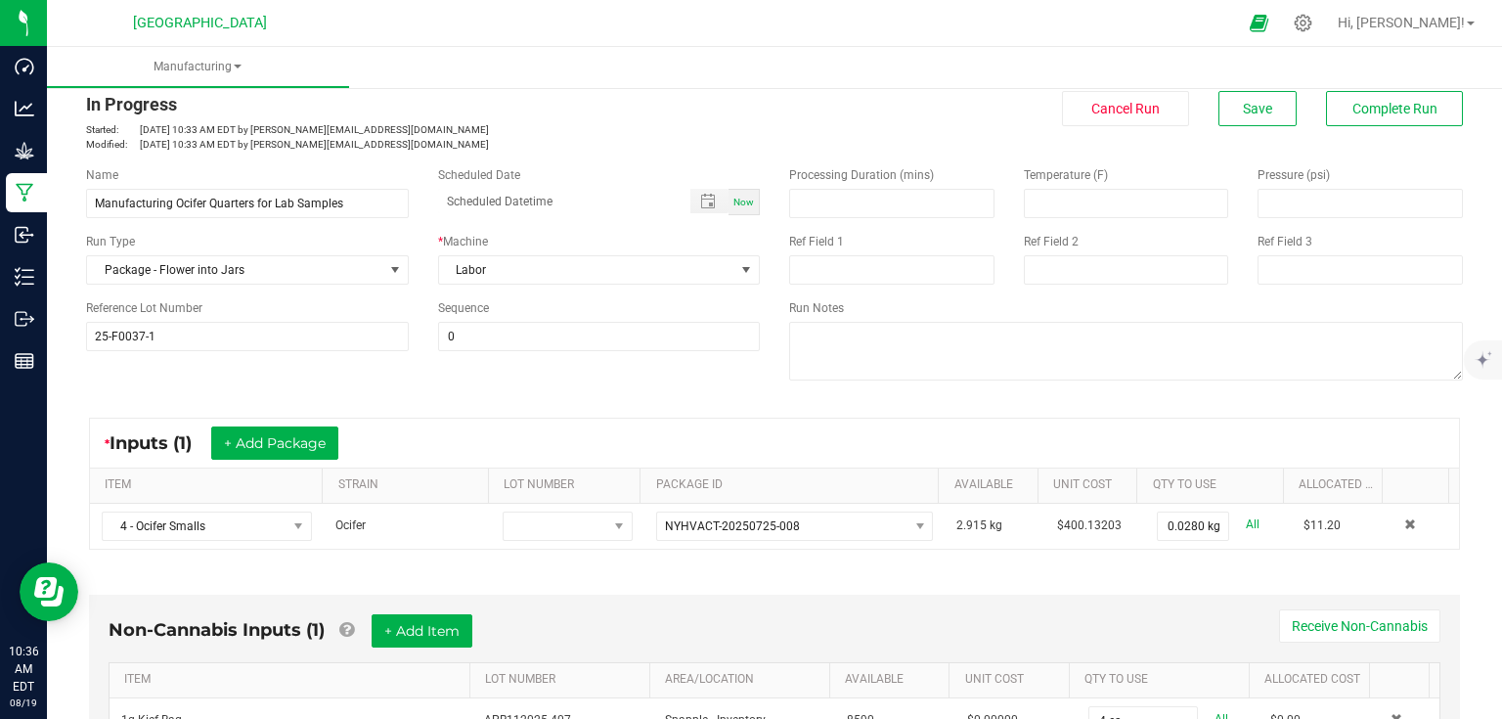
scroll to position [0, 0]
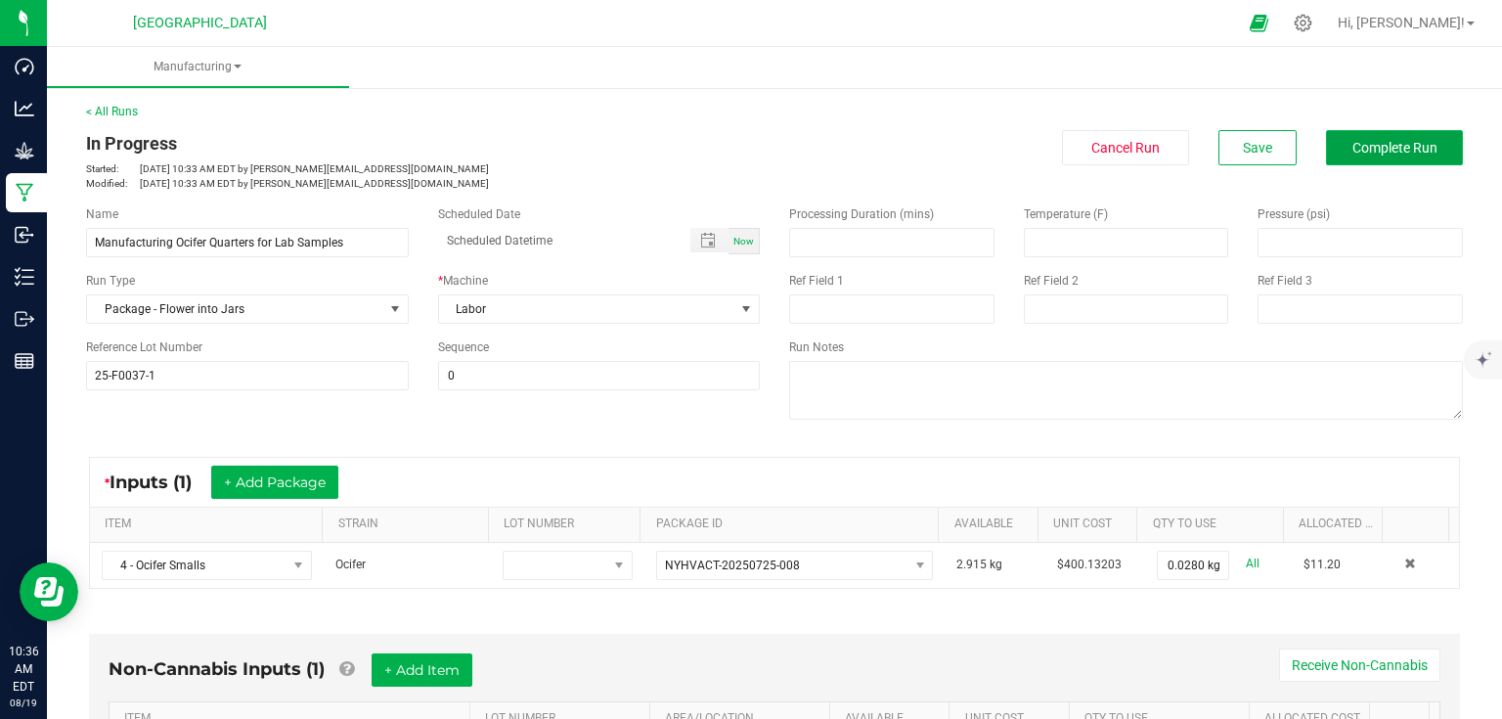
click at [1384, 135] on button "Complete Run" at bounding box center [1394, 147] width 137 height 35
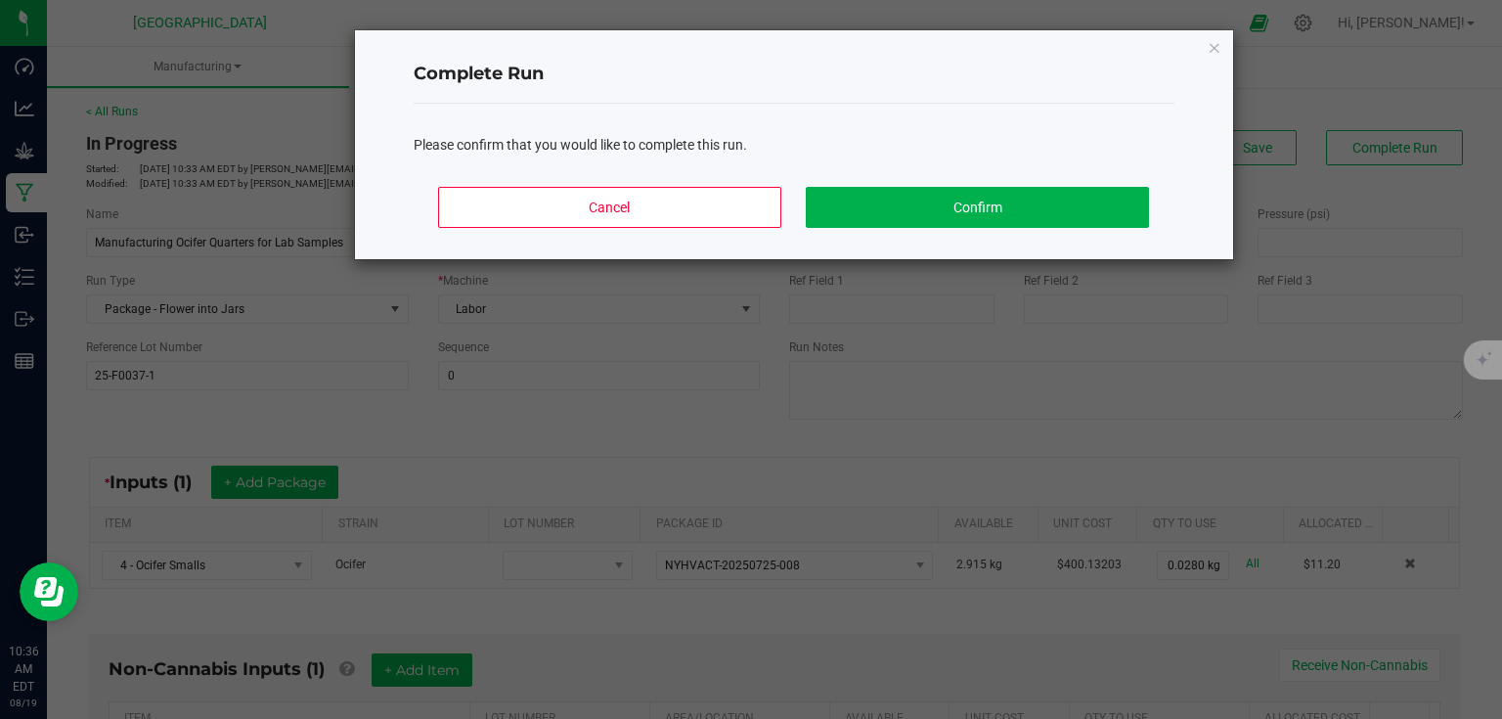
click at [1036, 177] on div "Cancel Confirm" at bounding box center [794, 215] width 761 height 88
click at [1022, 205] on button "Confirm" at bounding box center [977, 207] width 342 height 41
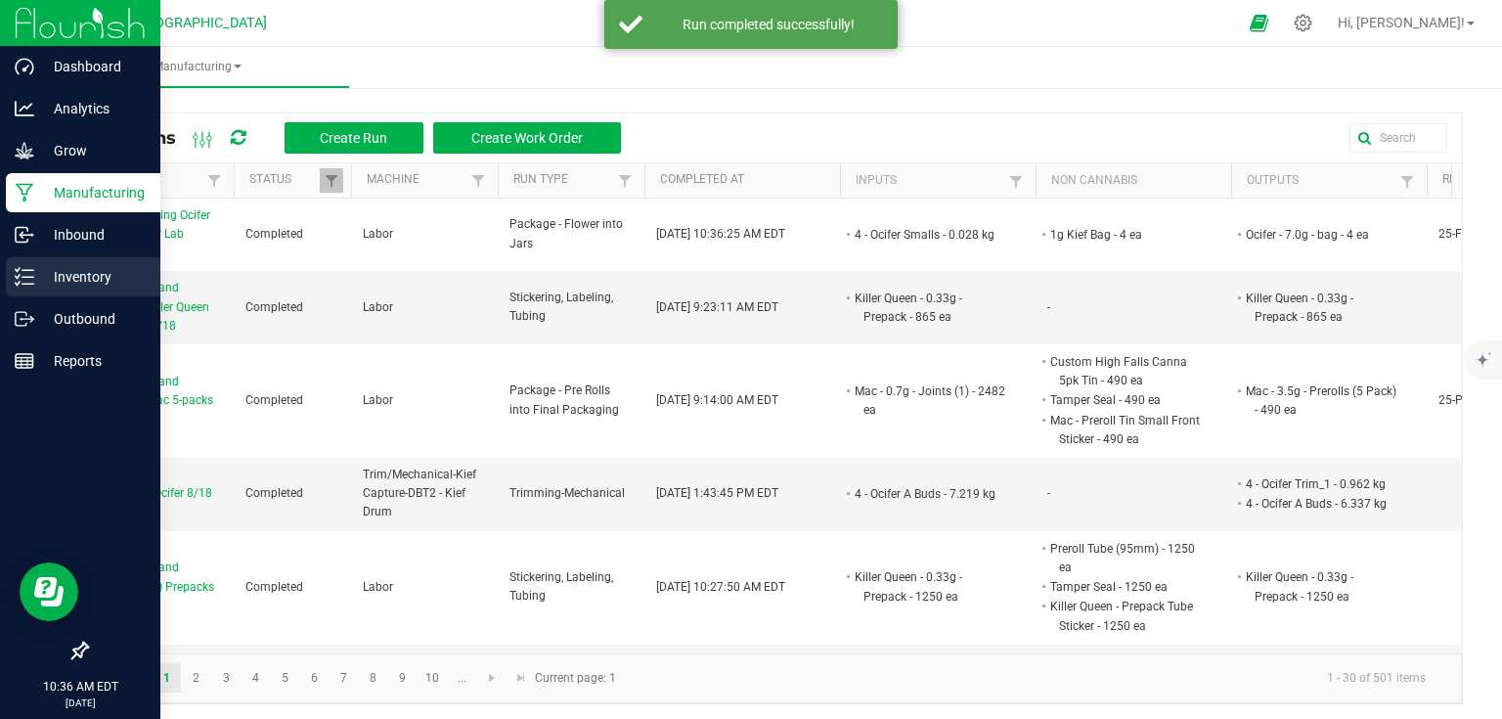
click at [27, 281] on icon at bounding box center [25, 277] width 20 height 20
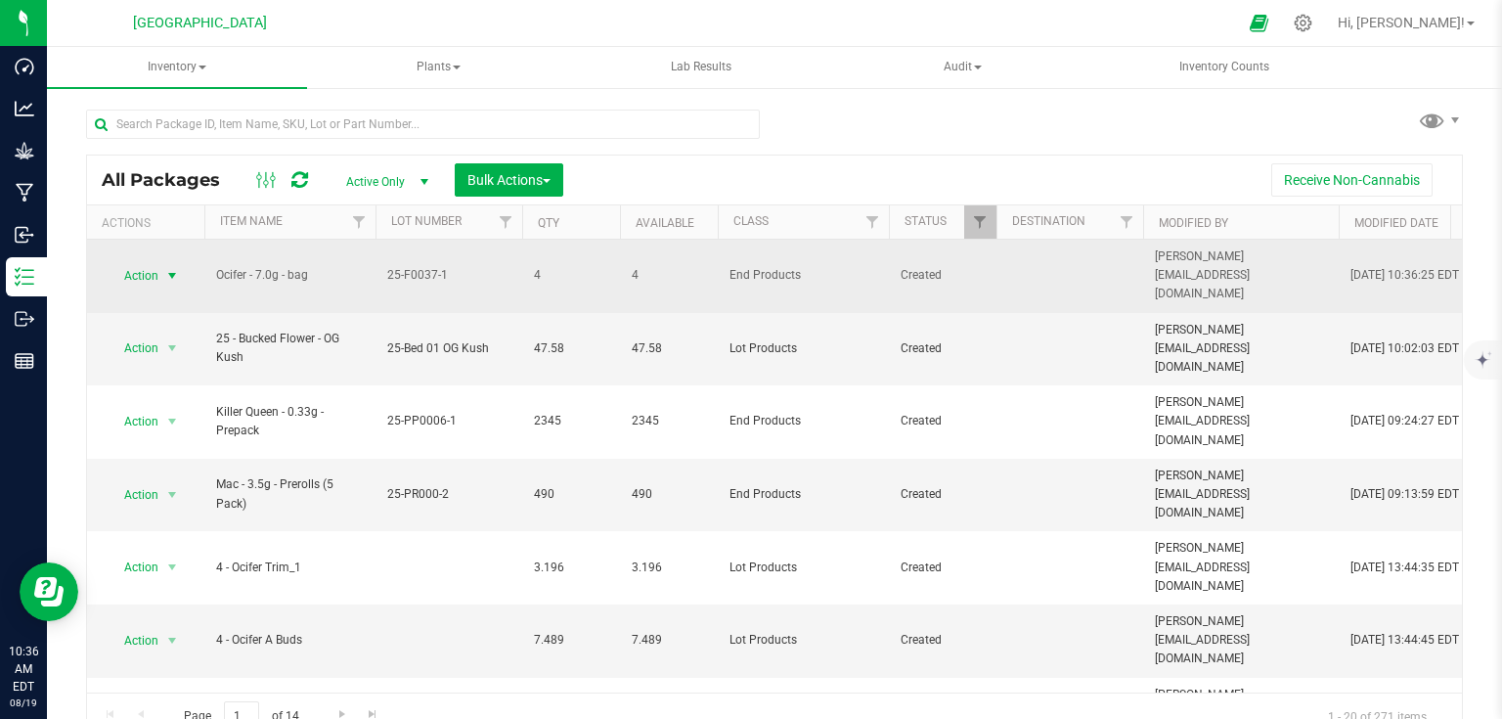
click at [170, 268] on span "select" at bounding box center [172, 276] width 16 height 16
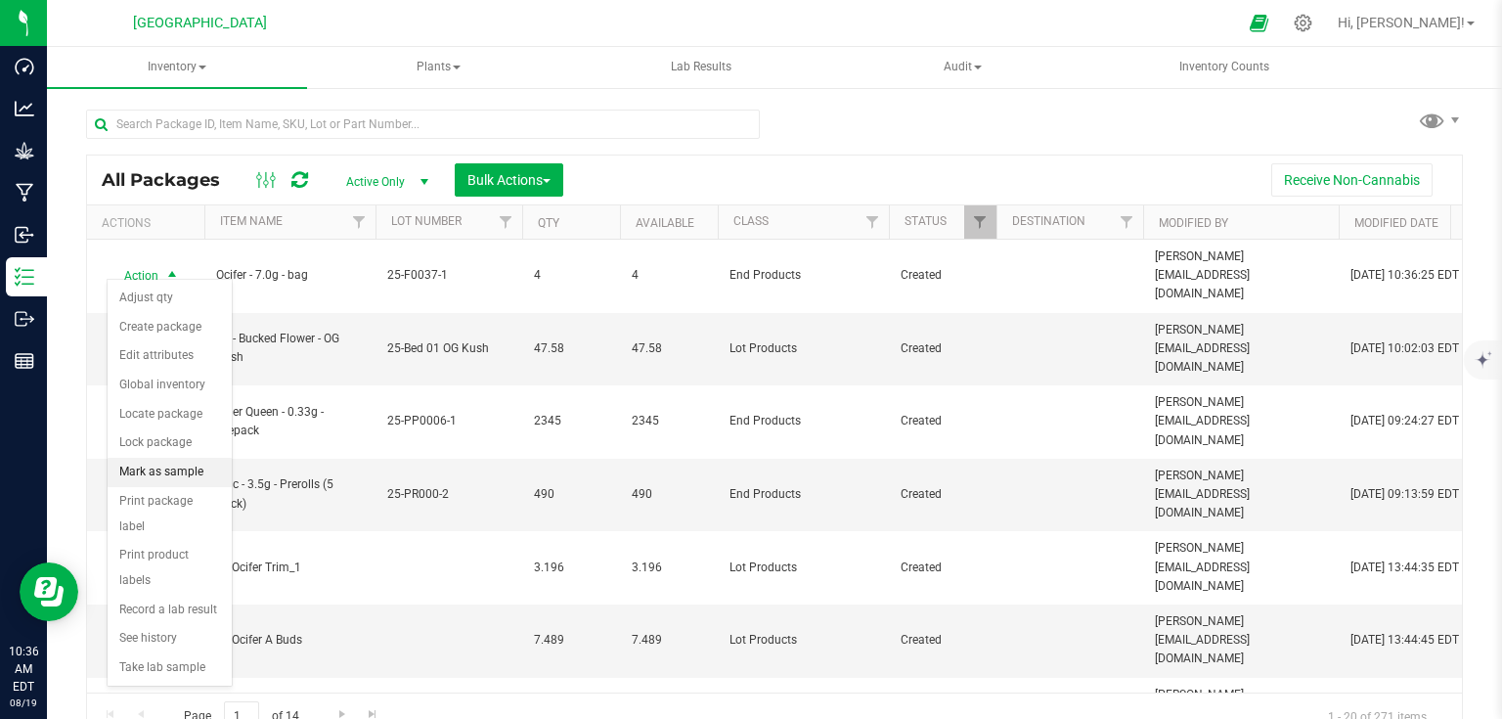
click at [160, 467] on li "Mark as sample" at bounding box center [170, 472] width 124 height 29
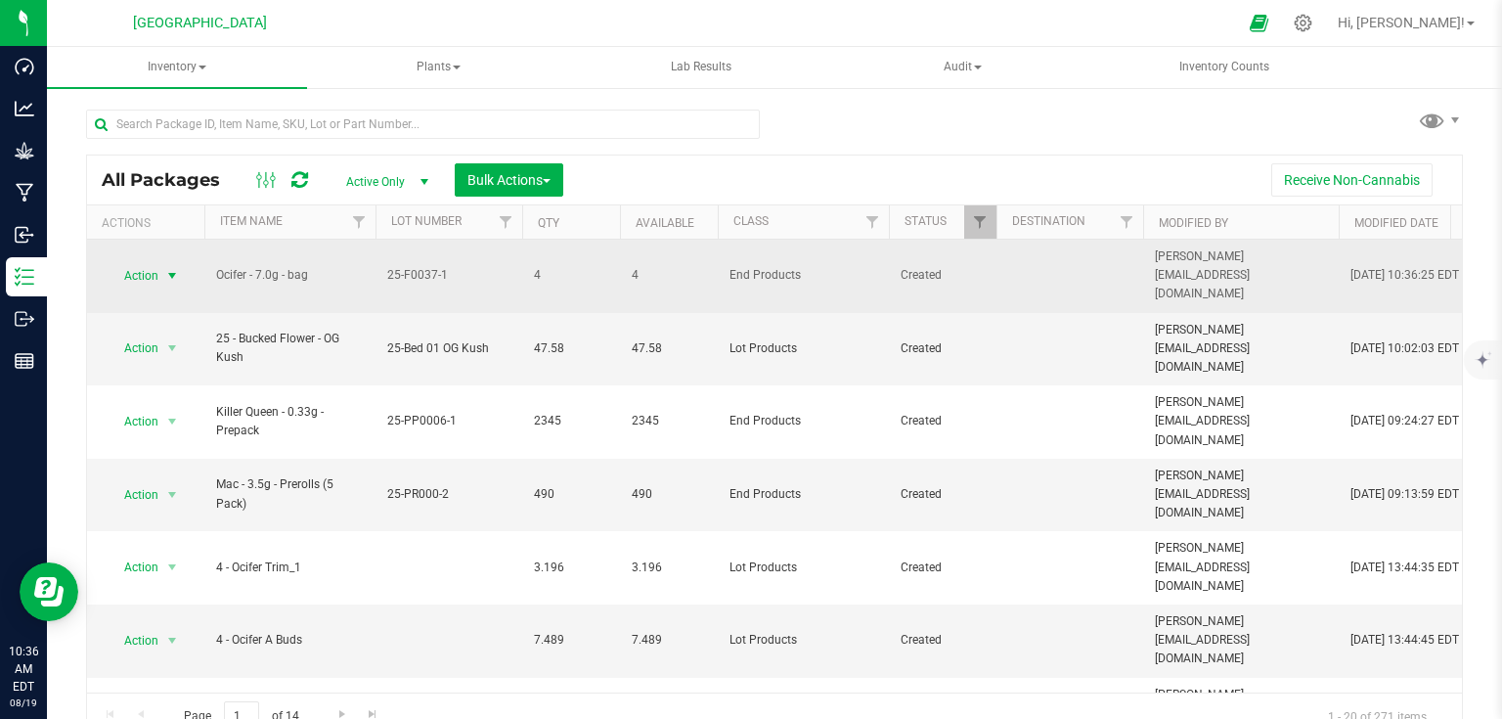
click at [167, 268] on span "select" at bounding box center [172, 276] width 16 height 16
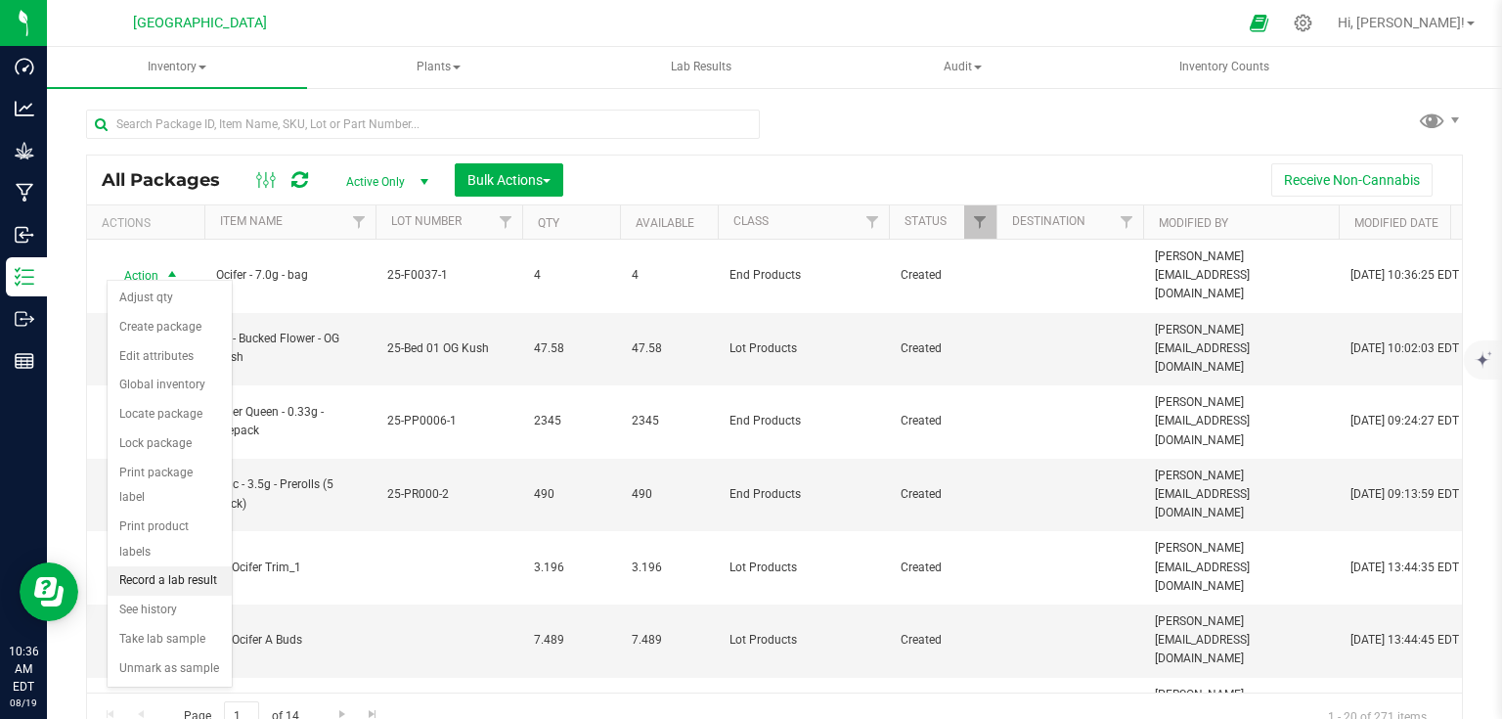
click at [182, 566] on li "Record a lab result" at bounding box center [170, 580] width 124 height 29
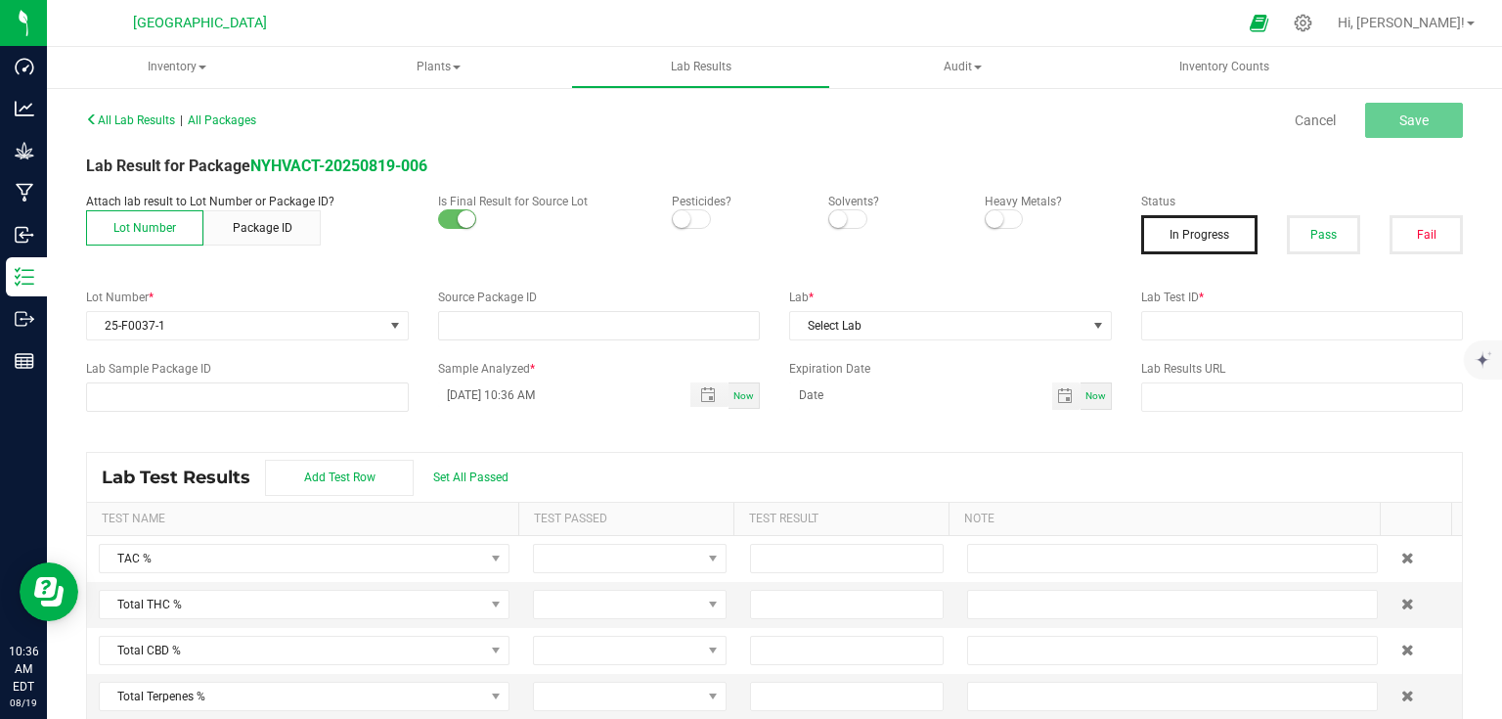
type input "NYHVACT-20250819-006"
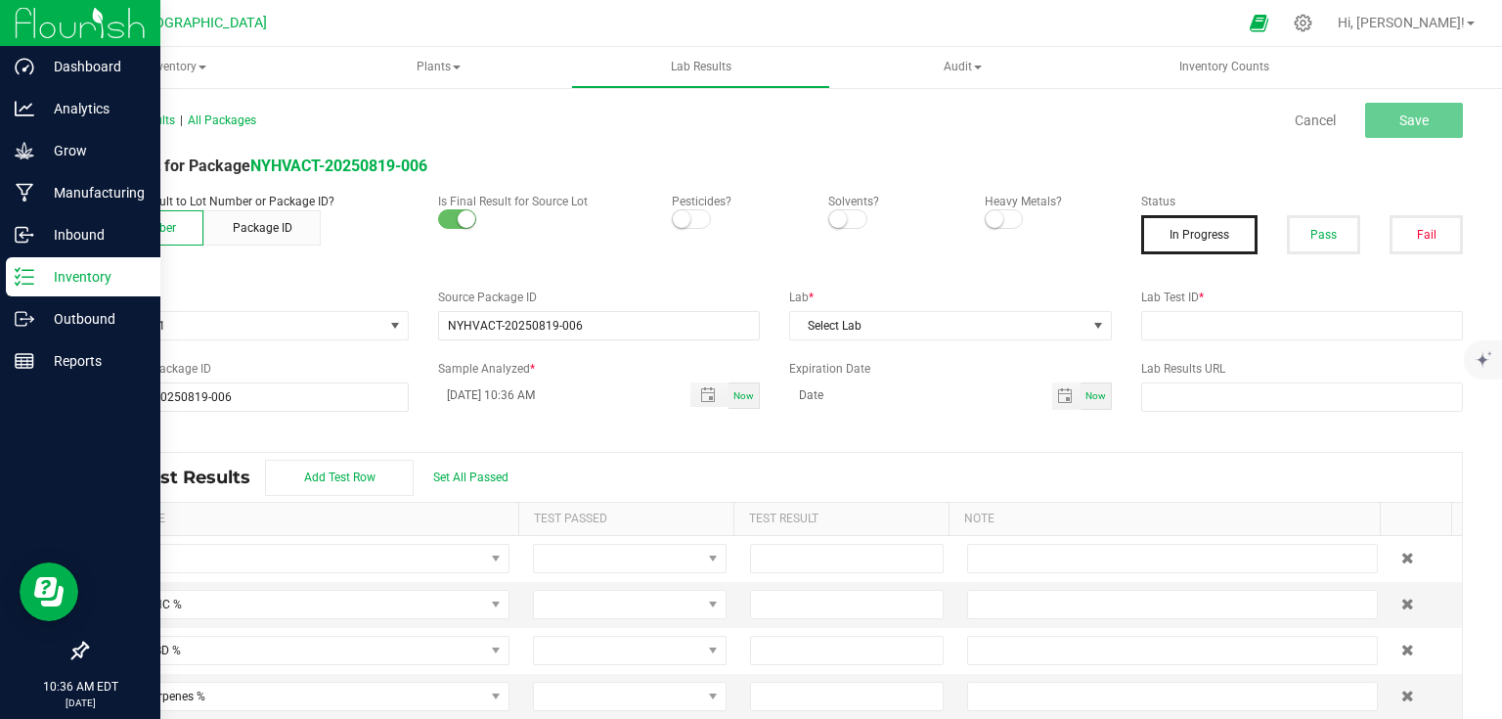
click at [19, 37] on img at bounding box center [80, 23] width 131 height 46
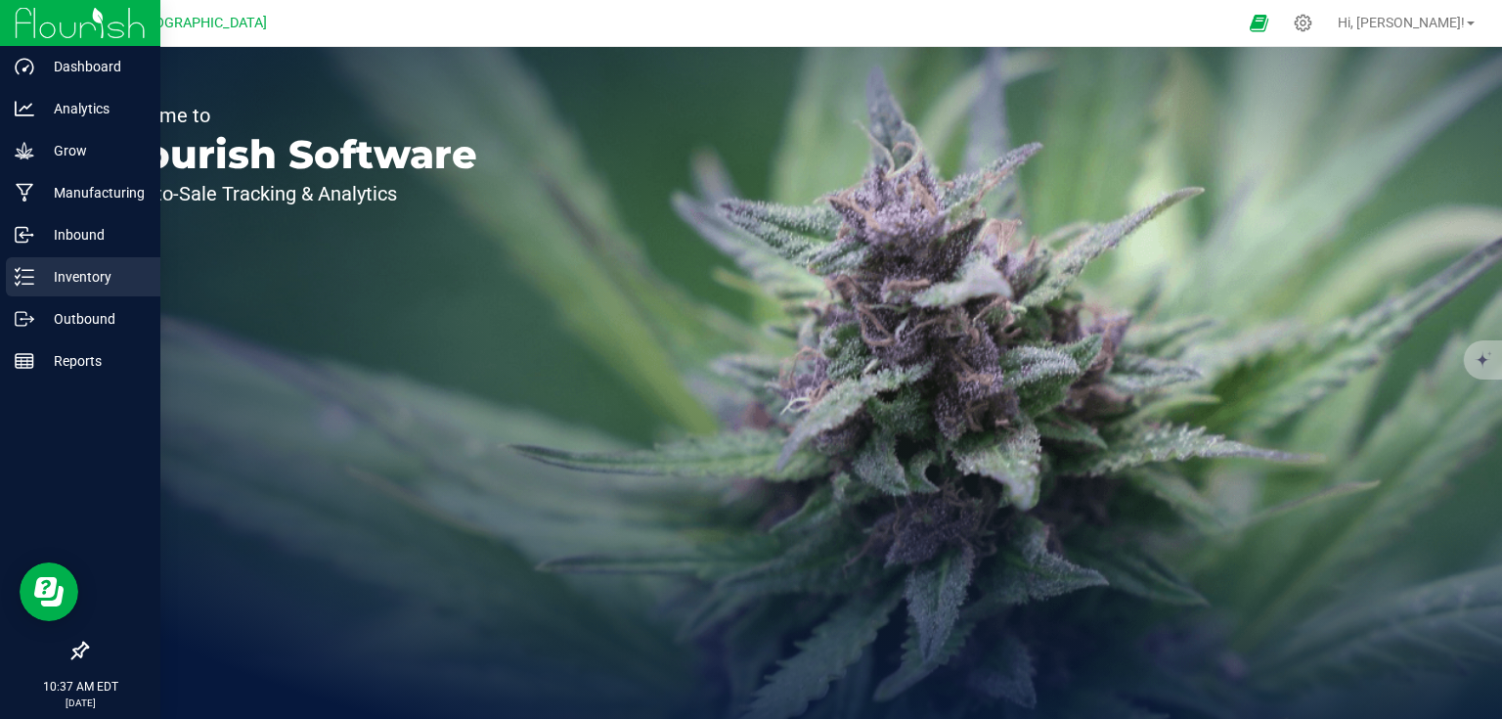
drag, startPoint x: 63, startPoint y: 258, endPoint x: 50, endPoint y: 276, distance: 21.7
click at [63, 259] on div "Inventory" at bounding box center [83, 276] width 155 height 39
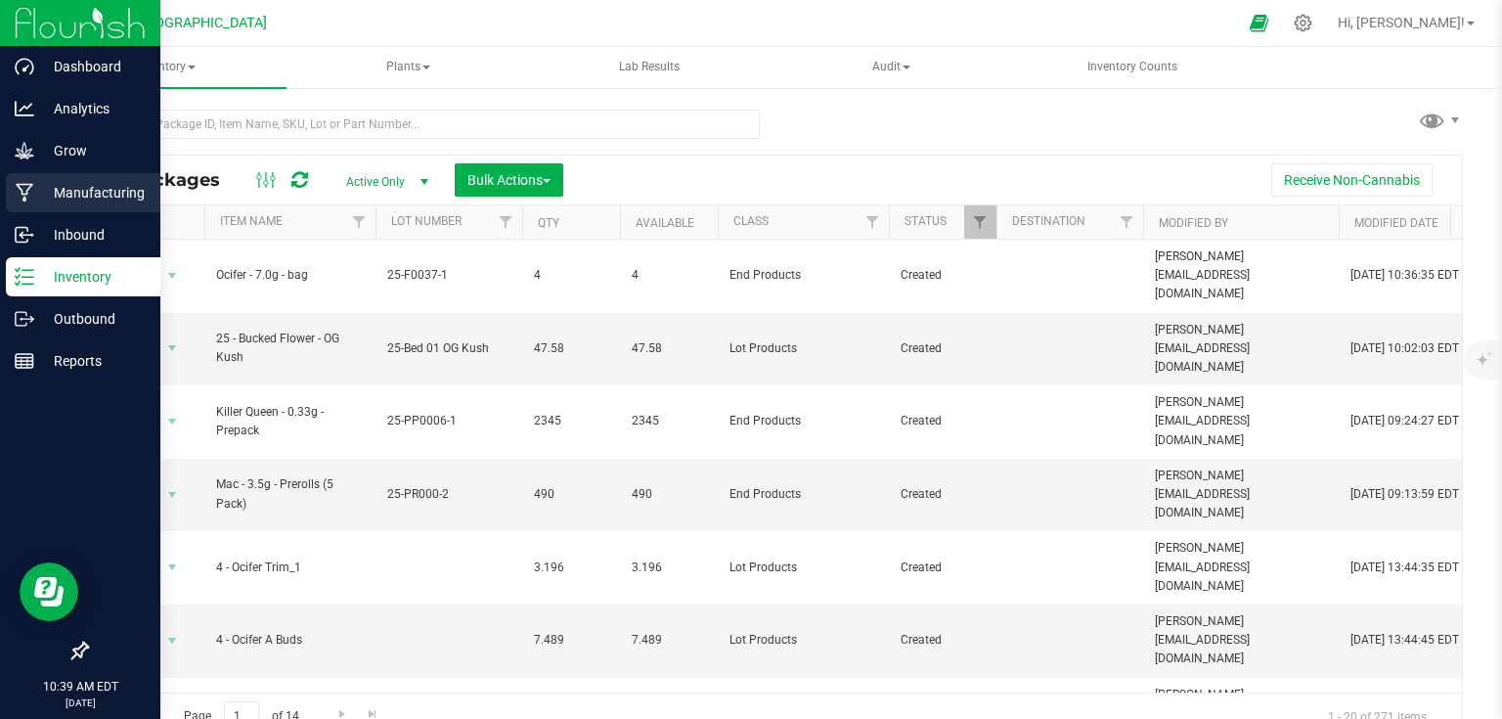
click at [29, 200] on icon at bounding box center [25, 193] width 19 height 20
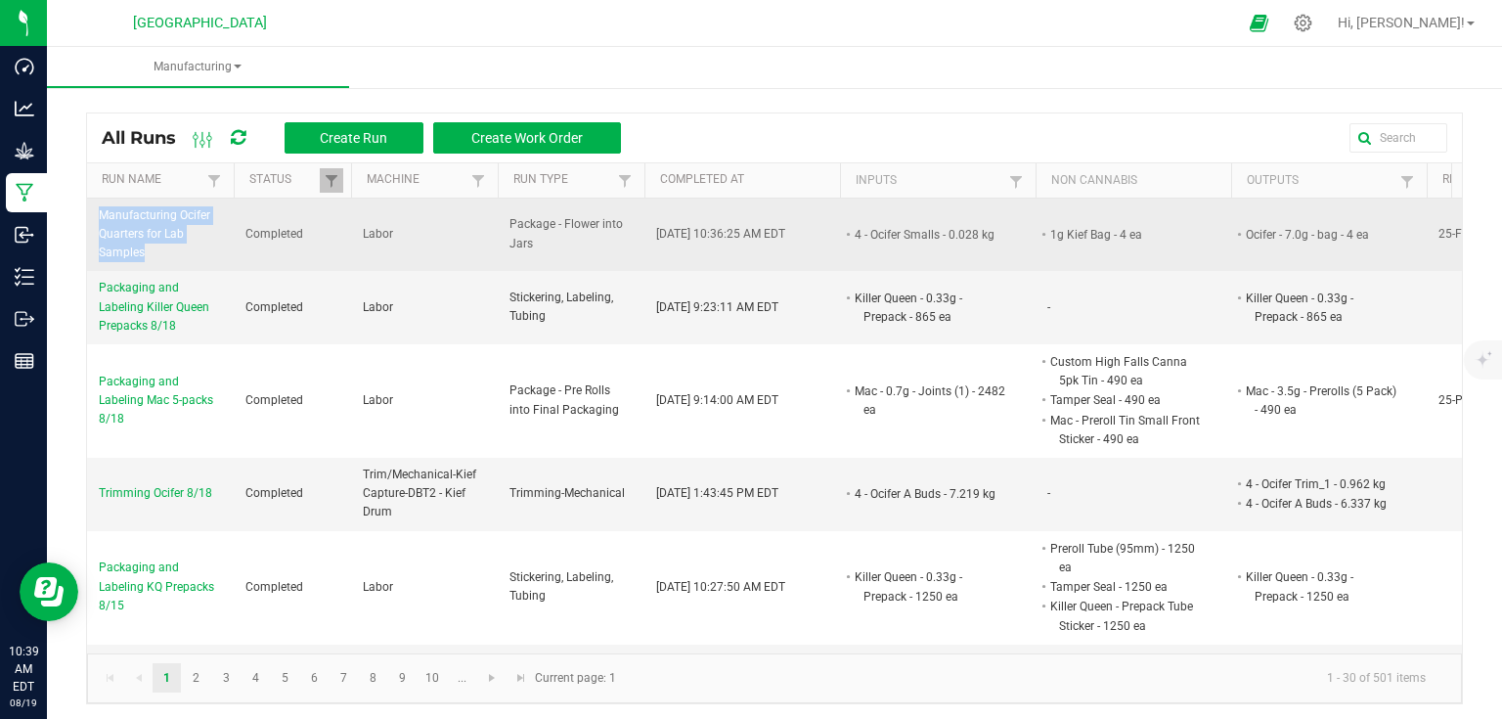
drag, startPoint x: 94, startPoint y: 211, endPoint x: 152, endPoint y: 255, distance: 72.6
click at [152, 255] on td "Manufacturing Ocifer Quarters for Lab Samples" at bounding box center [160, 235] width 147 height 73
copy span "Manufacturing Ocifer Quarters for Lab Samples"
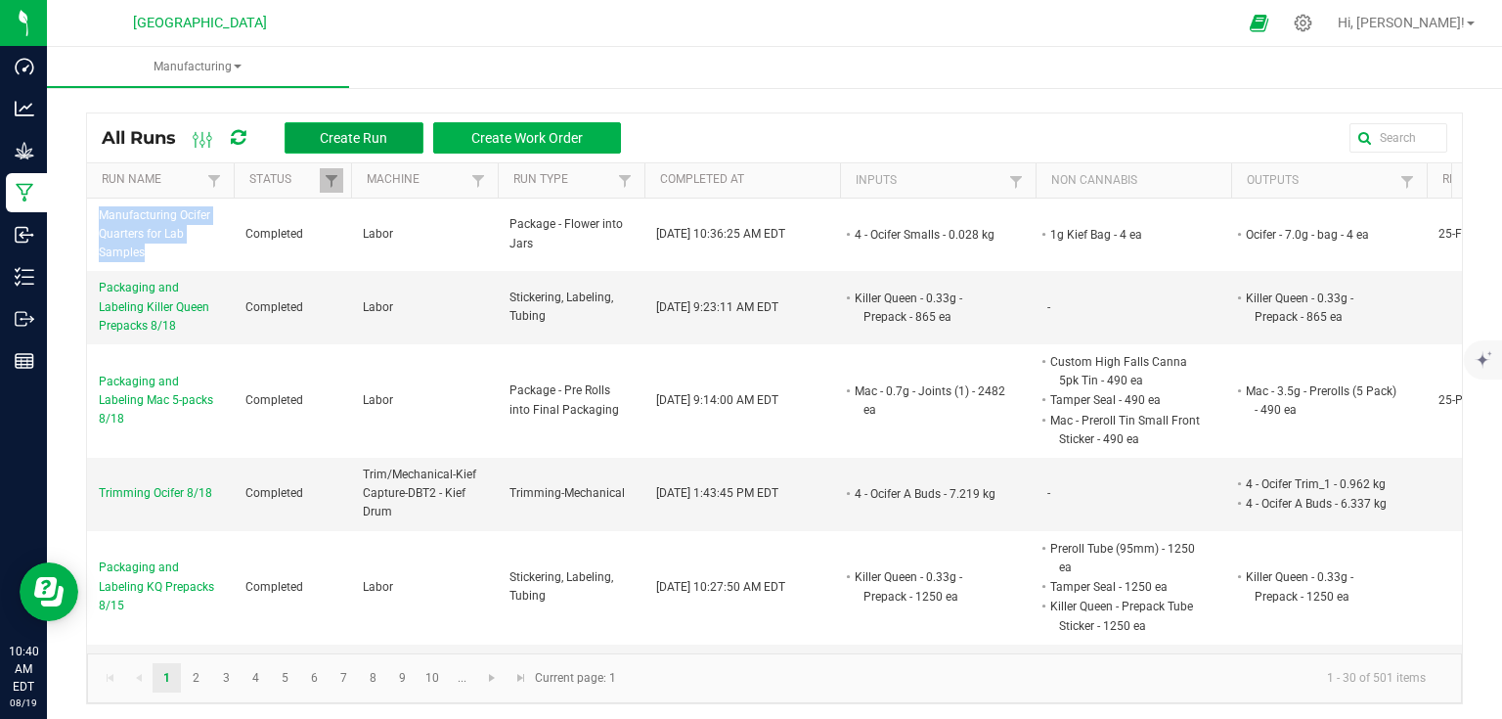
click at [379, 145] on button "Create Run" at bounding box center [354, 137] width 139 height 31
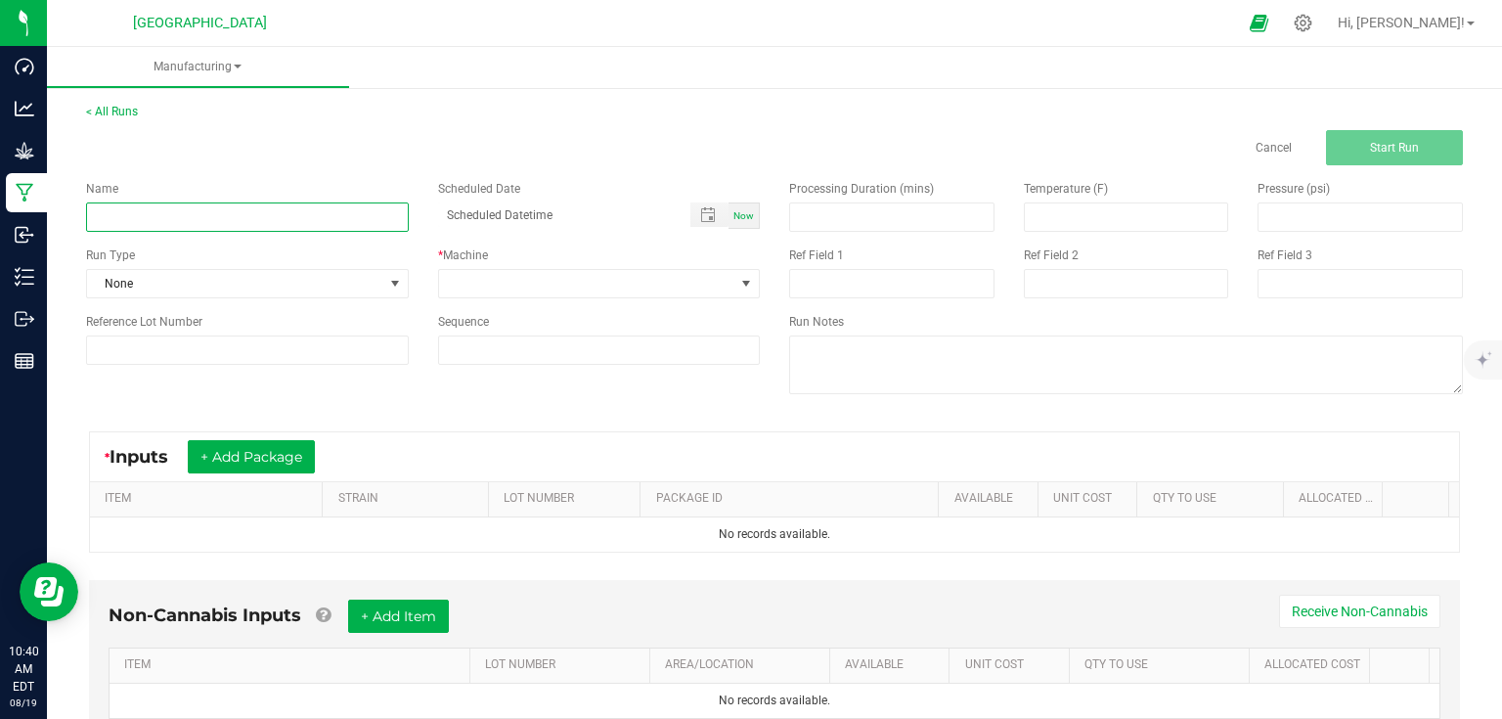
click at [259, 226] on input at bounding box center [247, 216] width 323 height 29
paste input "Manufacturing Ocifer Quarters for Lab Samples"
click at [206, 214] on input "Manufacturing Ocifer Quarters for Lab Samples" at bounding box center [247, 216] width 323 height 29
type input "Manufacturing LCGxOreo Quarters for Lab Samples"
click at [239, 297] on div "Name Manufacturing LCGxOreo Quarters for Lab Samples Scheduled Date Now Run Typ…" at bounding box center [422, 272] width 703 height 214
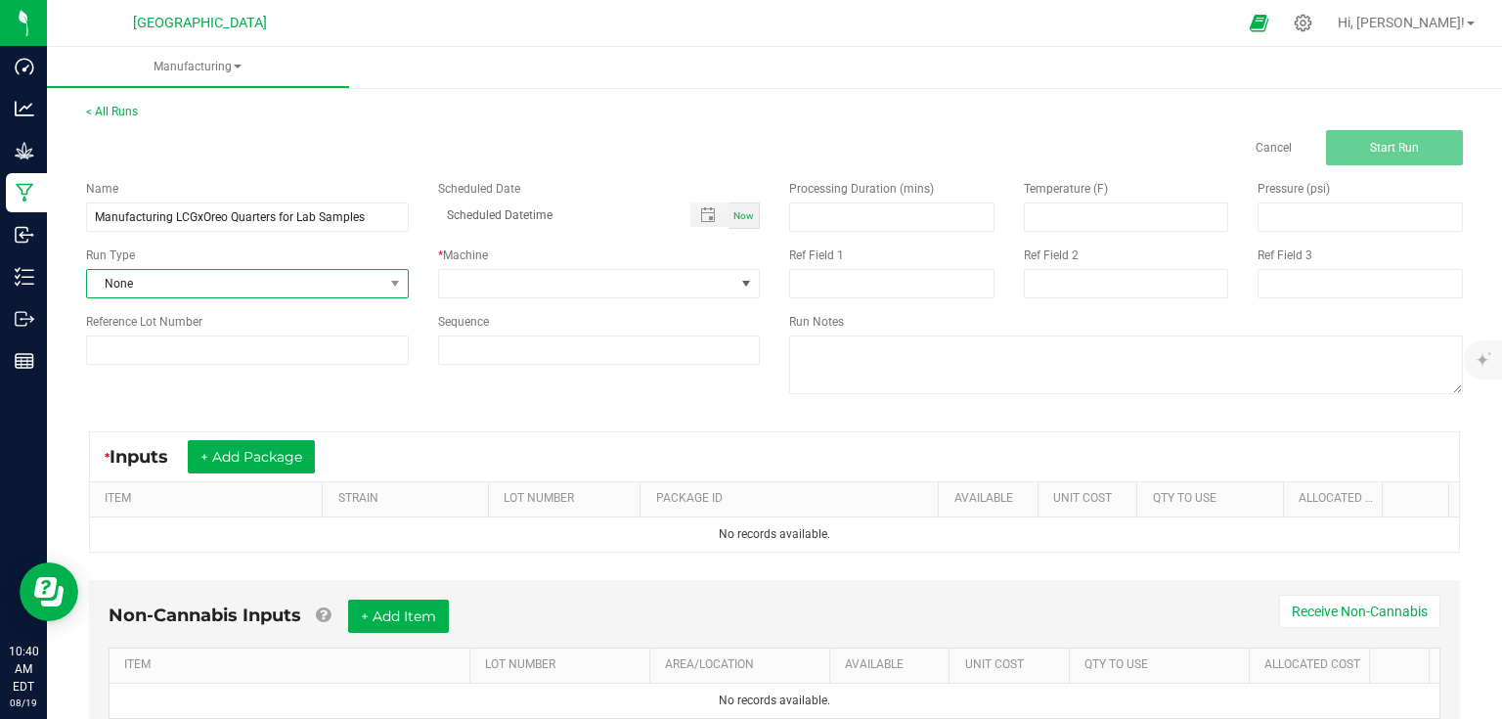
click at [270, 283] on span "None" at bounding box center [235, 283] width 296 height 27
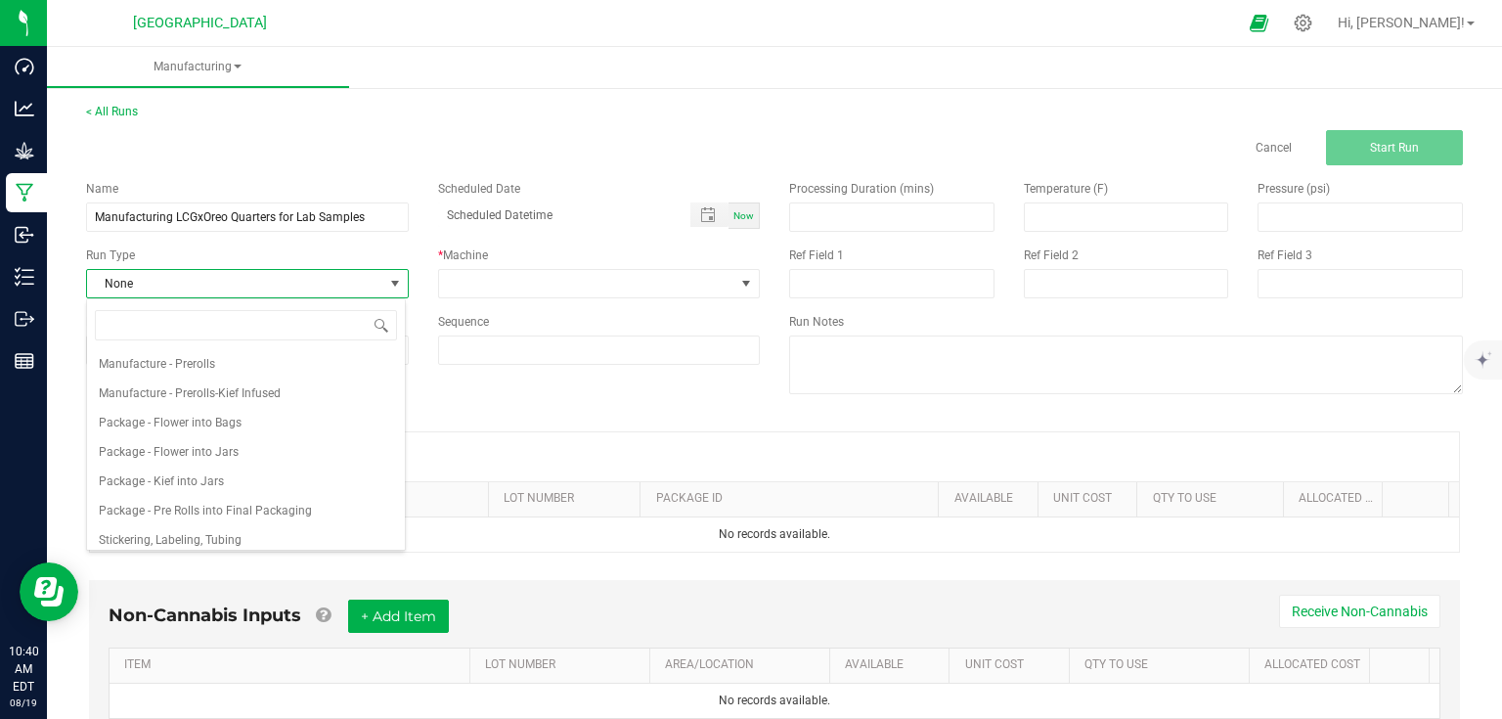
scroll to position [235, 0]
click at [254, 424] on li "Package - Flower into Bags" at bounding box center [246, 421] width 318 height 29
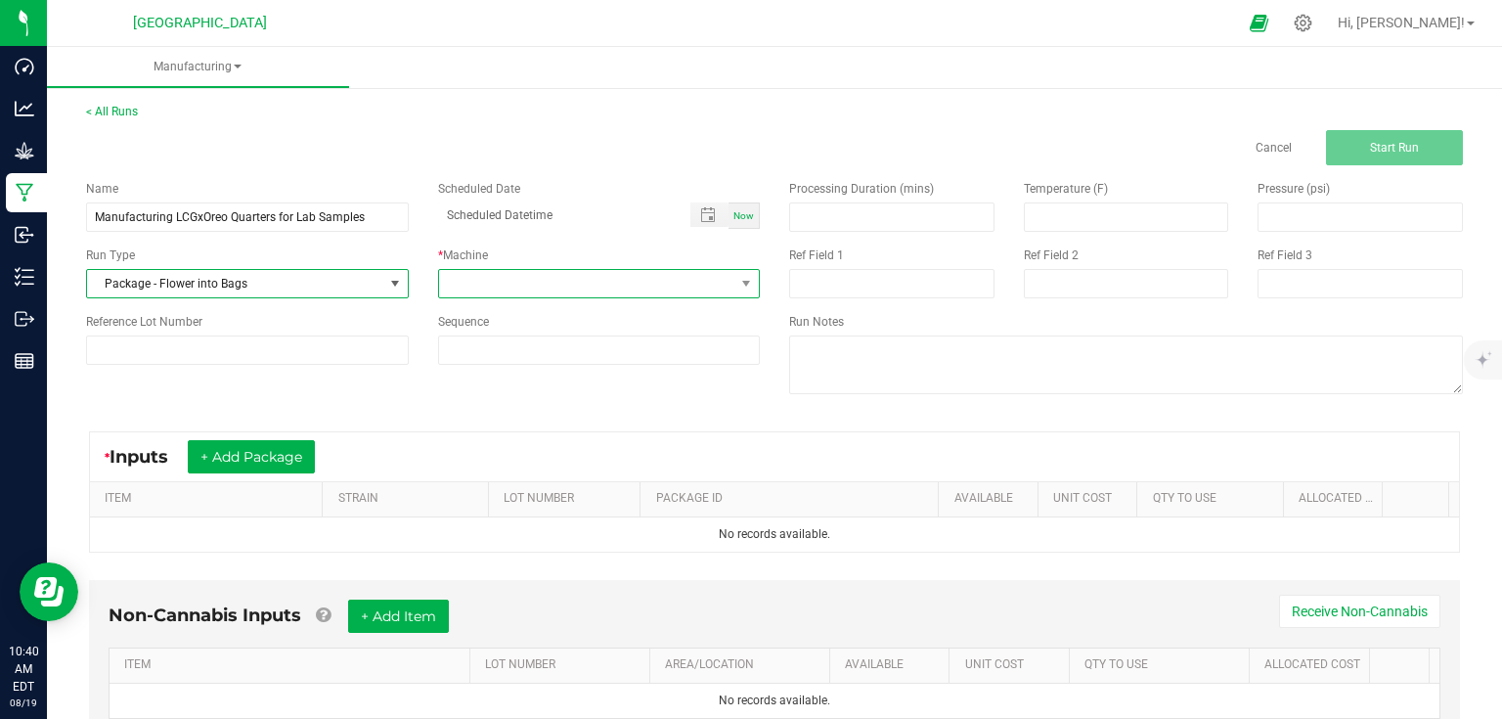
click at [551, 277] on span at bounding box center [587, 283] width 296 height 27
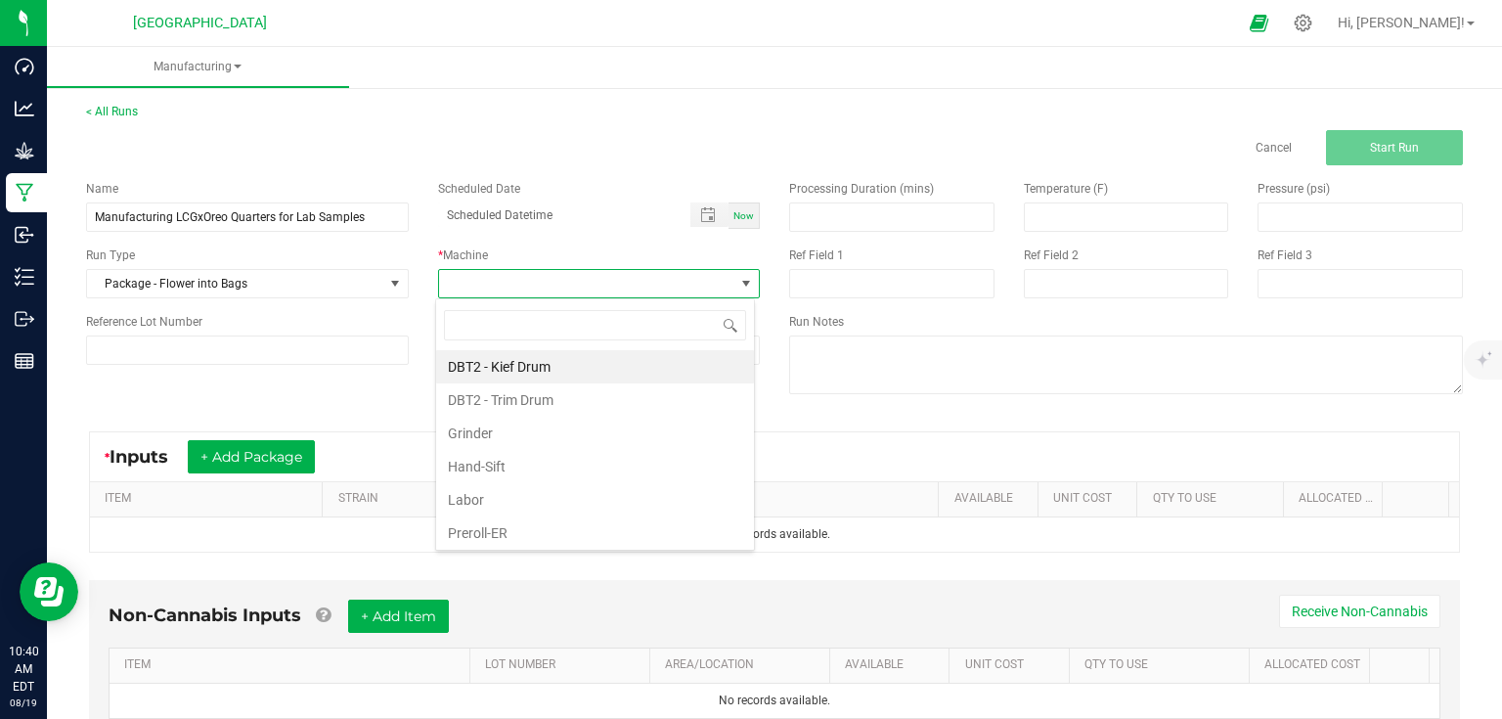
scroll to position [28, 319]
click at [493, 501] on li "Labor" at bounding box center [595, 499] width 318 height 33
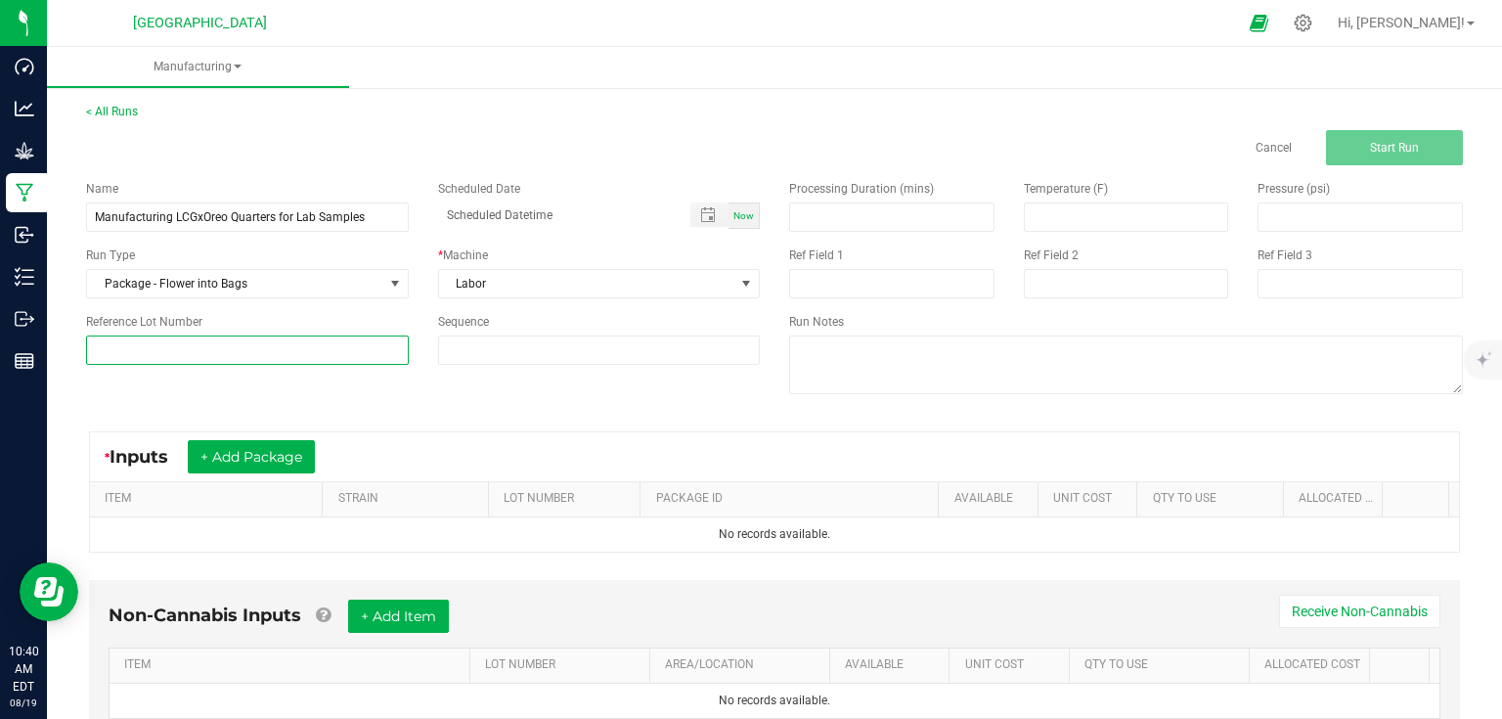
click at [336, 350] on input at bounding box center [247, 349] width 323 height 29
type input "25-F0040-1"
click at [489, 390] on div "Name Manufacturing LCGxOreo Quarters for Lab Samples Scheduled Date Now Run Typ…" at bounding box center [774, 289] width 1406 height 248
click at [278, 454] on button "+ Add Package" at bounding box center [251, 456] width 127 height 33
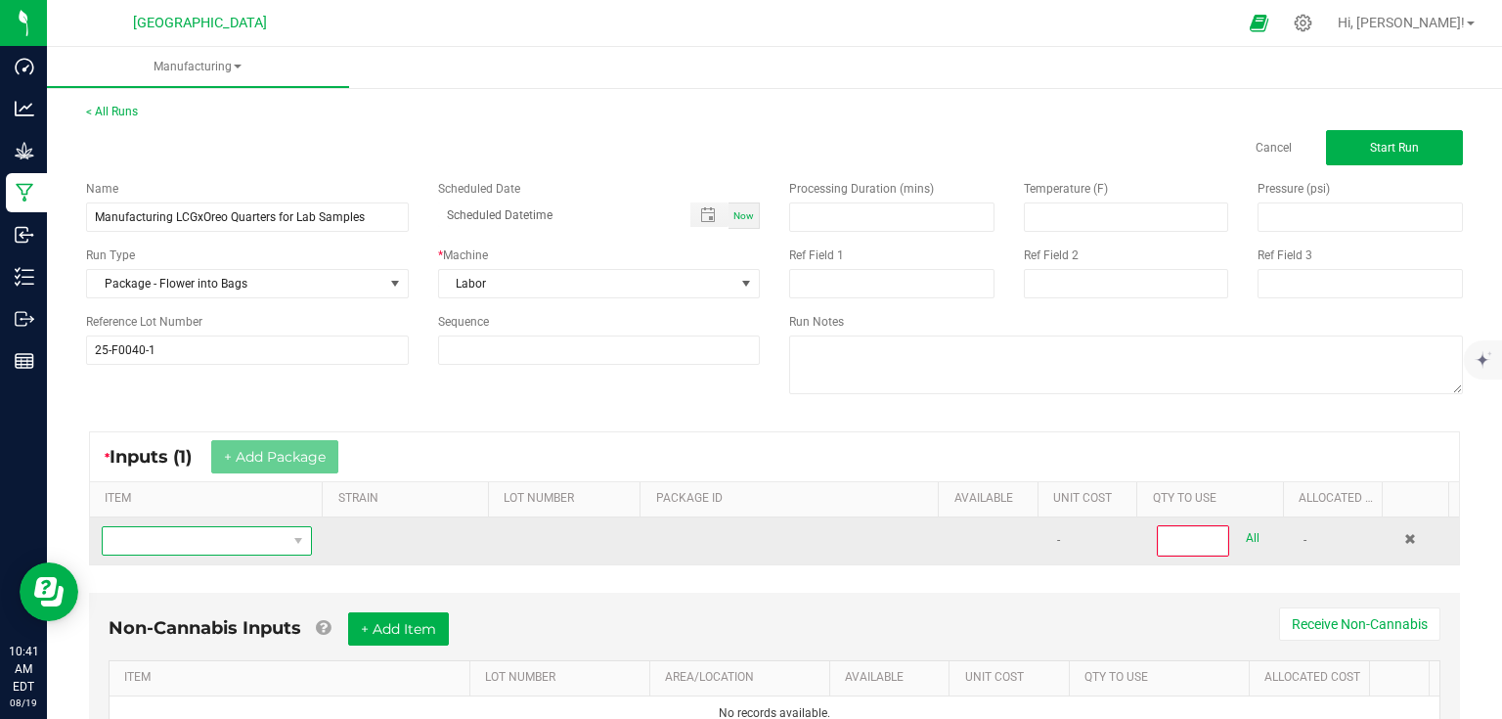
click at [230, 553] on span "NO DATA FOUND" at bounding box center [207, 540] width 210 height 29
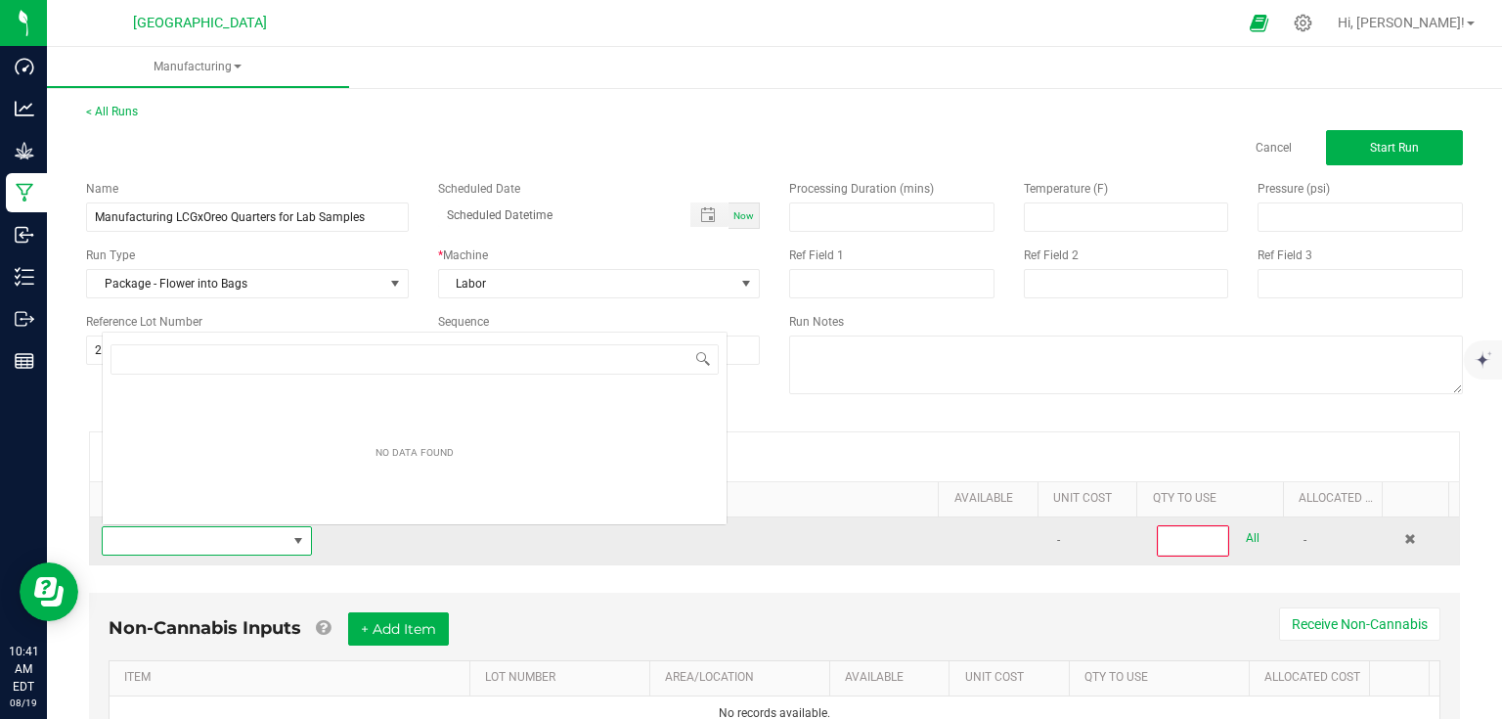
scroll to position [28, 203]
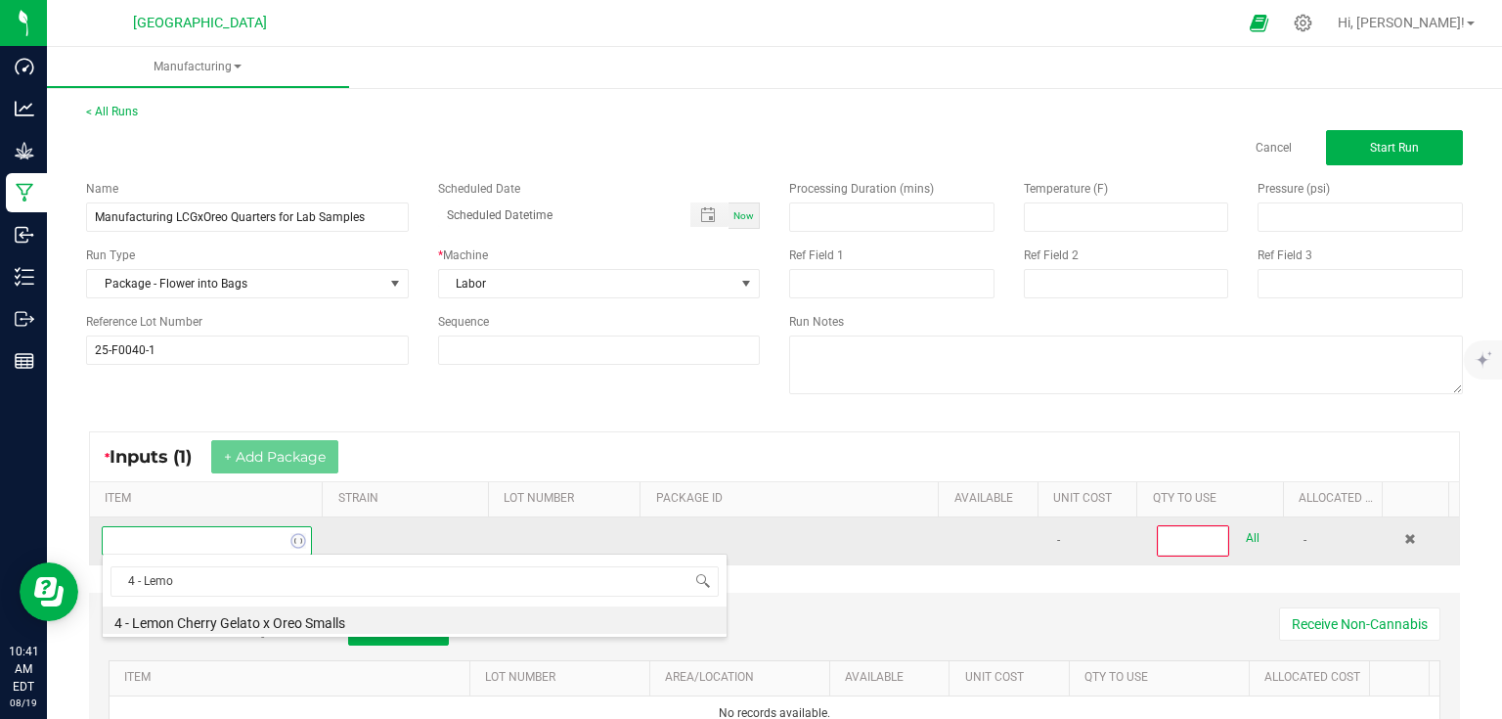
type input "4 - Lemon"
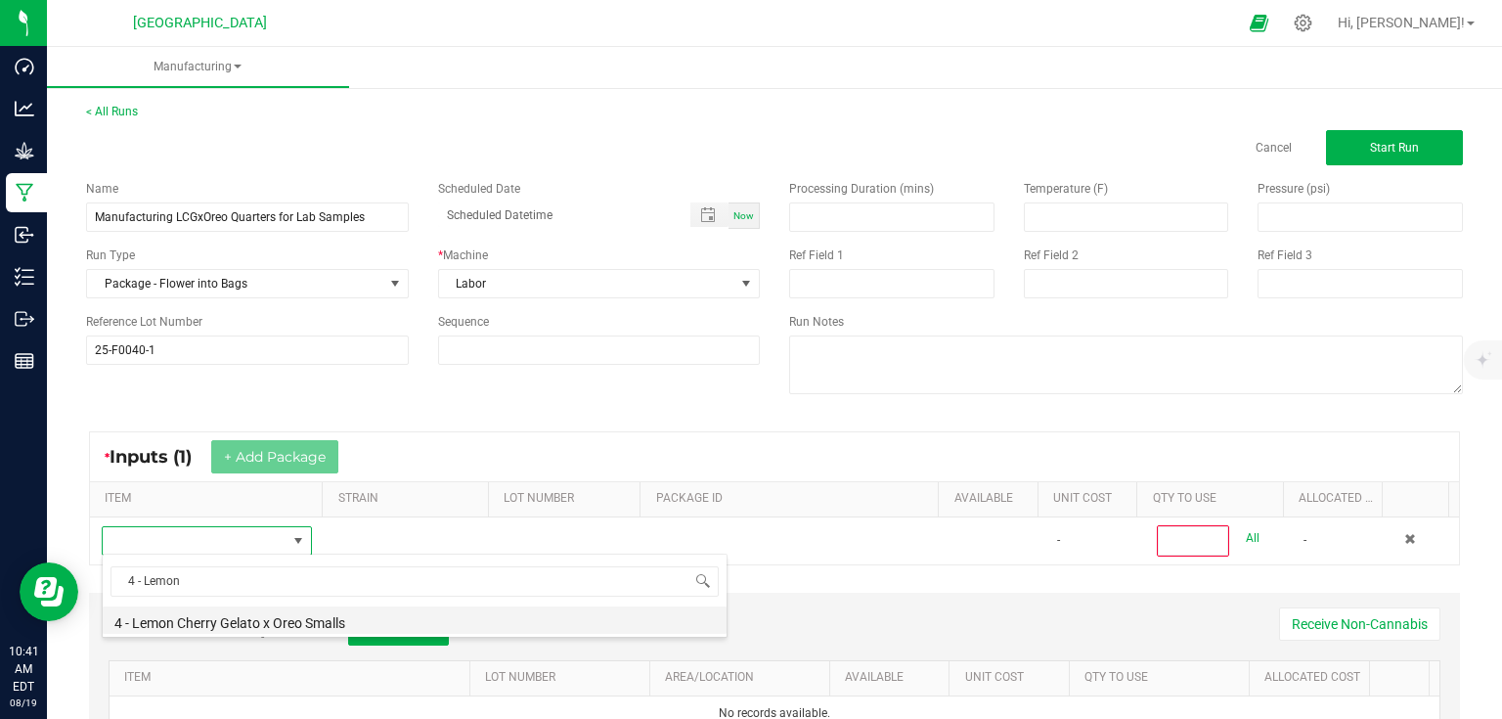
click at [254, 614] on li "4 - Lemon Cherry Gelato x Oreo Smalls" at bounding box center [415, 619] width 624 height 27
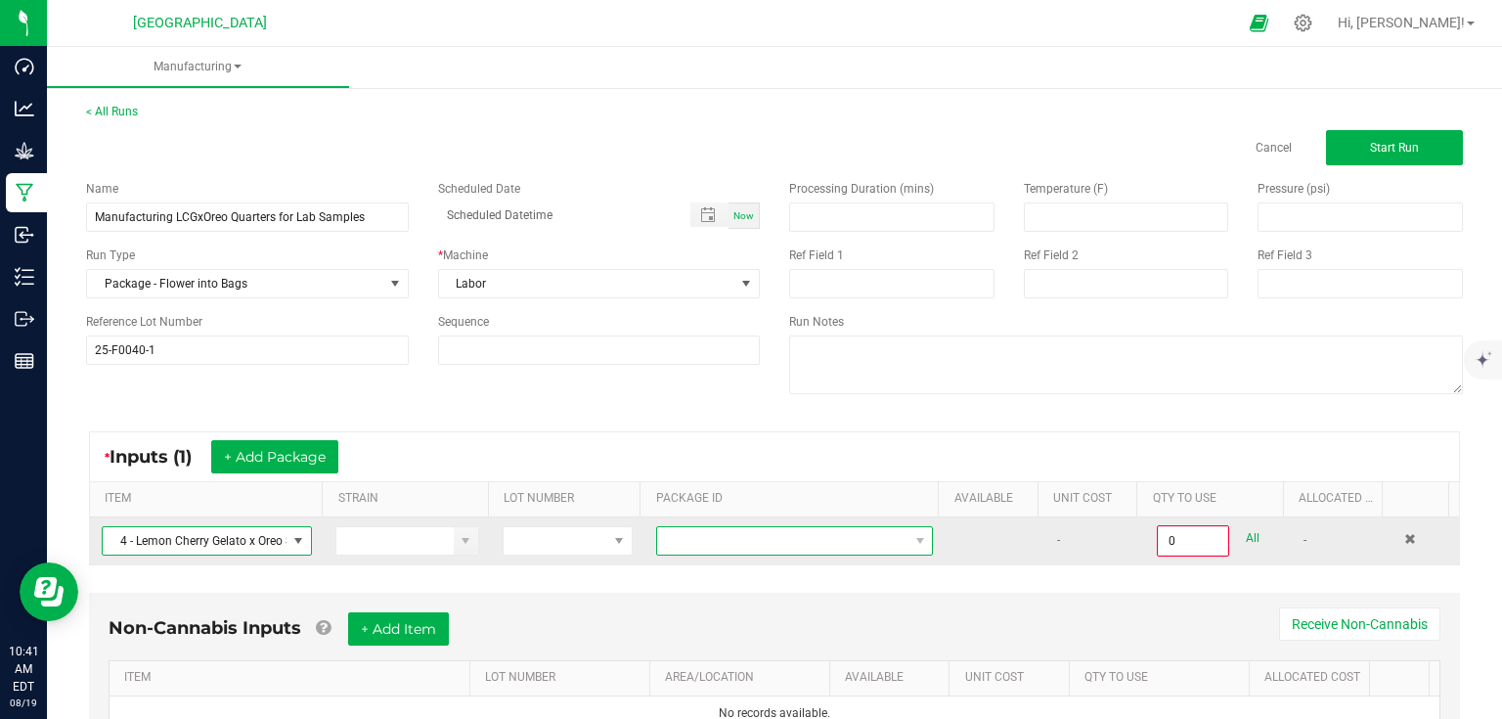
click at [687, 540] on span at bounding box center [782, 540] width 250 height 27
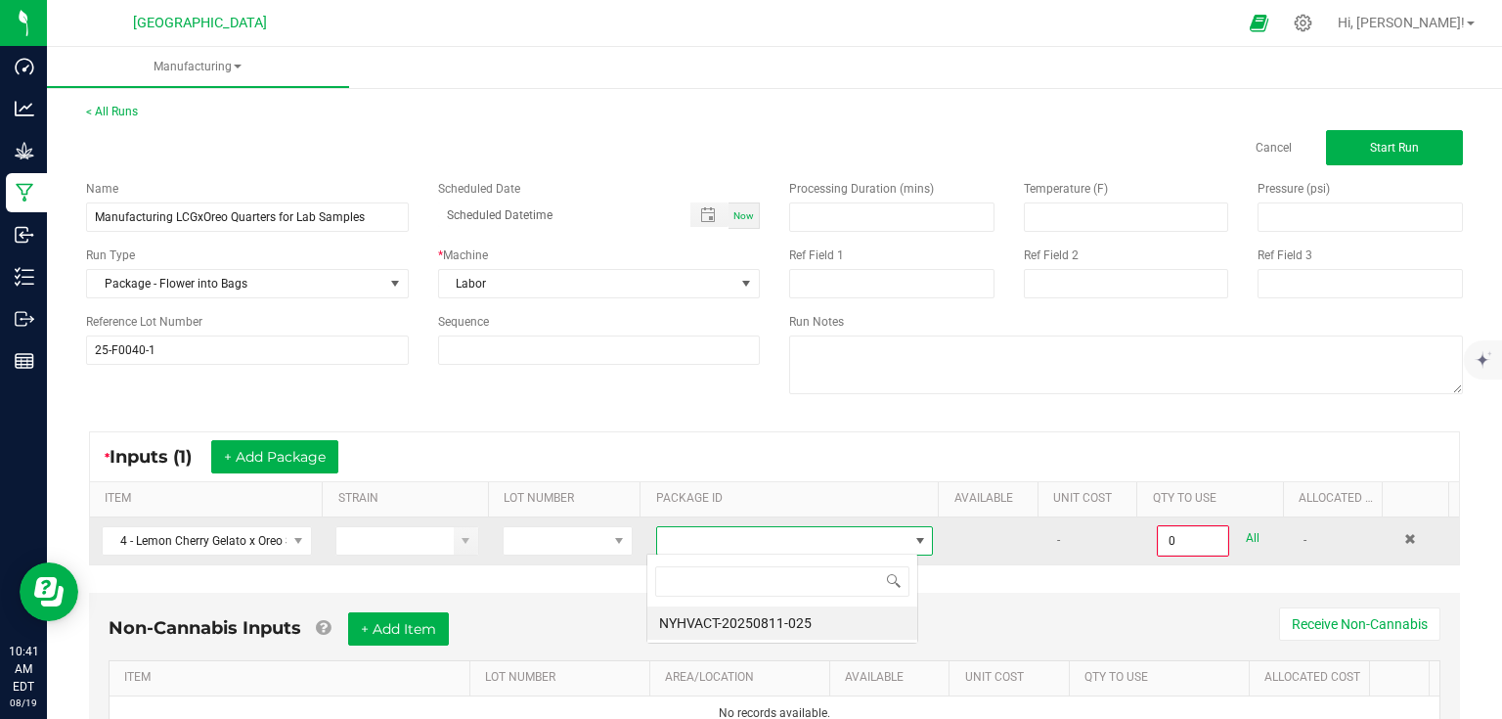
scroll to position [28, 271]
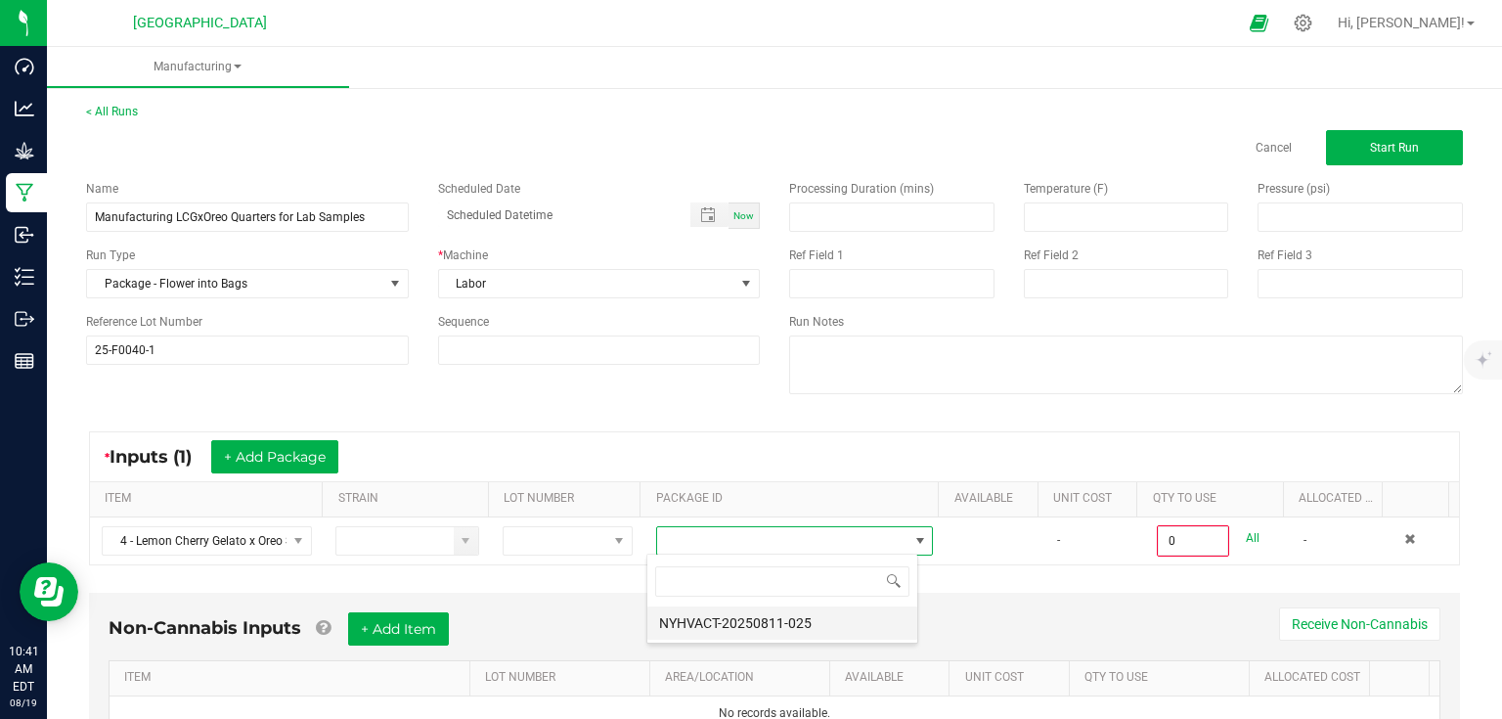
click at [724, 628] on li "NYHVACT-20250811-025" at bounding box center [782, 622] width 270 height 33
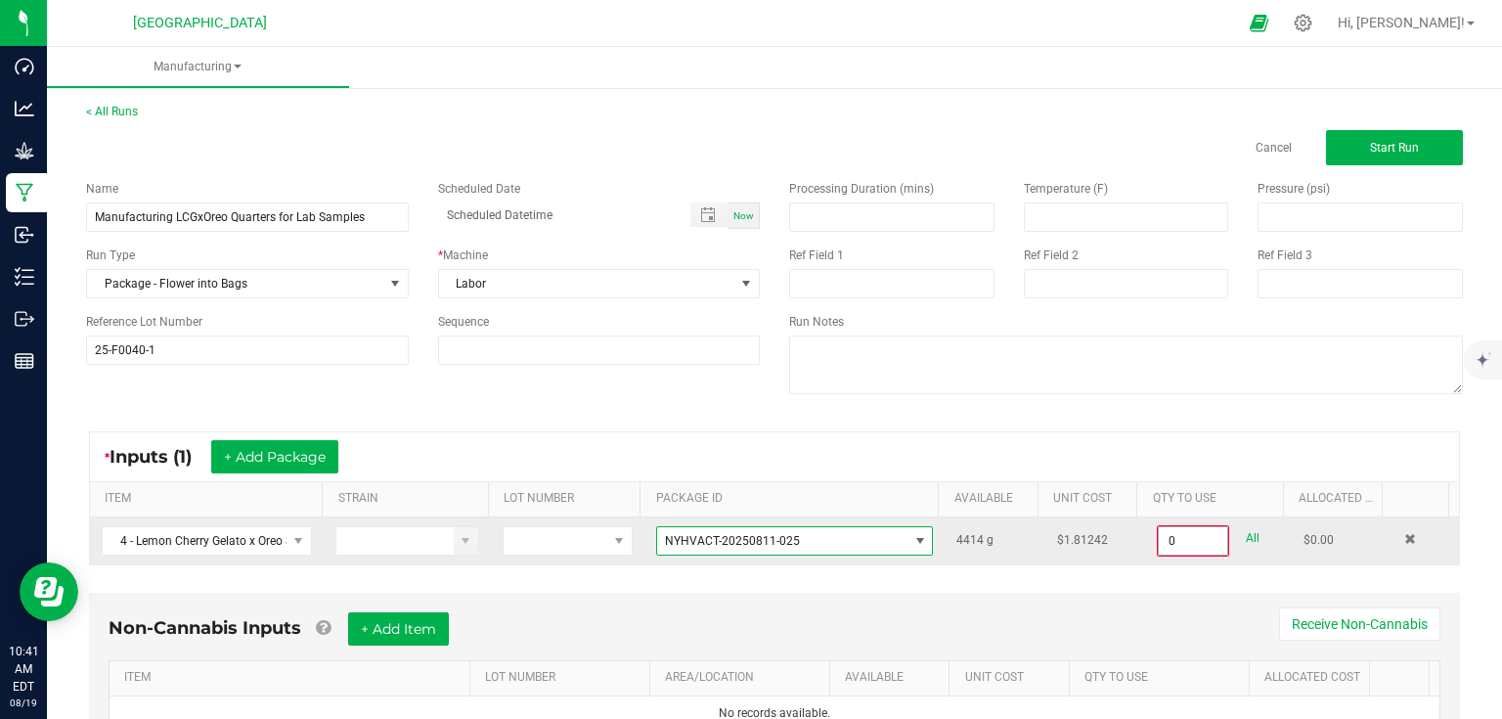
click at [1203, 534] on input "0" at bounding box center [1193, 540] width 68 height 27
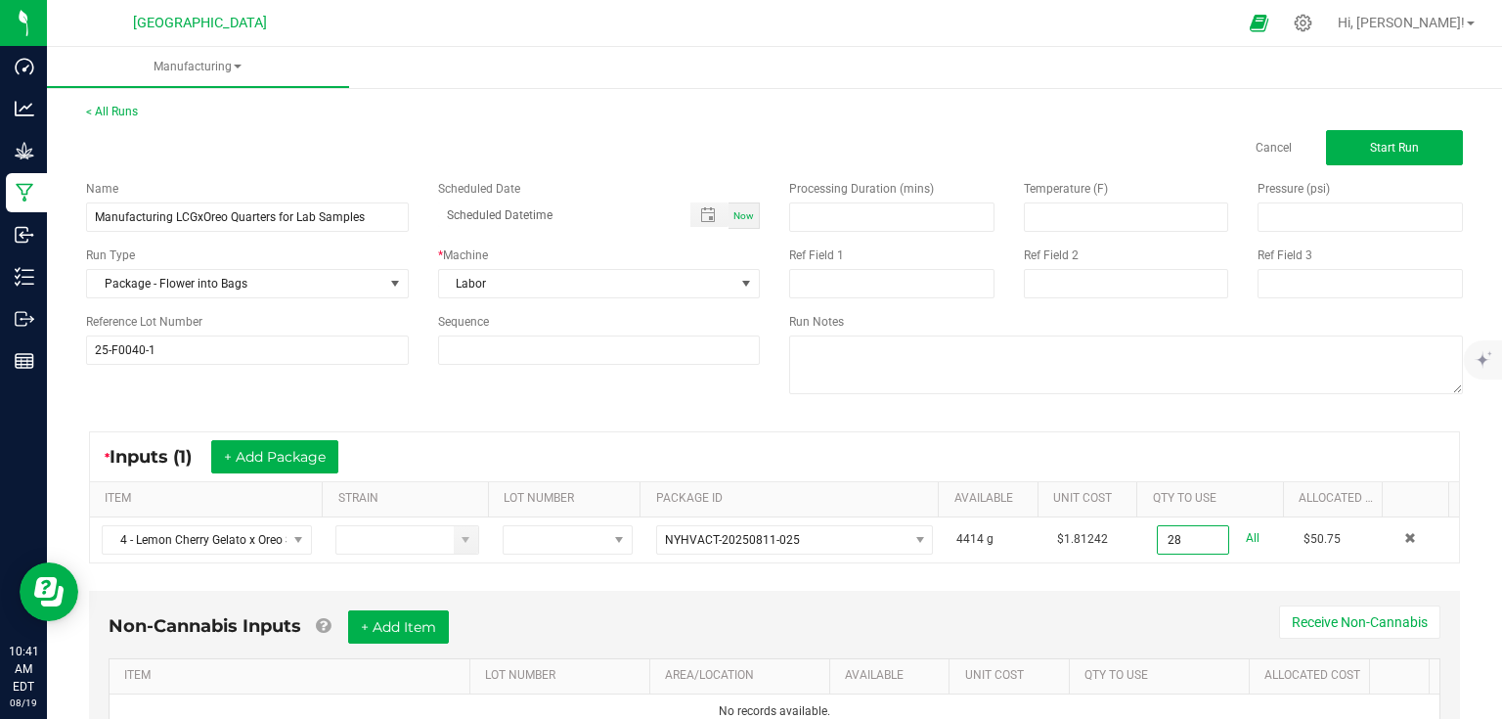
type input "28.0000 g"
click at [1222, 596] on div "Non-Cannabis Inputs + Add Item Receive Non-Cannabis ITEM LOT NUMBER AREA/LOCATI…" at bounding box center [774, 670] width 1371 height 158
click at [1190, 596] on div "Non-Cannabis Inputs + Add Item Receive Non-Cannabis ITEM LOT NUMBER AREA/LOCATI…" at bounding box center [774, 670] width 1371 height 158
click at [964, 613] on div "Non-Cannabis Inputs + Add Item Receive Non-Cannabis" at bounding box center [775, 634] width 1332 height 48
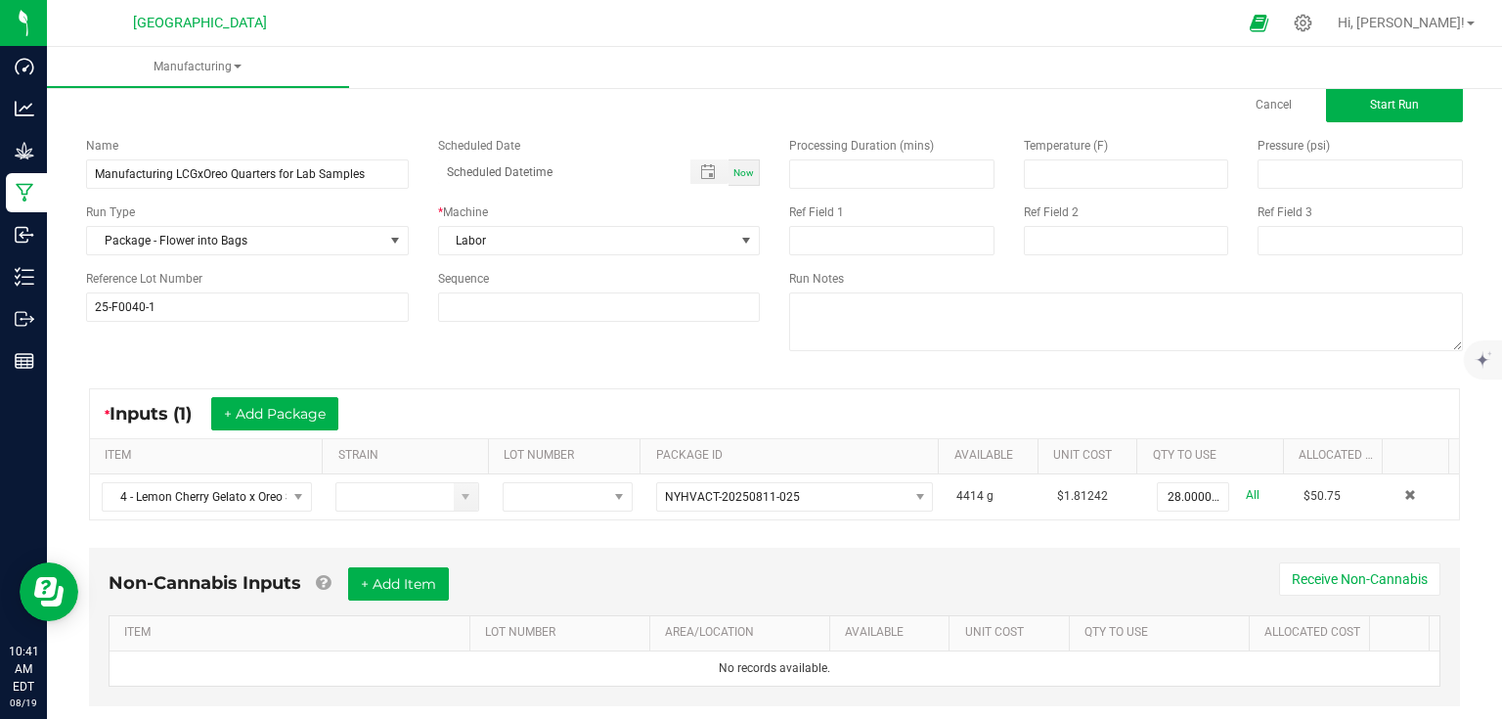
scroll to position [83, 0]
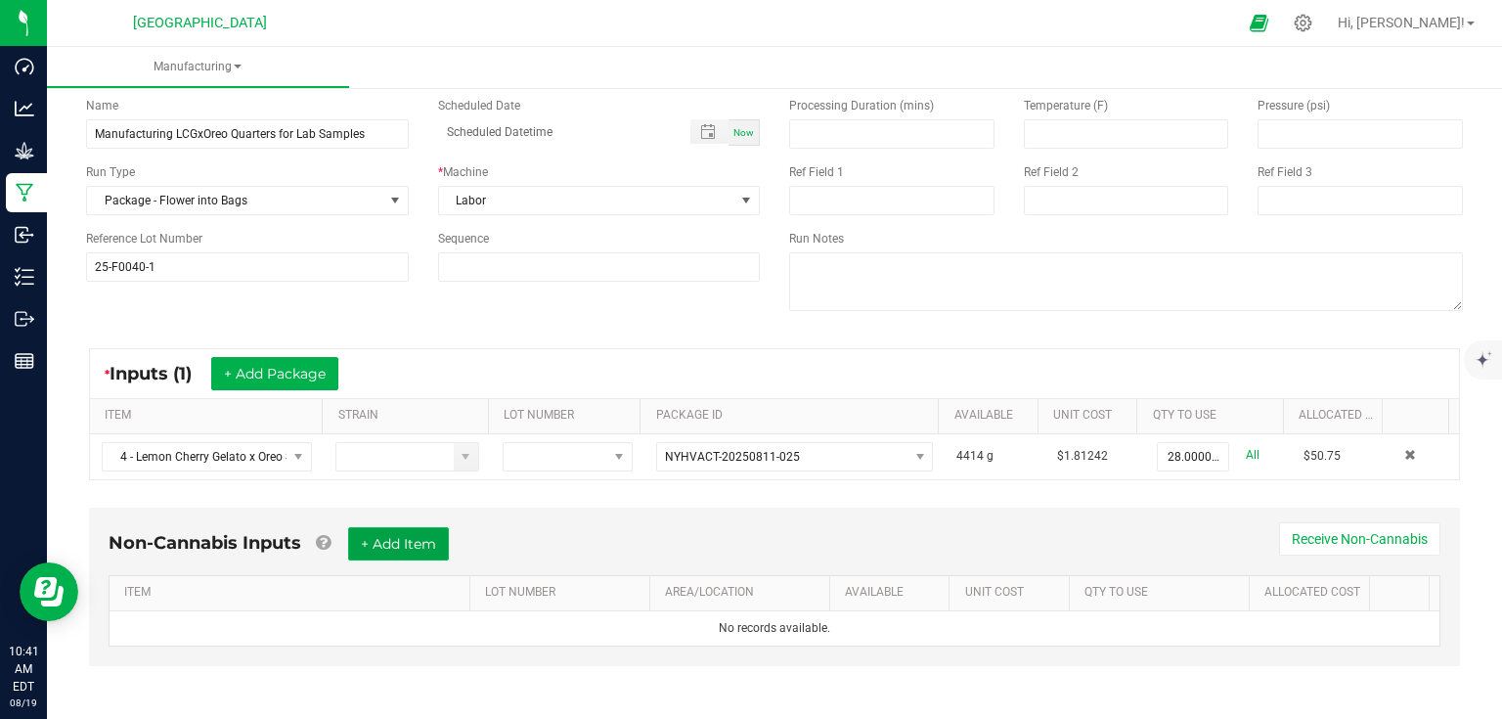
click at [407, 544] on button "+ Add Item" at bounding box center [398, 543] width 101 height 33
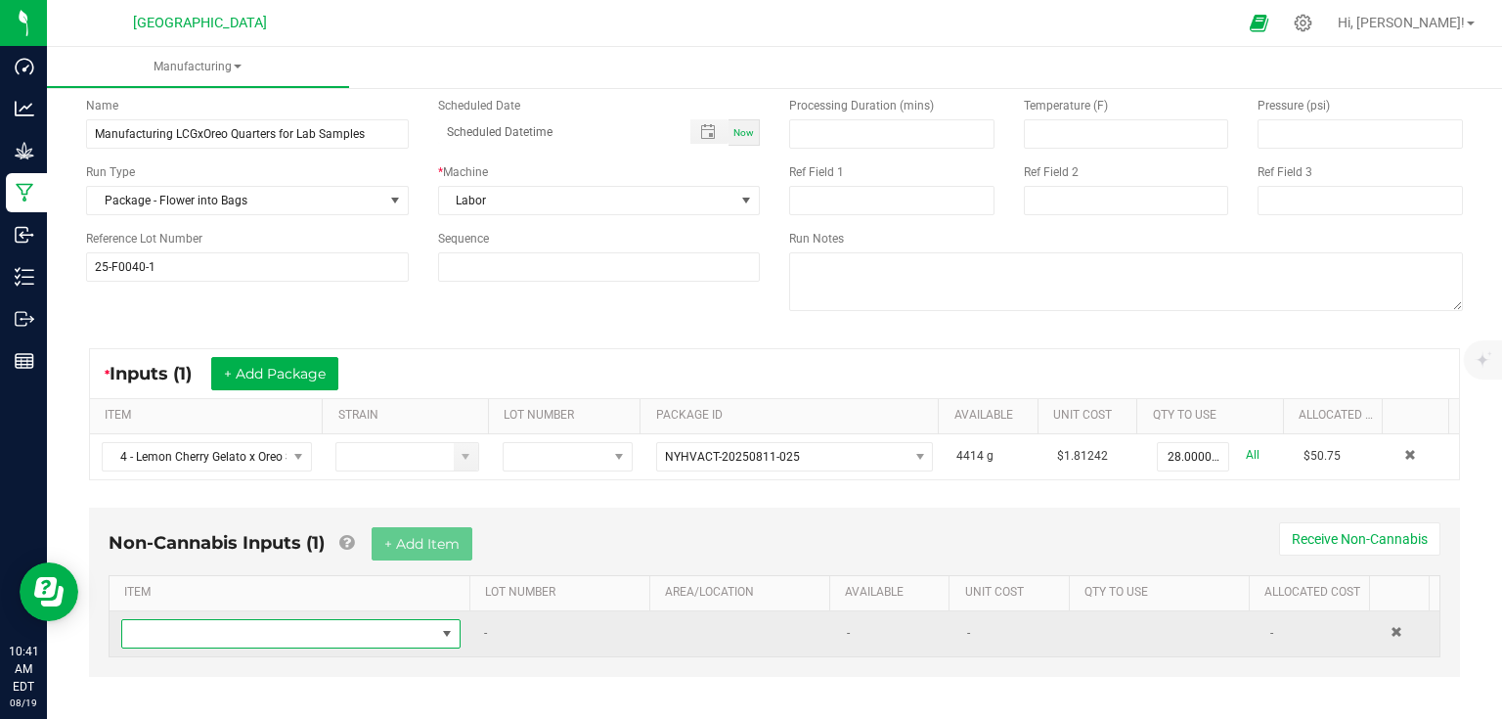
click at [245, 625] on span "NO DATA FOUND" at bounding box center [278, 633] width 313 height 27
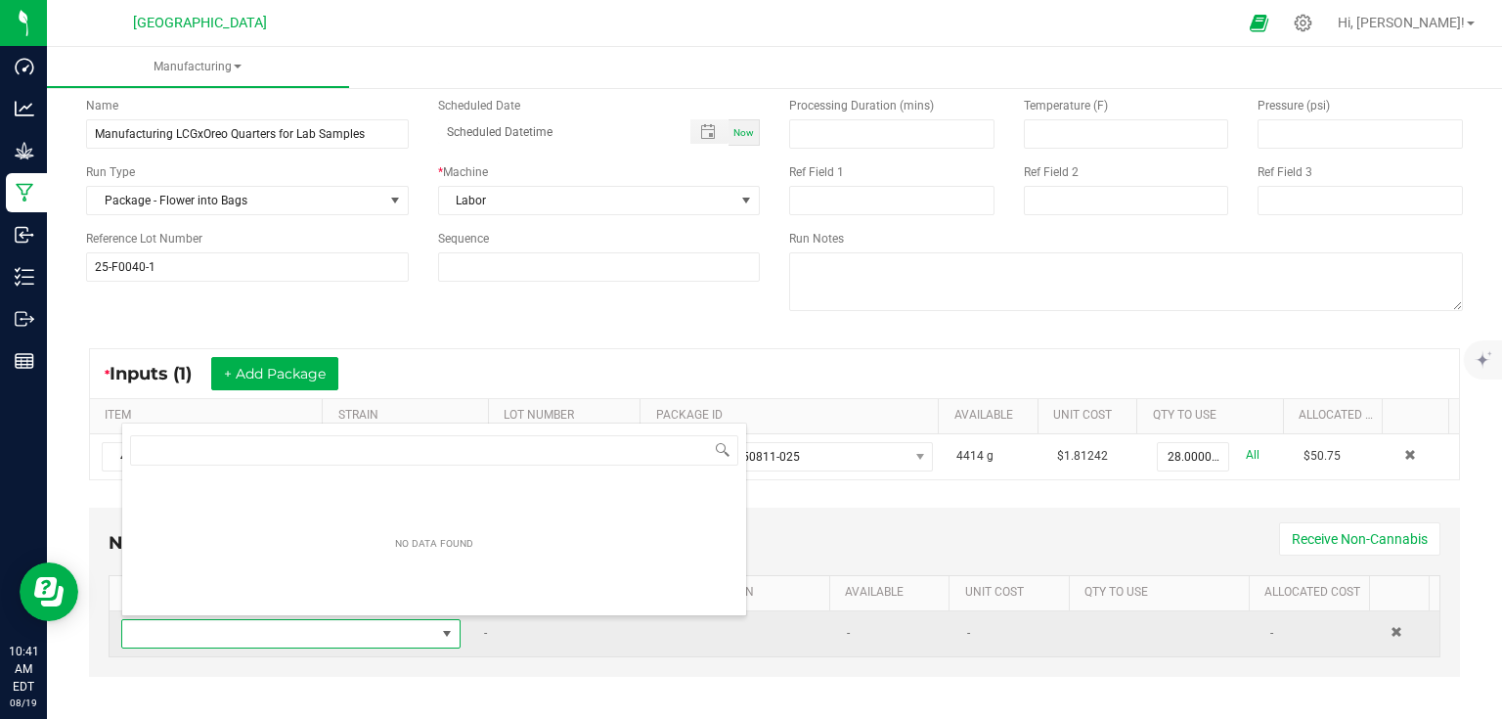
scroll to position [28, 329]
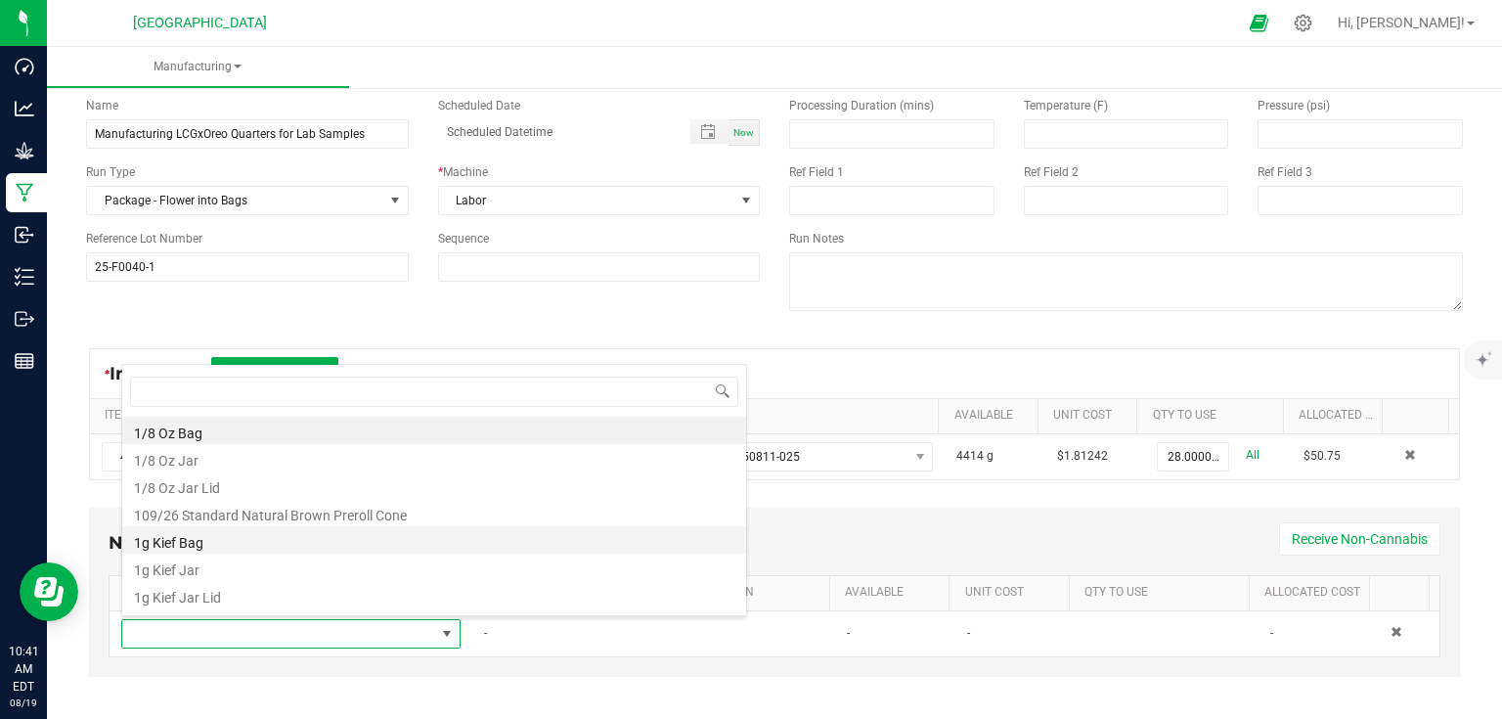
click at [243, 533] on li "1g Kief Bag" at bounding box center [434, 539] width 624 height 27
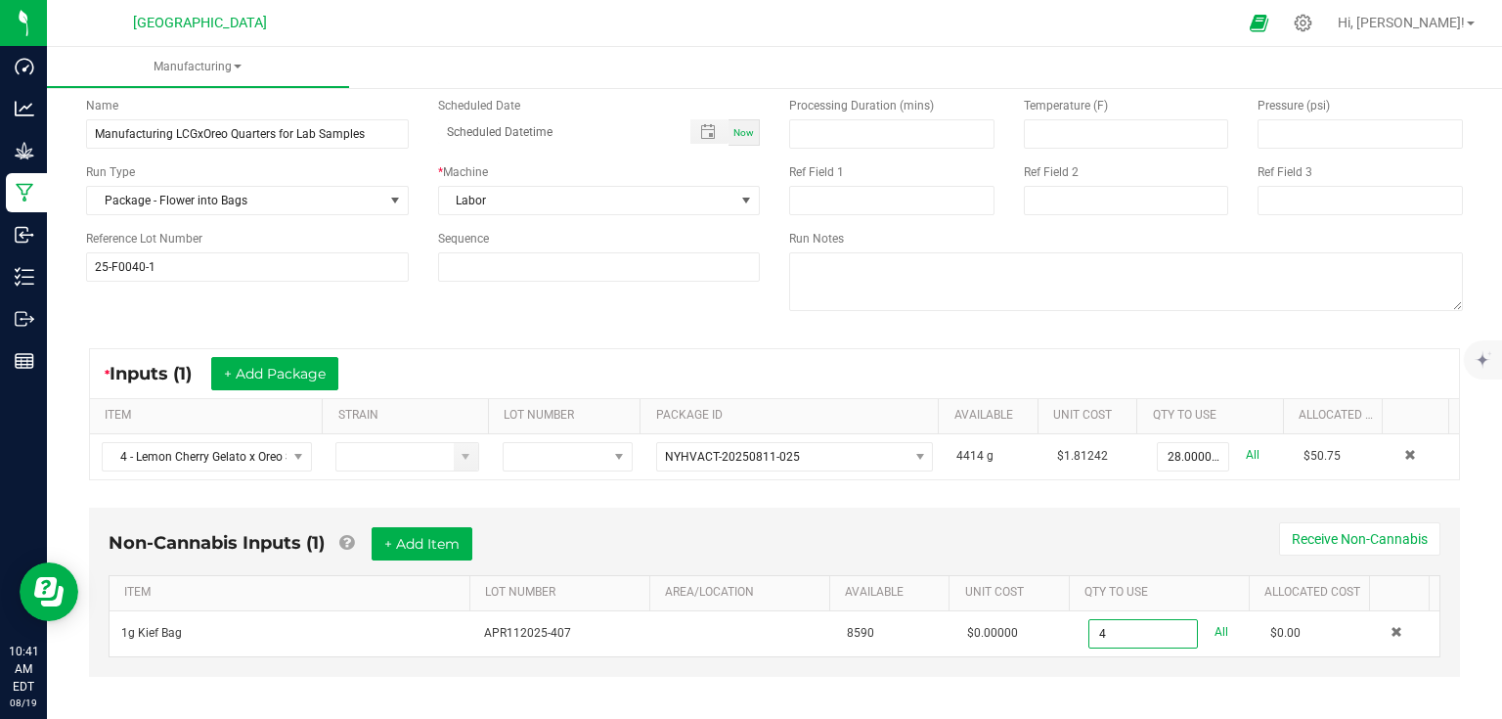
type input "4 ea"
click at [1260, 545] on div "Receive Non-Cannabis" at bounding box center [1350, 538] width 181 height 33
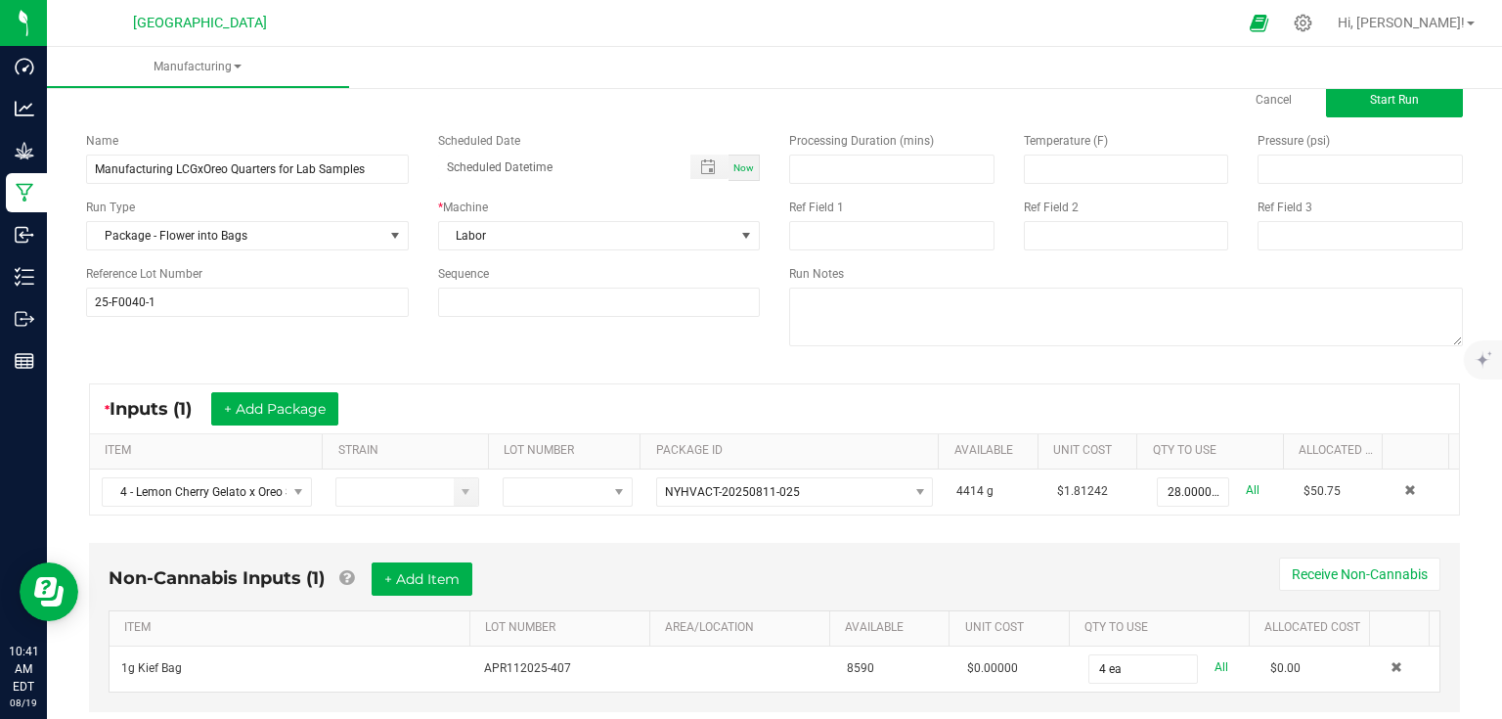
scroll to position [0, 0]
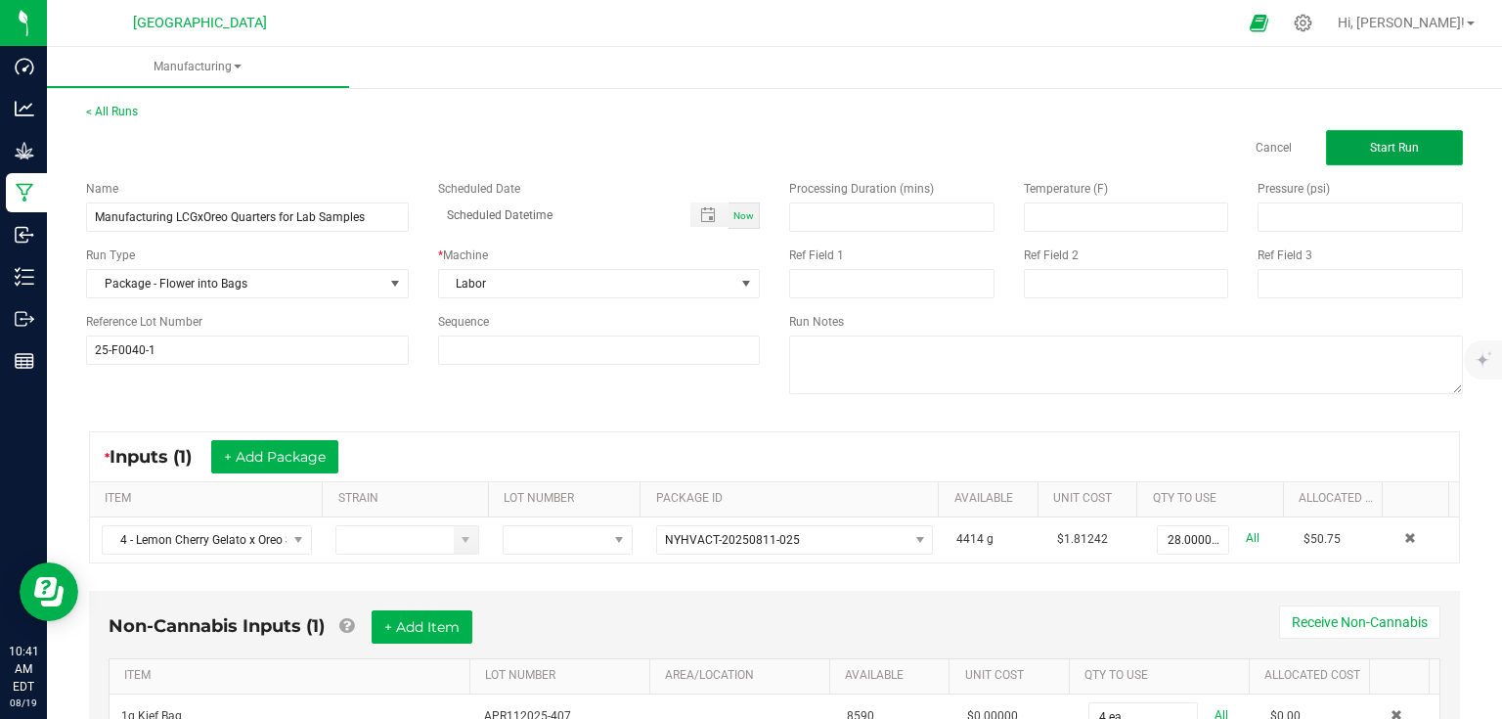
click at [1382, 142] on span "Start Run" at bounding box center [1394, 148] width 49 height 14
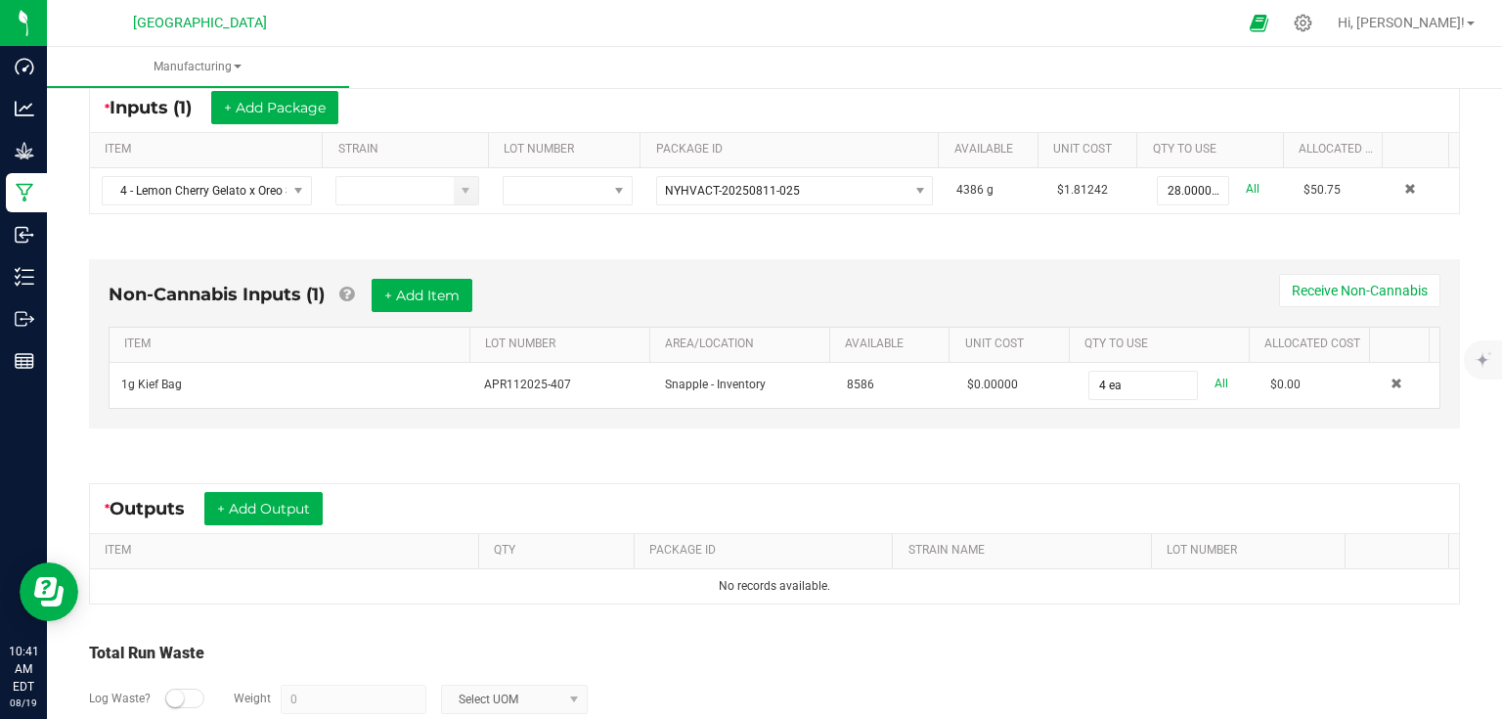
scroll to position [391, 0]
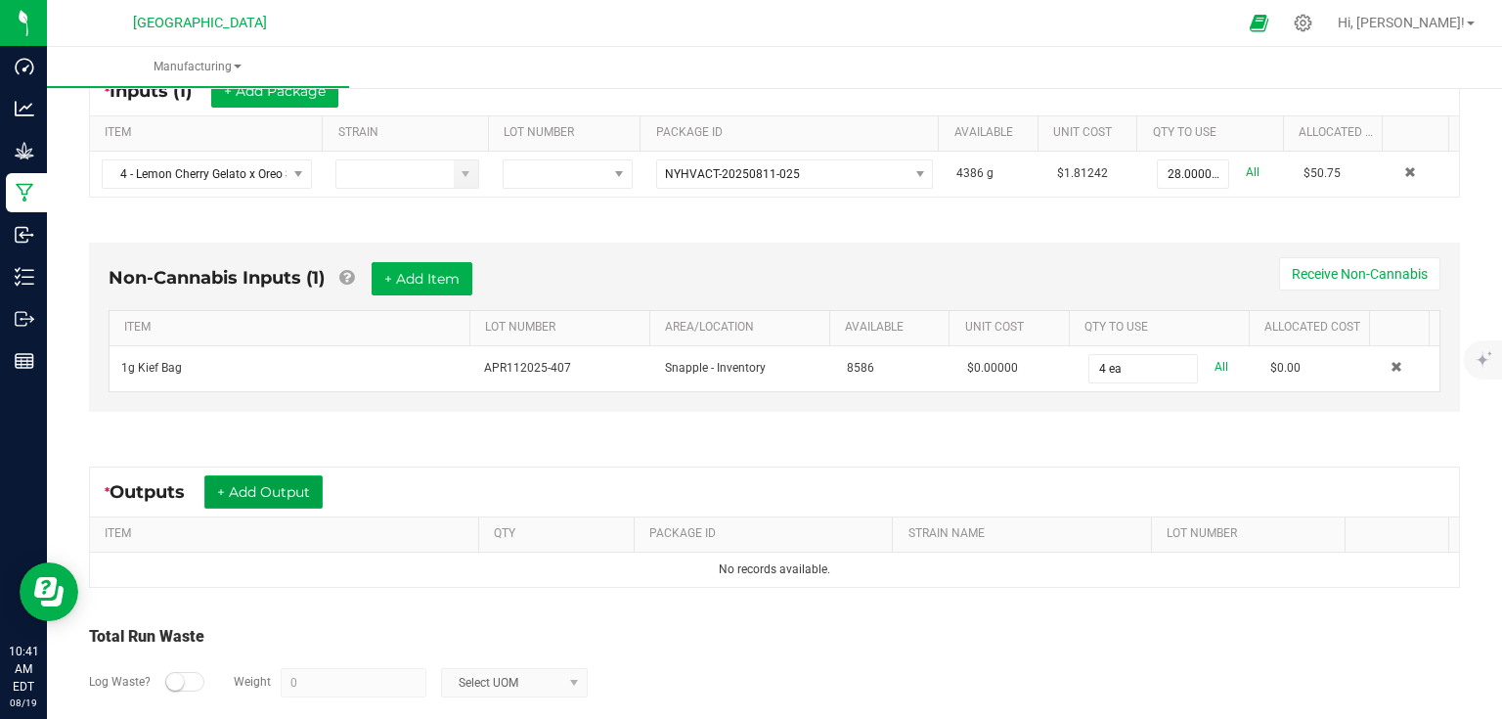
click at [284, 478] on button "+ Add Output" at bounding box center [263, 491] width 118 height 33
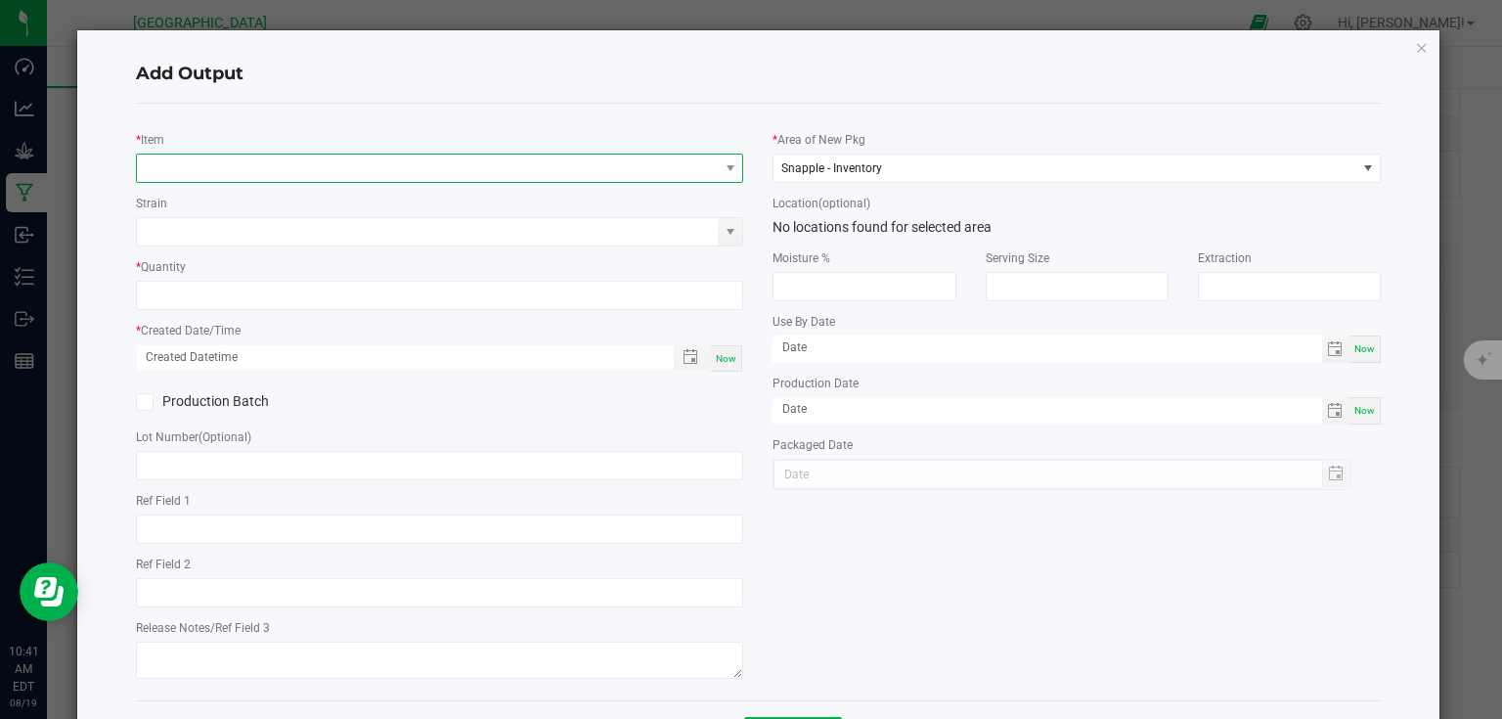
click at [294, 172] on span "NO DATA FOUND" at bounding box center [428, 168] width 582 height 27
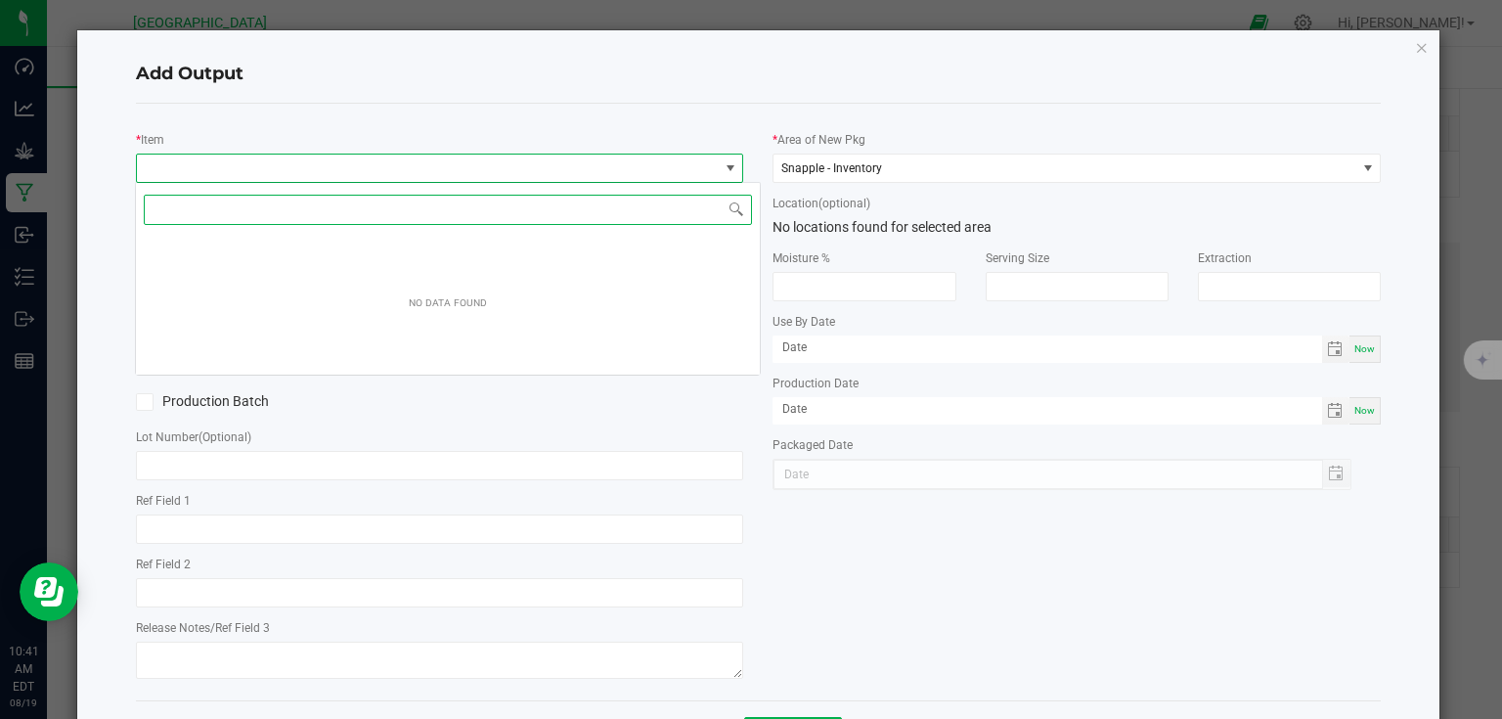
scroll to position [28, 602]
type input "l"
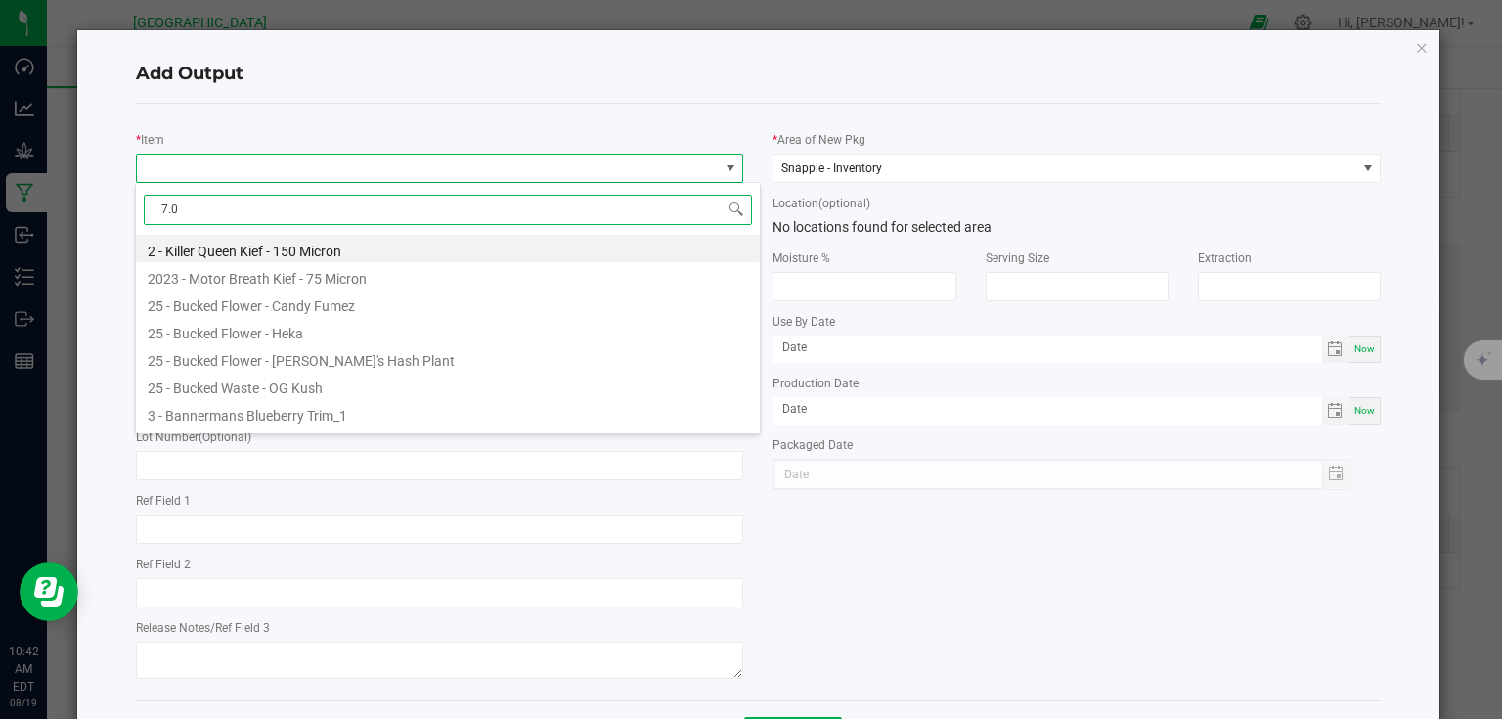
type input "7.0G"
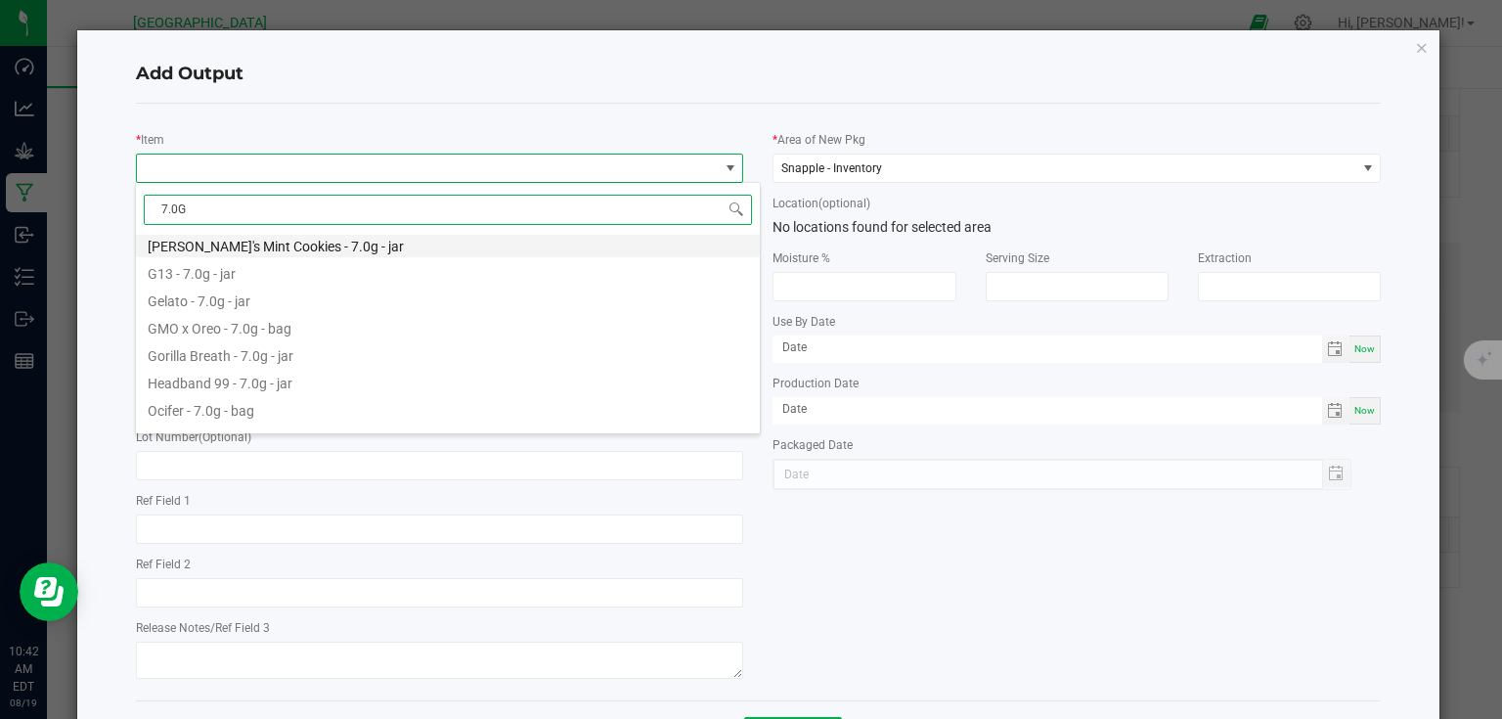
scroll to position [0, 0]
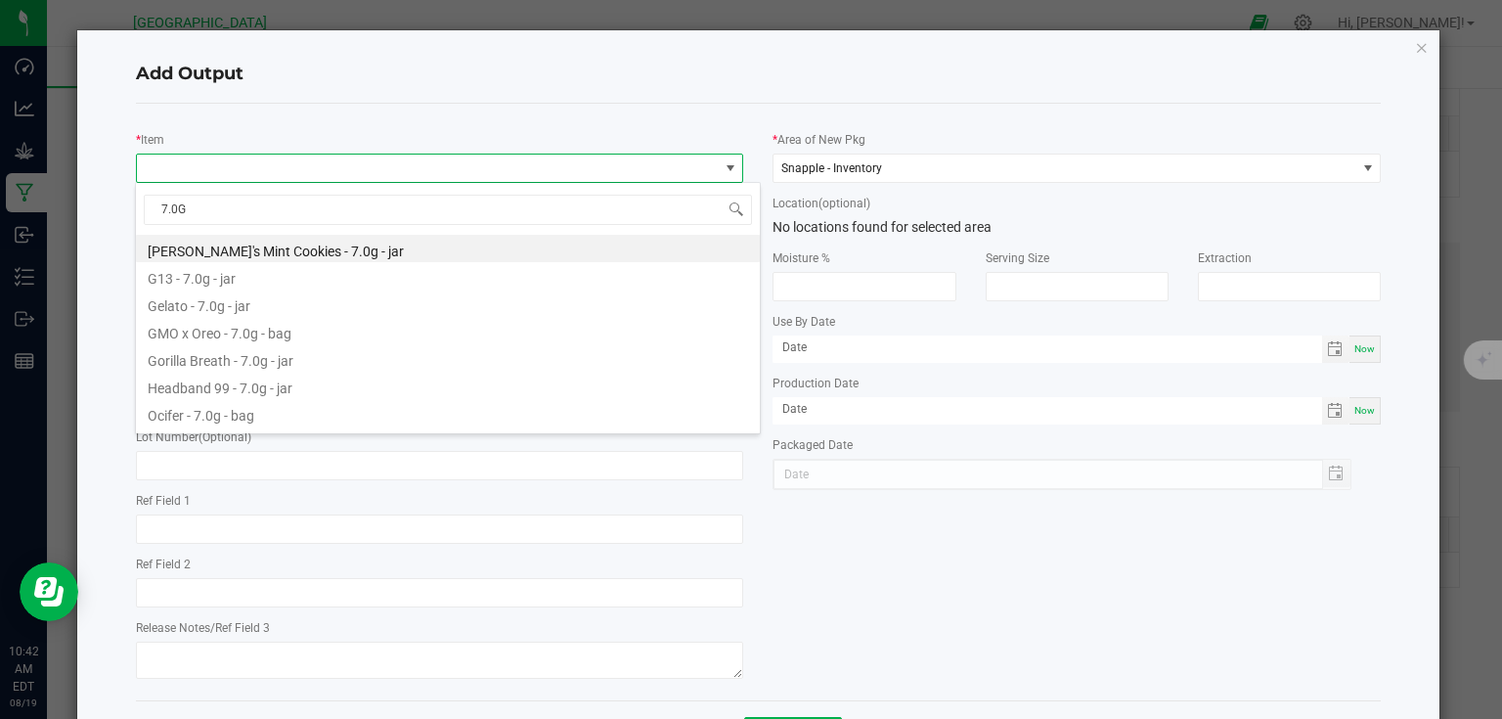
click at [929, 115] on div "* Item Strain * Quantity * Created Date/Time Now Production Batch Lot Number (O…" at bounding box center [759, 402] width 1246 height 597
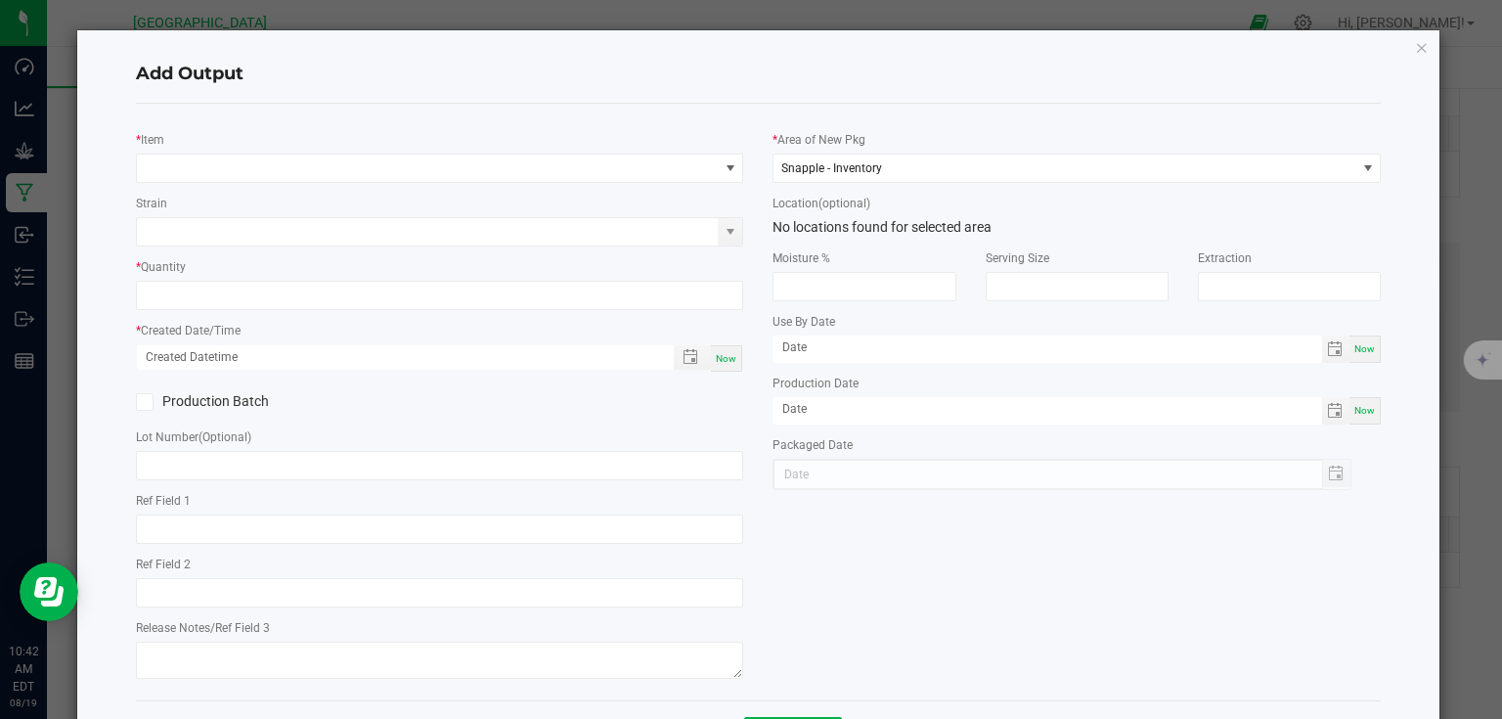
click at [1415, 51] on icon "button" at bounding box center [1422, 46] width 14 height 23
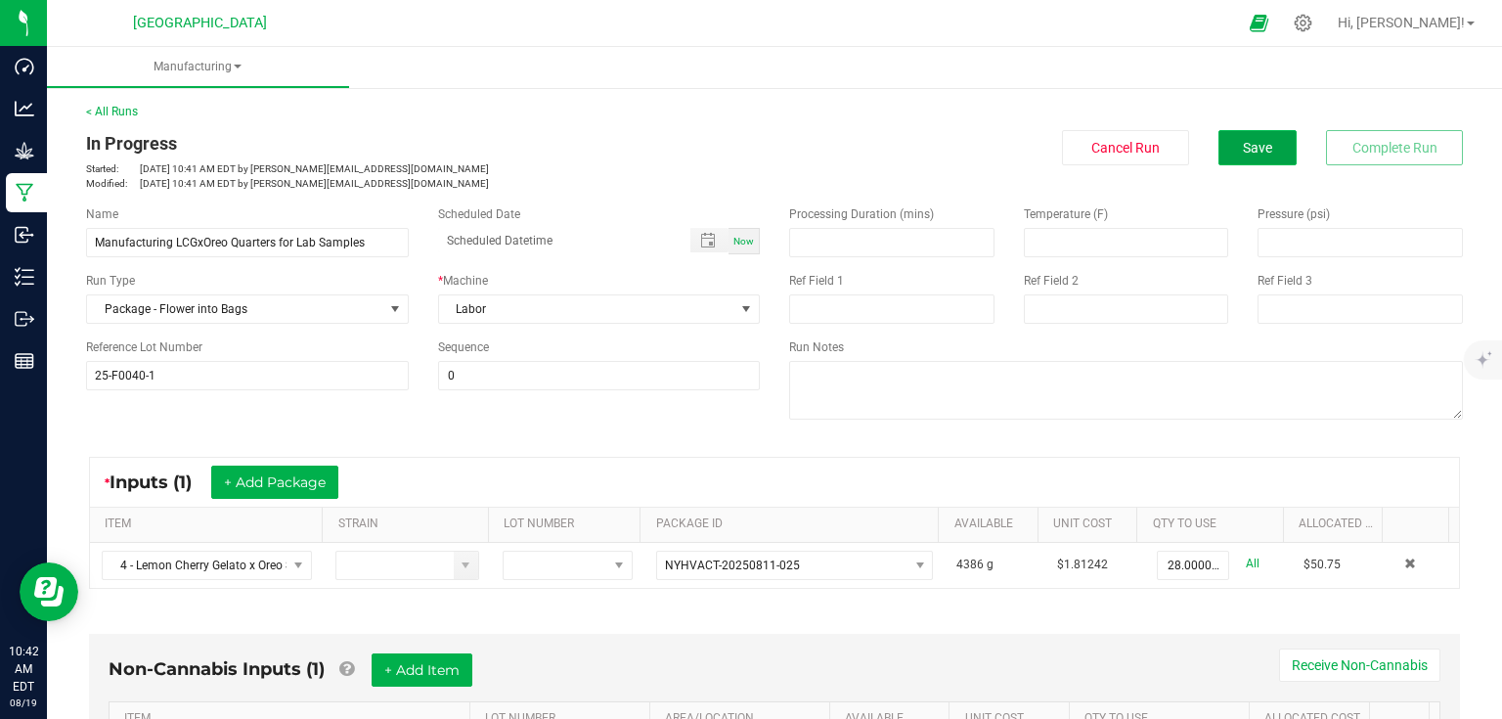
click at [1279, 150] on button "Save" at bounding box center [1258, 147] width 78 height 35
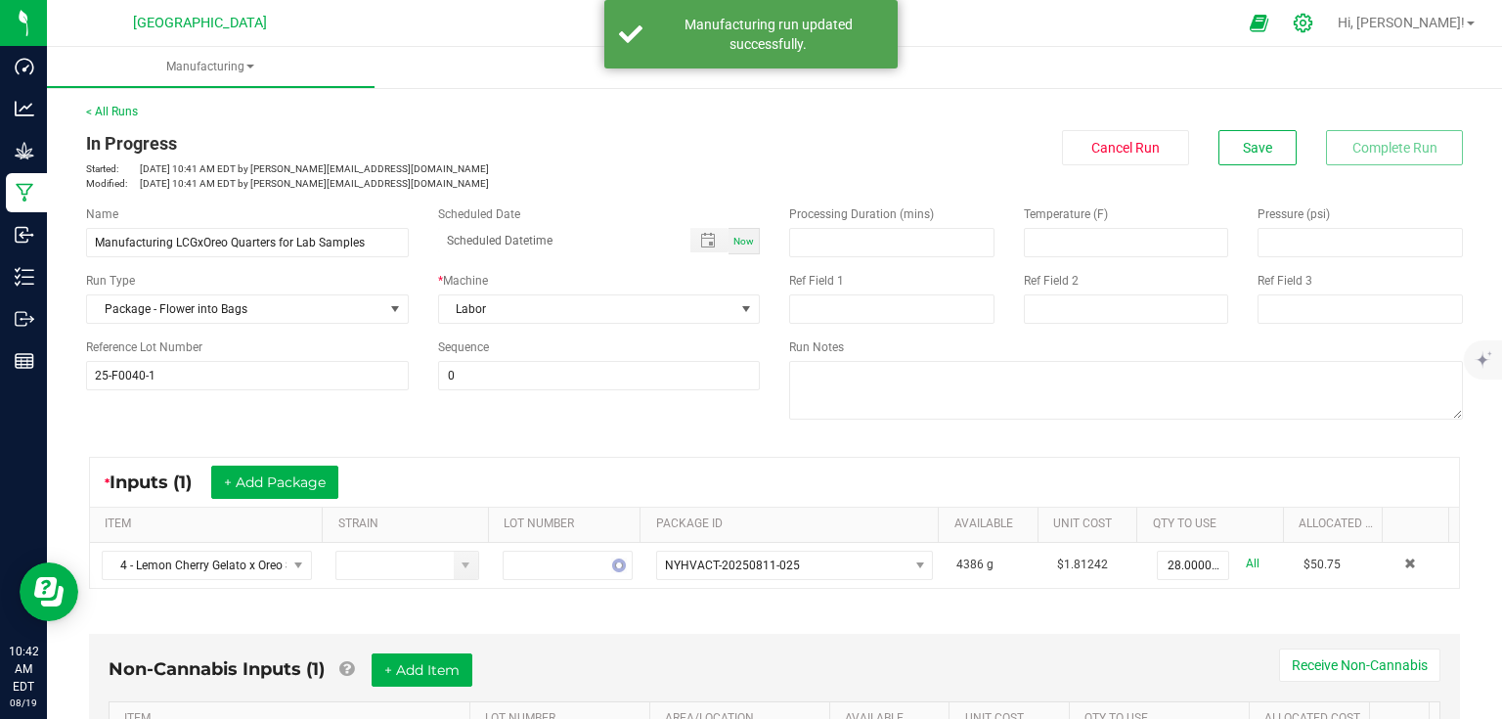
click at [1314, 16] on icon at bounding box center [1303, 23] width 21 height 21
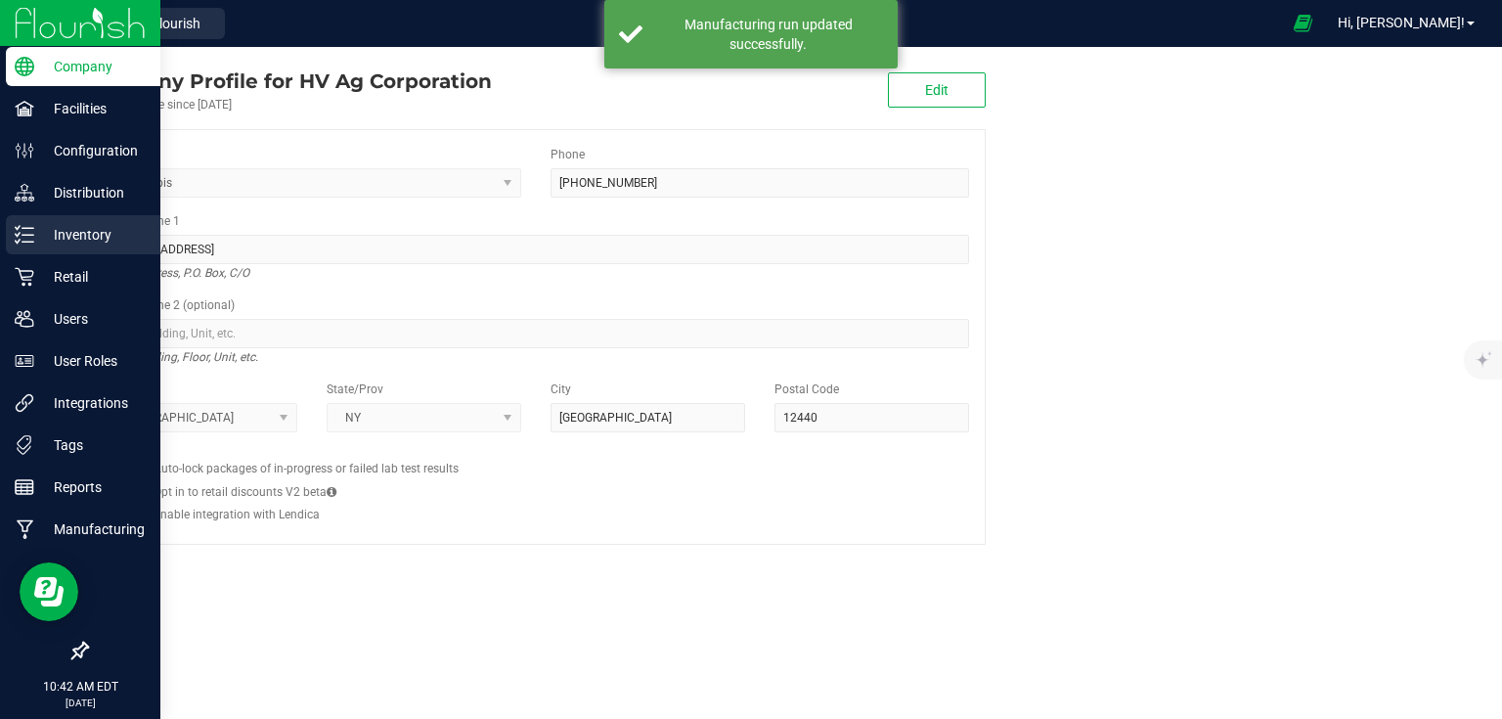
click at [39, 249] on div "Inventory" at bounding box center [83, 234] width 155 height 39
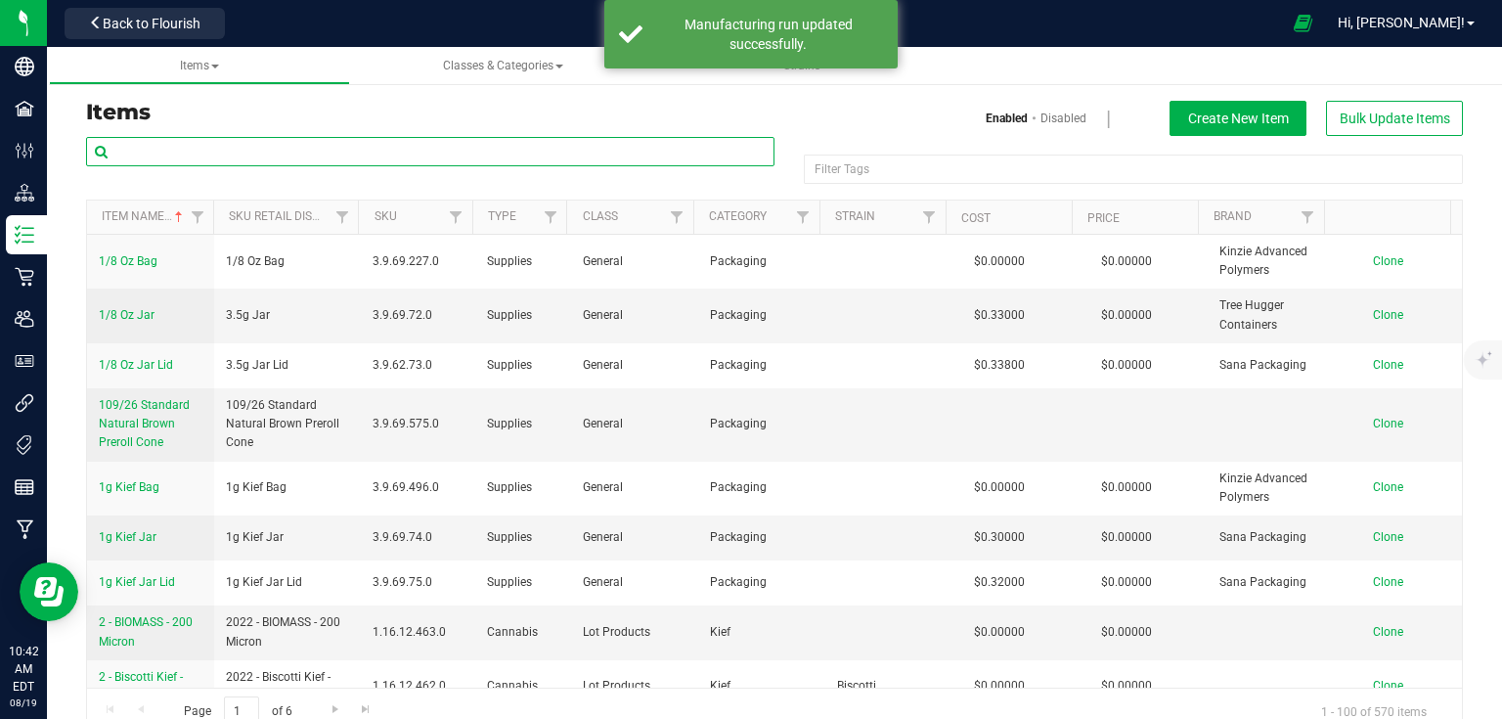
click at [353, 159] on input "text" at bounding box center [430, 151] width 689 height 29
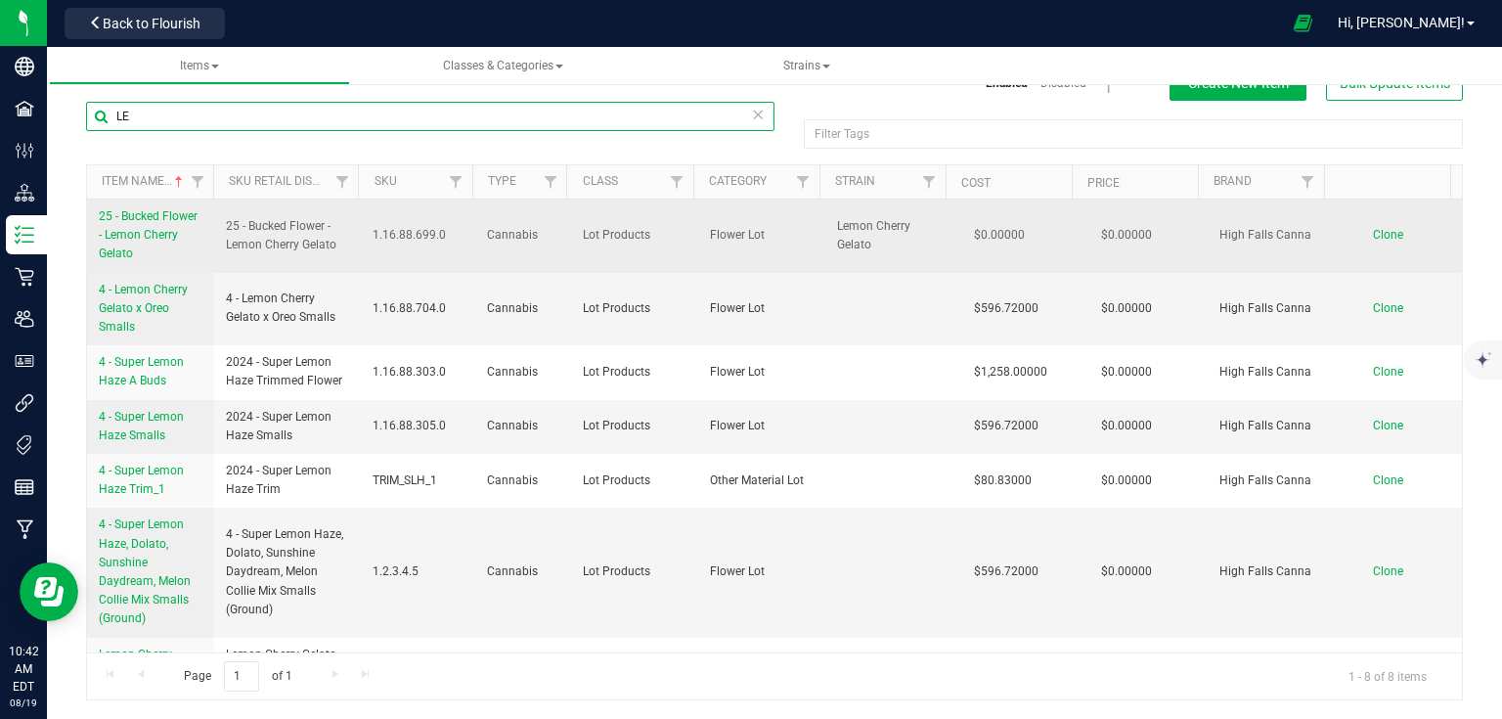
type input "L"
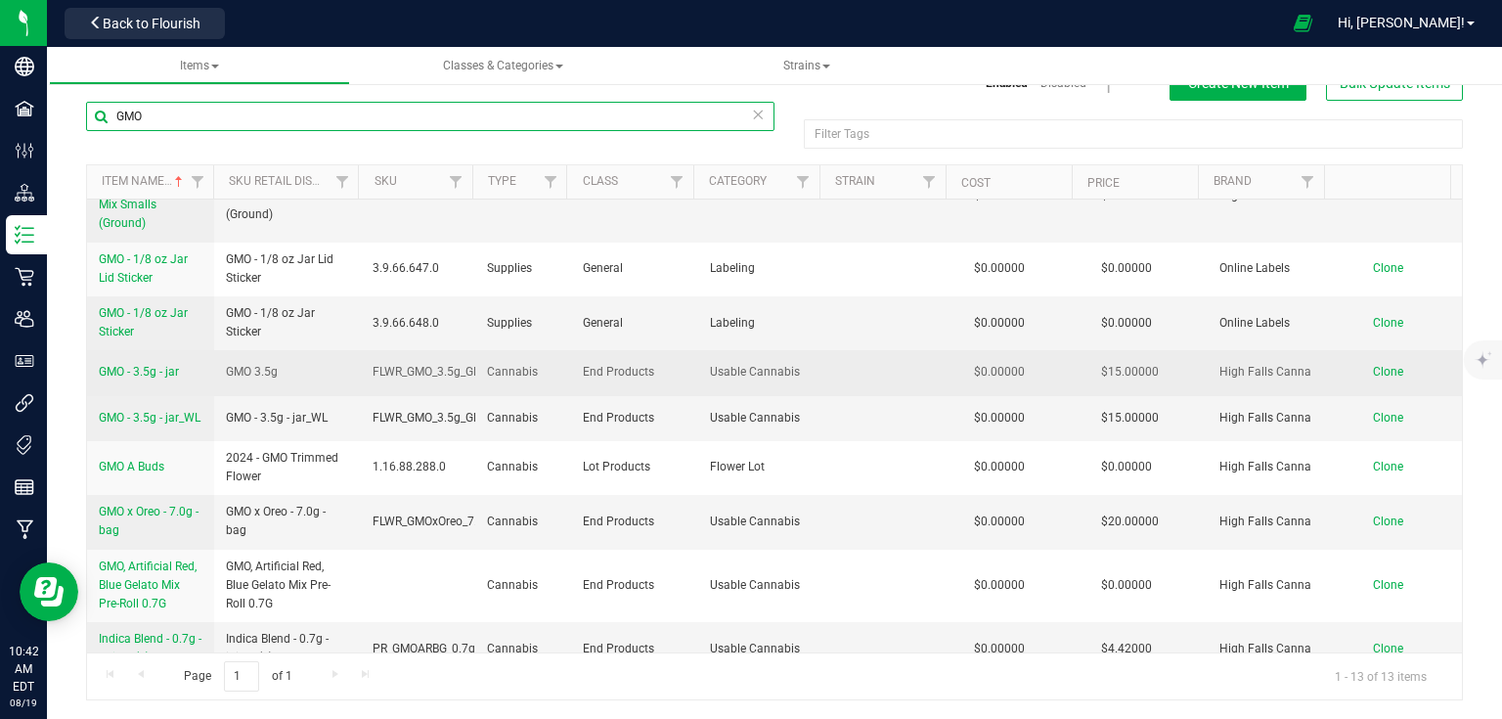
scroll to position [235, 0]
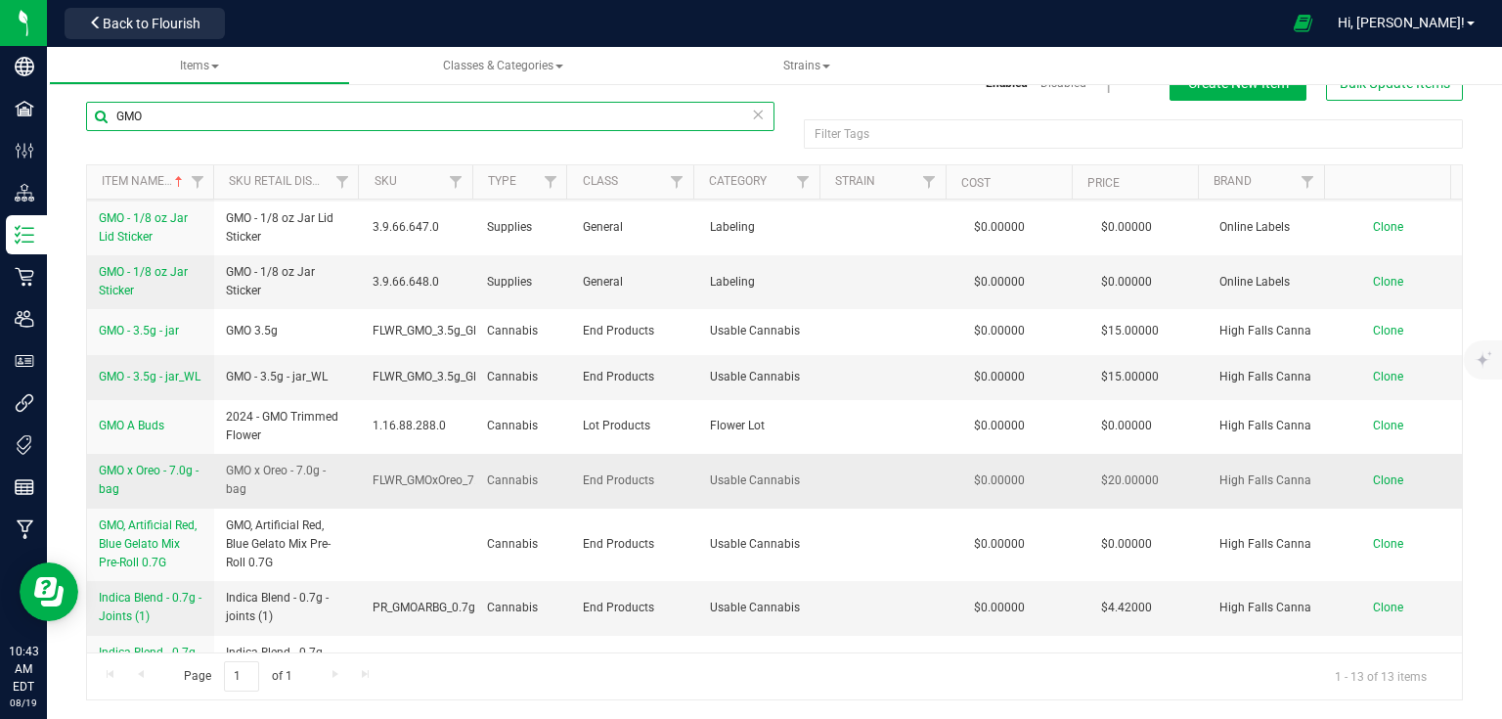
type input "GMO"
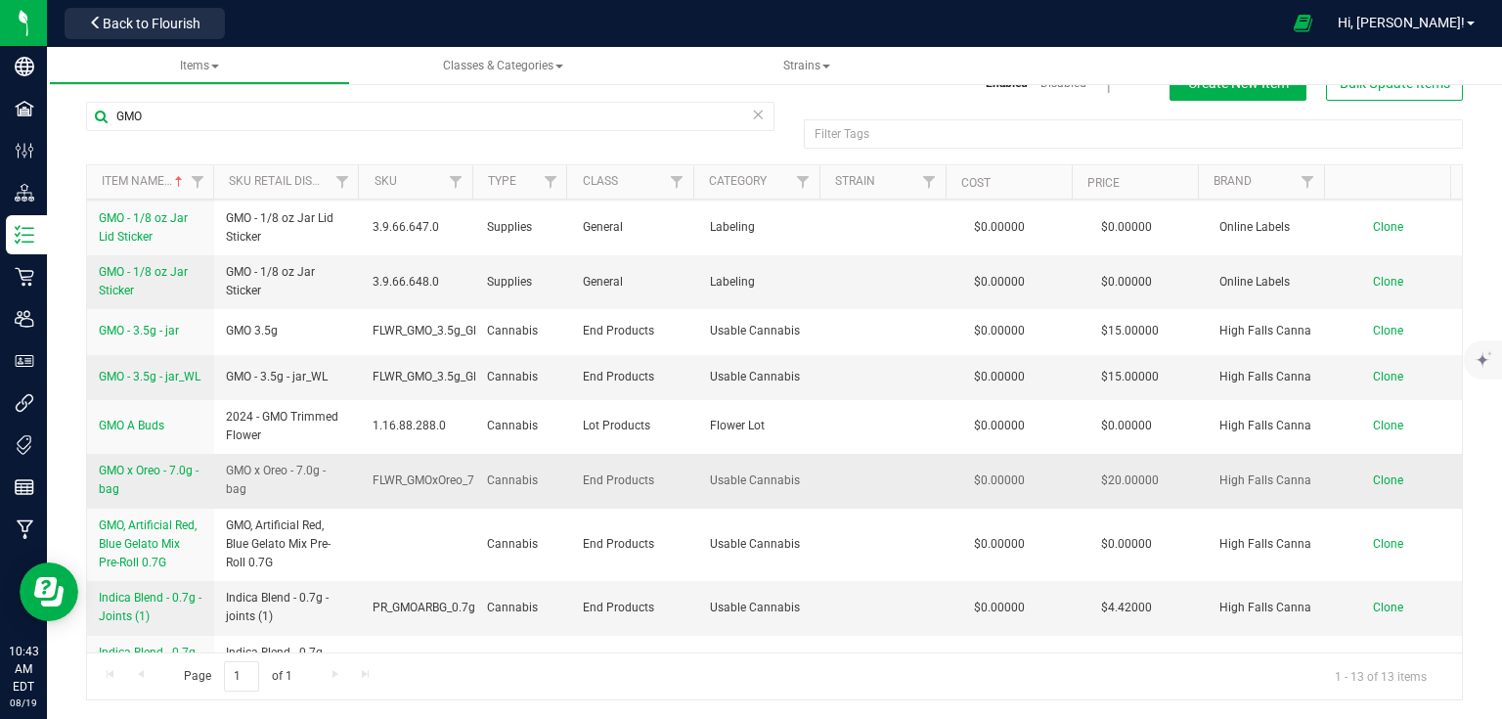
drag, startPoint x: 94, startPoint y: 472, endPoint x: 144, endPoint y: 492, distance: 53.6
click at [144, 492] on td "GMO x Oreo - 7.0g - bag" at bounding box center [150, 481] width 127 height 54
copy span "GMO x Oreo - 7.0g - bag"
click at [1376, 478] on td "Clone" at bounding box center [1398, 481] width 127 height 54
click at [1375, 487] on span "Clone" at bounding box center [1388, 480] width 30 height 14
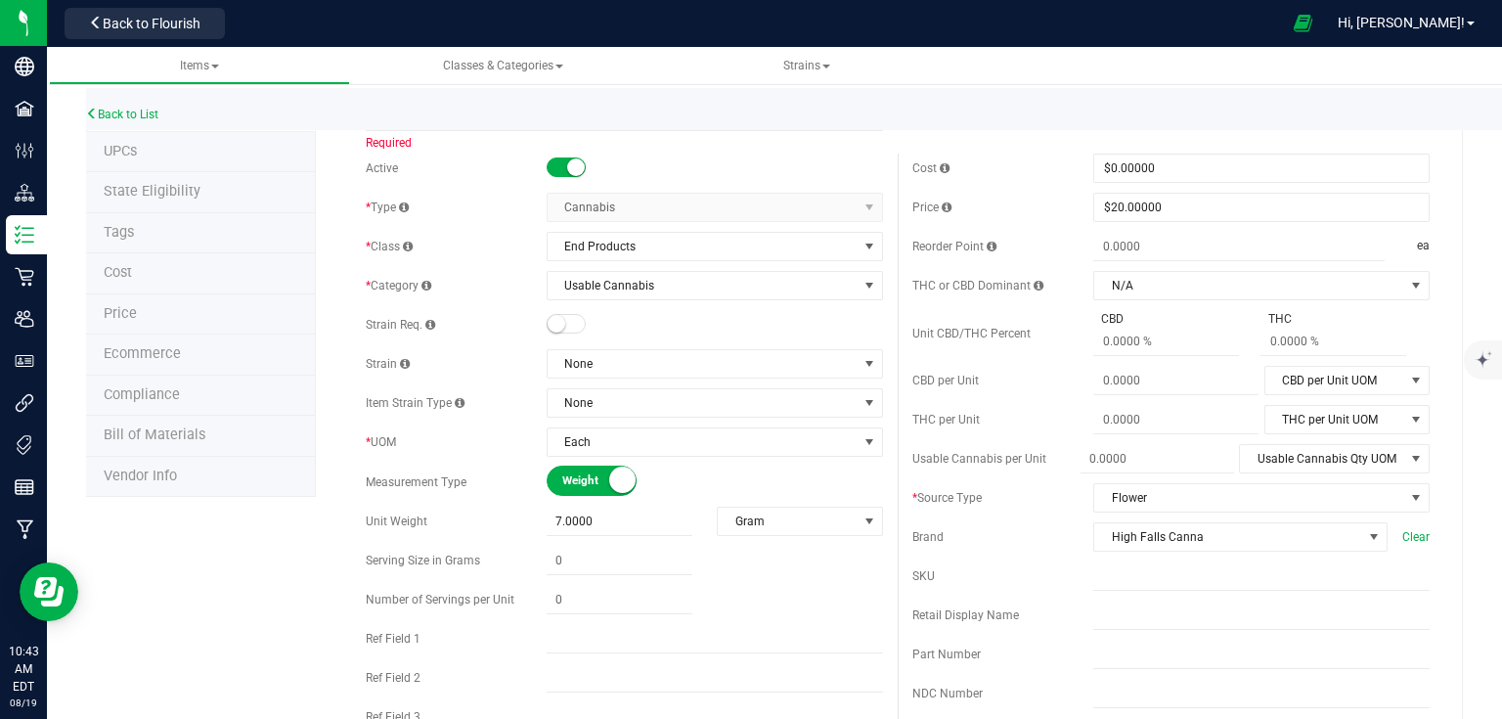
click at [417, 119] on div "Back to List" at bounding box center [837, 109] width 1502 height 42
click at [419, 99] on div "Back to List" at bounding box center [837, 109] width 1502 height 42
click at [395, 112] on div "Back to List" at bounding box center [837, 109] width 1502 height 42
click at [384, 119] on div "Back to List" at bounding box center [837, 109] width 1502 height 42
click at [397, 119] on div "Back to List" at bounding box center [837, 109] width 1502 height 42
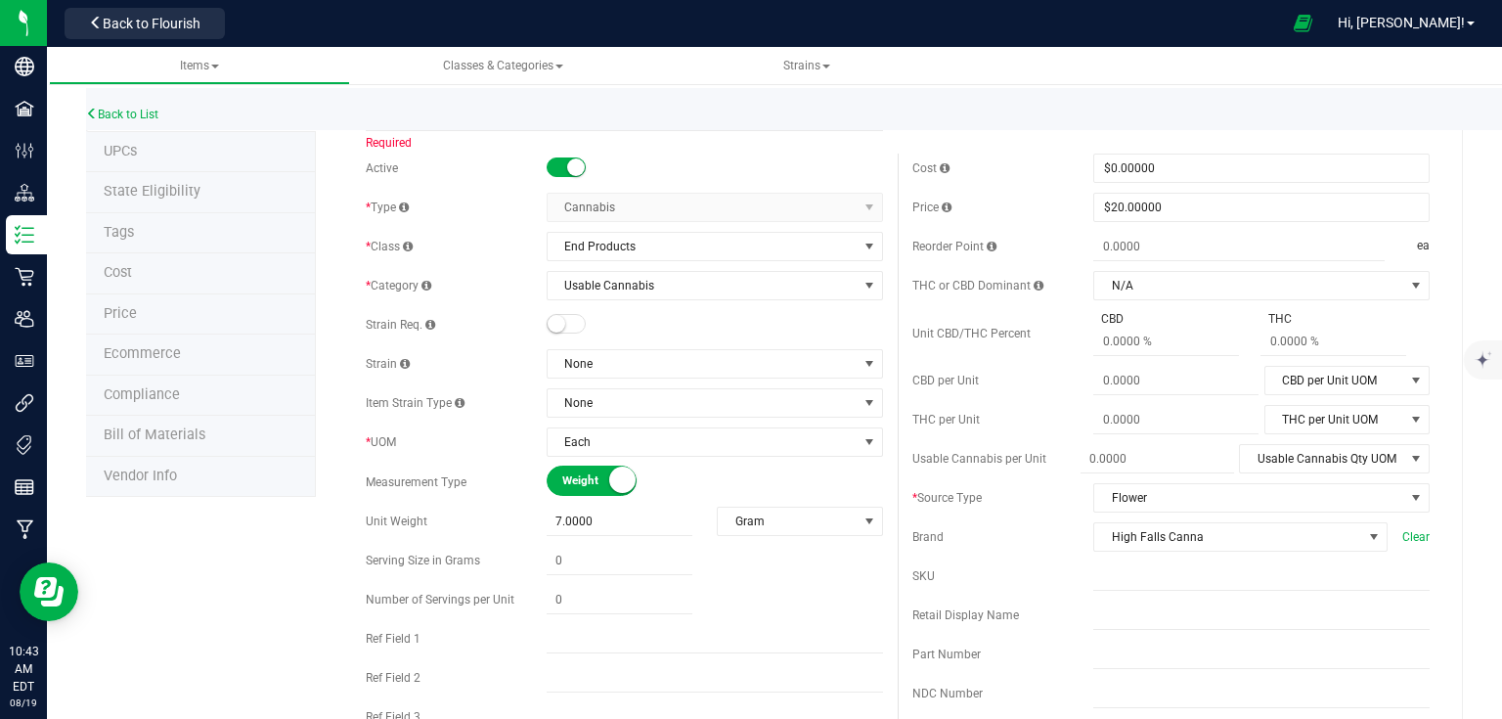
click at [389, 136] on span "Required" at bounding box center [389, 143] width 46 height 14
click at [394, 125] on div "Back to List" at bounding box center [837, 109] width 1502 height 42
click at [454, 164] on div "Active" at bounding box center [456, 168] width 181 height 18
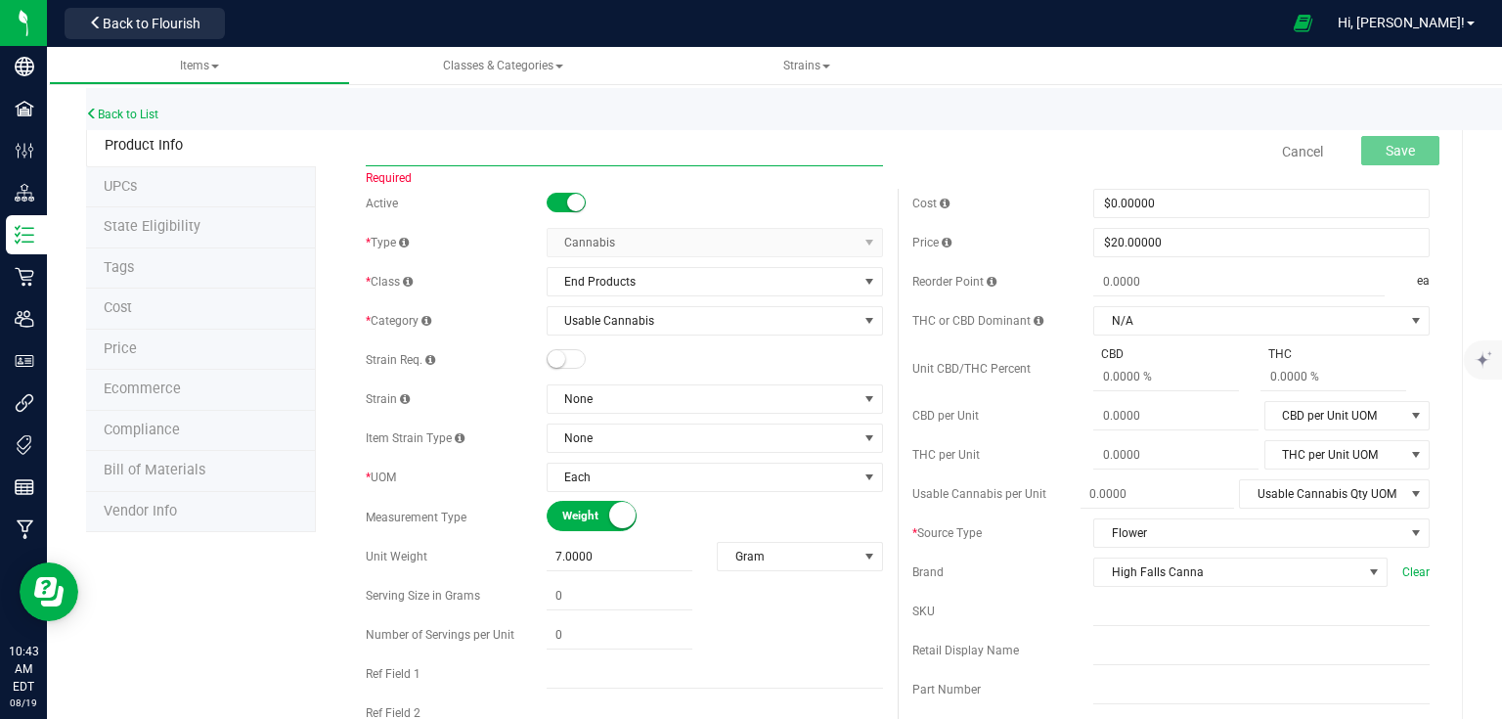
click at [452, 152] on input "text" at bounding box center [624, 151] width 517 height 29
paste input "GMO x Oreo - 7.0g - bag"
click at [392, 153] on input "GMO x Oreo - 7.0g - bag" at bounding box center [624, 151] width 517 height 29
type input "Lemon Cherry Gelato x Oreo - 7.0g - bag"
click at [1119, 608] on input "text" at bounding box center [1261, 611] width 336 height 29
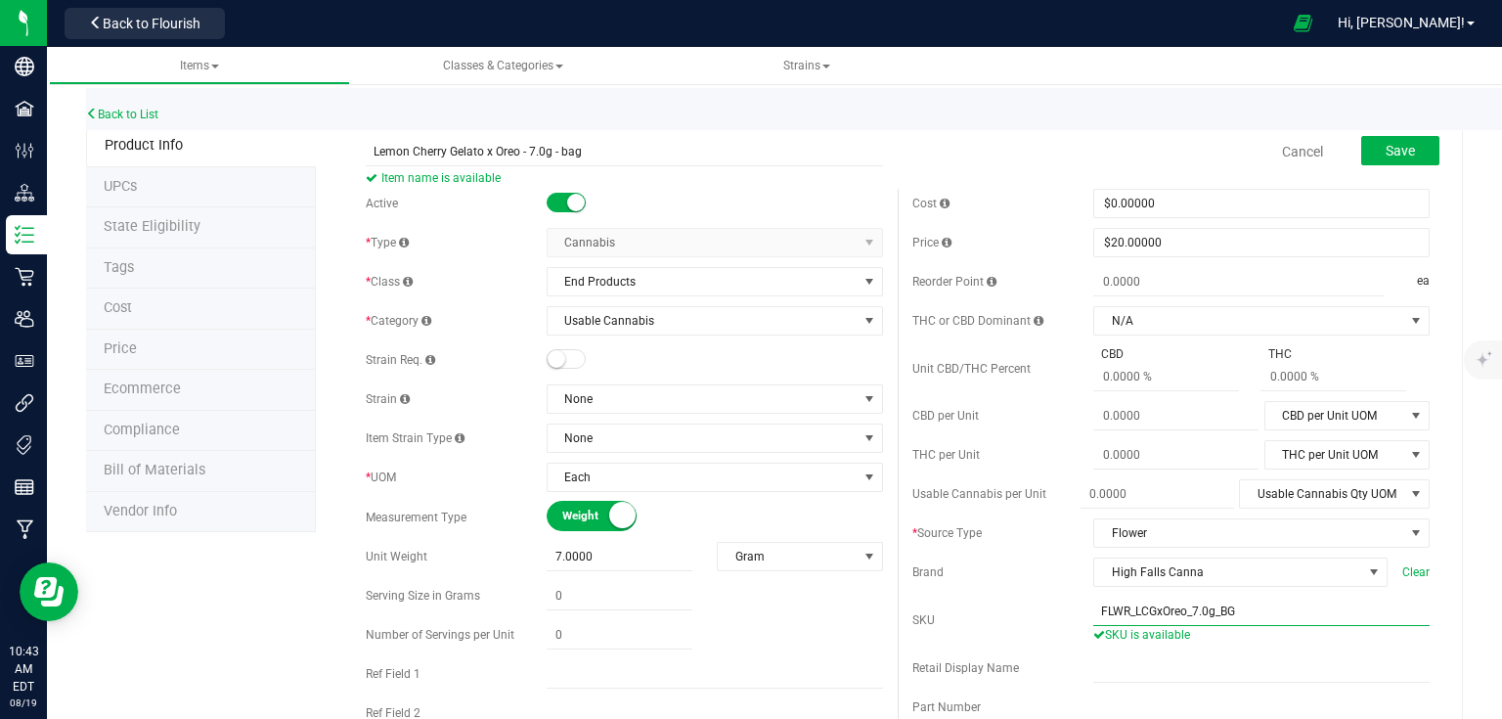
type input "FLWR_LCGxOreo_7.0g_BG"
click at [1334, 151] on div "Save" at bounding box center [1386, 152] width 108 height 40
click at [1361, 145] on button "Save" at bounding box center [1400, 150] width 78 height 29
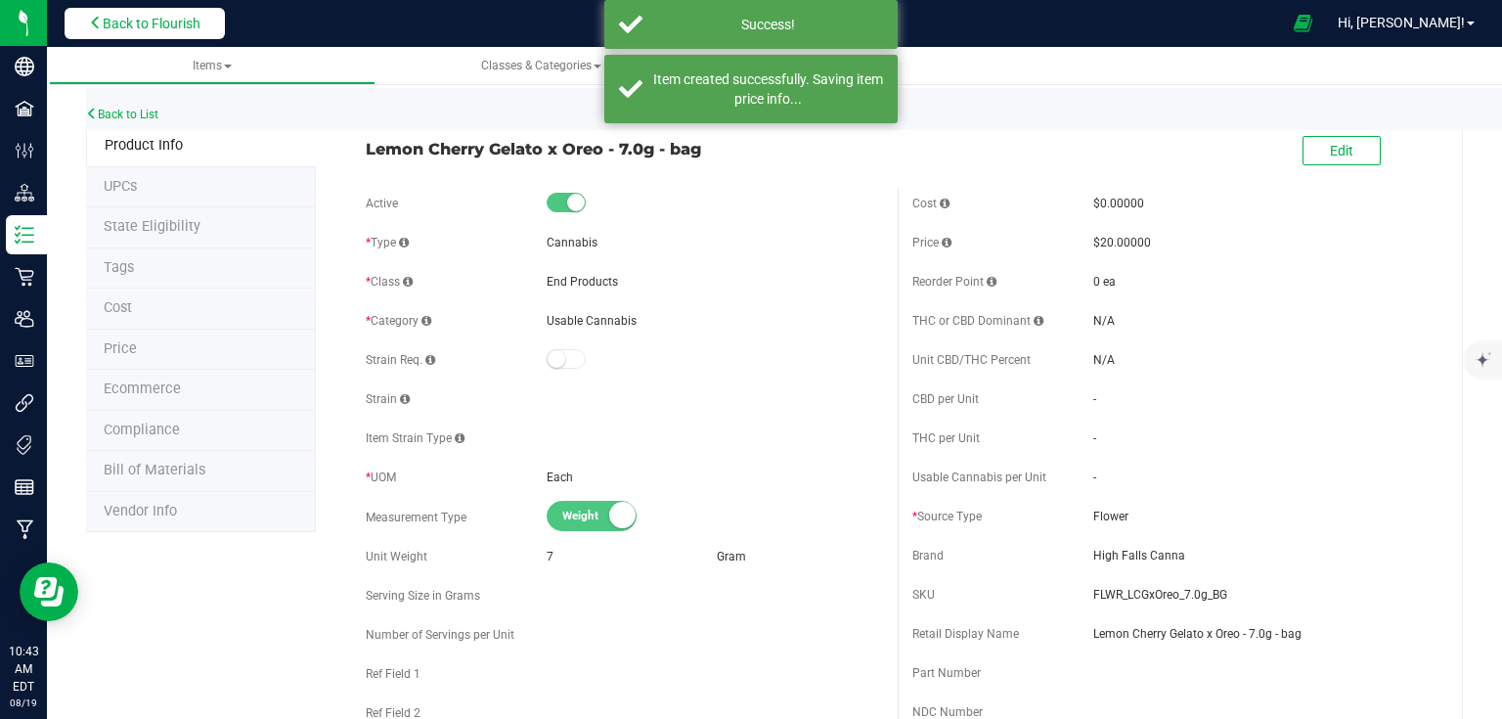
click at [133, 31] on button "Back to Flourish" at bounding box center [145, 23] width 160 height 31
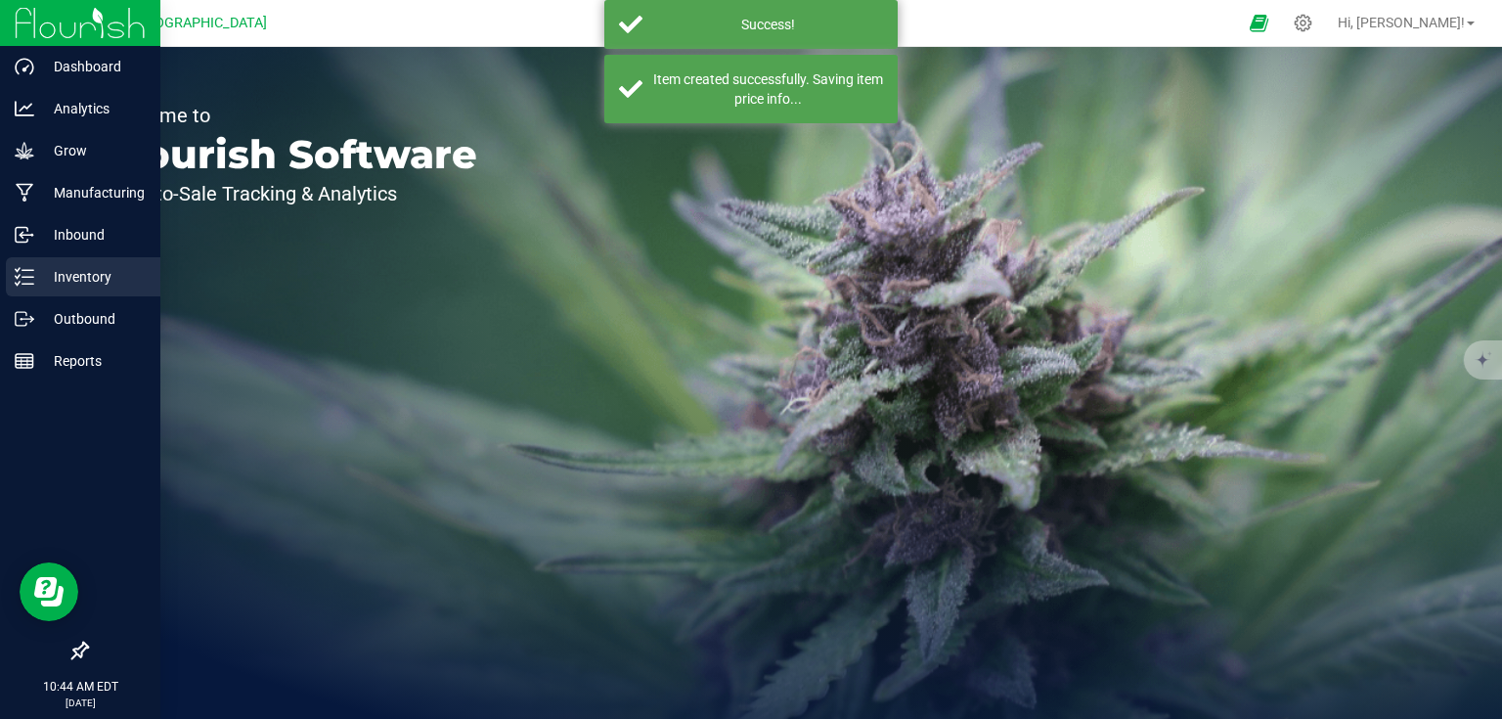
click at [22, 275] on icon at bounding box center [25, 277] width 20 height 20
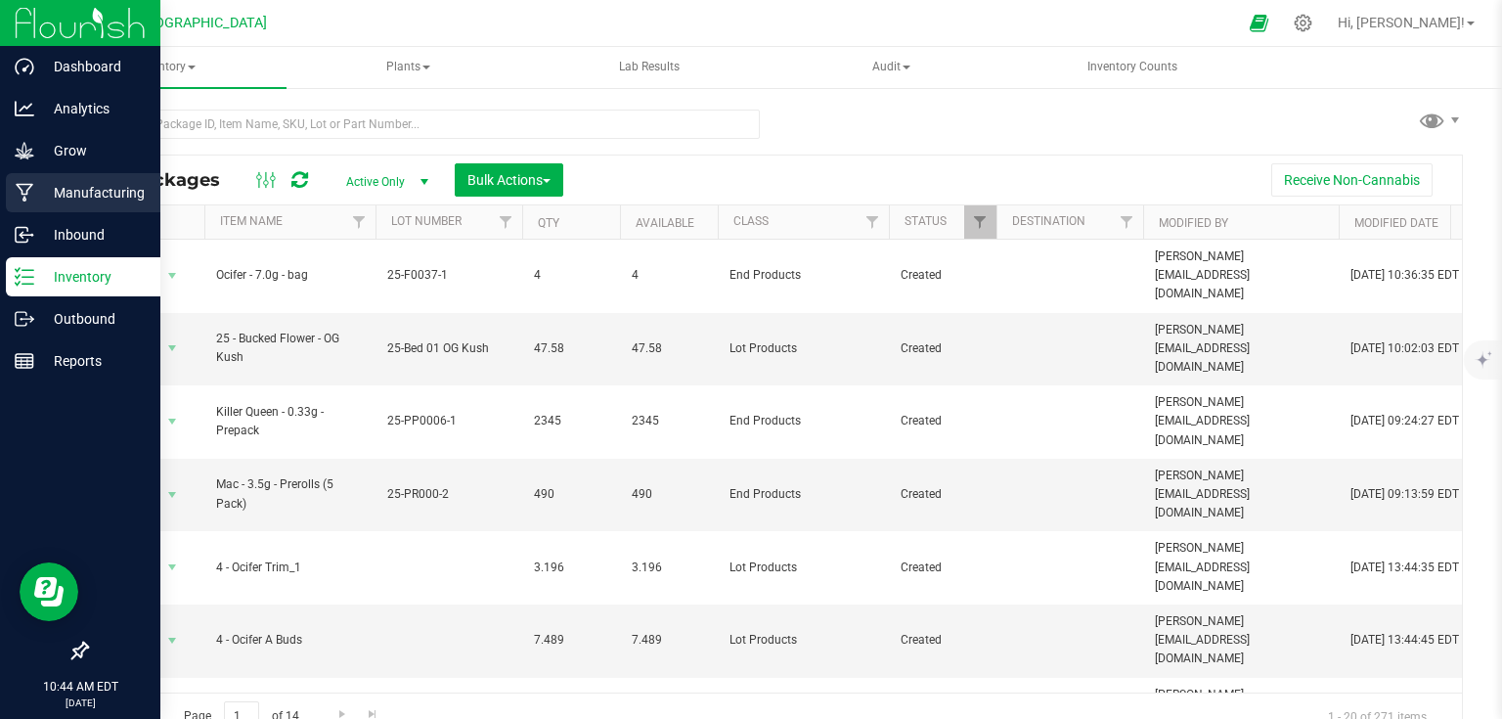
click at [38, 185] on p "Manufacturing" at bounding box center [92, 192] width 117 height 23
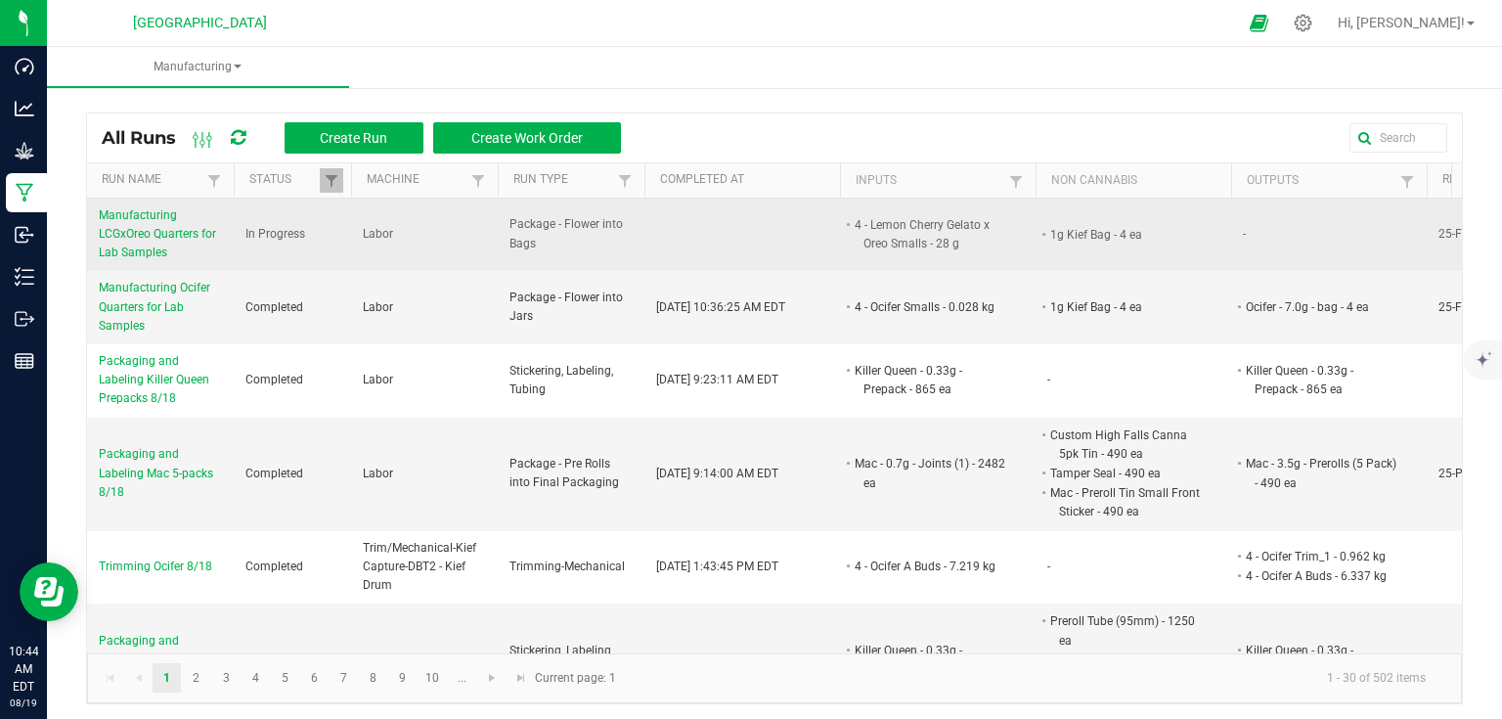
click at [192, 227] on span "Manufacturing LCGxOreo Quarters for Lab Samples" at bounding box center [160, 234] width 123 height 57
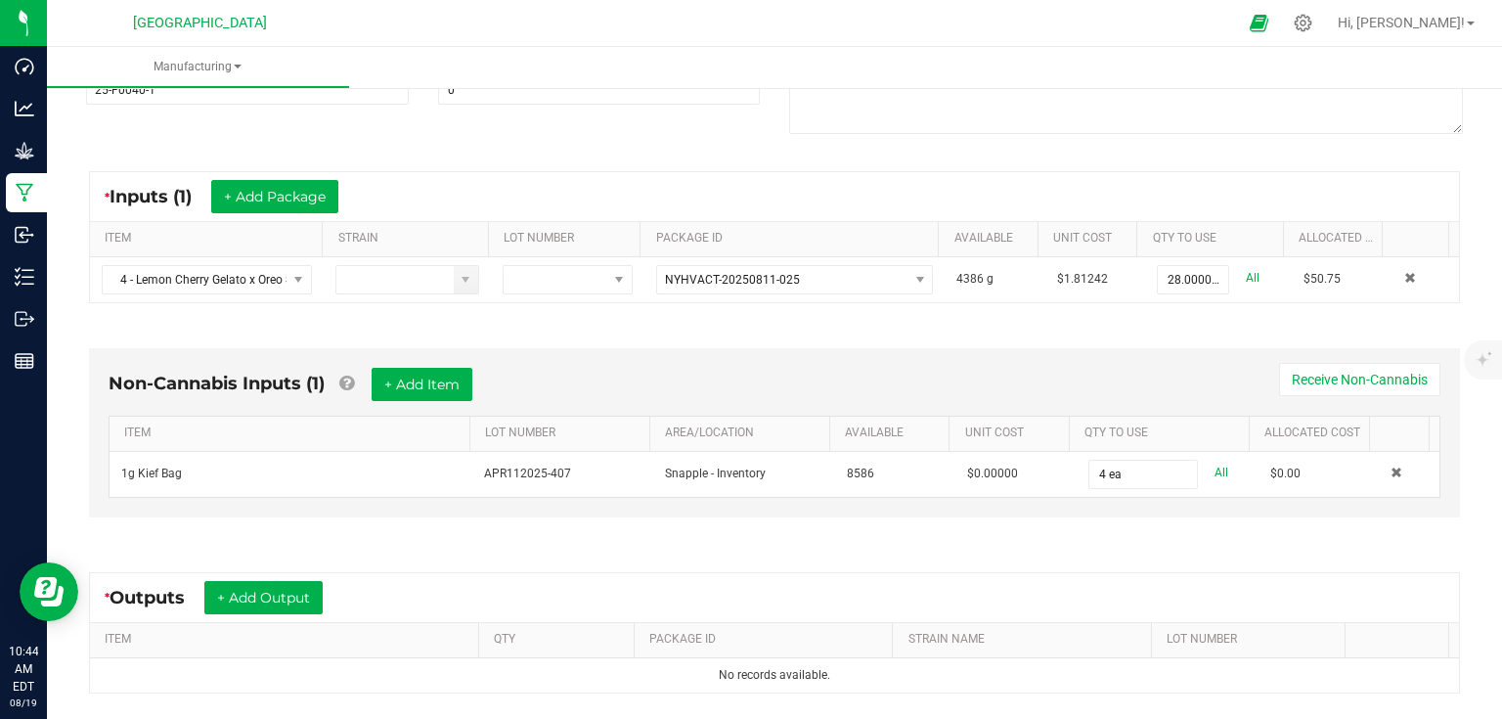
scroll to position [313, 0]
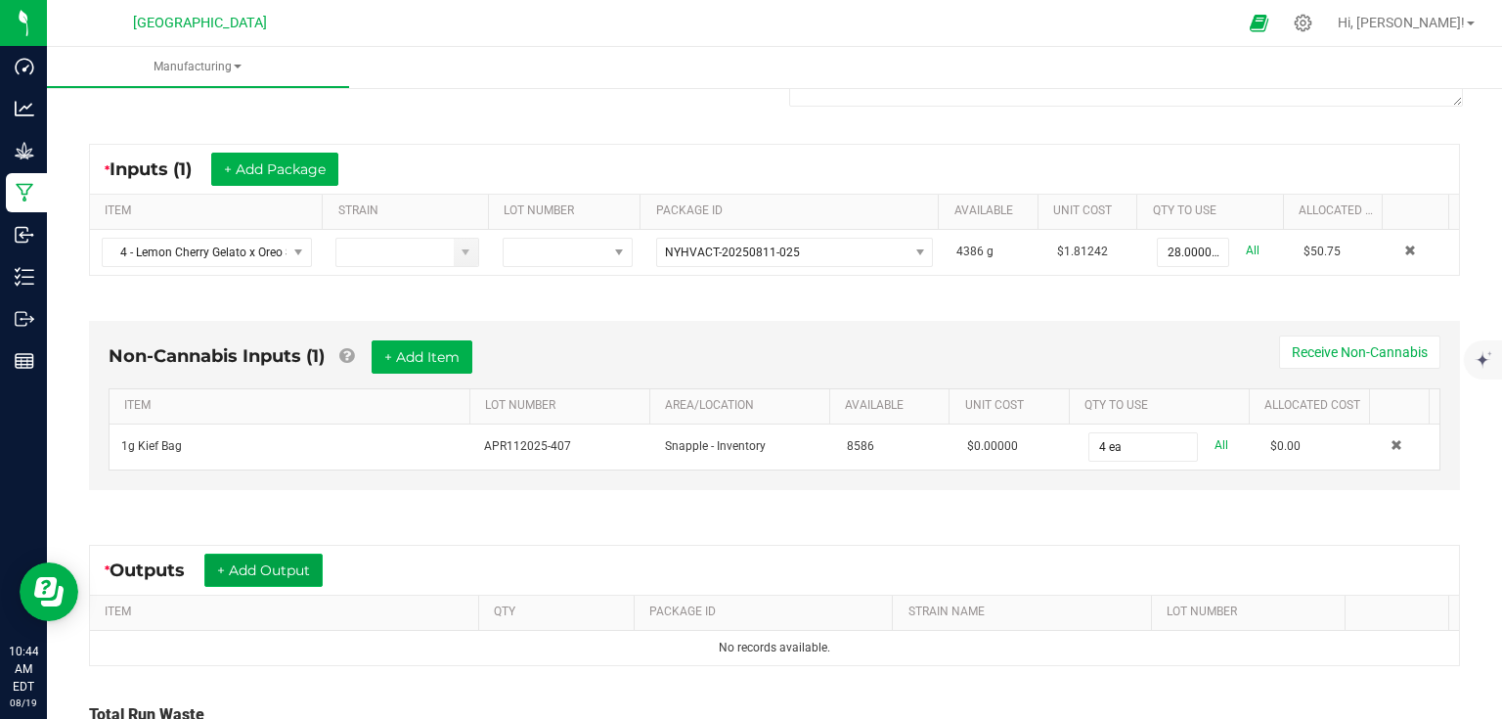
click at [263, 574] on button "+ Add Output" at bounding box center [263, 570] width 118 height 33
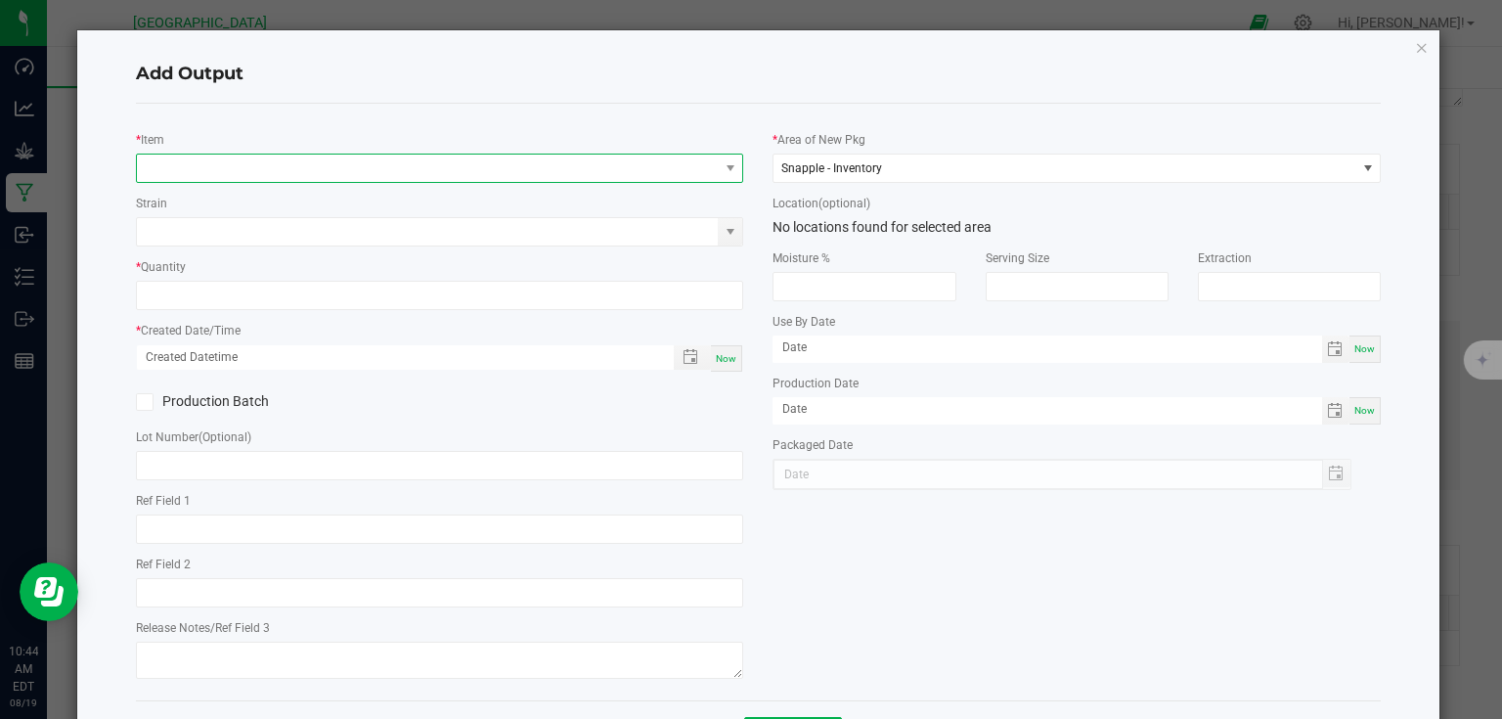
click at [266, 158] on span "NO DATA FOUND" at bounding box center [428, 168] width 582 height 27
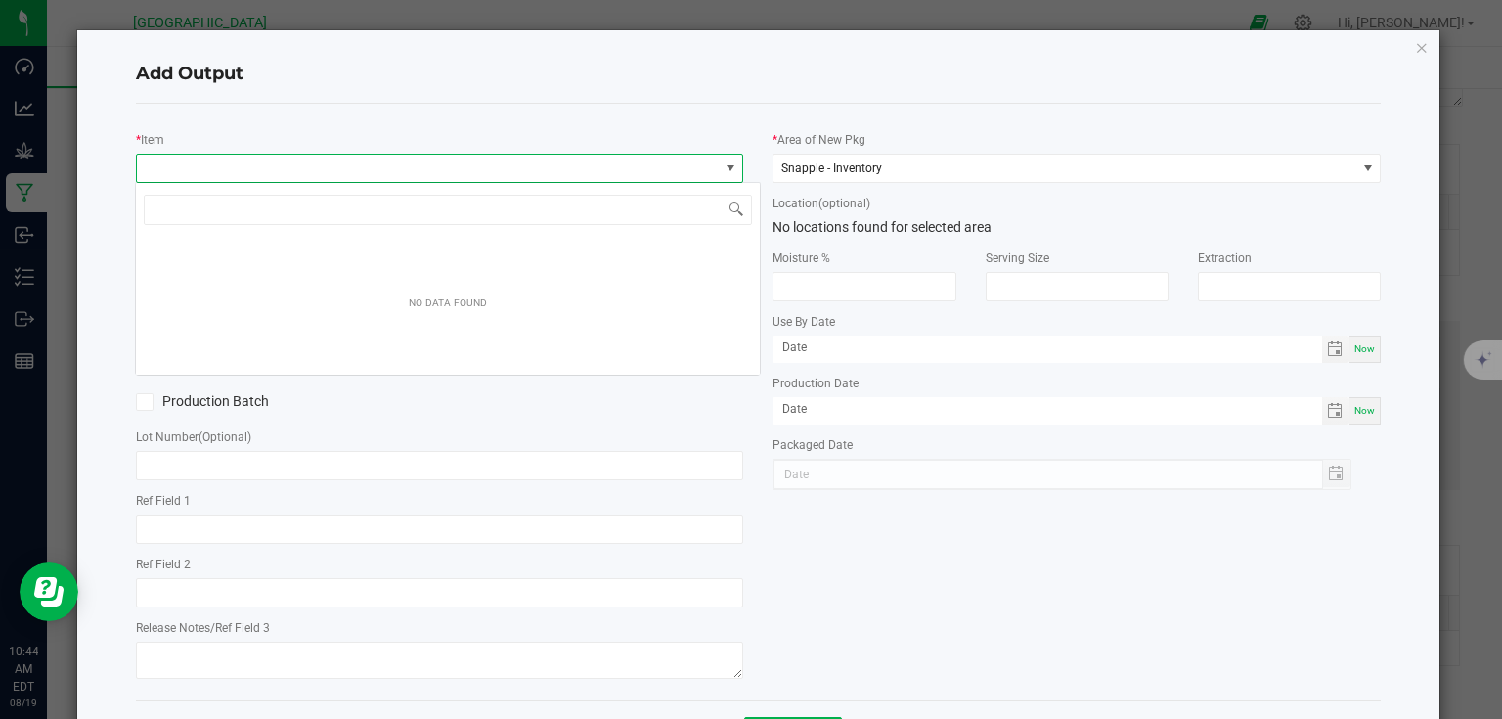
scroll to position [28, 602]
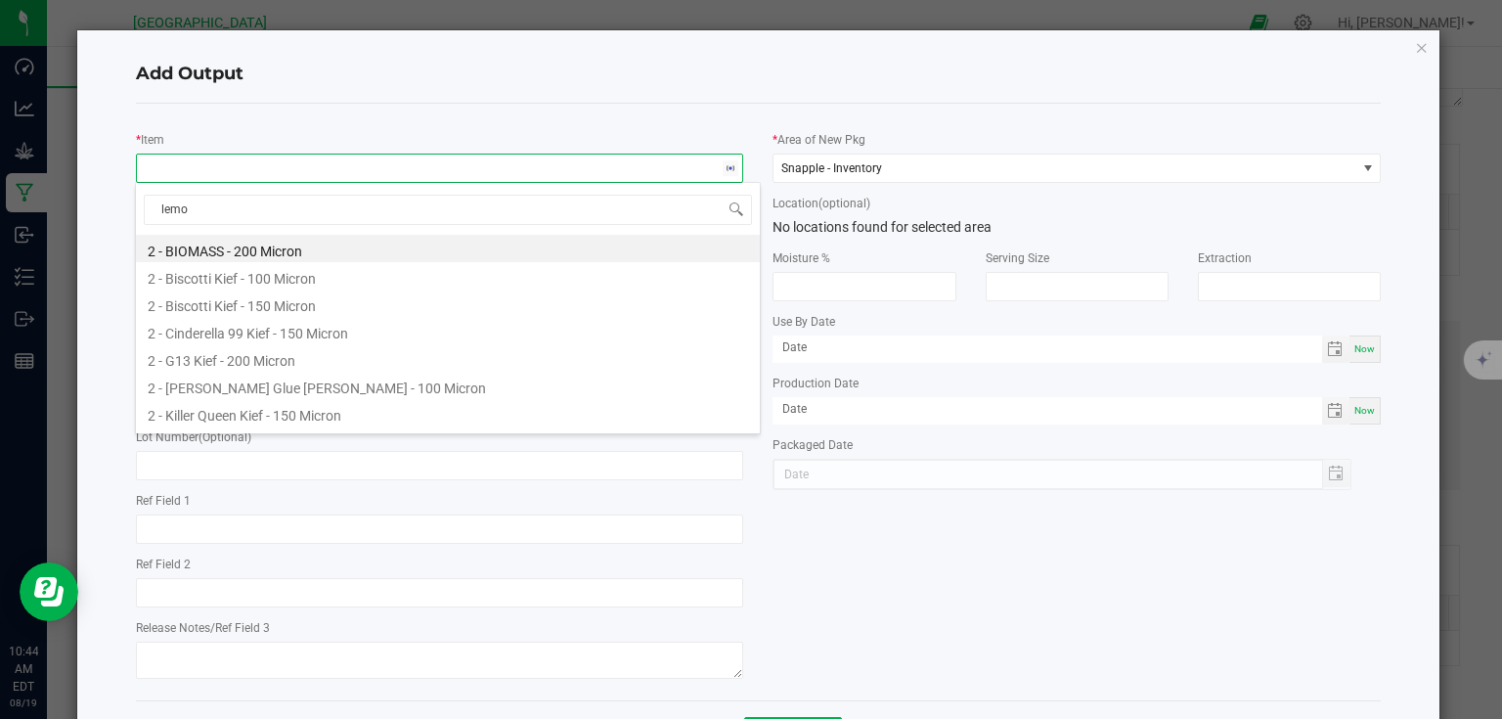
type input "lemon"
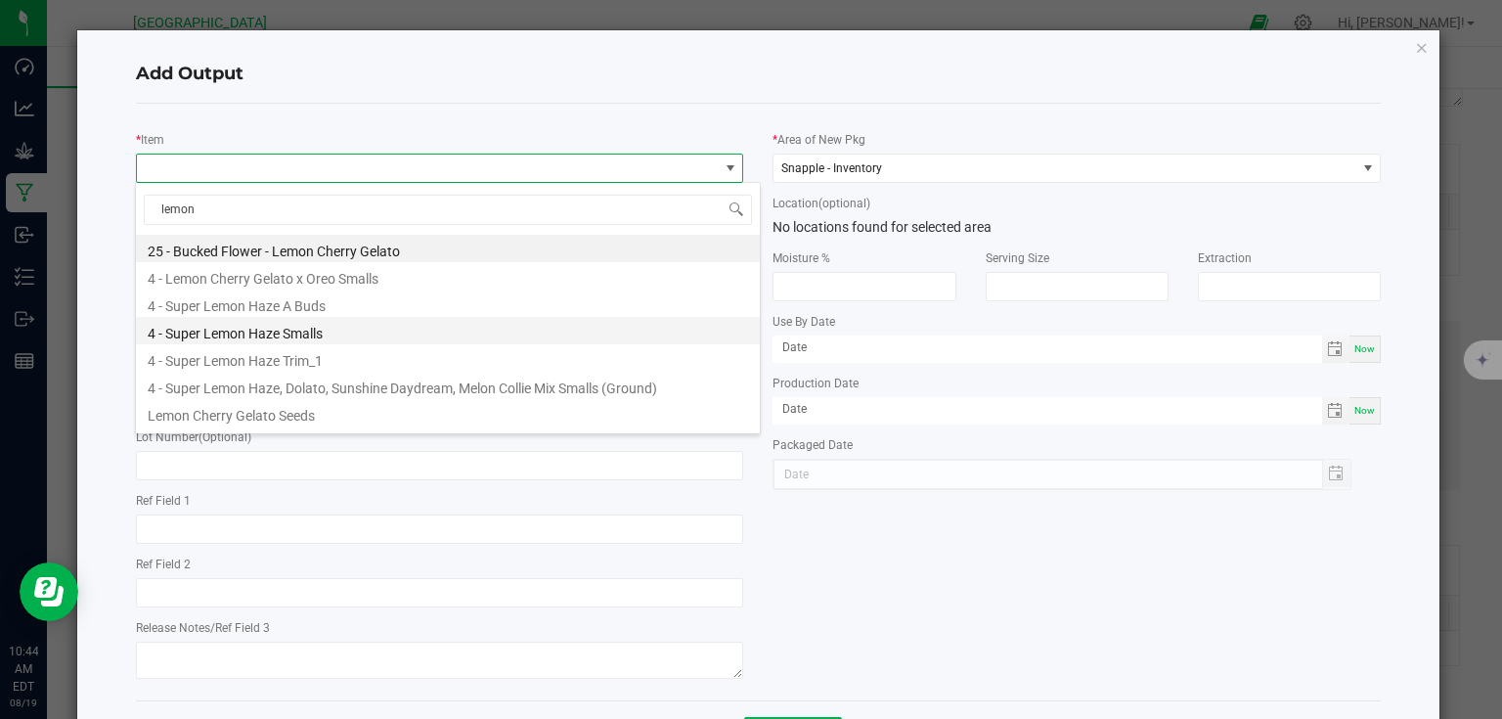
scroll to position [51, 0]
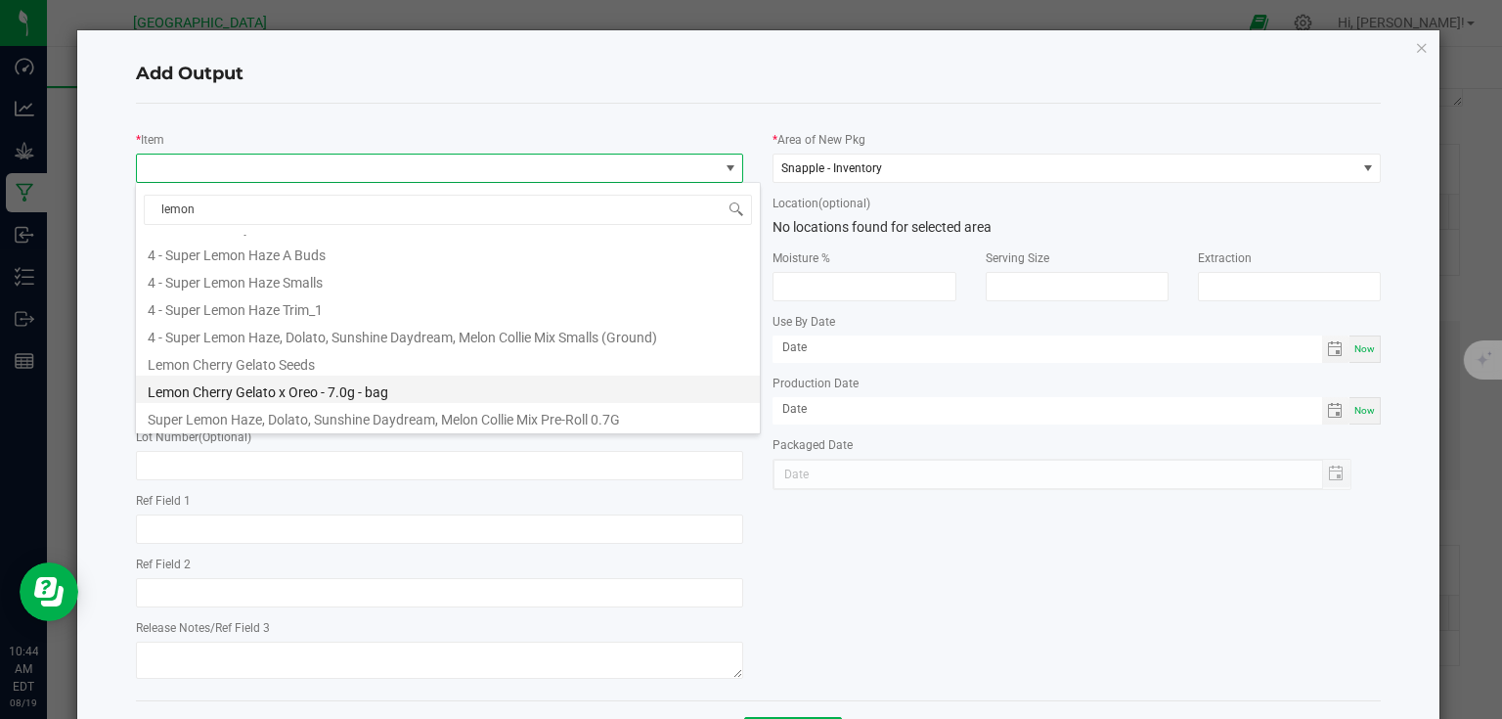
click at [299, 392] on li "Lemon Cherry Gelato x Oreo - 7.0g - bag" at bounding box center [448, 389] width 624 height 27
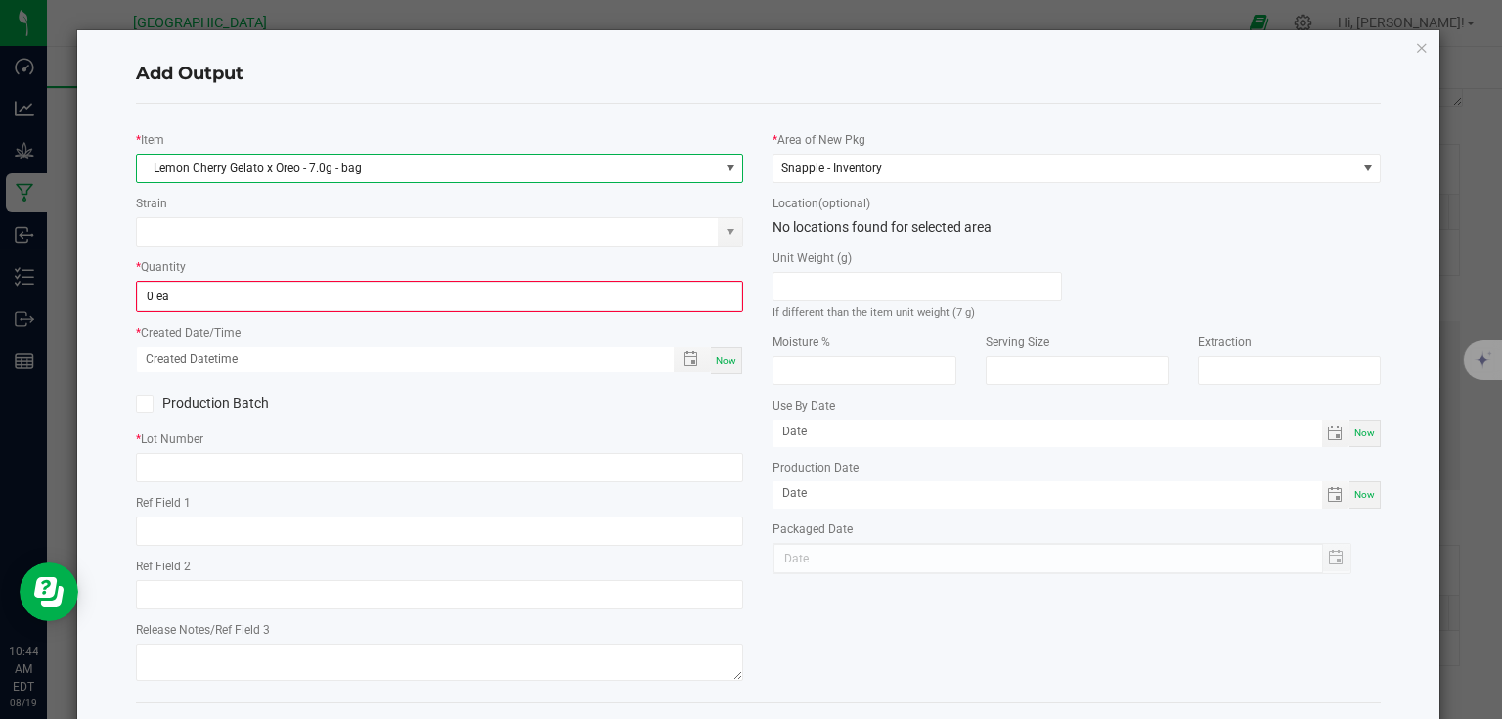
click at [329, 317] on div "* Item Lemon Cherry Gelato x Oreo - 7.0g - bag Strain * Quantity 0 ea * Created…" at bounding box center [440, 402] width 638 height 567
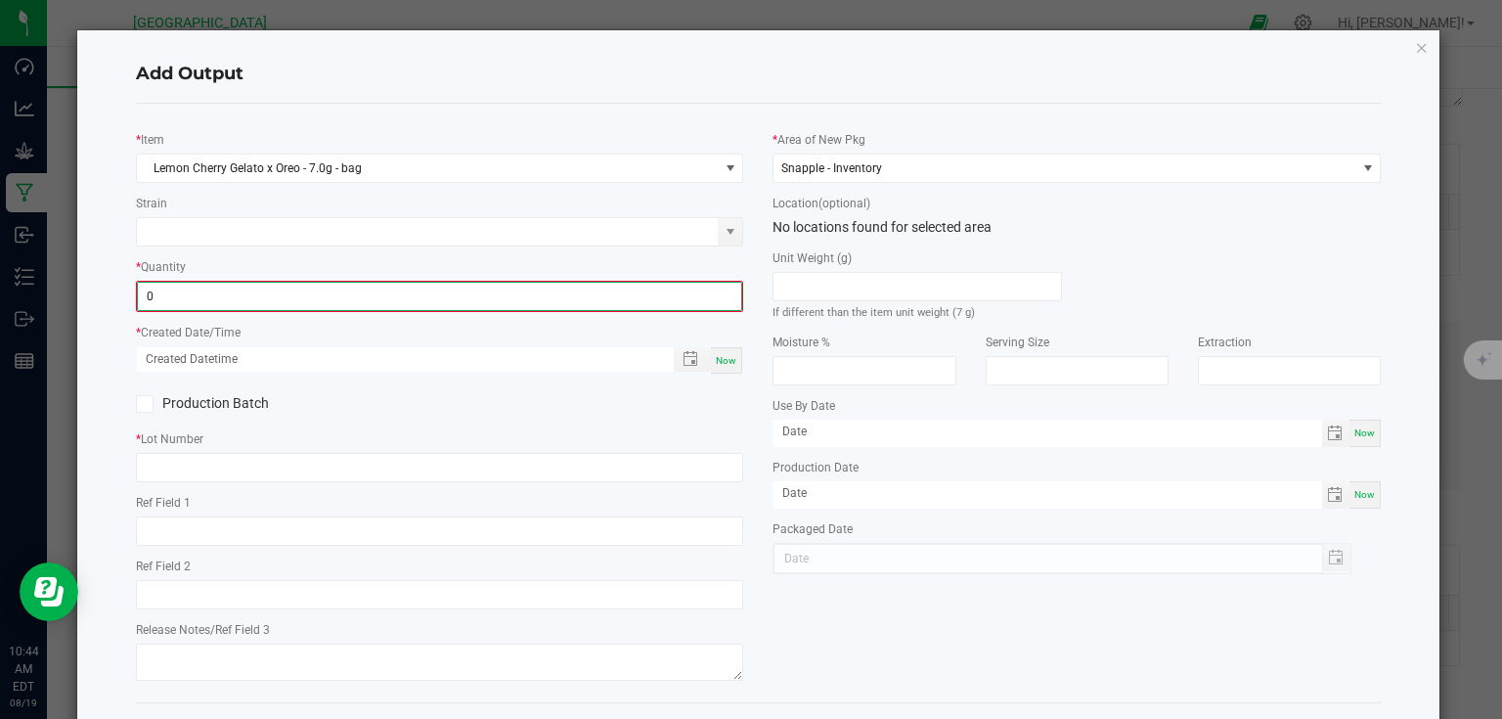
click at [345, 297] on input "0" at bounding box center [440, 296] width 604 height 27
type input "4 ea"
click at [719, 350] on div "Now" at bounding box center [726, 358] width 31 height 26
type input "[DATE] 10:44 AM"
type input "[DATE]"
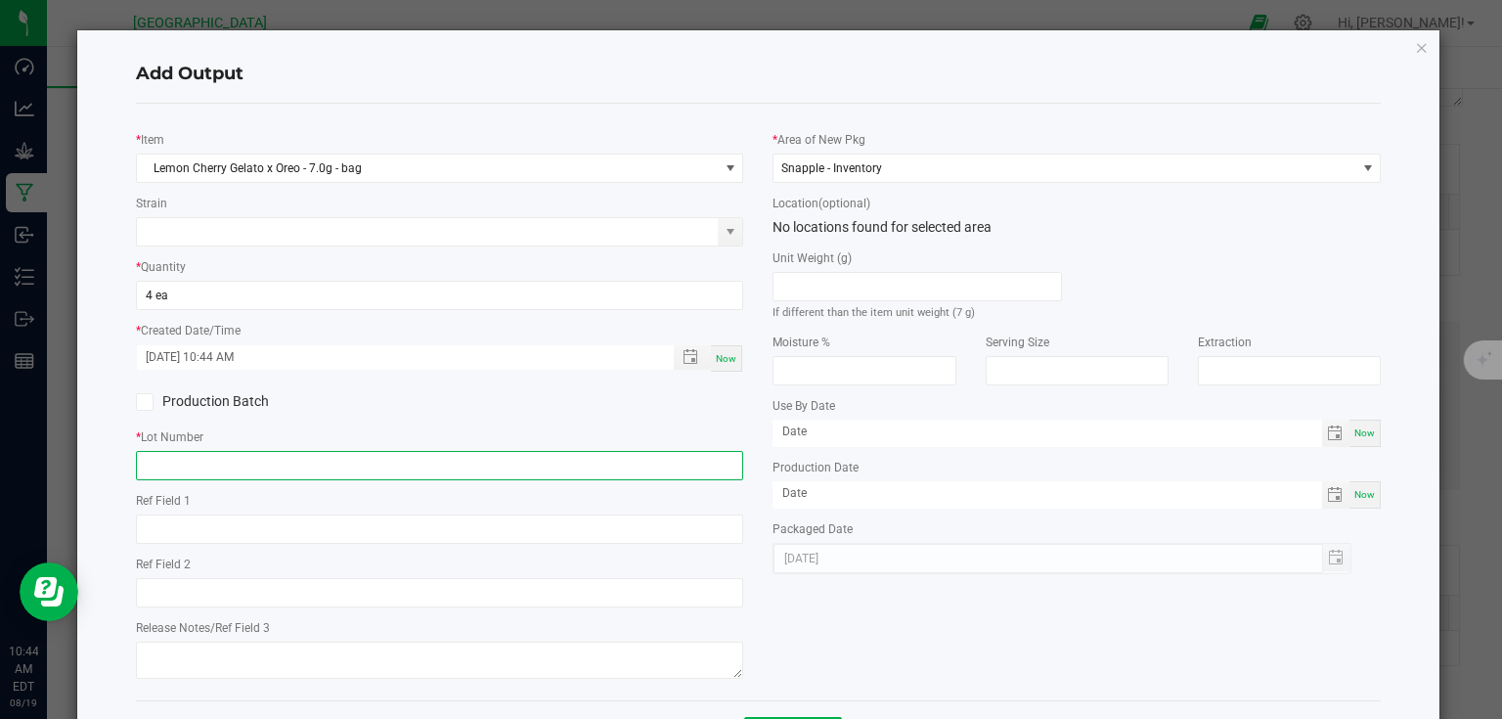
click at [669, 468] on input "text" at bounding box center [440, 465] width 608 height 29
type input "25-F0040-1"
click at [736, 429] on div "* Lot Number 25-F0040-1" at bounding box center [440, 453] width 608 height 54
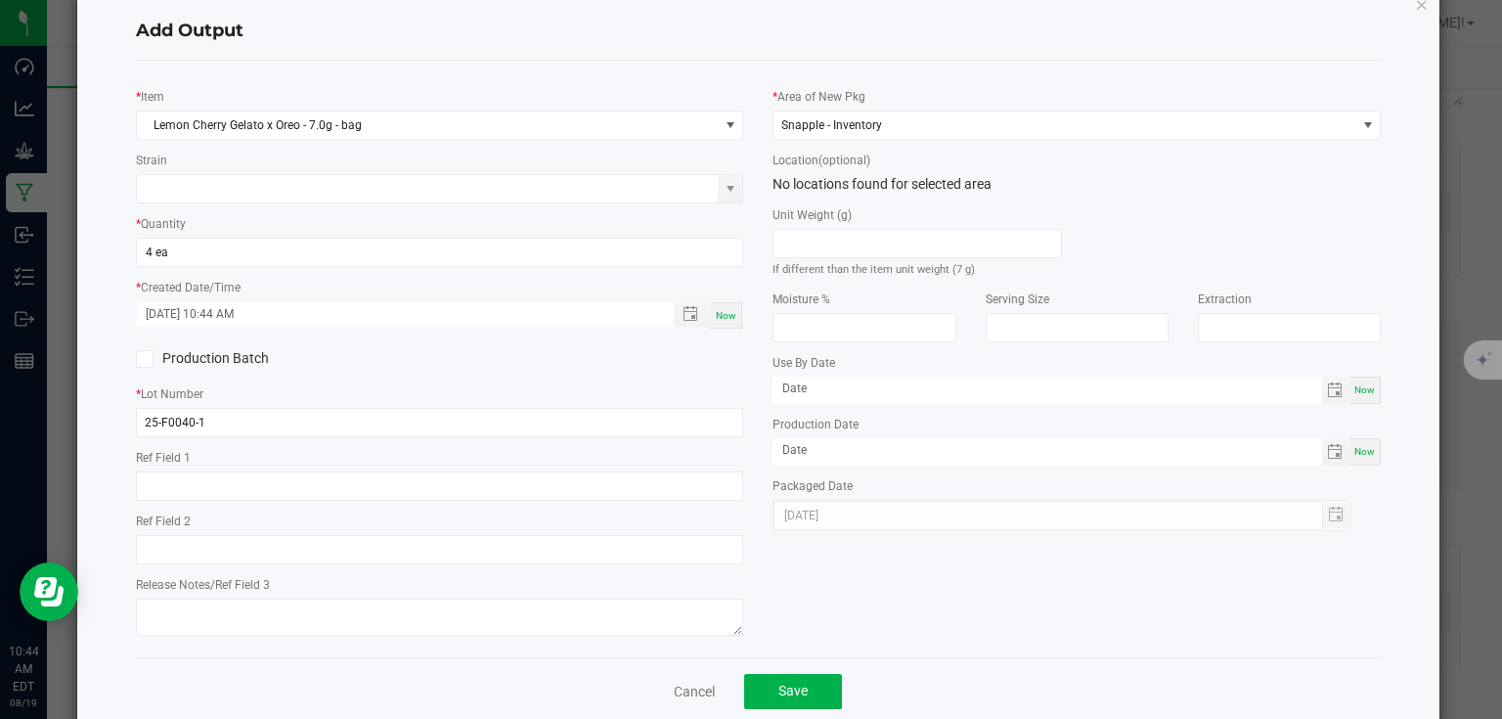
scroll to position [79, 0]
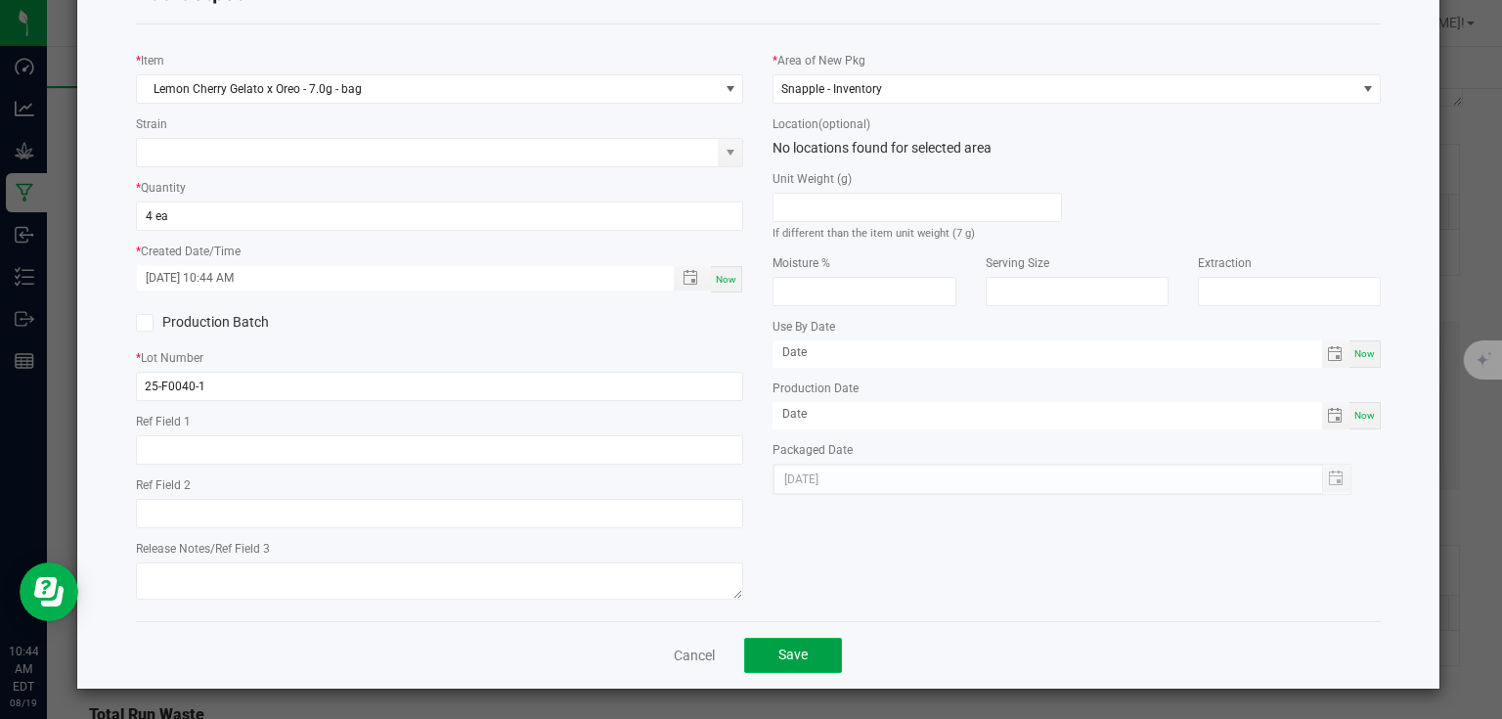
click at [809, 662] on button "Save" at bounding box center [793, 655] width 98 height 35
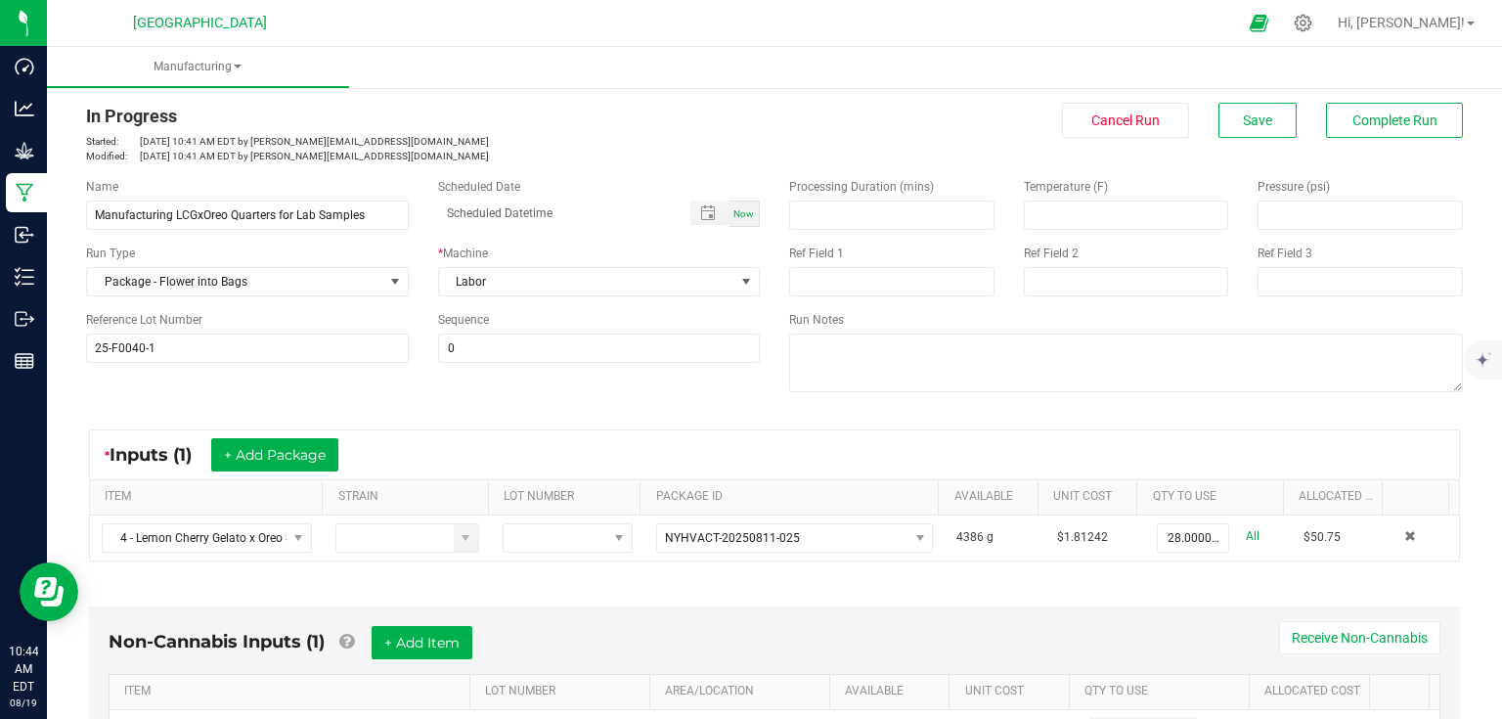
scroll to position [0, 0]
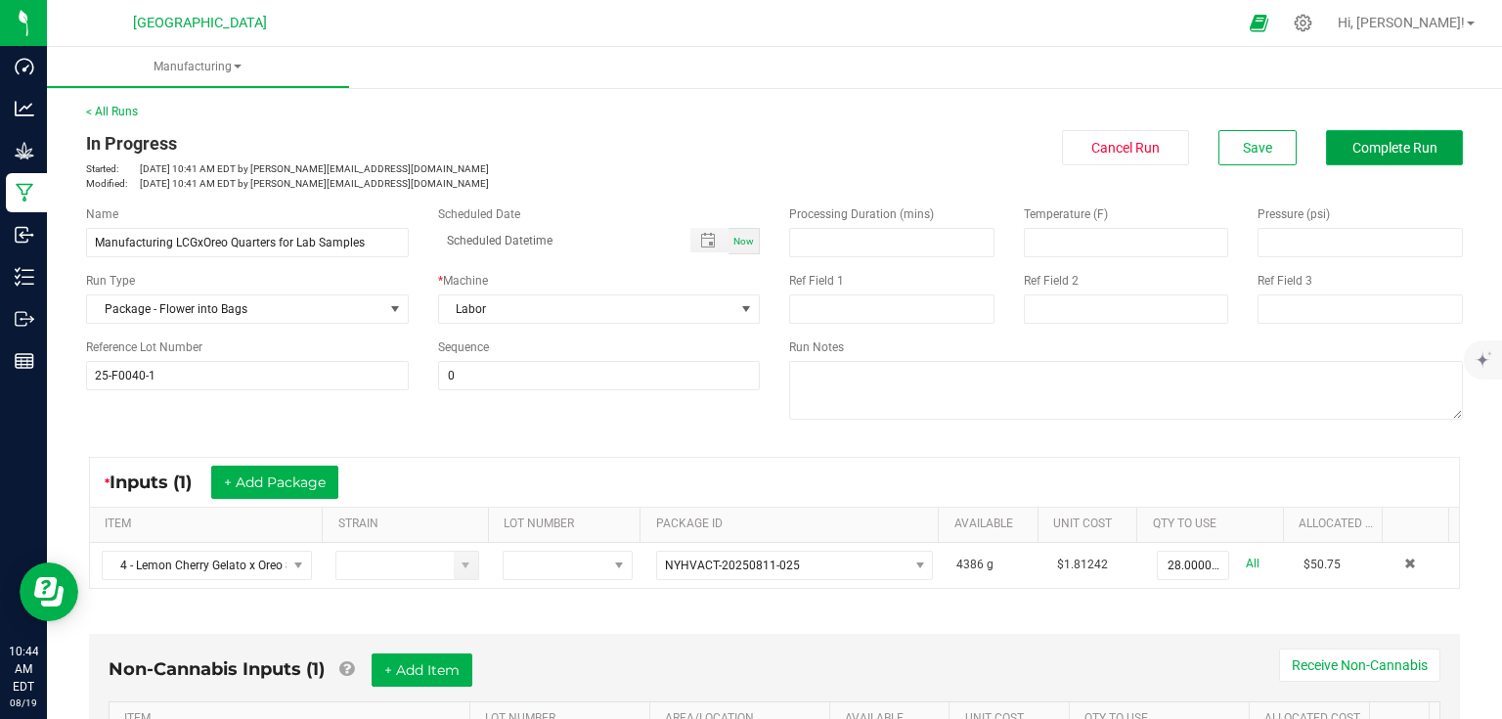
click at [1351, 132] on button "Complete Run" at bounding box center [1394, 147] width 137 height 35
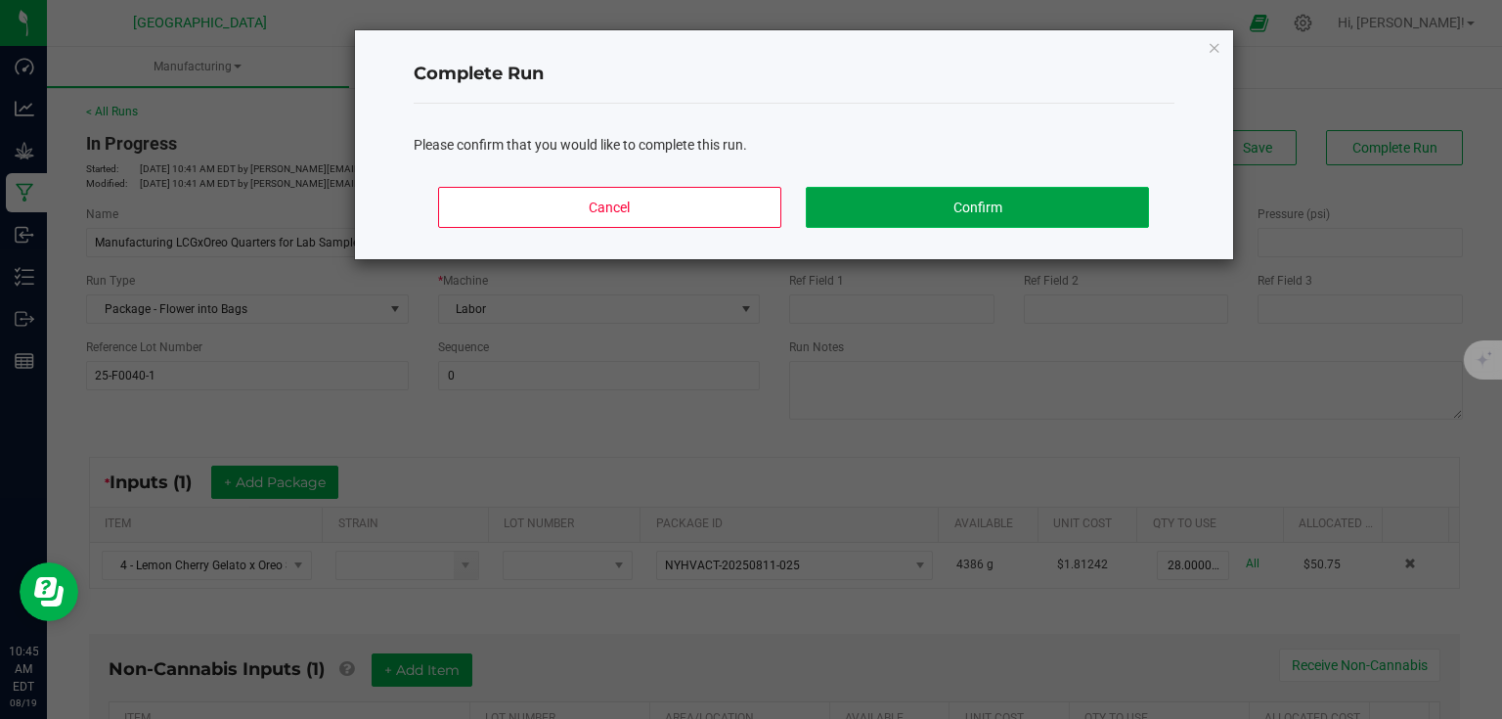
click at [877, 208] on button "Confirm" at bounding box center [977, 207] width 342 height 41
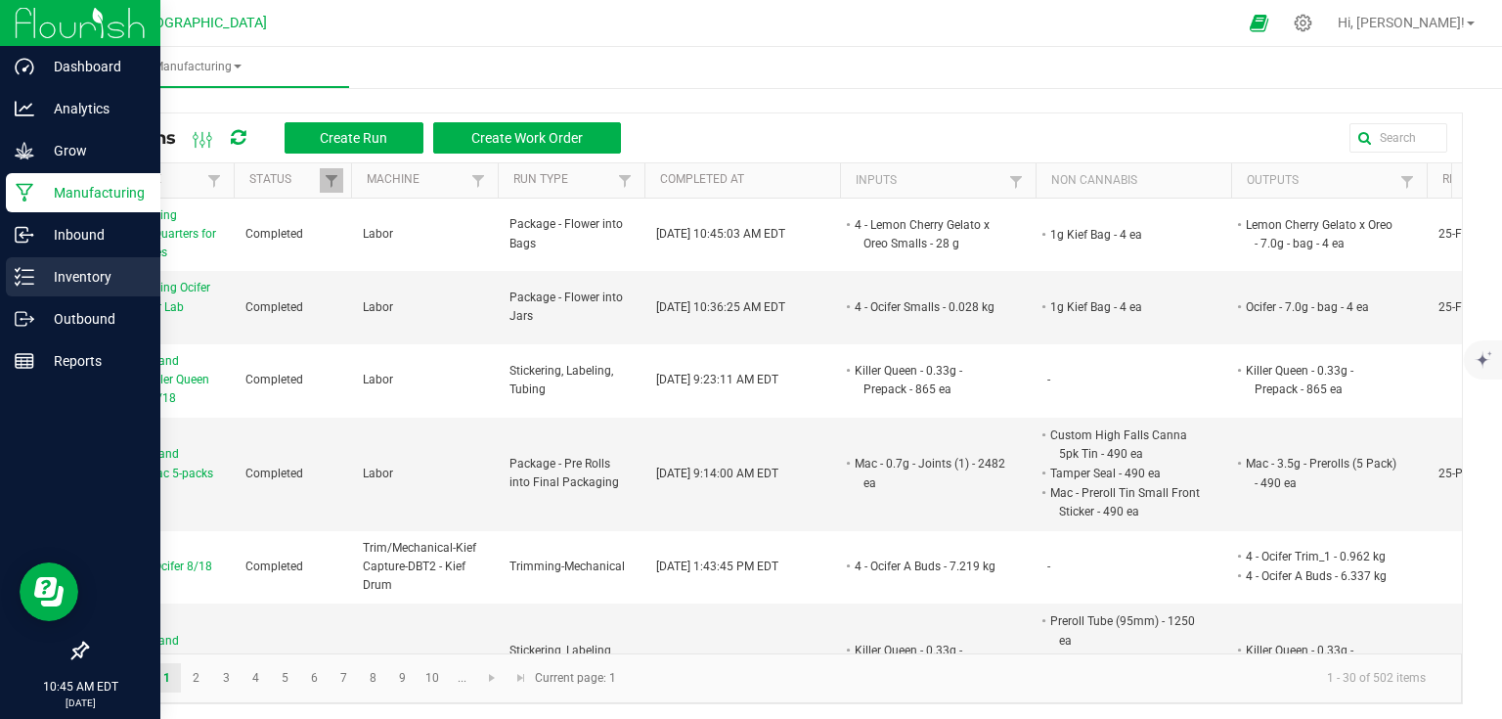
click at [86, 261] on div "Inventory" at bounding box center [83, 276] width 155 height 39
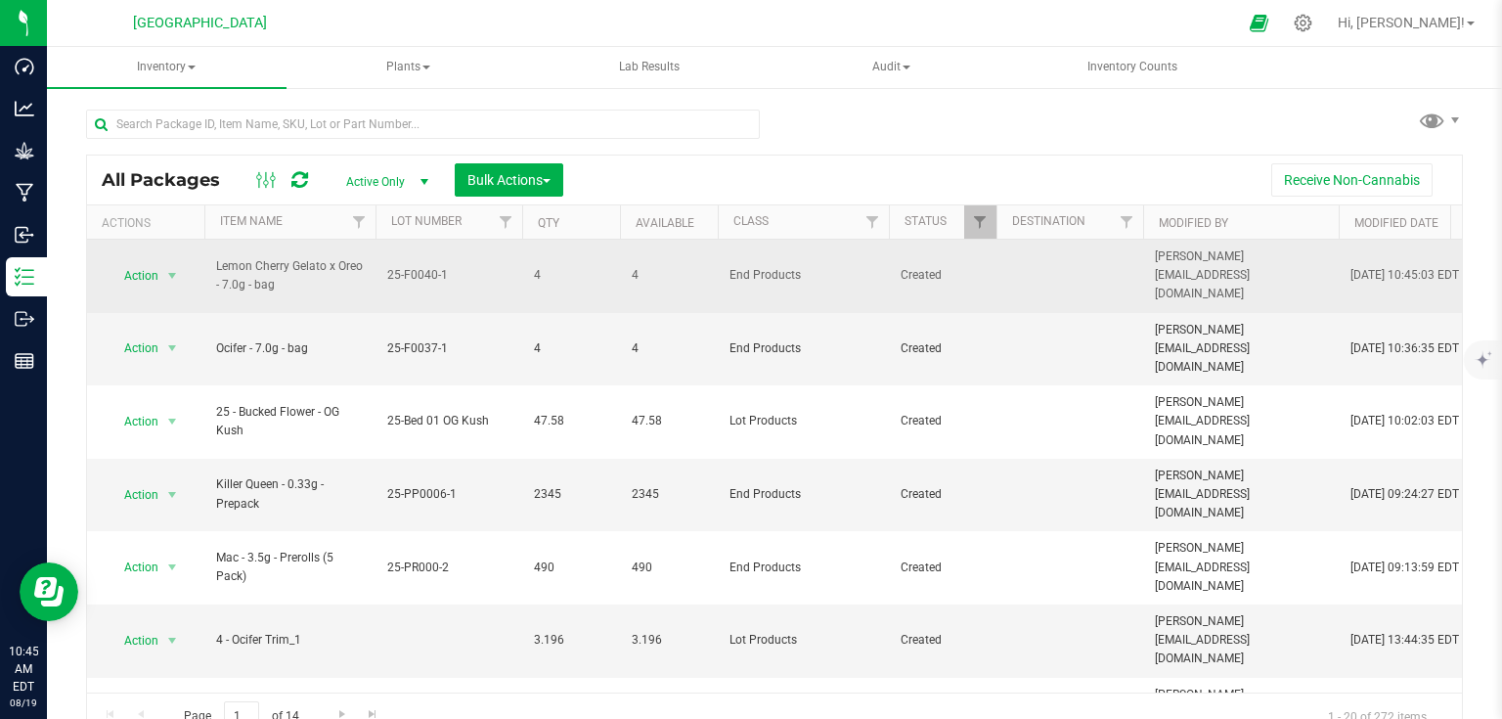
click at [161, 262] on span "select" at bounding box center [172, 275] width 24 height 27
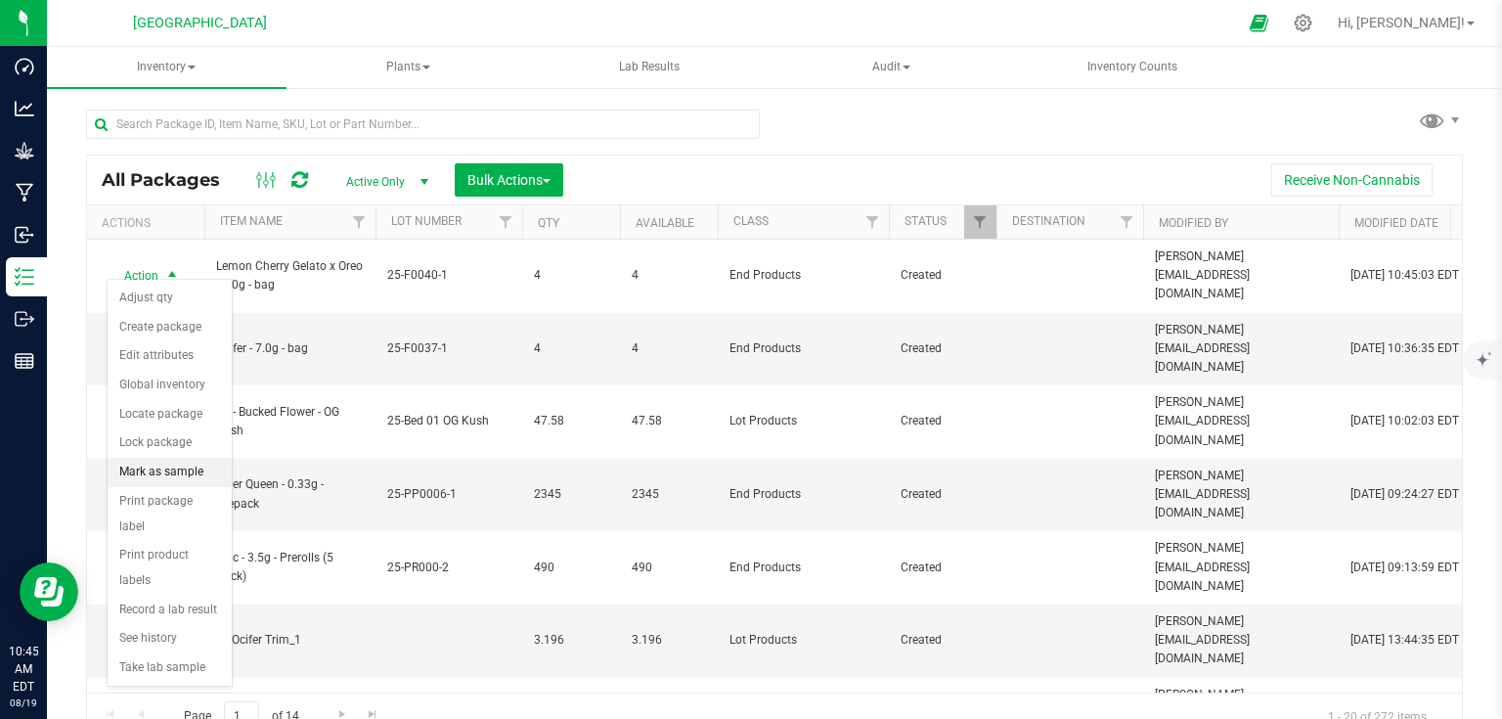
click at [163, 469] on li "Mark as sample" at bounding box center [170, 472] width 124 height 29
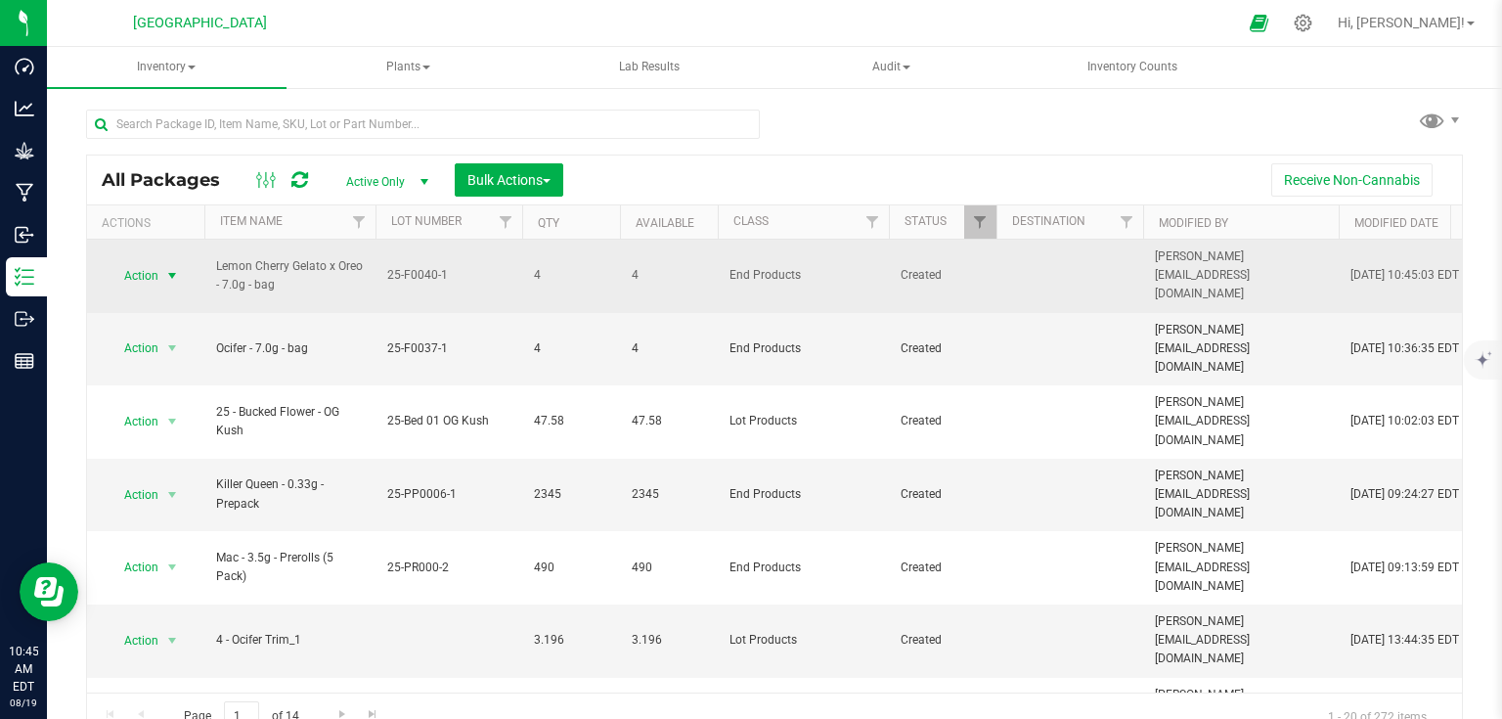
click at [162, 266] on span "select" at bounding box center [172, 275] width 24 height 27
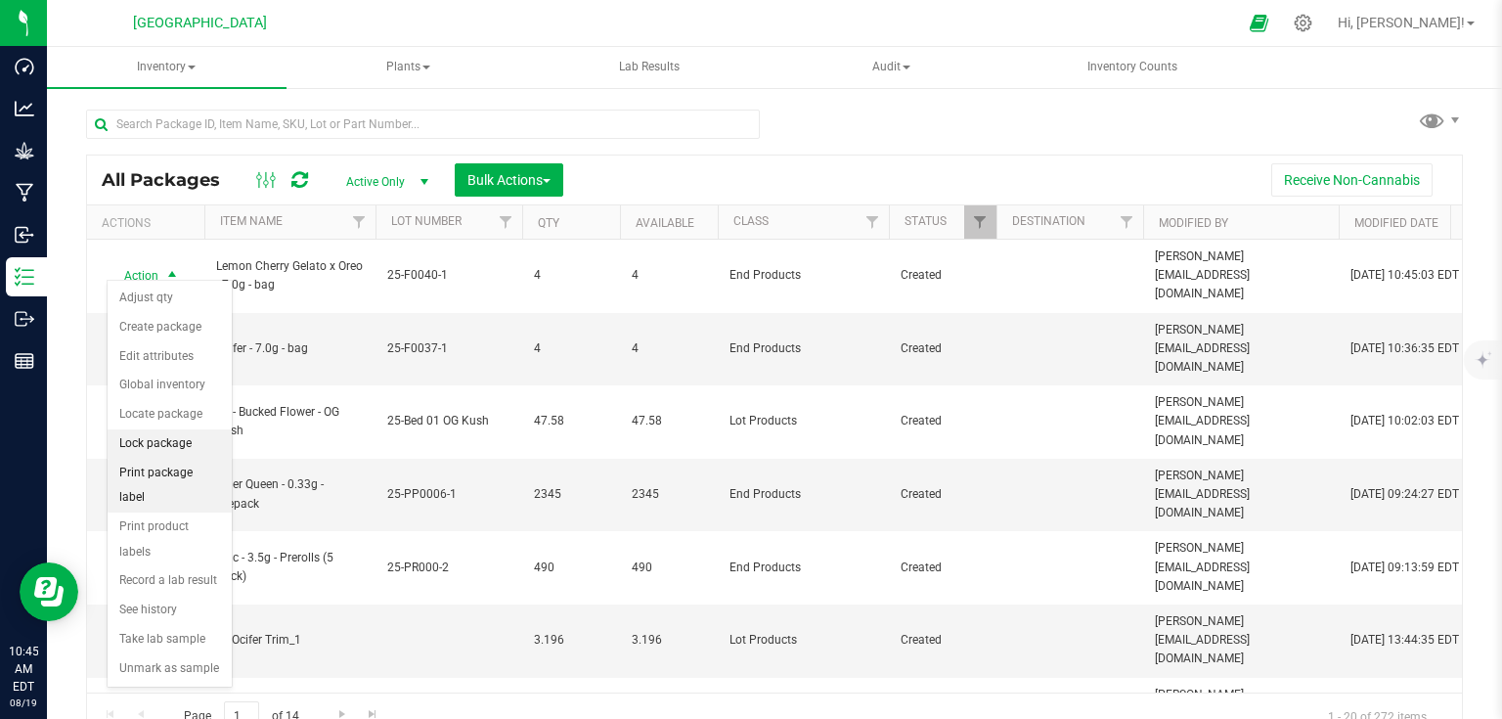
click at [165, 438] on li "Lock package" at bounding box center [170, 443] width 124 height 29
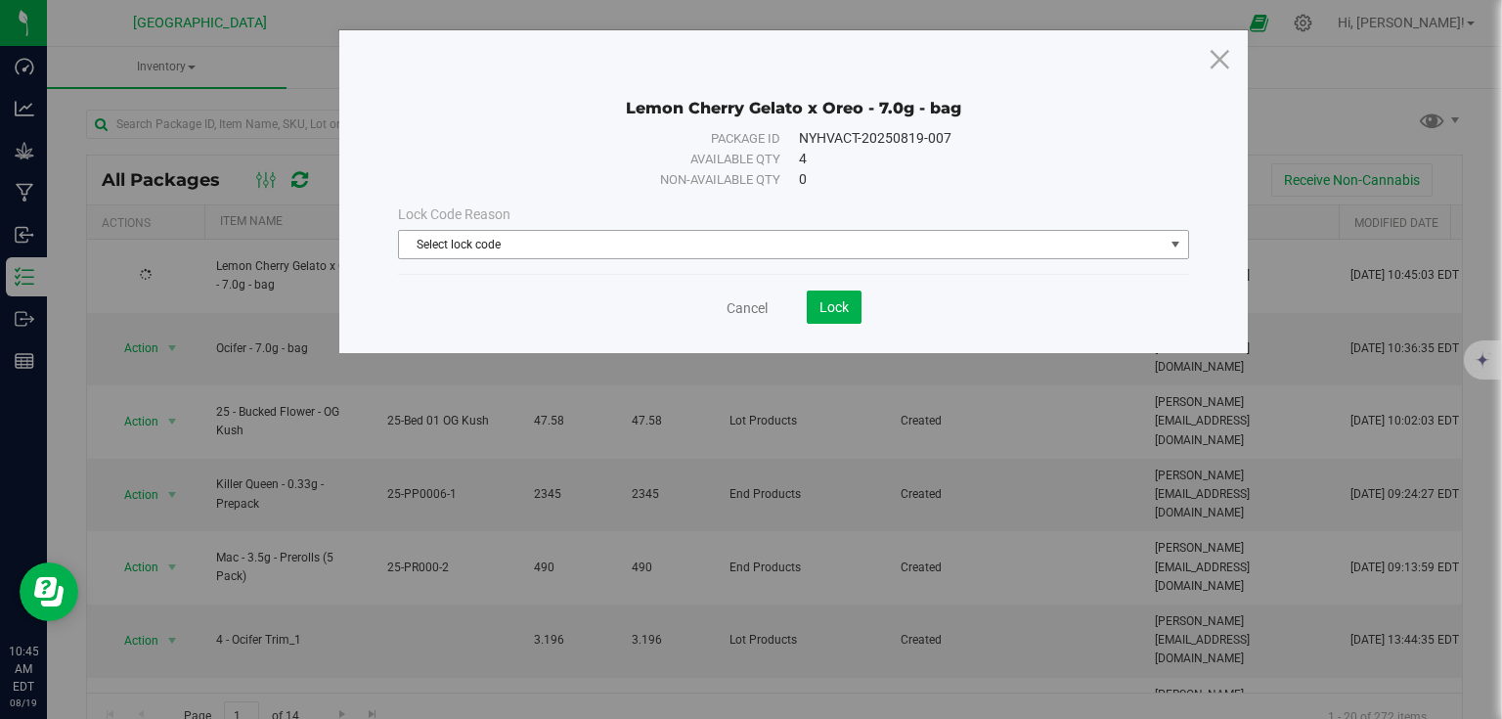
click at [520, 251] on span "Select lock code" at bounding box center [781, 244] width 765 height 27
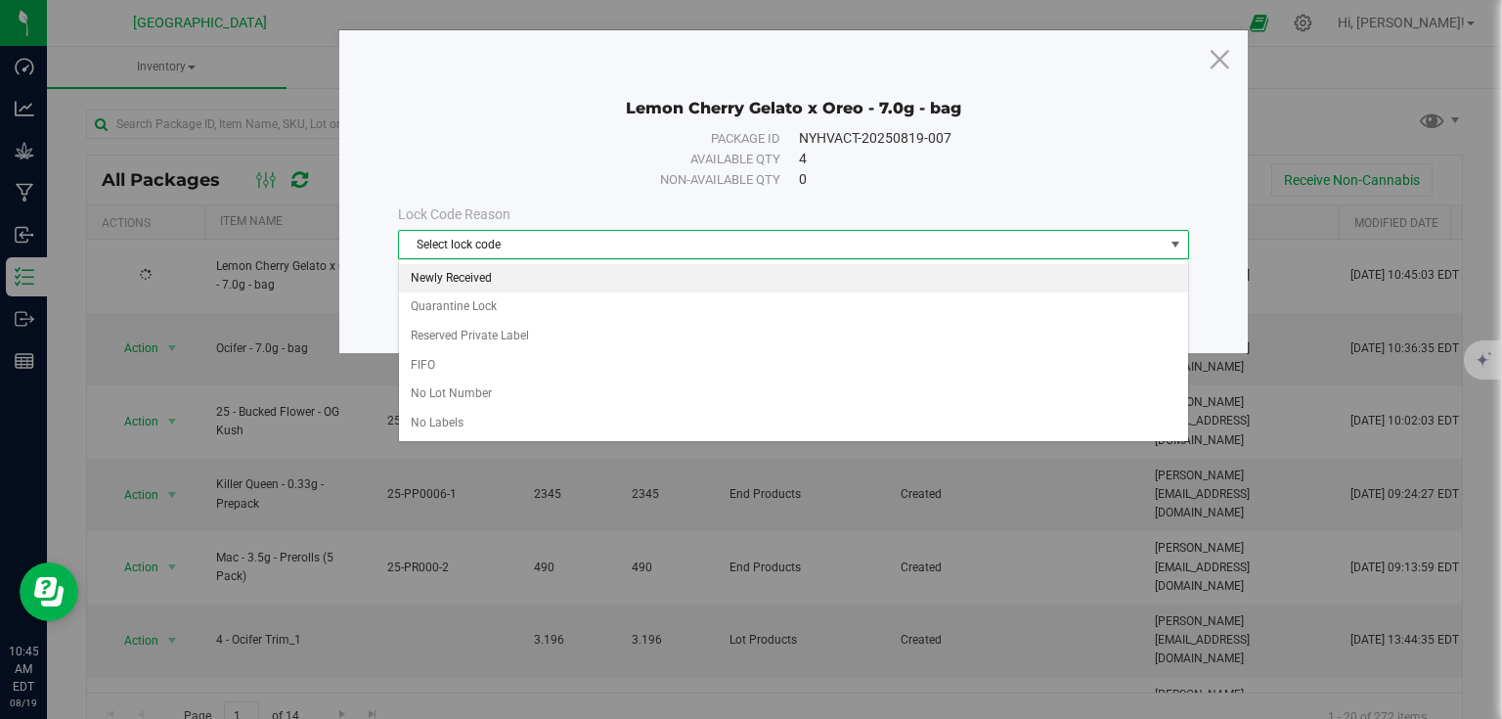
click at [538, 283] on li "Newly Received" at bounding box center [793, 278] width 789 height 29
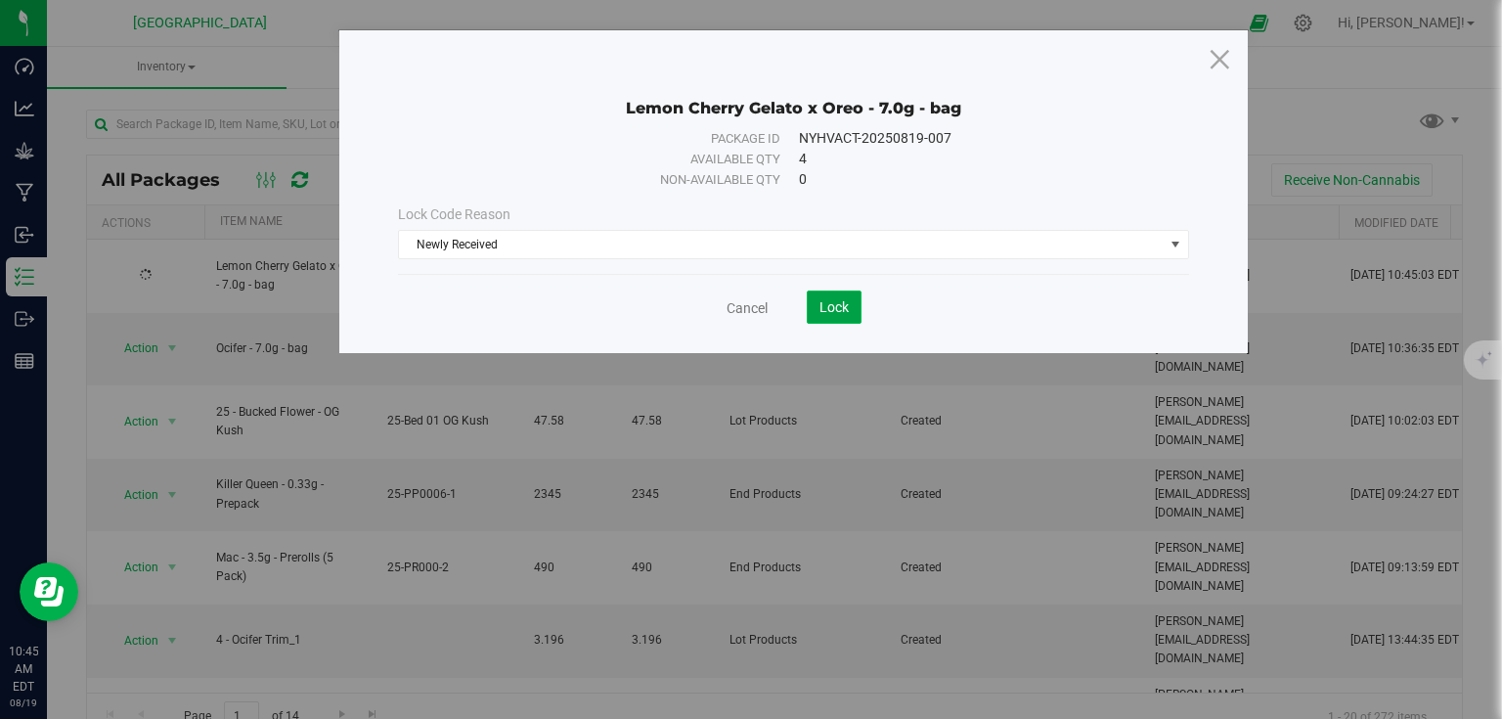
click at [851, 309] on button "Lock" at bounding box center [834, 306] width 55 height 33
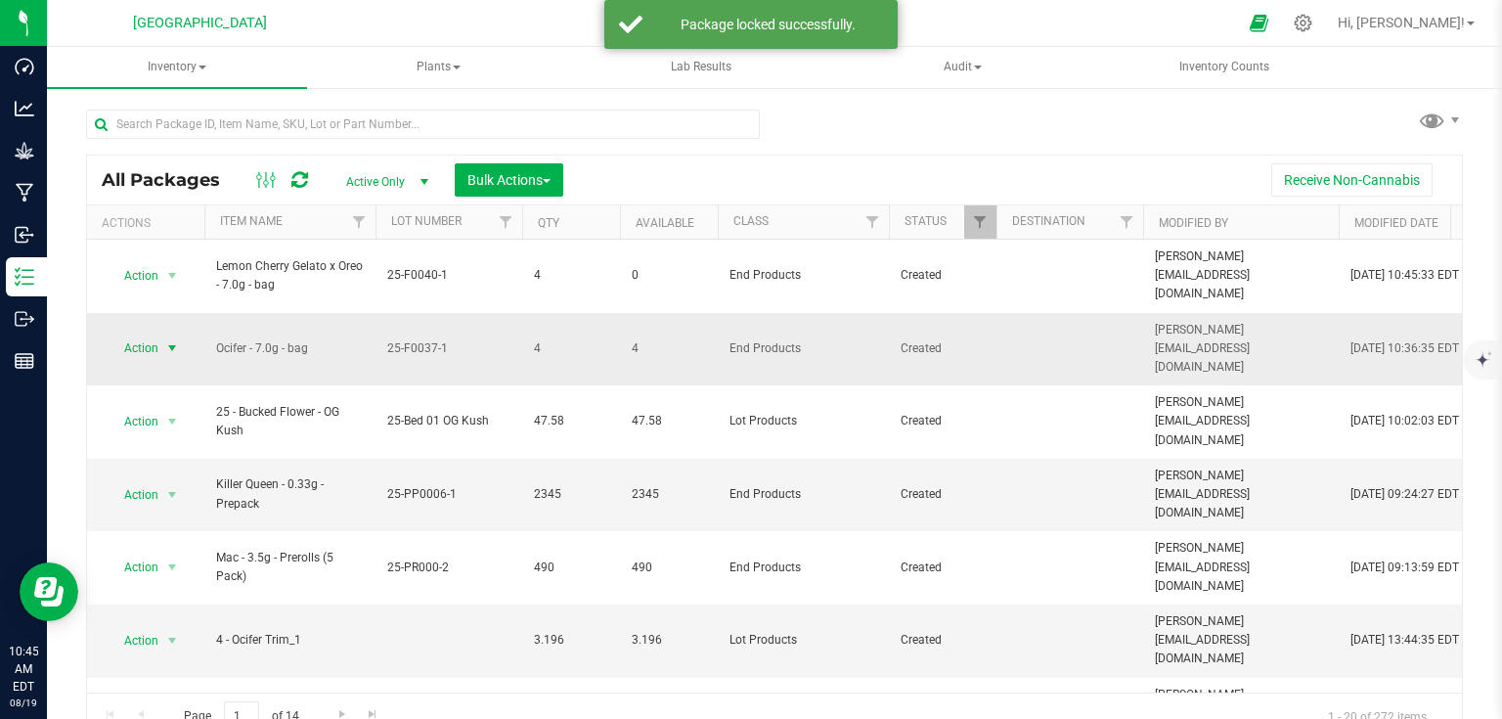
click at [168, 340] on span "select" at bounding box center [172, 348] width 16 height 16
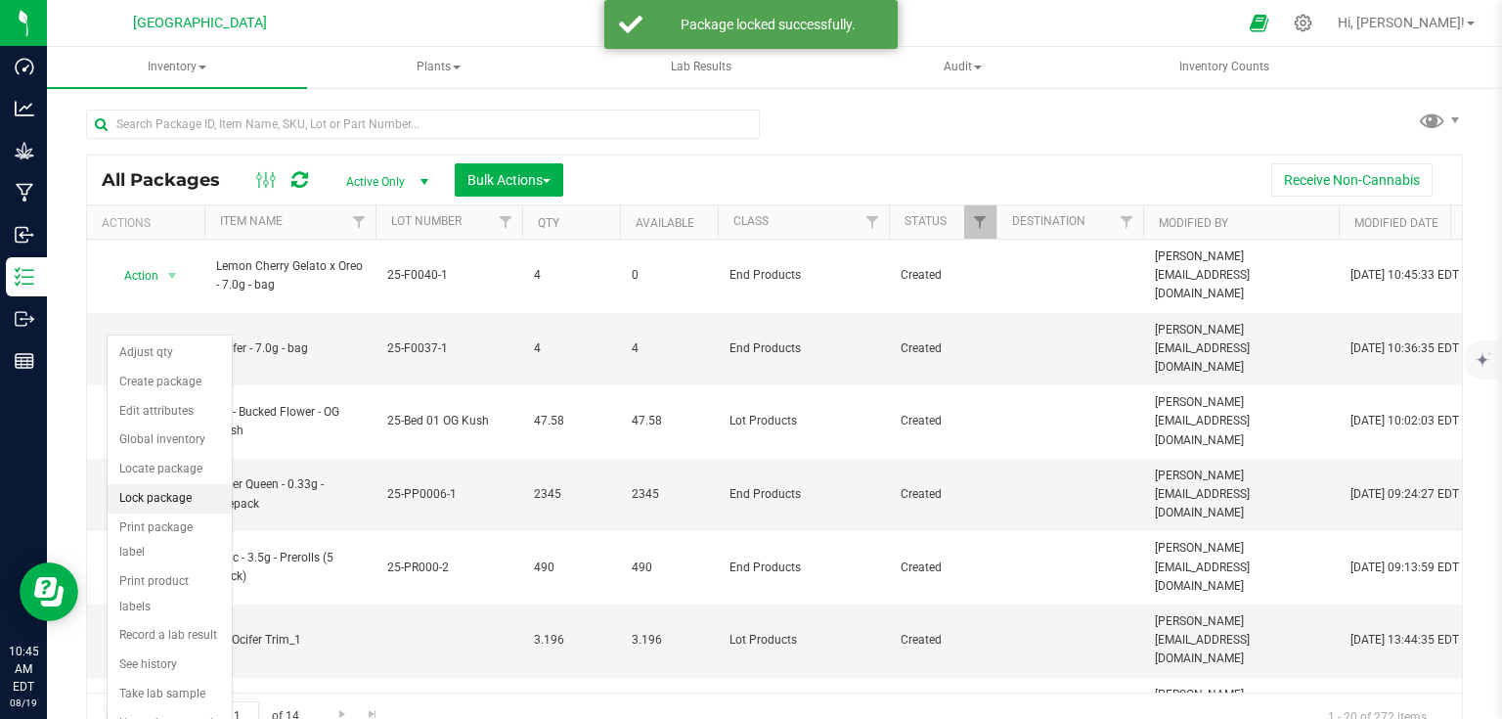
click at [172, 498] on li "Lock package" at bounding box center [170, 498] width 124 height 29
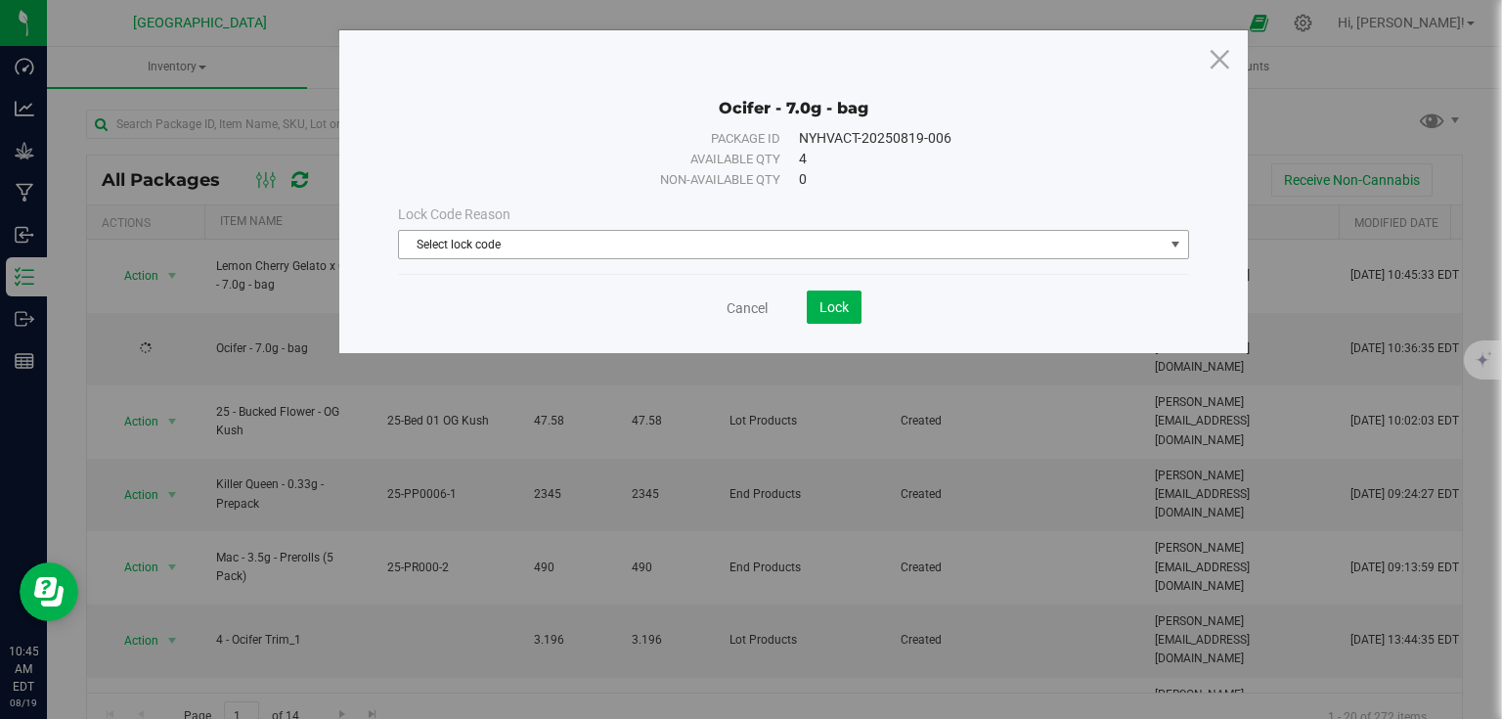
click at [552, 232] on span "Select lock code" at bounding box center [781, 244] width 765 height 27
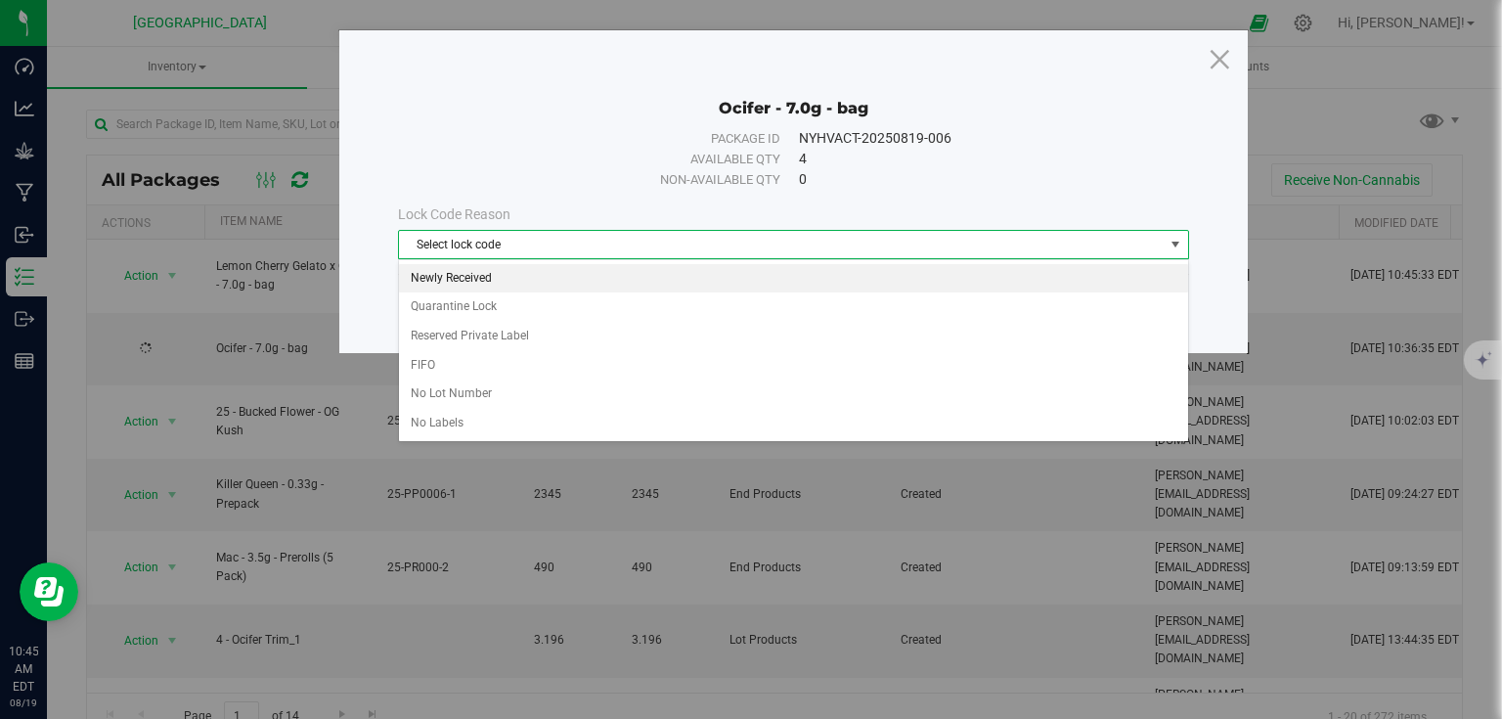
click at [536, 279] on li "Newly Received" at bounding box center [793, 278] width 789 height 29
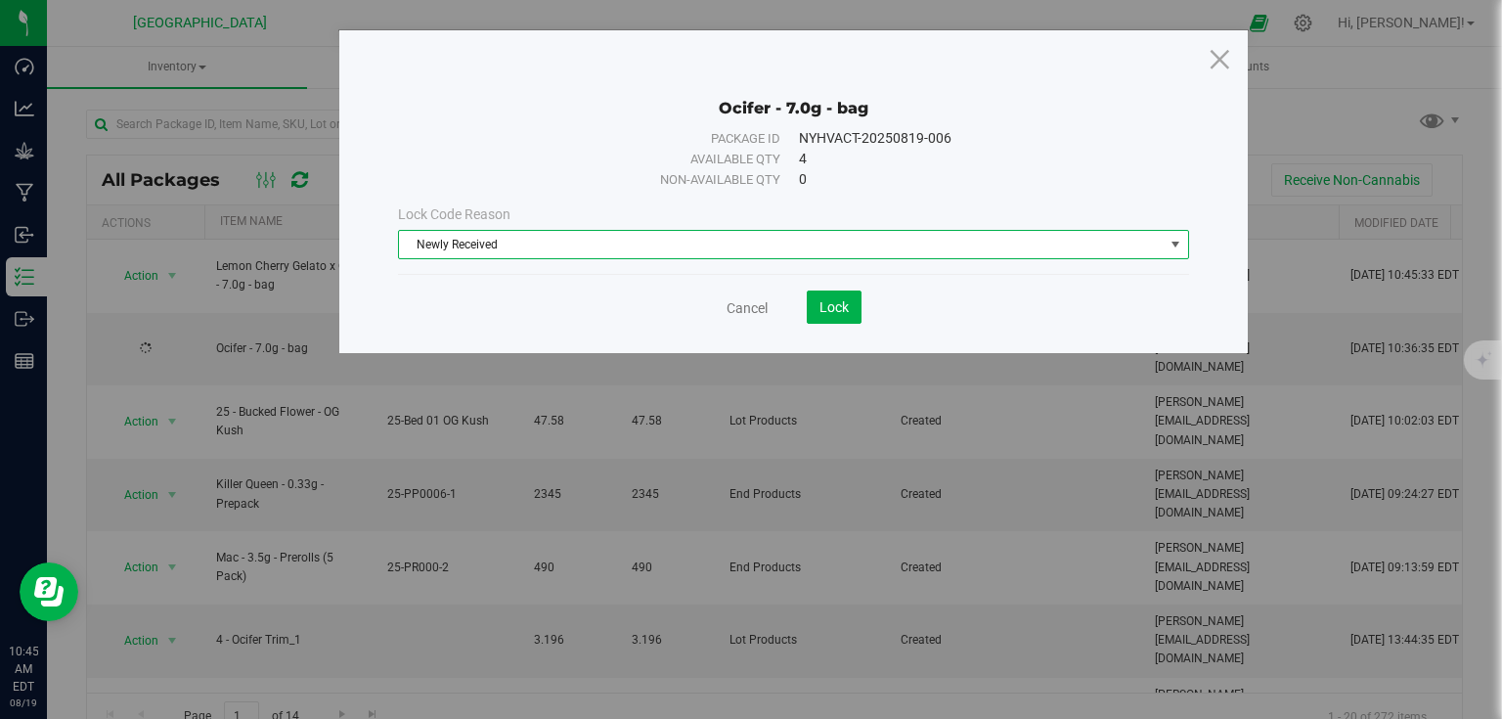
click at [820, 324] on div "Ocifer - 7.0g - bag Package ID NYHVACT-20250819-006 Available qty 4 Non-availab…" at bounding box center [793, 191] width 909 height 323
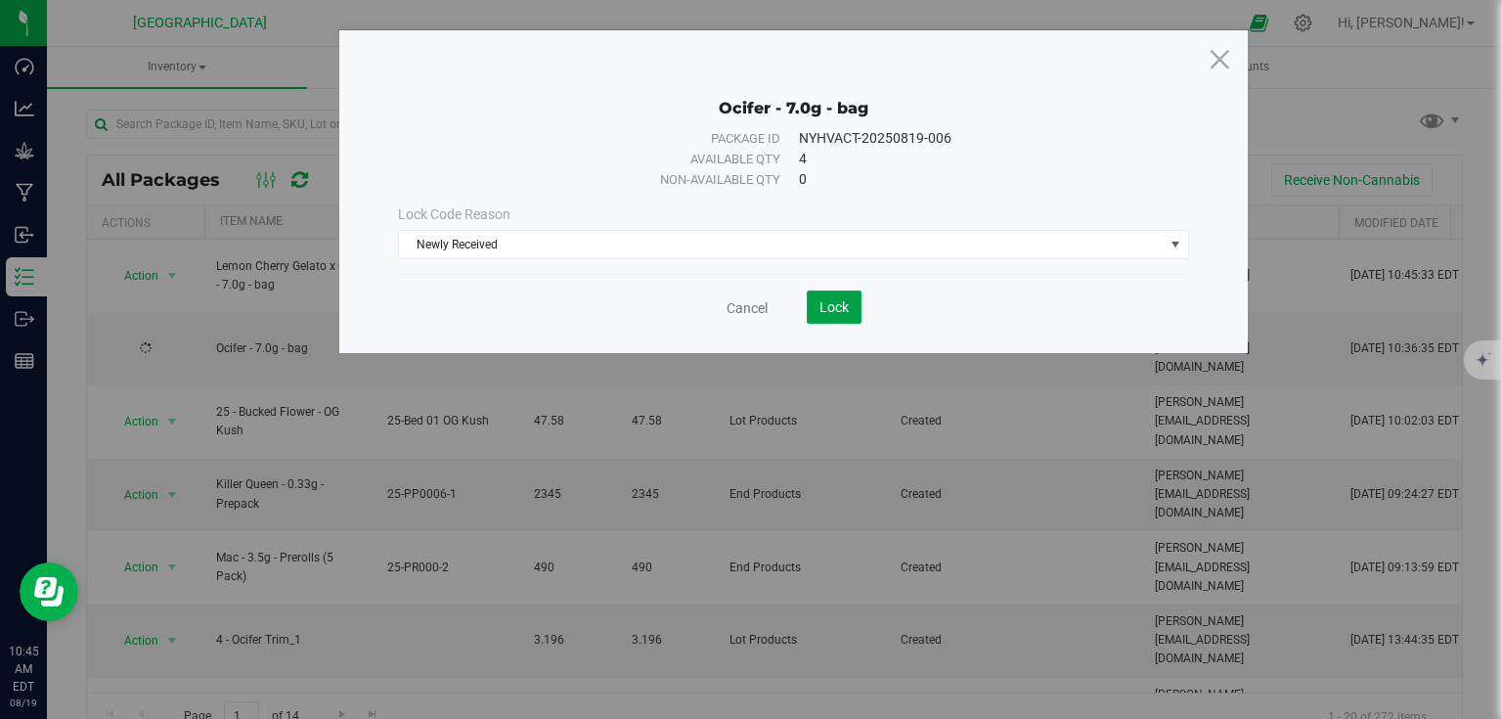
click at [824, 316] on button "Lock" at bounding box center [834, 306] width 55 height 33
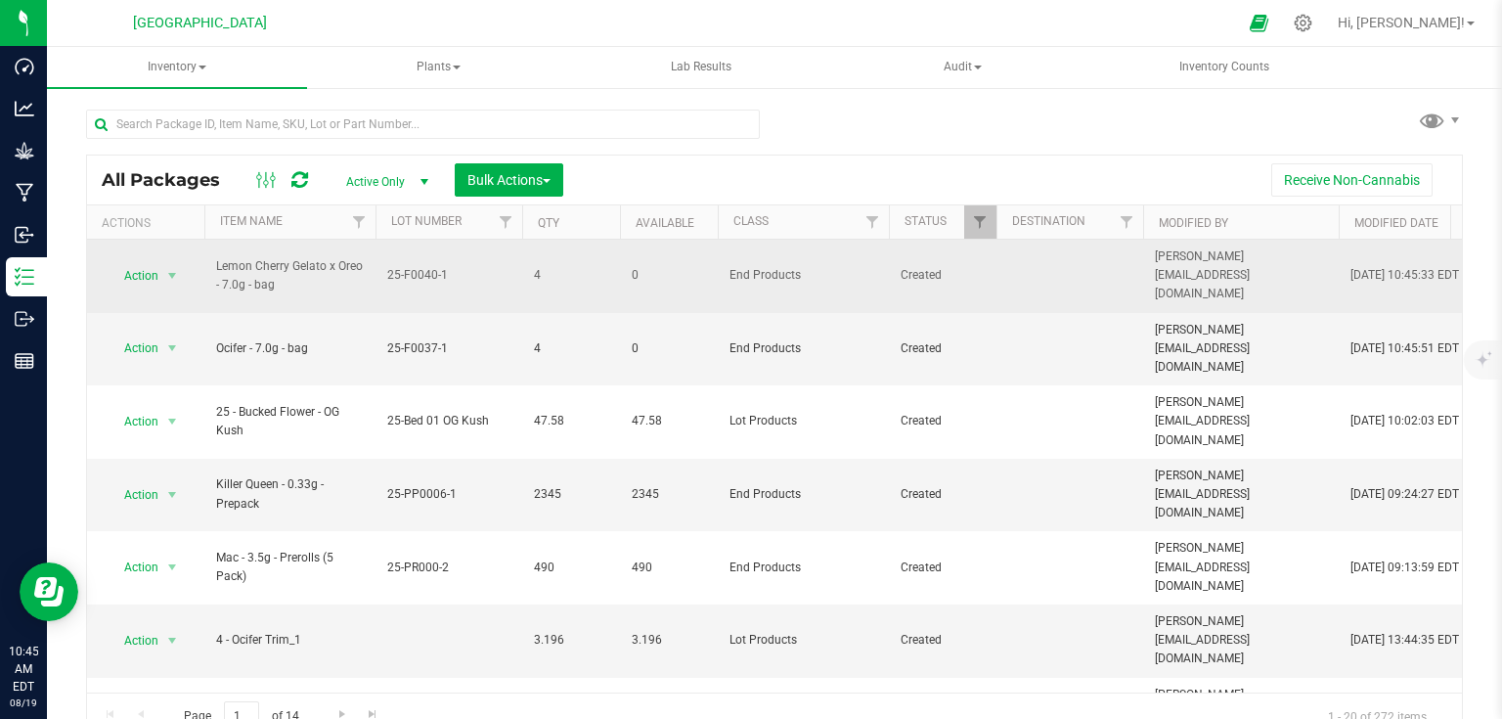
drag, startPoint x: 634, startPoint y: 295, endPoint x: 655, endPoint y: 278, distance: 27.8
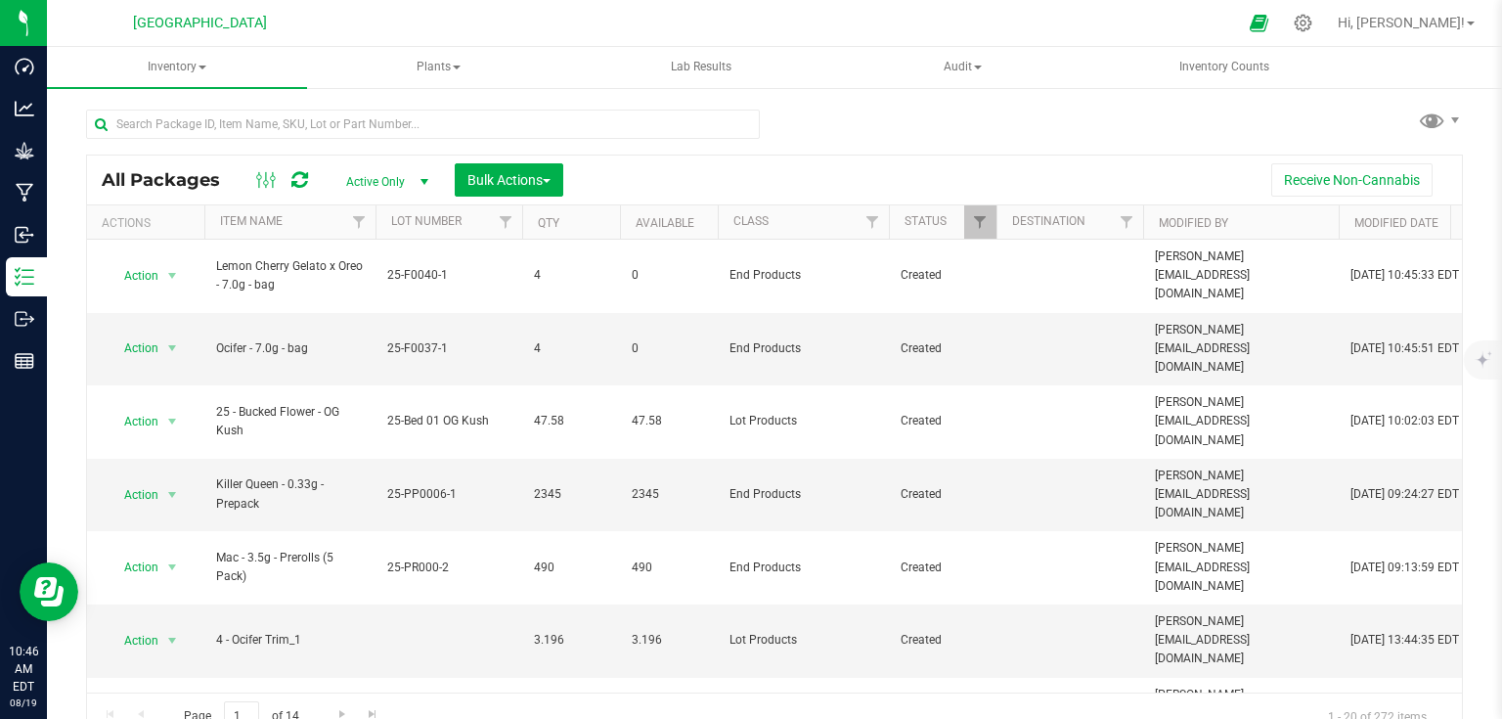
click at [704, 171] on div "Receive Non-Cannabis" at bounding box center [1013, 179] width 870 height 33
click at [371, 130] on input "text" at bounding box center [423, 124] width 674 height 29
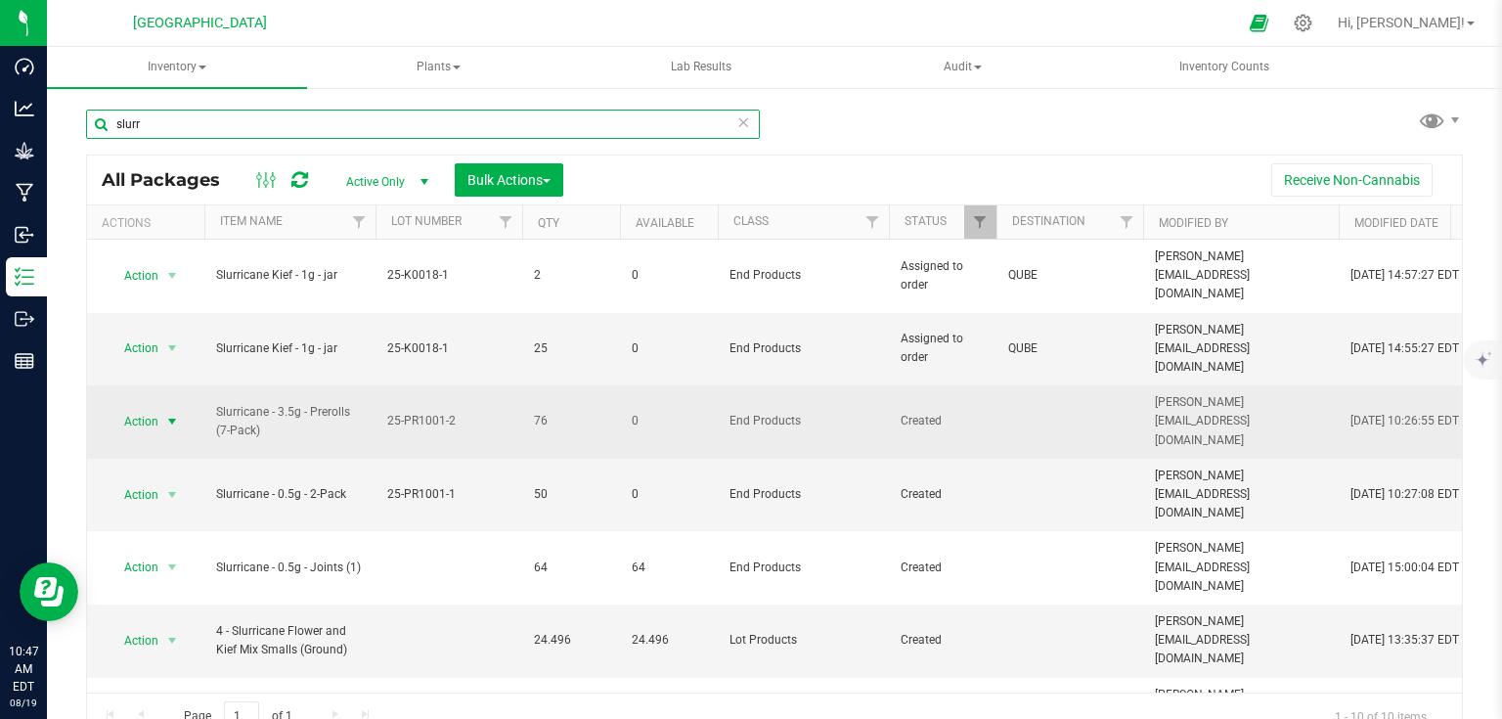
type input "slurr"
click at [169, 414] on span "select" at bounding box center [172, 422] width 16 height 16
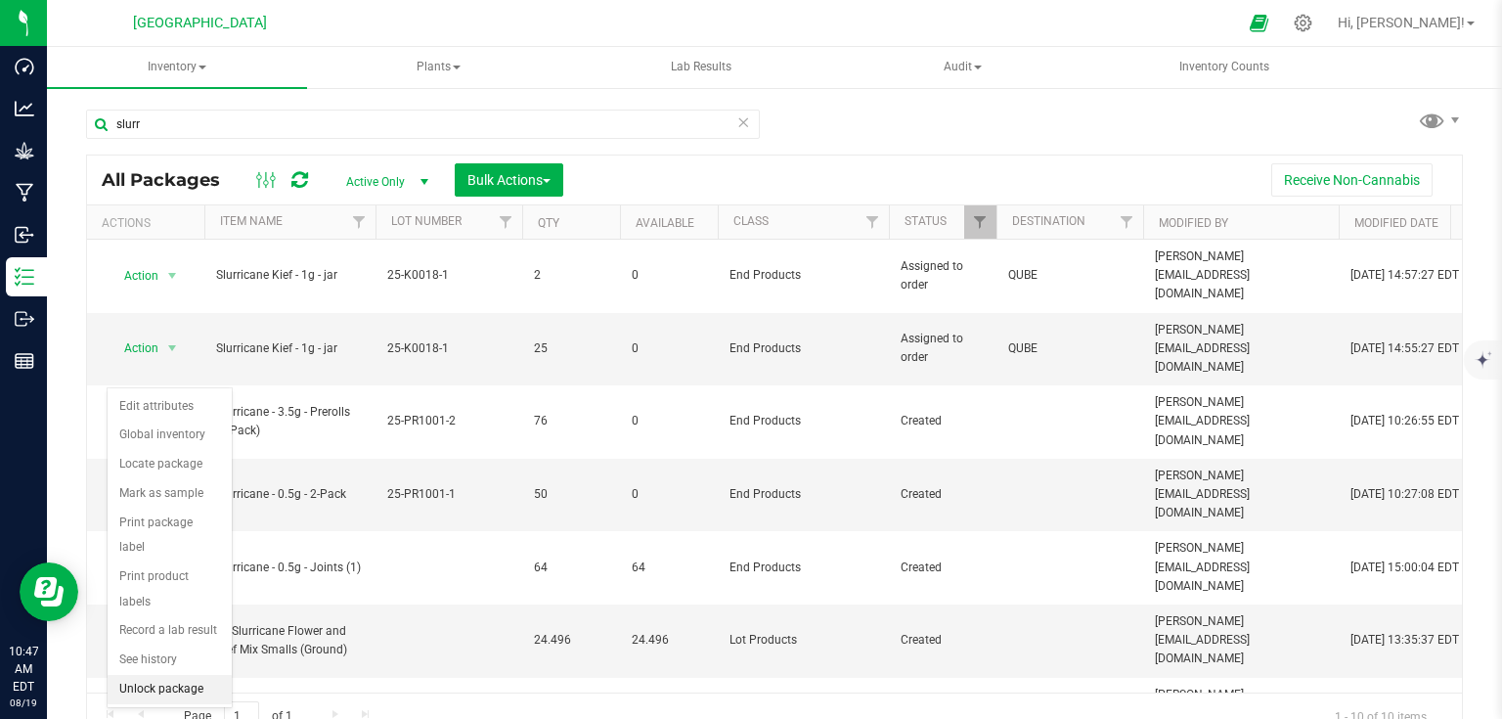
click at [164, 675] on li "Unlock package" at bounding box center [170, 689] width 124 height 29
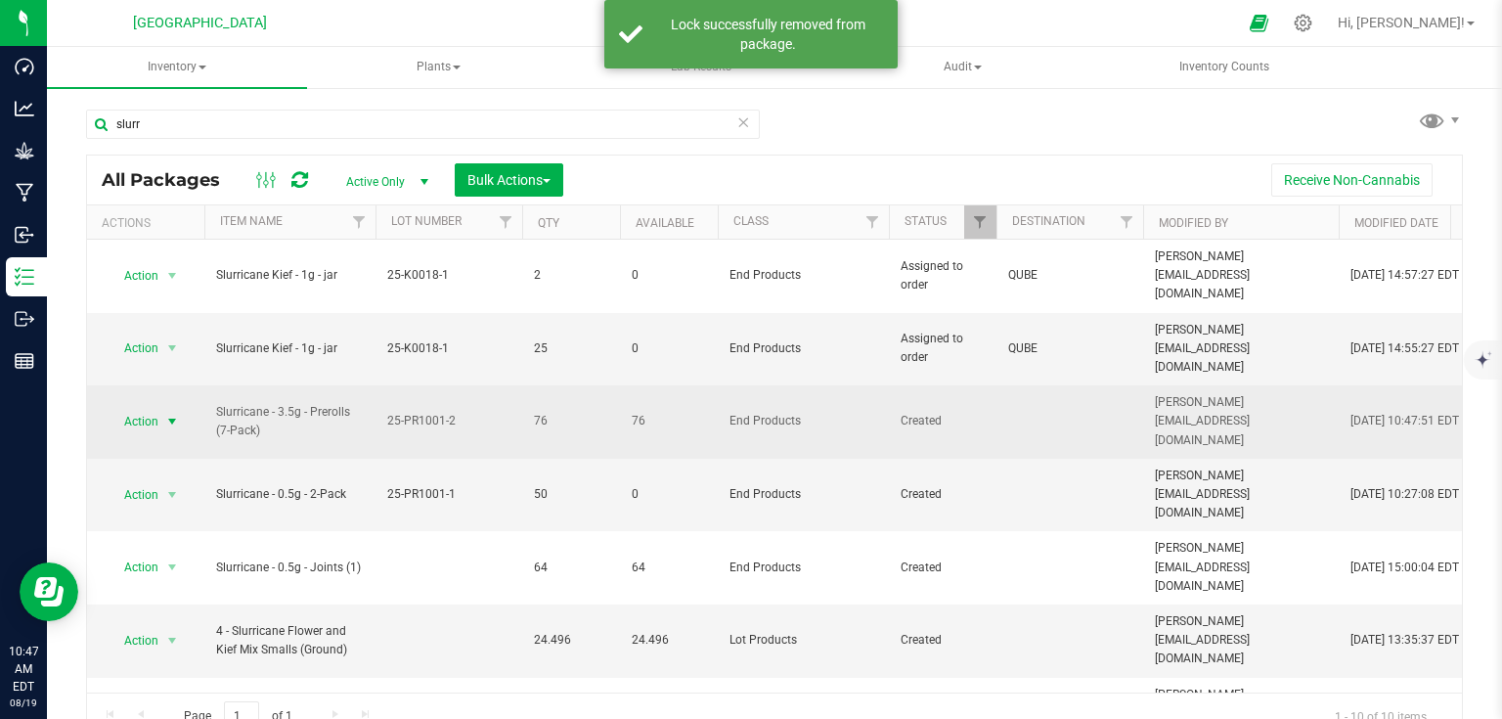
click at [160, 408] on span "select" at bounding box center [172, 421] width 24 height 27
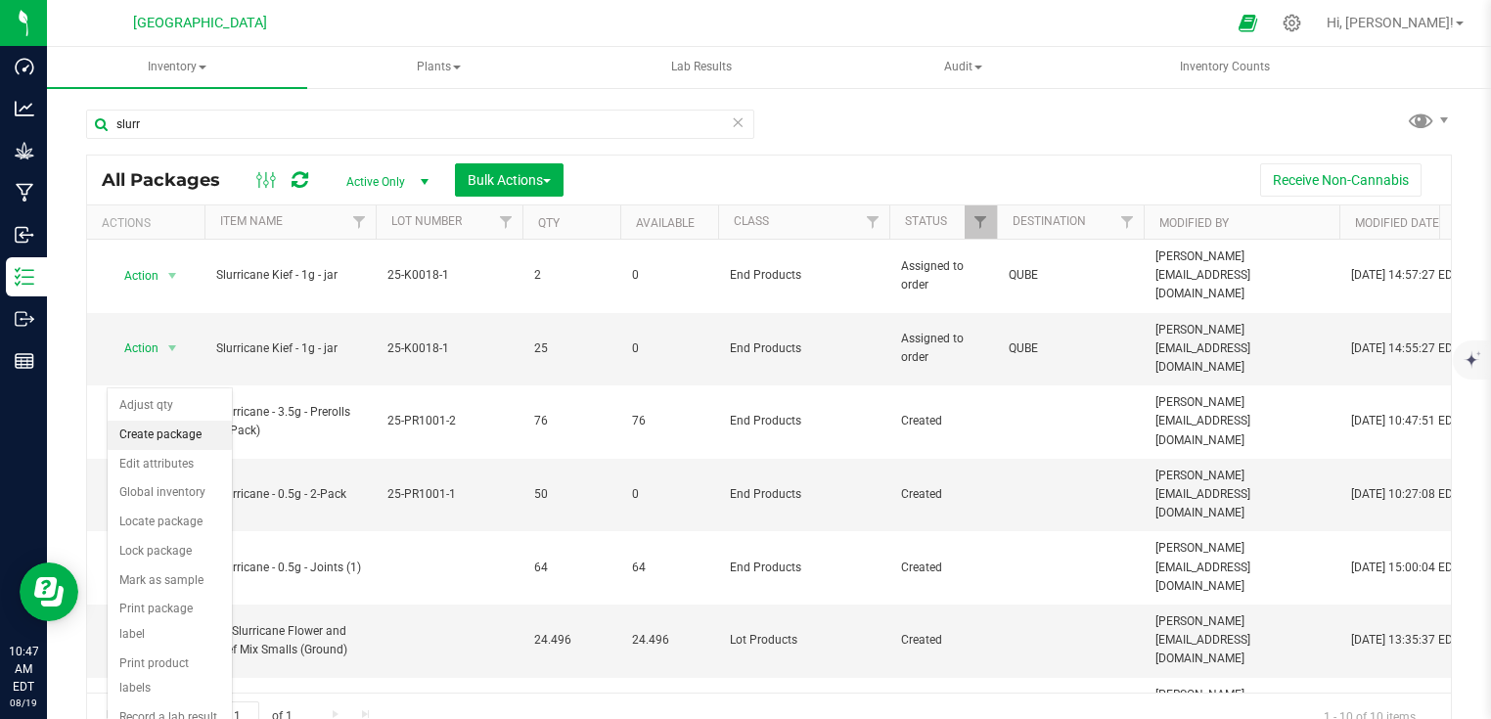
click at [158, 429] on li "Create package" at bounding box center [170, 435] width 124 height 29
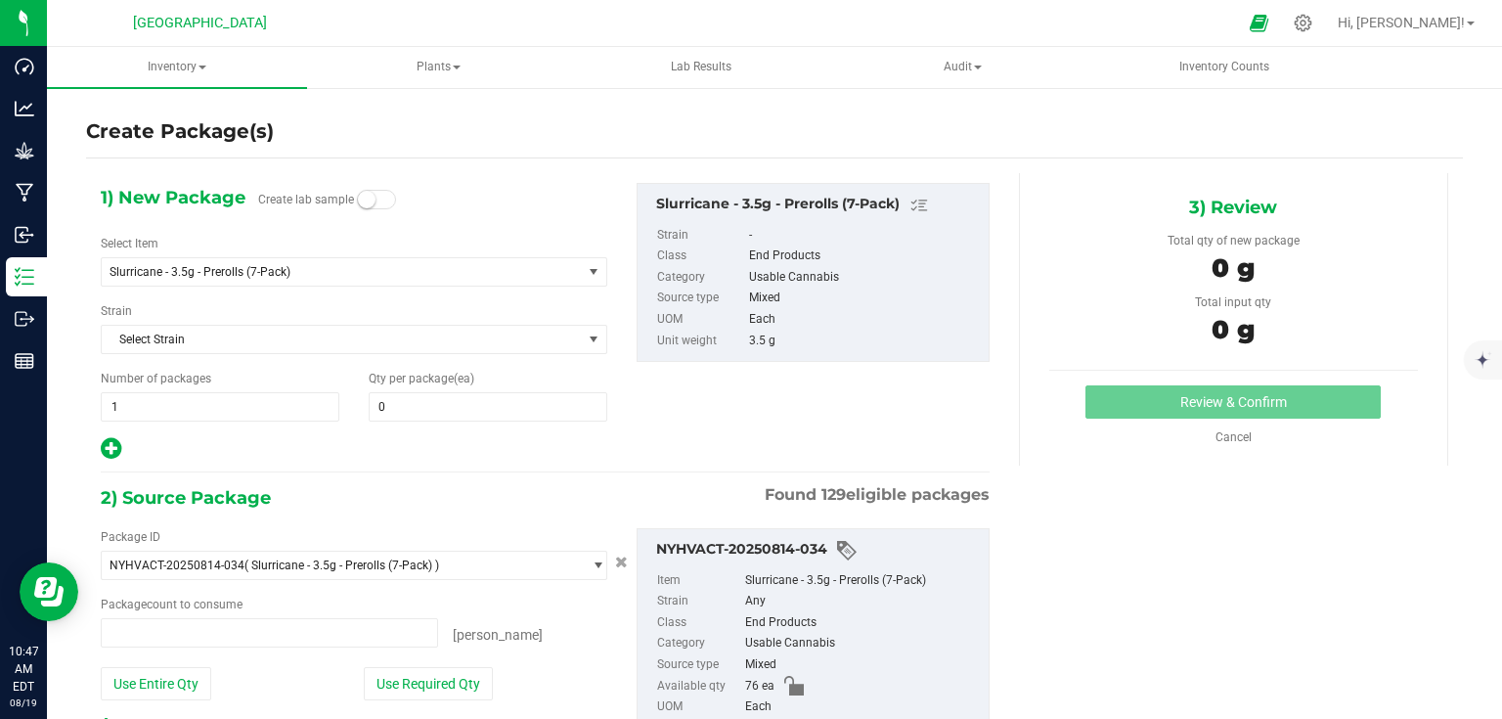
type input "0 ea"
click at [372, 632] on span at bounding box center [269, 632] width 337 height 29
type input "5"
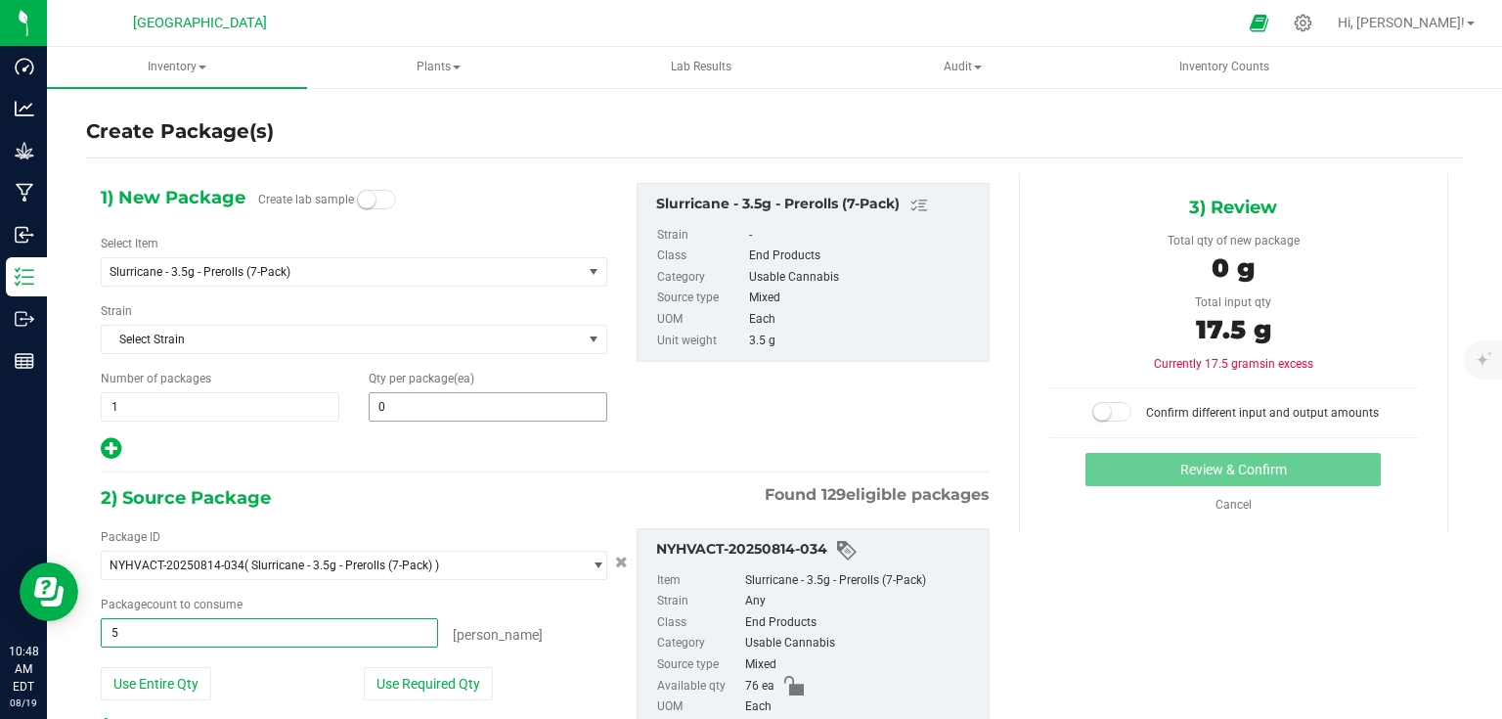
type input "5 ea"
click at [498, 400] on span "0 0" at bounding box center [488, 406] width 239 height 29
type input "5"
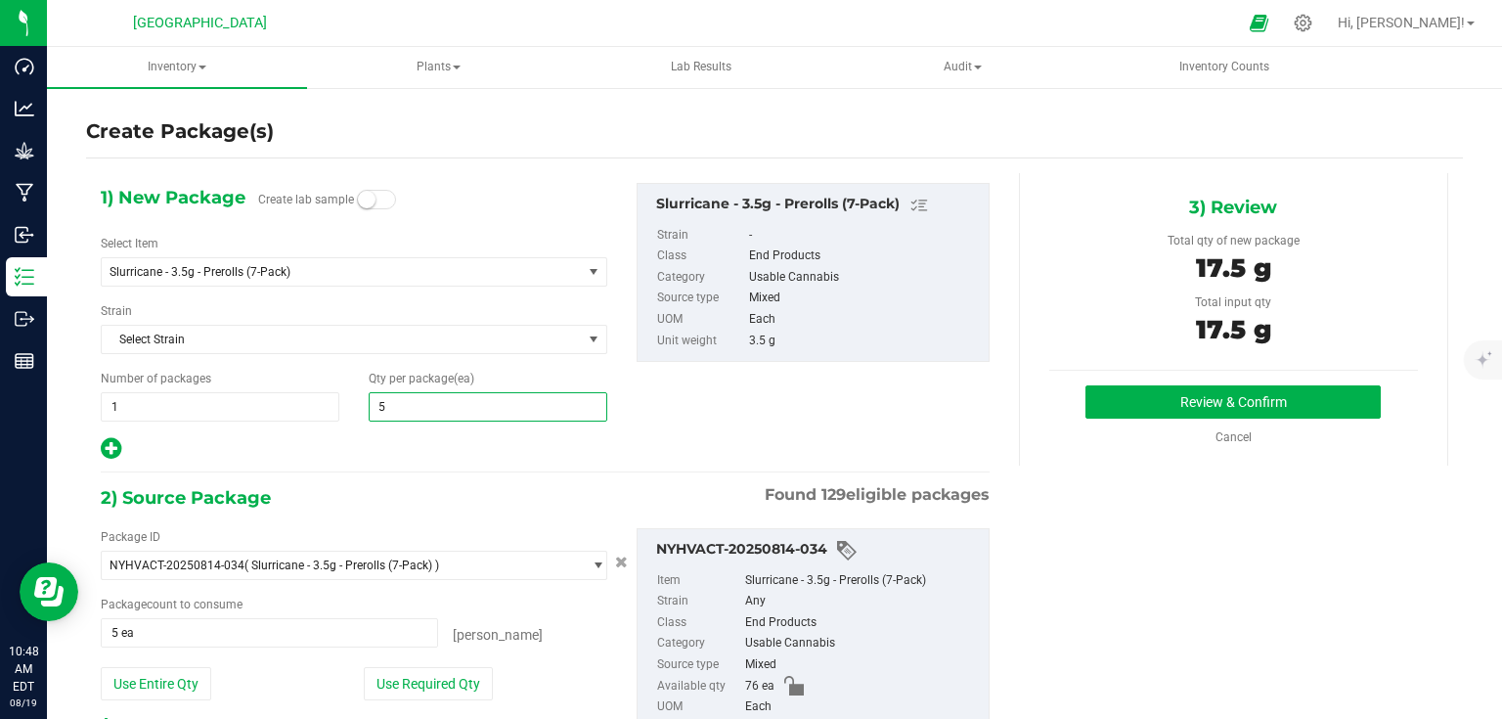
type input "5"
click at [767, 468] on div "1) New Package Create lab sample Select Item Slurricane - 3.5g - Prerolls (7-Pa…" at bounding box center [545, 492] width 918 height 639
click at [1137, 385] on button "Review & Confirm" at bounding box center [1233, 401] width 295 height 33
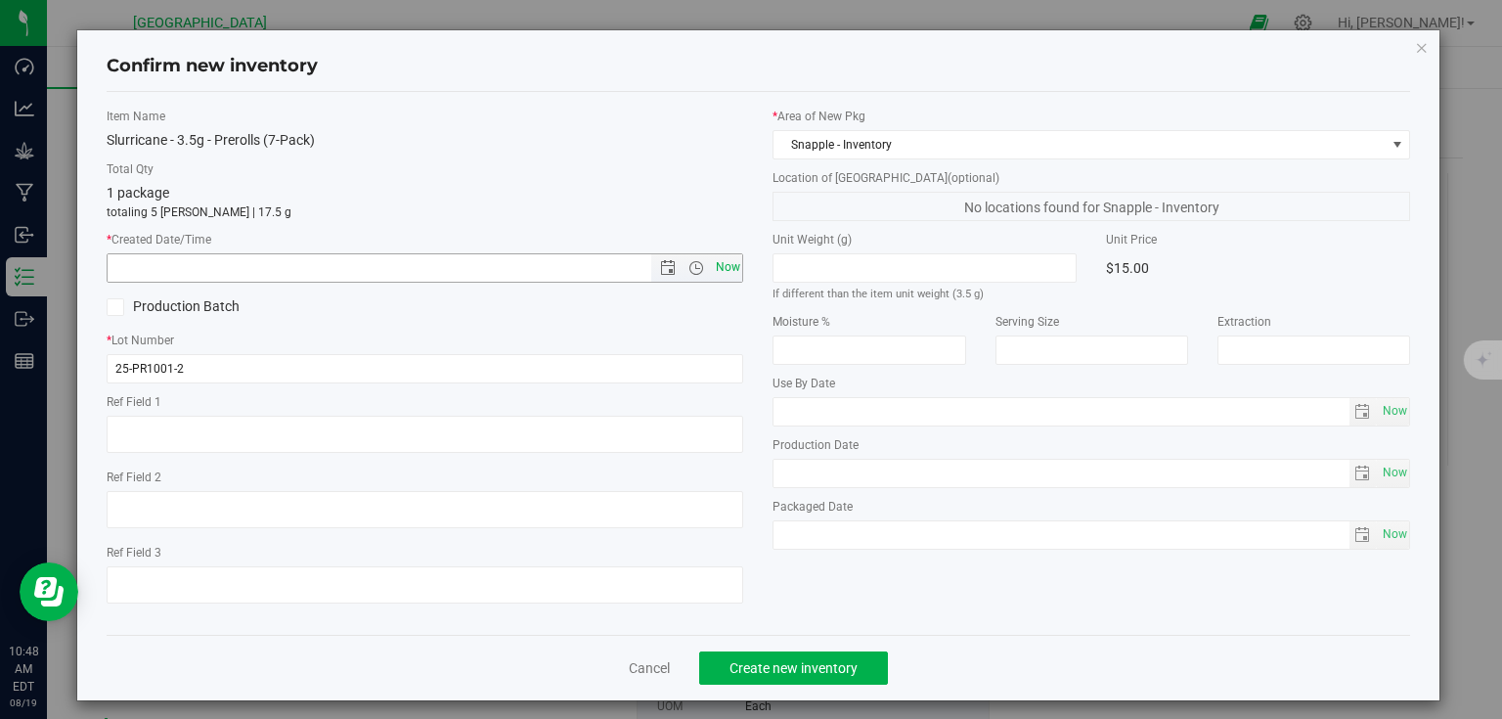
click at [723, 267] on span "Now" at bounding box center [727, 267] width 33 height 28
type input "8/19/2025 10:48 AM"
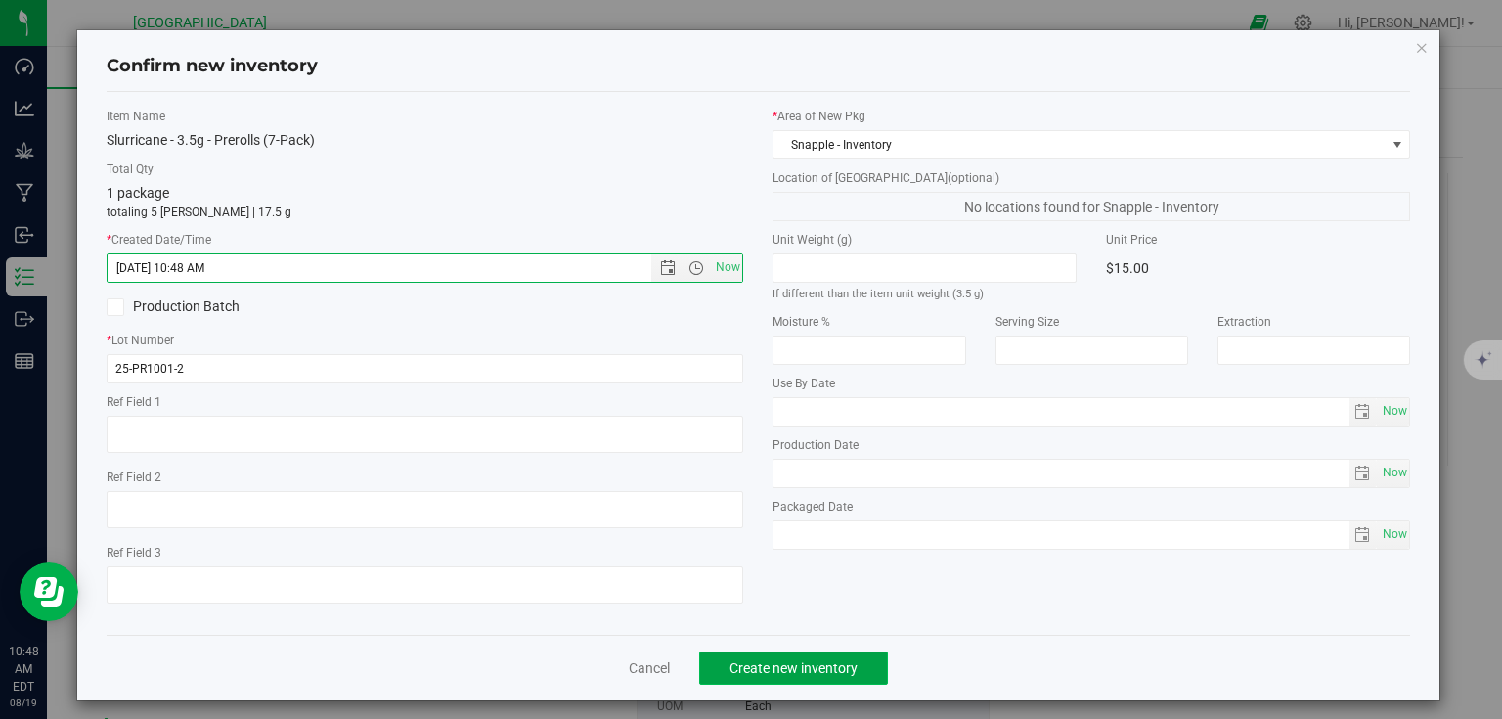
click at [777, 665] on span "Create new inventory" at bounding box center [794, 668] width 128 height 16
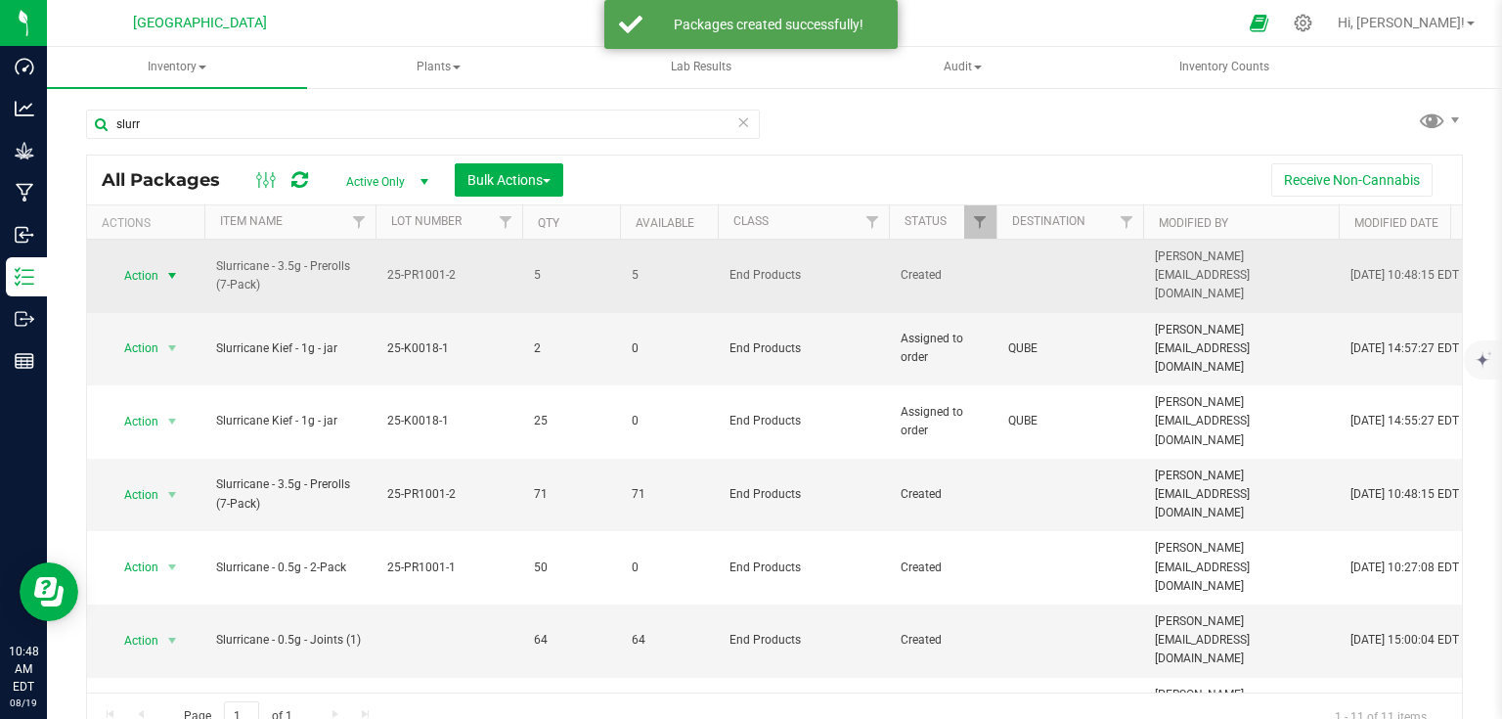
click at [167, 268] on span "select" at bounding box center [172, 276] width 16 height 16
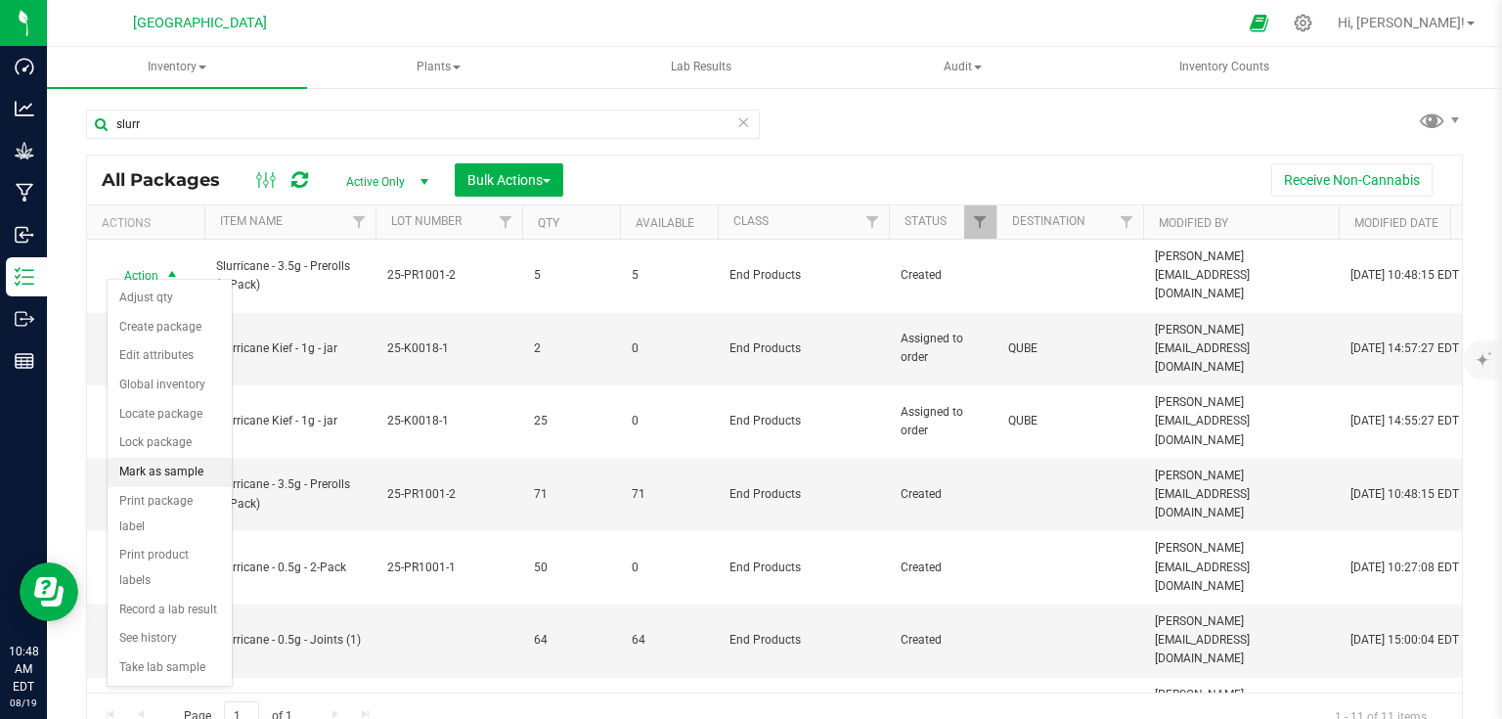
click at [156, 469] on li "Mark as sample" at bounding box center [170, 472] width 124 height 29
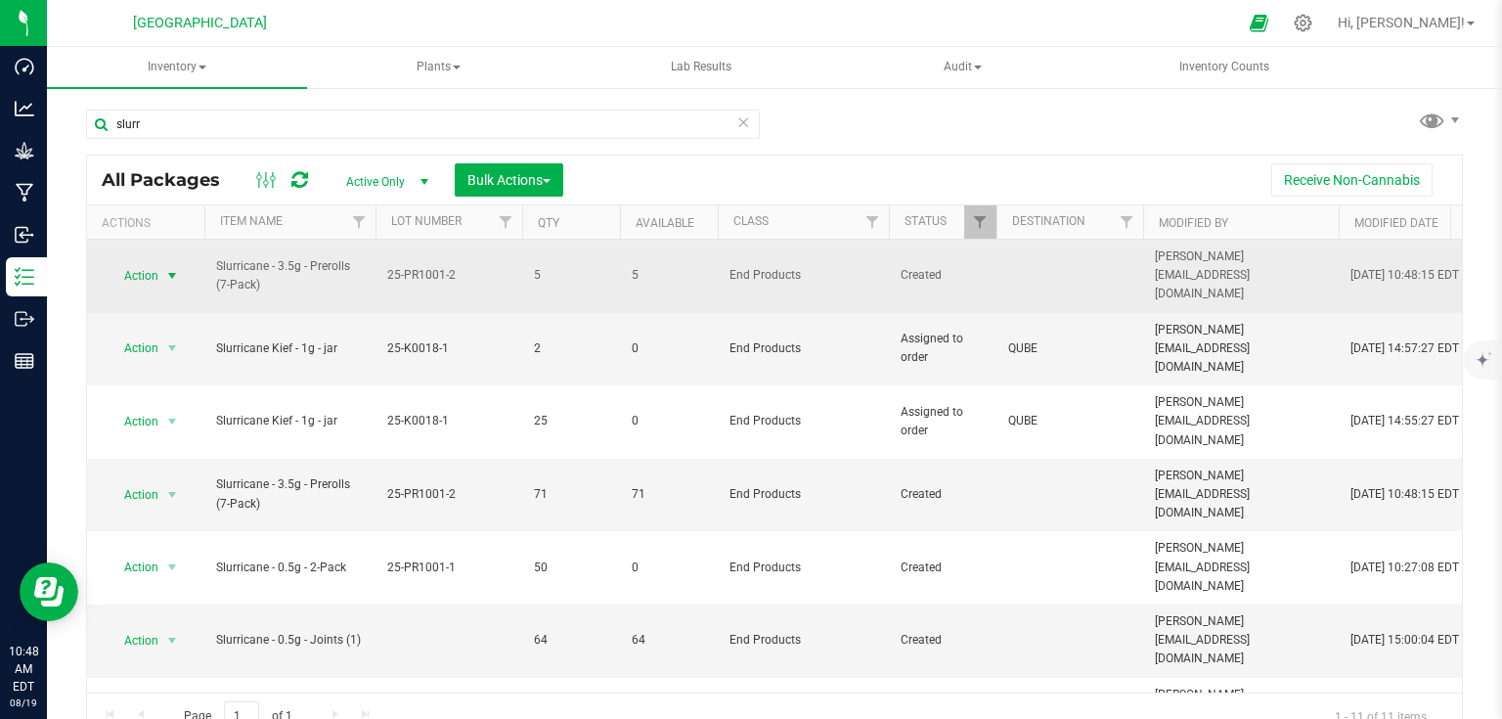
click at [156, 263] on span "Action" at bounding box center [133, 275] width 53 height 27
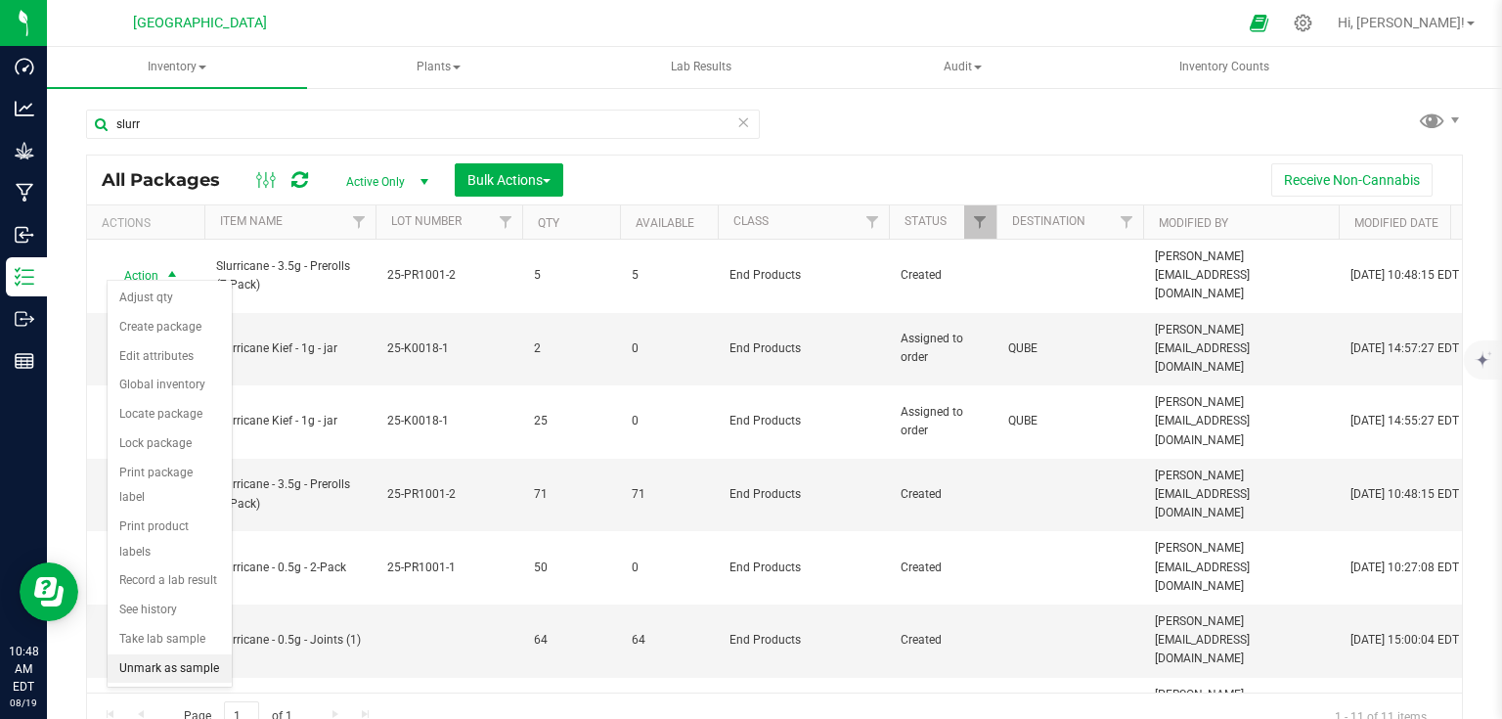
drag, startPoint x: 148, startPoint y: 639, endPoint x: 73, endPoint y: 659, distance: 77.1
click at [73, 659] on div "slurr All Packages Active Only Active Only Lab Samples Locked All Bulk Actions …" at bounding box center [774, 384] width 1455 height 597
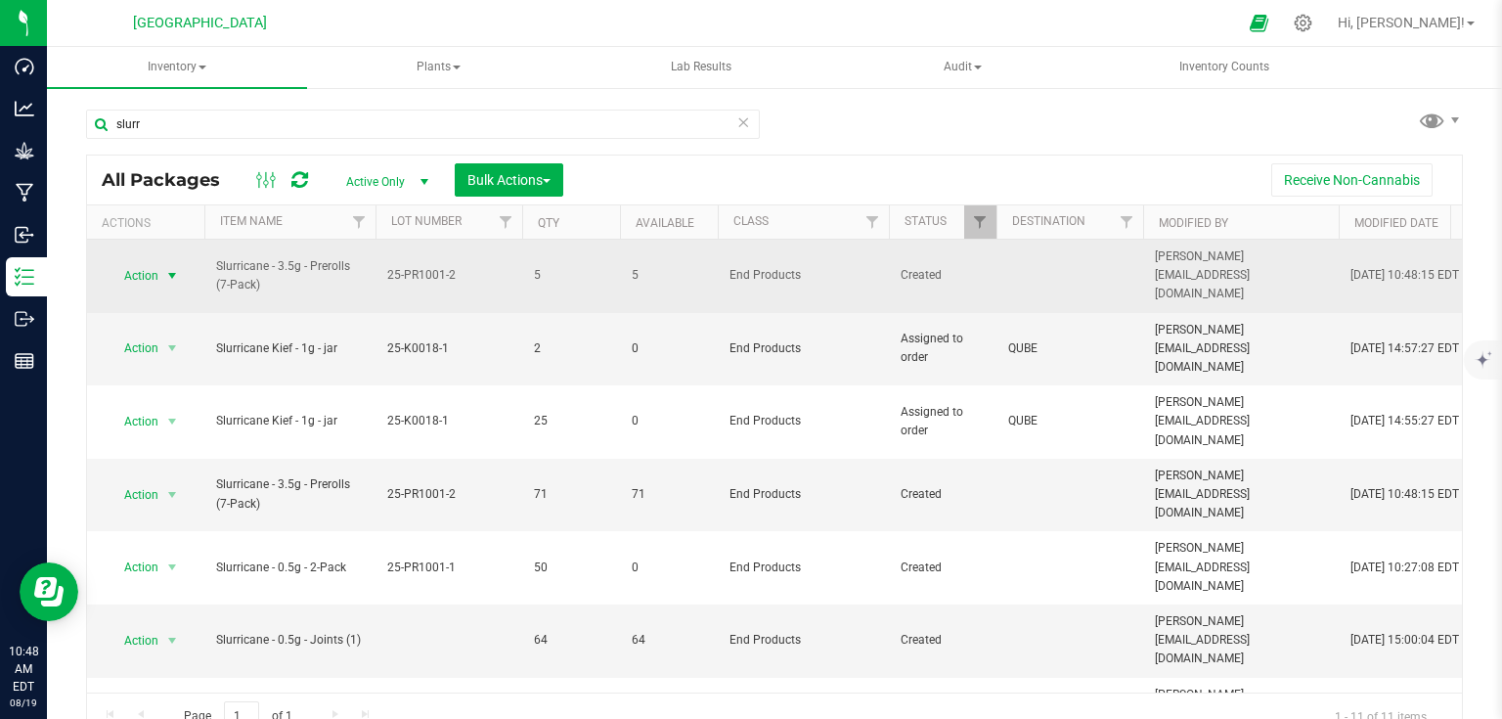
click at [172, 268] on span "select" at bounding box center [172, 276] width 16 height 16
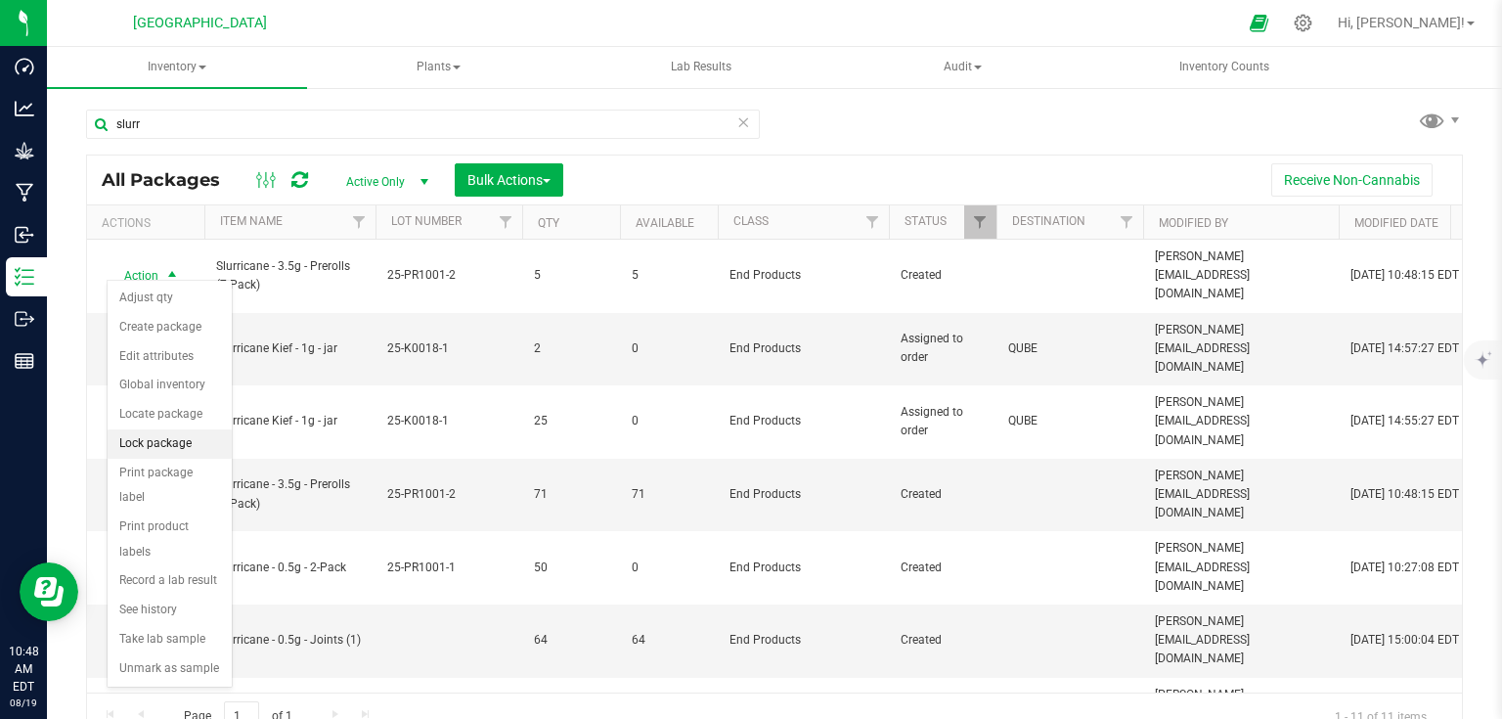
click at [156, 429] on li "Lock package" at bounding box center [170, 443] width 124 height 29
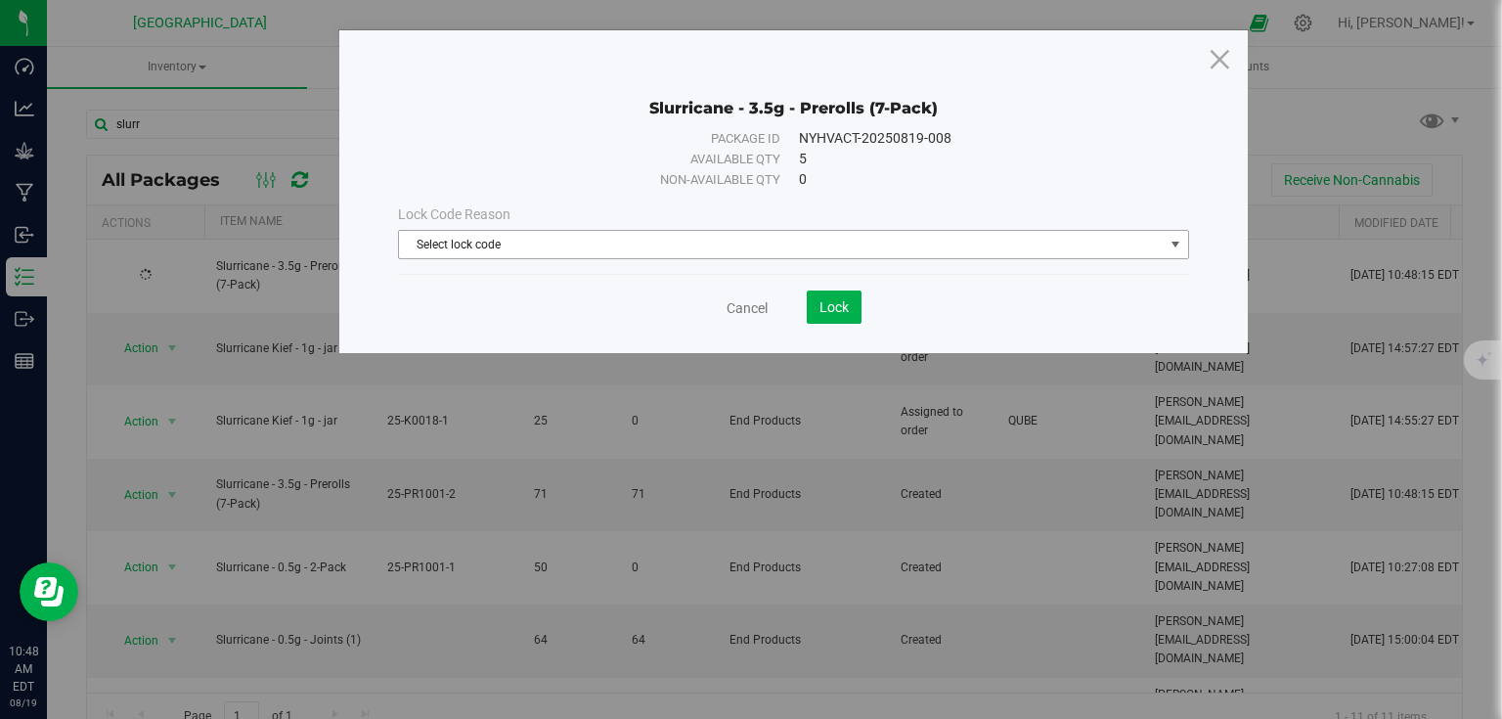
click at [643, 244] on span "Select lock code" at bounding box center [781, 244] width 765 height 27
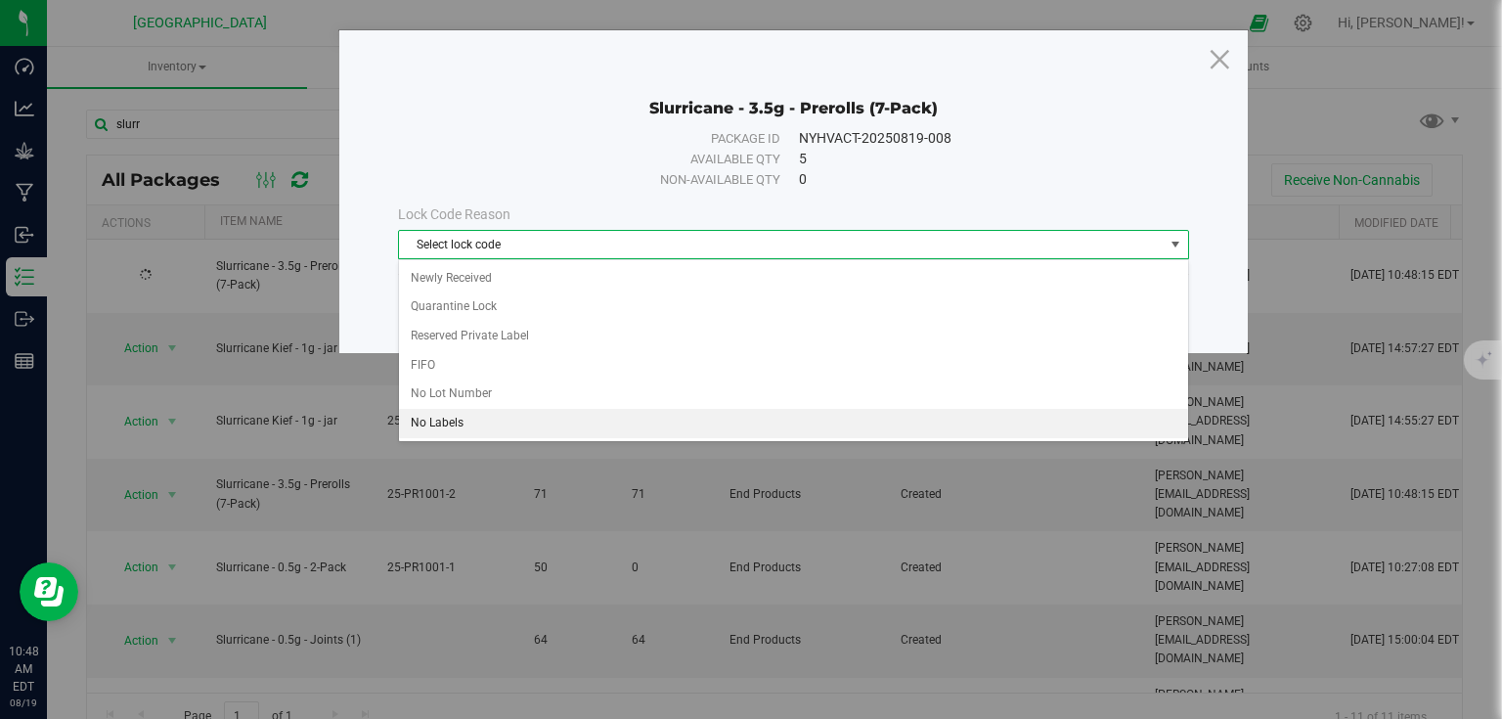
click at [489, 417] on li "No Labels" at bounding box center [793, 423] width 789 height 29
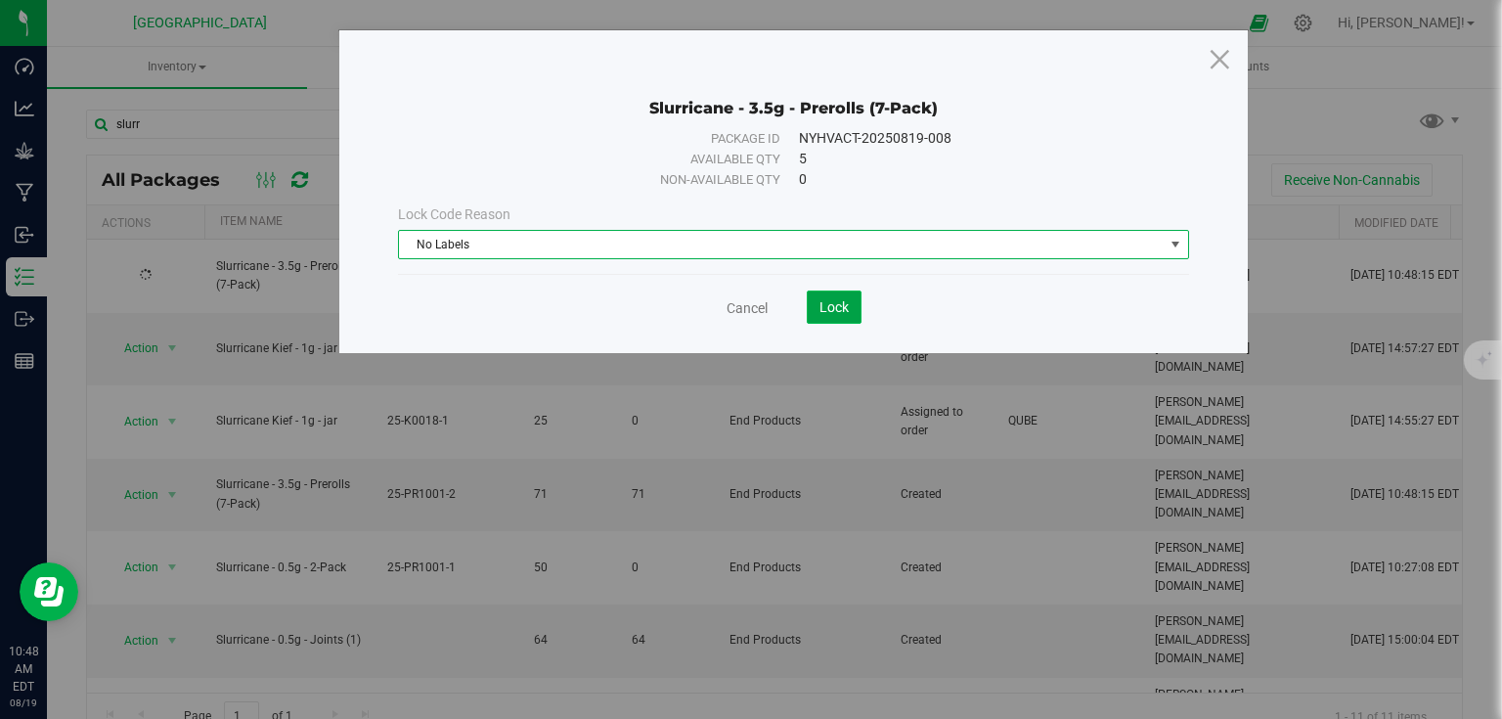
click at [849, 293] on button "Lock" at bounding box center [834, 306] width 55 height 33
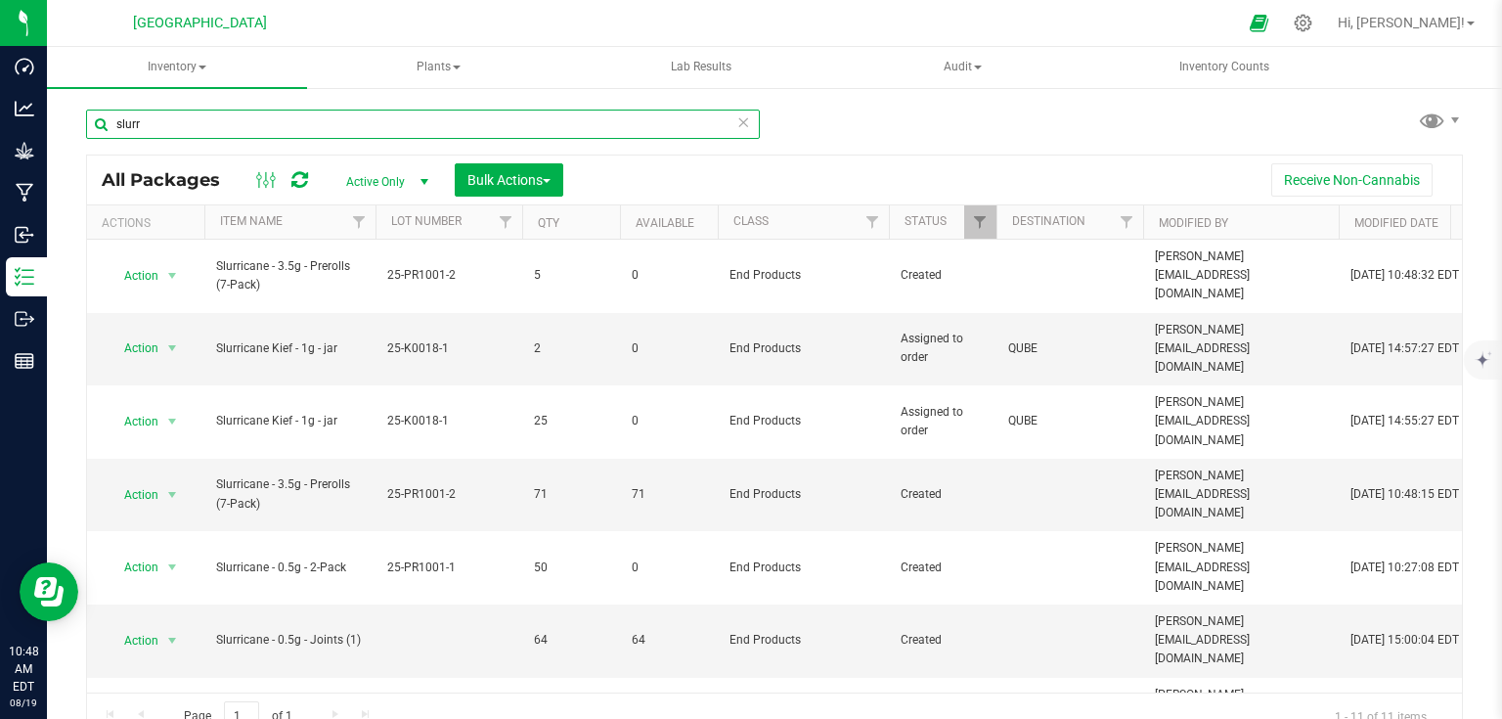
click at [304, 116] on input "slurr" at bounding box center [423, 124] width 674 height 29
click at [170, 487] on span "select" at bounding box center [172, 495] width 16 height 16
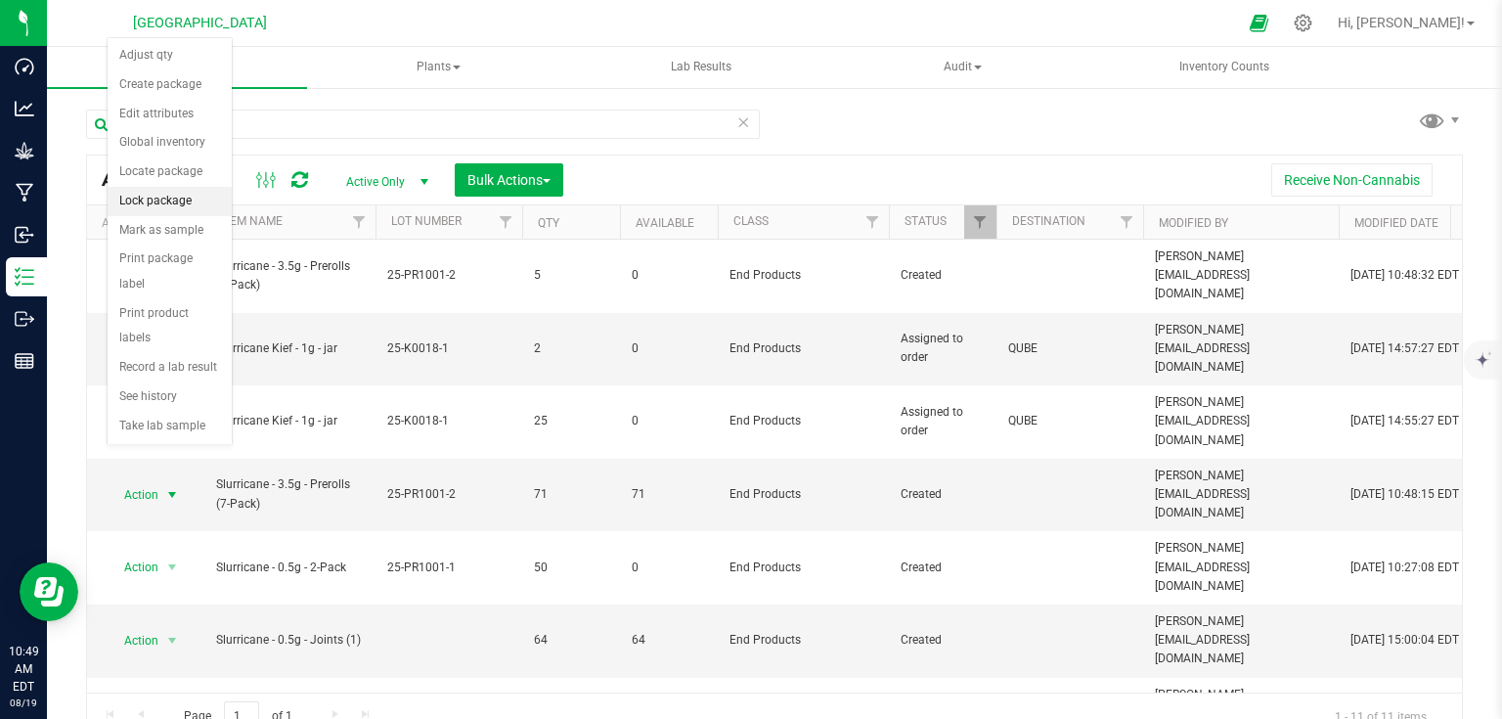
click at [177, 206] on li "Lock package" at bounding box center [170, 201] width 124 height 29
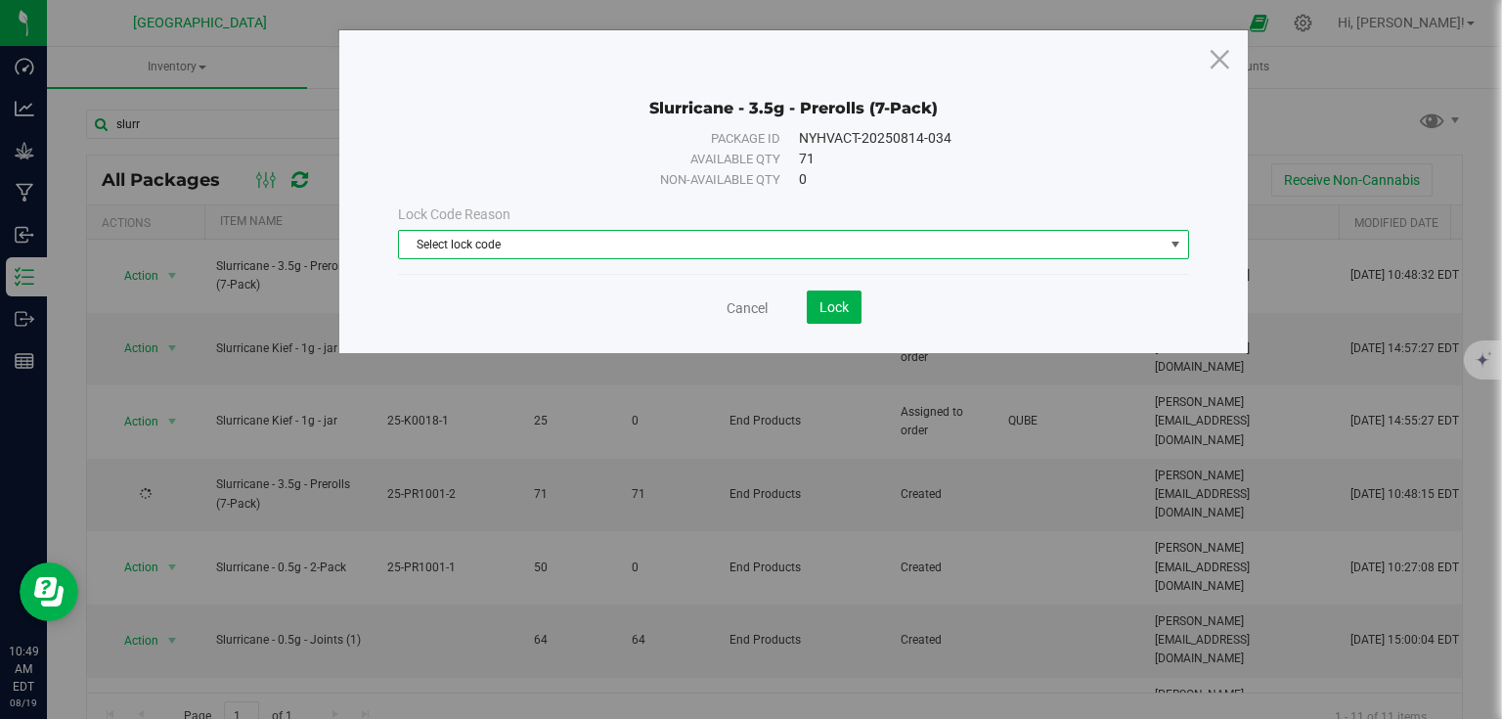
click at [426, 255] on span "Select lock code" at bounding box center [781, 244] width 765 height 27
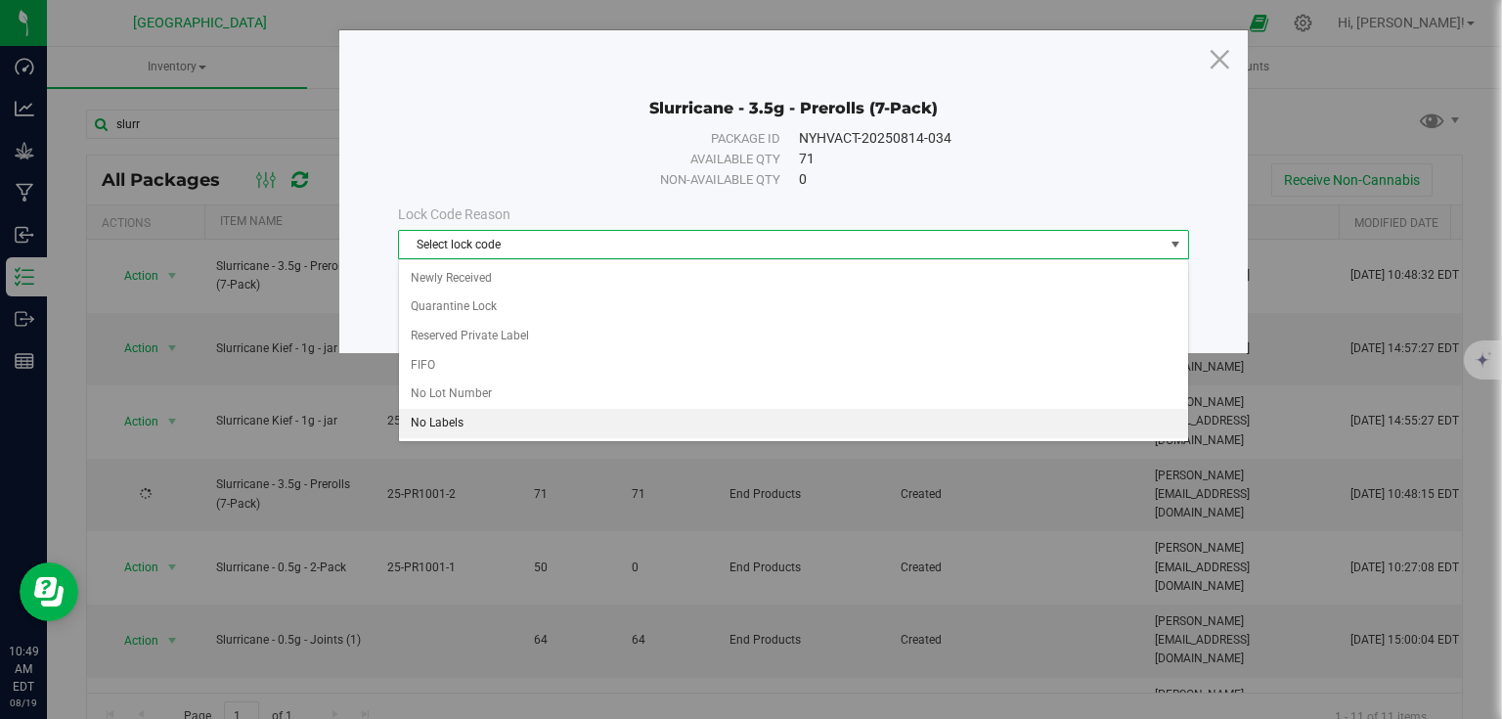
click at [441, 425] on li "No Labels" at bounding box center [793, 423] width 789 height 29
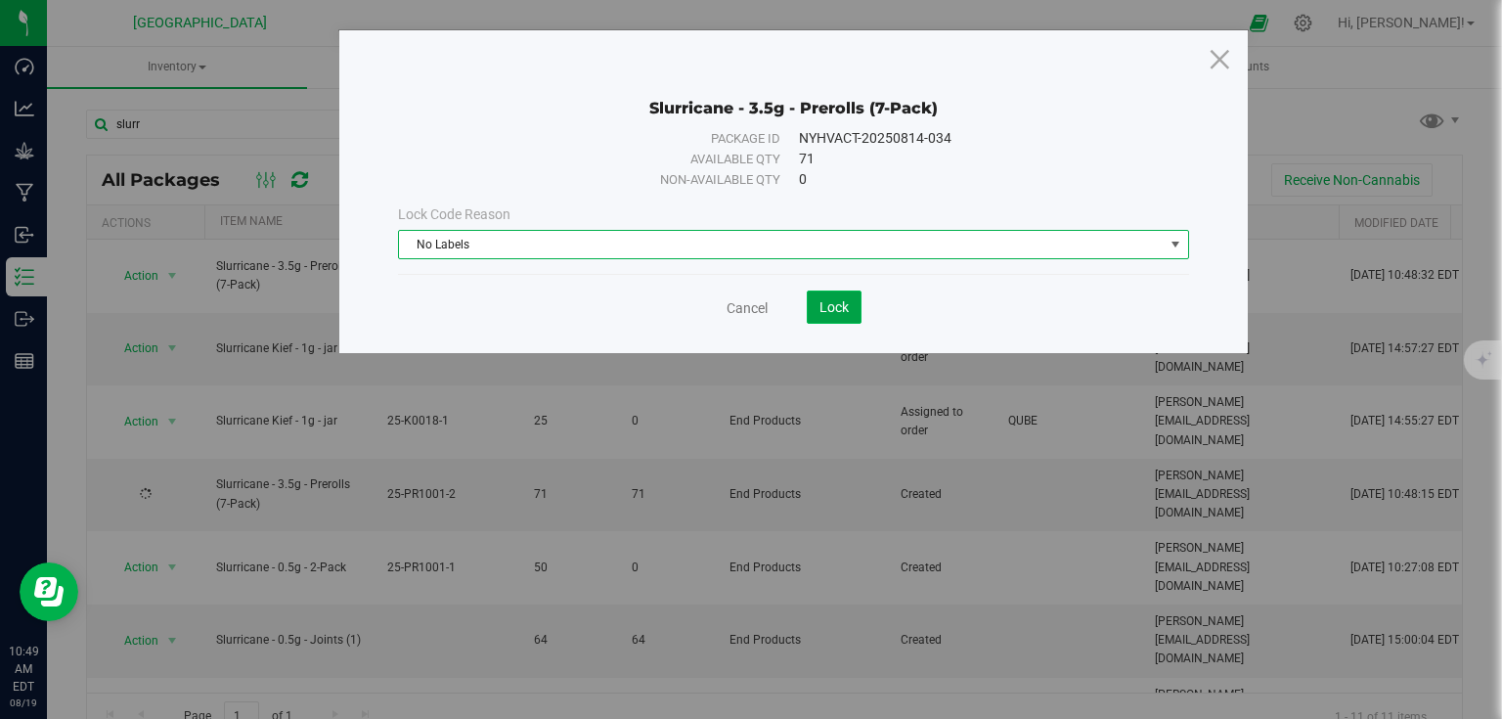
click at [837, 307] on span "Lock" at bounding box center [834, 307] width 29 height 16
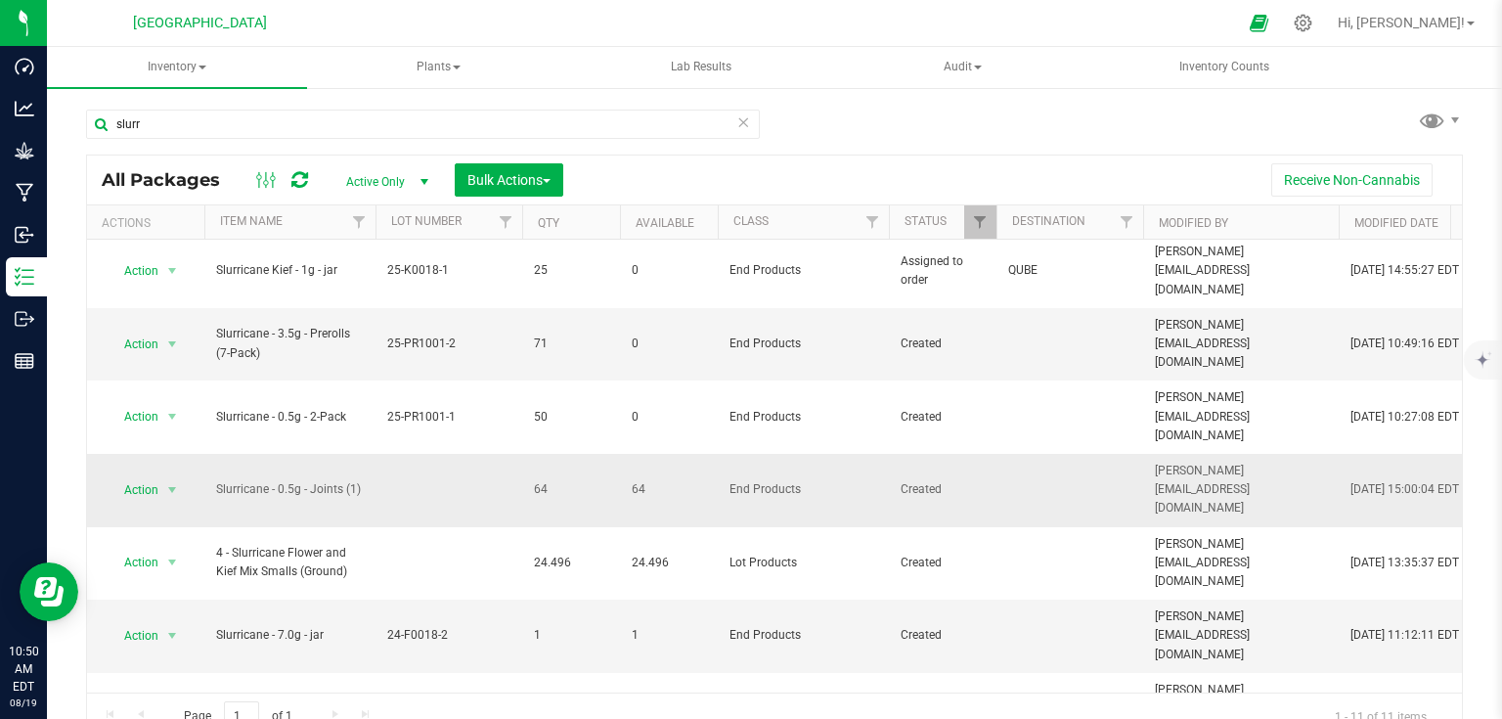
scroll to position [72, 0]
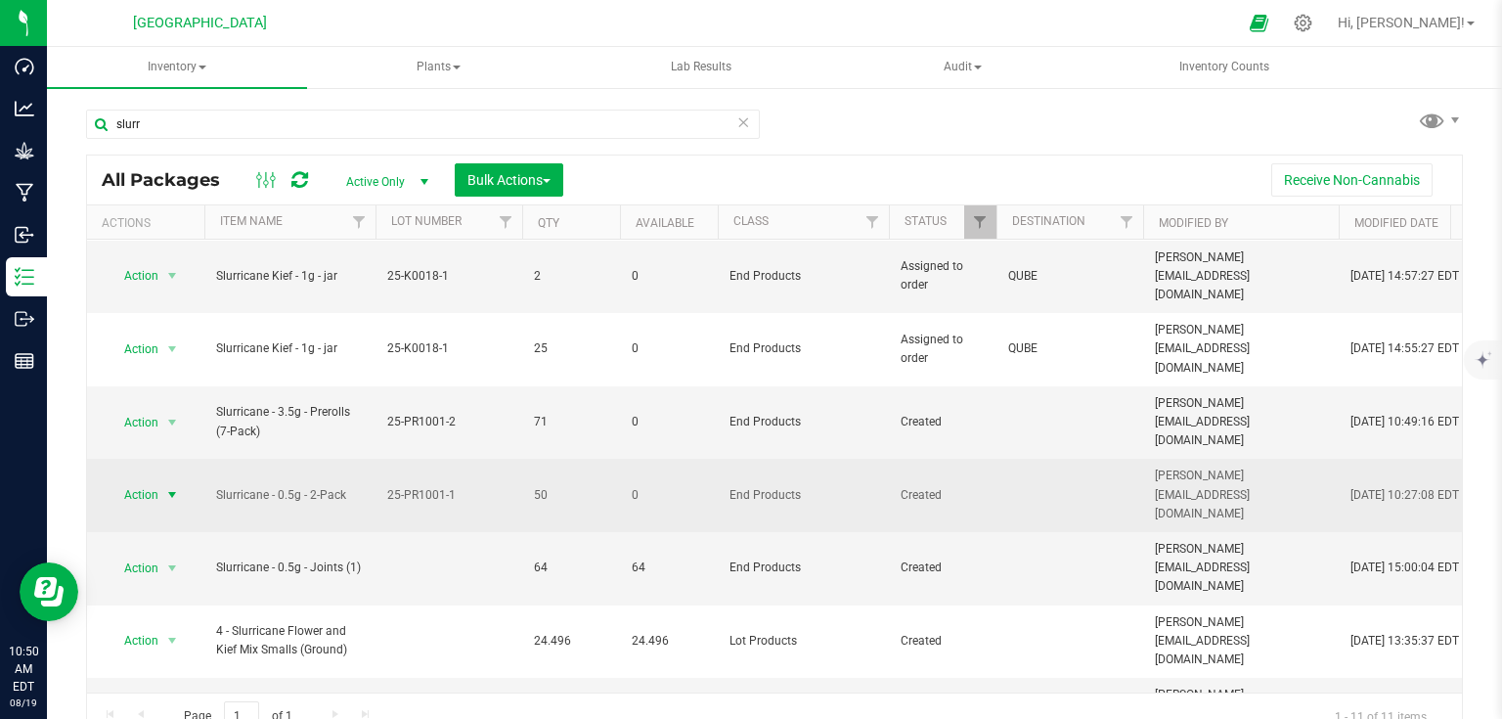
click at [174, 487] on span "select" at bounding box center [172, 495] width 16 height 16
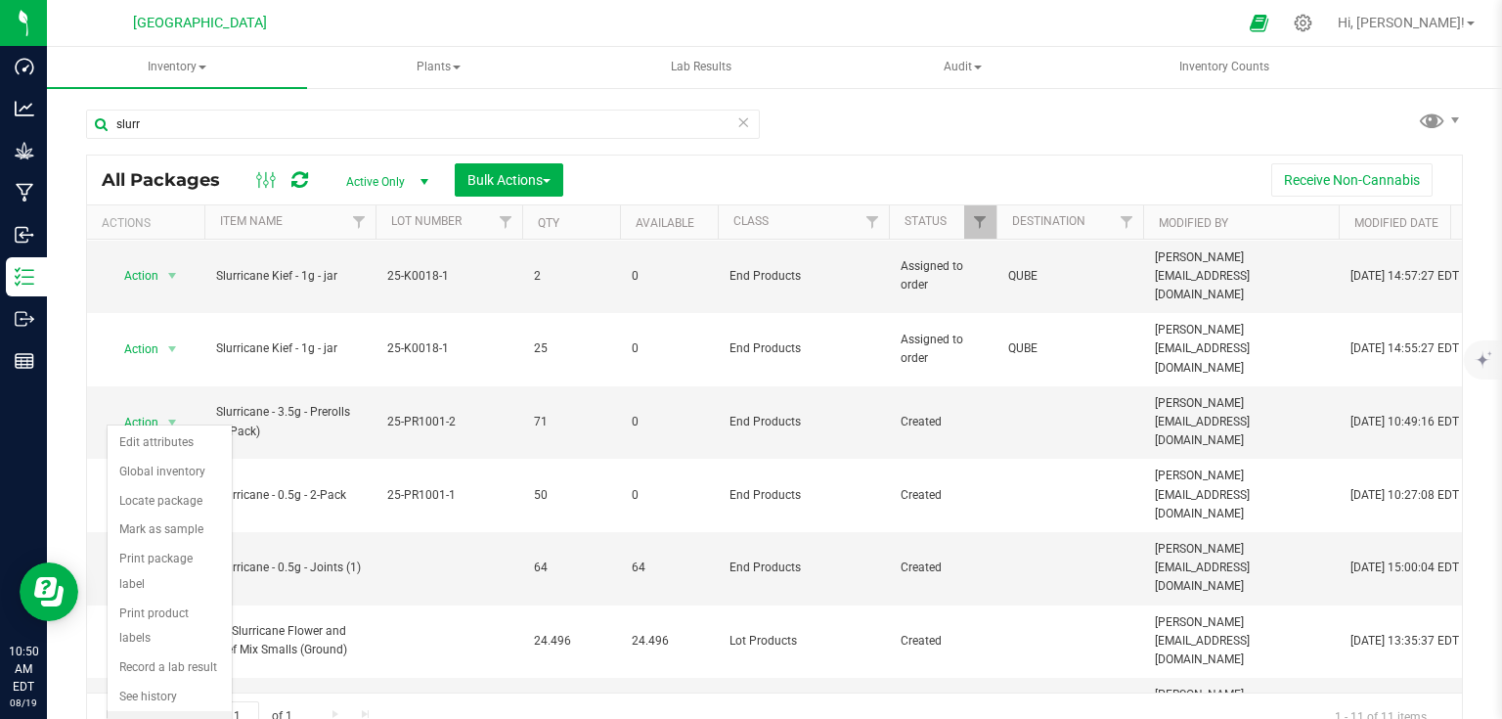
click at [137, 711] on li "Unlock package" at bounding box center [170, 725] width 124 height 29
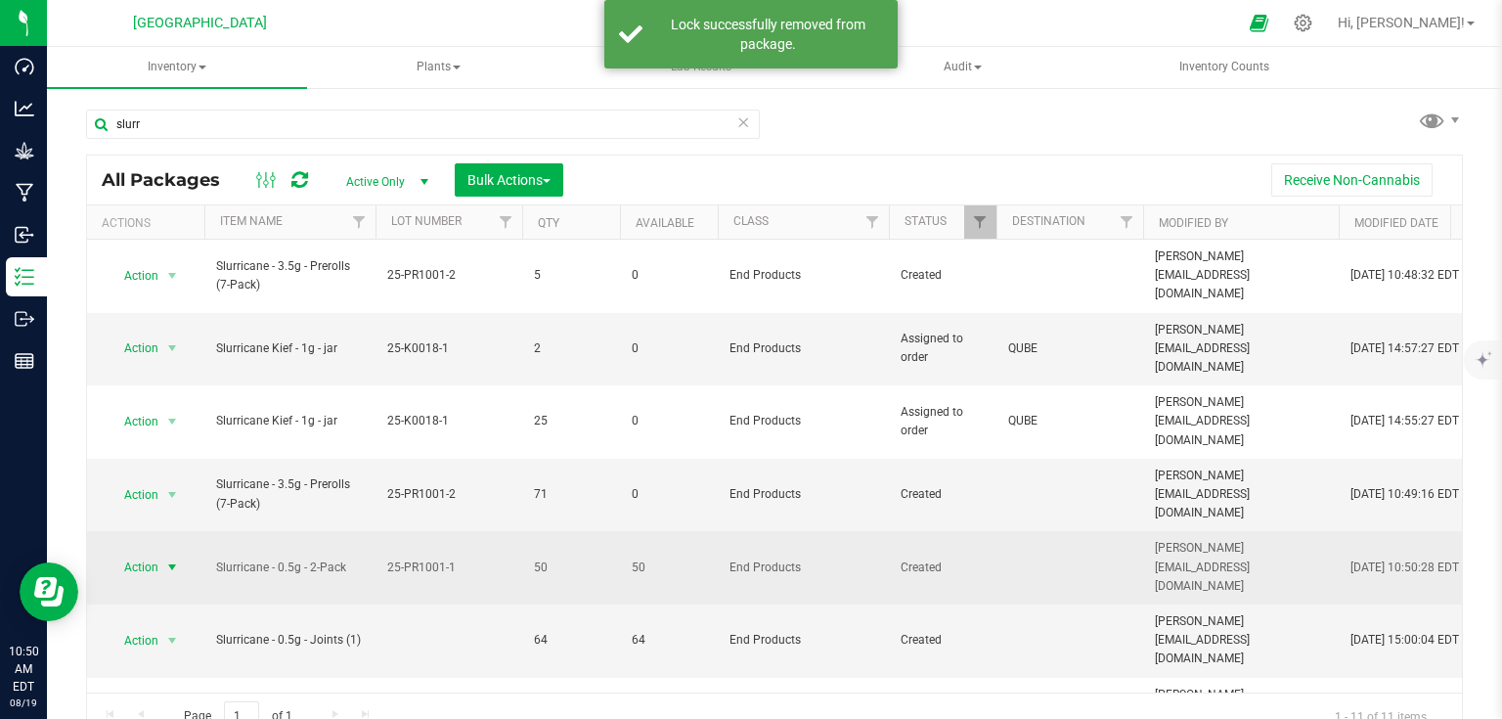
click at [164, 559] on span "select" at bounding box center [172, 567] width 16 height 16
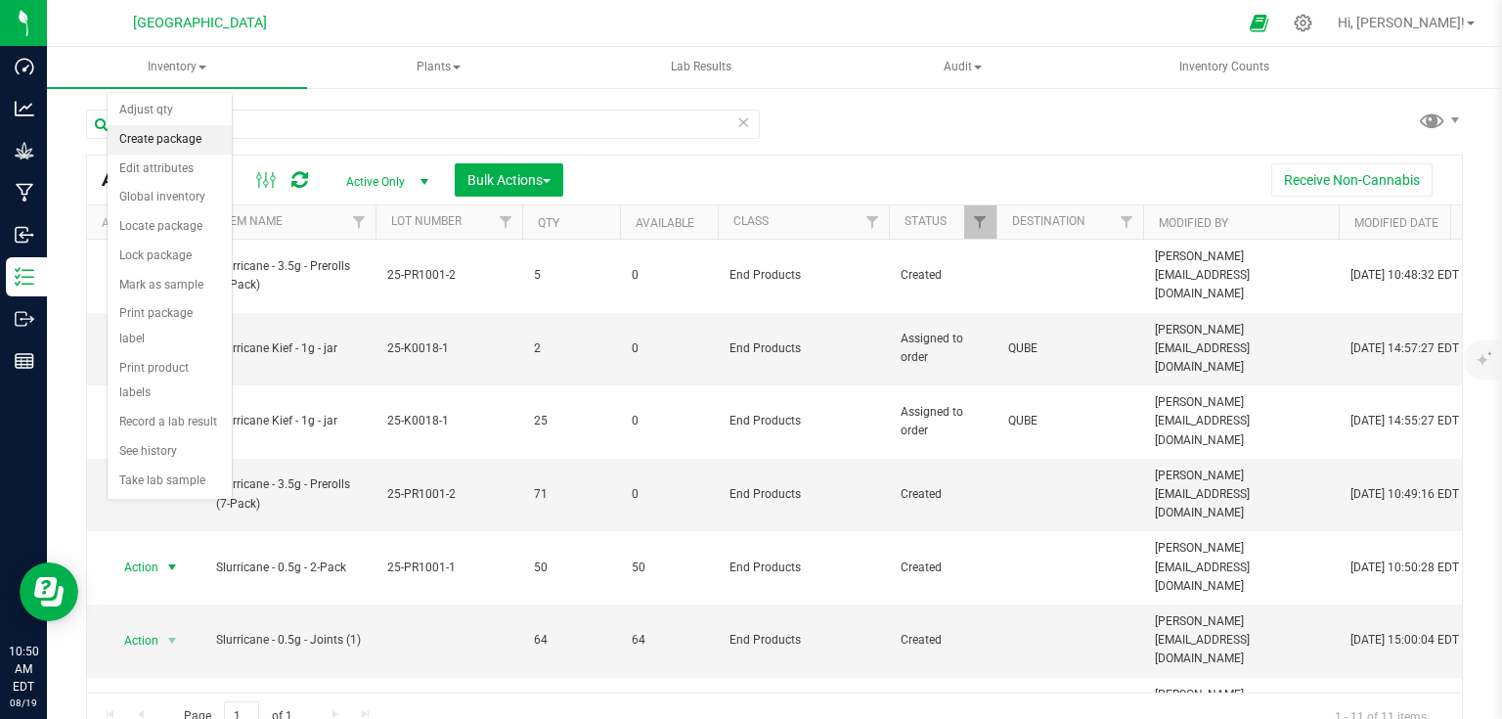
click at [173, 149] on li "Create package" at bounding box center [170, 139] width 124 height 29
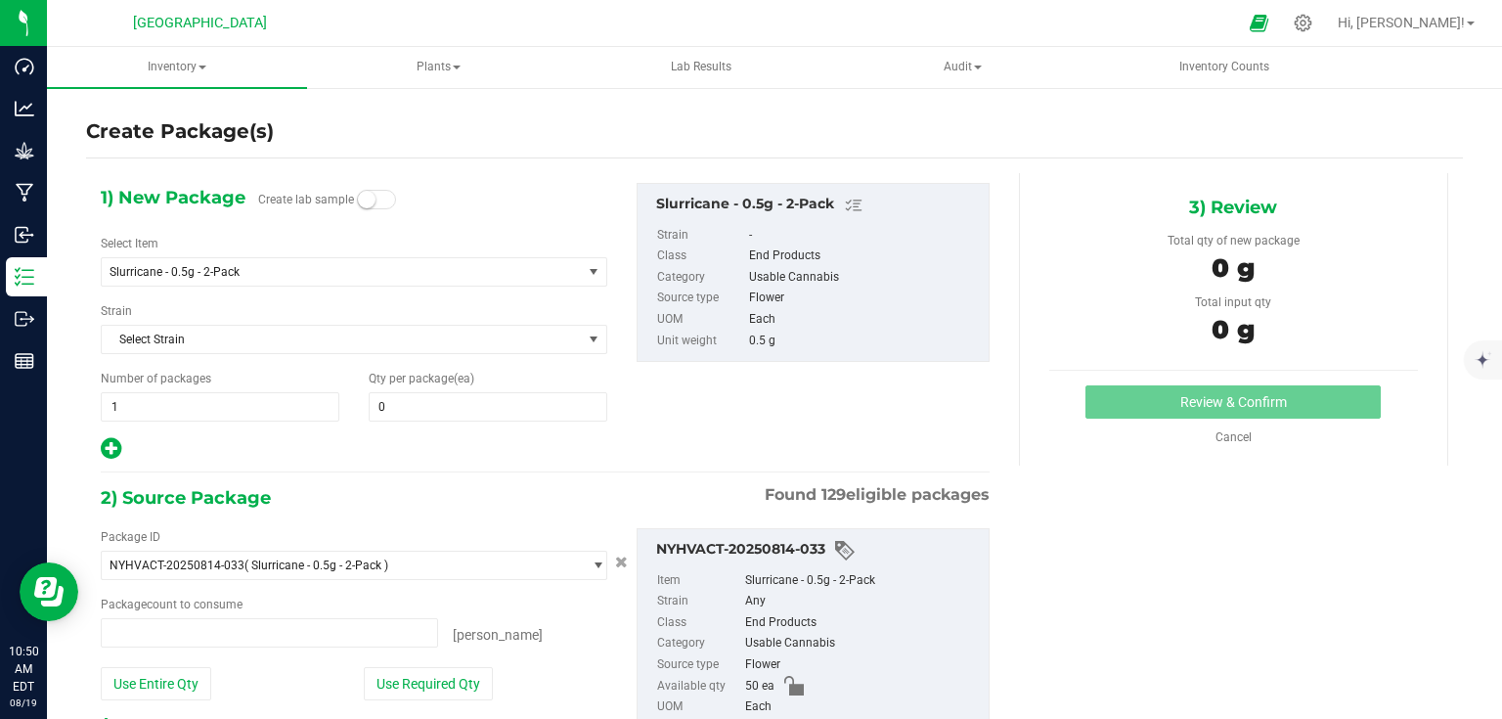
type input "0 ea"
click at [376, 618] on span at bounding box center [269, 632] width 337 height 29
type input "12"
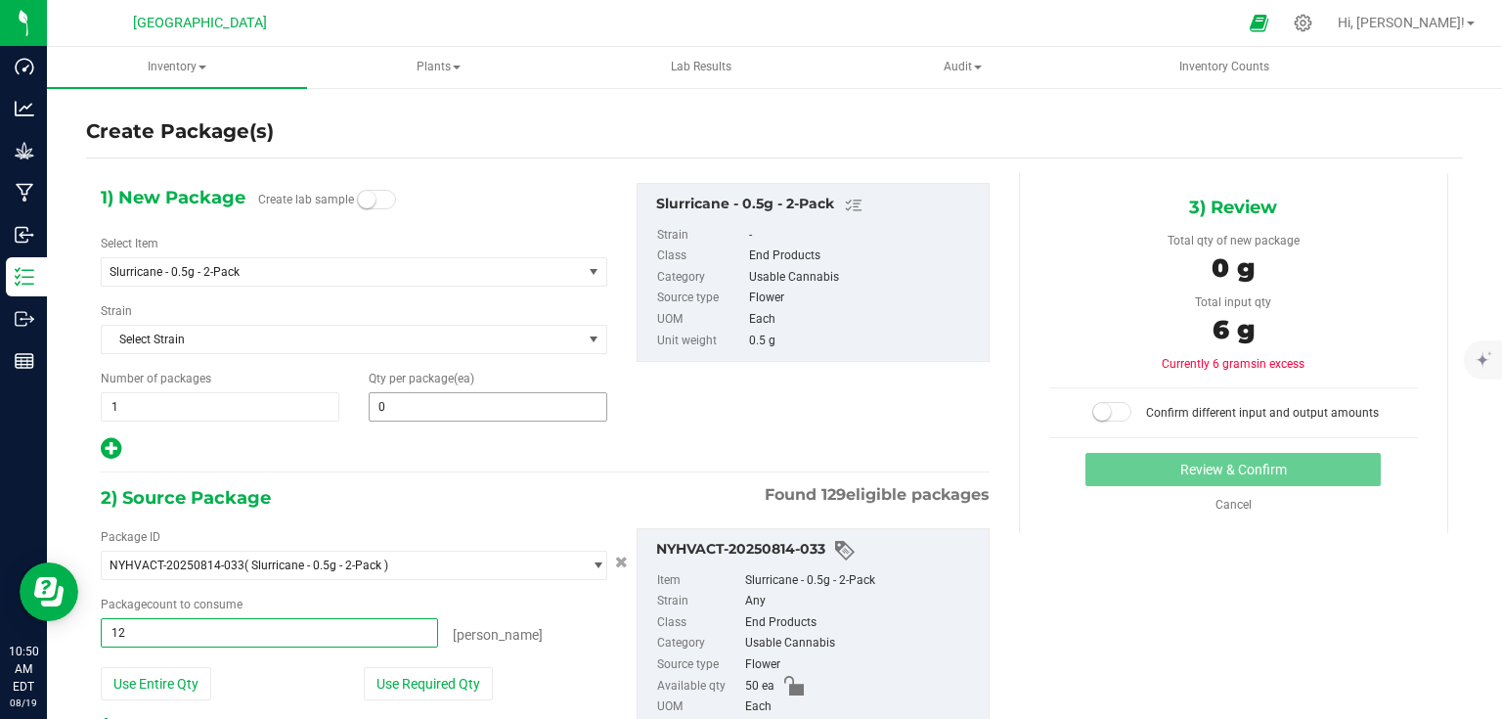
type input "12 ea"
click at [528, 395] on span at bounding box center [488, 406] width 239 height 29
type input "12"
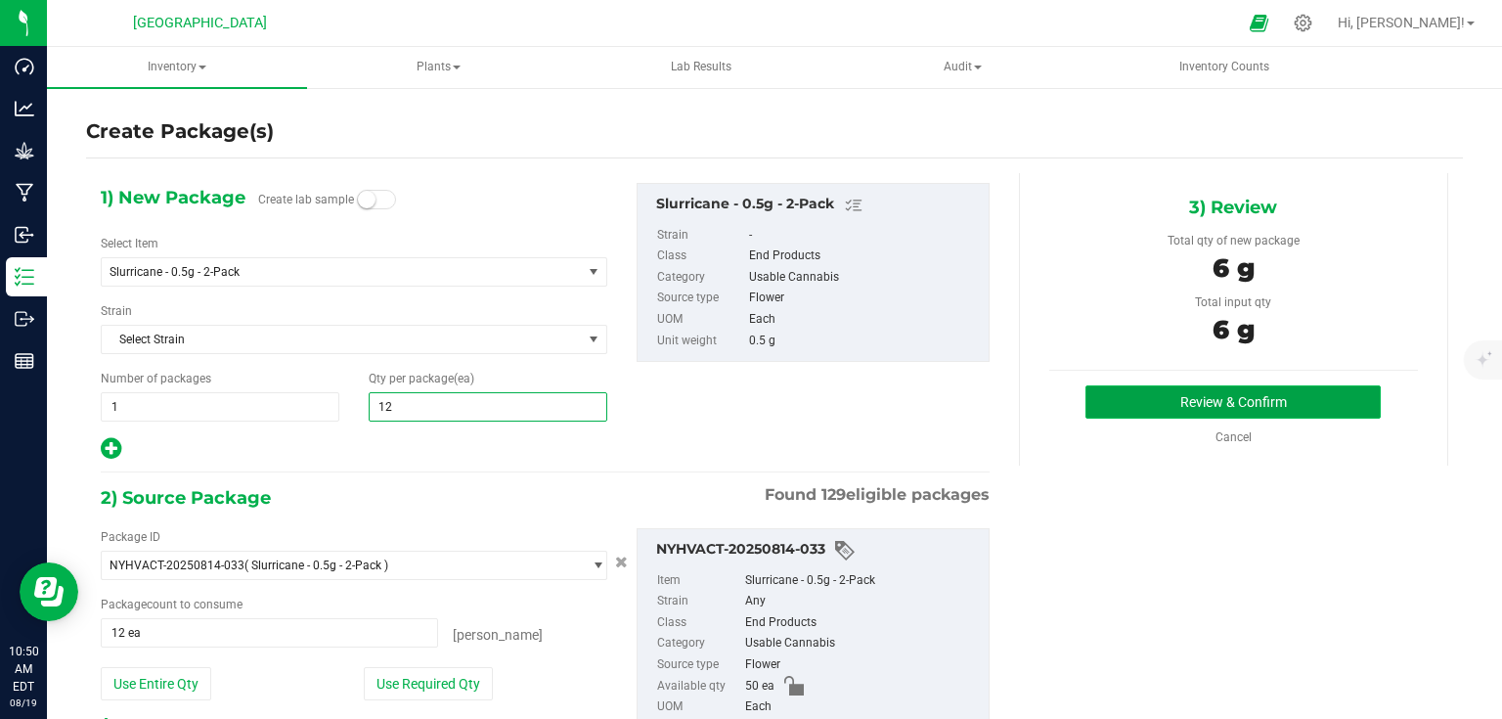
type input "12"
click at [1219, 401] on button "Review & Confirm" at bounding box center [1233, 401] width 295 height 33
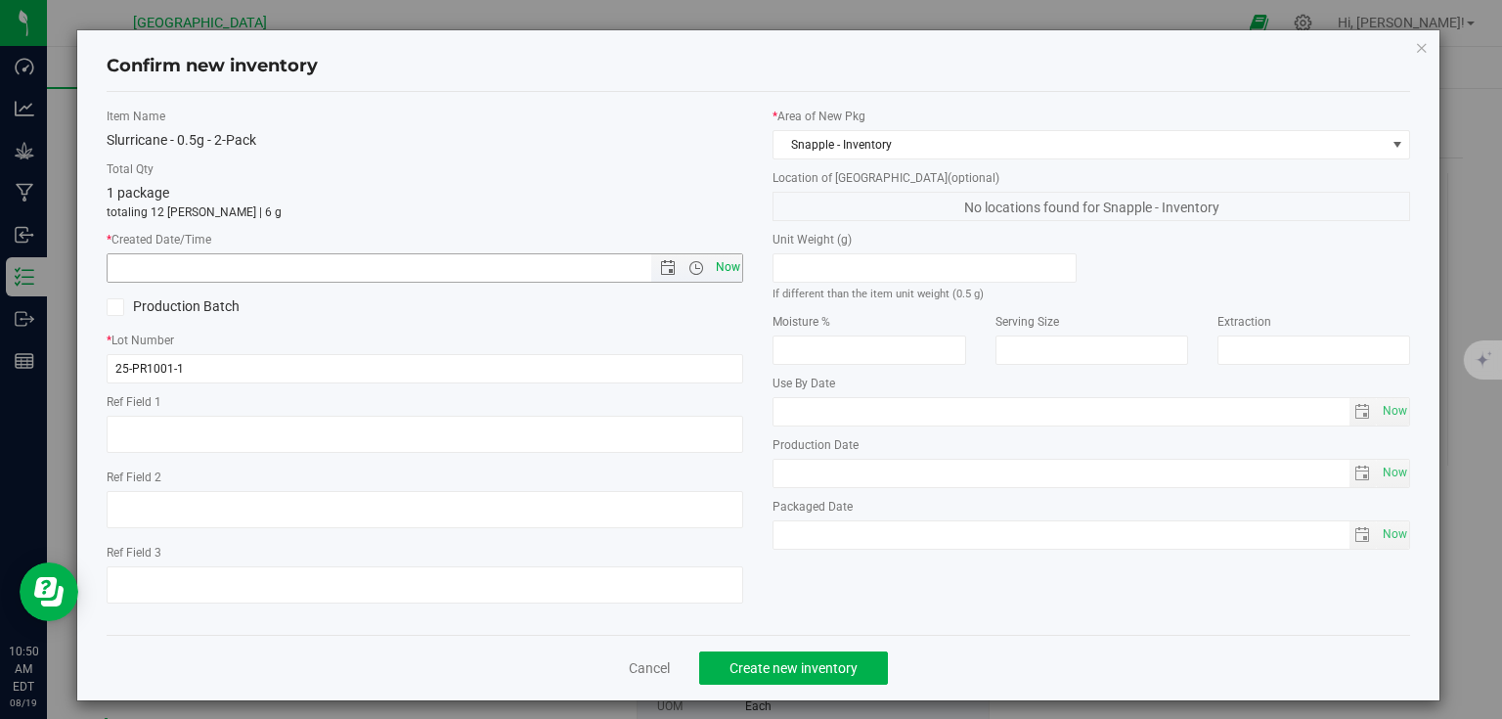
click at [717, 265] on span "Now" at bounding box center [727, 267] width 33 height 28
type input "8/19/2025 10:50 AM"
click at [736, 318] on div "Production Batch" at bounding box center [425, 306] width 667 height 29
click at [815, 684] on div "Cancel Create new inventory" at bounding box center [759, 668] width 1305 height 66
click at [820, 681] on button "Create new inventory" at bounding box center [793, 667] width 189 height 33
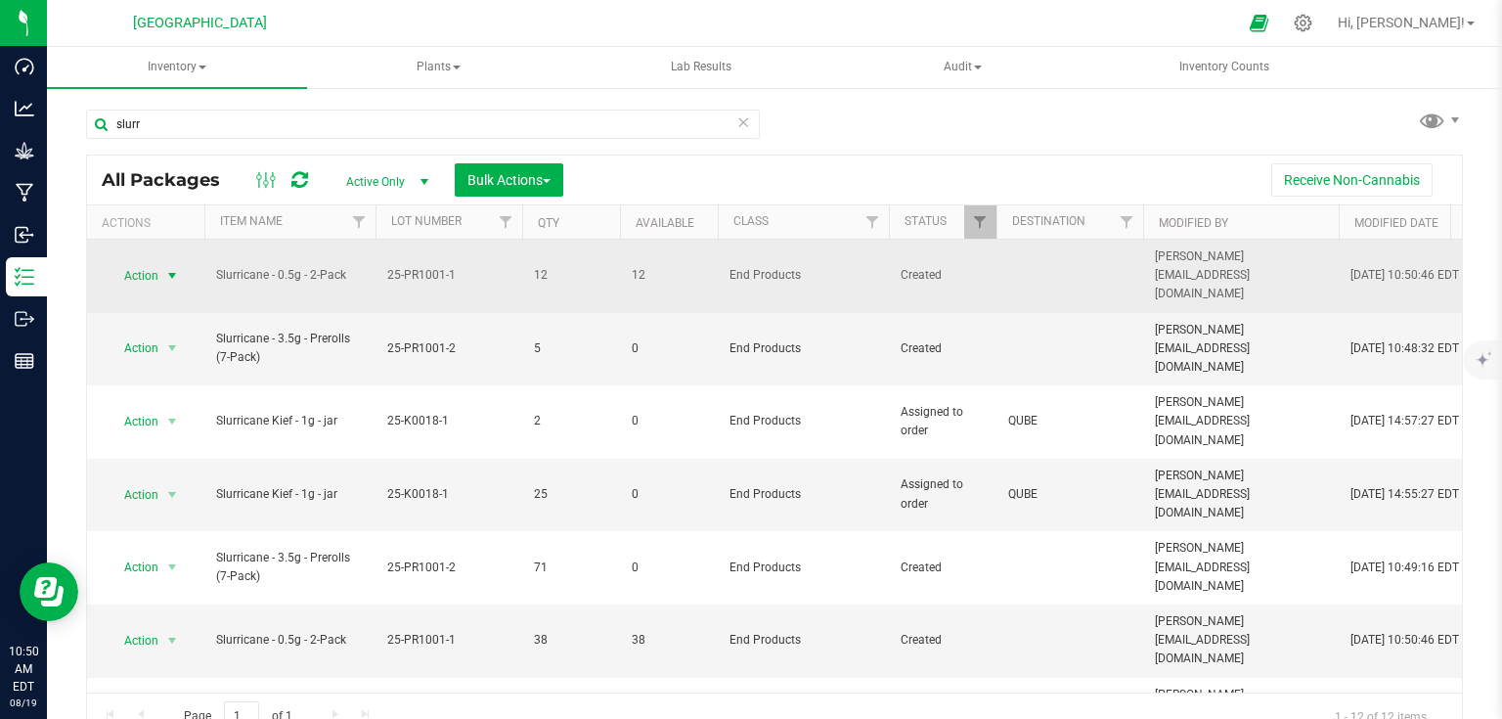
click at [155, 262] on span "Action" at bounding box center [133, 275] width 53 height 27
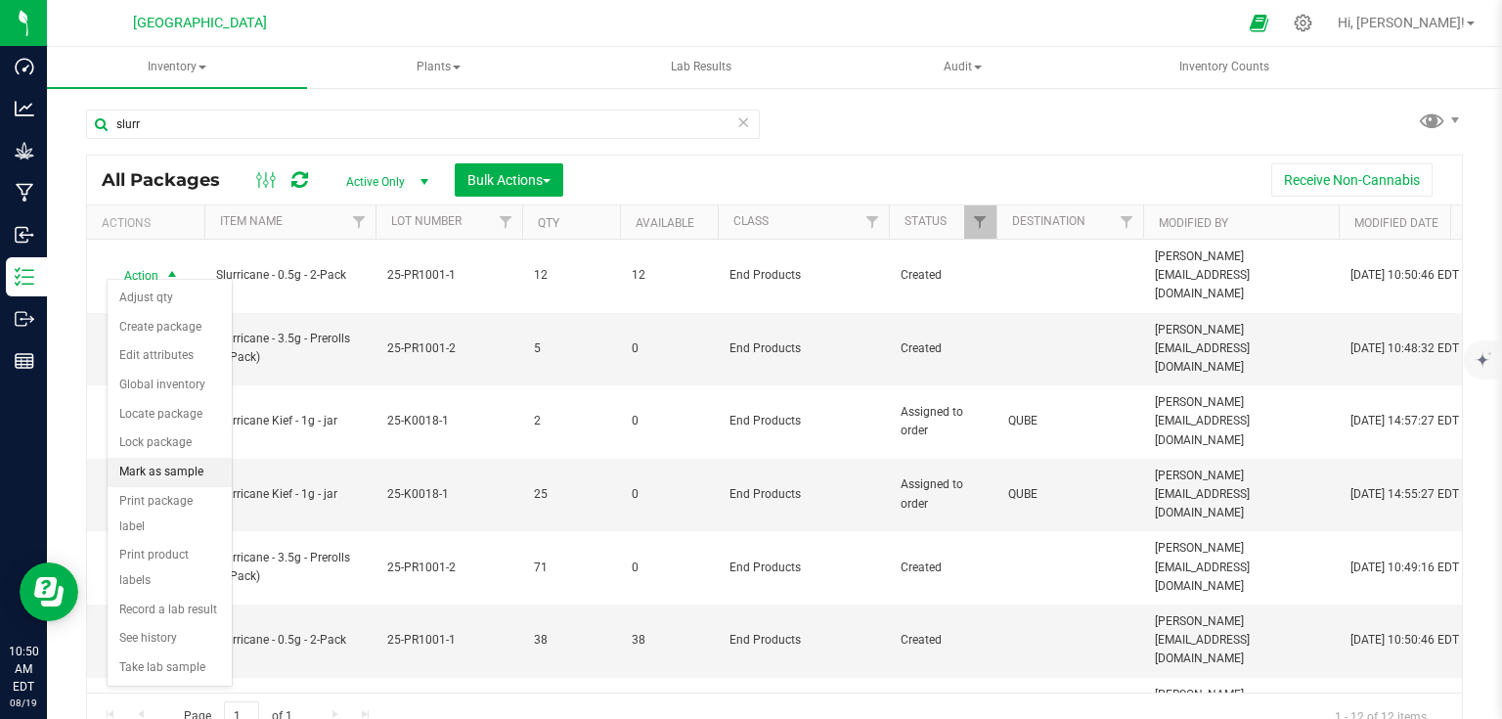
click at [173, 468] on li "Mark as sample" at bounding box center [170, 472] width 124 height 29
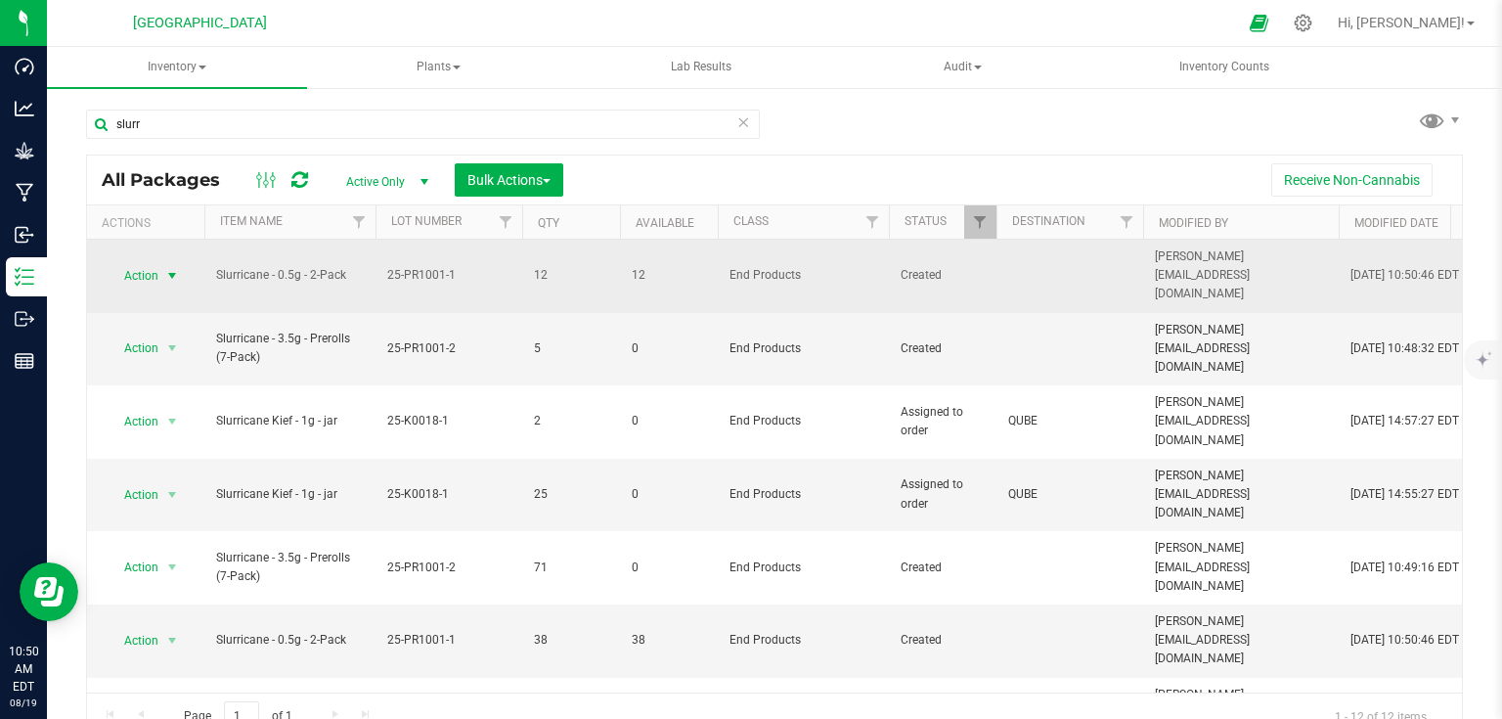
click at [172, 268] on span "select" at bounding box center [172, 276] width 16 height 16
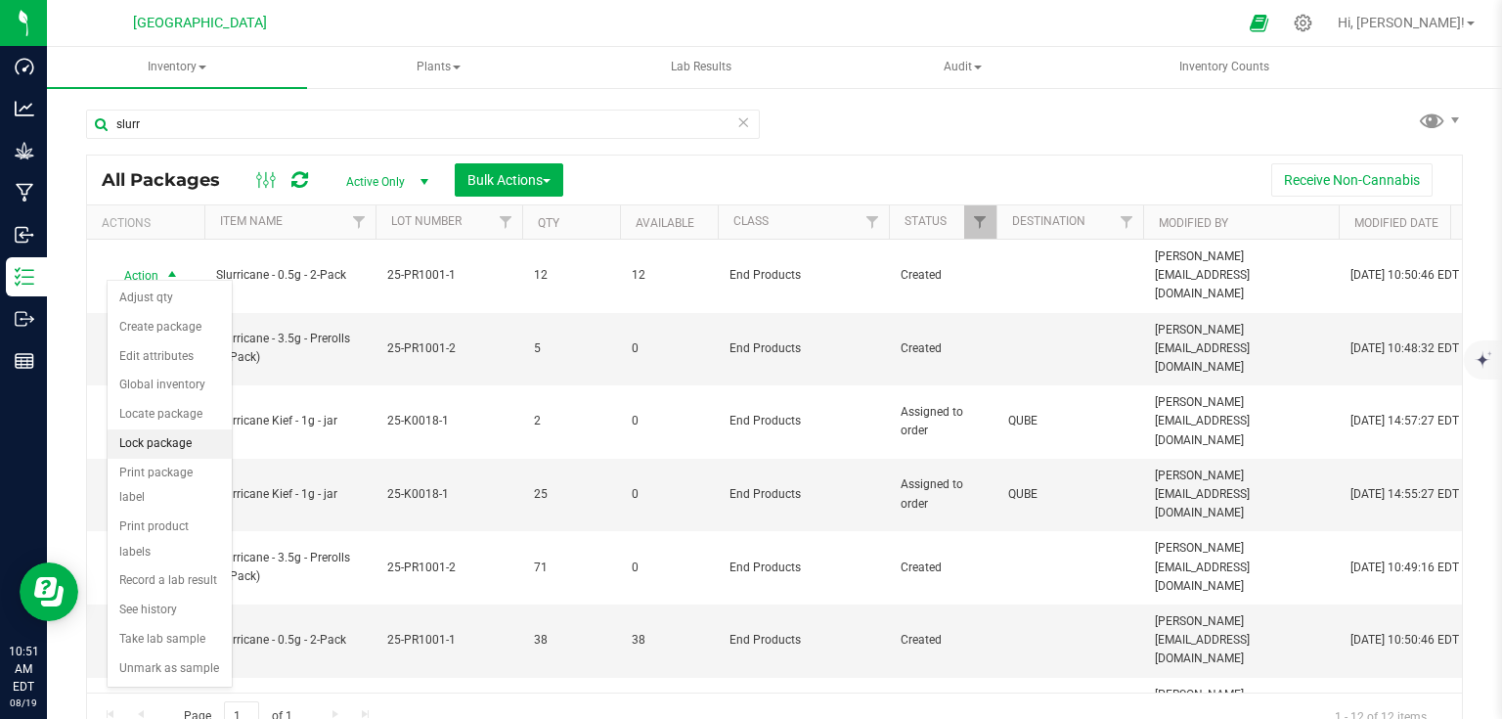
click at [167, 446] on li "Lock package" at bounding box center [170, 443] width 124 height 29
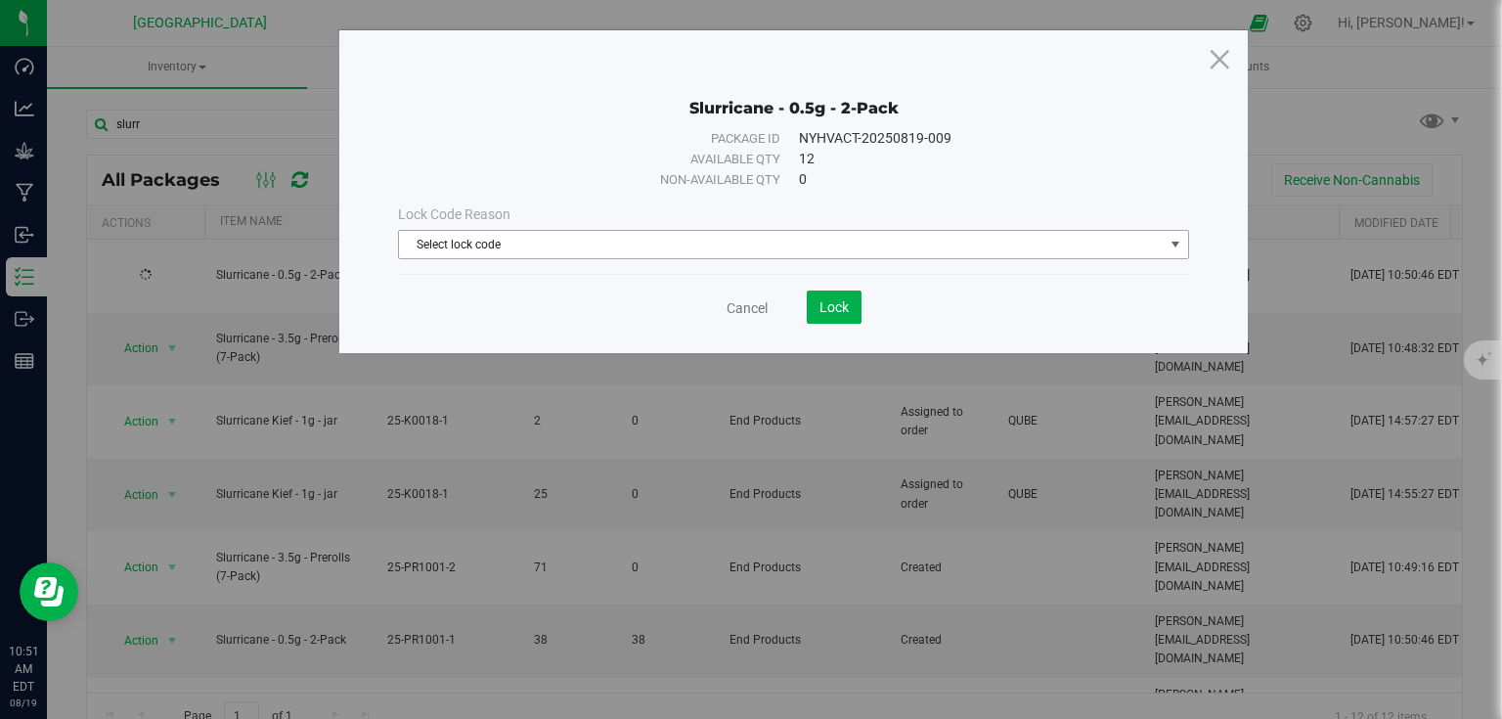
click at [476, 249] on span "Select lock code" at bounding box center [781, 244] width 765 height 27
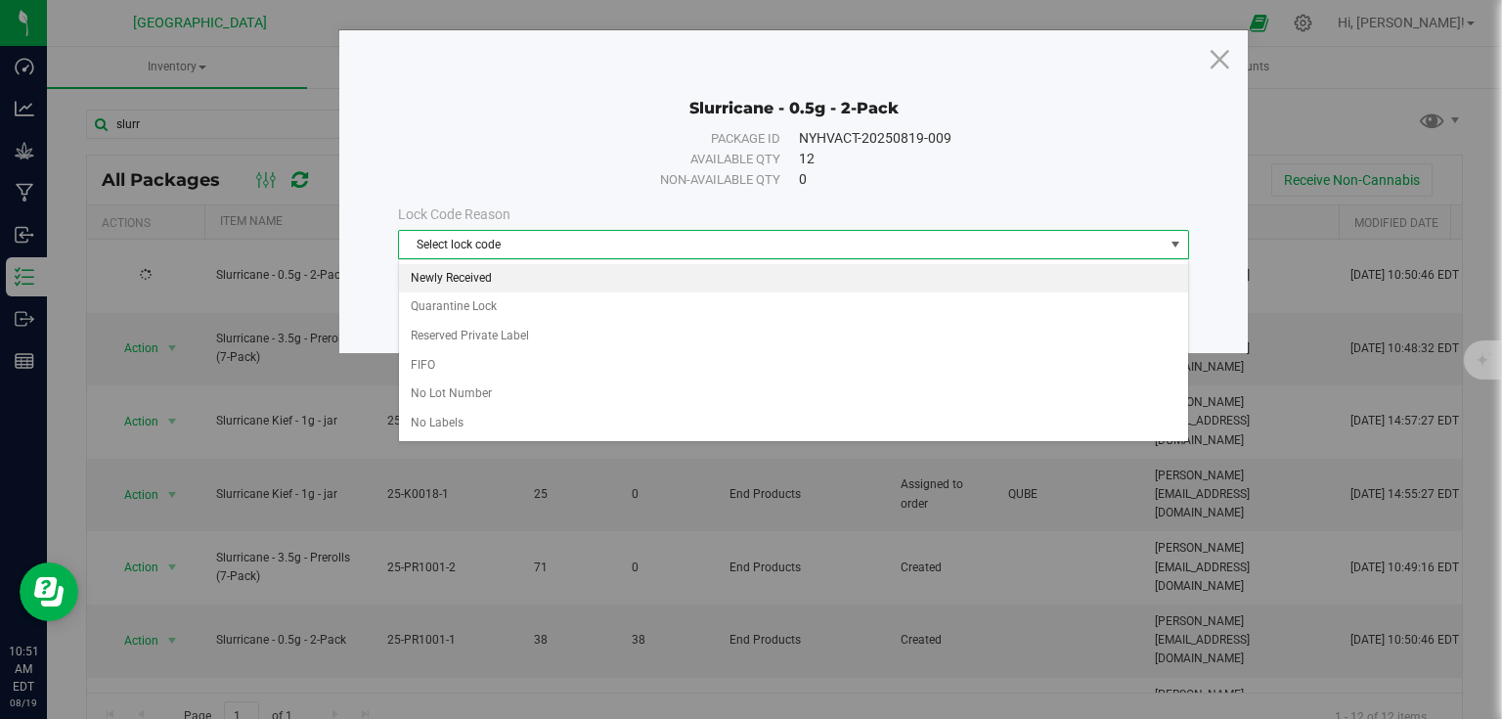
click at [465, 282] on li "Newly Received" at bounding box center [793, 278] width 789 height 29
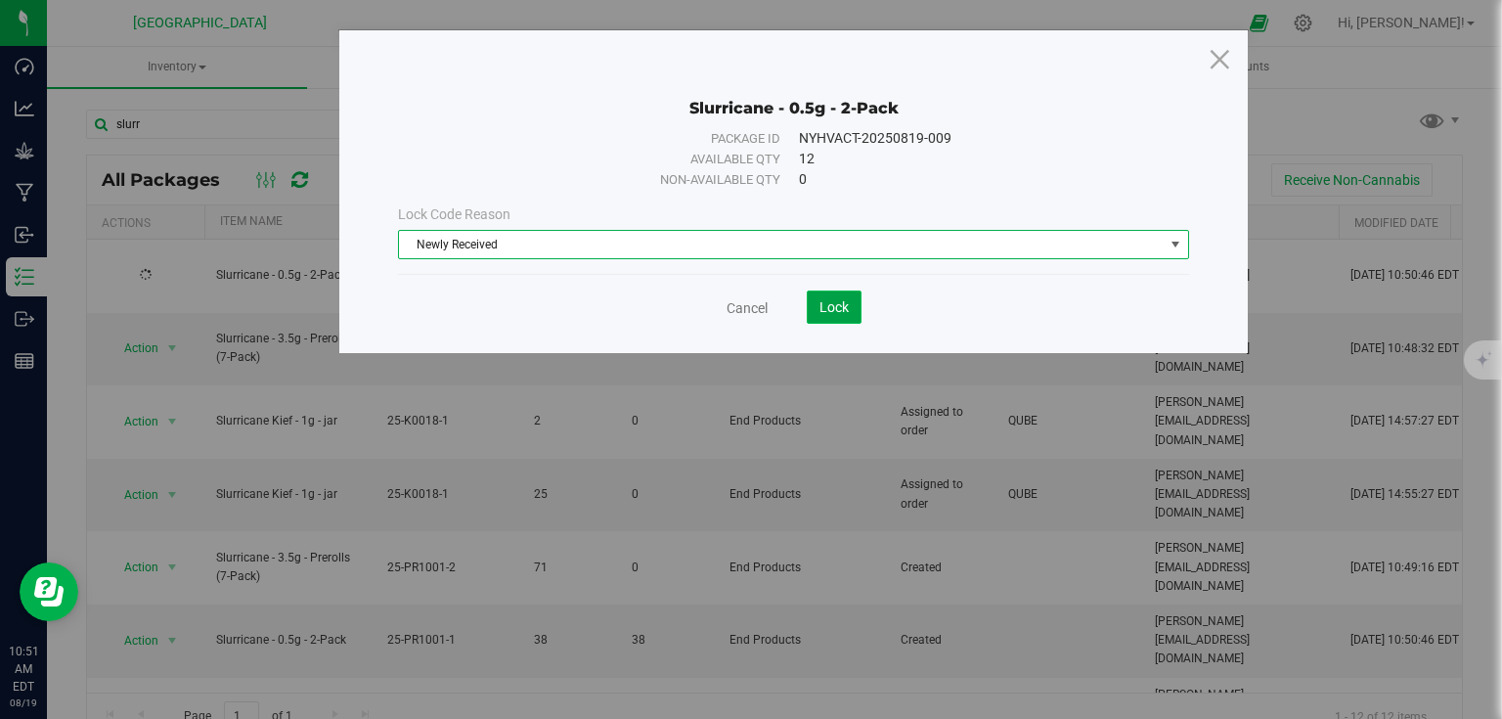
click at [823, 301] on span "Lock" at bounding box center [834, 307] width 29 height 16
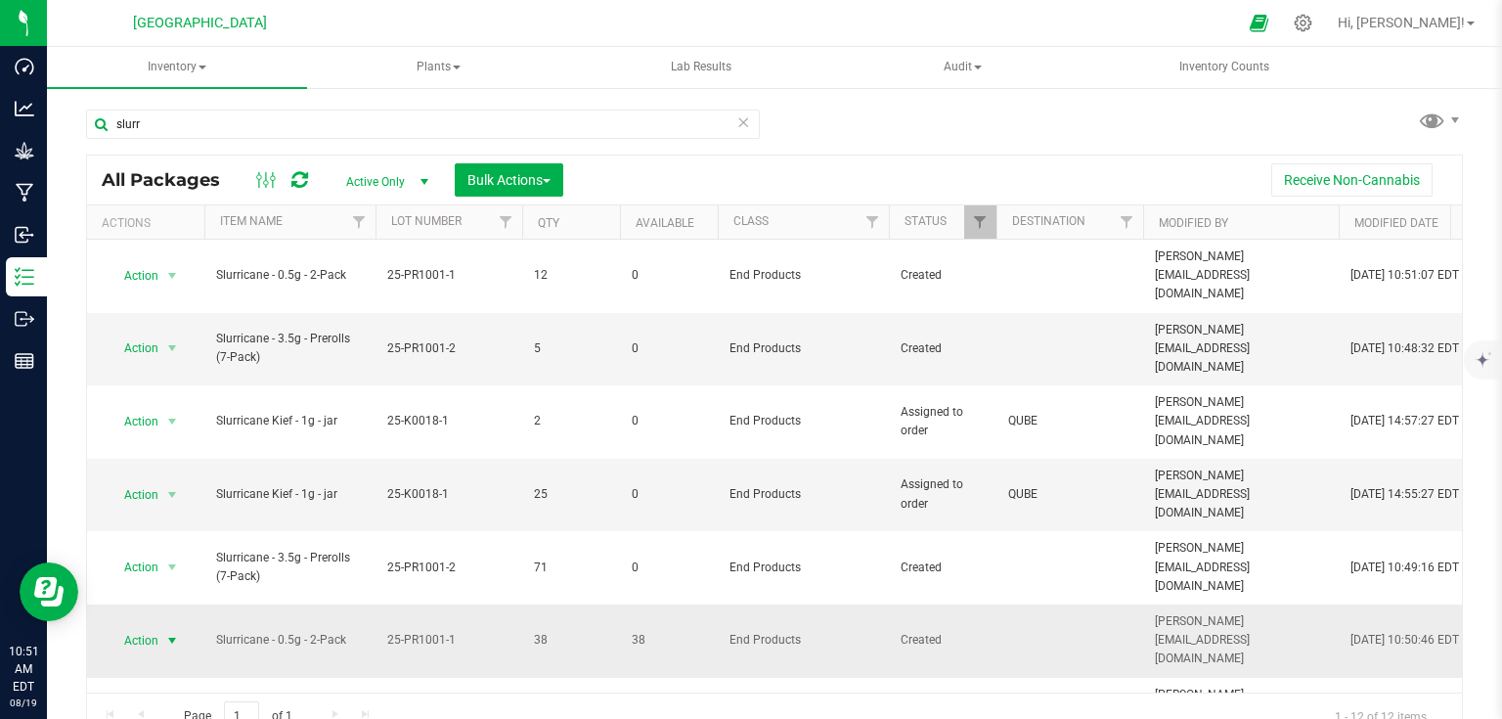
click at [163, 627] on span "select" at bounding box center [172, 640] width 24 height 27
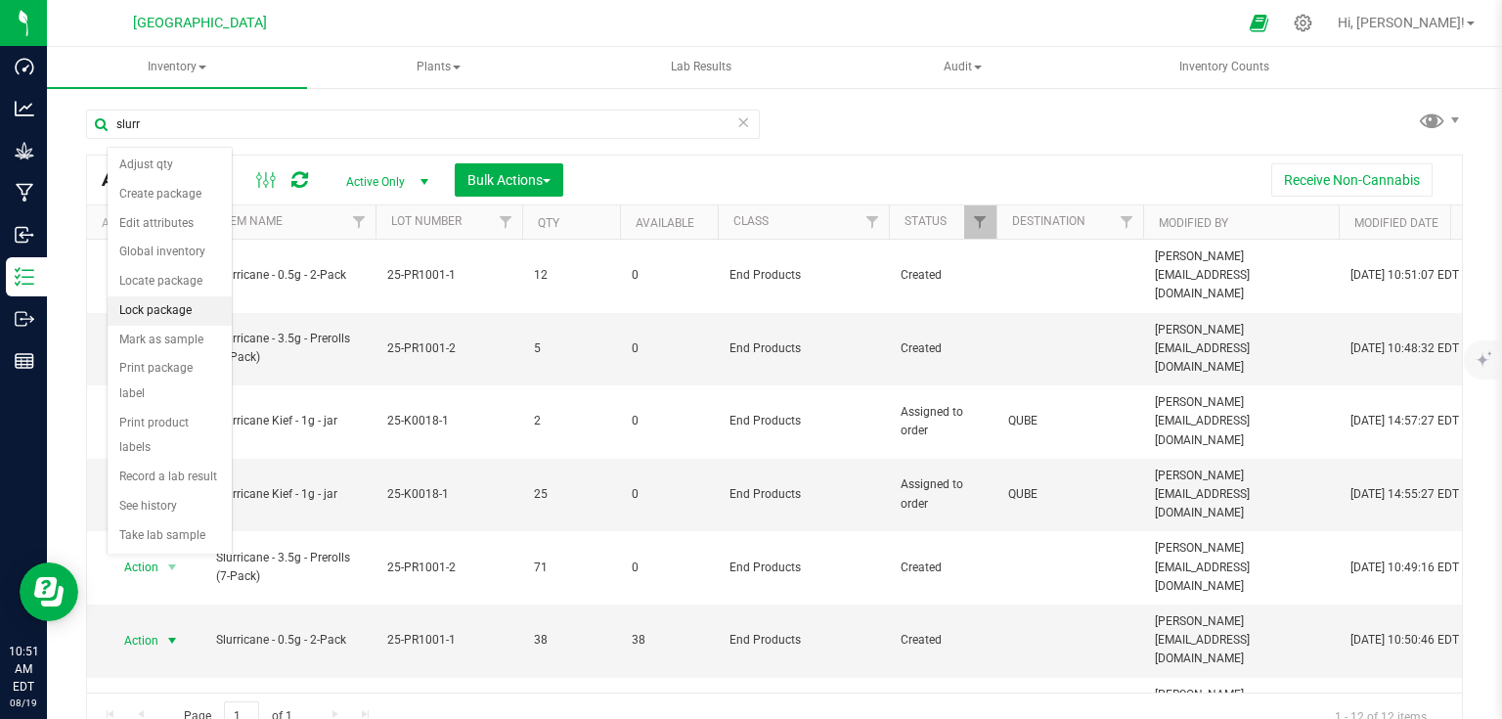
click at [153, 301] on li "Lock package" at bounding box center [170, 310] width 124 height 29
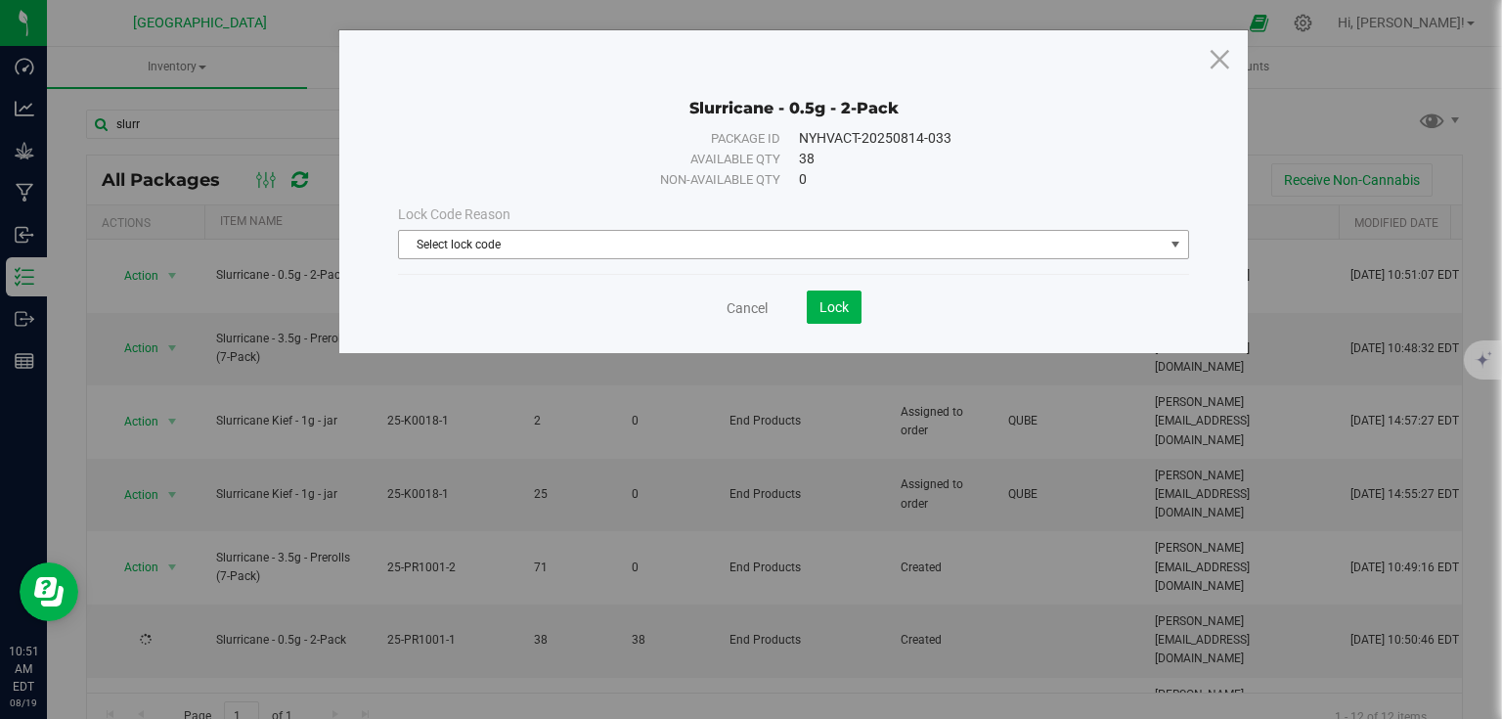
click at [725, 236] on span "Select lock code" at bounding box center [781, 244] width 765 height 27
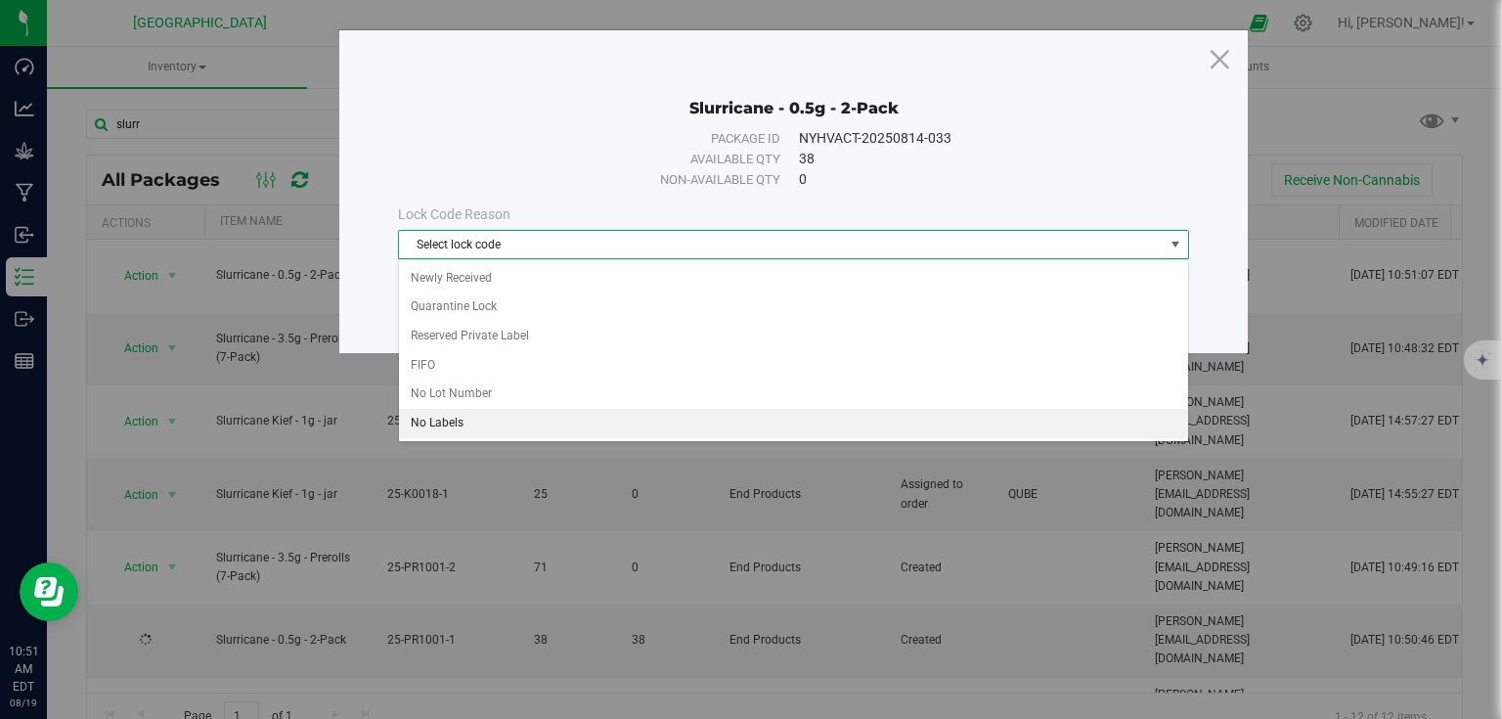
click at [450, 424] on li "No Labels" at bounding box center [793, 423] width 789 height 29
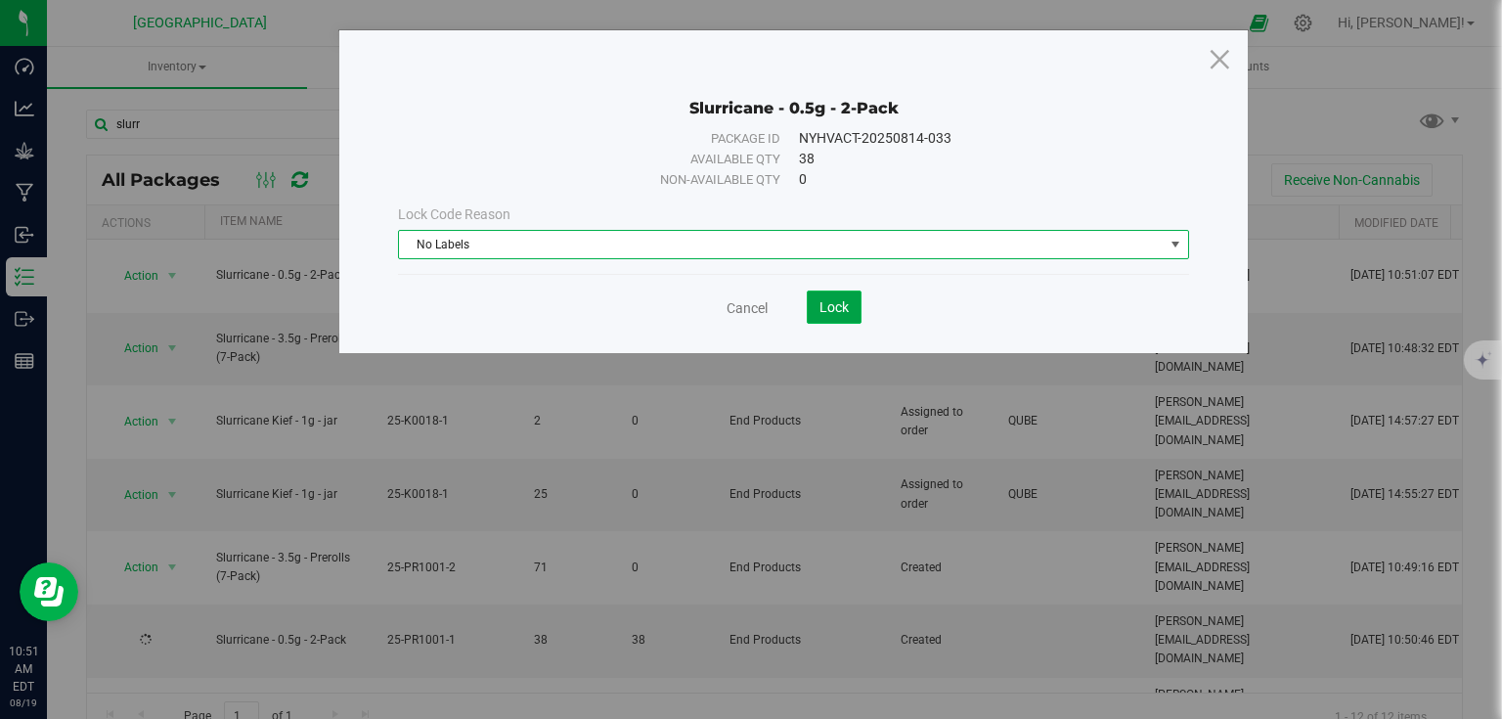
click at [829, 311] on span "Lock" at bounding box center [834, 307] width 29 height 16
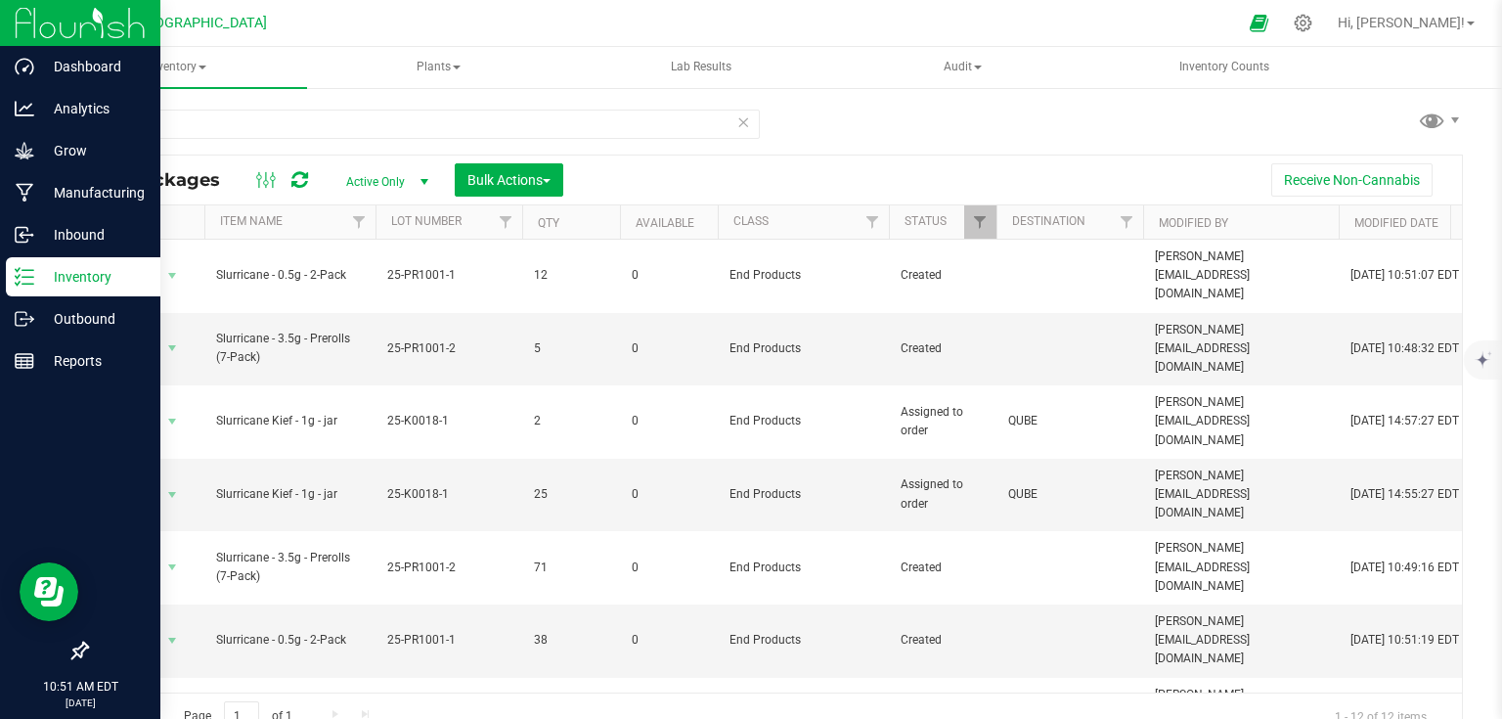
click at [32, 20] on img at bounding box center [80, 23] width 131 height 46
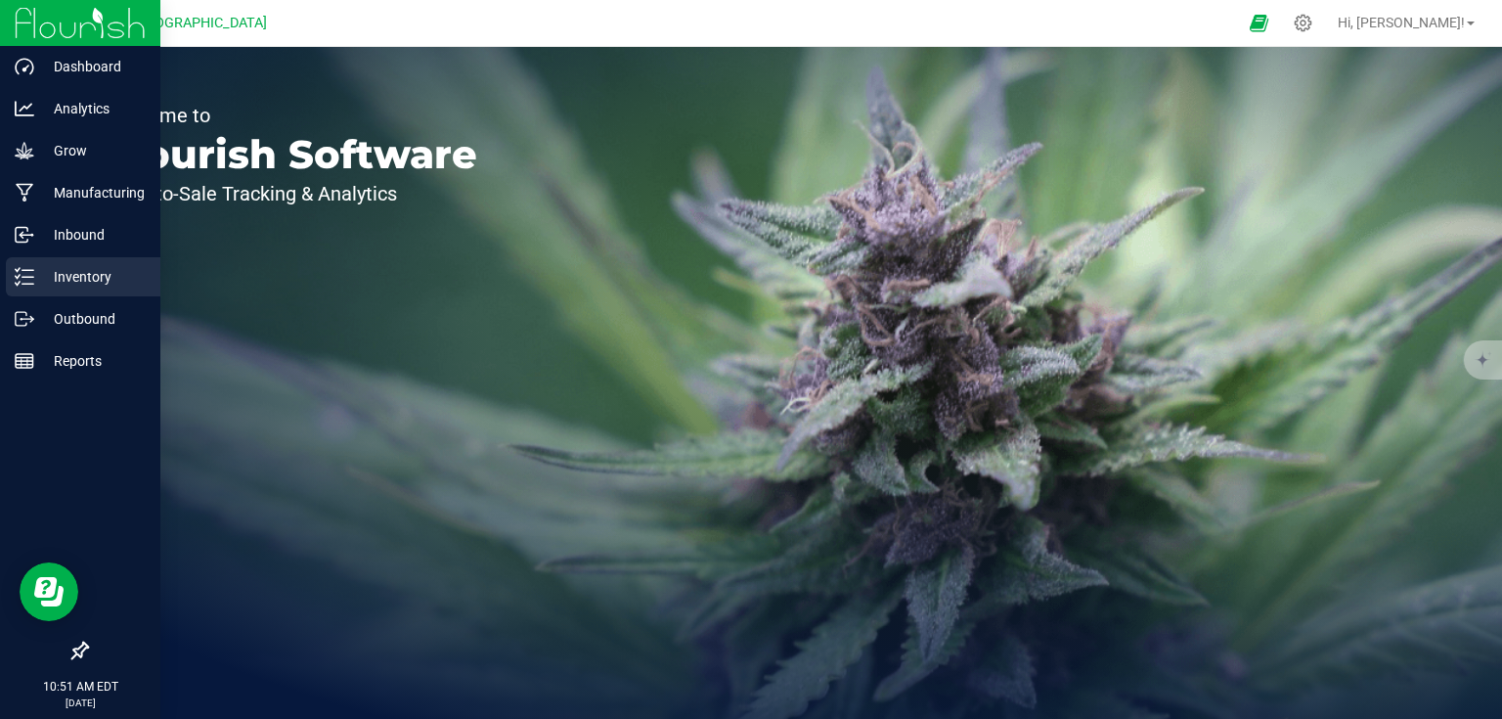
click at [56, 284] on p "Inventory" at bounding box center [92, 276] width 117 height 23
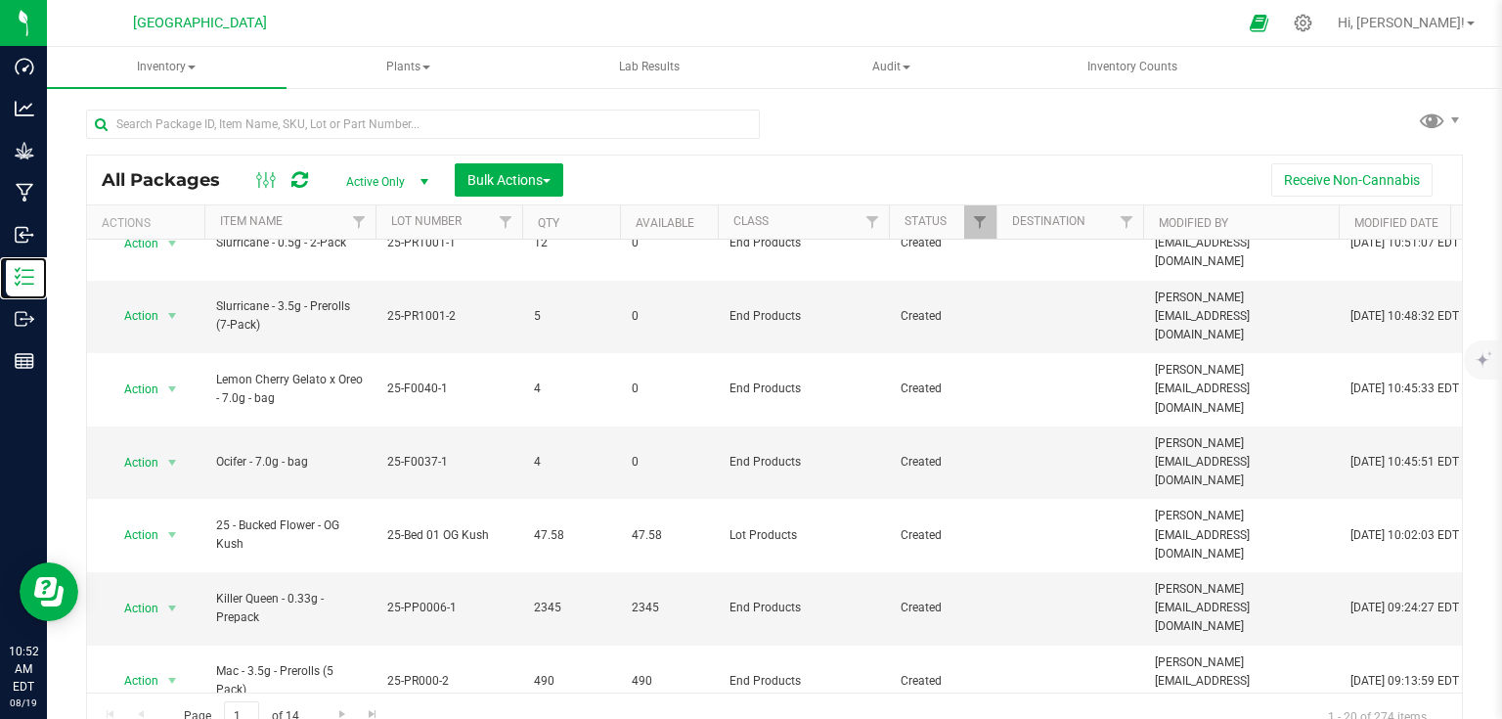
scroll to position [24, 0]
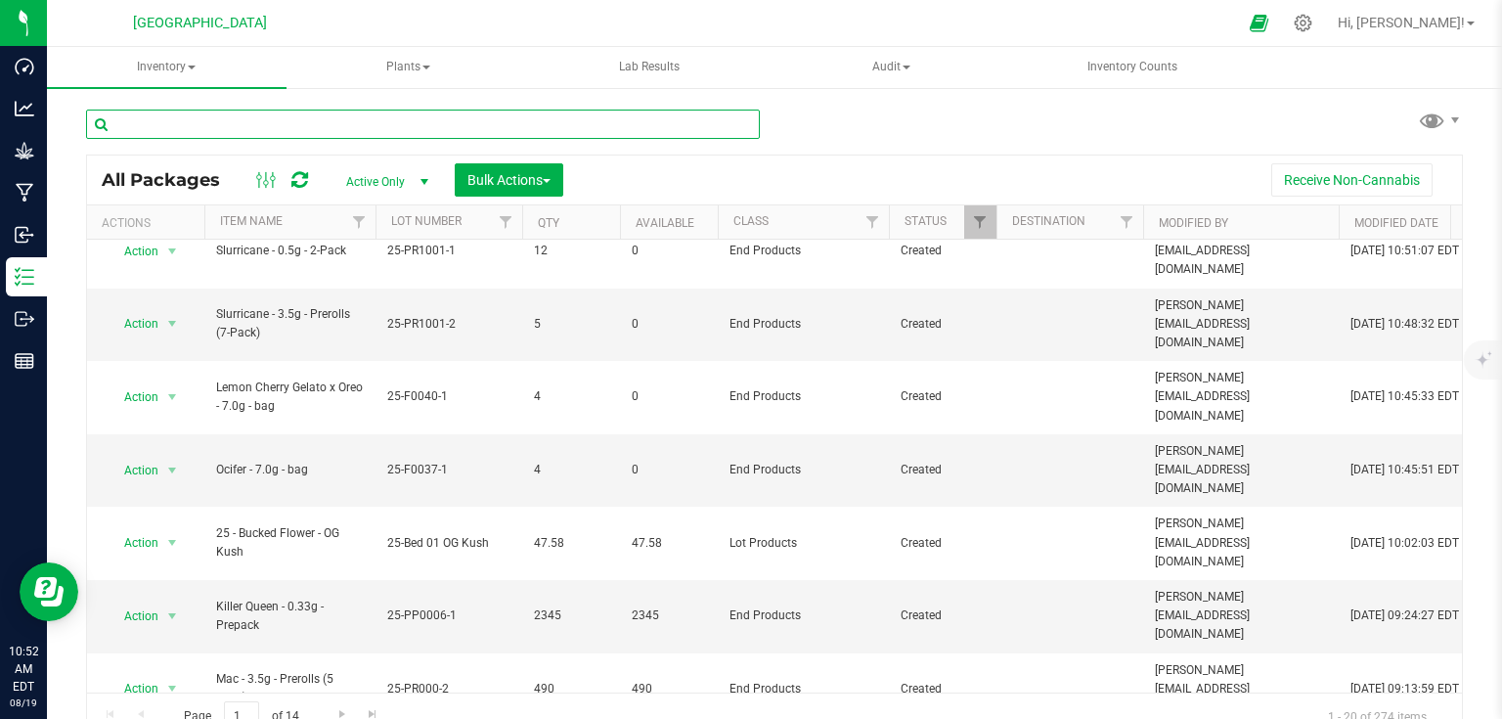
click at [351, 120] on input "text" at bounding box center [423, 124] width 674 height 29
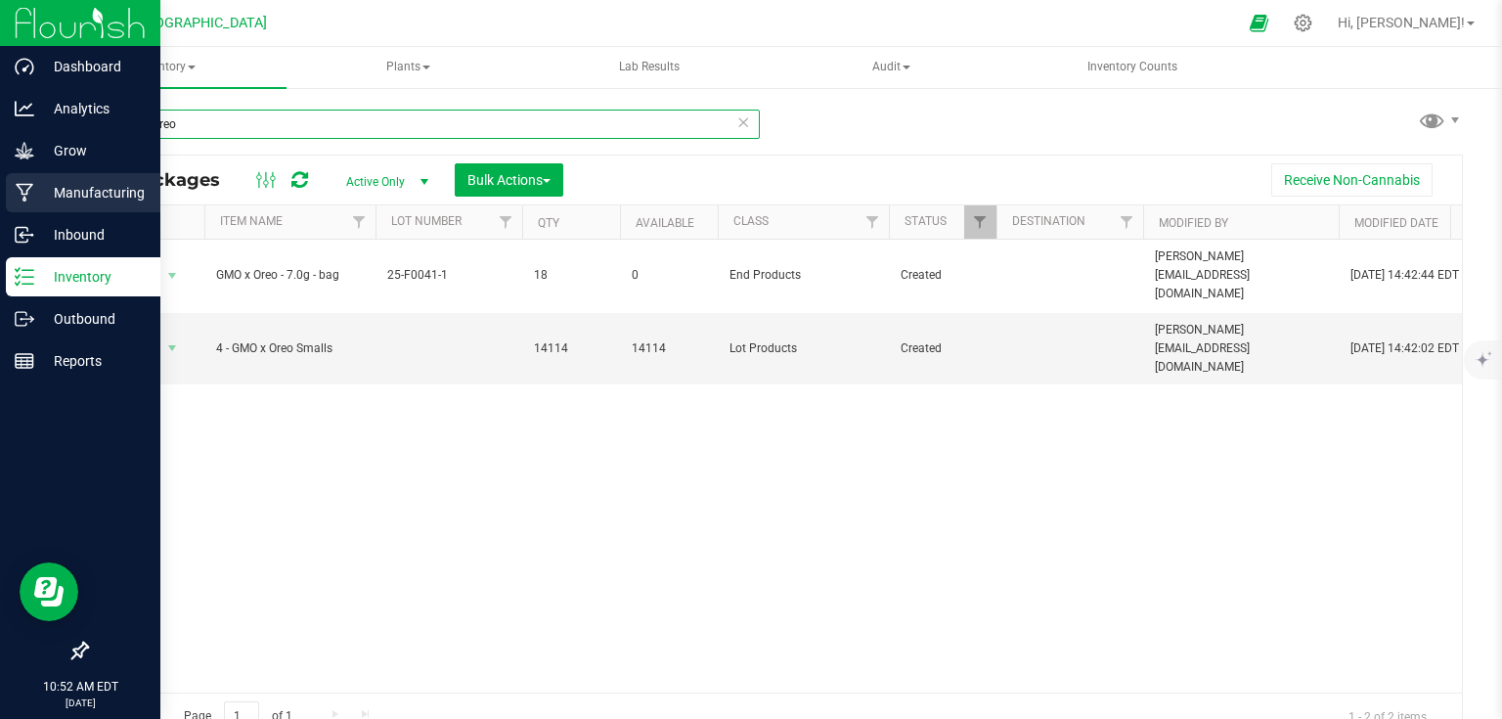
type input "gmo x oreo"
click at [59, 195] on p "Manufacturing" at bounding box center [92, 192] width 117 height 23
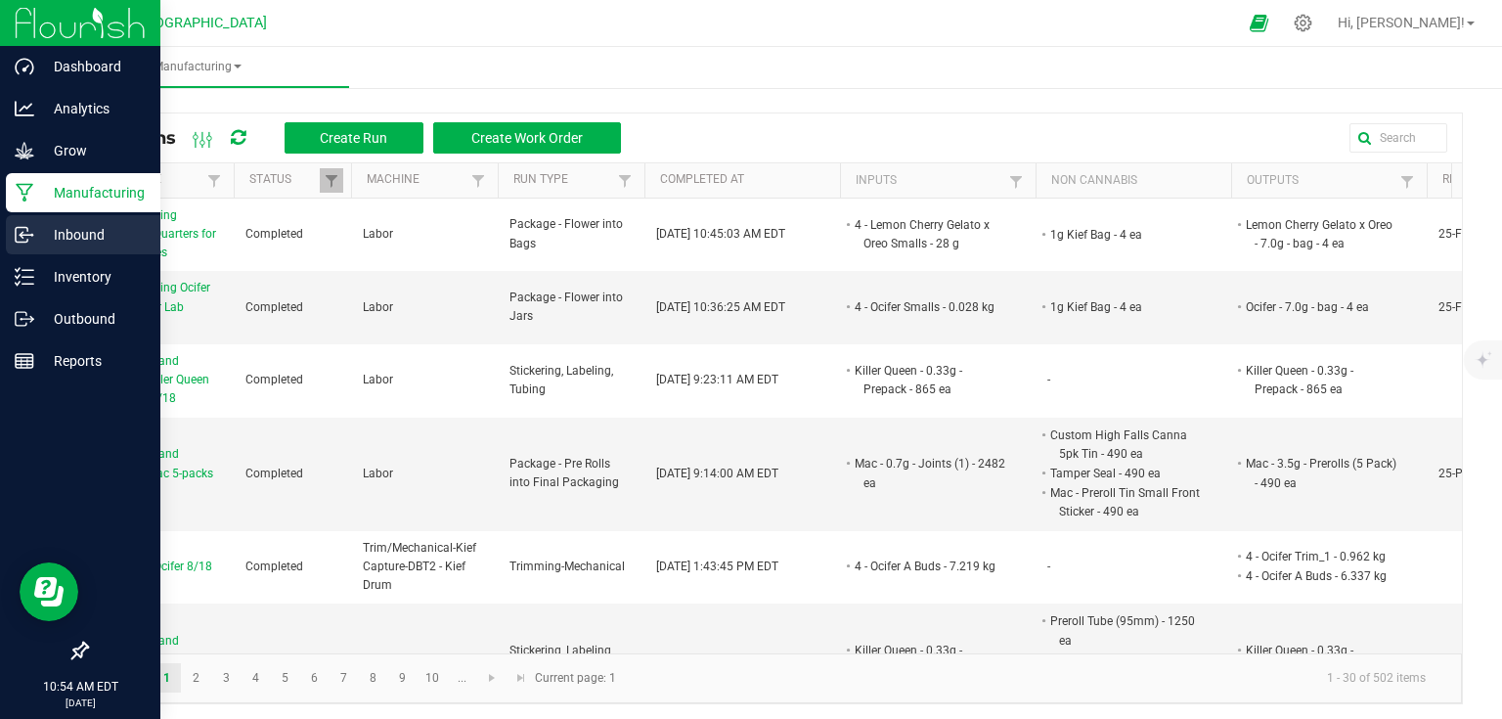
click at [67, 239] on p "Inbound" at bounding box center [92, 234] width 117 height 23
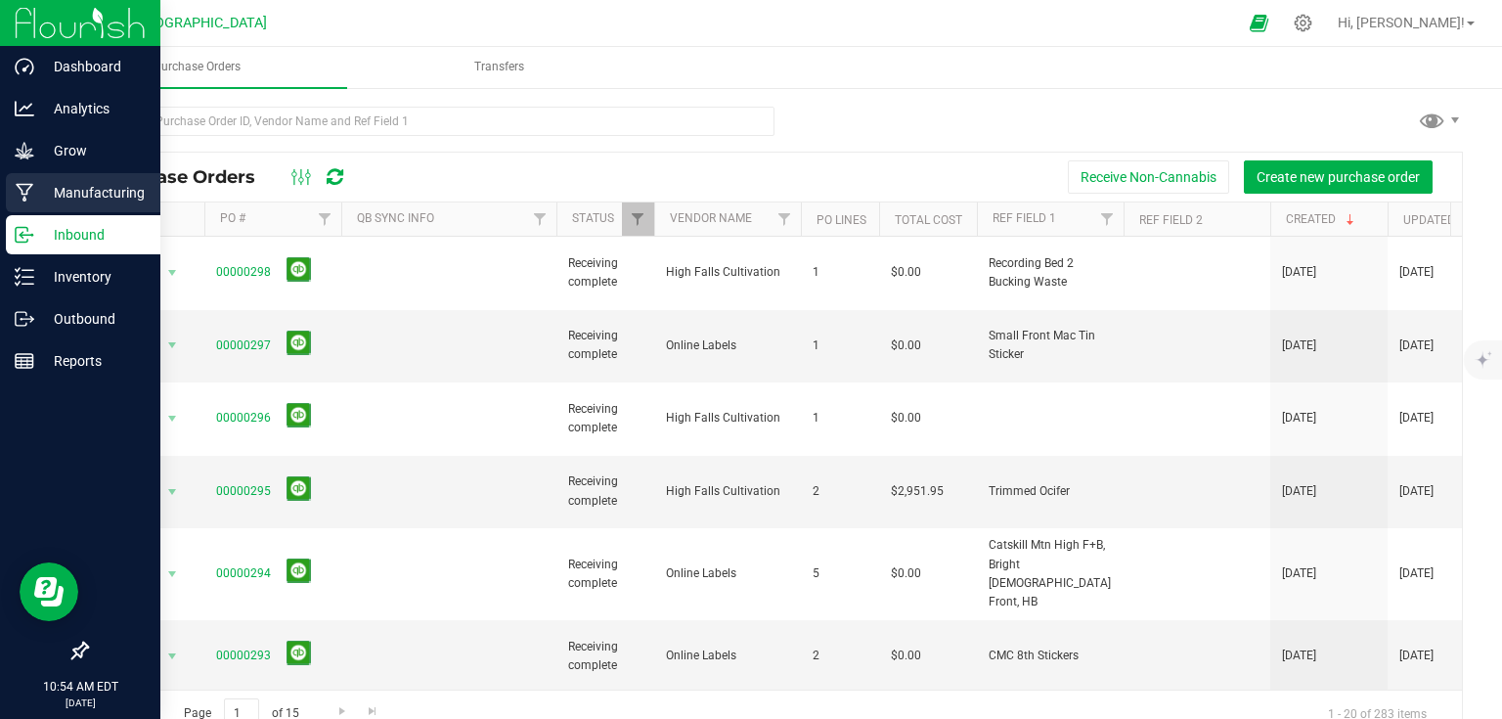
click at [106, 192] on p "Manufacturing" at bounding box center [92, 192] width 117 height 23
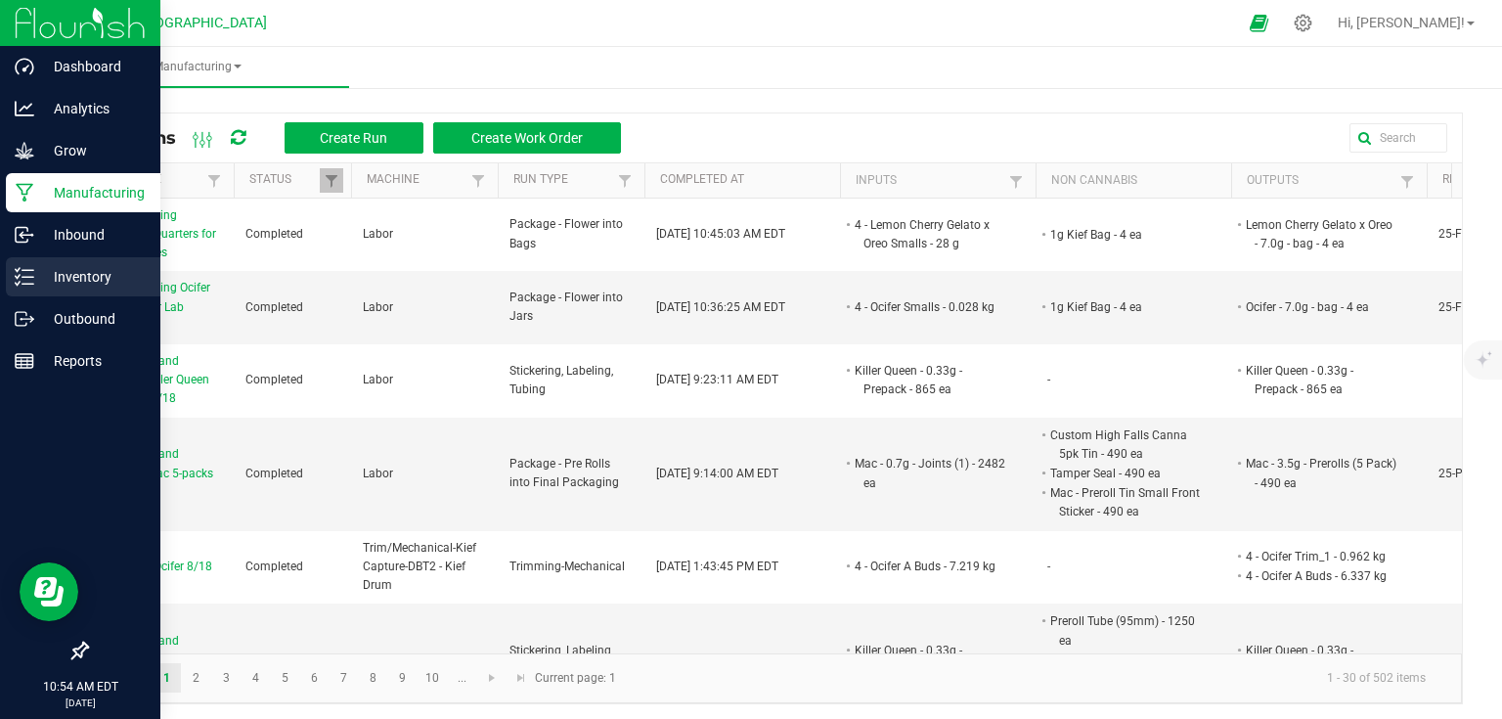
click at [34, 262] on div "Inventory" at bounding box center [83, 276] width 155 height 39
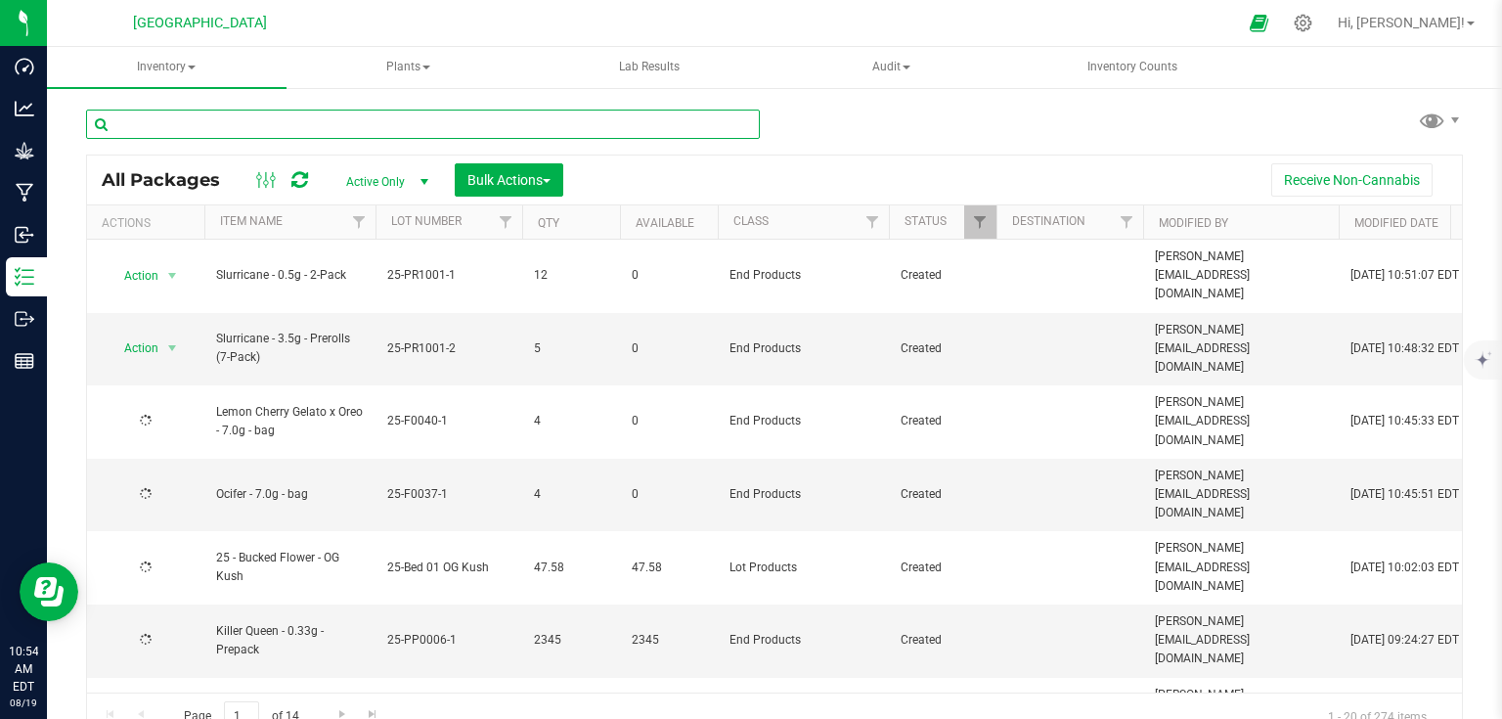
click at [256, 134] on input "text" at bounding box center [423, 124] width 674 height 29
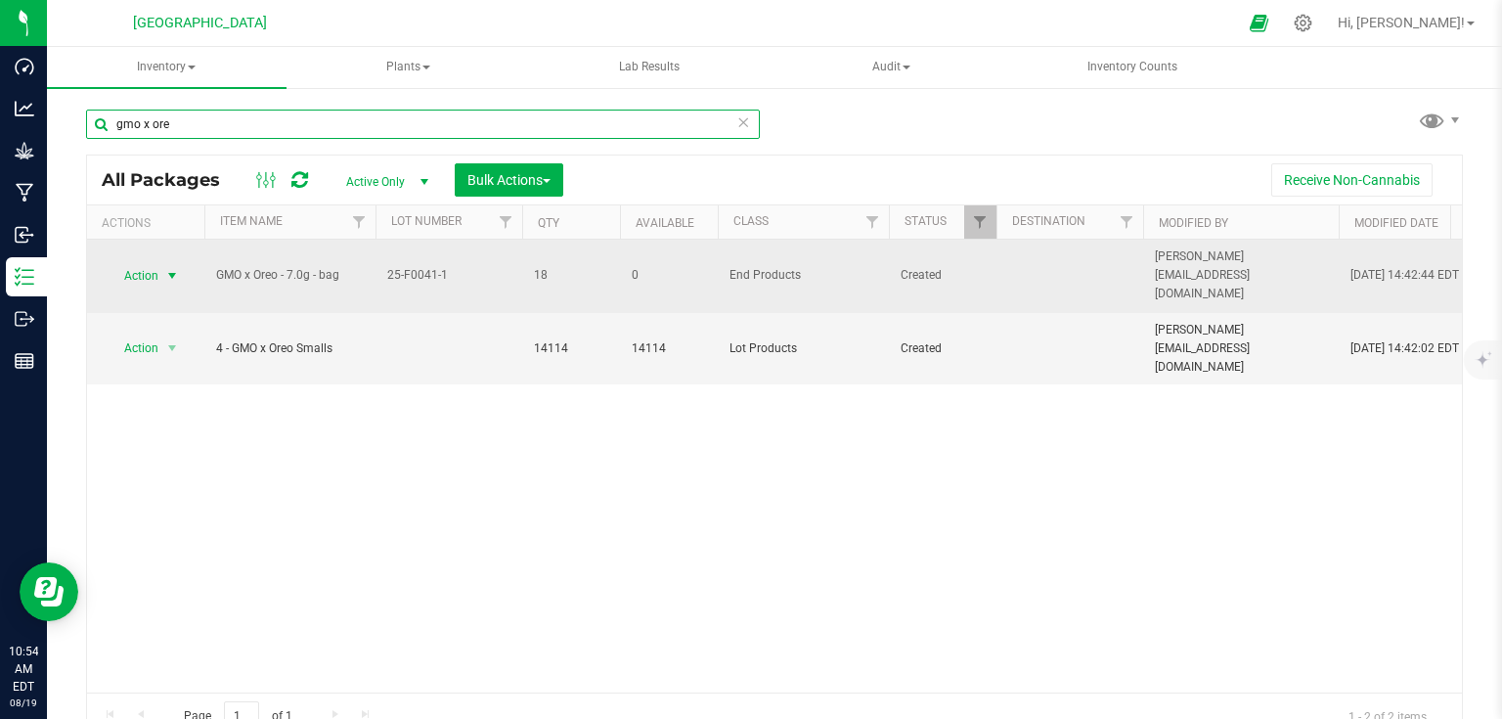
type input "gmo x ore"
click at [182, 268] on span "select" at bounding box center [172, 275] width 24 height 27
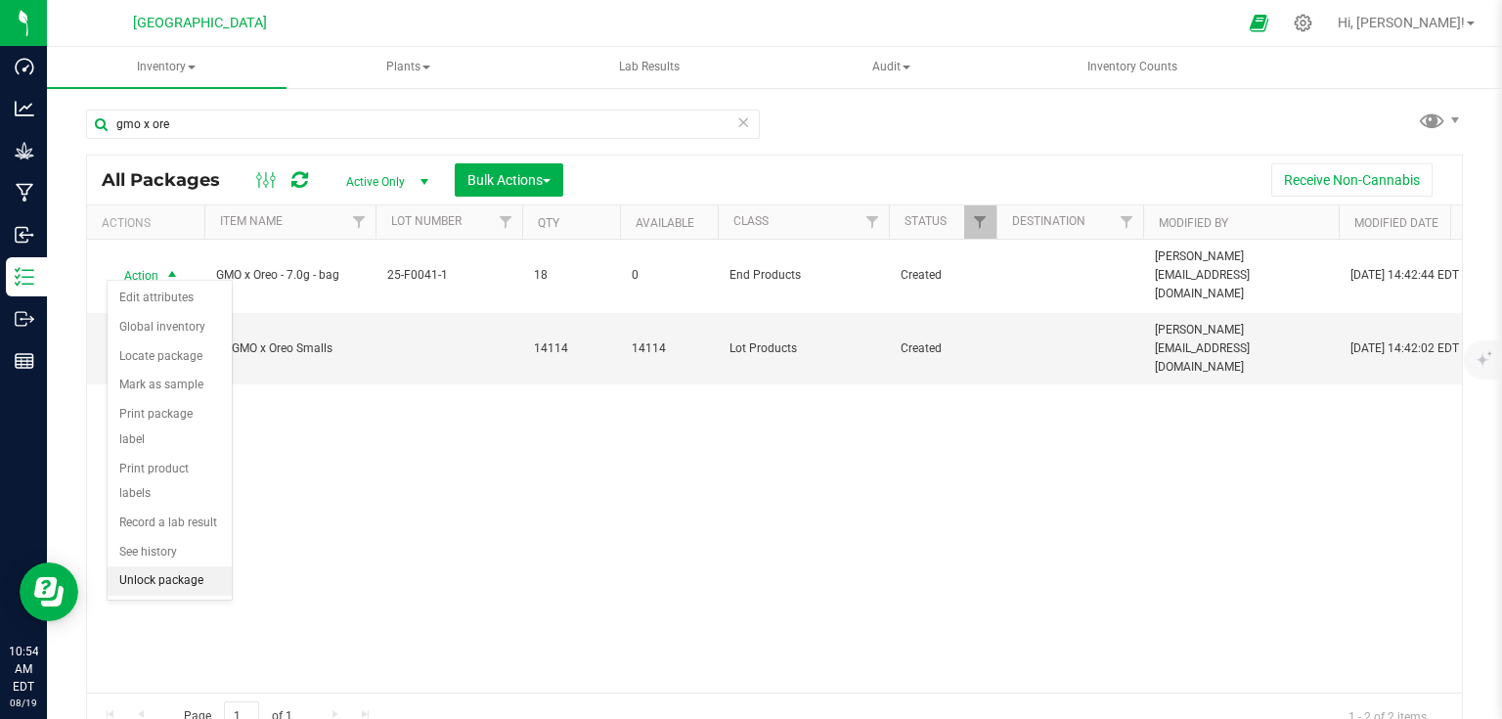
click at [155, 566] on li "Unlock package" at bounding box center [170, 580] width 124 height 29
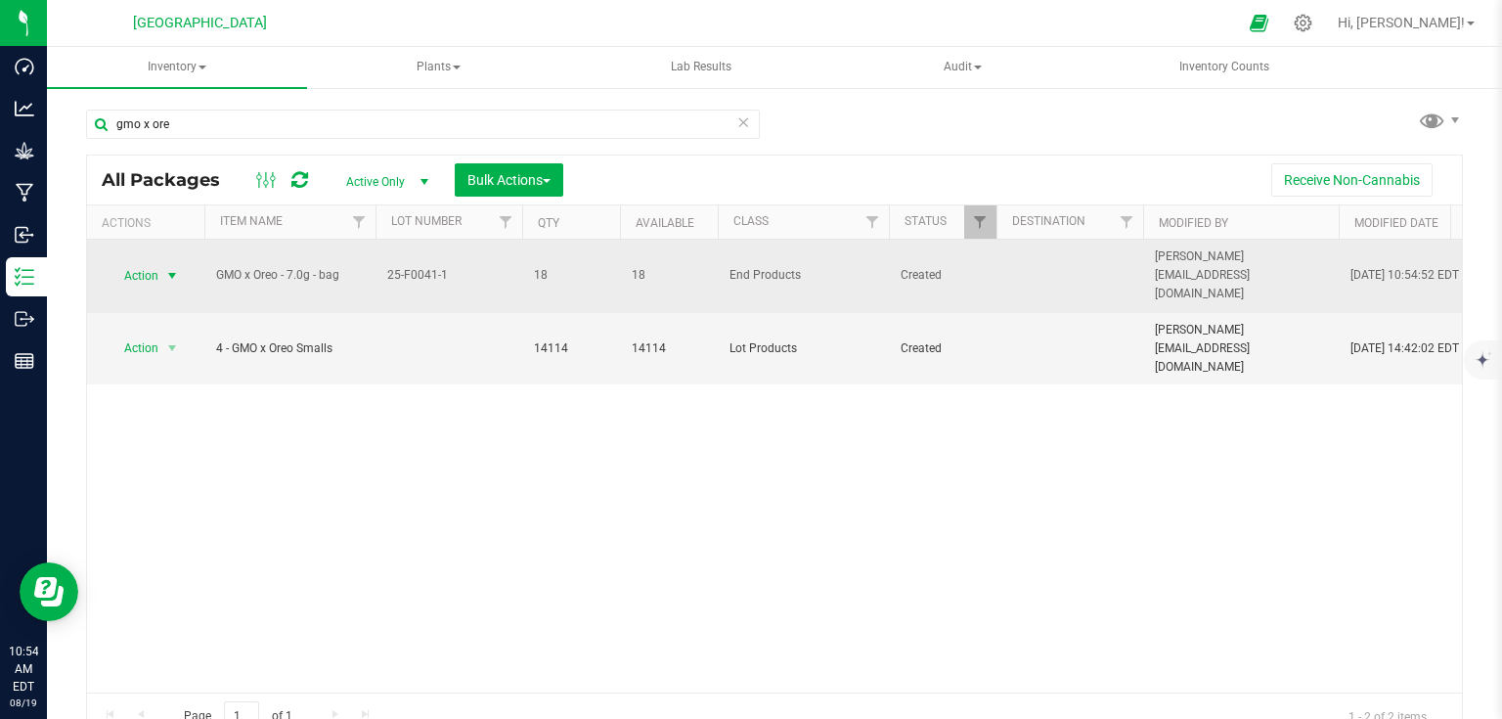
click at [181, 266] on span "select" at bounding box center [172, 275] width 24 height 27
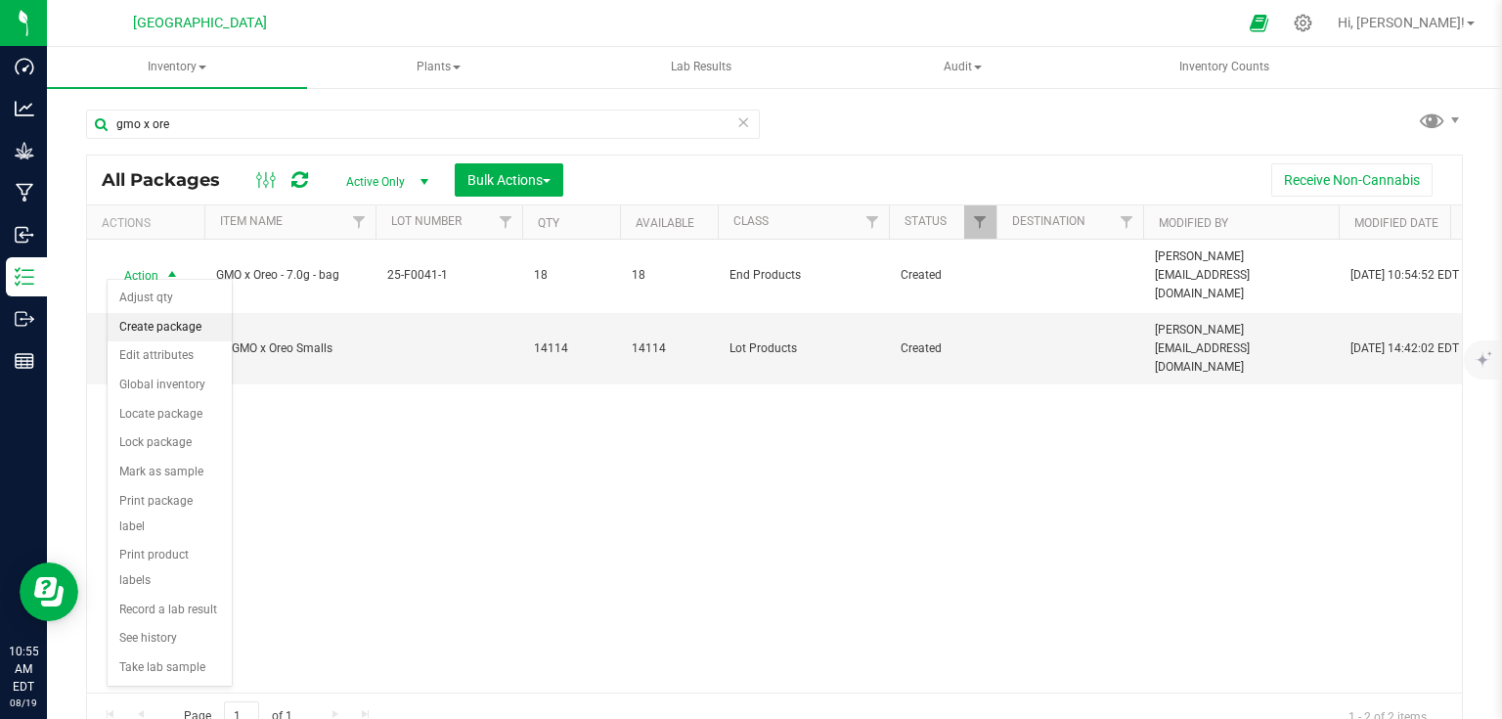
click at [157, 317] on li "Create package" at bounding box center [170, 327] width 124 height 29
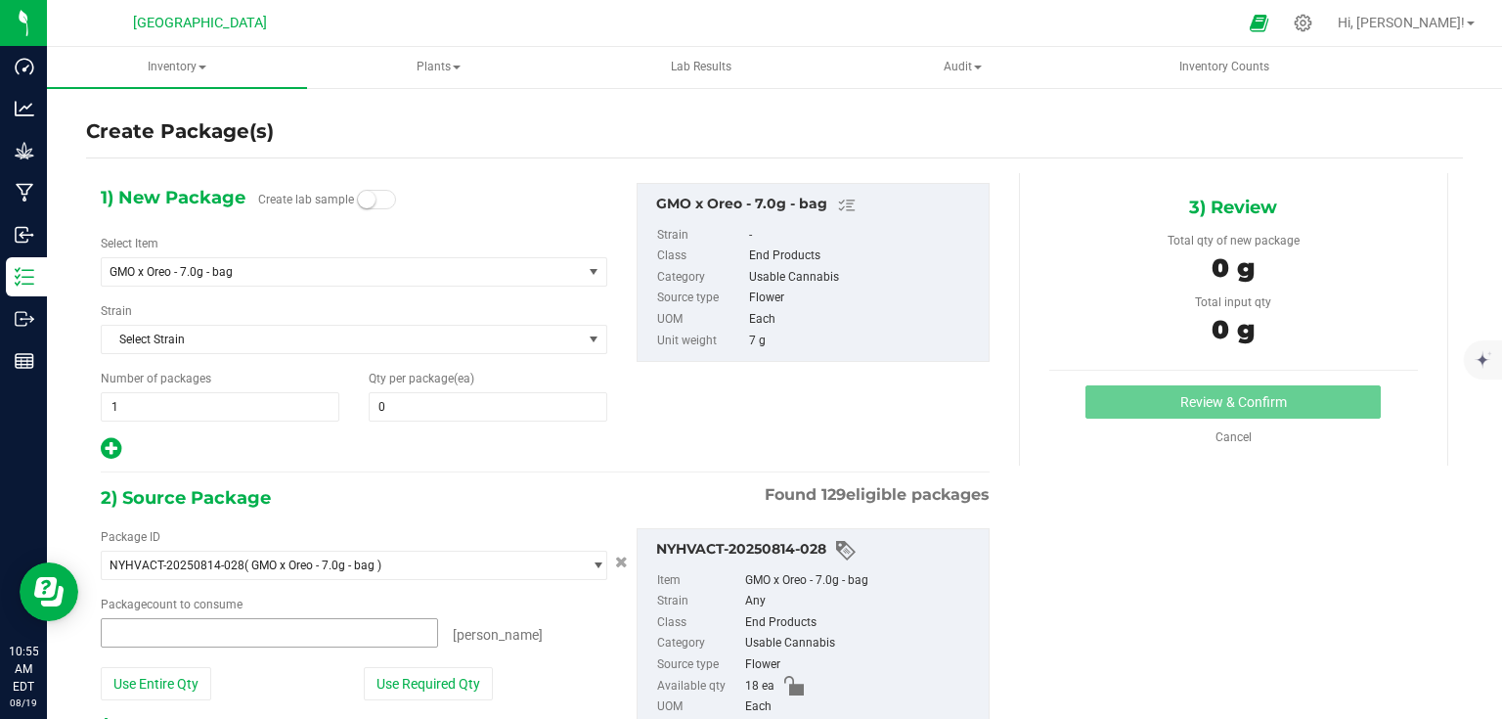
click at [377, 628] on span at bounding box center [269, 632] width 337 height 29
type input "6"
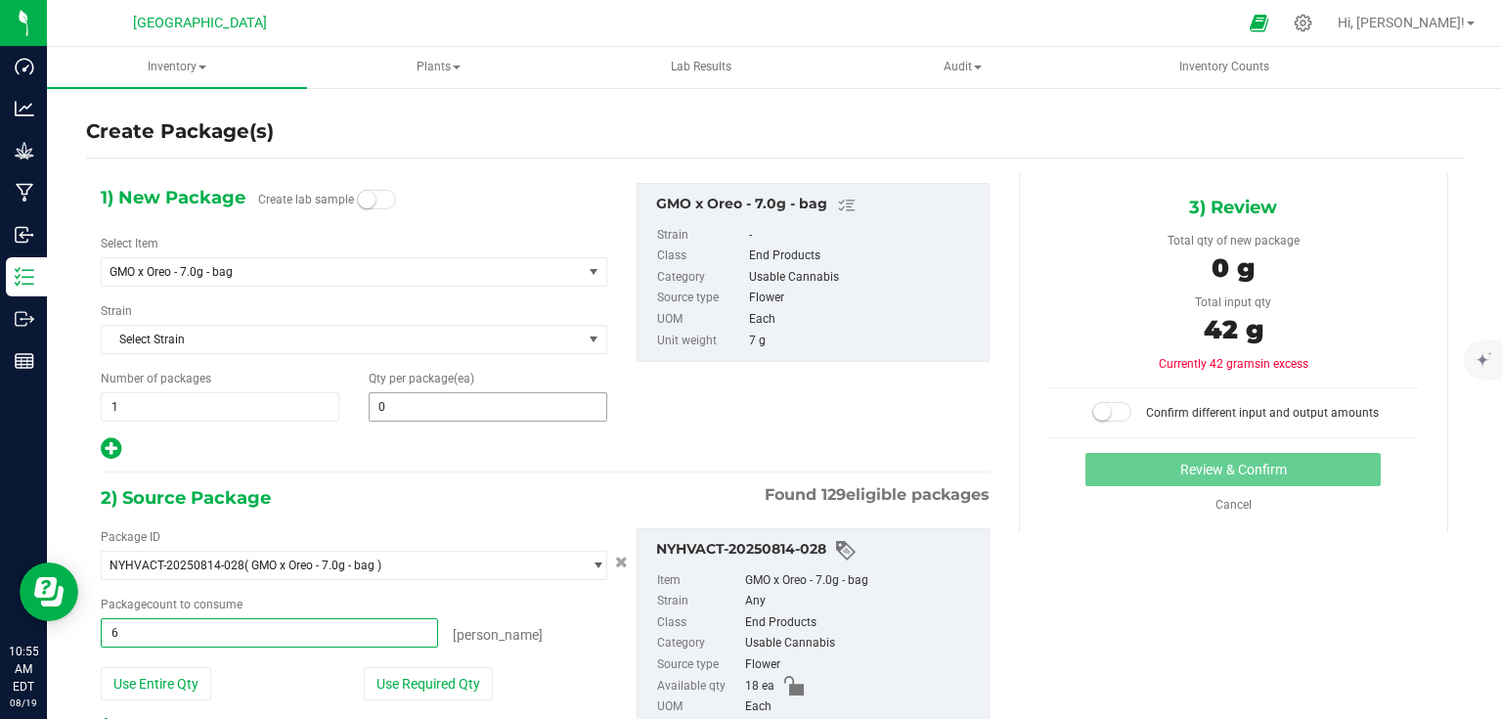
type input "6 ea"
click at [526, 392] on span "0 0" at bounding box center [488, 406] width 239 height 29
type input "6"
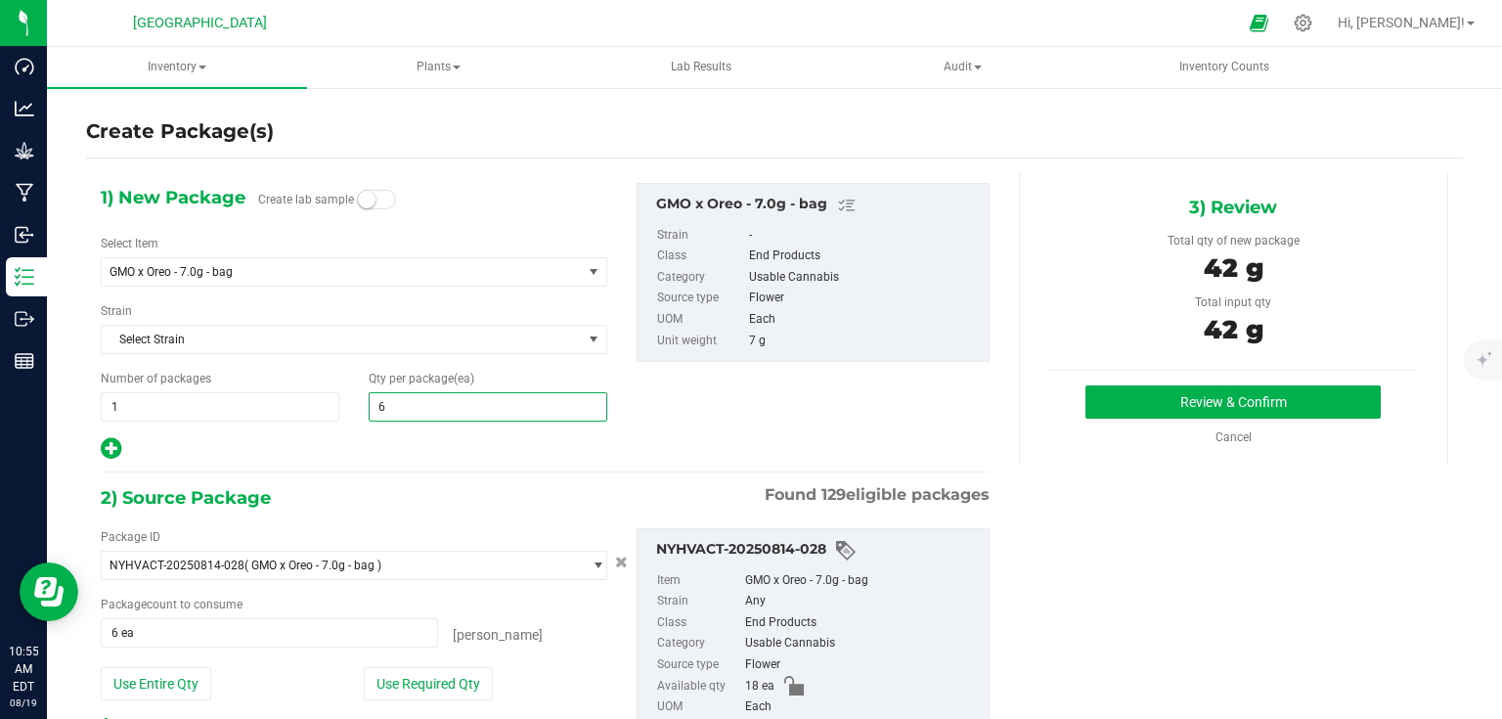
type input "6"
click at [727, 451] on div "1) New Package Create lab sample Select Item GMO x Oreo - 7.0g - bag 2 - BIOMAS…" at bounding box center [545, 322] width 918 height 279
click at [1348, 407] on button "Review & Confirm" at bounding box center [1233, 401] width 295 height 33
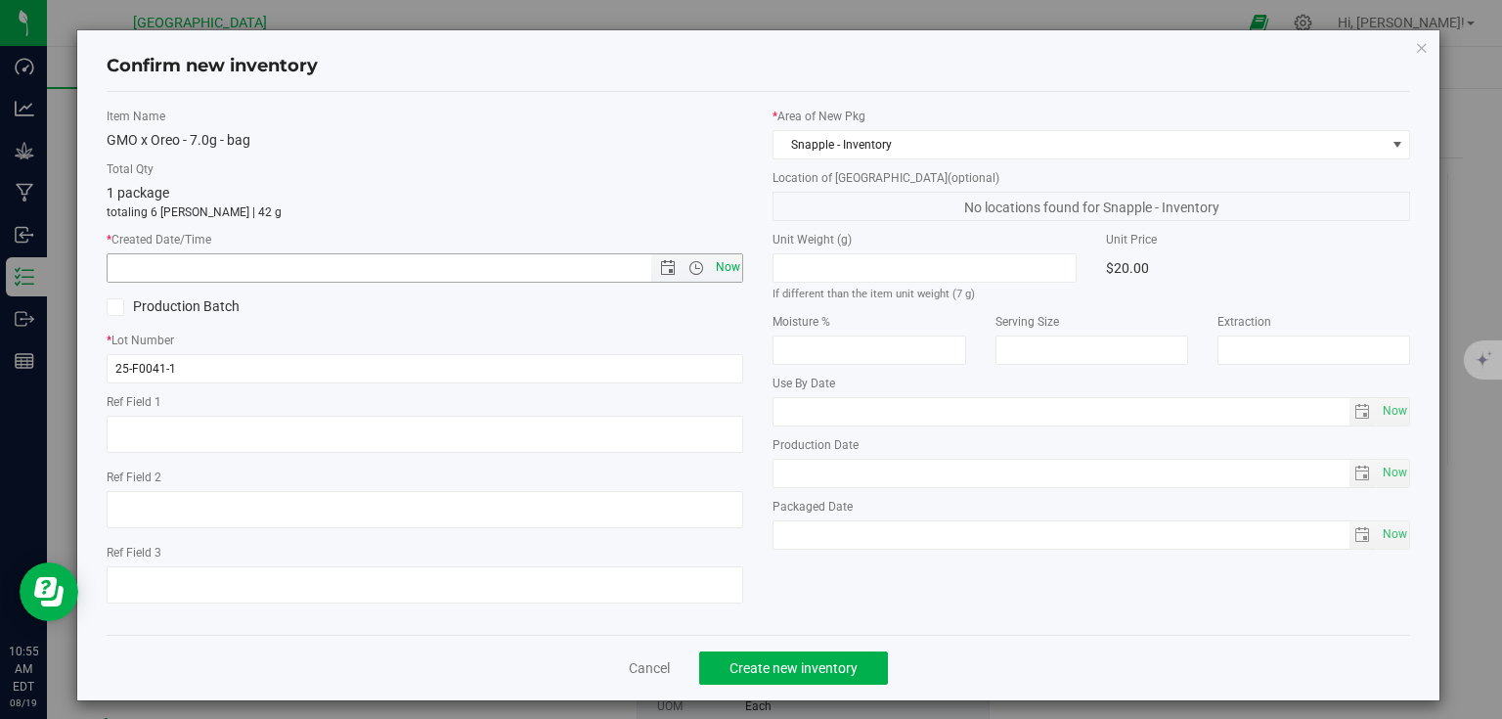
click at [727, 274] on span "Now" at bounding box center [727, 267] width 33 height 28
type input "8/19/2025 10:55 AM"
click at [779, 651] on button "Create new inventory" at bounding box center [793, 667] width 189 height 33
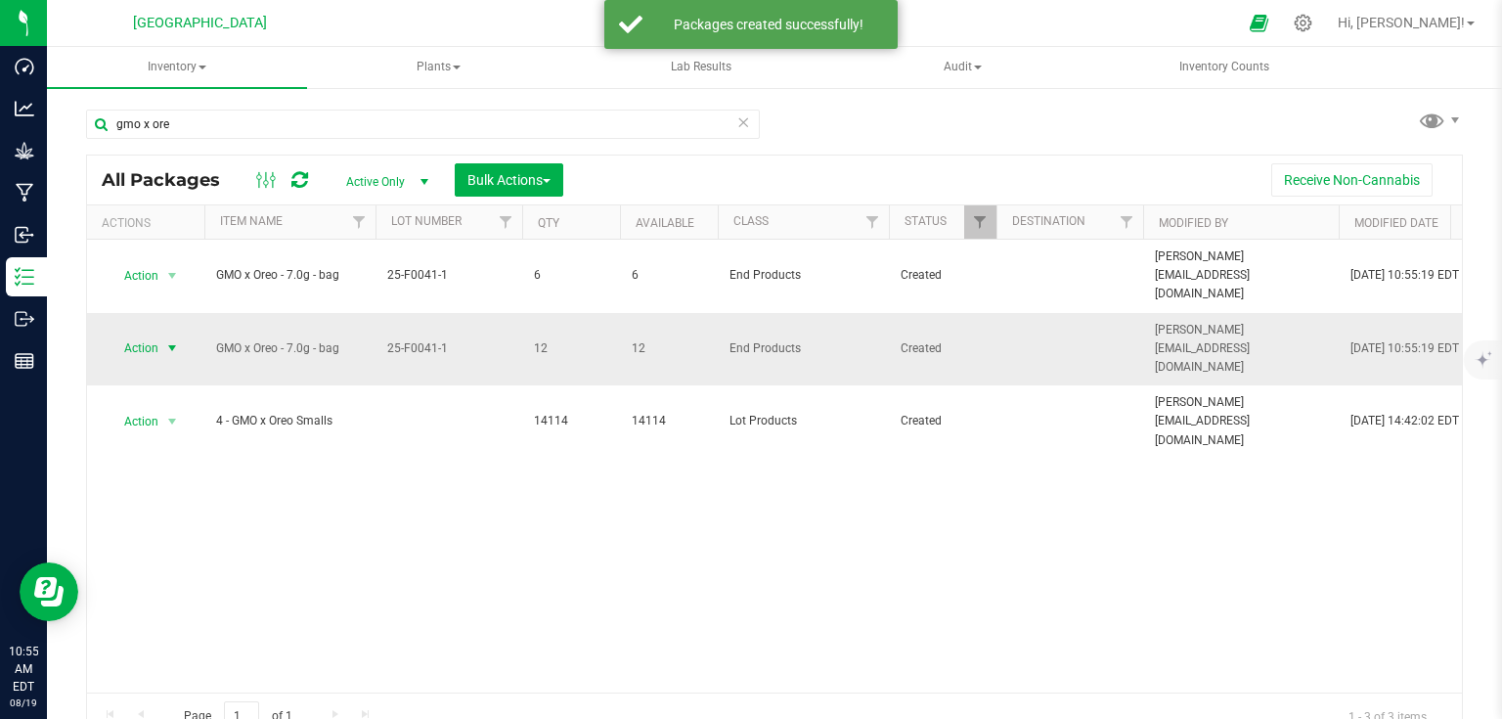
click at [178, 340] on span "select" at bounding box center [172, 348] width 16 height 16
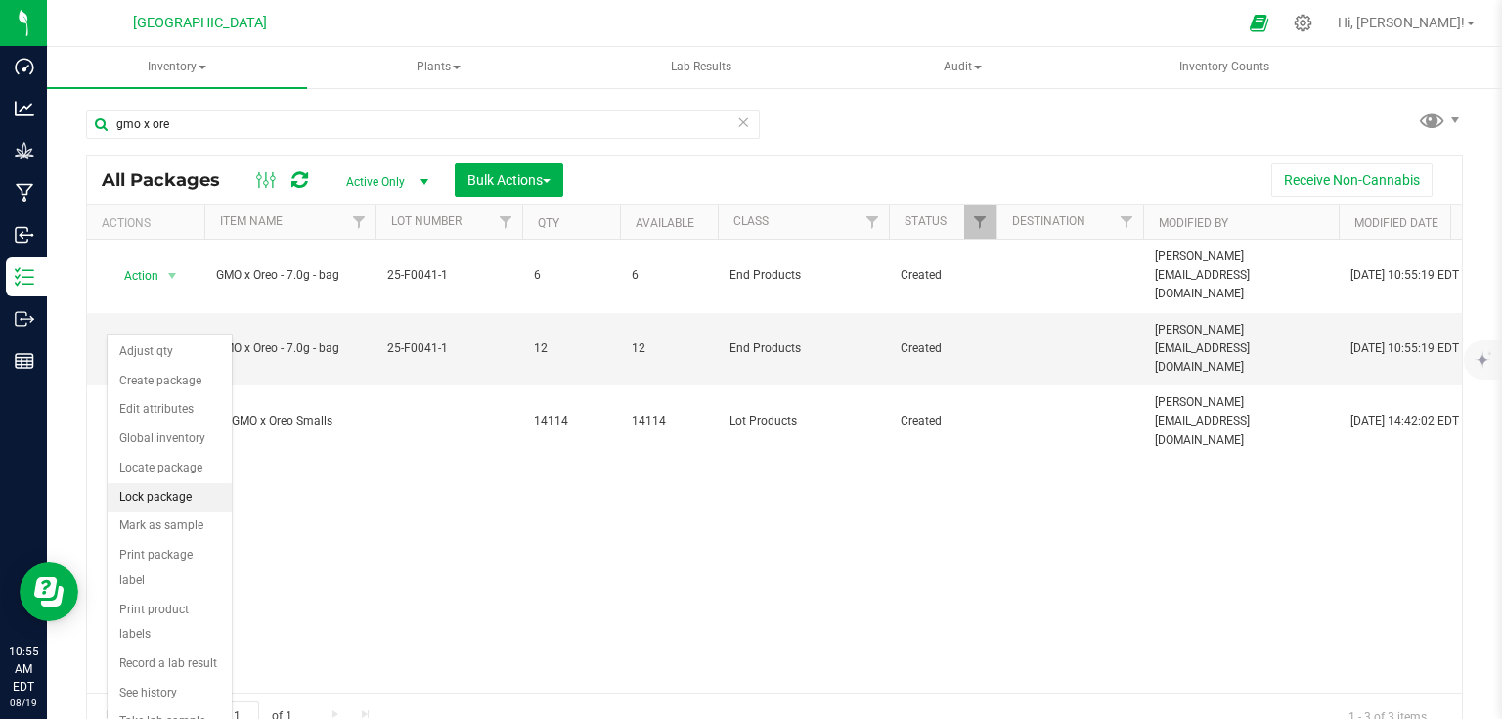
click at [176, 484] on li "Lock package" at bounding box center [170, 497] width 124 height 29
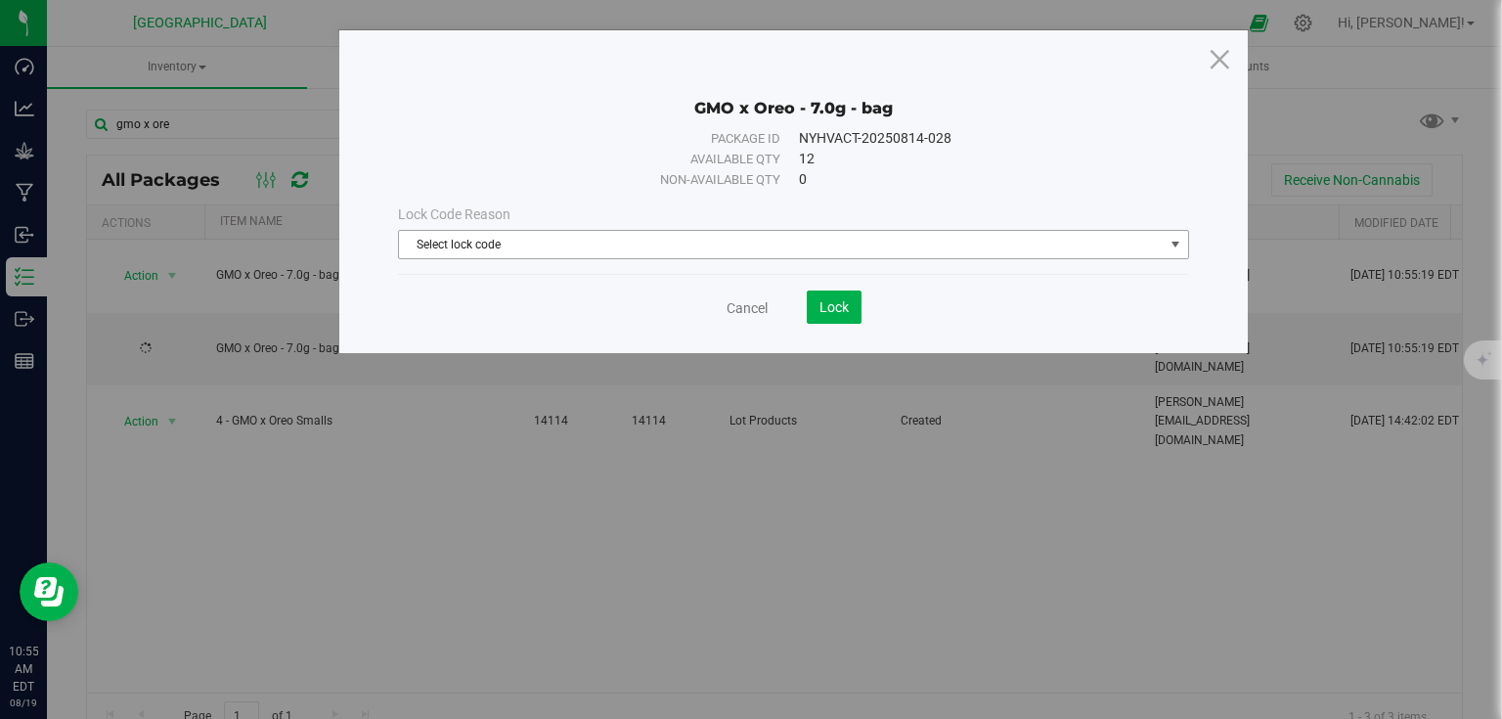
click at [502, 235] on span "Select lock code" at bounding box center [781, 244] width 765 height 27
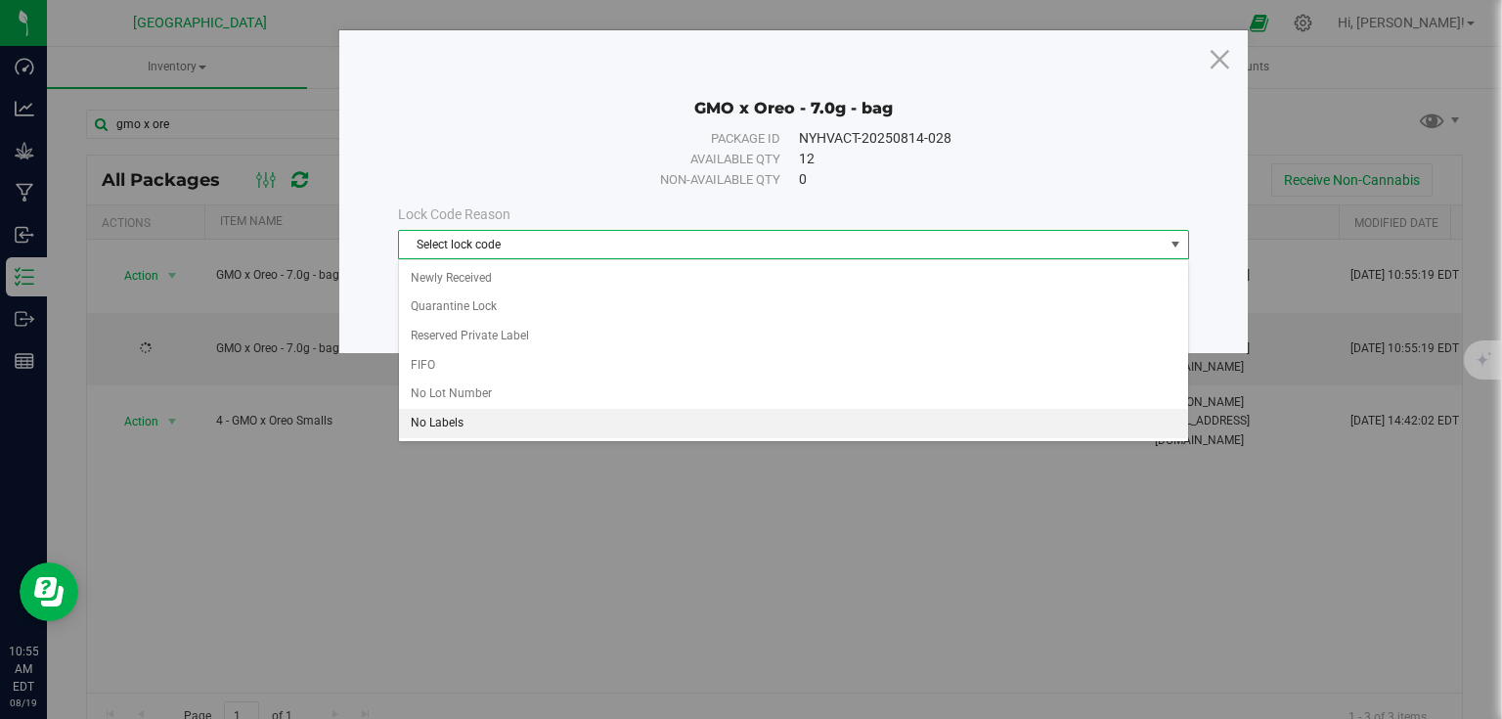
click at [460, 429] on li "No Labels" at bounding box center [793, 423] width 789 height 29
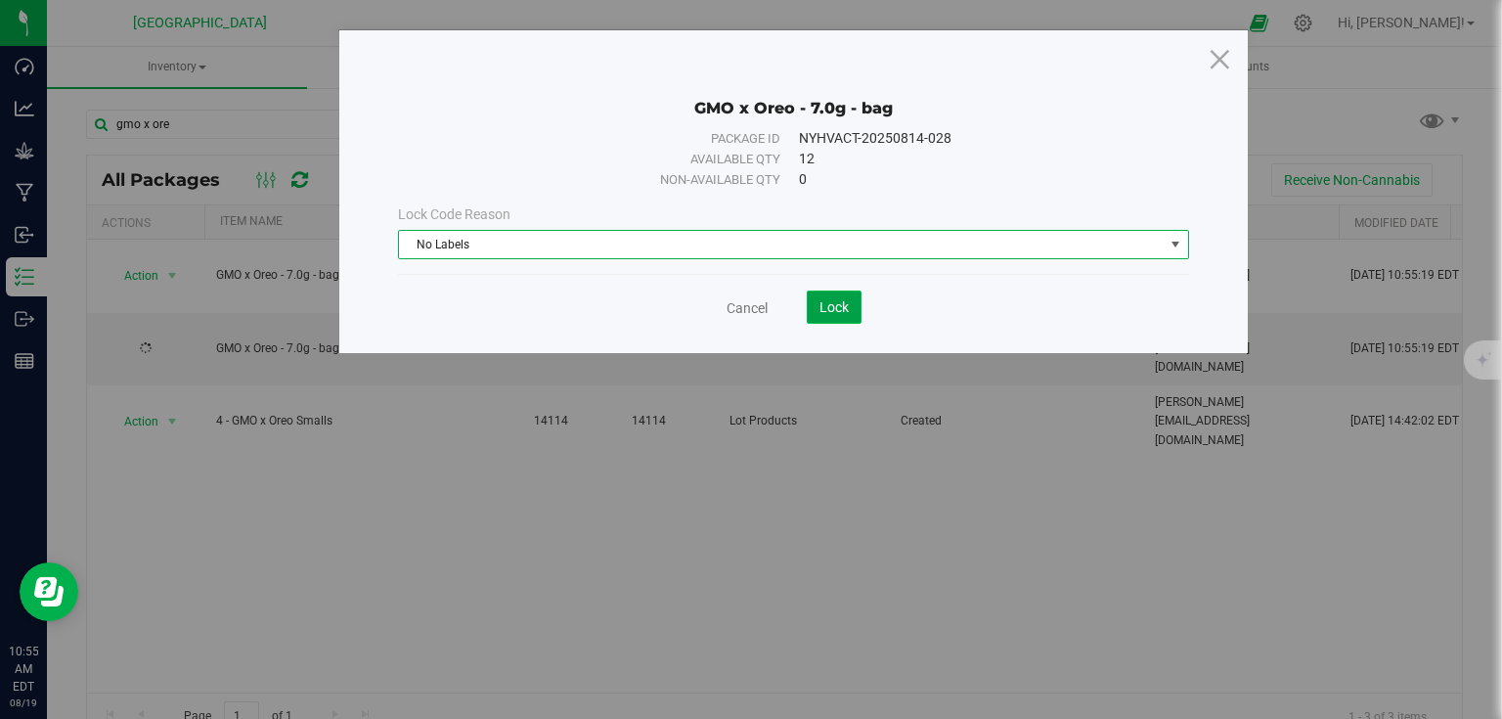
click at [839, 308] on span "Lock" at bounding box center [834, 307] width 29 height 16
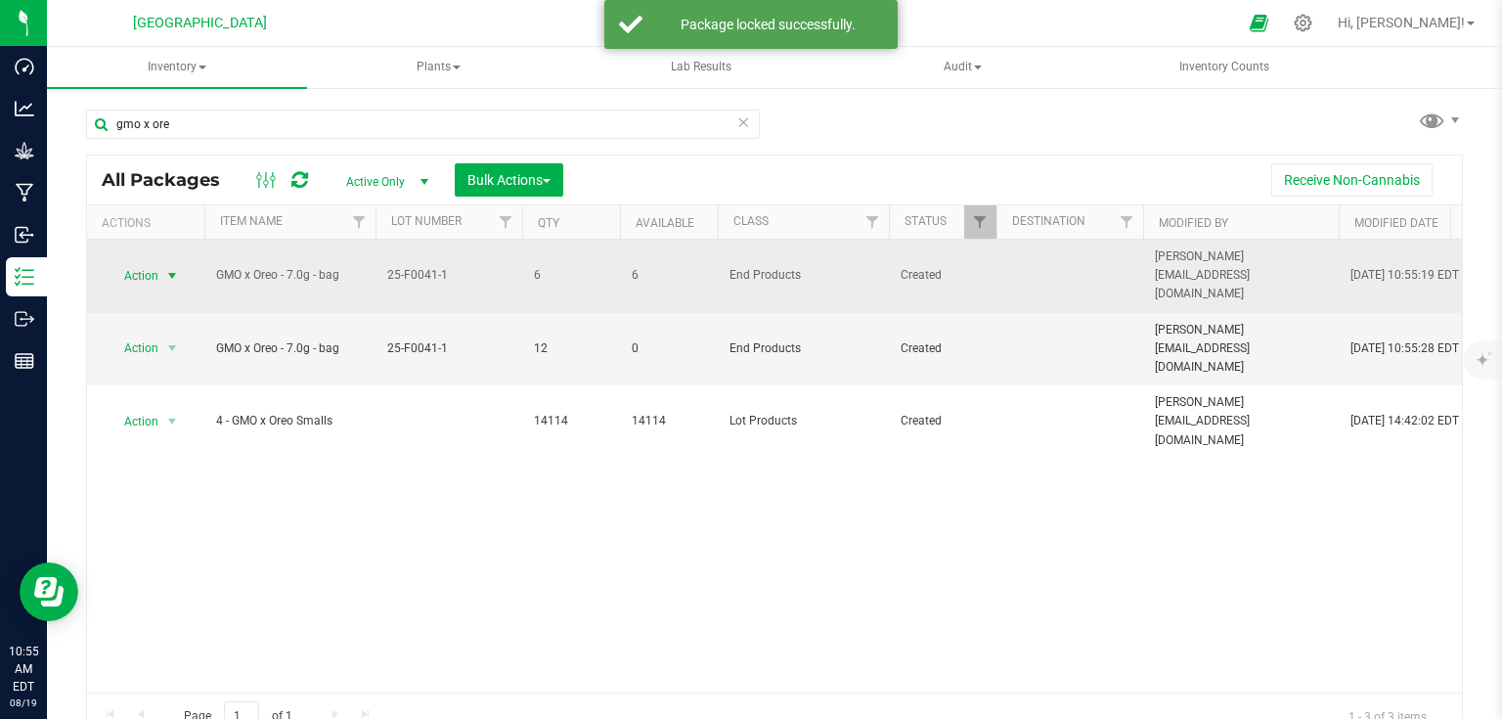
click at [160, 265] on span "select" at bounding box center [172, 275] width 24 height 27
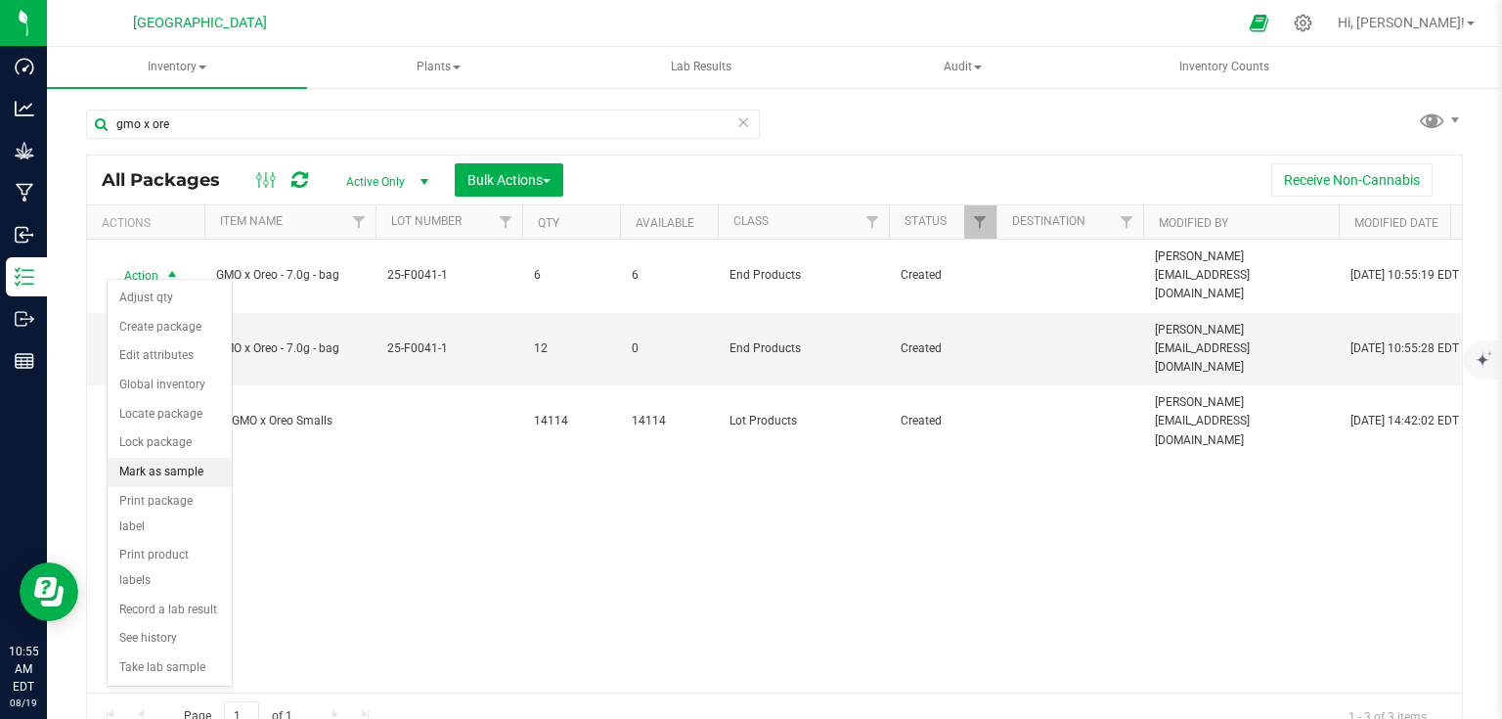
click at [189, 468] on li "Mark as sample" at bounding box center [170, 472] width 124 height 29
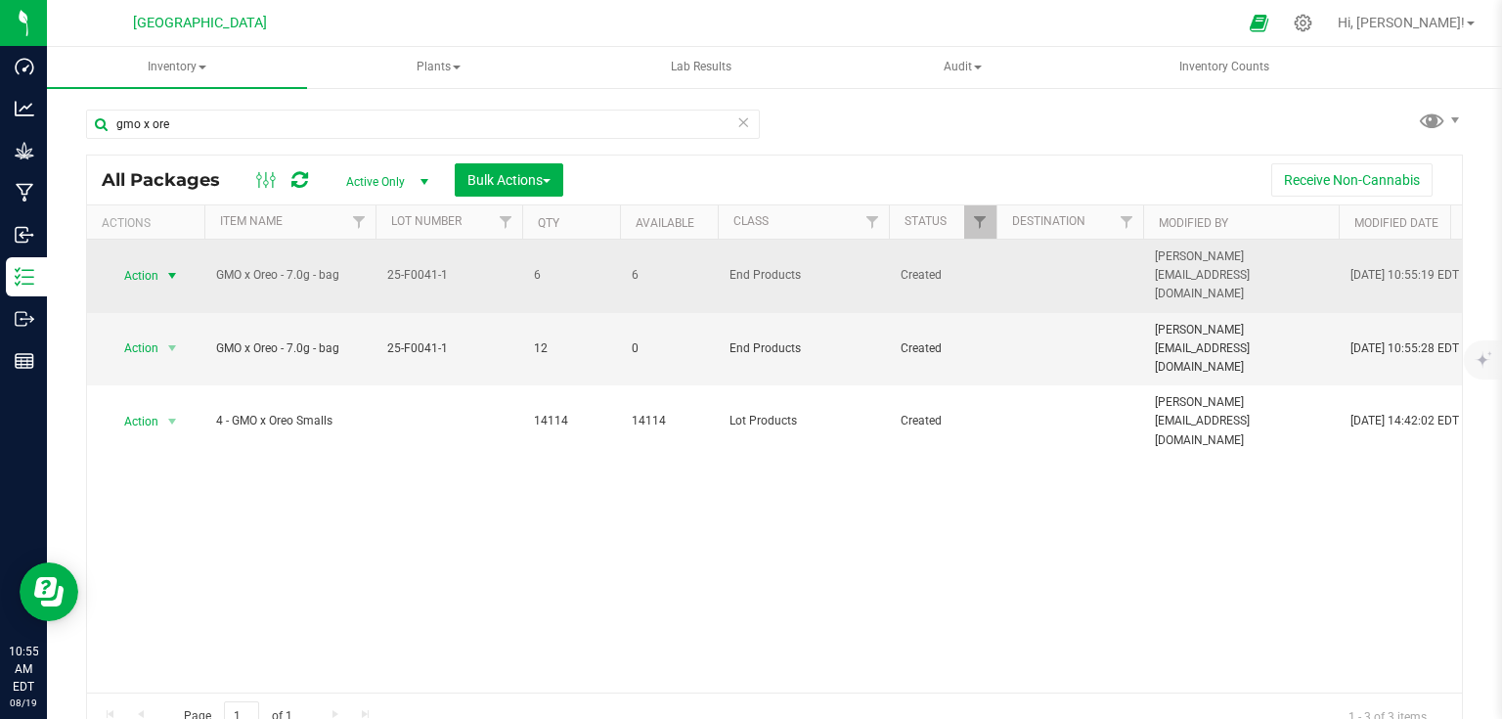
click at [168, 268] on span "select" at bounding box center [172, 276] width 16 height 16
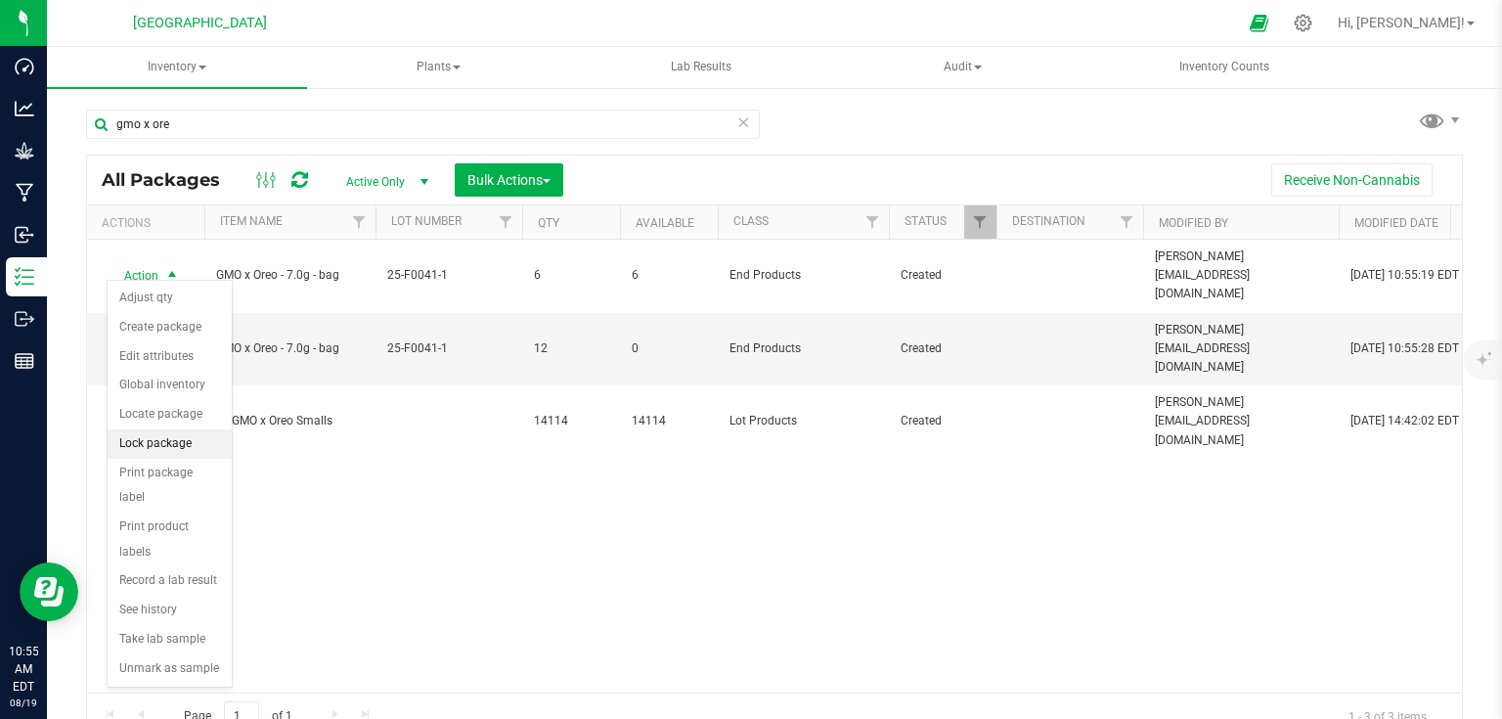
click at [163, 432] on li "Lock package" at bounding box center [170, 443] width 124 height 29
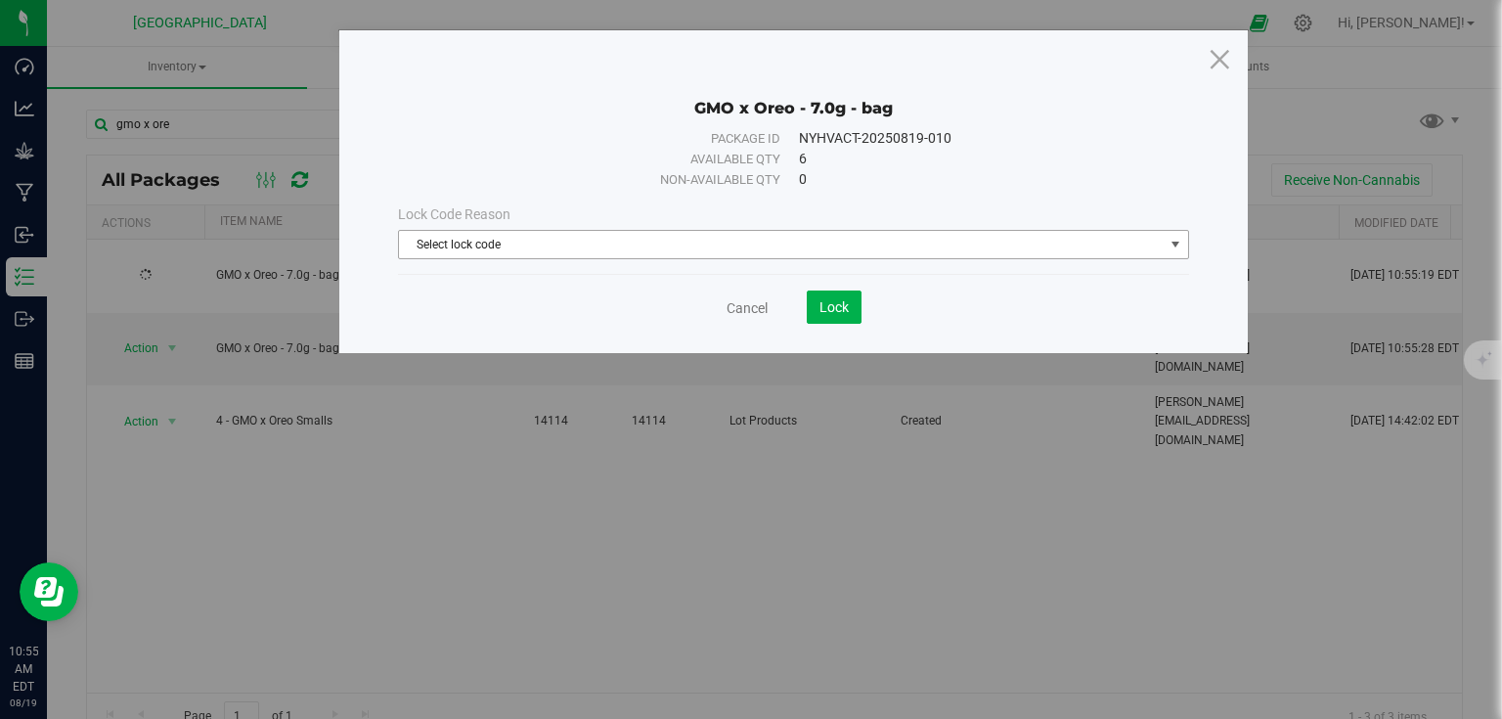
click at [422, 235] on span "Select lock code" at bounding box center [781, 244] width 765 height 27
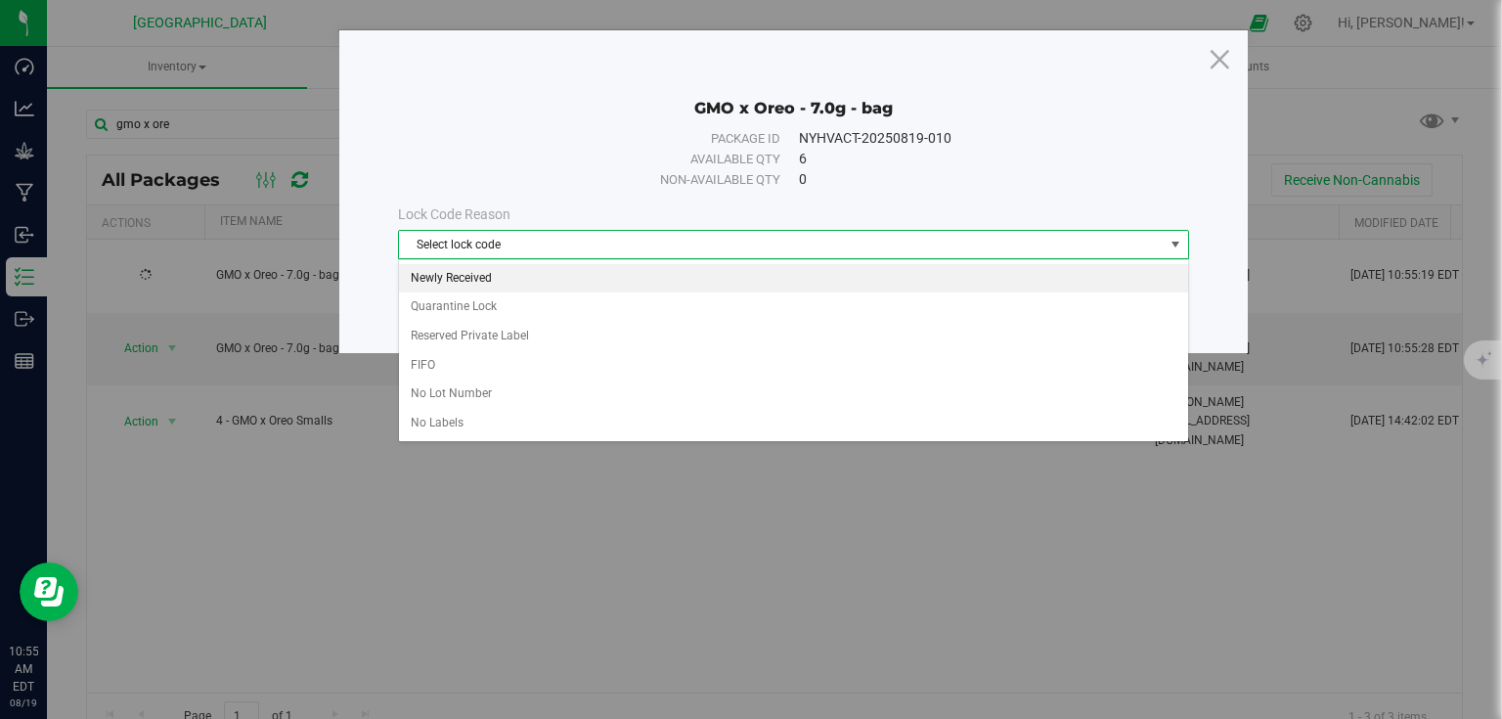
click at [470, 266] on li "Newly Received" at bounding box center [793, 278] width 789 height 29
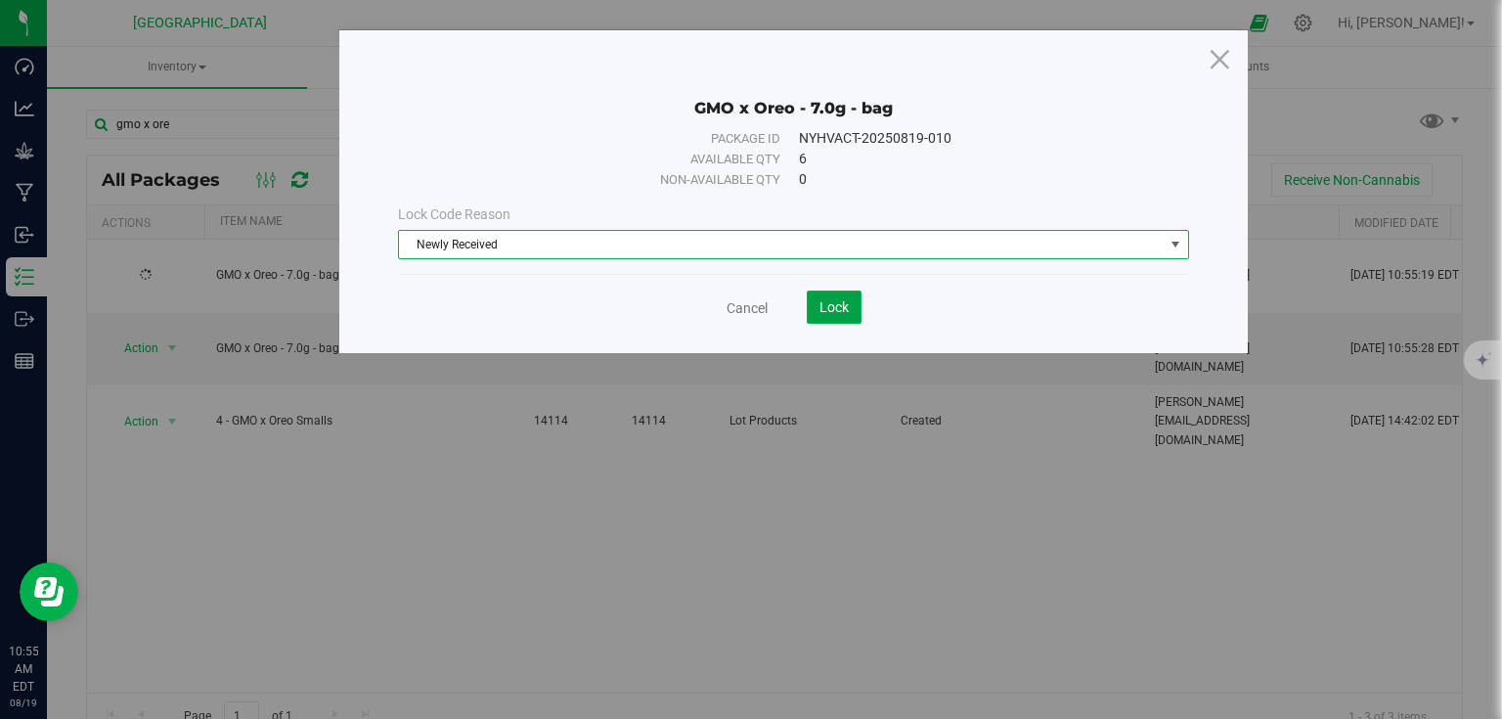
click at [833, 317] on button "Lock" at bounding box center [834, 306] width 55 height 33
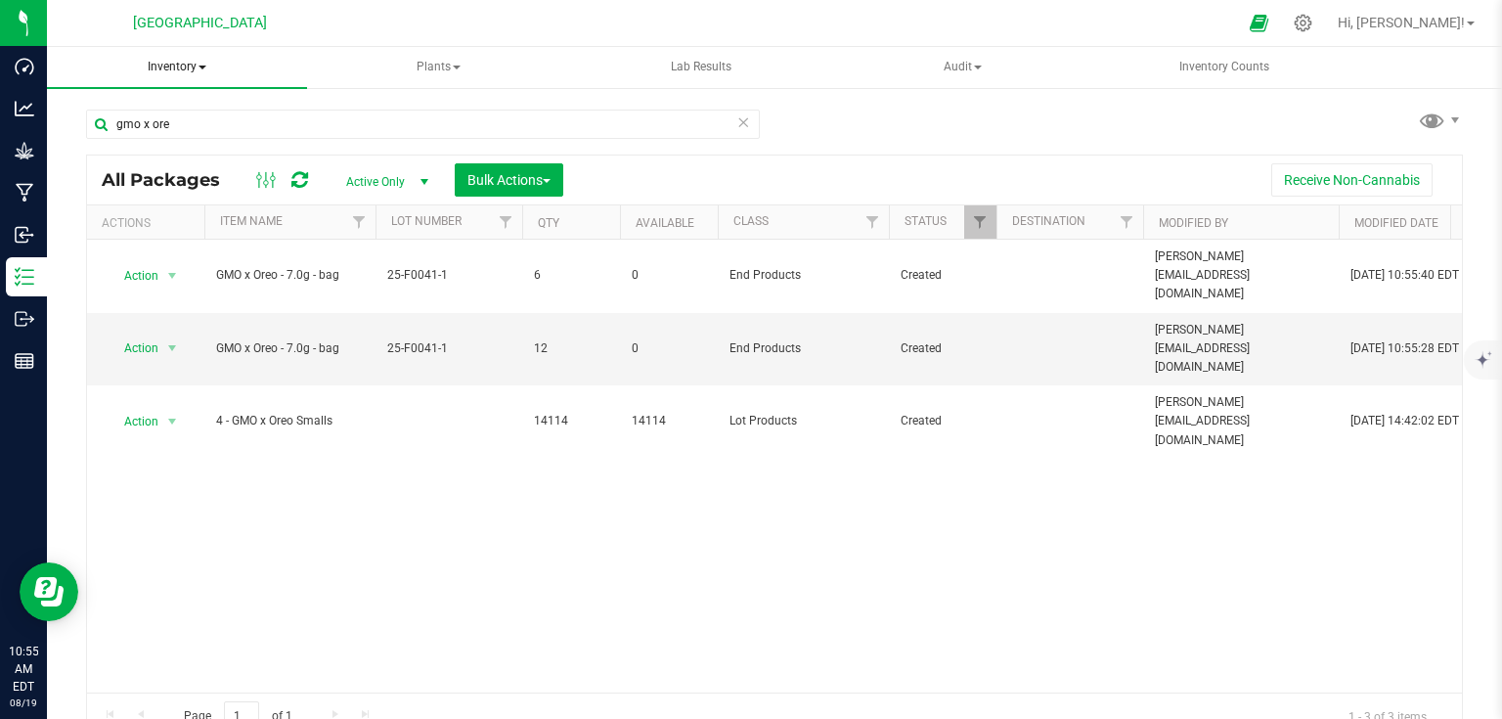
click at [208, 74] on span "Inventory" at bounding box center [177, 67] width 260 height 41
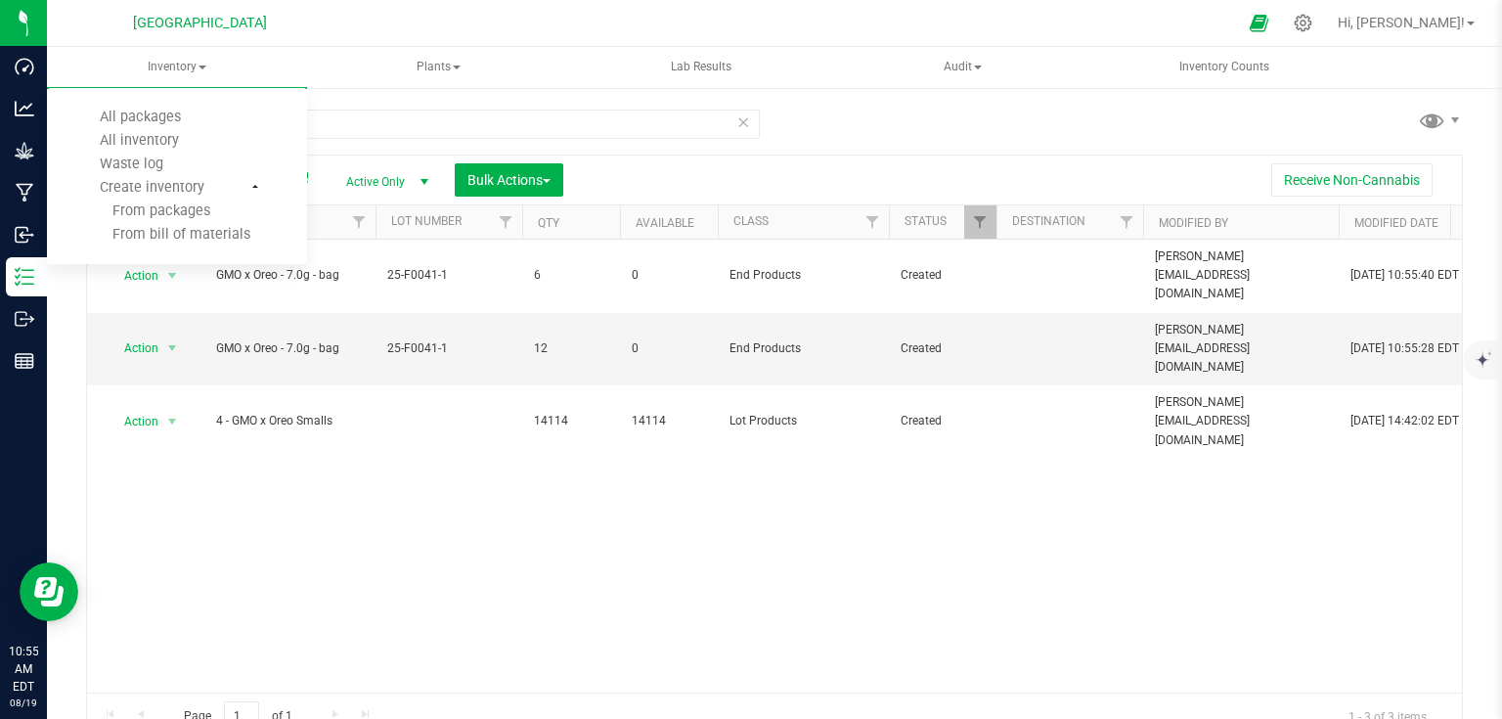
click at [833, 122] on div "gmo x ore All Packages Active Only Active Only Lab Samples Locked All Bulk Acti…" at bounding box center [774, 415] width 1377 height 649
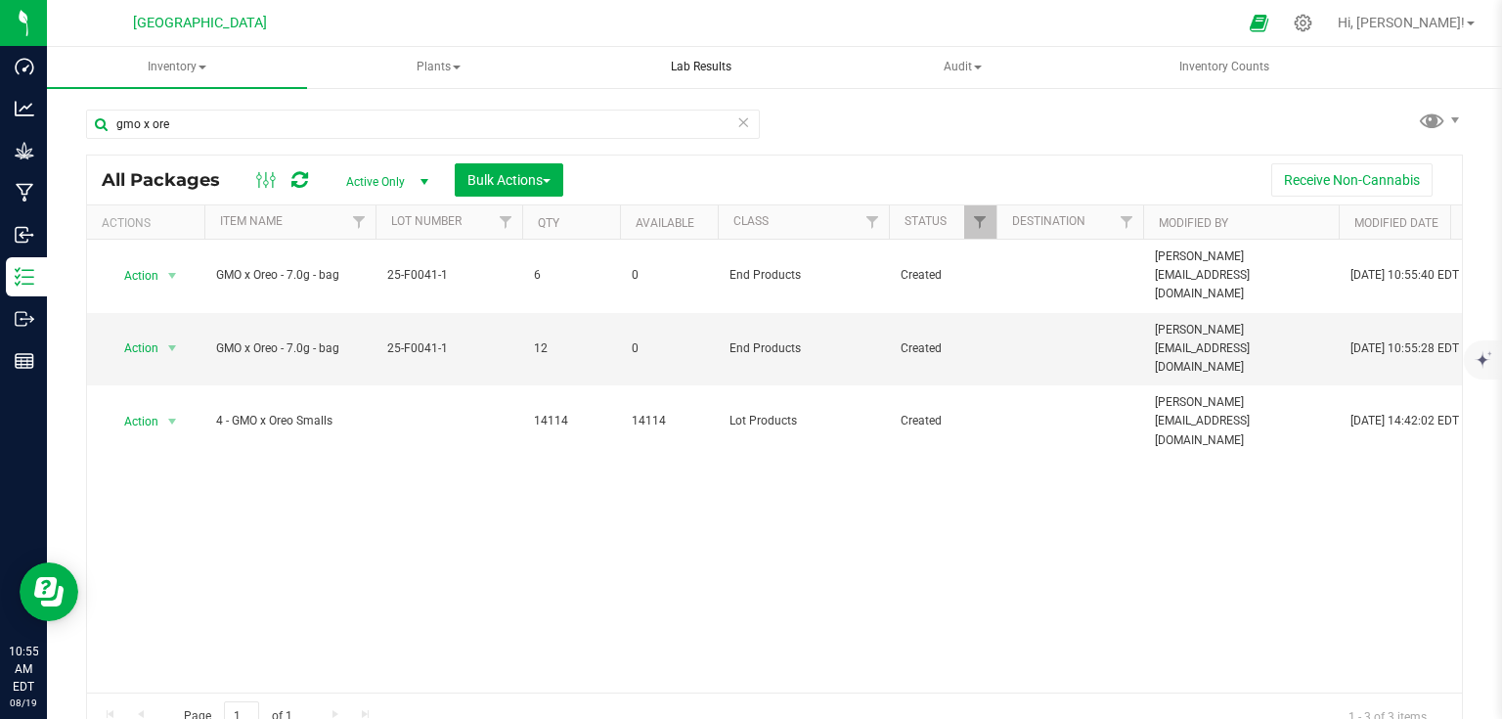
click at [698, 82] on uib-tab-heading "Lab Results" at bounding box center [701, 67] width 258 height 39
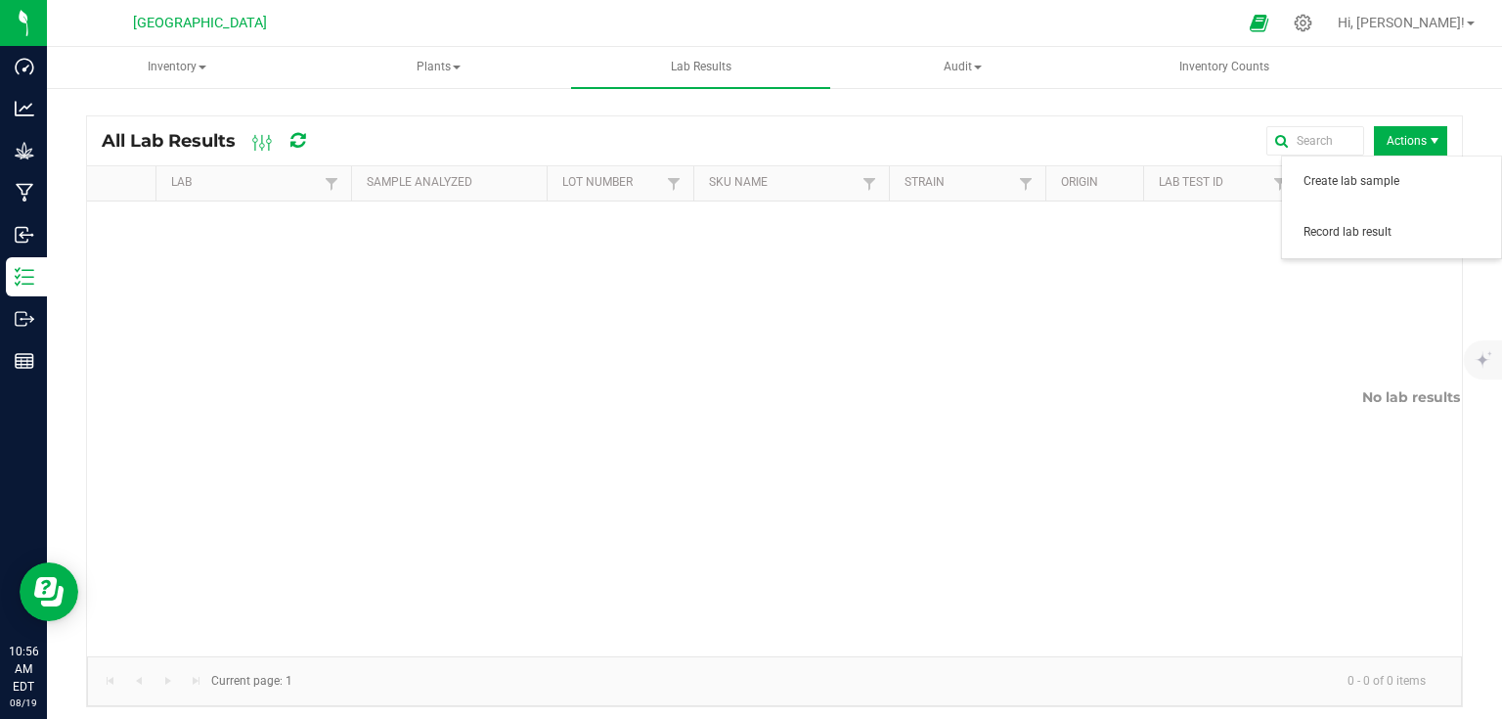
click at [1400, 152] on span "Actions" at bounding box center [1410, 140] width 73 height 29
click at [293, 139] on icon at bounding box center [297, 141] width 15 height 18
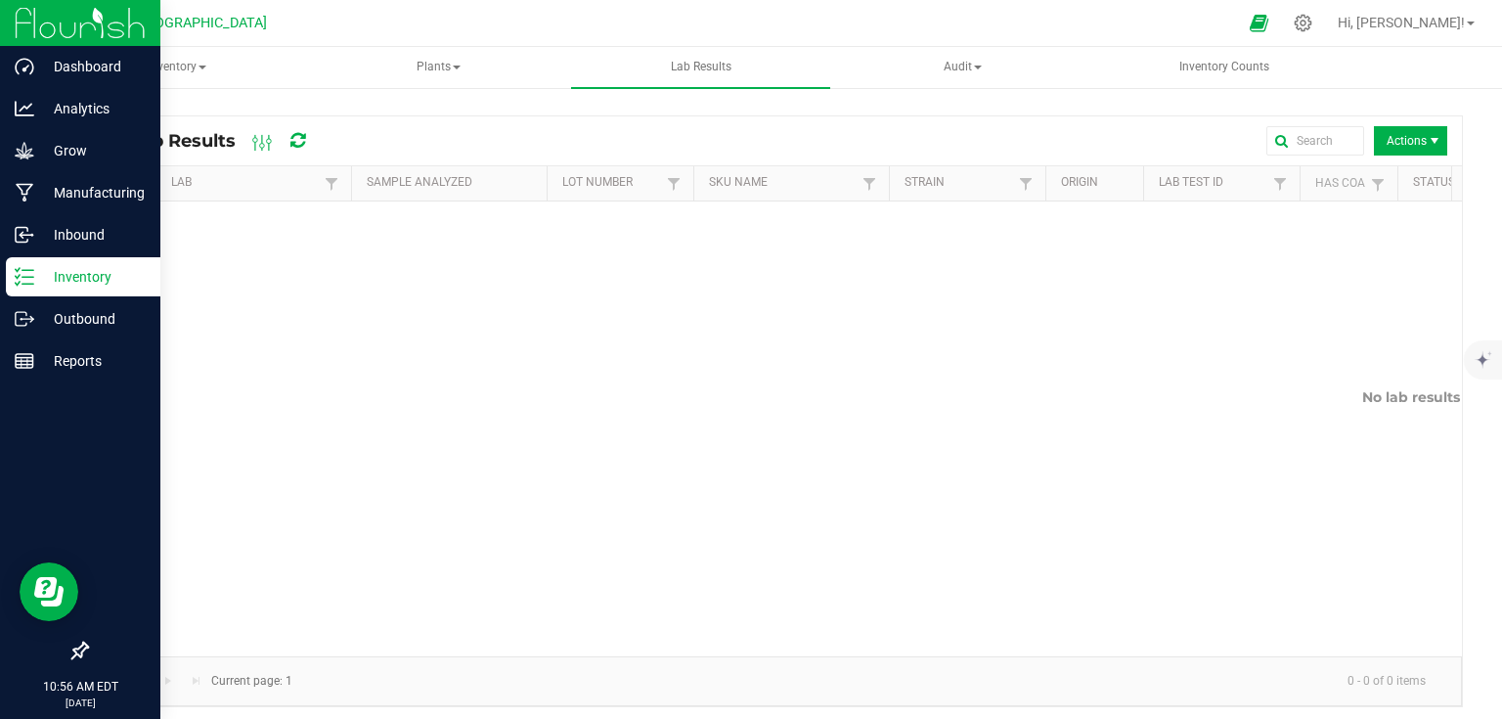
click at [32, 23] on img at bounding box center [80, 23] width 131 height 46
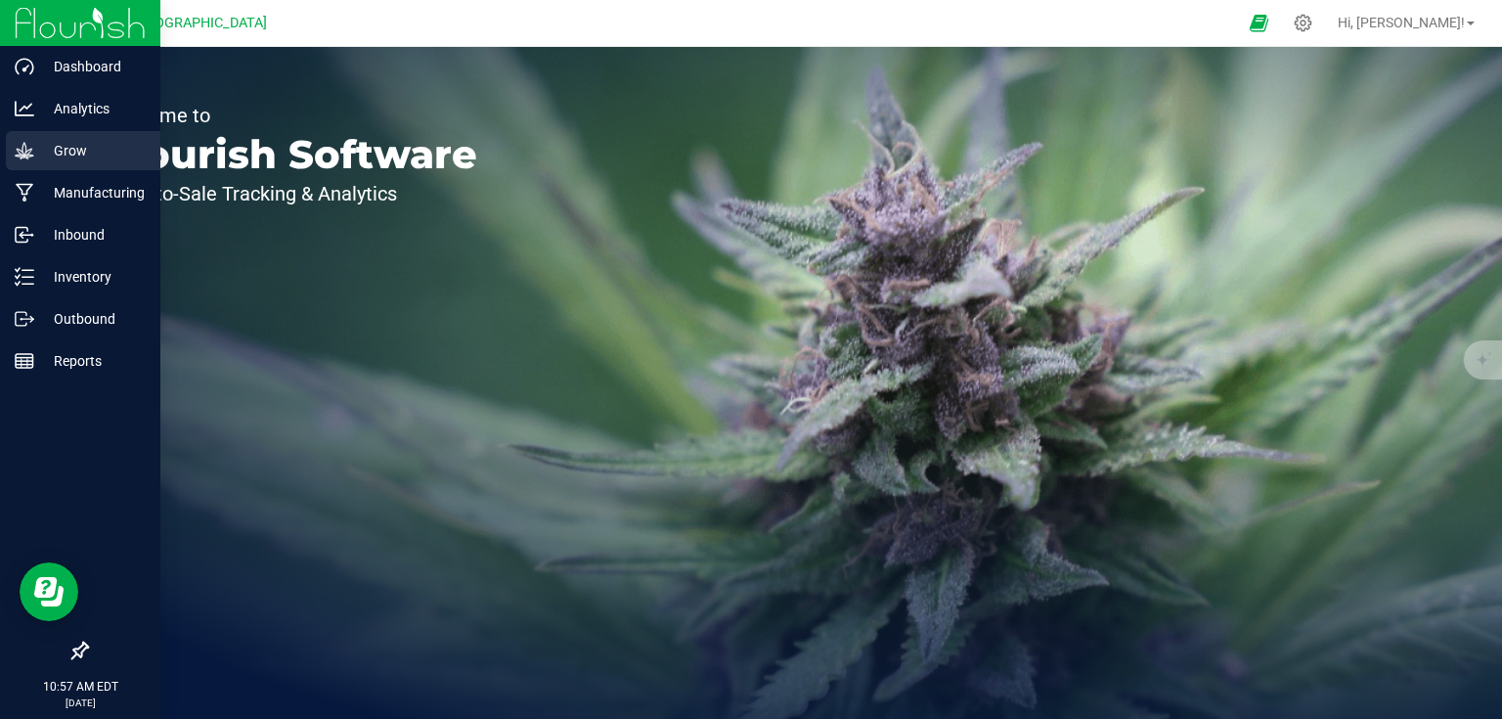
click at [94, 159] on p "Grow" at bounding box center [92, 150] width 117 height 23
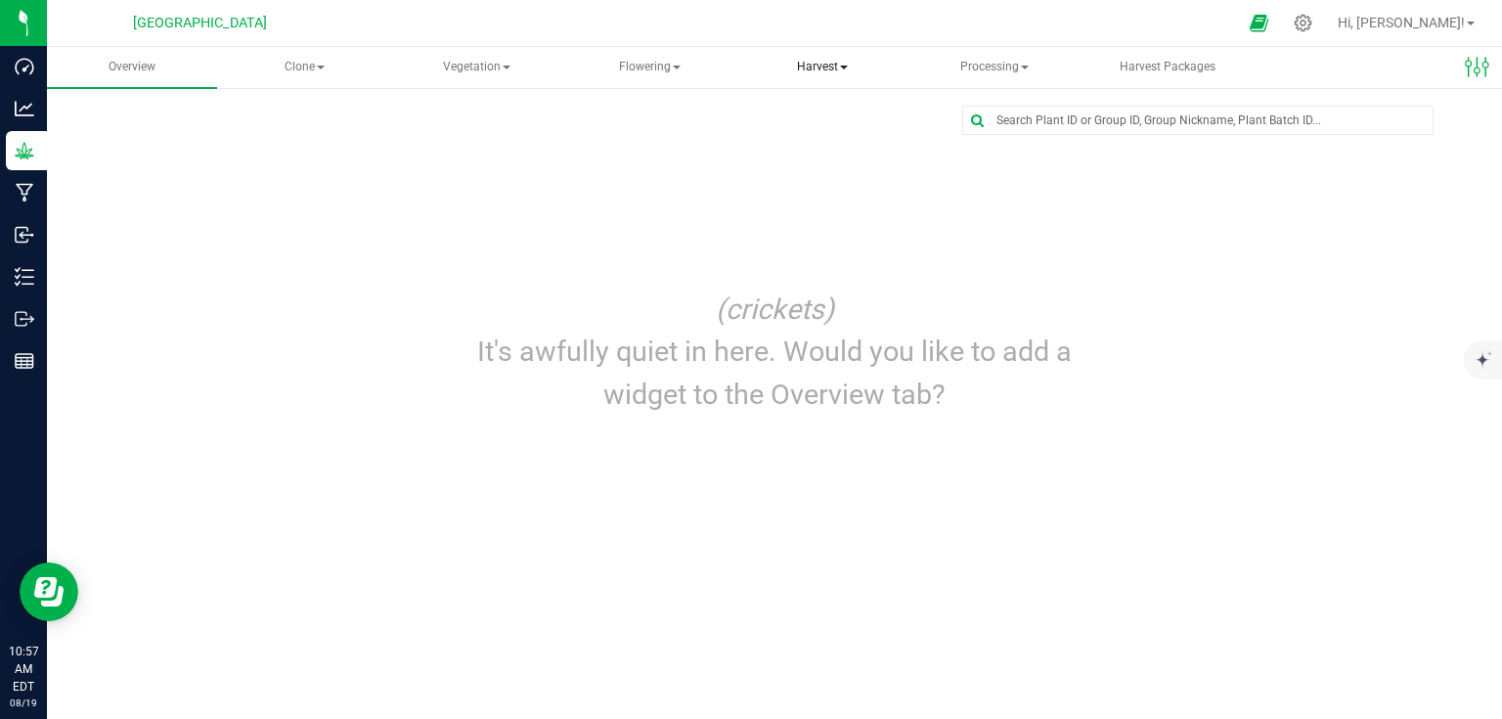
click at [833, 60] on span "Harvest" at bounding box center [822, 67] width 168 height 39
click at [843, 116] on span "Harvests" at bounding box center [818, 117] width 109 height 17
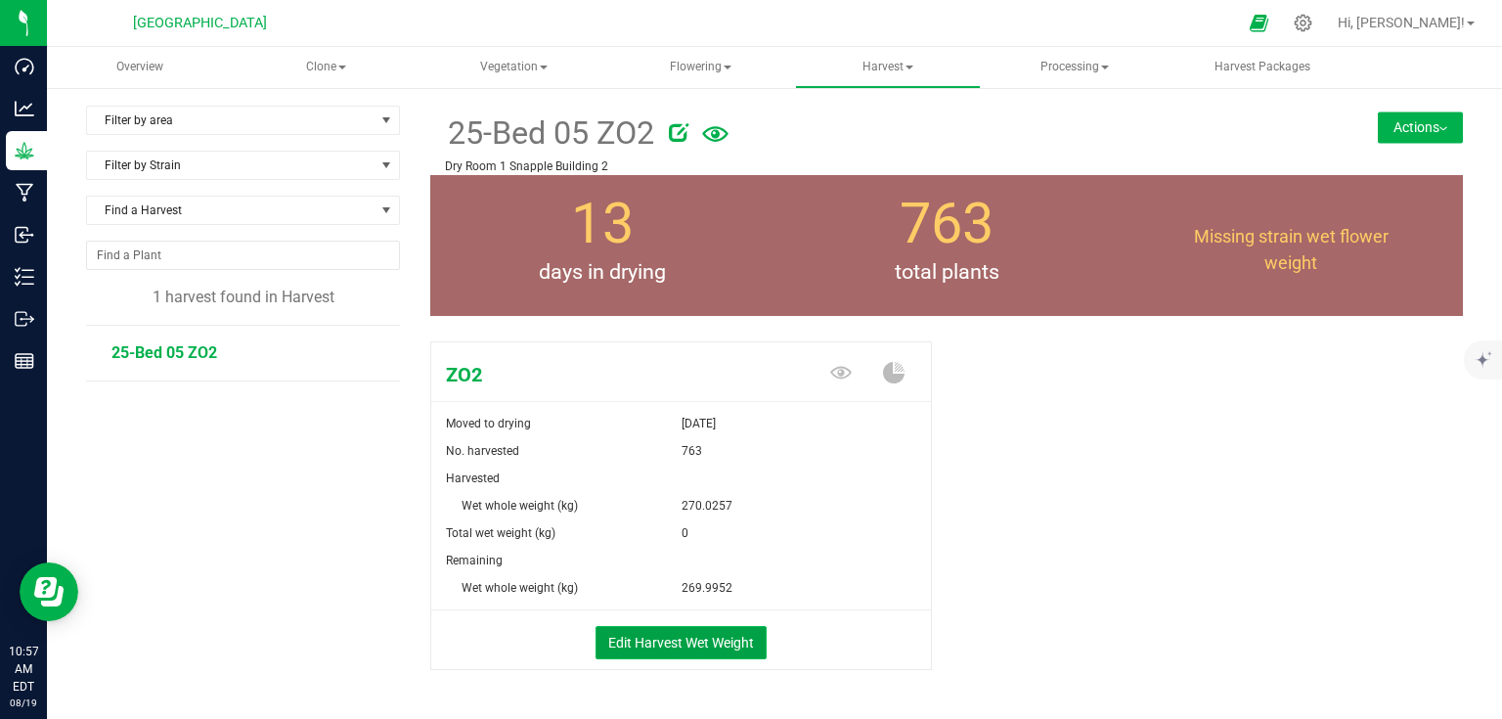
click at [641, 653] on button "Edit Harvest Wet Weight" at bounding box center [681, 642] width 171 height 33
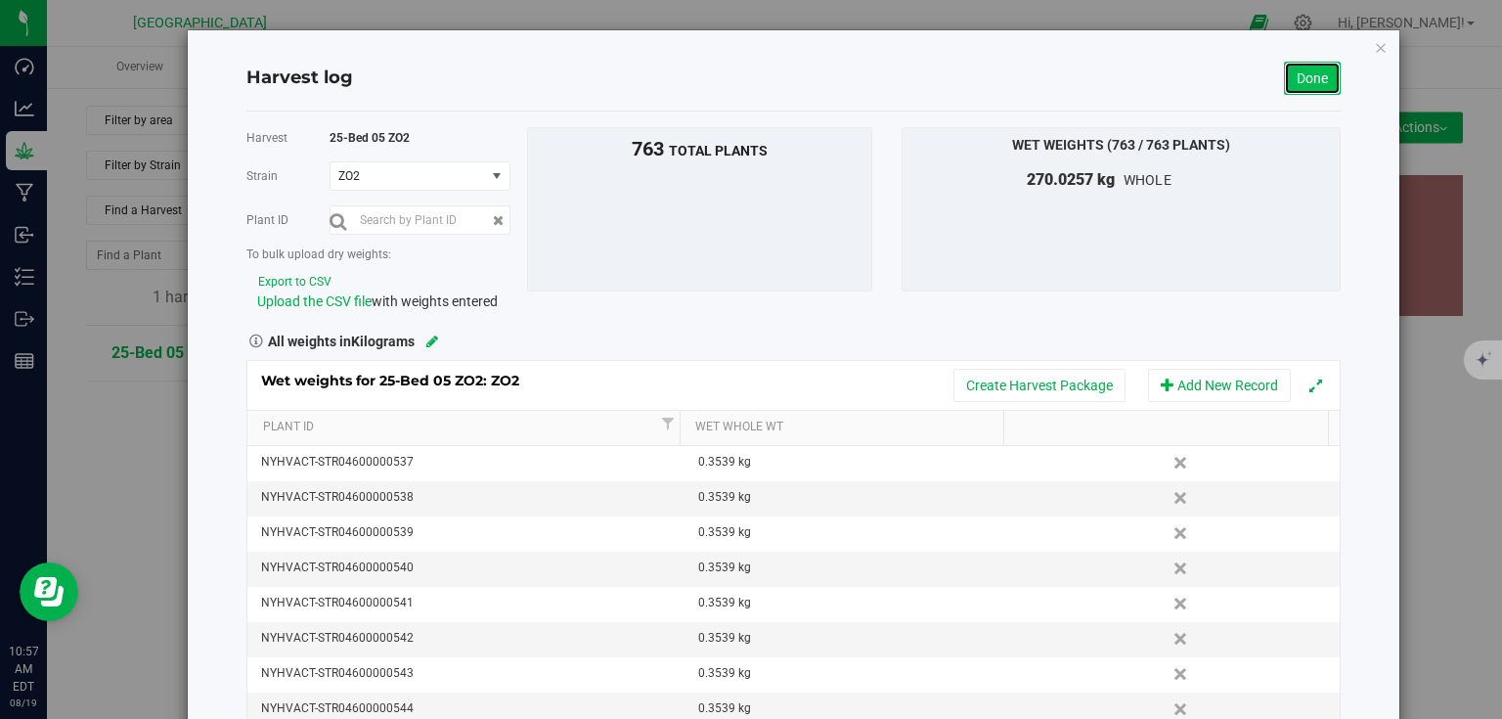
click at [1311, 70] on link "Done" at bounding box center [1312, 78] width 57 height 33
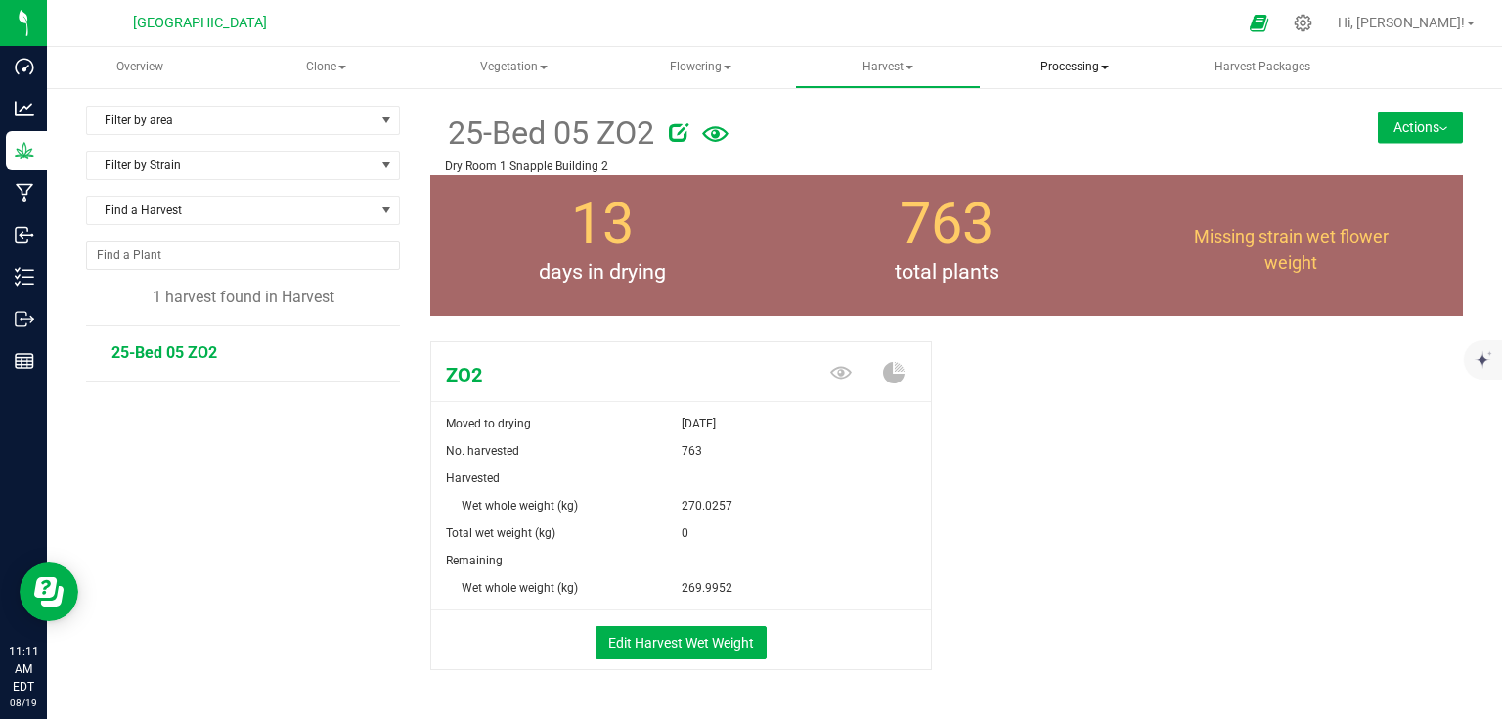
click at [1074, 67] on span "Processing" at bounding box center [1075, 67] width 183 height 39
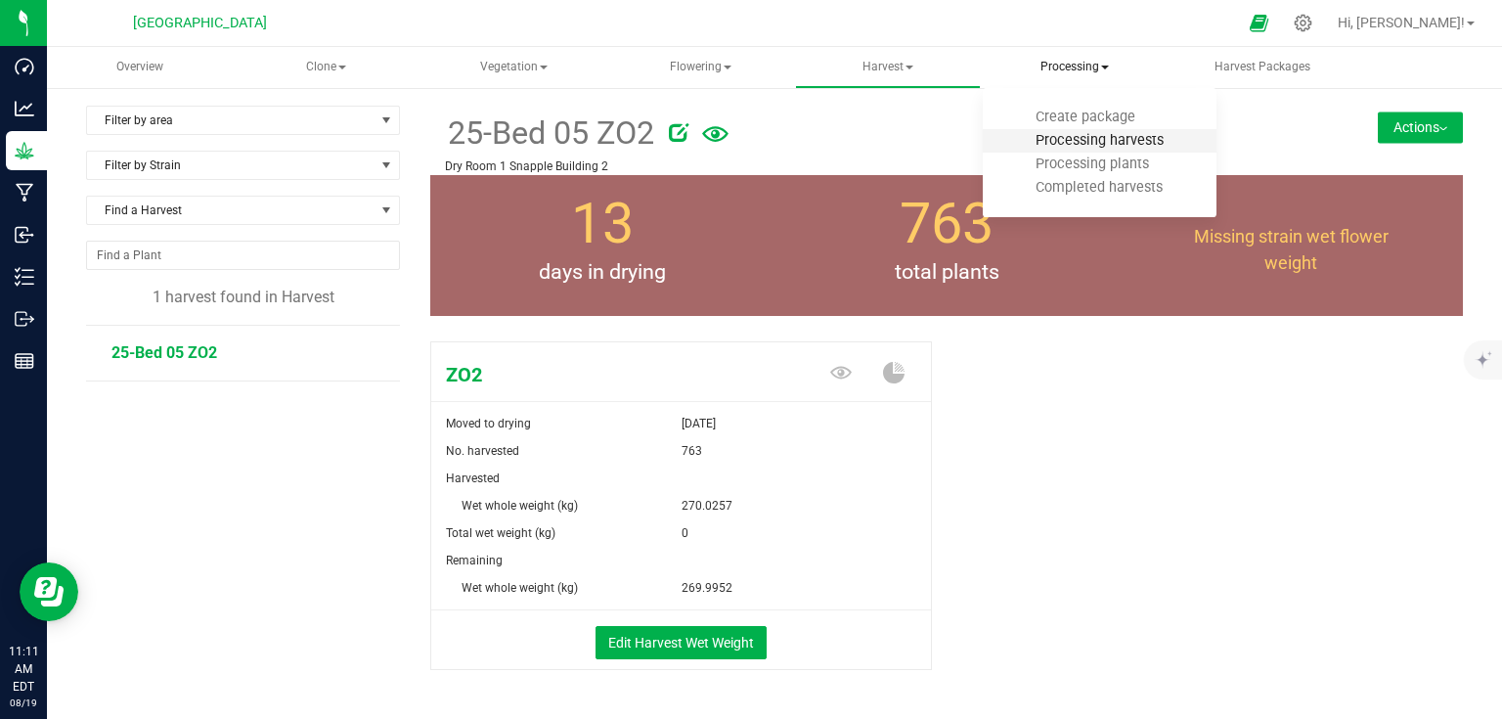
click at [1060, 137] on span "Processing harvests" at bounding box center [1099, 140] width 181 height 17
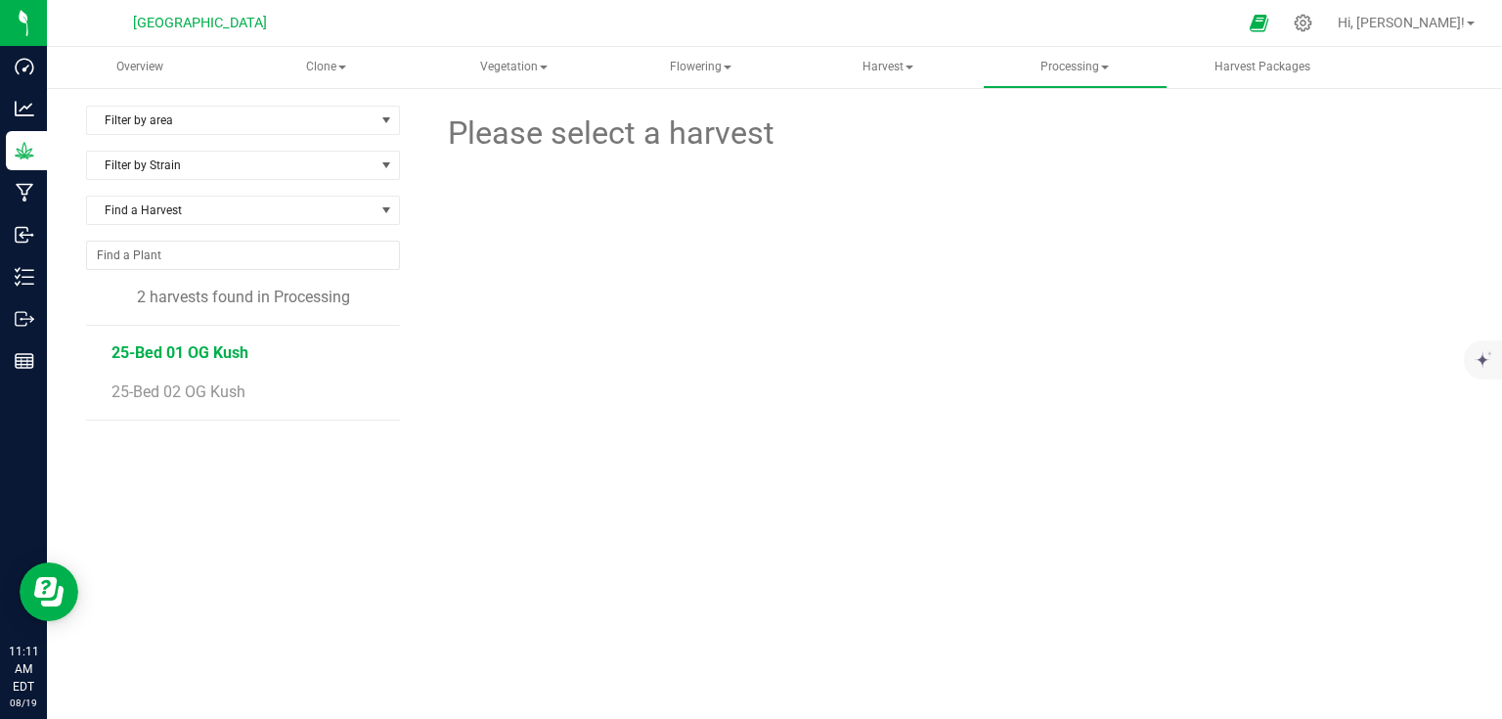
click at [219, 348] on span "25-Bed 01 OG Kush" at bounding box center [179, 352] width 137 height 19
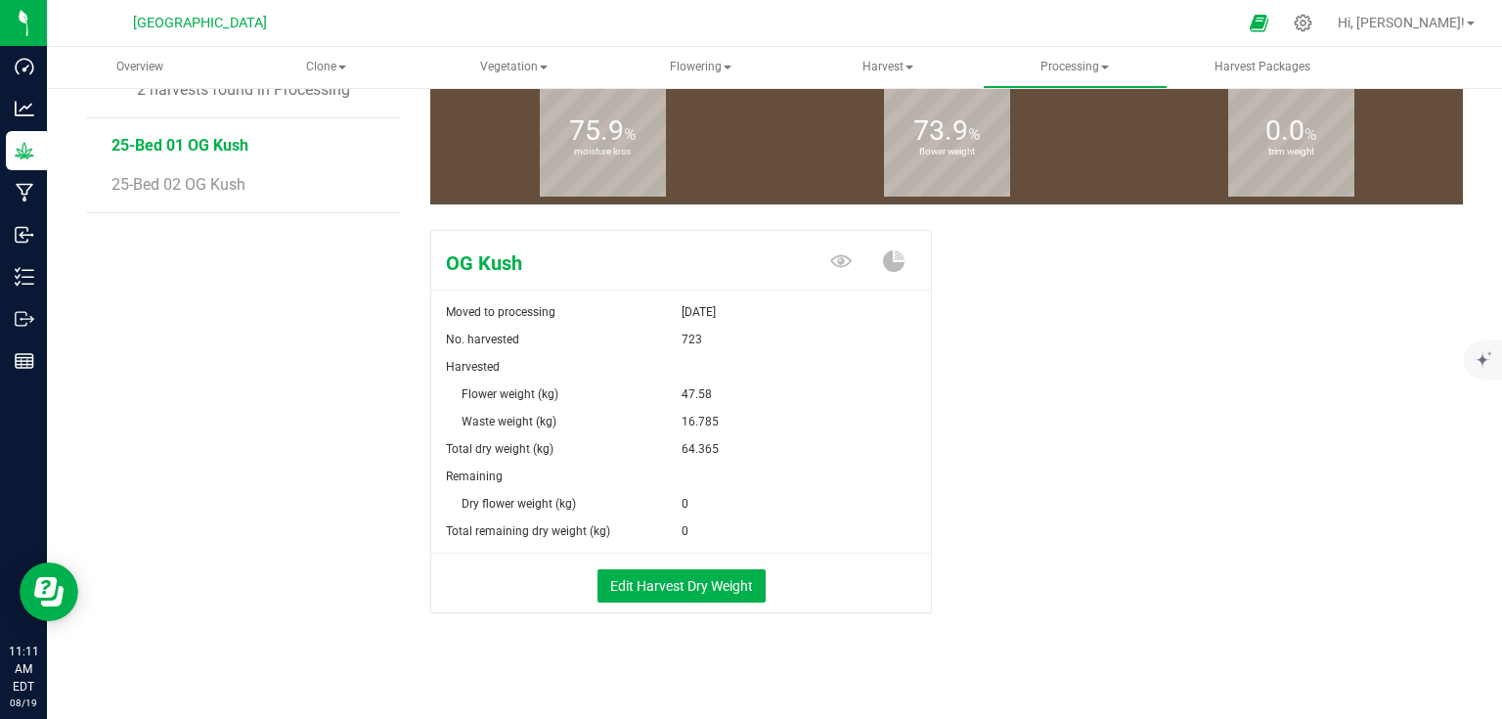
scroll to position [212, 0]
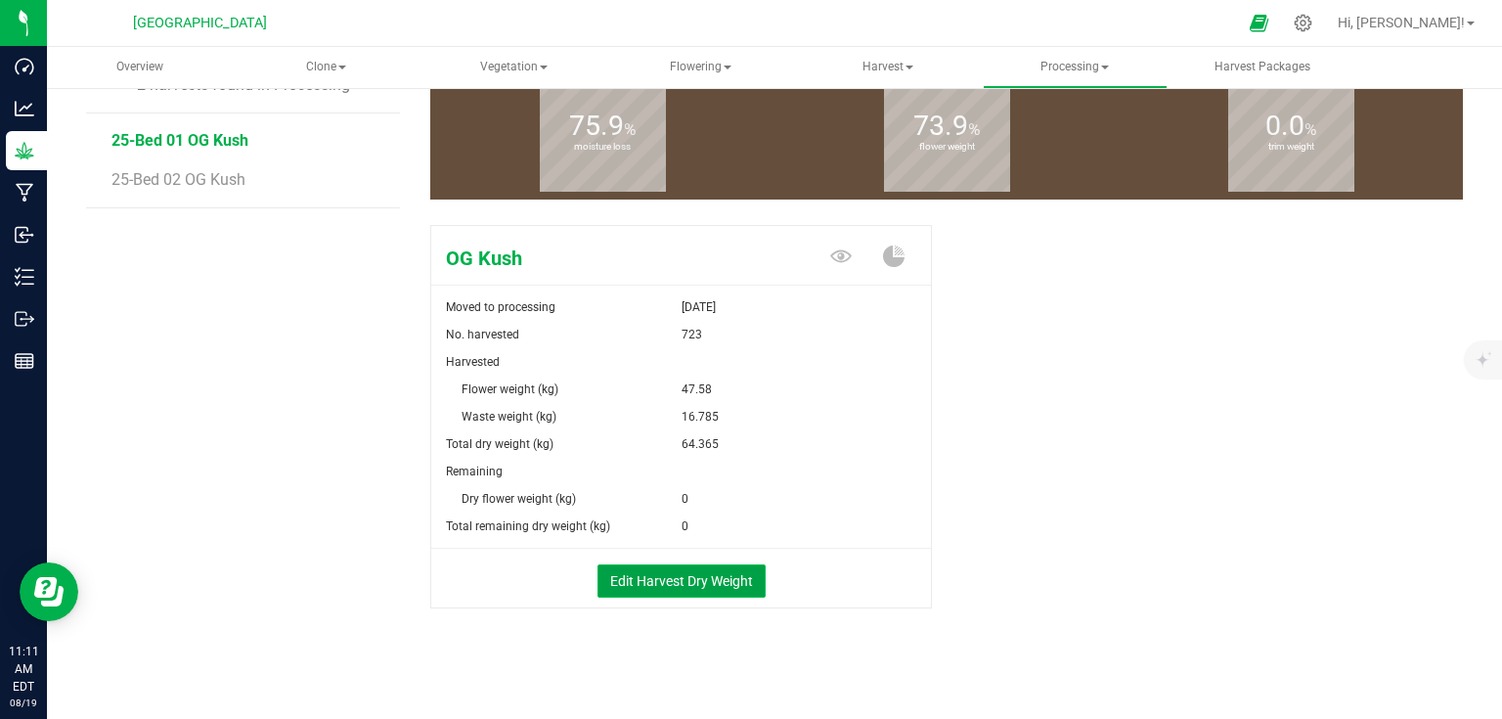
click at [661, 575] on button "Edit Harvest Dry Weight" at bounding box center [682, 580] width 168 height 33
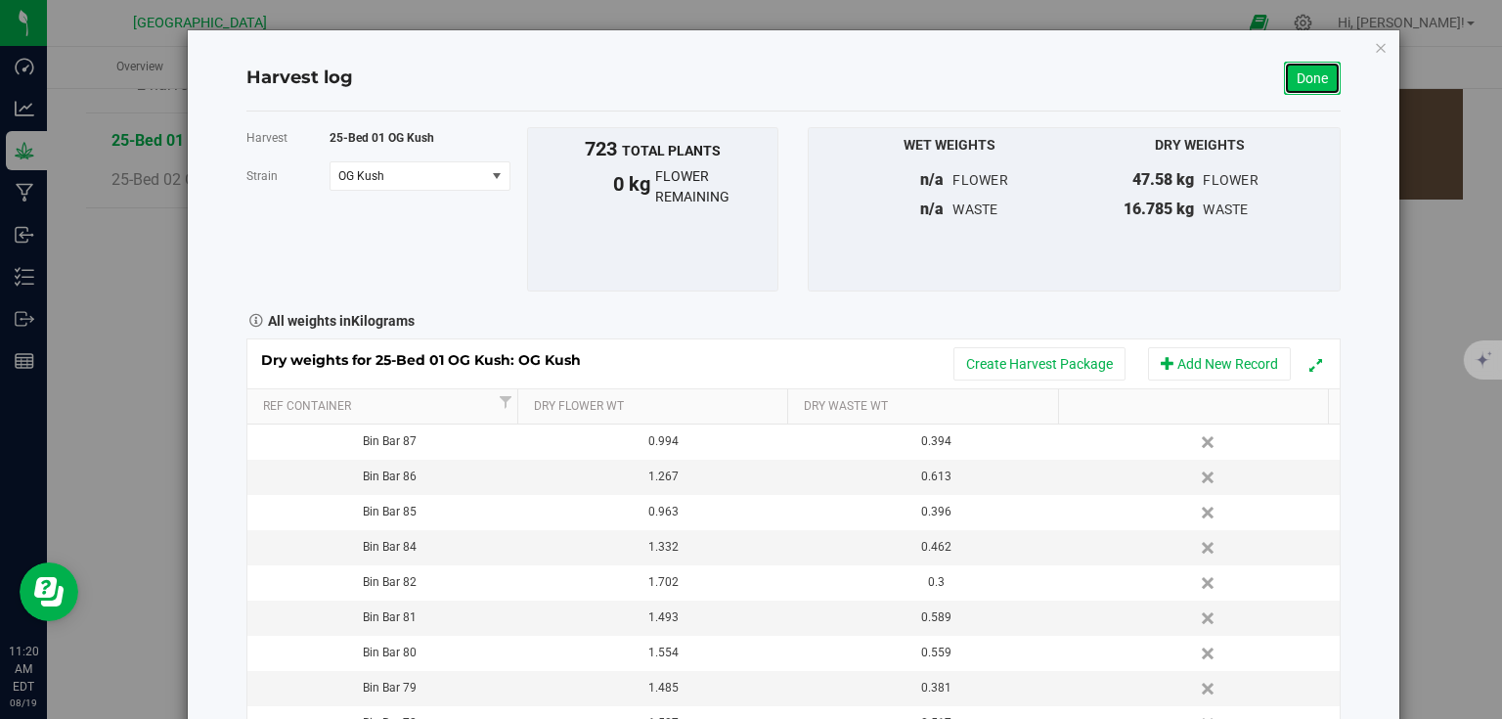
click at [1328, 70] on link "Done" at bounding box center [1312, 78] width 57 height 33
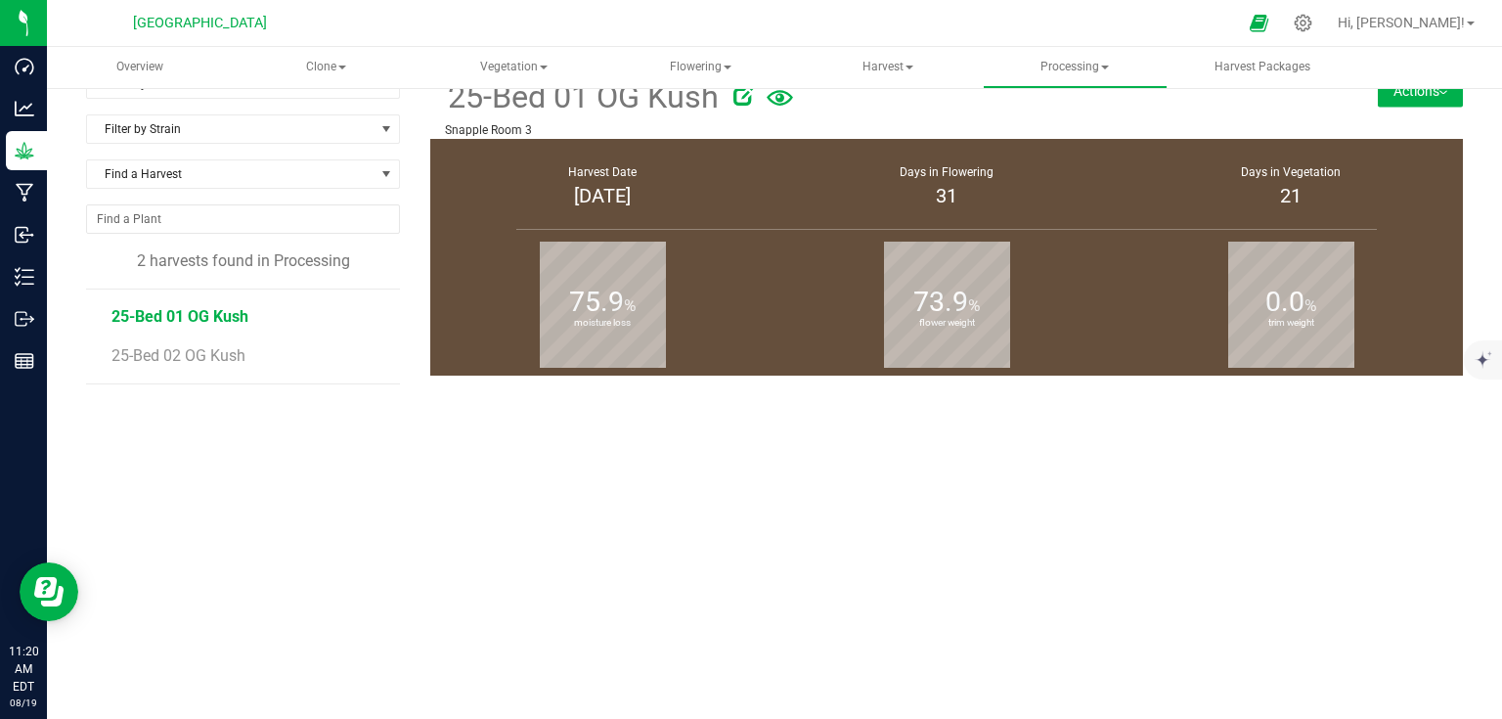
scroll to position [212, 0]
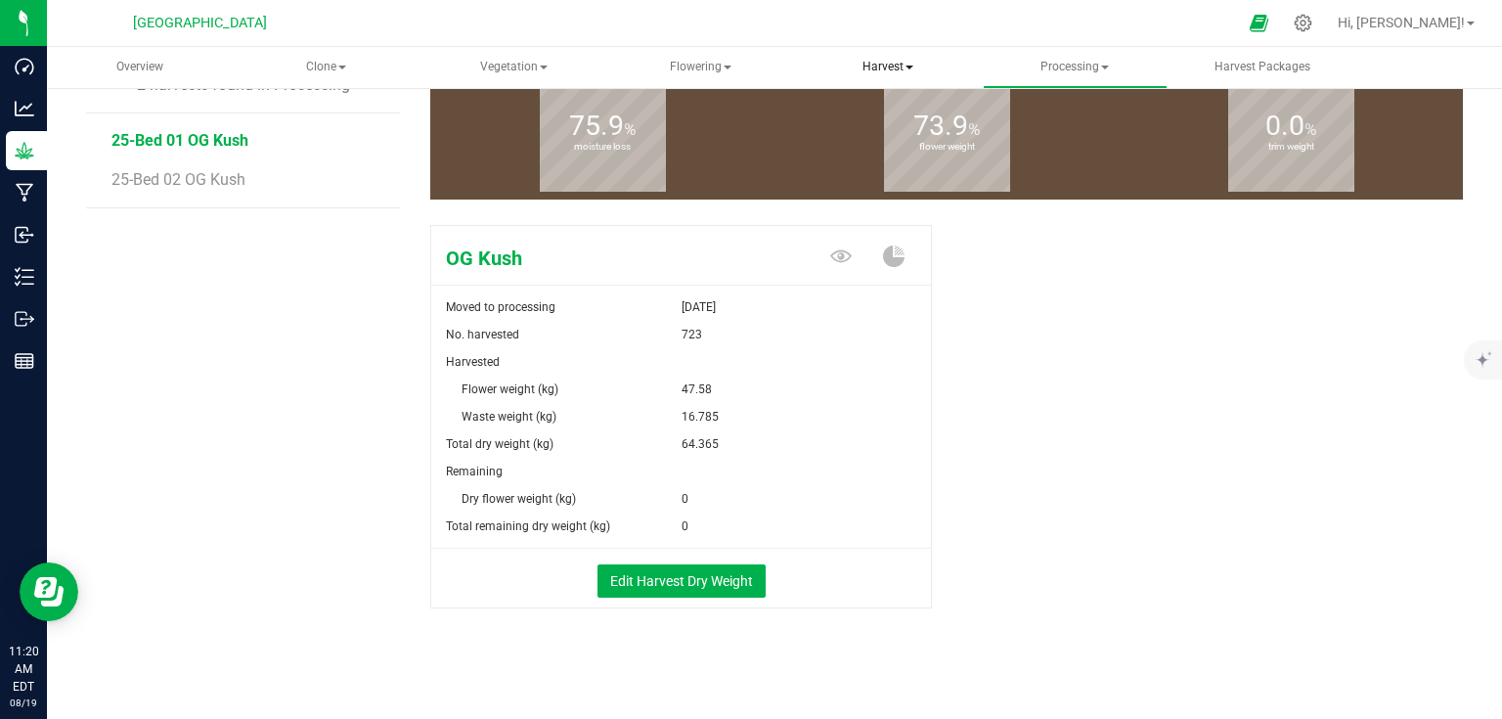
click at [914, 69] on span "Harvest" at bounding box center [887, 67] width 183 height 39
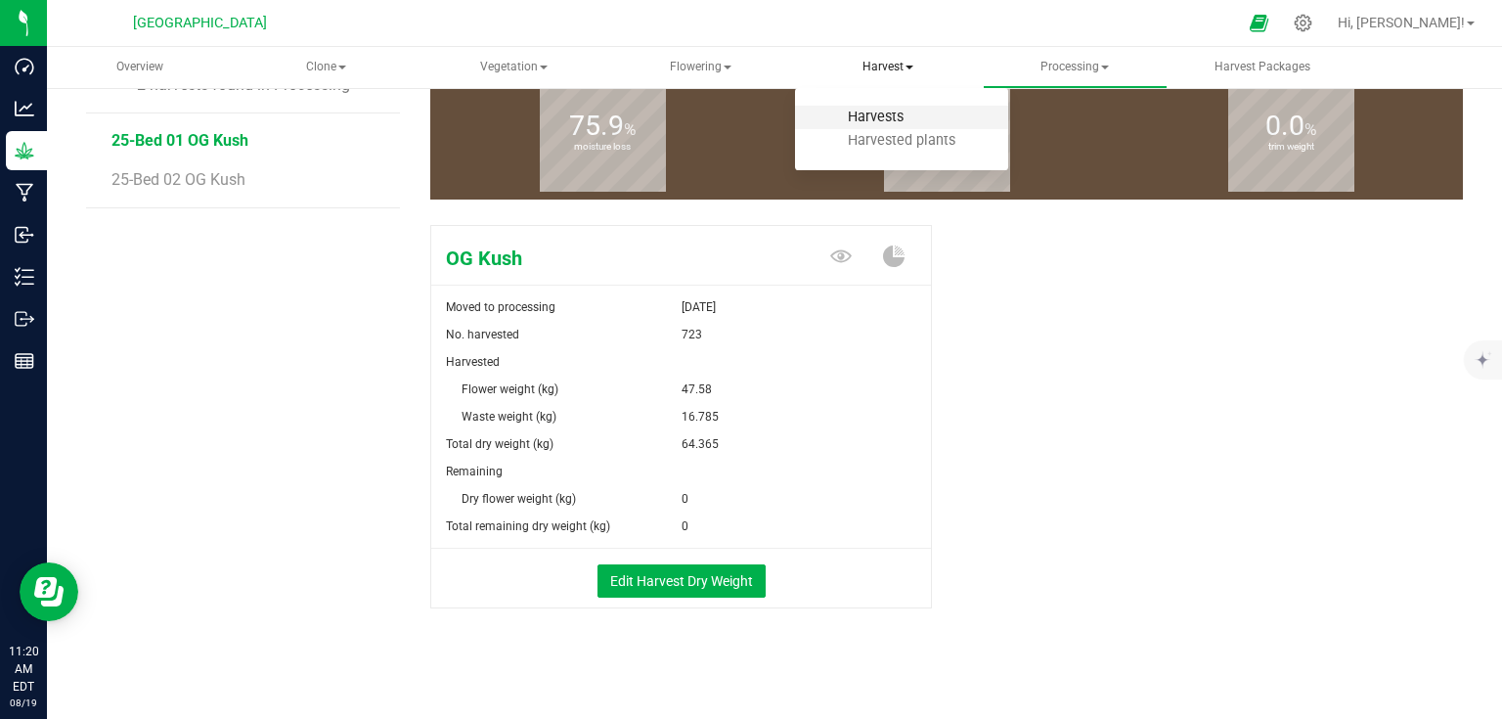
click at [895, 111] on span "Harvests" at bounding box center [876, 117] width 109 height 17
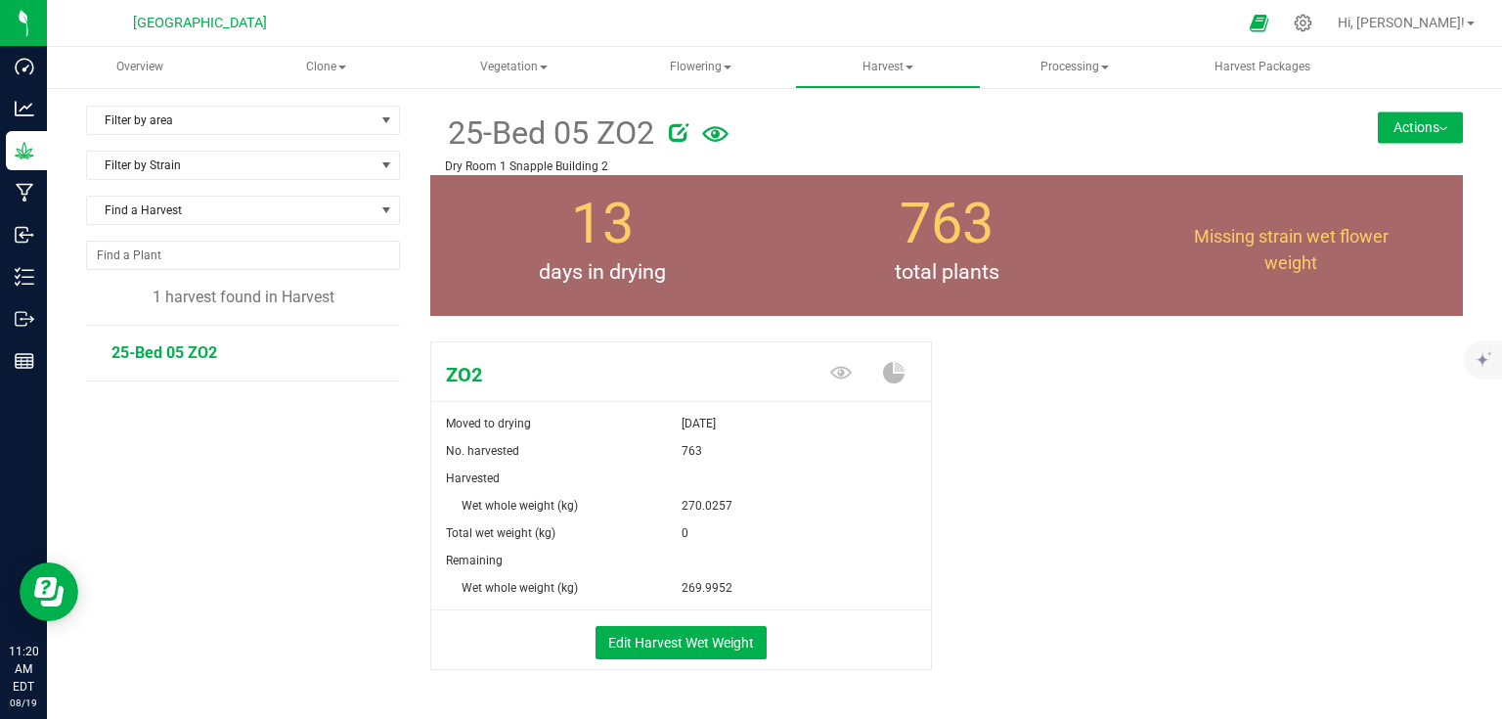
click at [1384, 133] on button "Actions" at bounding box center [1420, 126] width 85 height 31
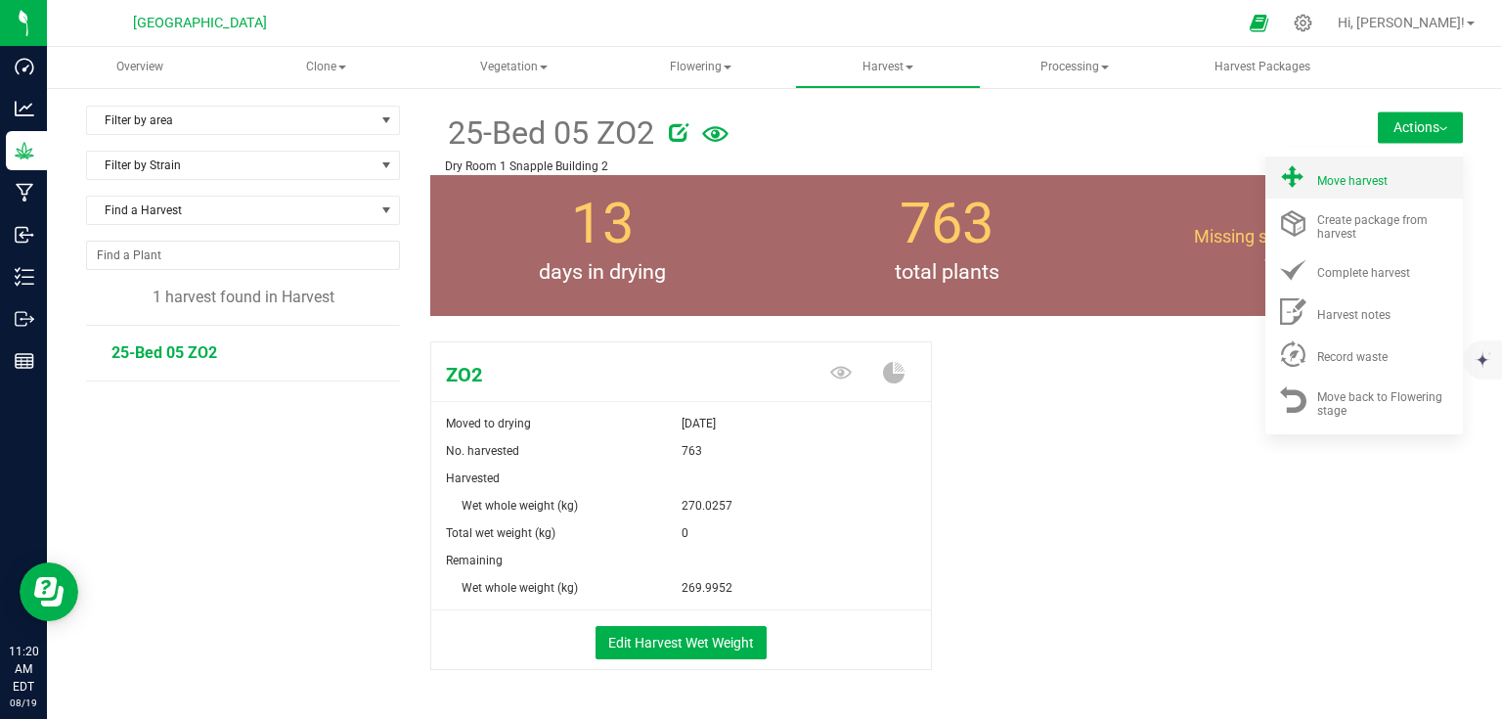
click at [1362, 190] on li "Move harvest" at bounding box center [1365, 177] width 198 height 42
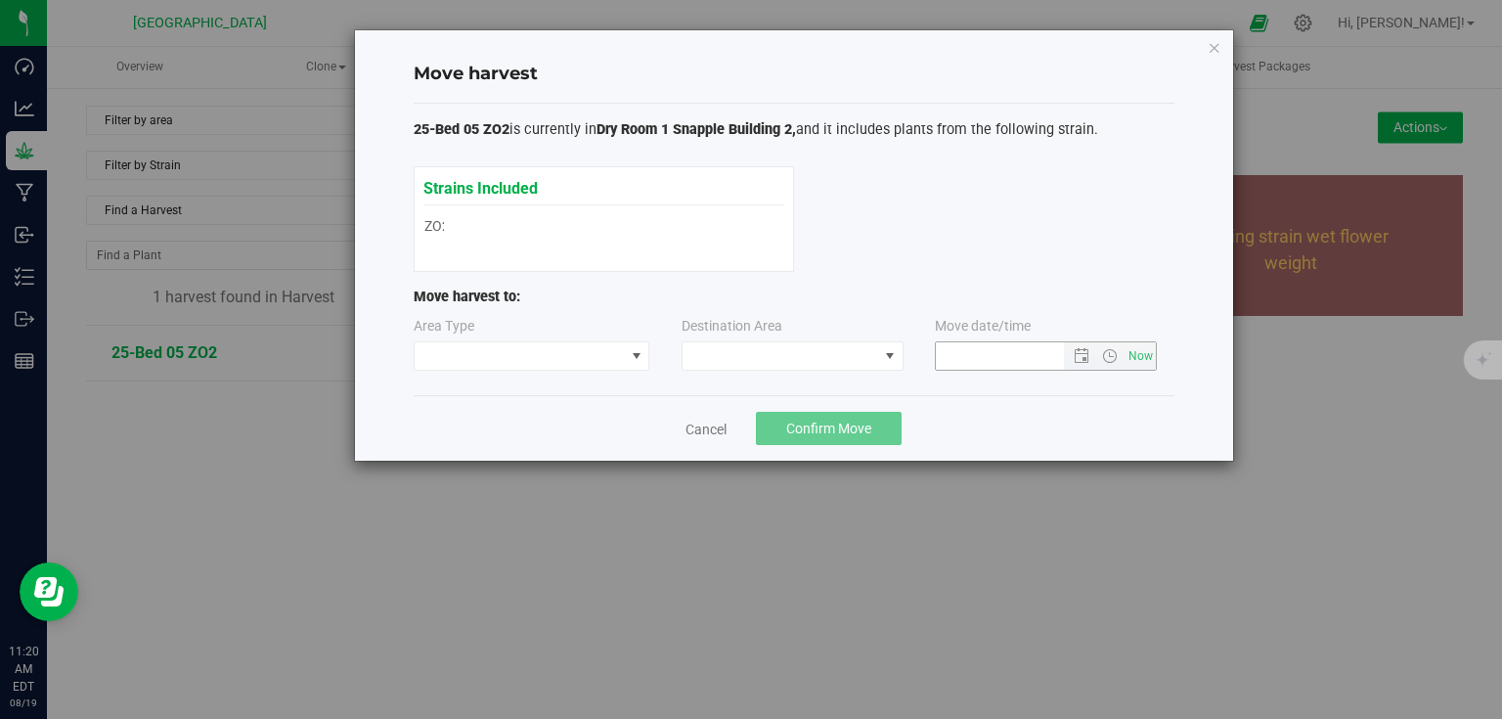
type input "8/19/2025 11:20 AM"
click at [624, 359] on span at bounding box center [636, 355] width 24 height 27
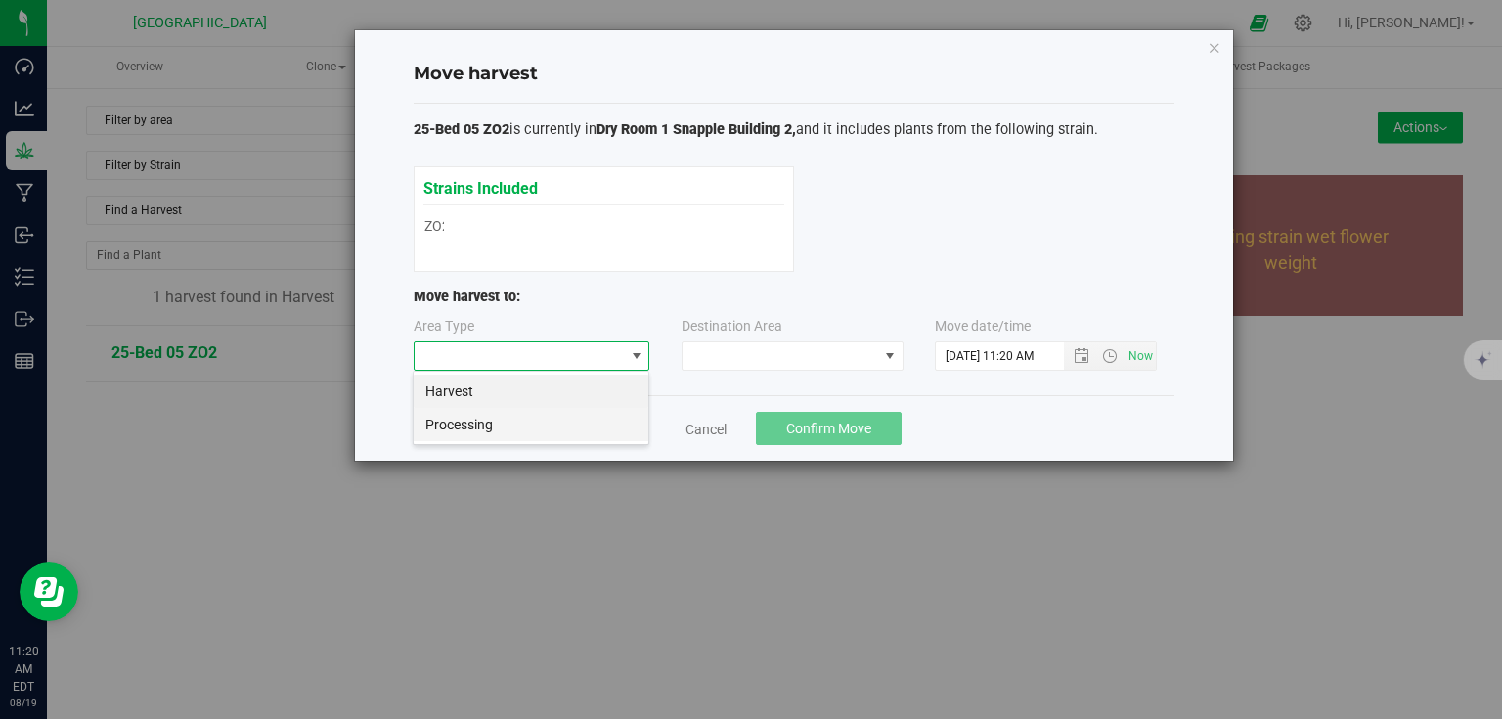
click at [489, 434] on li "Processing" at bounding box center [531, 424] width 235 height 33
click at [729, 348] on span at bounding box center [781, 355] width 196 height 27
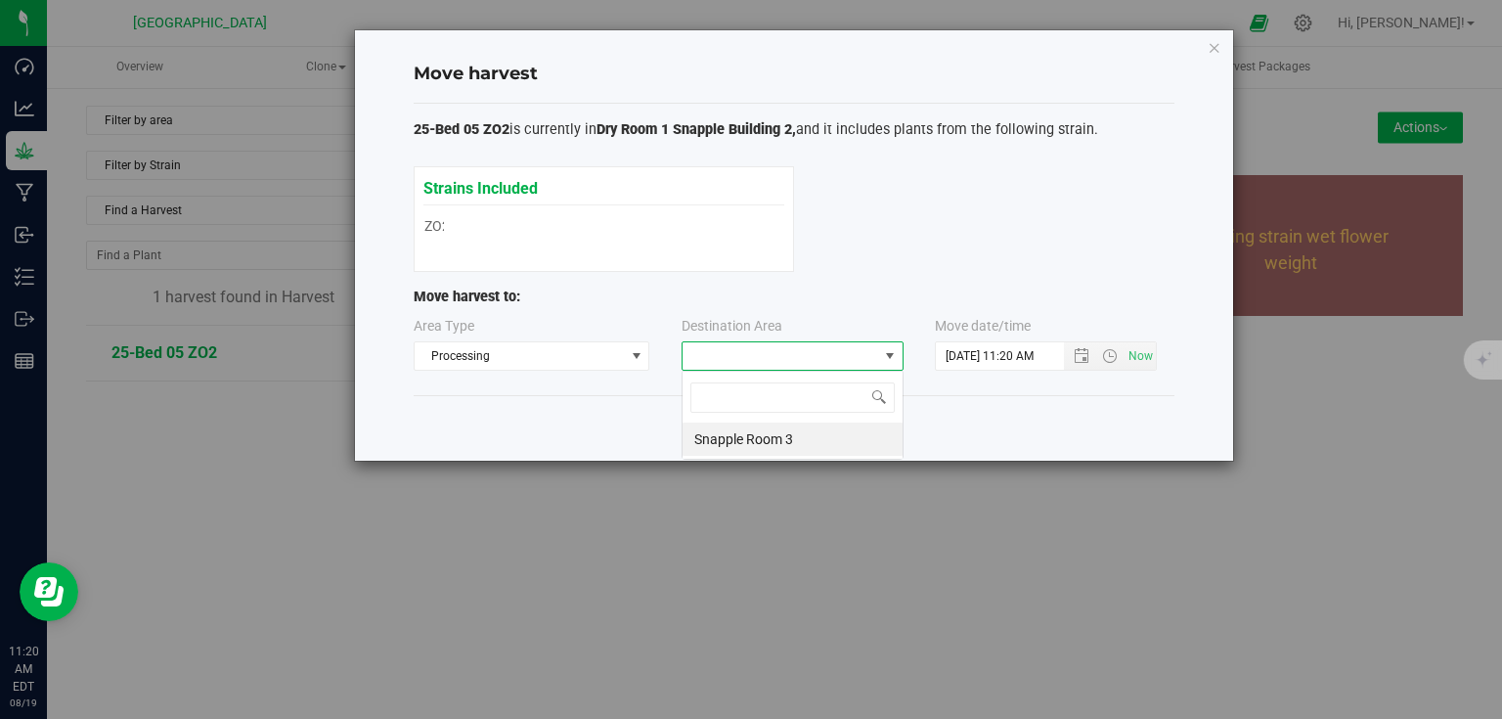
scroll to position [28, 222]
click at [728, 442] on li "Snapple Room 3" at bounding box center [793, 439] width 220 height 33
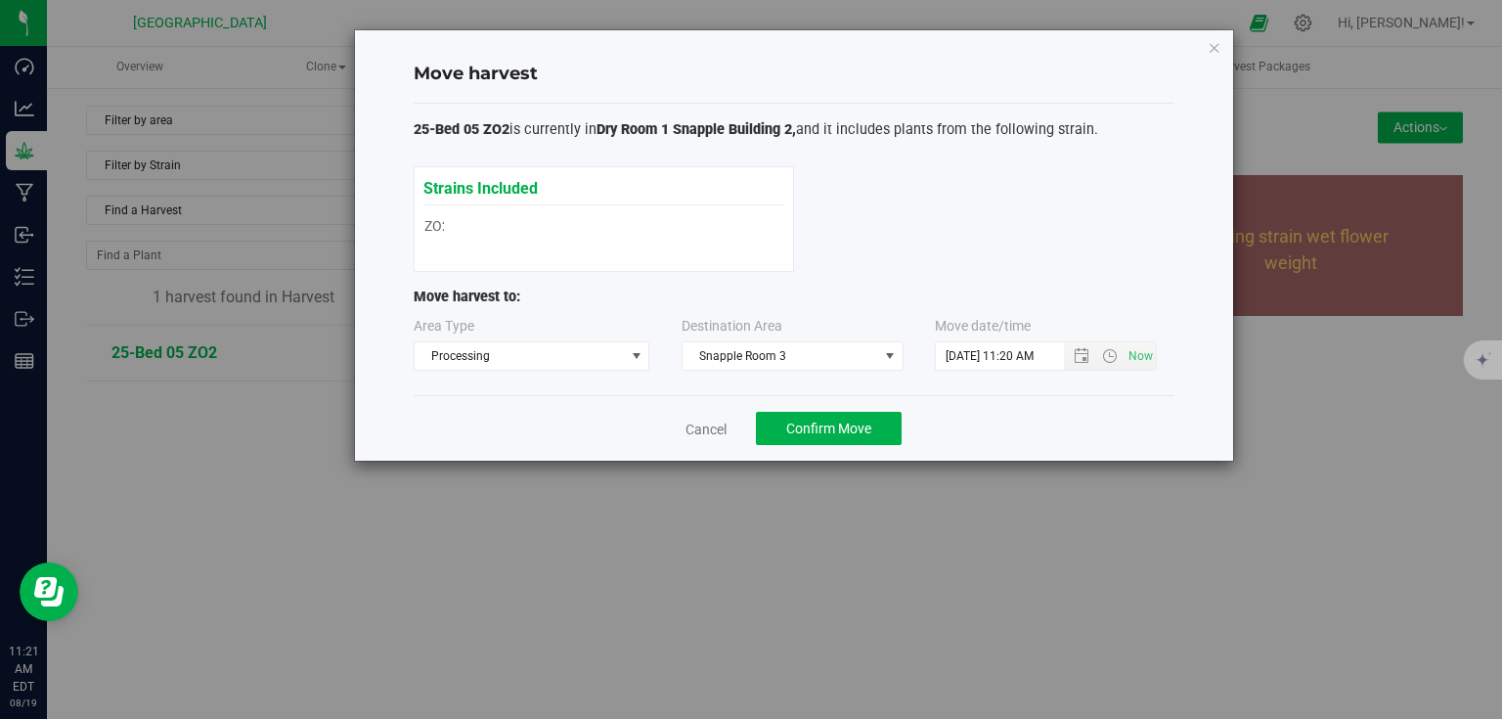
click at [965, 465] on div "Move harvest 25-Bed 05 ZO2 is currently in Dry Room 1 Snapple Building 2, and i…" at bounding box center [758, 359] width 1517 height 719
click at [832, 430] on span "Confirm Move" at bounding box center [828, 429] width 85 height 16
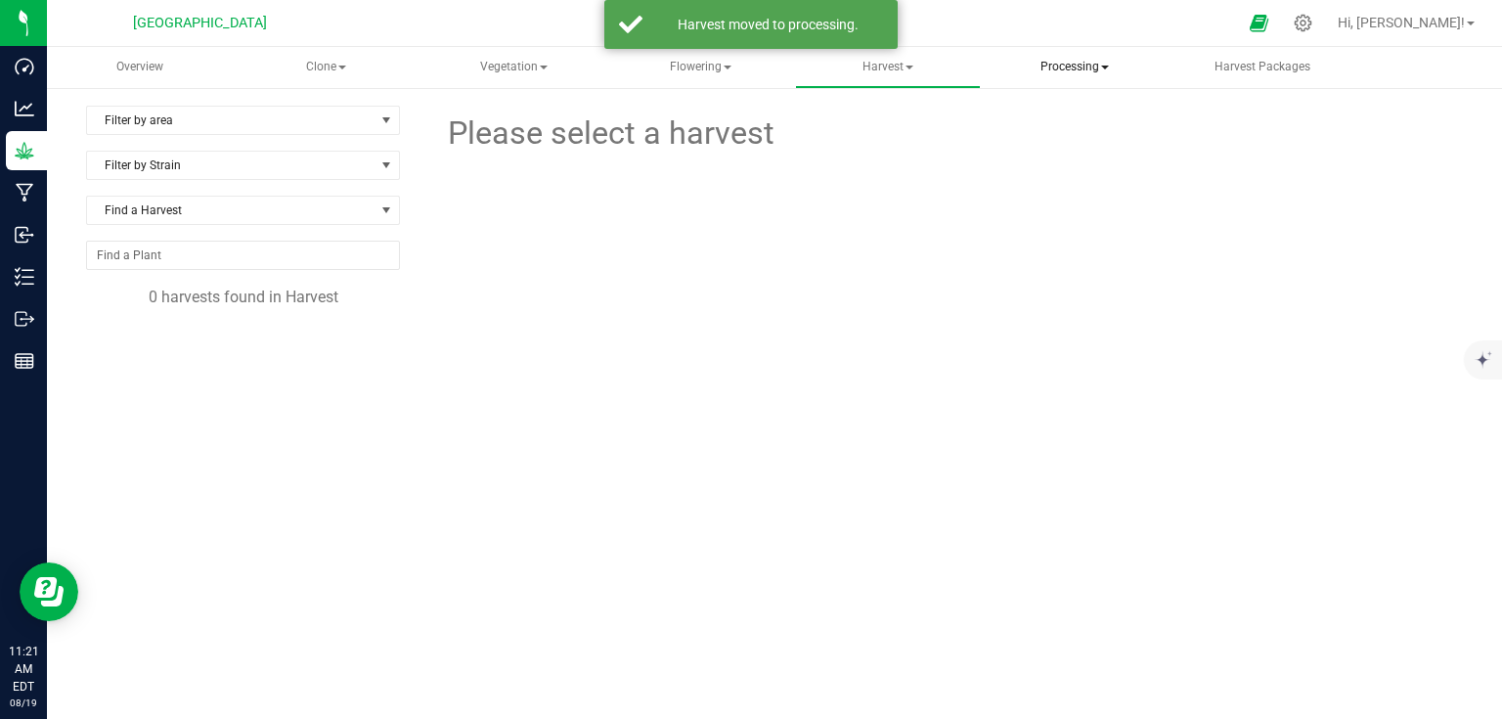
click at [1117, 69] on span "Processing" at bounding box center [1075, 67] width 183 height 39
click at [1091, 144] on span "Processing harvests" at bounding box center [1099, 140] width 181 height 17
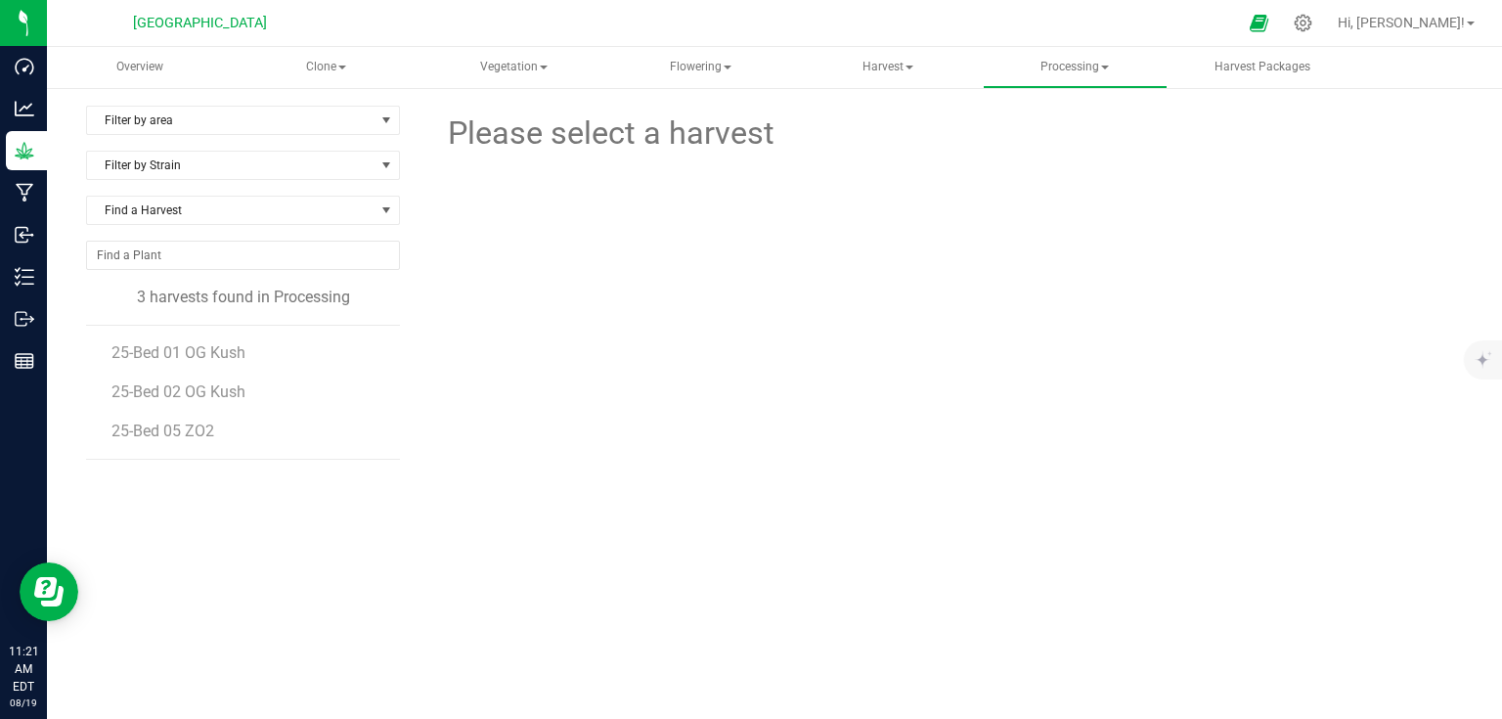
click at [181, 444] on li "25-Bed 05 ZO2" at bounding box center [248, 431] width 275 height 55
click at [189, 440] on li "25-Bed 05 ZO2" at bounding box center [248, 431] width 275 height 55
click at [197, 438] on span "25-Bed 05 ZO2" at bounding box center [164, 431] width 106 height 19
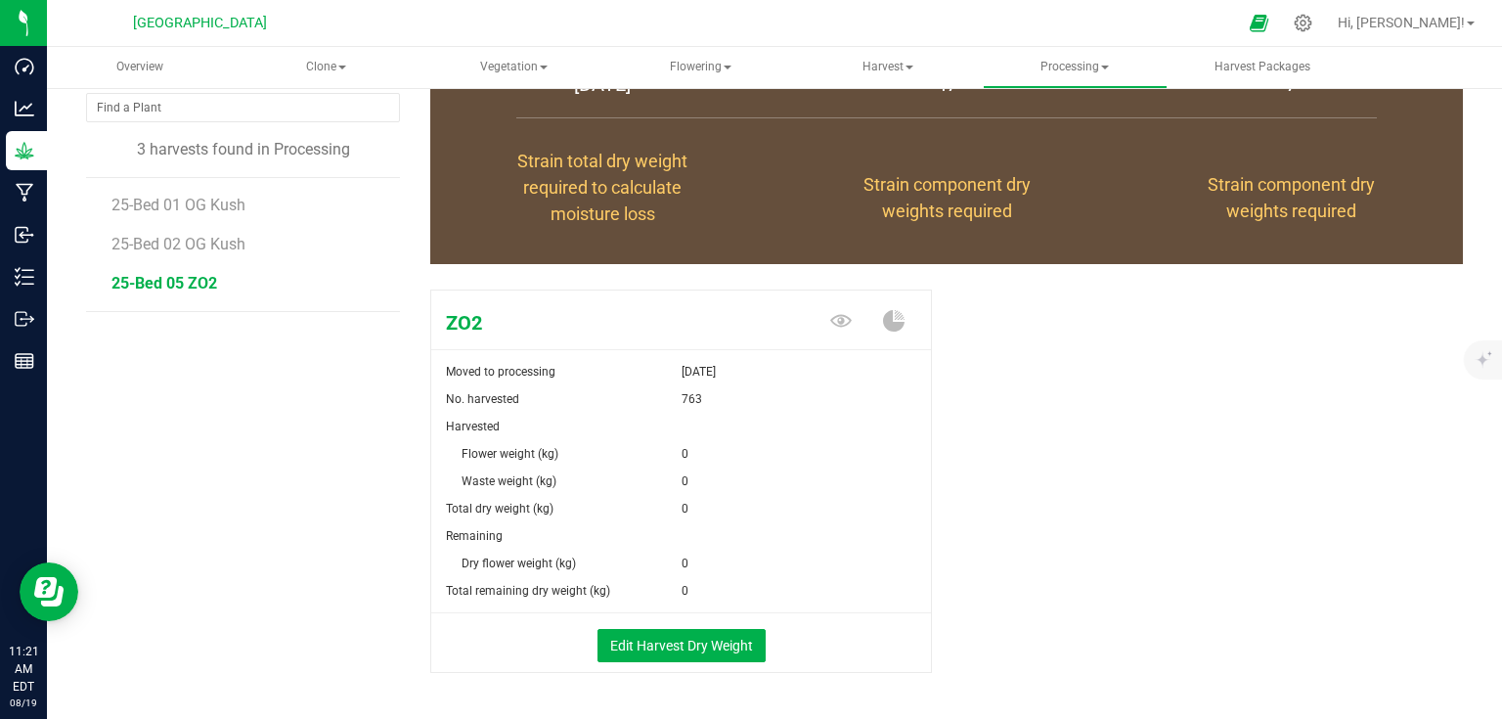
scroll to position [212, 0]
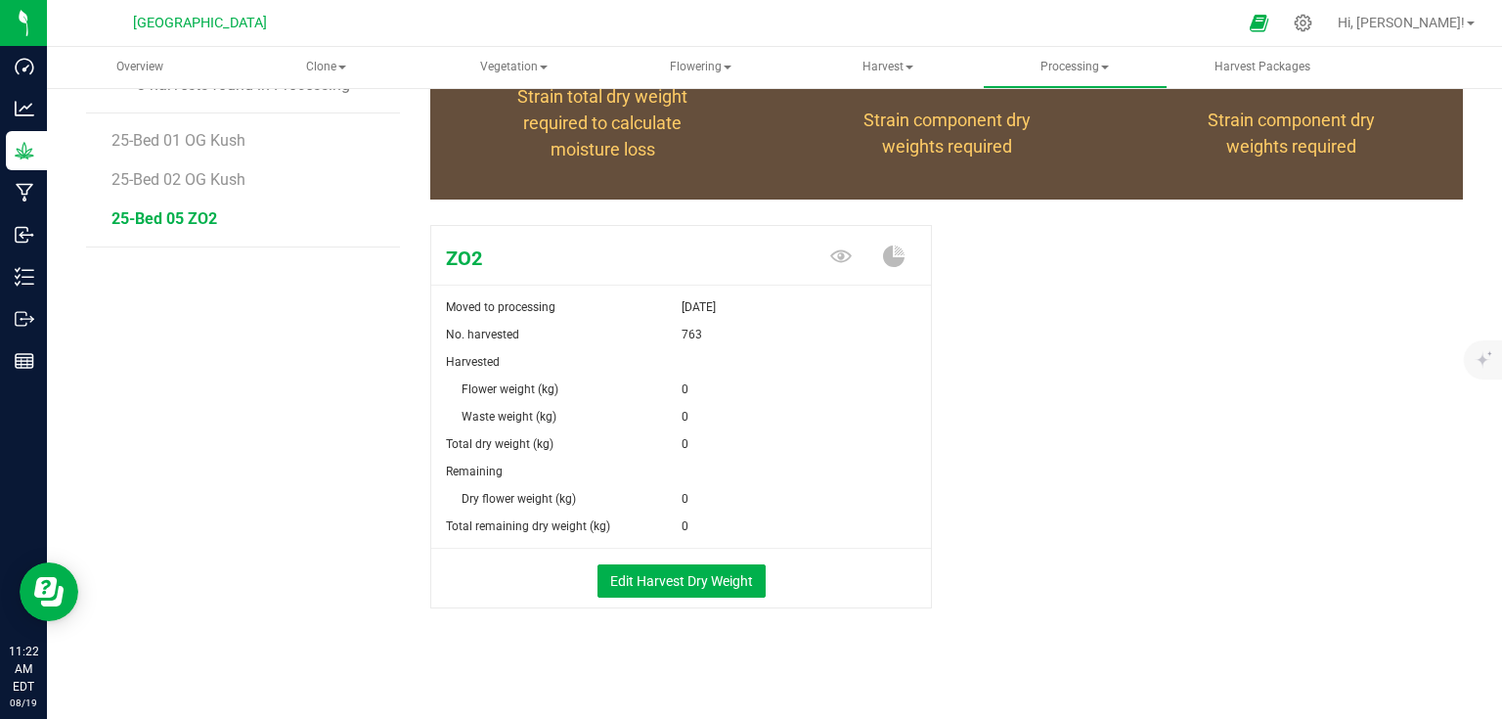
click at [716, 599] on div "Edit Harvest Dry Weight" at bounding box center [681, 578] width 529 height 59
click at [720, 593] on button "Edit Harvest Dry Weight" at bounding box center [682, 580] width 168 height 33
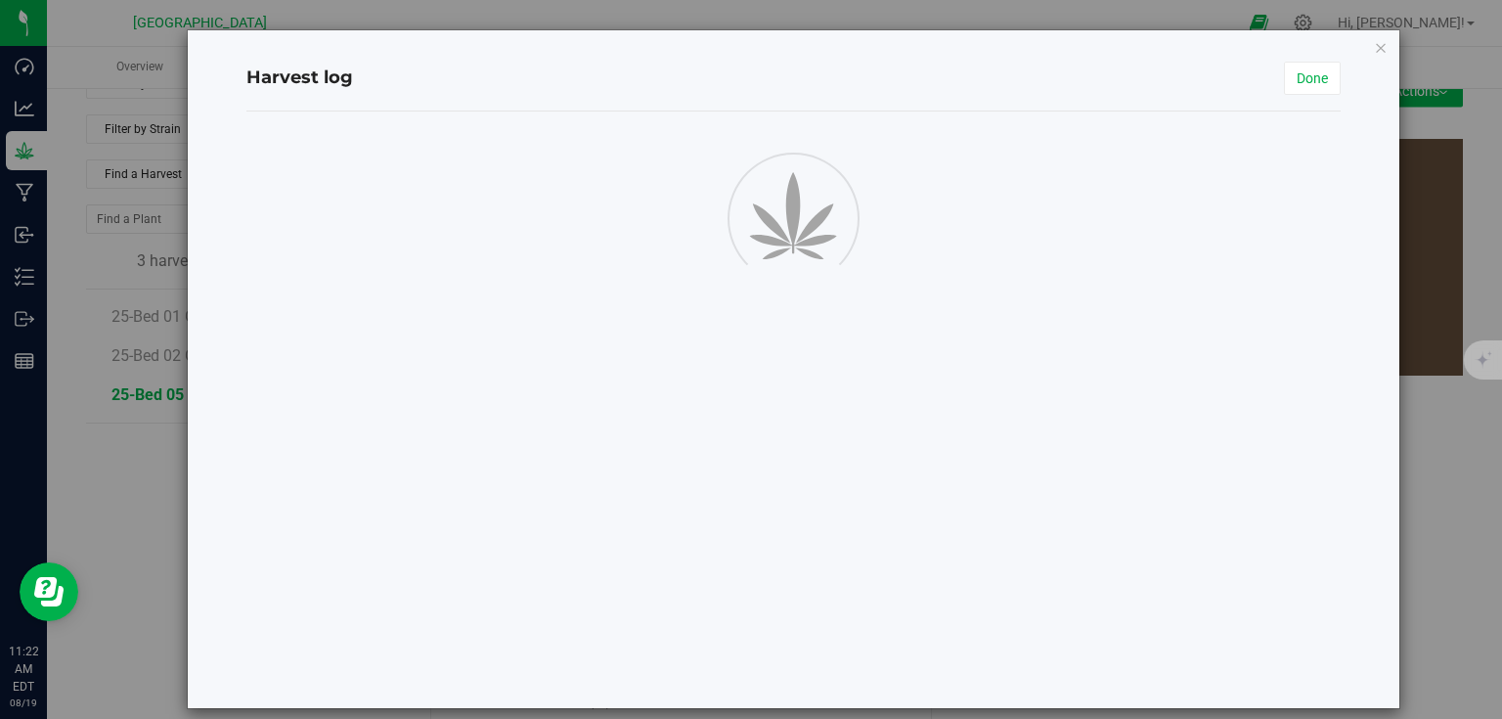
scroll to position [212, 0]
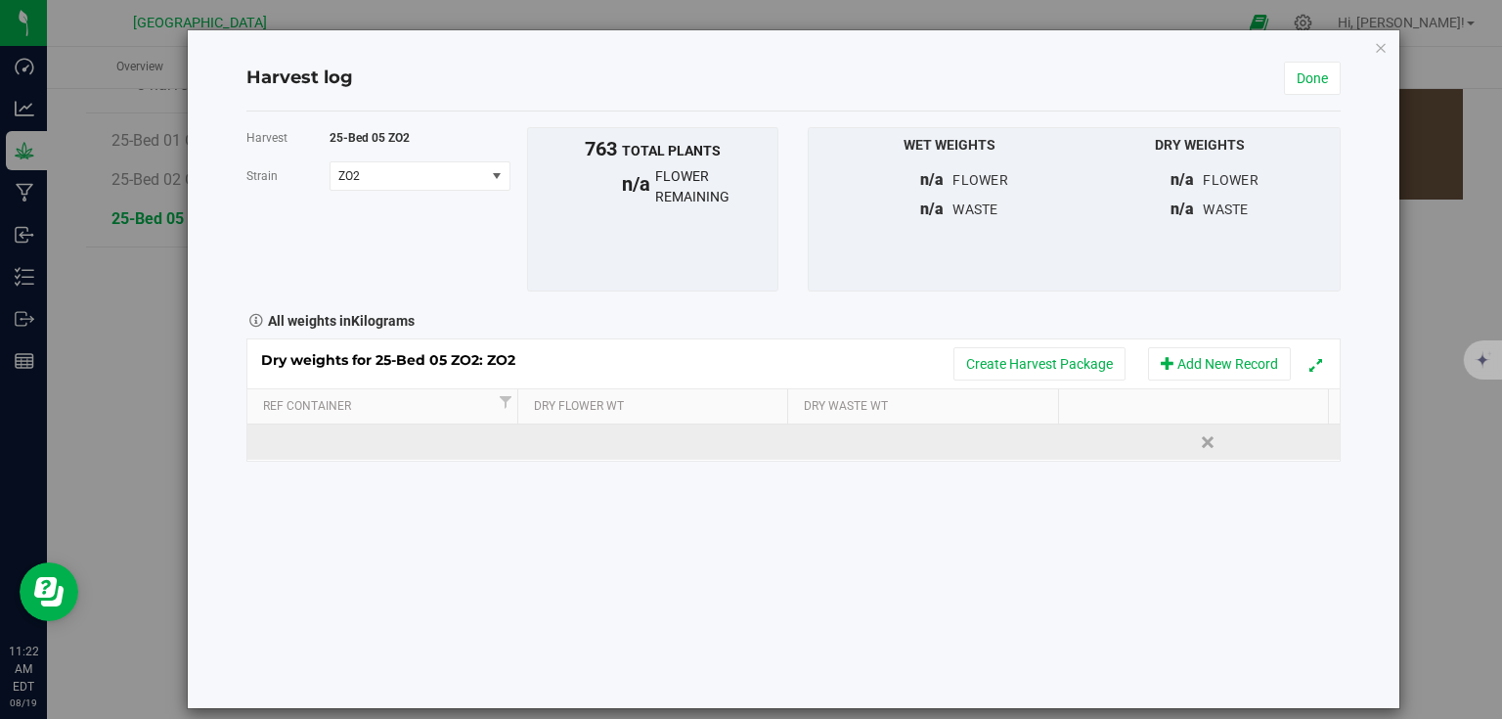
click at [360, 432] on td at bounding box center [383, 441] width 273 height 35
type input "Bin Bar 88"
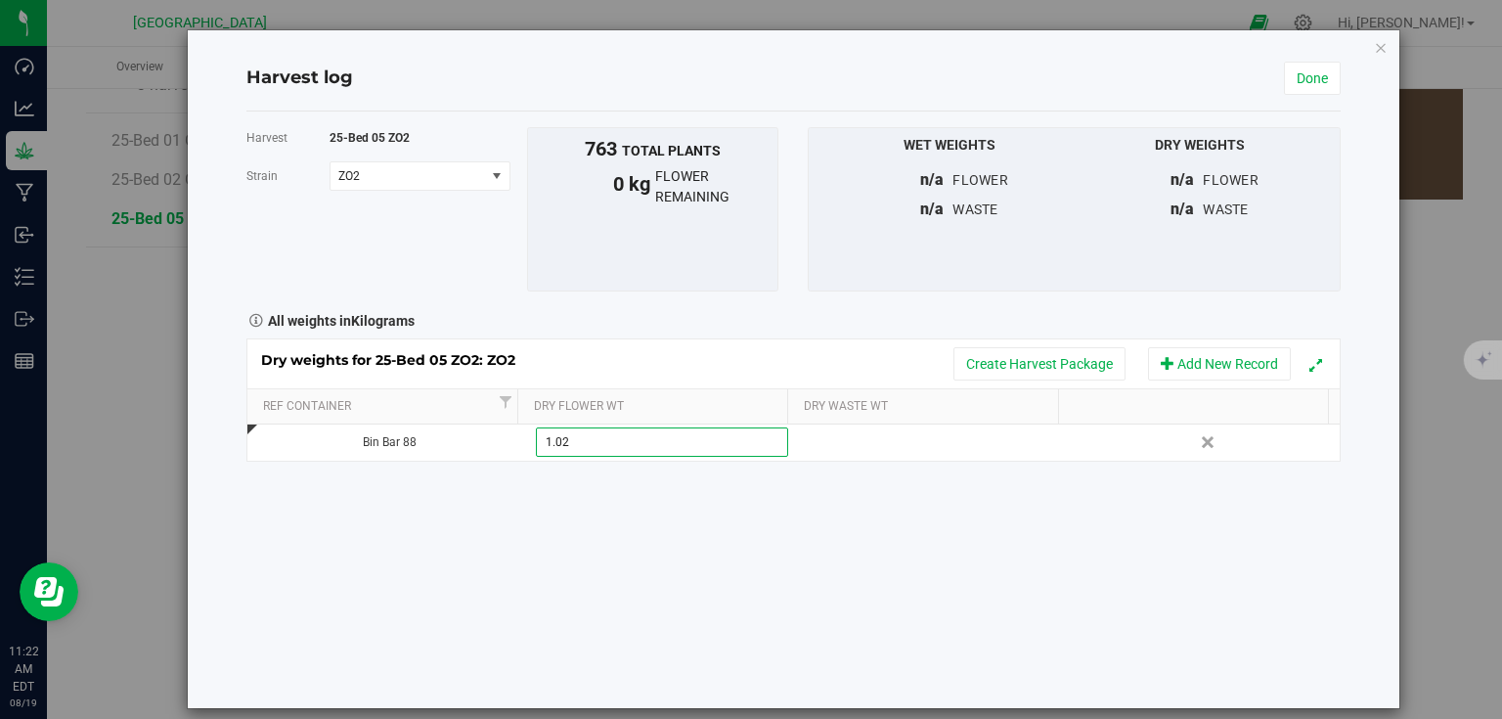
type input "1.023"
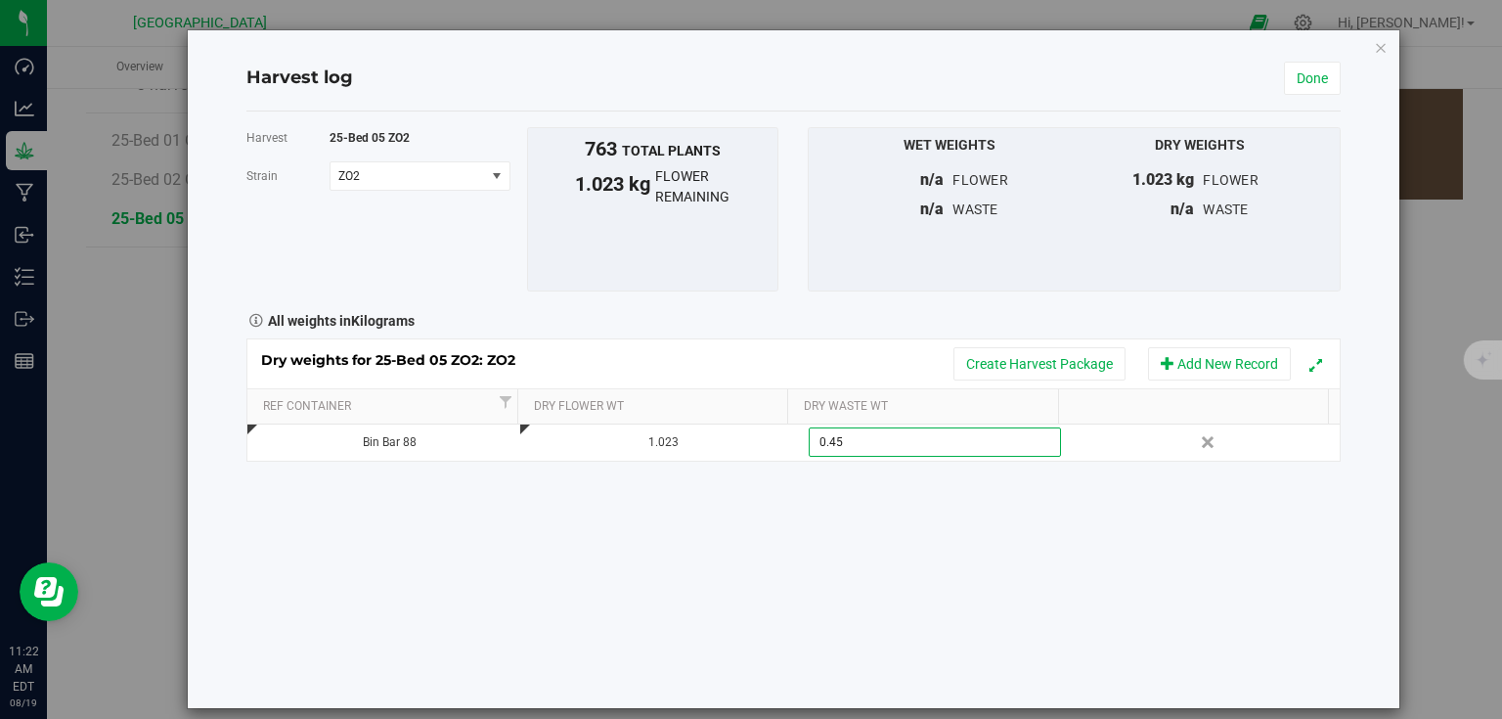
type input "0.452"
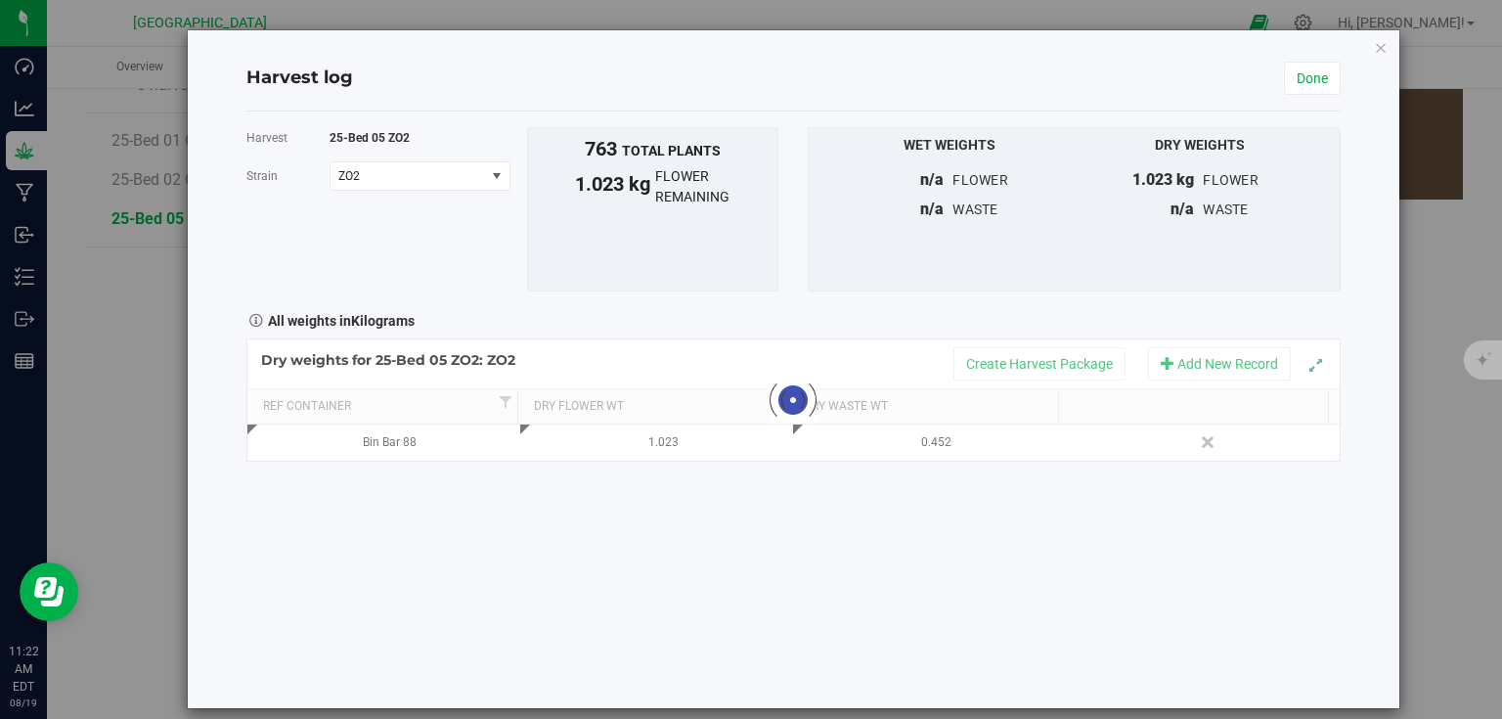
drag, startPoint x: 1156, startPoint y: 554, endPoint x: 1209, endPoint y: 399, distance: 163.3
click at [1166, 544] on div "Harvest 25-Bed 05 ZO2 Strain ZO2 Select strain ZO2 To bulk upload trim weights:…" at bounding box center [793, 409] width 1094 height 597
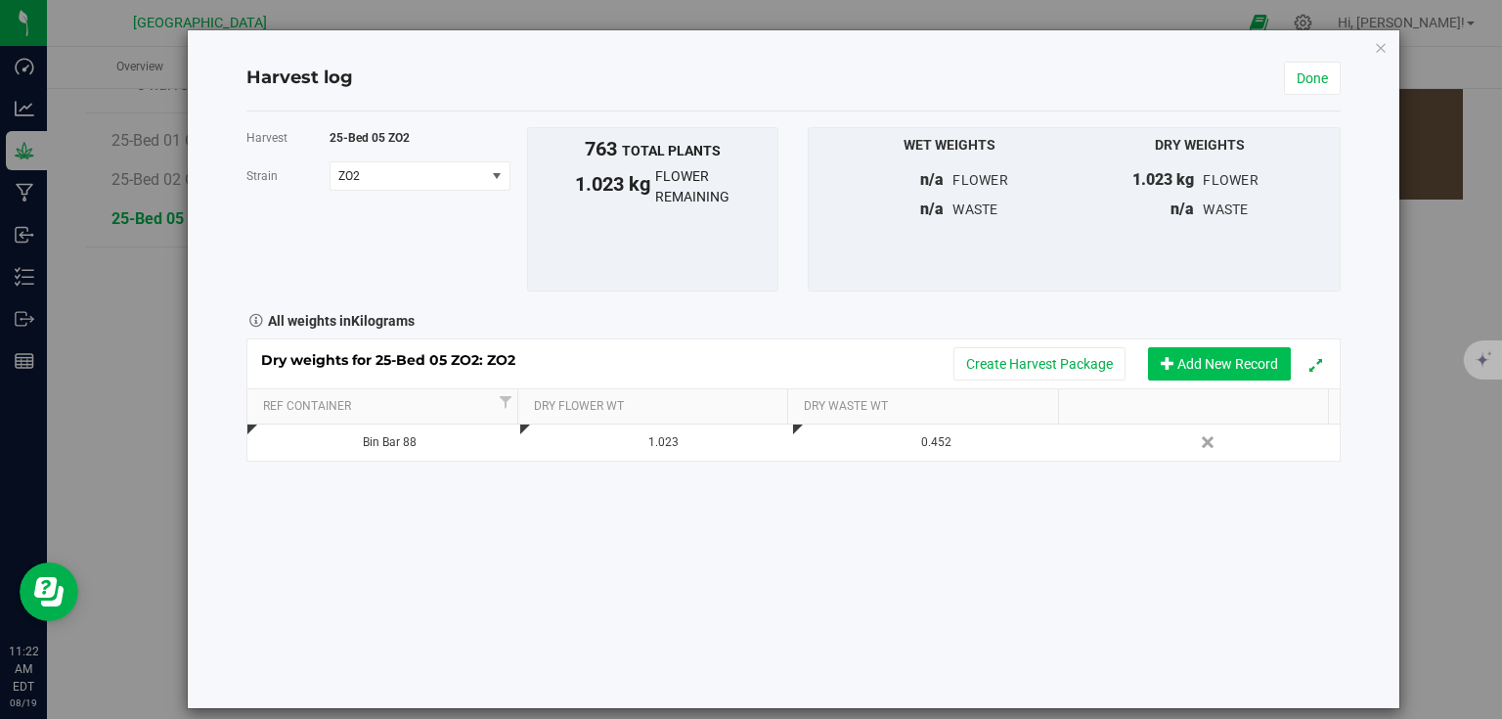
click at [1225, 368] on button "Add New Record" at bounding box center [1219, 363] width 143 height 33
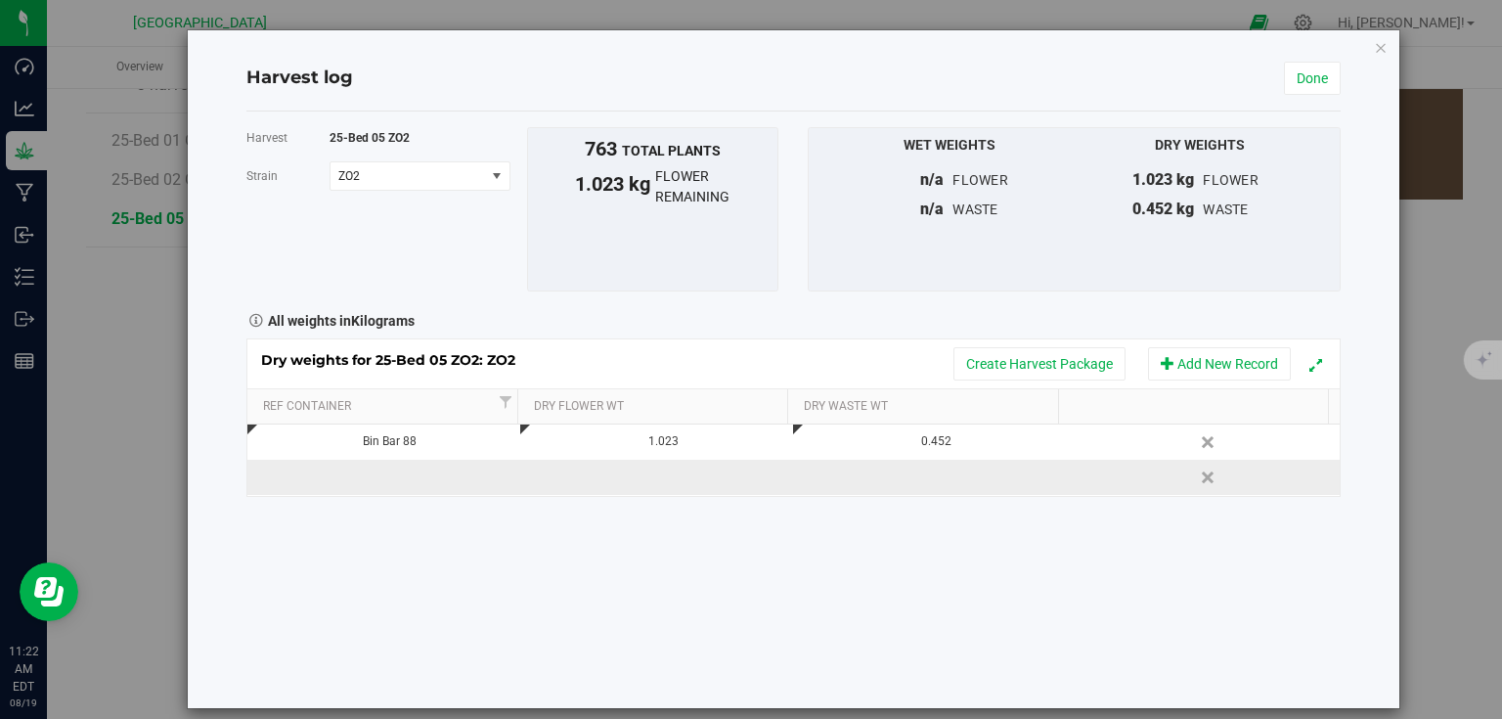
click at [412, 482] on td at bounding box center [383, 477] width 273 height 35
type input "Bin Bar 89"
type input "0.770"
type input "0.349"
type input "0.3490 kg"
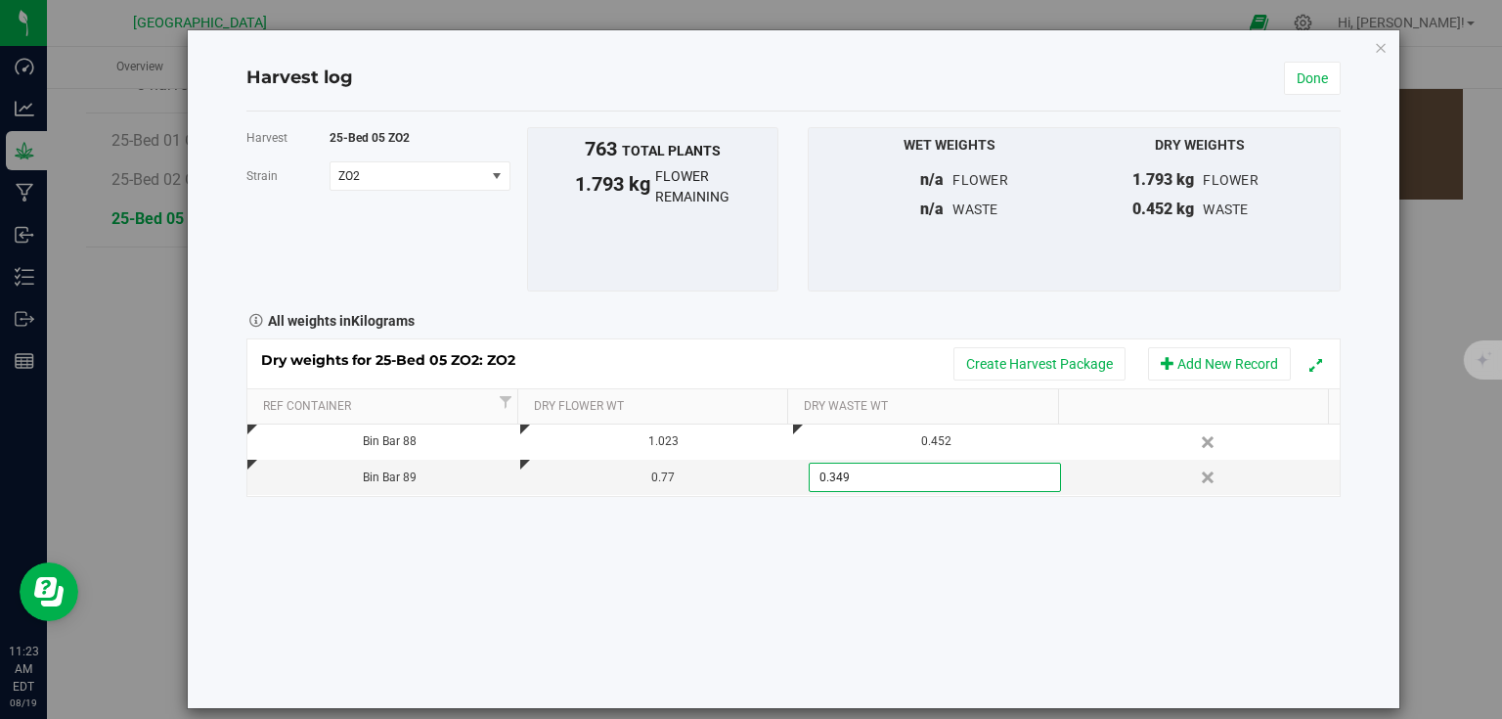
click at [692, 597] on div "Harvest 25-Bed 05 ZO2 Strain ZO2 Select strain ZO2 To bulk upload trim weights:…" at bounding box center [793, 409] width 1094 height 597
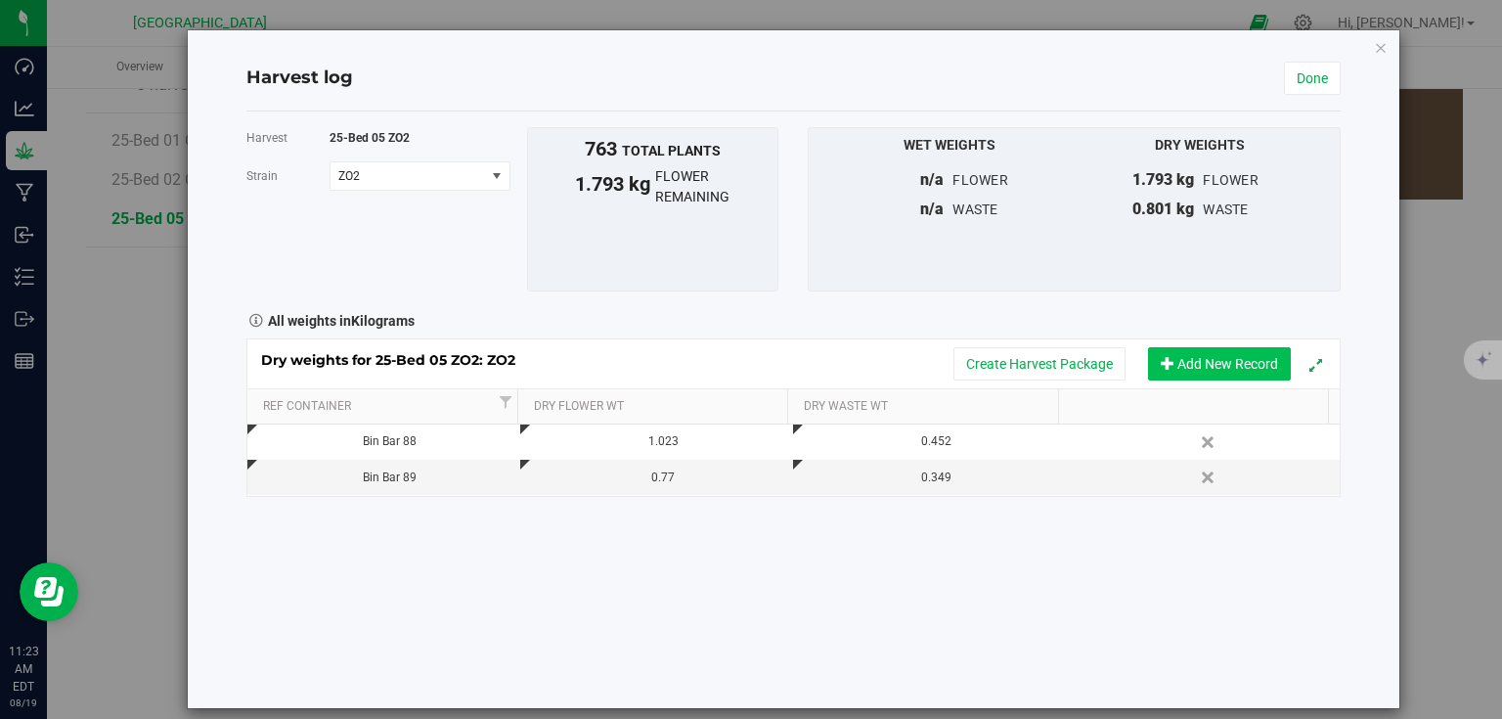
click at [1226, 364] on button "Add New Record" at bounding box center [1219, 363] width 143 height 33
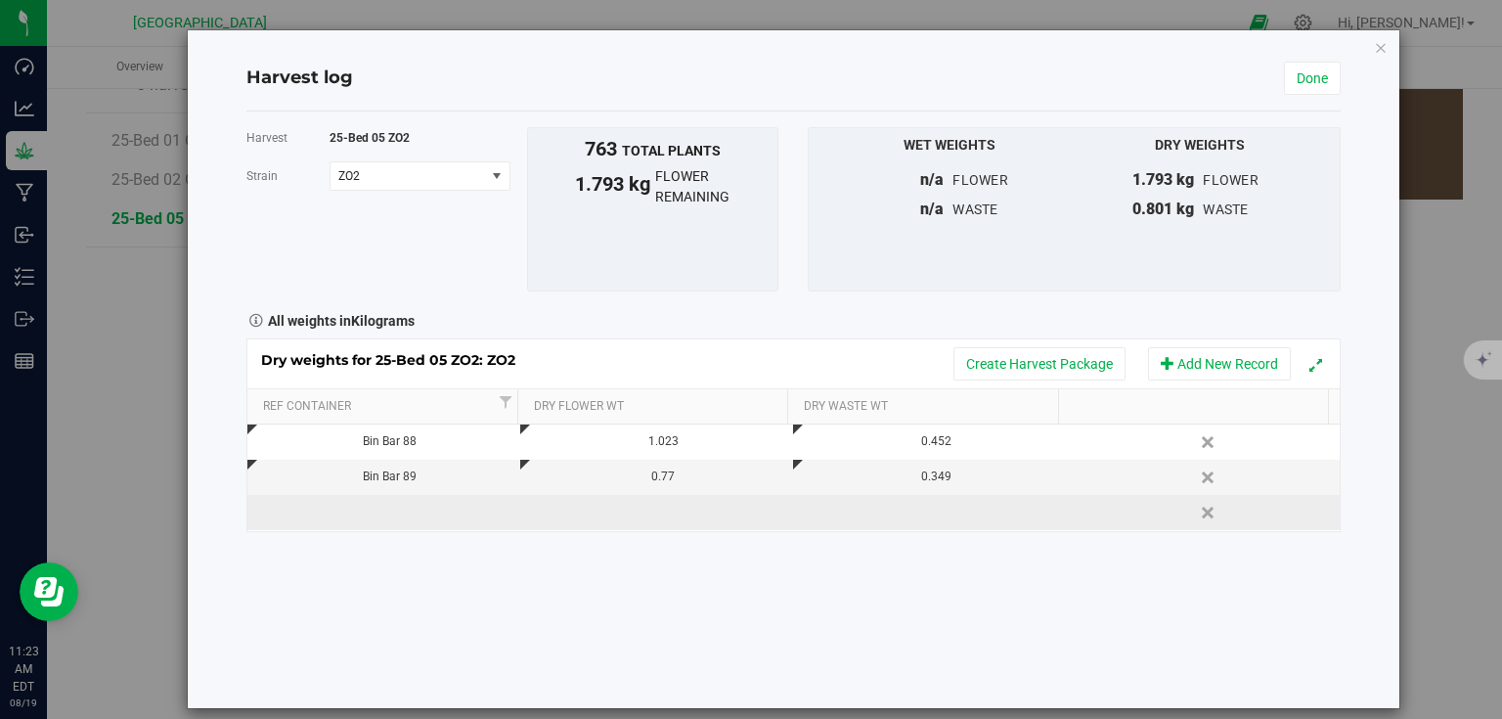
click at [461, 516] on td at bounding box center [383, 512] width 273 height 35
type input "Bin Bar 90"
type input "1.193"
type input "0.263"
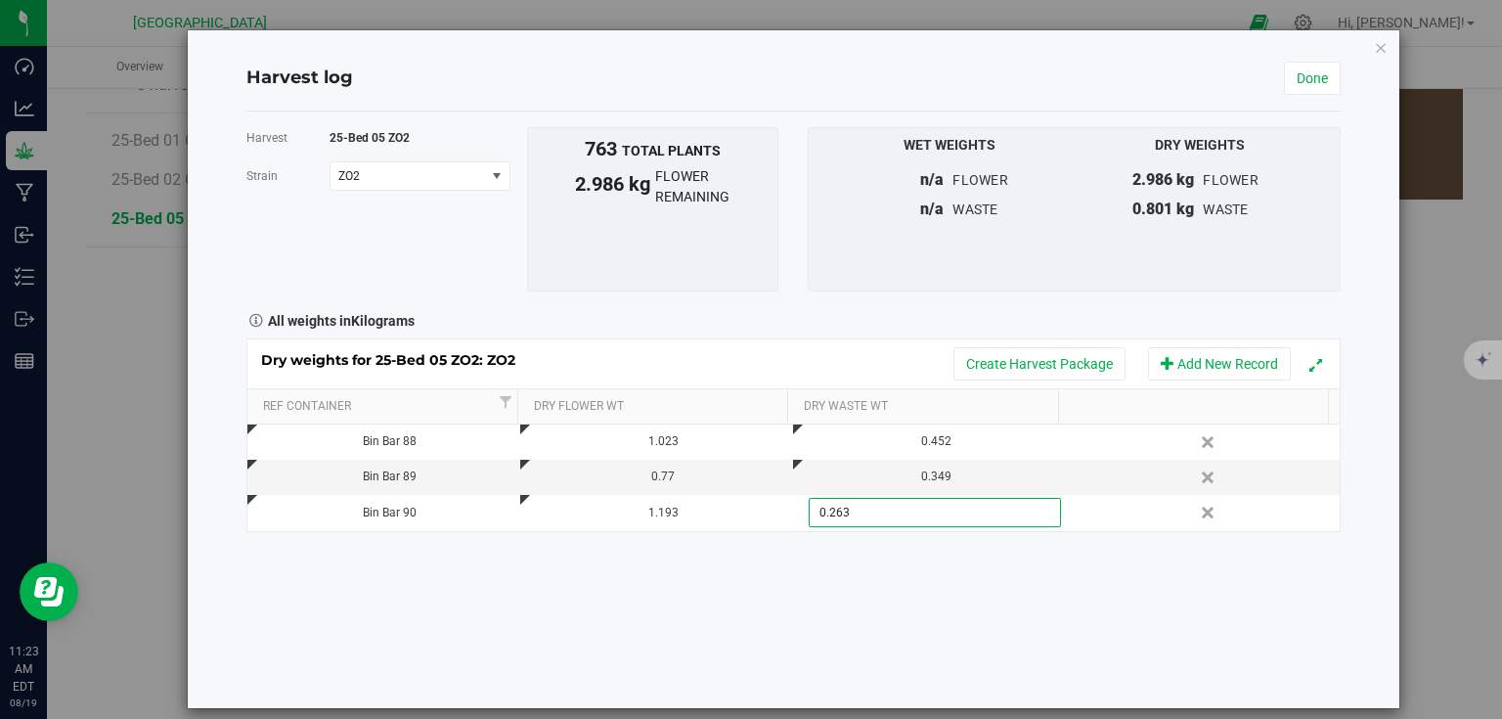
click at [509, 583] on div "Harvest 25-Bed 05 ZO2 Strain ZO2 Select strain ZO2 To bulk upload trim weights:…" at bounding box center [793, 409] width 1094 height 597
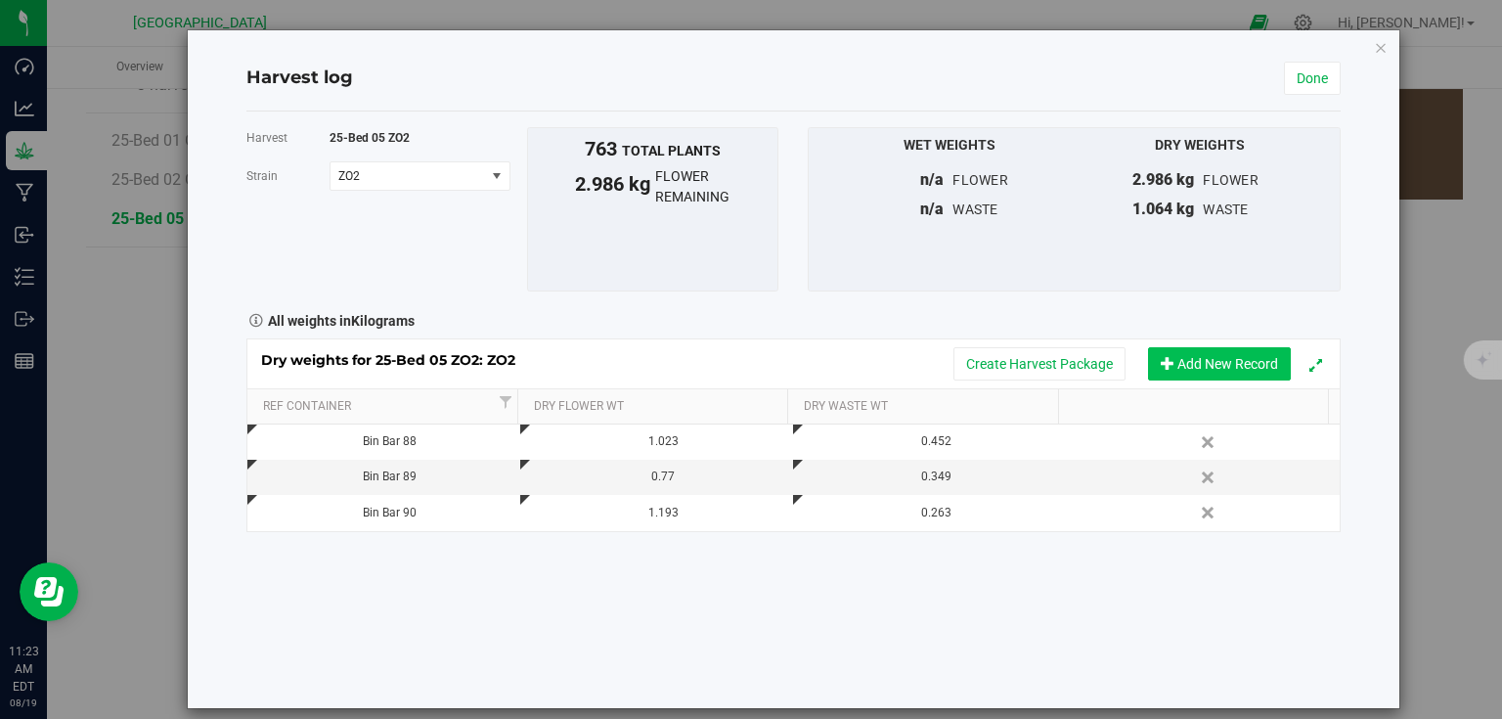
click at [1249, 355] on button "Add New Record" at bounding box center [1219, 363] width 143 height 33
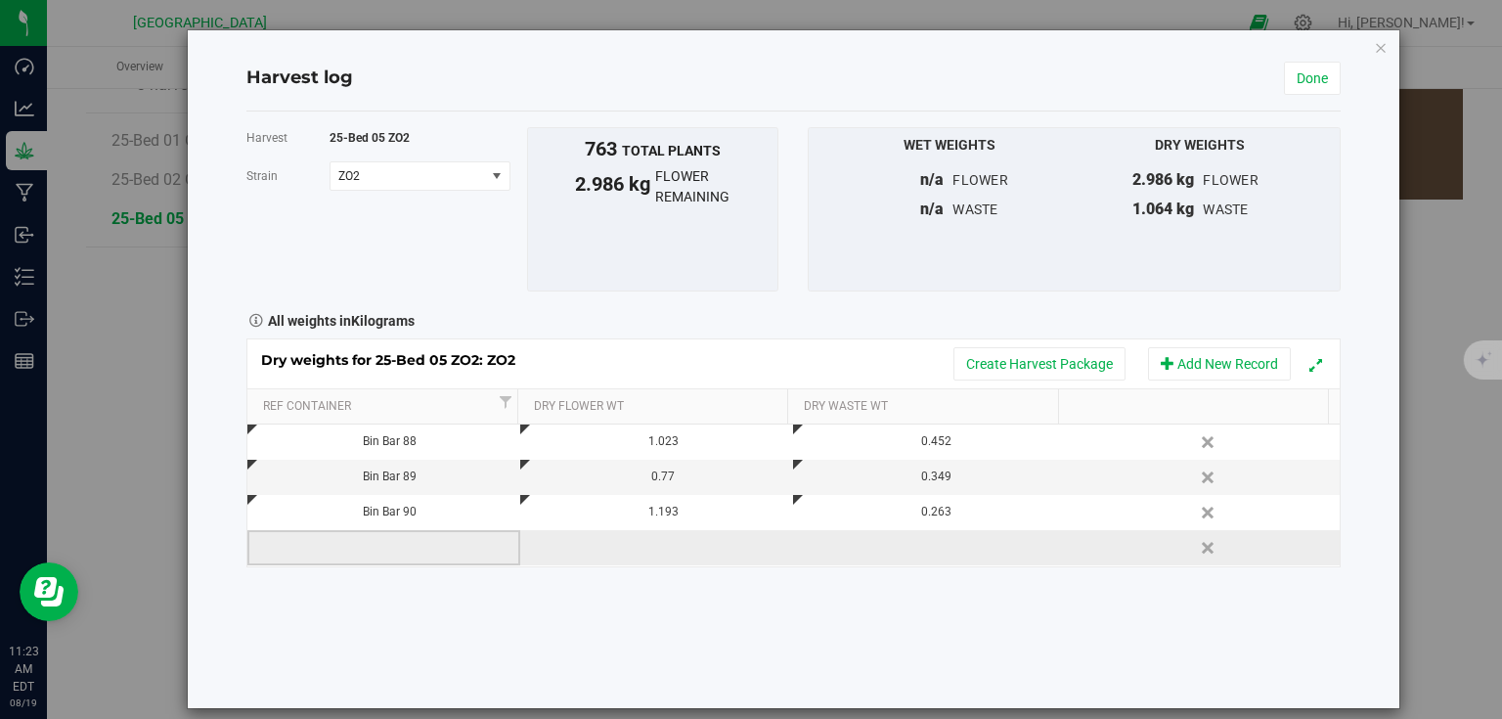
click at [369, 538] on td at bounding box center [383, 547] width 273 height 35
type input "Bin Bar 91"
type input "1.009"
type input "0.232"
click at [398, 610] on div "Harvest 25-Bed 05 ZO2 Strain ZO2 Select strain ZO2 To bulk upload trim weights:…" at bounding box center [793, 409] width 1094 height 597
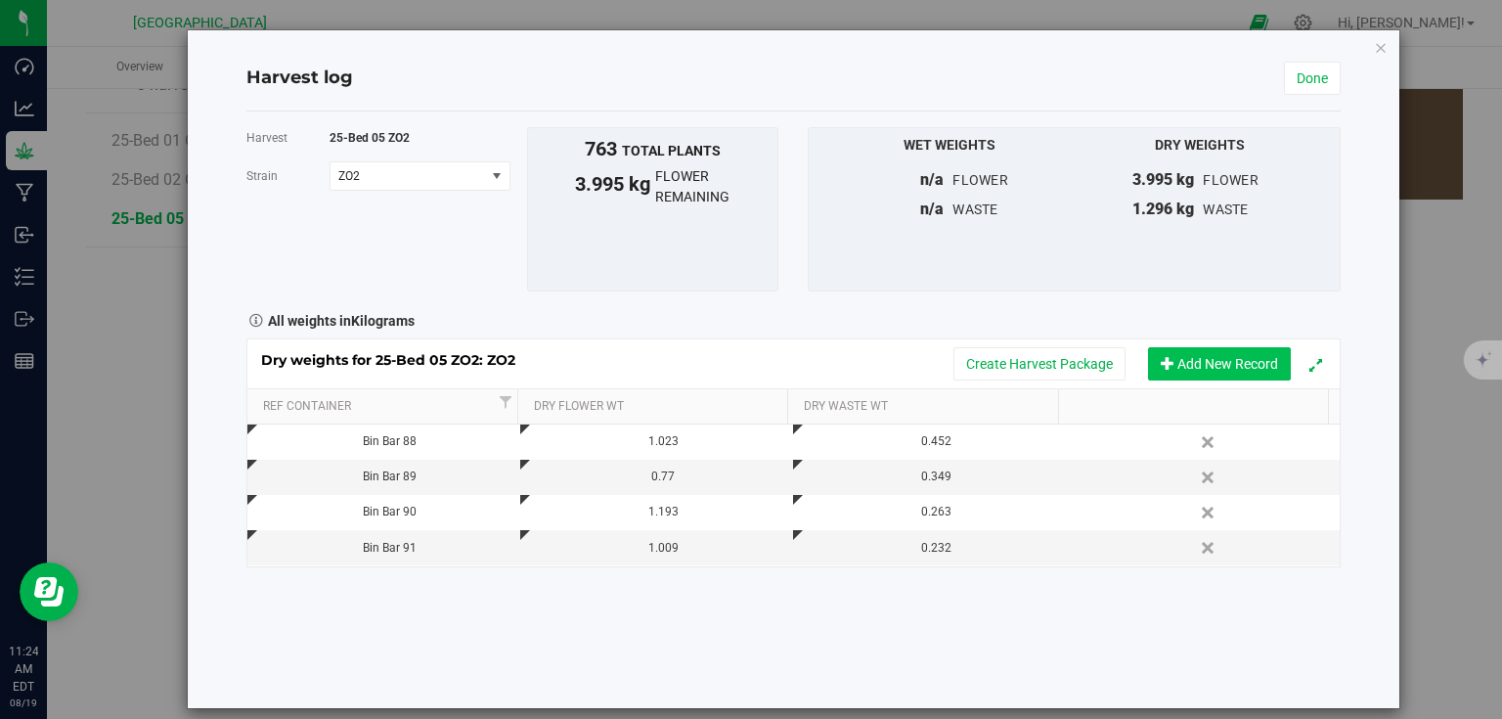
click at [1217, 347] on button "Add New Record" at bounding box center [1219, 363] width 143 height 33
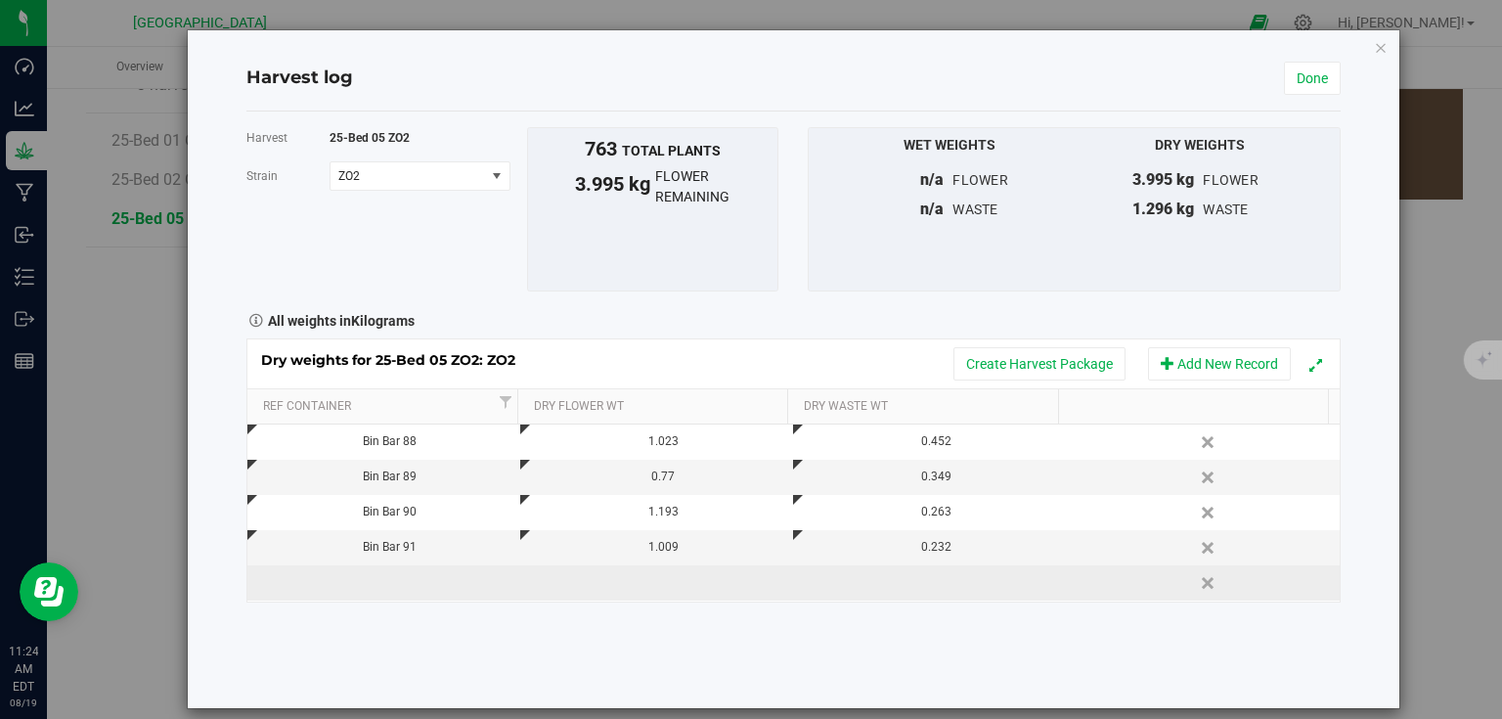
click at [381, 574] on td at bounding box center [383, 582] width 273 height 35
type input "Bin Bar 92"
type input "1.191"
type input "0.491"
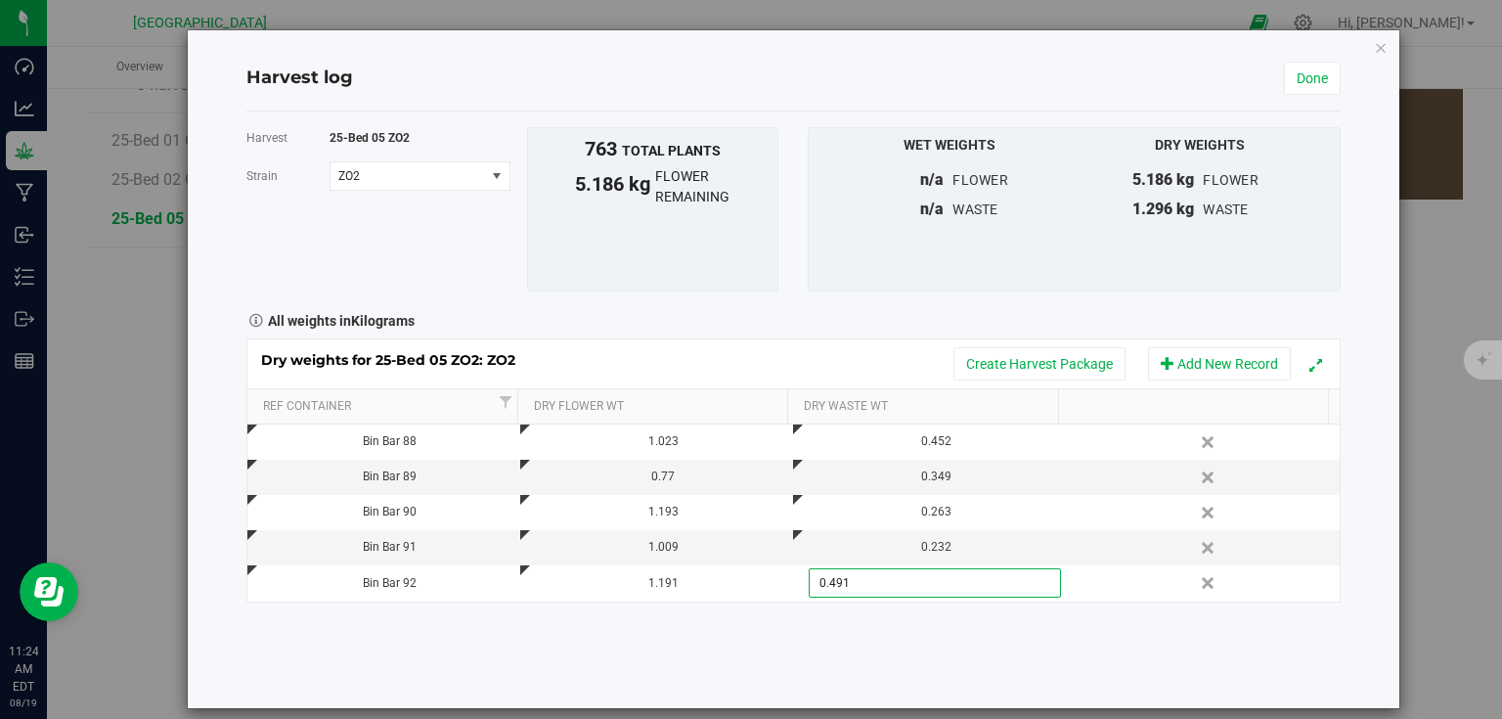
click at [585, 624] on div "Harvest 25-Bed 05 ZO2 Strain ZO2 Select strain ZO2 To bulk upload trim weights:…" at bounding box center [793, 409] width 1094 height 597
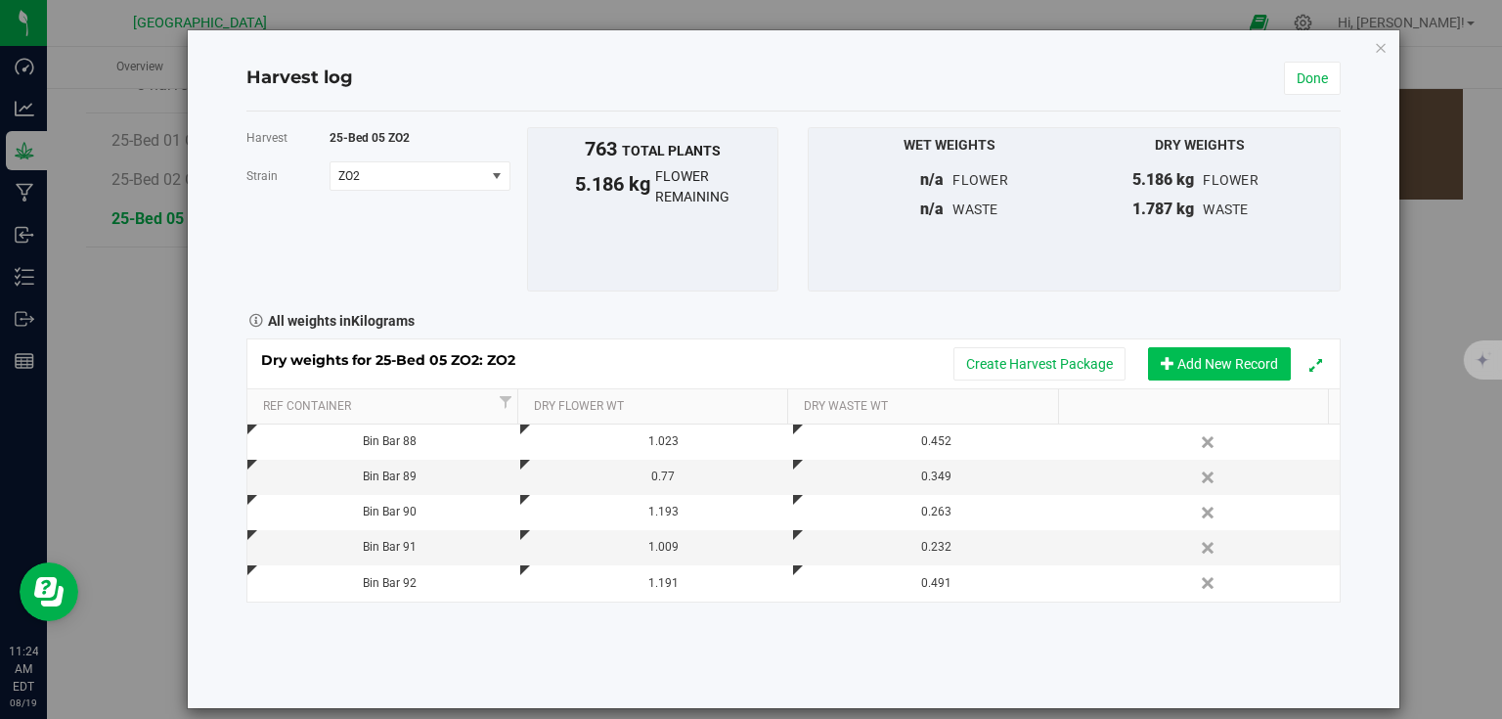
click at [1178, 366] on button "Add New Record" at bounding box center [1219, 363] width 143 height 33
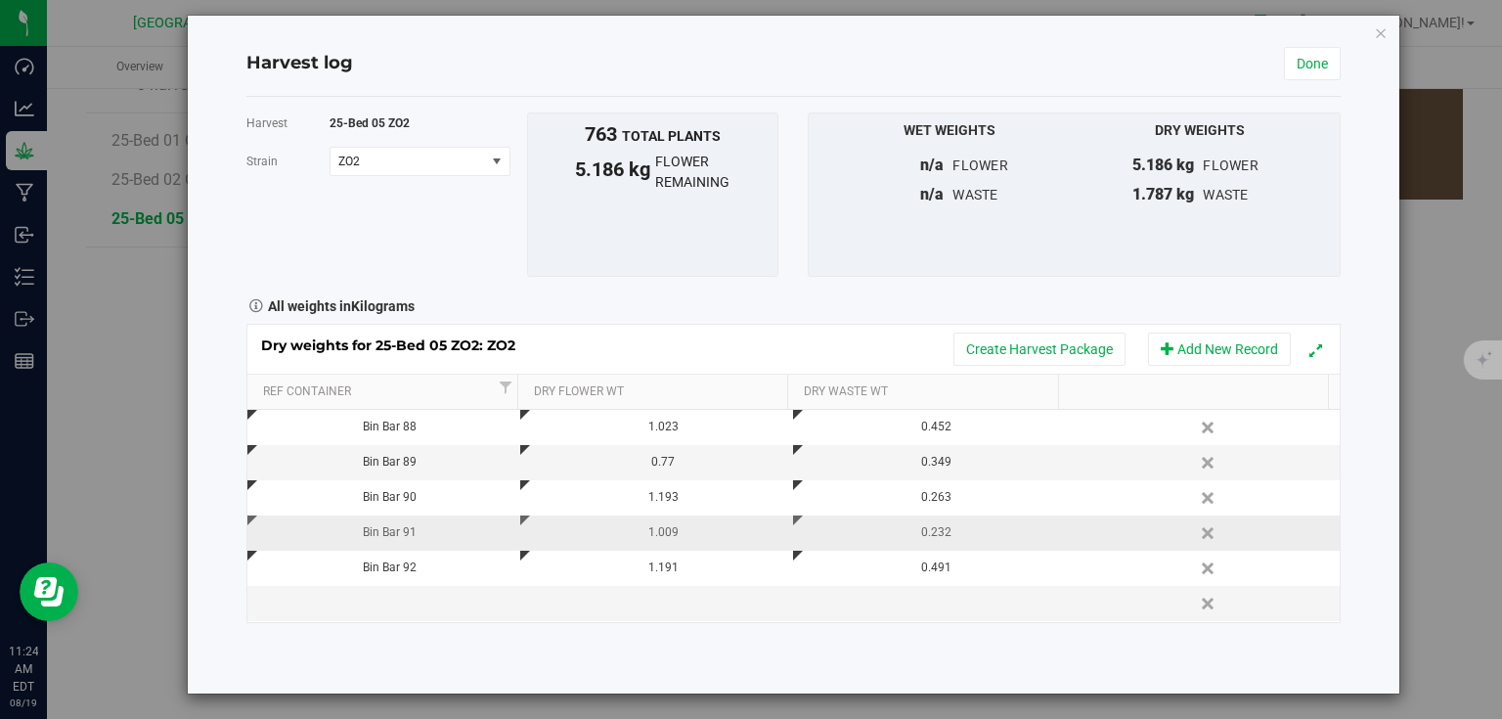
scroll to position [19, 0]
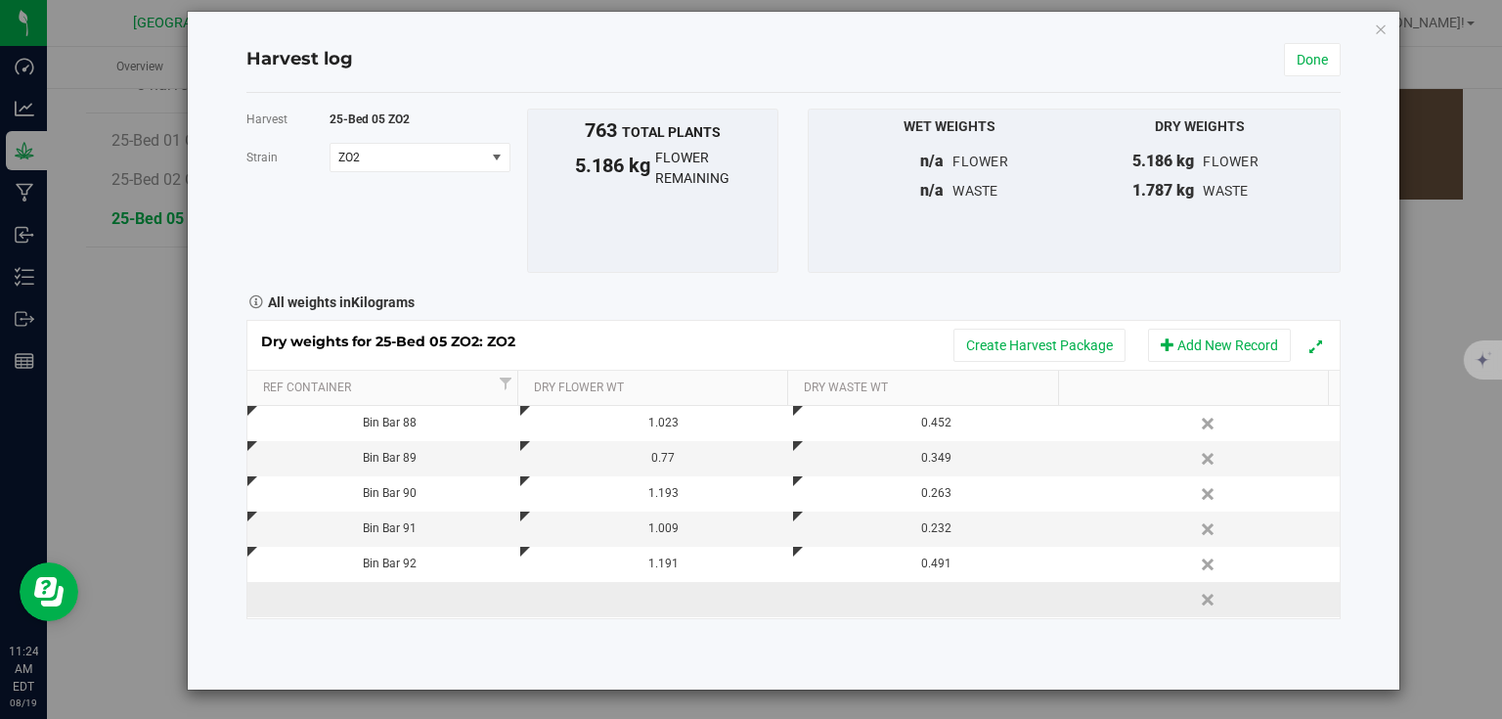
click at [412, 602] on td at bounding box center [383, 599] width 273 height 35
type input "Bin Bar 93"
type input "0.892"
type input "0.364"
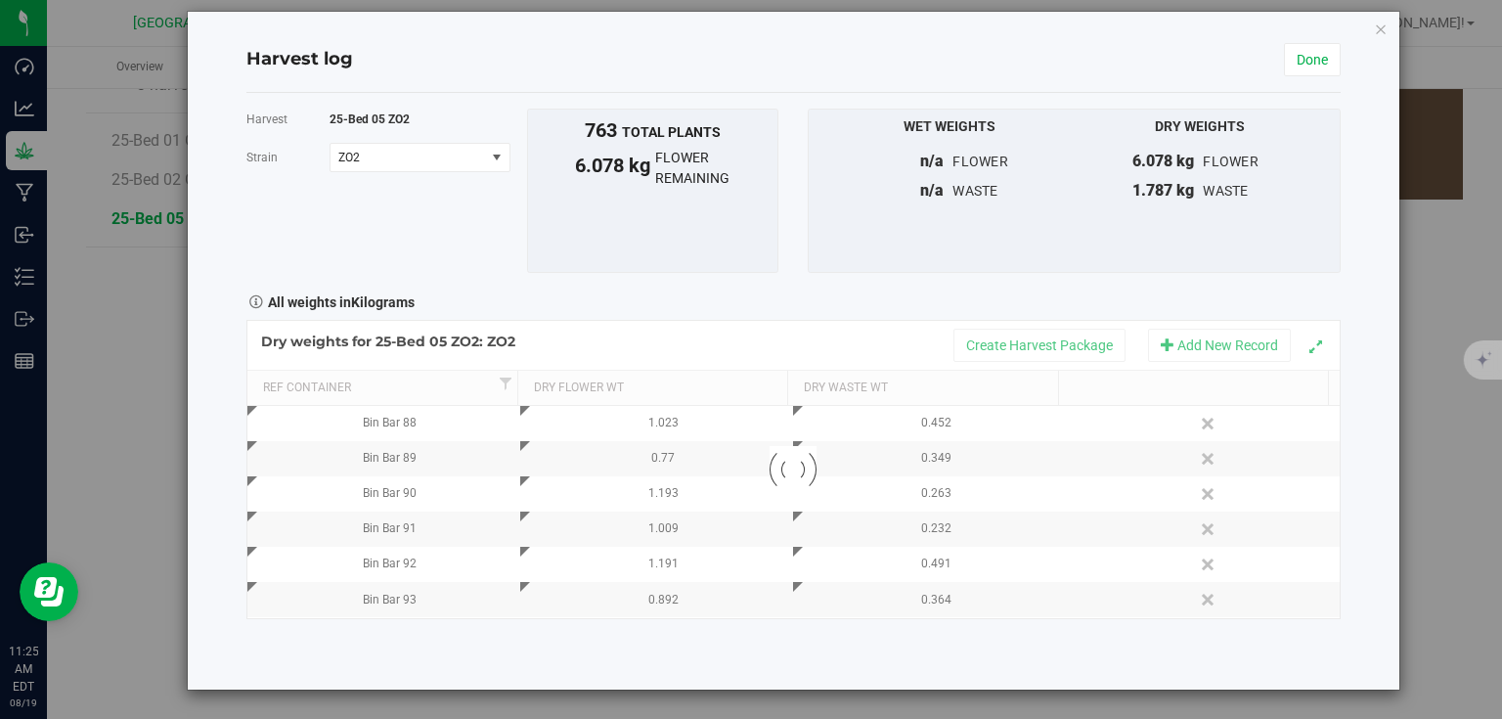
click at [728, 664] on div "Harvest 25-Bed 05 ZO2 Strain ZO2 Select strain ZO2 To bulk upload trim weights:…" at bounding box center [793, 391] width 1094 height 597
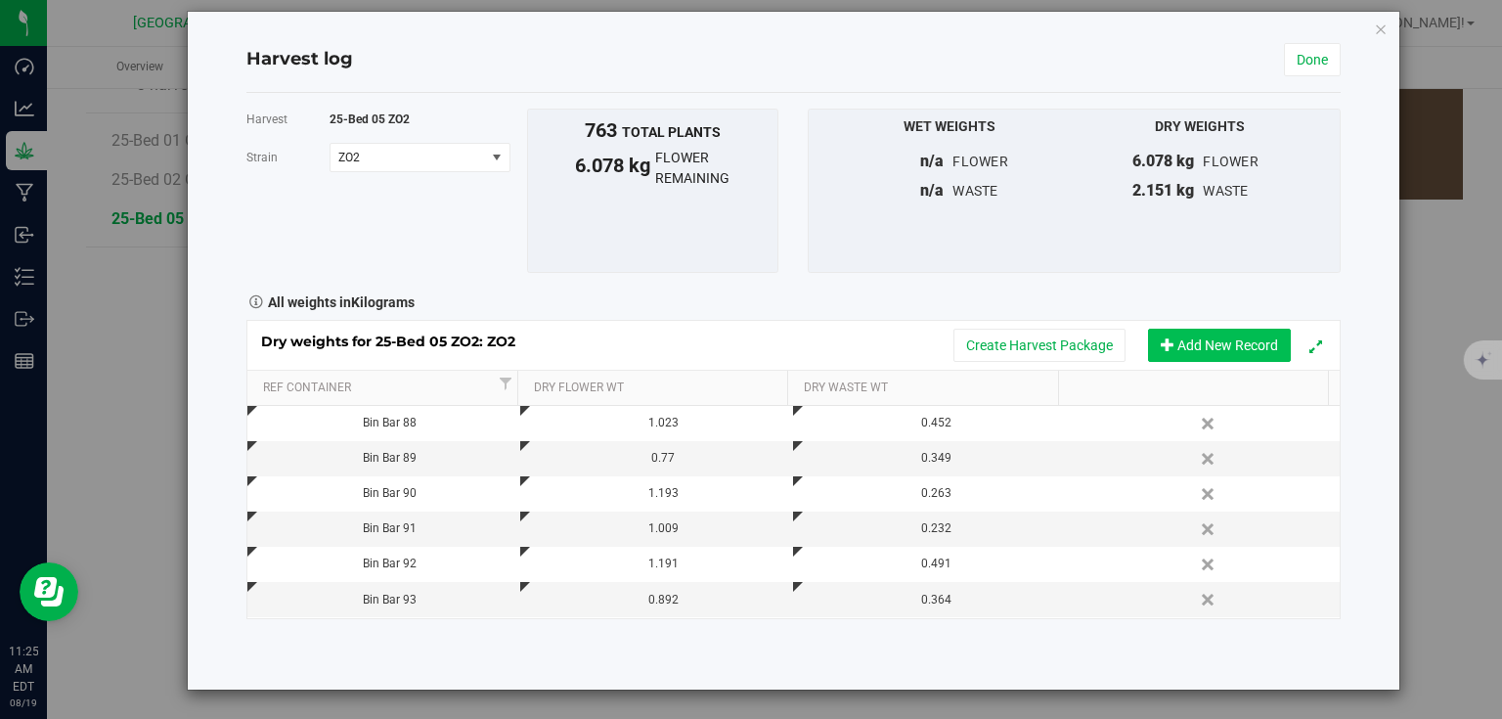
click at [1216, 348] on button "Add New Record" at bounding box center [1219, 345] width 143 height 33
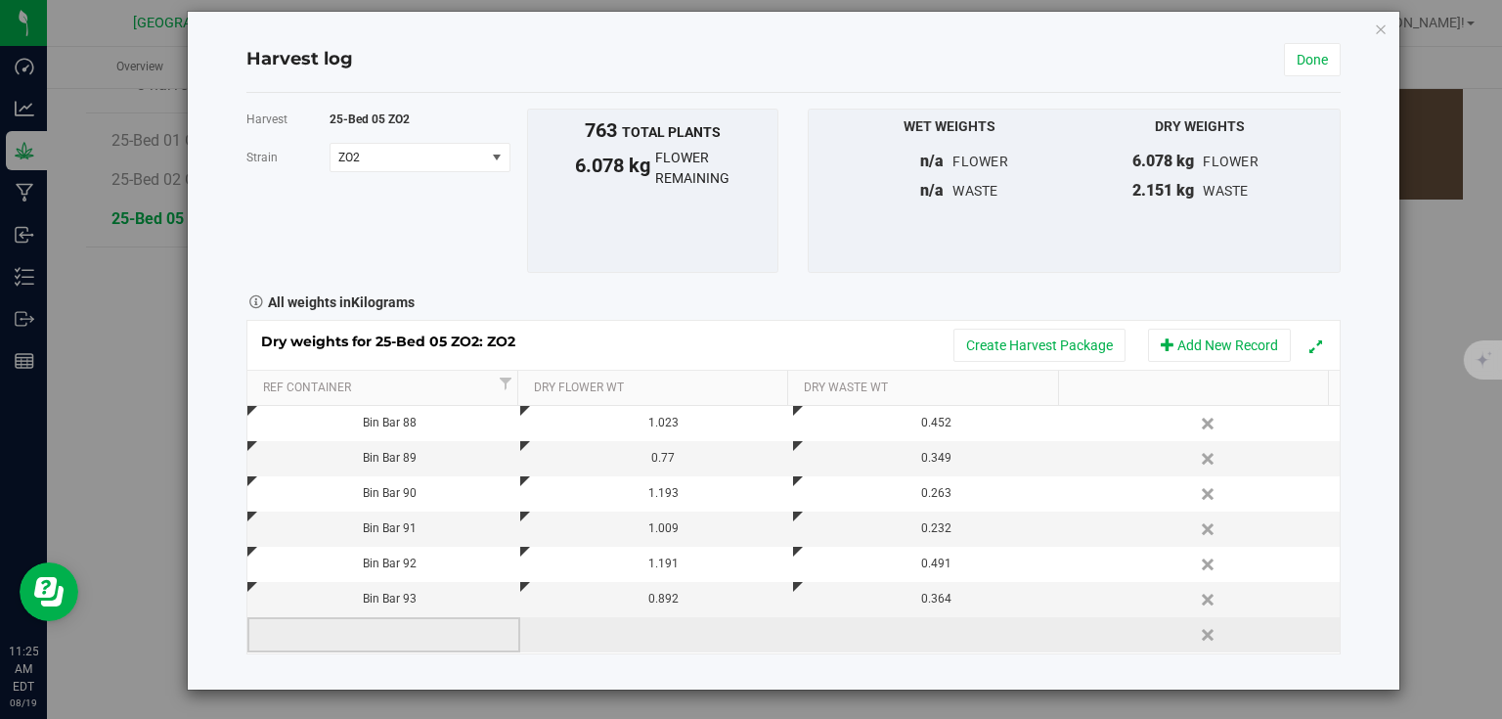
click at [407, 639] on td at bounding box center [383, 634] width 273 height 35
type input "Bin Bar 94"
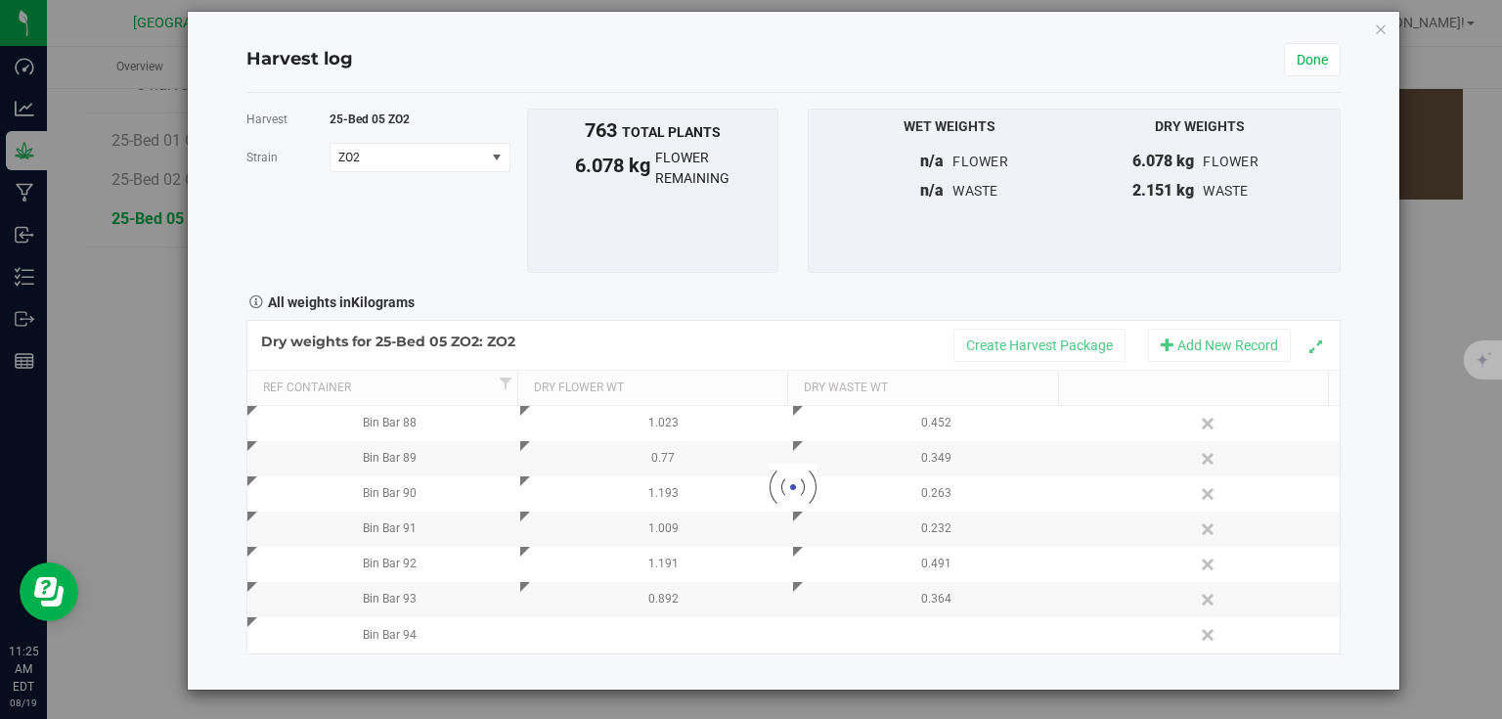
click at [613, 653] on div "Harvest 25-Bed 05 ZO2 Strain ZO2 Select strain ZO2 To bulk upload trim weights:…" at bounding box center [793, 391] width 1094 height 597
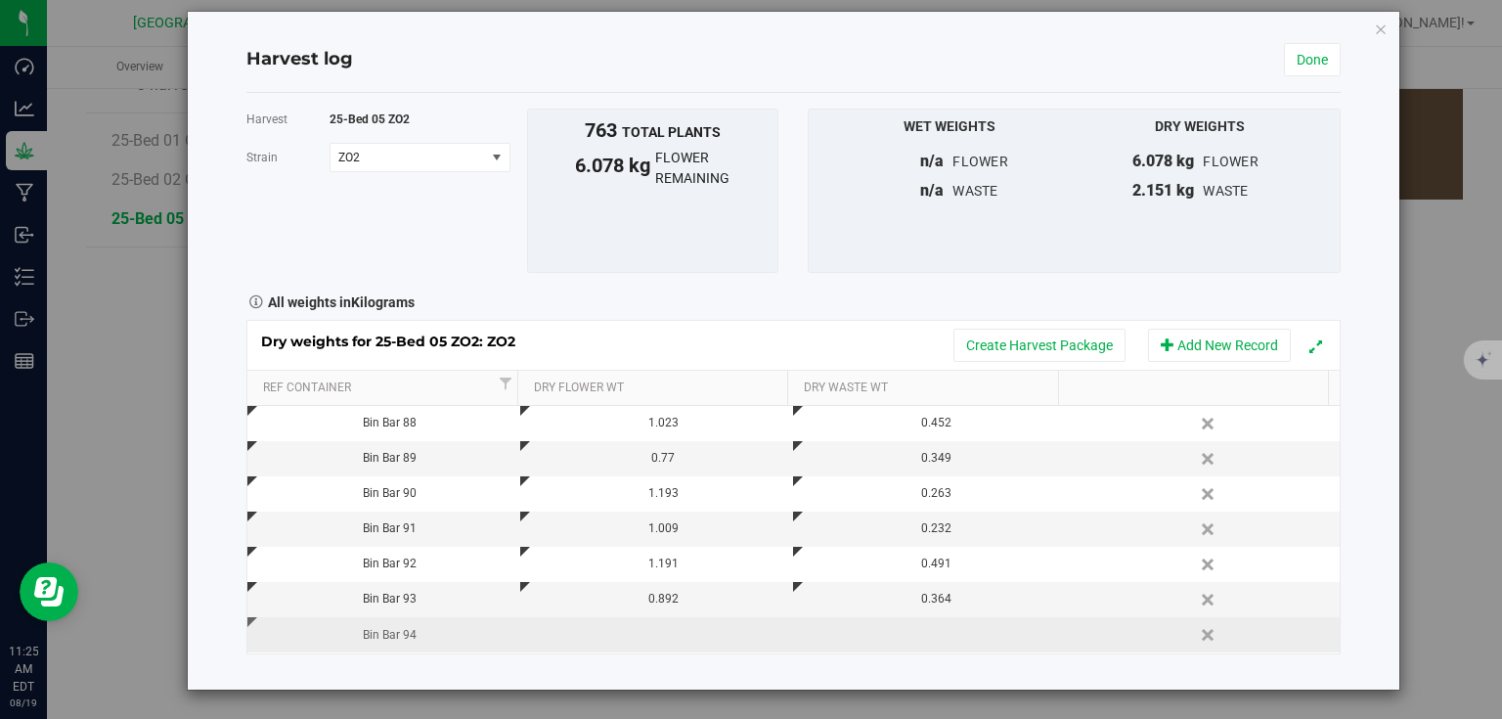
click at [637, 641] on td at bounding box center [656, 634] width 273 height 35
type input "0.900"
type input "0.426"
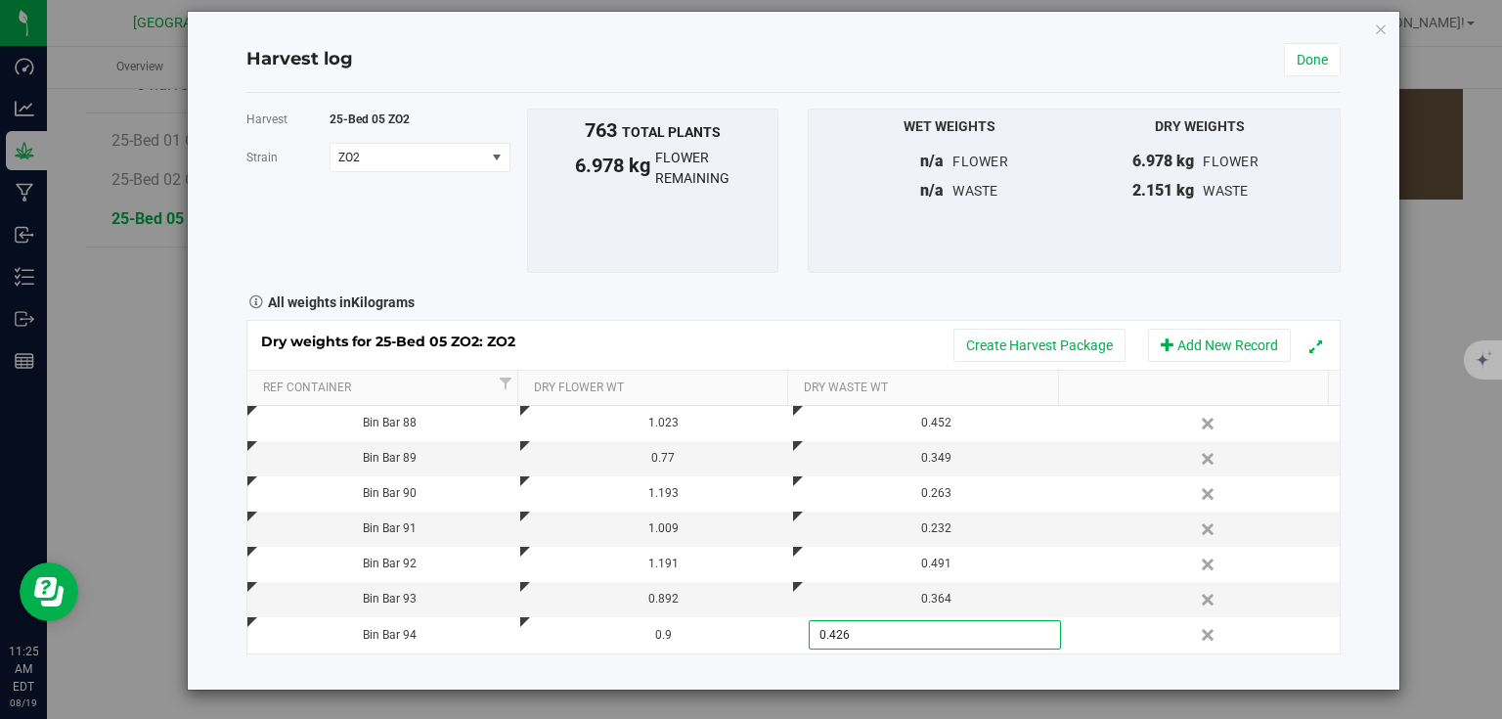
click at [728, 667] on div "Harvest 25-Bed 05 ZO2 Strain ZO2 Select strain ZO2 To bulk upload trim weights:…" at bounding box center [793, 391] width 1094 height 597
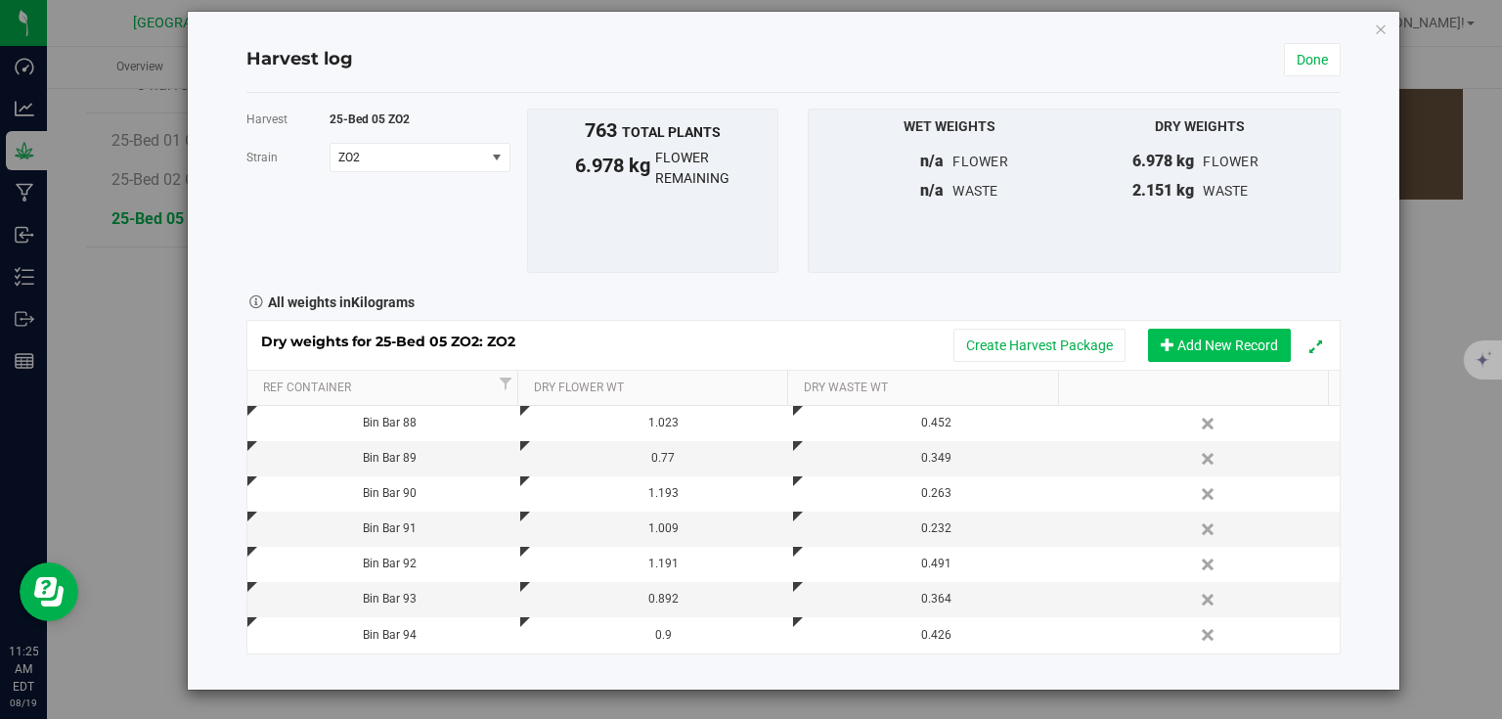
click at [1185, 344] on button "Add New Record" at bounding box center [1219, 345] width 143 height 33
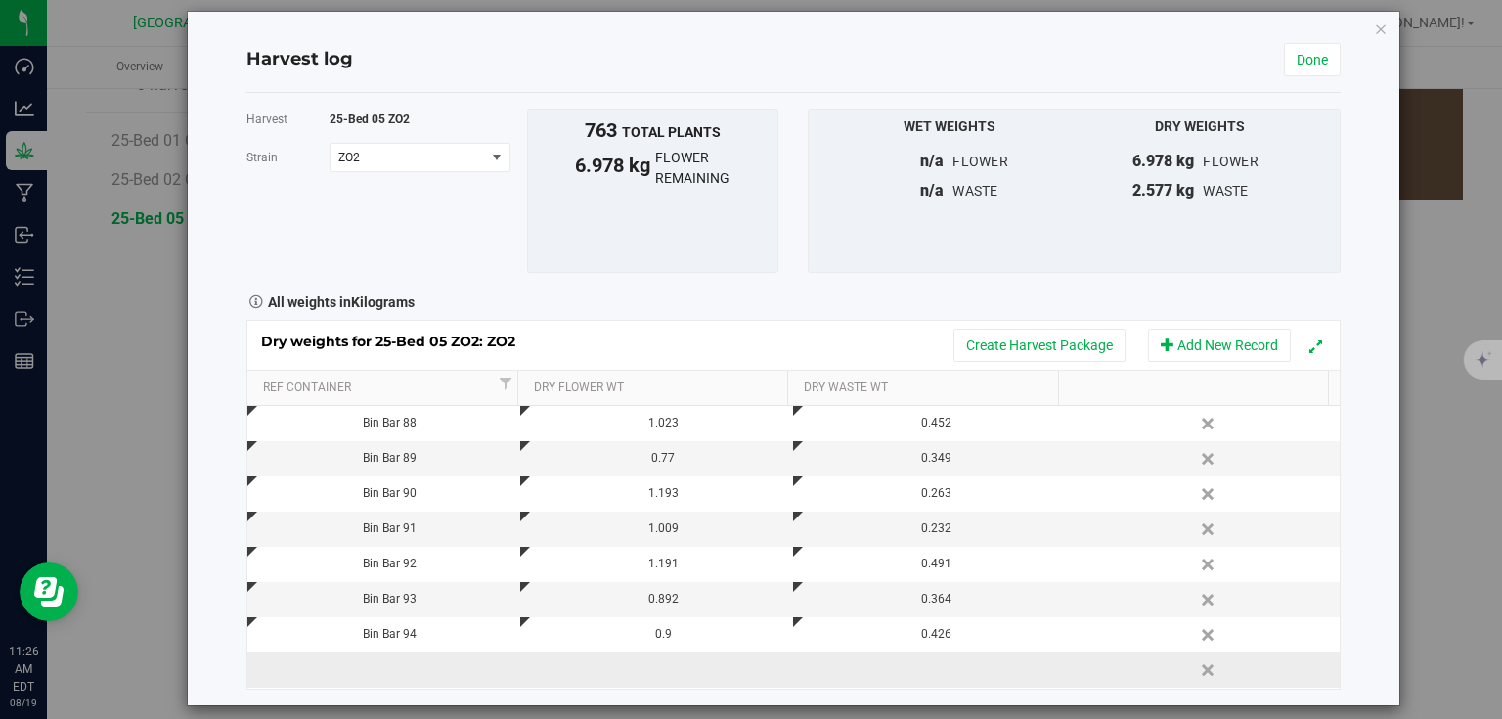
scroll to position [33, 0]
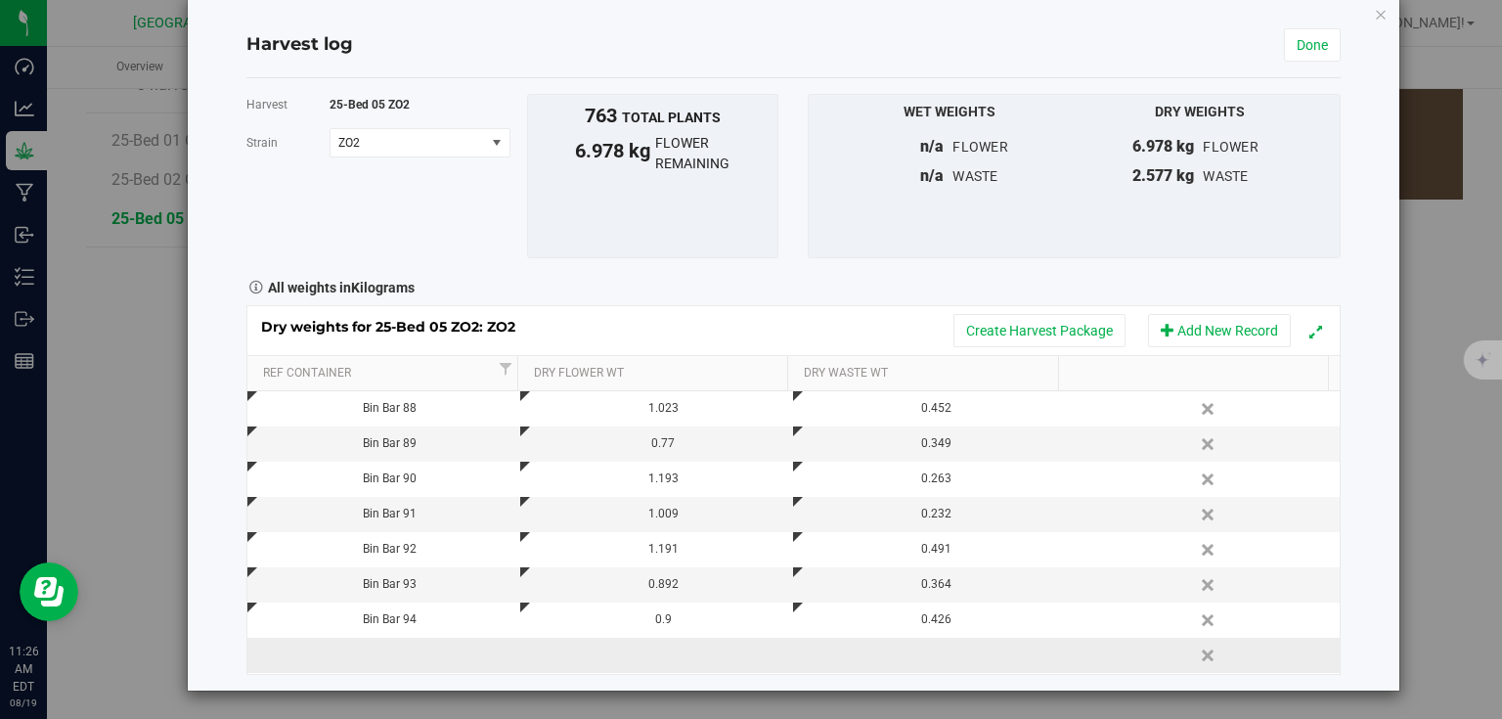
click at [399, 662] on td at bounding box center [383, 655] width 273 height 35
type input "Bin Bar 95"
type input "0.820"
type input "0.175"
click at [1247, 335] on button "Add New Record" at bounding box center [1219, 330] width 143 height 33
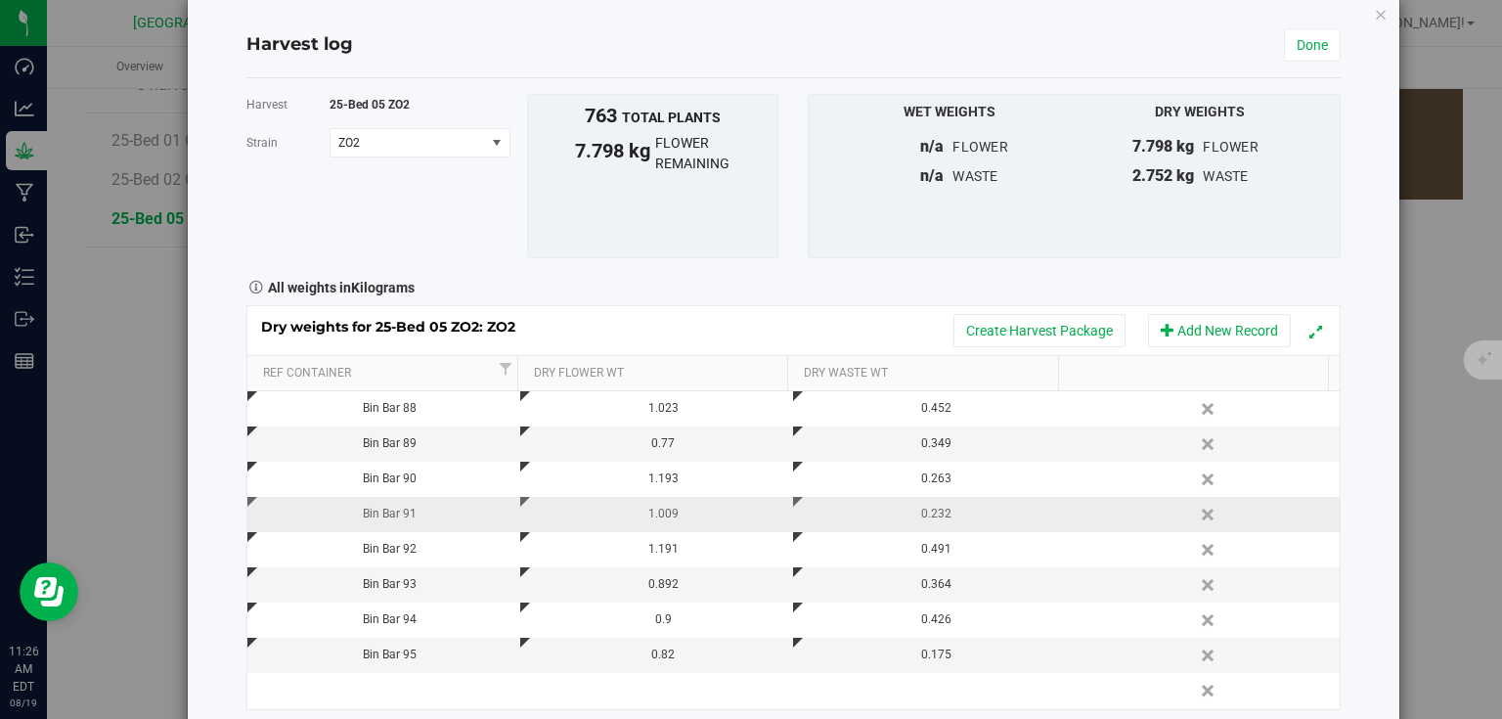
scroll to position [68, 0]
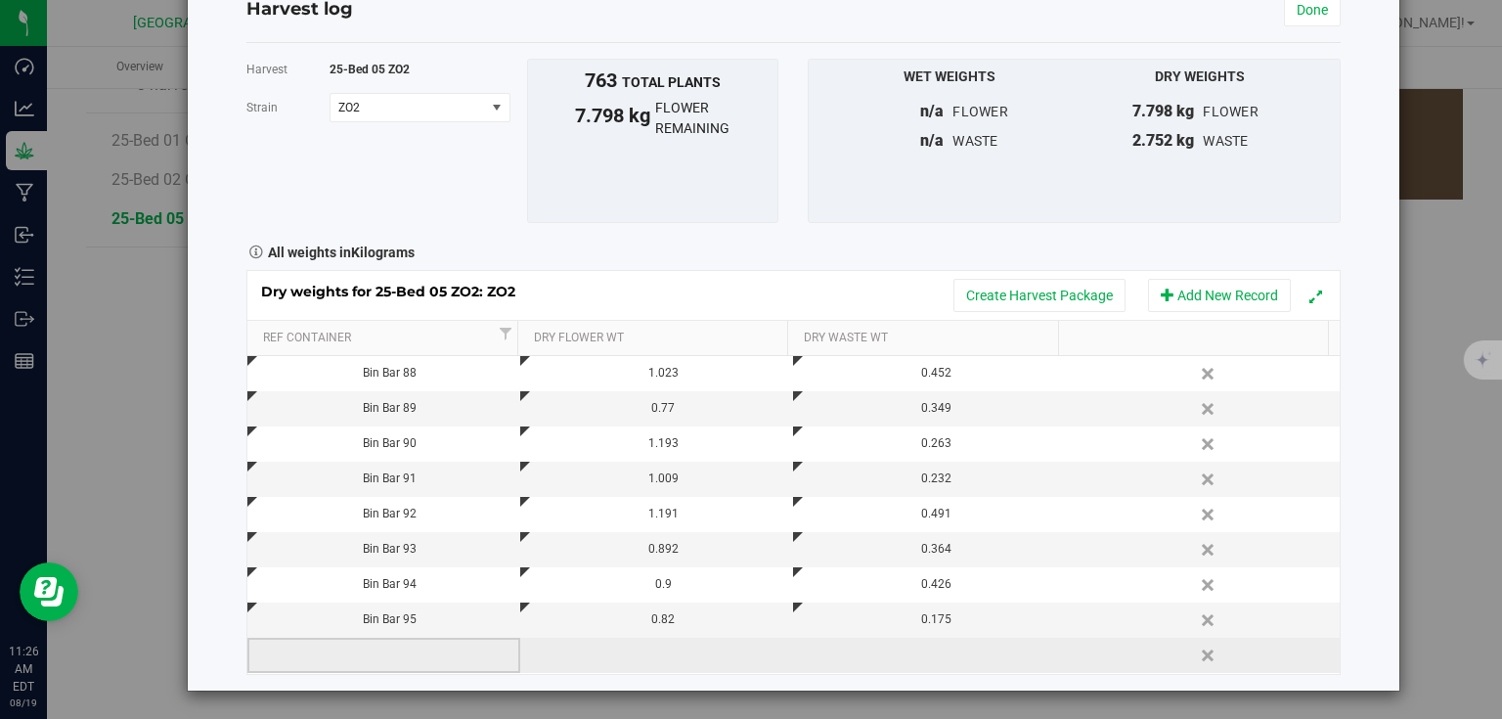
click at [388, 662] on td at bounding box center [383, 655] width 273 height 35
type input "Bin bar 96"
click at [380, 647] on div "Bin bar 96" at bounding box center [390, 656] width 258 height 19
click at [294, 649] on input "Bin bar 96" at bounding box center [389, 656] width 252 height 30
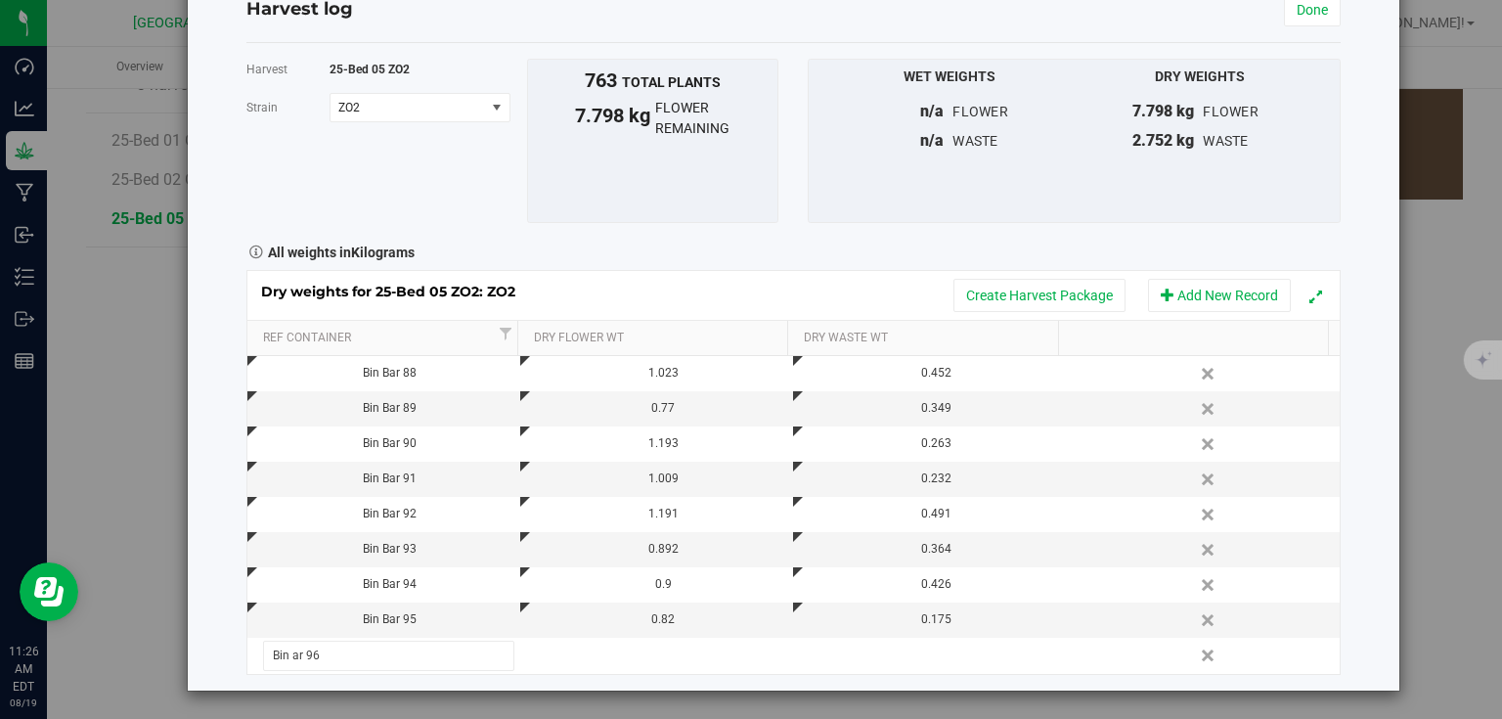
type input "Bin Bar 96"
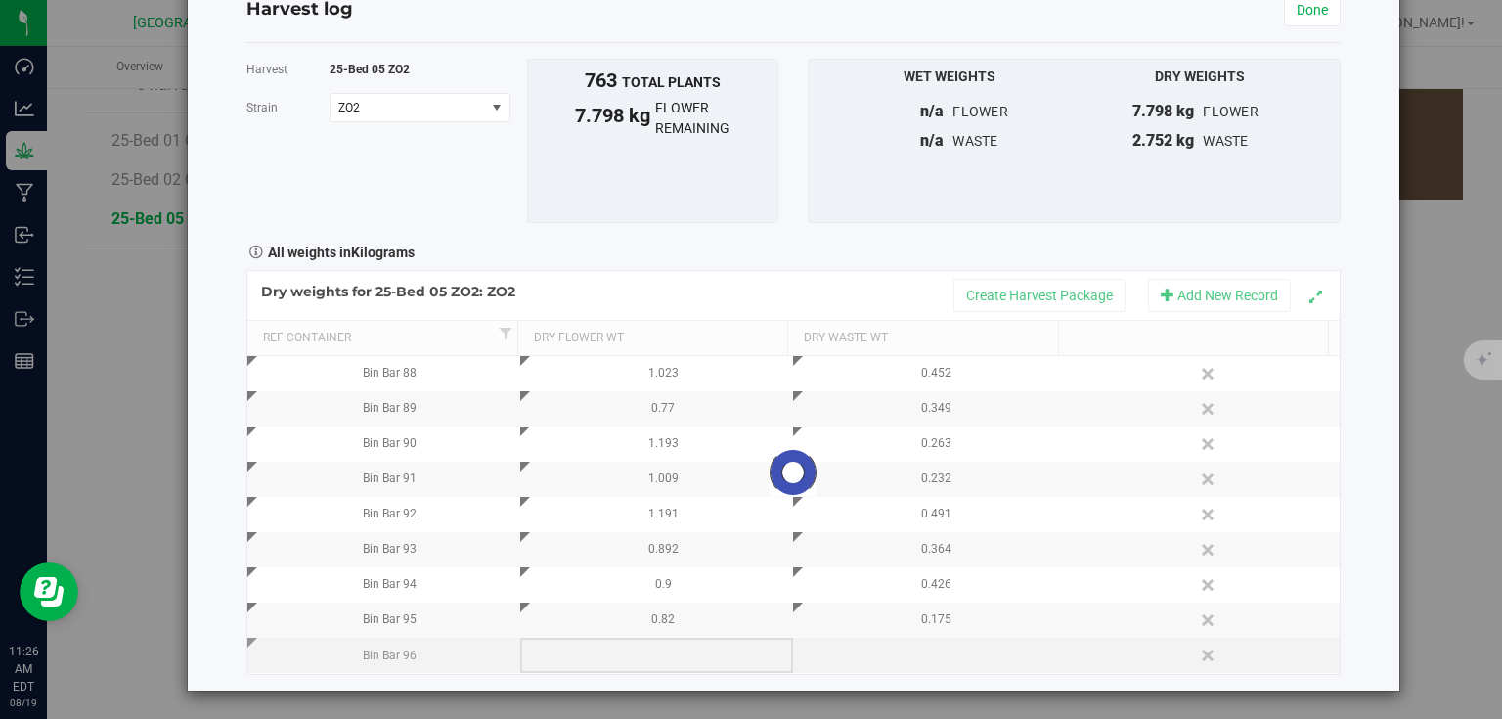
click at [621, 647] on div "Loading... Dry weights for 25-Bed 05 ZO2: ZO2 Create Harvest Package Add New Re…" at bounding box center [793, 472] width 1094 height 405
click at [621, 647] on td at bounding box center [656, 655] width 273 height 35
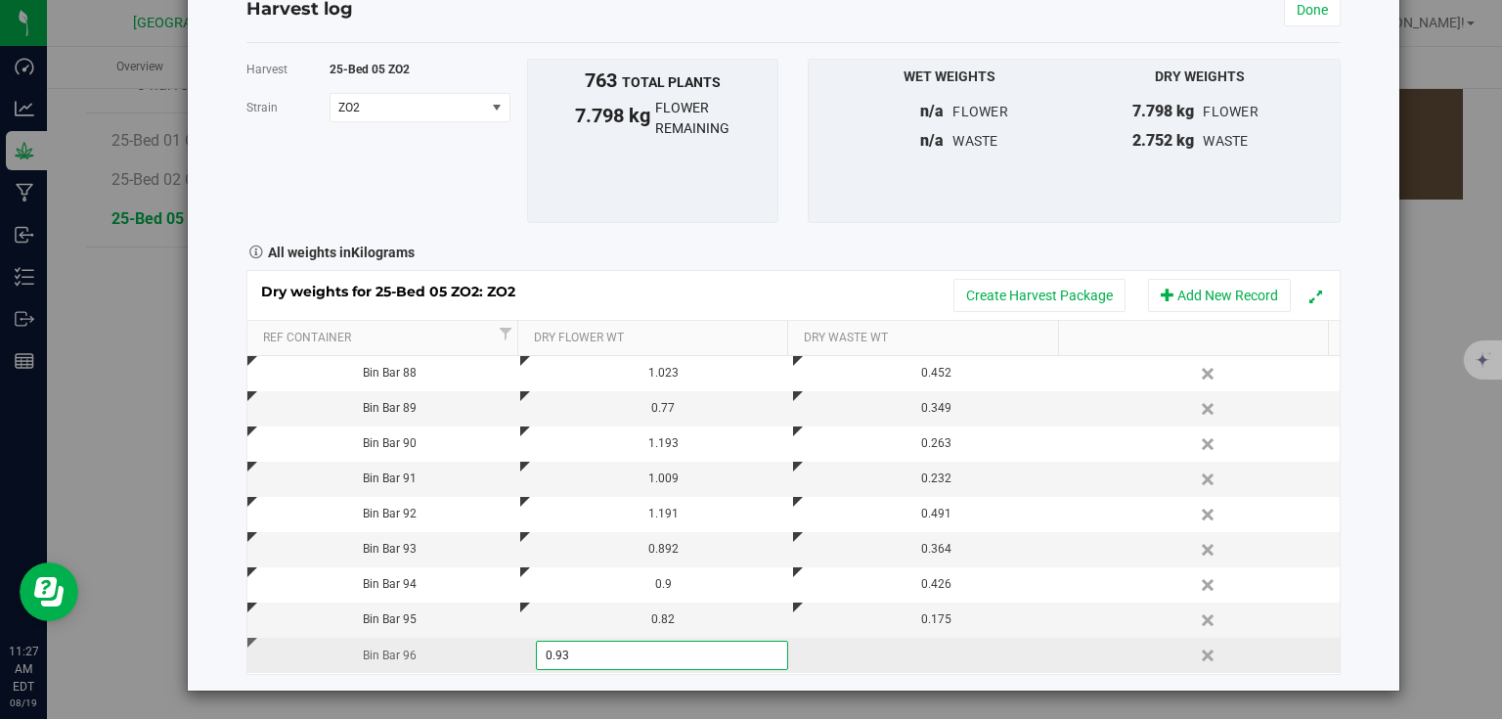
type input "0.932"
type input "0.298"
click at [1346, 360] on div "Harvest log Done Harvest 25-Bed 05 ZO2 Strain ZO2 Select strain ZO2 To bulk upl…" at bounding box center [794, 326] width 1212 height 729
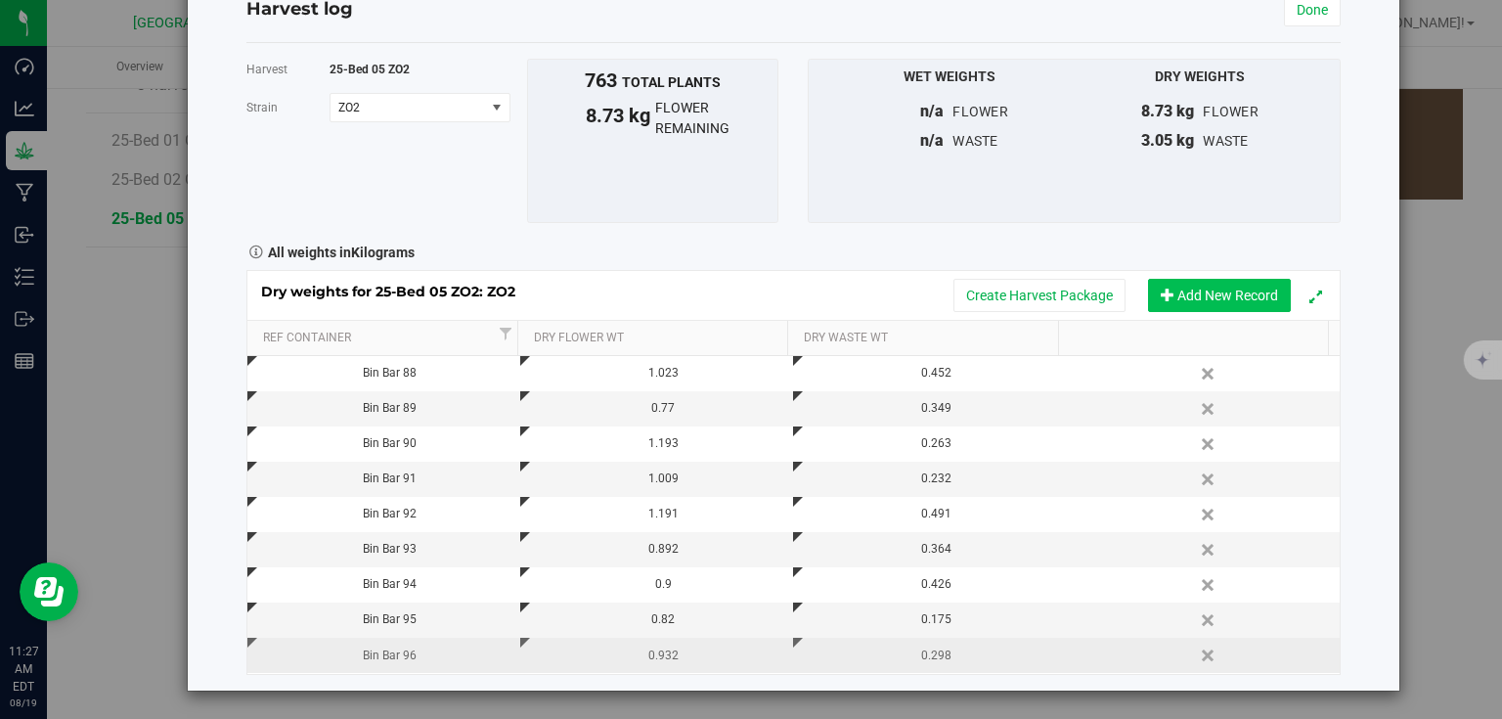
click at [1236, 303] on button "Add New Record" at bounding box center [1219, 295] width 143 height 33
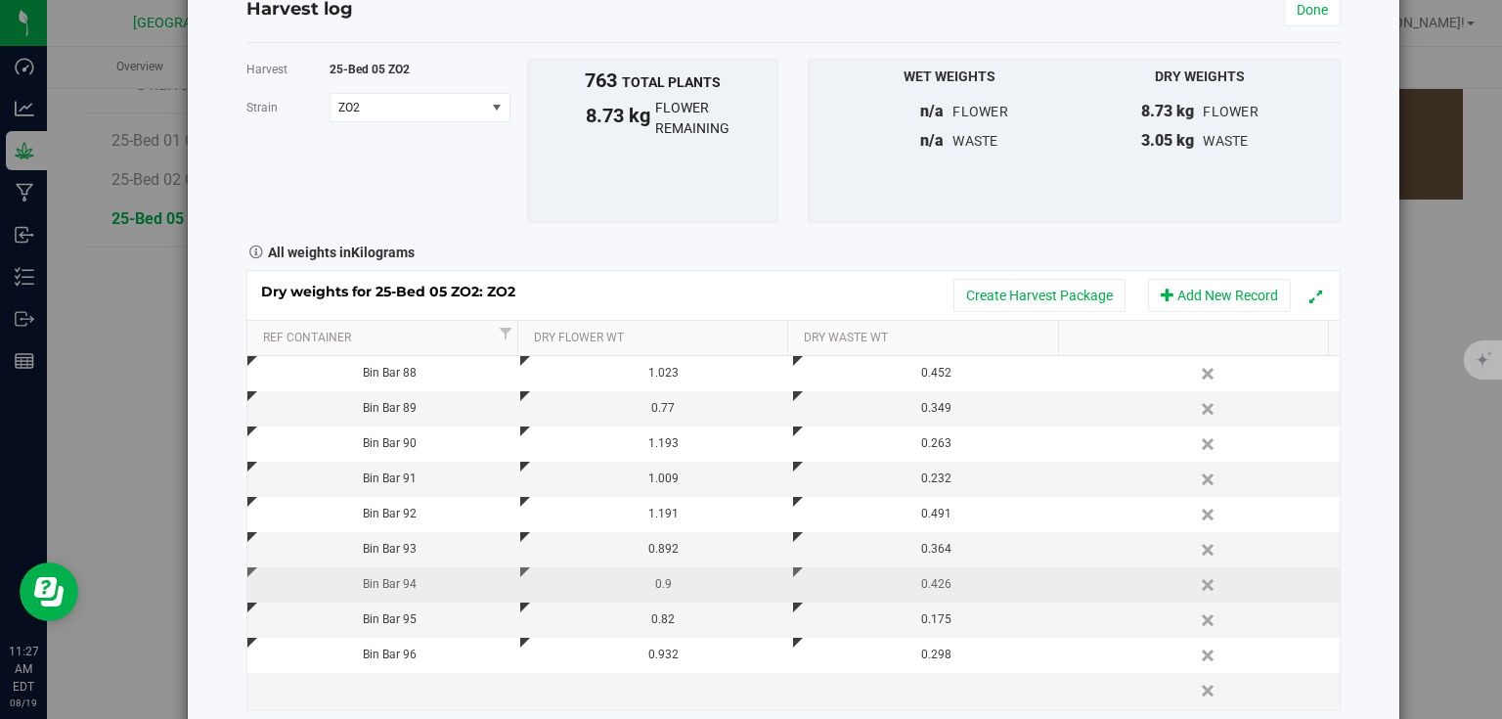
scroll to position [104, 0]
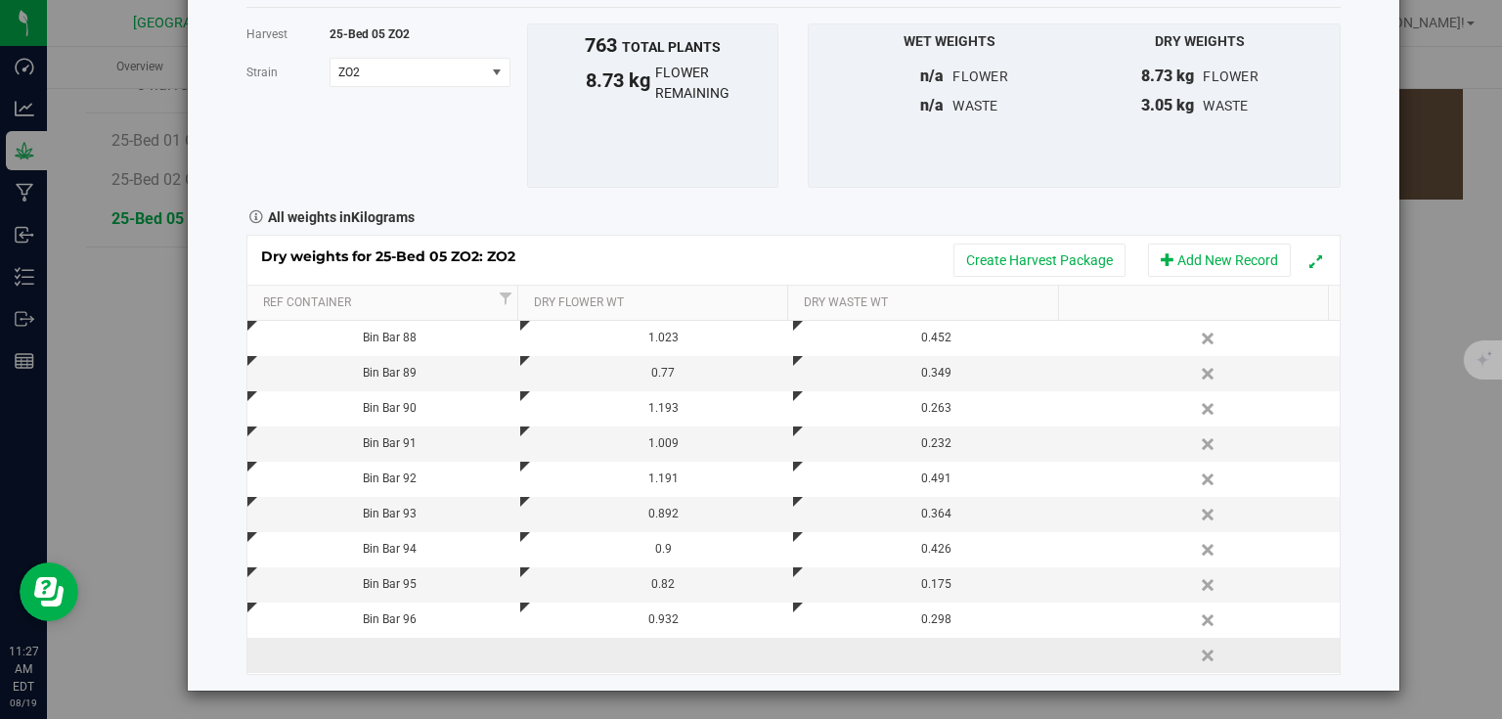
click at [440, 653] on td at bounding box center [383, 655] width 273 height 35
type input "Bin Bar 97"
click at [615, 662] on div "Loading... Dry weights for 25-Bed 05 ZO2: ZO2 Create Harvest Package Add New Re…" at bounding box center [793, 455] width 1094 height 440
click at [637, 653] on td at bounding box center [656, 655] width 273 height 35
type input "1.261"
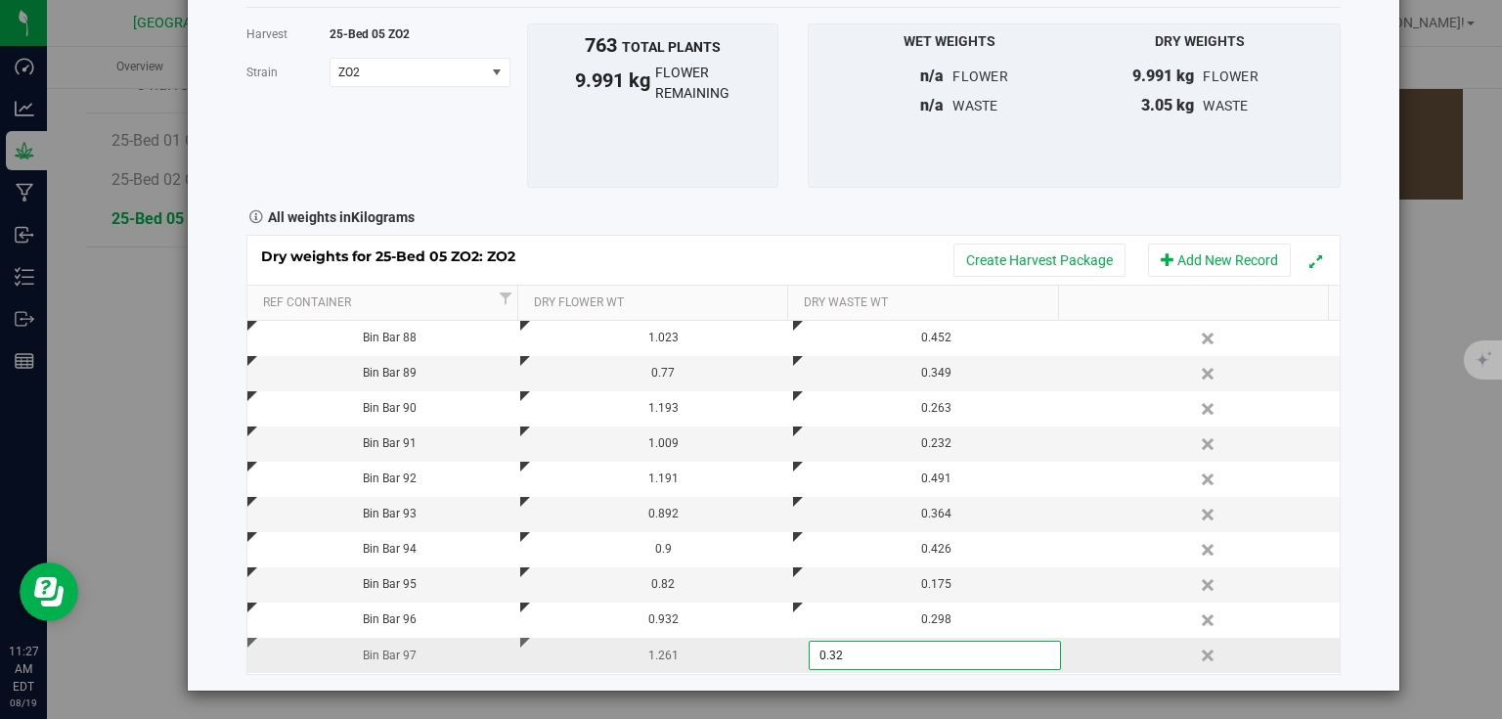
type input "0.327"
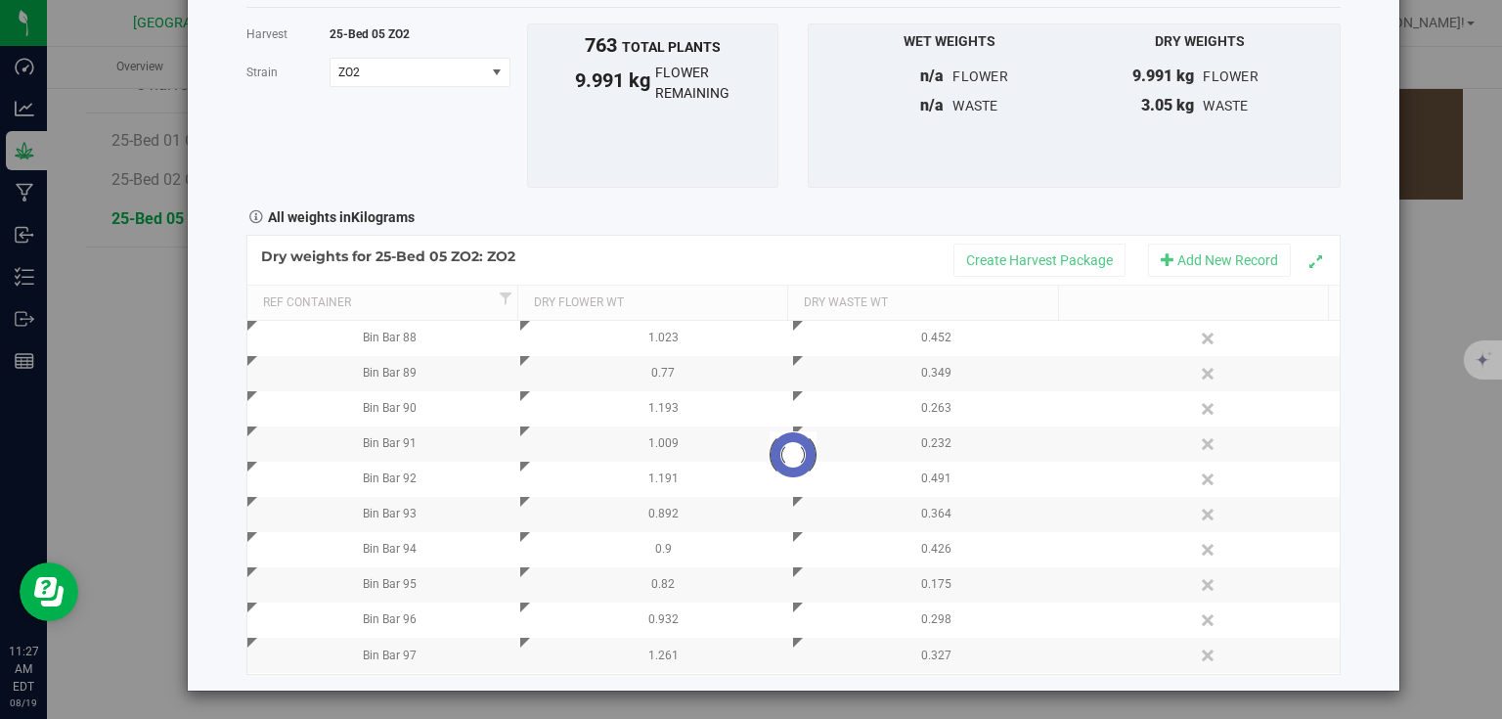
click at [1354, 481] on div "Harvest log Done Harvest 25-Bed 05 ZO2 Strain ZO2 Select strain ZO2 To bulk upl…" at bounding box center [794, 309] width 1212 height 764
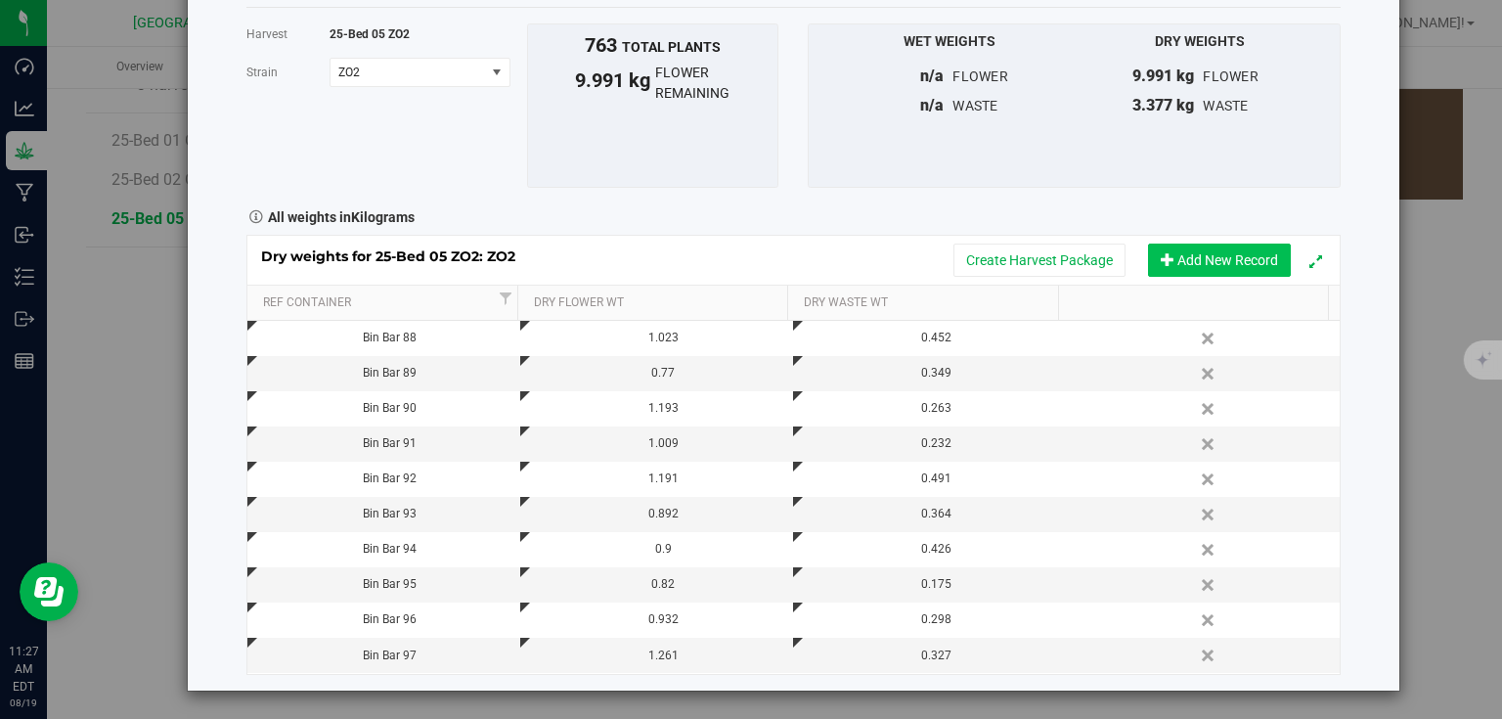
click at [1194, 253] on button "Add New Record" at bounding box center [1219, 260] width 143 height 33
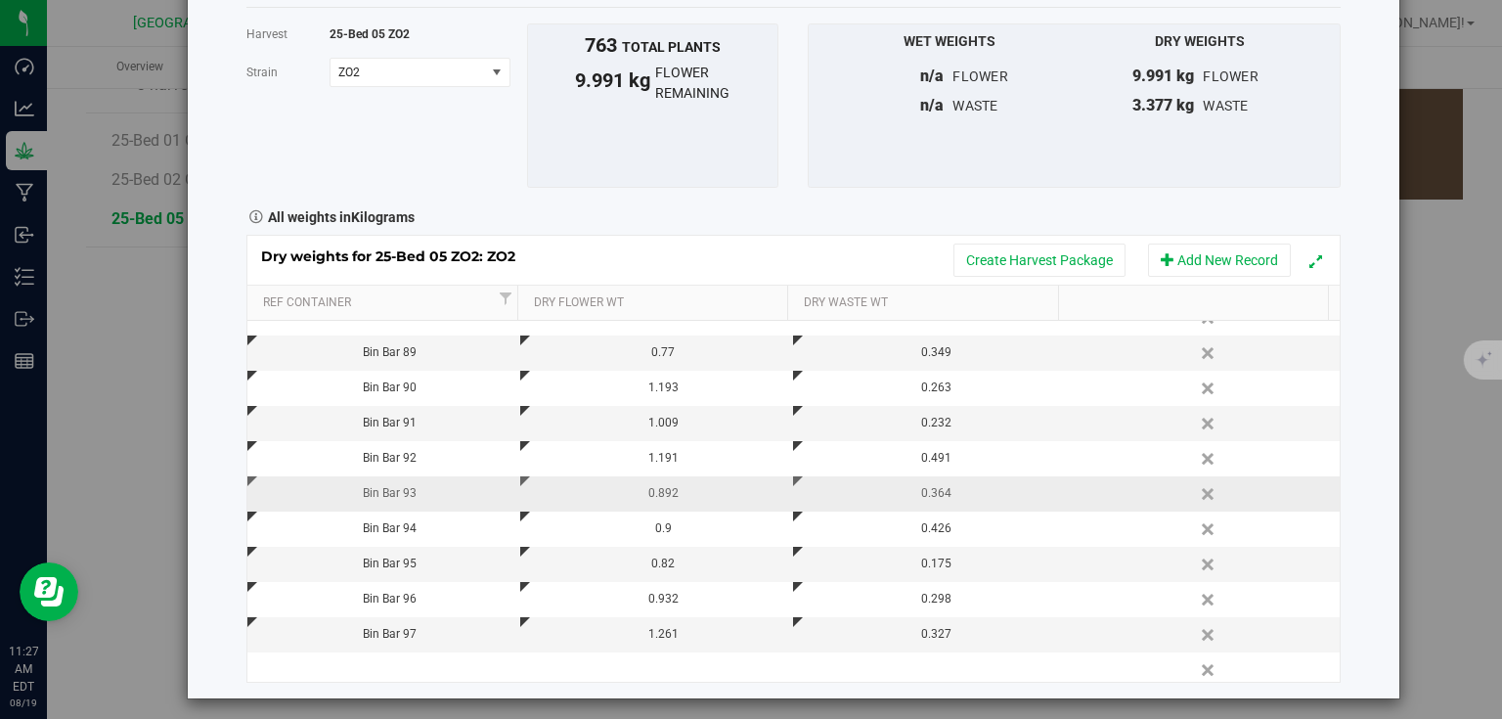
scroll to position [27, 0]
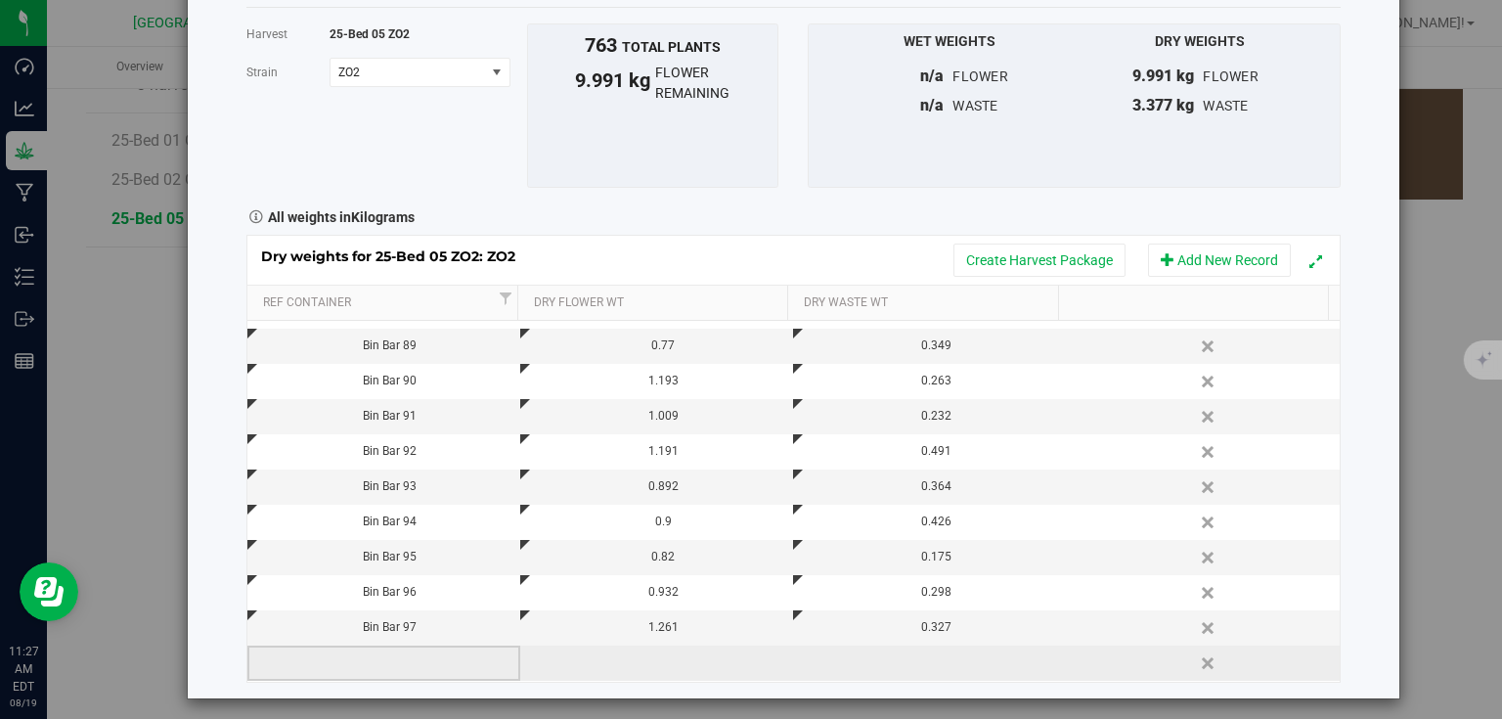
click at [429, 657] on td at bounding box center [383, 663] width 273 height 35
type input "Bin Bar 98"
type input "0.999"
type input "0.380"
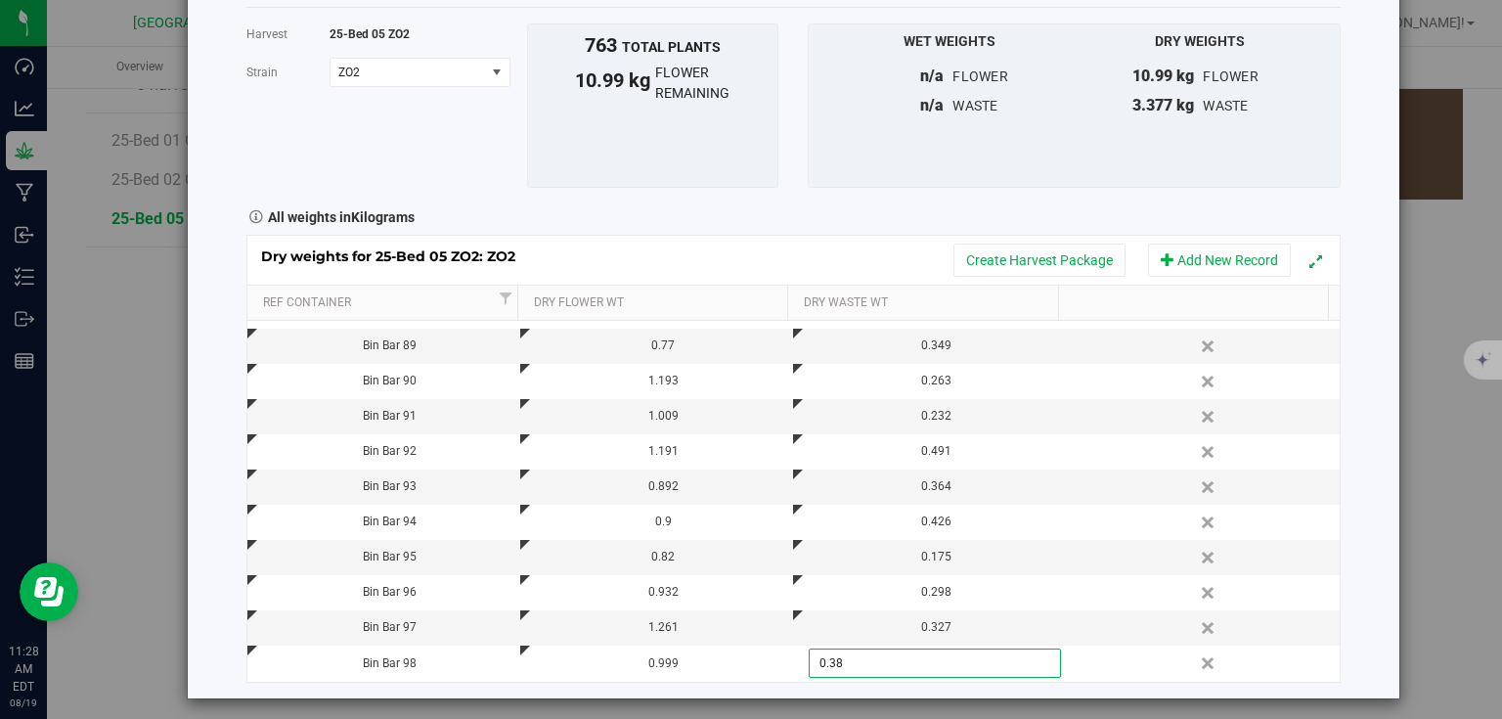
click at [1339, 391] on div "Harvest log Done Harvest 25-Bed 05 ZO2 Strain ZO2 Select strain ZO2 To bulk upl…" at bounding box center [794, 313] width 1212 height 772
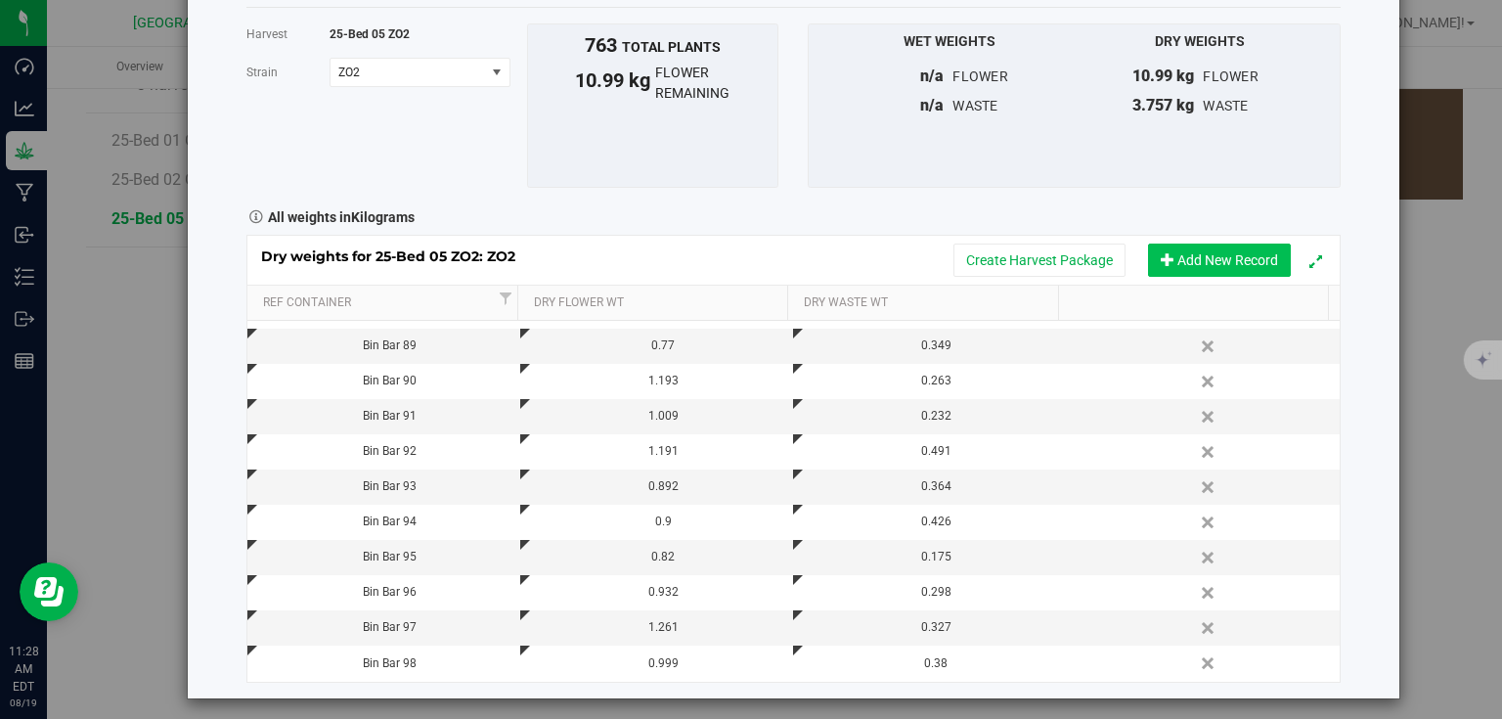
click at [1219, 257] on button "Add New Record" at bounding box center [1219, 260] width 143 height 33
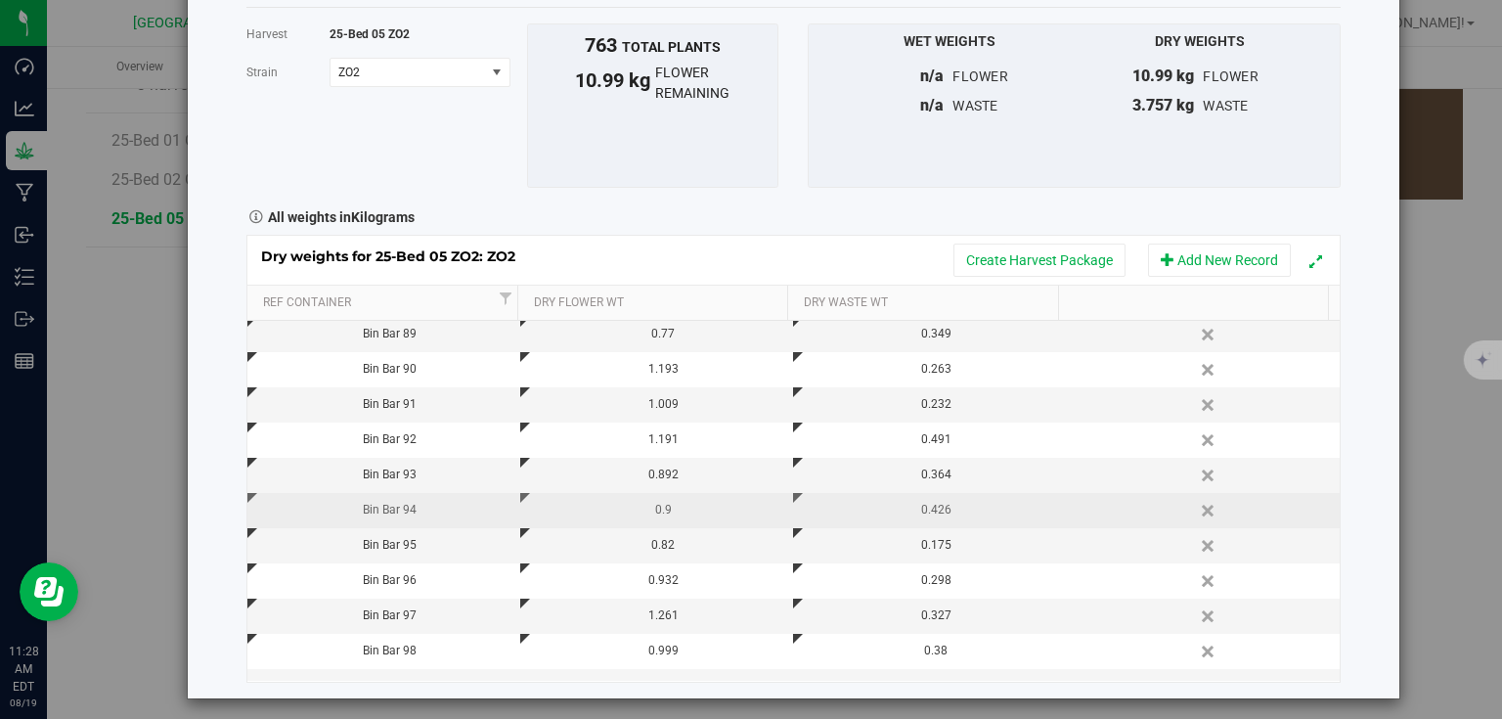
scroll to position [63, 0]
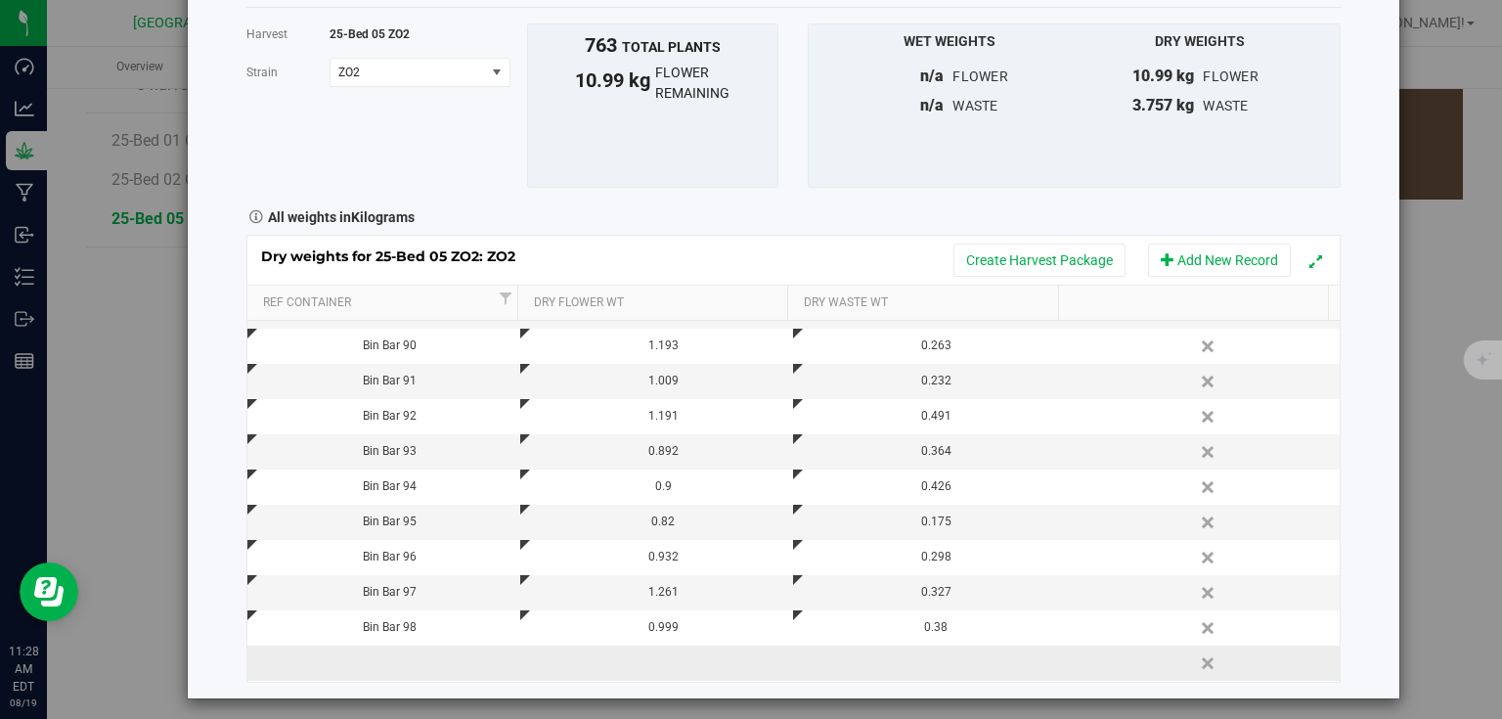
click at [364, 657] on td at bounding box center [383, 663] width 273 height 35
type input "Bin Bar 99"
type input "0.871"
type input "0.292"
click at [1354, 513] on div "Harvest log Done Harvest 25-Bed 05 ZO2 Strain ZO2 Select strain ZO2 To bulk upl…" at bounding box center [794, 313] width 1212 height 772
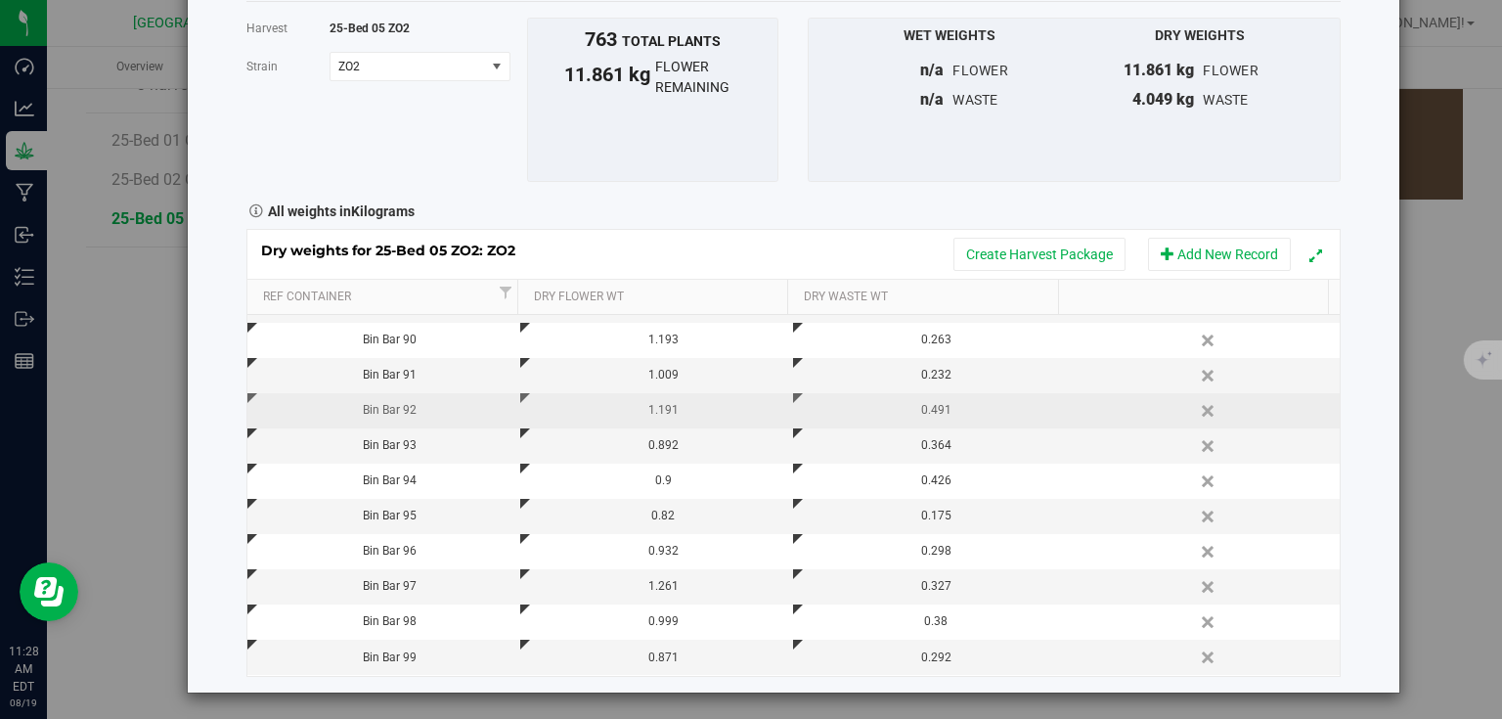
scroll to position [111, 0]
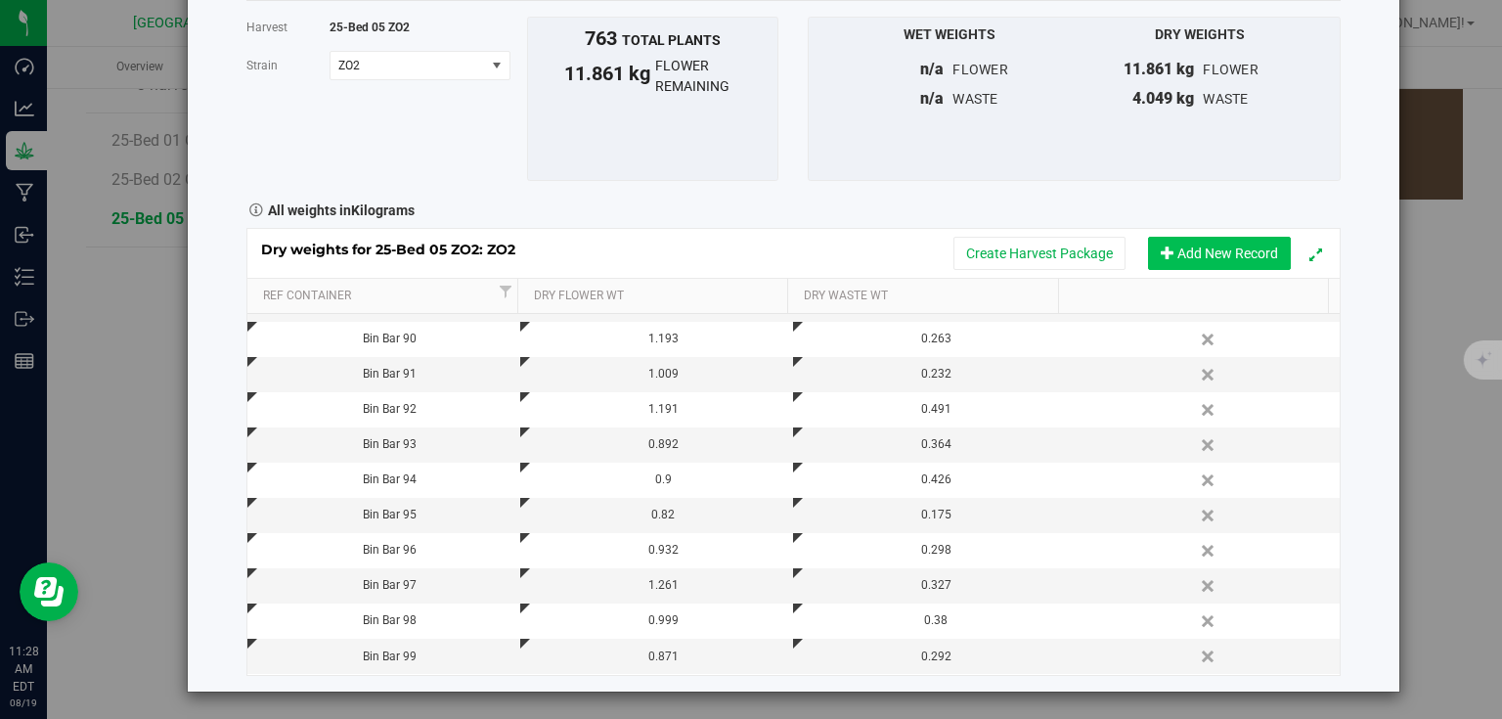
click at [1209, 243] on button "Add New Record" at bounding box center [1219, 253] width 143 height 33
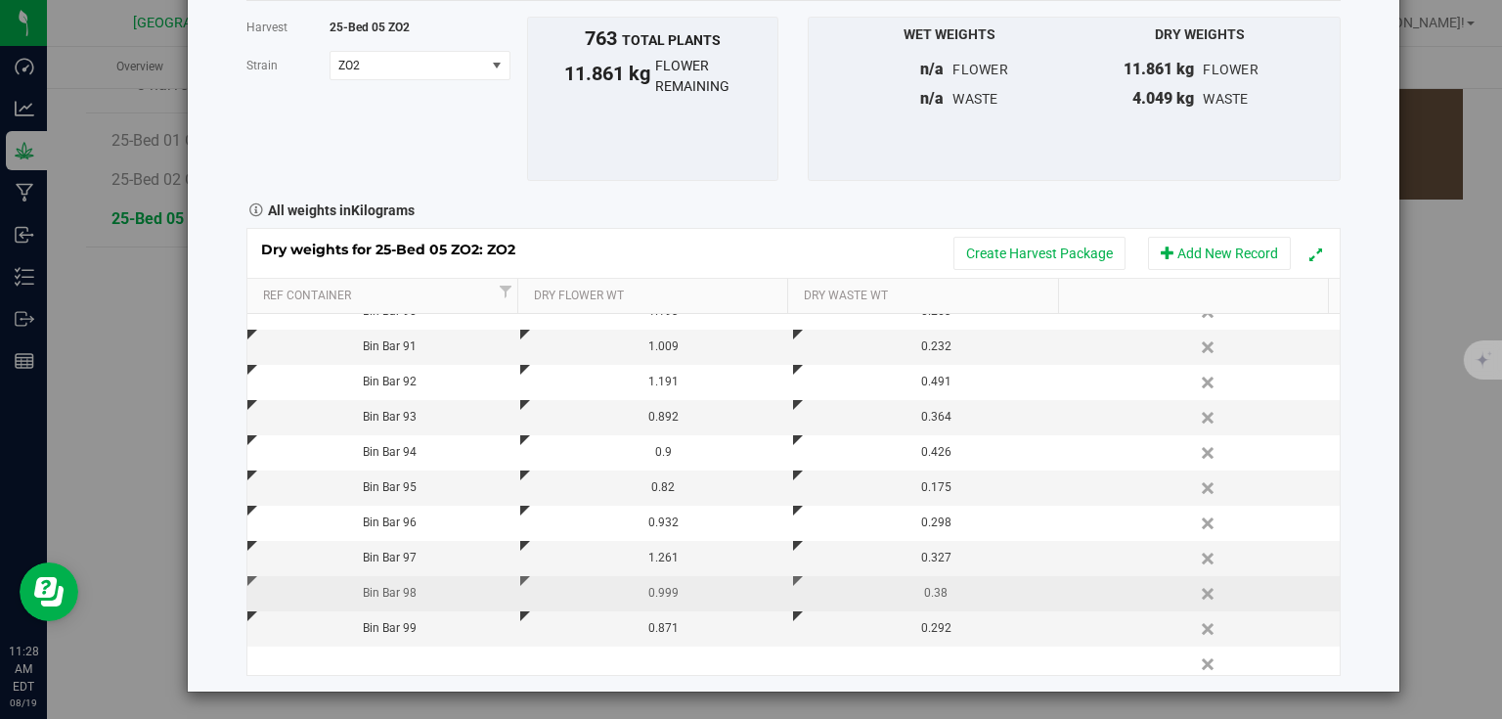
scroll to position [98, 0]
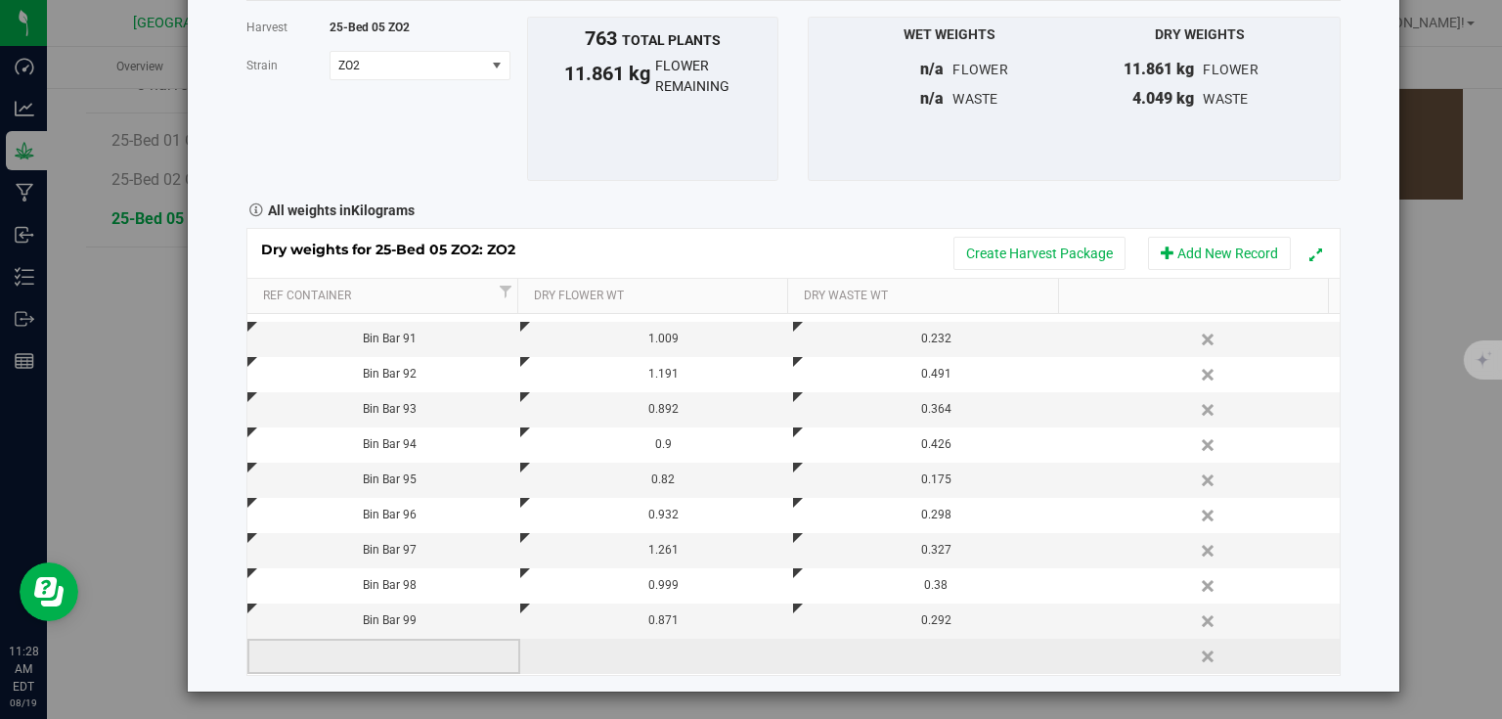
click at [398, 653] on td at bounding box center [383, 656] width 273 height 35
type input "Bin Bar 100"
type input "1.149"
type input "."
type input "0.383"
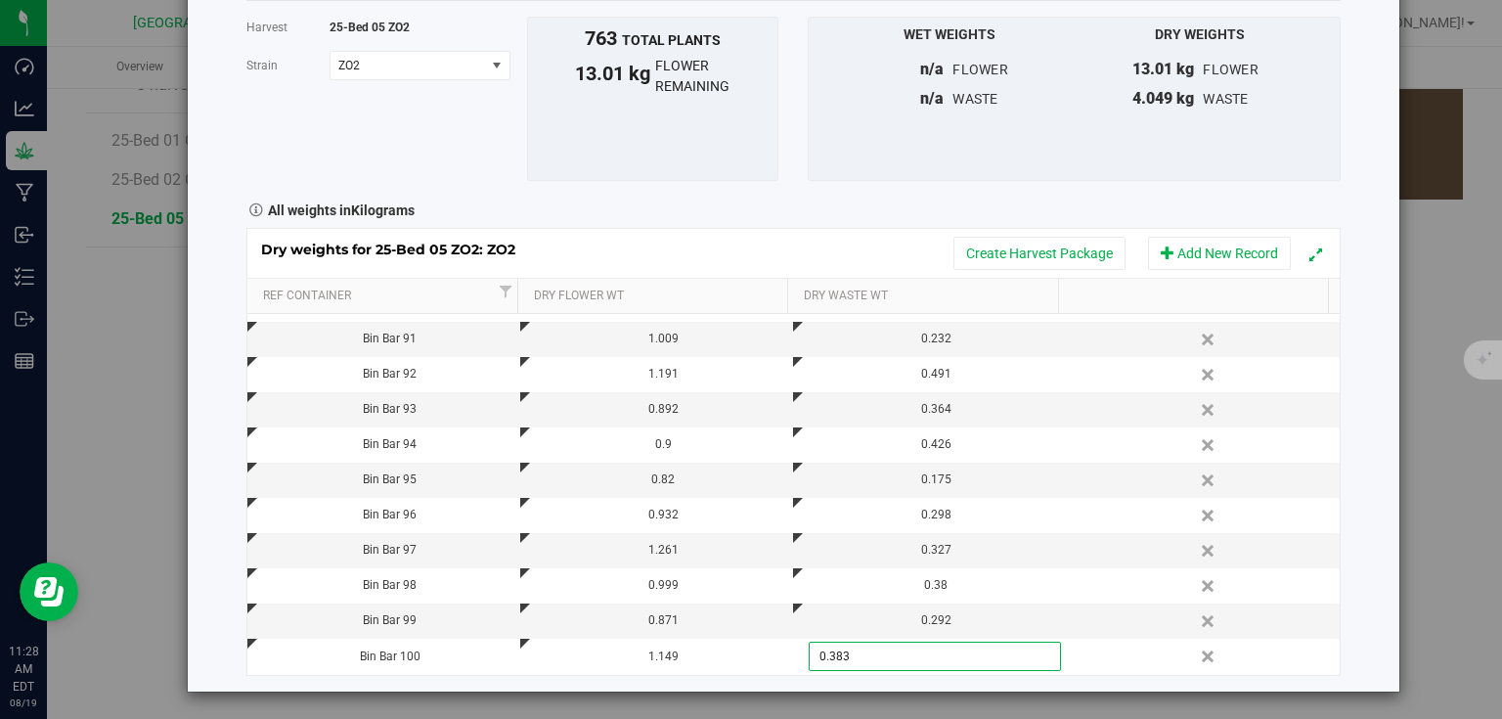
type input "0.3830 kg"
click at [1376, 523] on div "Harvest log Done Harvest 25-Bed 05 ZO2 Strain ZO2 Select strain ZO2 To bulk upl…" at bounding box center [794, 306] width 1212 height 772
click at [1174, 250] on button "Add New Record" at bounding box center [1219, 253] width 143 height 33
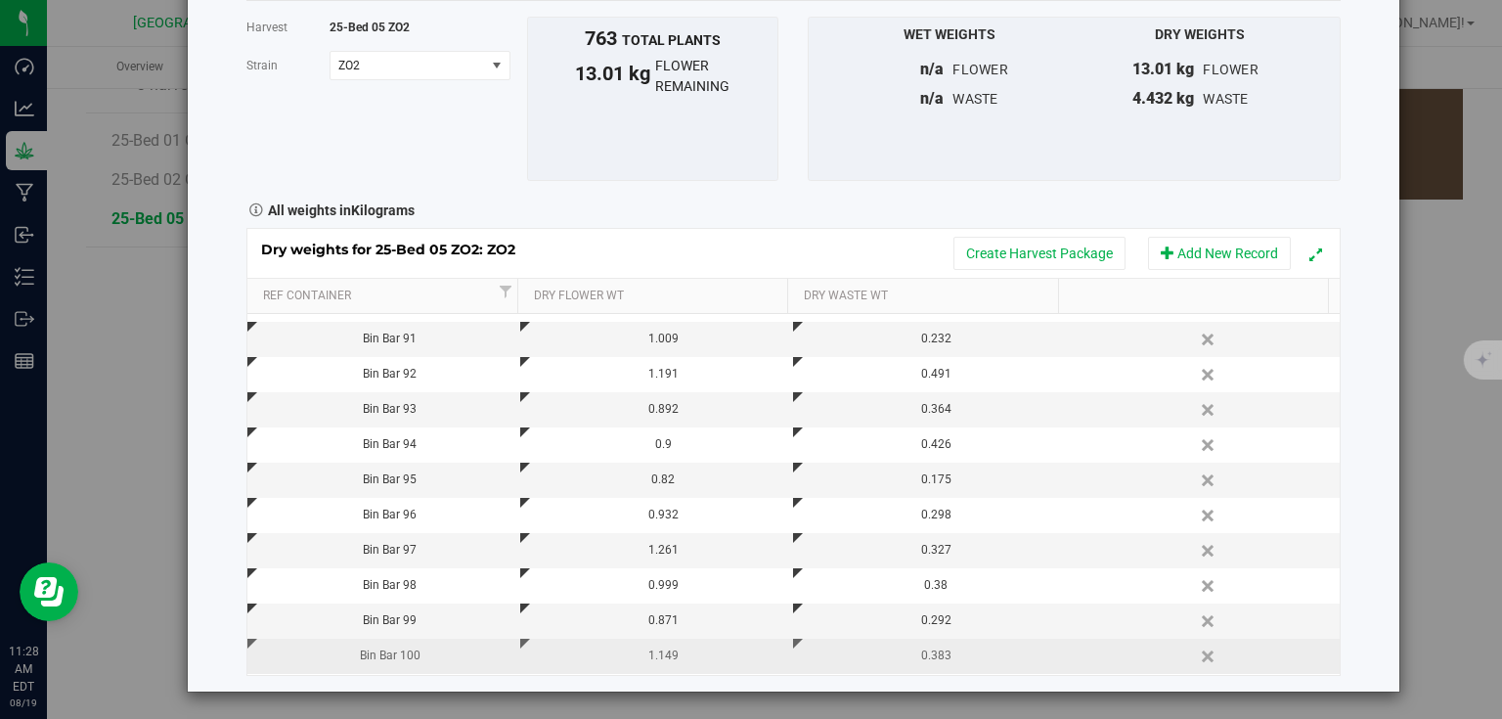
scroll to position [133, 0]
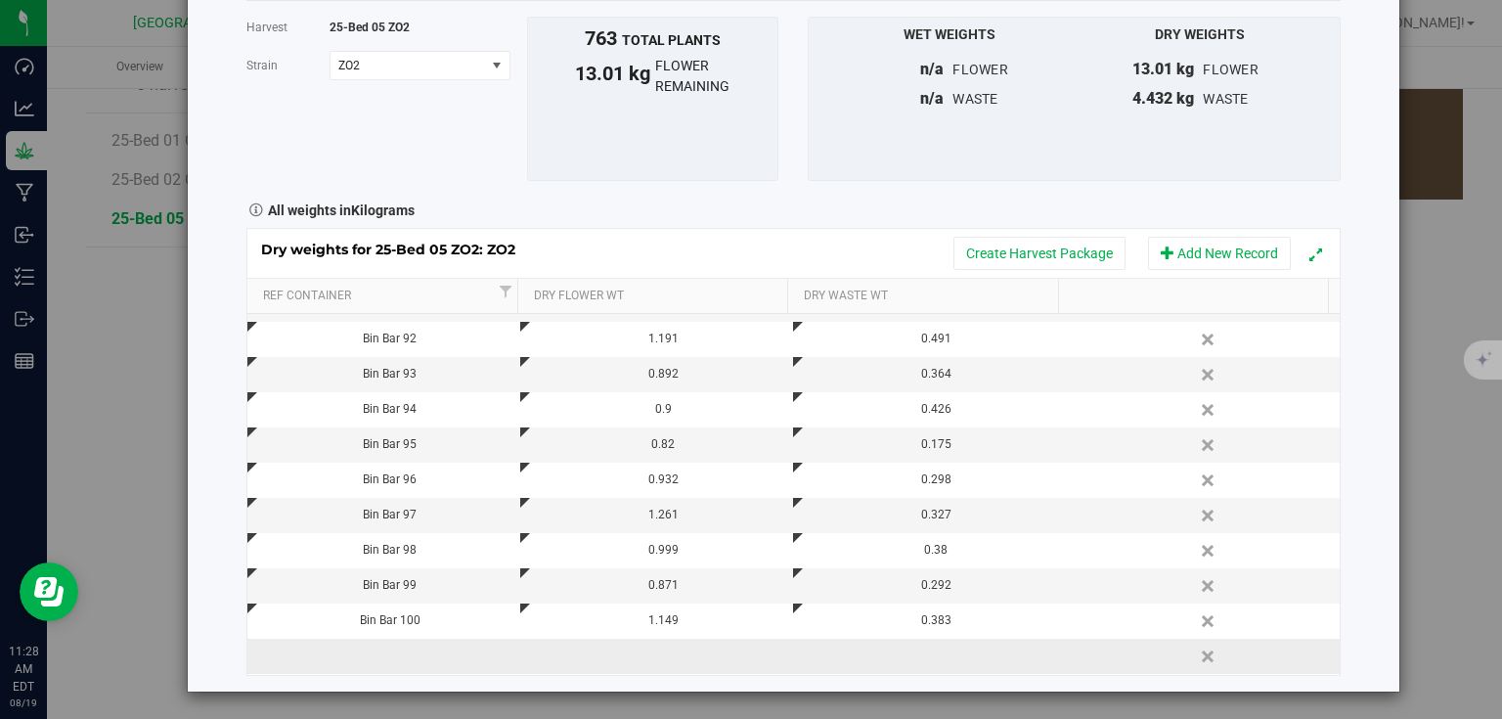
click at [391, 661] on td at bounding box center [383, 656] width 273 height 35
type input "Bin Bar 101"
click at [1178, 242] on button "Add New Record" at bounding box center [1219, 253] width 143 height 33
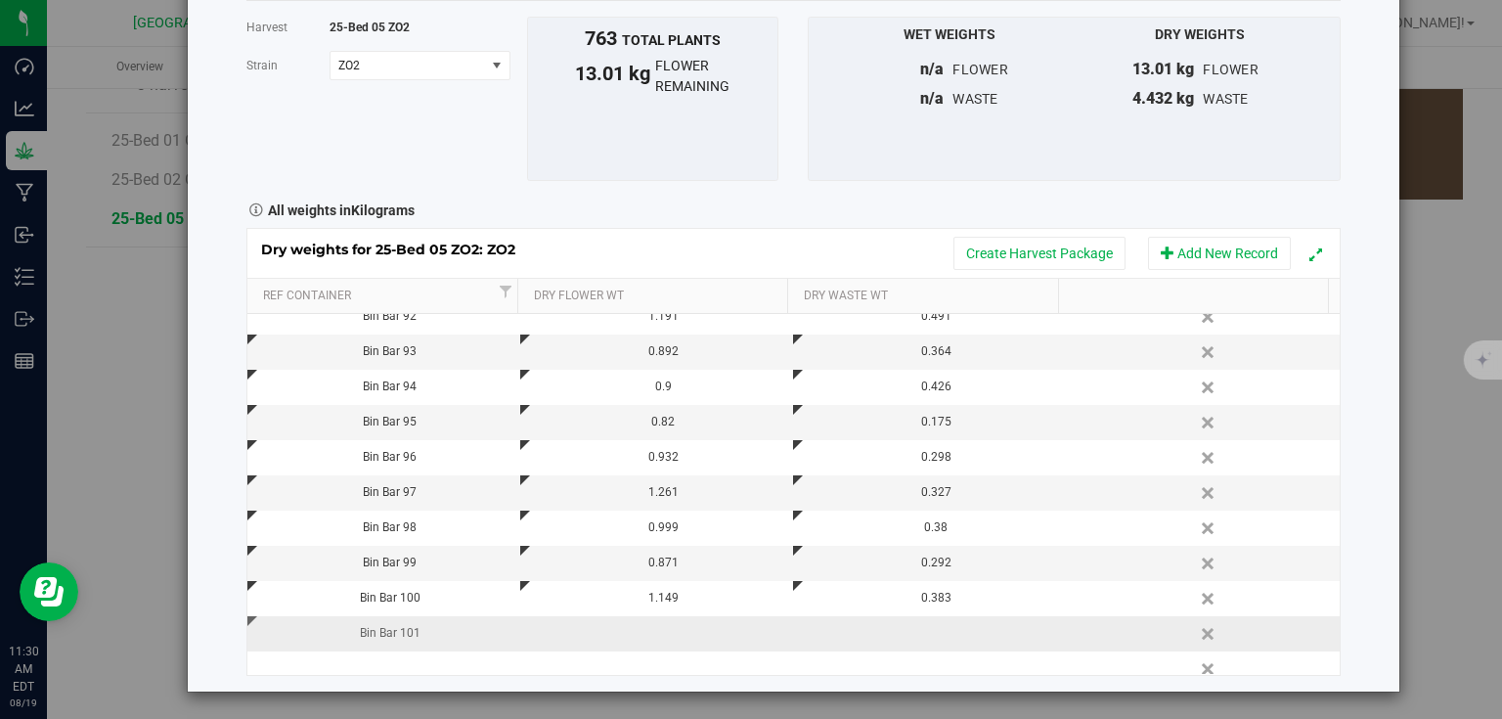
scroll to position [168, 0]
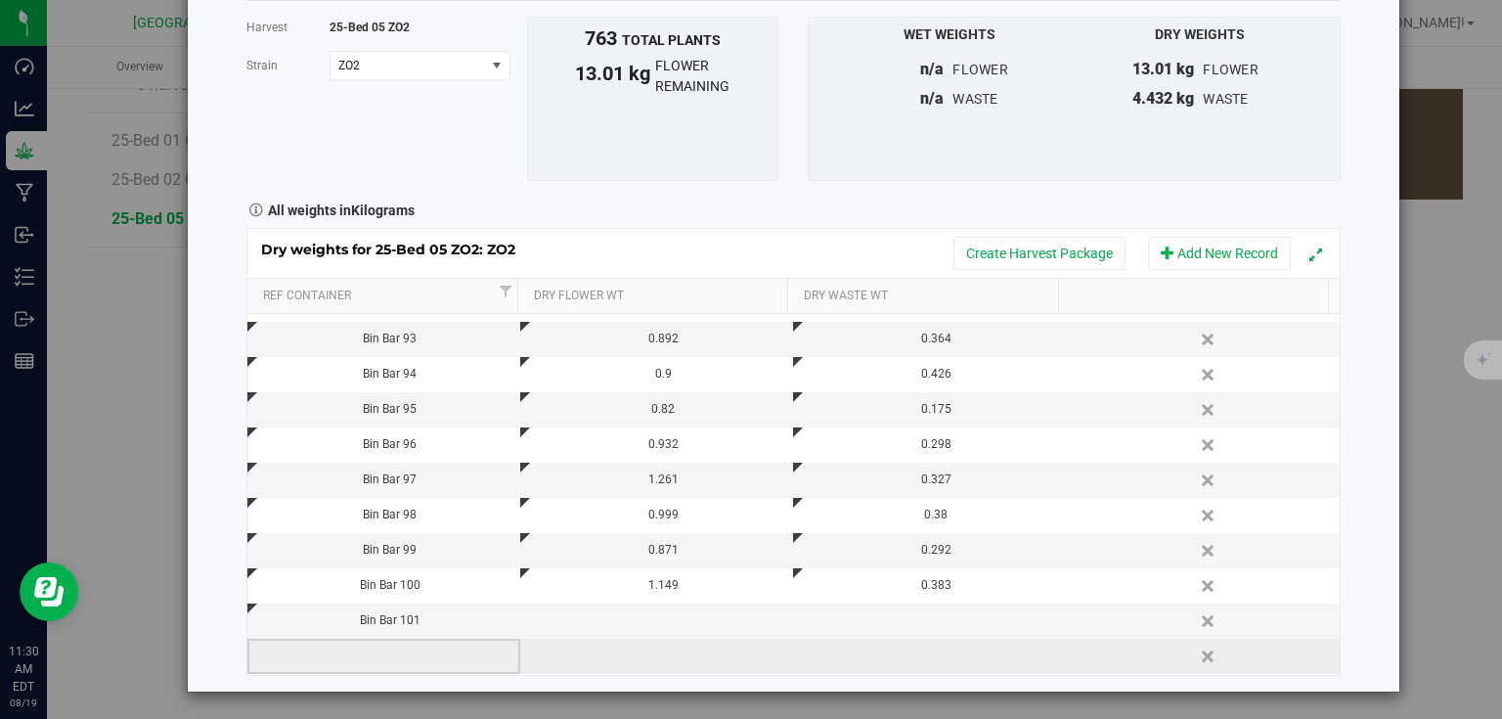
click at [416, 658] on td at bounding box center [383, 656] width 273 height 35
type input "Bin Bar 102"
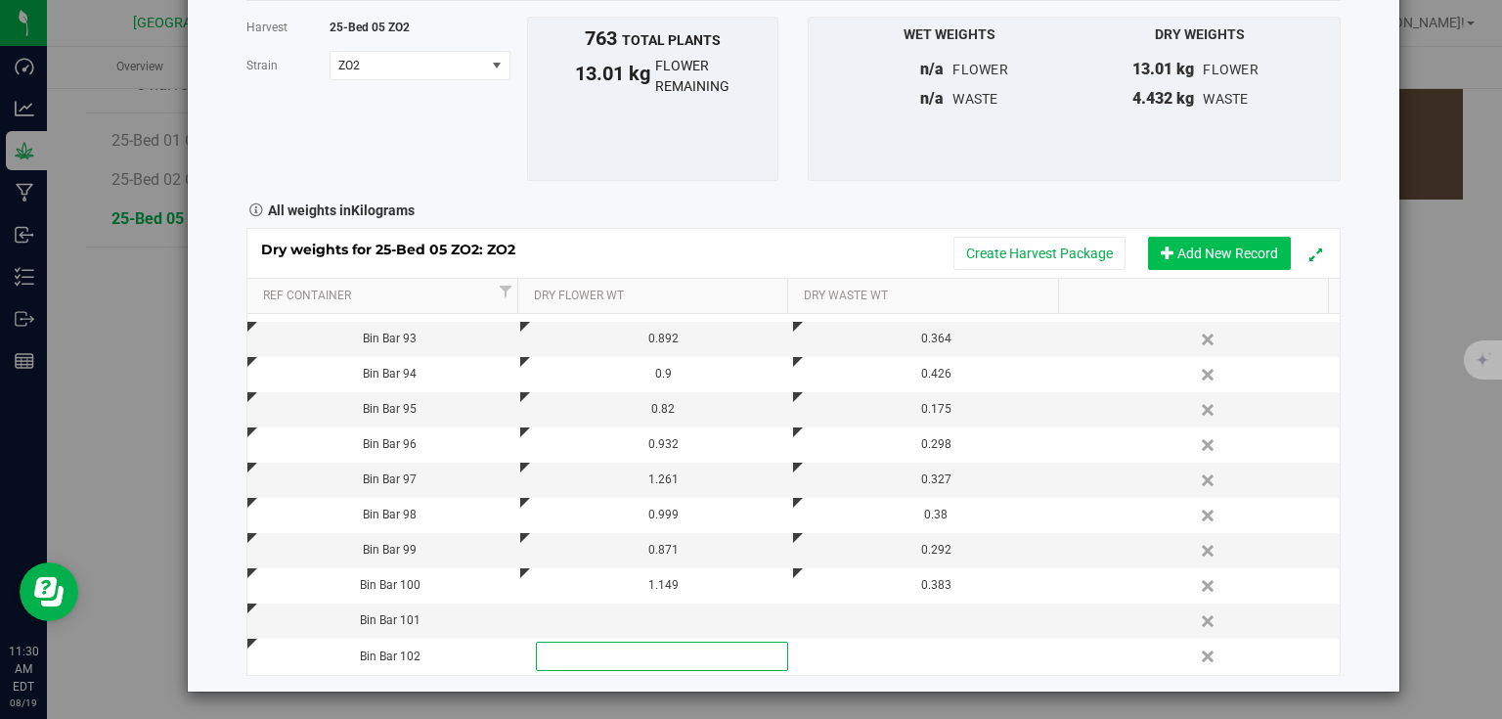
click at [1218, 244] on button "Add New Record" at bounding box center [1219, 253] width 143 height 33
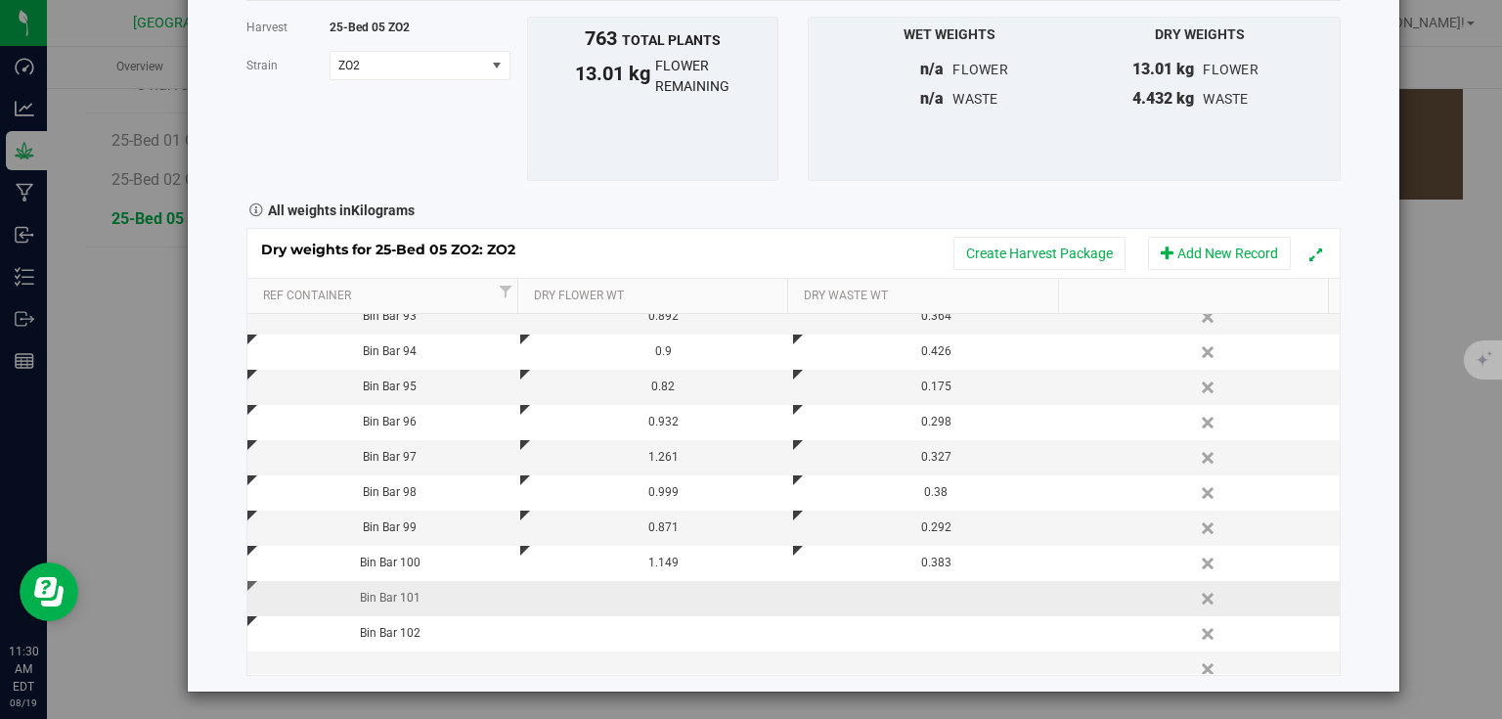
scroll to position [203, 0]
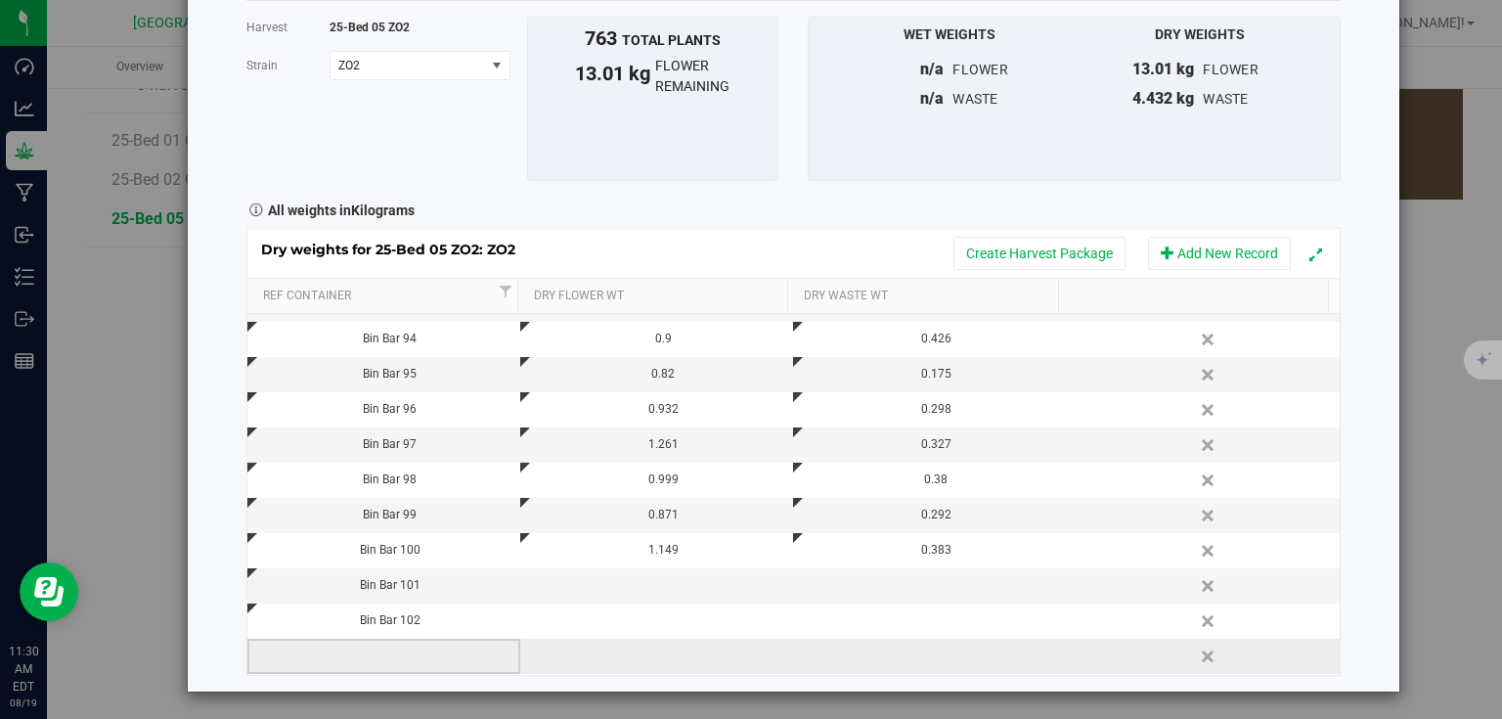
click at [440, 668] on td at bounding box center [383, 656] width 273 height 35
drag, startPoint x: 440, startPoint y: 668, endPoint x: 356, endPoint y: 652, distance: 85.6
click at [356, 652] on input "text" at bounding box center [389, 657] width 252 height 30
type input "Bin Bar 103"
type input "1.455"
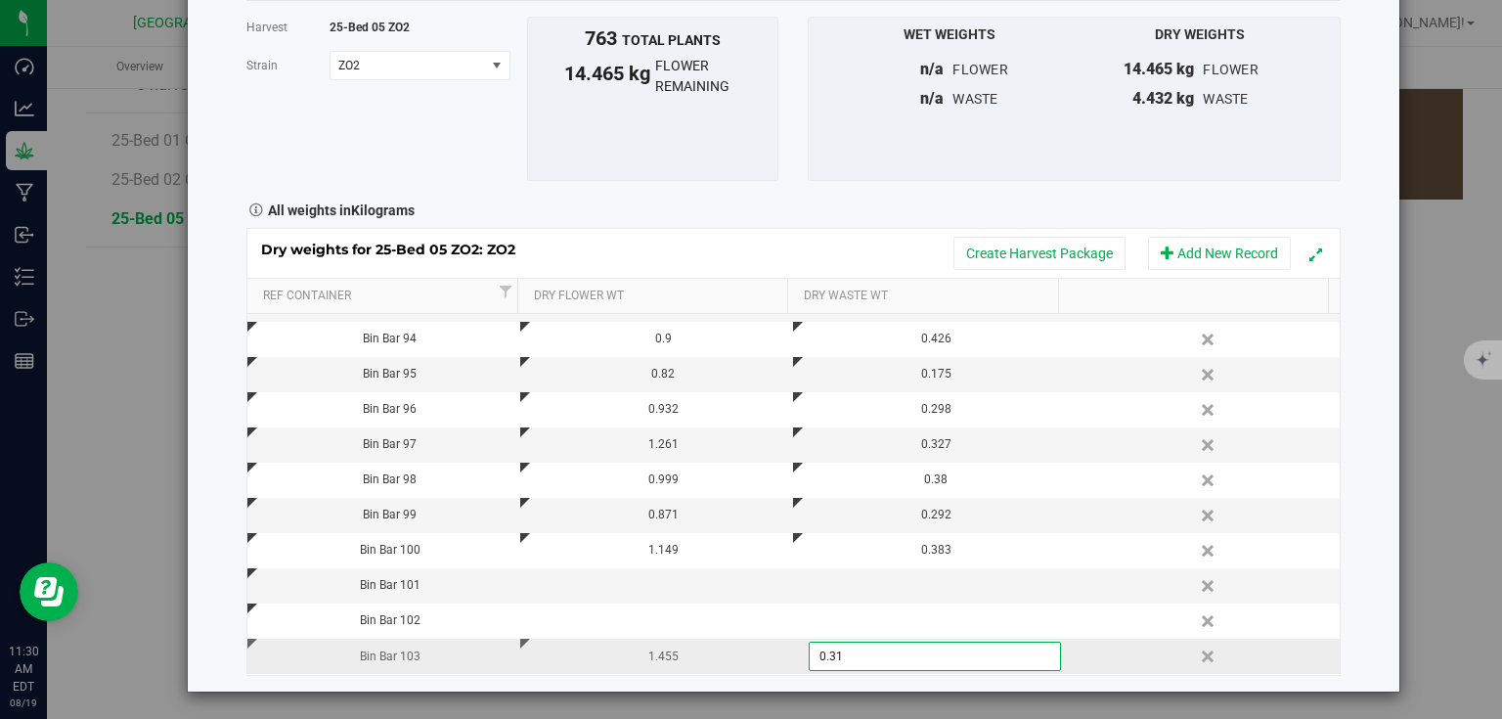
type input "0.318"
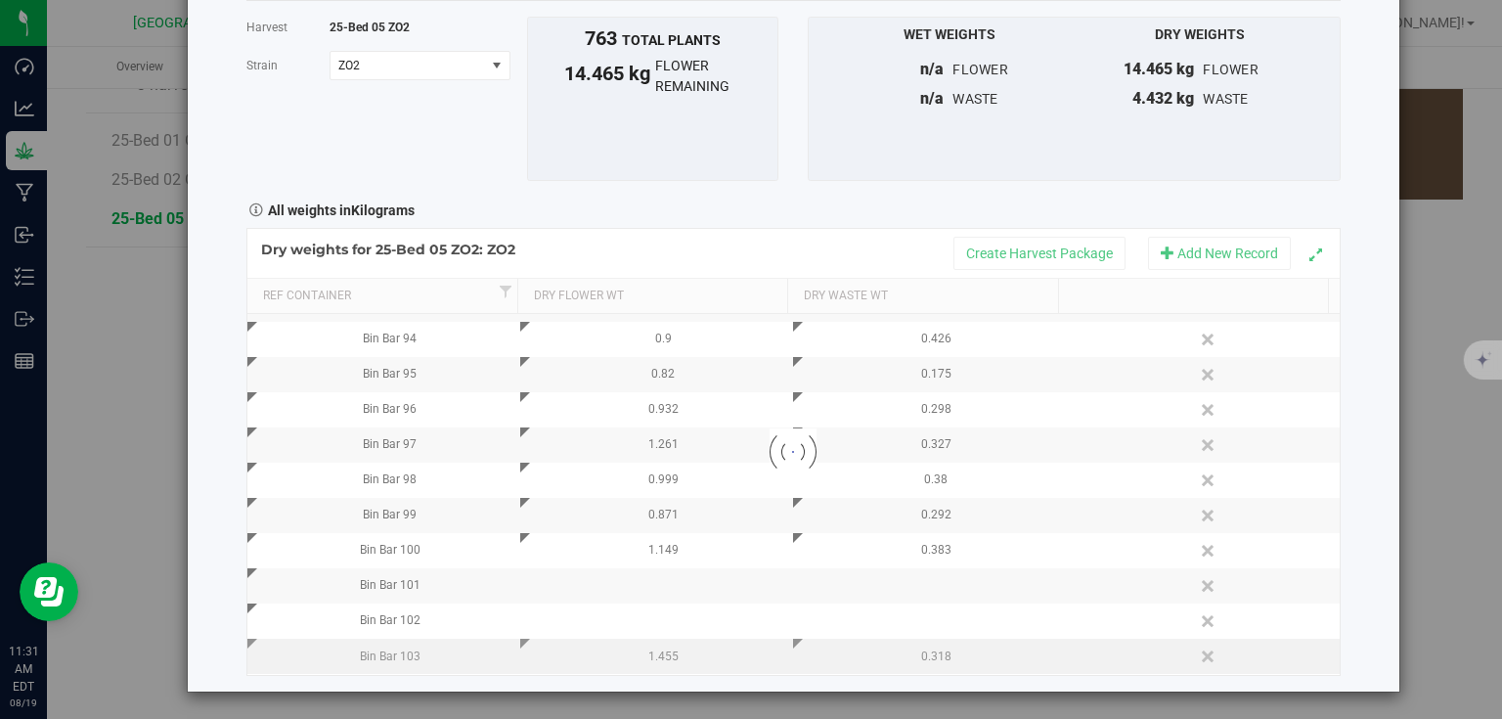
click at [1342, 463] on div "Harvest log Done Harvest 25-Bed 05 ZO2 Strain ZO2 Select strain ZO2 To bulk upl…" at bounding box center [794, 306] width 1212 height 772
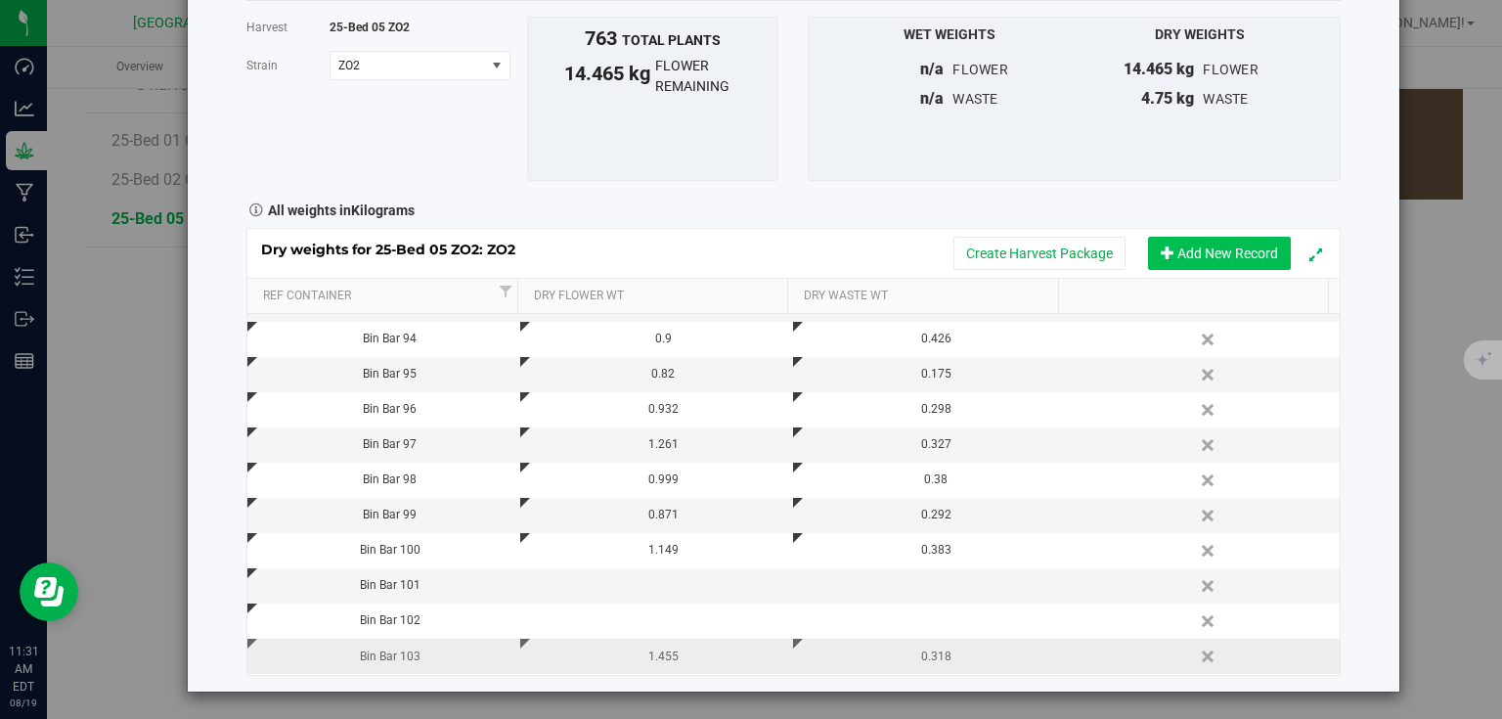
click at [1218, 251] on button "Add New Record" at bounding box center [1219, 253] width 143 height 33
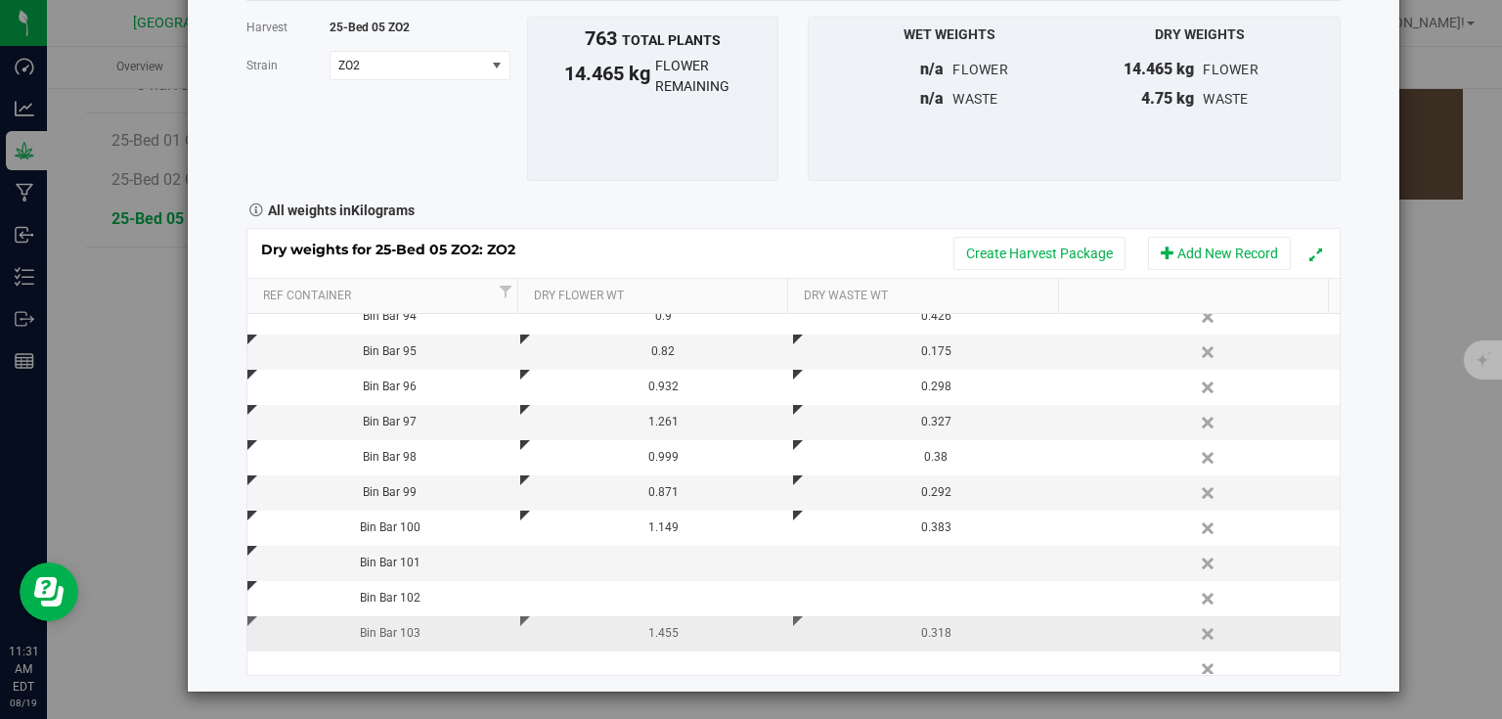
scroll to position [239, 0]
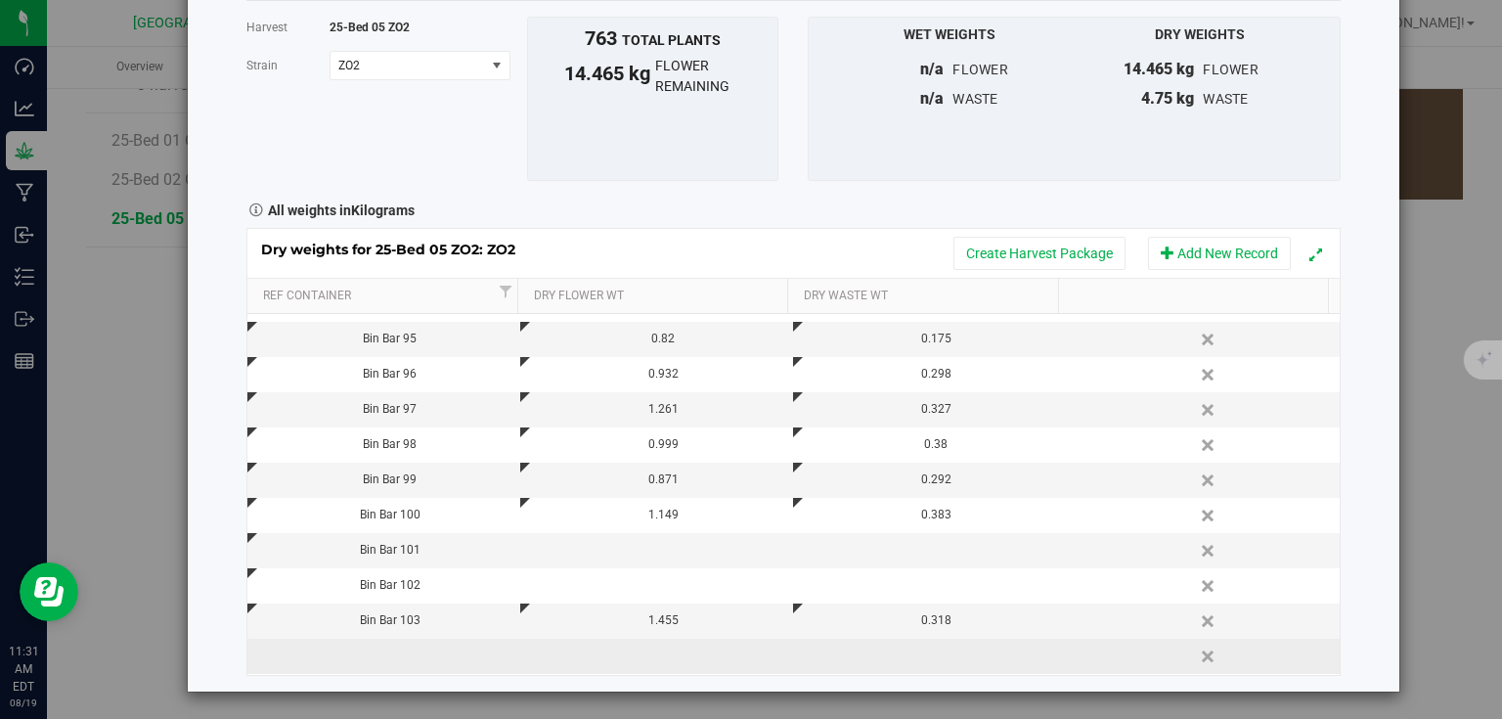
click at [411, 642] on td at bounding box center [383, 656] width 273 height 35
type input "Bin Bar 104"
type input "0.884"
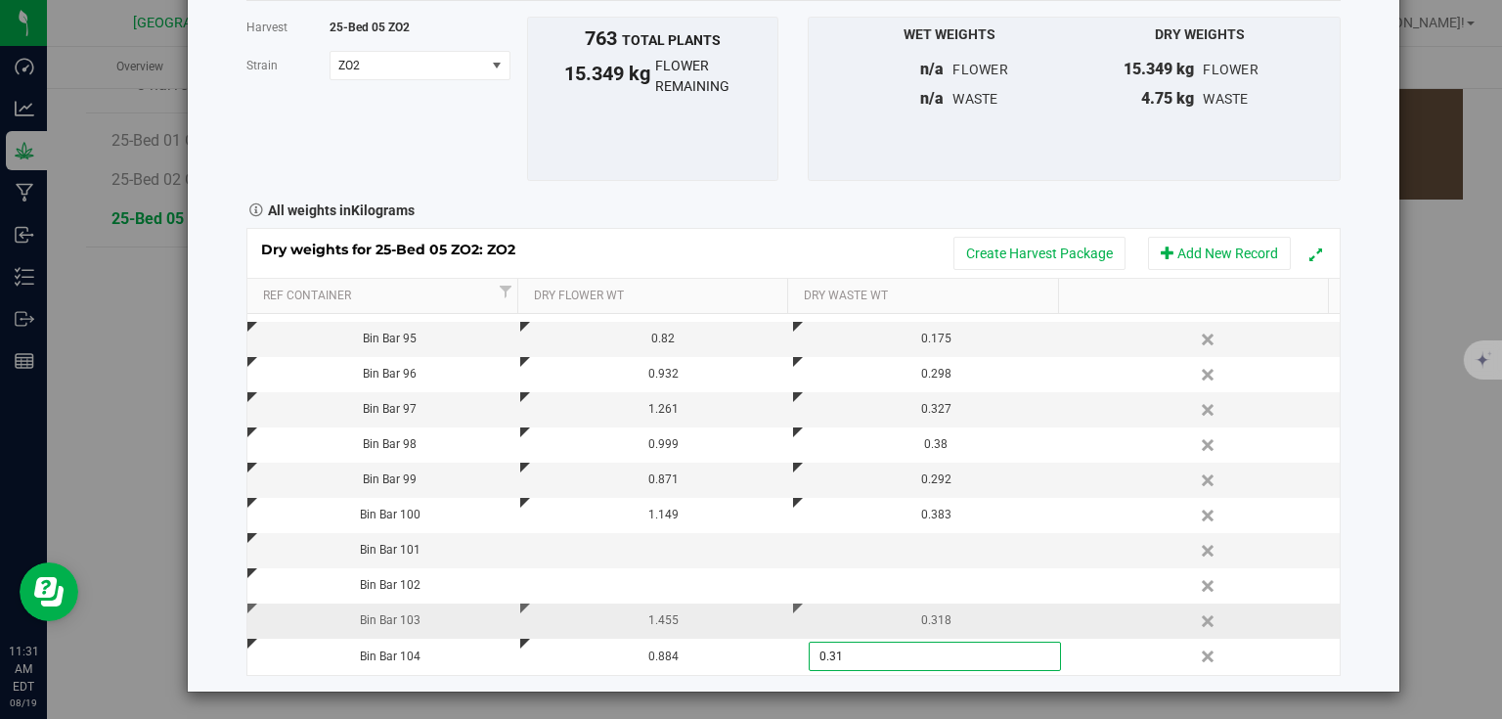
type input "0.314"
click at [1362, 356] on div "Harvest log Done Harvest 25-Bed 05 ZO2 Strain ZO2 Select strain ZO2 To bulk upl…" at bounding box center [794, 306] width 1212 height 772
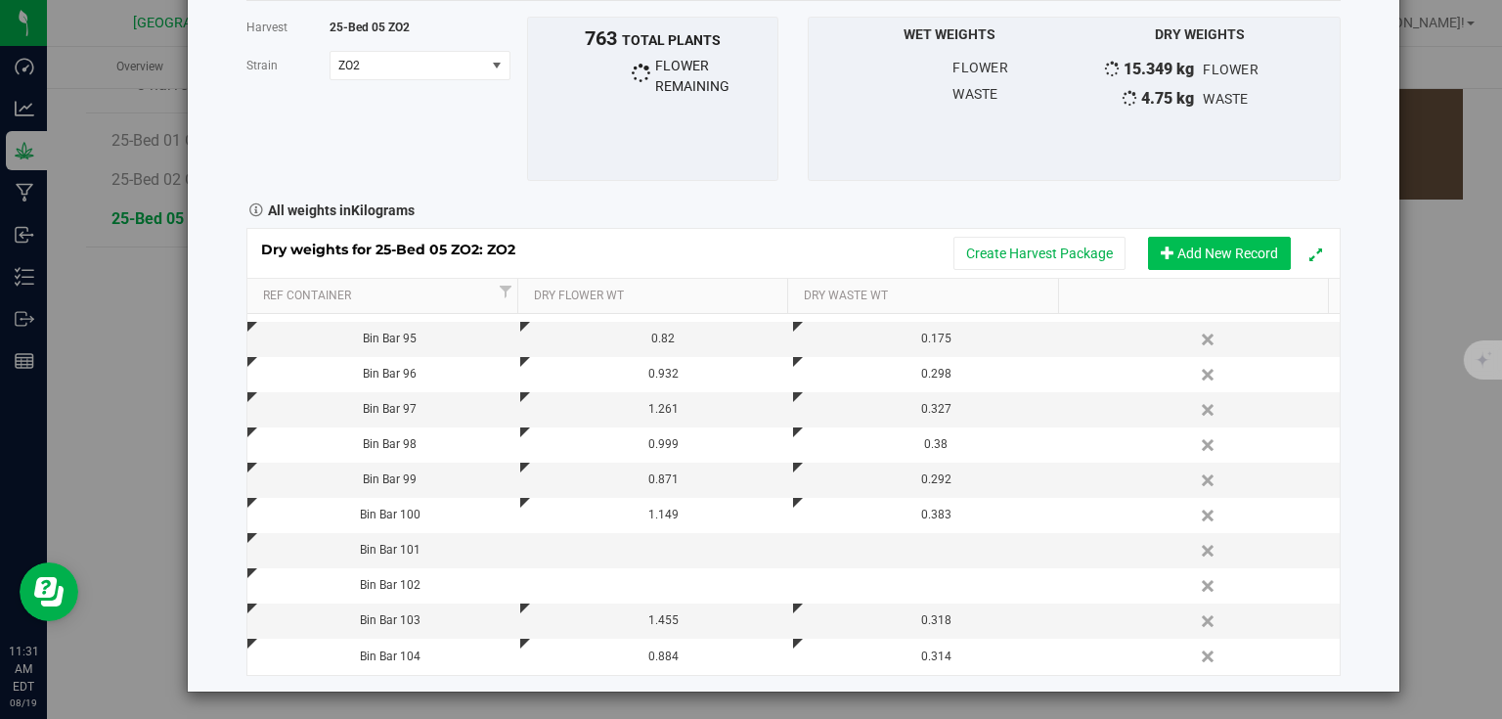
click at [1194, 263] on button "Add New Record" at bounding box center [1219, 253] width 143 height 33
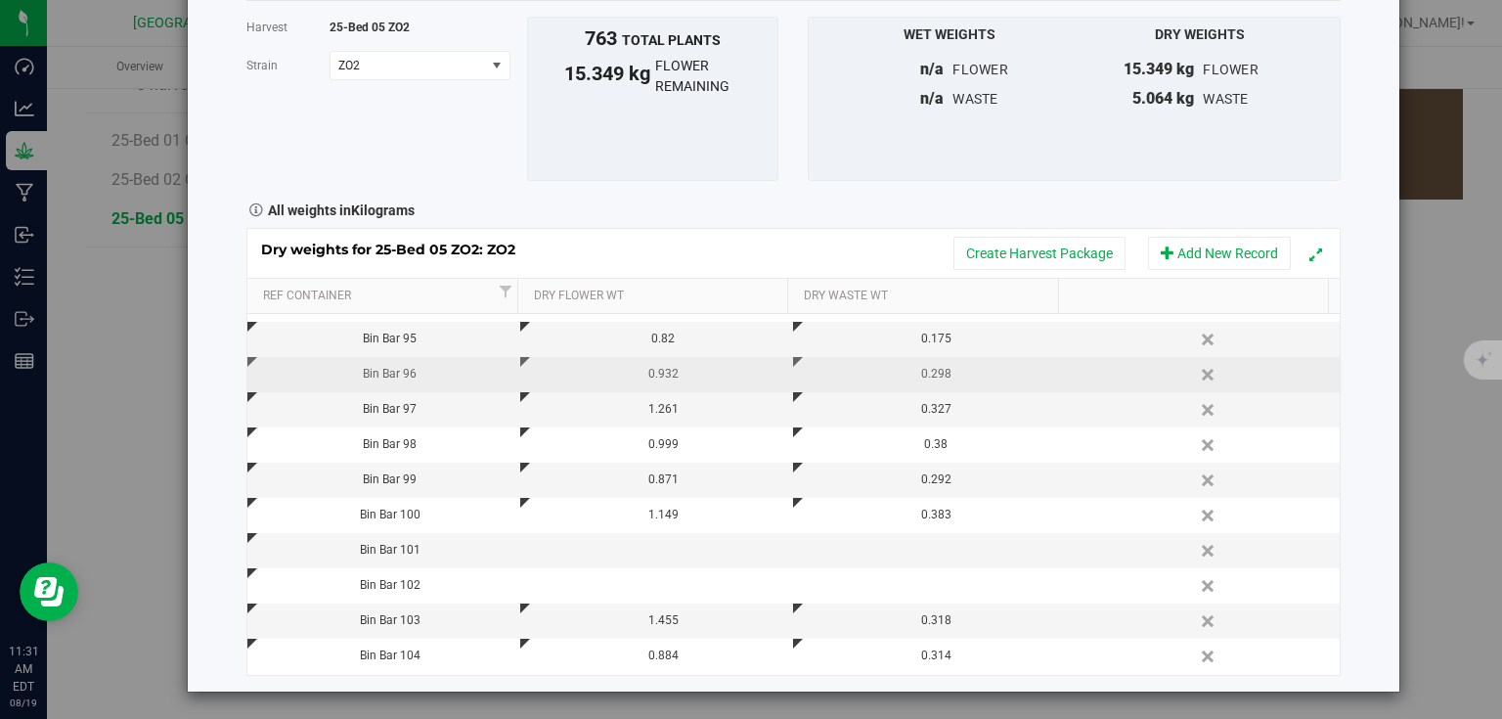
scroll to position [274, 0]
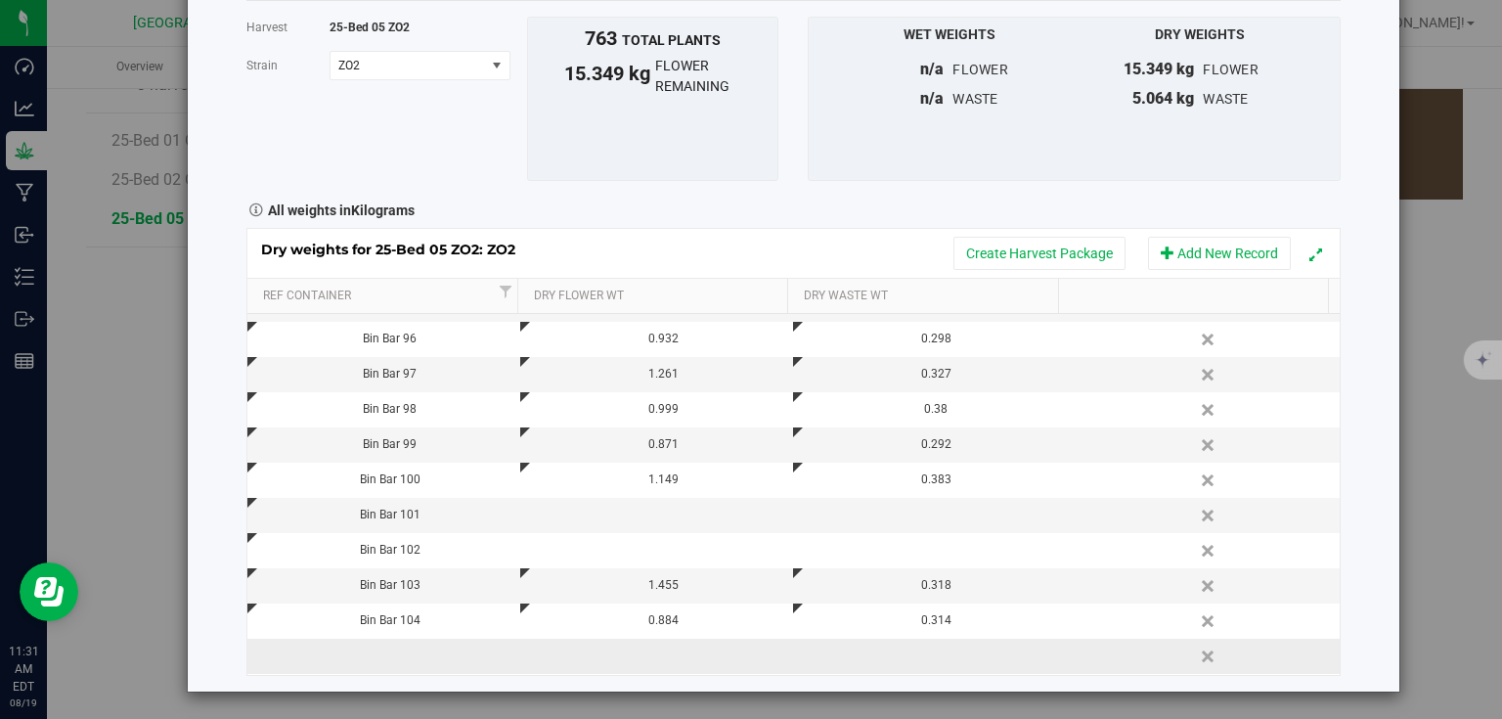
click at [362, 654] on td at bounding box center [383, 656] width 273 height 35
type input "Bin Bar 105"
type input "1.068"
type input "0.527"
click at [1381, 438] on div "Harvest log Done Harvest 25-Bed 05 ZO2 Strain ZO2 Select strain ZO2 To bulk upl…" at bounding box center [794, 306] width 1212 height 772
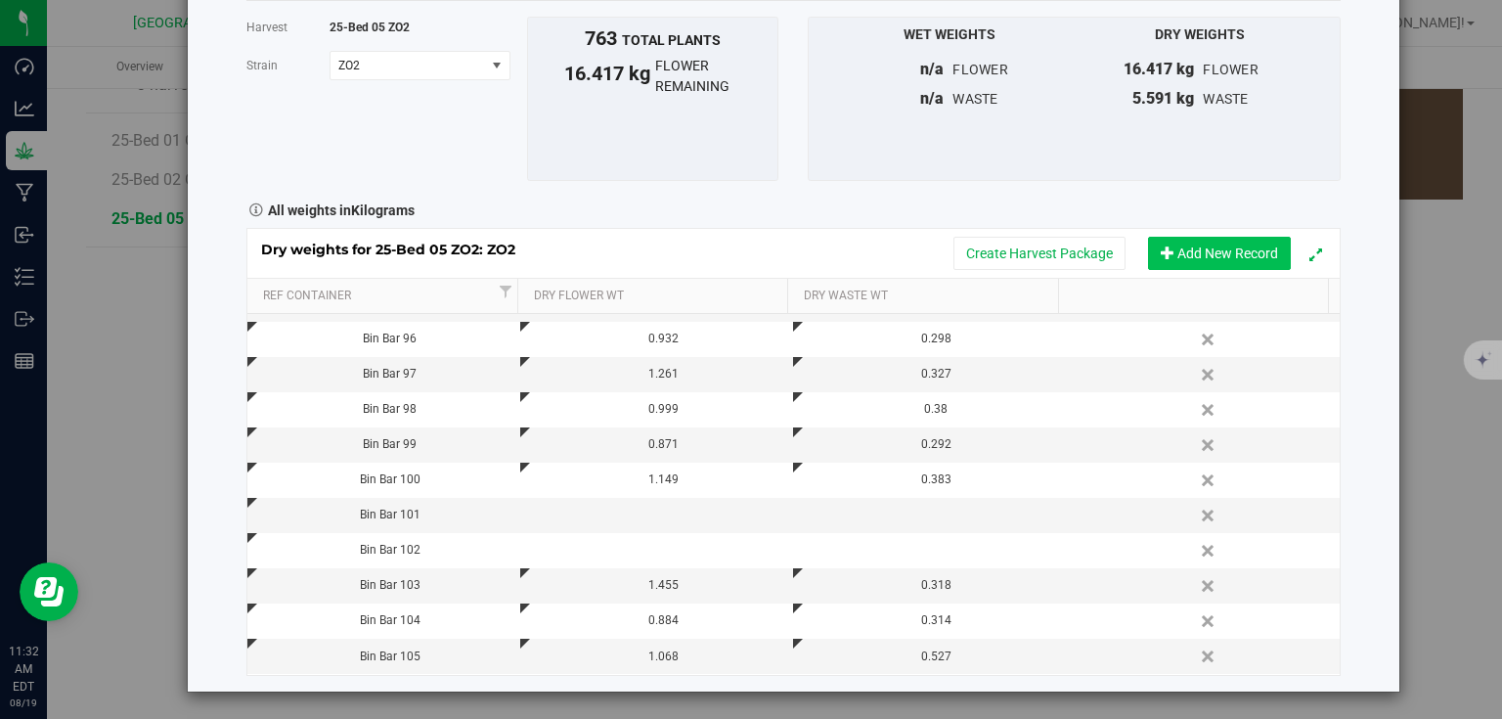
click at [1175, 250] on button "Add New Record" at bounding box center [1219, 253] width 143 height 33
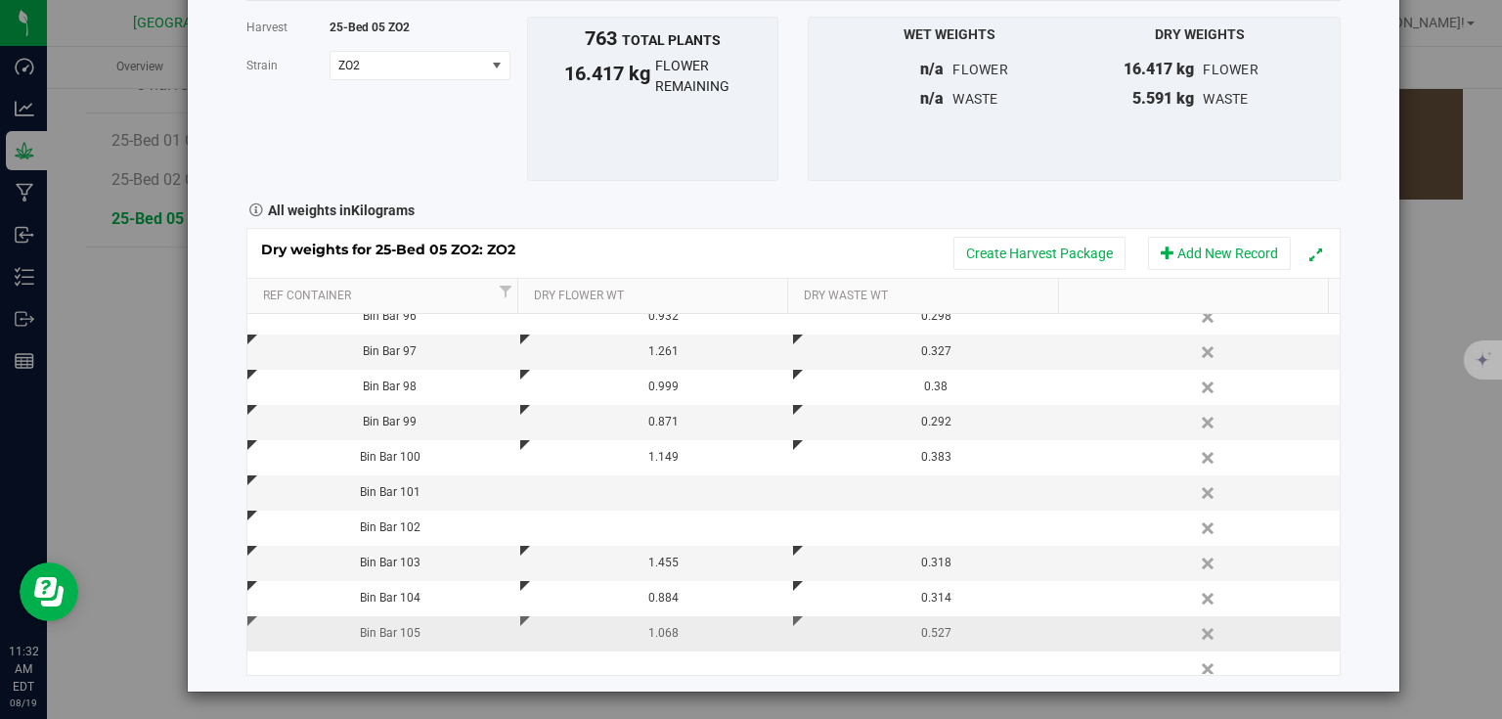
scroll to position [309, 0]
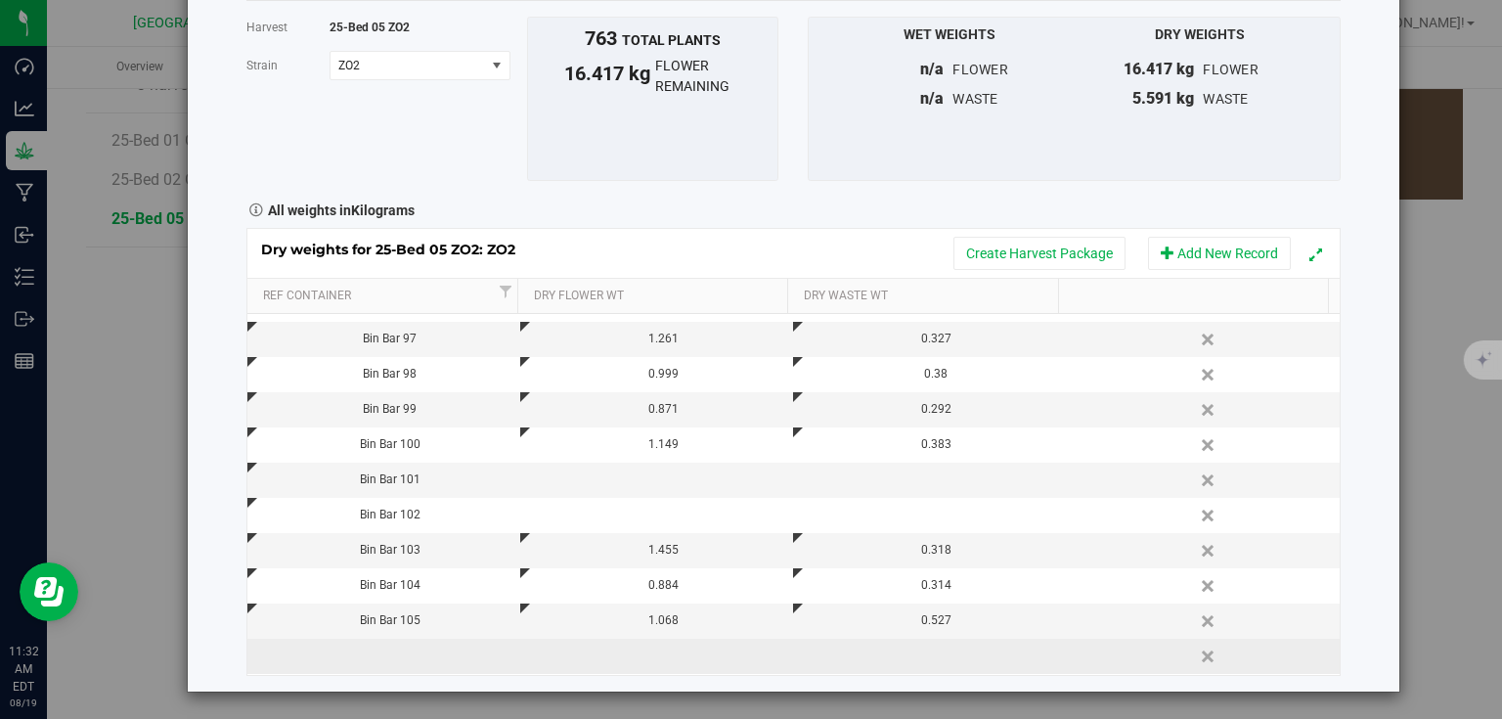
click at [415, 658] on td at bounding box center [383, 656] width 273 height 35
type input "Bin Bar"
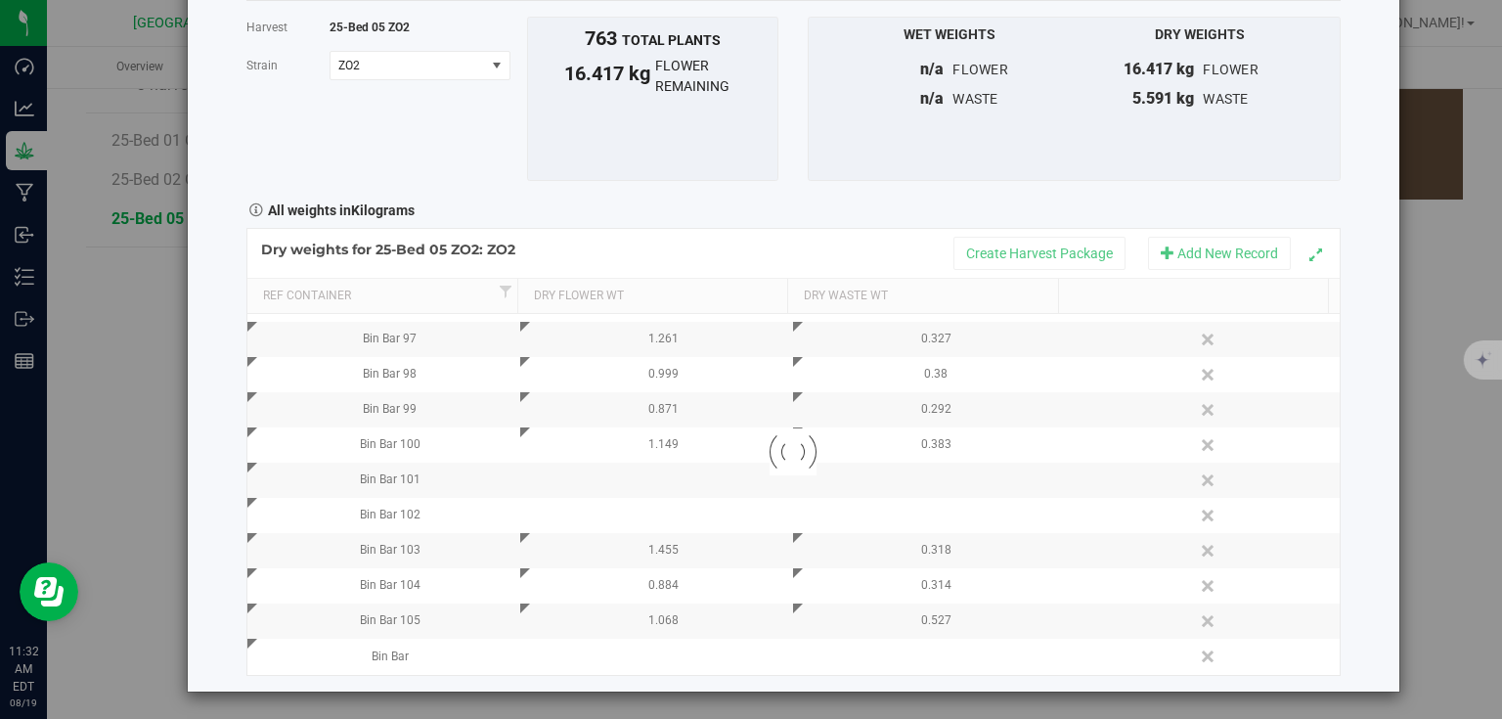
click at [1339, 654] on div "Harvest log Done Harvest 25-Bed 05 ZO2 Strain ZO2 Select strain ZO2 To bulk upl…" at bounding box center [794, 306] width 1212 height 772
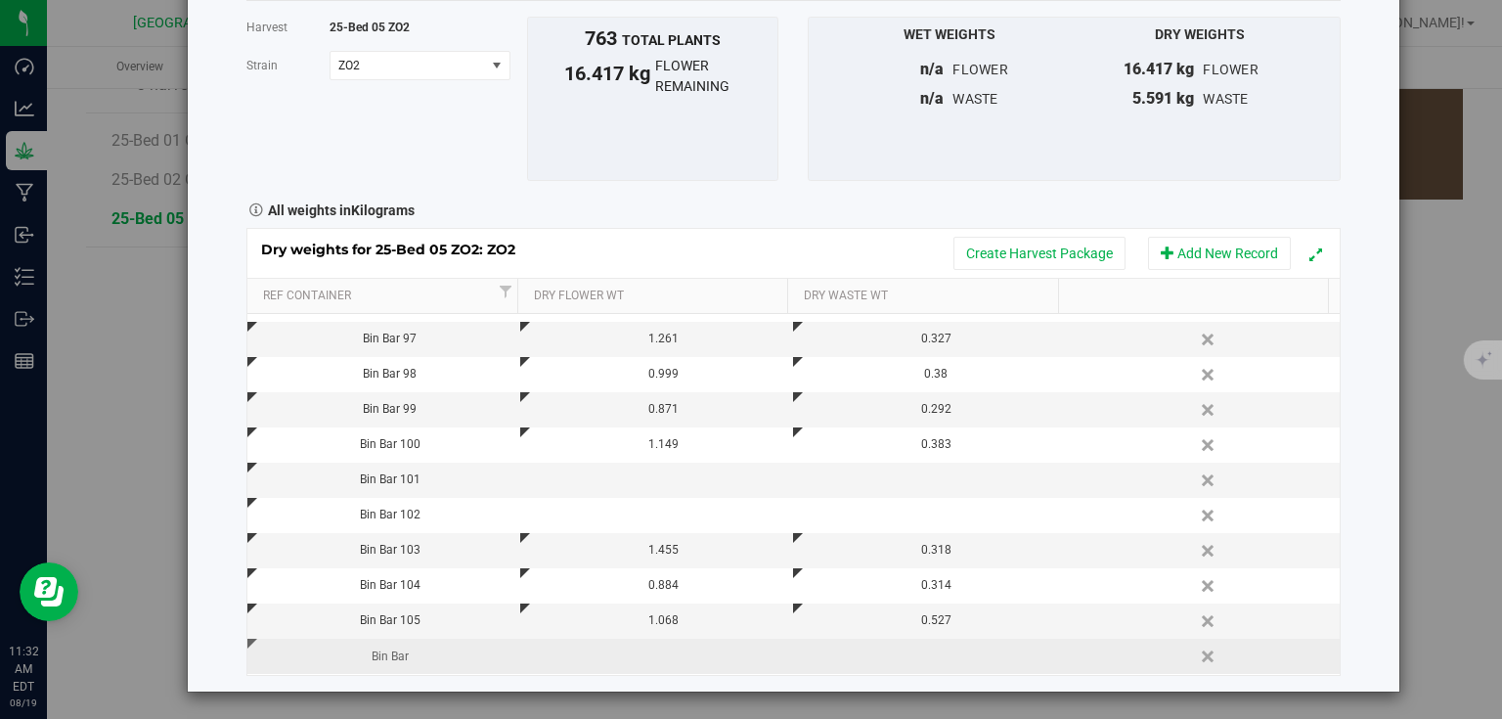
click at [412, 654] on div "Bin Bar" at bounding box center [390, 656] width 258 height 19
type input "Bin Bar 106"
click at [622, 638] on div "Dry weights for 25-Bed 05 ZO2: ZO2 Create Harvest Package Add New Record Ref Co…" at bounding box center [793, 451] width 1094 height 447
click at [630, 655] on td at bounding box center [656, 656] width 273 height 35
type input "0.774"
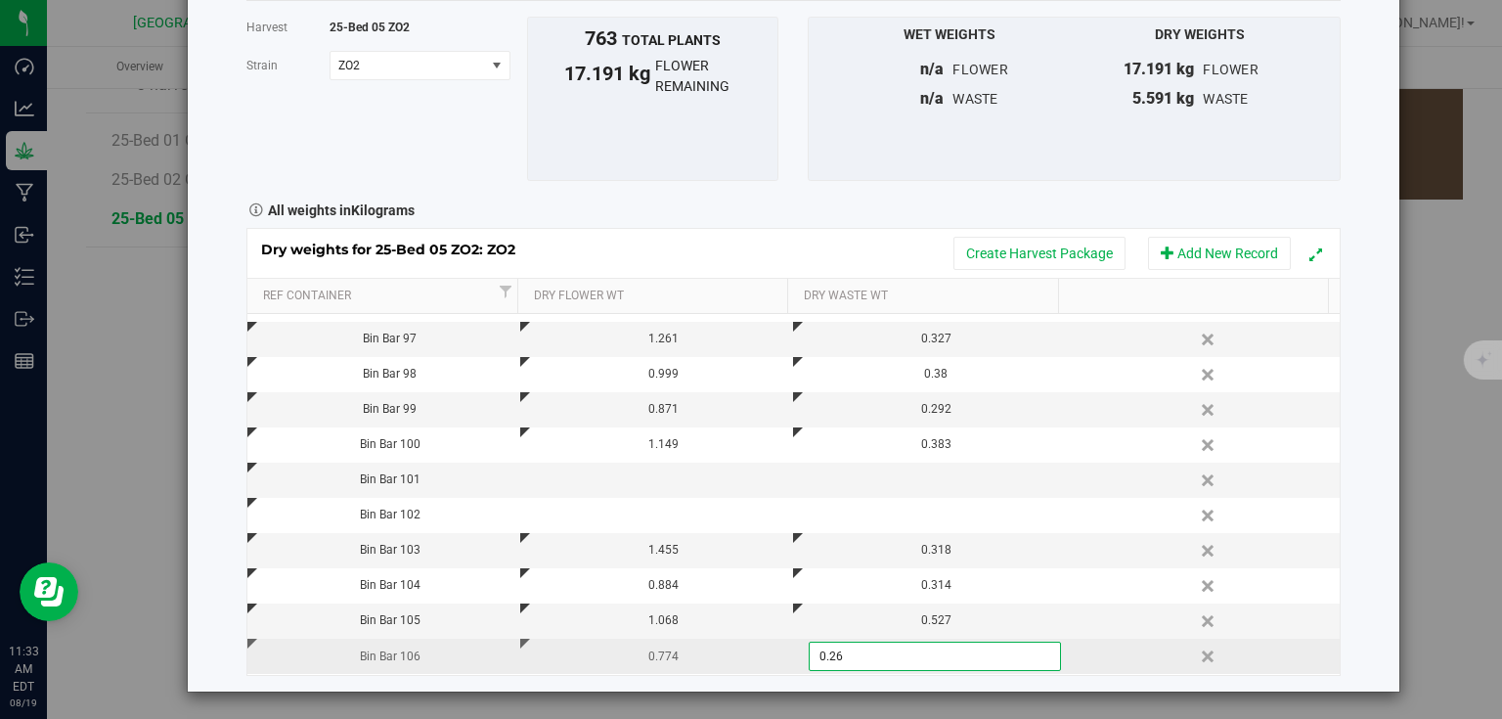
type input "0.269"
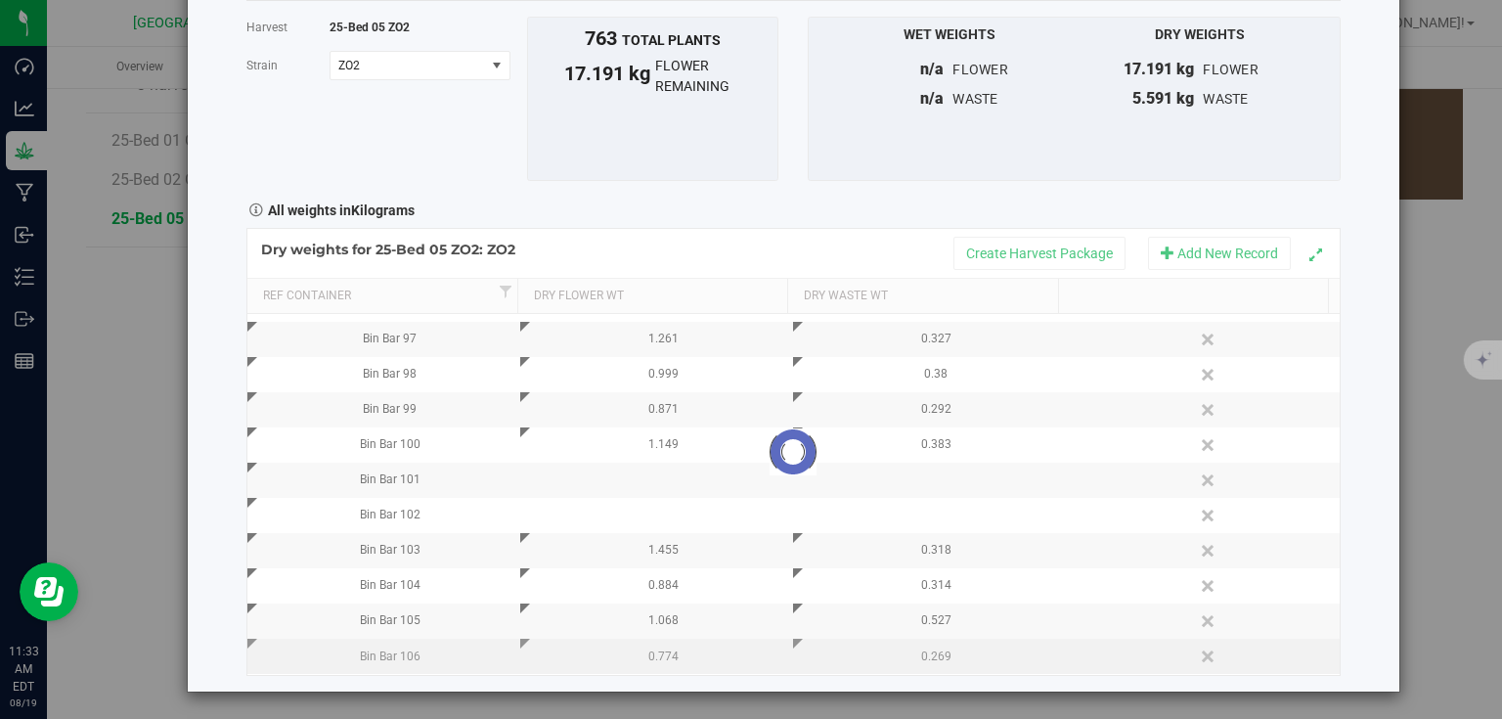
click at [1361, 395] on div "Harvest log Done Harvest 25-Bed 05 ZO2 Strain ZO2 Select strain ZO2 To bulk upl…" at bounding box center [794, 306] width 1212 height 772
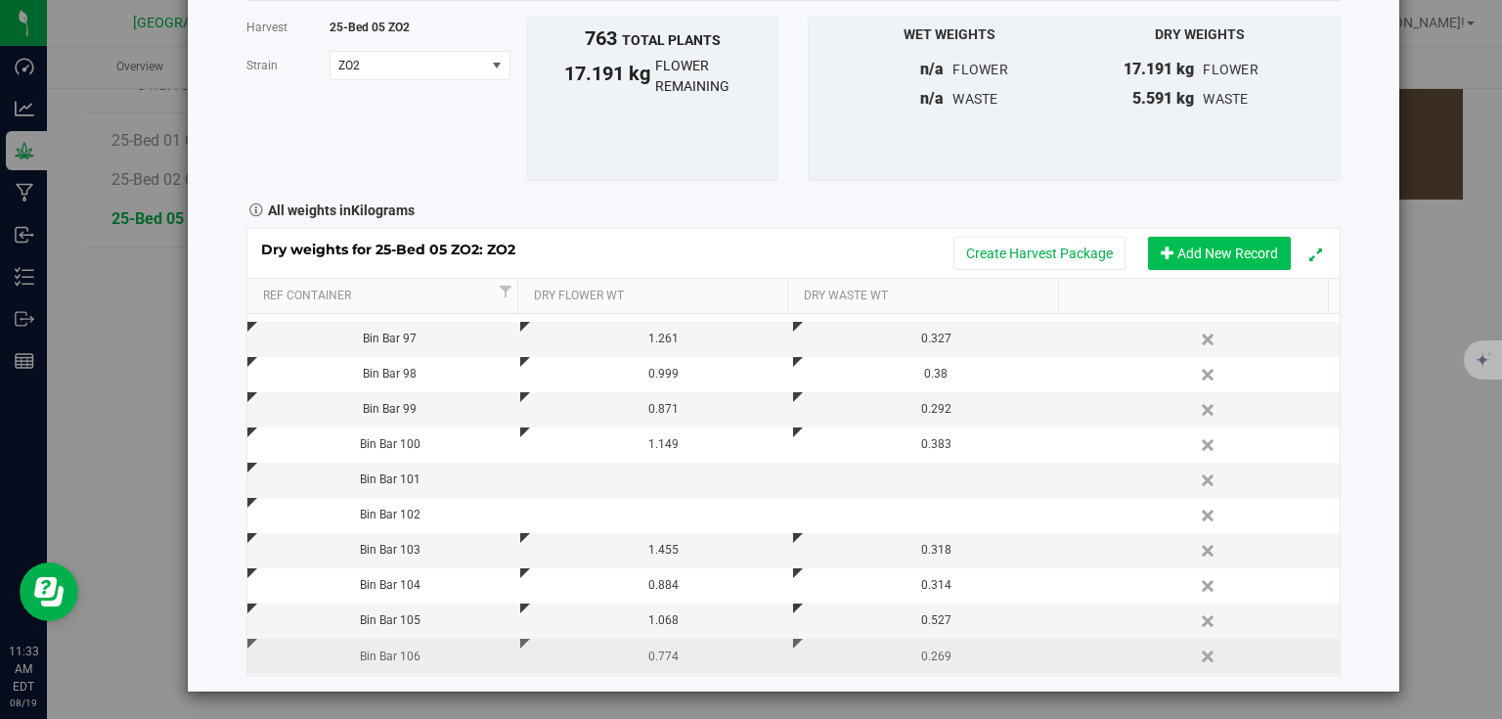
click at [1209, 258] on button "Add New Record" at bounding box center [1219, 253] width 143 height 33
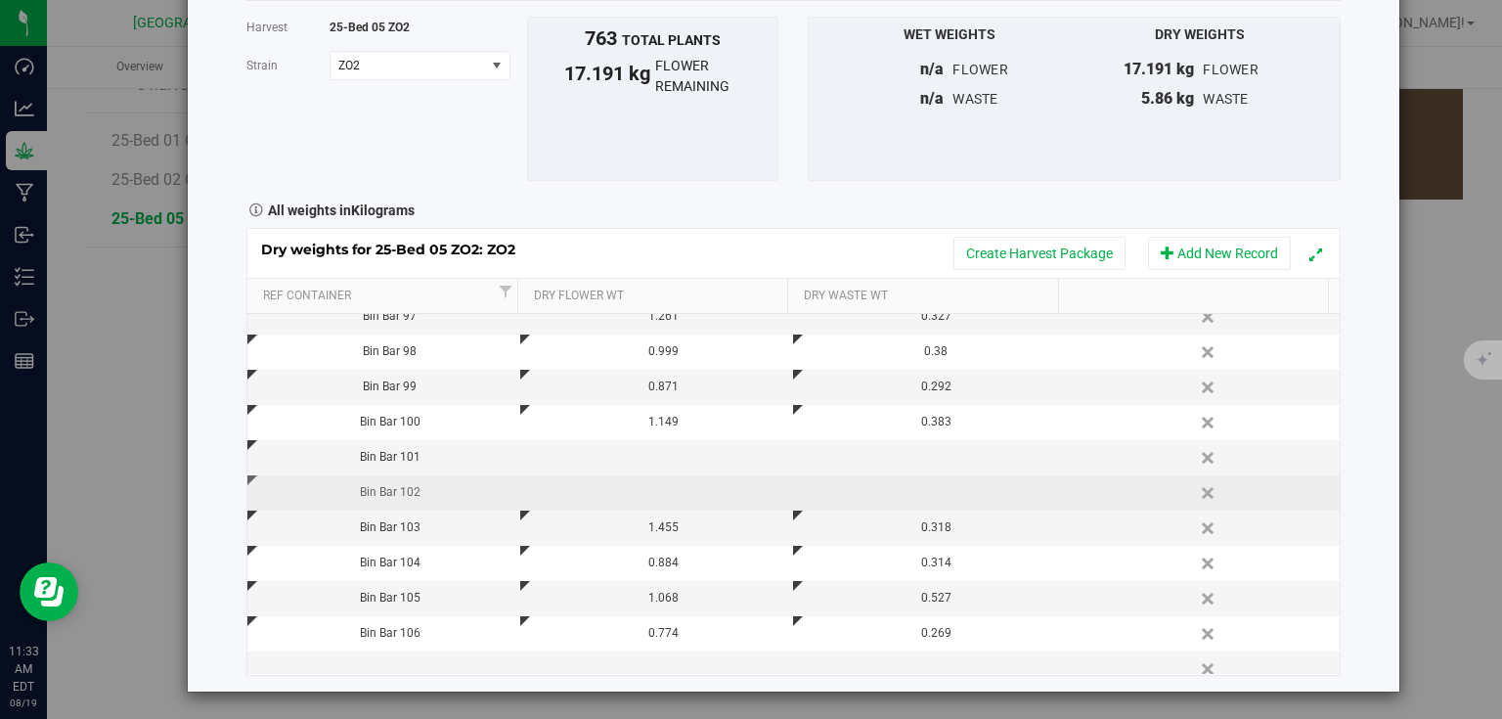
scroll to position [344, 0]
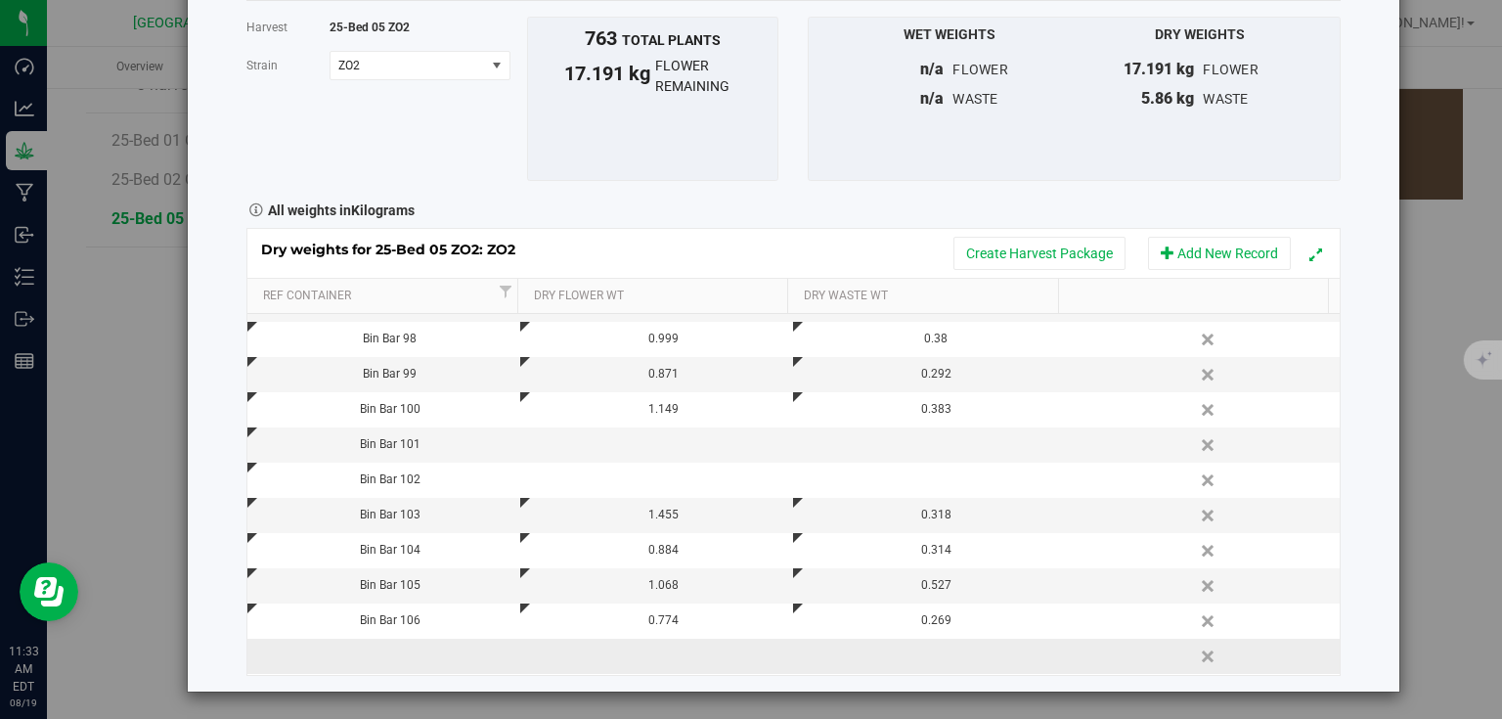
click at [371, 660] on td at bounding box center [383, 656] width 273 height 35
type input "Bin Bar"
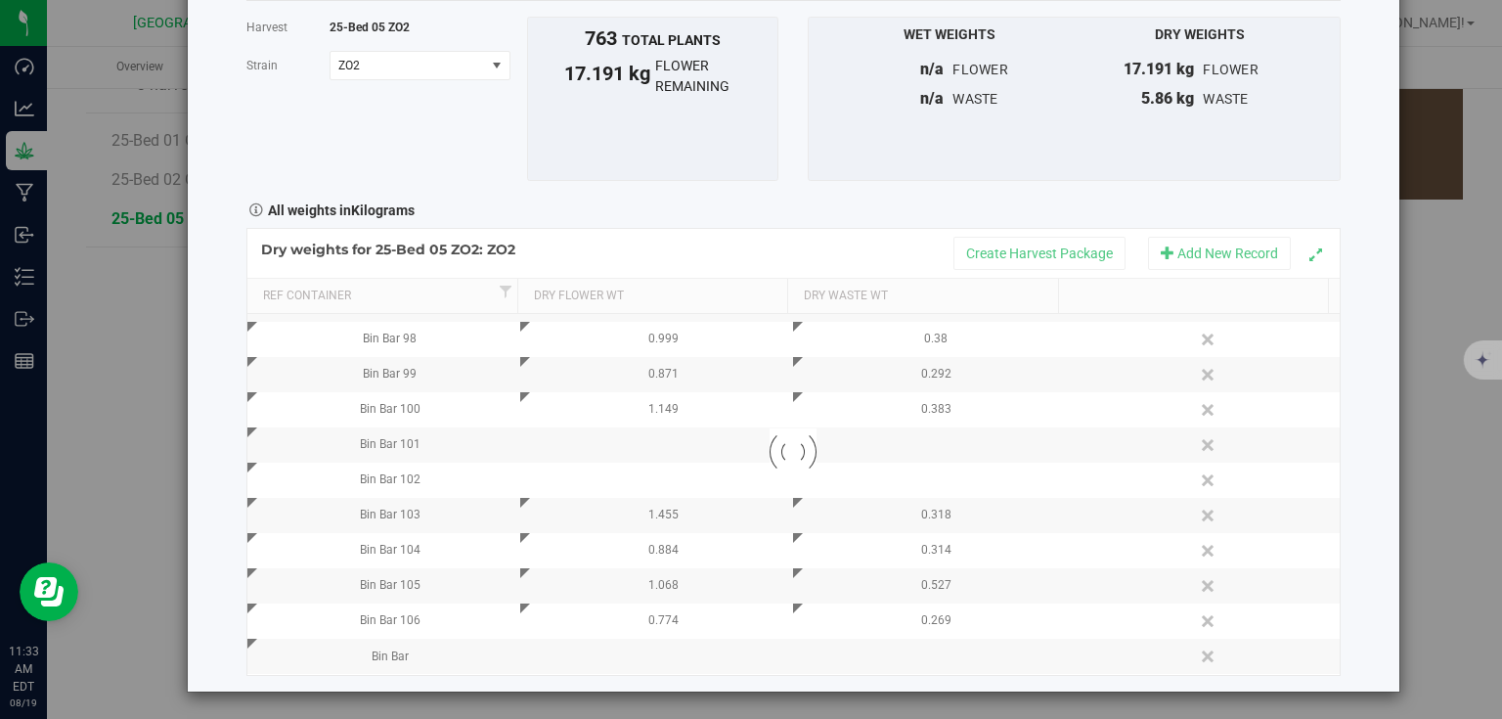
click at [1354, 575] on div "Harvest log Done Harvest 25-Bed 05 ZO2 Strain ZO2 Select strain ZO2 To bulk upl…" at bounding box center [794, 306] width 1212 height 772
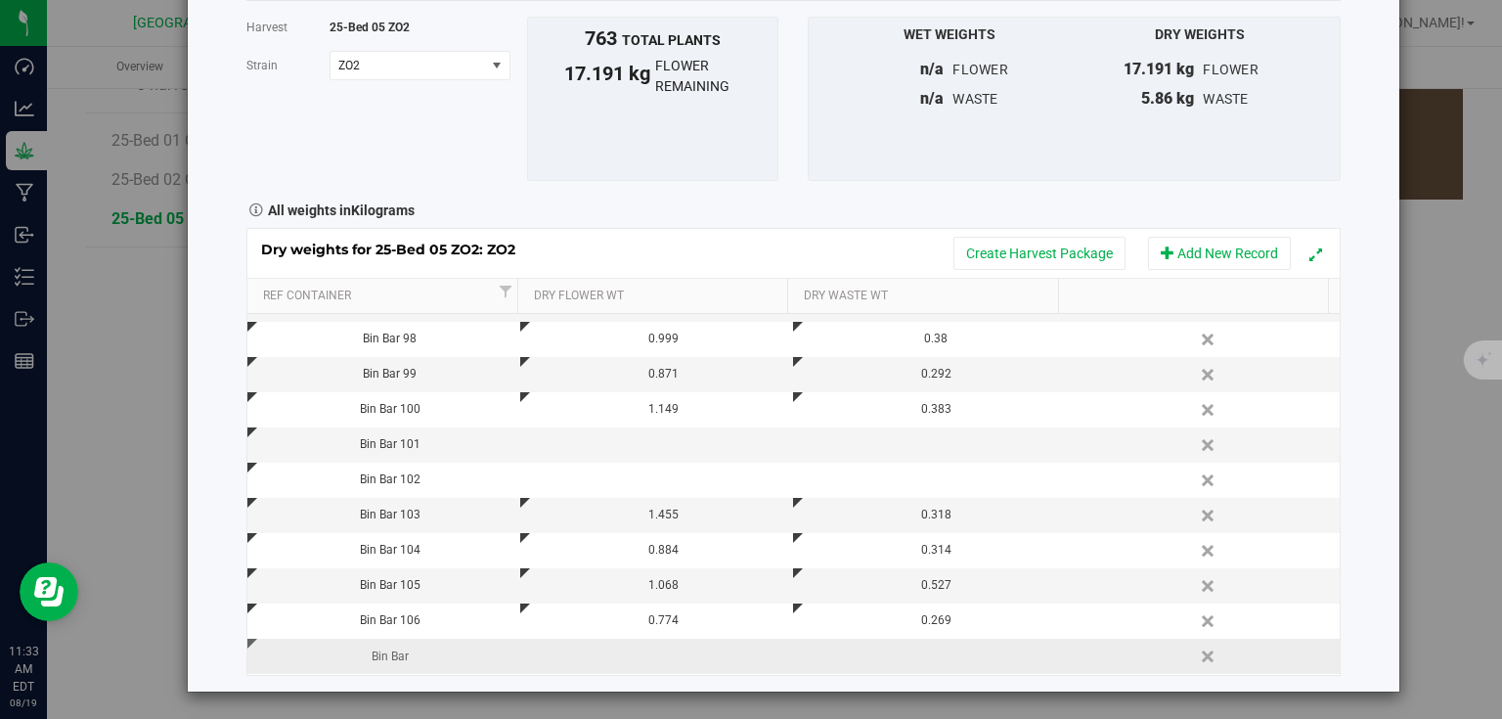
click at [419, 639] on td "Bin Bar" at bounding box center [383, 656] width 273 height 35
type input "Bin Bar 107"
type input "0.691"
type input "0.242"
click at [1350, 390] on div "Harvest log Done Harvest 25-Bed 05 ZO2 Strain ZO2 Select strain ZO2 To bulk upl…" at bounding box center [794, 306] width 1212 height 772
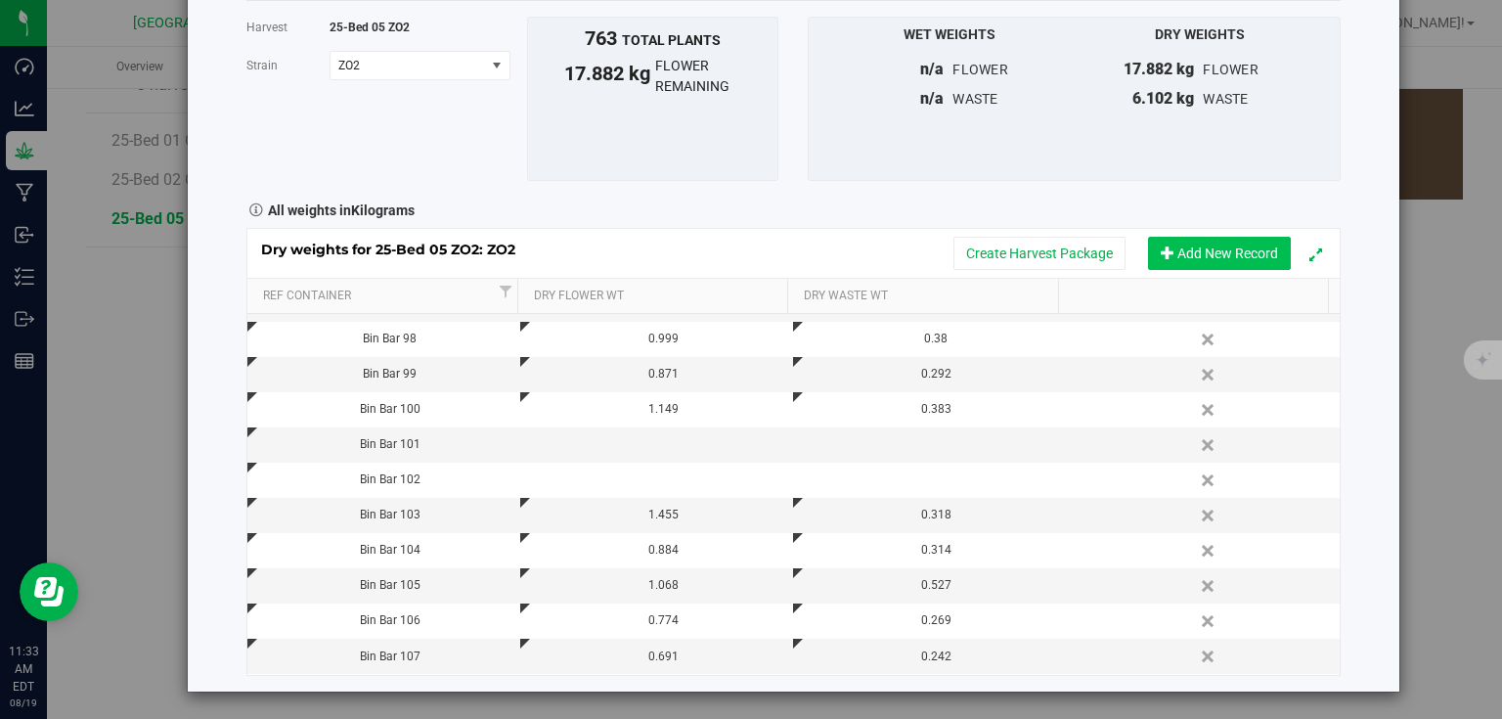
click at [1232, 246] on button "Add New Record" at bounding box center [1219, 253] width 143 height 33
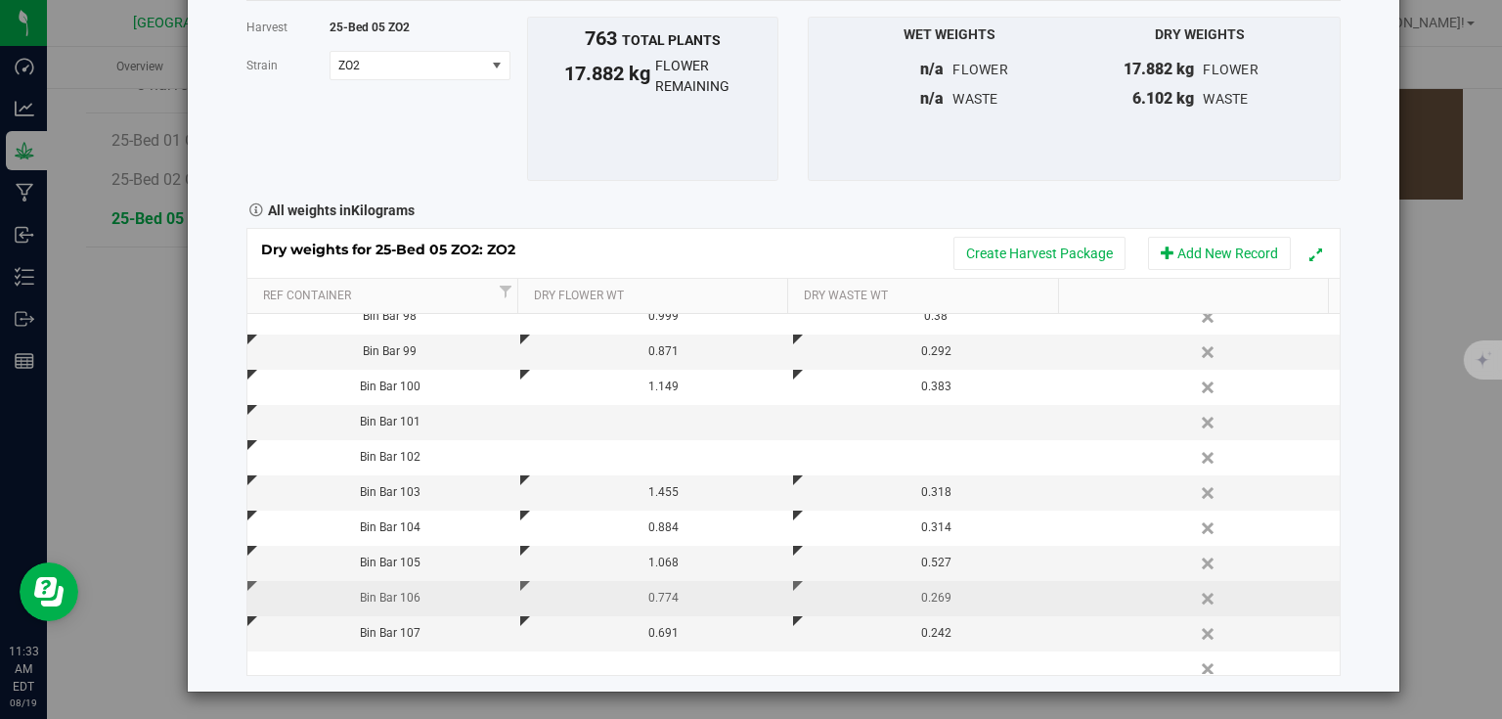
scroll to position [379, 0]
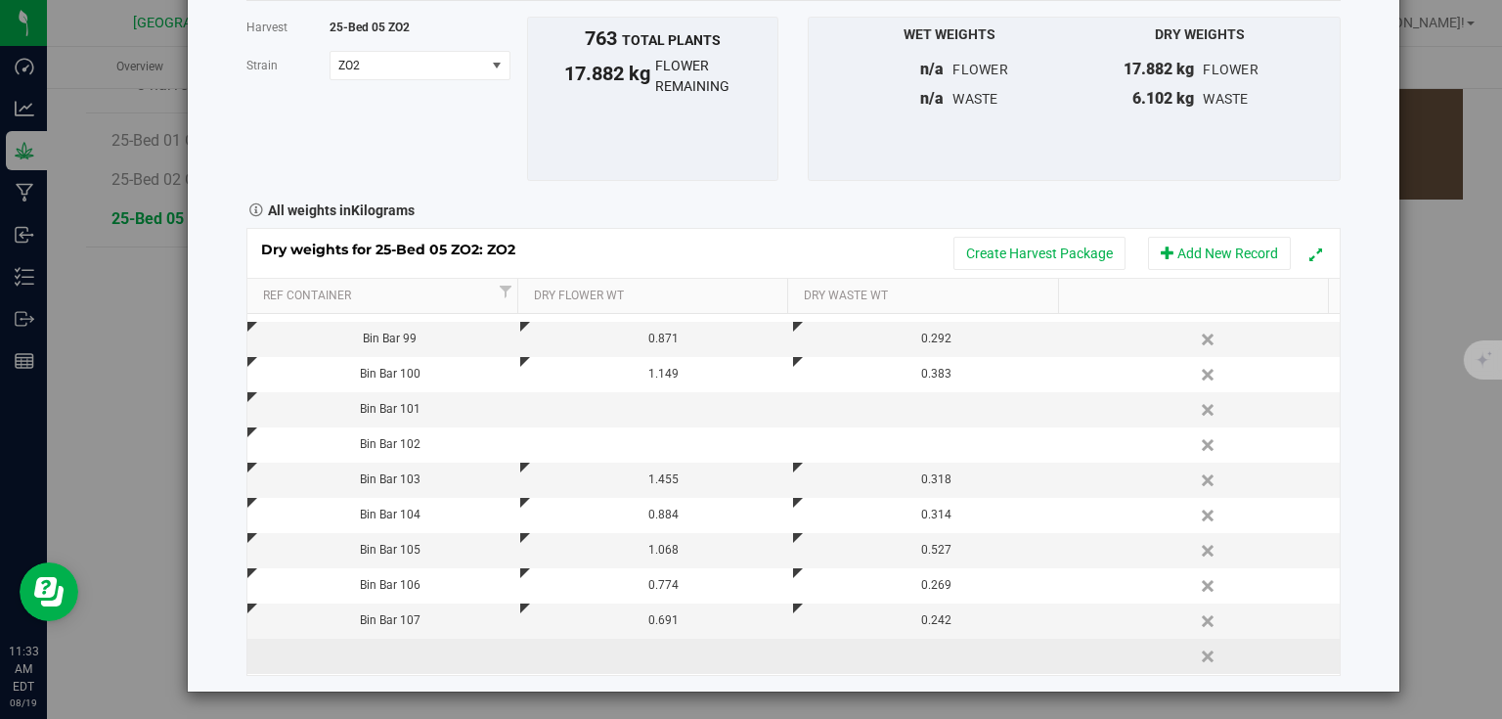
click at [421, 657] on td at bounding box center [383, 656] width 273 height 35
type input "Bin Bar 108"
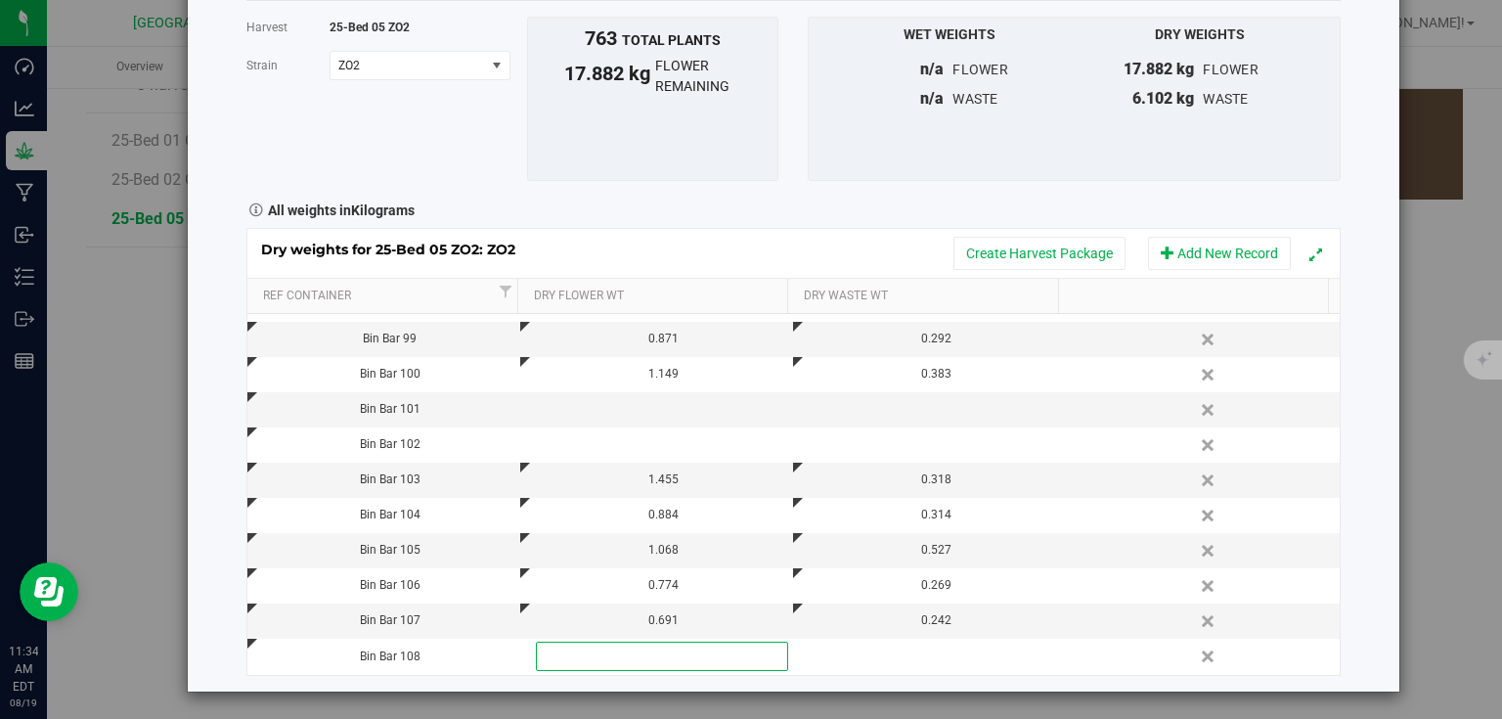
click at [1361, 265] on div "Harvest log Done Harvest 25-Bed 05 ZO2 Strain ZO2 Select strain ZO2 To bulk upl…" at bounding box center [794, 306] width 1212 height 772
click at [1224, 250] on button "Add New Record" at bounding box center [1219, 253] width 143 height 33
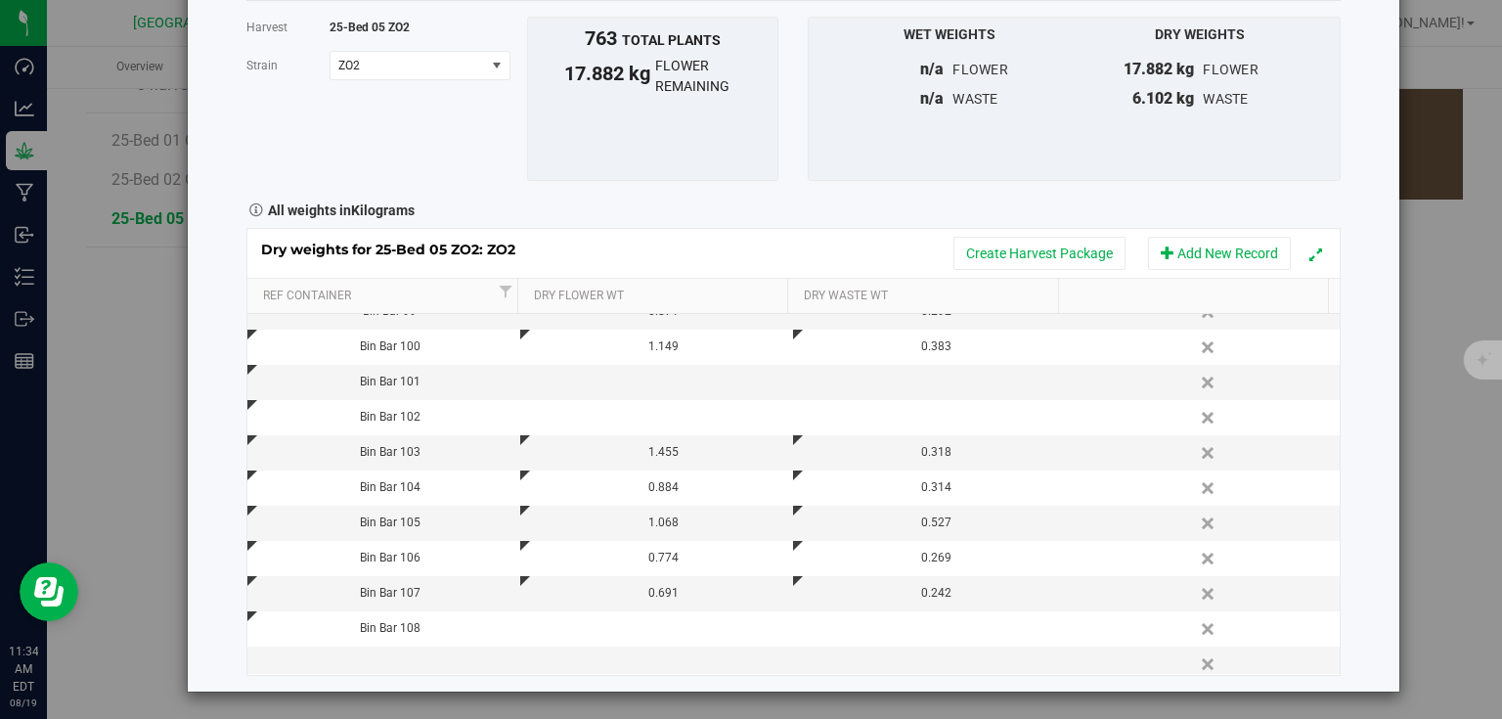
scroll to position [415, 0]
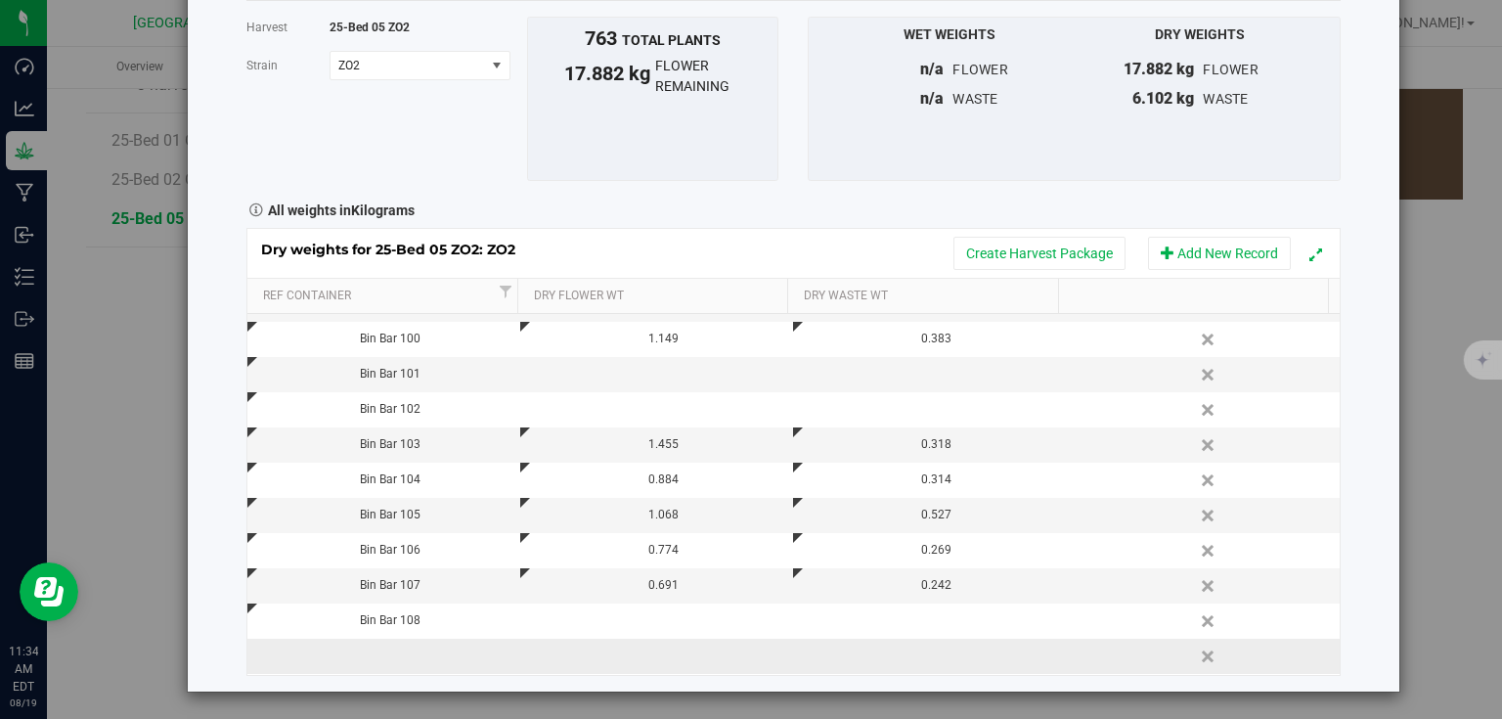
click at [424, 658] on td at bounding box center [383, 656] width 273 height 35
type input "Bin Bar 109"
type input "1.011"
type input "0.288"
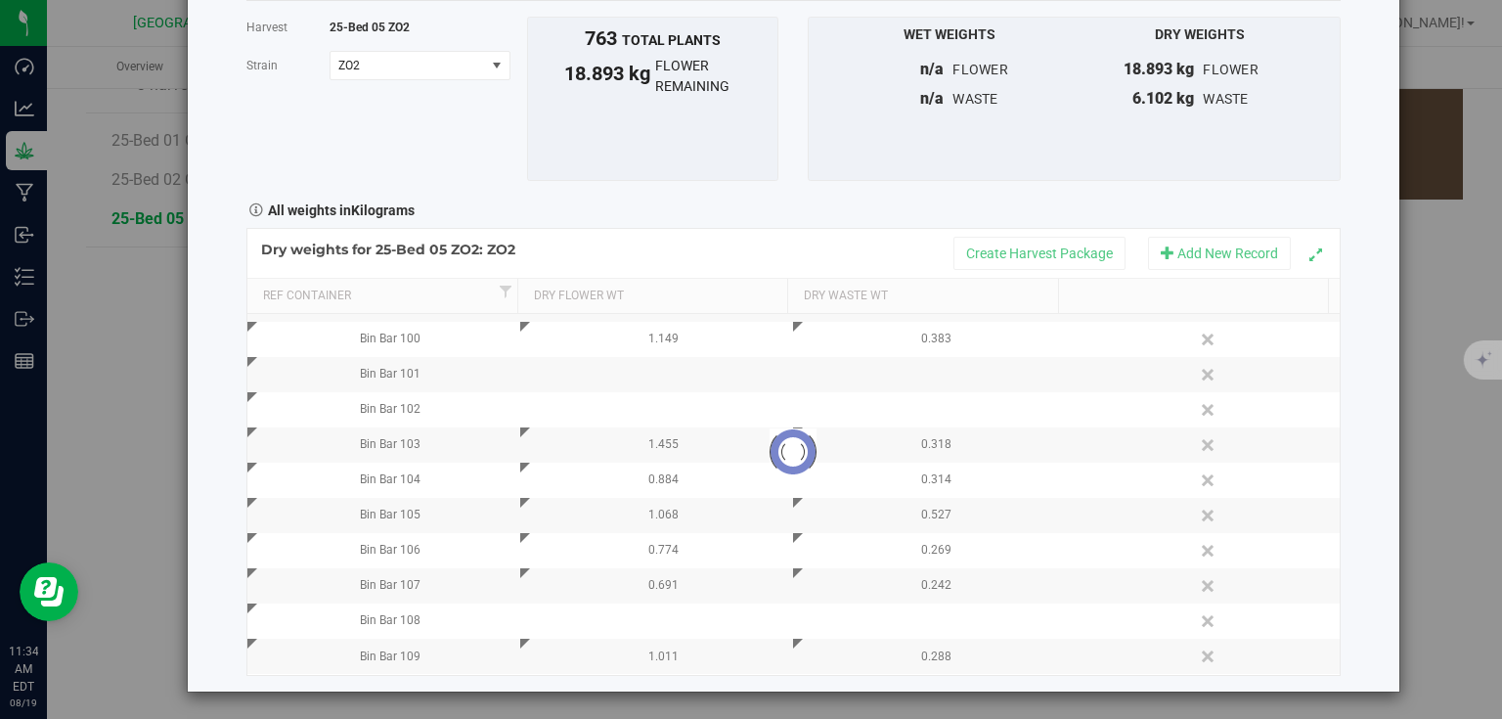
click at [1365, 315] on div "Harvest log Done Harvest 25-Bed 05 ZO2 Strain ZO2 Select strain ZO2 To bulk upl…" at bounding box center [794, 306] width 1212 height 772
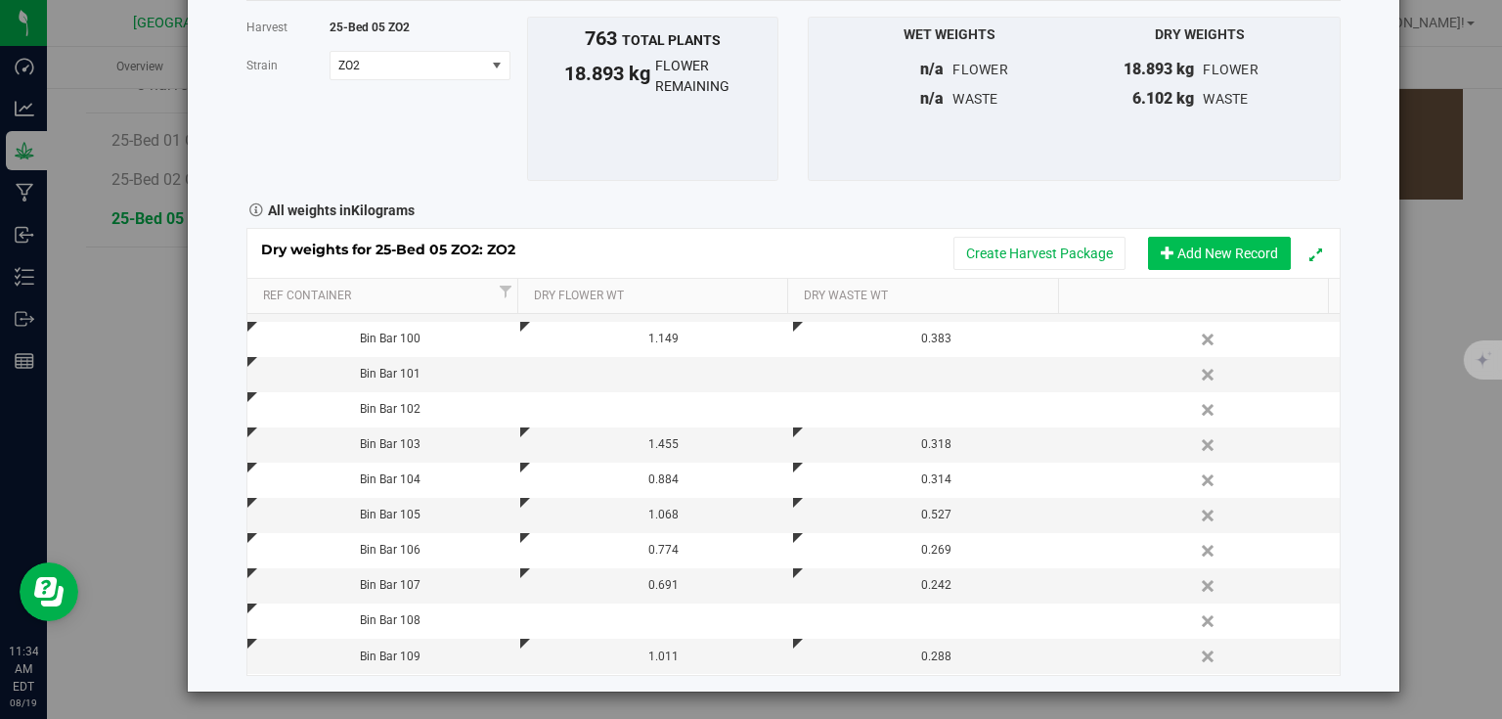
click at [1228, 244] on button "Add New Record" at bounding box center [1219, 253] width 143 height 33
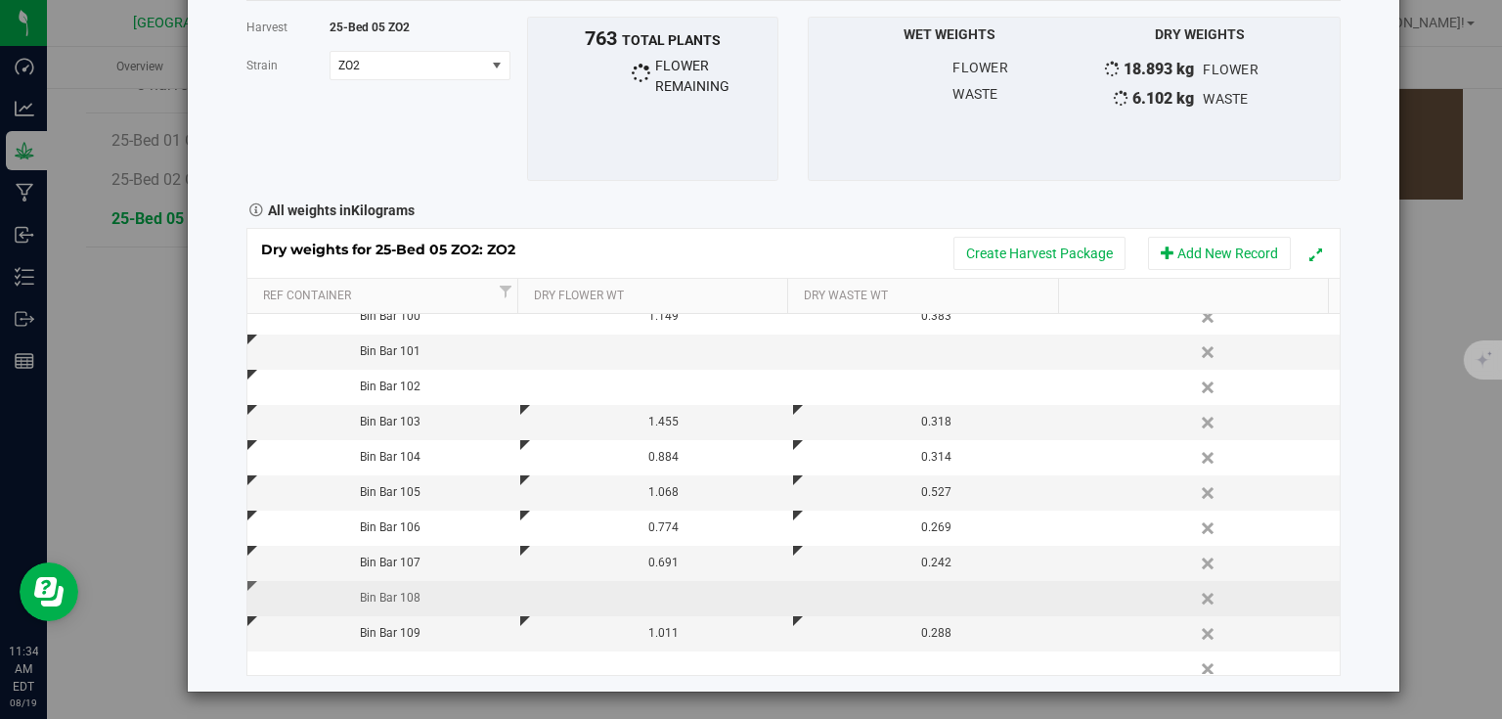
scroll to position [450, 0]
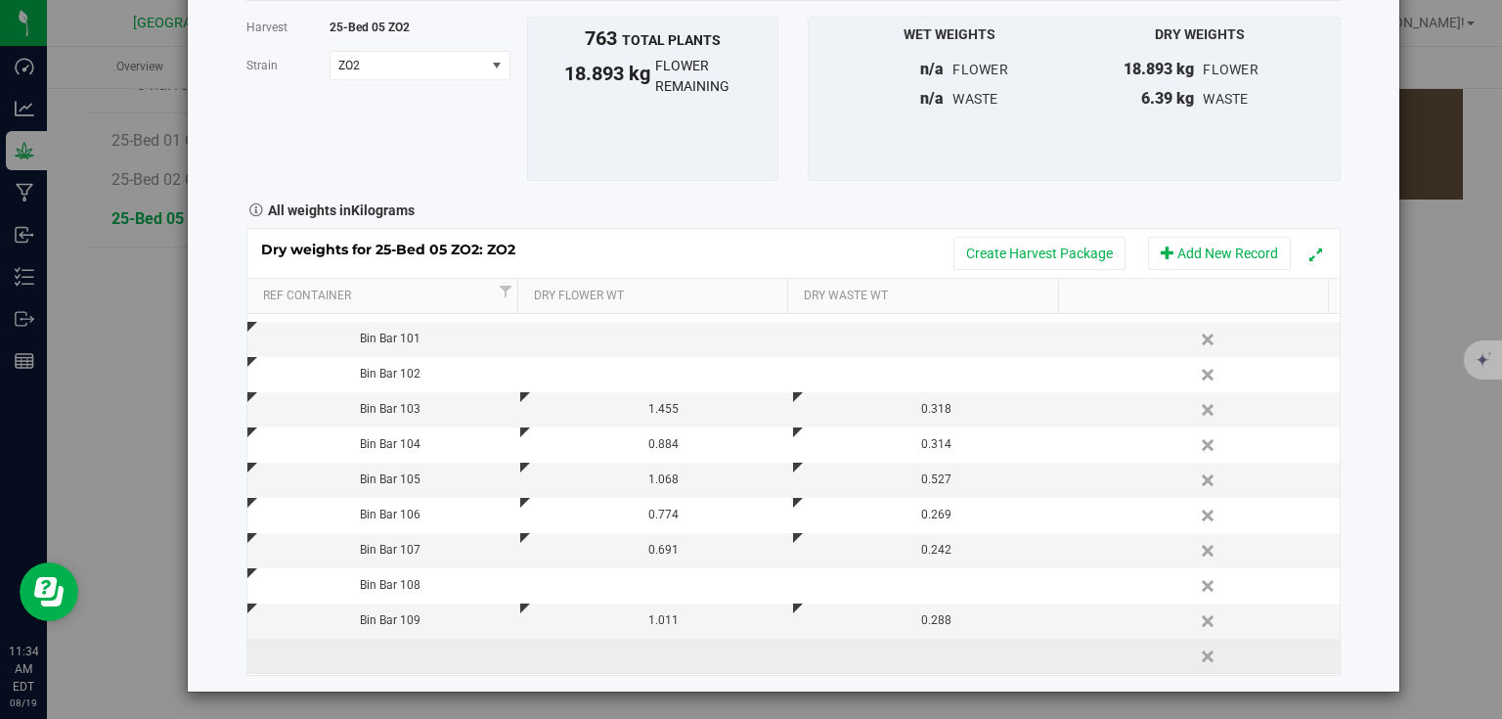
click at [394, 653] on td at bounding box center [383, 656] width 273 height 35
type input "Bin Bar 110"
type input "1.191"
type input "0.604"
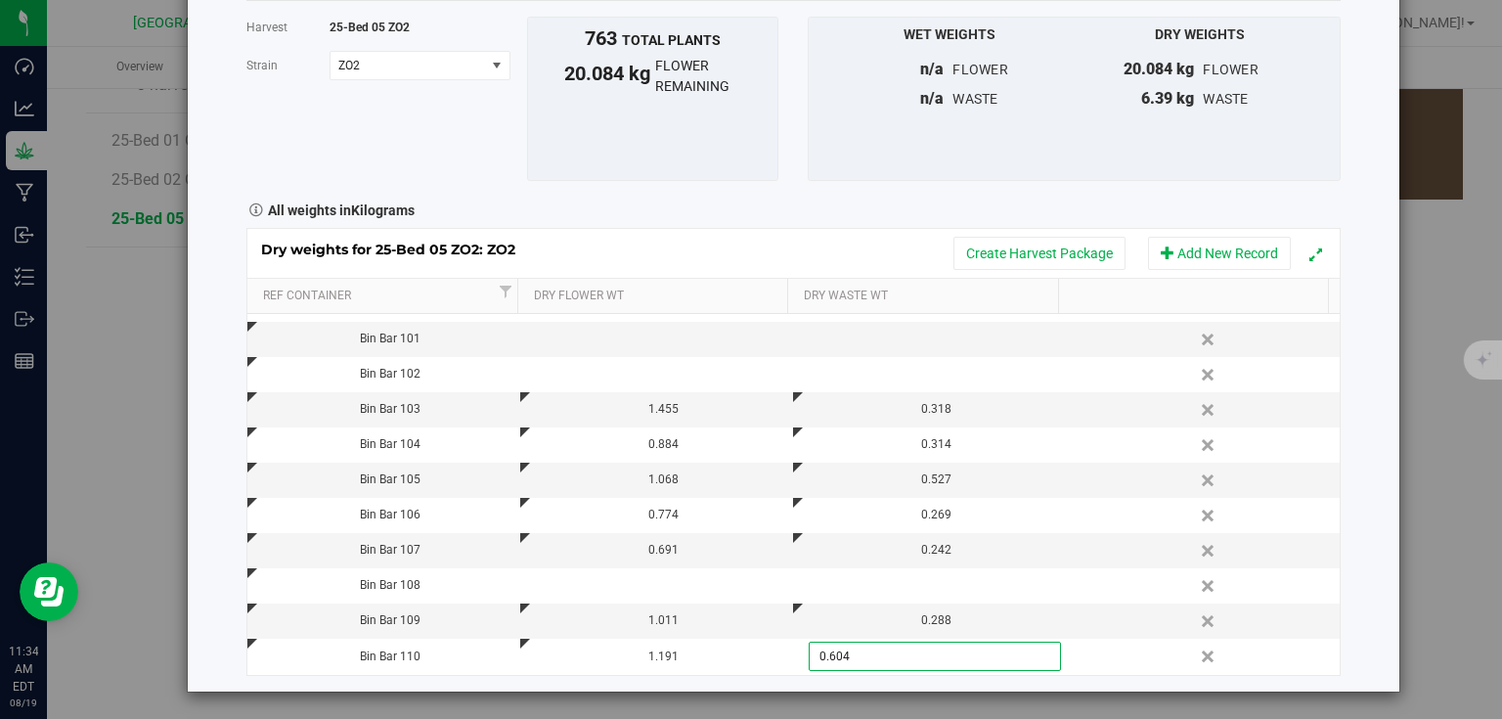
click at [1359, 416] on div "Harvest log Done Harvest 25-Bed 05 ZO2 Strain ZO2 Select strain ZO2 To bulk upl…" at bounding box center [794, 306] width 1212 height 772
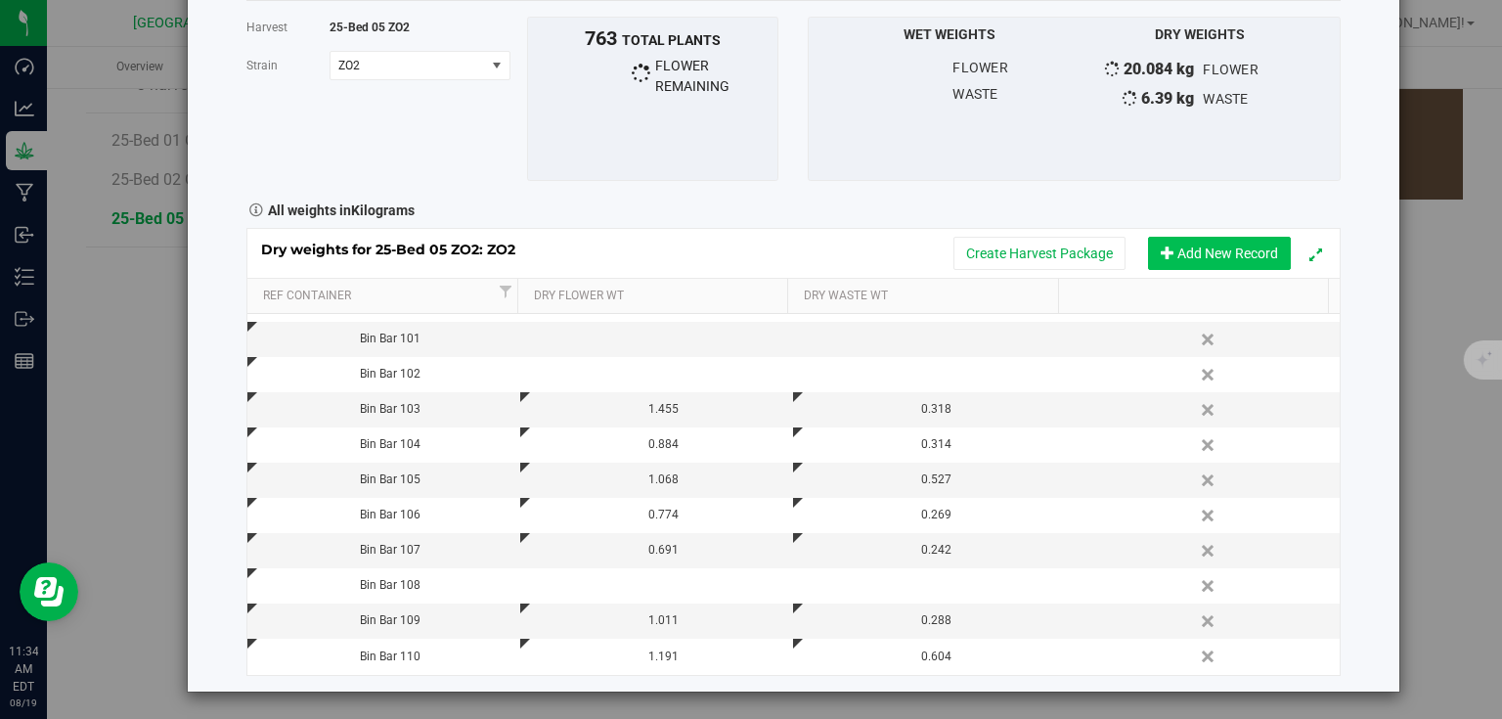
click at [1242, 240] on button "Add New Record" at bounding box center [1219, 253] width 143 height 33
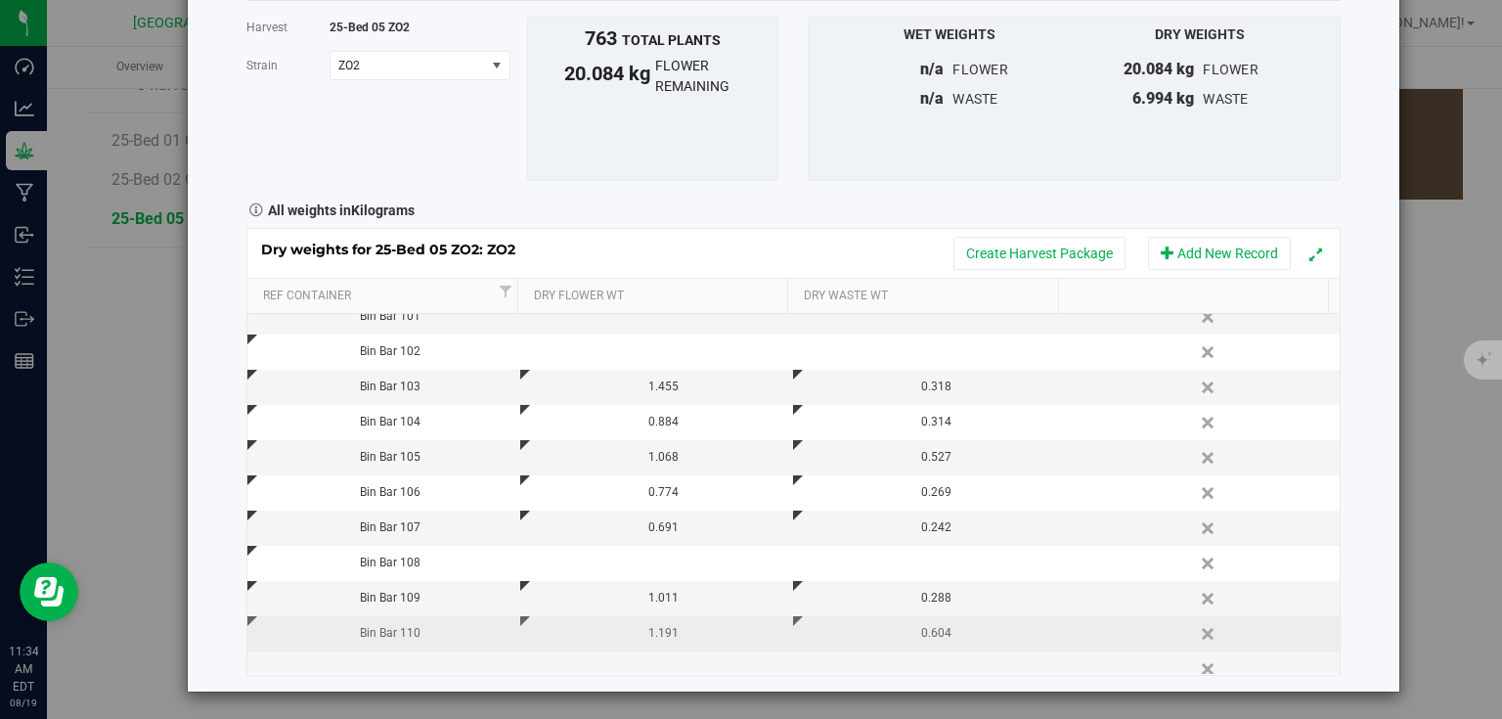
scroll to position [485, 0]
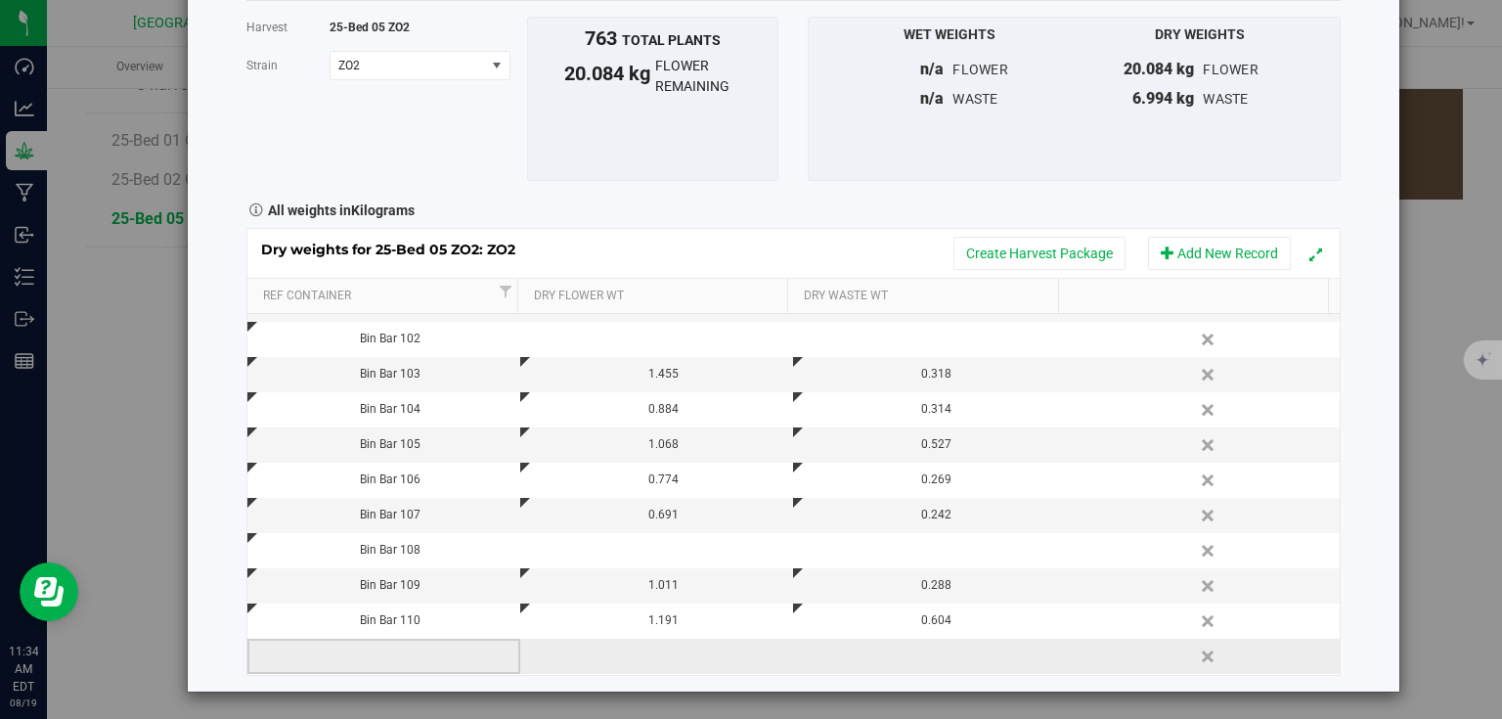
click at [453, 651] on td at bounding box center [383, 656] width 273 height 35
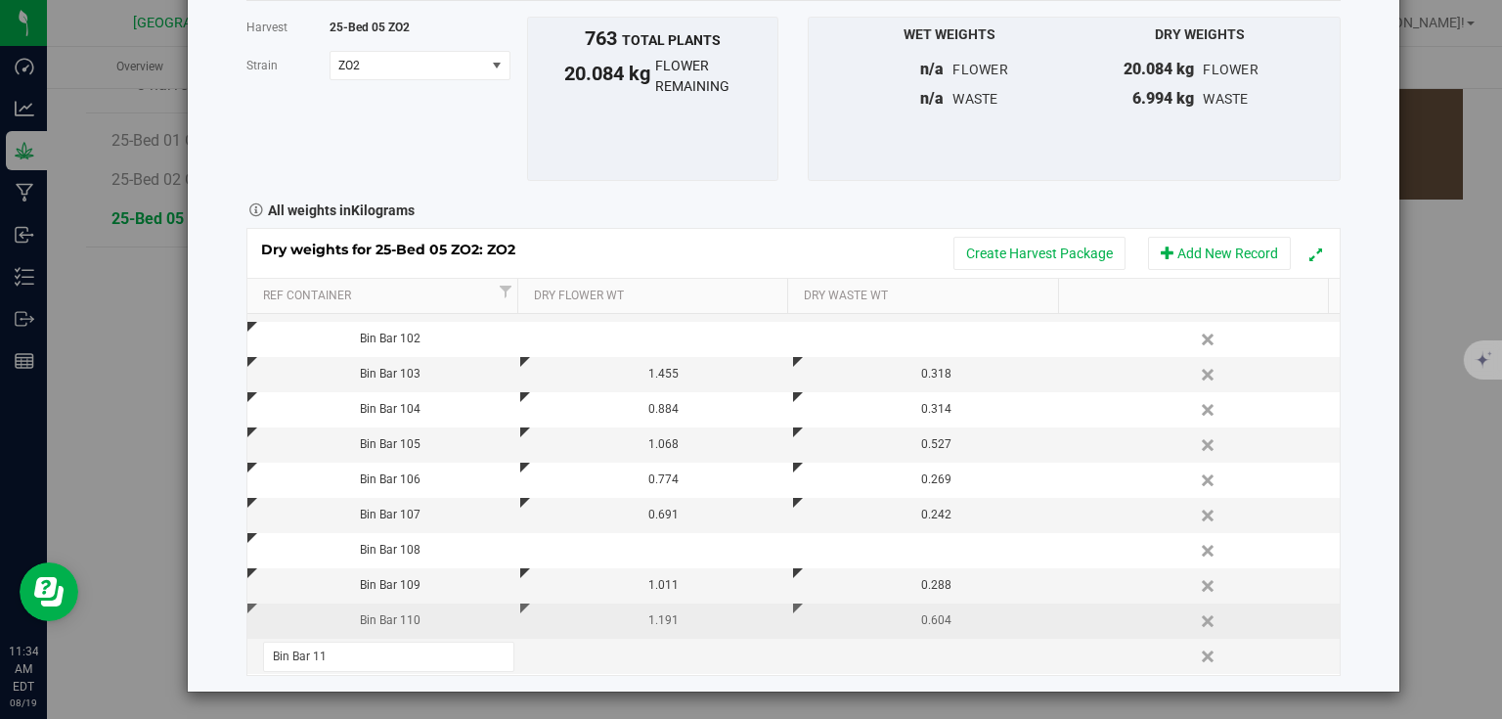
type input "Bin Bar 111"
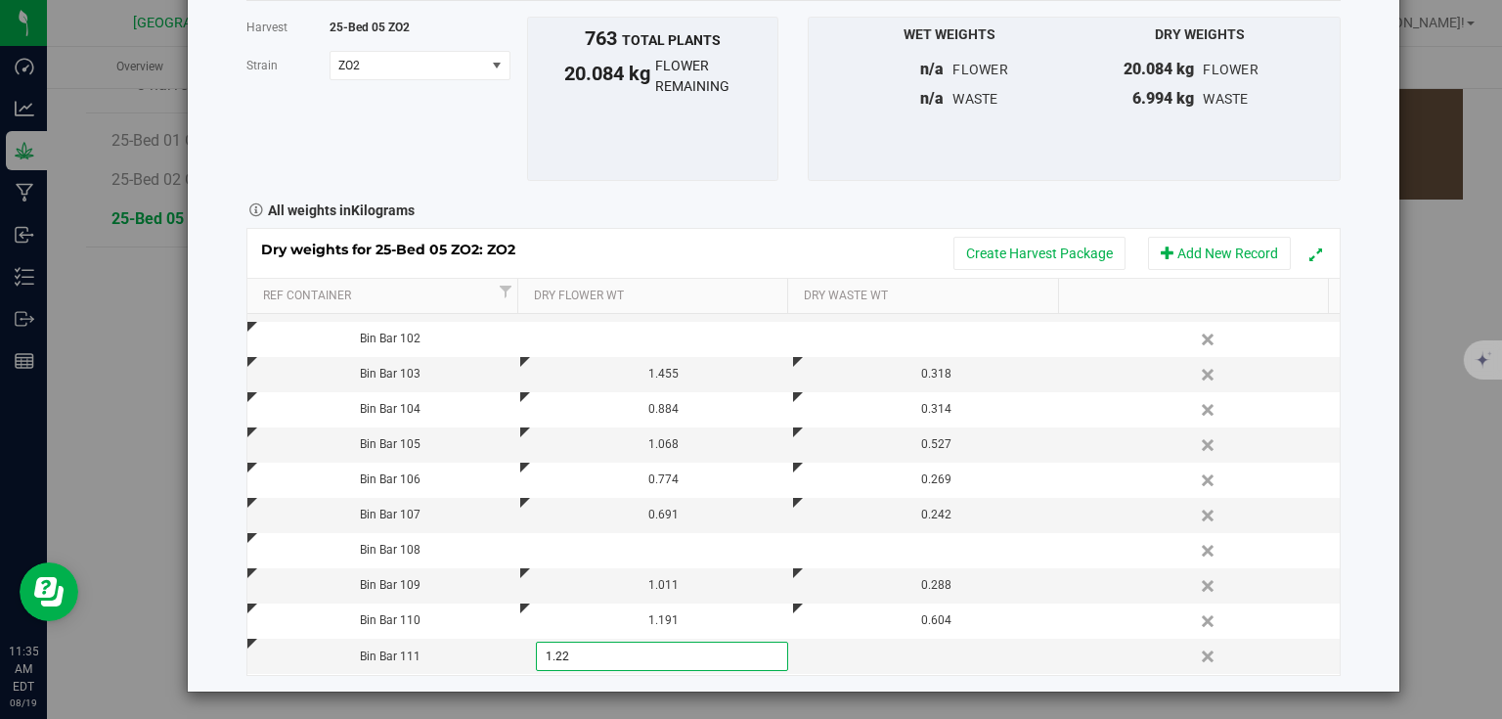
type input "1.228"
type input "0.300"
type input "0.3000 kg"
click at [1361, 413] on div "Harvest log Done Harvest 25-Bed 05 ZO2 Strain ZO2 Select strain ZO2 To bulk upl…" at bounding box center [794, 306] width 1212 height 772
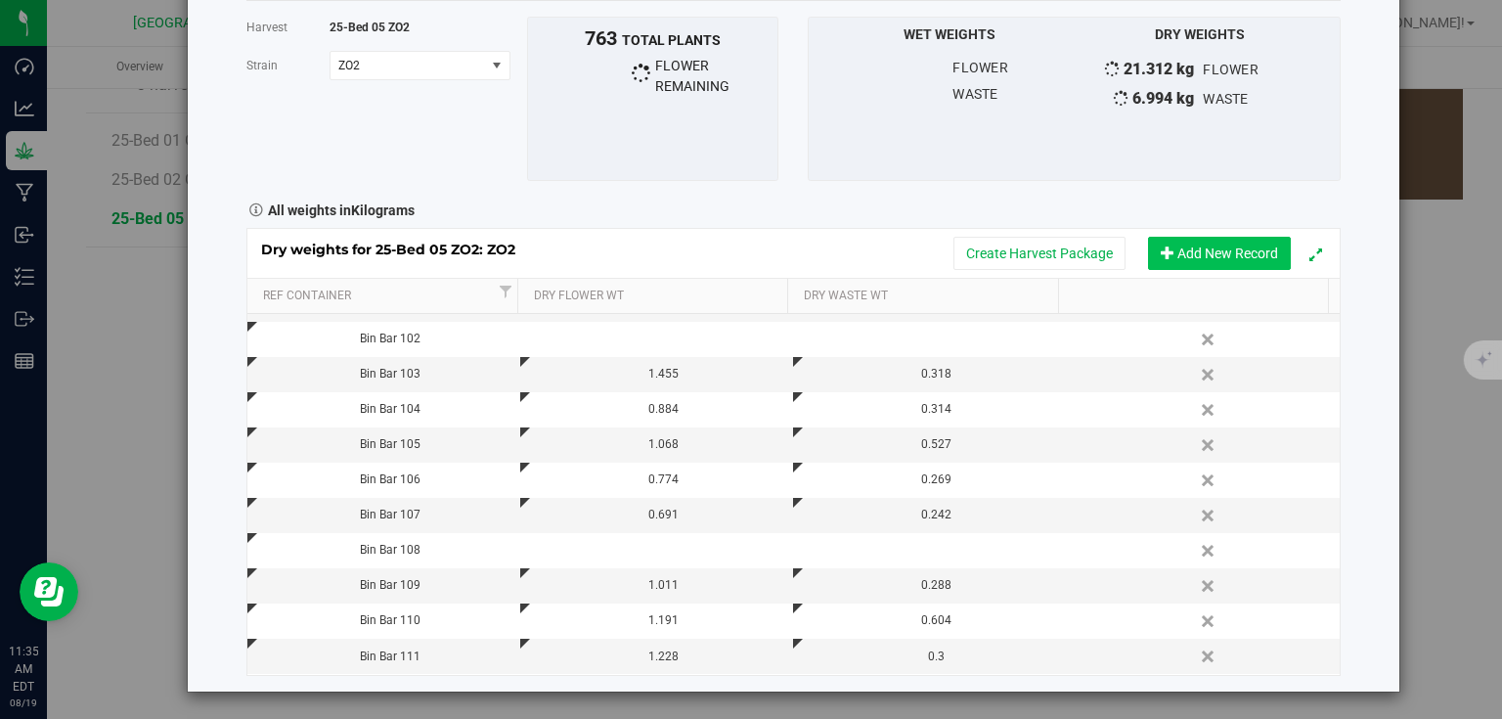
click at [1206, 253] on button "Add New Record" at bounding box center [1219, 253] width 143 height 33
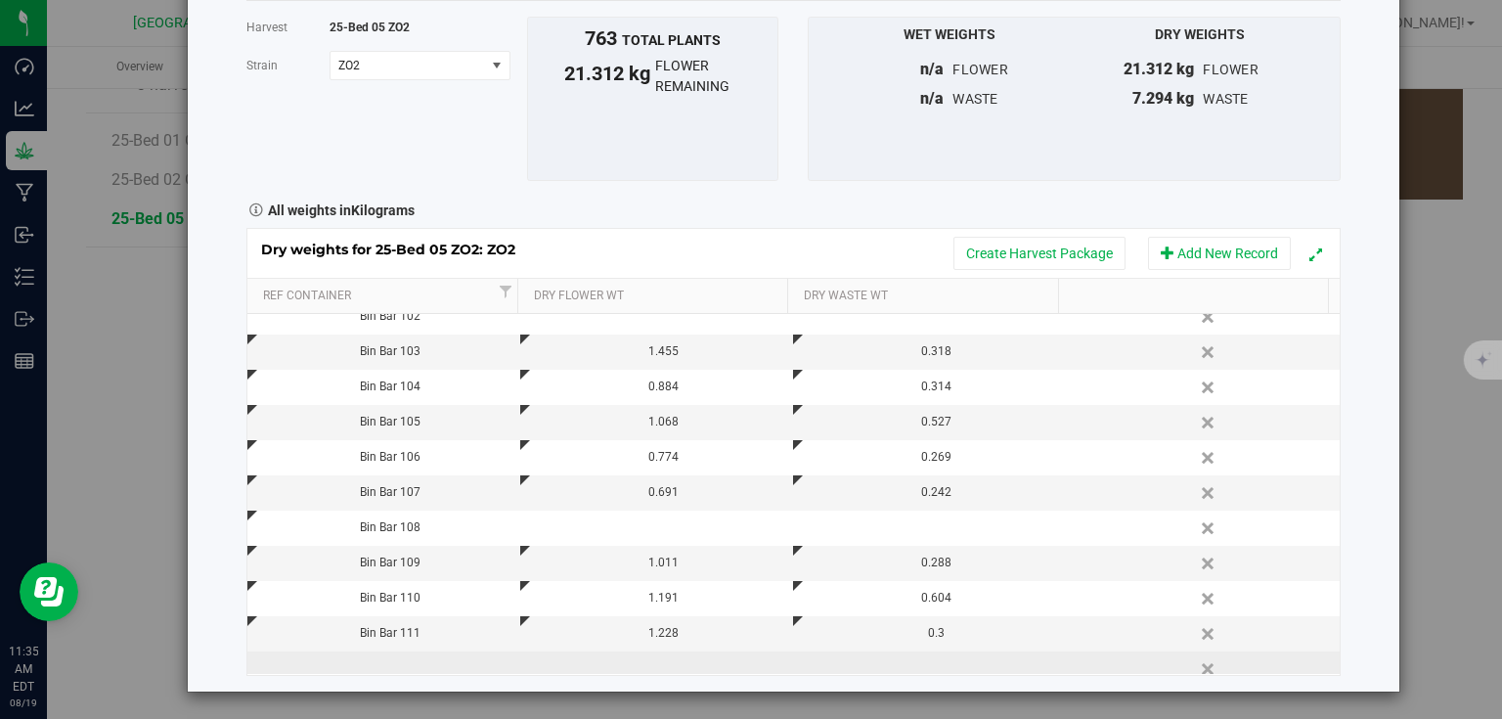
scroll to position [520, 0]
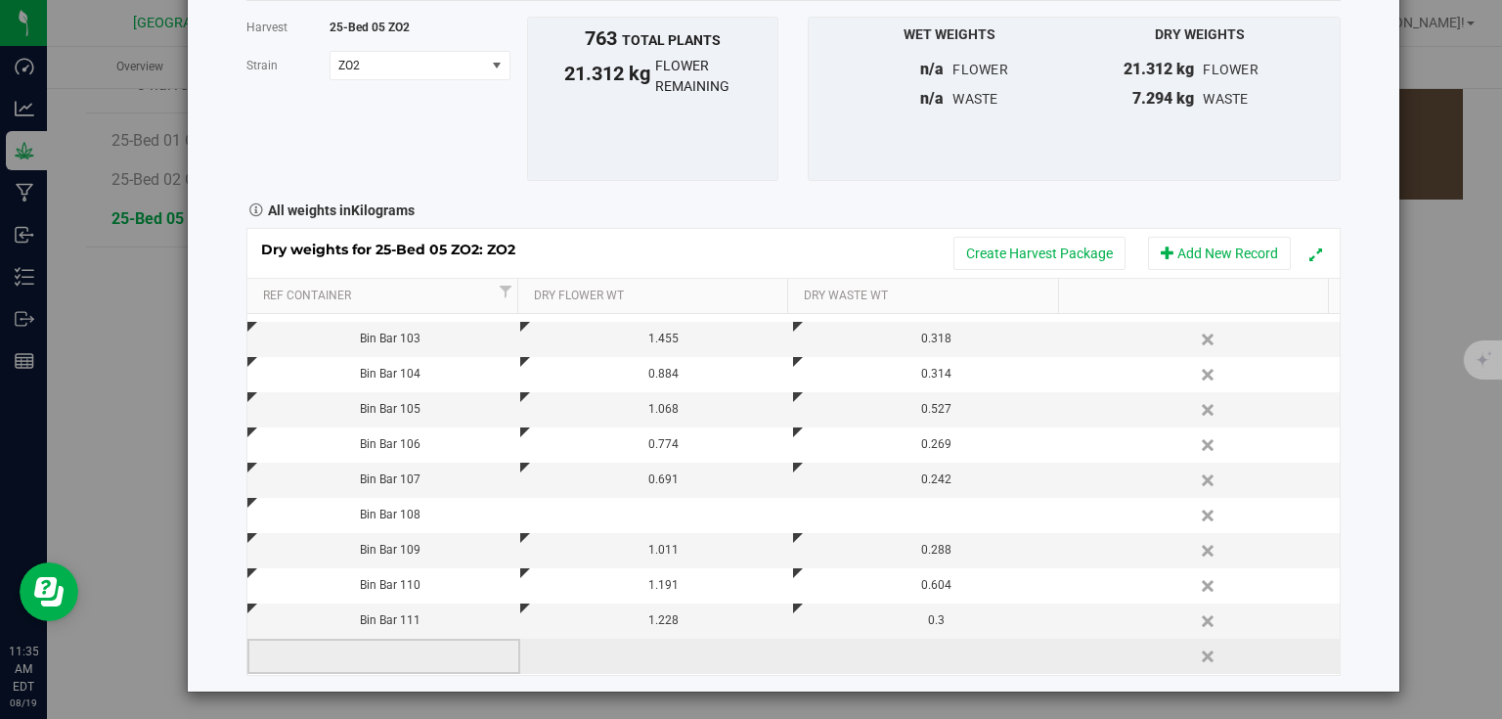
click at [447, 669] on td at bounding box center [383, 656] width 273 height 35
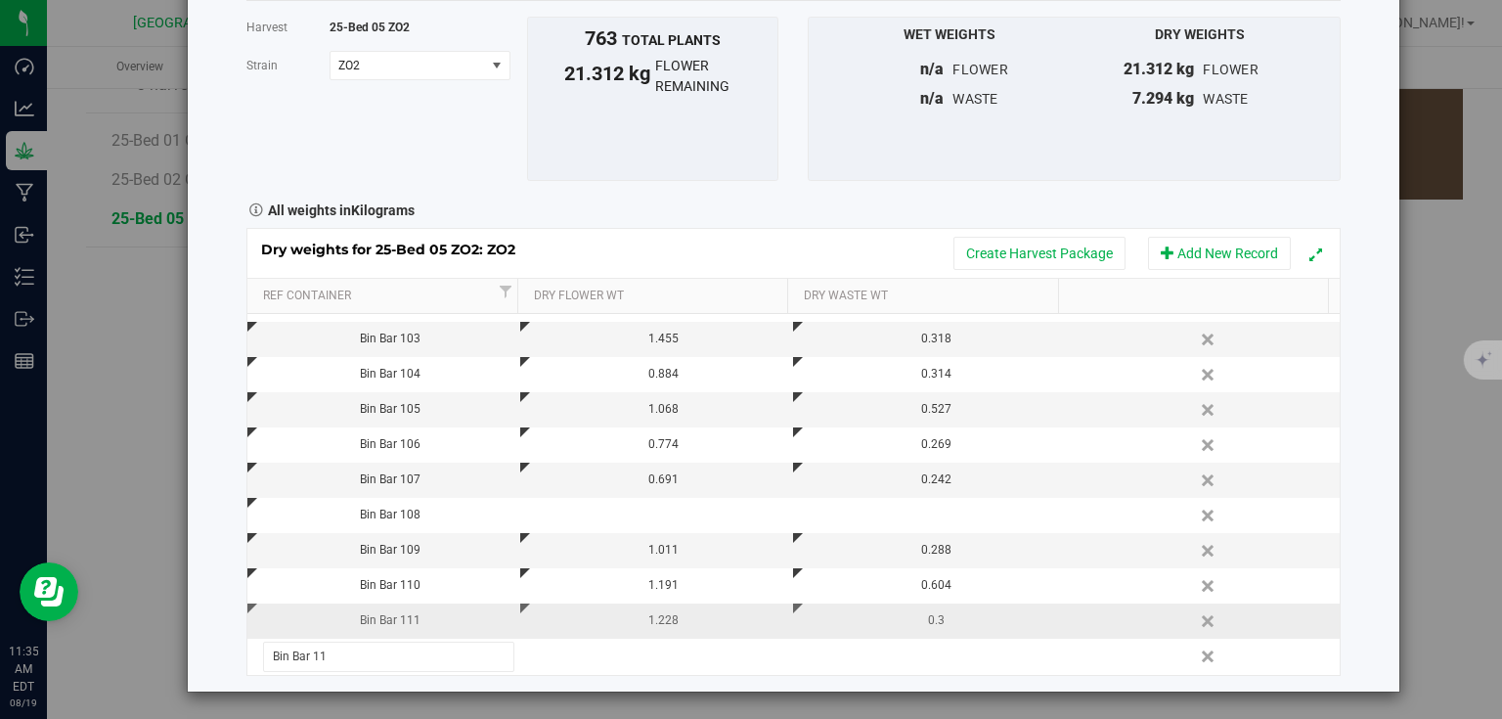
type input "Bin Bar 112"
type input "1.006"
type input "0.341"
drag, startPoint x: 1307, startPoint y: 305, endPoint x: 1369, endPoint y: 376, distance: 94.2
click at [1336, 352] on div "Harvest log Done Harvest 25-Bed 05 ZO2 Strain ZO2 Select strain ZO2 To bulk upl…" at bounding box center [794, 306] width 1212 height 772
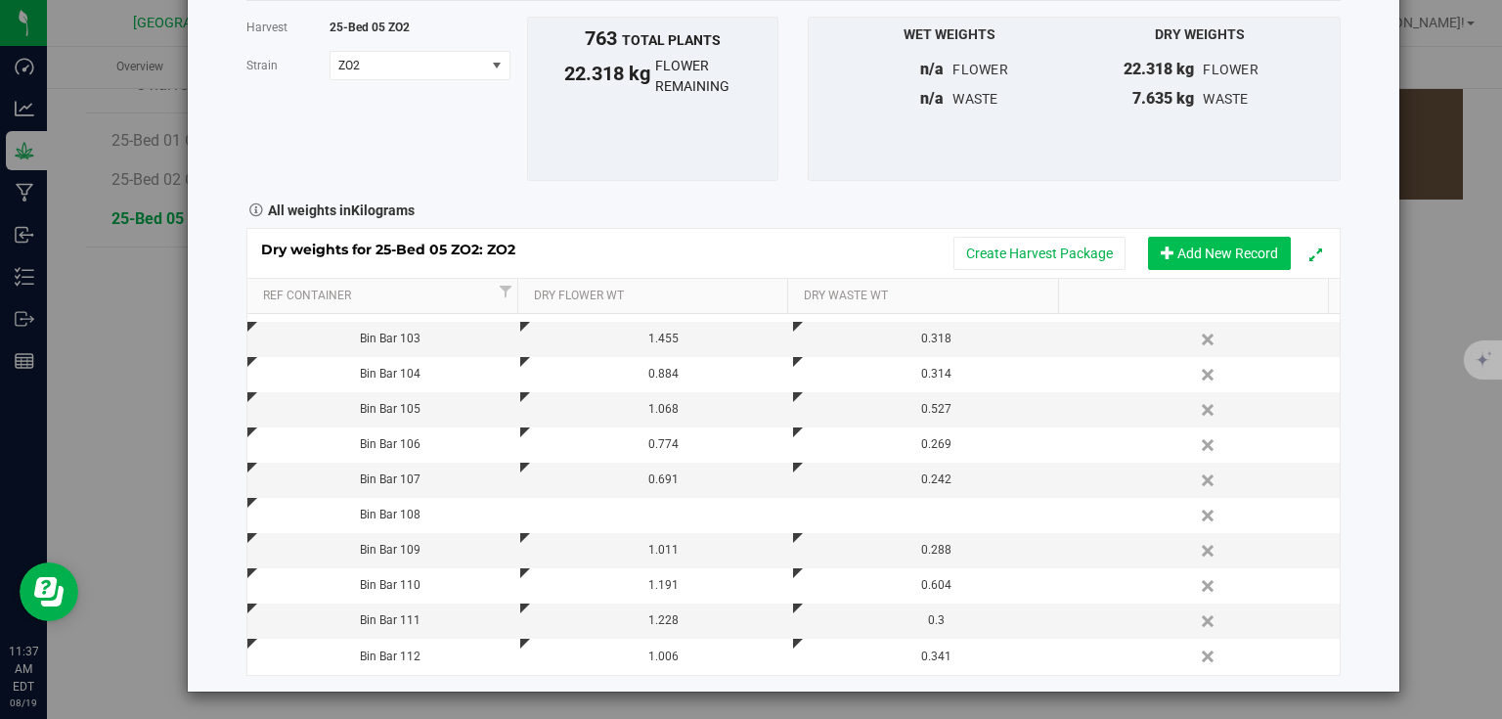
click at [1254, 261] on button "Add New Record" at bounding box center [1219, 253] width 143 height 33
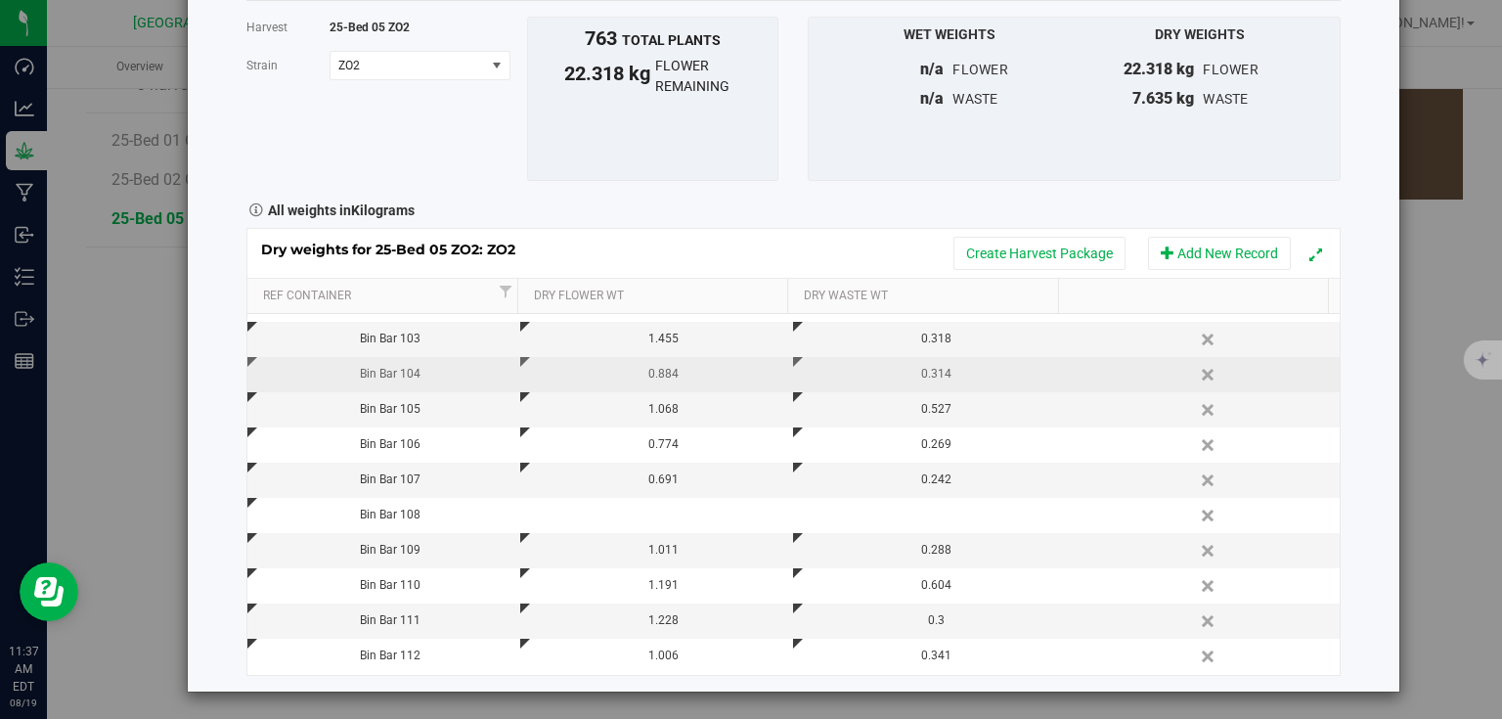
scroll to position [556, 0]
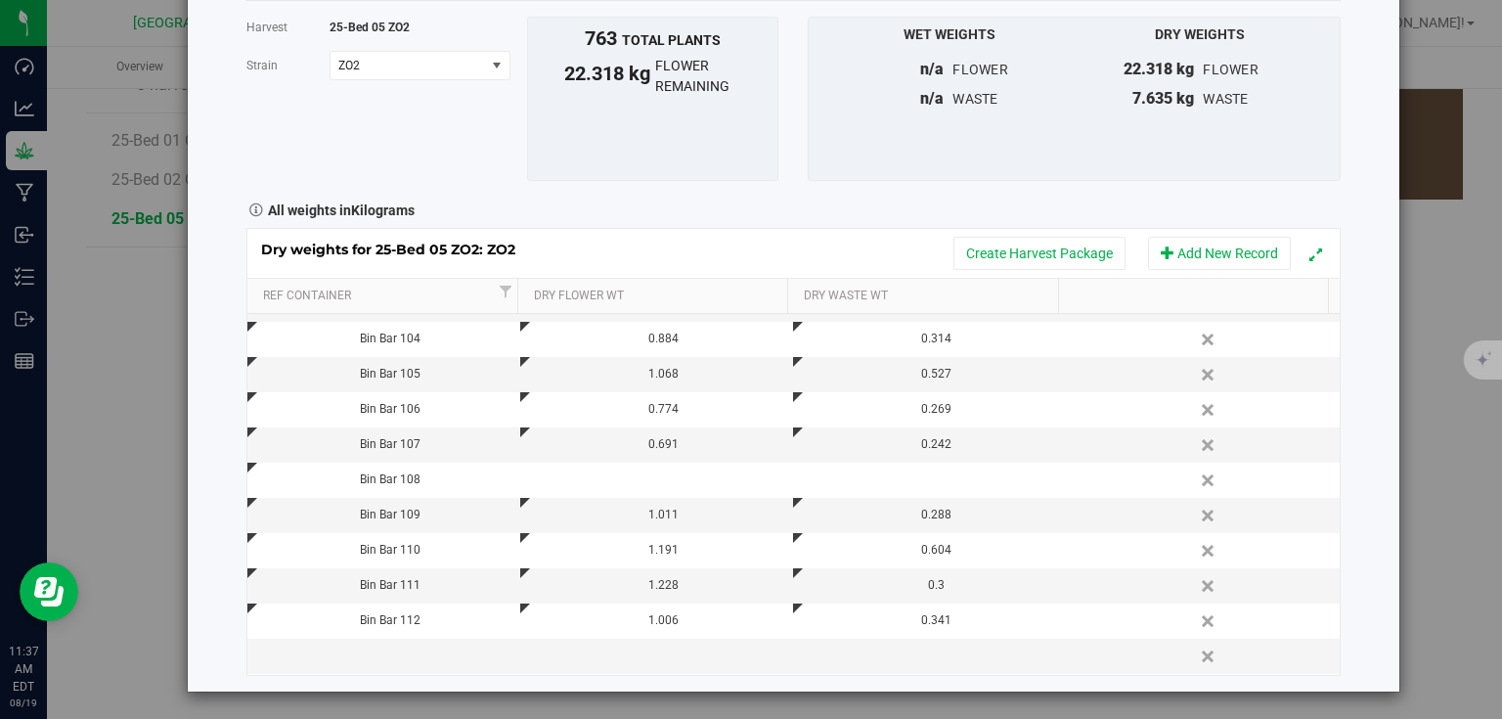
click at [1338, 376] on div "Harvest log Done Harvest 25-Bed 05 ZO2 Strain ZO2 Select strain ZO2 To bulk upl…" at bounding box center [794, 306] width 1212 height 772
click at [1258, 256] on button "Add New Record" at bounding box center [1219, 253] width 143 height 33
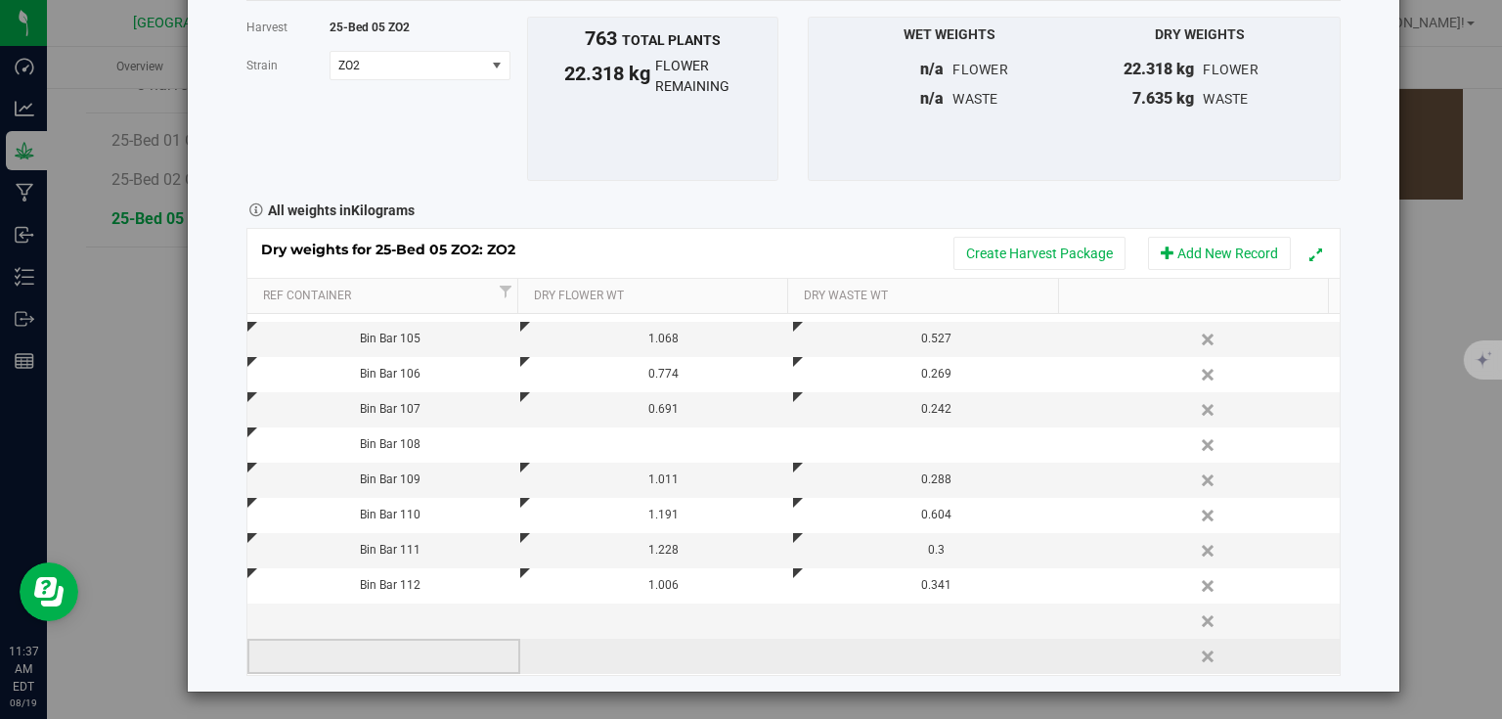
click at [434, 650] on td at bounding box center [383, 656] width 273 height 35
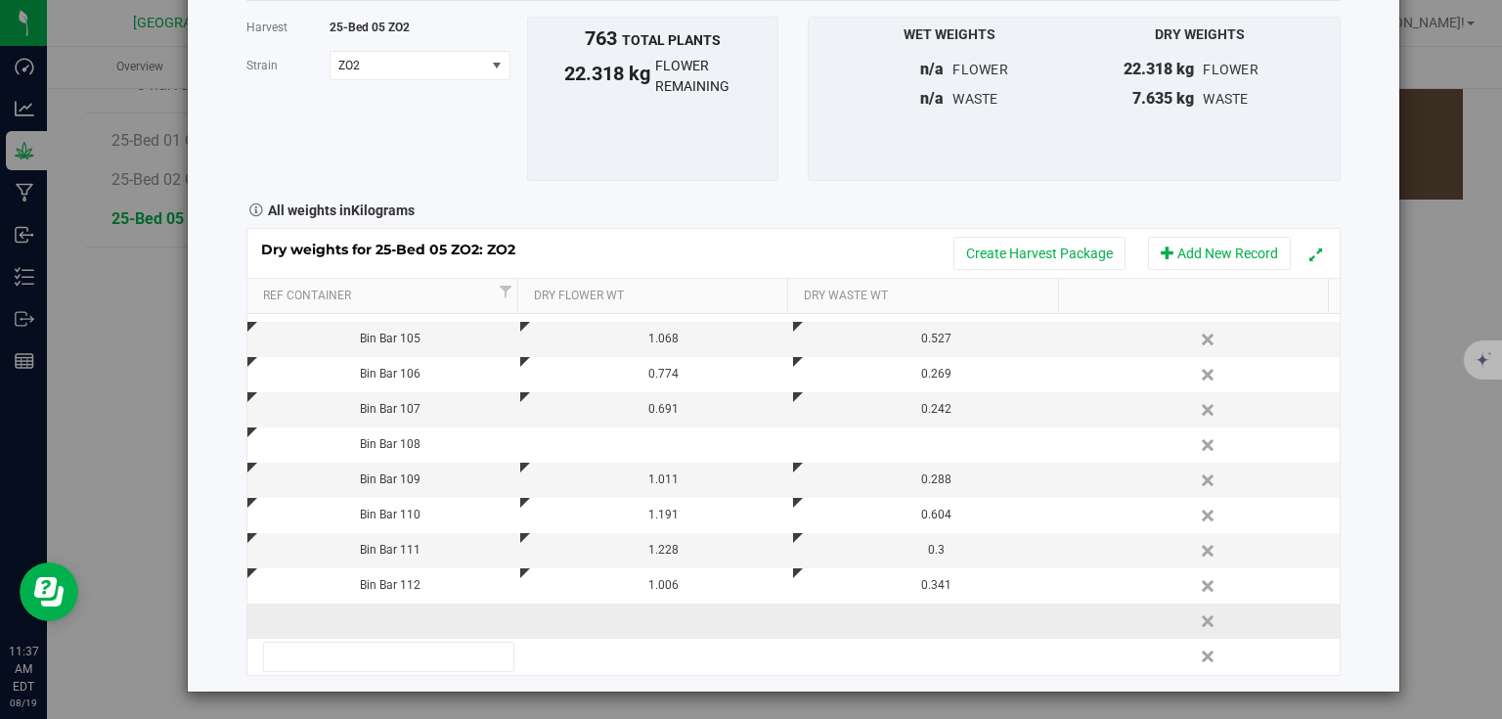
click at [415, 614] on td at bounding box center [383, 620] width 273 height 35
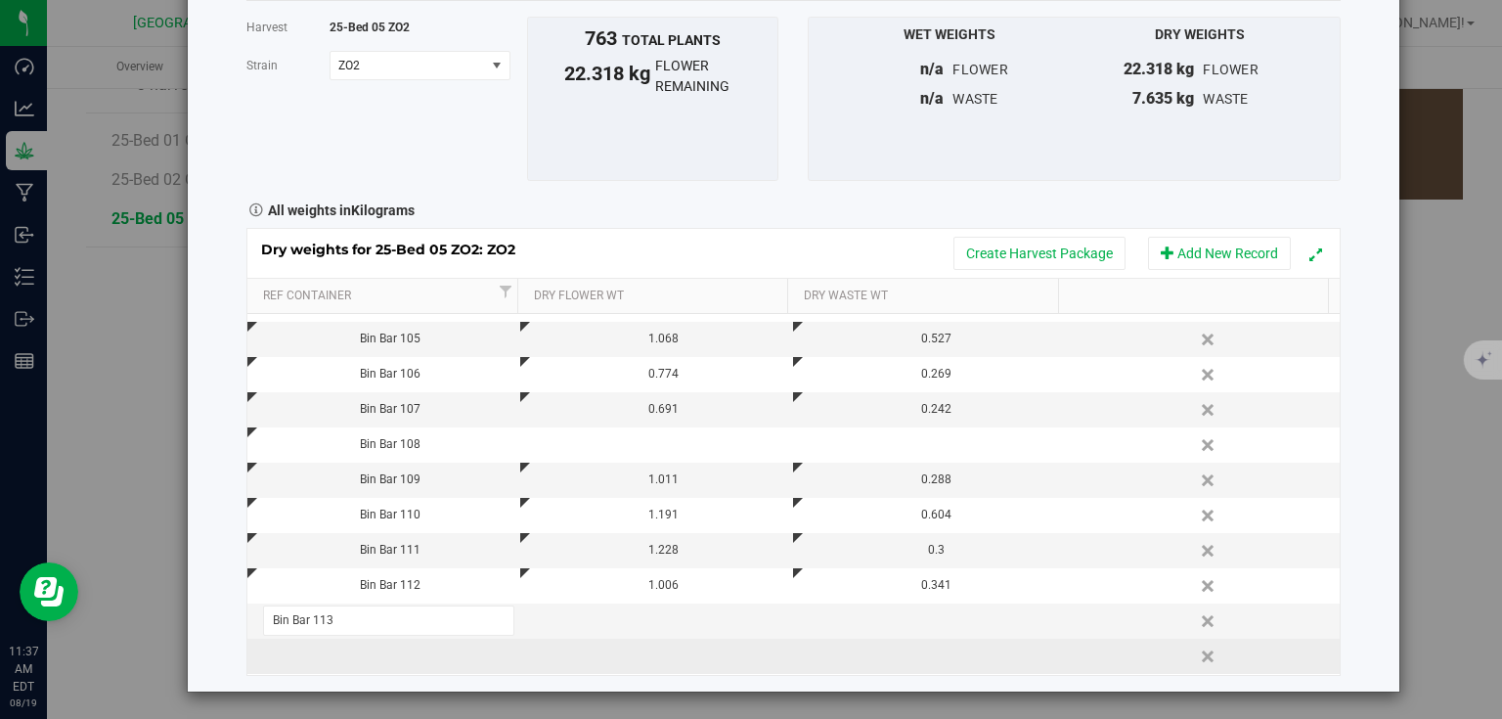
type input "Bin Bar 113"
click at [411, 663] on div "Dry weights for 25-Bed 05 ZO2: ZO2 Create Harvest Package Add New Record Ref Co…" at bounding box center [793, 451] width 1094 height 447
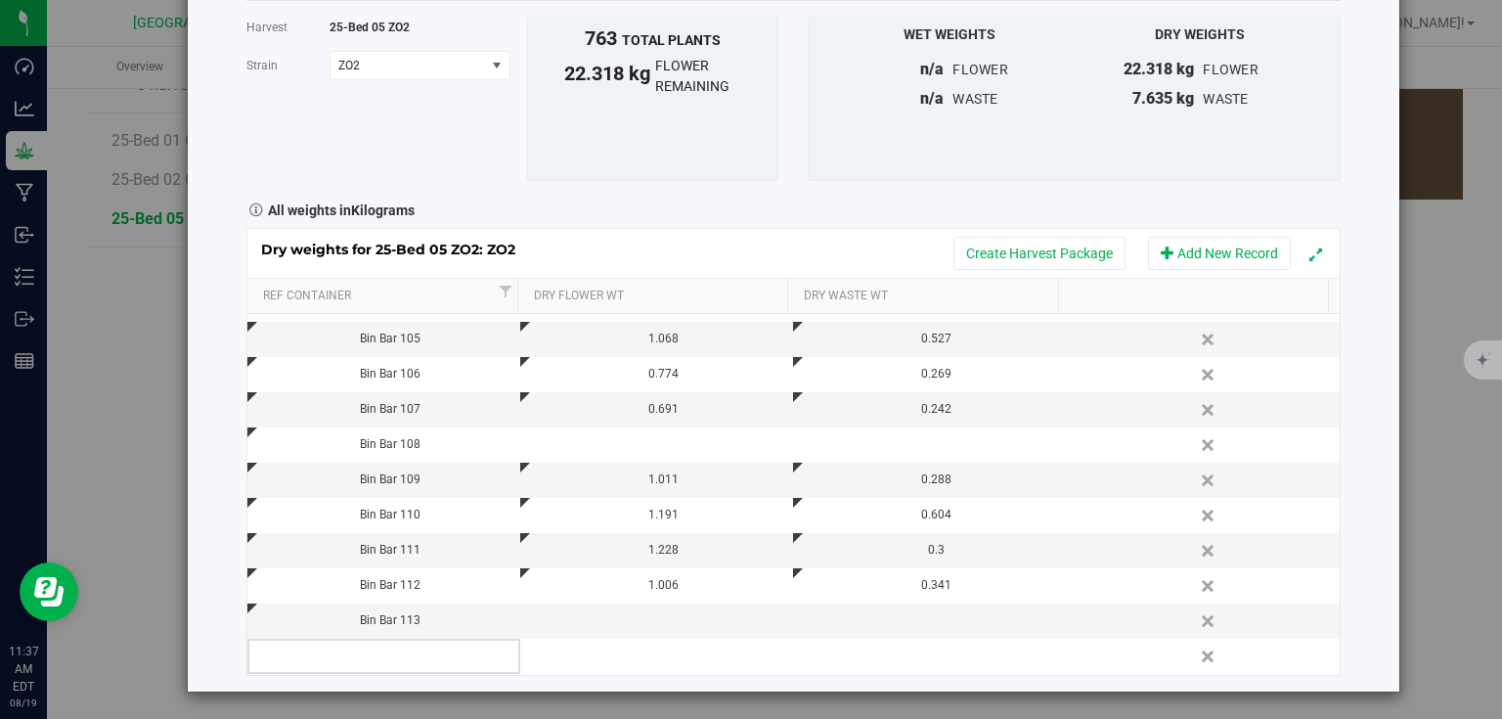
click at [411, 663] on td at bounding box center [383, 656] width 273 height 35
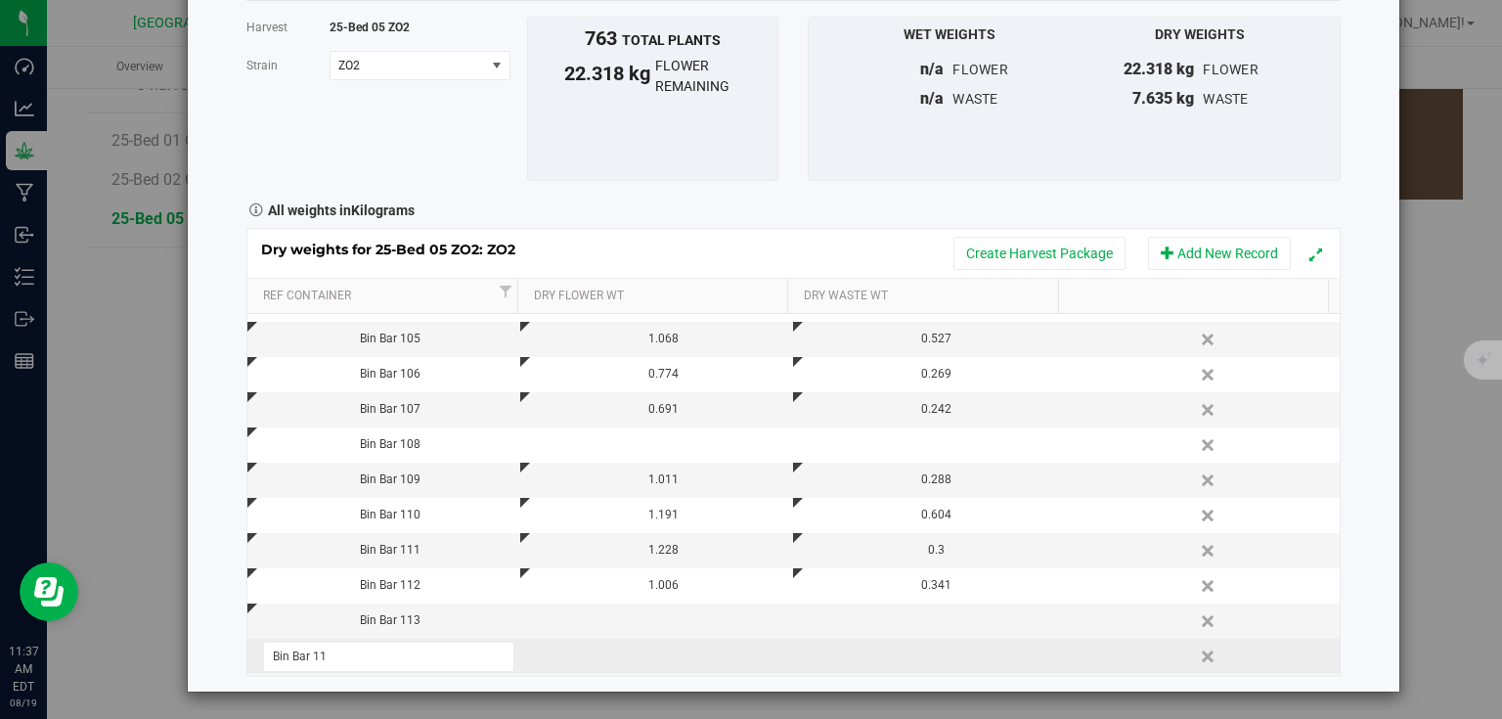
type input "Bin Bar 114"
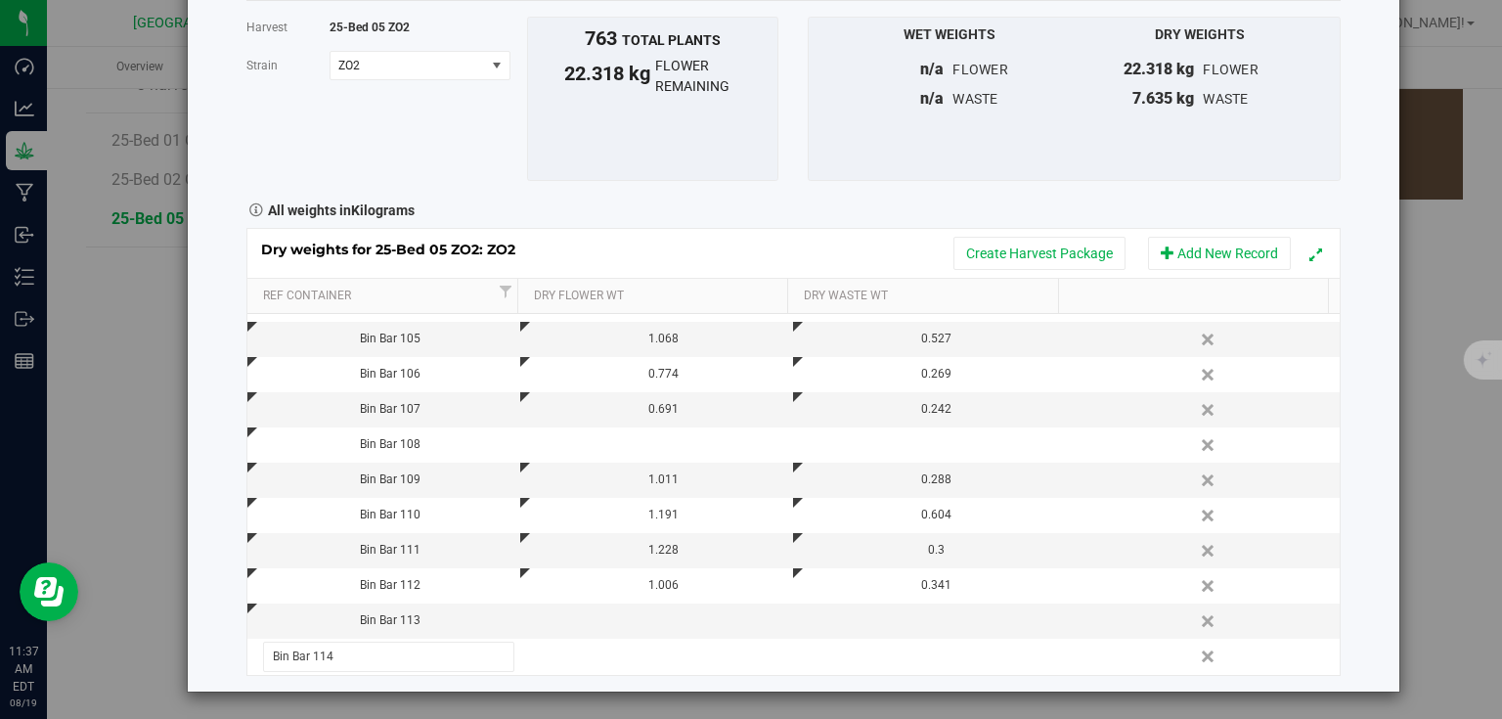
click at [1355, 519] on div "Harvest log Done Harvest 25-Bed 05 ZO2 Strain ZO2 Select strain ZO2 To bulk upl…" at bounding box center [794, 306] width 1212 height 772
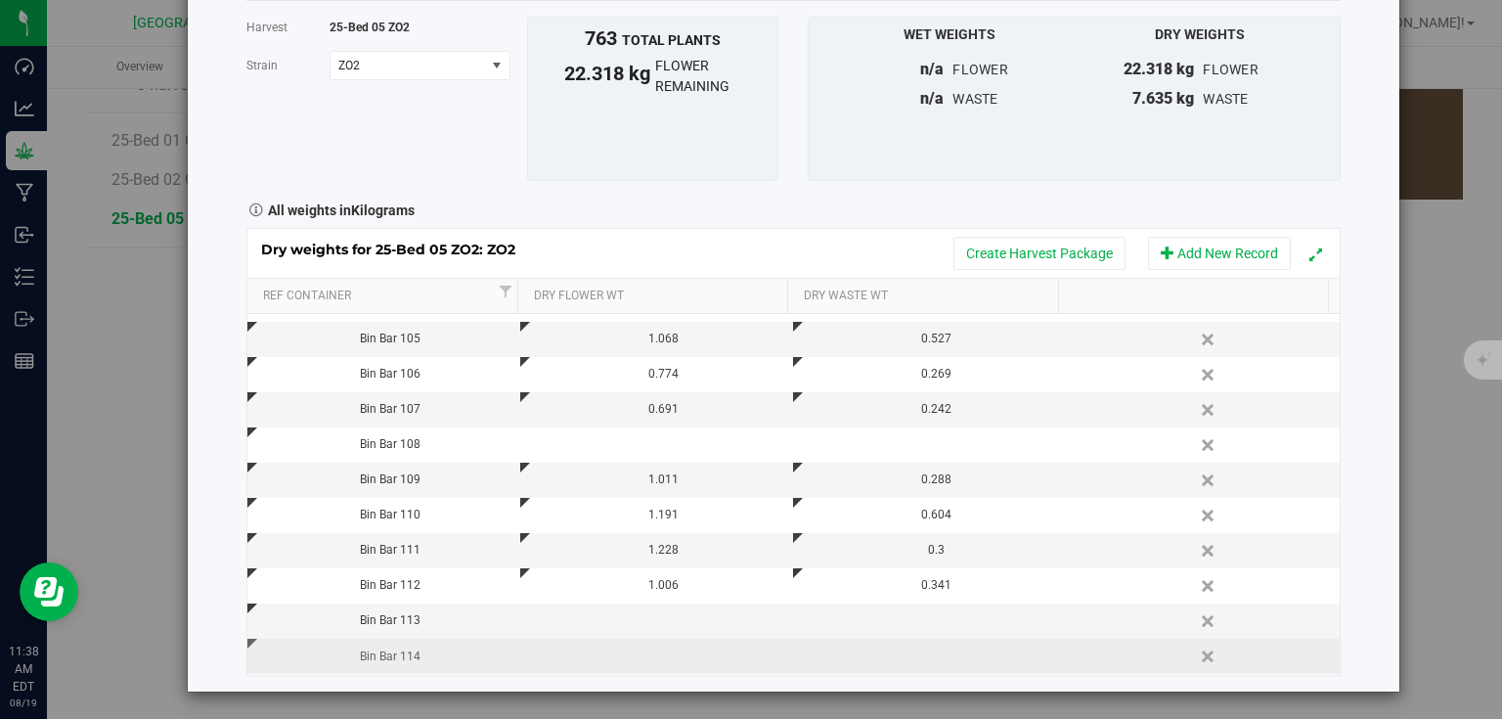
click at [626, 663] on td at bounding box center [656, 656] width 273 height 35
type input "1.090"
type input "0.323"
click at [1357, 475] on div "Harvest log Done Harvest 25-Bed 05 ZO2 Strain ZO2 Select strain ZO2 To bulk upl…" at bounding box center [794, 306] width 1212 height 772
click at [1192, 267] on button "Add New Record" at bounding box center [1219, 253] width 143 height 33
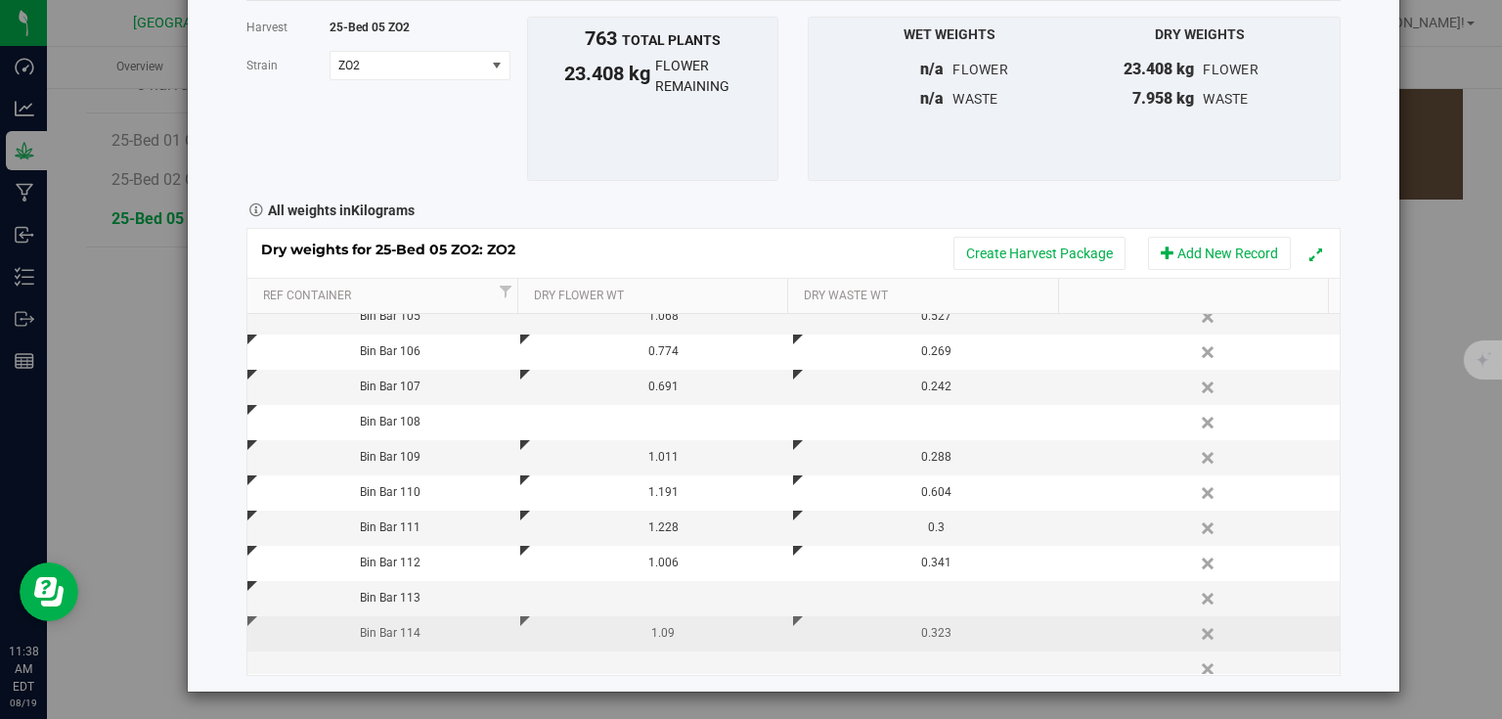
scroll to position [626, 0]
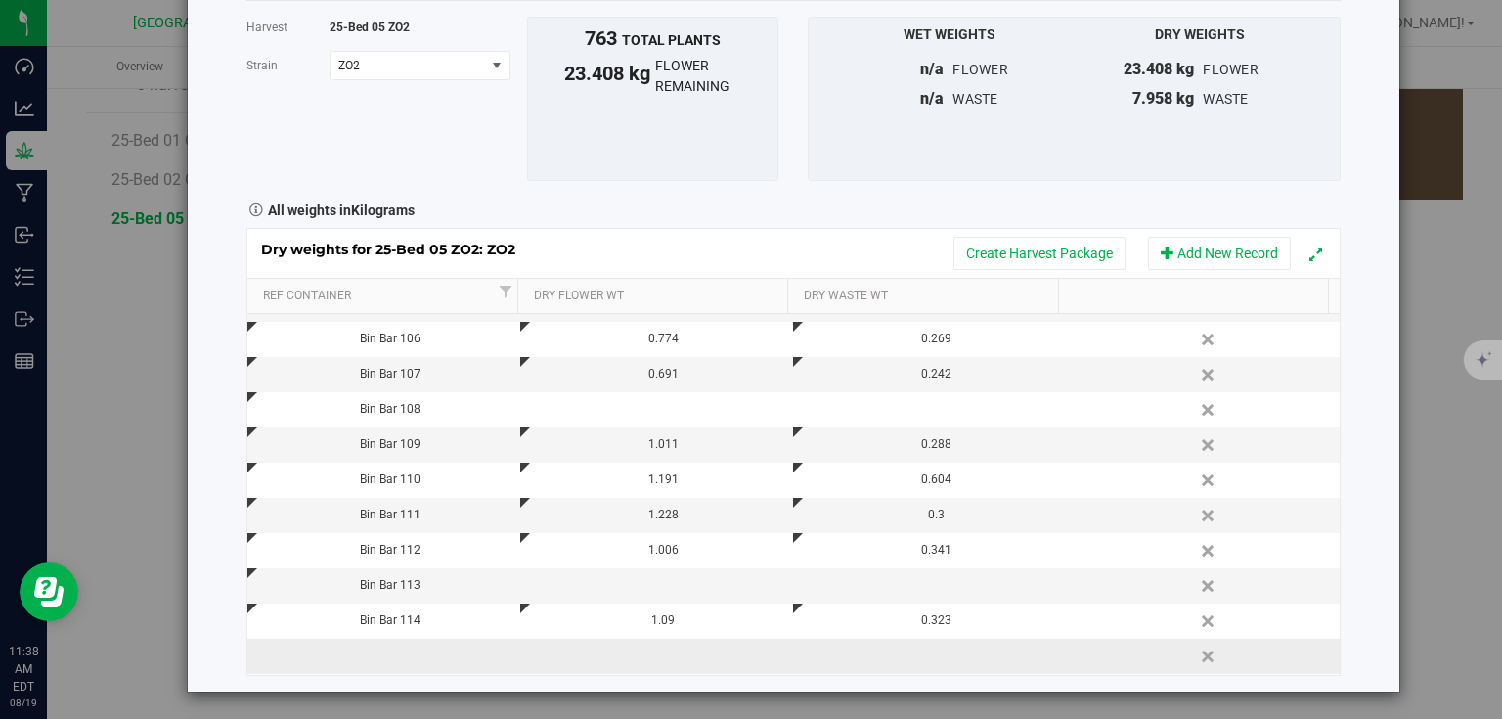
click at [431, 652] on td at bounding box center [383, 656] width 273 height 35
type input "Bin Bar 115"
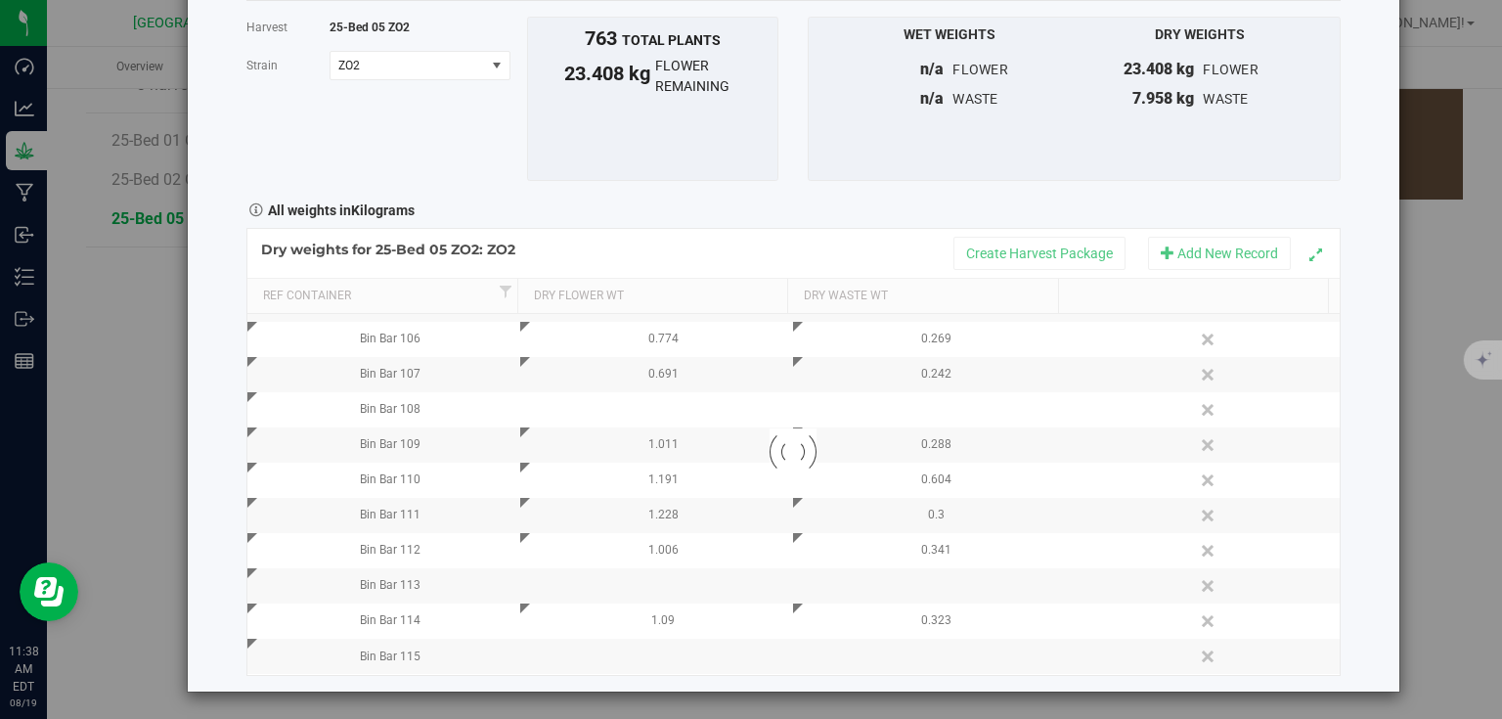
click at [1358, 424] on div "Harvest log Done Harvest 25-Bed 05 ZO2 Strain ZO2 Select strain ZO2 To bulk upl…" at bounding box center [794, 306] width 1212 height 772
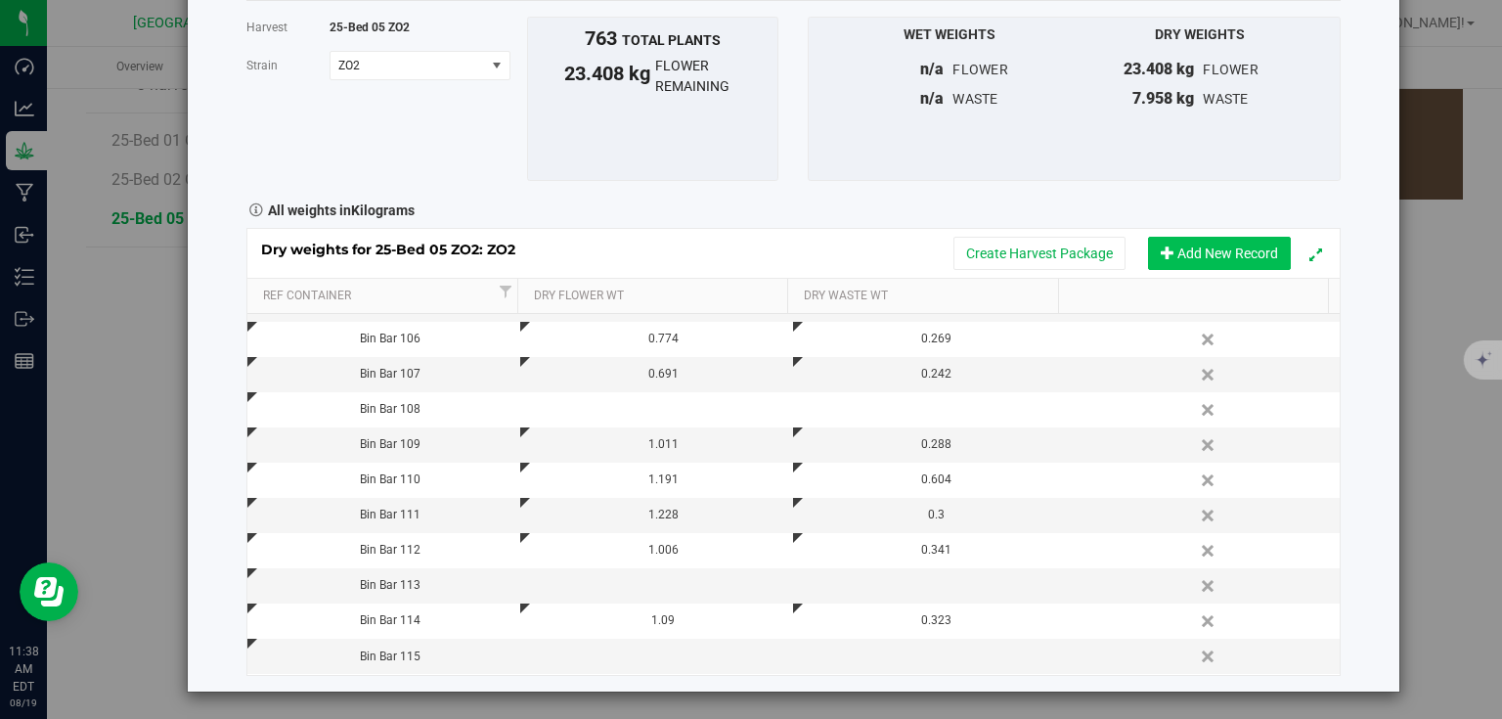
click at [1241, 254] on button "Add New Record" at bounding box center [1219, 253] width 143 height 33
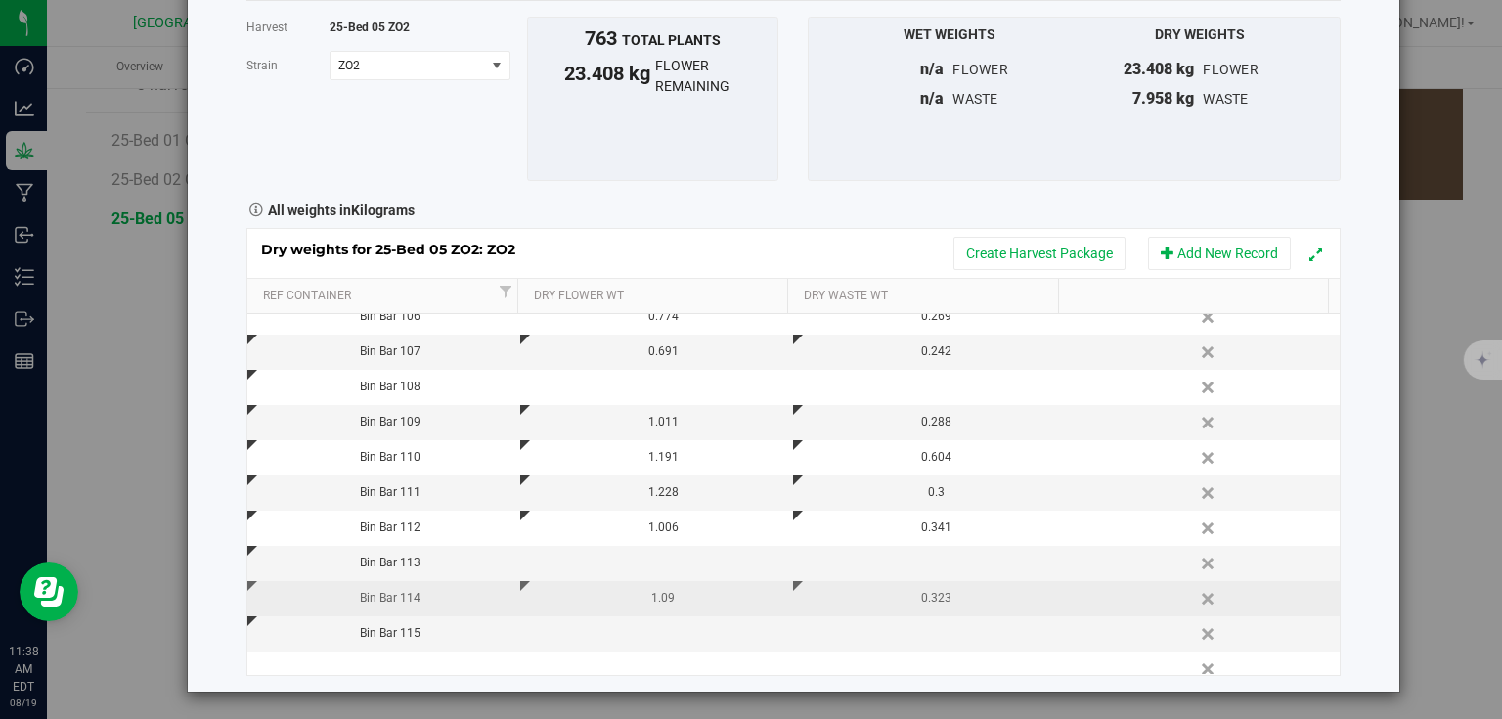
scroll to position [661, 0]
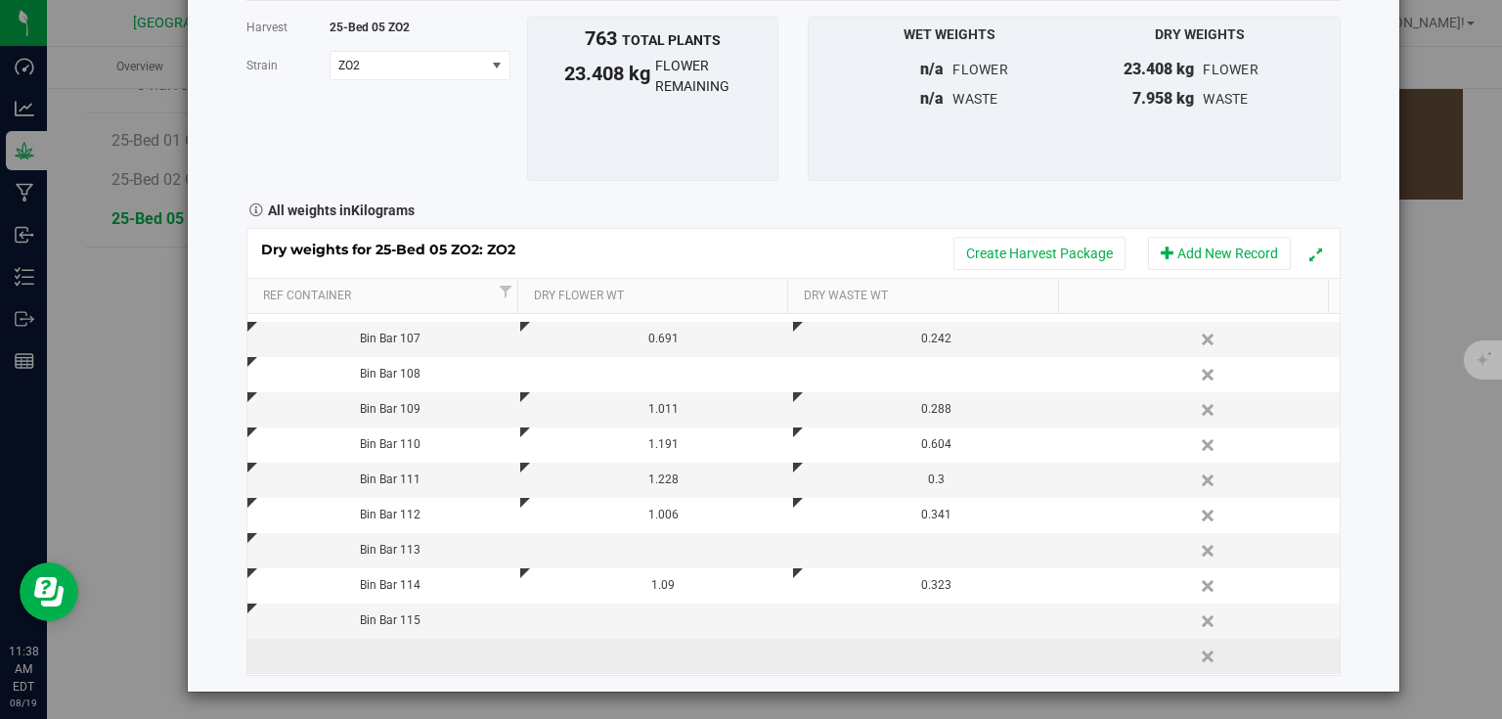
click at [423, 646] on td at bounding box center [383, 656] width 273 height 35
type input "Bin Bar 116"
type input "1.051"
type input "0.487"
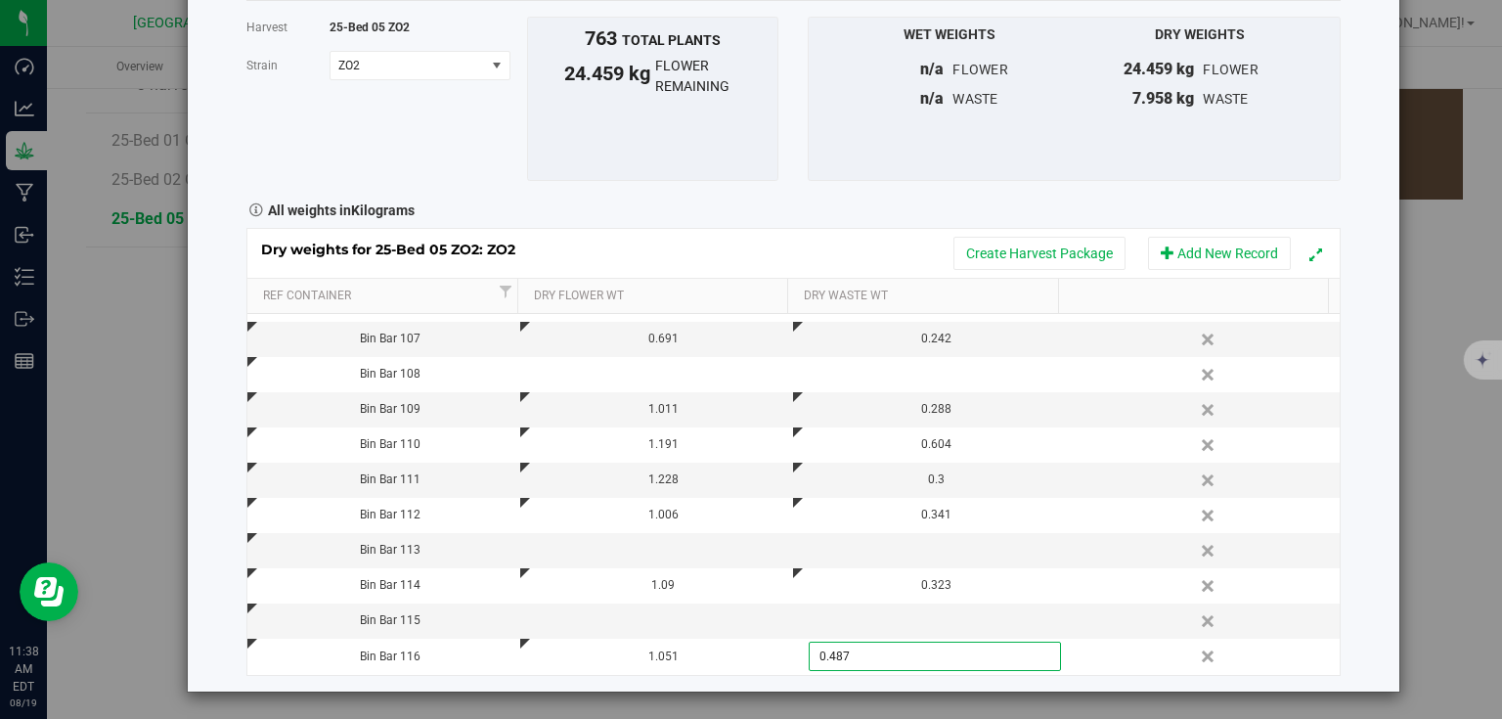
click at [1357, 436] on div "Harvest log Done Harvest 25-Bed 05 ZO2 Strain ZO2 Select strain ZO2 To bulk upl…" at bounding box center [794, 306] width 1212 height 772
click at [1236, 249] on button "Add New Record" at bounding box center [1219, 253] width 143 height 33
click at [1211, 240] on button "Add New Record" at bounding box center [1219, 253] width 143 height 33
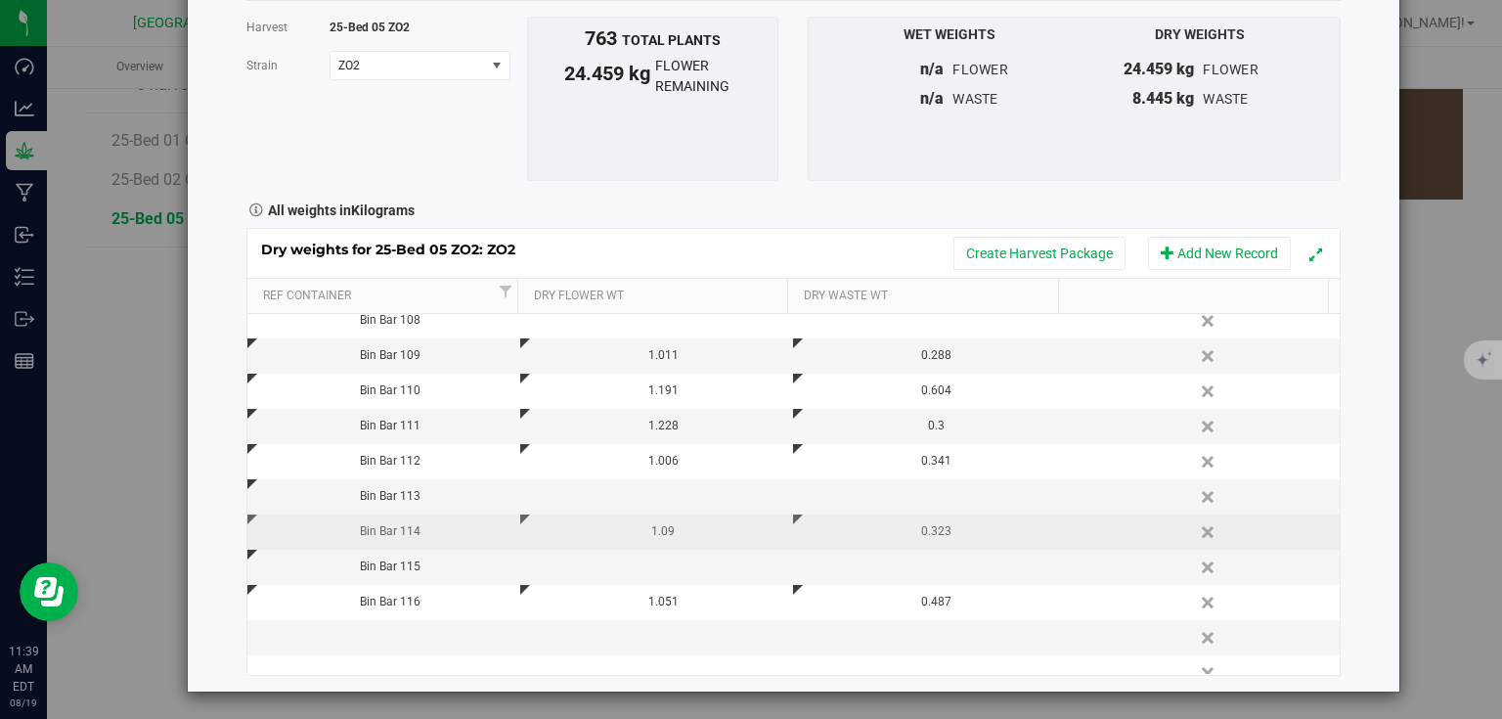
scroll to position [732, 0]
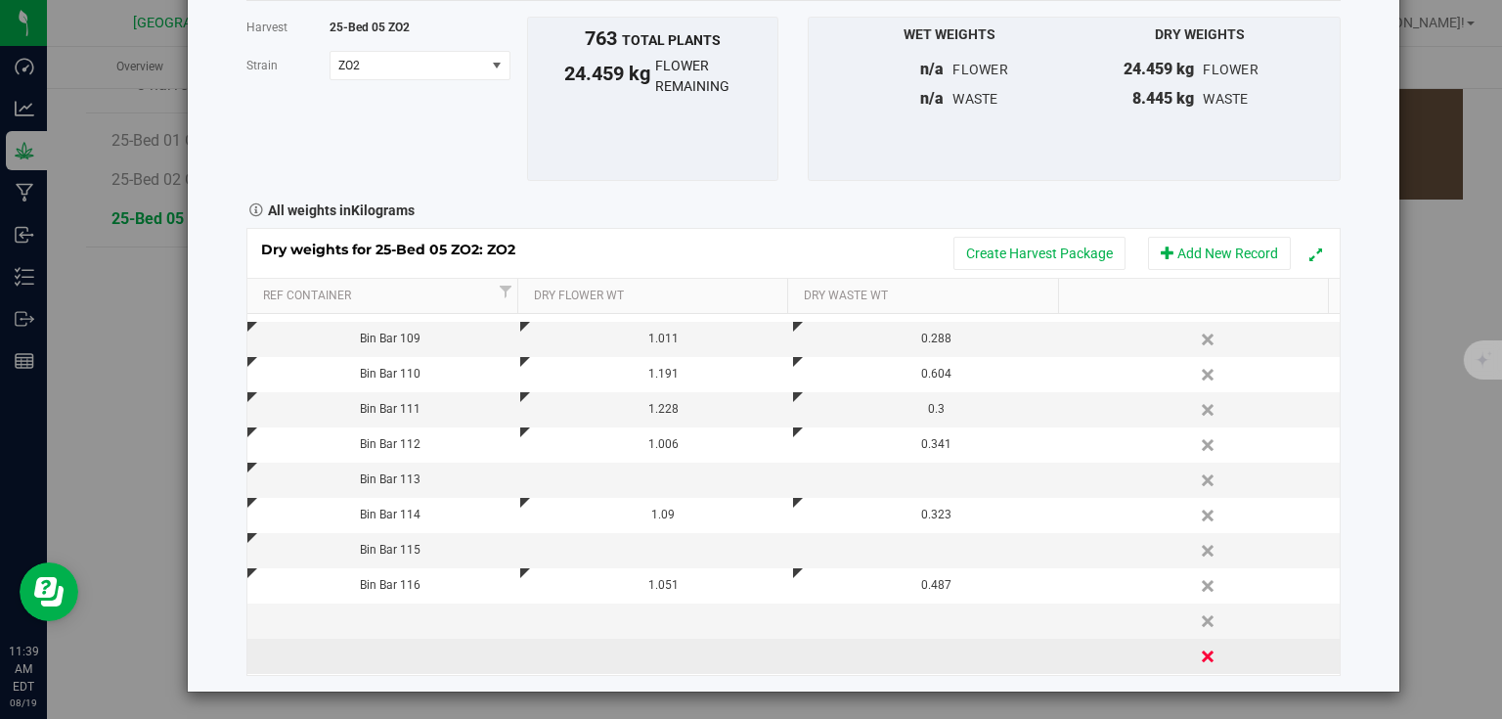
click at [1197, 656] on link "Delete" at bounding box center [1209, 656] width 29 height 25
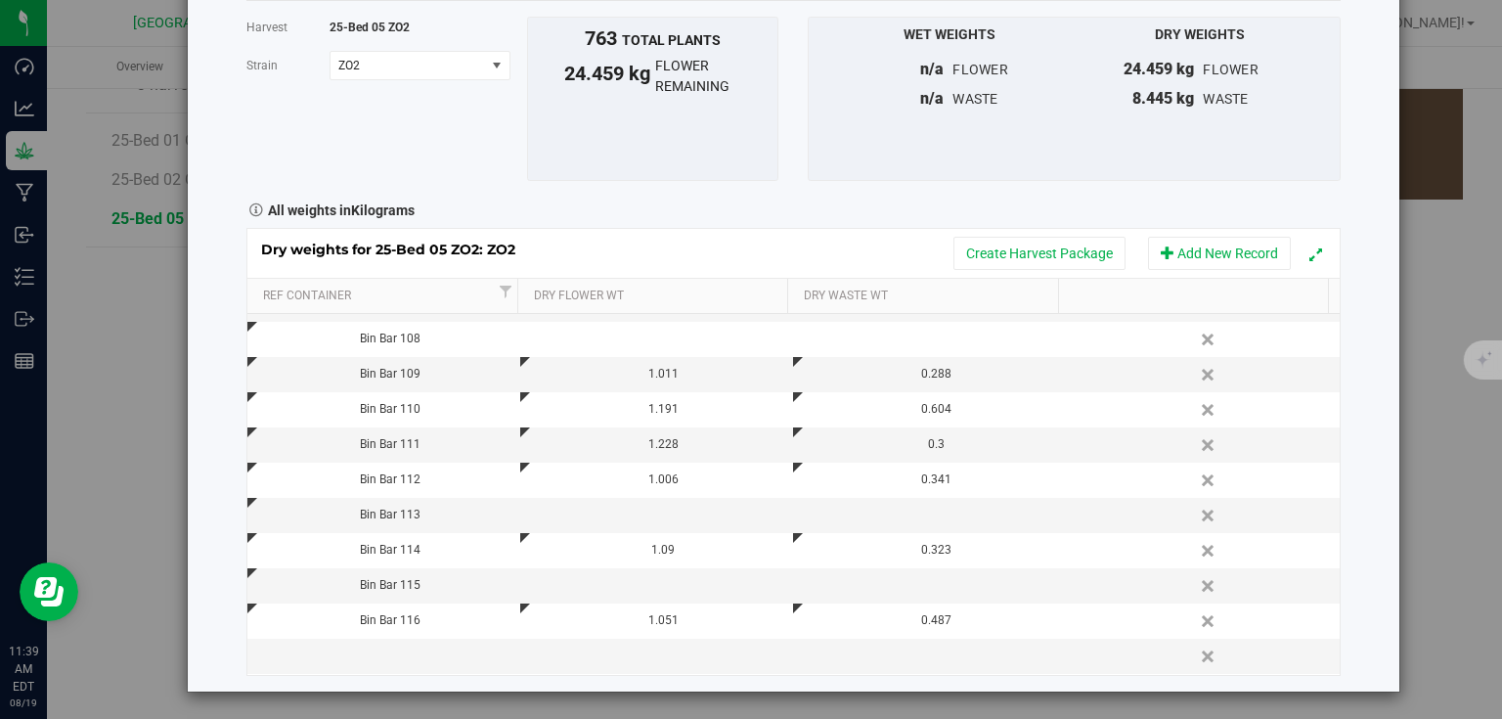
scroll to position [696, 0]
click at [400, 655] on td at bounding box center [383, 656] width 273 height 35
type input "Bin Bar 117"
type input "0.848"
type input "0.450"
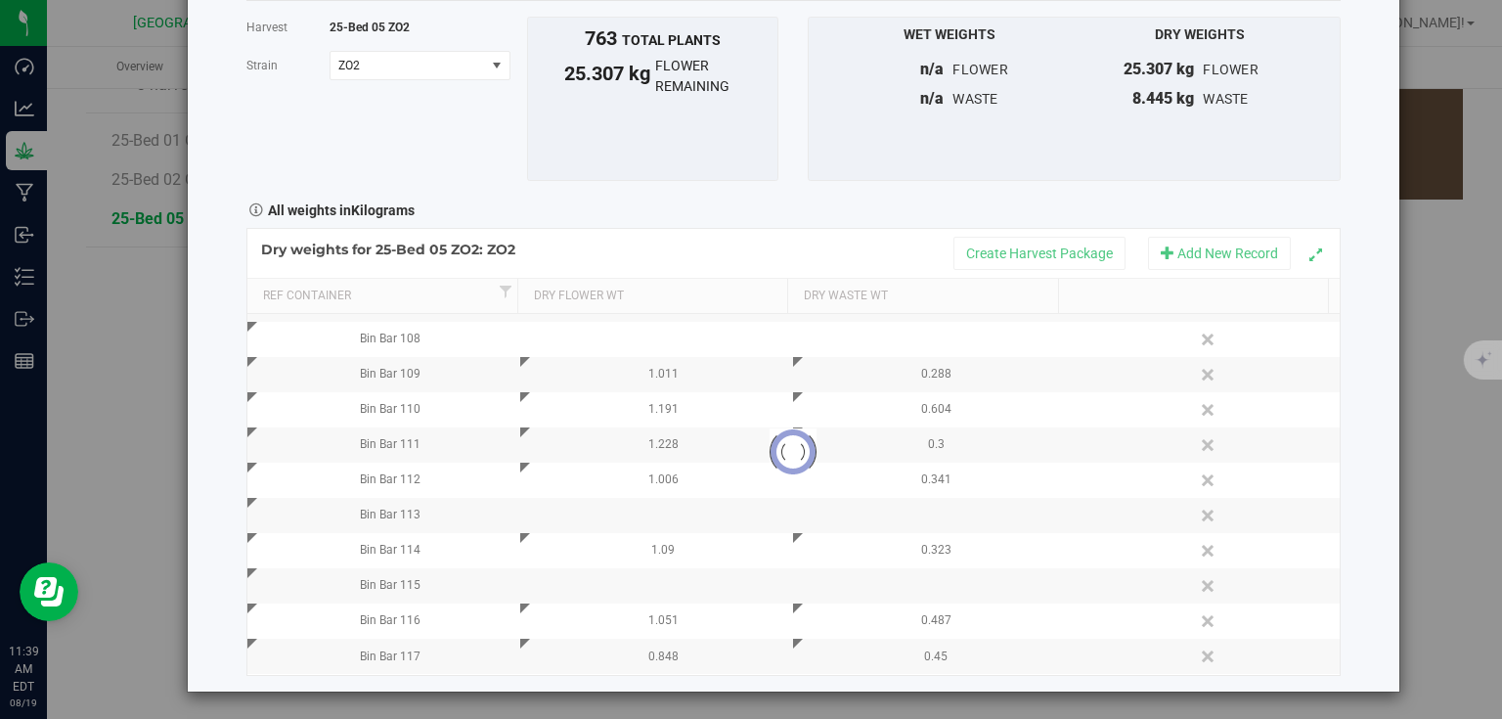
click at [1377, 321] on div "Harvest log Done Harvest 25-Bed 05 ZO2 Strain ZO2 Select strain ZO2 To bulk upl…" at bounding box center [794, 306] width 1212 height 772
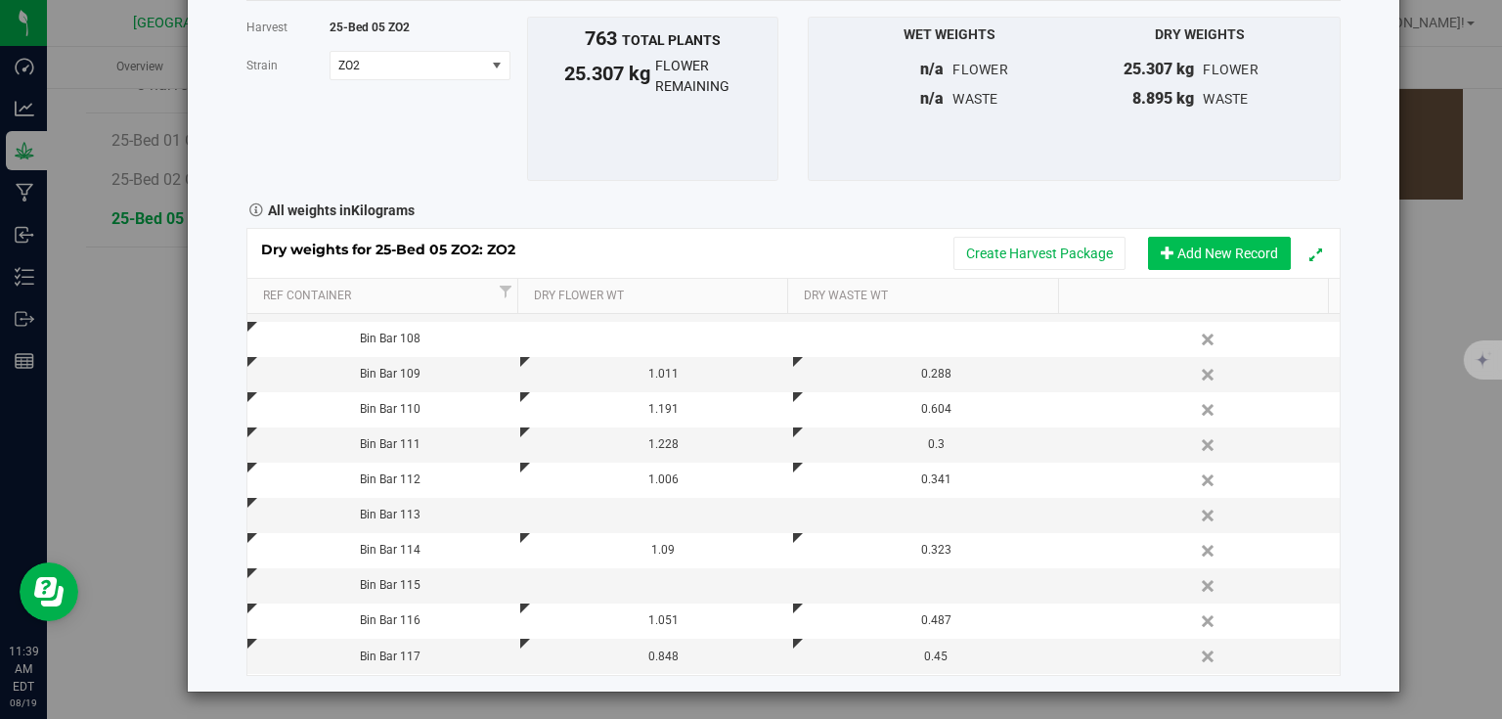
click at [1212, 254] on button "Add New Record" at bounding box center [1219, 253] width 143 height 33
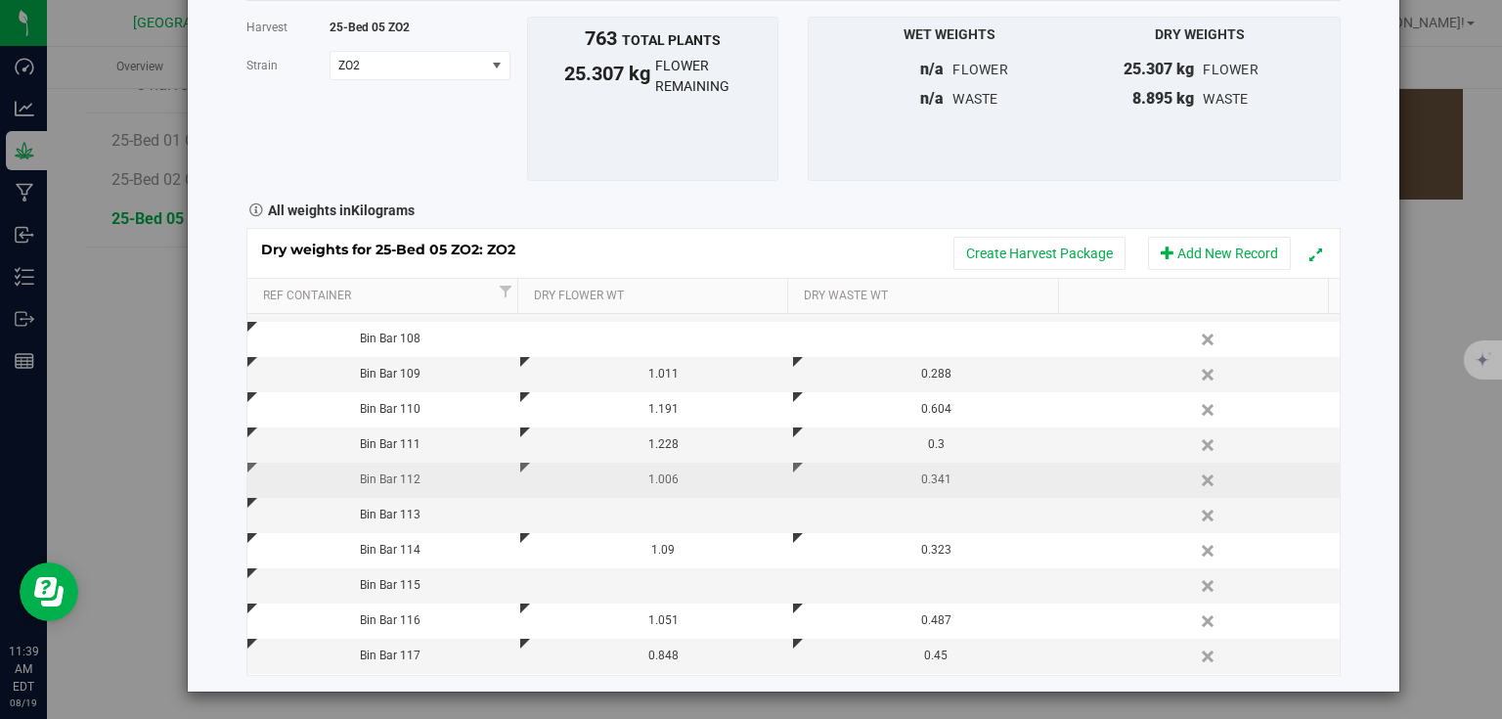
scroll to position [732, 0]
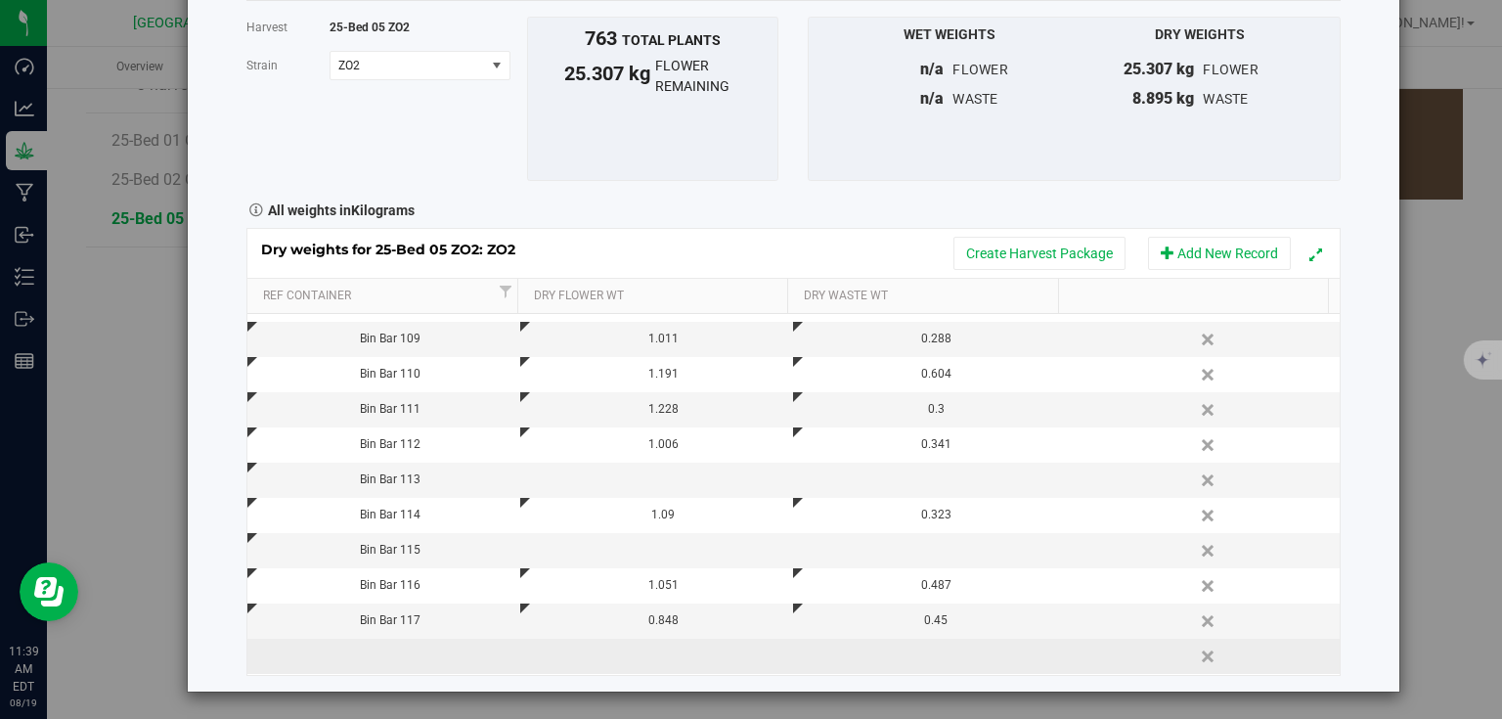
click at [427, 662] on td at bounding box center [383, 656] width 273 height 35
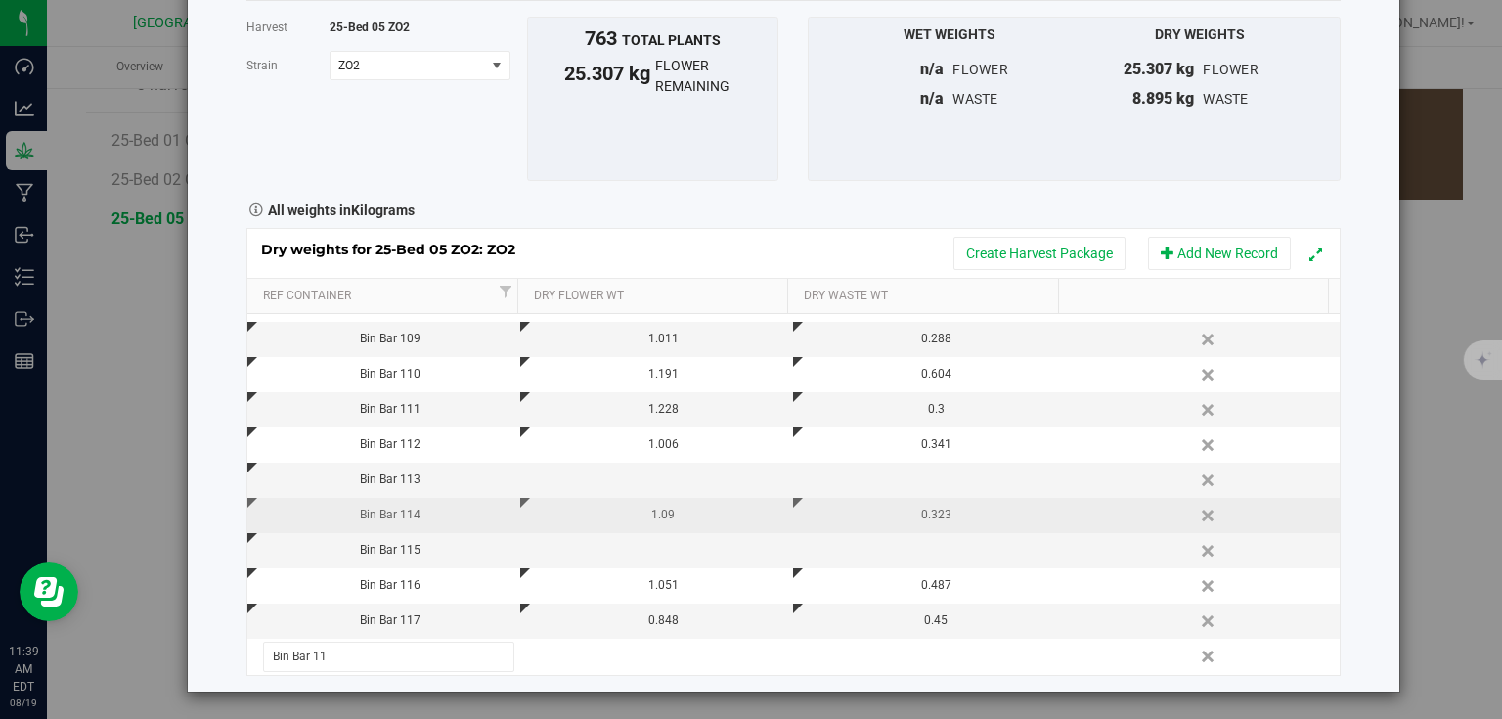
type input "Bin Bar 118"
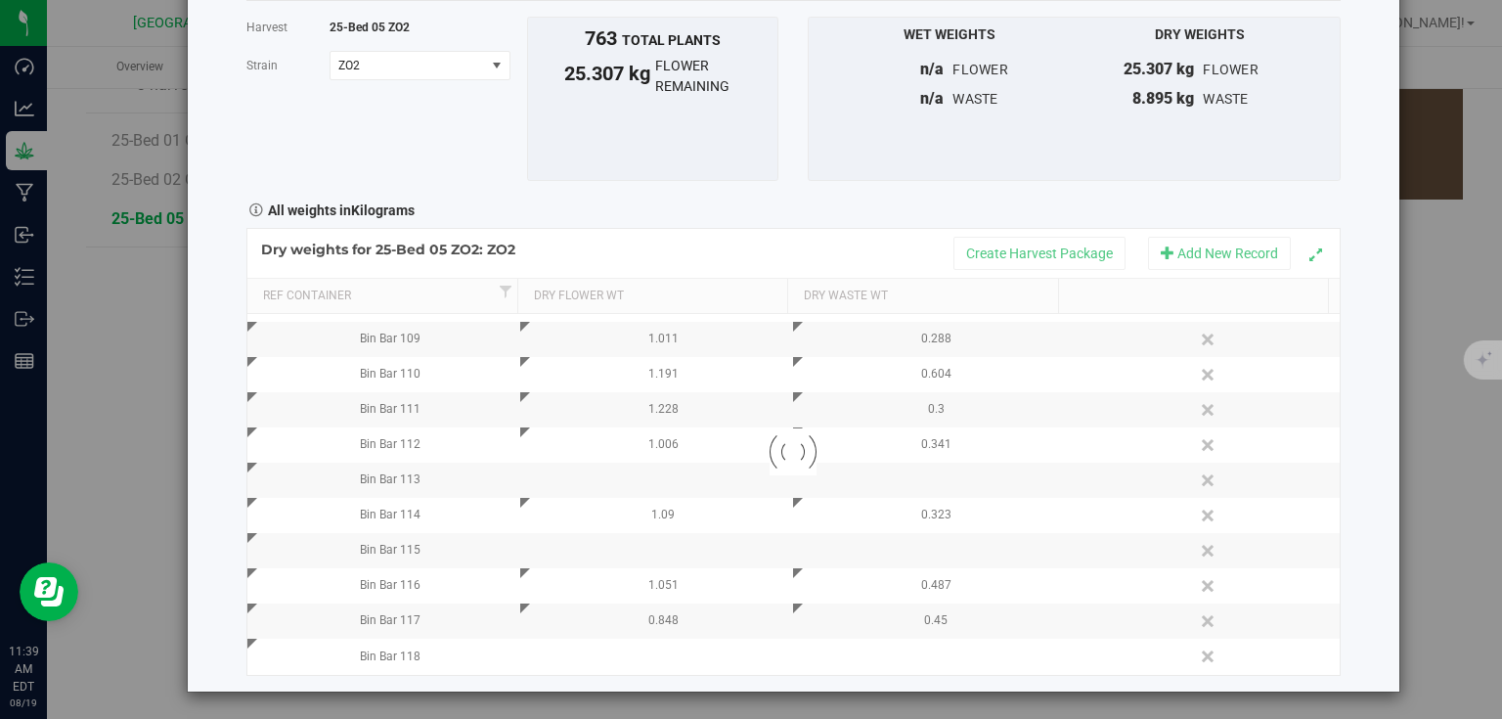
click at [1371, 489] on div "Harvest log Done Harvest 25-Bed 05 ZO2 Strain ZO2 Select strain ZO2 To bulk upl…" at bounding box center [794, 306] width 1212 height 772
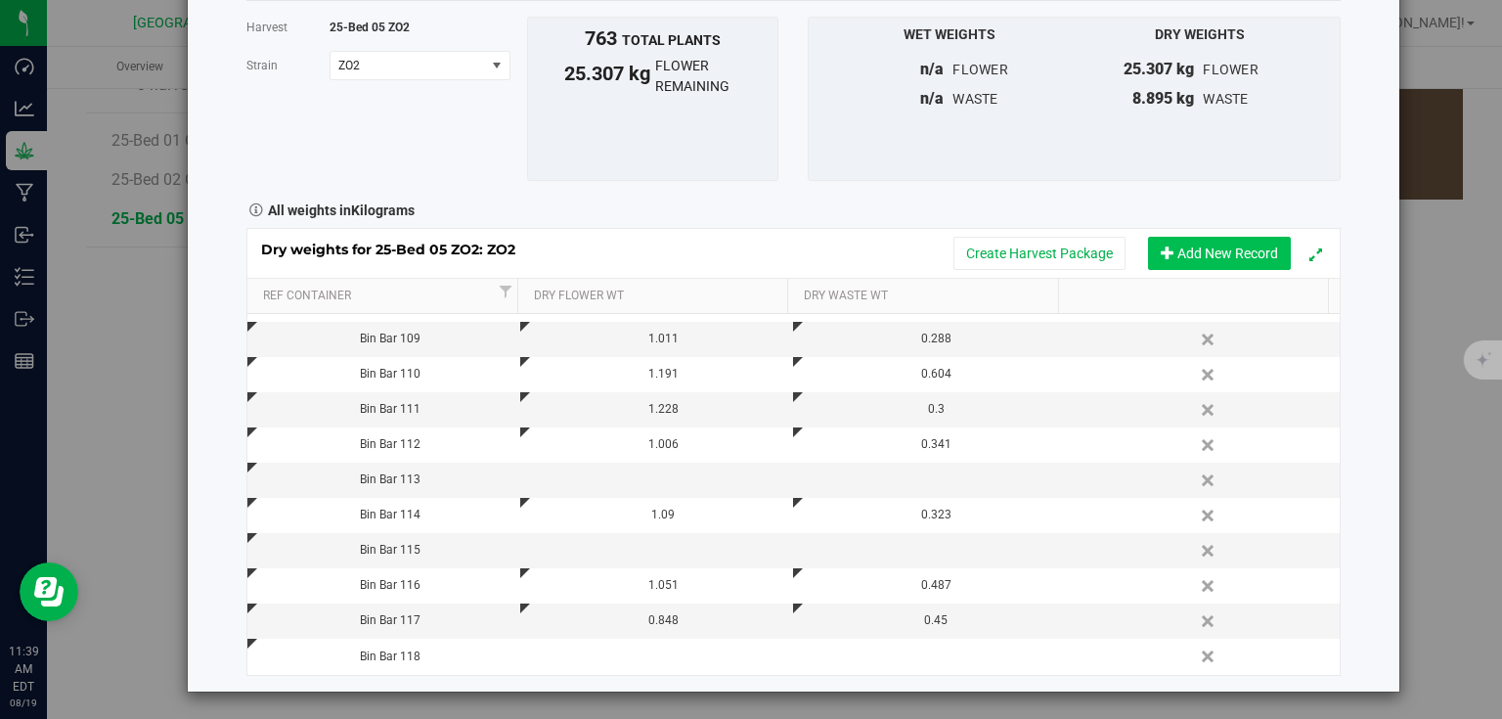
click at [1227, 254] on button "Add New Record" at bounding box center [1219, 253] width 143 height 33
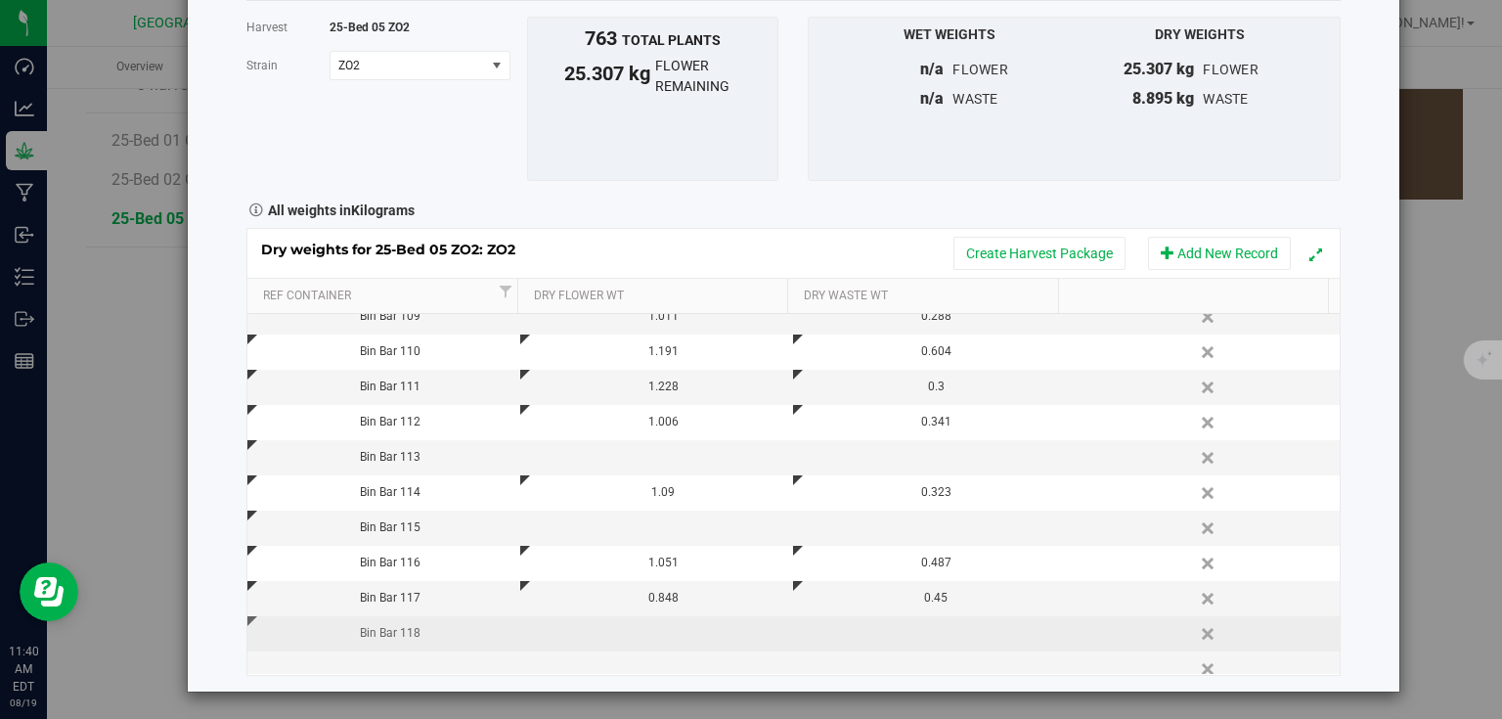
scroll to position [767, 0]
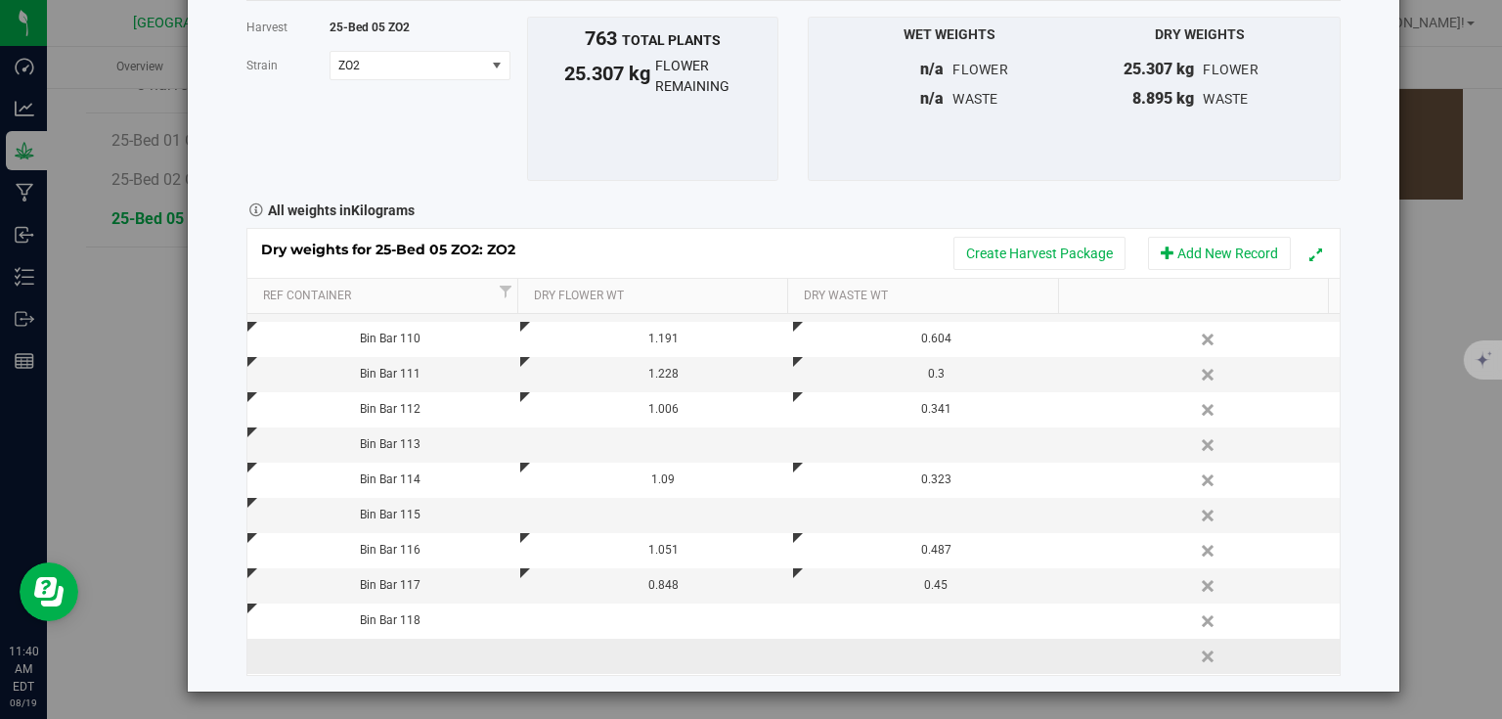
click at [357, 663] on td at bounding box center [383, 656] width 273 height 35
type input "Bin Bar 119"
type input "0.604"
type input "0.276"
click at [1350, 391] on div "Harvest log Done Harvest 25-Bed 05 ZO2 Strain ZO2 Select strain ZO2 To bulk upl…" at bounding box center [794, 306] width 1212 height 772
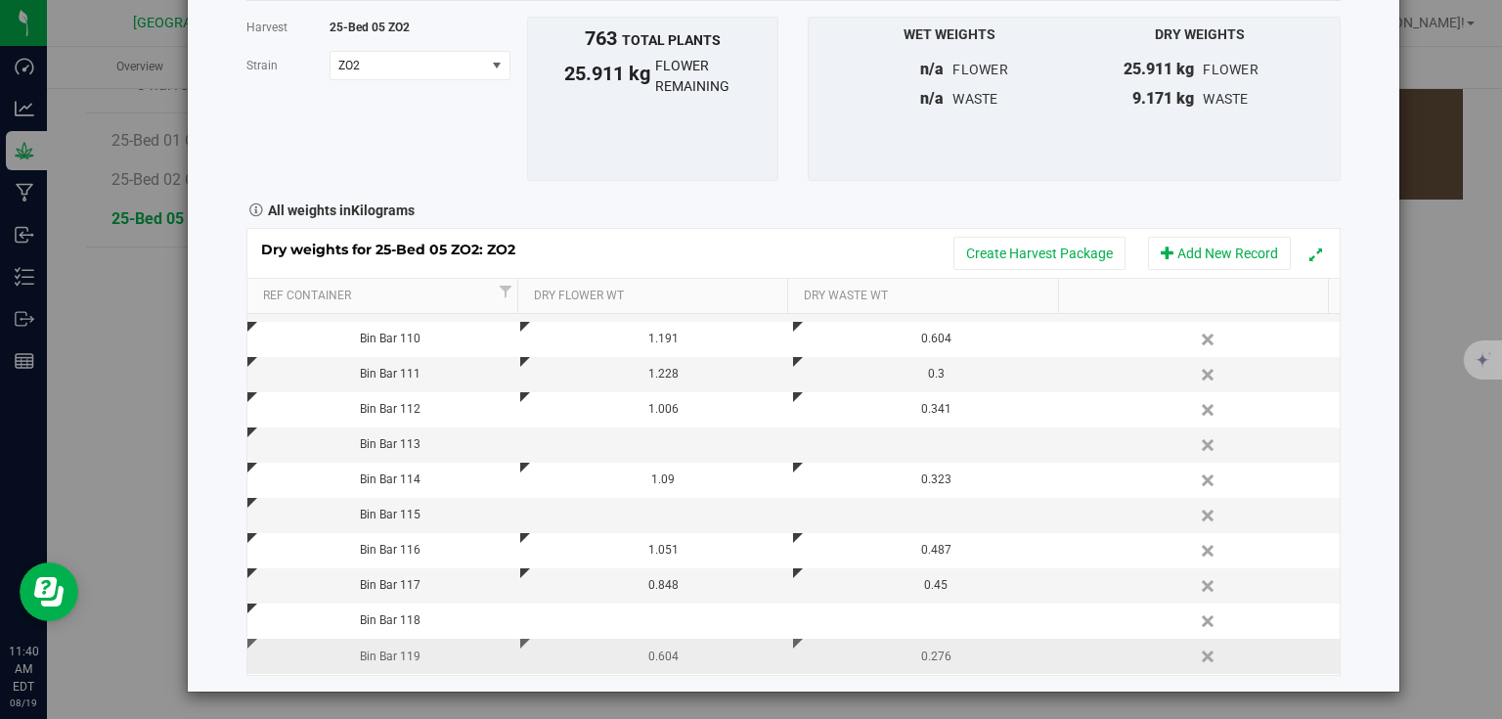
click at [1205, 255] on button "Add New Record" at bounding box center [1219, 253] width 143 height 33
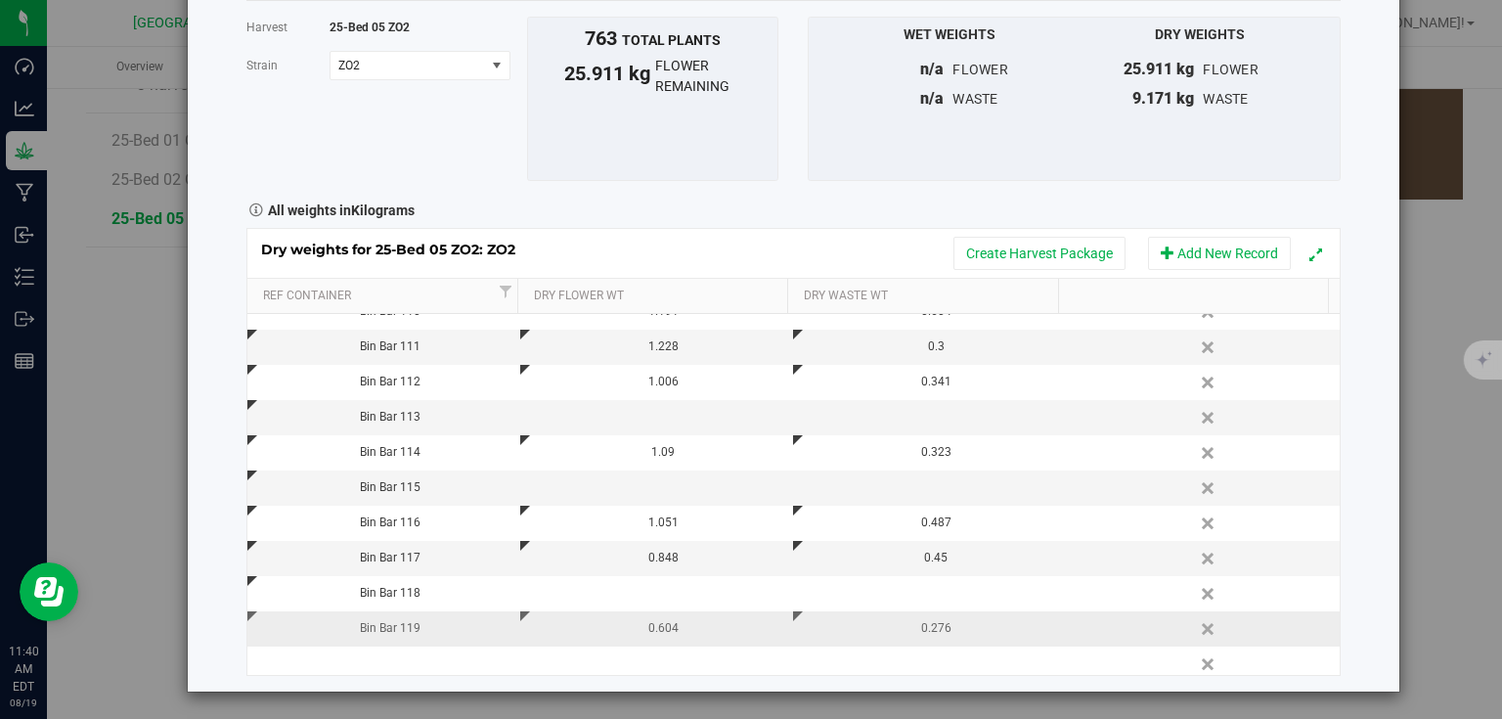
scroll to position [802, 0]
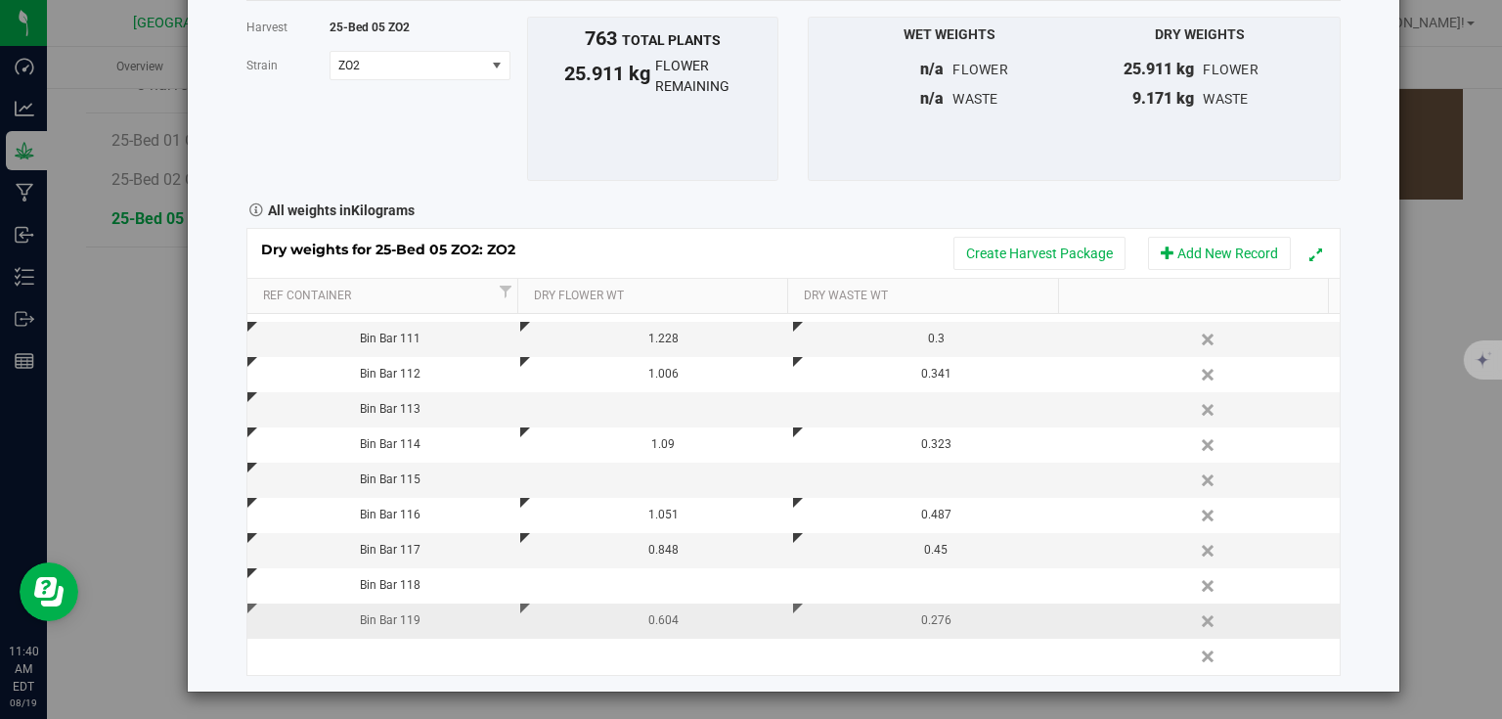
click at [458, 630] on td "Bin Bar 119" at bounding box center [383, 620] width 273 height 35
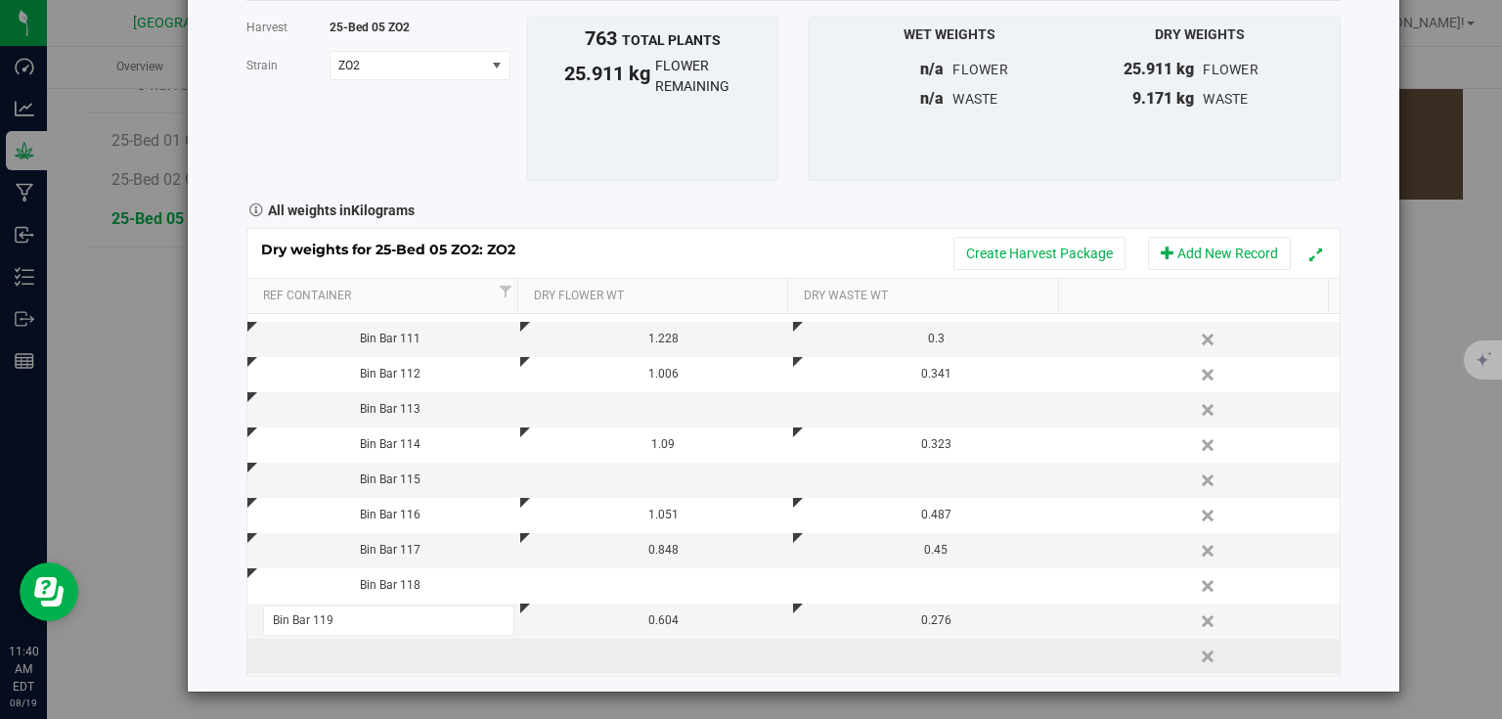
click at [455, 649] on td at bounding box center [383, 656] width 273 height 35
type input "Bin Bar 120"
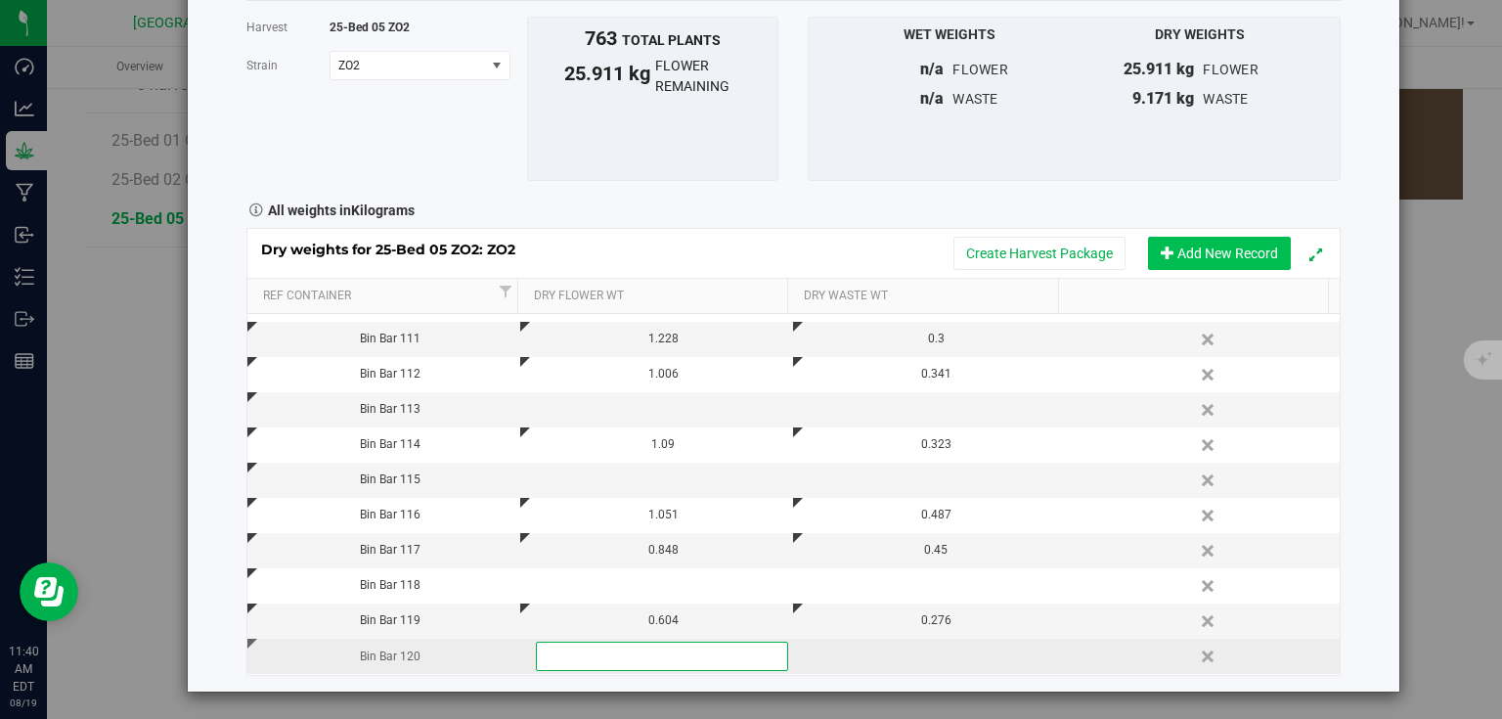
click at [1236, 237] on button "Add New Record" at bounding box center [1219, 253] width 143 height 33
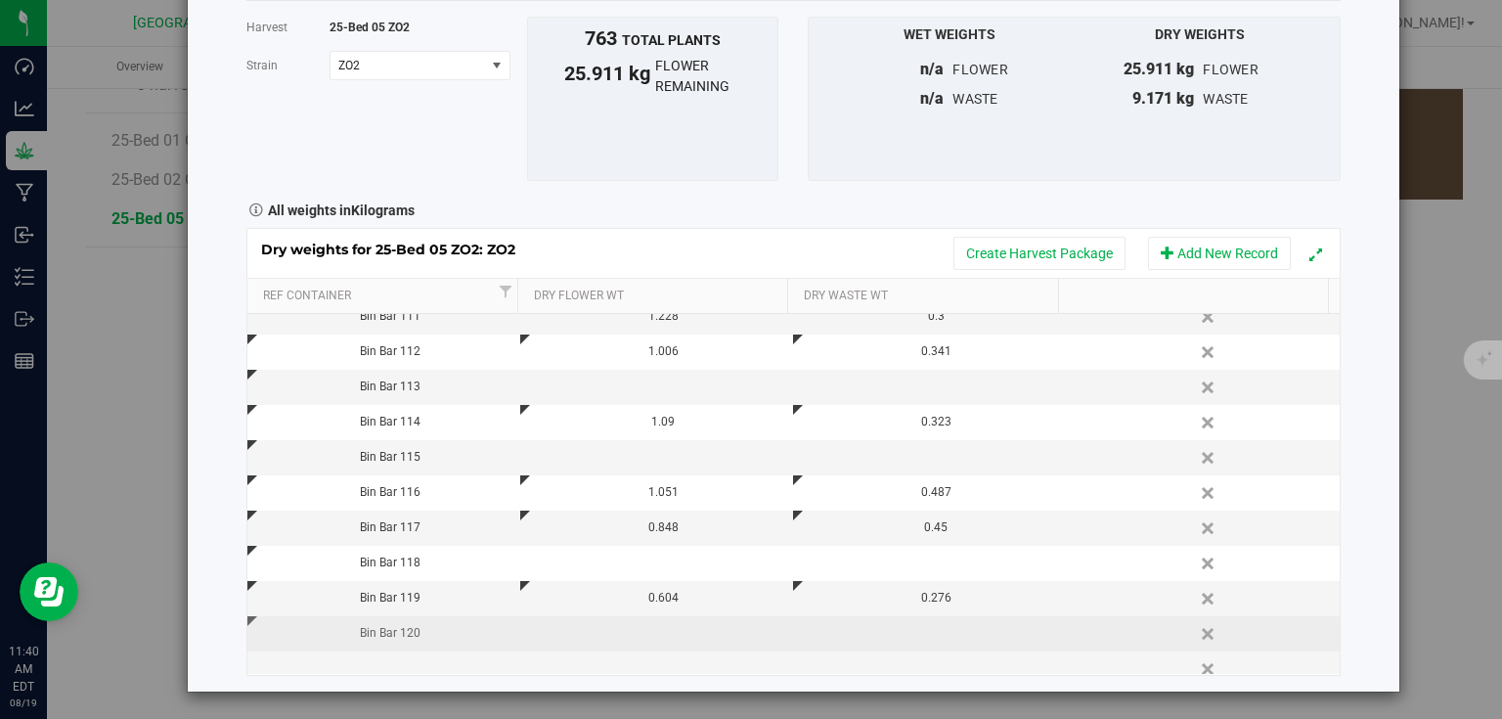
scroll to position [837, 0]
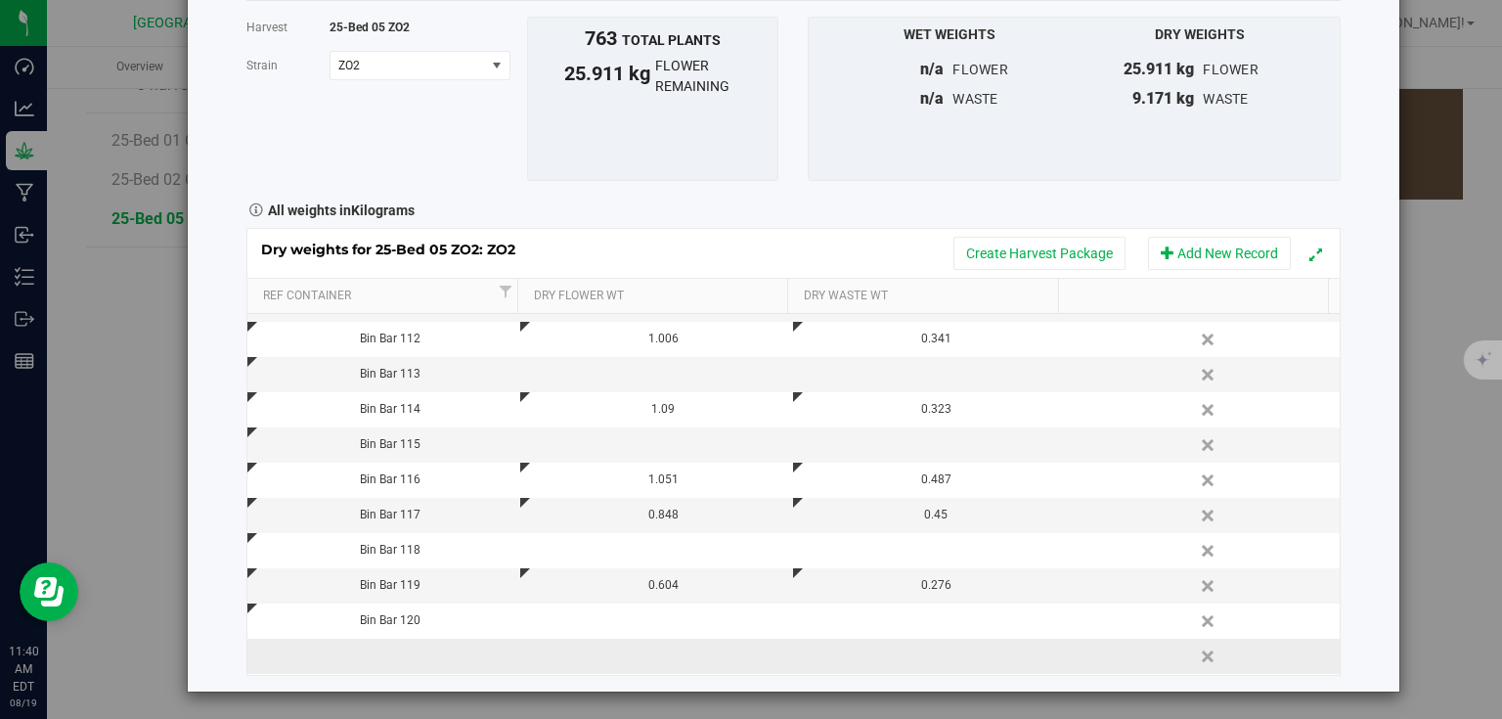
click at [426, 653] on td at bounding box center [383, 656] width 273 height 35
type input "Bin Bar 121"
type input "0.809"
type input "0.280"
click at [1362, 384] on div "Harvest log Done Harvest 25-Bed 05 ZO2 Strain ZO2 Select strain ZO2 To bulk upl…" at bounding box center [794, 306] width 1212 height 772
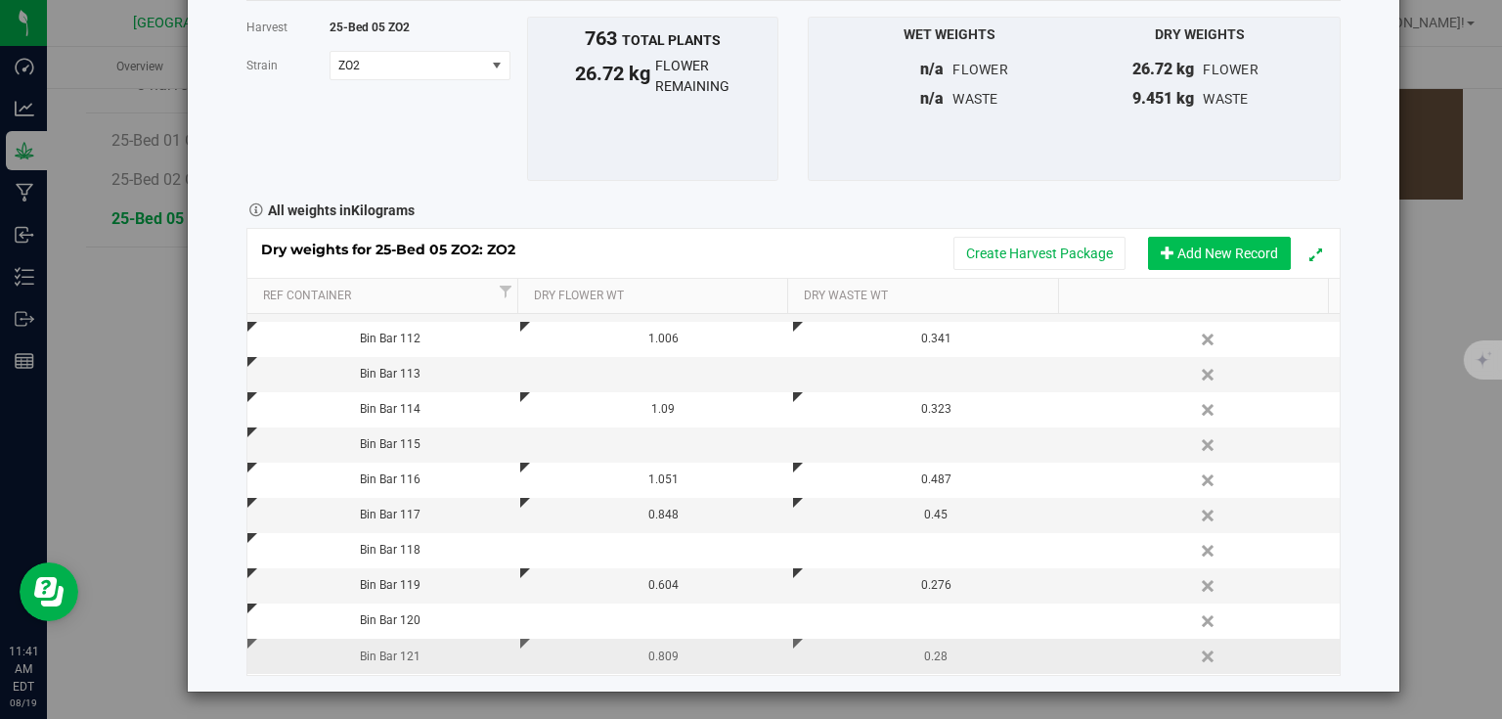
click at [1215, 248] on button "Add New Record" at bounding box center [1219, 253] width 143 height 33
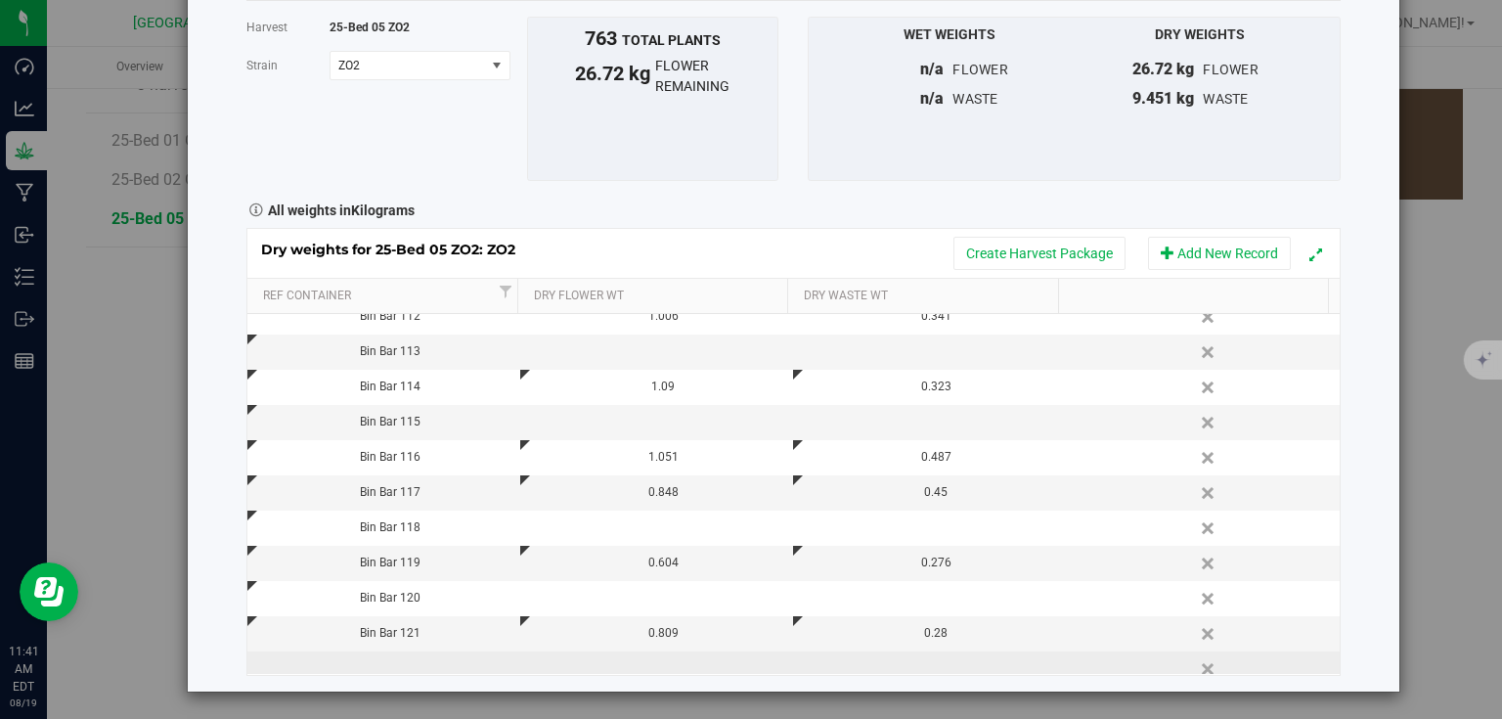
scroll to position [872, 0]
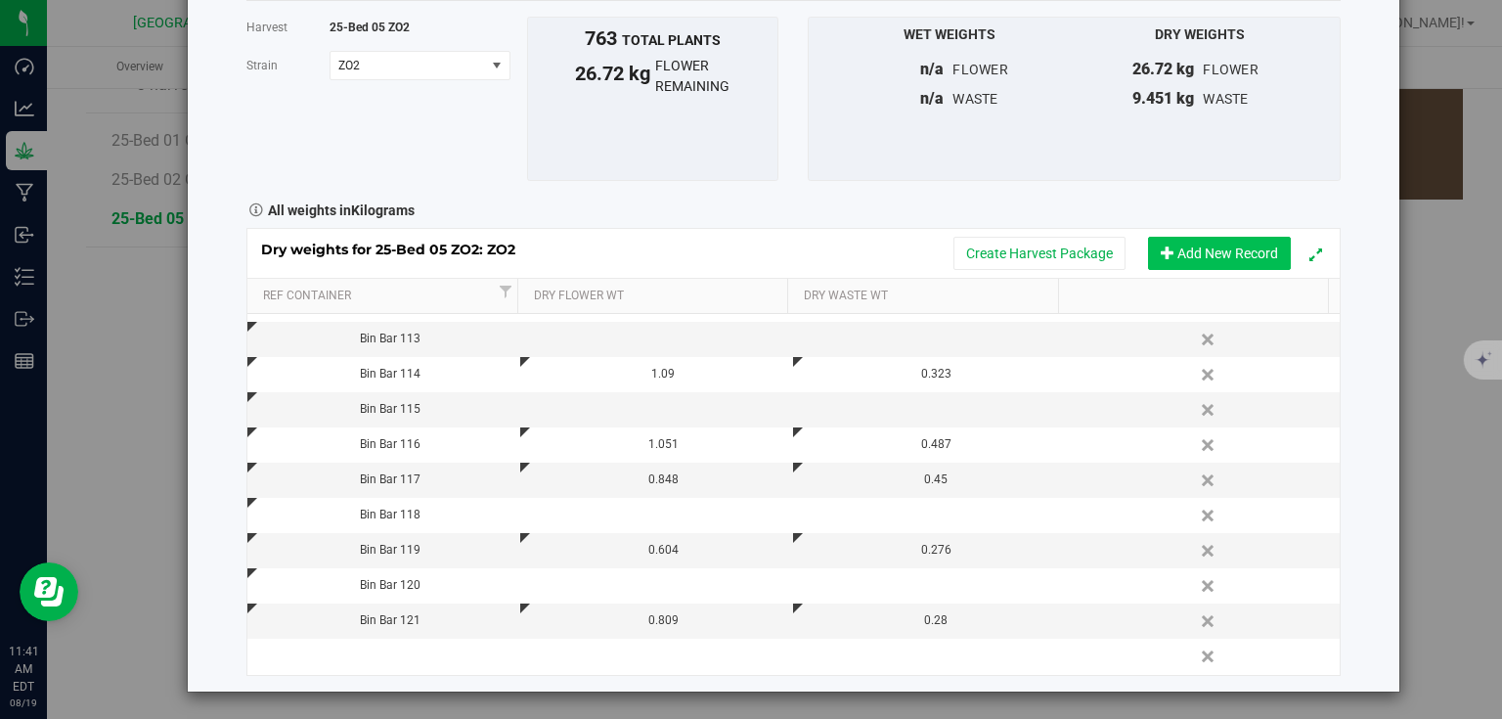
click at [1174, 254] on button "Add New Record" at bounding box center [1219, 253] width 143 height 33
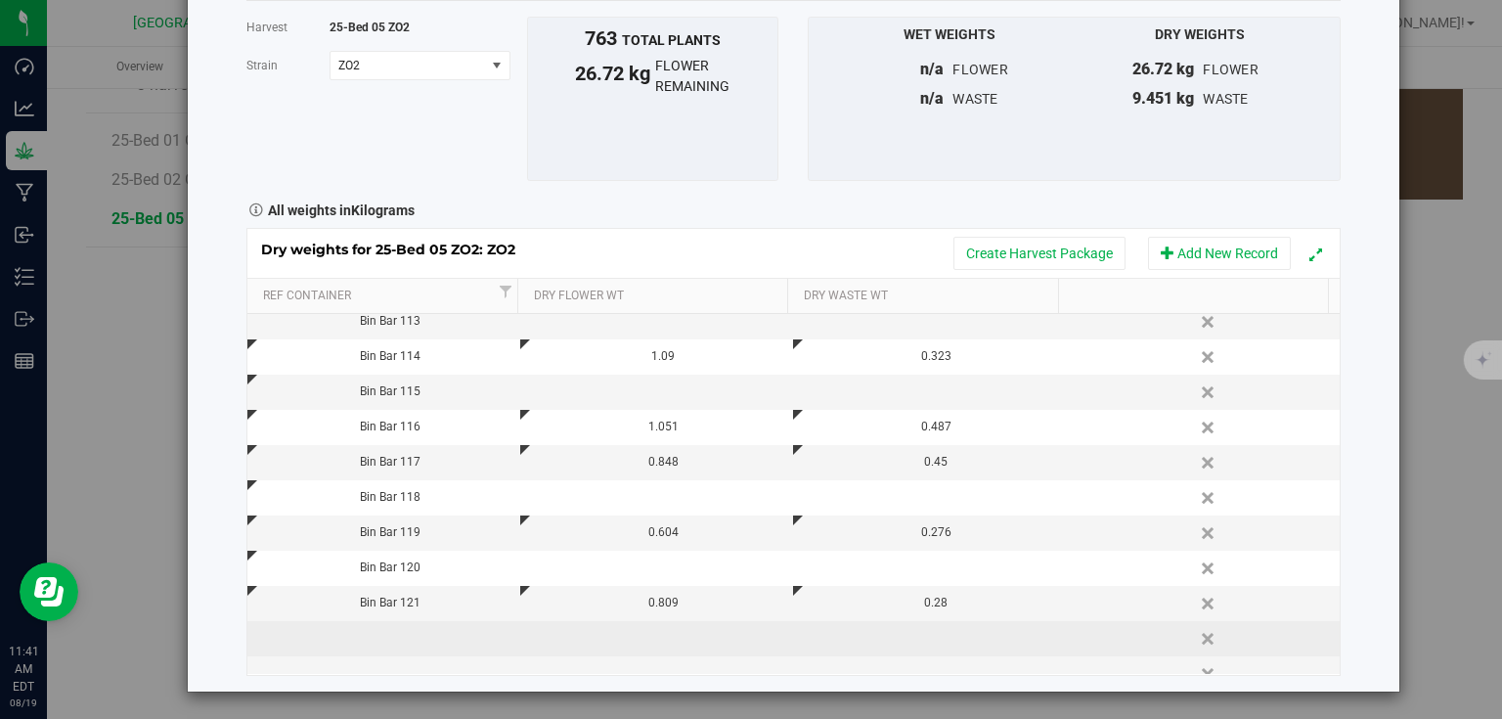
scroll to position [908, 0]
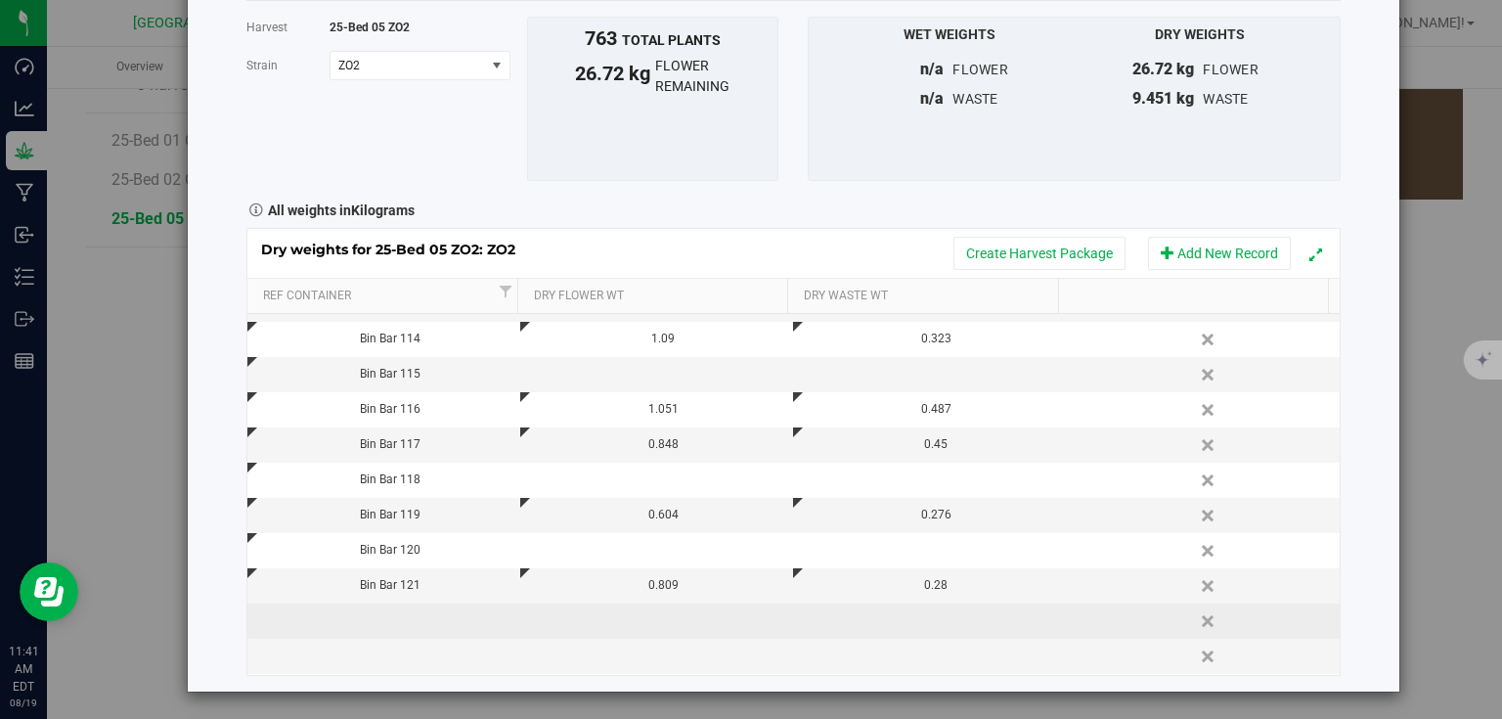
click at [434, 624] on td at bounding box center [383, 620] width 273 height 35
type input "Bin Bar 122"
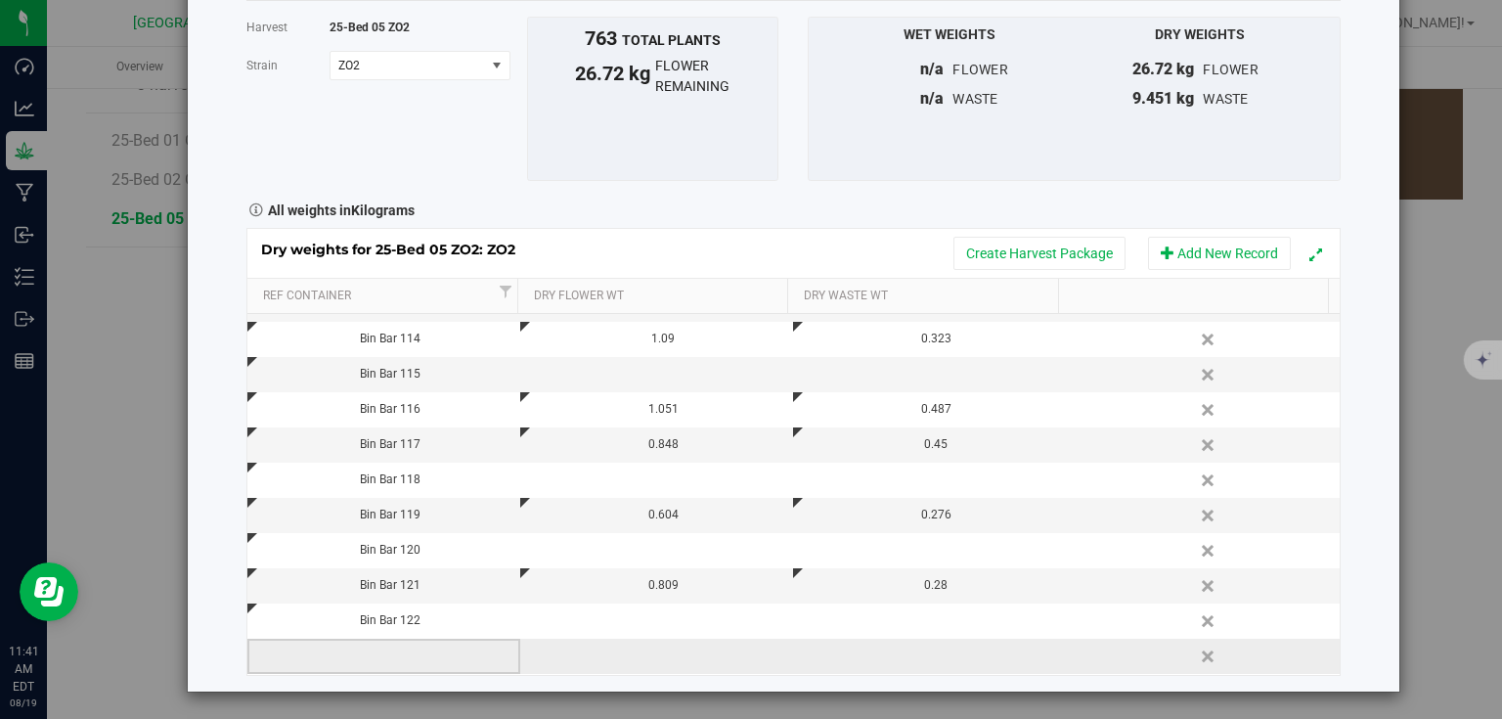
click at [446, 668] on td at bounding box center [383, 656] width 273 height 35
type input "Bin Bar 123"
click at [657, 651] on div "Dry weights for 25-Bed 05 ZO2: ZO2 Create Harvest Package Add New Record Ref Co…" at bounding box center [793, 451] width 1094 height 447
click at [657, 651] on td at bounding box center [656, 656] width 273 height 35
type input "1.613"
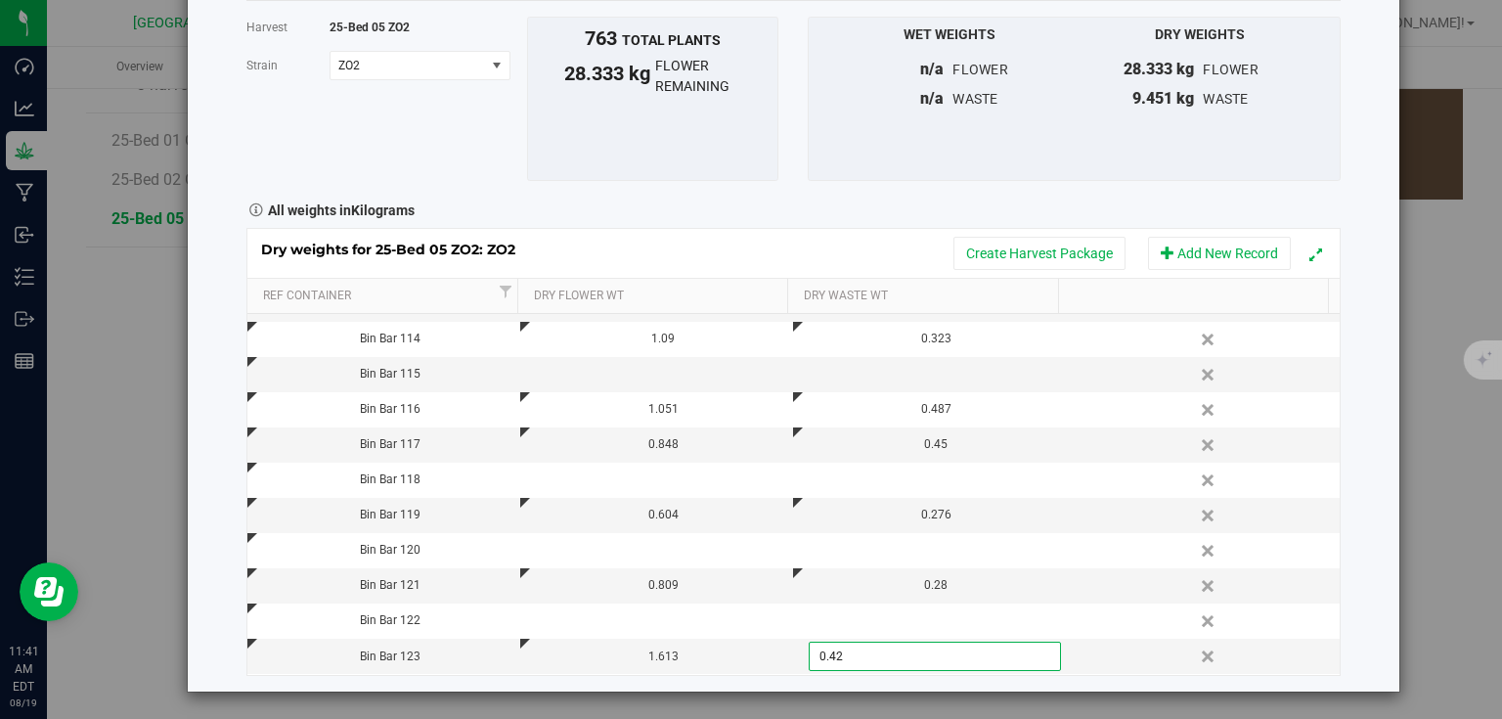
type input "0.420"
click at [1360, 394] on div "Harvest log Done Harvest 25-Bed 05 ZO2 Strain ZO2 Select strain ZO2 To bulk upl…" at bounding box center [794, 306] width 1212 height 772
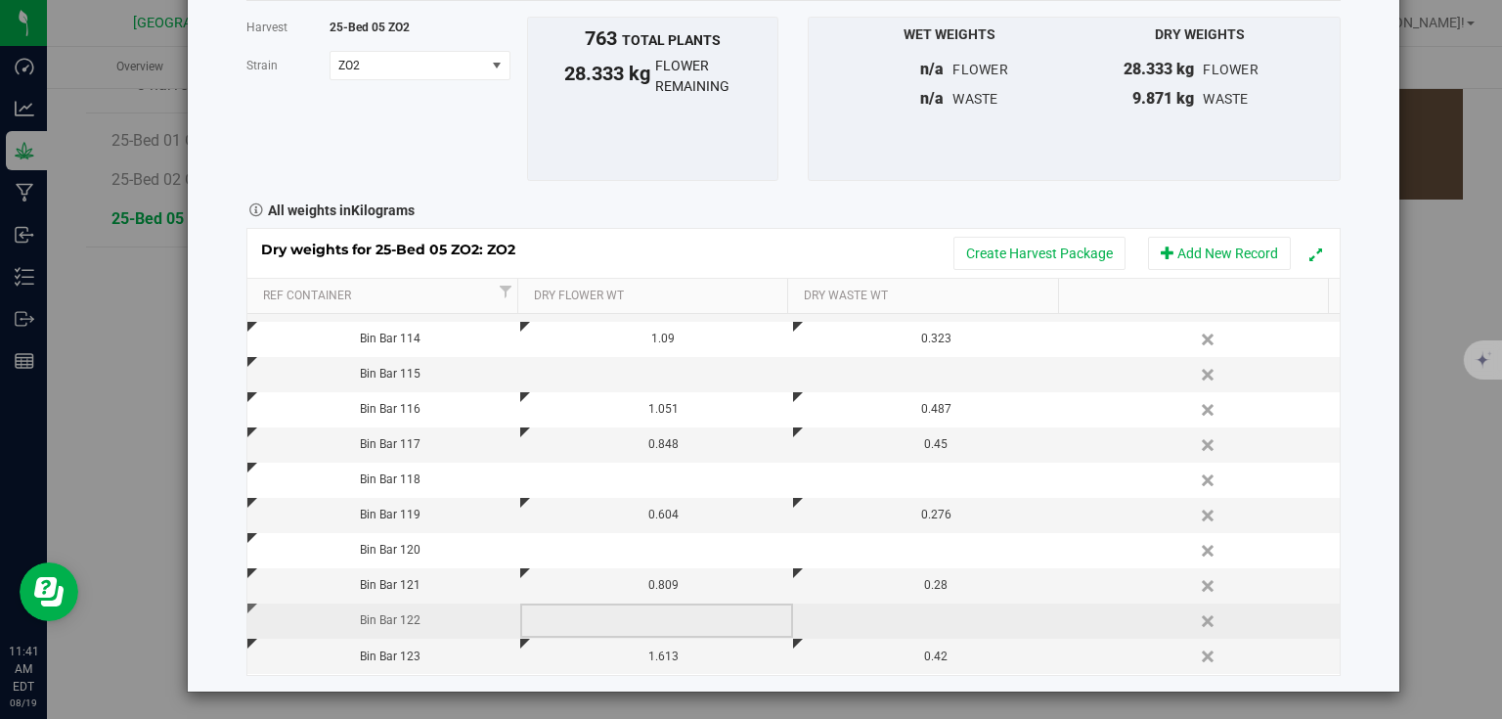
click at [665, 613] on td at bounding box center [656, 620] width 273 height 35
type input "0.936"
type input "0.512"
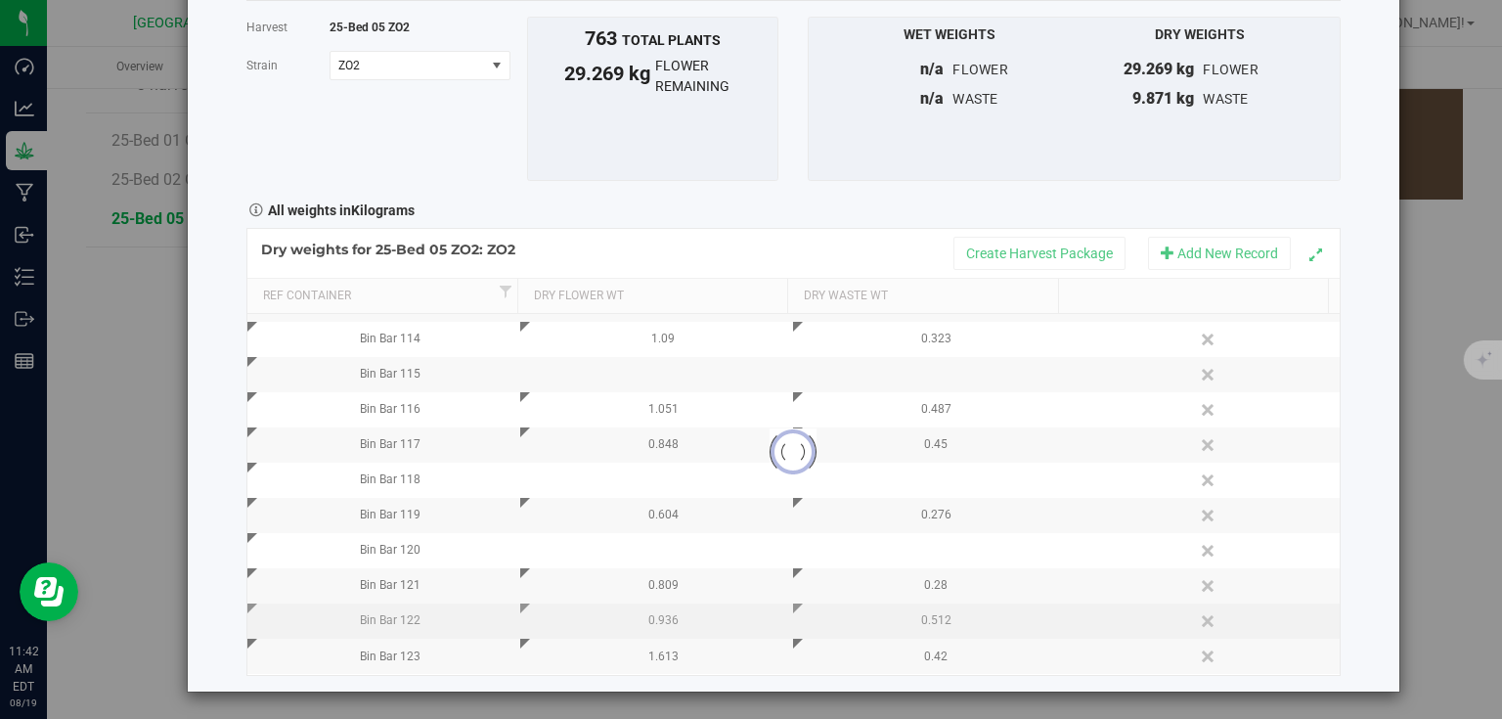
click at [1367, 444] on div "Harvest log Done Harvest 25-Bed 05 ZO2 Strain ZO2 Select strain ZO2 To bulk upl…" at bounding box center [794, 306] width 1212 height 772
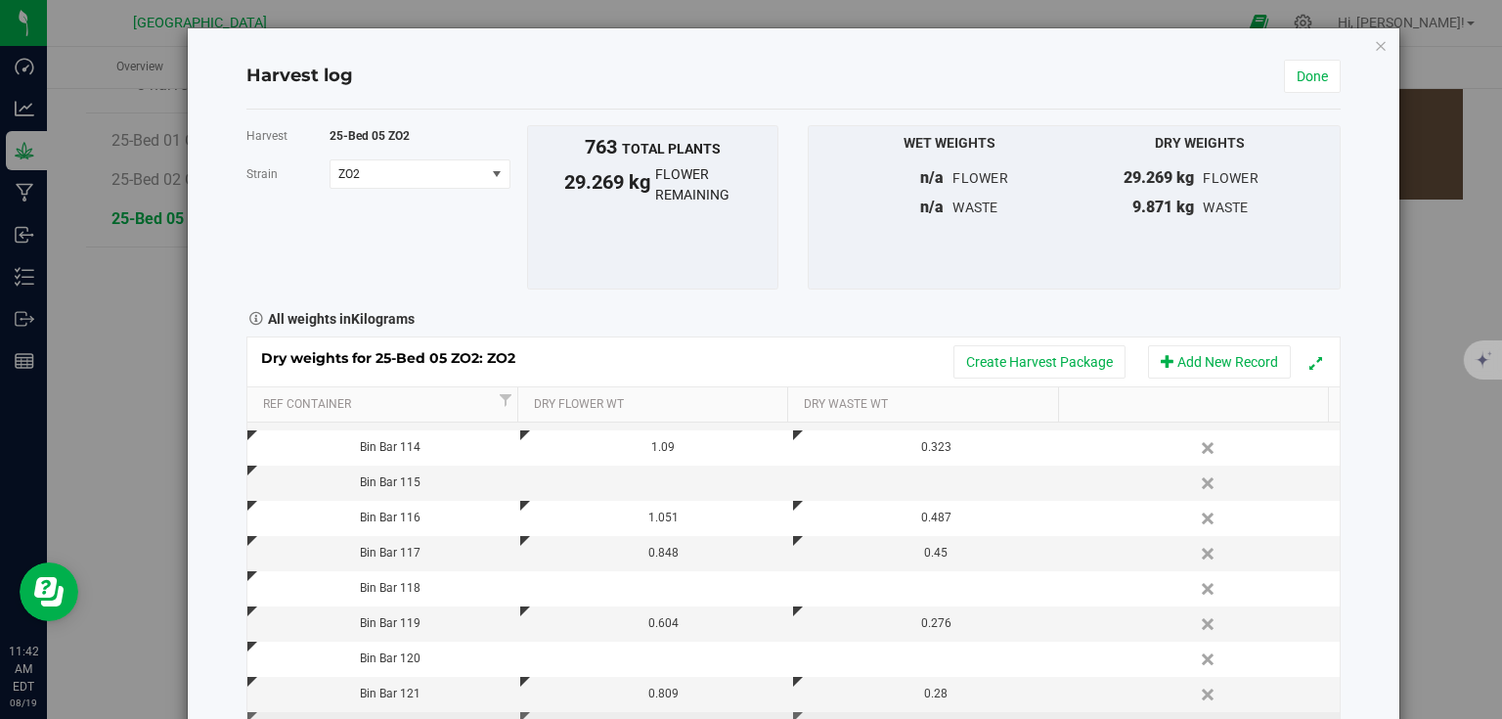
scroll to position [0, 0]
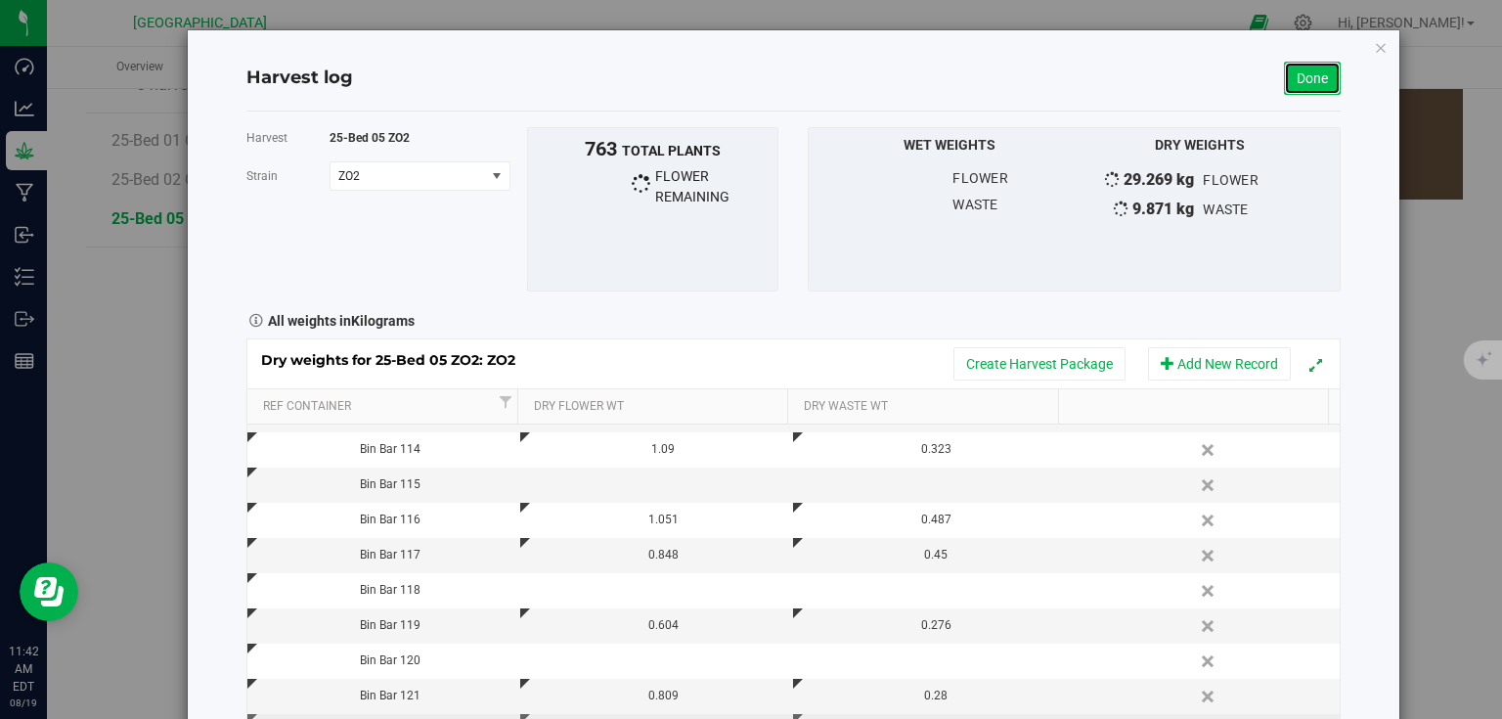
click at [1305, 77] on link "Done" at bounding box center [1312, 78] width 57 height 33
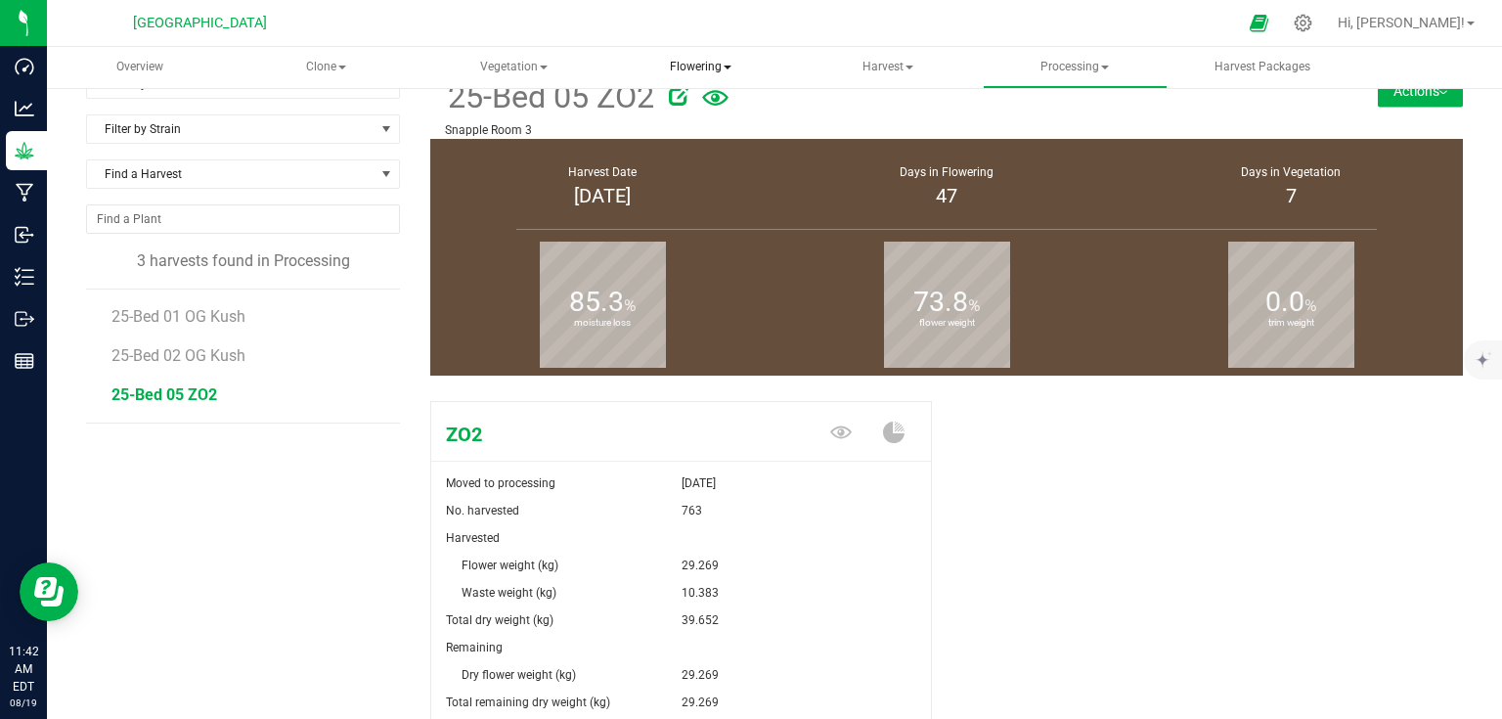
scroll to position [212, 0]
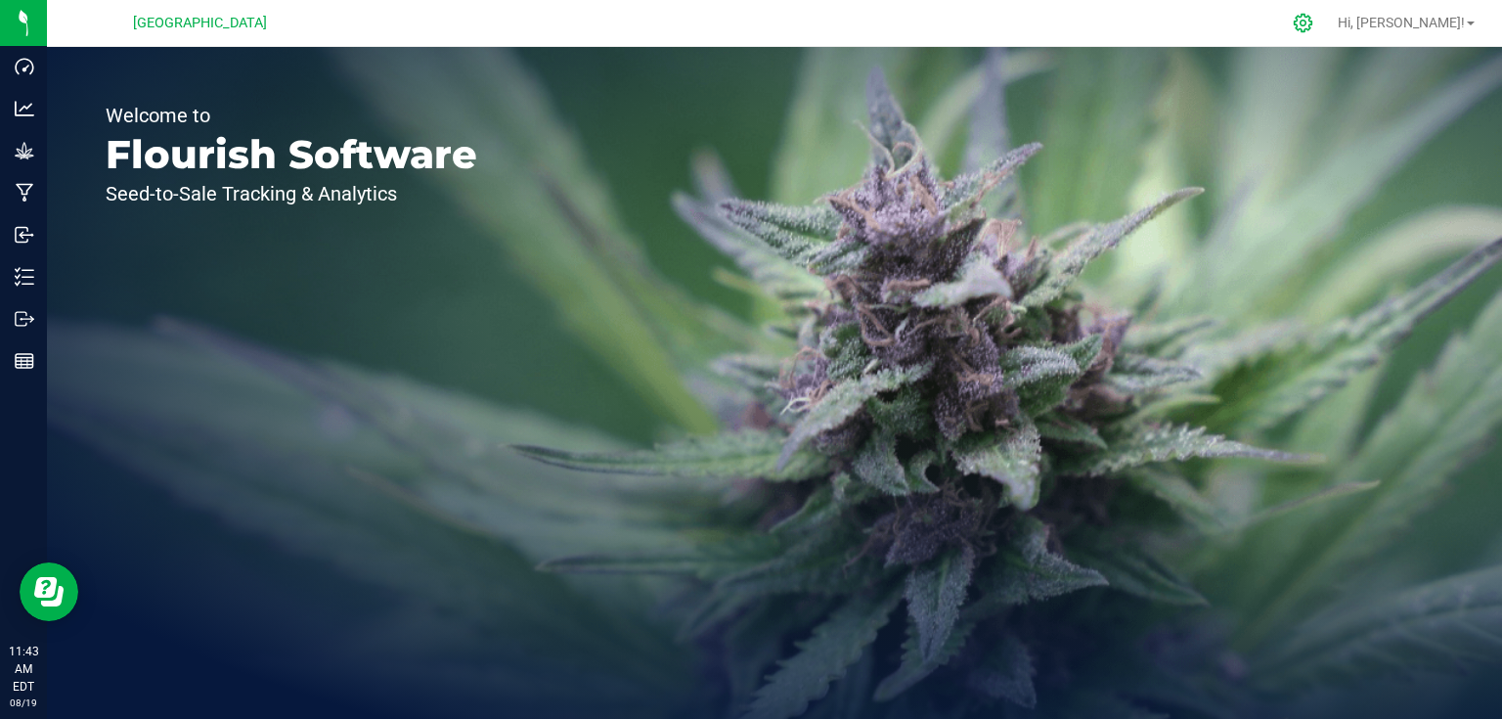
click at [1313, 24] on icon at bounding box center [1303, 23] width 19 height 19
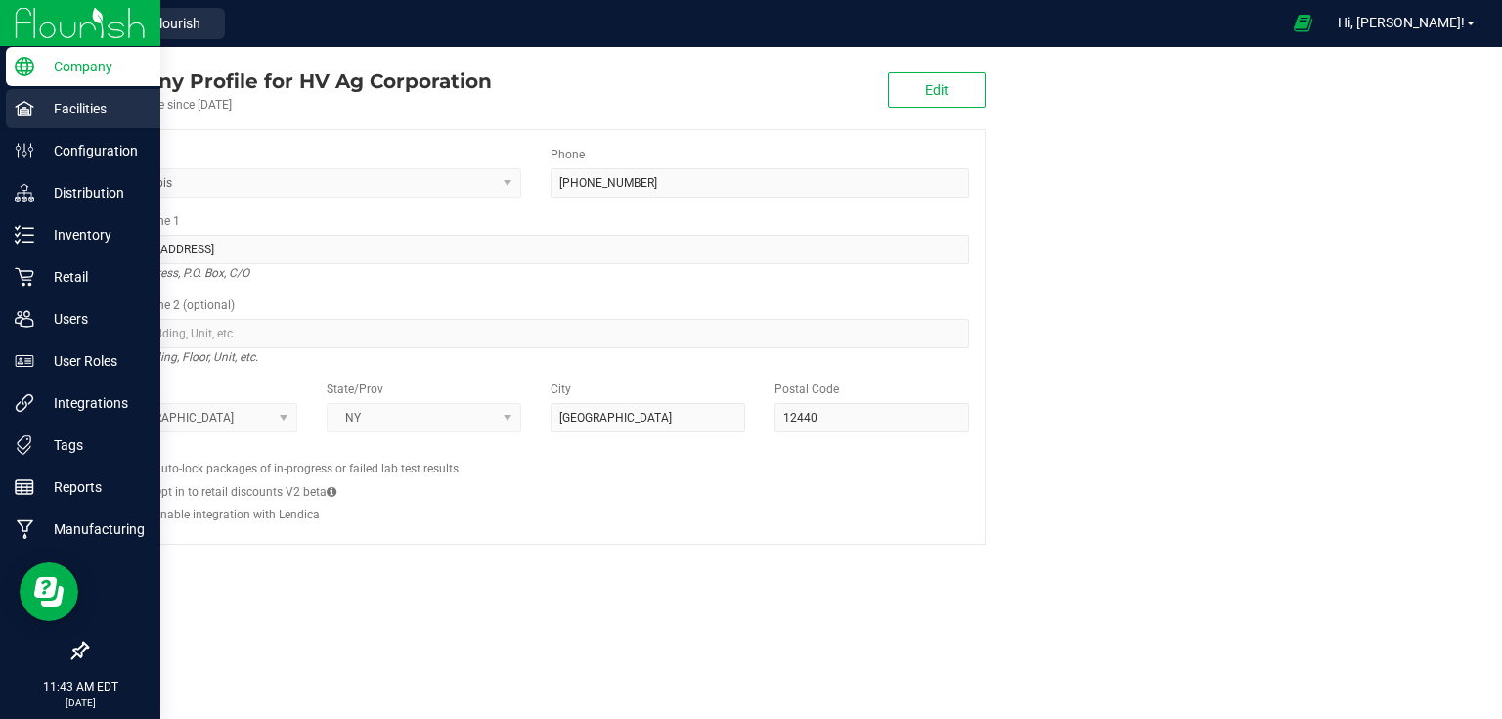
click at [81, 113] on p "Facilities" at bounding box center [92, 108] width 117 height 23
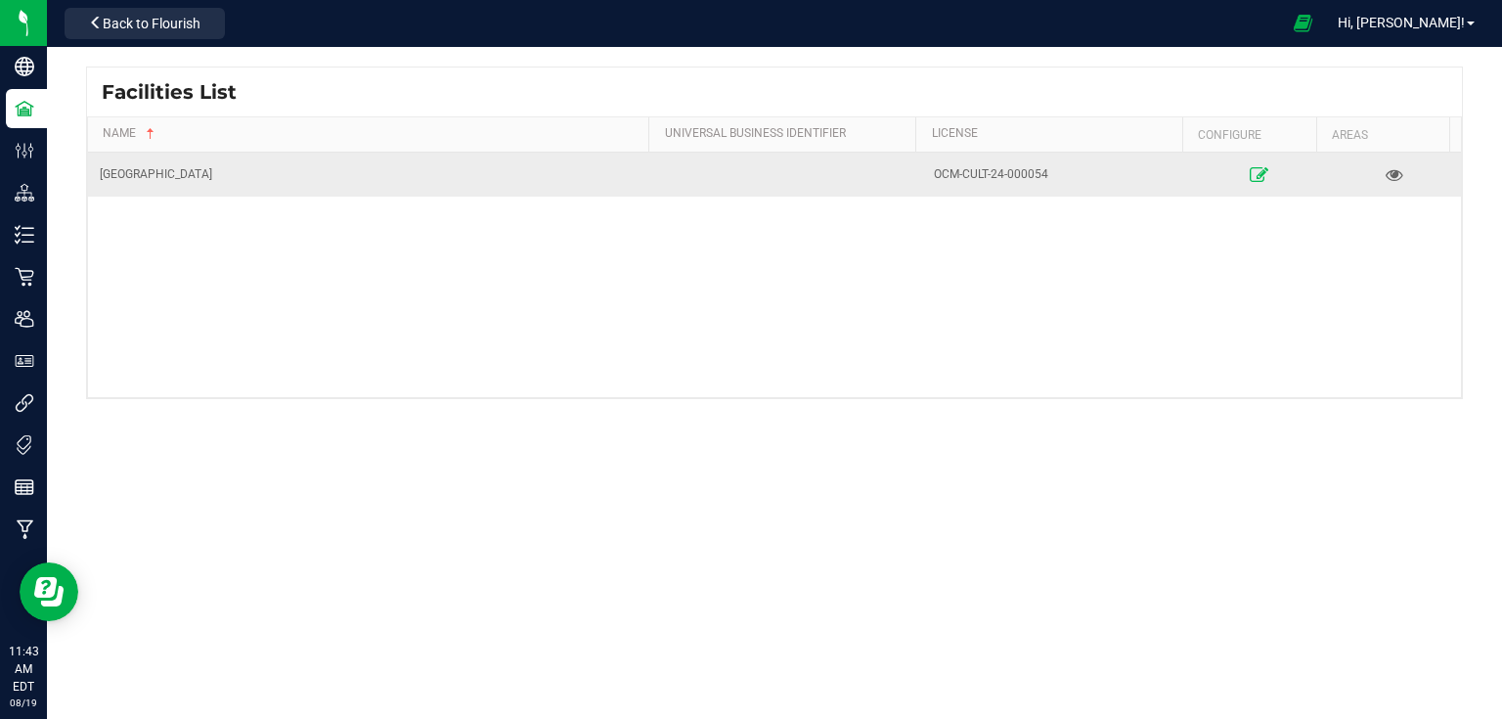
click at [1237, 168] on link at bounding box center [1259, 173] width 122 height 31
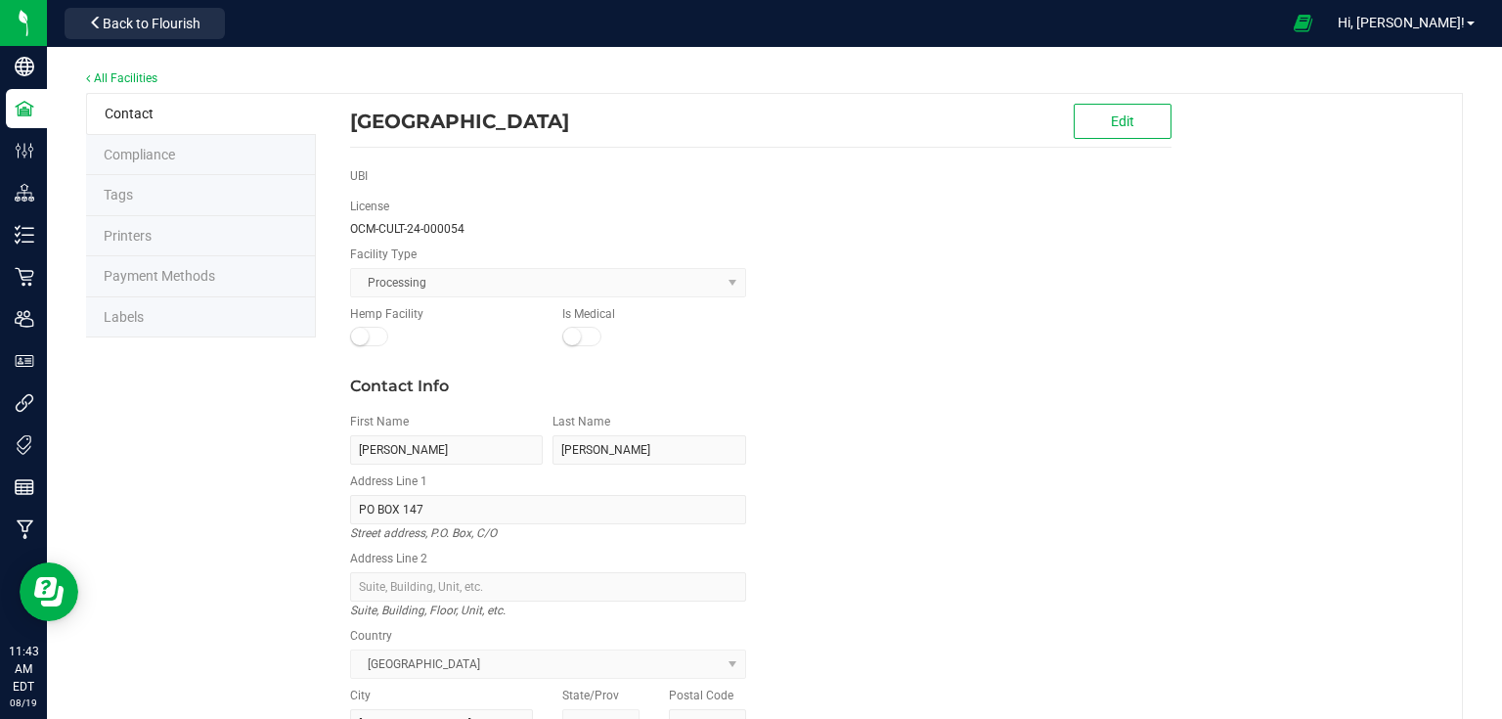
click at [168, 304] on li "Labels" at bounding box center [201, 317] width 230 height 41
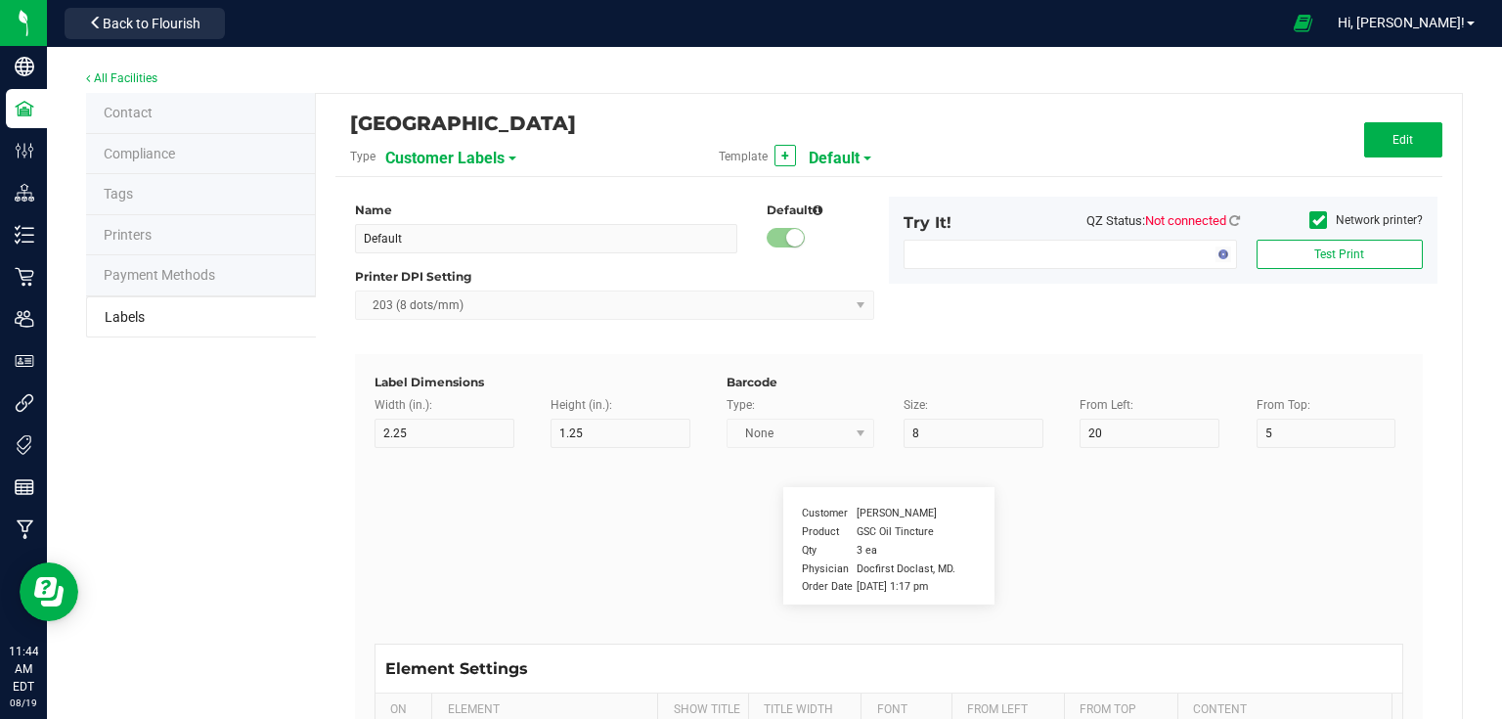
click at [477, 155] on span "Customer Labels" at bounding box center [444, 158] width 119 height 33
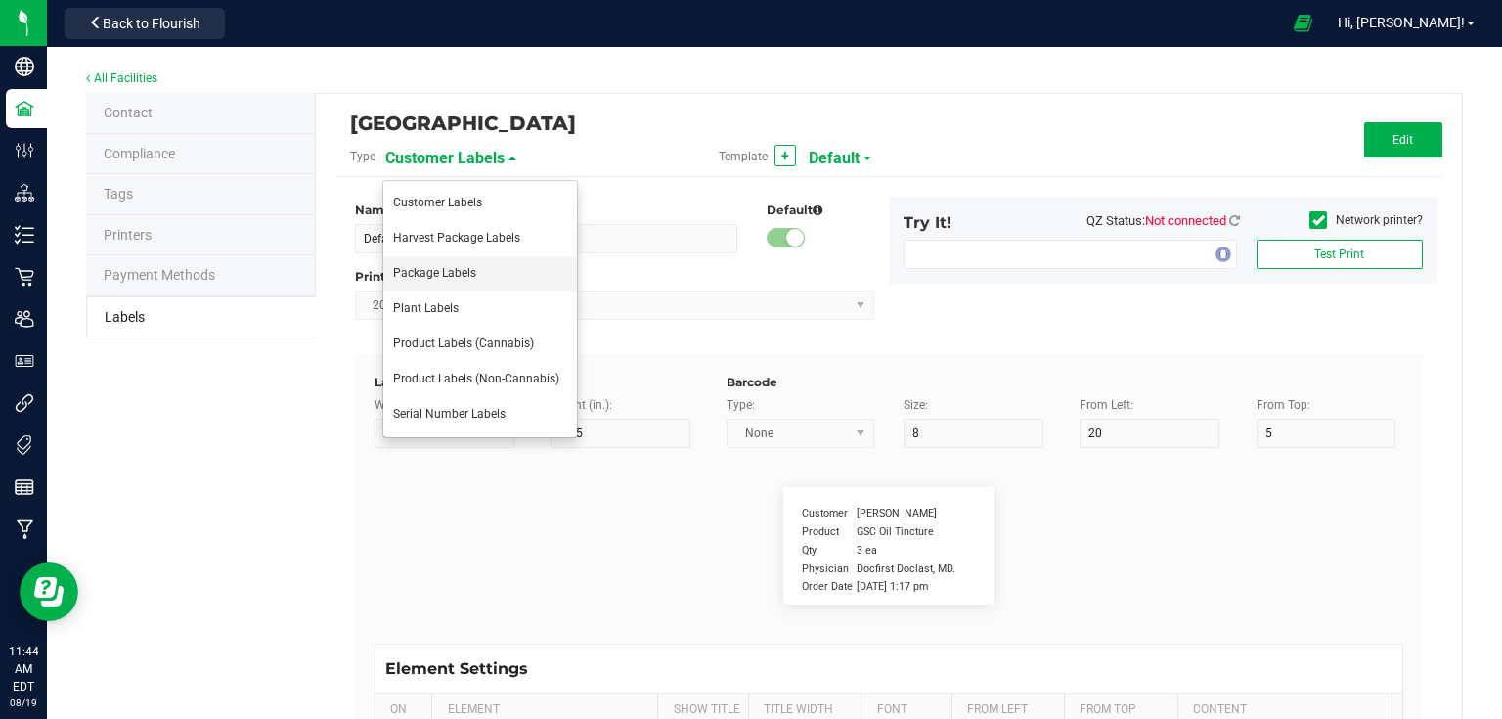
drag, startPoint x: 473, startPoint y: 344, endPoint x: 482, endPoint y: 267, distance: 77.8
click at [482, 267] on ul "Customer Labels Harvest Package Labels Package Labels Plant Labels Product Labe…" at bounding box center [480, 309] width 196 height 258
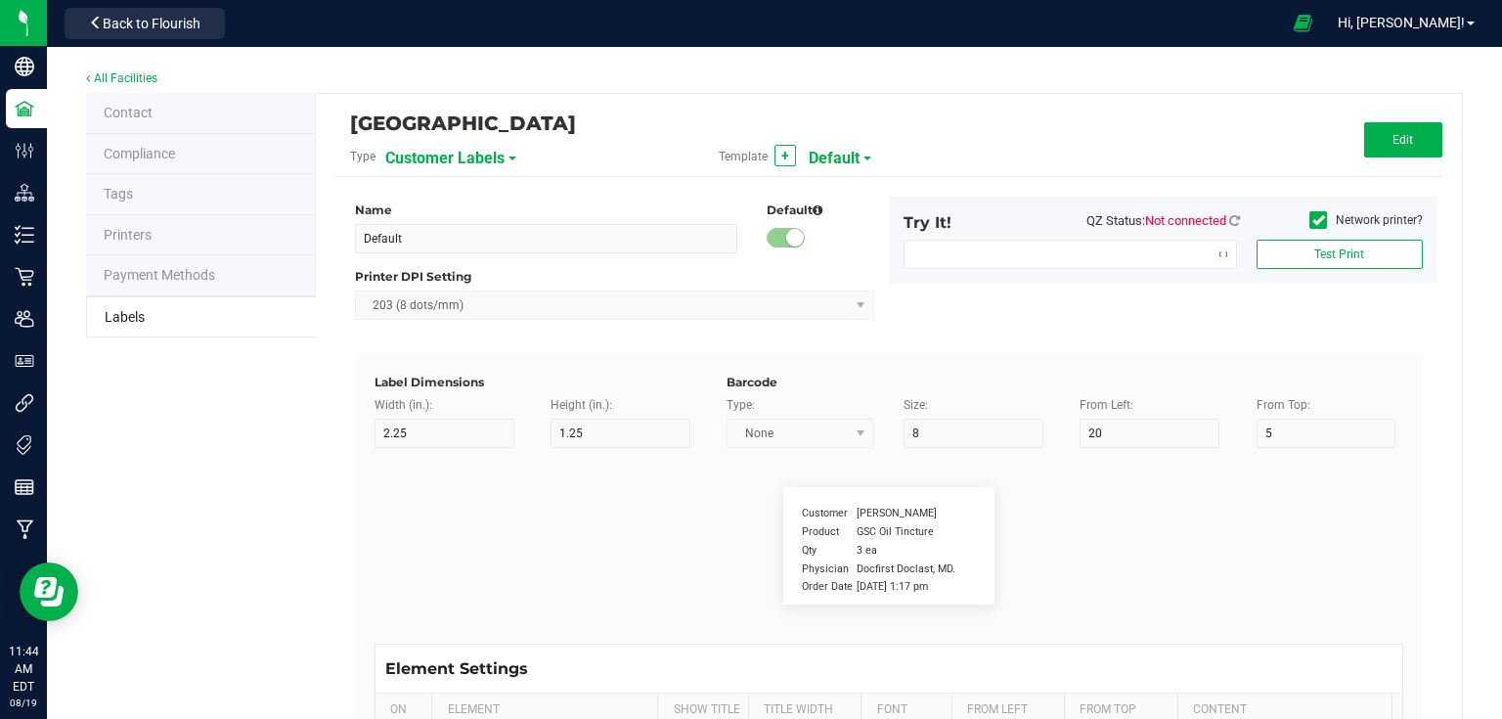
click at [482, 268] on div "Printer DPI Setting" at bounding box center [614, 277] width 519 height 18
click at [486, 156] on span "Customer Labels" at bounding box center [444, 158] width 119 height 33
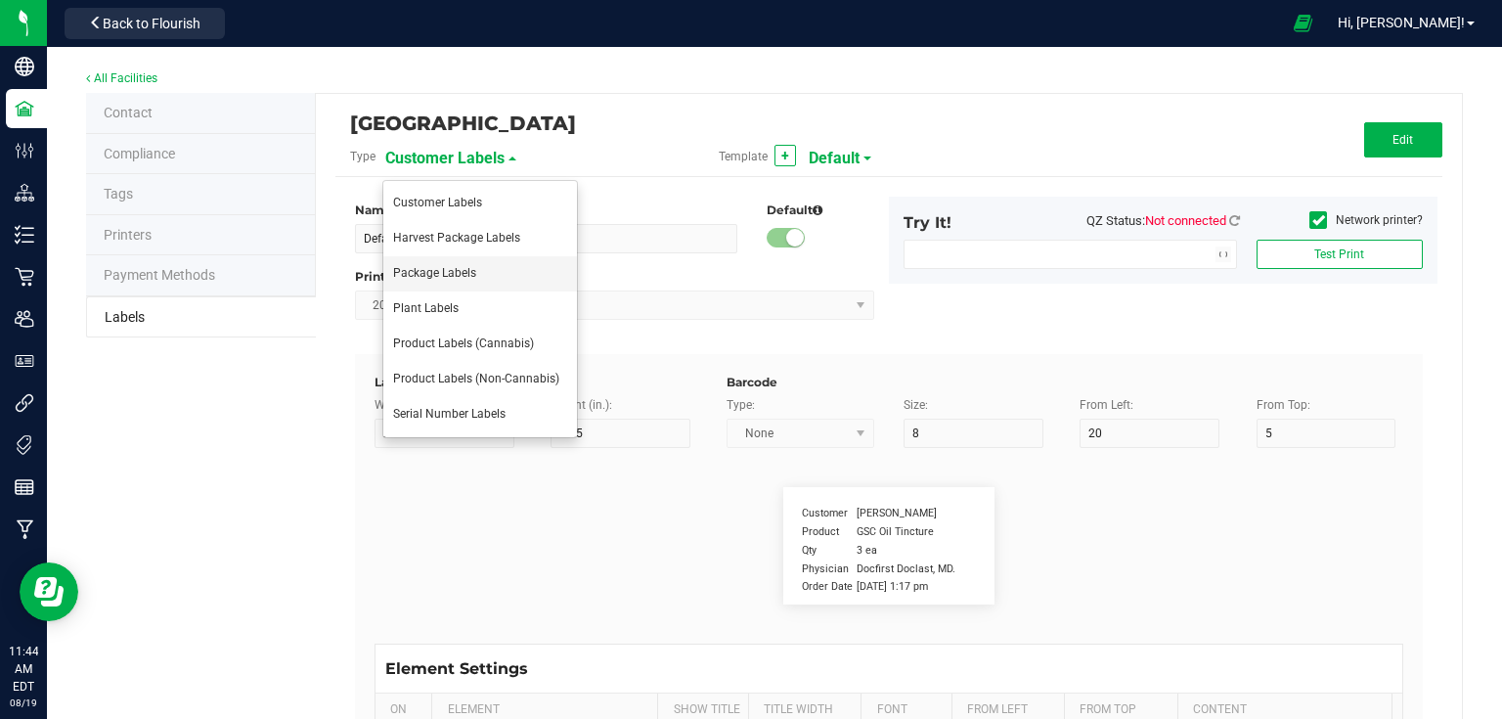
click at [454, 282] on li "Package Labels" at bounding box center [480, 273] width 194 height 35
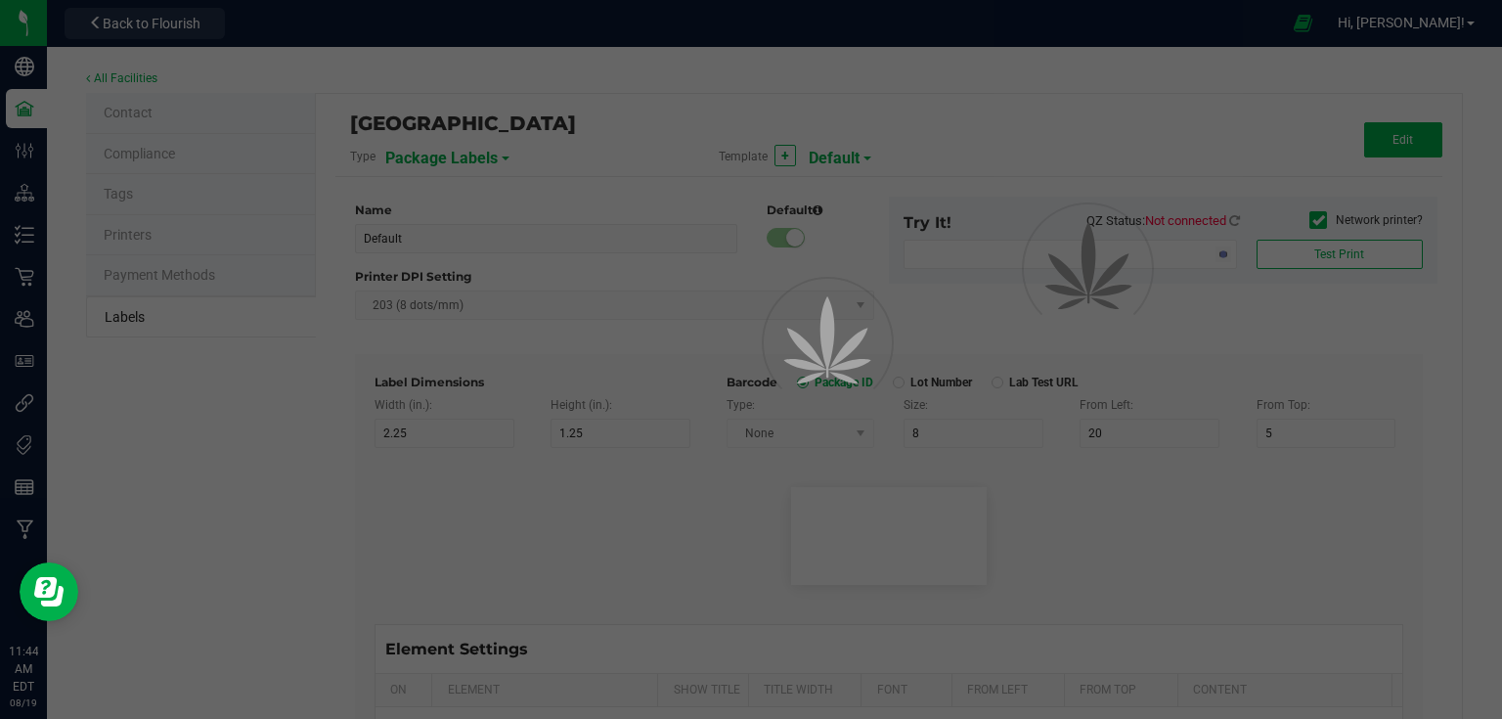
type input "4"
type input "3"
type input "5"
type input "40"
type input "Package ID"
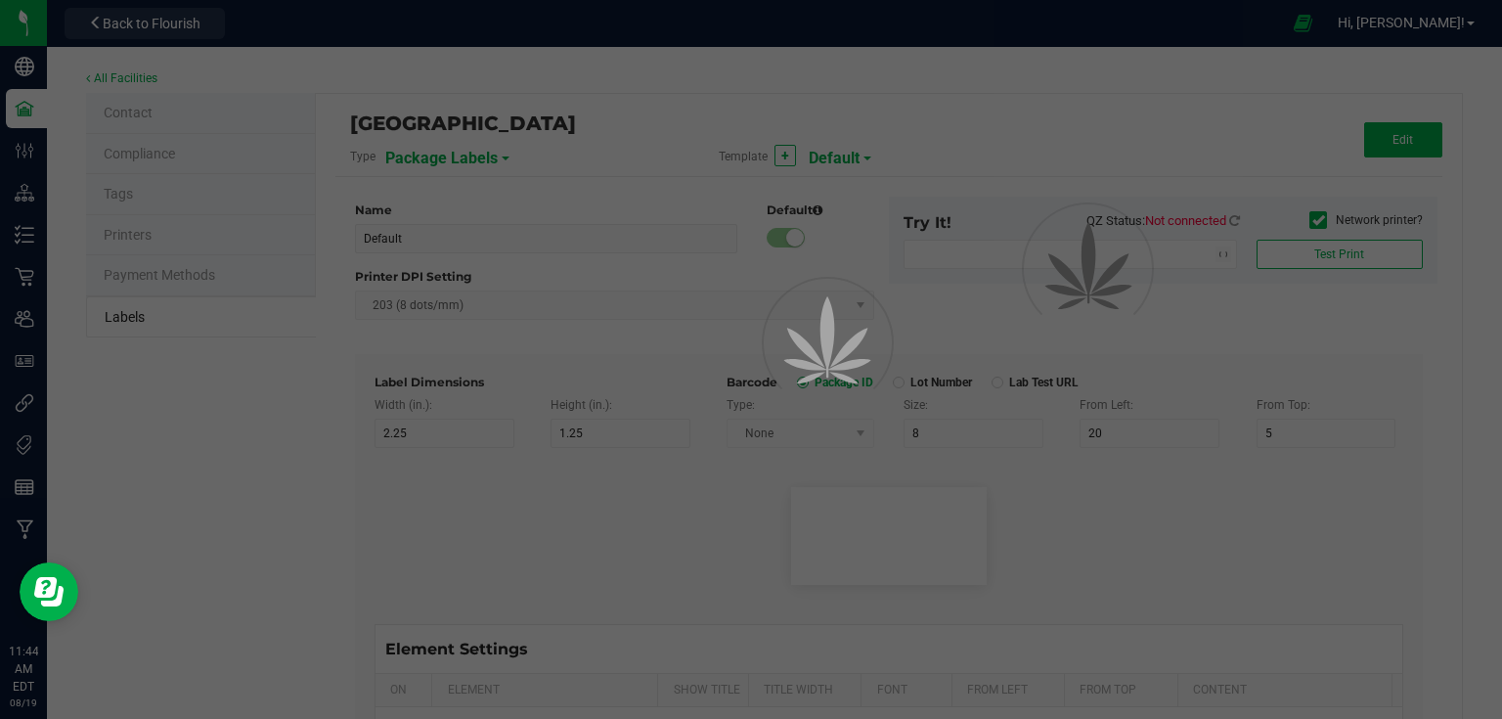
type input "25"
type input "10"
type input "CADMODS-20200420-096"
type input "SKU Name"
type input "25"
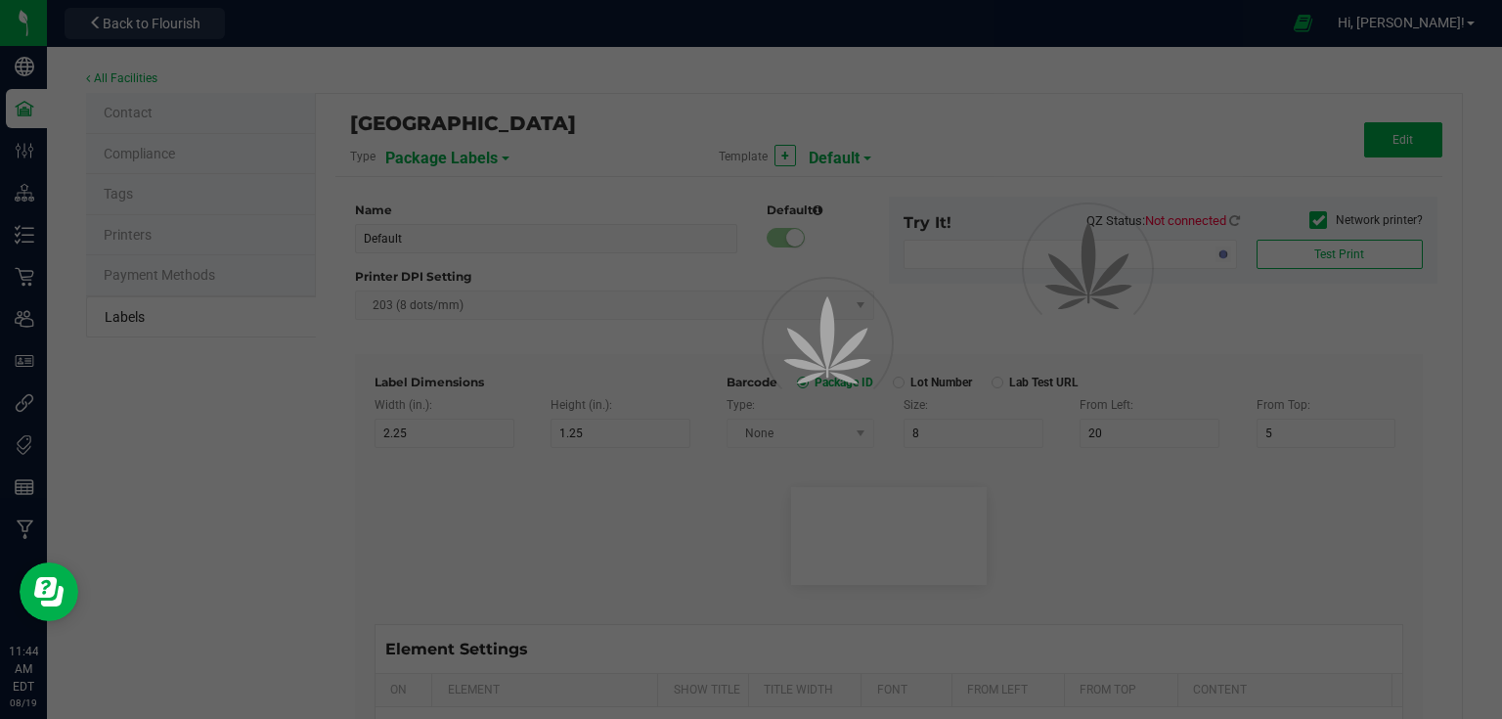
type input "10"
type input "Gelato Pen"
type input "Strain"
type input "25"
type input "10"
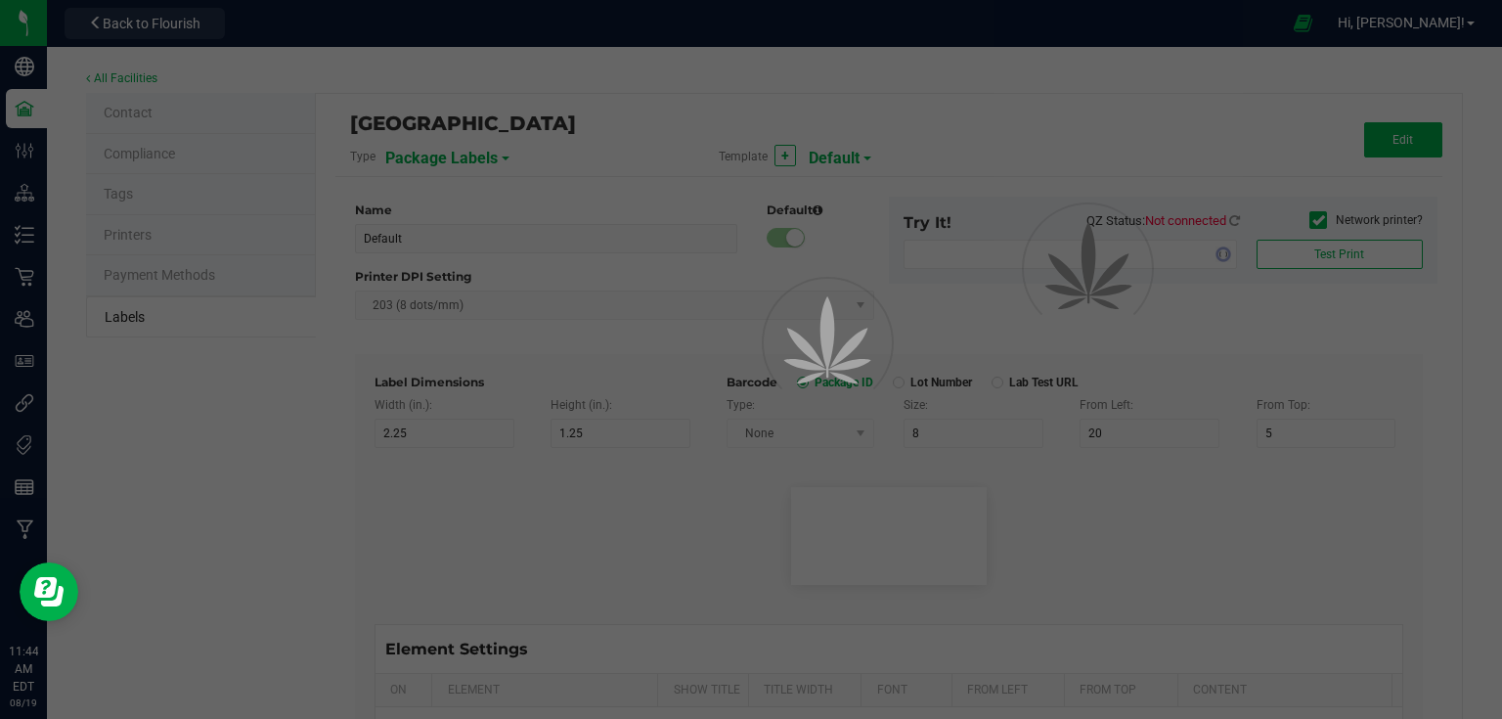
type input "Gelato"
type input "Size"
type input "25"
type input "10"
type input "44 ea"
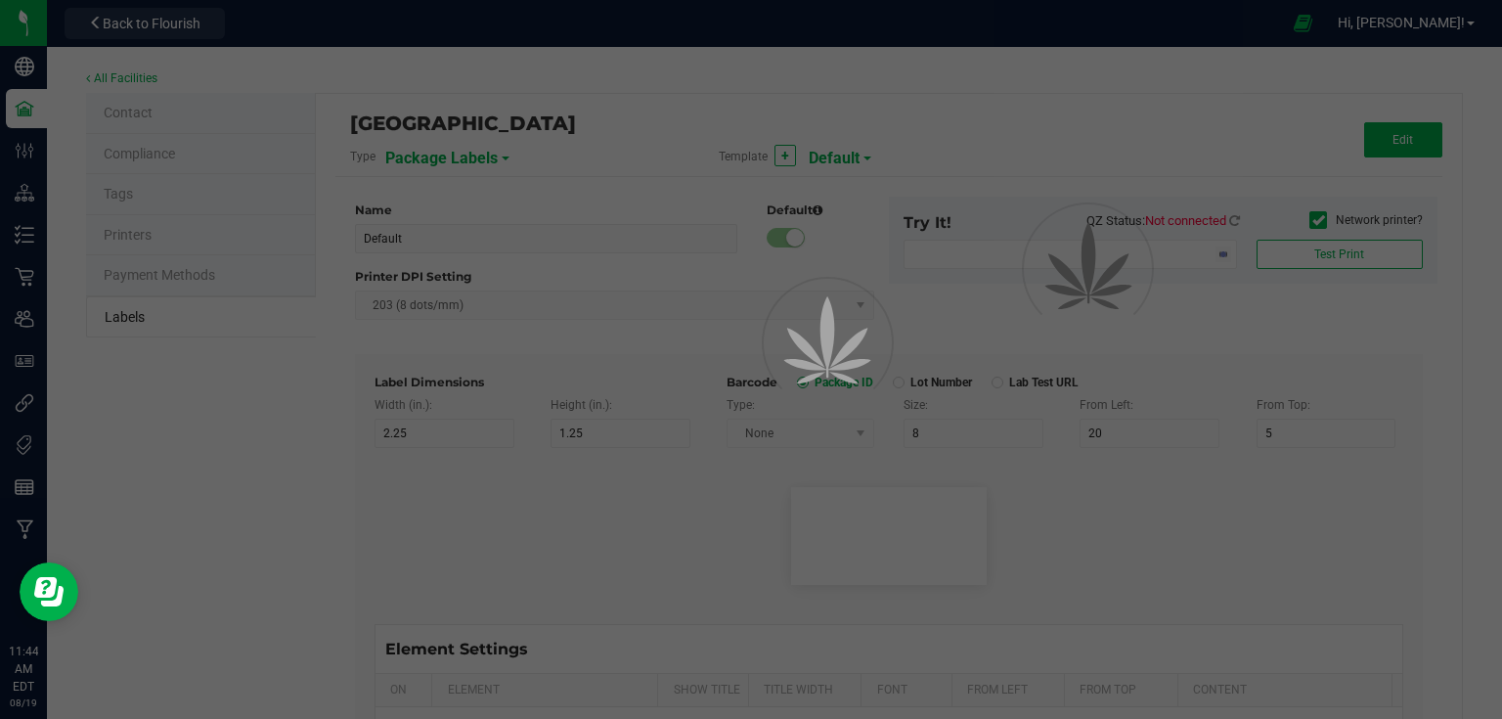
type input "Package Date"
type input "25"
type input "10"
type input "4/20/2019 10:14pm"
type input "Lot Number"
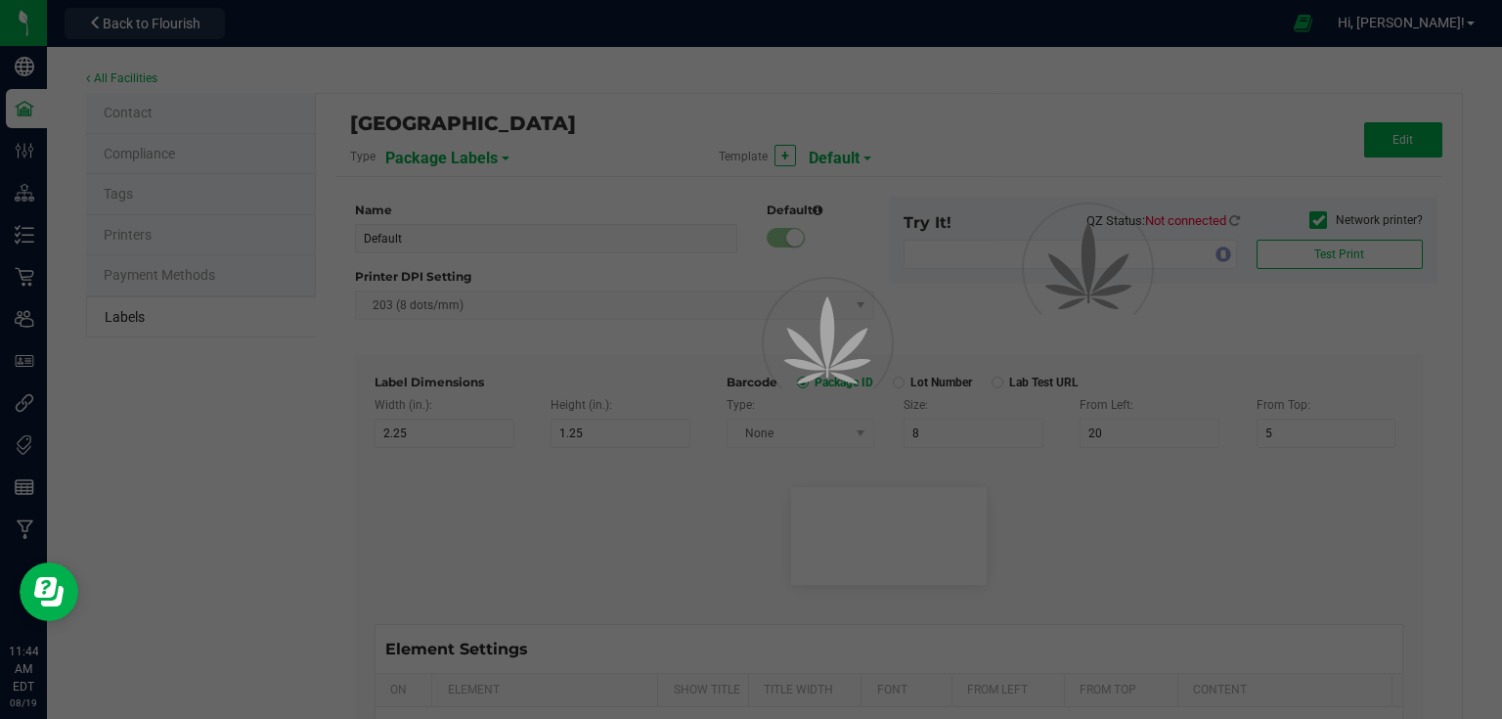
type input "25"
type input "10"
type input "30"
type input "LOT918234"
type input "SKU"
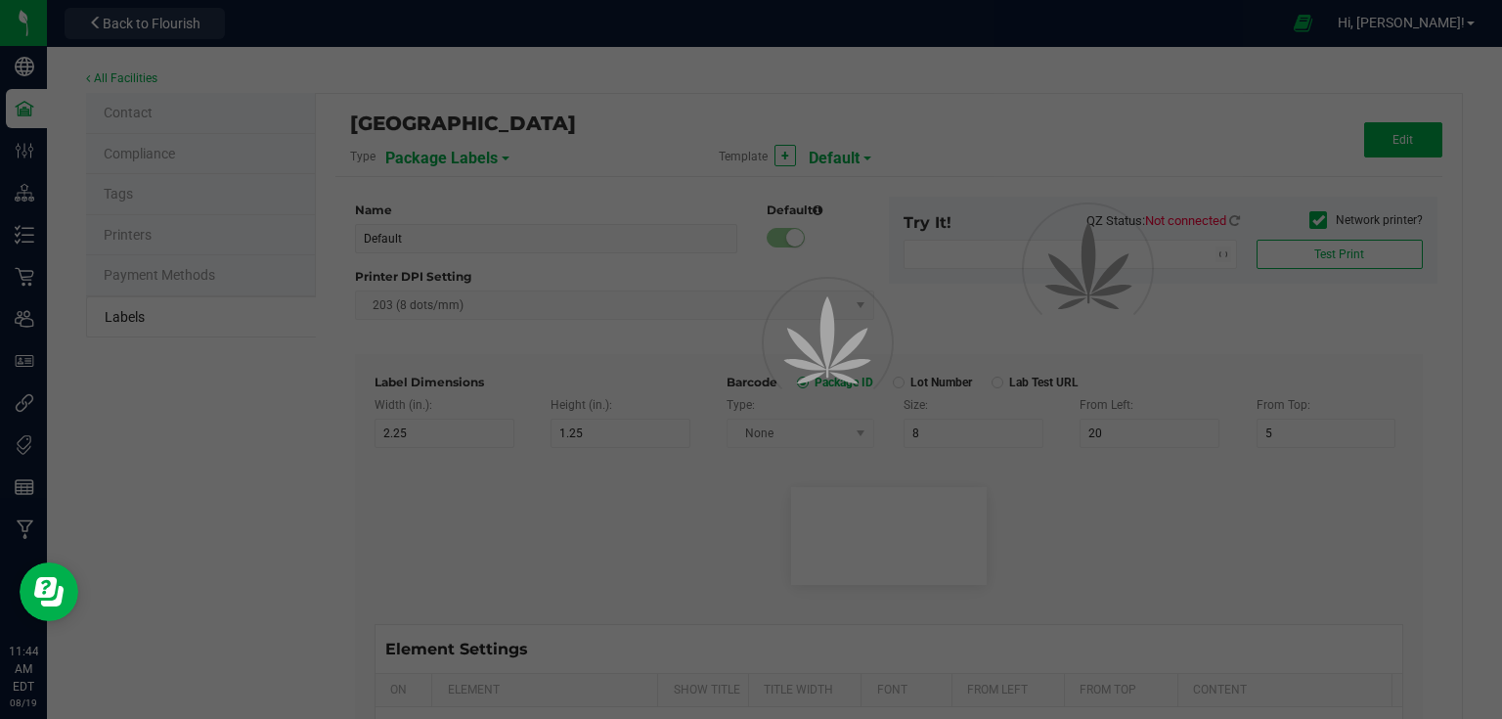
type input "25"
type input "10"
type input "30"
type input "42P017"
type input "Ref Field 1"
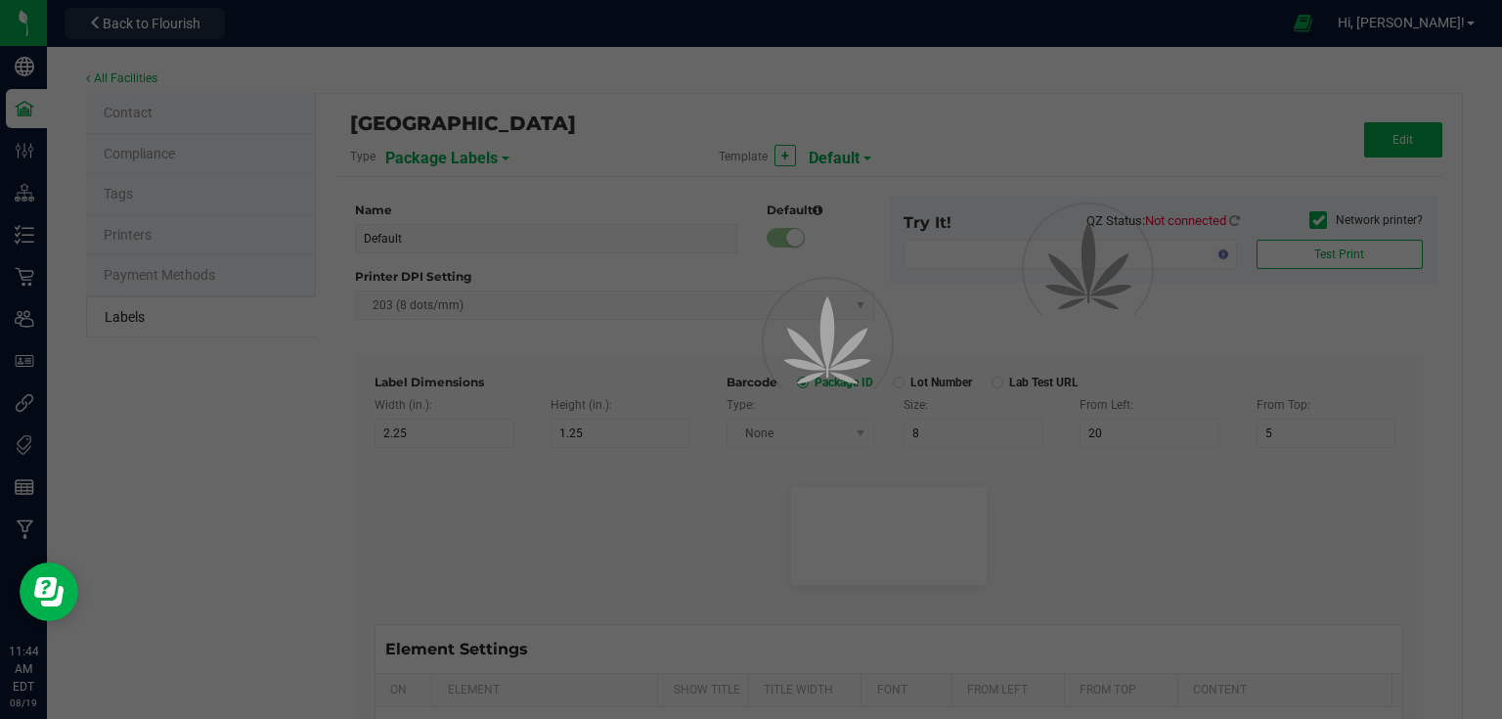
type input "25"
type input "10"
type input "35"
type input "Ref Field 1 Value"
type input "Ref Field 2"
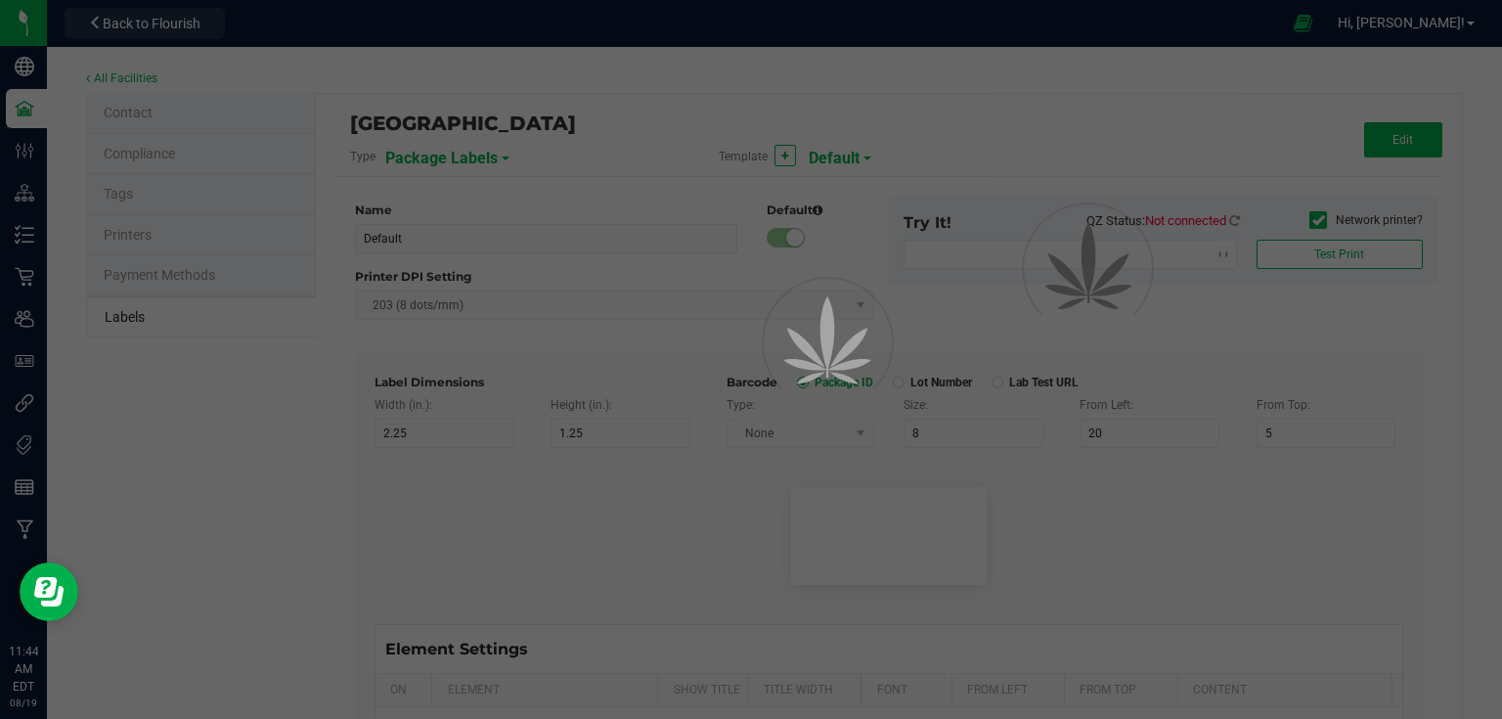
type input "25"
type input "10"
type input "35"
type input "Ref Field 2 Value"
type input "Ref Field 3"
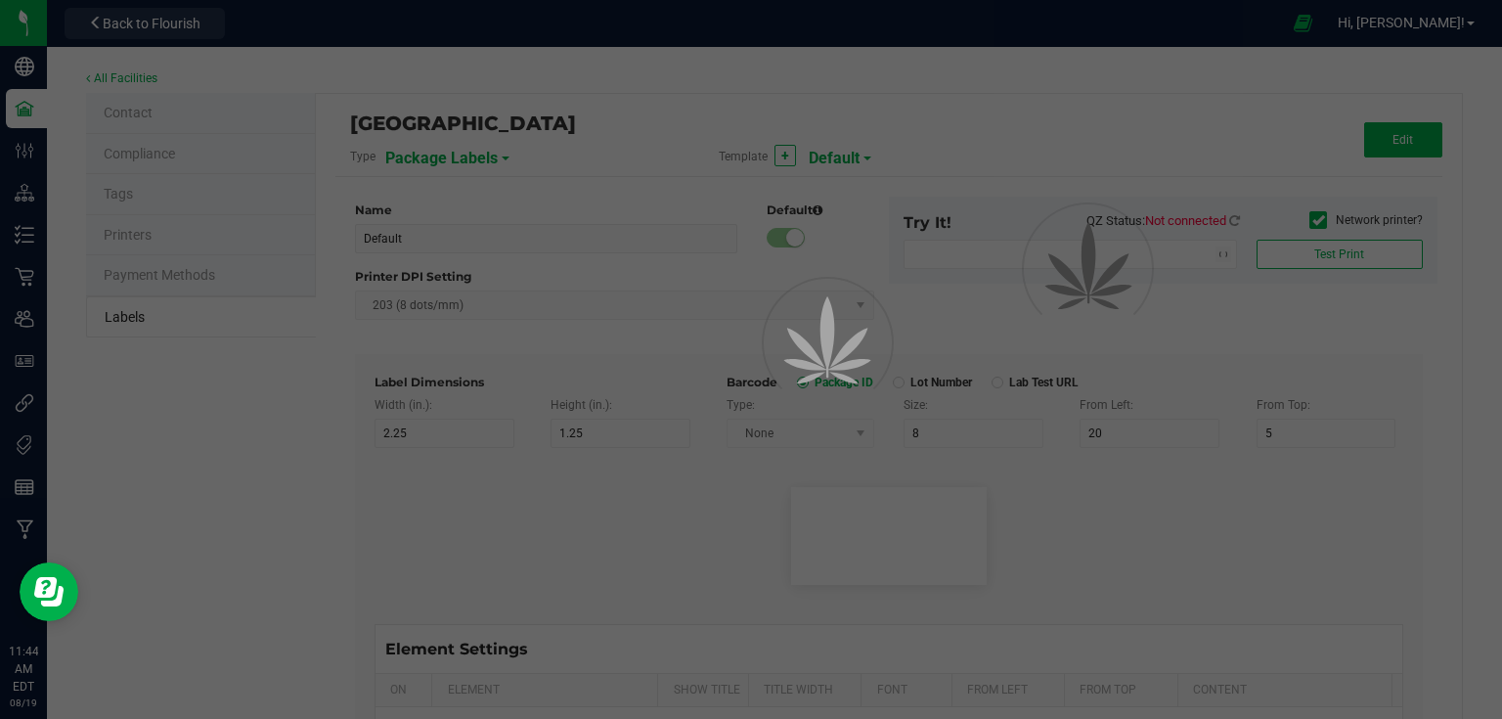
type input "25"
type input "10"
type input "35"
type input "Ref Field 3 Value"
type input "Item Ref Field 1"
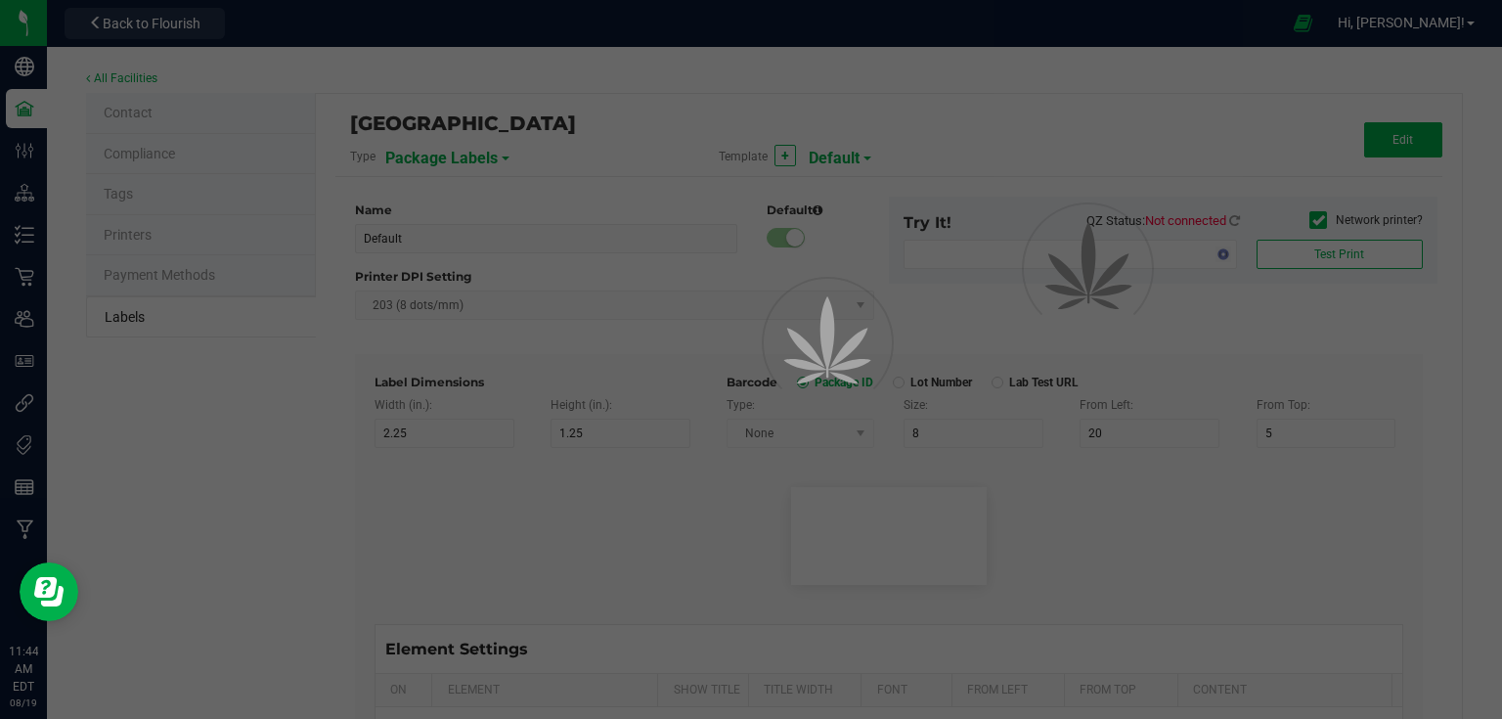
type input "25"
type input "10"
type input "35"
type input "Item Ref Field 1 Value"
type input "Item Ref Field 2"
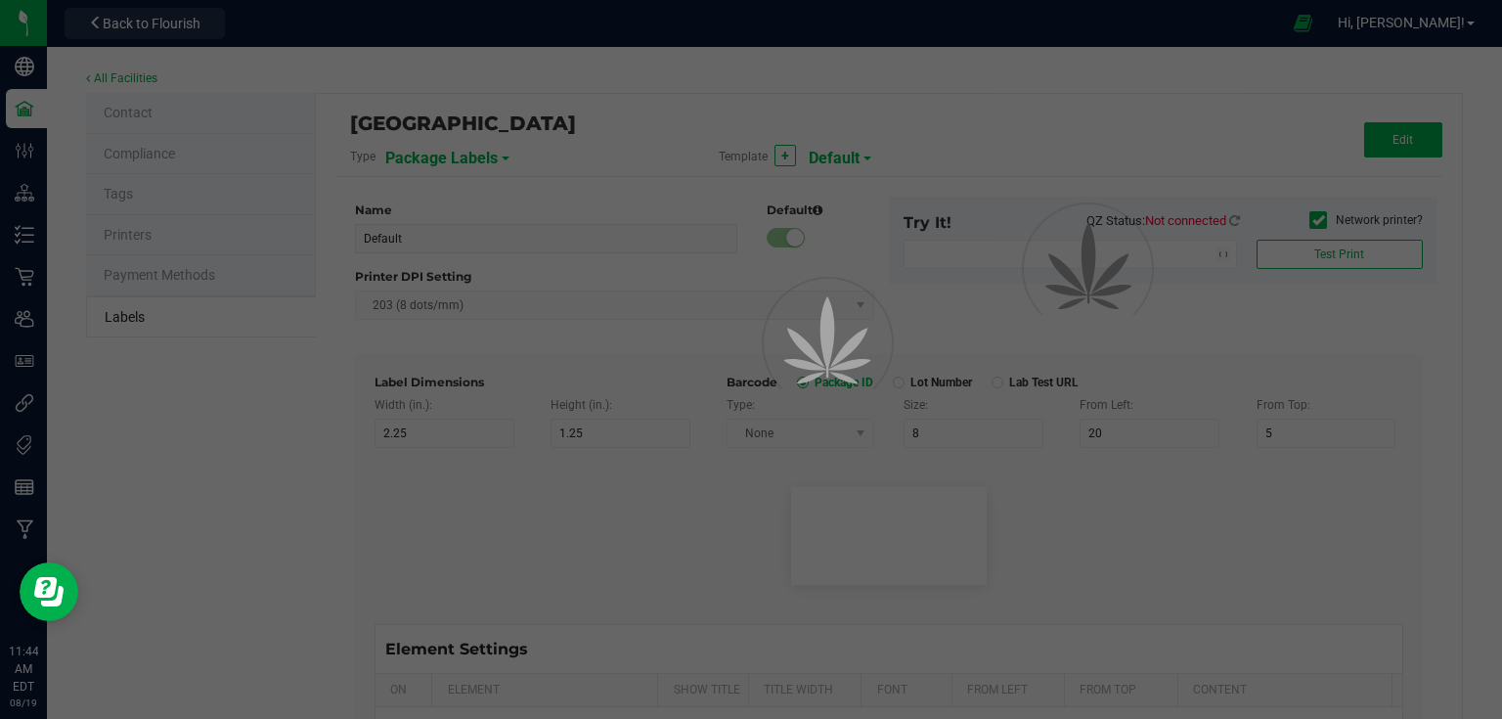
type input "25"
type input "10"
type input "35"
type input "Item Ref Field 2 Value"
type input "Item Ref Field 3"
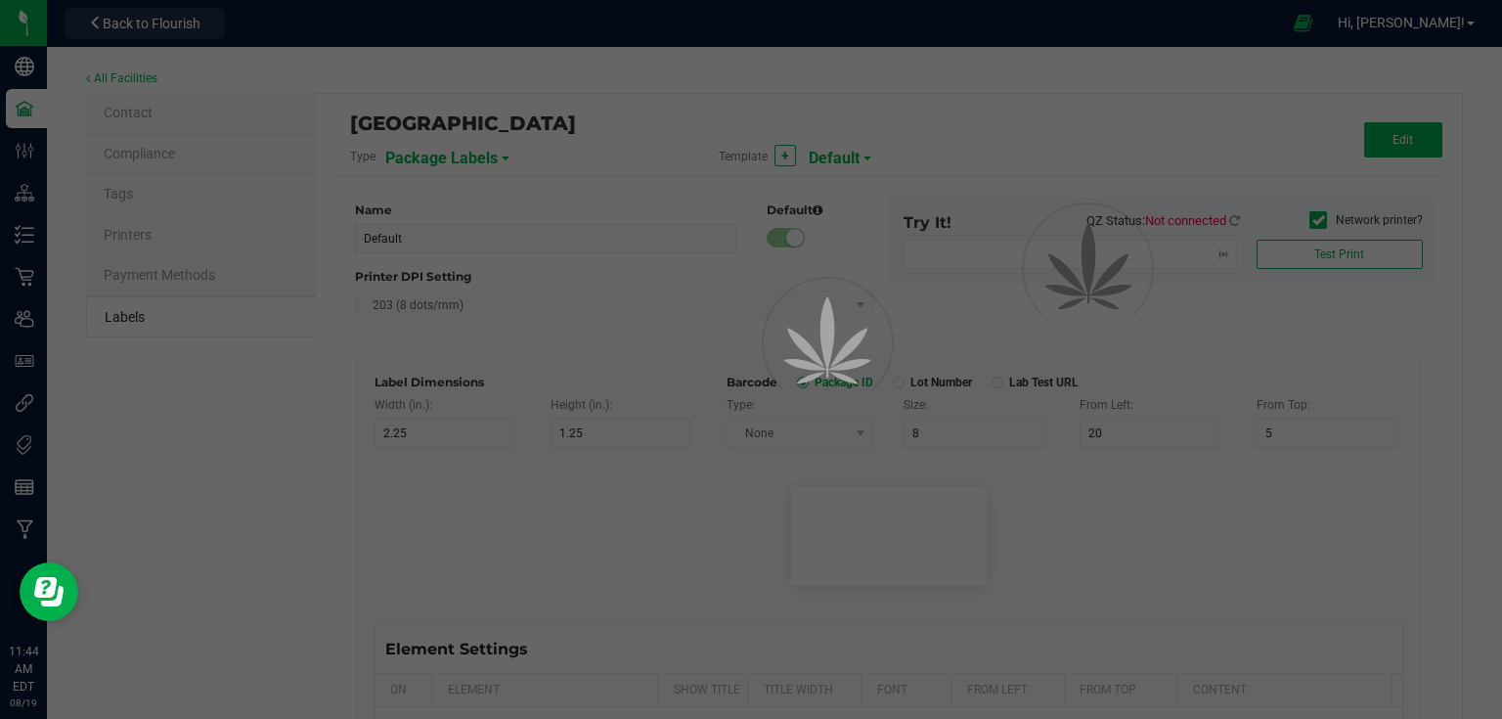
type input "25"
type input "10"
type input "35"
type input "Item Ref Field 3 Value"
type input "Item Ref Field 4"
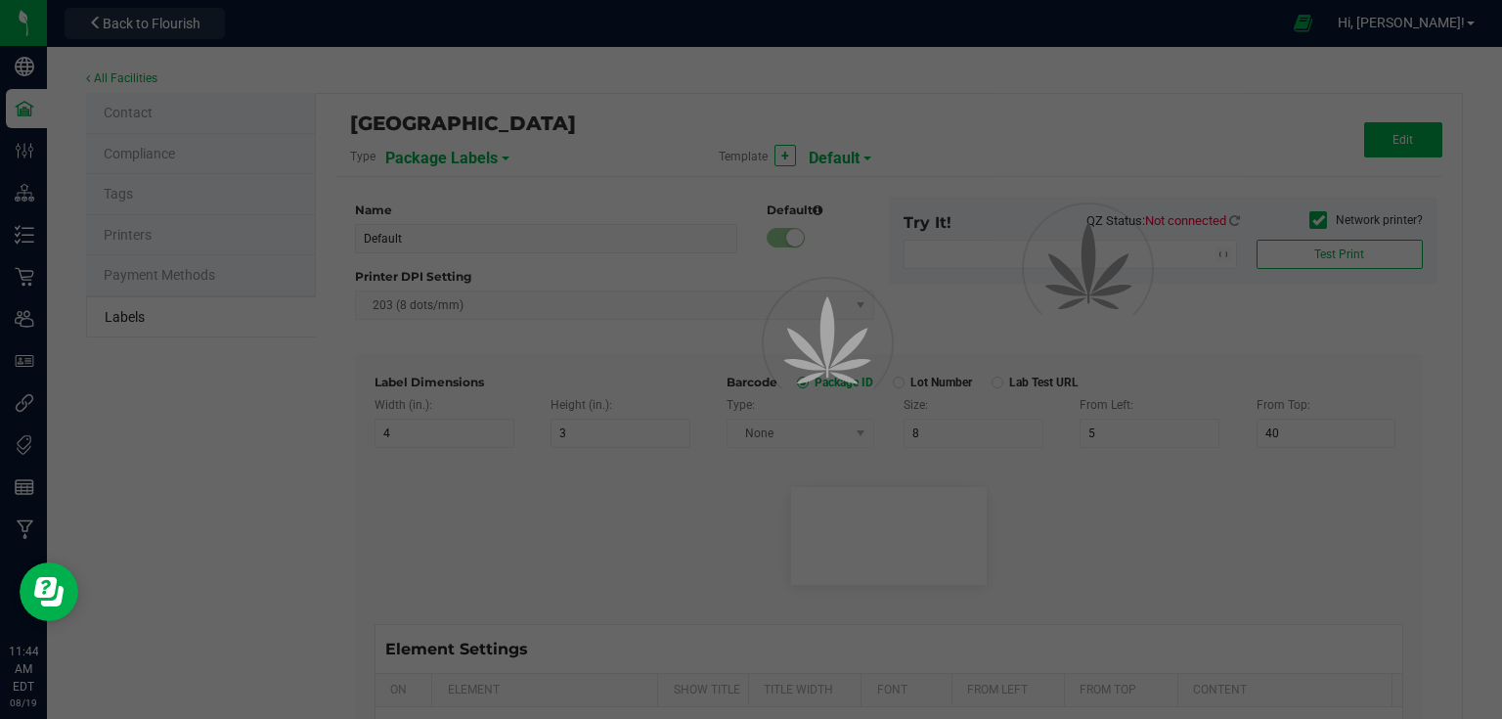
type input "25"
type input "10"
type input "35"
type input "Item Ref Field 4 Value"
type input "Item Ref Field 5"
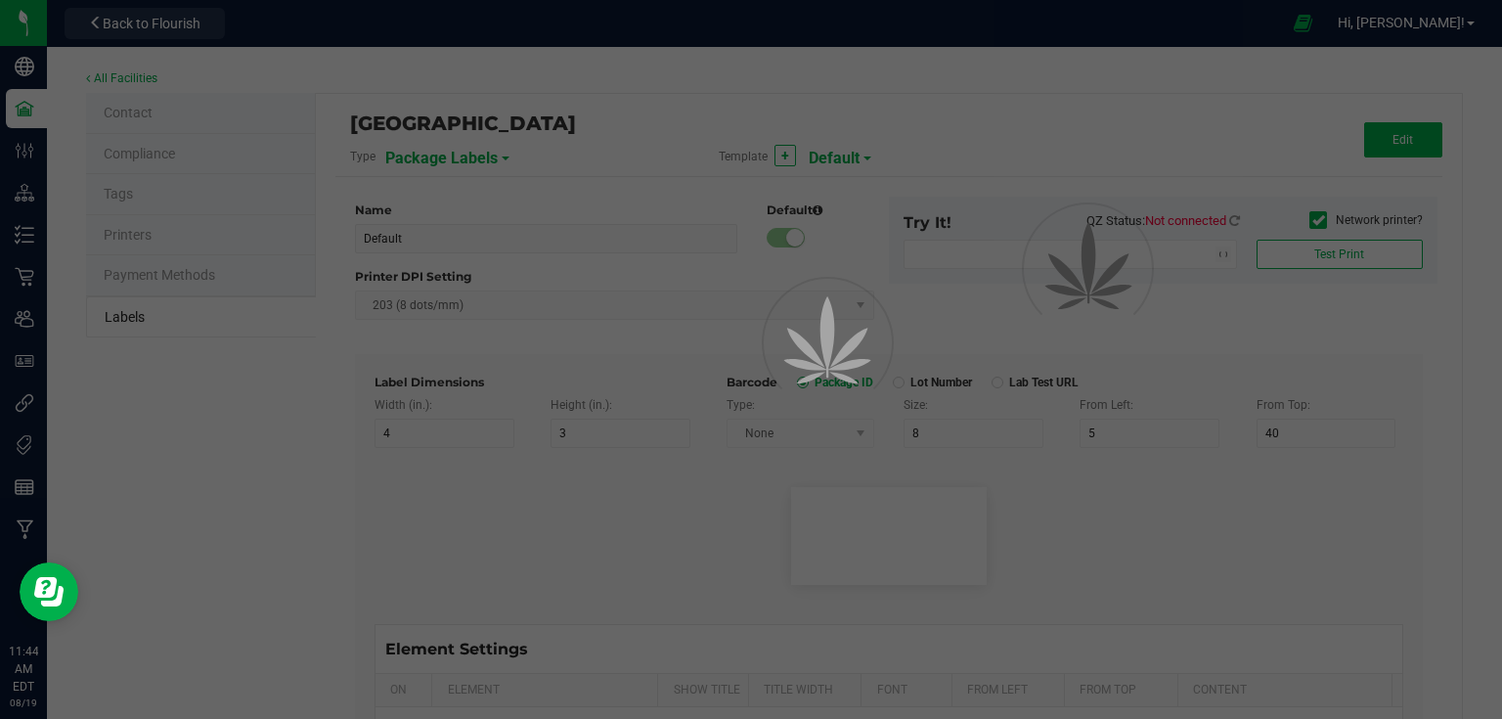
type input "25"
type input "10"
type input "35"
type input "Item Ref Field 5 Value"
type input "NDC Number"
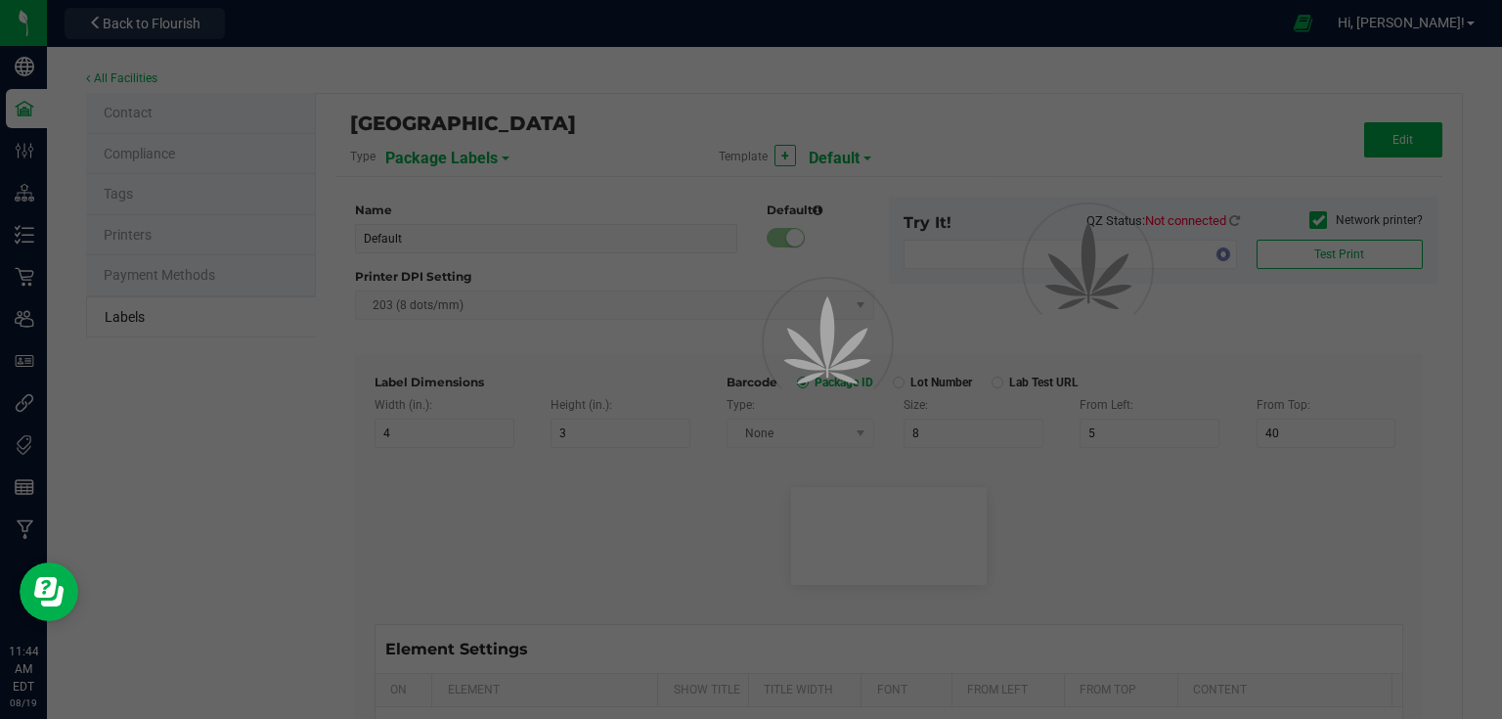
type input "25"
type input "10"
type input "35"
type input "0777-3105-02"
type input "Number of Servings"
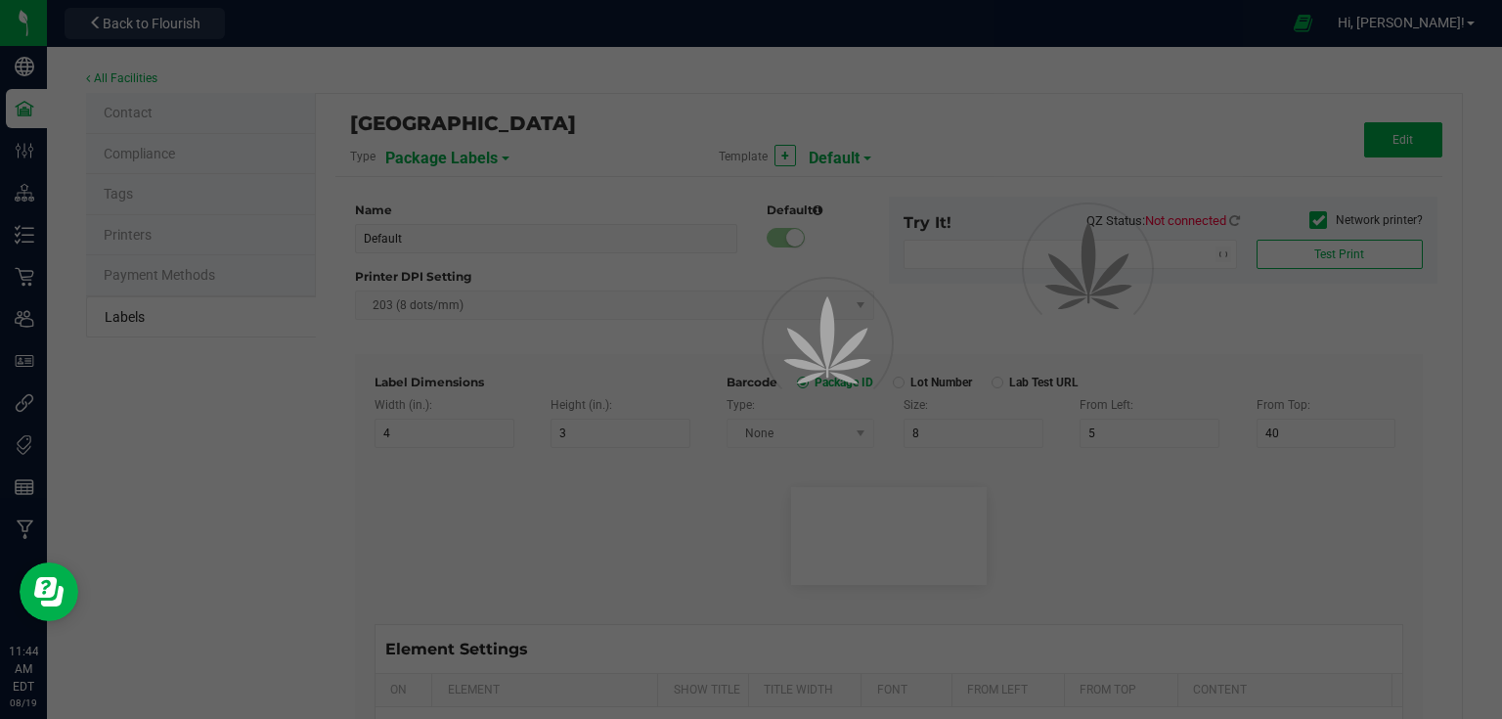
type input "25"
type input "10"
type input "35"
type input "4 servings/item"
type input "Serving Size"
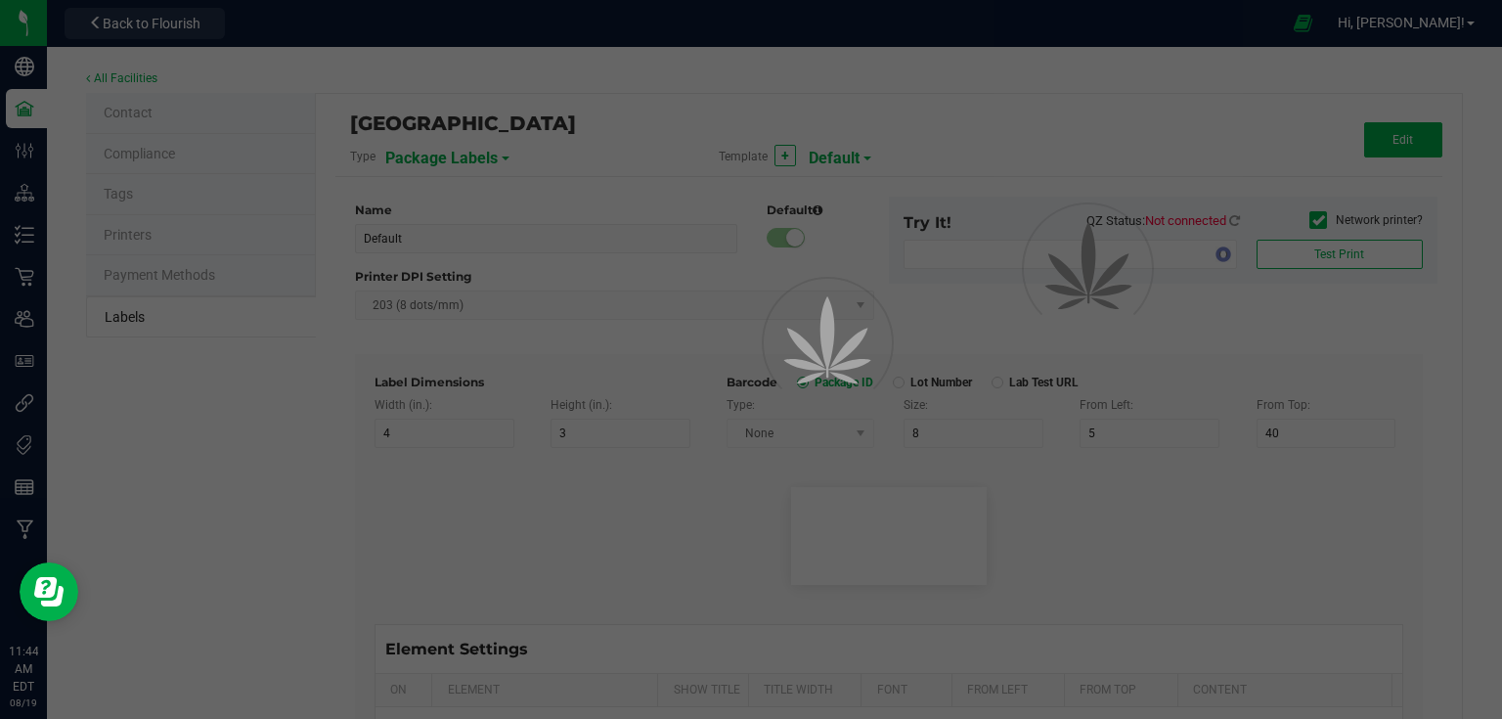
type input "25"
type input "10"
type input "35"
type input "1 cup"
type input "Serving Size (Grams)"
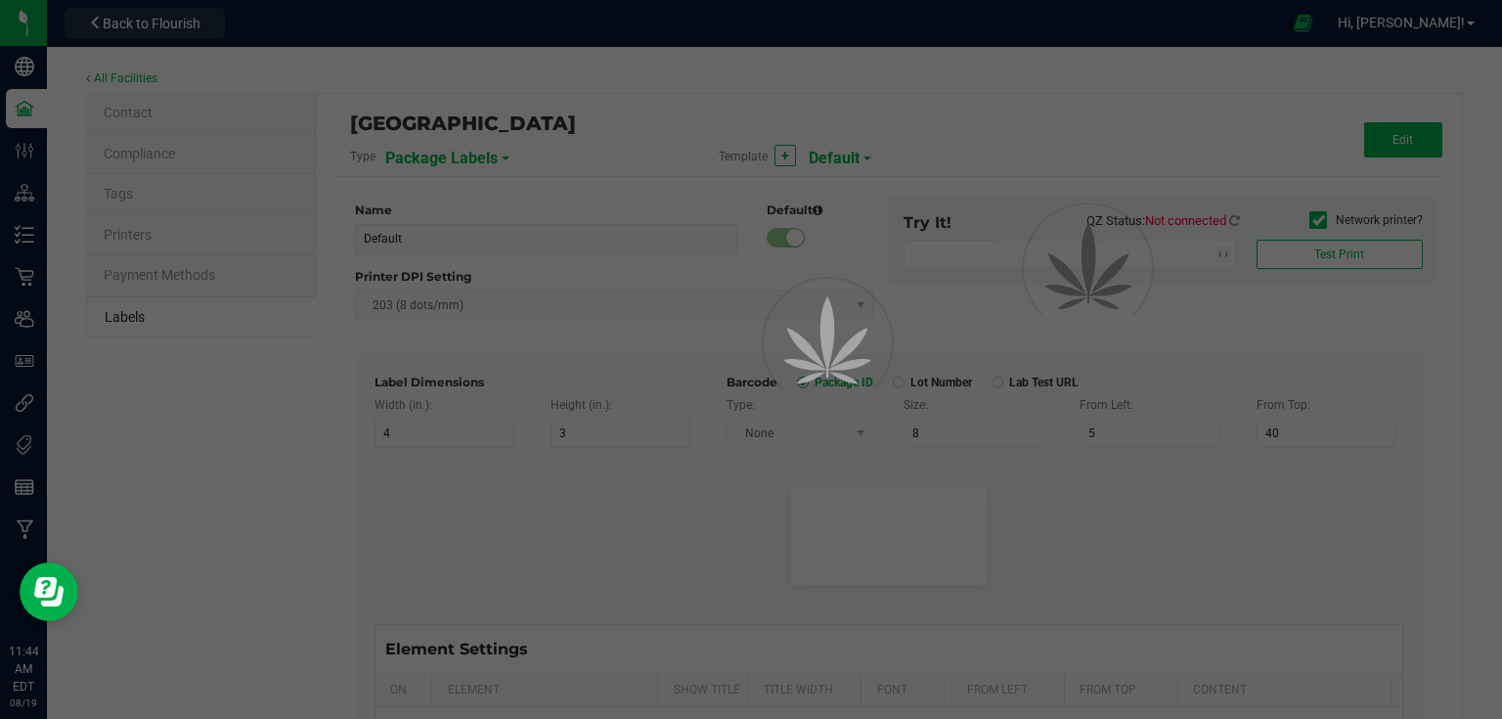
type input "25"
type input "10"
type input "35"
type input "4 g"
type input "Item Ingredients"
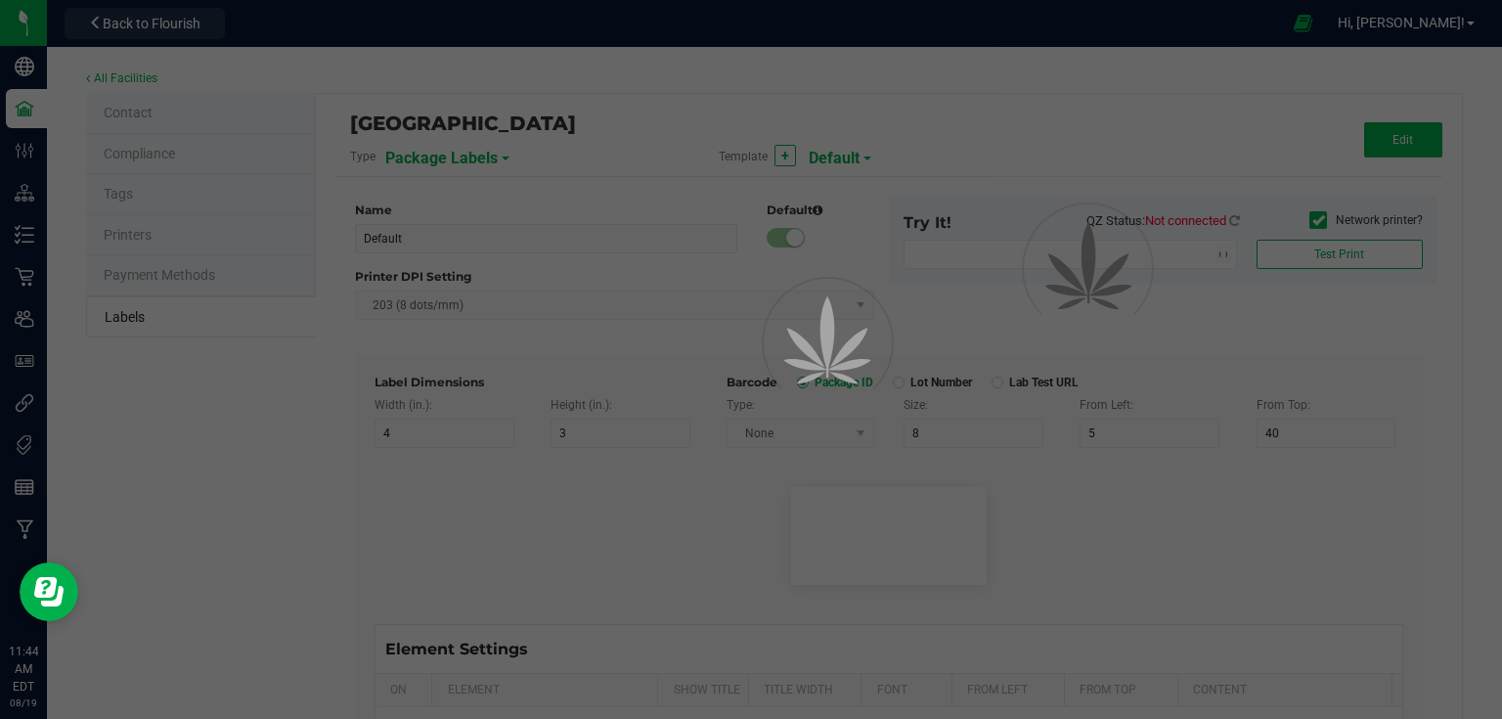
type input "25"
type input "10"
type input "35"
type input "Ingredient one, ingredient two"
type input "Allergens"
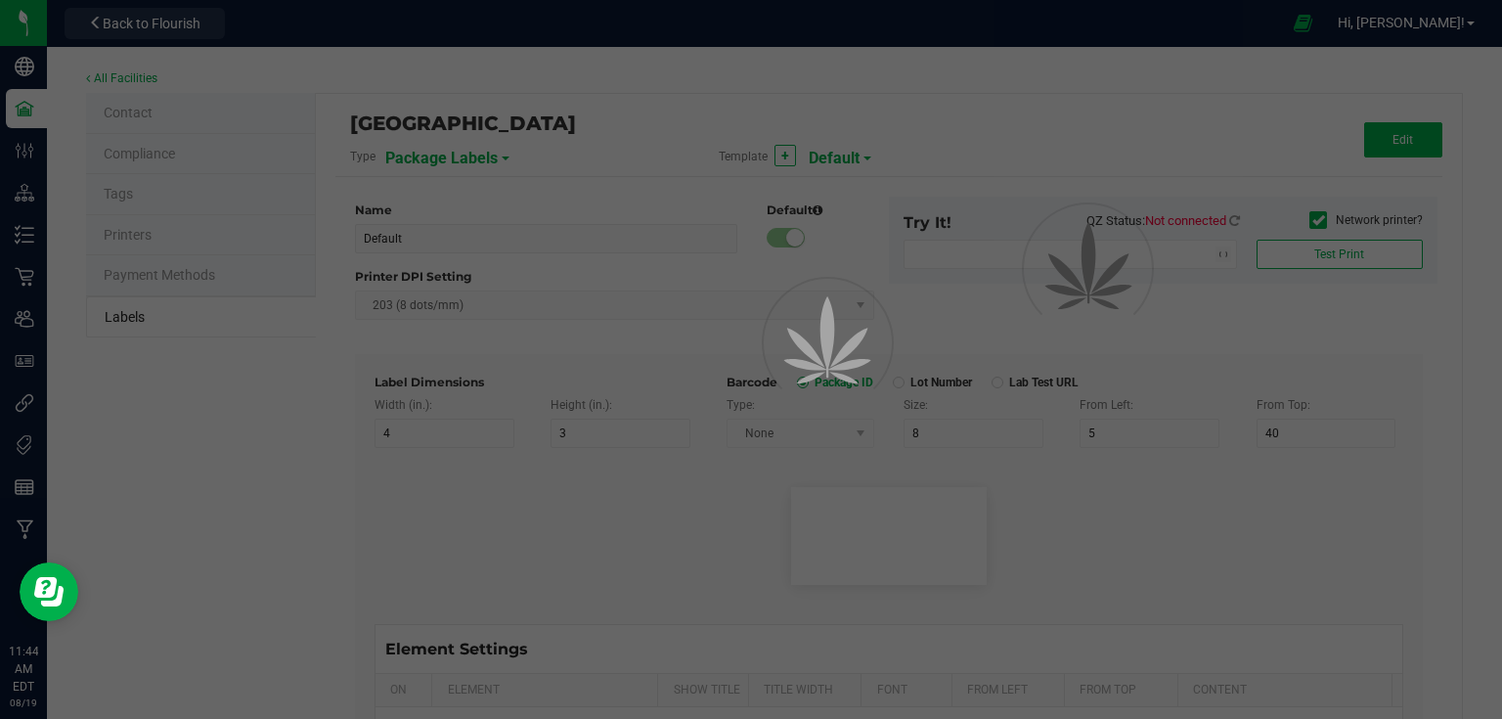
type input "25"
type input "10"
type input "35"
type input "Tree Nuts, Soy, Wheat"
type input "Feel"
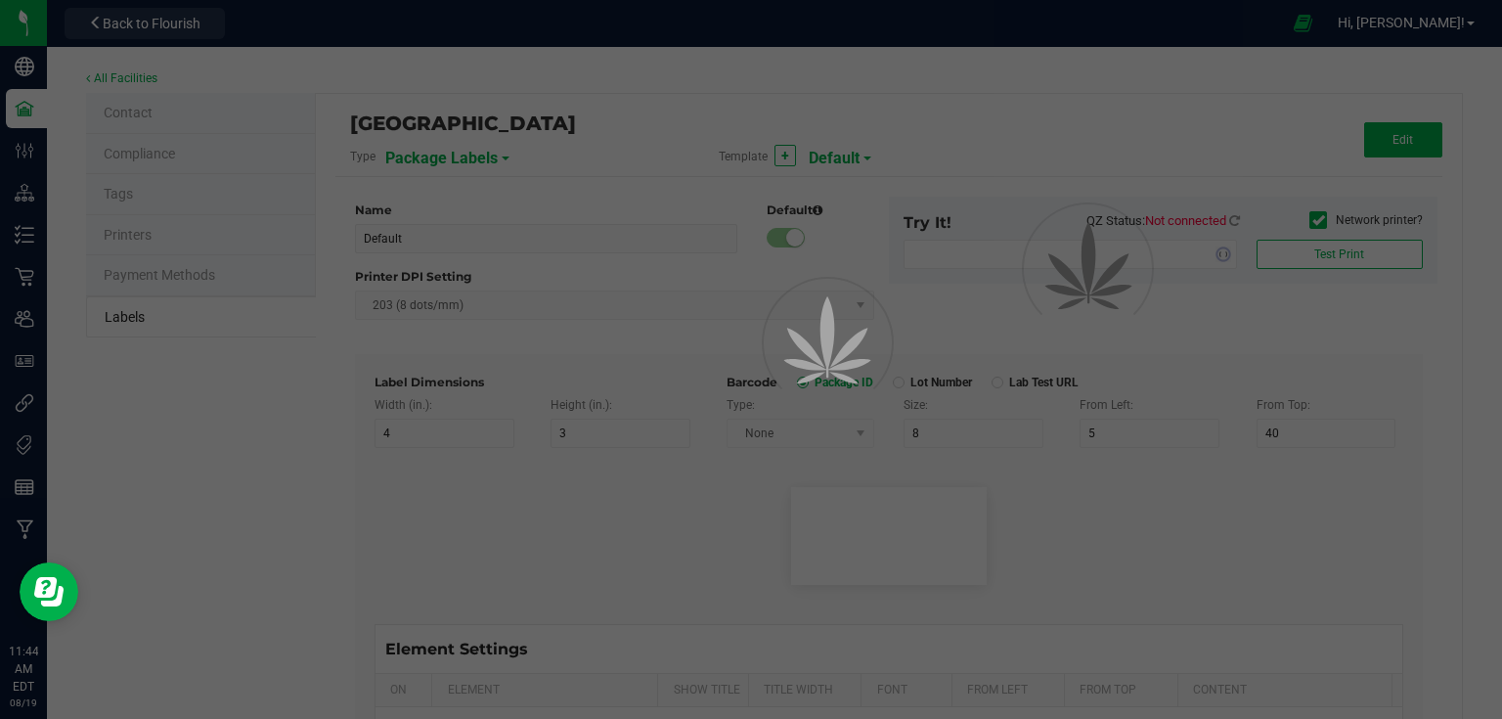
type input "25"
type input "10"
type input "35"
type input "Relaxed"
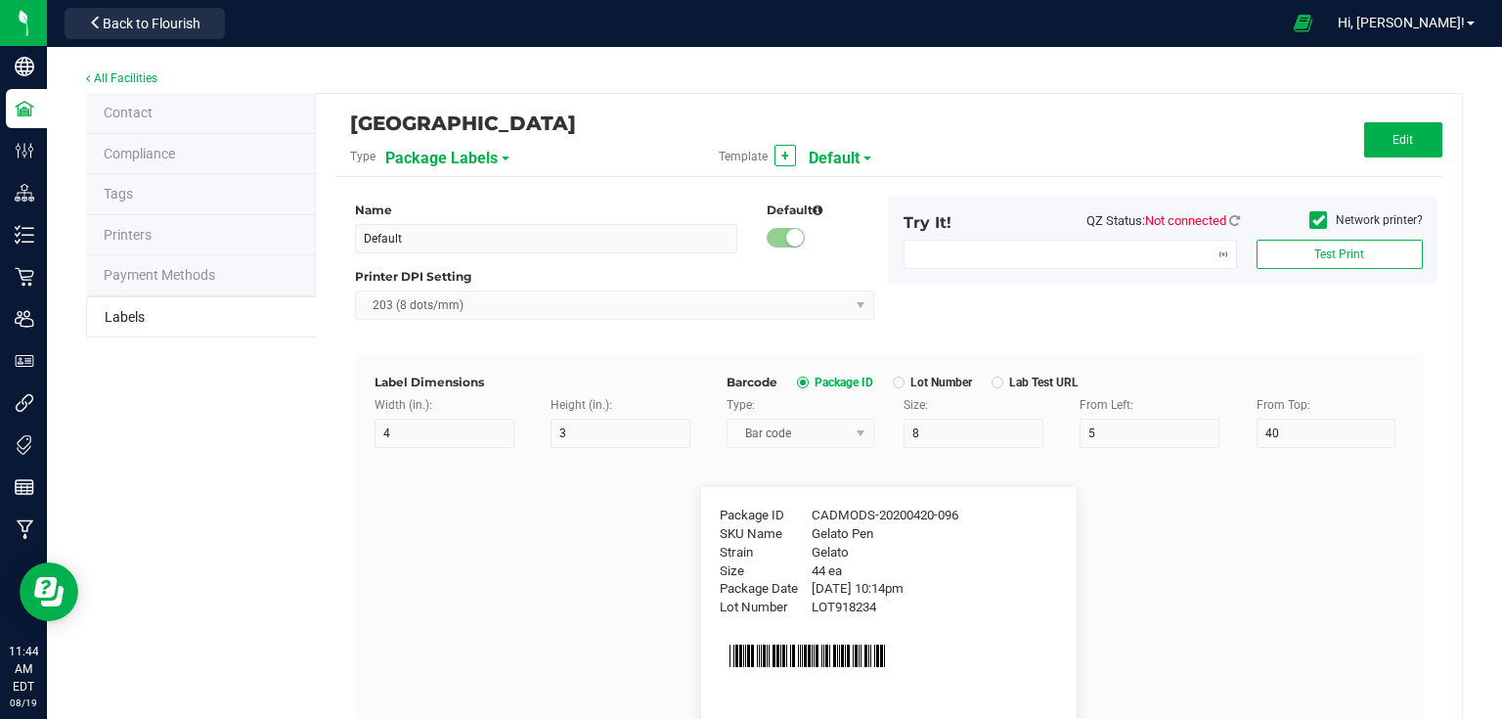
click at [846, 159] on span "Default" at bounding box center [834, 158] width 51 height 33
click at [849, 198] on span "Default" at bounding box center [834, 203] width 38 height 14
click at [784, 159] on button "+" at bounding box center [786, 156] width 22 height 22
type input "New Template"
type input "CADMODS-20230420-096"
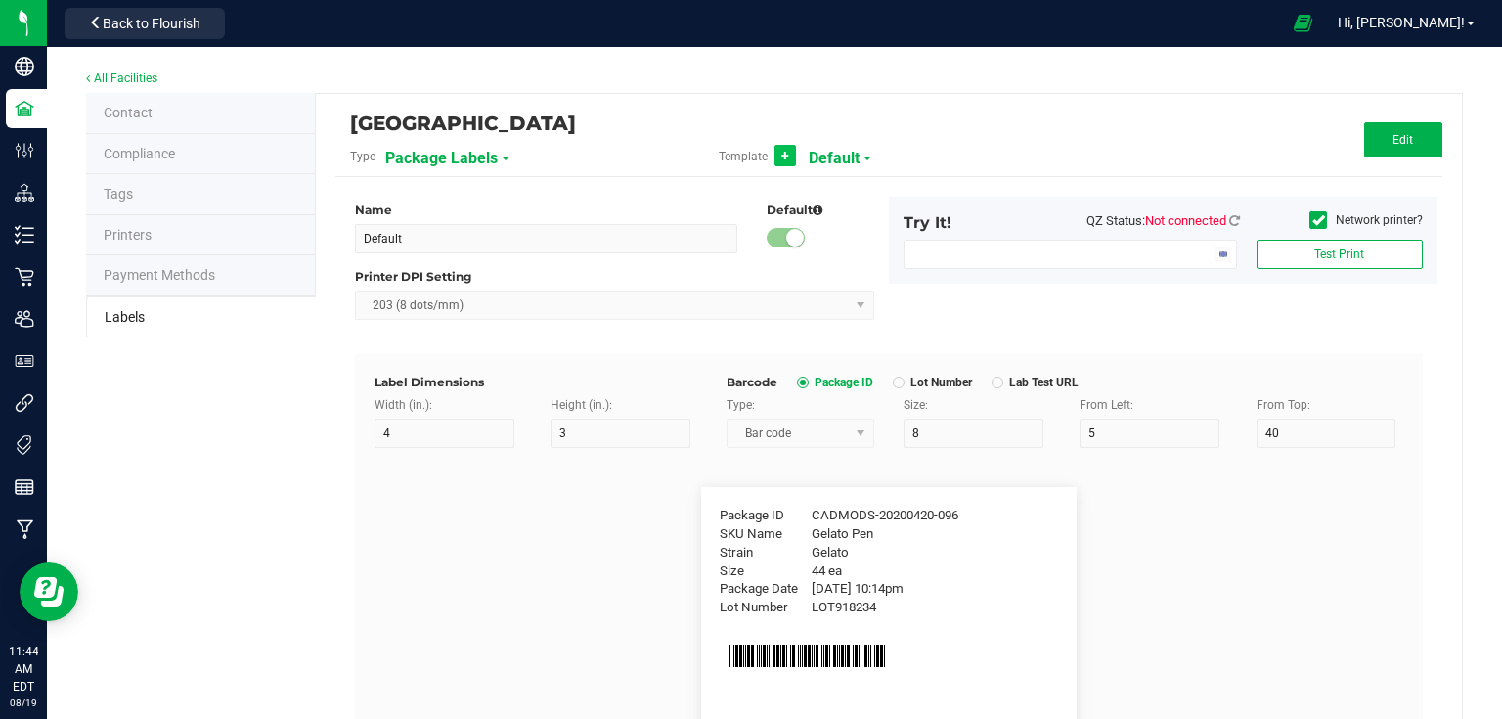
type input "4/20/2023 10:14pm"
click at [454, 163] on span "Package Labels" at bounding box center [441, 158] width 112 height 33
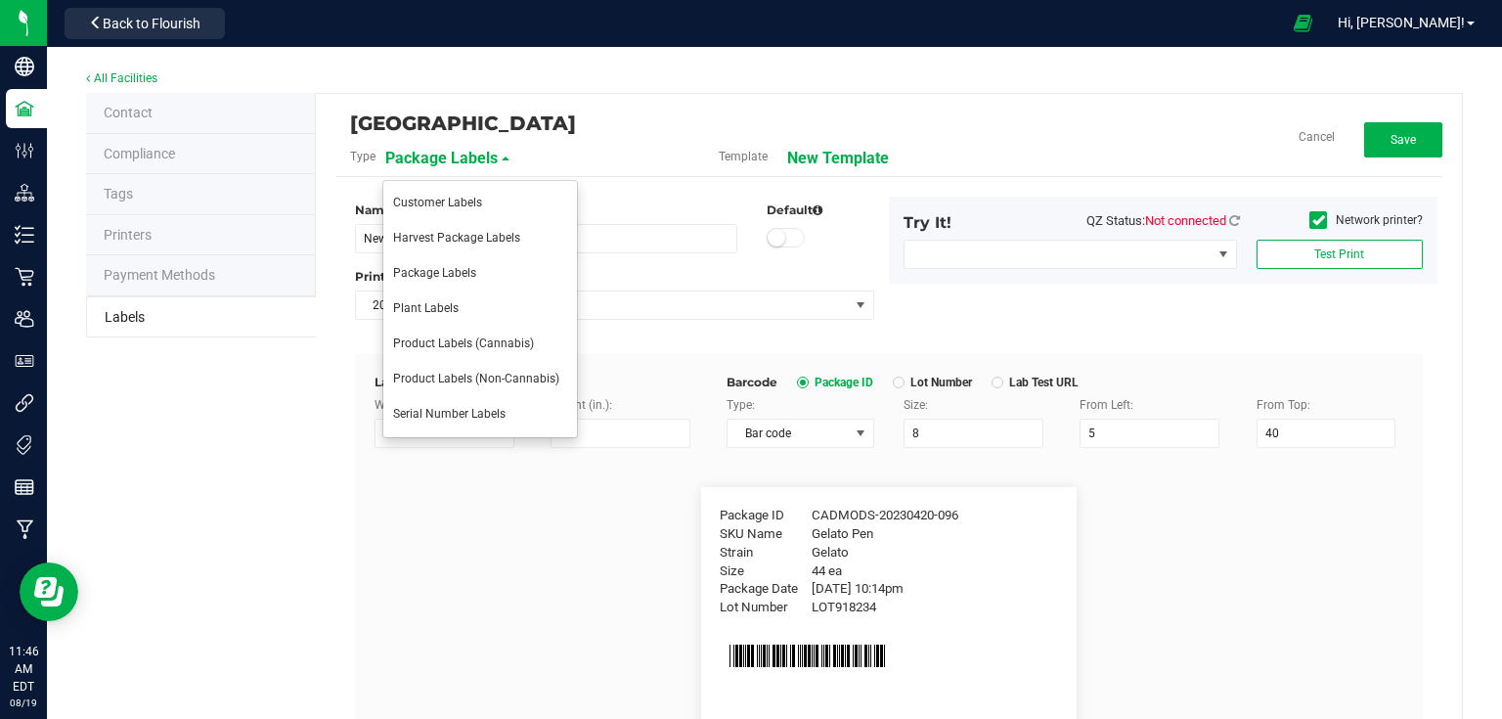
click at [652, 120] on div "[GEOGRAPHIC_DATA]" at bounding box center [704, 123] width 709 height 33
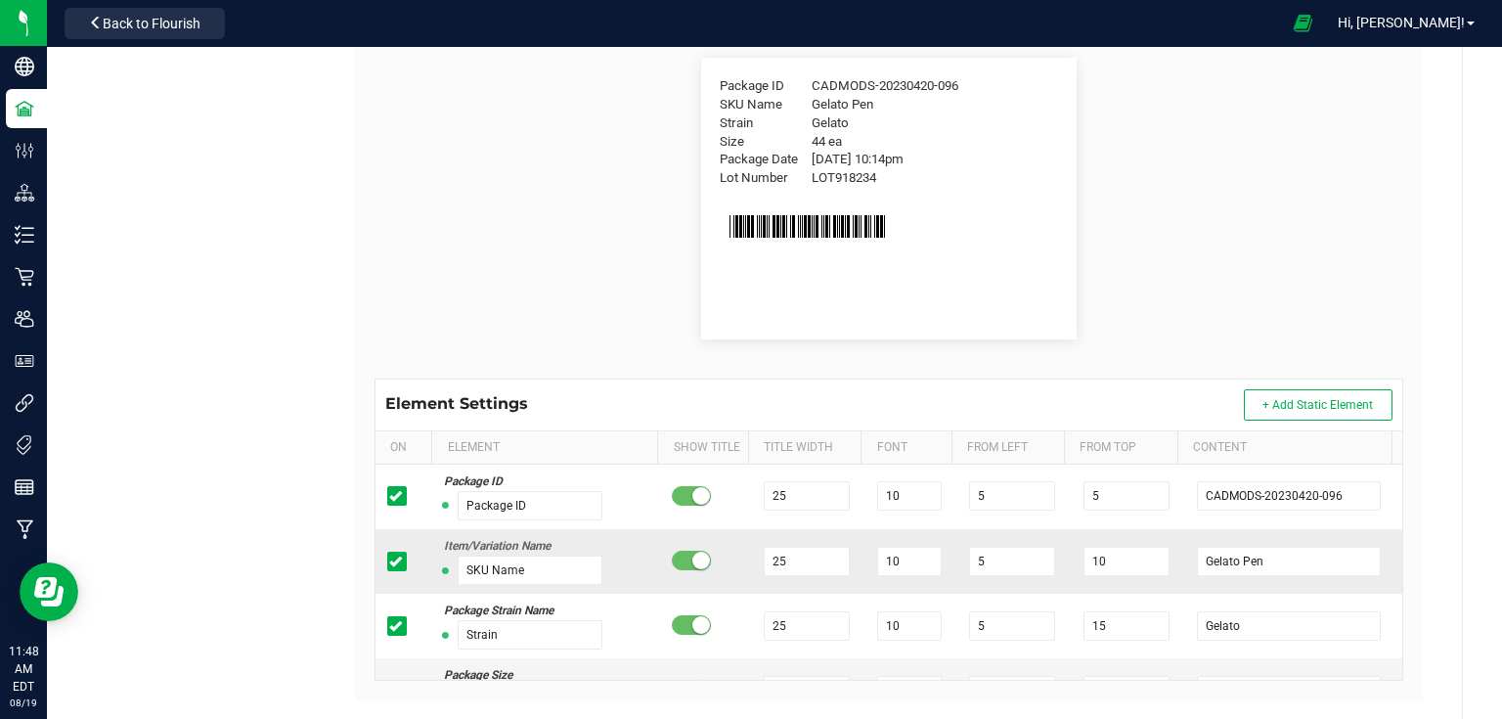
scroll to position [391, 0]
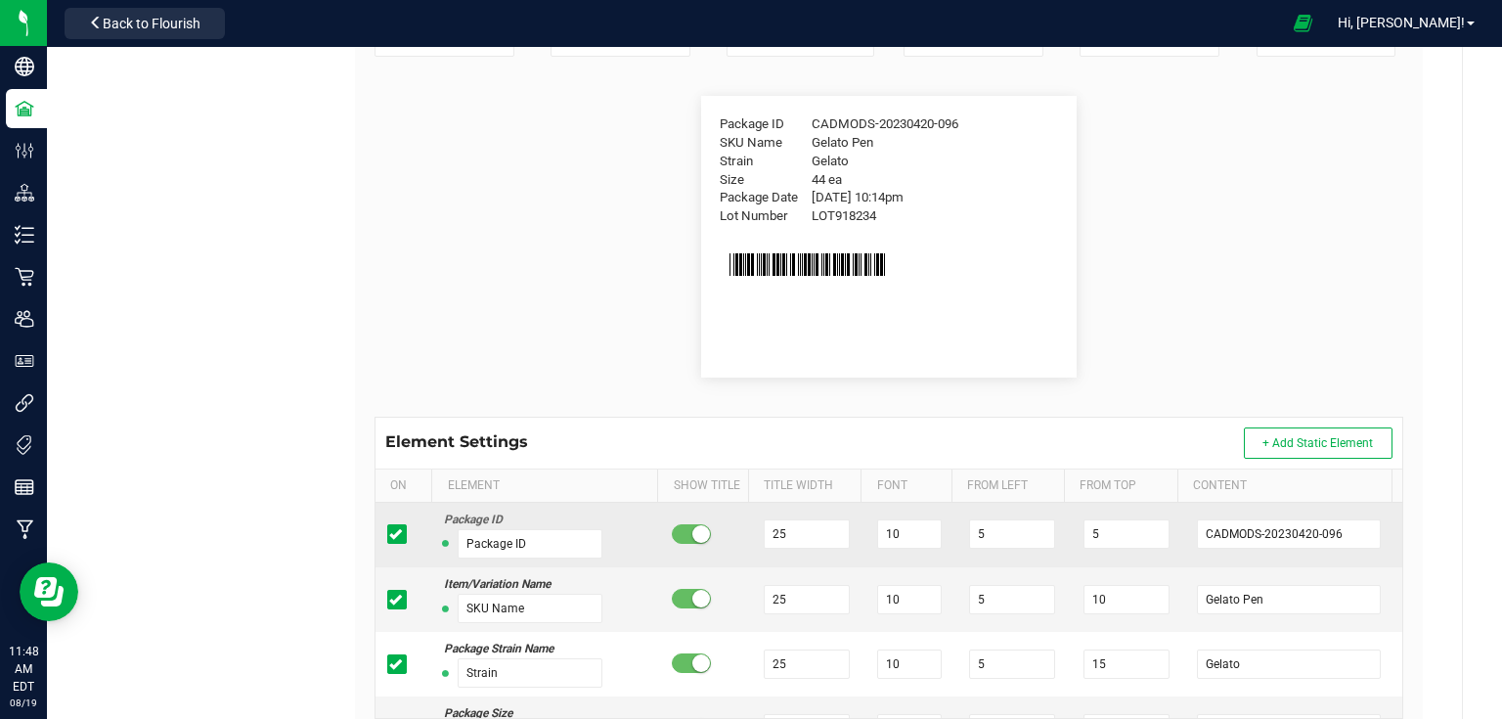
click at [692, 534] on small at bounding box center [701, 534] width 18 height 18
click at [685, 534] on span at bounding box center [691, 534] width 39 height 20
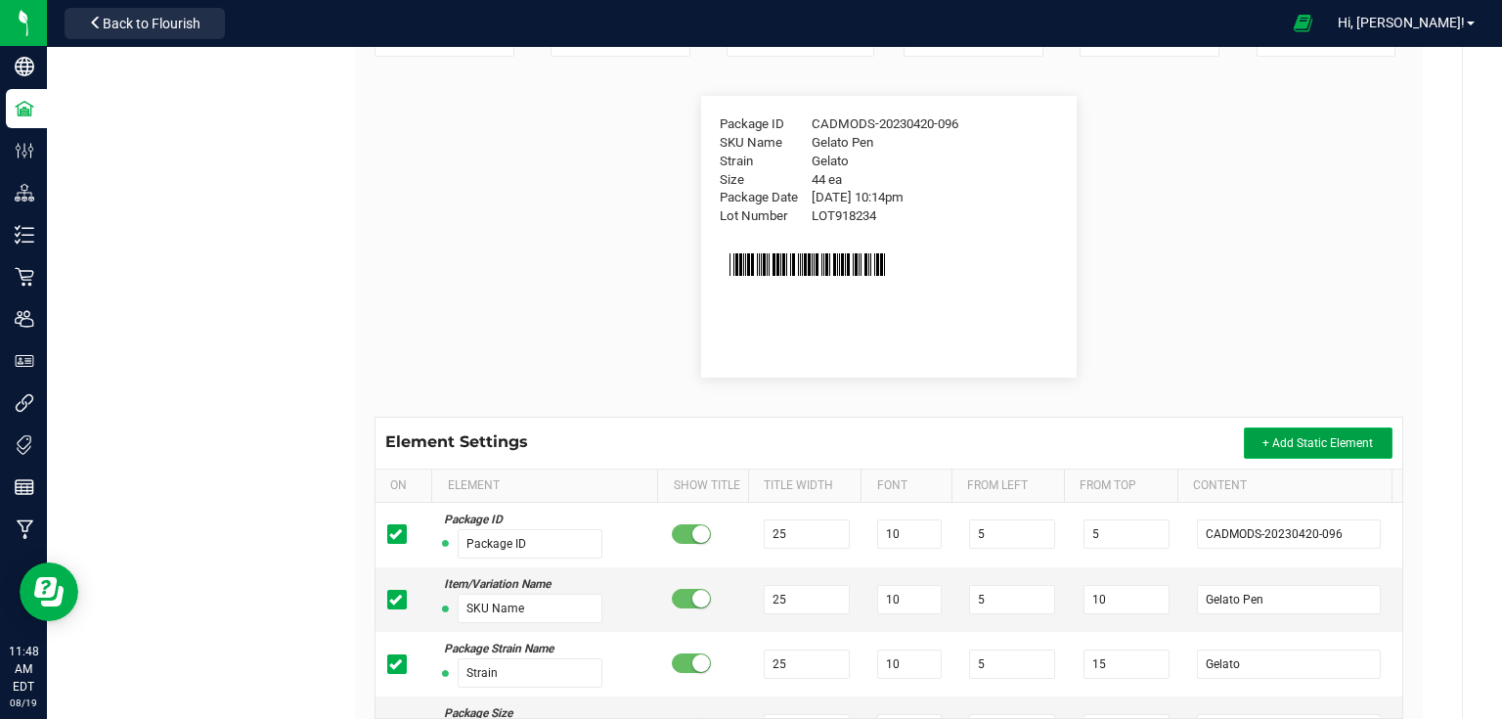
click at [1280, 438] on span "+ Add Static Element" at bounding box center [1318, 443] width 111 height 14
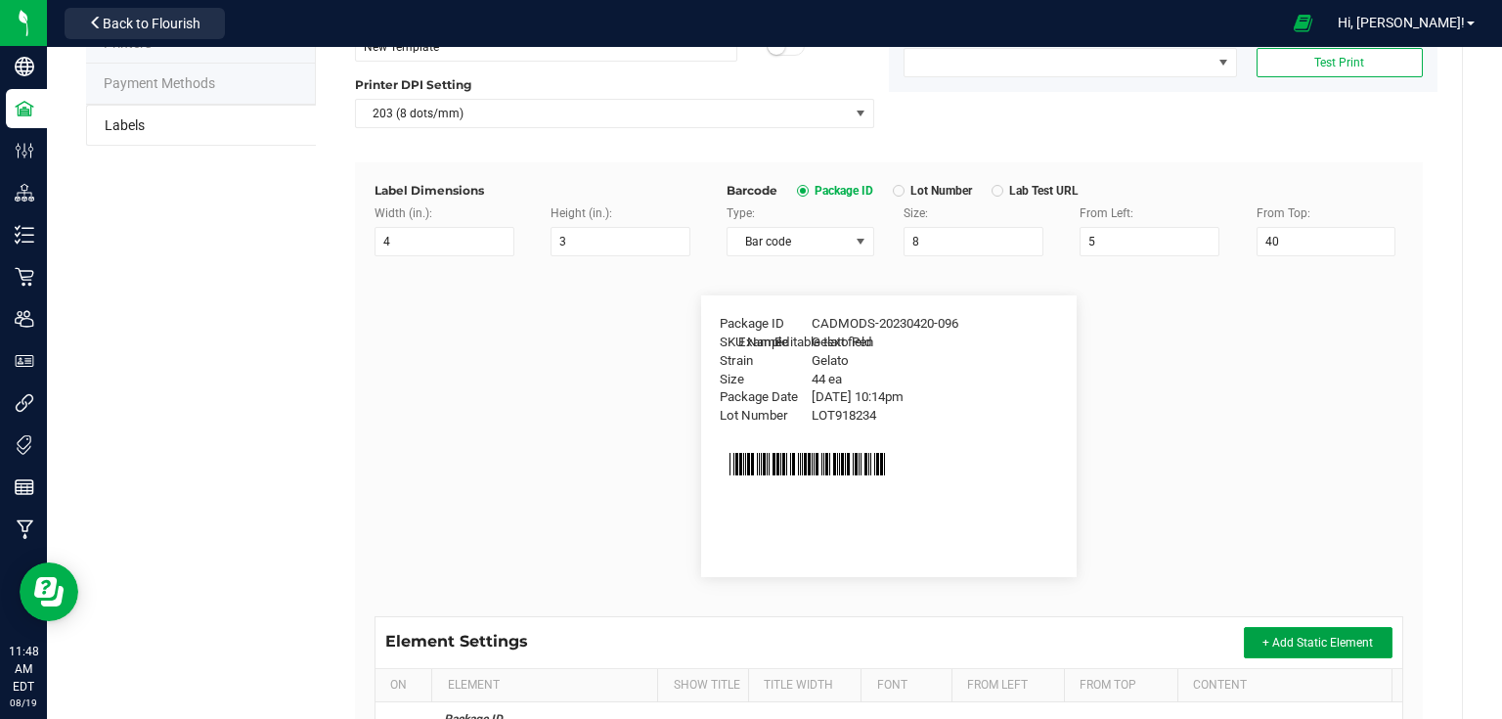
scroll to position [469, 0]
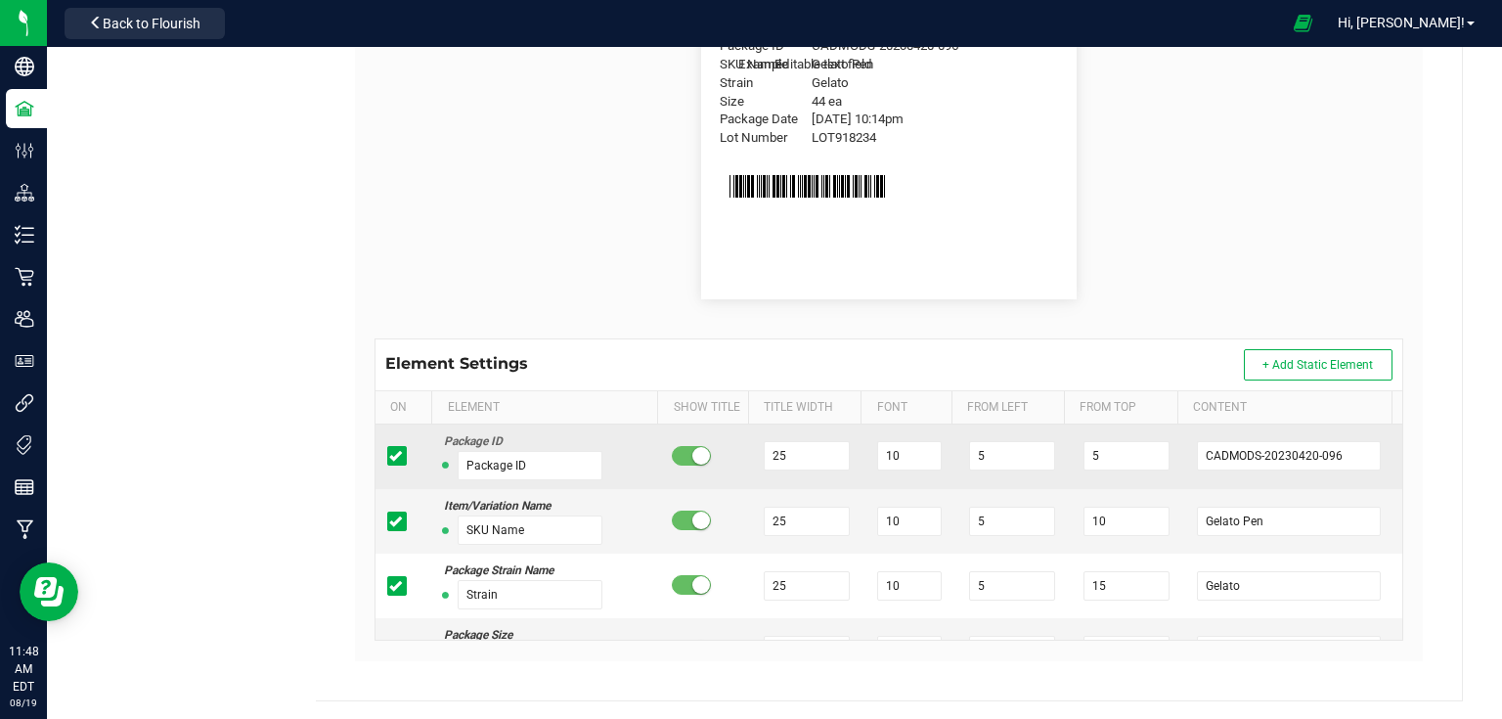
click at [692, 454] on small at bounding box center [701, 456] width 18 height 18
click at [398, 456] on icon at bounding box center [395, 456] width 13 height 0
click at [0, 0] on input "checkbox" at bounding box center [0, 0] width 0 height 0
click at [398, 456] on icon at bounding box center [395, 456] width 13 height 0
click at [0, 0] on input "checkbox" at bounding box center [0, 0] width 0 height 0
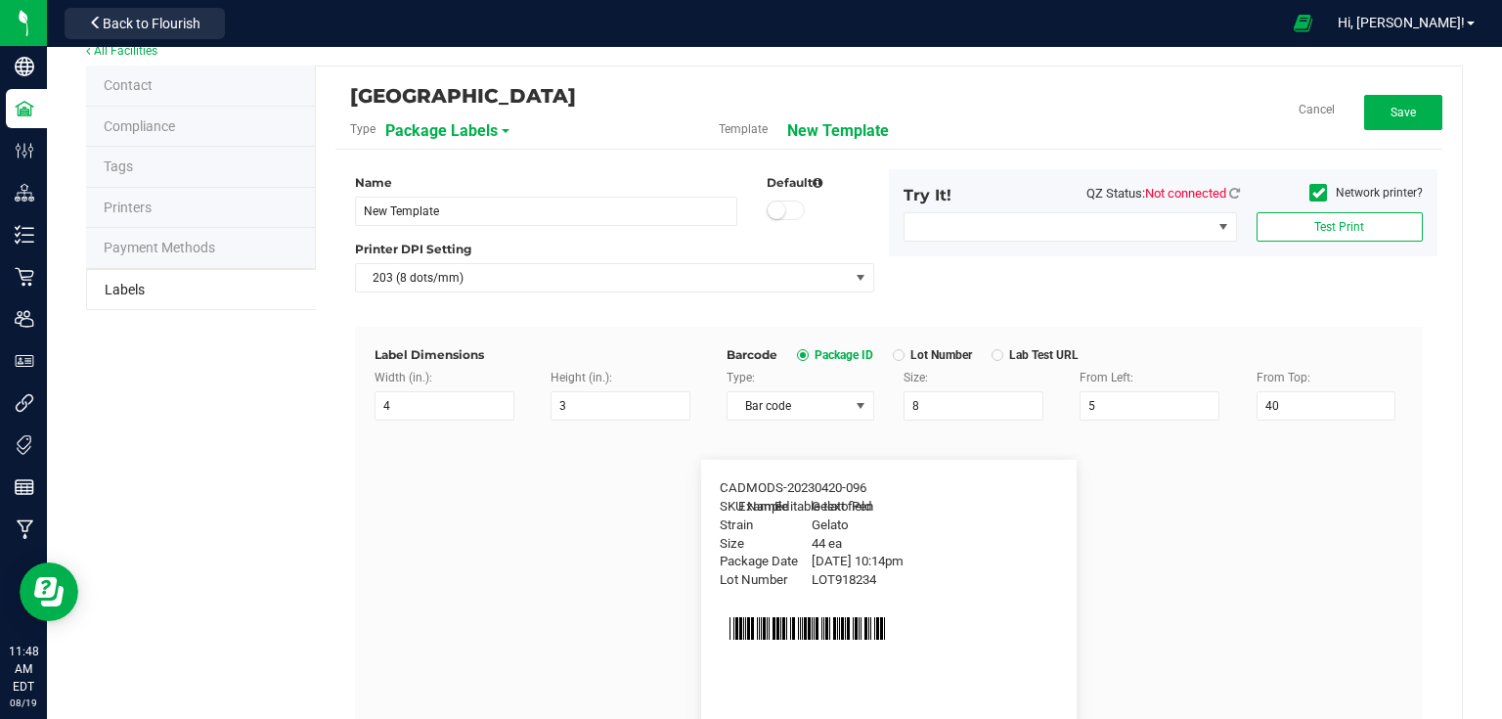
scroll to position [0, 0]
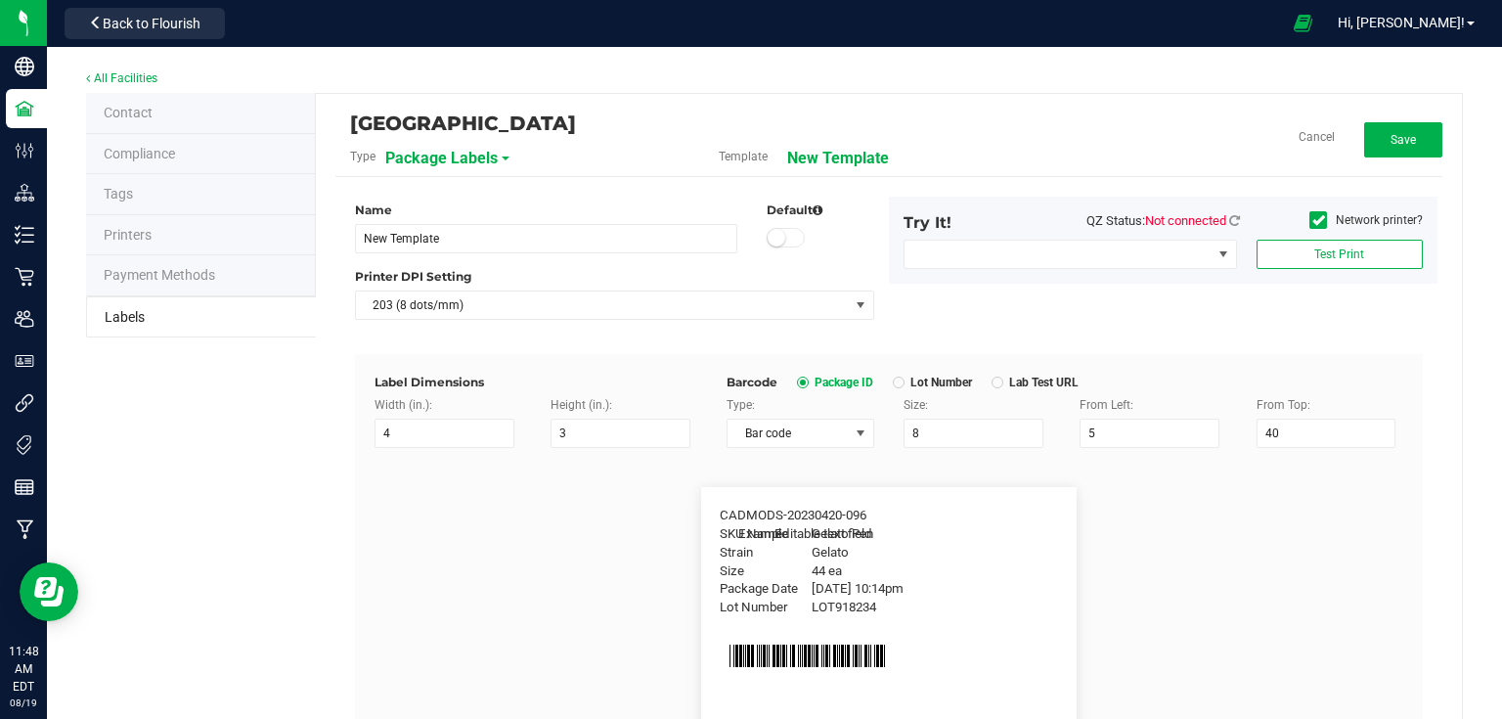
click at [151, 218] on li "Printers" at bounding box center [201, 235] width 230 height 41
